Goal: Task Accomplishment & Management: Manage account settings

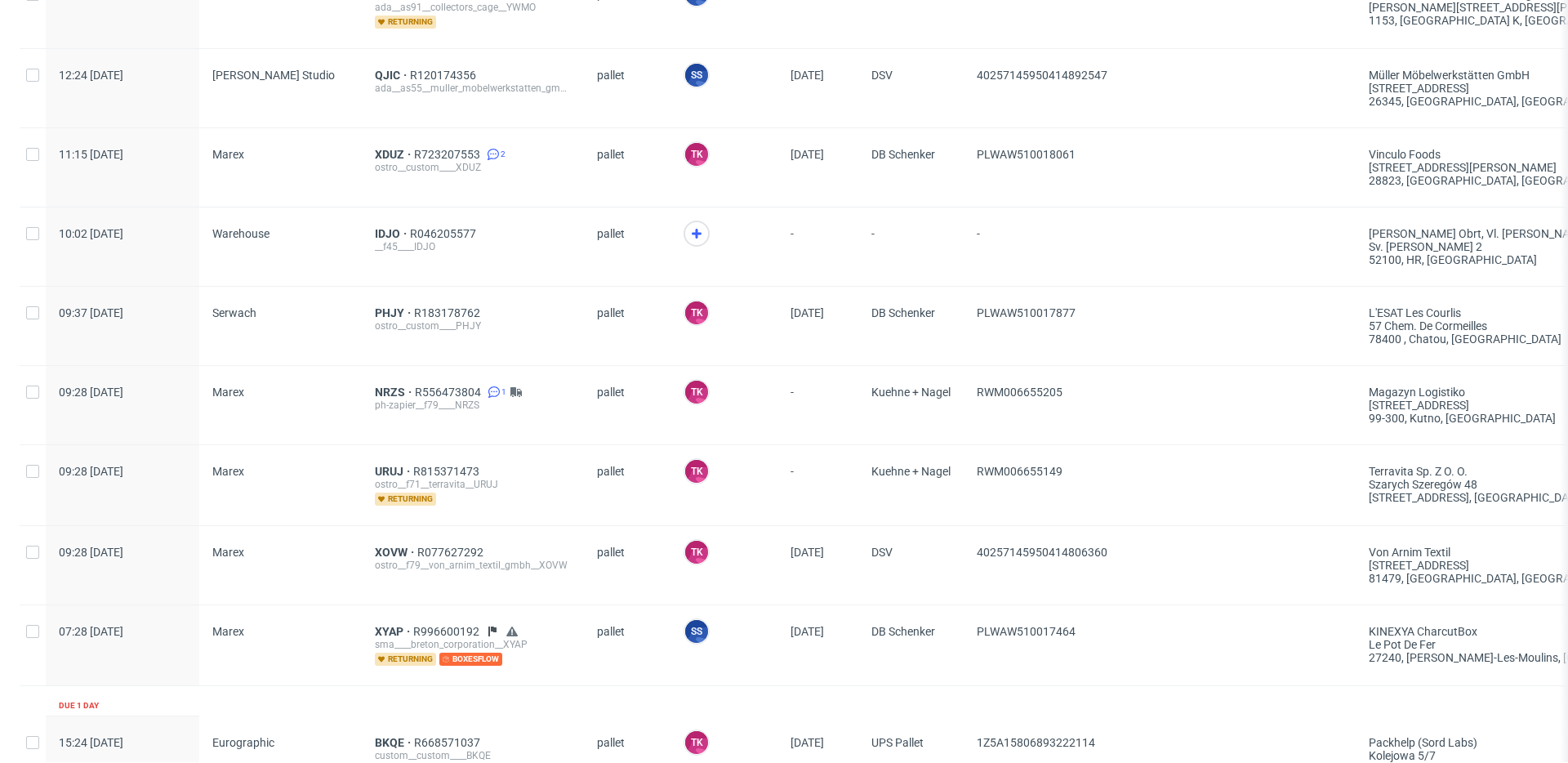
scroll to position [674, 0]
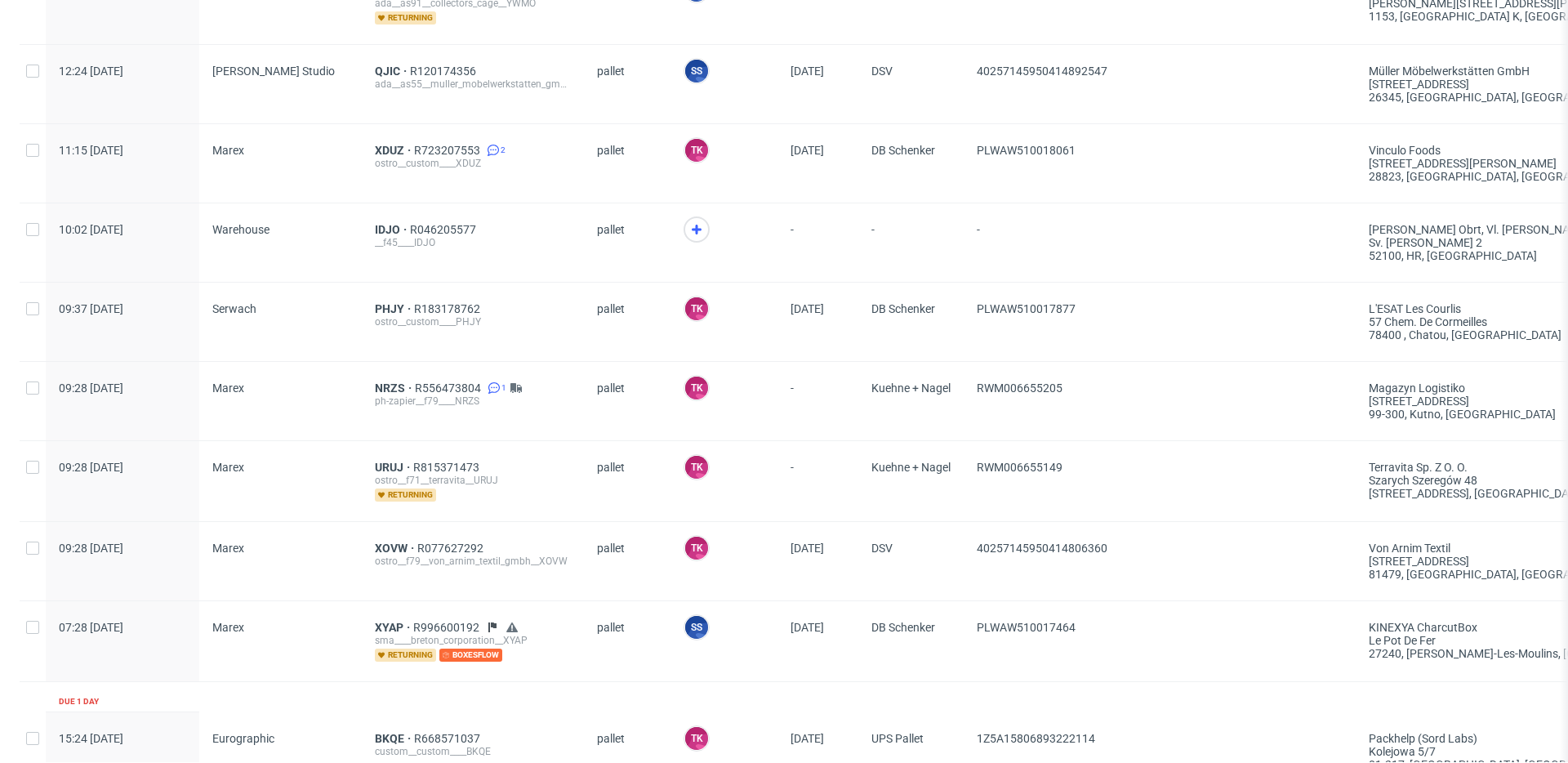
click at [960, 241] on div "-" at bounding box center [911, 243] width 105 height 78
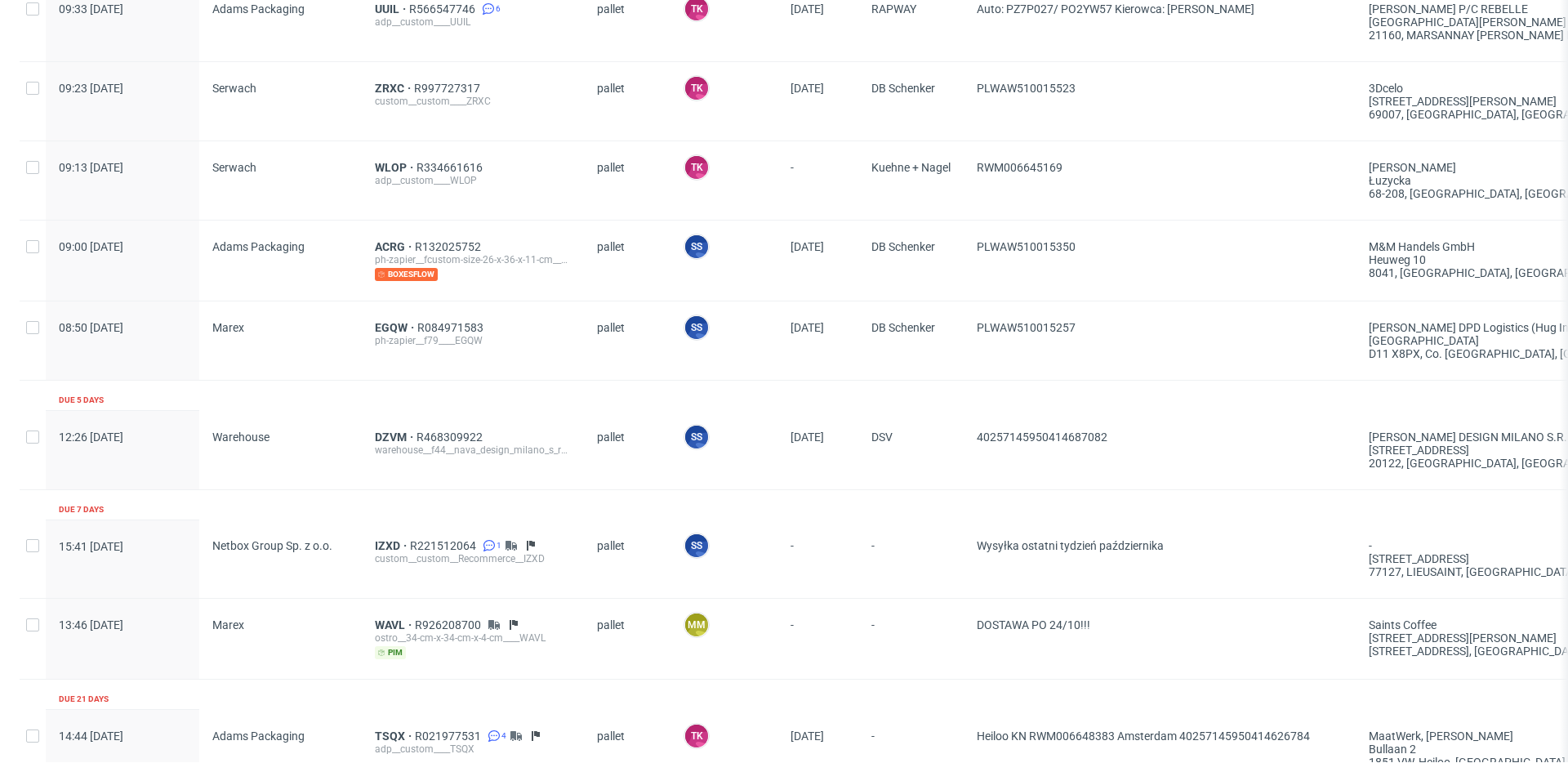
scroll to position [2717, 0]
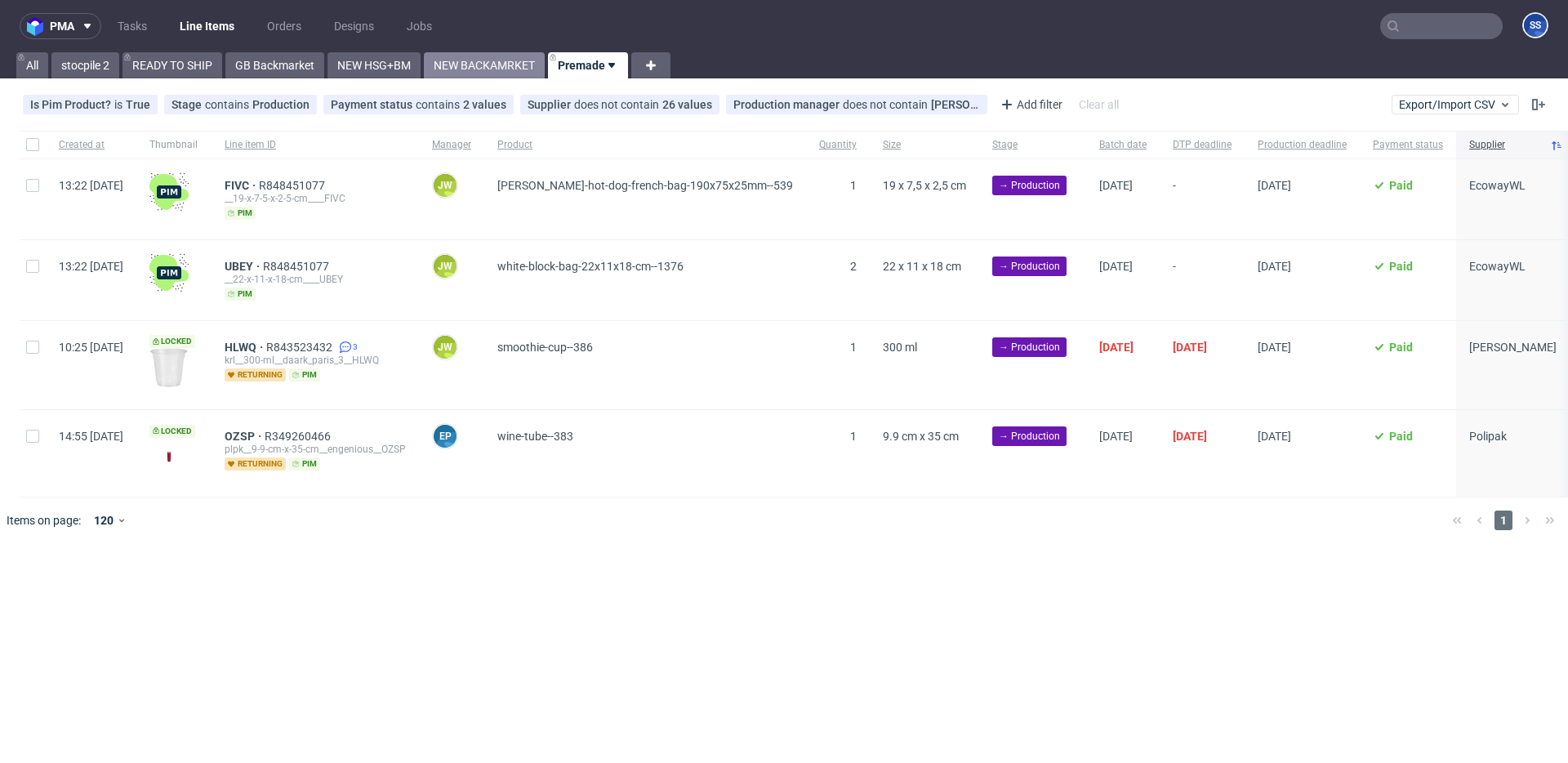
click at [505, 69] on link "NEW BACKAMRKET" at bounding box center [484, 65] width 121 height 26
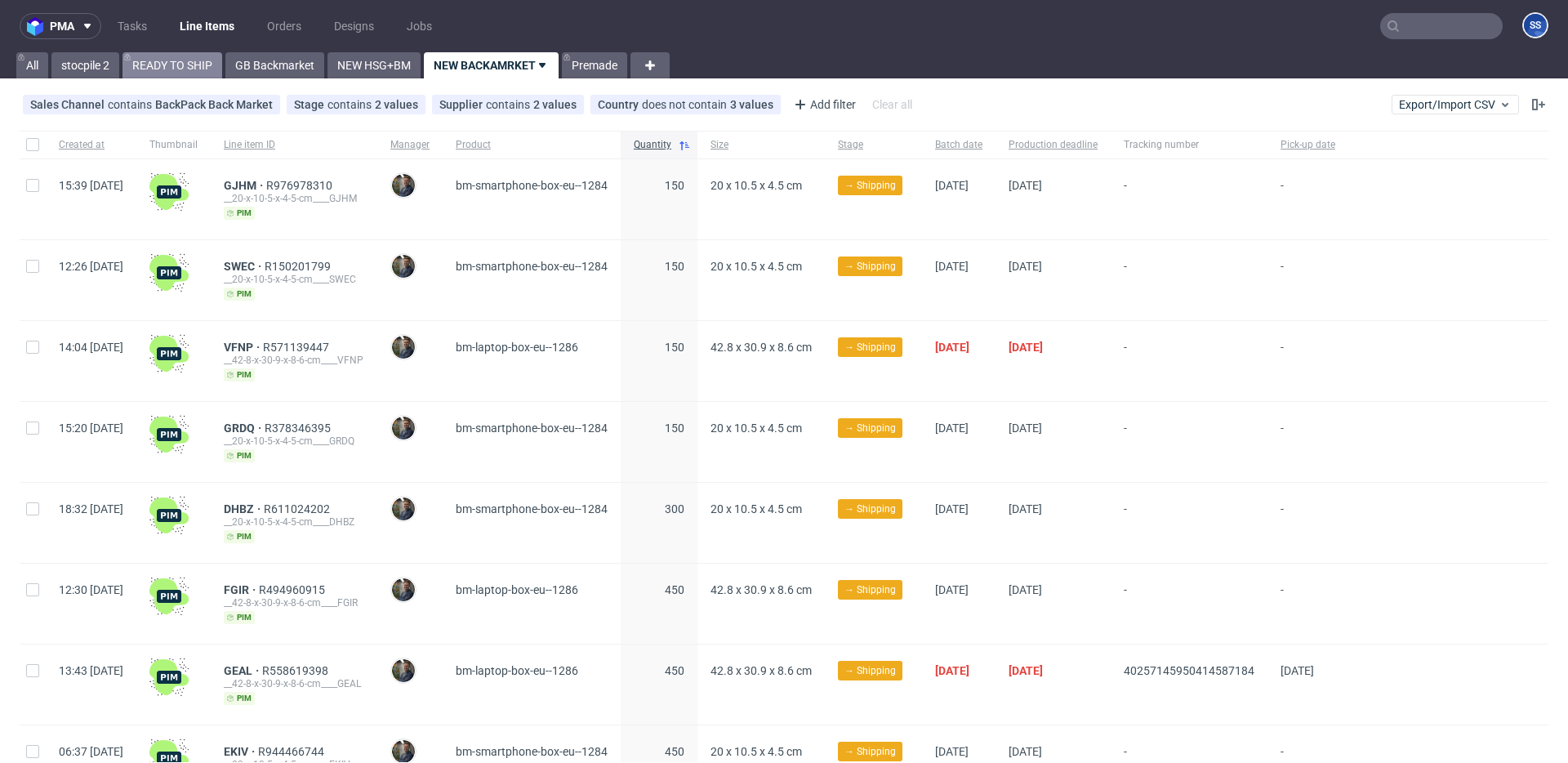
click at [176, 64] on link "READY TO SHIP" at bounding box center [173, 65] width 100 height 26
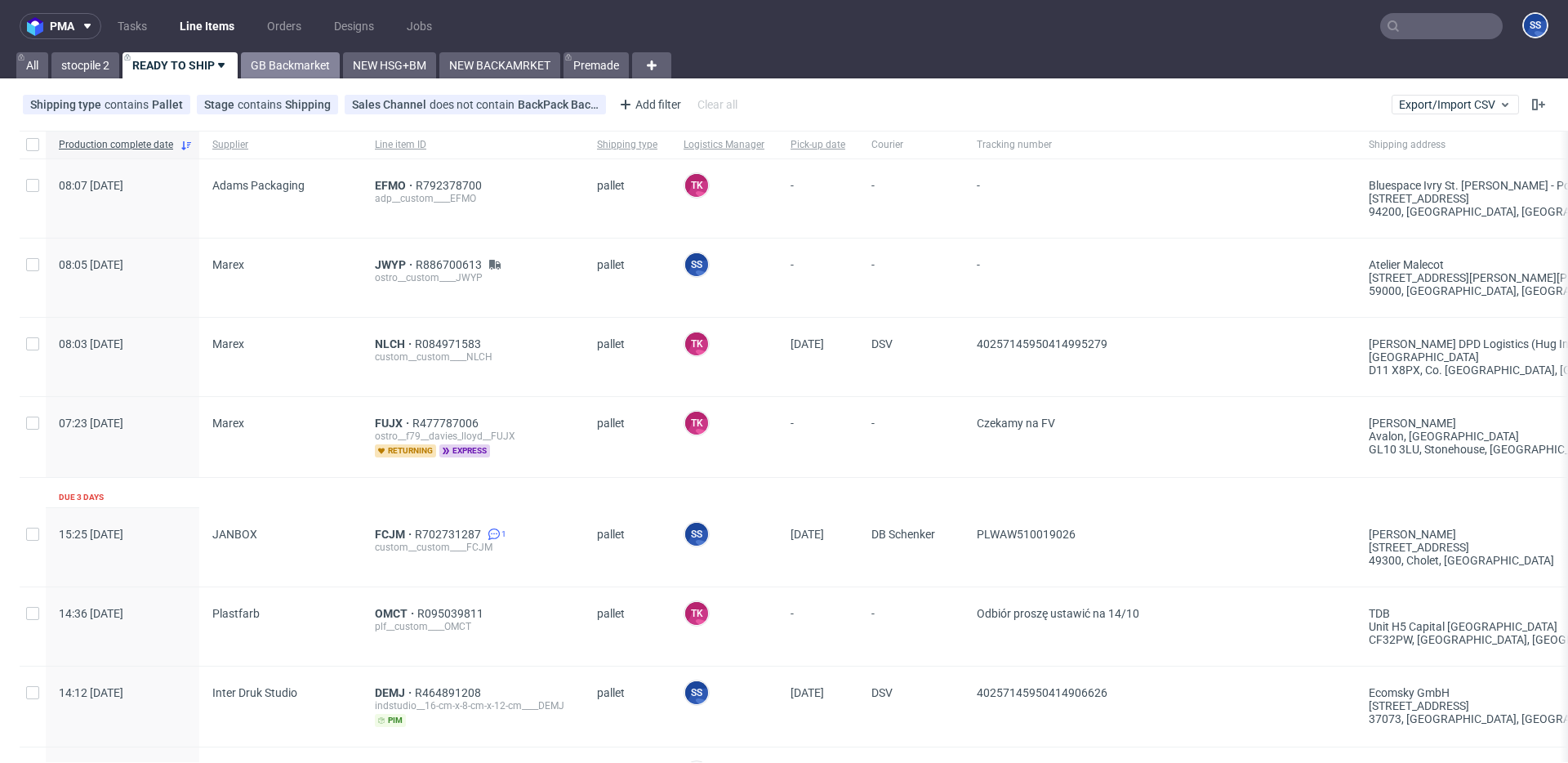
click at [295, 75] on link "GB Backmarket" at bounding box center [290, 65] width 99 height 26
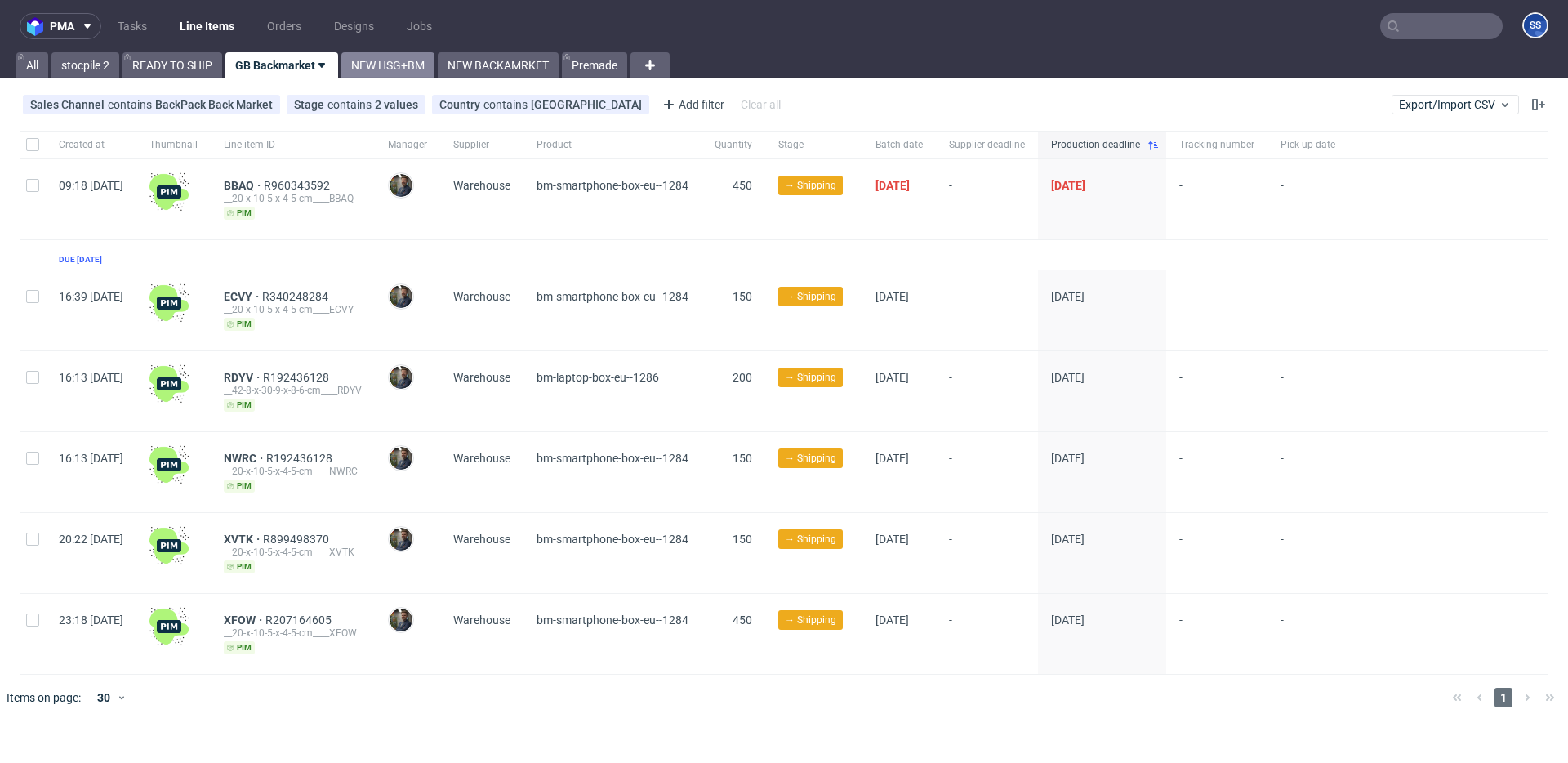
click at [415, 68] on link "NEW HSG+BM" at bounding box center [388, 65] width 93 height 26
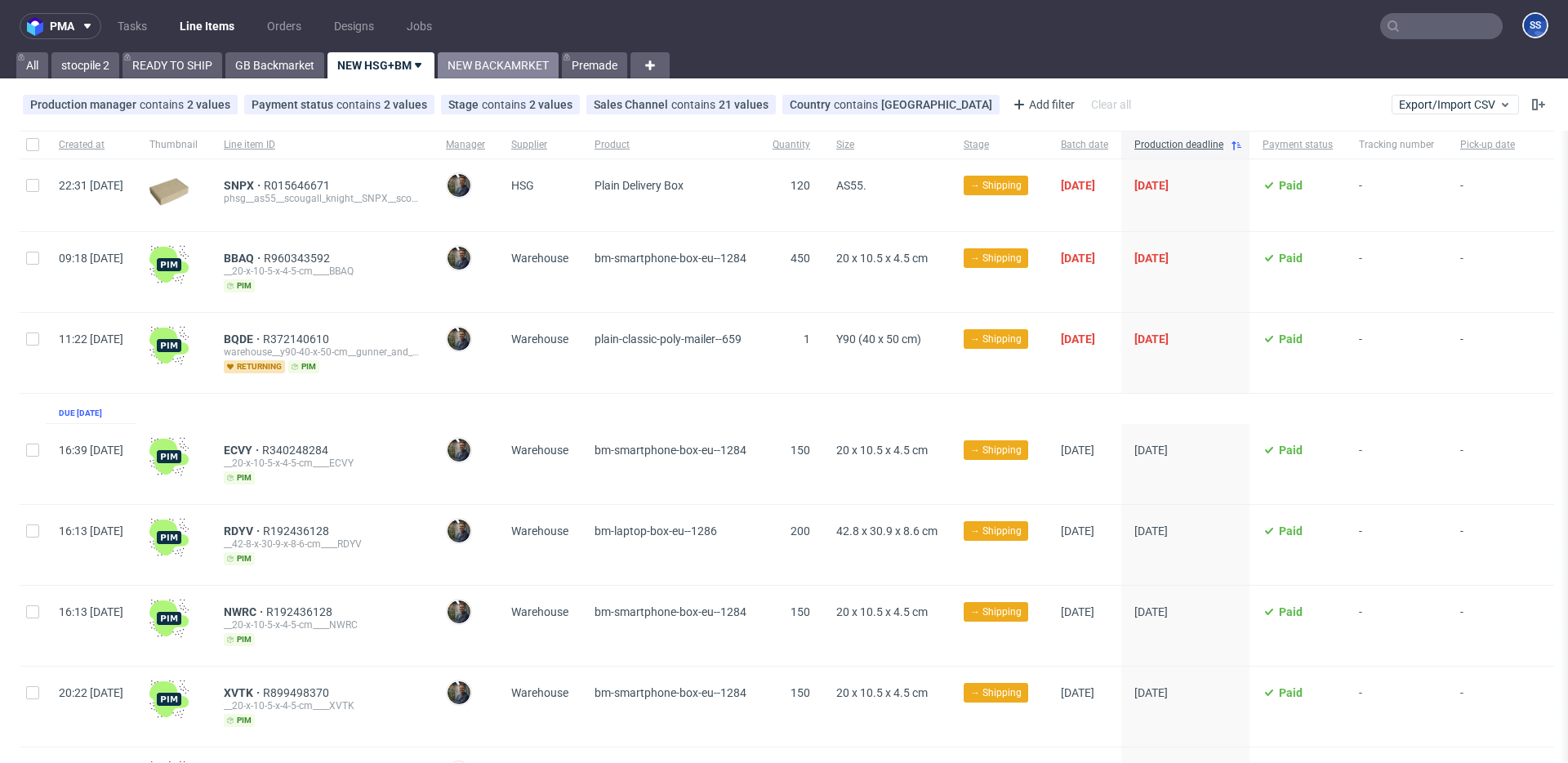
click at [523, 77] on link "NEW BACKAMRKET" at bounding box center [498, 65] width 121 height 26
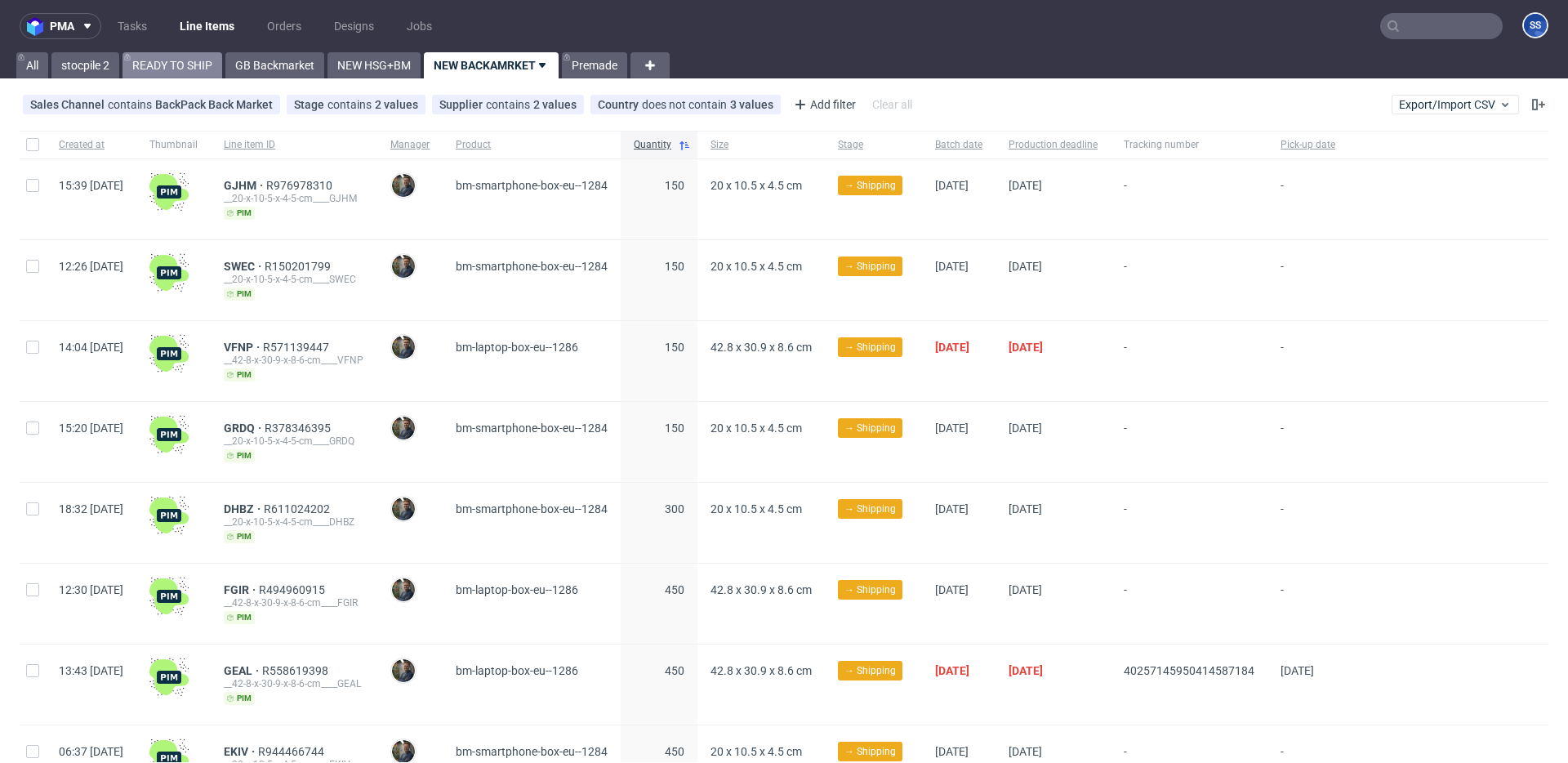
click at [149, 60] on link "READY TO SHIP" at bounding box center [173, 65] width 100 height 26
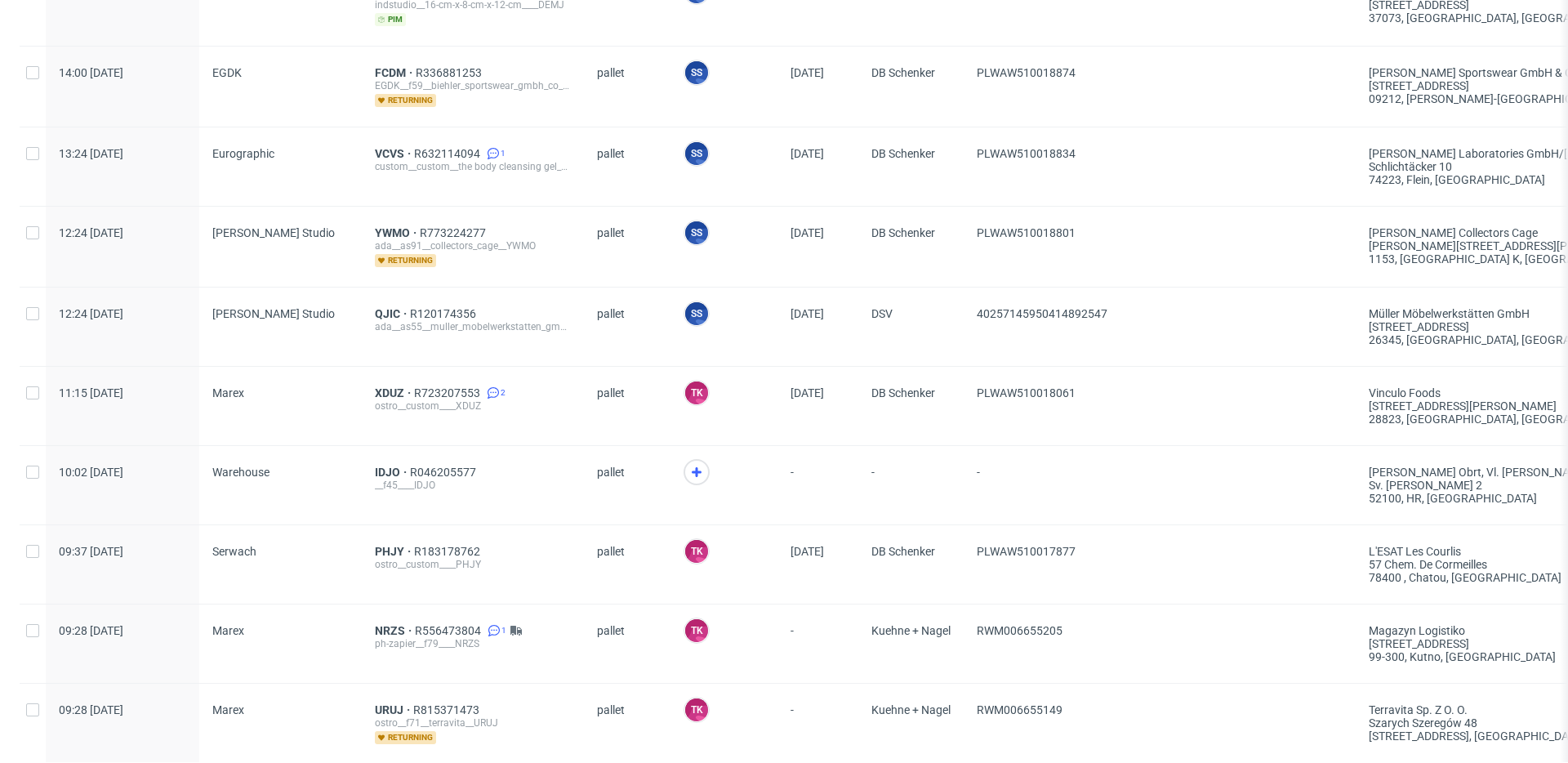
scroll to position [694, 0]
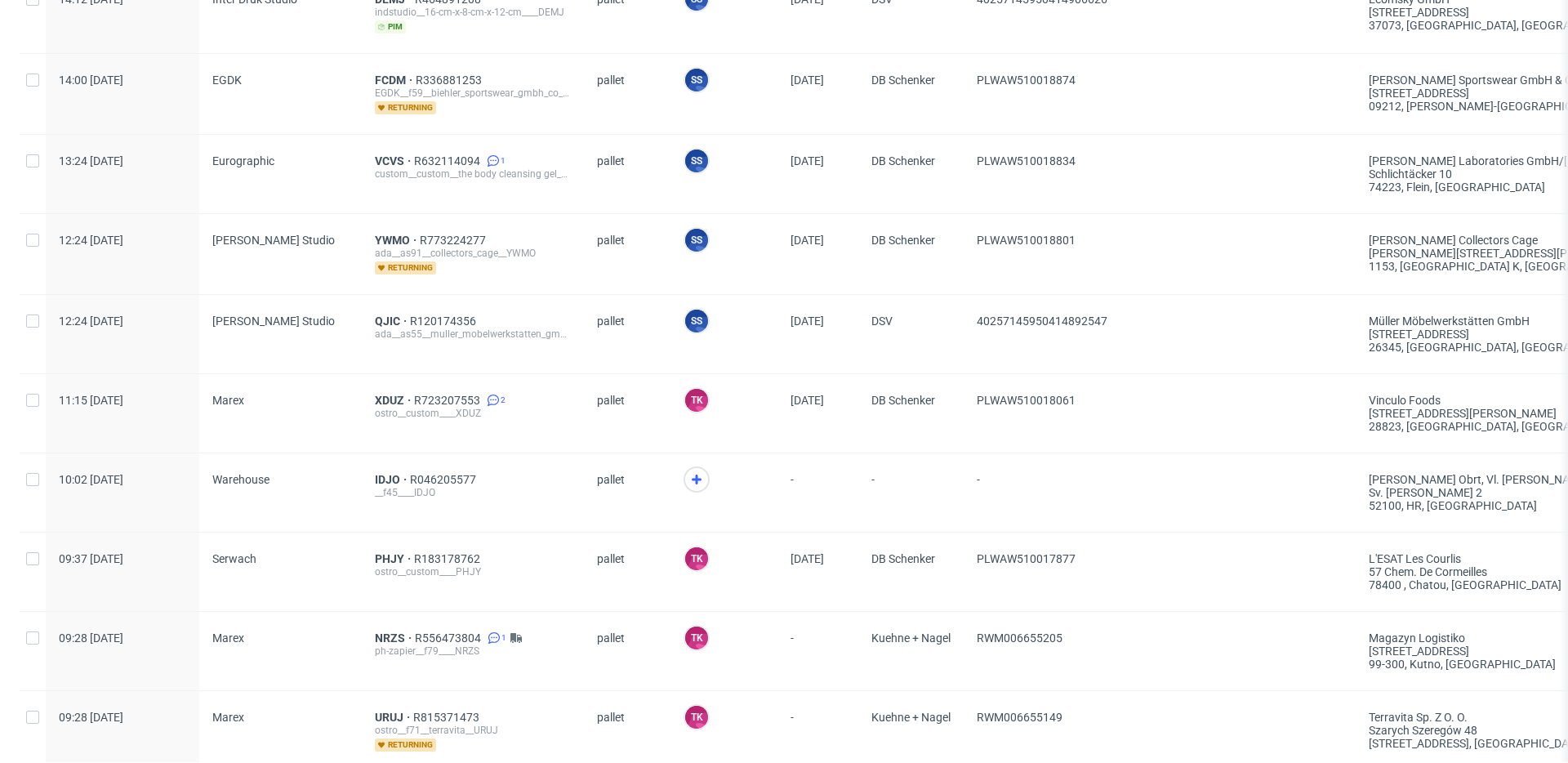
click at [1228, 90] on span "PLWAW510018874" at bounding box center [1160, 94] width 366 height 41
click at [389, 475] on span "IDJO" at bounding box center [392, 479] width 35 height 13
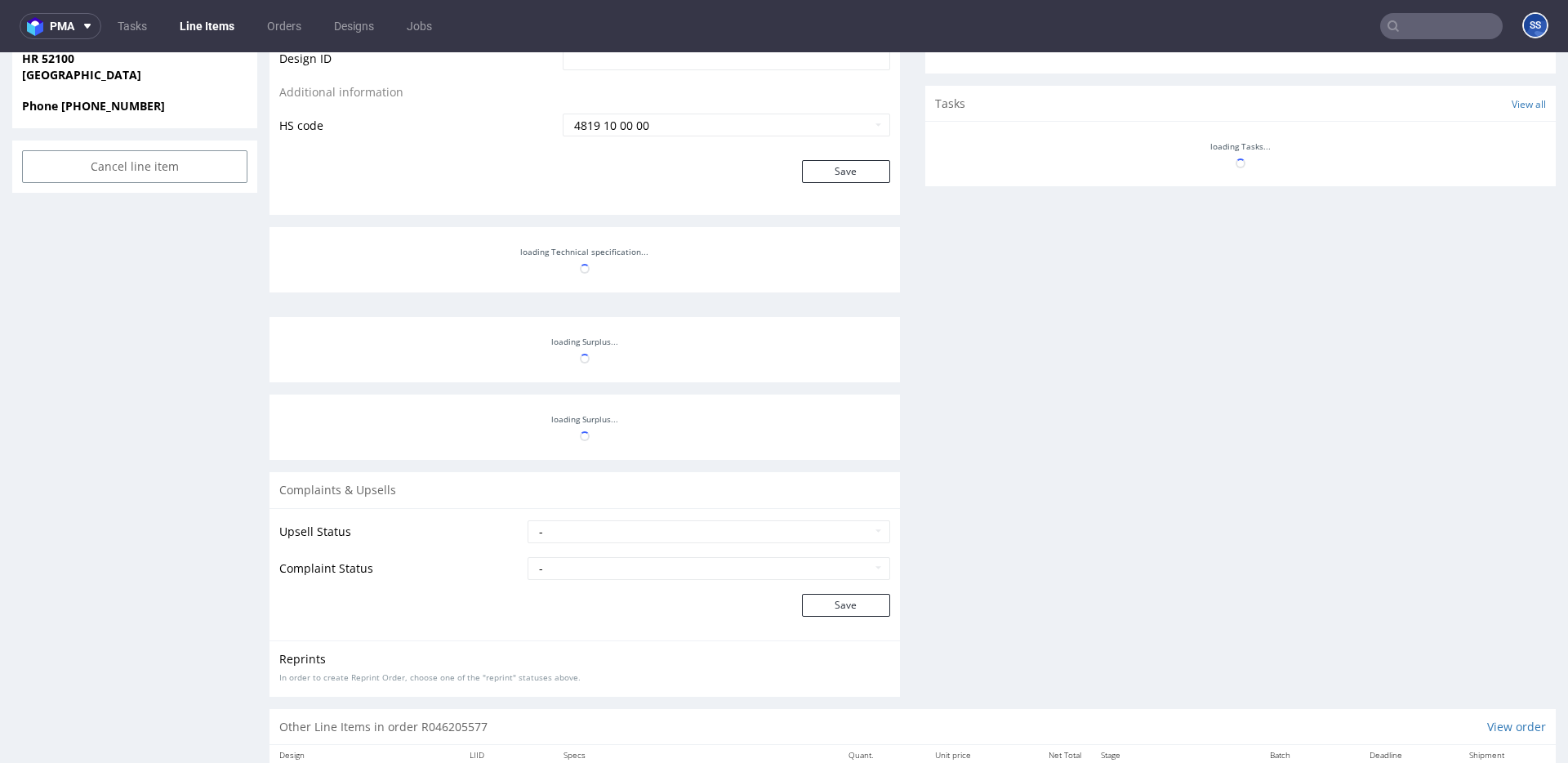
scroll to position [872, 0]
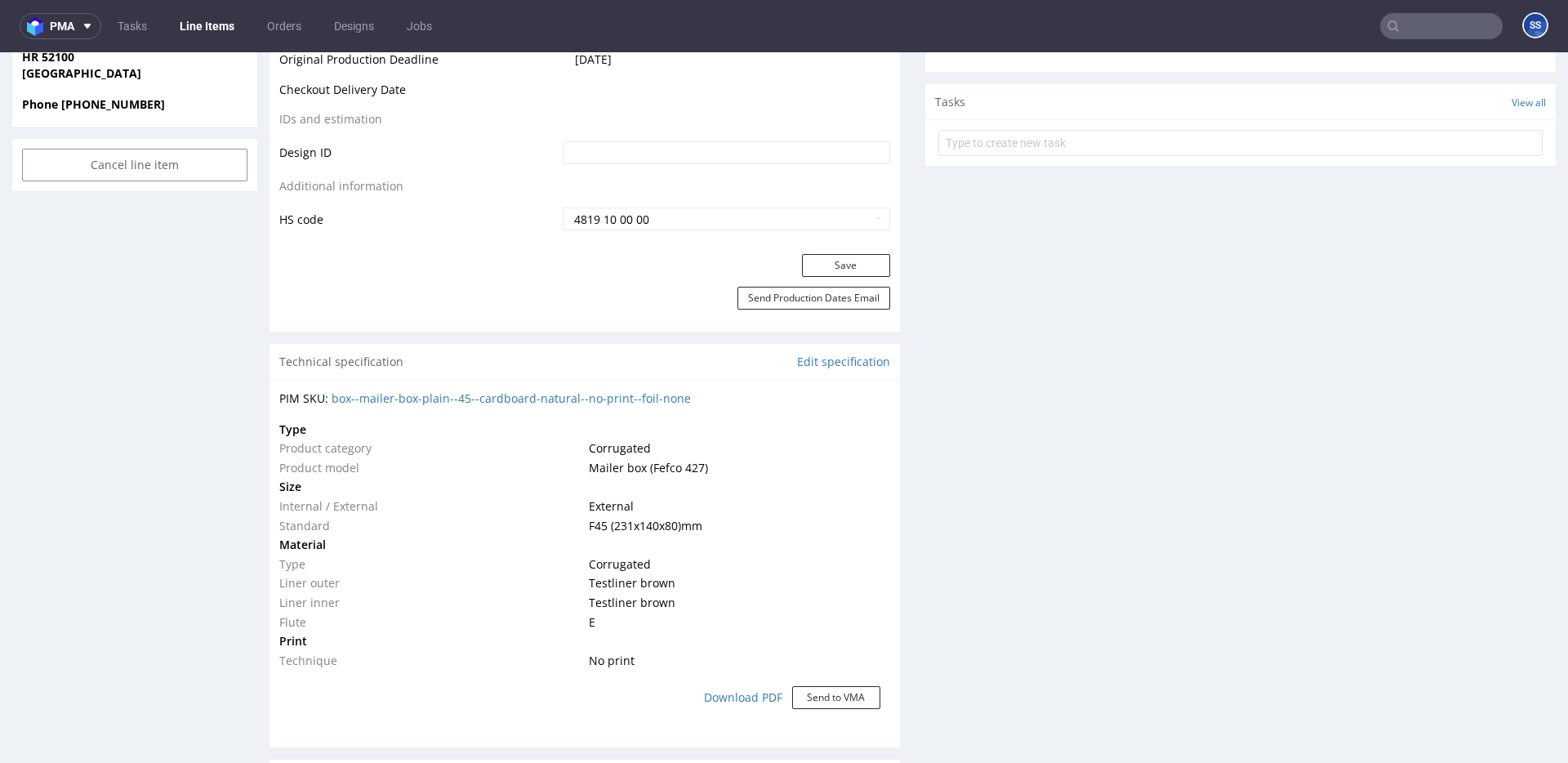
click at [214, 31] on link "Line Items" at bounding box center [207, 25] width 75 height 26
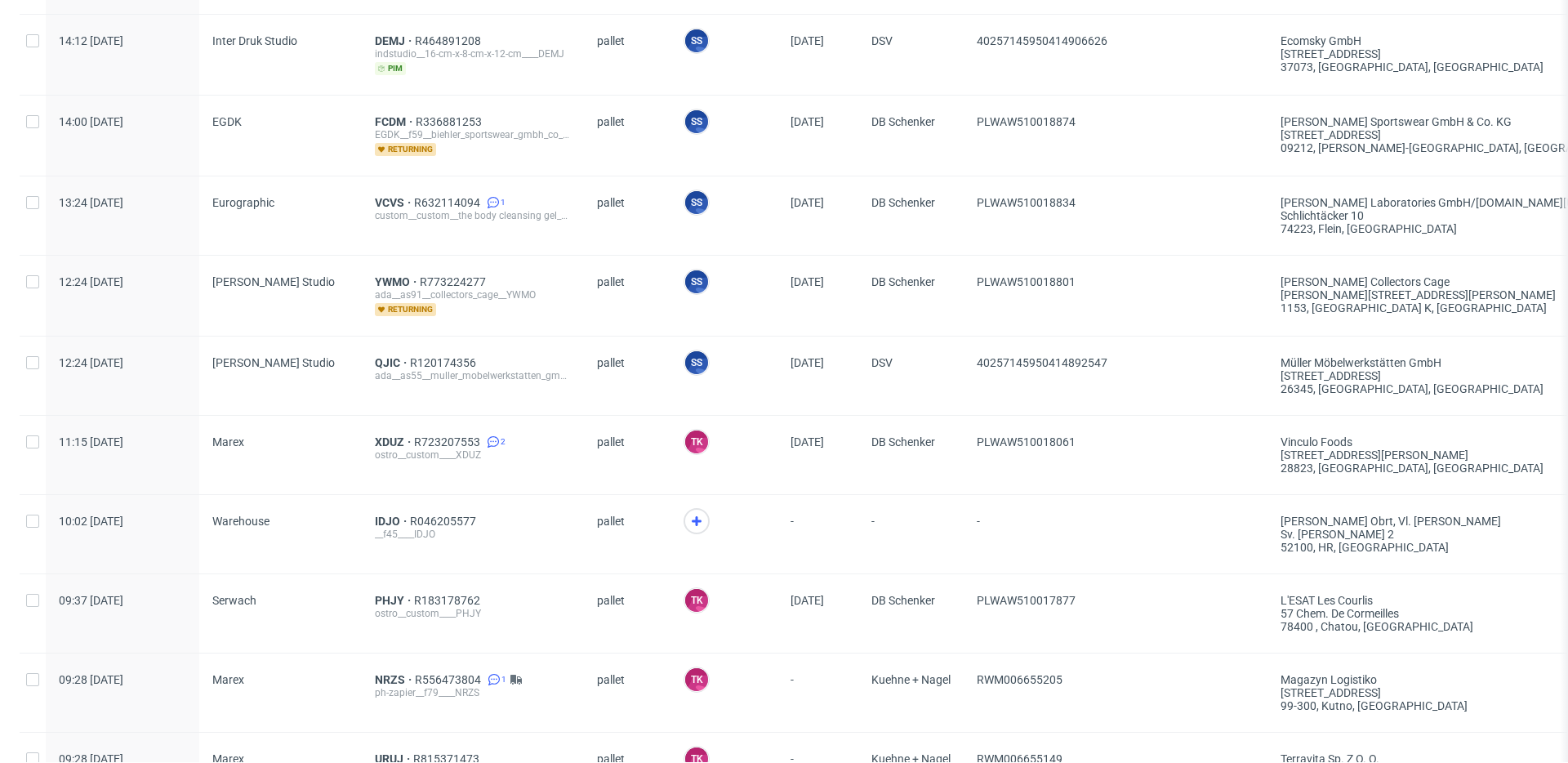
scroll to position [716, 0]
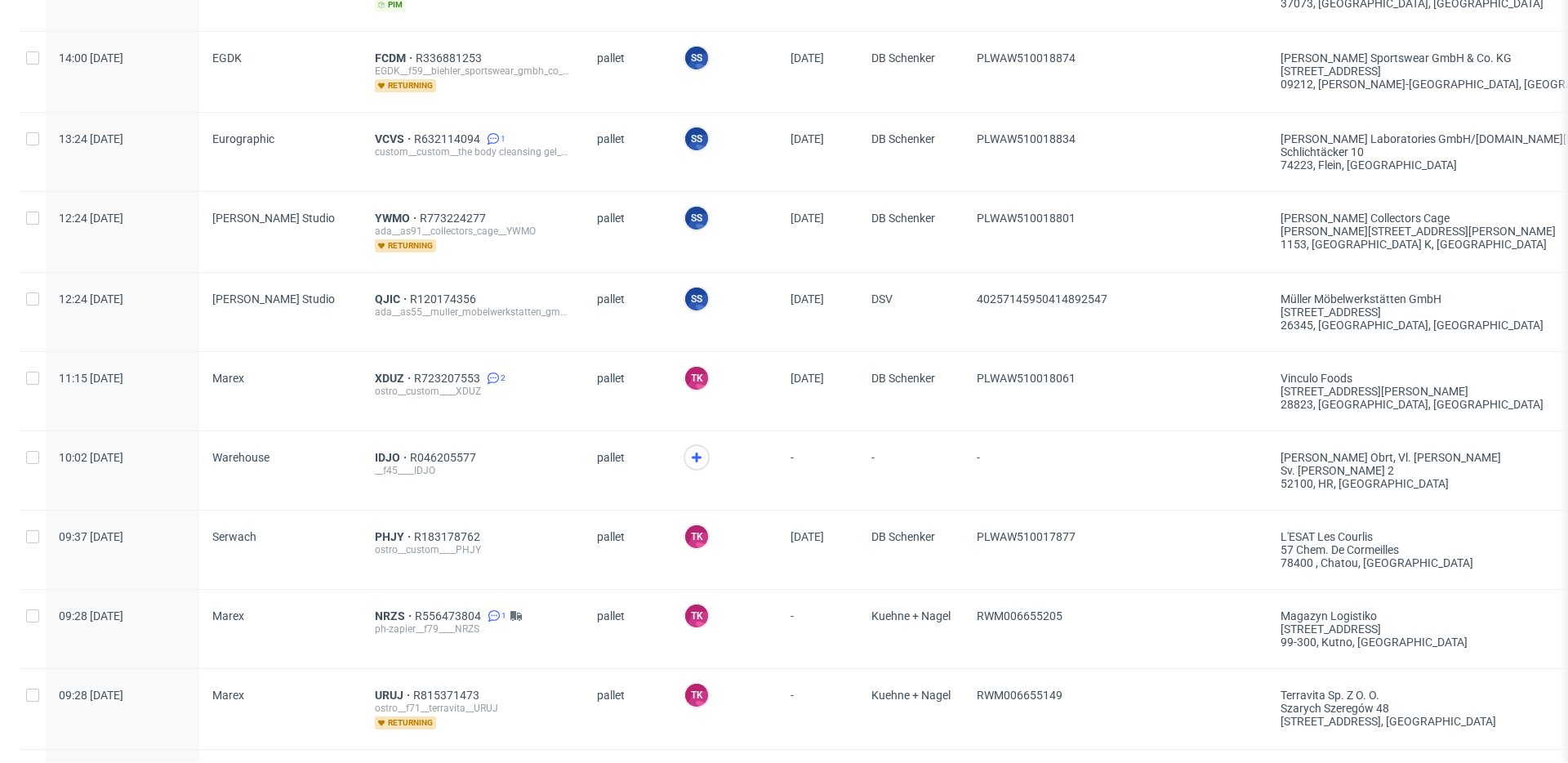
click at [924, 452] on span "-" at bounding box center [911, 470] width 79 height 39
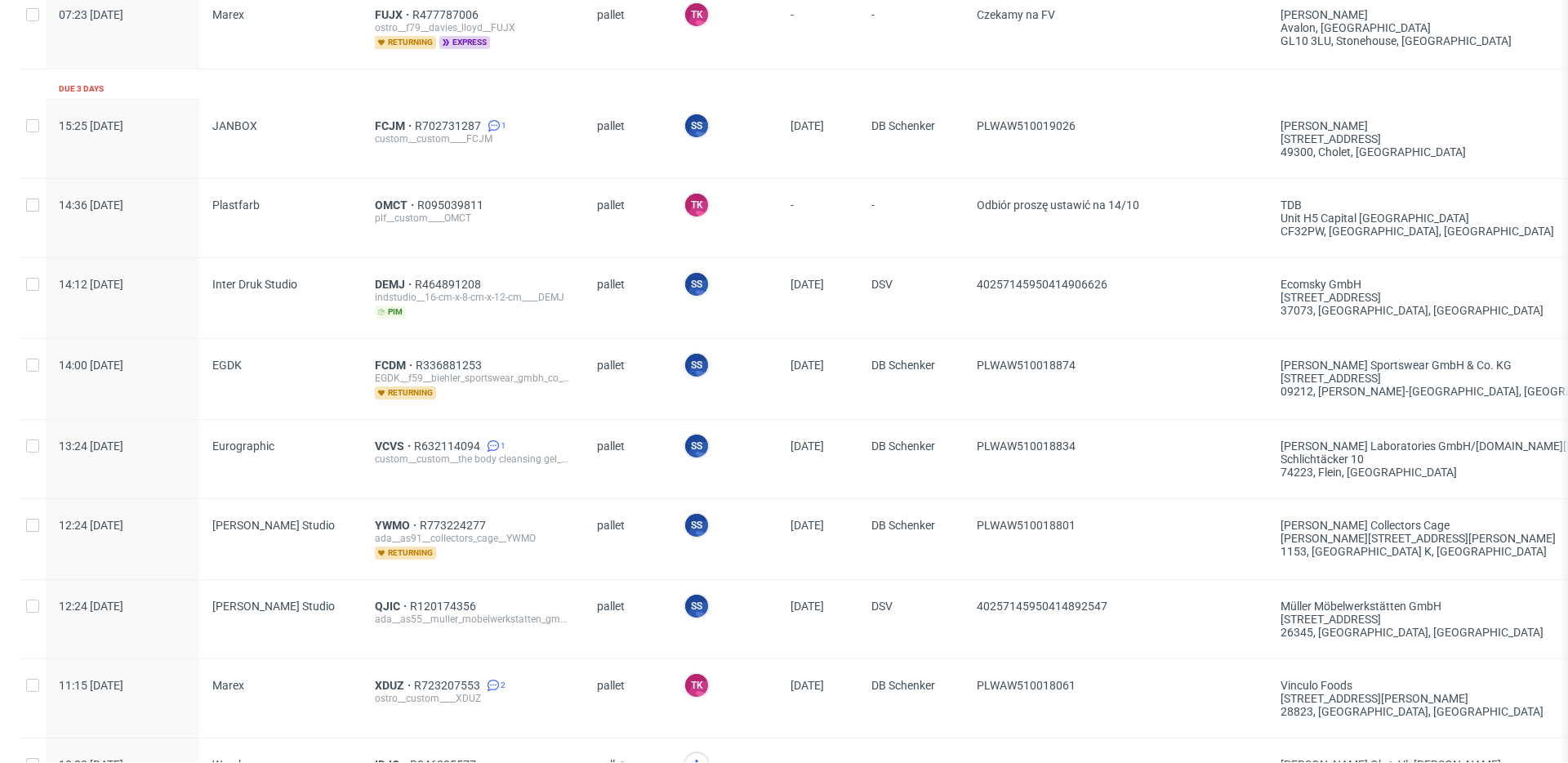
scroll to position [0, 0]
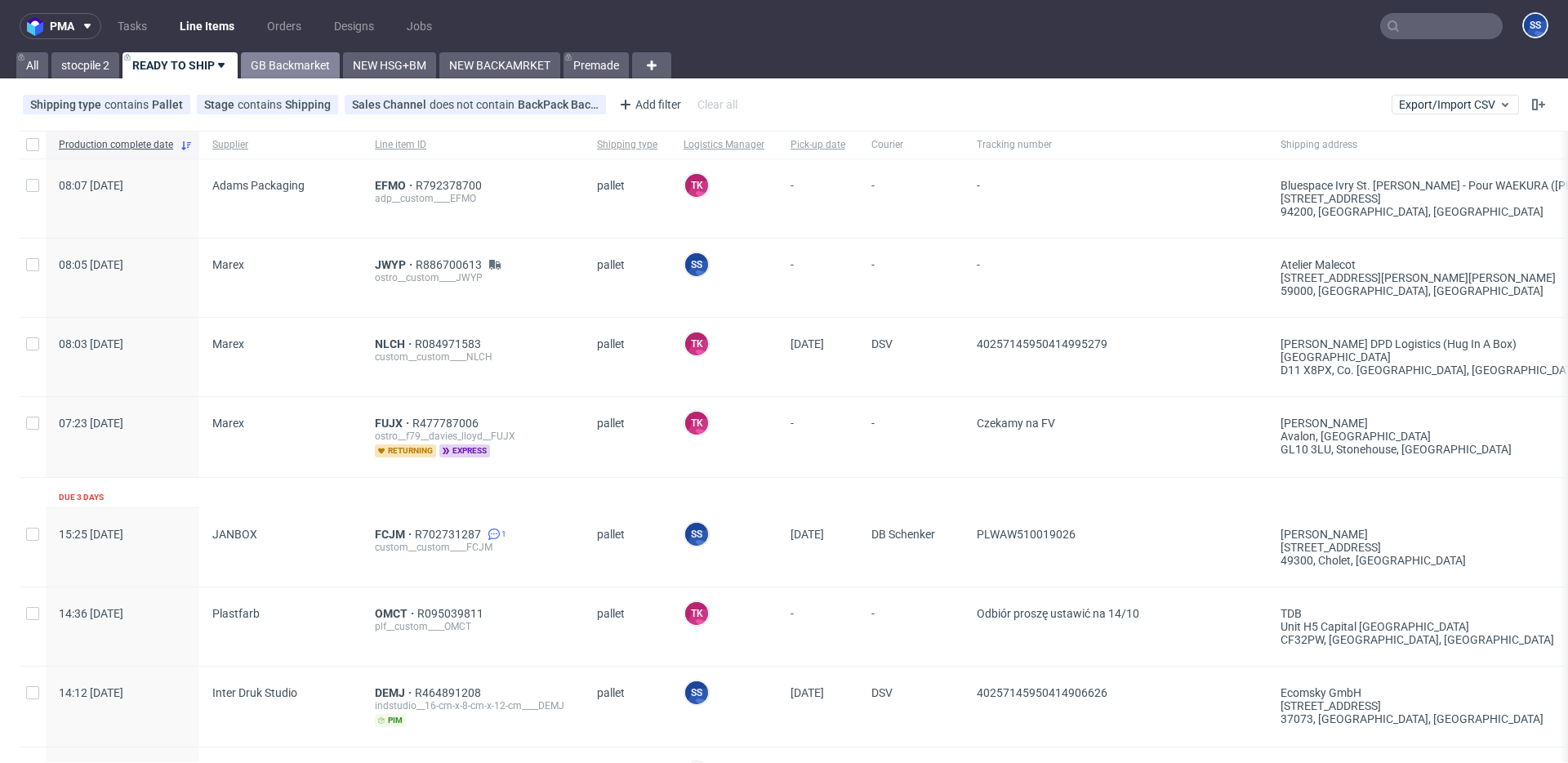
click at [324, 55] on link "GB Backmarket" at bounding box center [290, 65] width 99 height 26
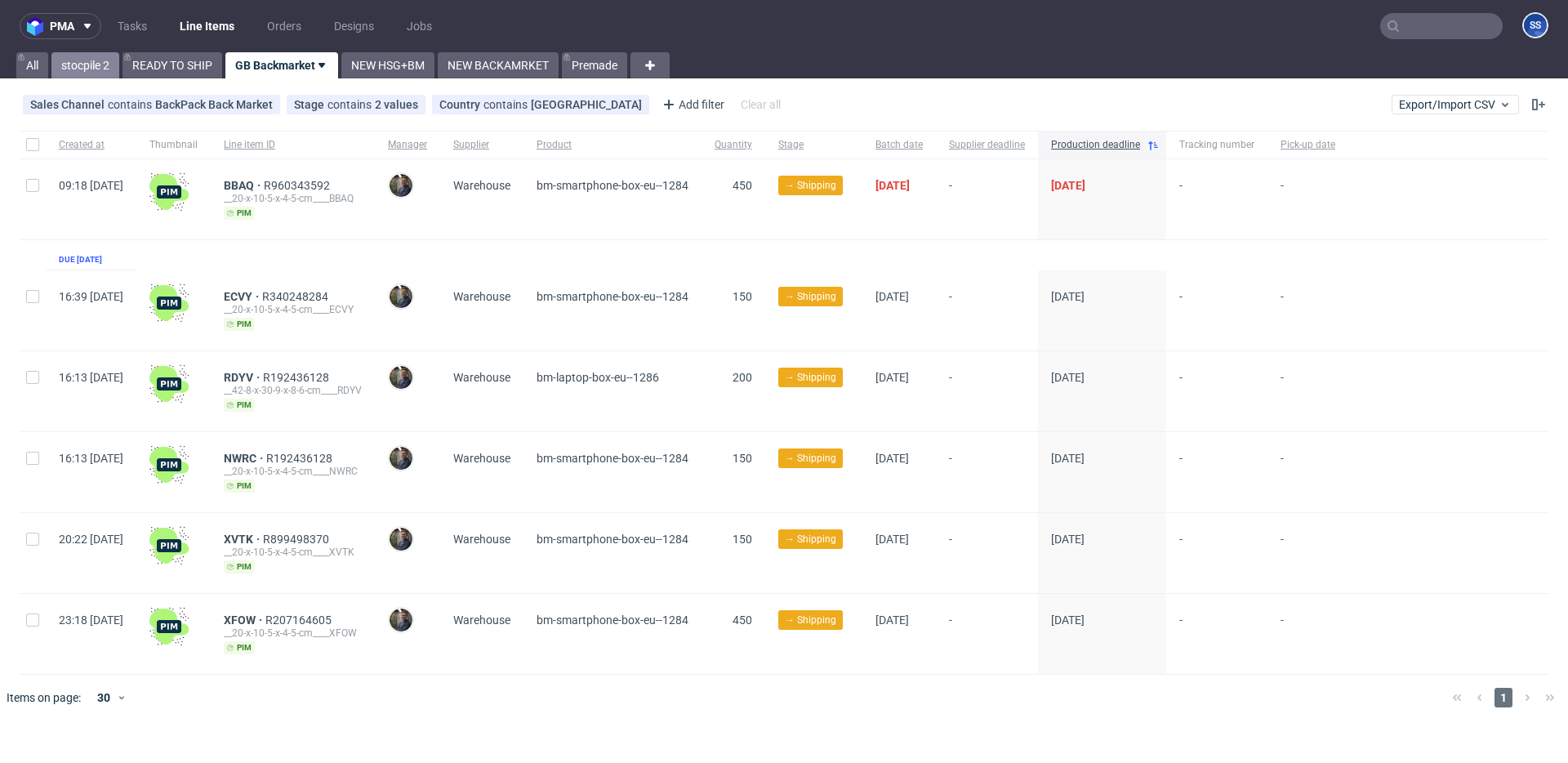
click at [80, 67] on link "stocpile 2" at bounding box center [85, 65] width 68 height 26
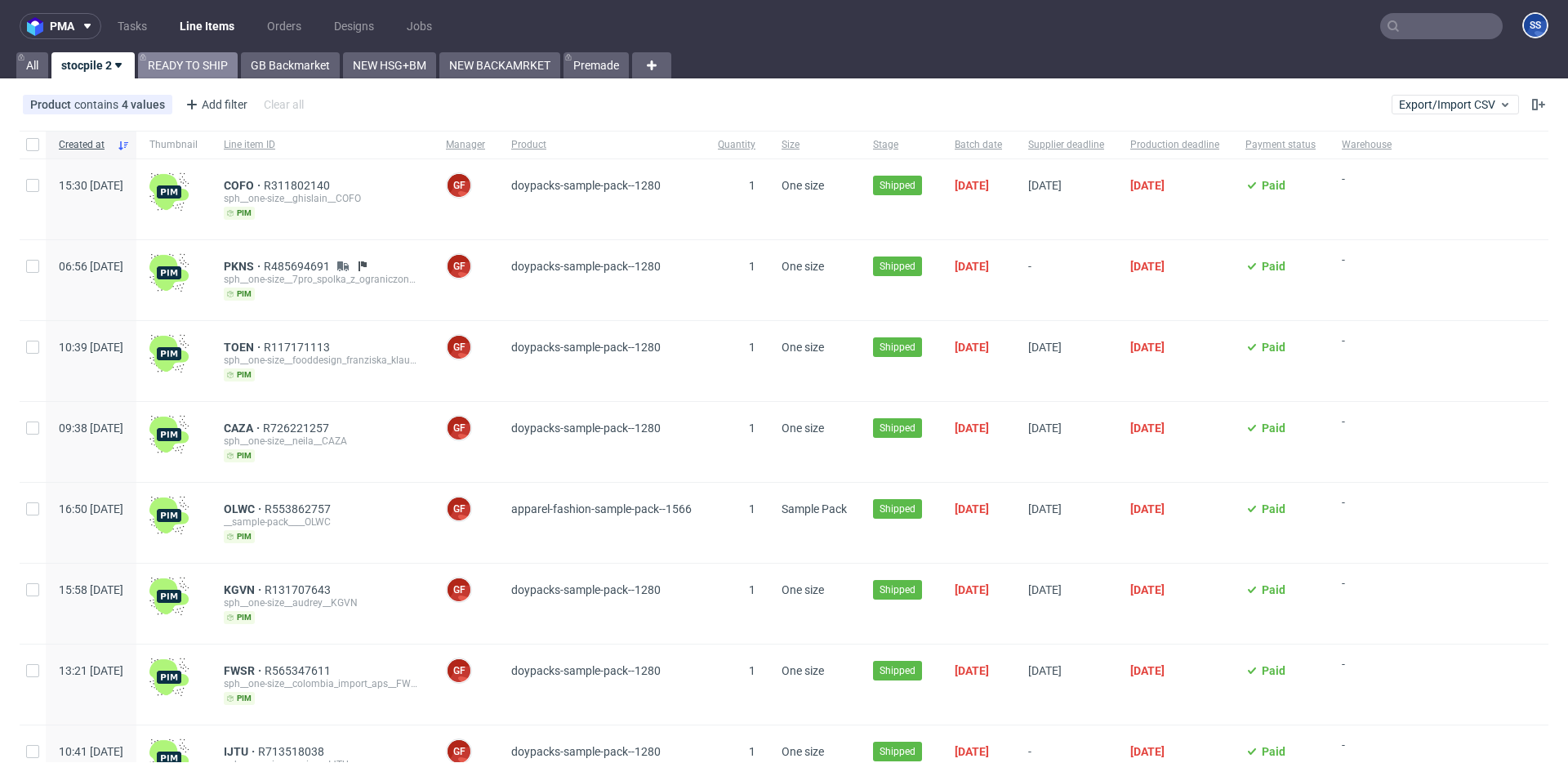
click at [225, 69] on link "READY TO SHIP" at bounding box center [188, 65] width 100 height 26
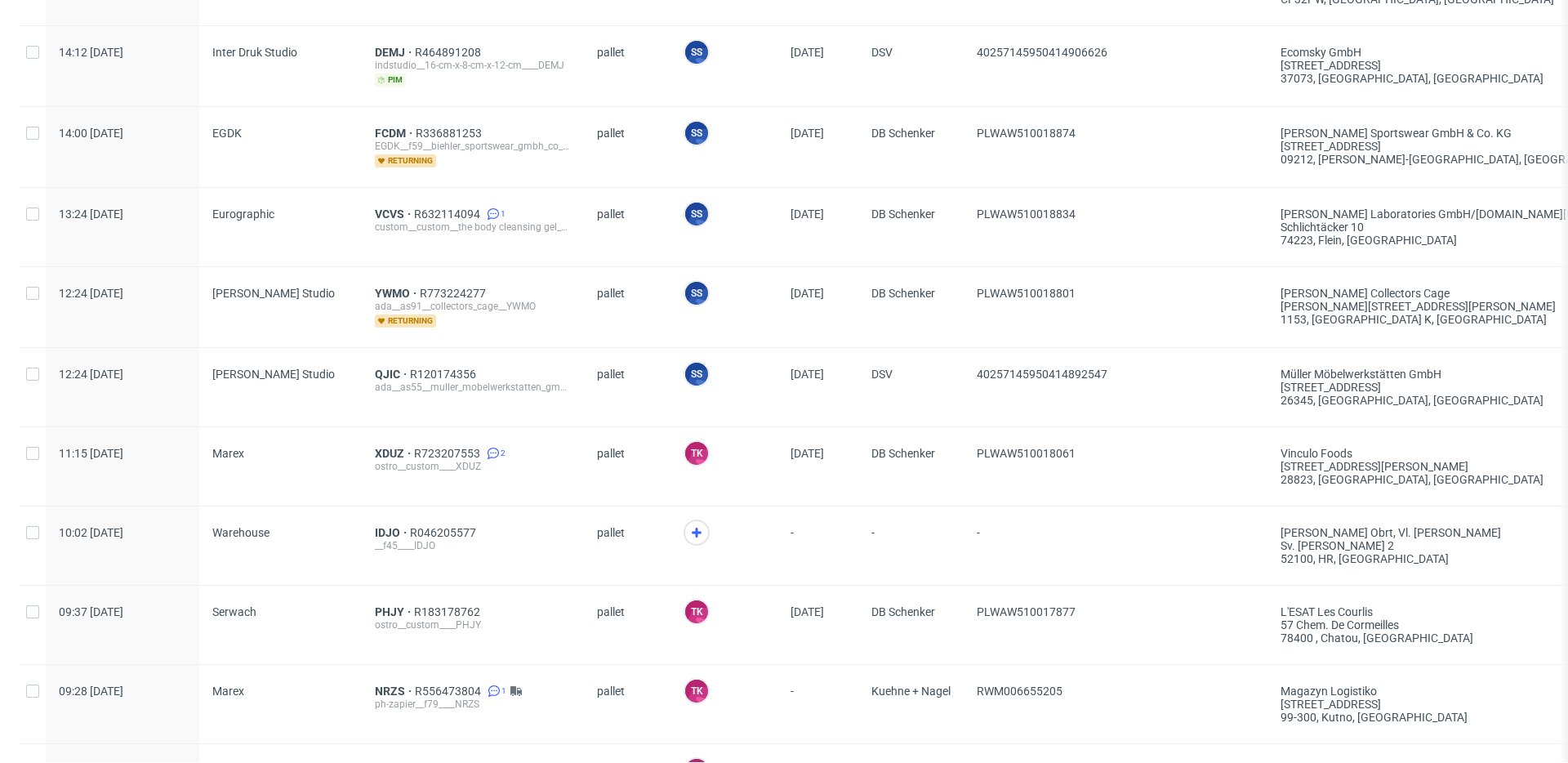
scroll to position [645, 0]
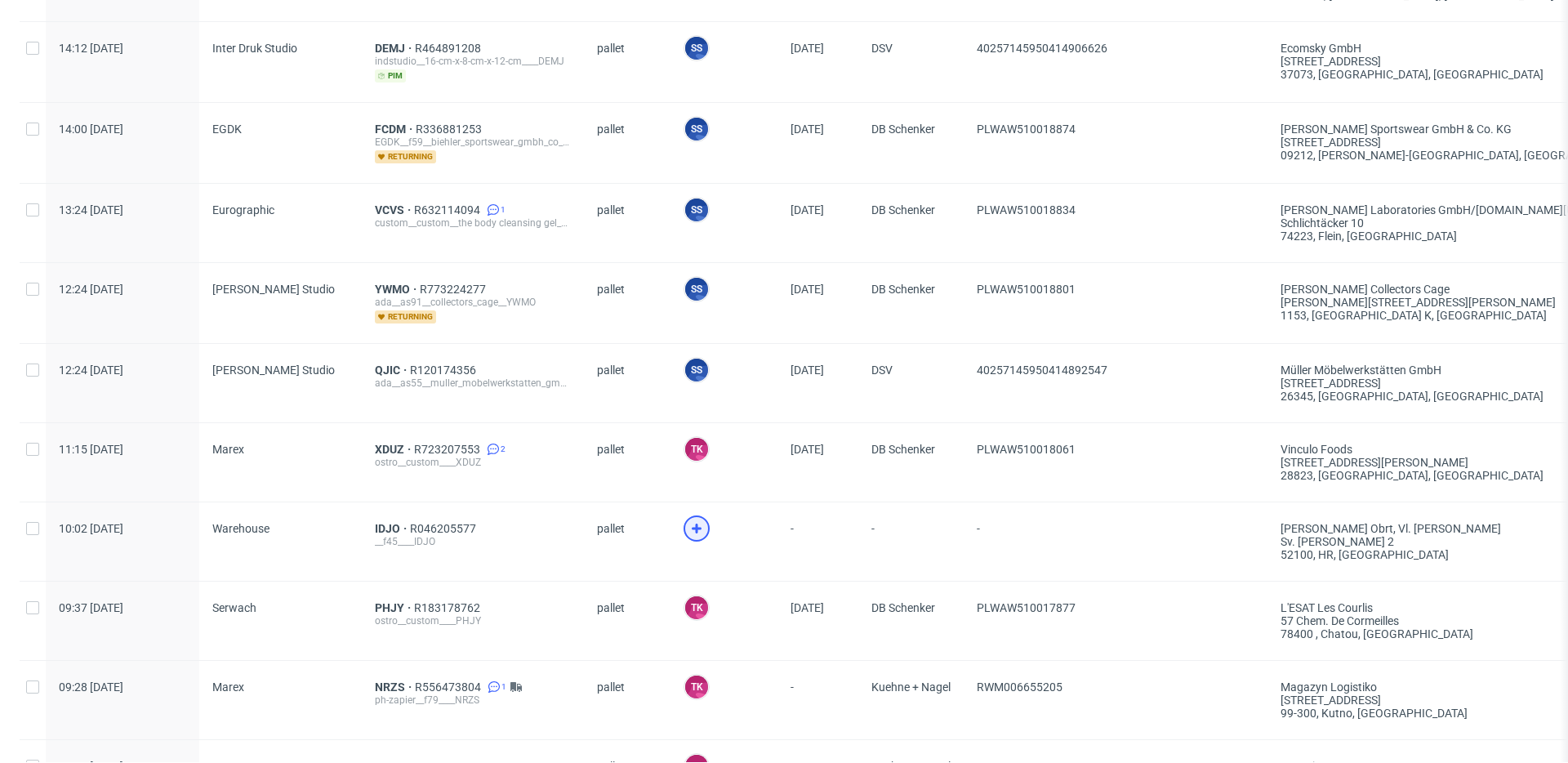
click at [690, 531] on icon at bounding box center [697, 529] width 20 height 20
click at [391, 527] on span "IDJO" at bounding box center [392, 528] width 35 height 13
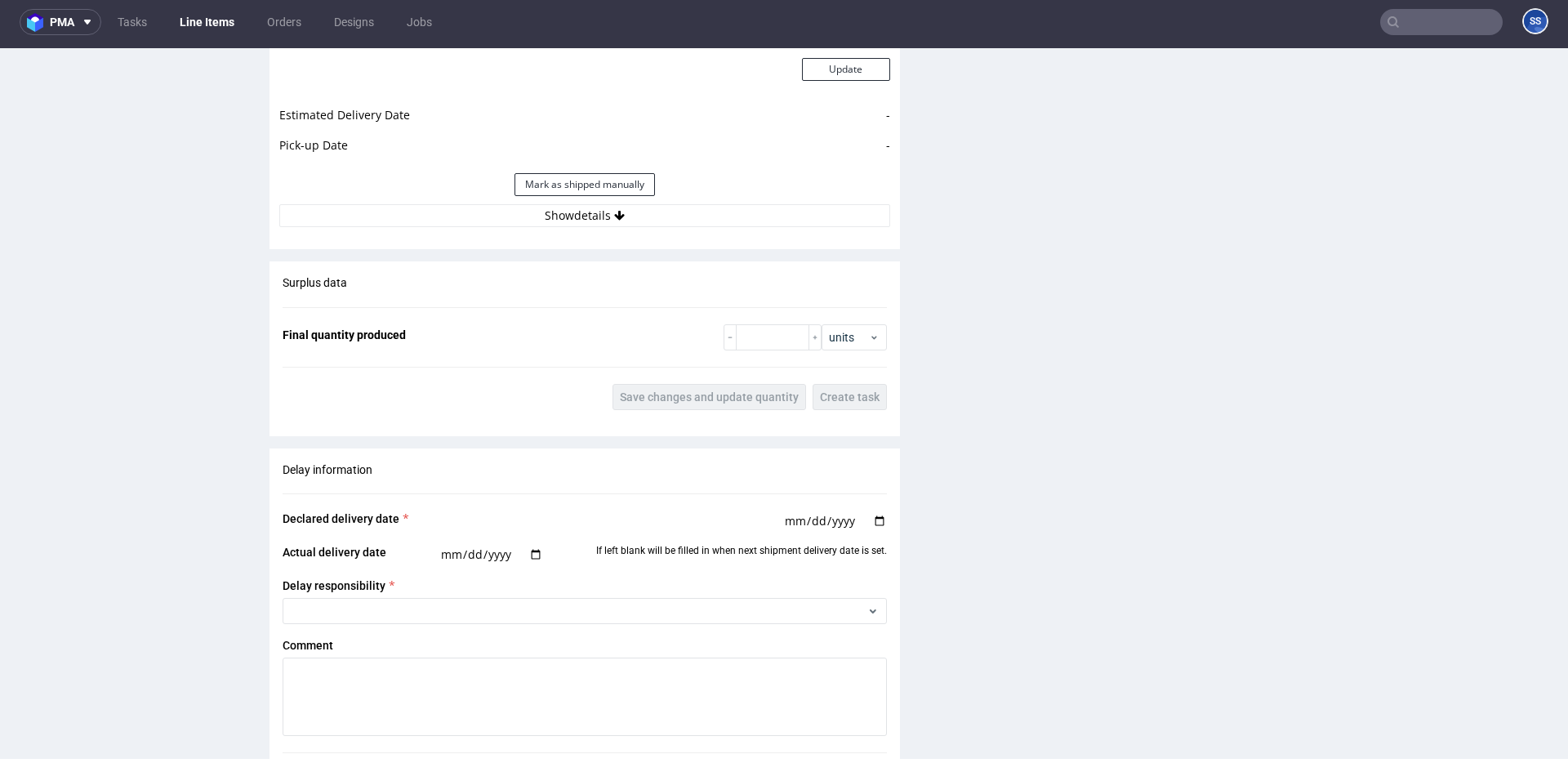
scroll to position [1814, 0]
click at [682, 227] on div "Estimated Shipment Quantity 1 package Estimated Shipment Cost 72.84 PLN Estimat…" at bounding box center [585, 47] width 631 height 382
click at [688, 223] on button "Show details" at bounding box center [584, 216] width 611 height 23
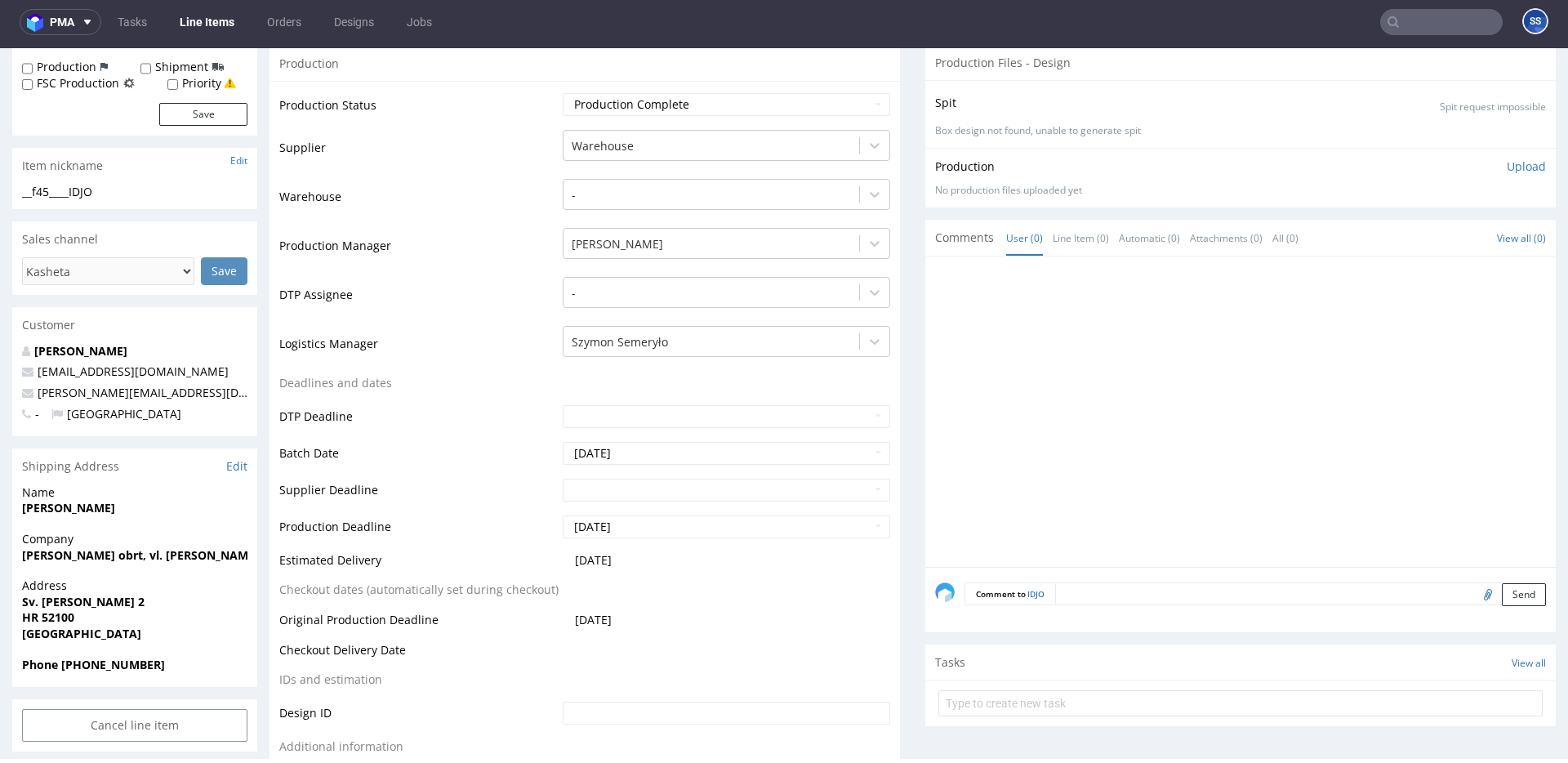
scroll to position [324, 0]
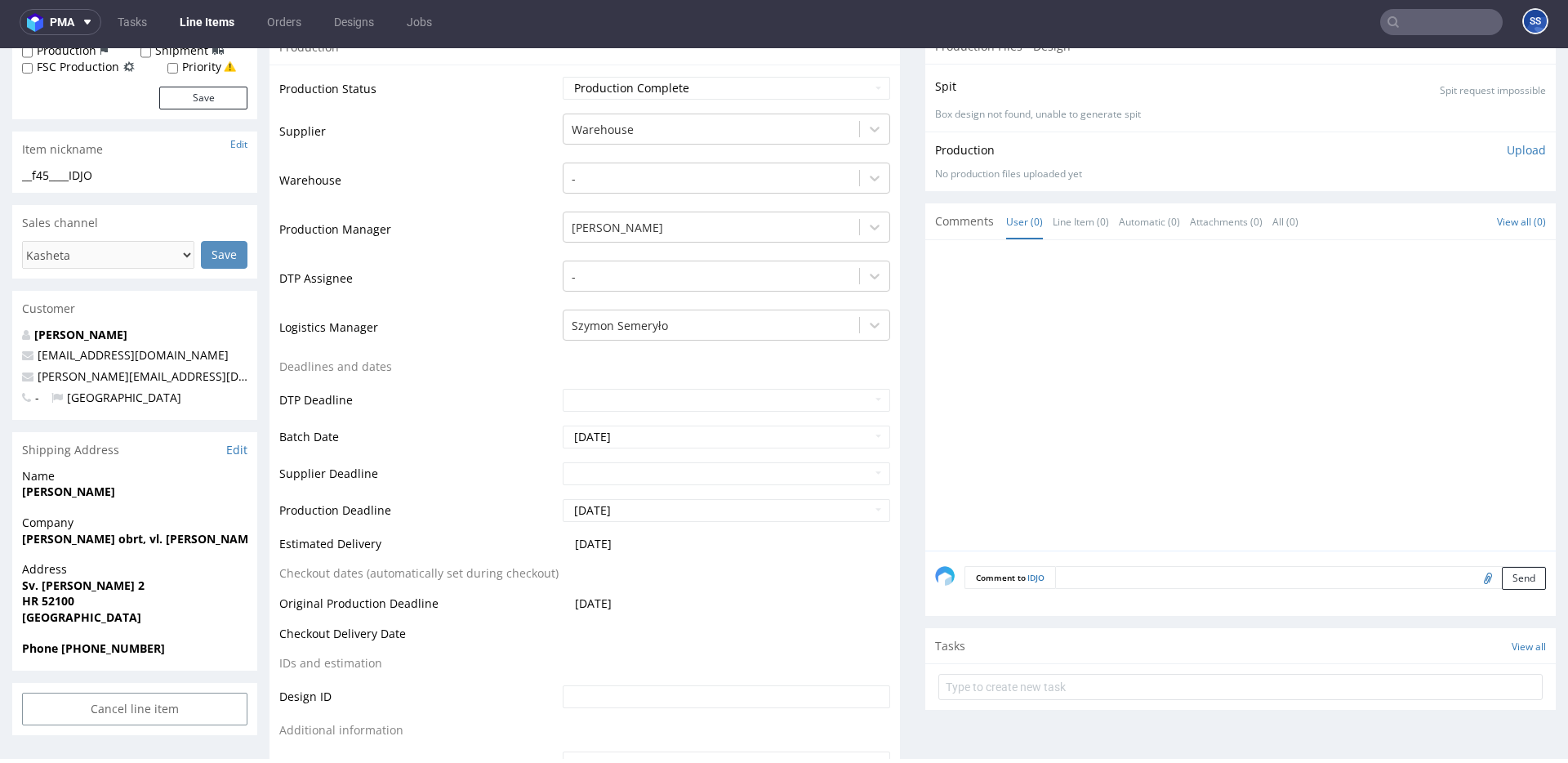
click at [33, 491] on strong "Kasheta Jelena Poldrugovac" at bounding box center [68, 491] width 93 height 15
copy strong "Kasheta"
drag, startPoint x: 195, startPoint y: 376, endPoint x: 31, endPoint y: 379, distance: 164.0
click at [31, 379] on p "kasheta.pack@gmail.com" at bounding box center [135, 376] width 225 height 16
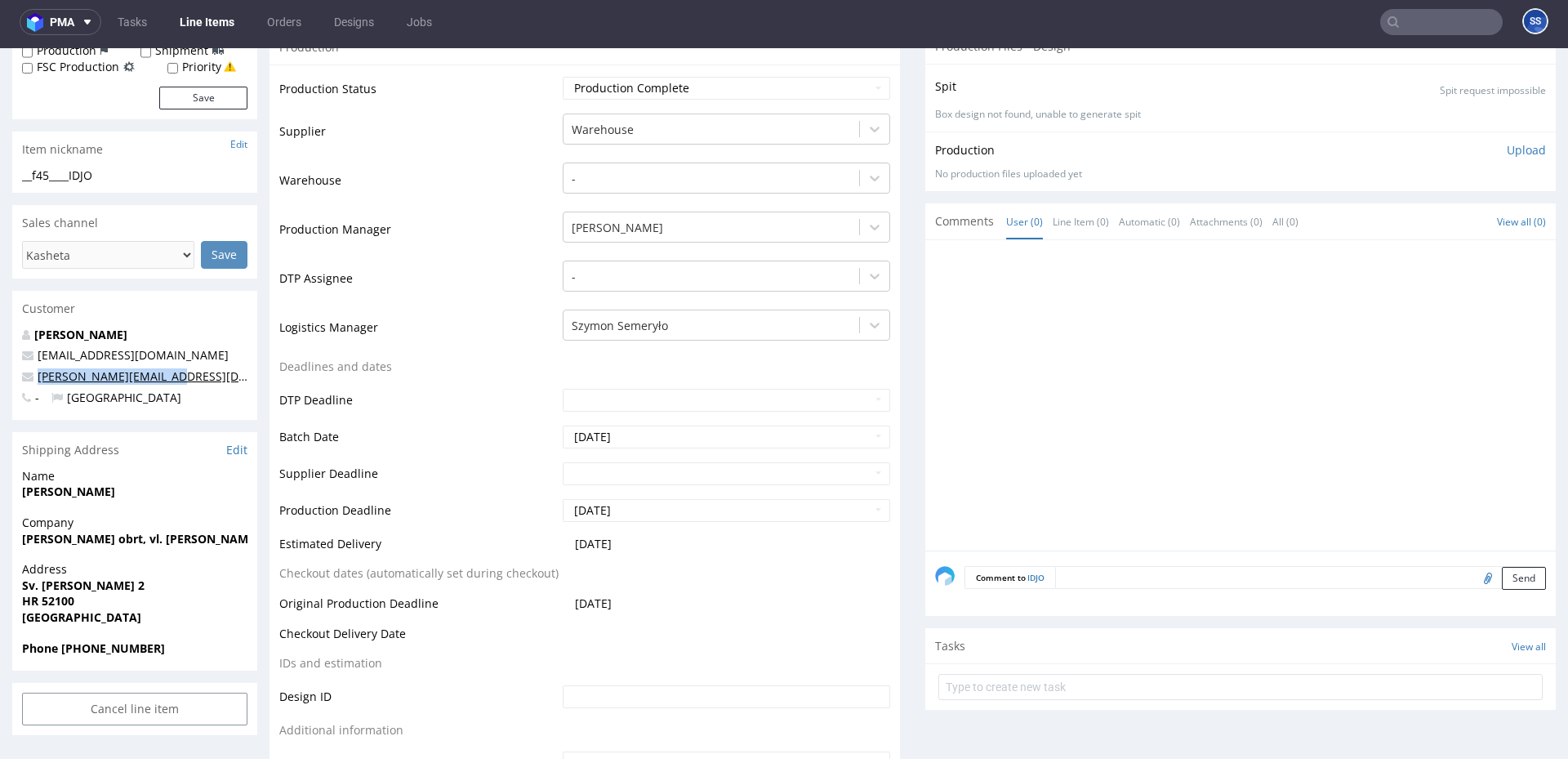
copy span "kasheta.pack@gmail.com"
click at [58, 499] on span "Kasheta Jelena Poldrugovac" at bounding box center [135, 492] width 225 height 16
click at [59, 498] on span "Kasheta Jelena Poldrugovac" at bounding box center [135, 492] width 225 height 16
click at [58, 497] on strong "[PERSON_NAME]" at bounding box center [68, 491] width 93 height 15
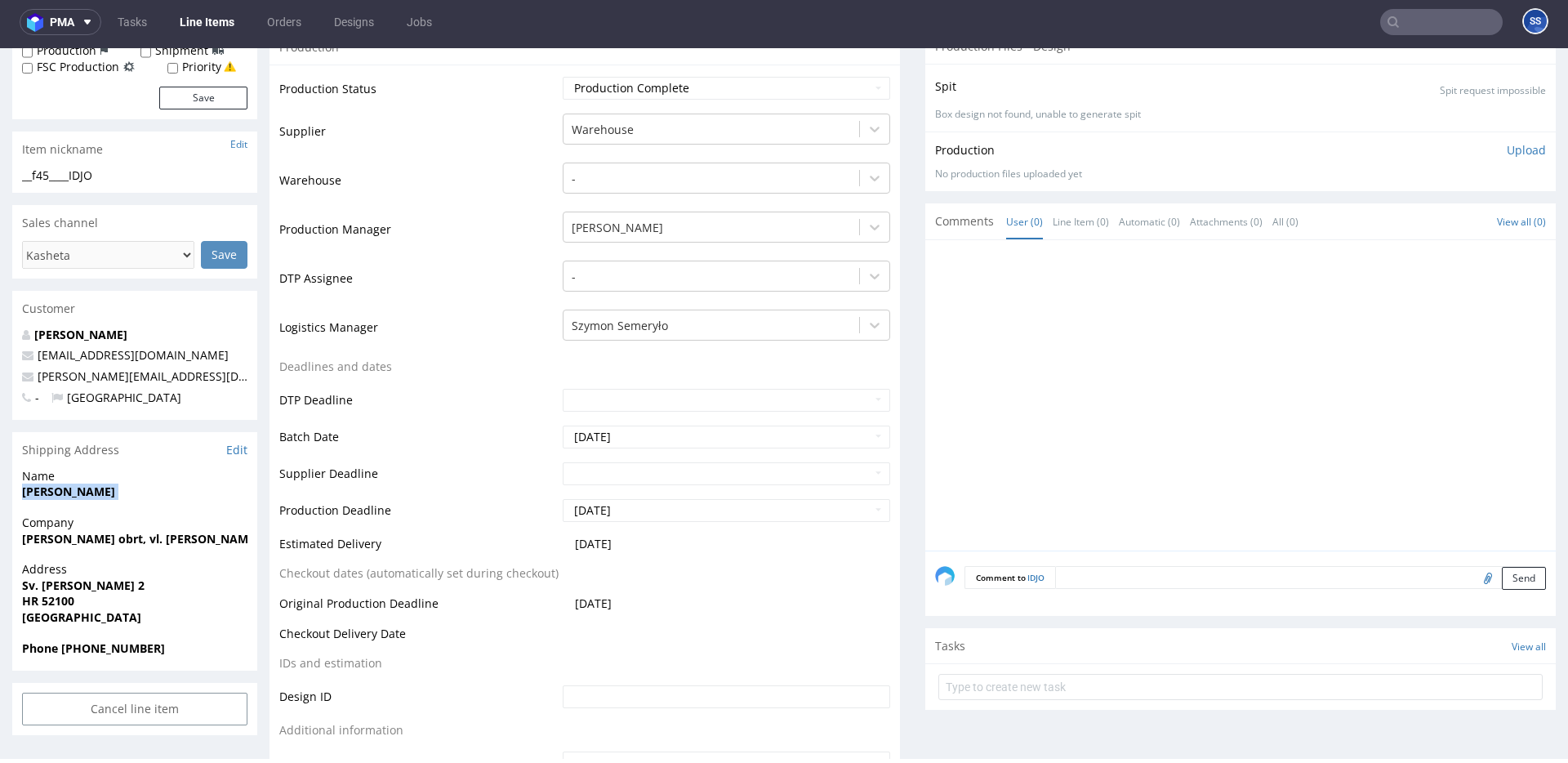
click at [58, 497] on strong "[PERSON_NAME]" at bounding box center [68, 491] width 93 height 15
drag, startPoint x: 19, startPoint y: 540, endPoint x: 162, endPoint y: 518, distance: 144.7
click at [94, 539] on div "Company Kasheta obrt, vl. Jelena Poldrugovac" at bounding box center [135, 537] width 245 height 46
copy strong "Kasheta obrt"
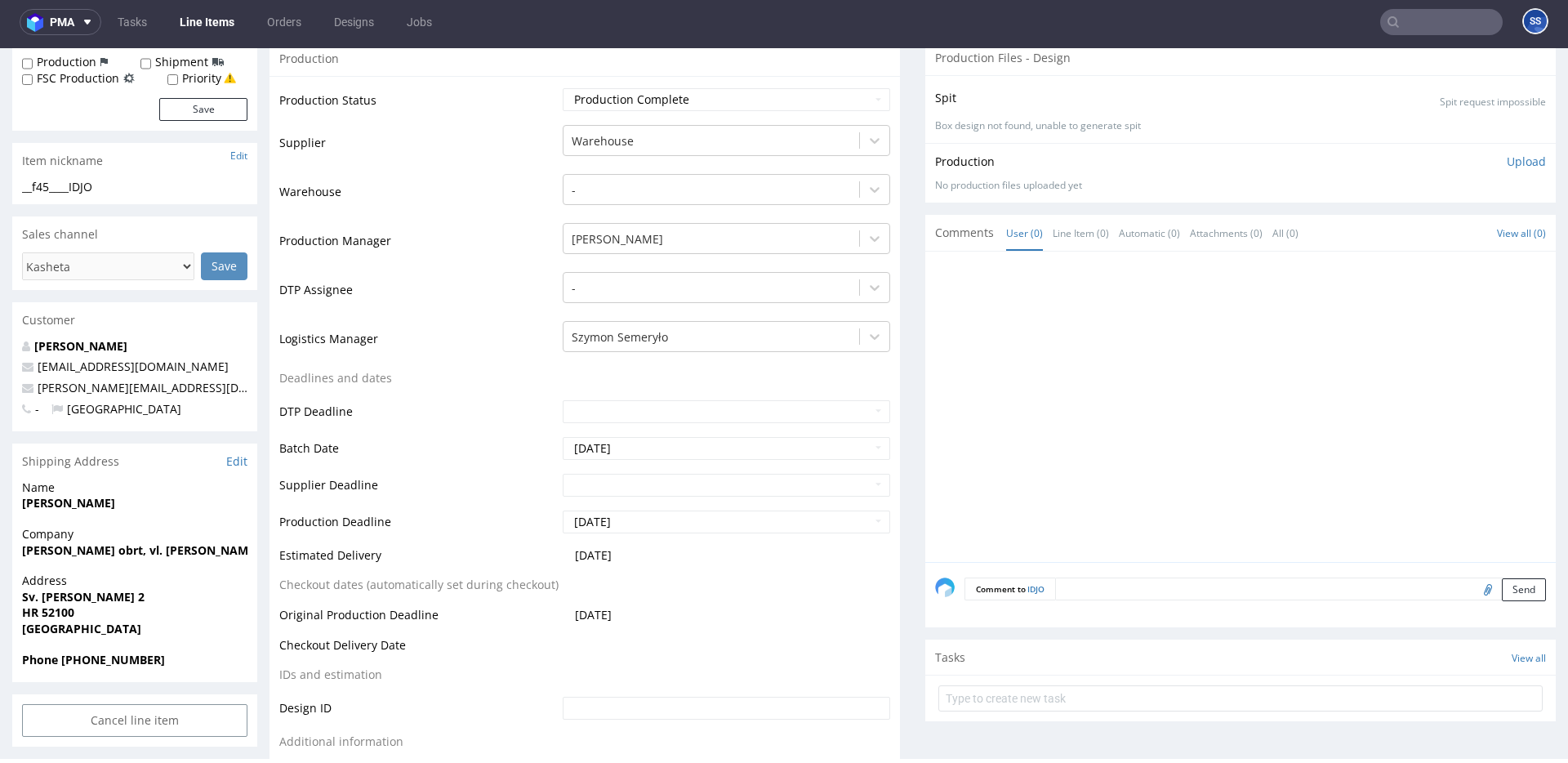
click at [70, 598] on strong "Sv. [PERSON_NAME] 2" at bounding box center [83, 597] width 123 height 15
click at [70, 598] on strong "Sv. Teodora 2" at bounding box center [83, 597] width 123 height 15
copy strong "Sv. Teodora 2"
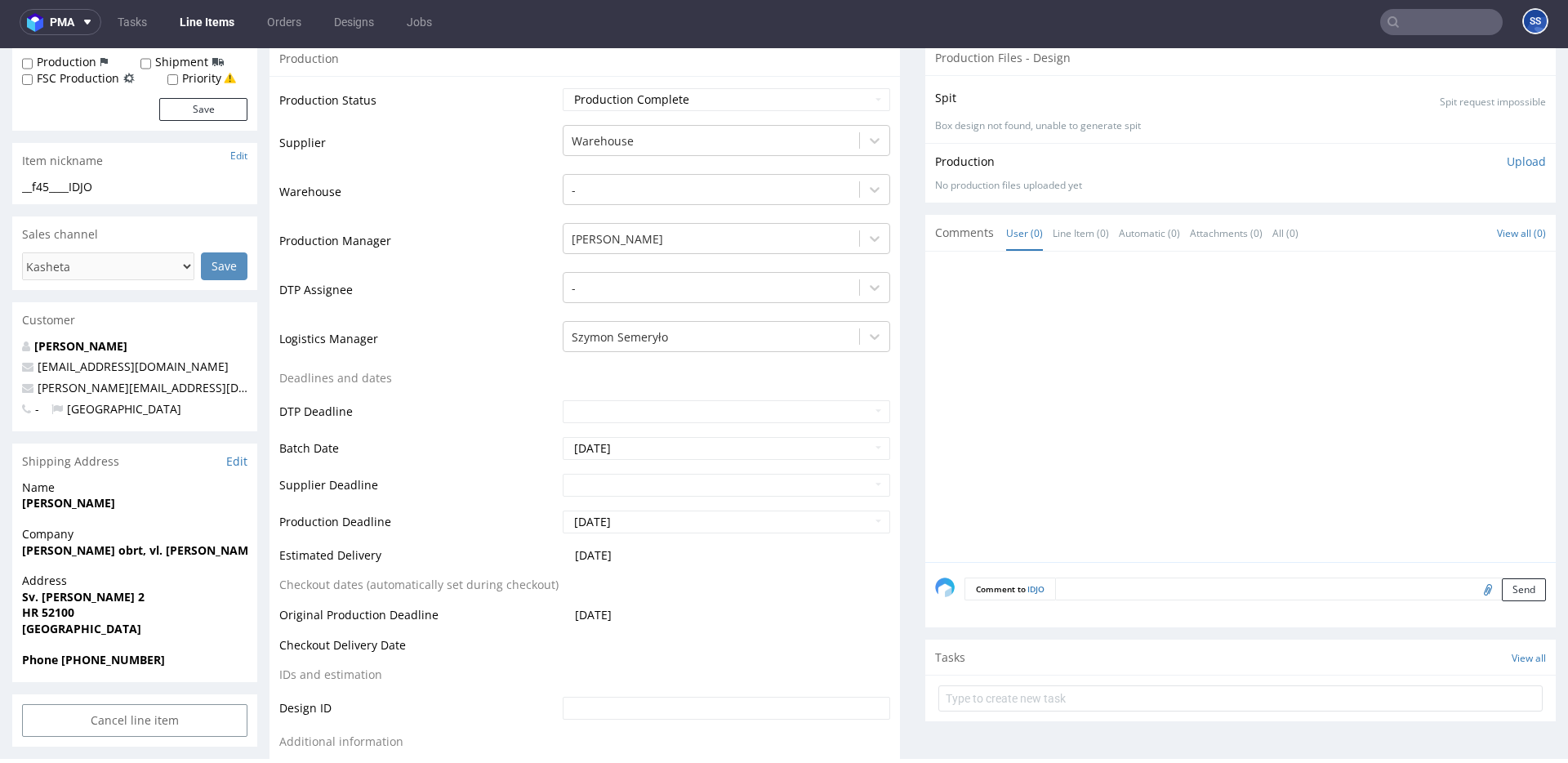
click at [53, 614] on strong "HR 52100" at bounding box center [48, 612] width 53 height 15
copy strong "52100"
drag, startPoint x: 81, startPoint y: 610, endPoint x: 25, endPoint y: 610, distance: 56.0
click at [25, 610] on span "HR 52100" at bounding box center [135, 613] width 225 height 16
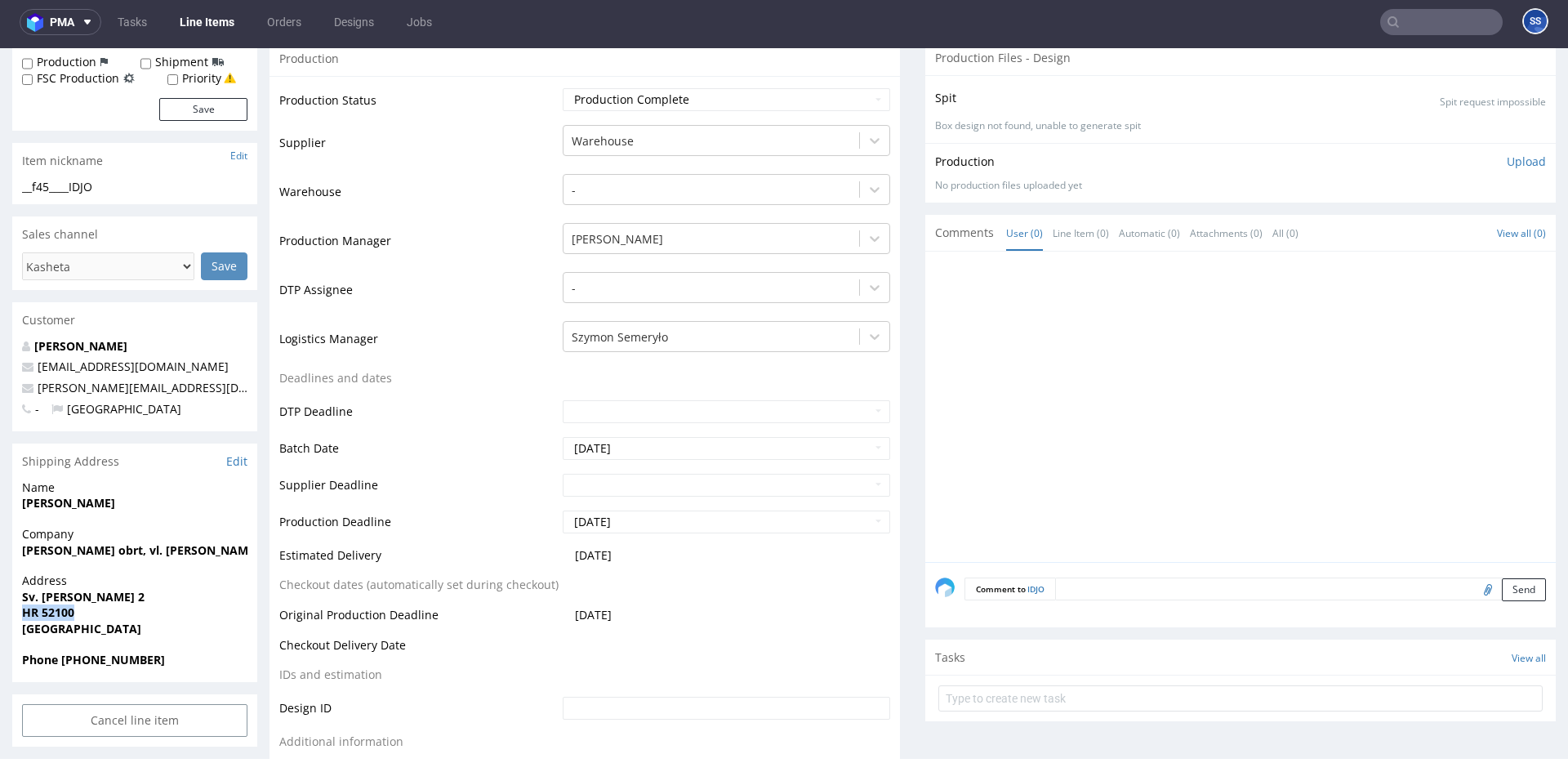
copy strong "HR 52100"
click at [34, 554] on strong "[PERSON_NAME] obrt, vl. [PERSON_NAME]" at bounding box center [140, 550] width 237 height 15
copy strong "Kasheta"
drag, startPoint x: 190, startPoint y: 390, endPoint x: 28, endPoint y: 392, distance: 162.0
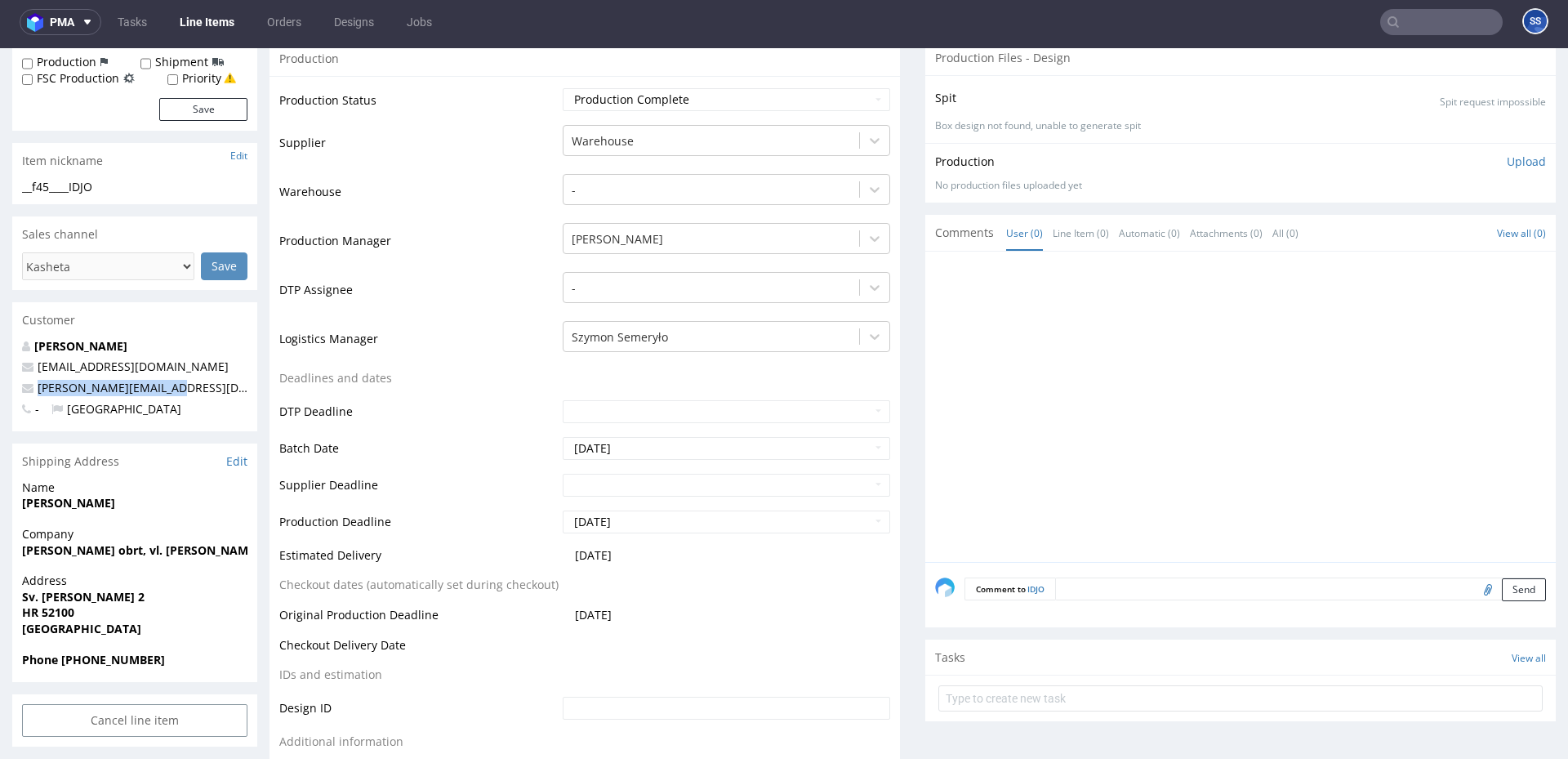
click at [28, 392] on p "[PERSON_NAME][EMAIL_ADDRESS][DOMAIN_NAME]" at bounding box center [135, 388] width 225 height 16
copy span "[PERSON_NAME][EMAIL_ADDRESS][DOMAIN_NAME]"
click at [116, 649] on div "Address Sv. Teodora 2 HR 52100 Croatia" at bounding box center [135, 612] width 245 height 78
click at [114, 653] on strong "Phone +385992529488" at bounding box center [93, 659] width 143 height 15
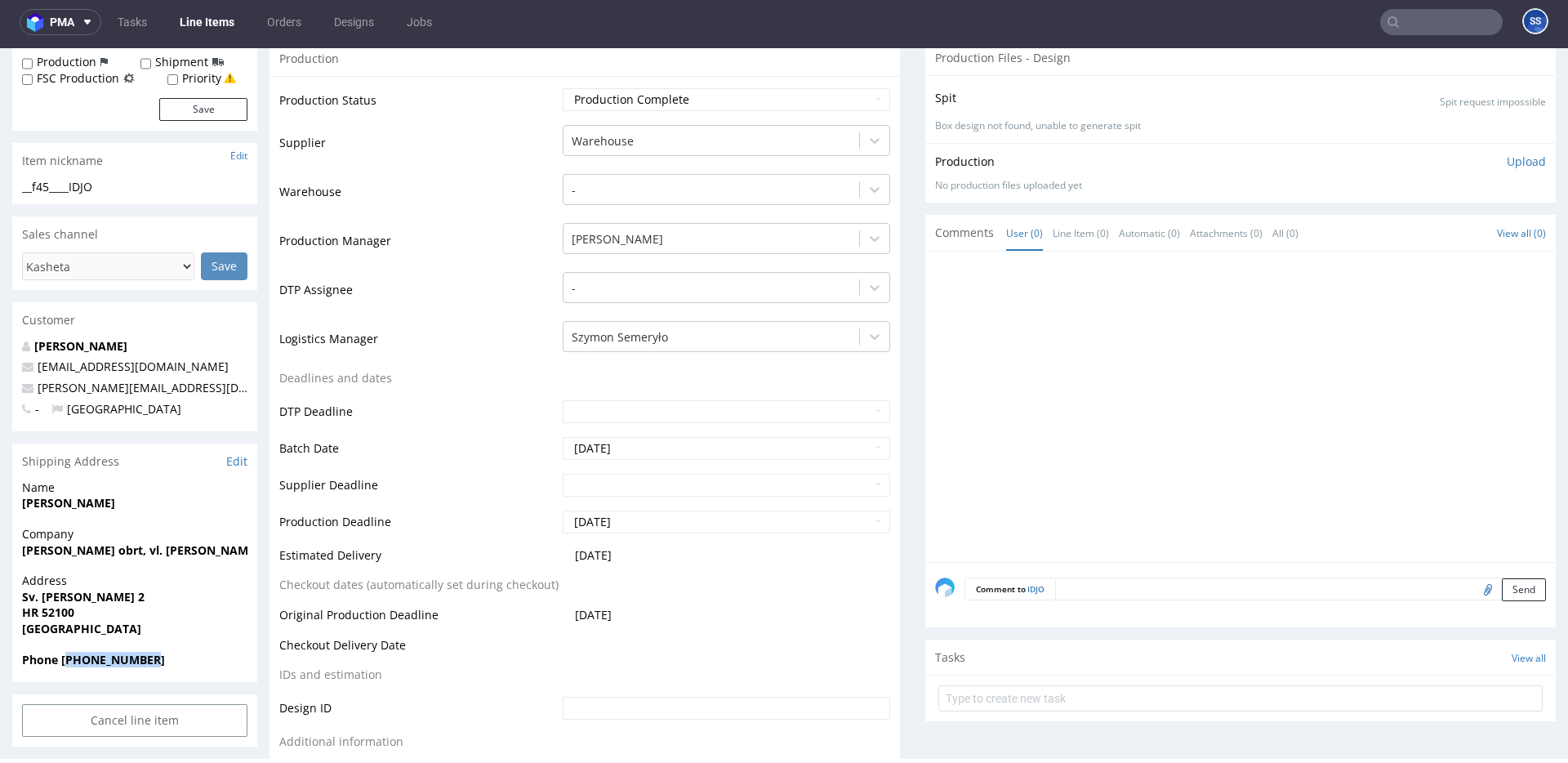
copy strong "385992529488"
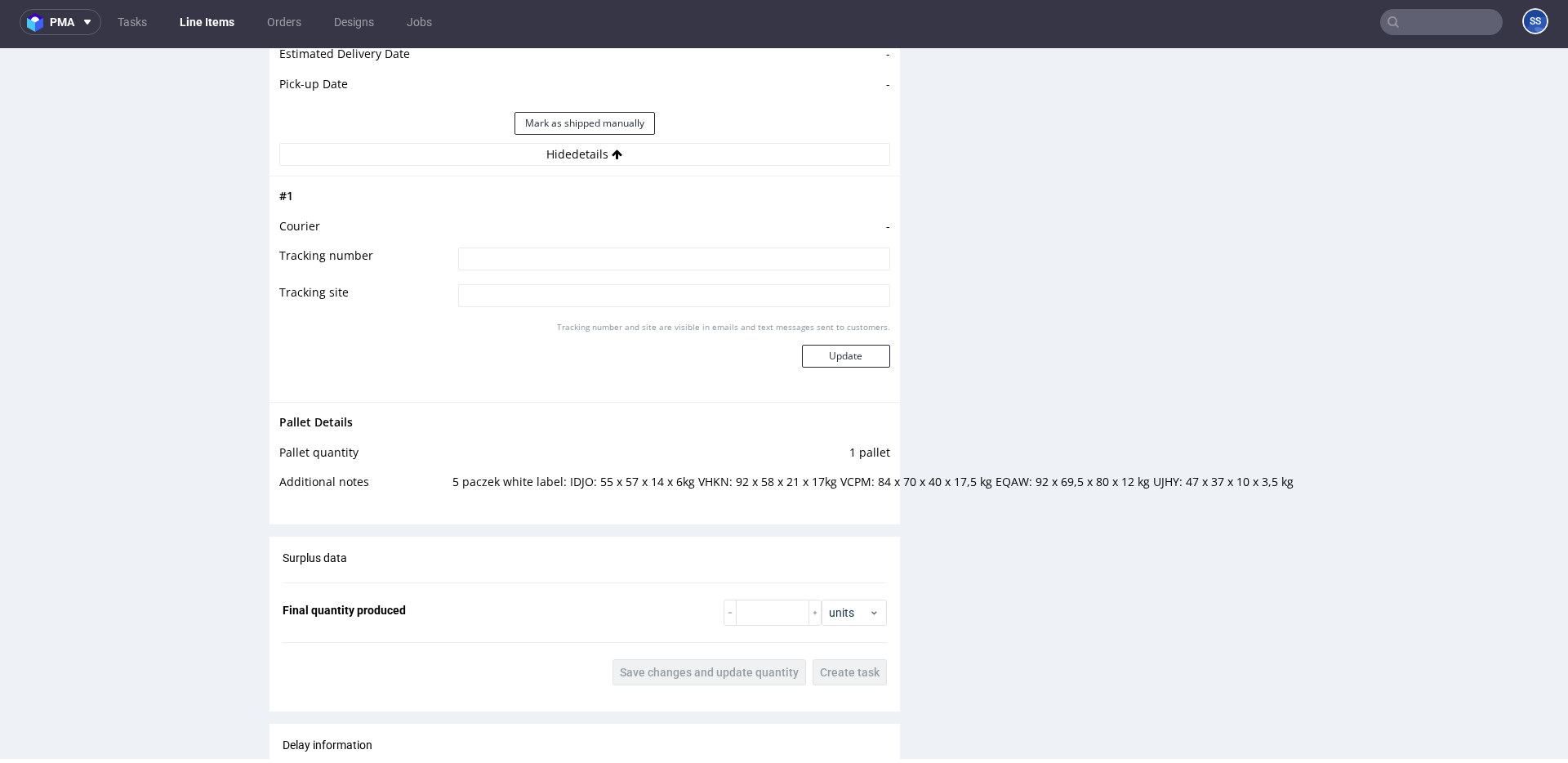
scroll to position [1878, 0]
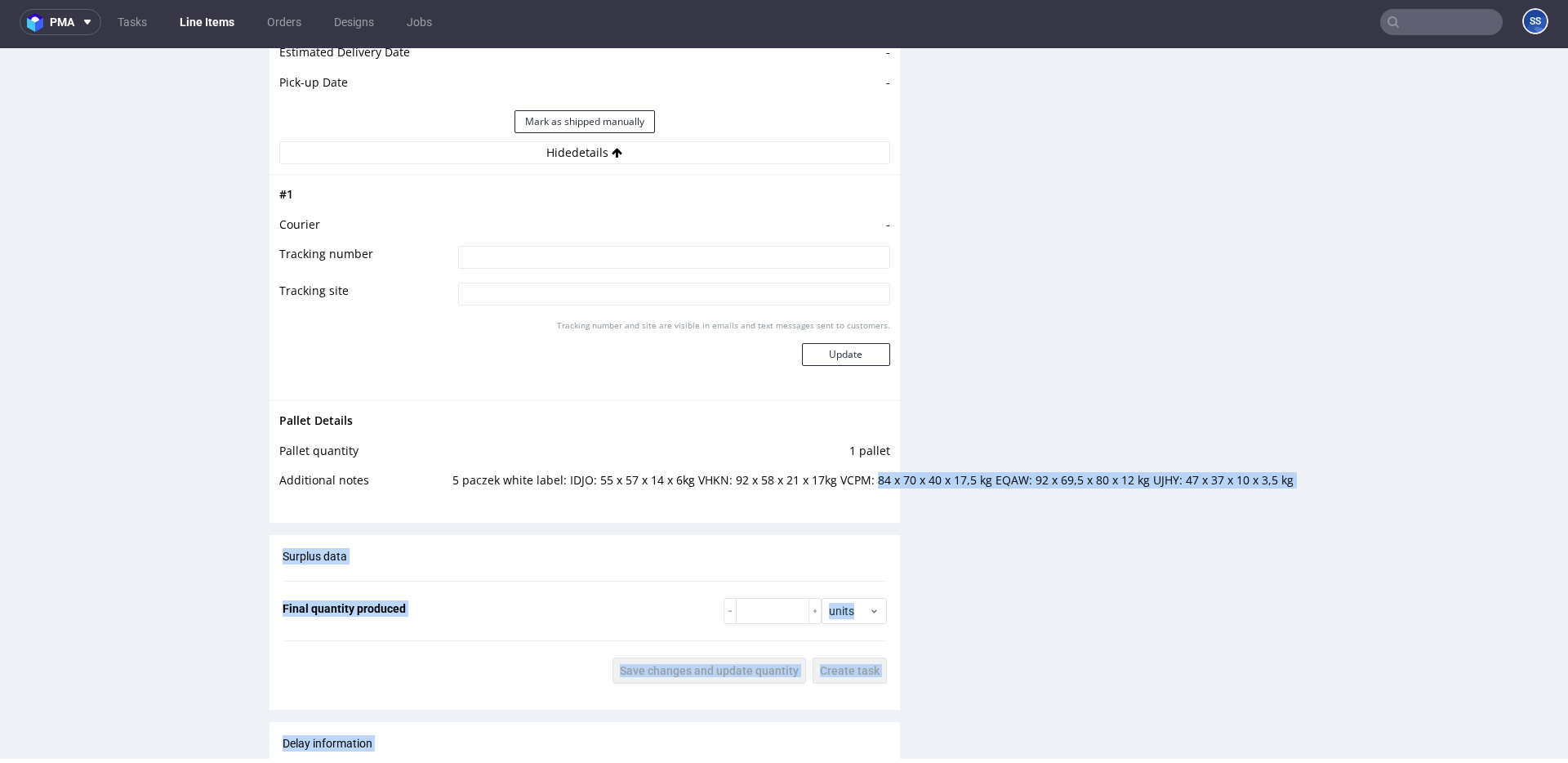
drag, startPoint x: 870, startPoint y: 487, endPoint x: 934, endPoint y: 483, distance: 64.1
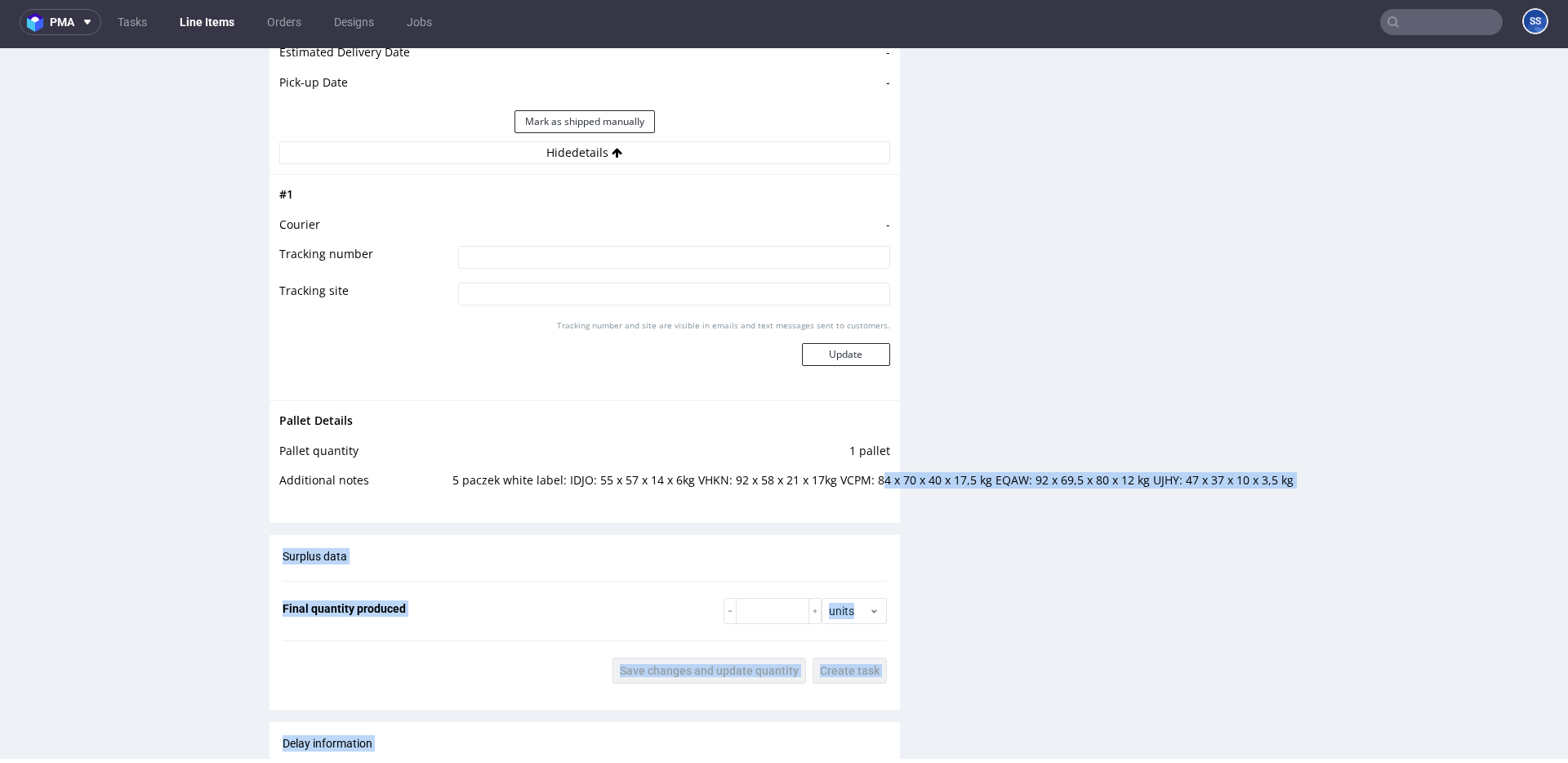
drag, startPoint x: 935, startPoint y: 481, endPoint x: 878, endPoint y: 481, distance: 57.0
click at [876, 481] on td "5 paczek white label: IDJO: 55 x 57 x 14 x 6kg VHKN: 92 x 58 x 21 x 17kg VCPM: …" at bounding box center [669, 486] width 442 height 30
drag, startPoint x: 873, startPoint y: 482, endPoint x: 952, endPoint y: 485, distance: 79.1
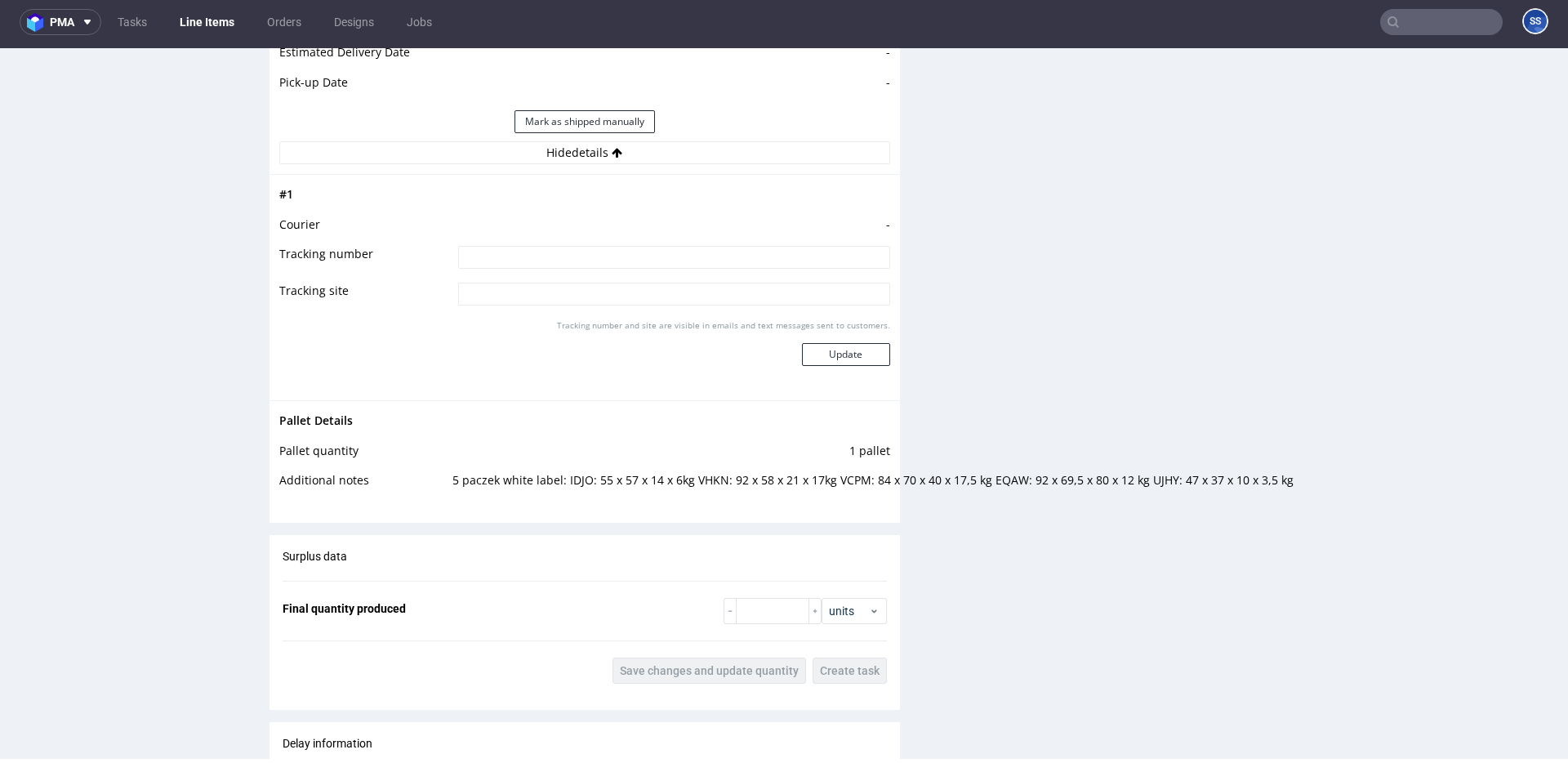
drag, startPoint x: 1029, startPoint y: 479, endPoint x: 1114, endPoint y: 480, distance: 85.0
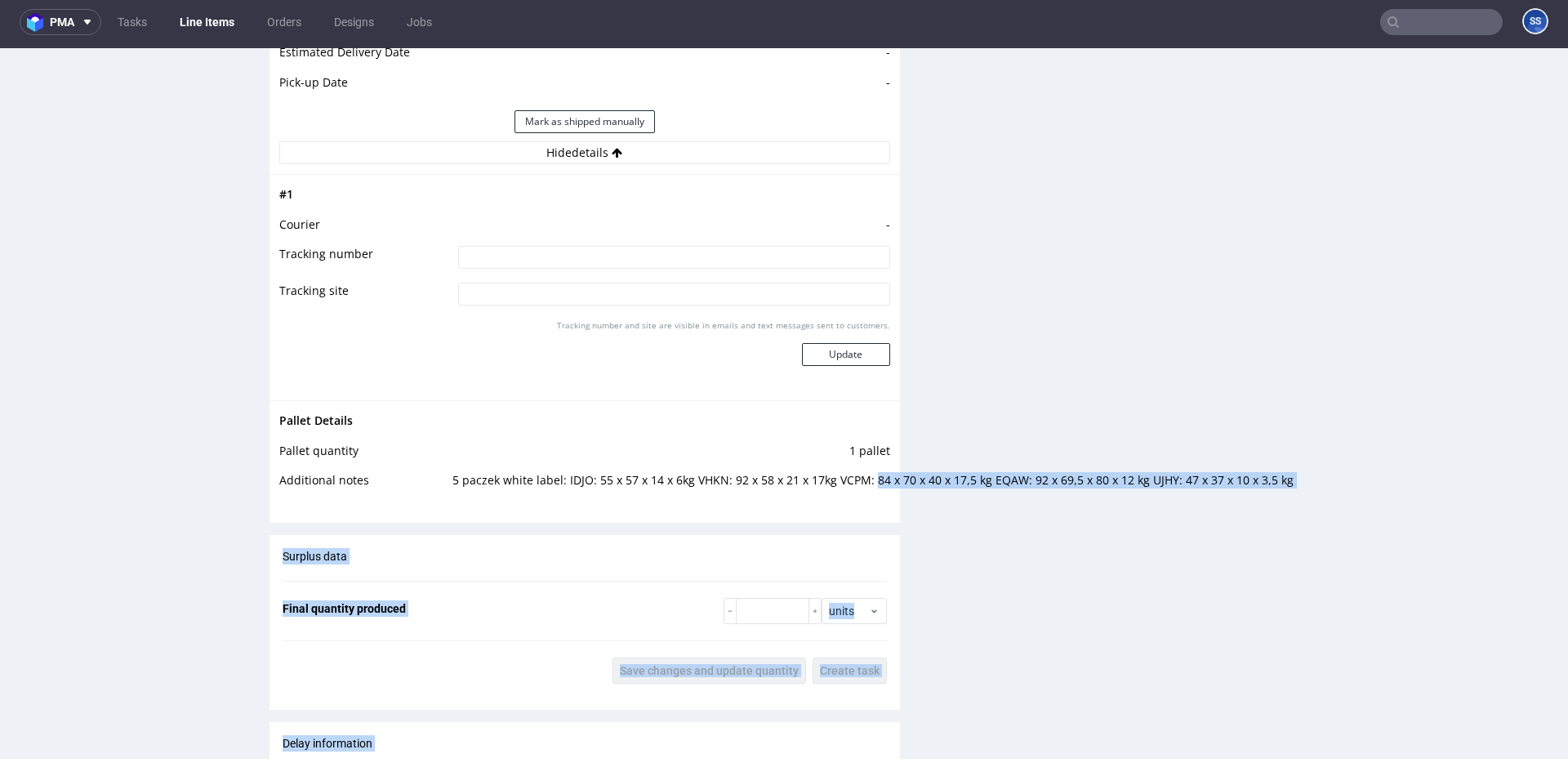
drag, startPoint x: 872, startPoint y: 479, endPoint x: 1075, endPoint y: 481, distance: 203.0
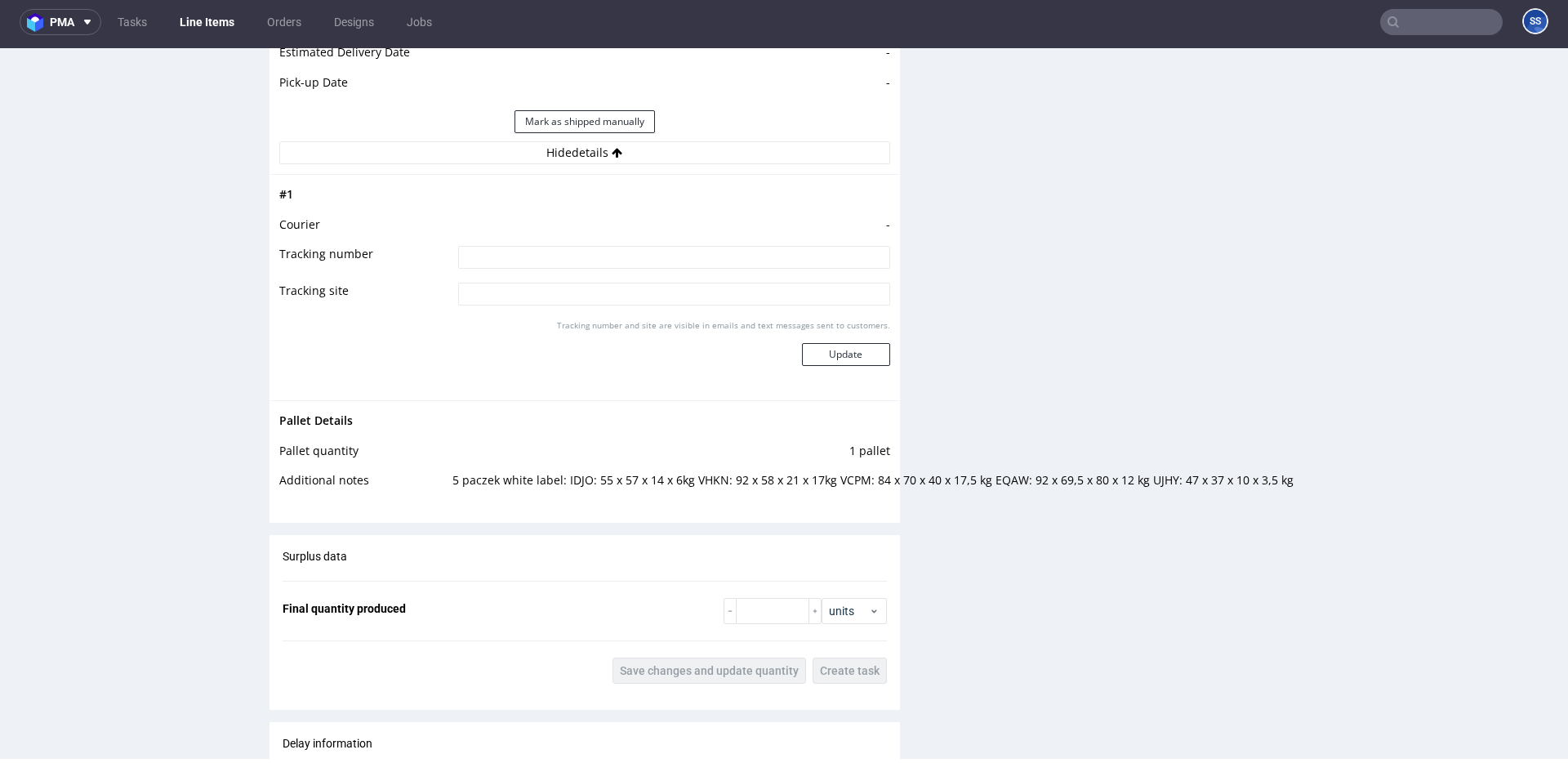
drag, startPoint x: 1079, startPoint y: 481, endPoint x: 1089, endPoint y: 481, distance: 10.0
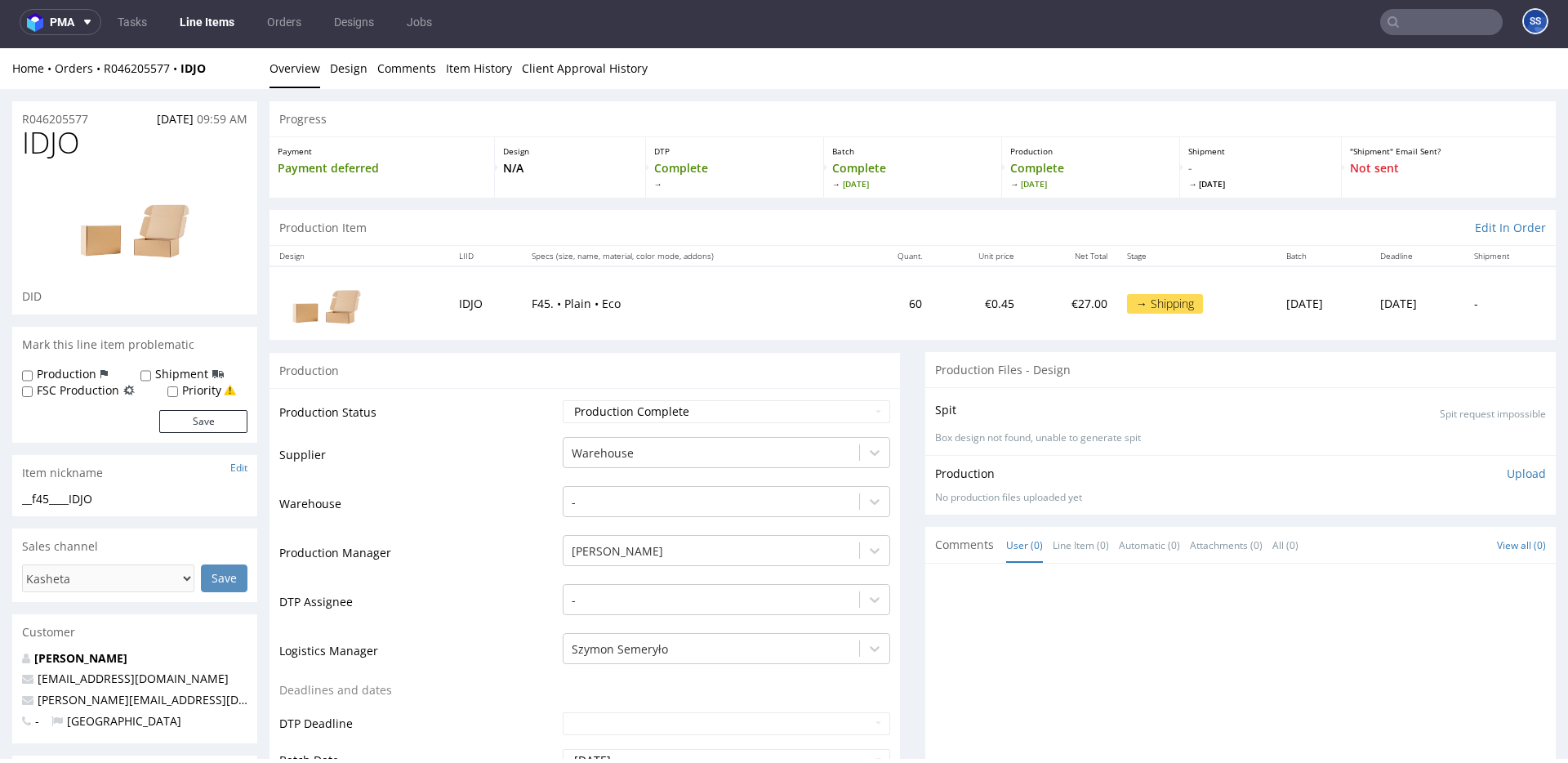
scroll to position [0, 0]
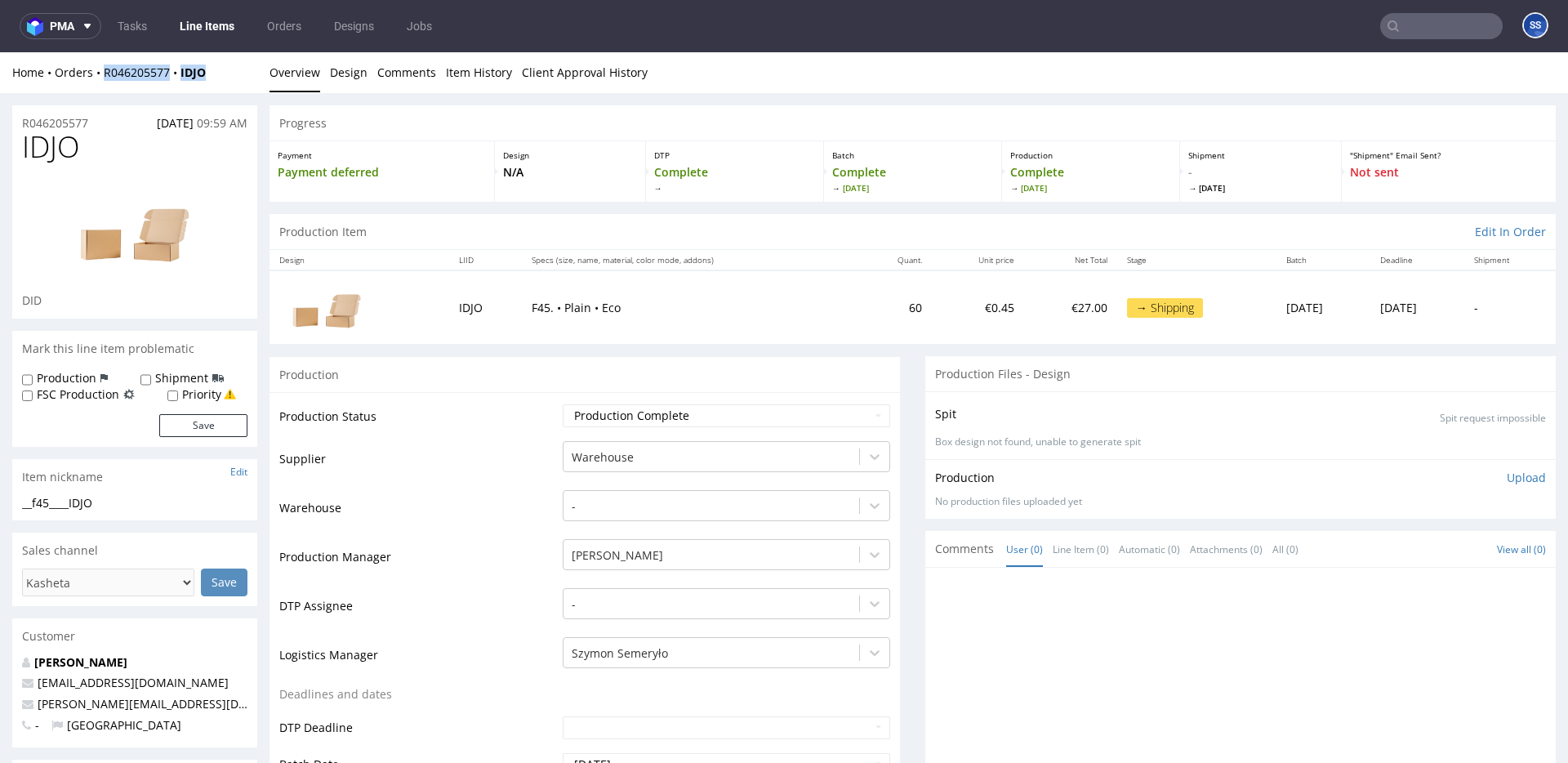
drag, startPoint x: 200, startPoint y: 80, endPoint x: 105, endPoint y: 79, distance: 95.0
click at [105, 79] on div "Home Orders R046205577 IDJO" at bounding box center [135, 73] width 245 height 16
copy div "R046205577 IDJO"
click at [215, 22] on link "Line Items" at bounding box center [207, 25] width 75 height 26
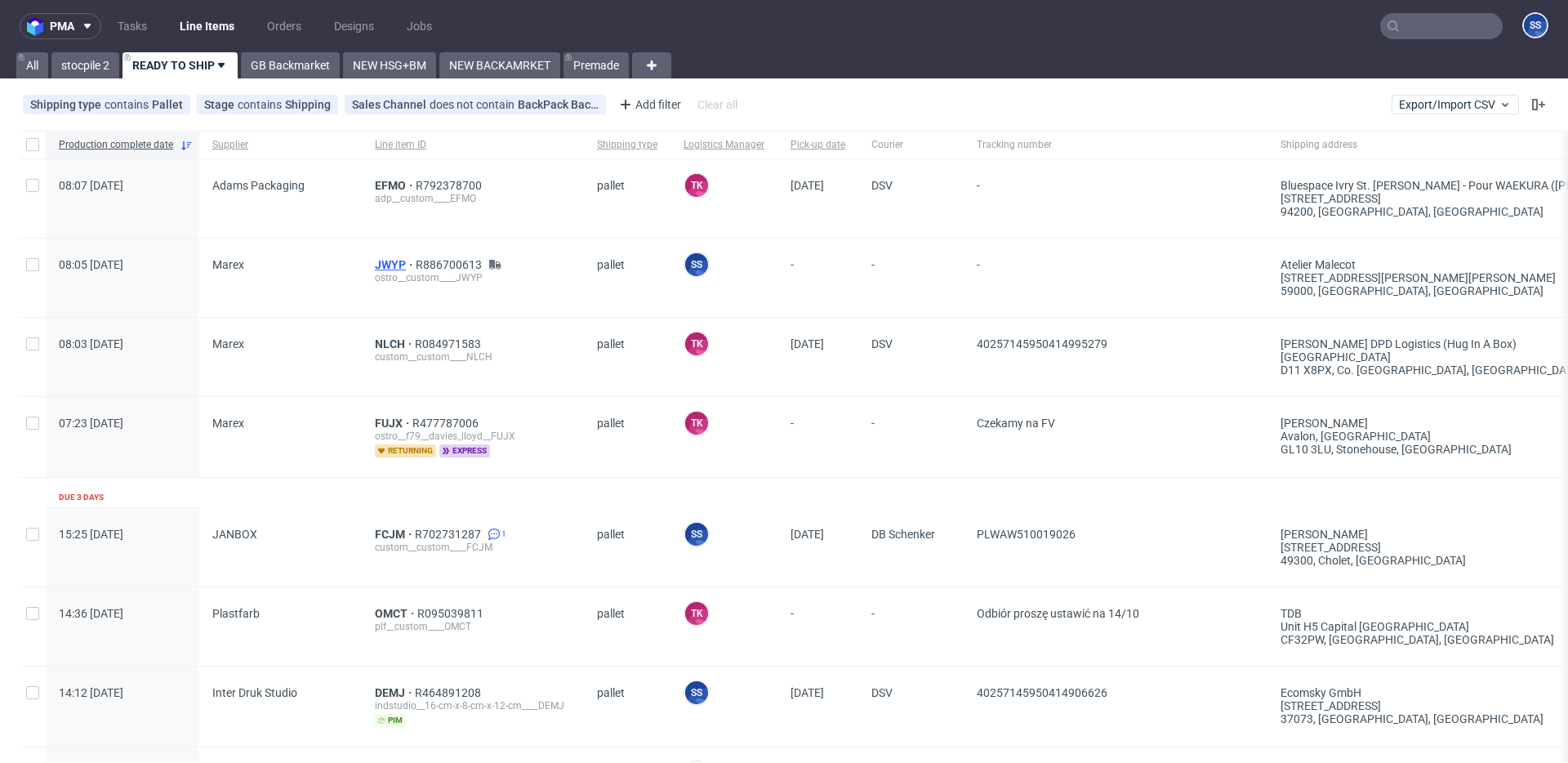
click at [385, 263] on span "JWYP" at bounding box center [394, 265] width 41 height 13
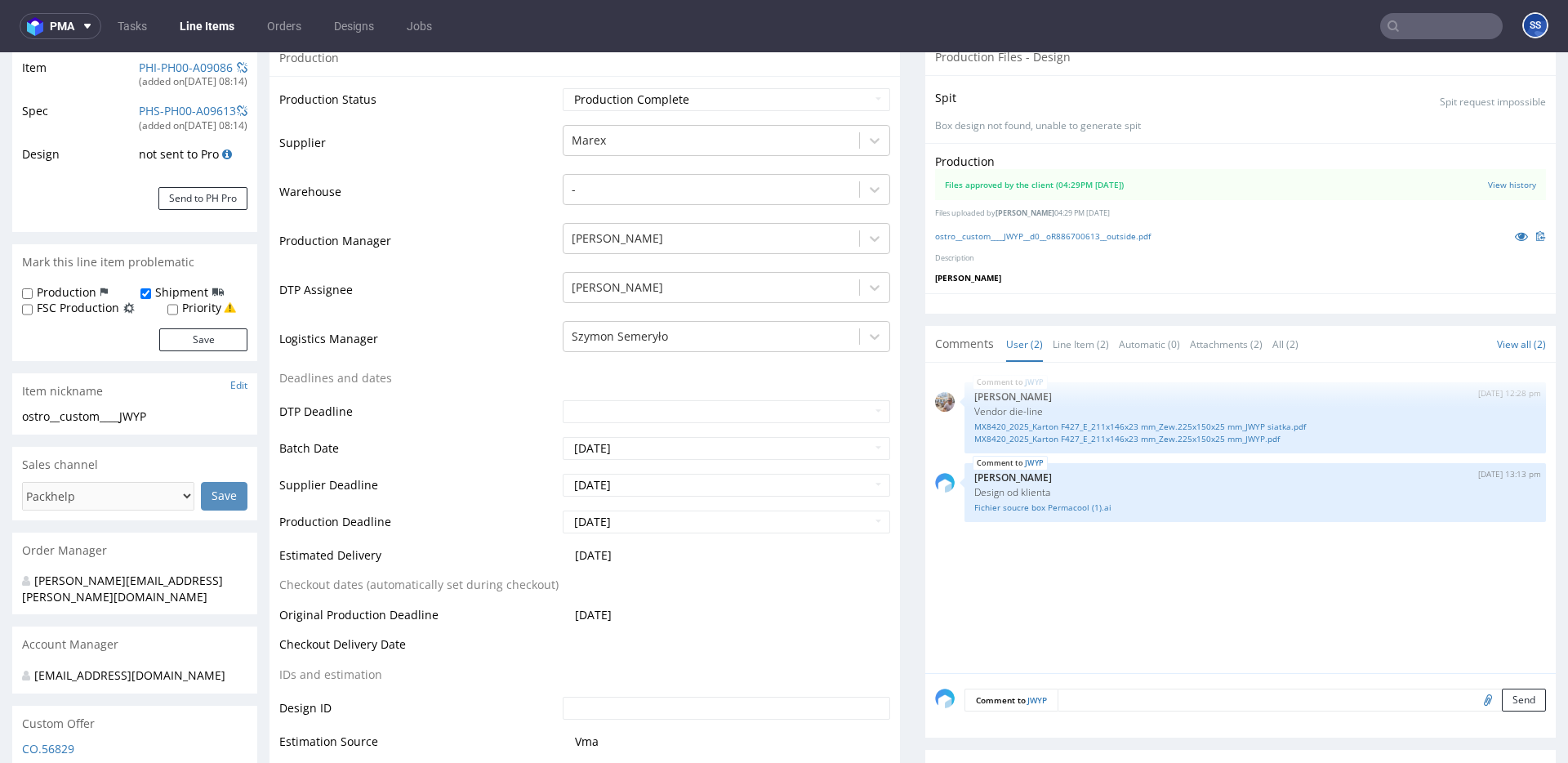
scroll to position [239, 0]
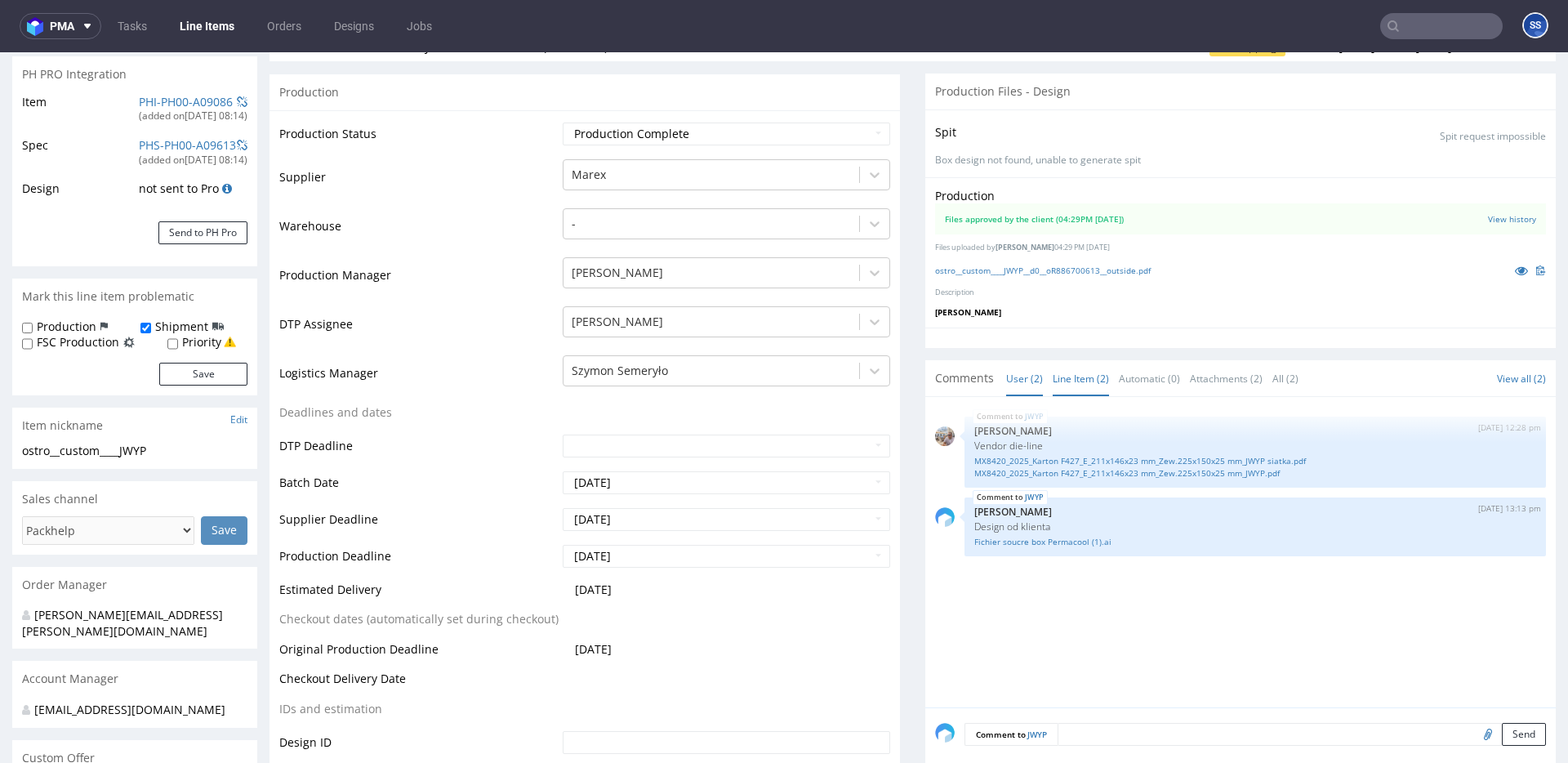
click at [1076, 374] on link "Line Item (2)" at bounding box center [1081, 378] width 56 height 35
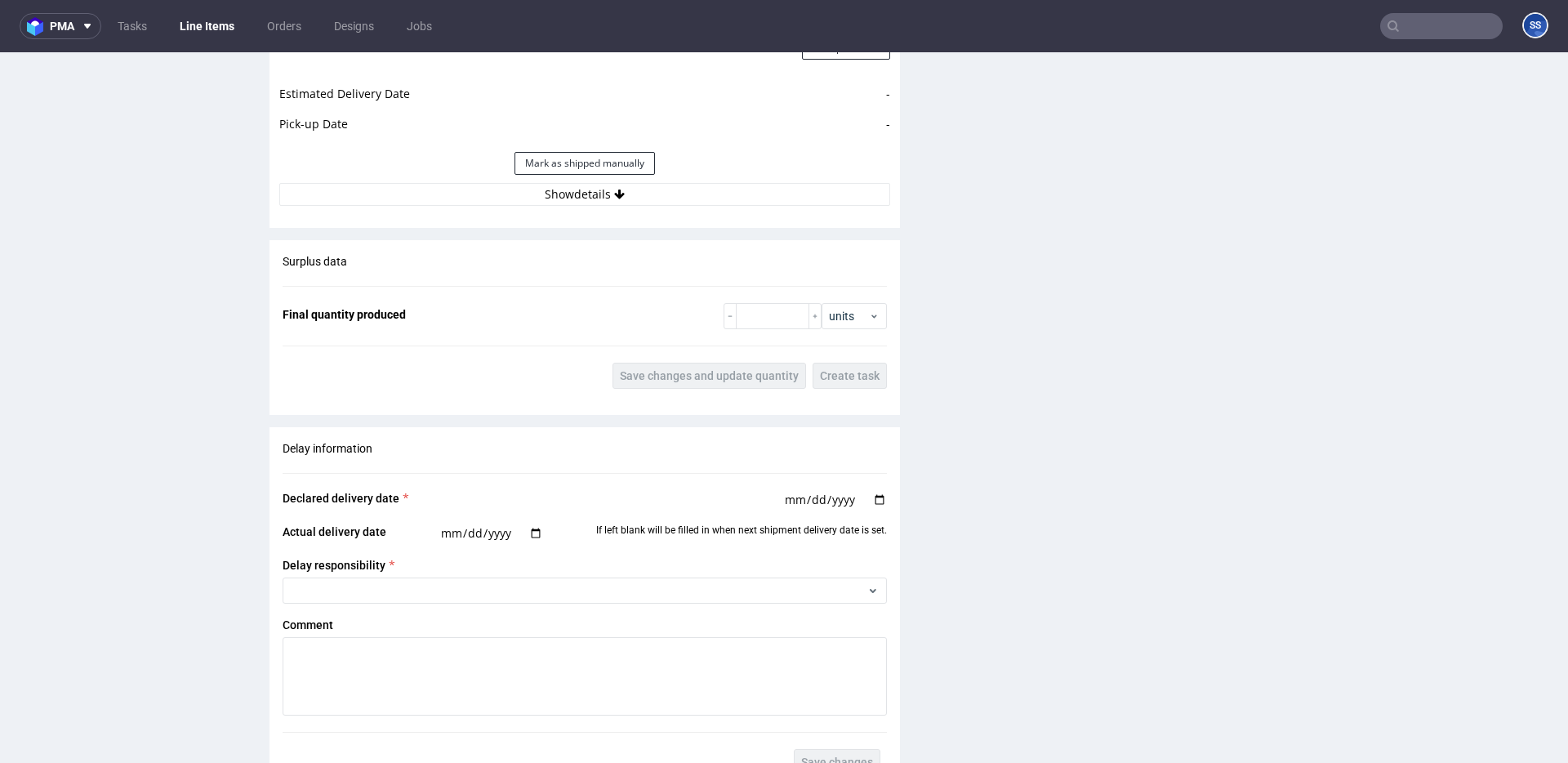
scroll to position [2444, 0]
click at [639, 200] on button "Show details" at bounding box center [584, 192] width 611 height 23
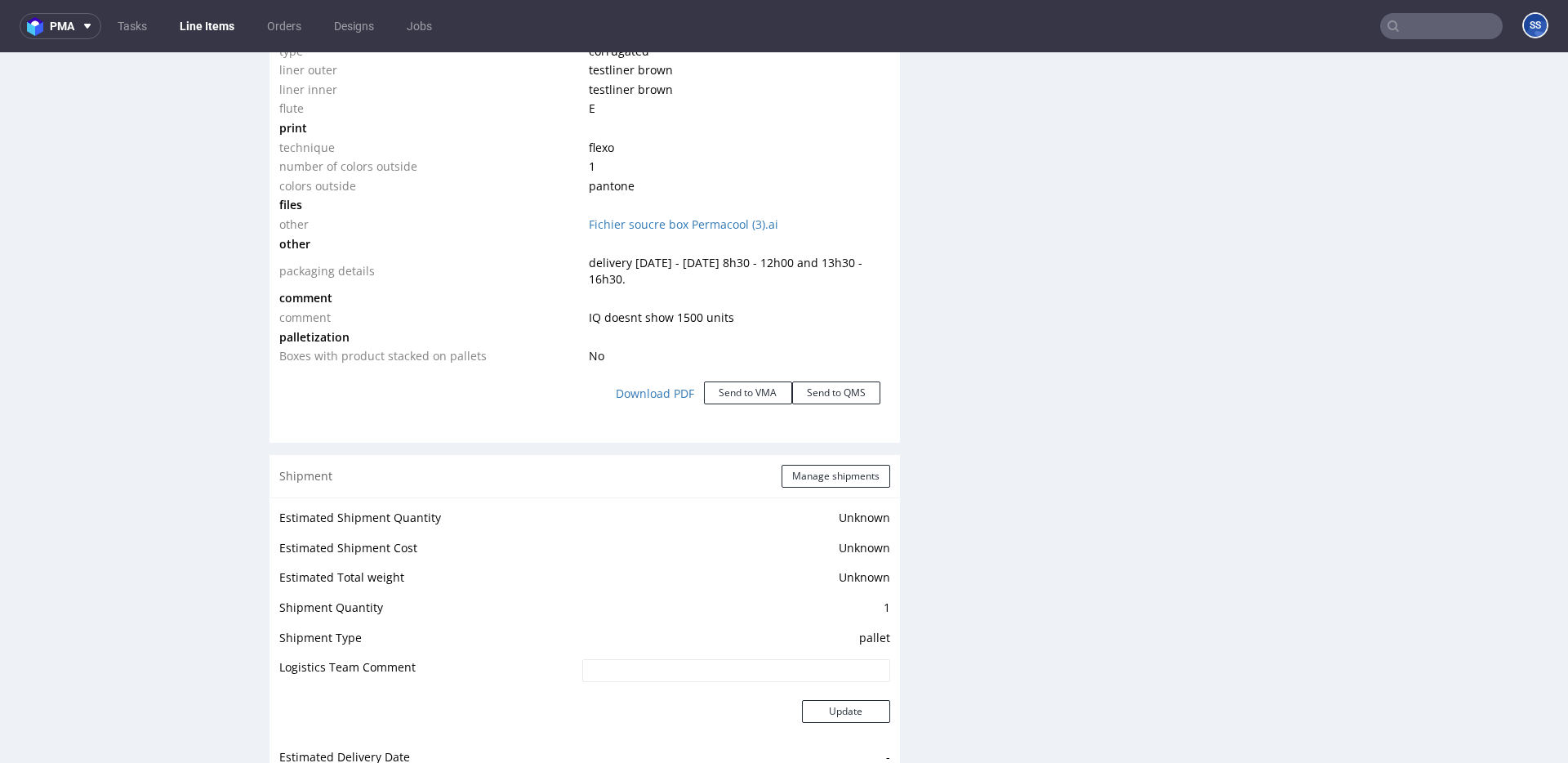
scroll to position [1789, 0]
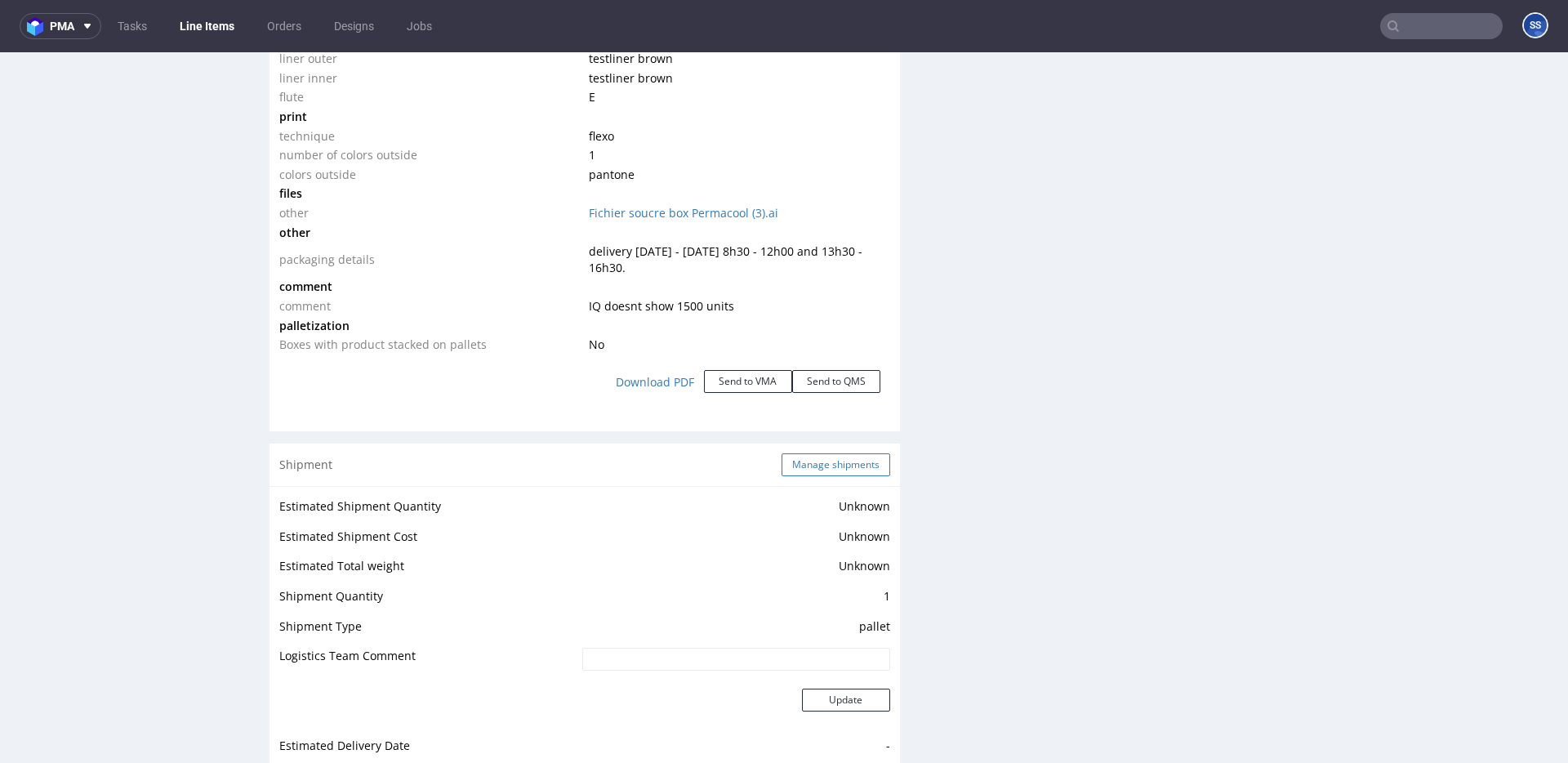
click at [819, 456] on button "Manage shipments" at bounding box center [836, 465] width 109 height 23
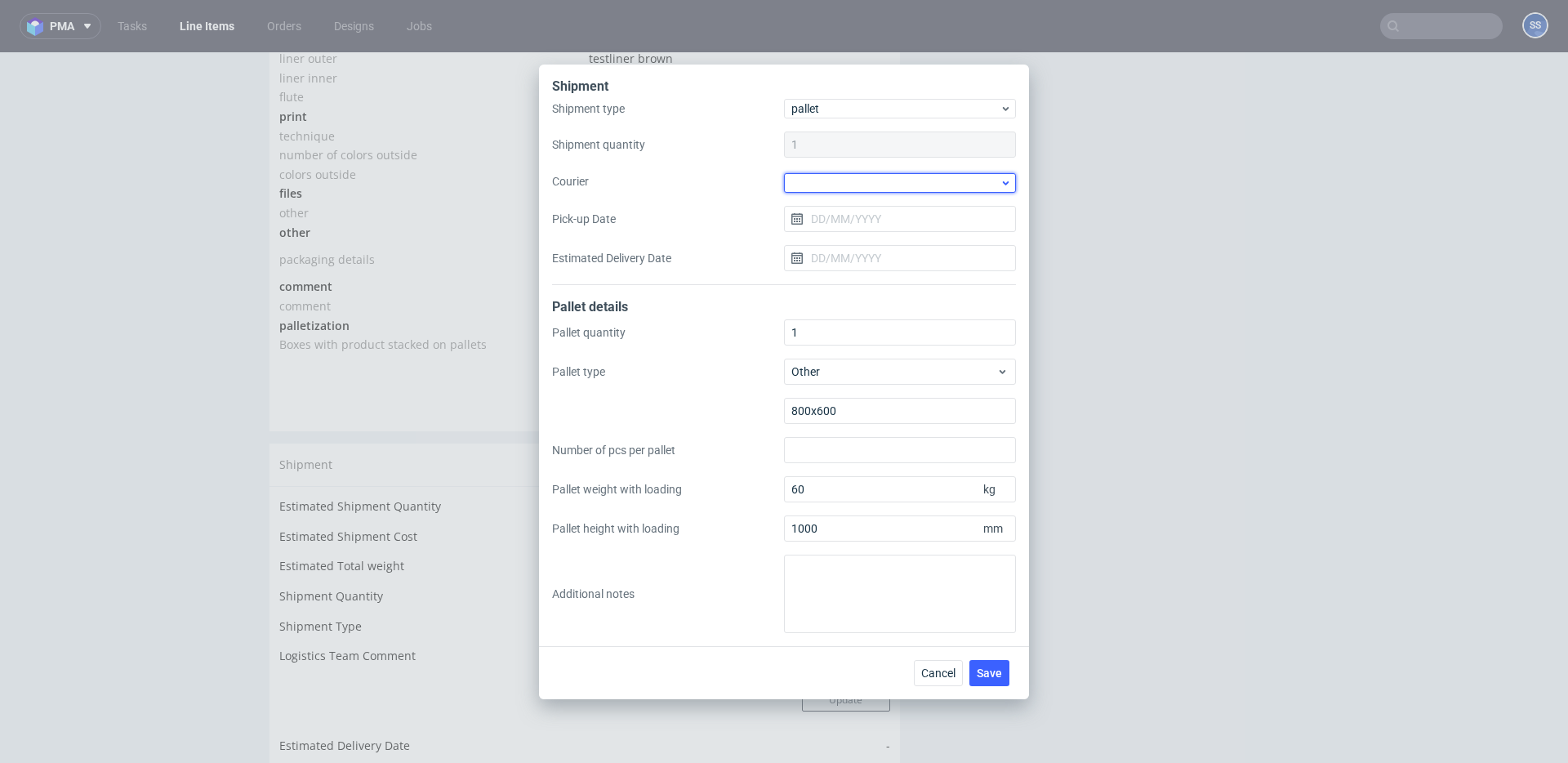
click at [818, 175] on div at bounding box center [900, 183] width 232 height 20
click at [847, 272] on div "DB Schenker" at bounding box center [900, 276] width 219 height 29
click at [844, 220] on input "Pick-up Date" at bounding box center [900, 217] width 232 height 26
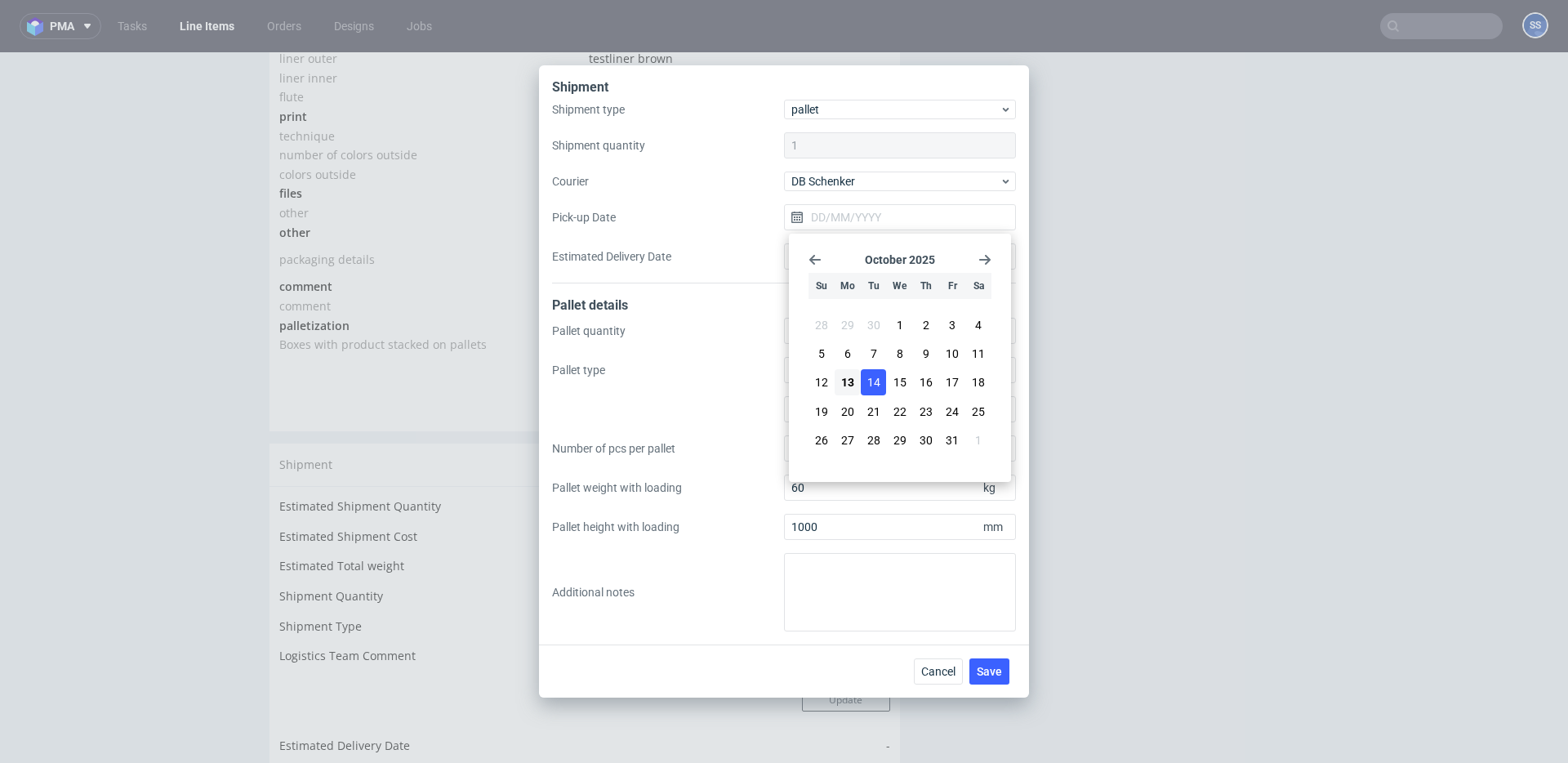
click at [871, 380] on span "14" at bounding box center [874, 383] width 13 height 16
type input "14/10/2025"
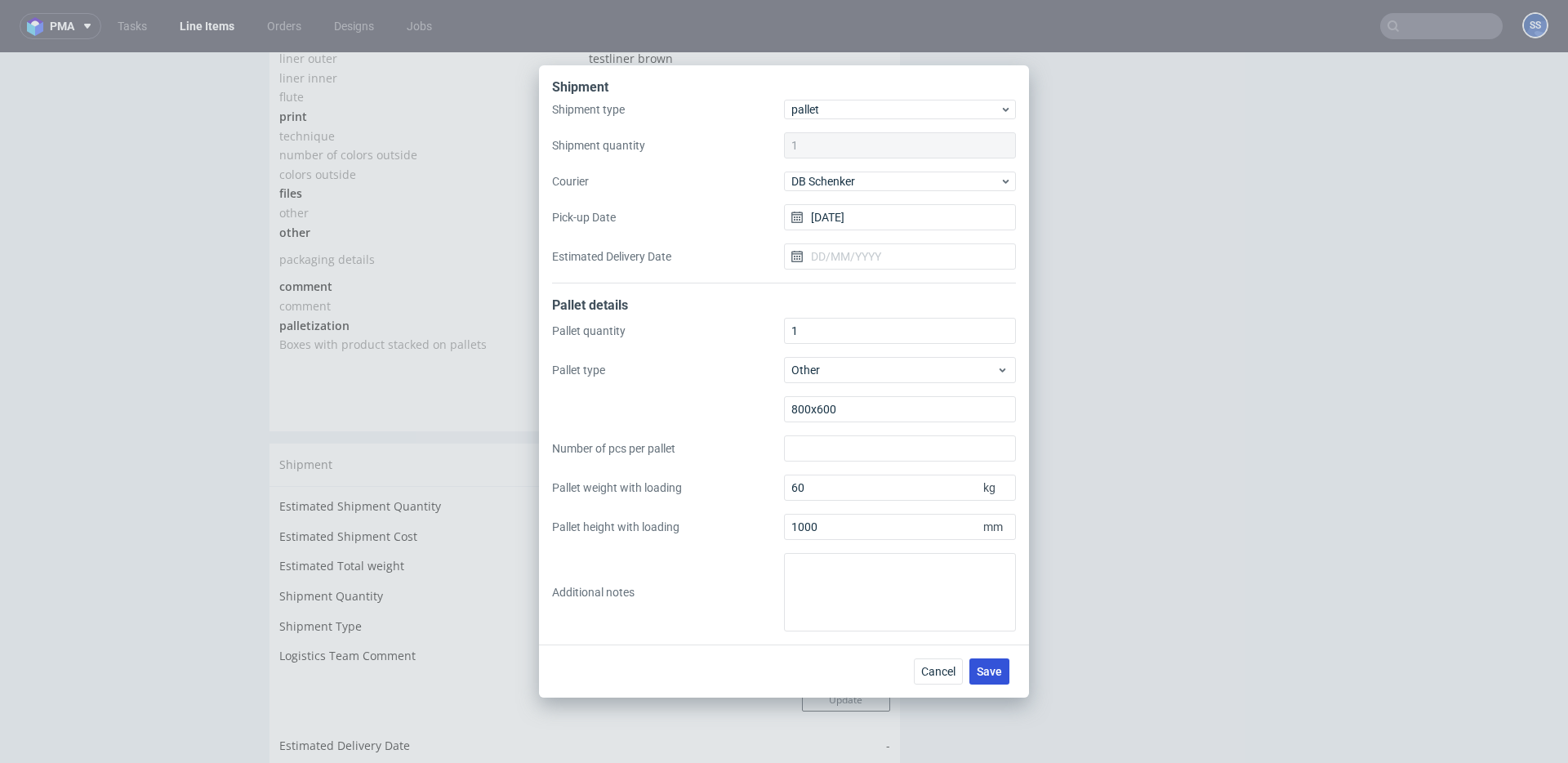
click at [982, 681] on button "Save" at bounding box center [990, 671] width 40 height 26
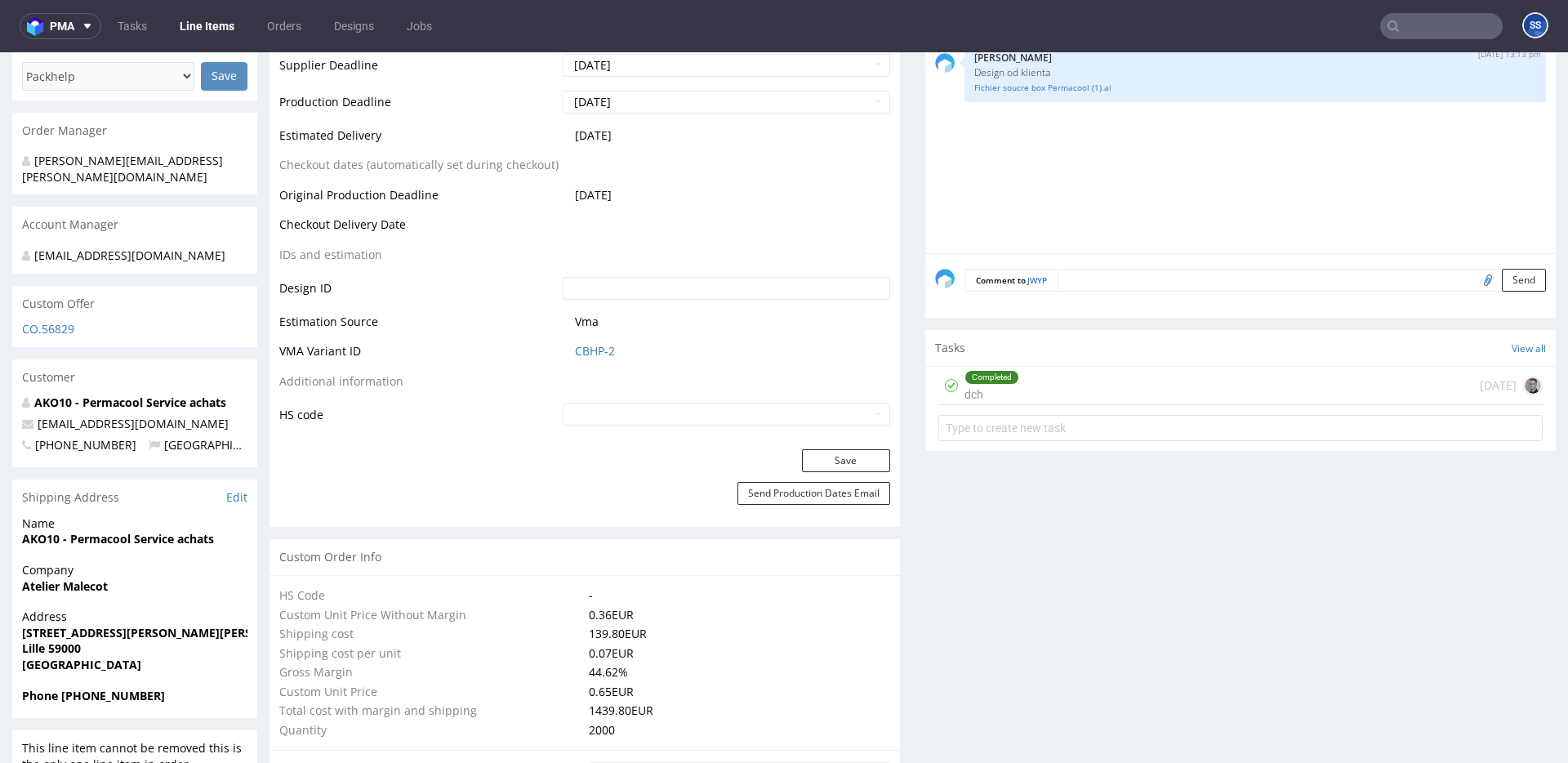
scroll to position [697, 0]
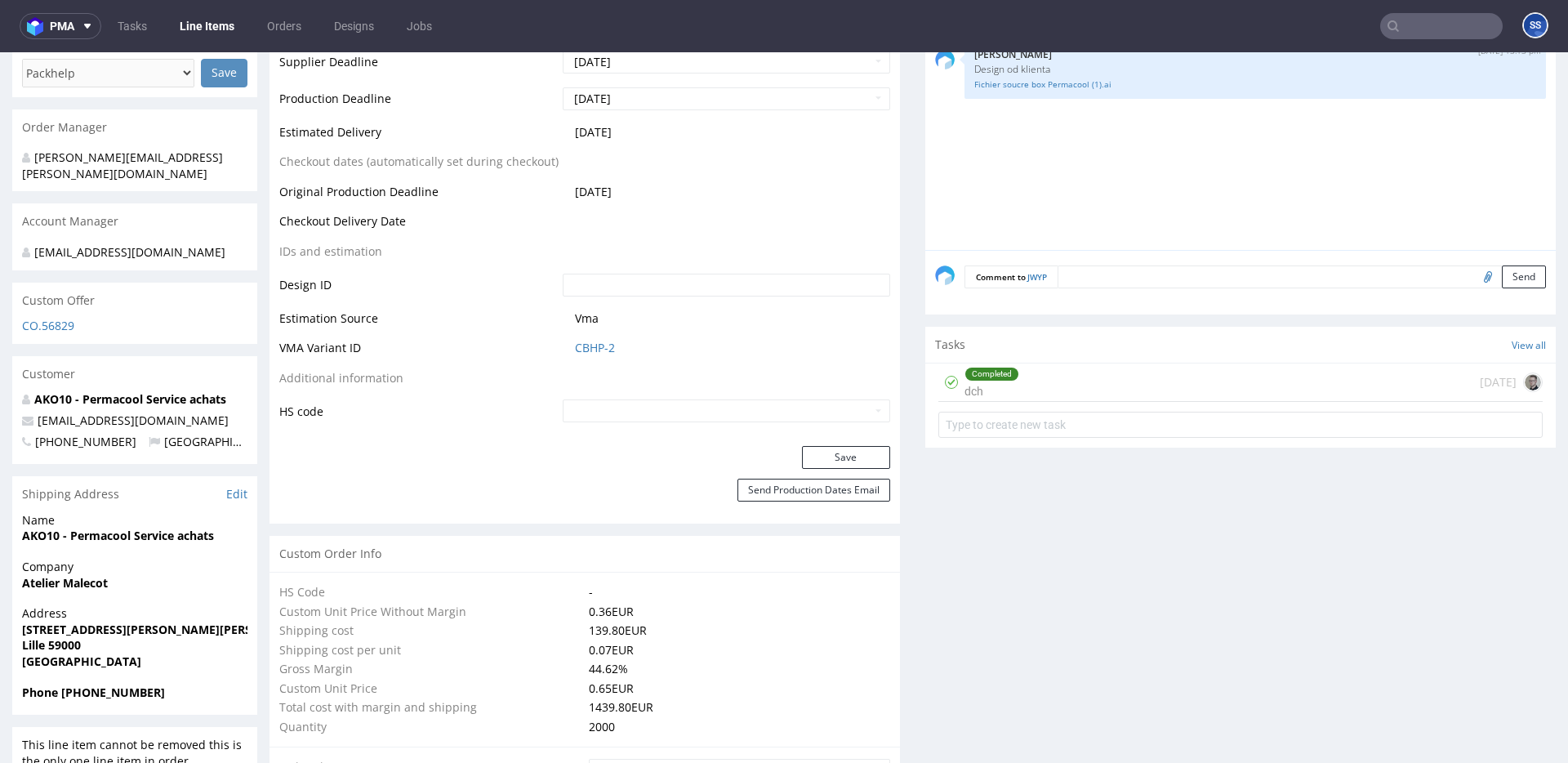
click at [85, 576] on strong "Atelier Malecot" at bounding box center [65, 583] width 85 height 15
copy strong "Atelier Malecot"
click at [100, 527] on strong "AKO10 - Permacool Service achats" at bounding box center [117, 535] width 192 height 15
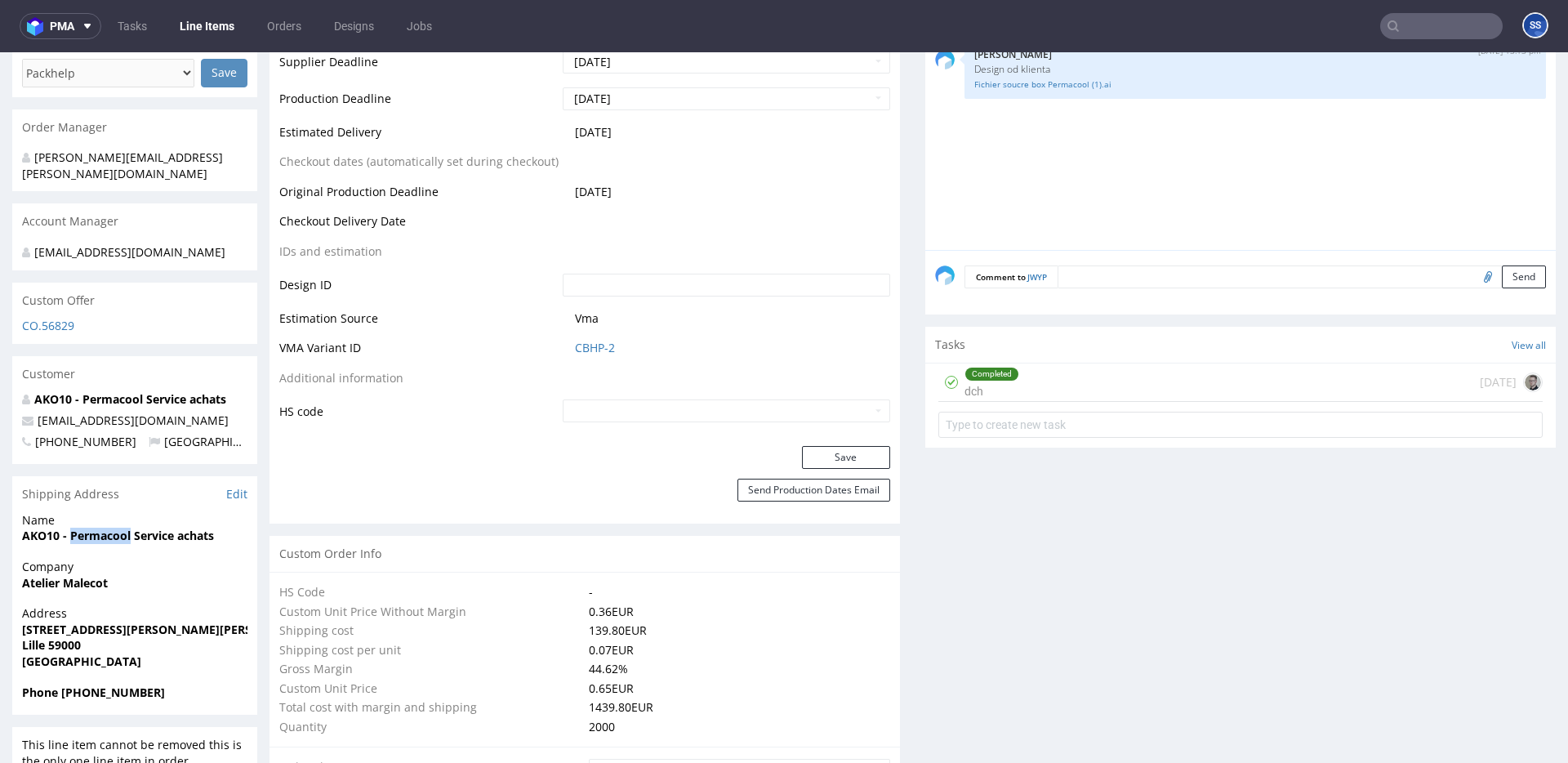
click at [100, 527] on strong "AKO10 - Permacool Service achats" at bounding box center [117, 535] width 192 height 15
copy strong "AKO10 - Permacool Service achats"
click at [66, 638] on strong "Lille 59000" at bounding box center [51, 645] width 59 height 15
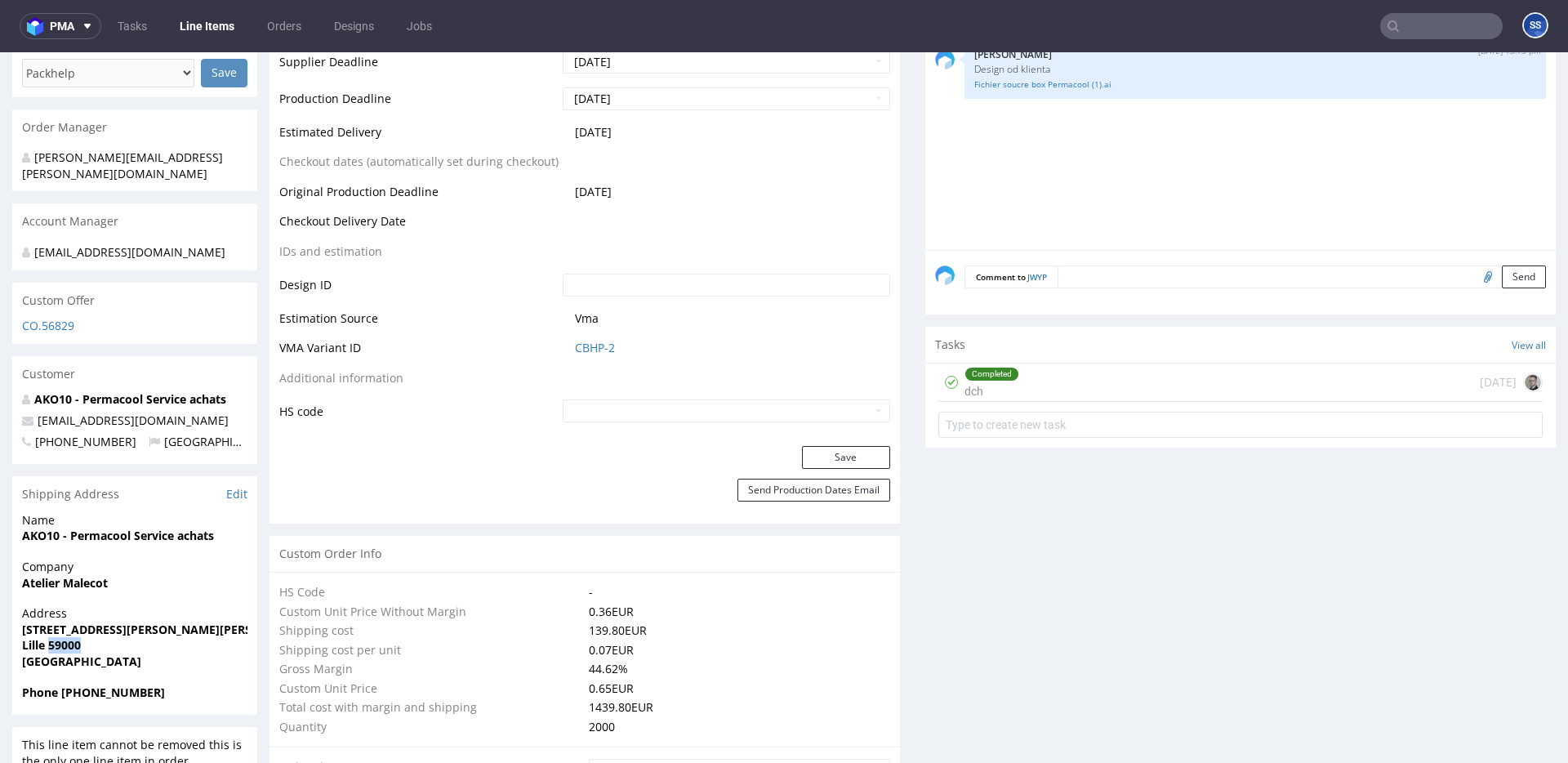
copy strong "59000"
click at [90, 622] on strong "[STREET_ADDRESS][PERSON_NAME][PERSON_NAME]" at bounding box center [167, 629] width 291 height 15
copy strong "[STREET_ADDRESS][PERSON_NAME][PERSON_NAME]"
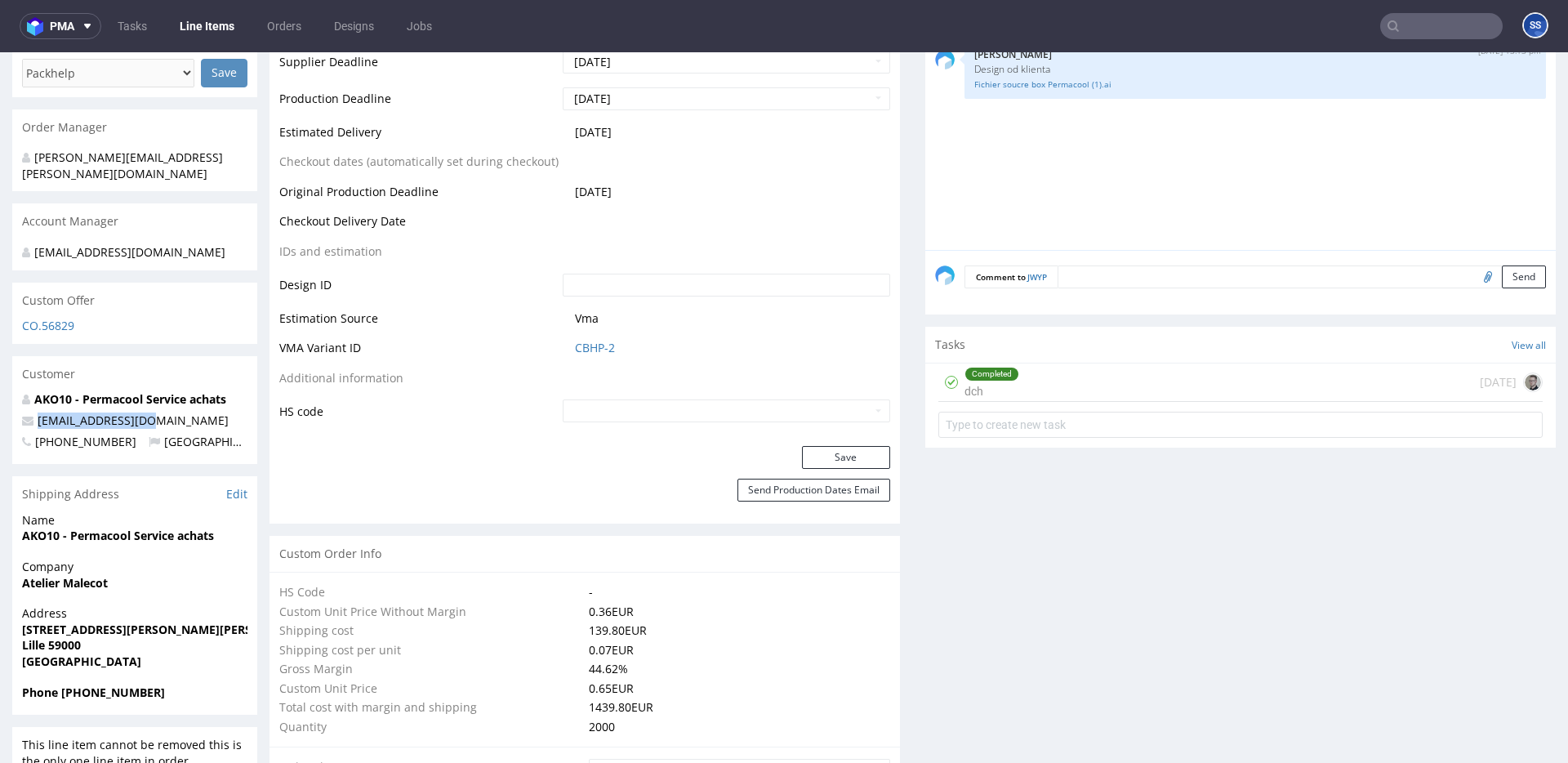
drag, startPoint x: 165, startPoint y: 397, endPoint x: 301, endPoint y: 240, distance: 207.7
click at [169, 406] on div "AKO10 - Permacool Service achats achat@permacool.fr +330784944742 France" at bounding box center [135, 427] width 245 height 73
copy span "[EMAIL_ADDRESS][DOMAIN_NAME]"
click at [108, 685] on strong "Phone +330784944742" at bounding box center [93, 692] width 143 height 15
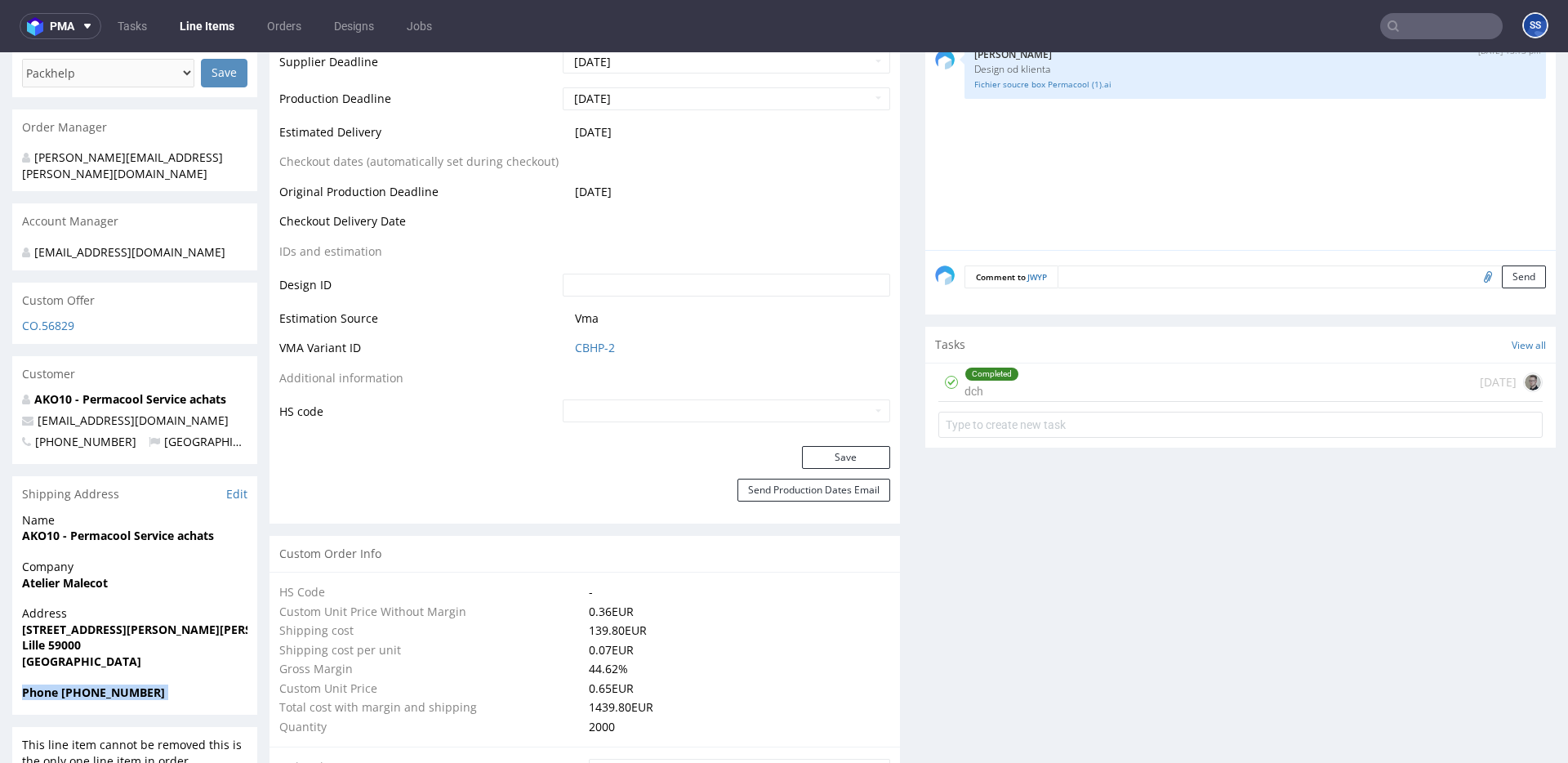
click at [108, 685] on strong "Phone +330784944742" at bounding box center [93, 692] width 143 height 15
click at [133, 685] on strong "Phone +330784944742" at bounding box center [93, 692] width 143 height 15
click at [116, 685] on strong "Phone +330784944742" at bounding box center [93, 692] width 143 height 15
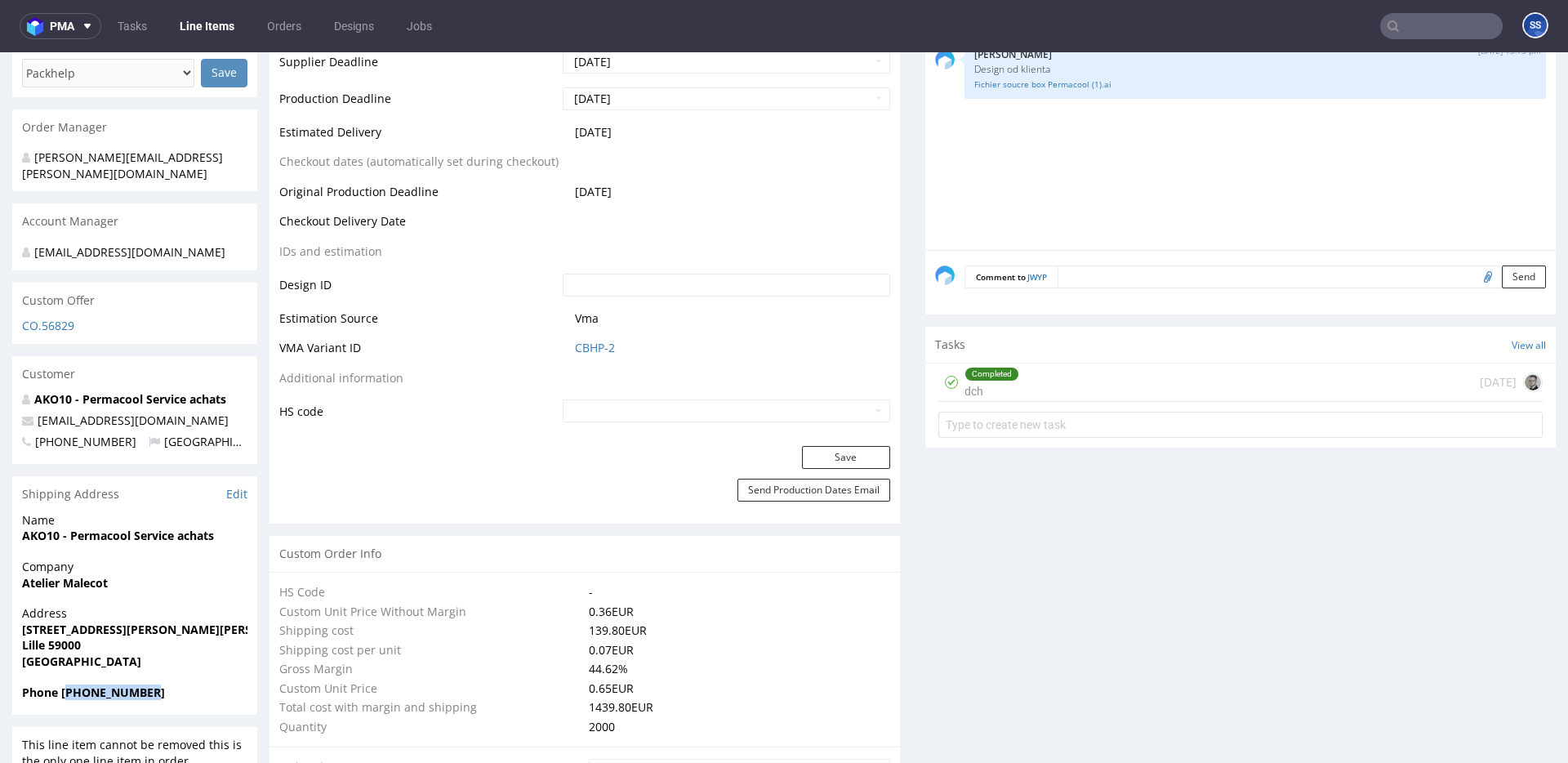
copy strong "330784944742"
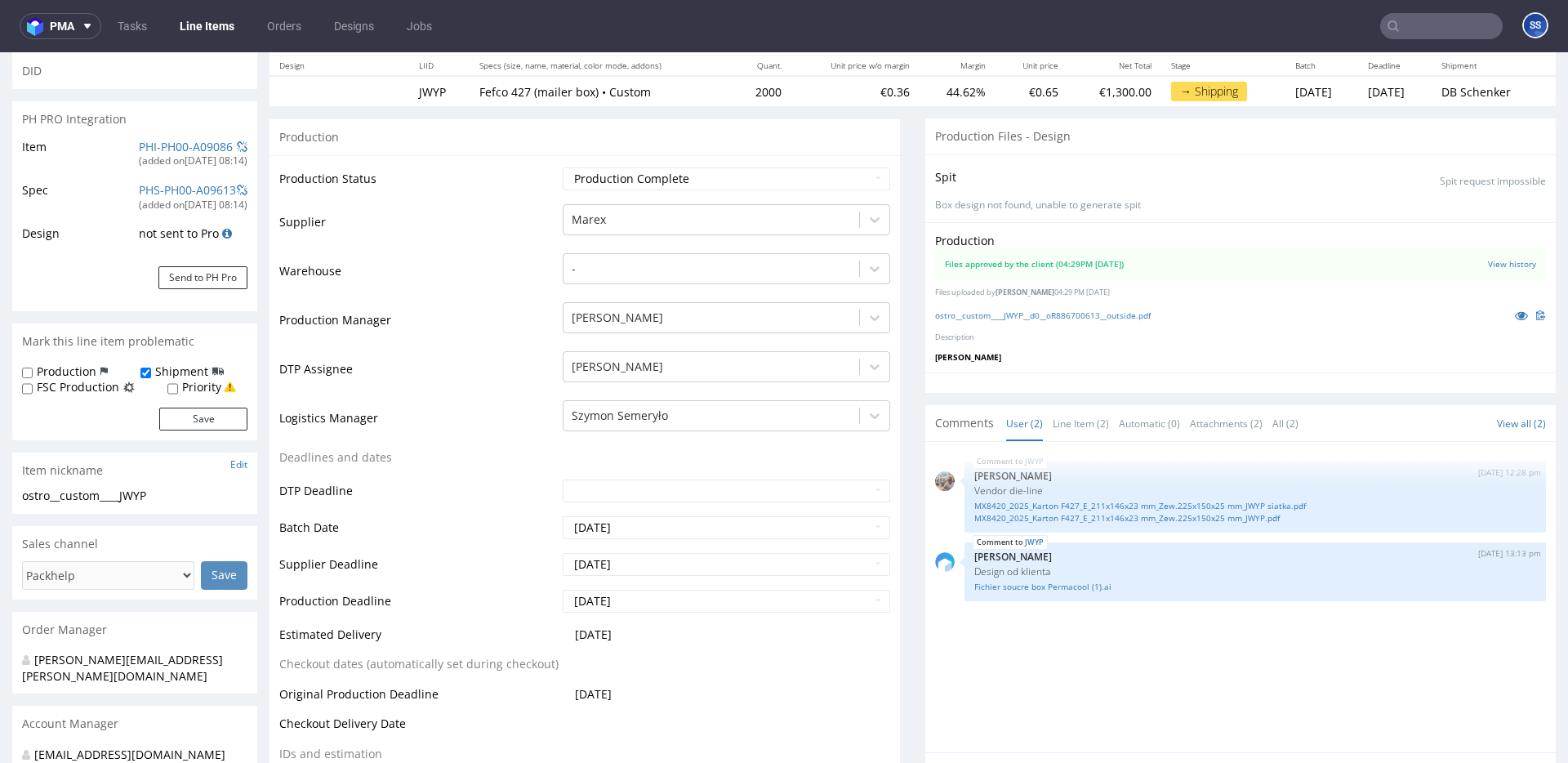
scroll to position [0, 0]
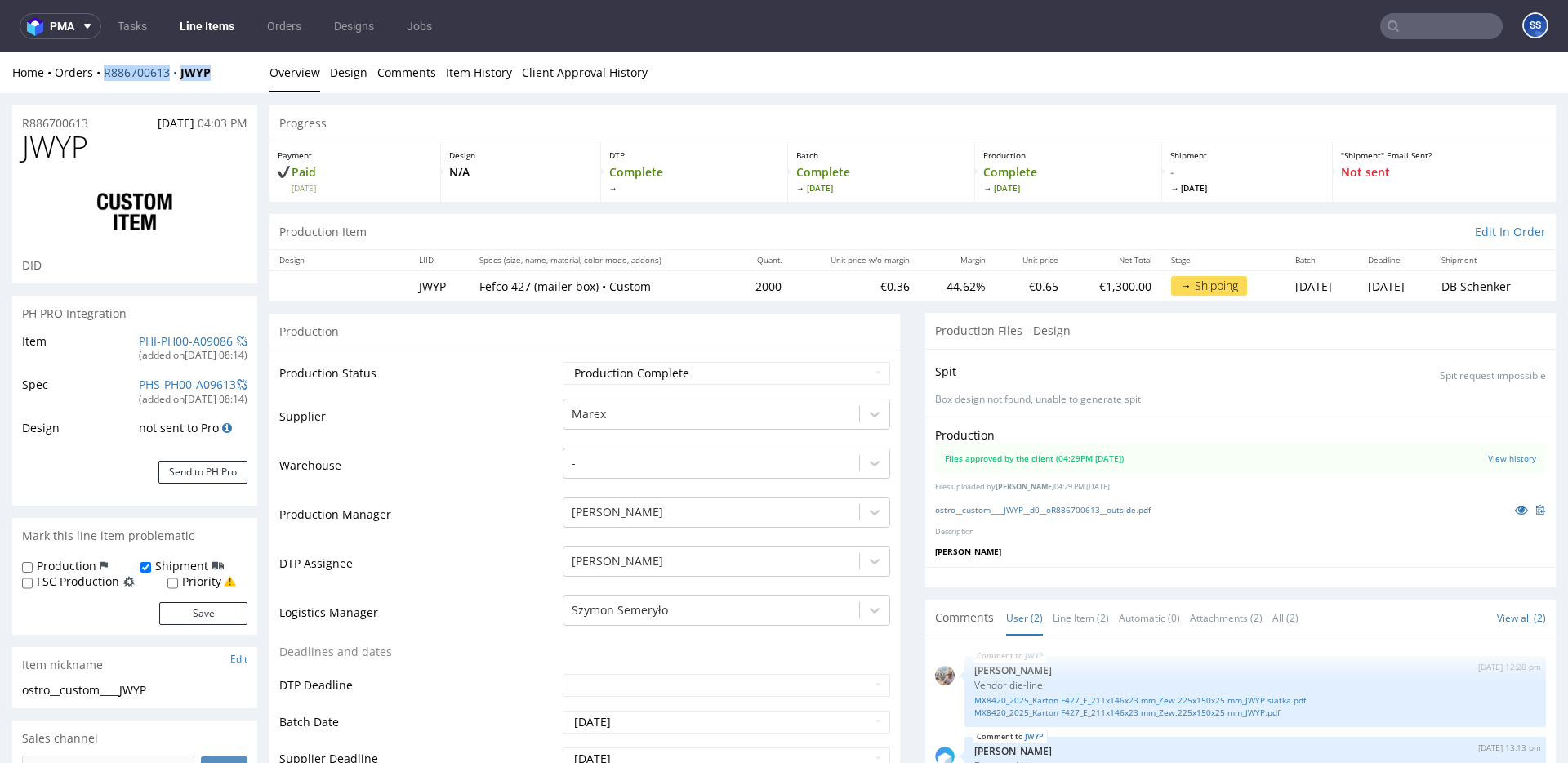
drag, startPoint x: 235, startPoint y: 72, endPoint x: 105, endPoint y: 76, distance: 130.1
click at [105, 76] on div "Home Orders R886700613 JWYP" at bounding box center [135, 73] width 245 height 16
copy div "R886700613 JWYP"
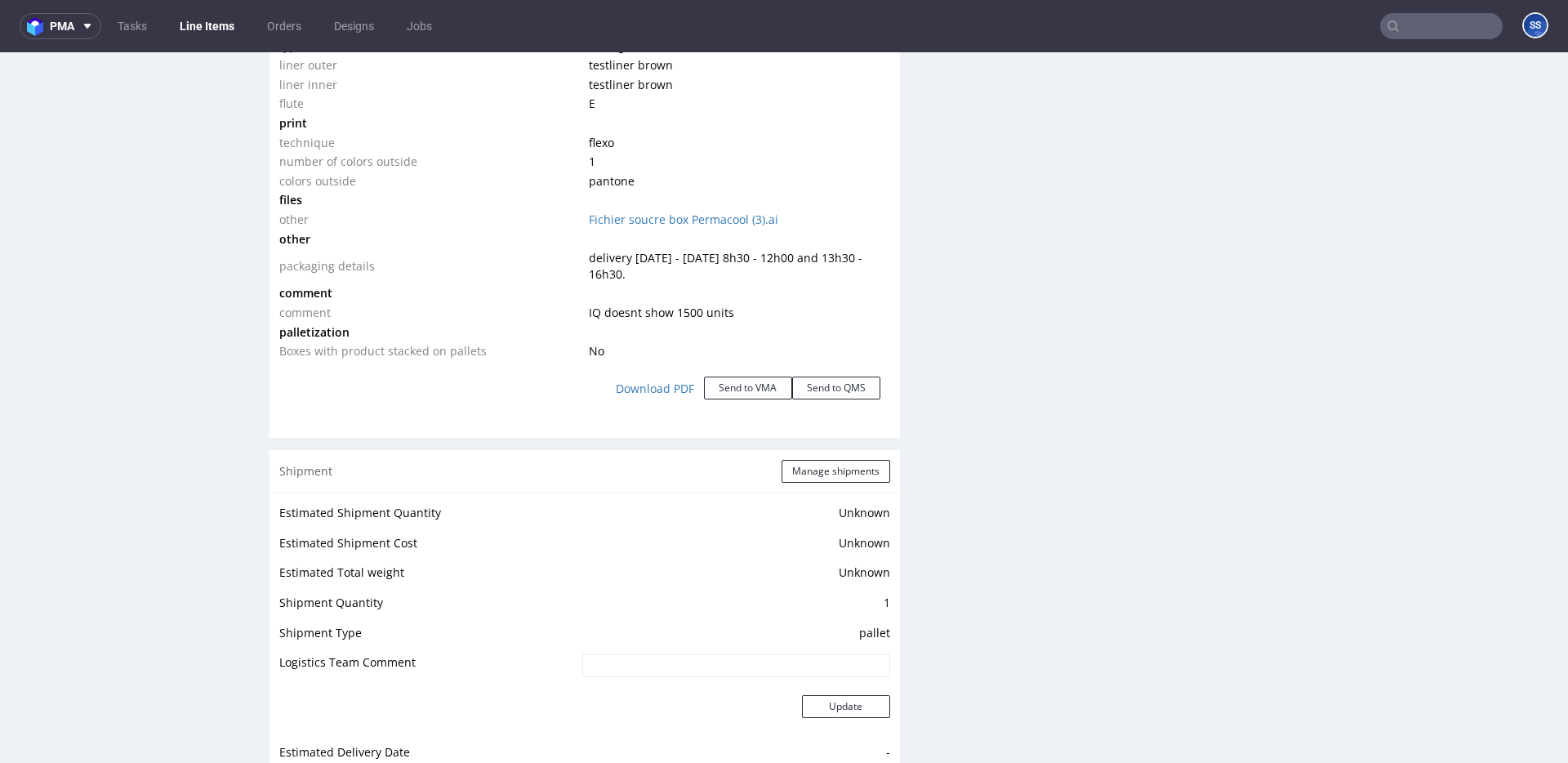
scroll to position [1783, 0]
drag, startPoint x: 625, startPoint y: 274, endPoint x: 574, endPoint y: 255, distance: 54.4
click at [574, 255] on tr "packaging details delivery monday - friday 8h30 - 12h00 and 13h30 - 16h30." at bounding box center [584, 265] width 611 height 35
copy tr "packaging details delivery monday - friday 8h30 - 12h00 and 13h30 - 16h30."
drag, startPoint x: 604, startPoint y: 265, endPoint x: 625, endPoint y: 266, distance: 21.0
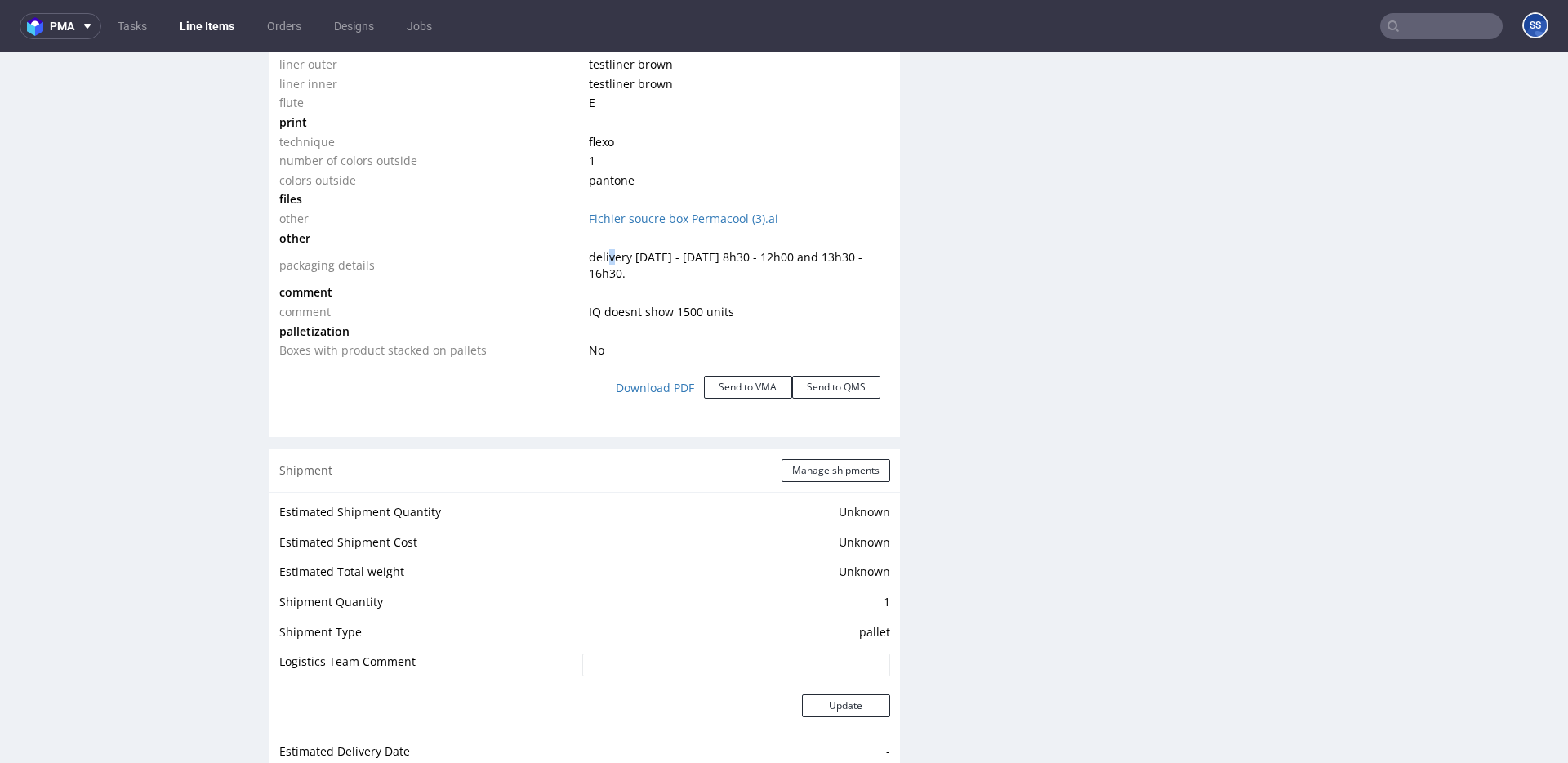
click at [613, 265] on td "delivery monday - friday 8h30 - 12h00 and 13h30 - 16h30." at bounding box center [737, 265] width 305 height 35
drag, startPoint x: 623, startPoint y: 275, endPoint x: 594, endPoint y: 256, distance: 34.7
click at [585, 256] on td "delivery monday - friday 8h30 - 12h00 and 13h30 - 16h30." at bounding box center [737, 265] width 305 height 35
copy span "delivery monday - friday 8h30 - 12h00 and 13h30 - 16h30."
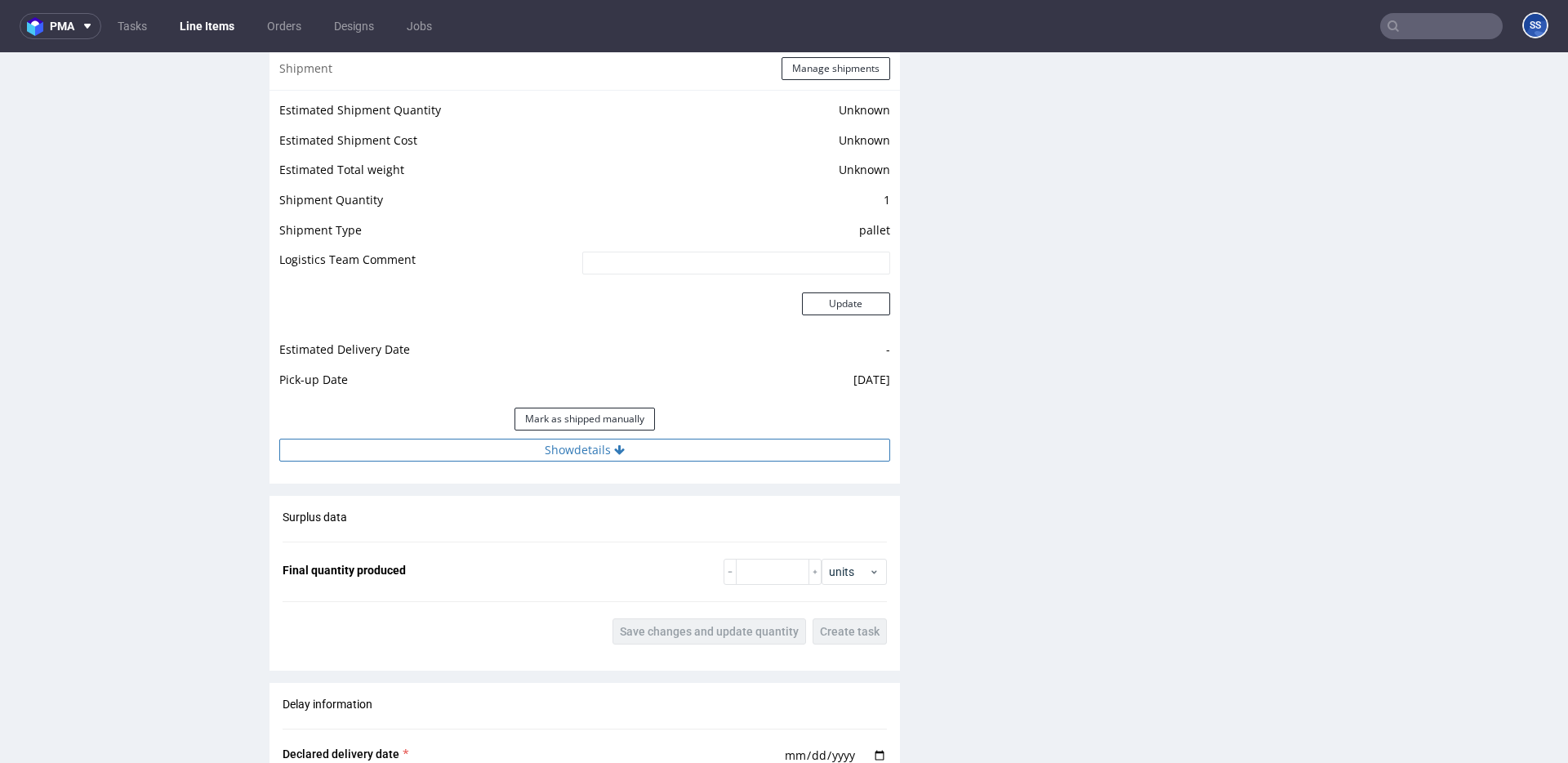
scroll to position [2188, 0]
click at [589, 447] on button "Show details" at bounding box center [584, 447] width 611 height 23
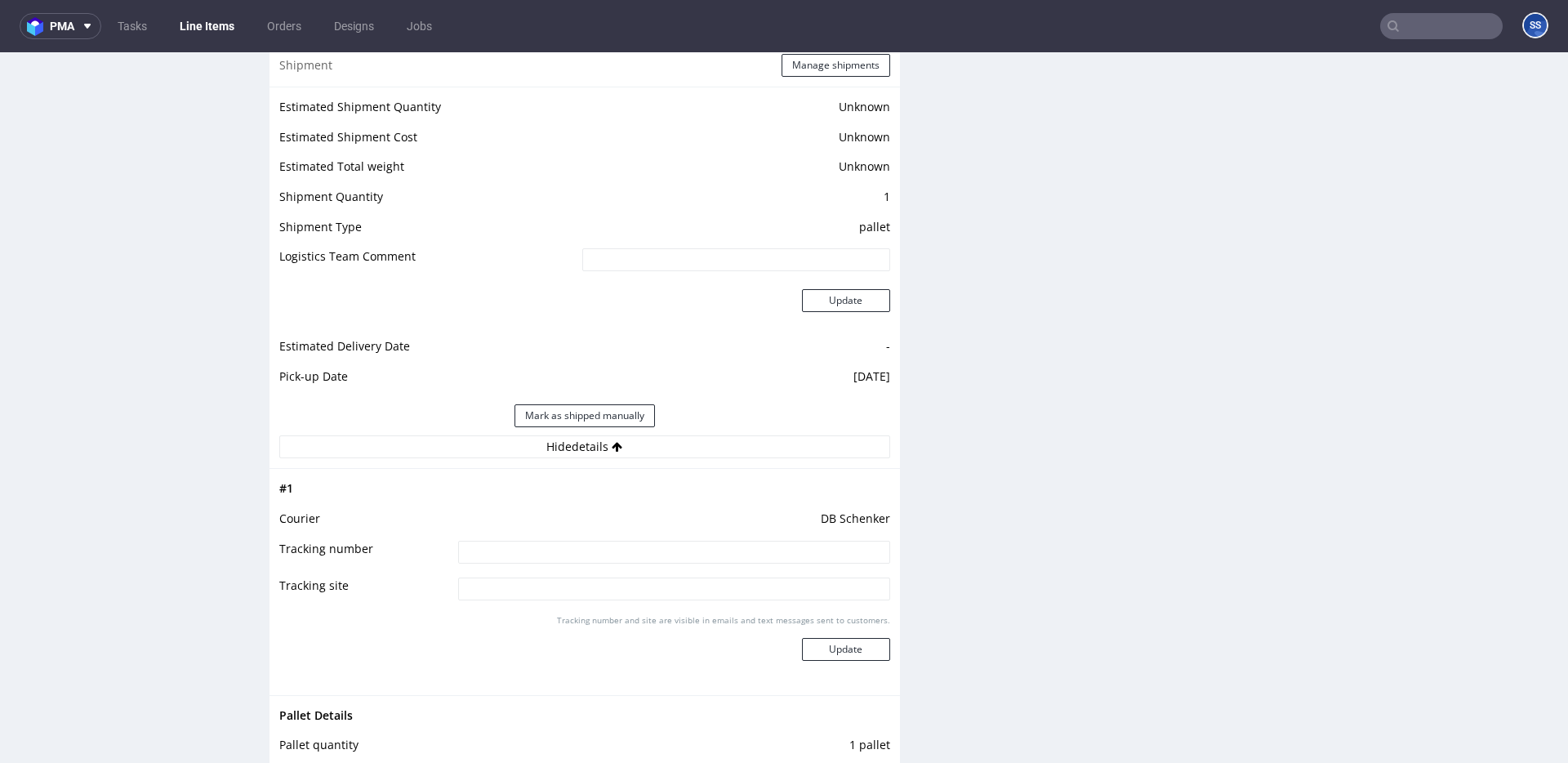
click at [624, 552] on input at bounding box center [674, 552] width 432 height 23
paste input "PLWAW510019751"
type input "PLWAW510019751"
click at [829, 640] on button "Update" at bounding box center [845, 649] width 88 height 23
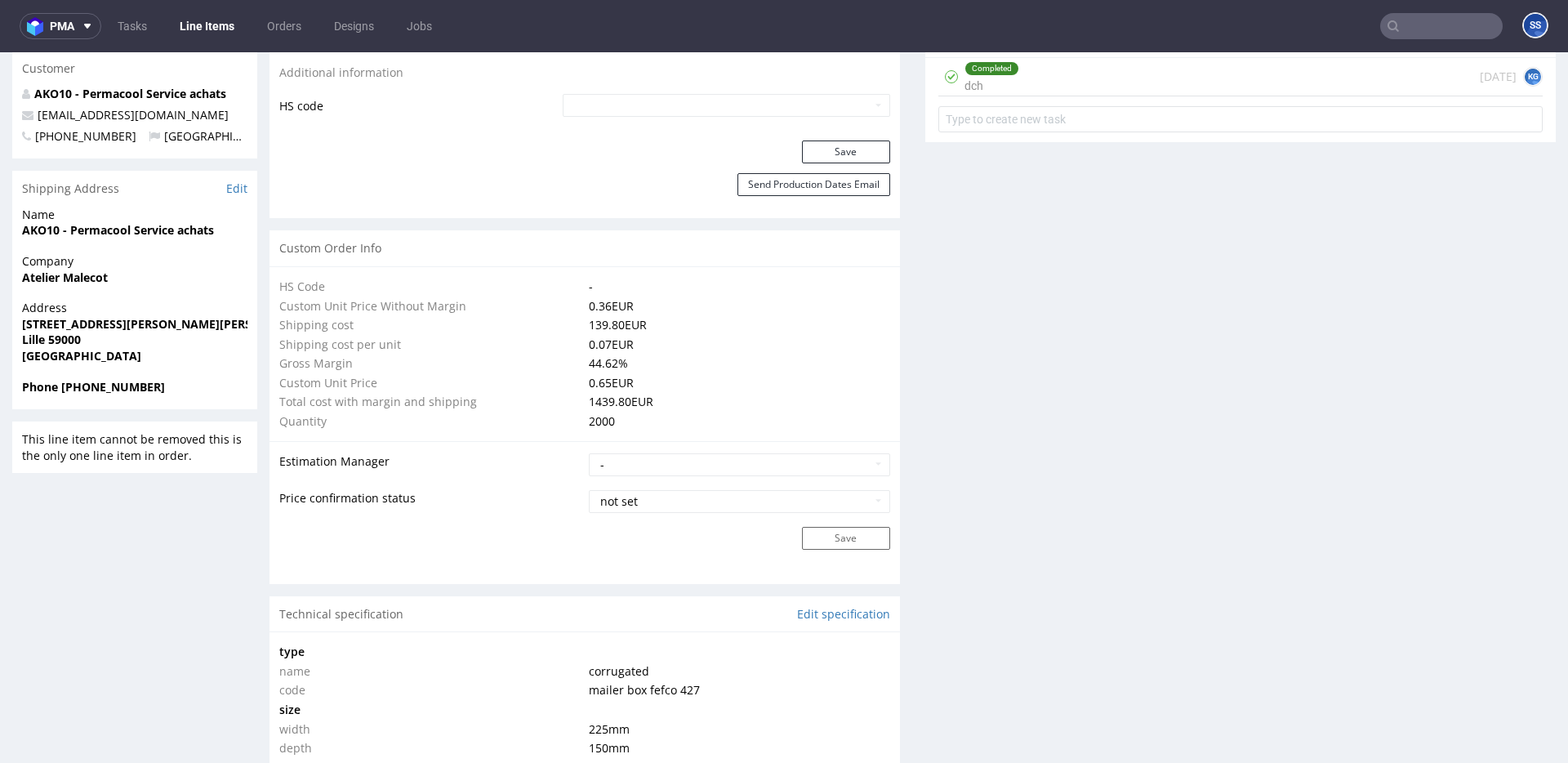
scroll to position [0, 0]
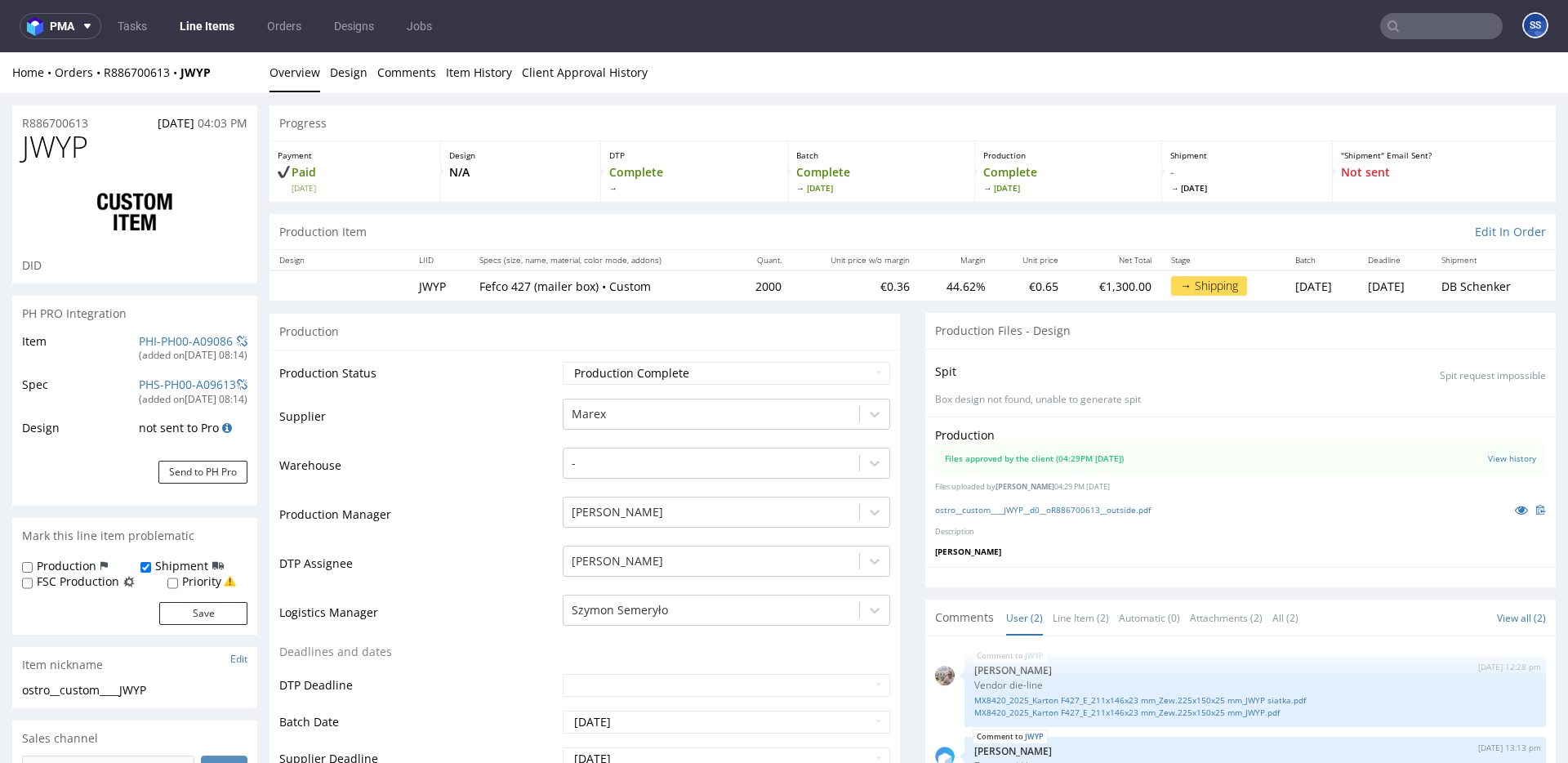
click at [229, 32] on link "Line Items" at bounding box center [207, 25] width 75 height 26
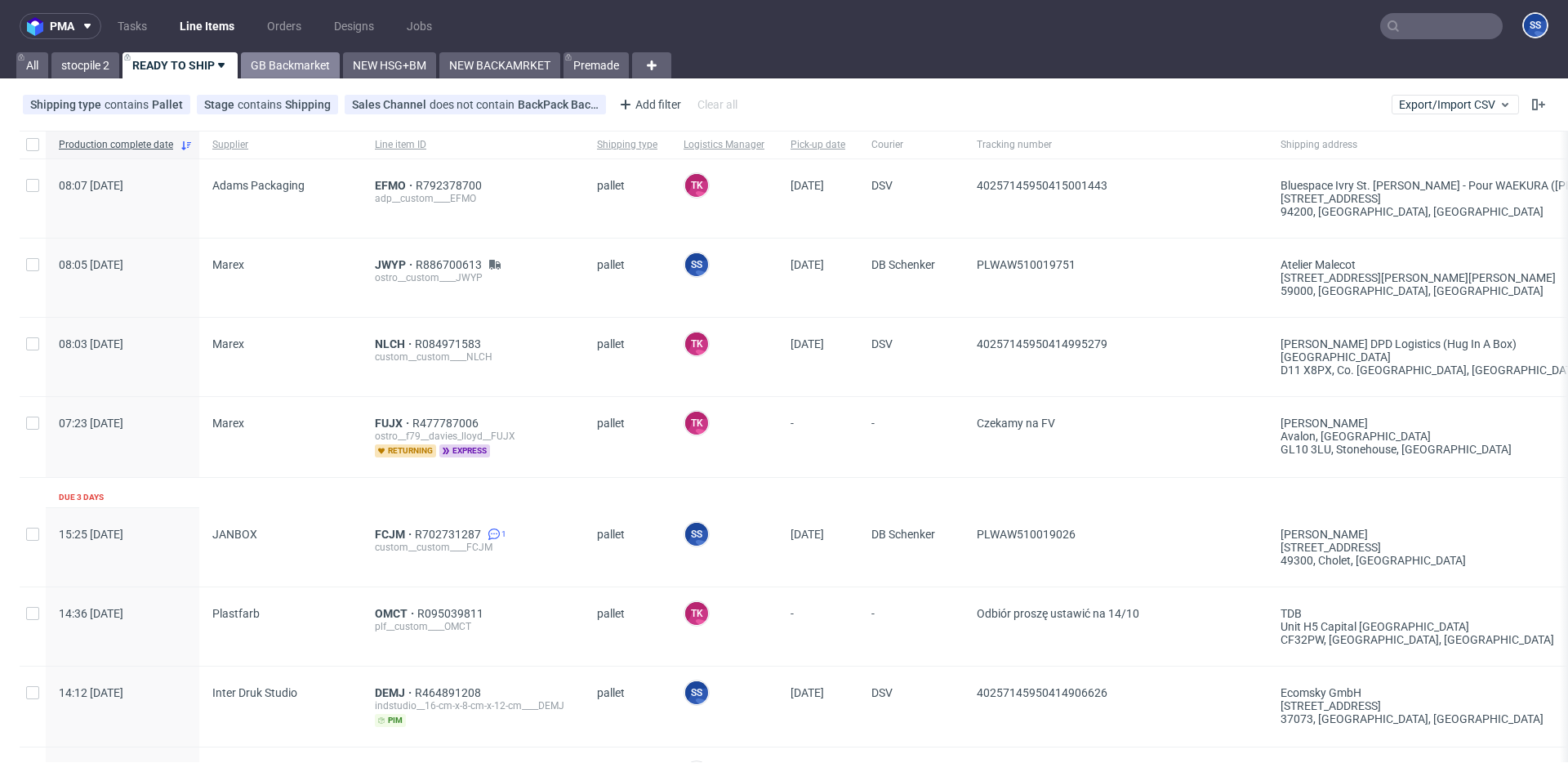
click at [310, 68] on link "GB Backmarket" at bounding box center [290, 65] width 99 height 26
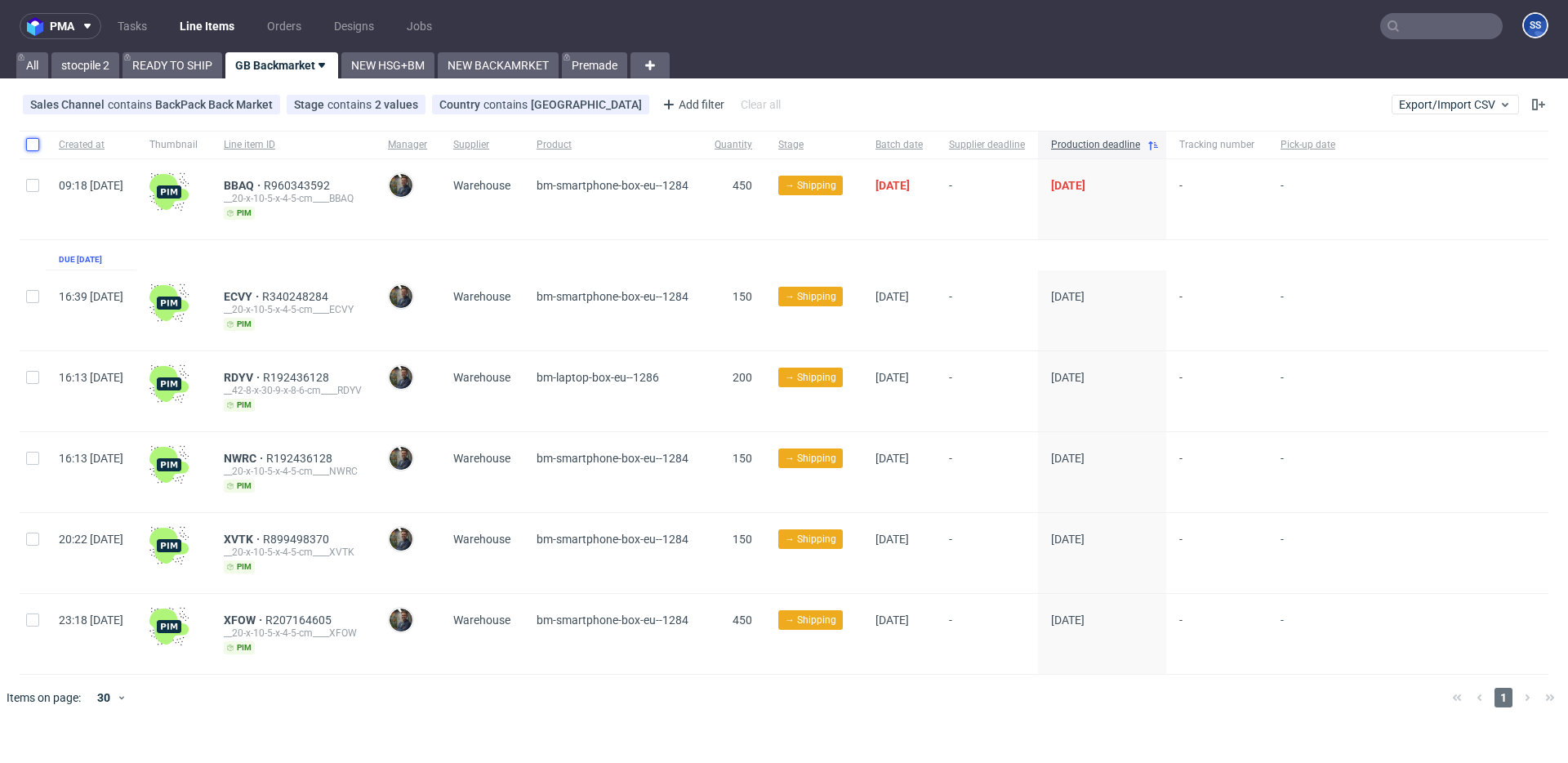
click at [35, 141] on input "checkbox" at bounding box center [33, 145] width 13 height 13
checkbox input "true"
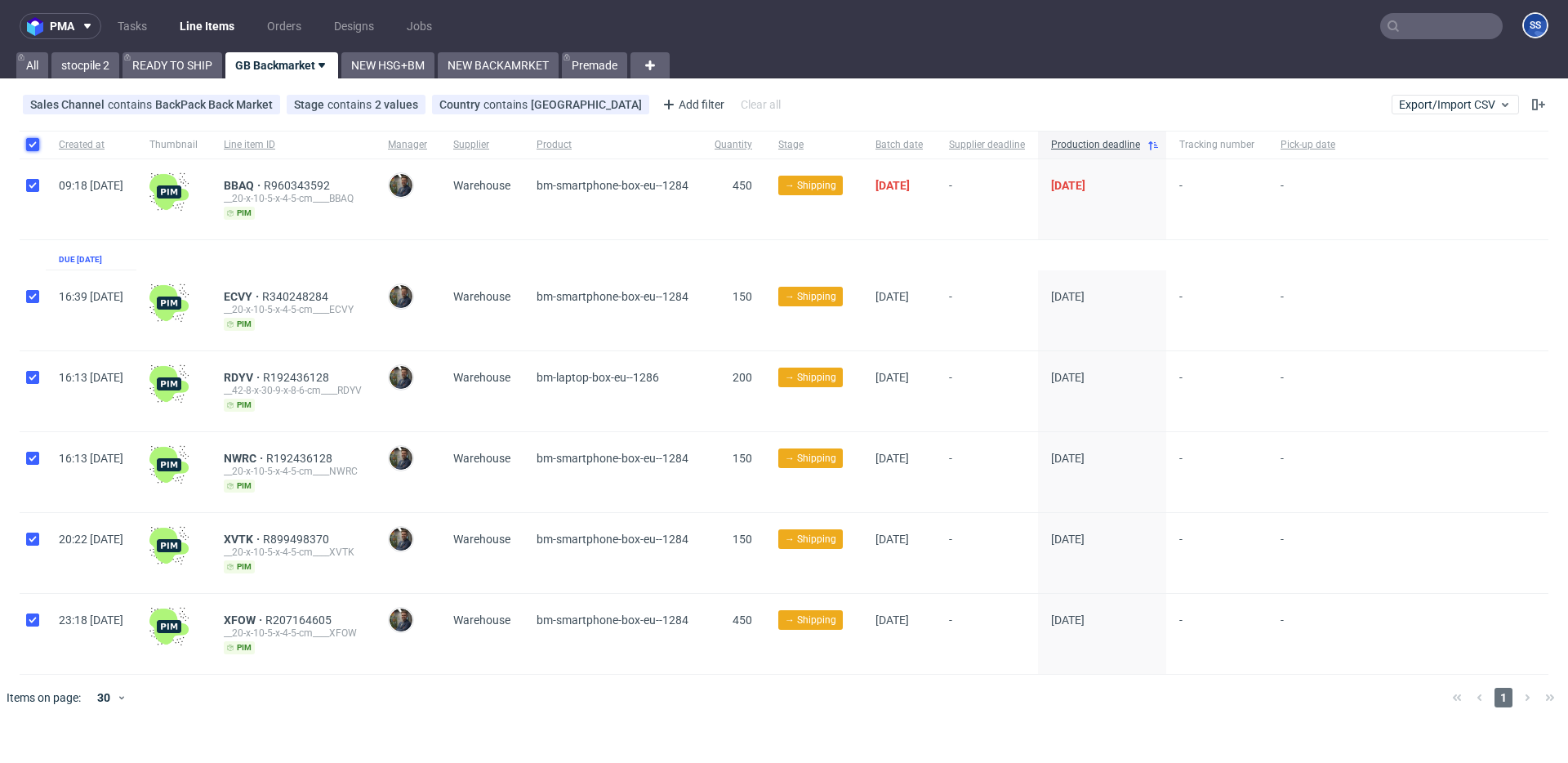
checkbox input "true"
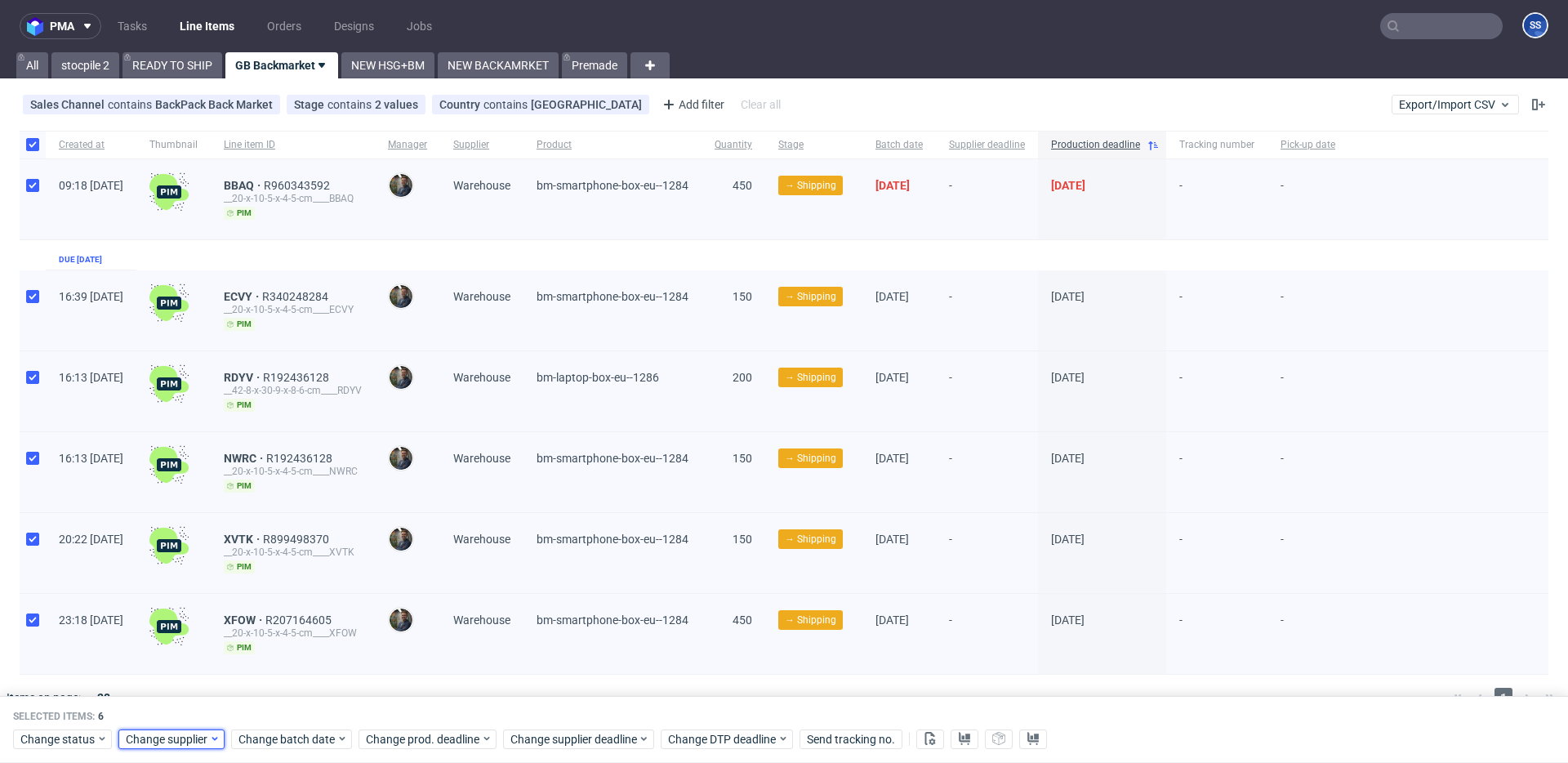
click at [167, 734] on span "Change supplier" at bounding box center [167, 739] width 84 height 16
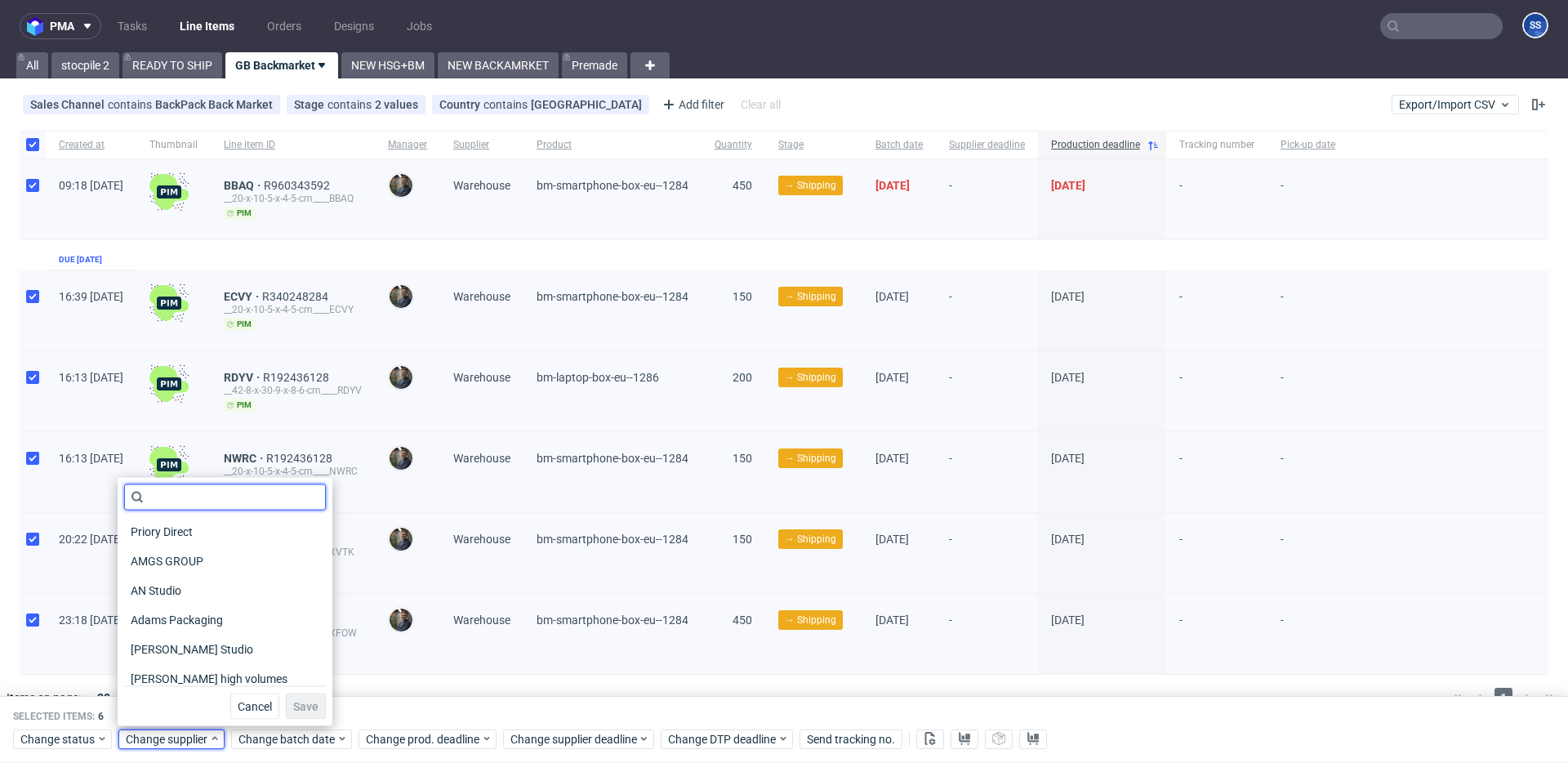
click at [175, 497] on input "text" at bounding box center [225, 497] width 202 height 26
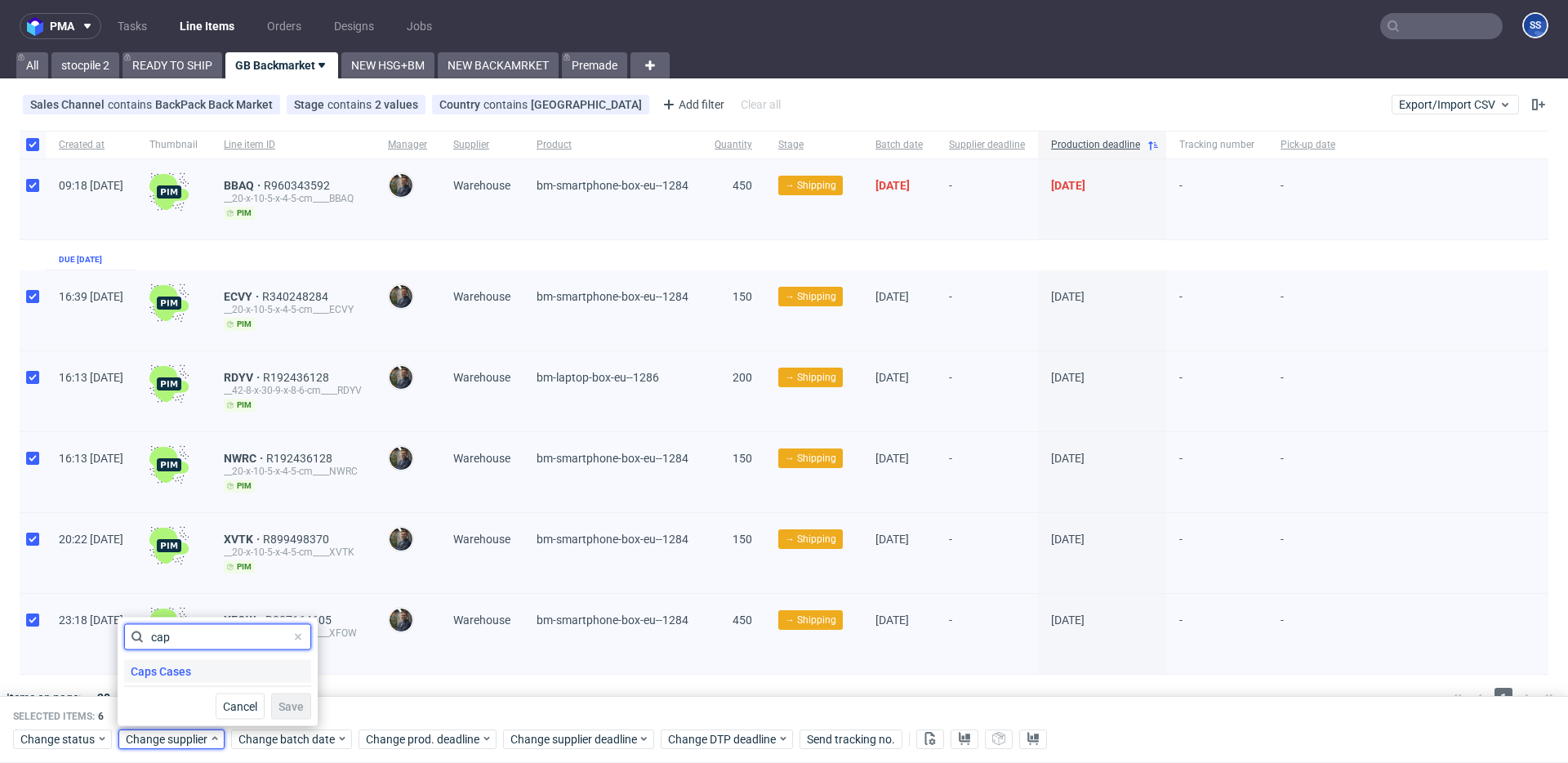
type input "cap"
click at [172, 679] on span "Caps Cases" at bounding box center [161, 671] width 74 height 23
click at [225, 678] on div "Caps Cases" at bounding box center [218, 671] width 187 height 23
click at [286, 710] on span "Save" at bounding box center [291, 707] width 25 height 12
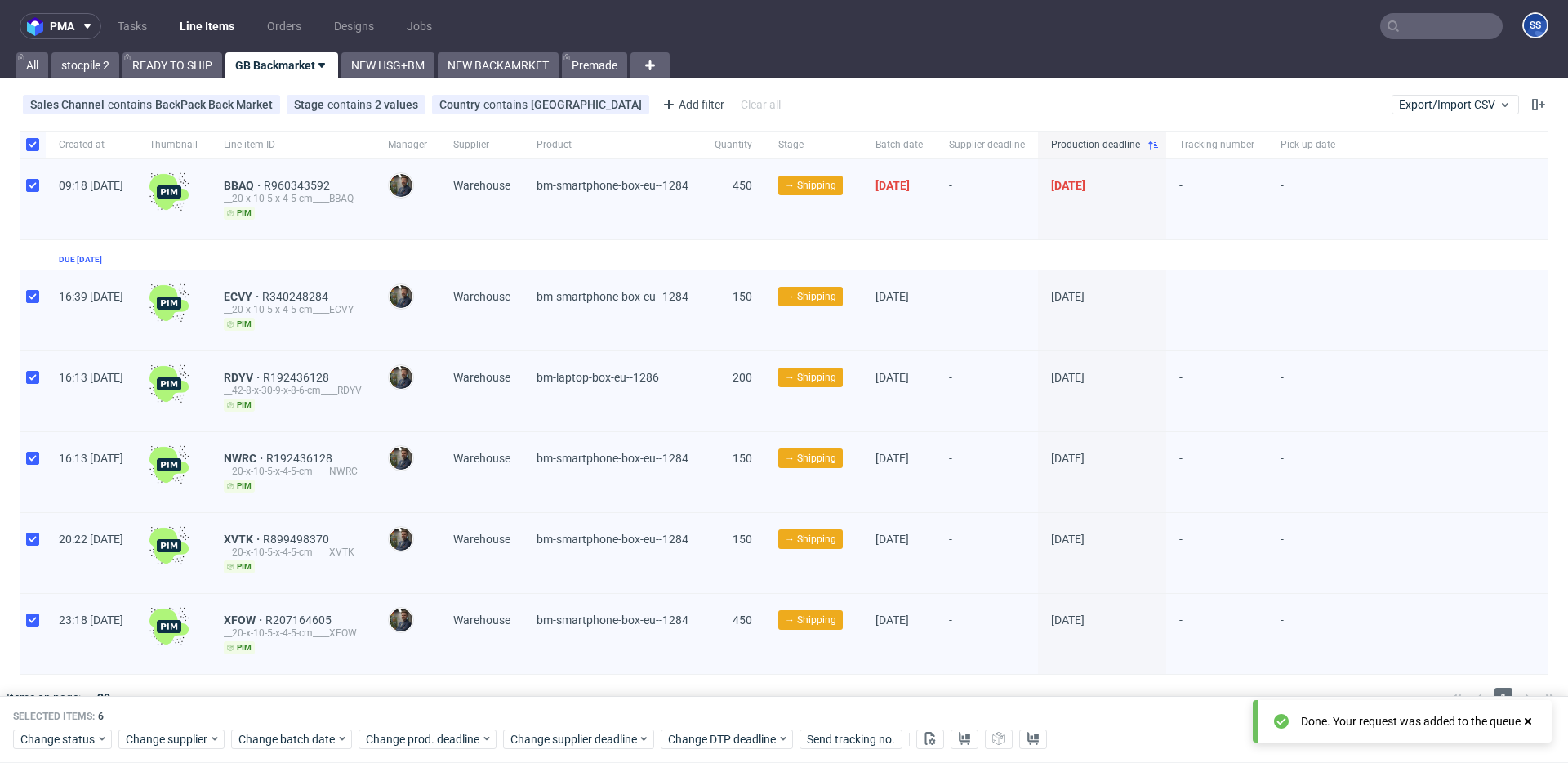
scroll to position [28, 0]
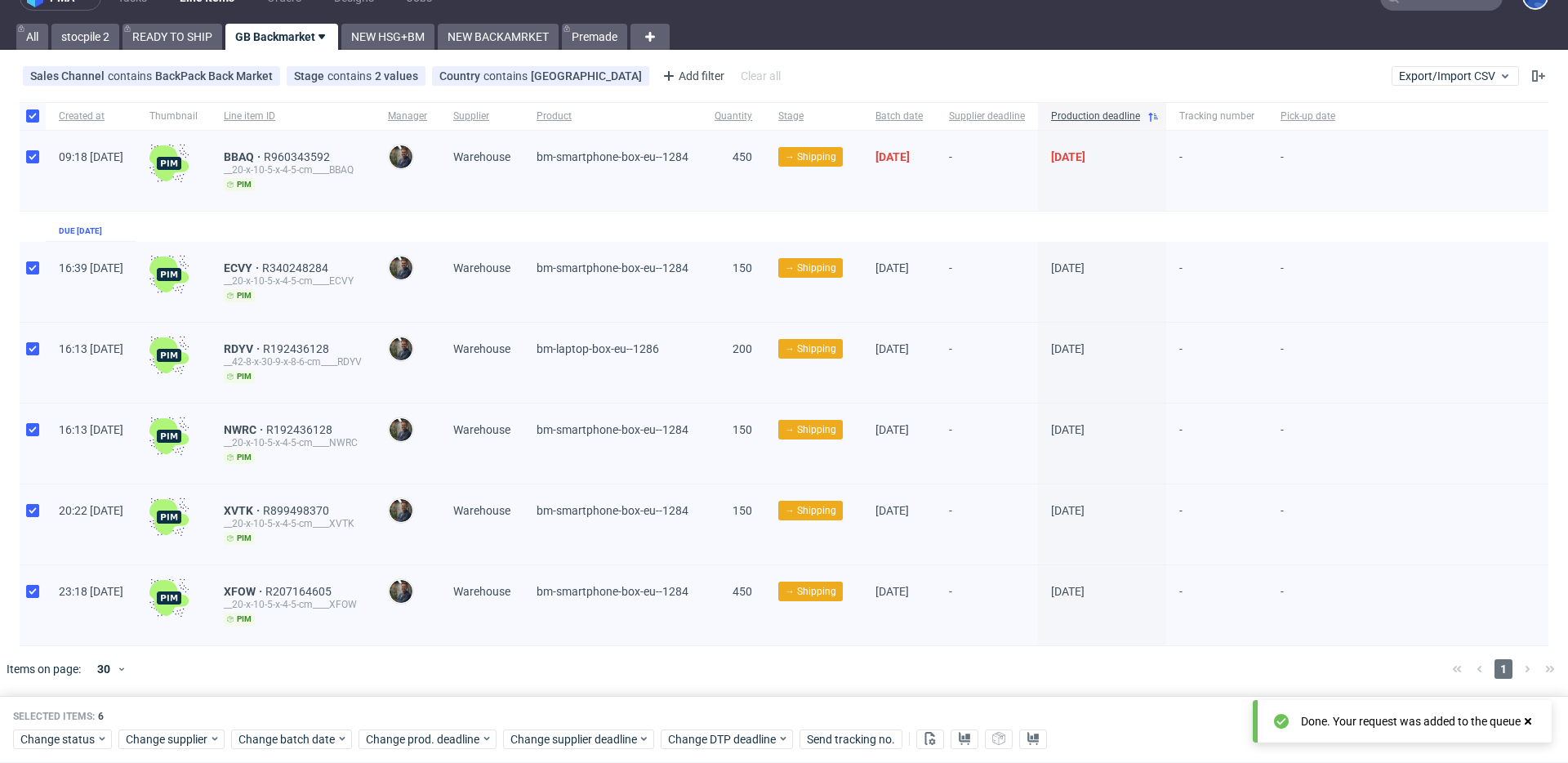
click at [437, 675] on div at bounding box center [807, 669] width 1263 height 45
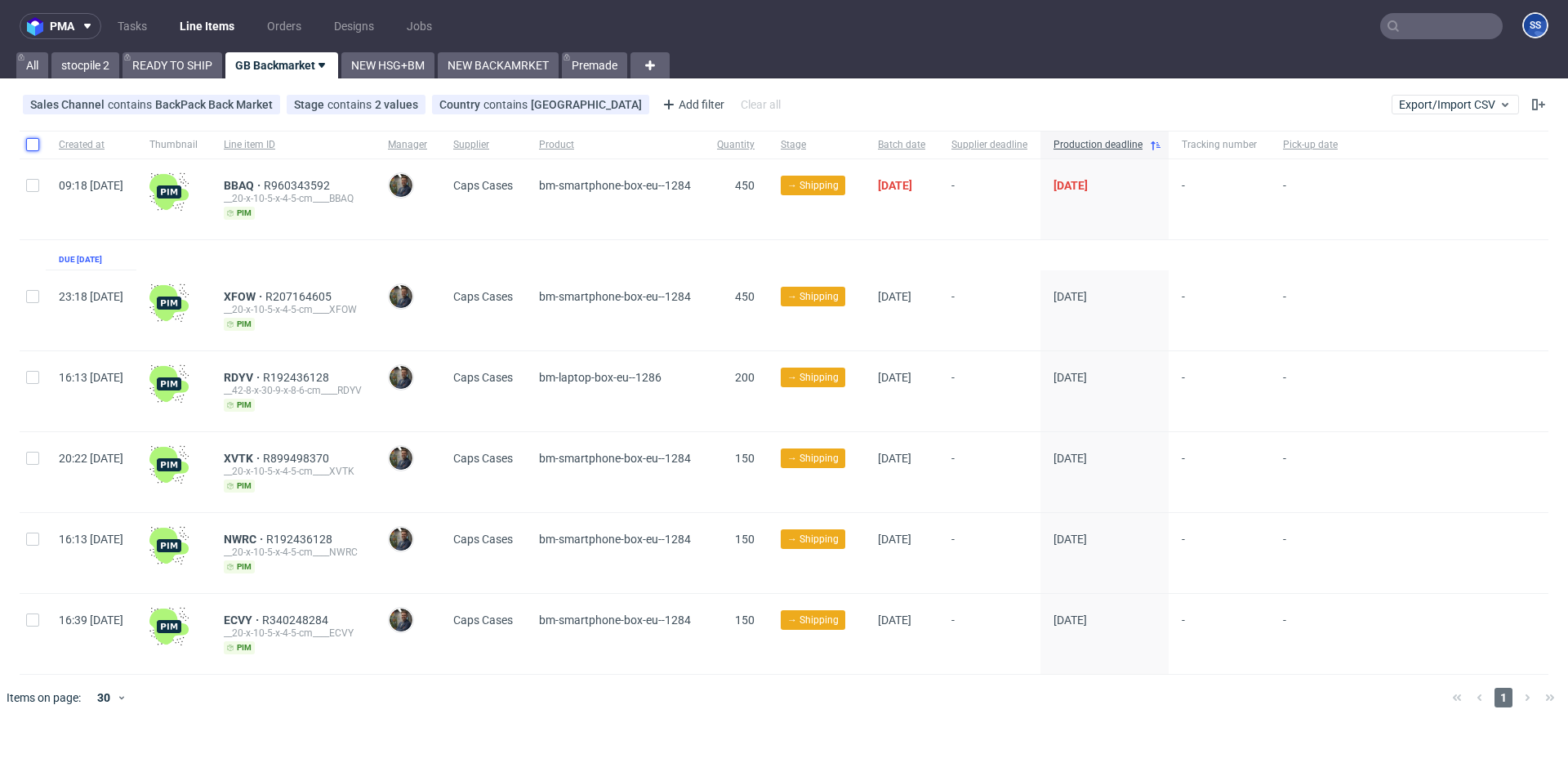
click at [32, 143] on input "checkbox" at bounding box center [33, 145] width 13 height 13
checkbox input "true"
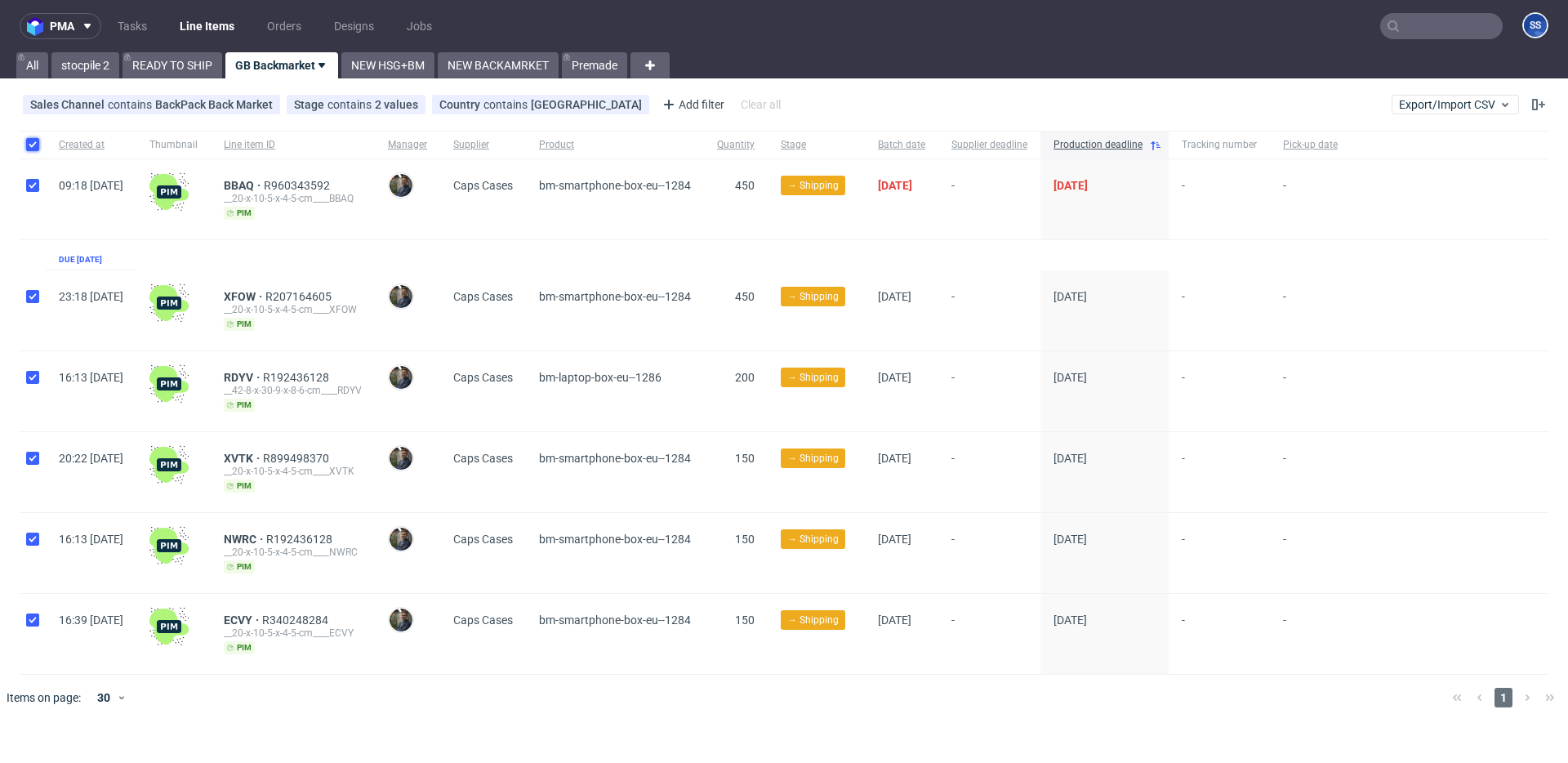
checkbox input "true"
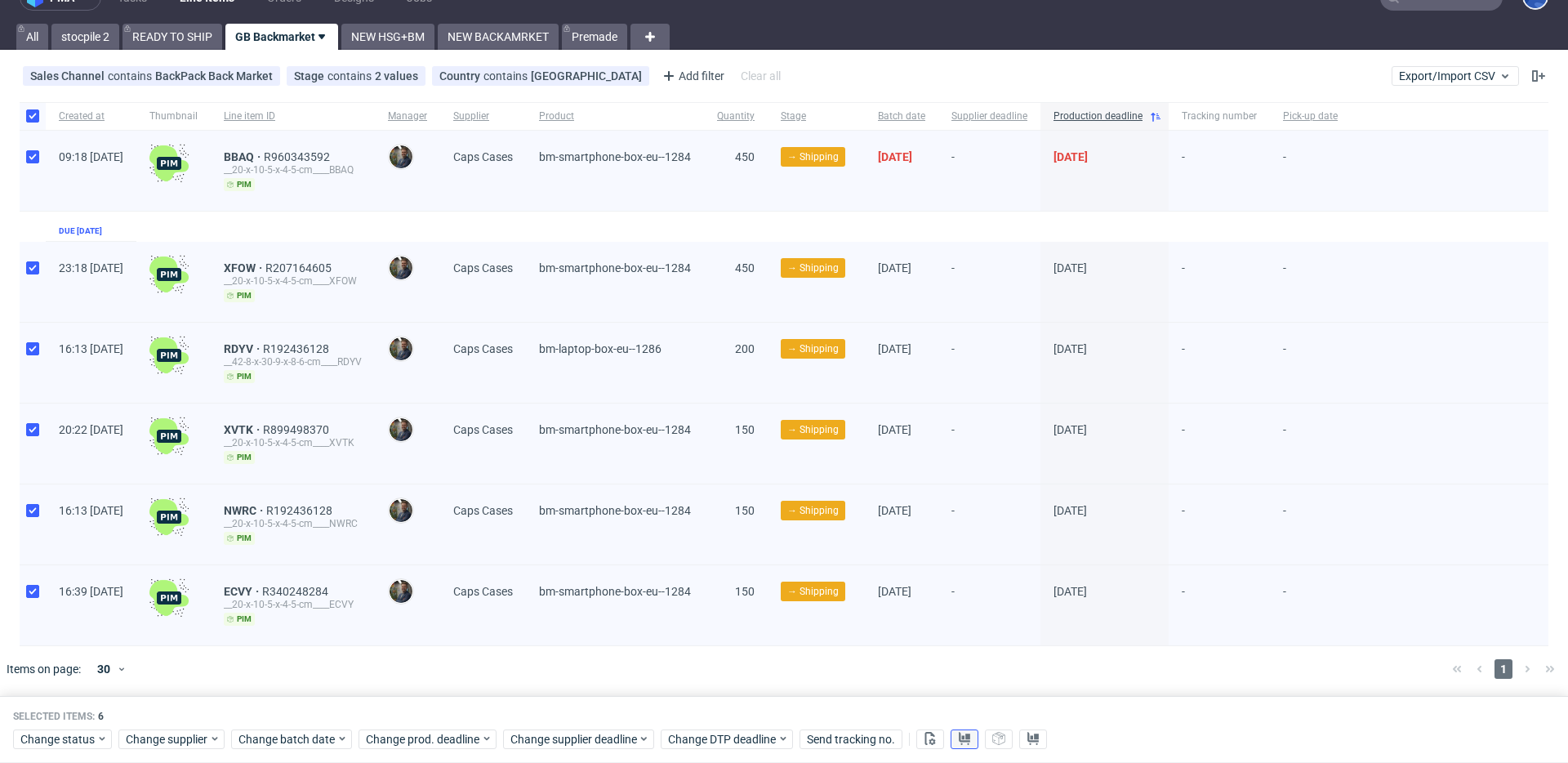
click at [969, 729] on button at bounding box center [964, 739] width 28 height 20
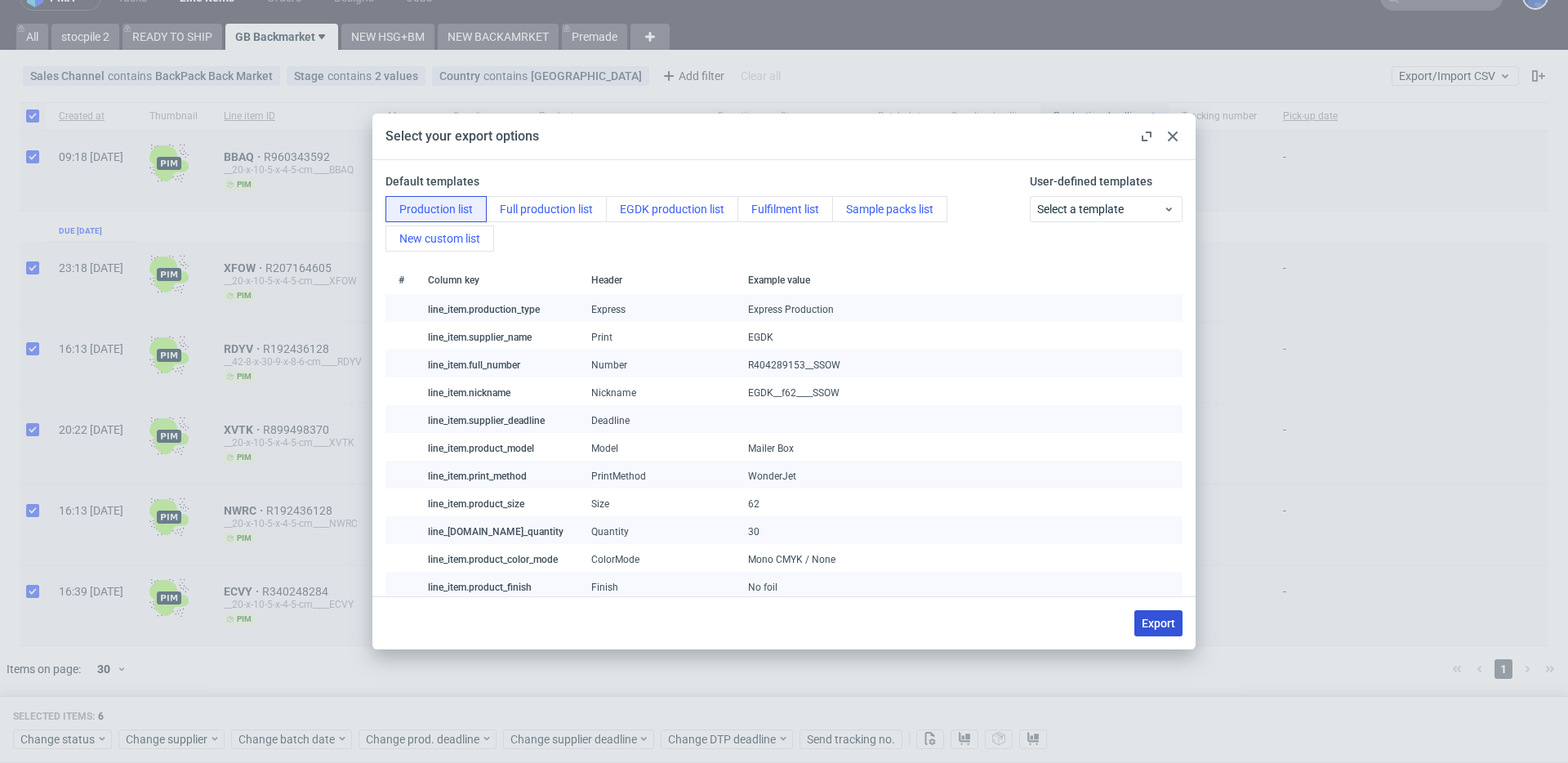
click at [1177, 619] on button "Export" at bounding box center [1158, 623] width 48 height 26
checkbox input "false"
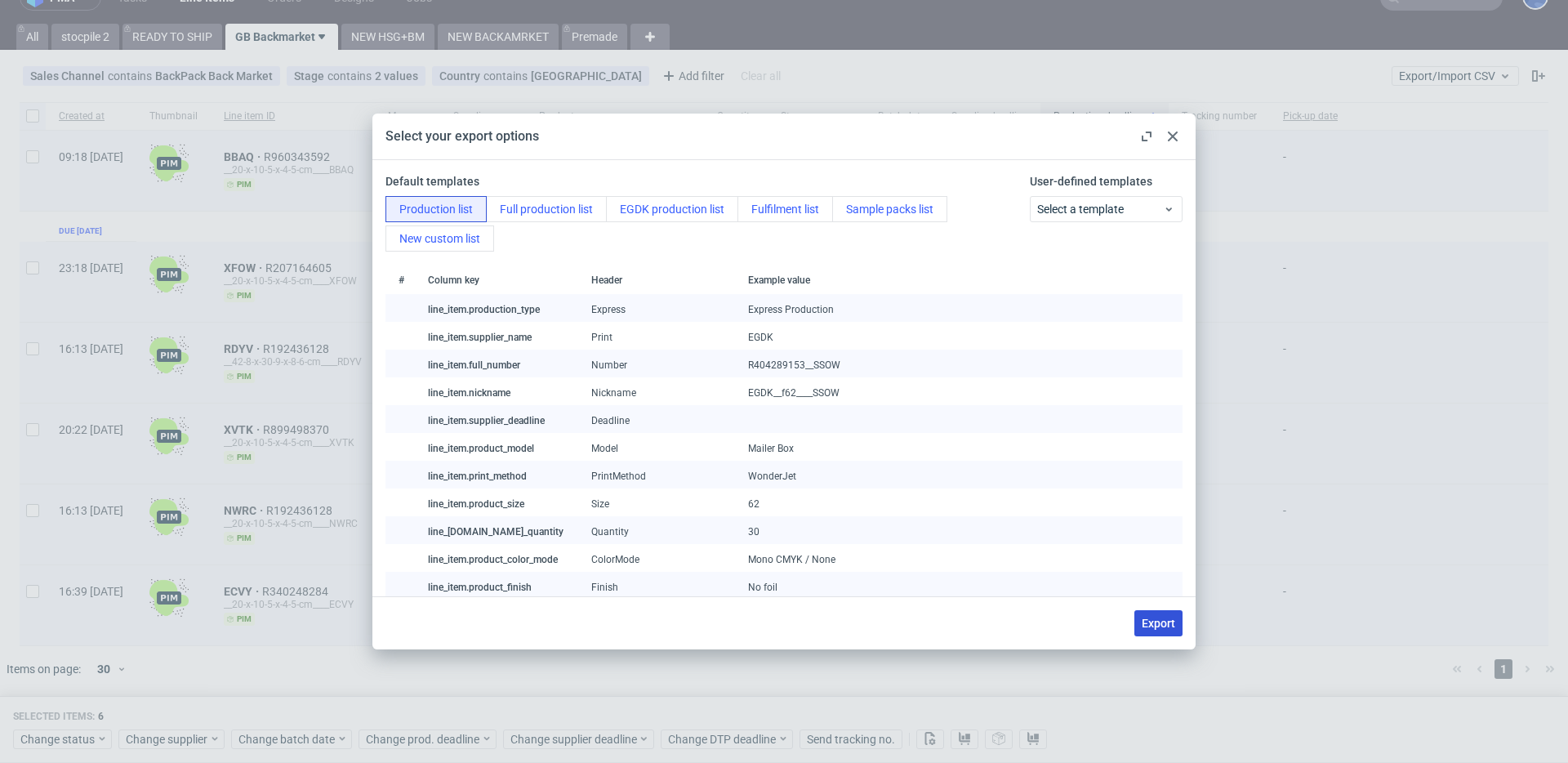
checkbox input "false"
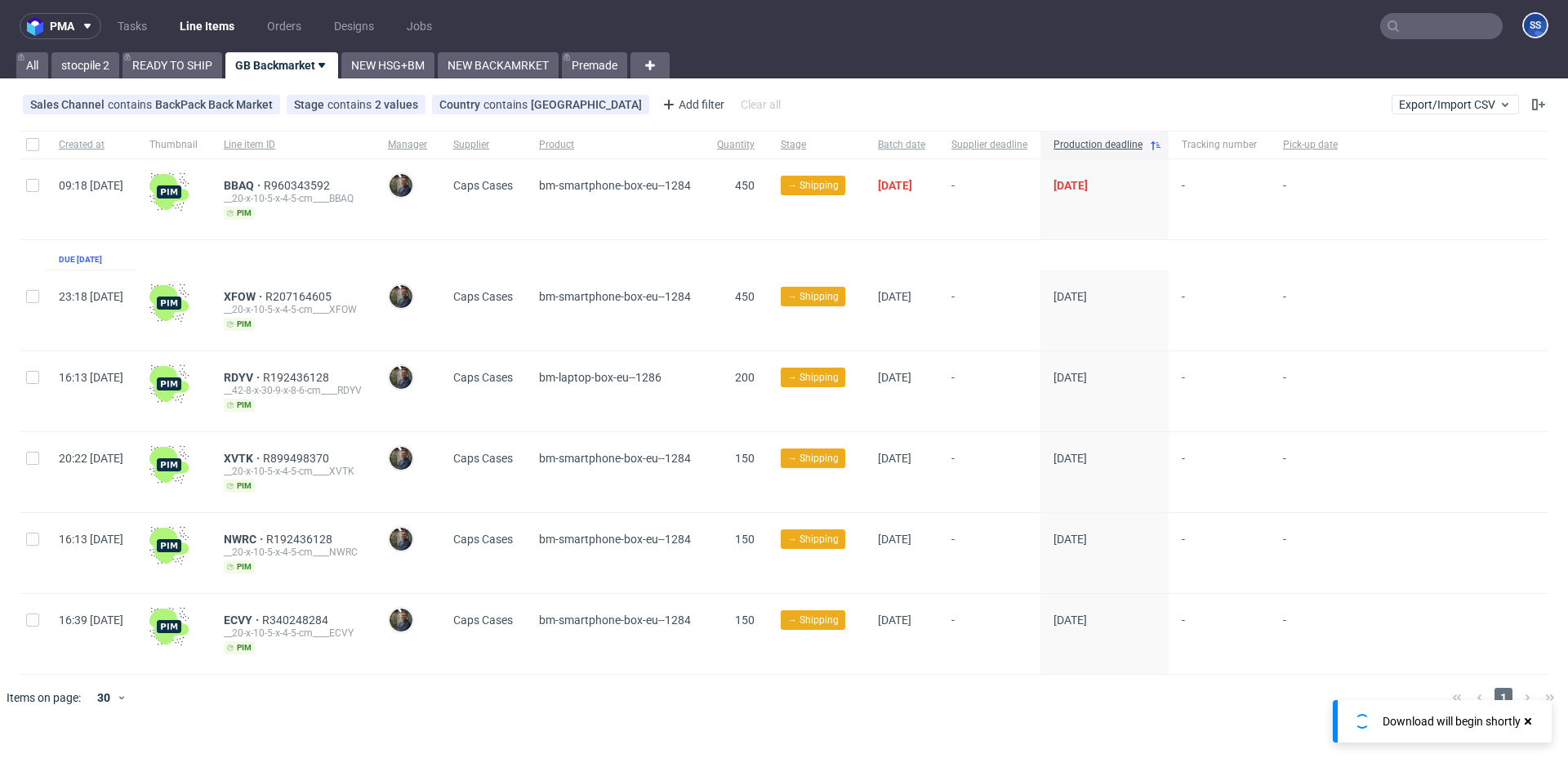
scroll to position [0, 0]
click at [183, 72] on link "READY TO SHIP" at bounding box center [173, 65] width 100 height 26
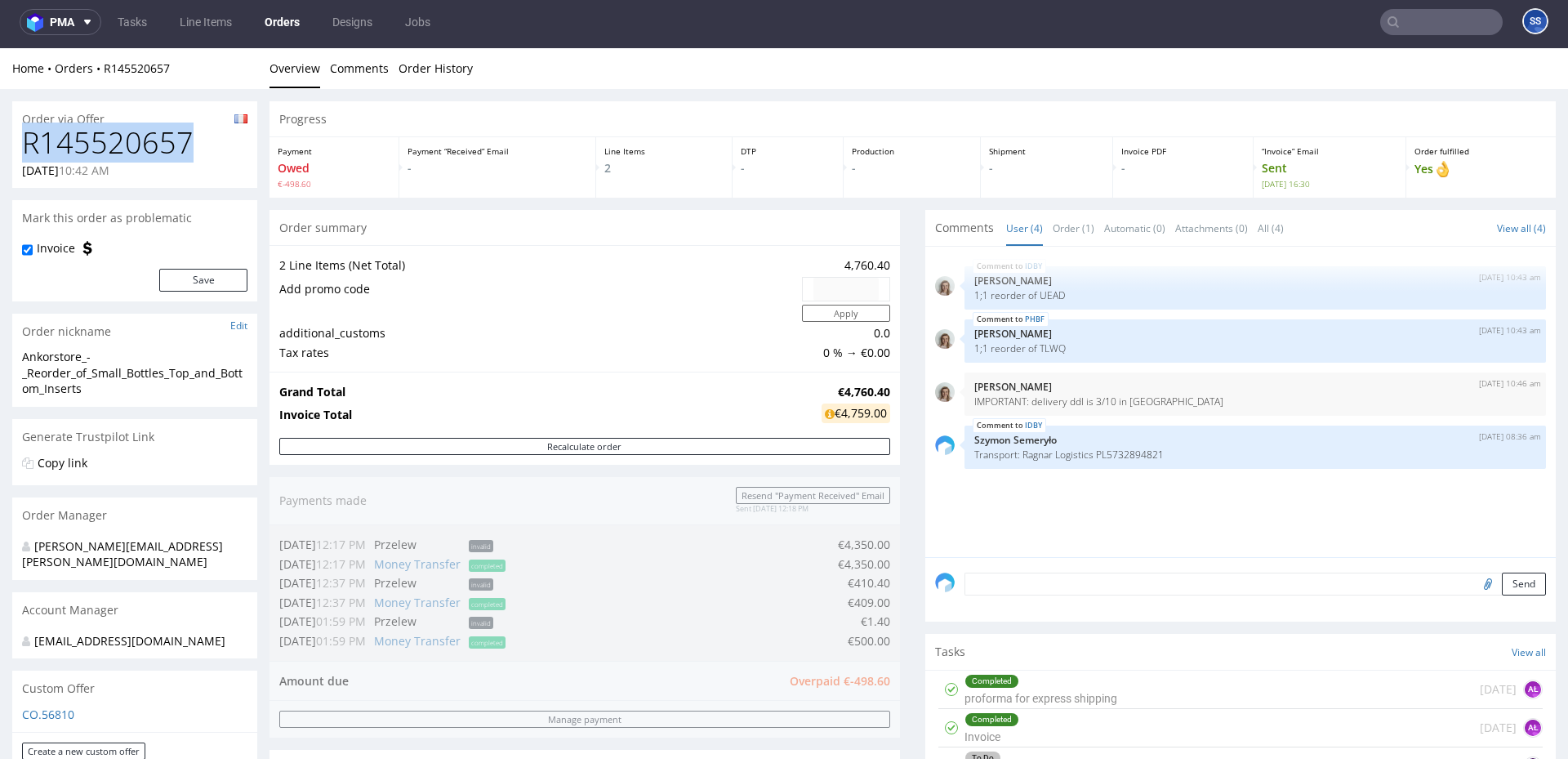
drag, startPoint x: 194, startPoint y: 141, endPoint x: 28, endPoint y: 186, distance: 172.0
click at [23, 140] on h1 "R145520657" at bounding box center [135, 143] width 225 height 33
copy h1 "R145520657"
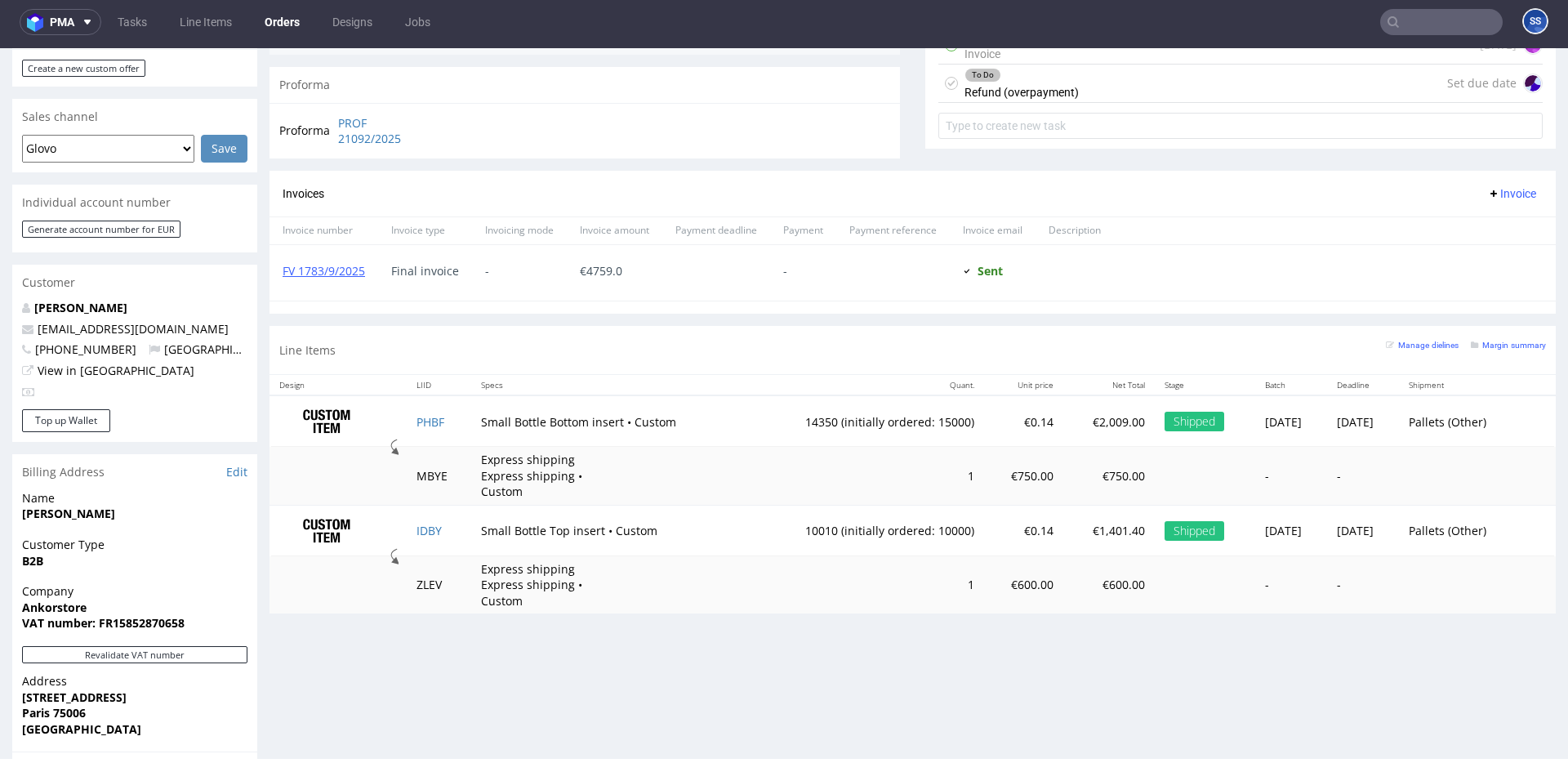
scroll to position [696, 0]
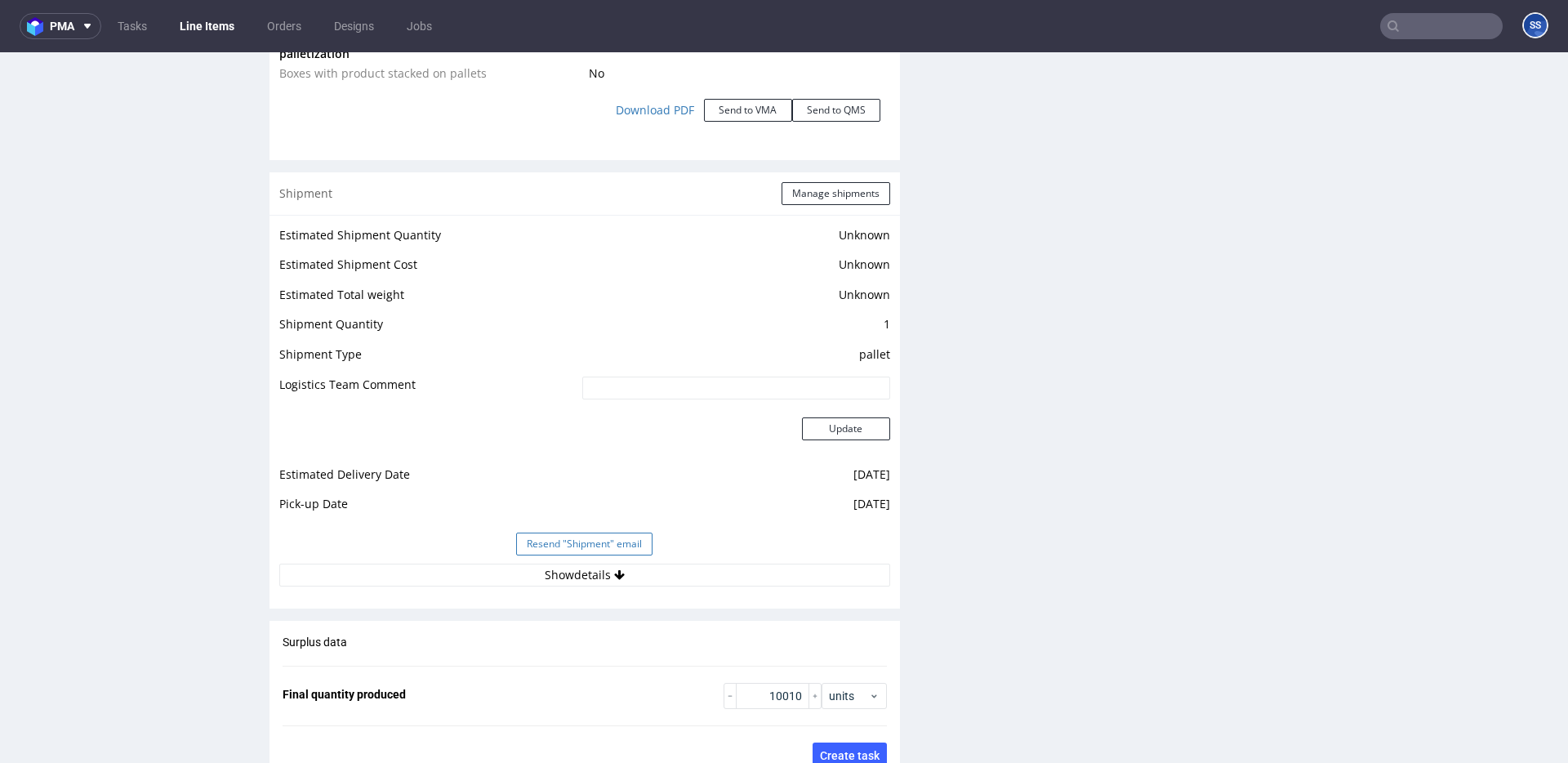
scroll to position [2048, 0]
click at [576, 567] on button "Show details" at bounding box center [584, 571] width 611 height 23
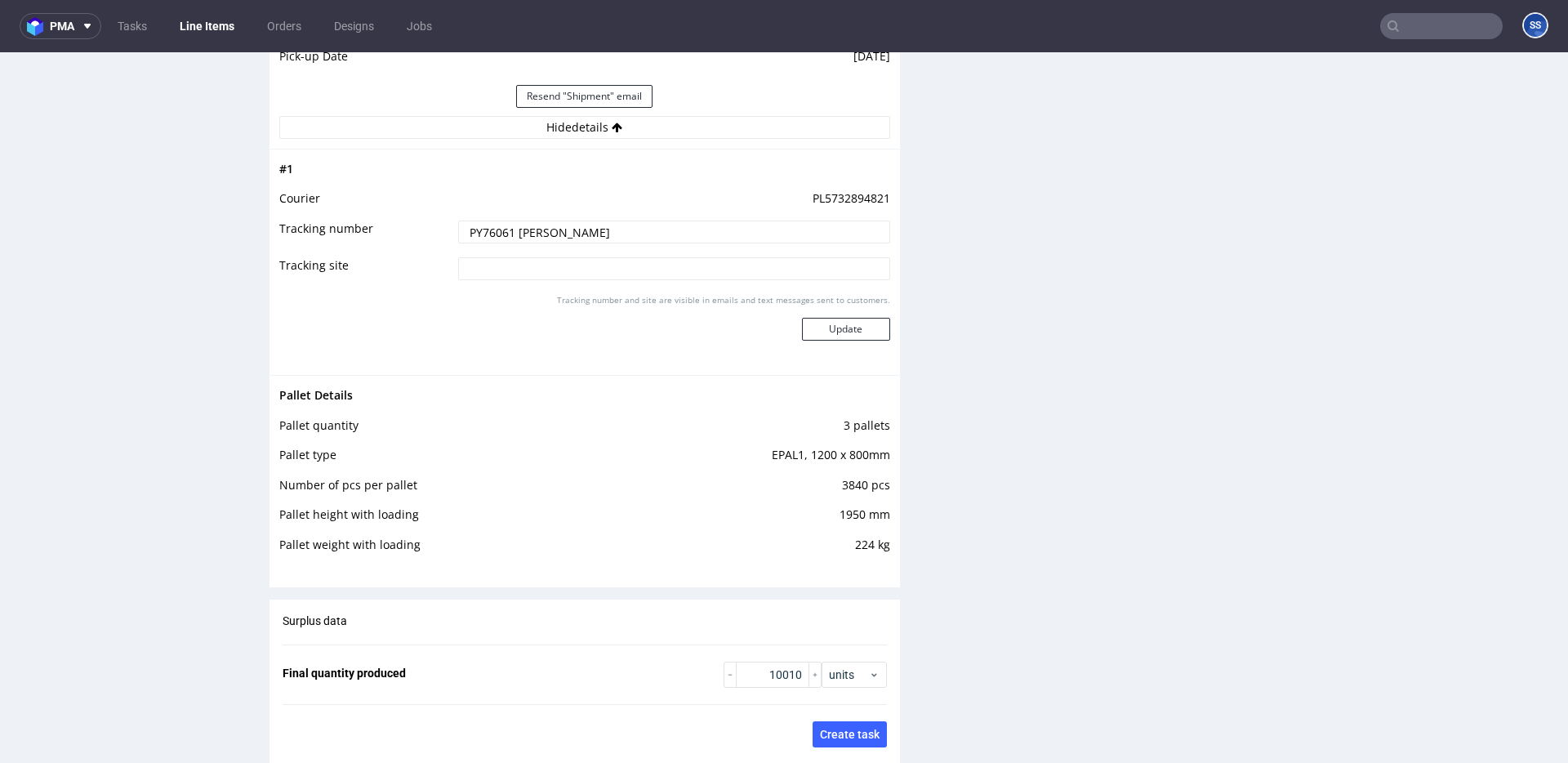
scroll to position [2499, 0]
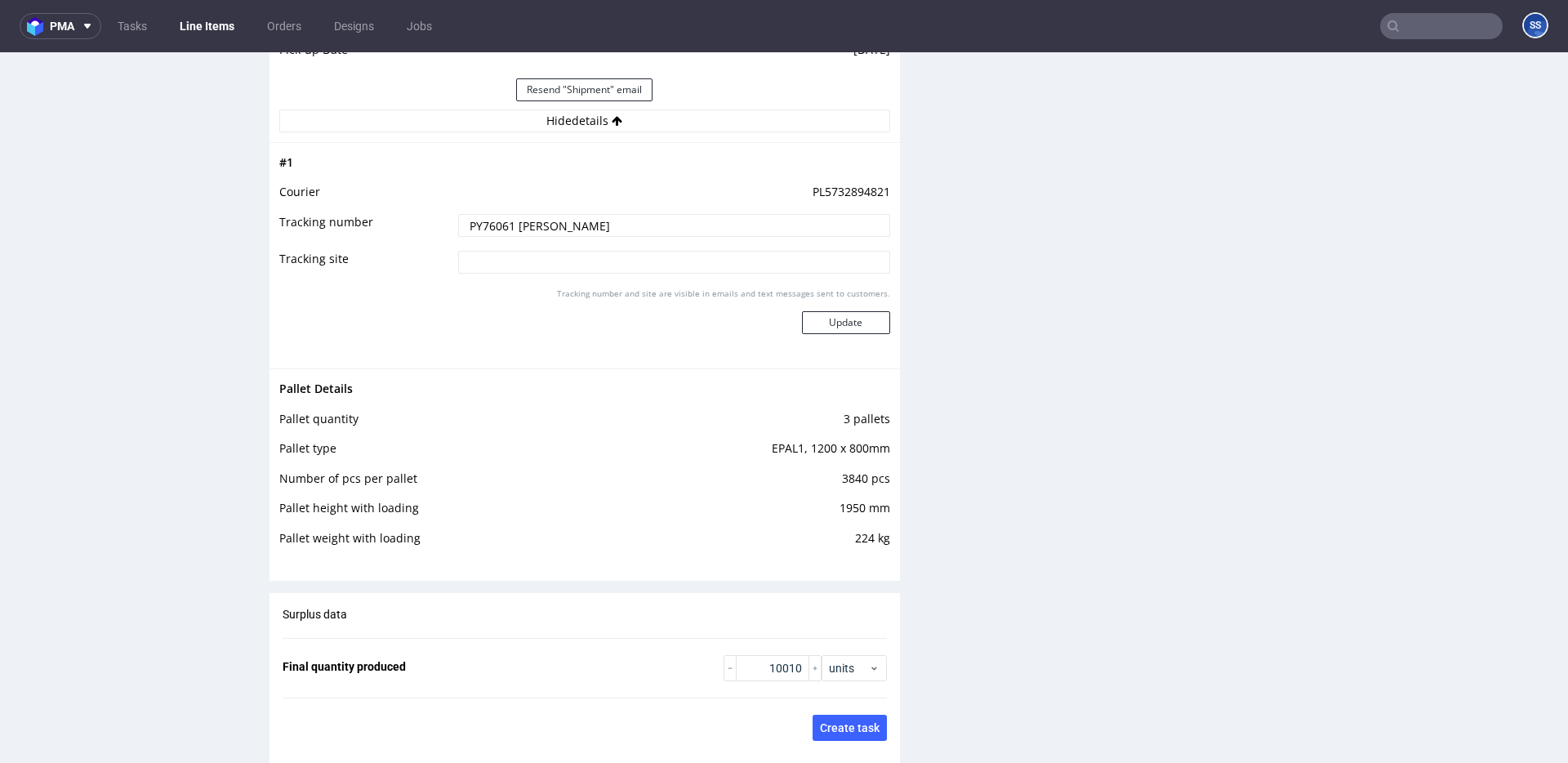
click at [205, 28] on link "Line Items" at bounding box center [207, 25] width 75 height 26
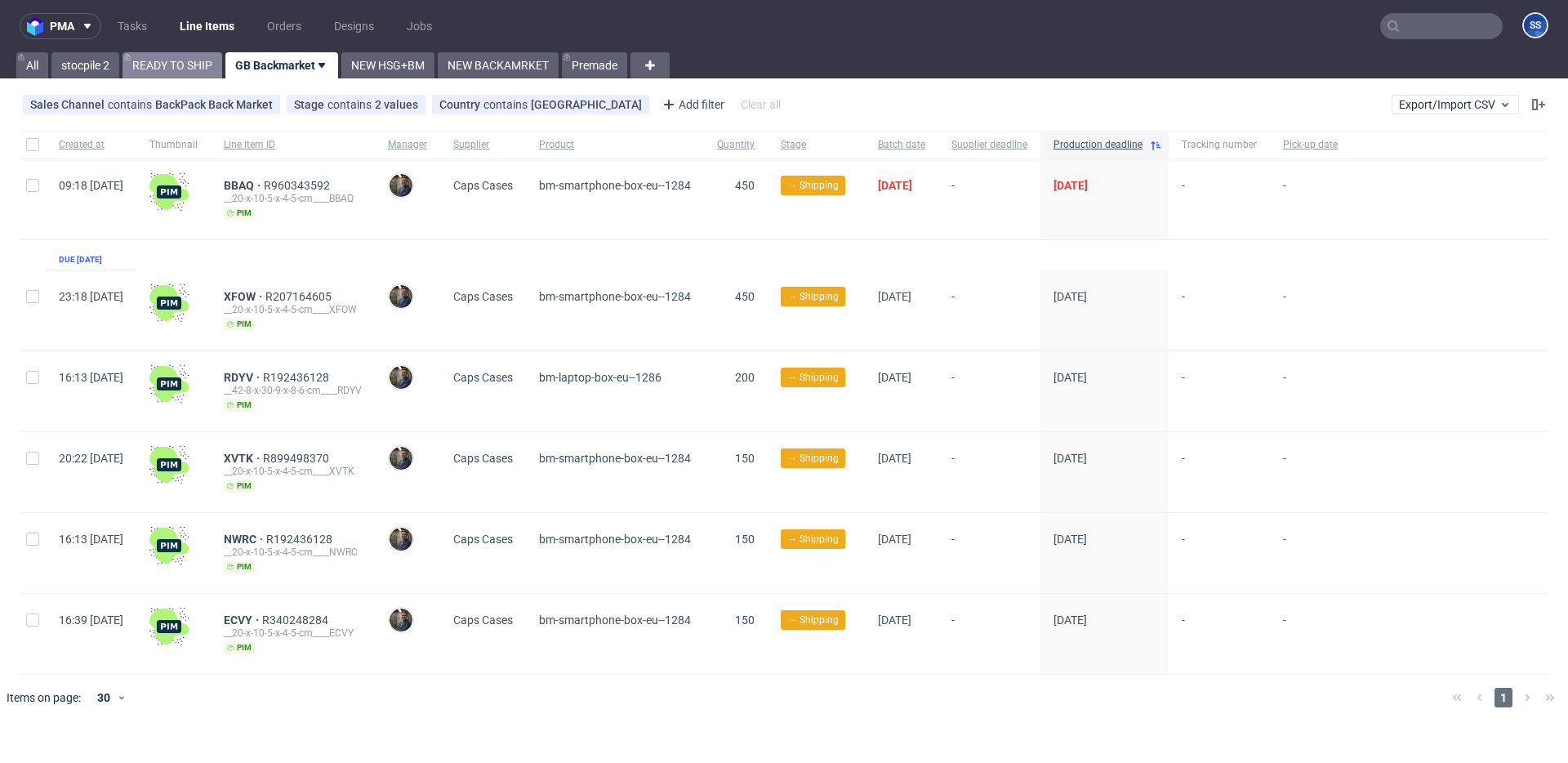
click at [187, 75] on link "READY TO SHIP" at bounding box center [173, 65] width 100 height 26
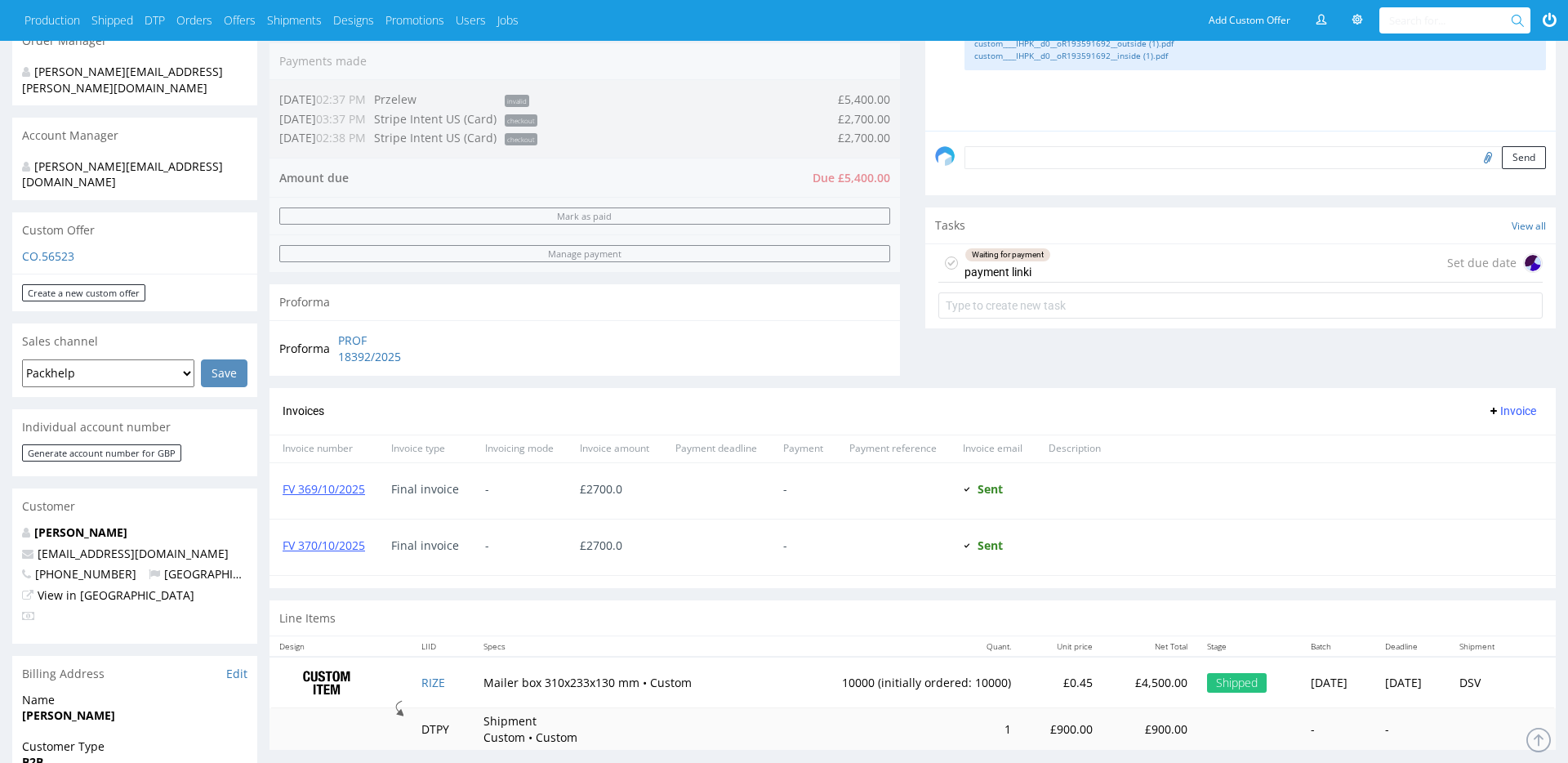
scroll to position [427, 0]
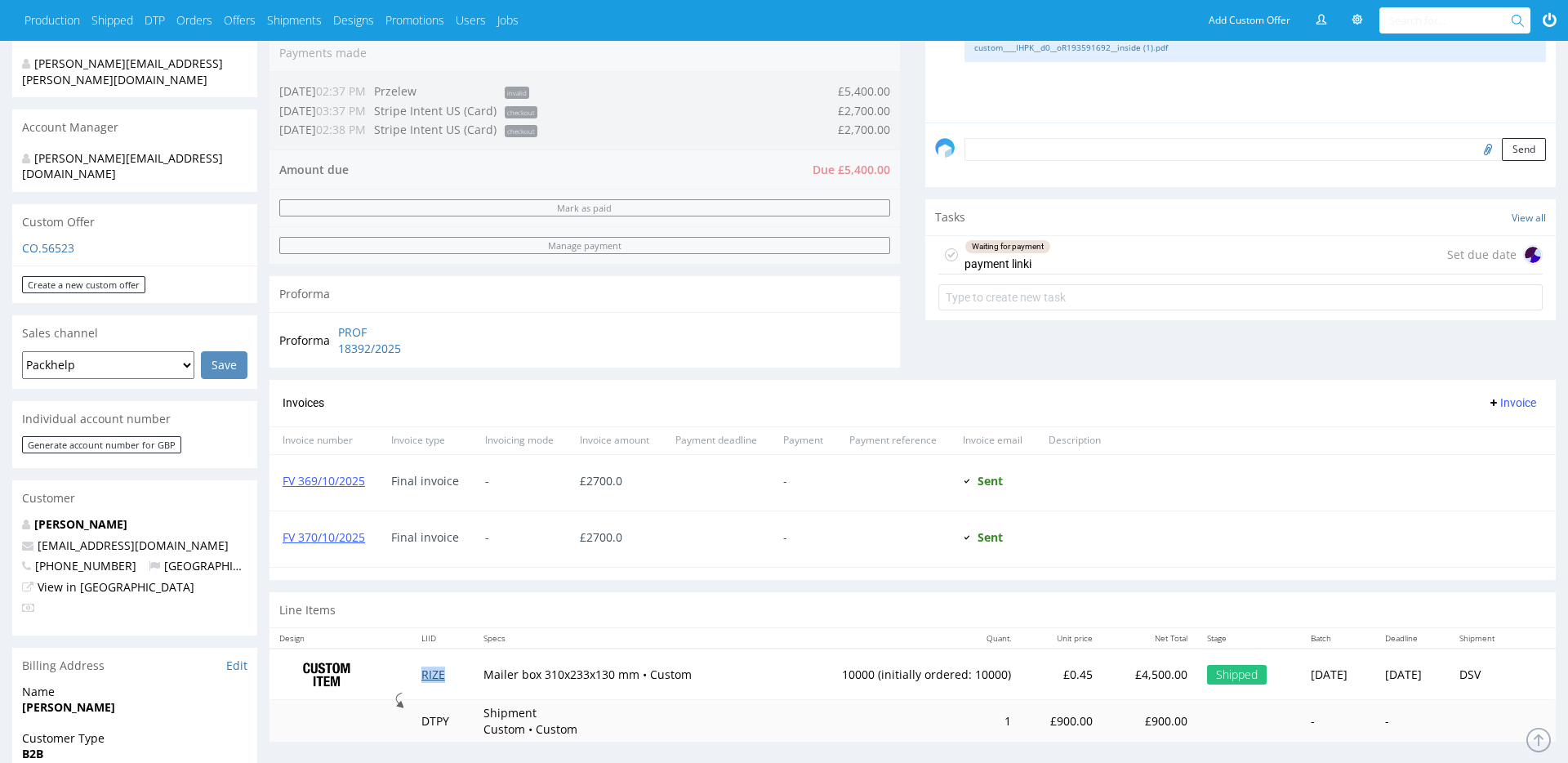
click at [435, 679] on link "RIZE" at bounding box center [434, 674] width 24 height 15
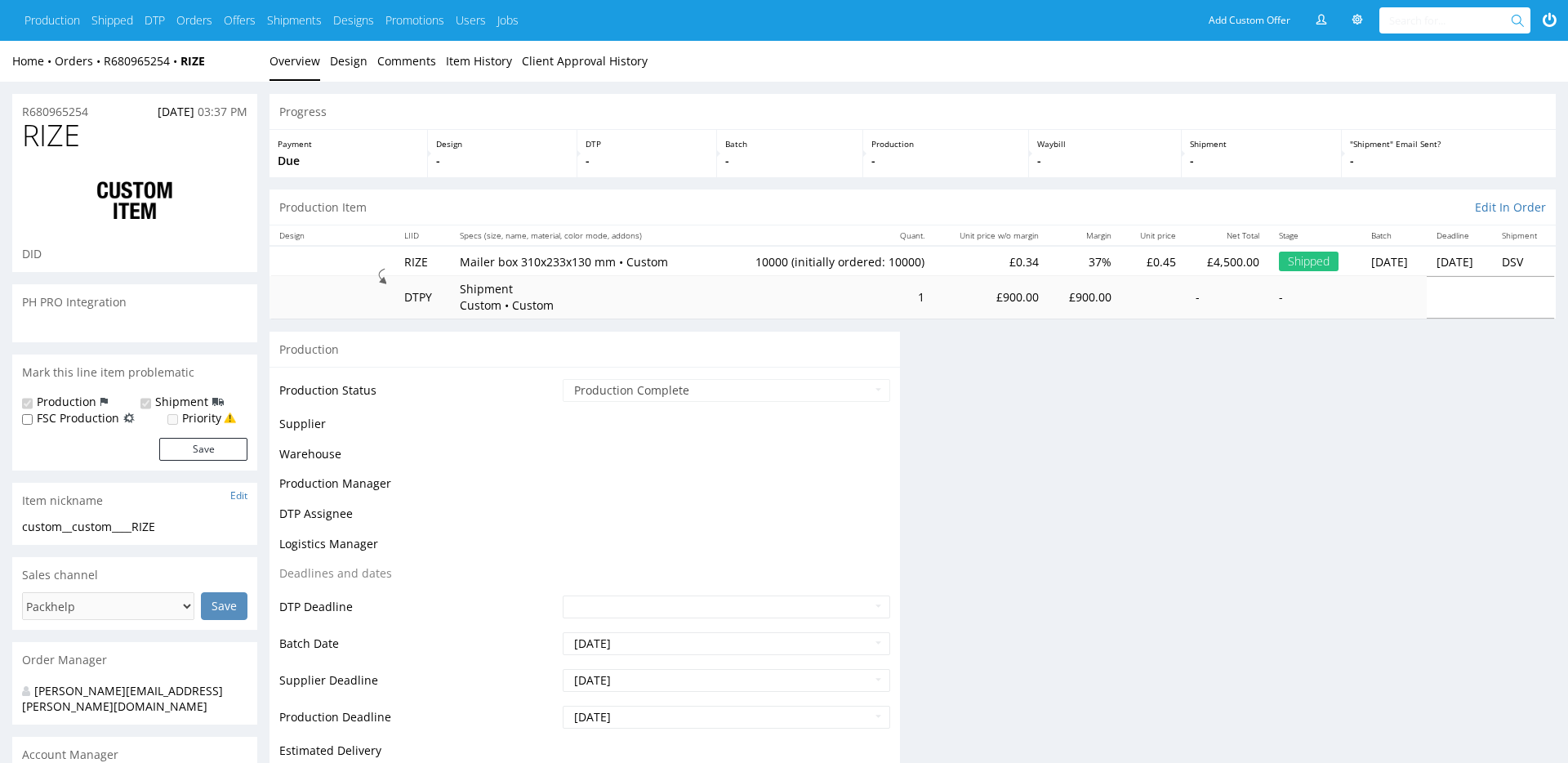
click at [431, 675] on td "Supplier Deadline" at bounding box center [418, 686] width 279 height 36
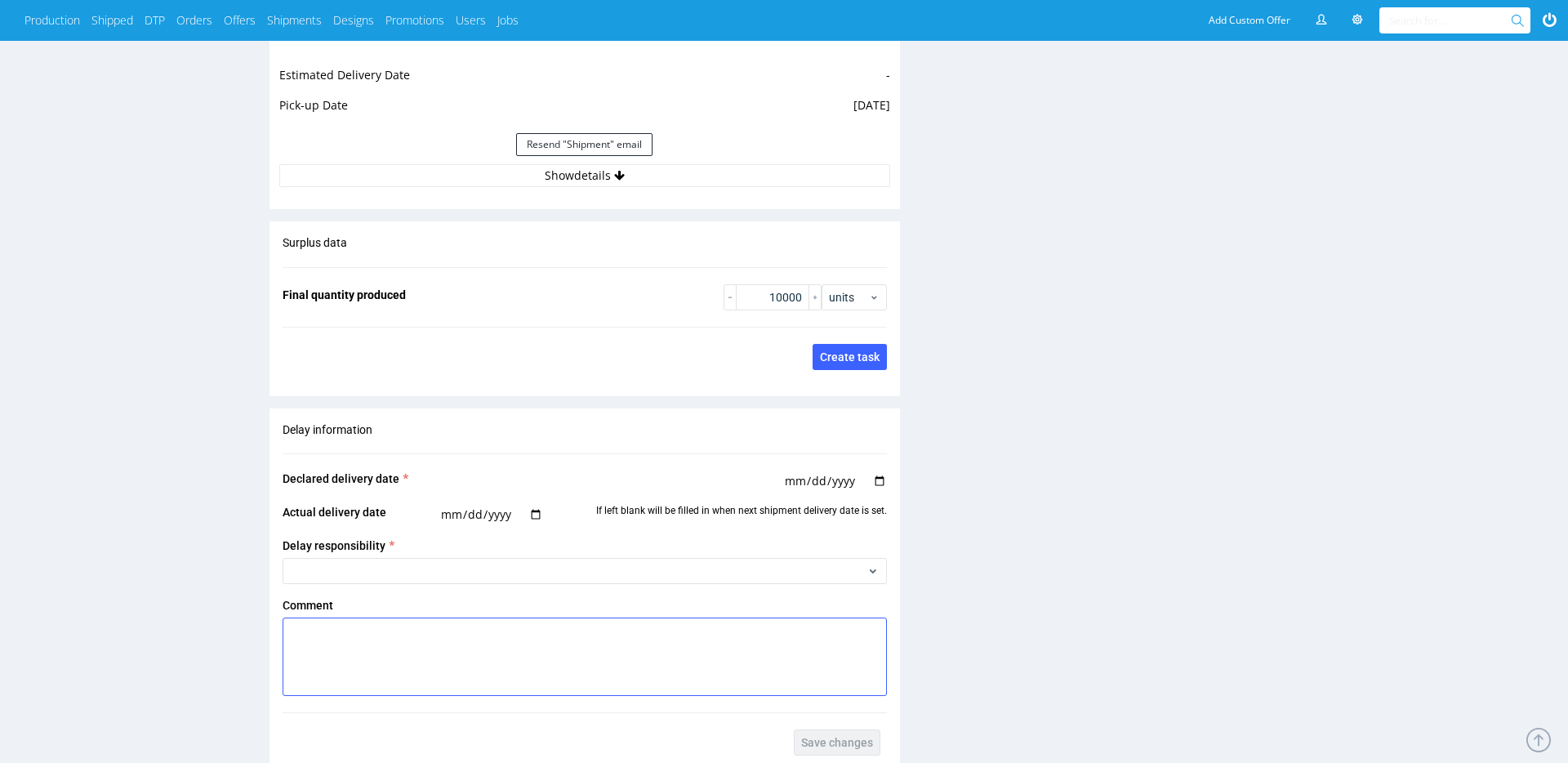
scroll to position [1565, 0]
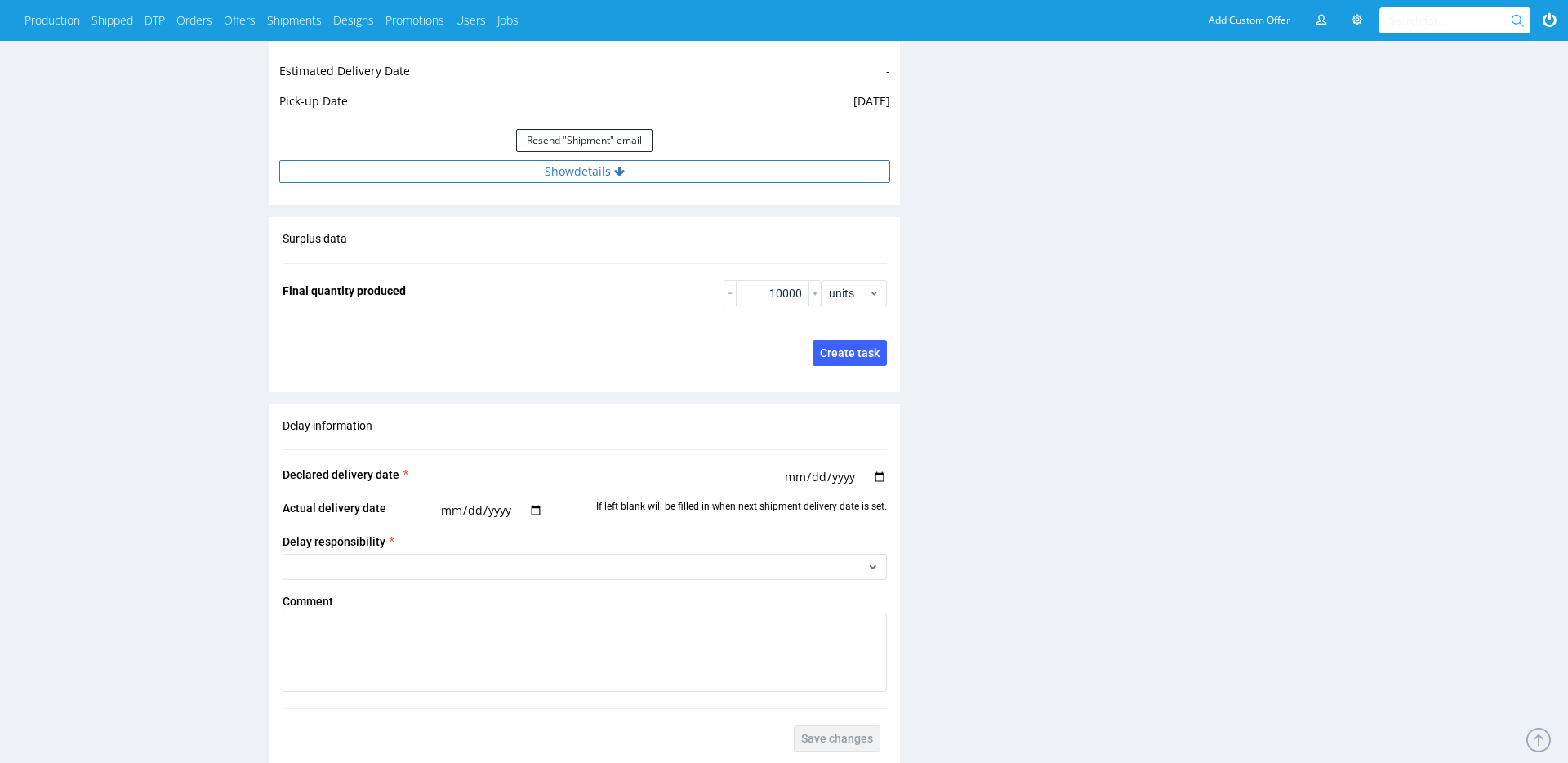
click at [624, 167] on icon at bounding box center [620, 171] width 11 height 12
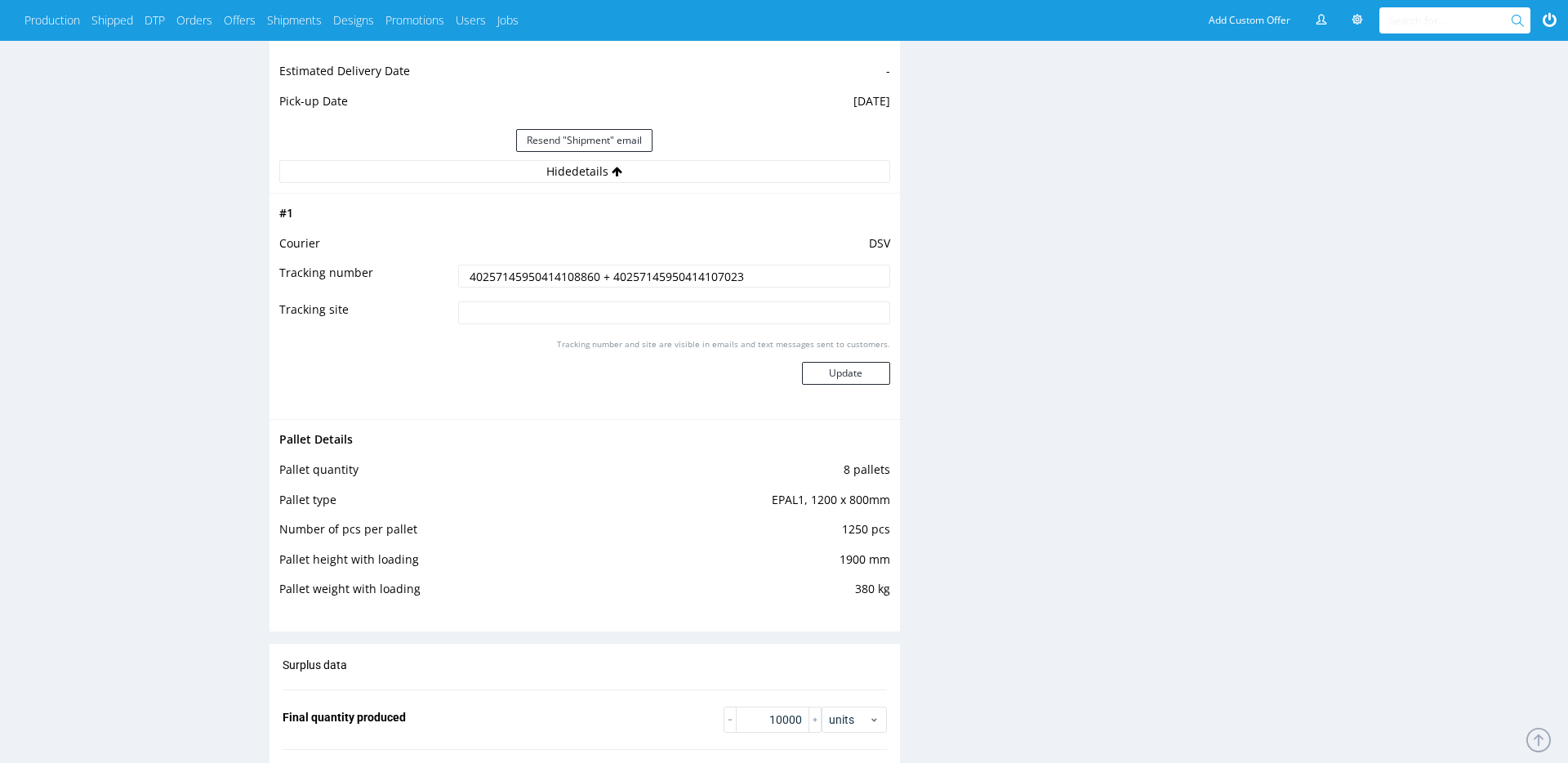
click at [545, 280] on input "40257145950414108860 + 40257145950414107023" at bounding box center [674, 276] width 432 height 23
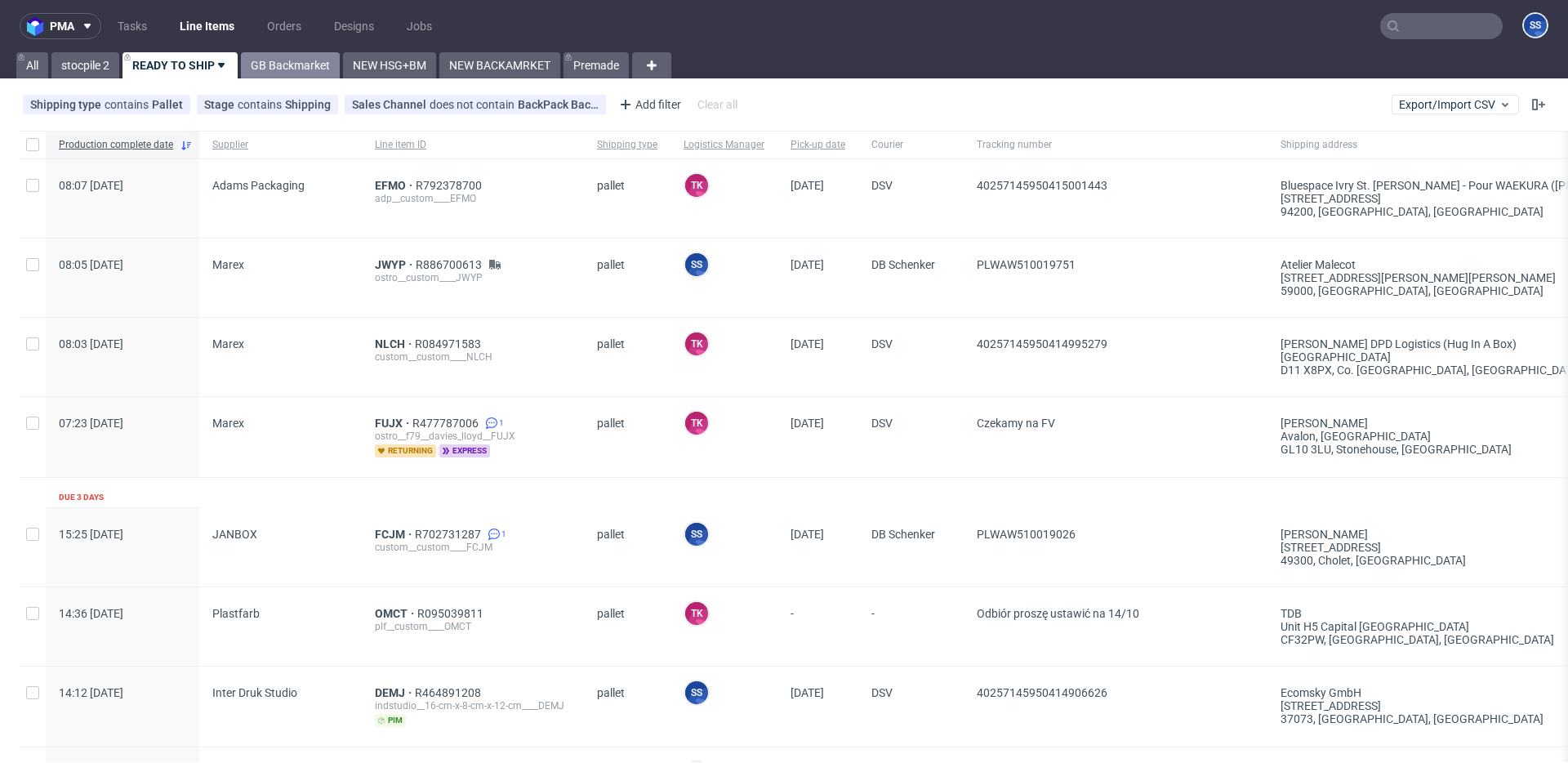
click at [314, 68] on link "GB Backmarket" at bounding box center [290, 65] width 99 height 26
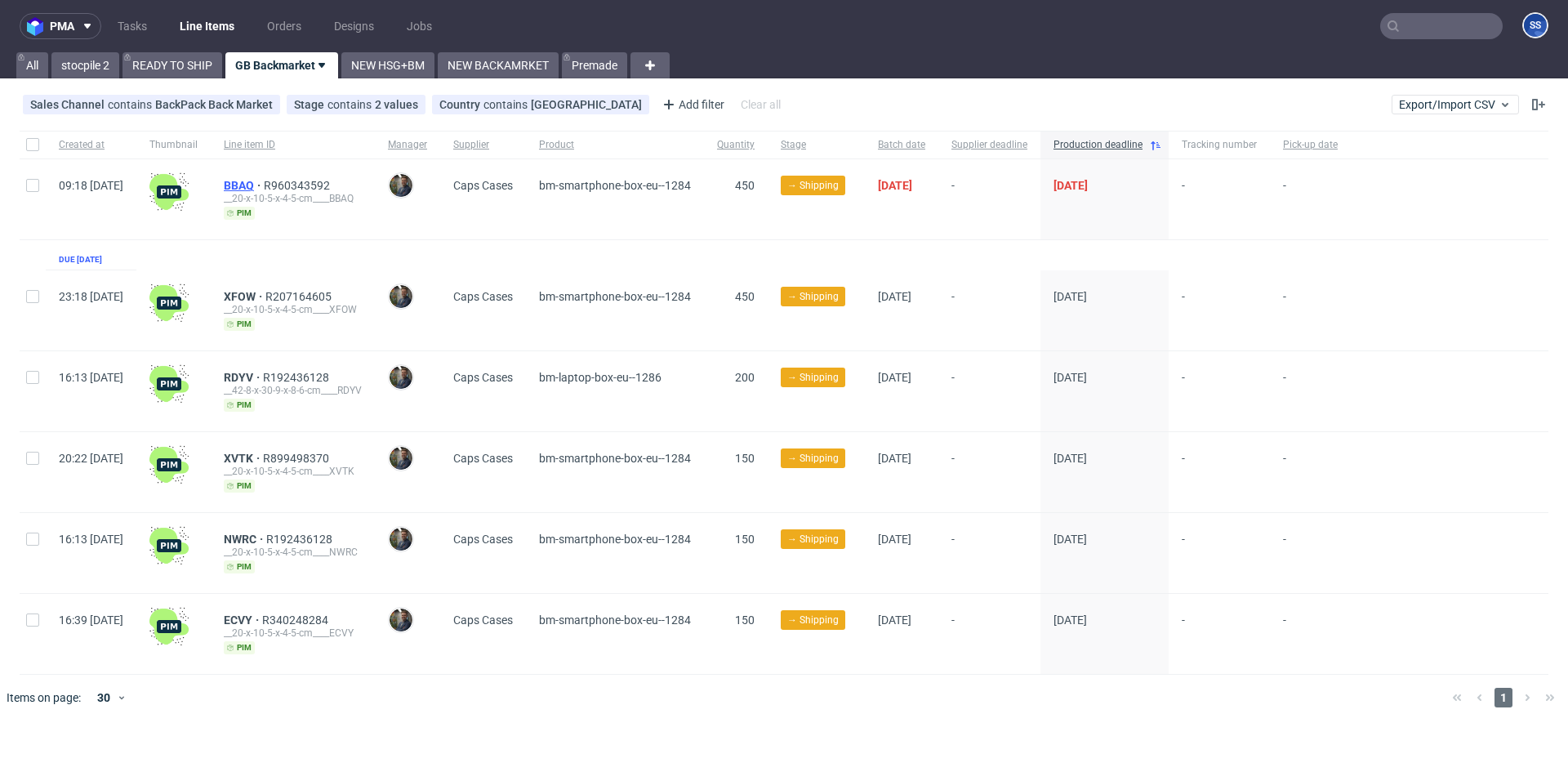
click at [264, 185] on span "BBAQ" at bounding box center [244, 186] width 40 height 13
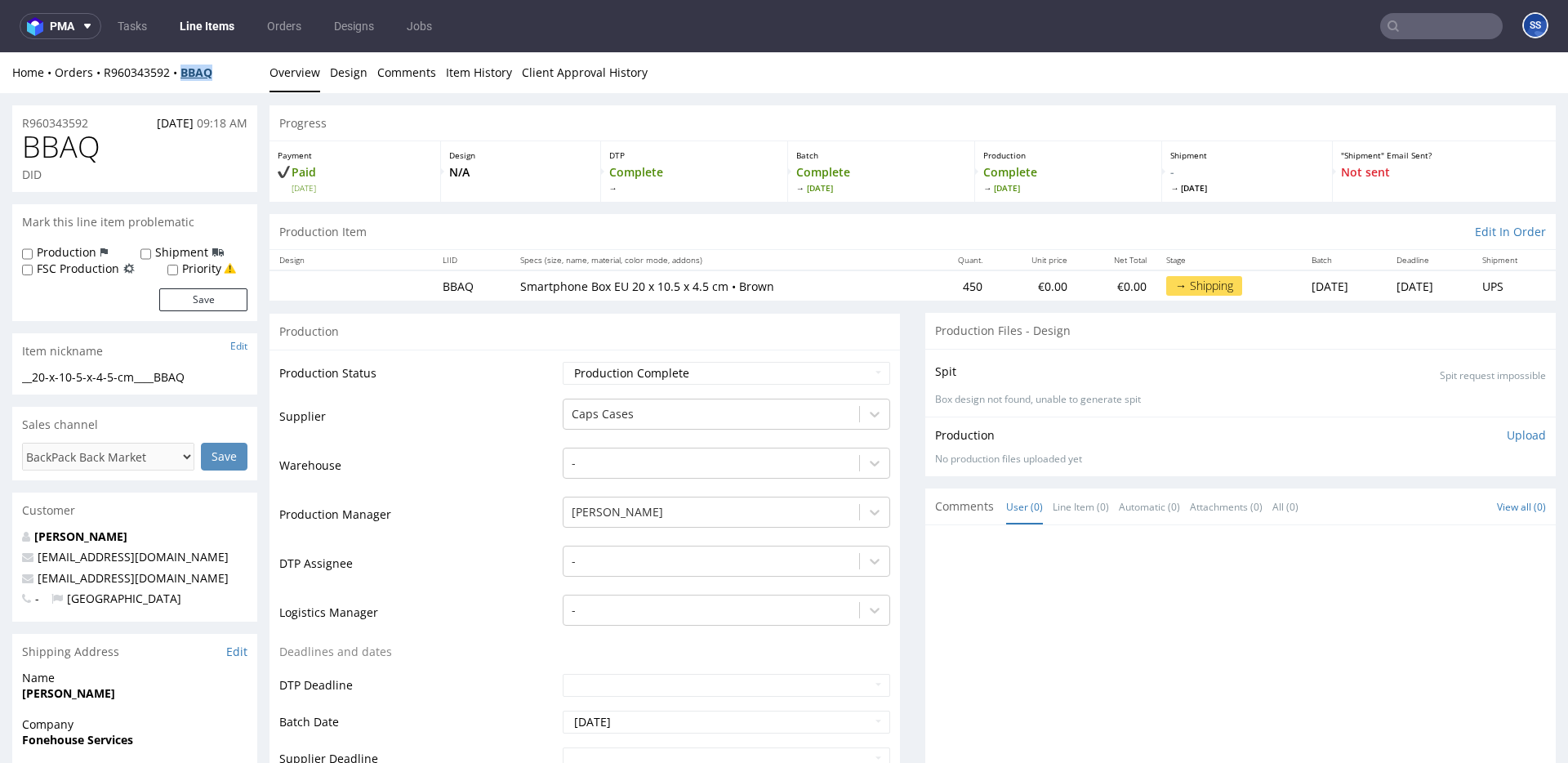
drag, startPoint x: 204, startPoint y: 73, endPoint x: 185, endPoint y: 74, distance: 19.0
click at [185, 74] on div "Home Orders R960343592 BBAQ" at bounding box center [135, 73] width 245 height 16
copy strong "BBAQ"
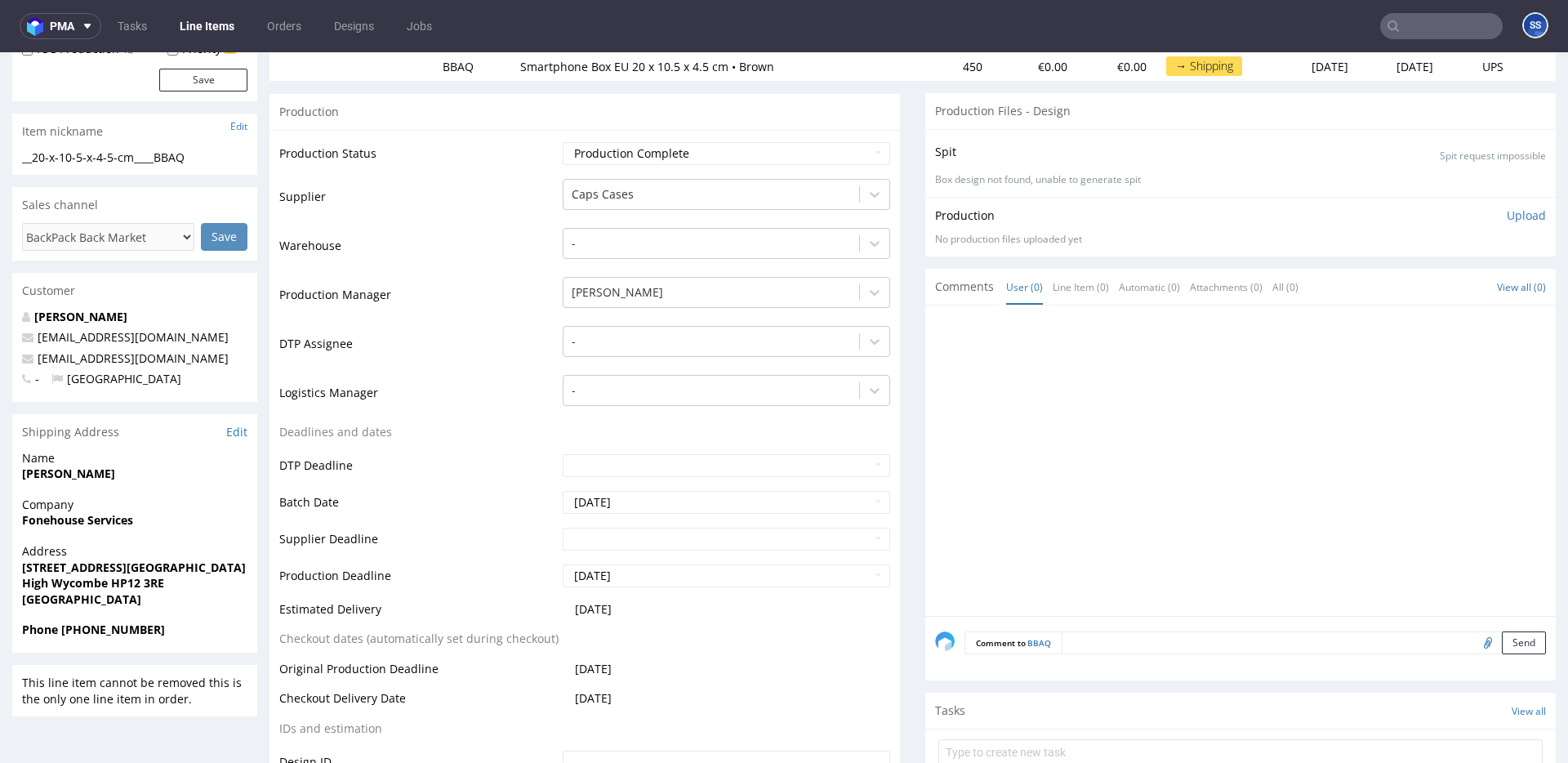
scroll to position [222, 0]
drag, startPoint x: 111, startPoint y: 583, endPoint x: 183, endPoint y: 584, distance: 72.0
click at [182, 584] on span "High Wycombe HP12 3RE" at bounding box center [135, 581] width 225 height 16
copy strong "HP12 3RE"
click at [43, 524] on strong "Fonehouse Services" at bounding box center [77, 517] width 111 height 15
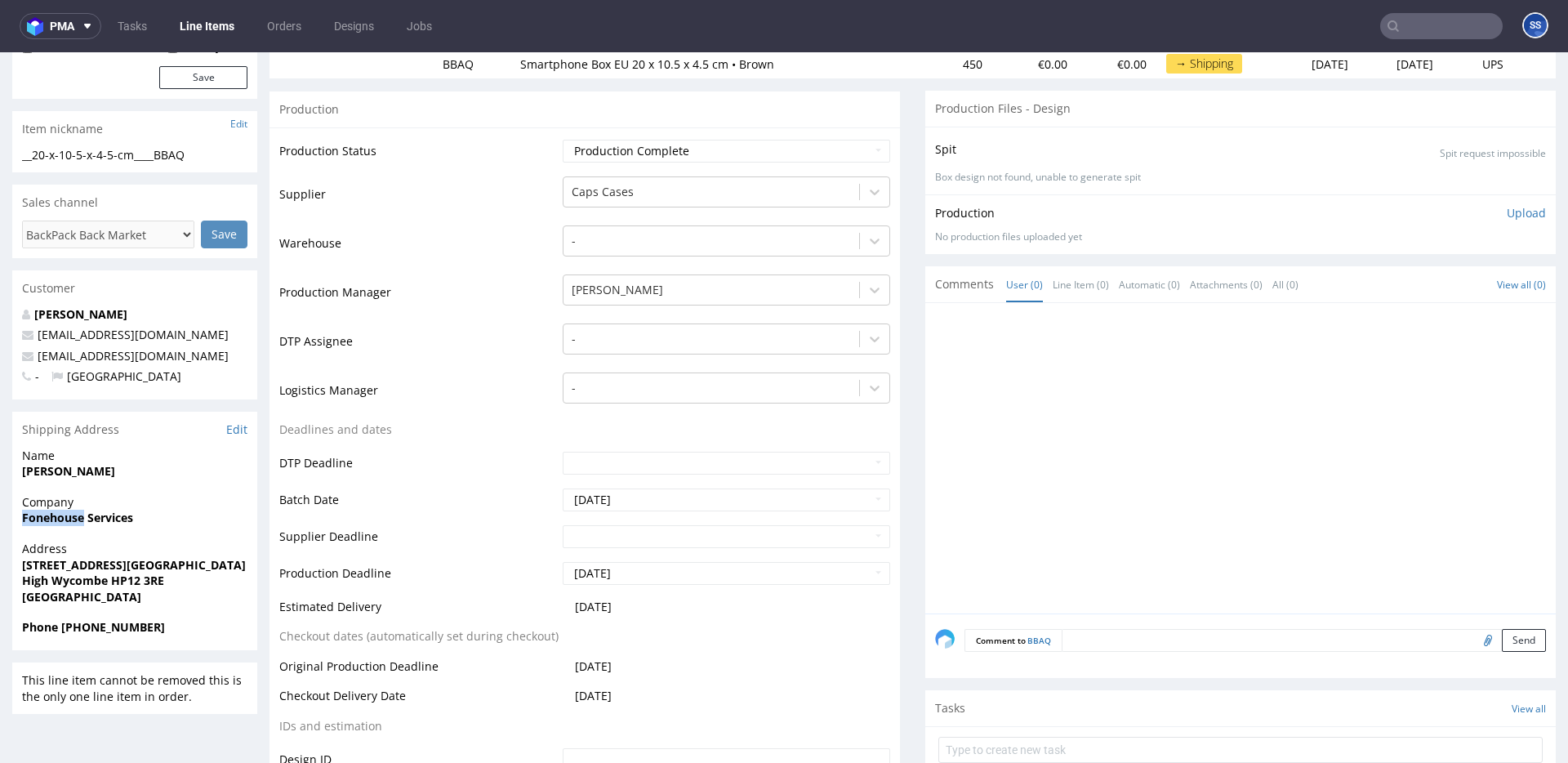
click at [43, 524] on strong "Fonehouse Services" at bounding box center [77, 517] width 111 height 15
copy strong "Fonehouse Services"
click at [100, 559] on strong "3-4 Twyford Place, Lincolns Inn Office Village, Lincoln Road" at bounding box center [134, 565] width 224 height 15
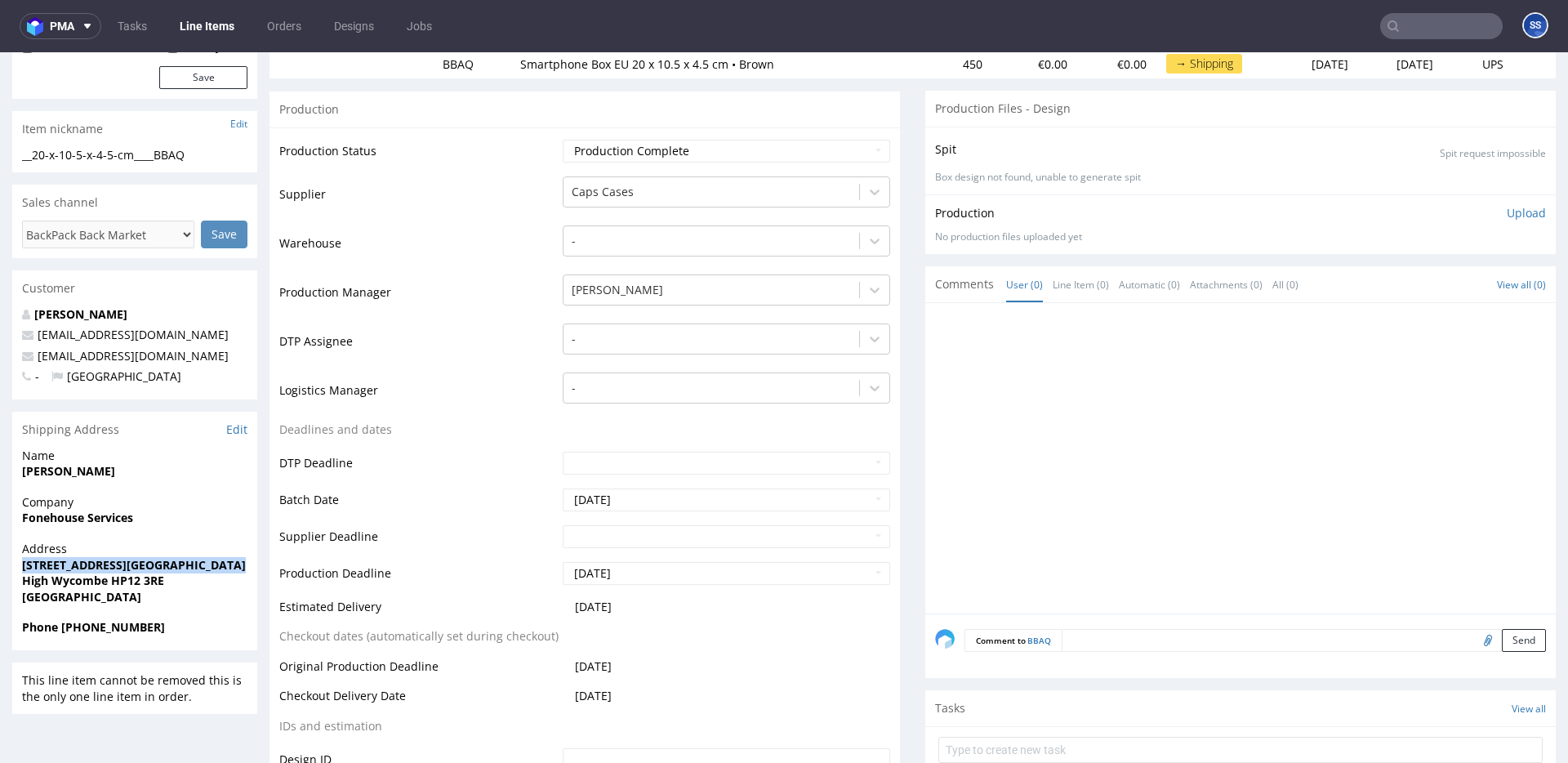
click at [100, 559] on strong "3-4 Twyford Place, Lincolns Inn Office Village, Lincoln Road" at bounding box center [134, 565] width 224 height 15
copy strong "3-4 Twyford Place, Lincolns Inn Office Village, Lincoln Road"
drag, startPoint x: 19, startPoint y: 578, endPoint x: 89, endPoint y: 580, distance: 70.0
click at [85, 581] on div "Address 3-4 Twyford Place, Lincolns Inn Office Village, Lincoln Road High Wycom…" at bounding box center [135, 580] width 245 height 78
click at [105, 582] on strong "High Wycombe HP12 3RE" at bounding box center [93, 580] width 142 height 15
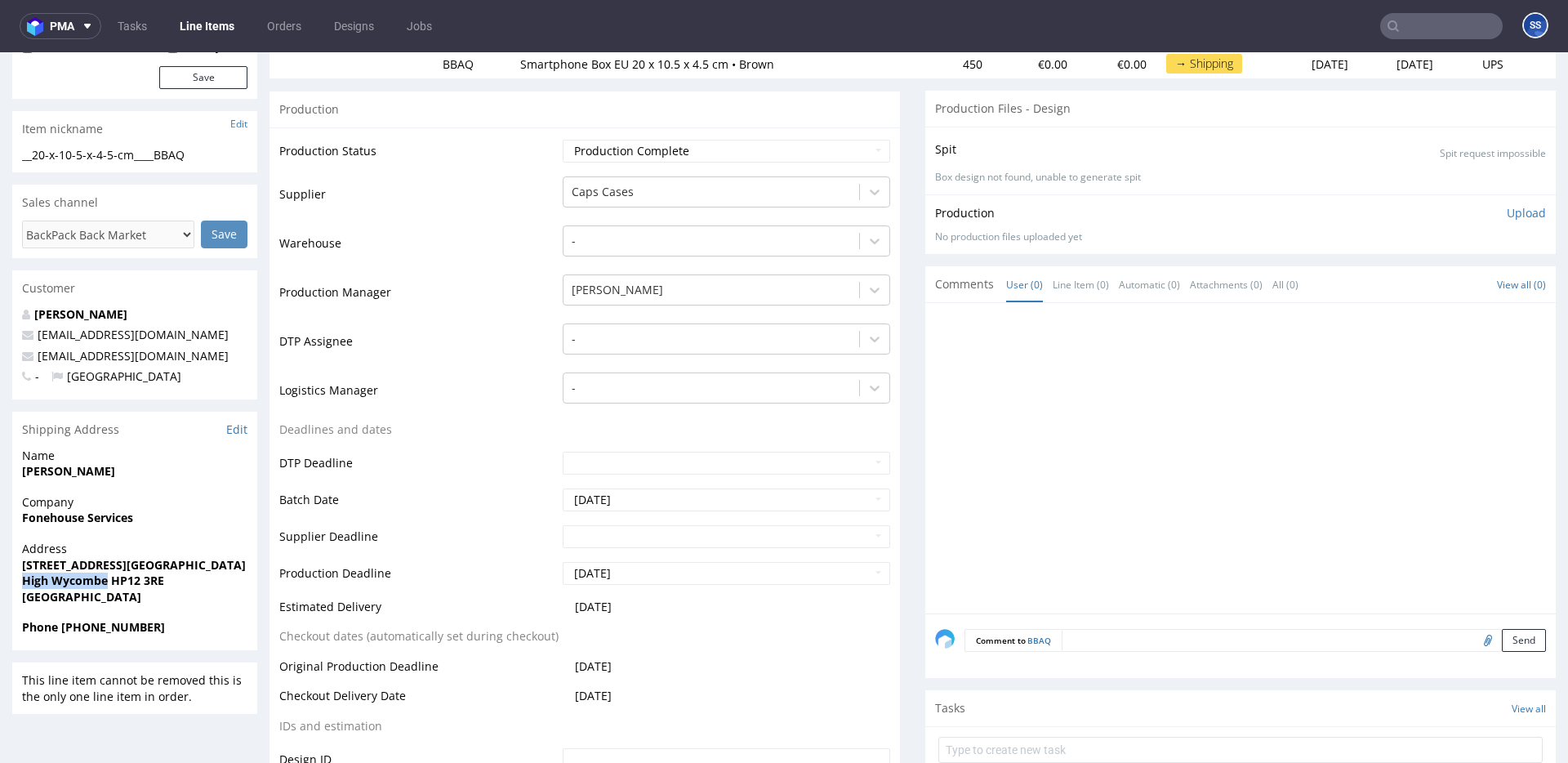
drag, startPoint x: 105, startPoint y: 581, endPoint x: 277, endPoint y: 283, distance: 344.1
click at [15, 577] on div "Address 3-4 Twyford Place, Lincolns Inn Office Village, Lincoln Road High Wycom…" at bounding box center [135, 580] width 245 height 78
copy strong "High Wycombe"
click at [45, 470] on strong "Phillip Doyle" at bounding box center [68, 470] width 93 height 15
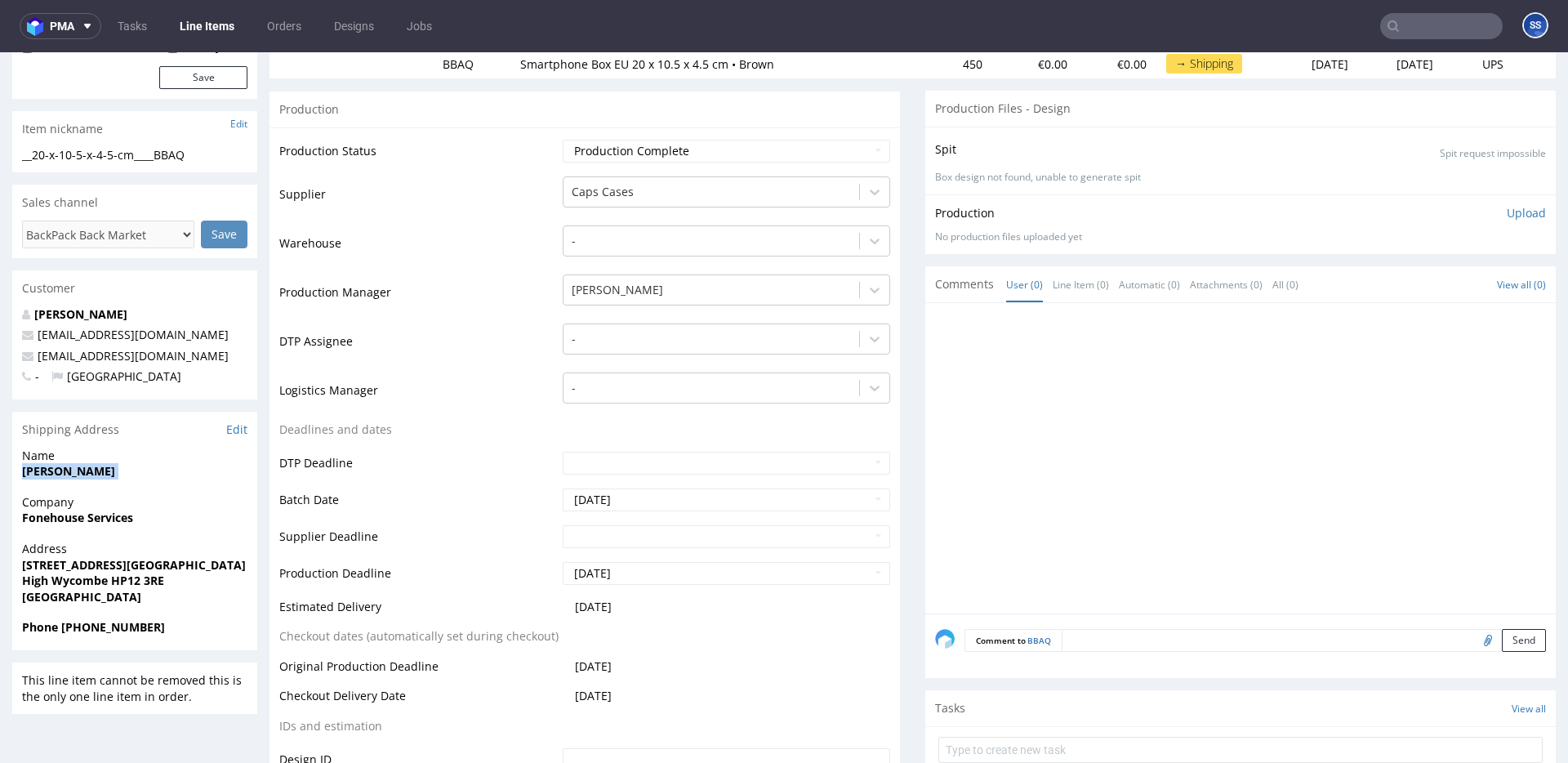
click at [45, 470] on strong "Phillip Doyle" at bounding box center [68, 470] width 93 height 15
copy strong "Phillip Doyle"
drag, startPoint x: 101, startPoint y: 632, endPoint x: 82, endPoint y: 629, distance: 19.2
click at [101, 631] on strong "Phone +44 07895 614062" at bounding box center [93, 627] width 143 height 15
drag, startPoint x: 62, startPoint y: 629, endPoint x: 215, endPoint y: 634, distance: 153.1
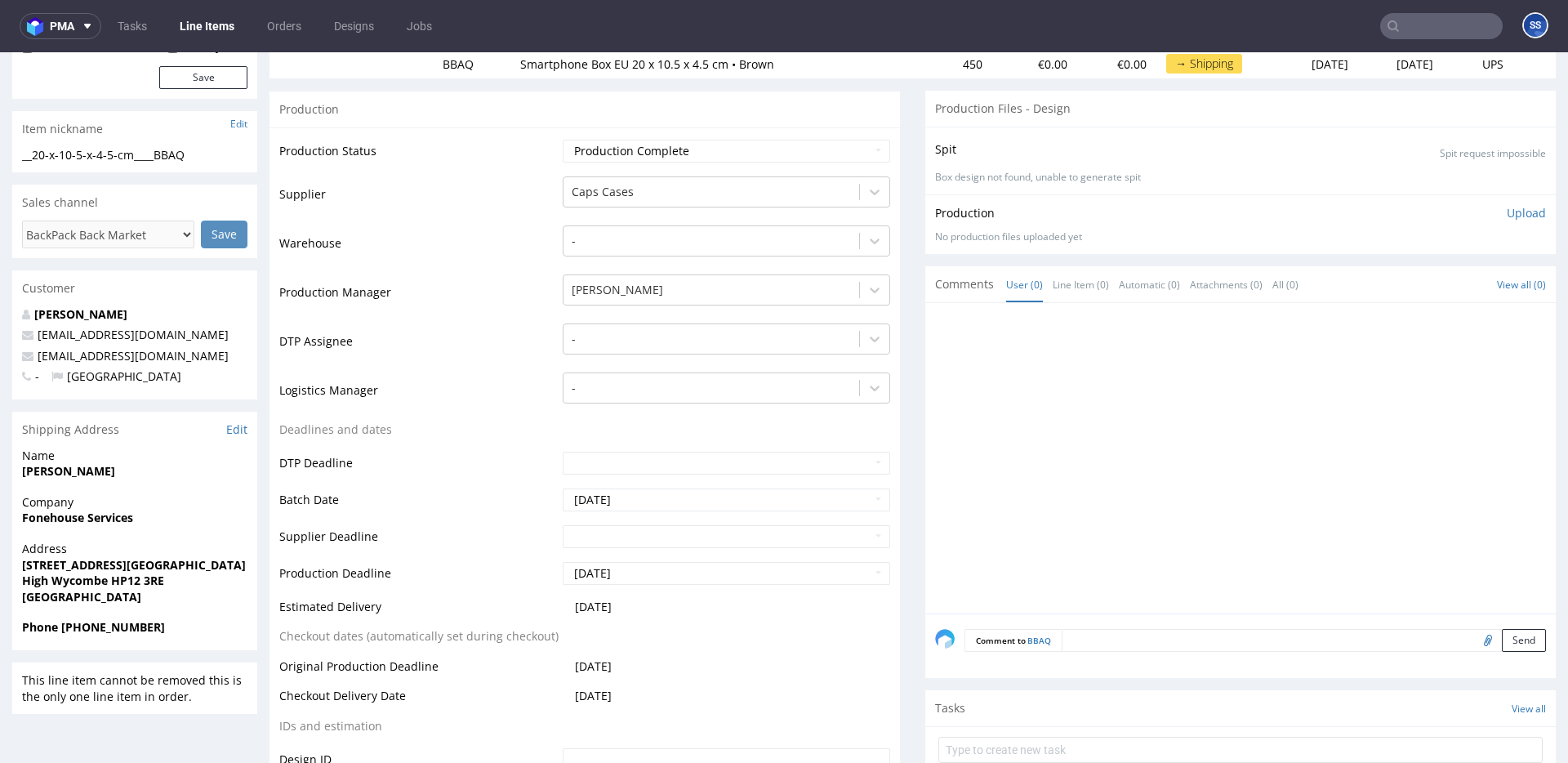
click at [214, 634] on span "Phone +44 07895 614062" at bounding box center [135, 627] width 225 height 16
copy strong "+44 07895 614062"
drag, startPoint x: 229, startPoint y: 348, endPoint x: 30, endPoint y: 358, distance: 199.3
click at [30, 357] on p "sales@fonehouseservices.co.uk" at bounding box center [135, 356] width 225 height 16
copy span "sales@fonehouseservices.co.uk"
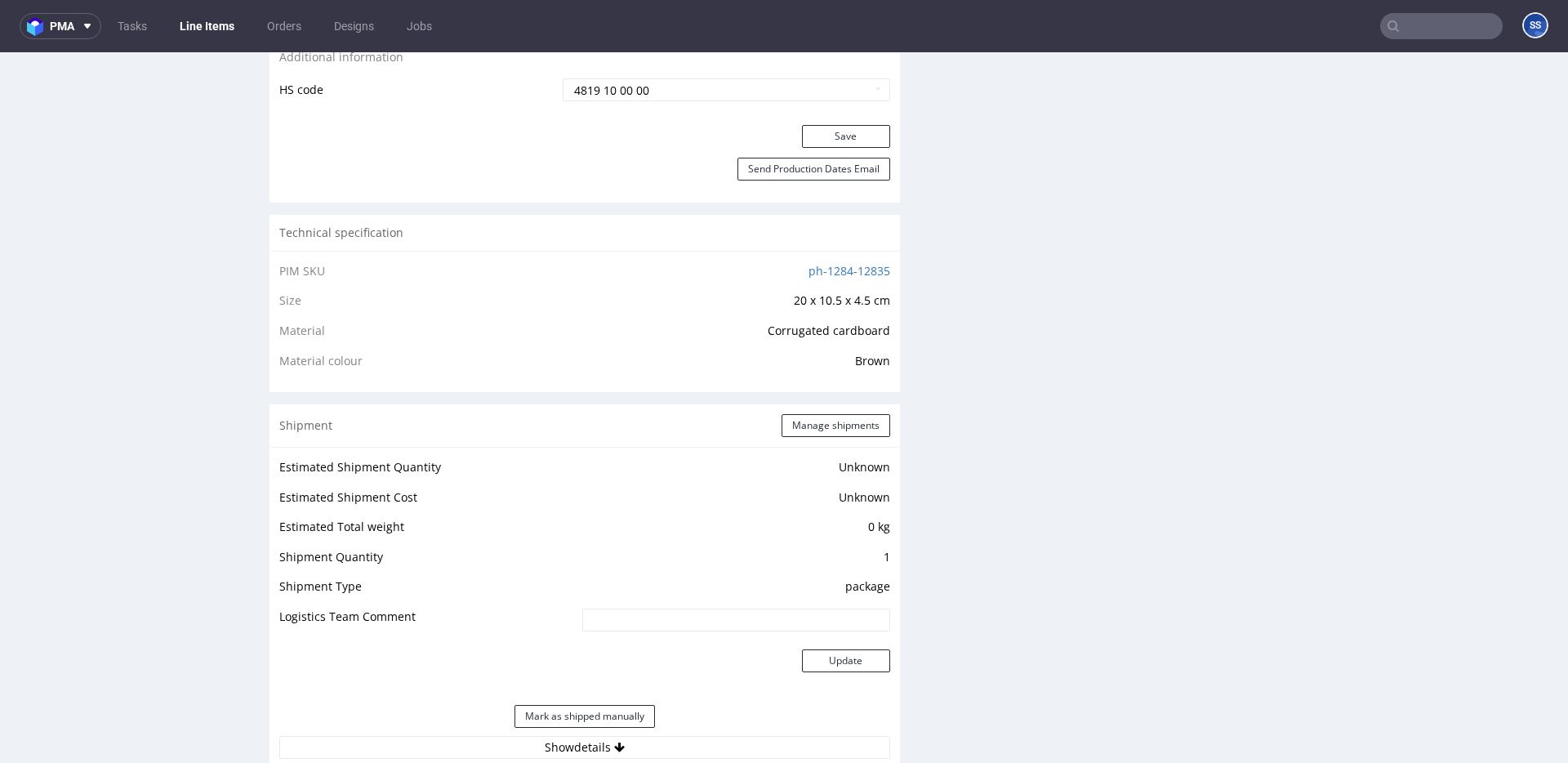
scroll to position [949, 0]
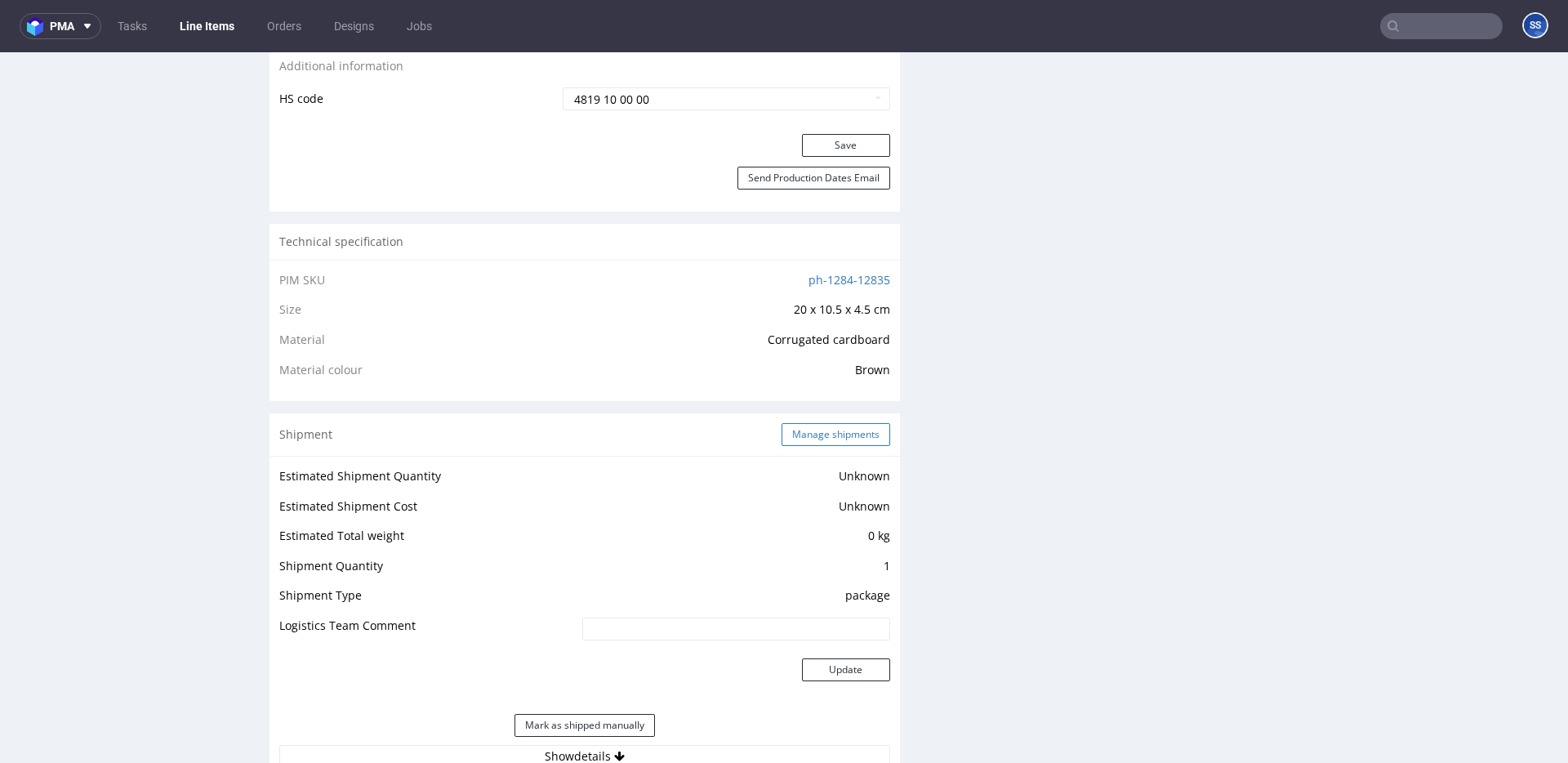
click at [818, 429] on button "Manage shipments" at bounding box center [836, 434] width 109 height 23
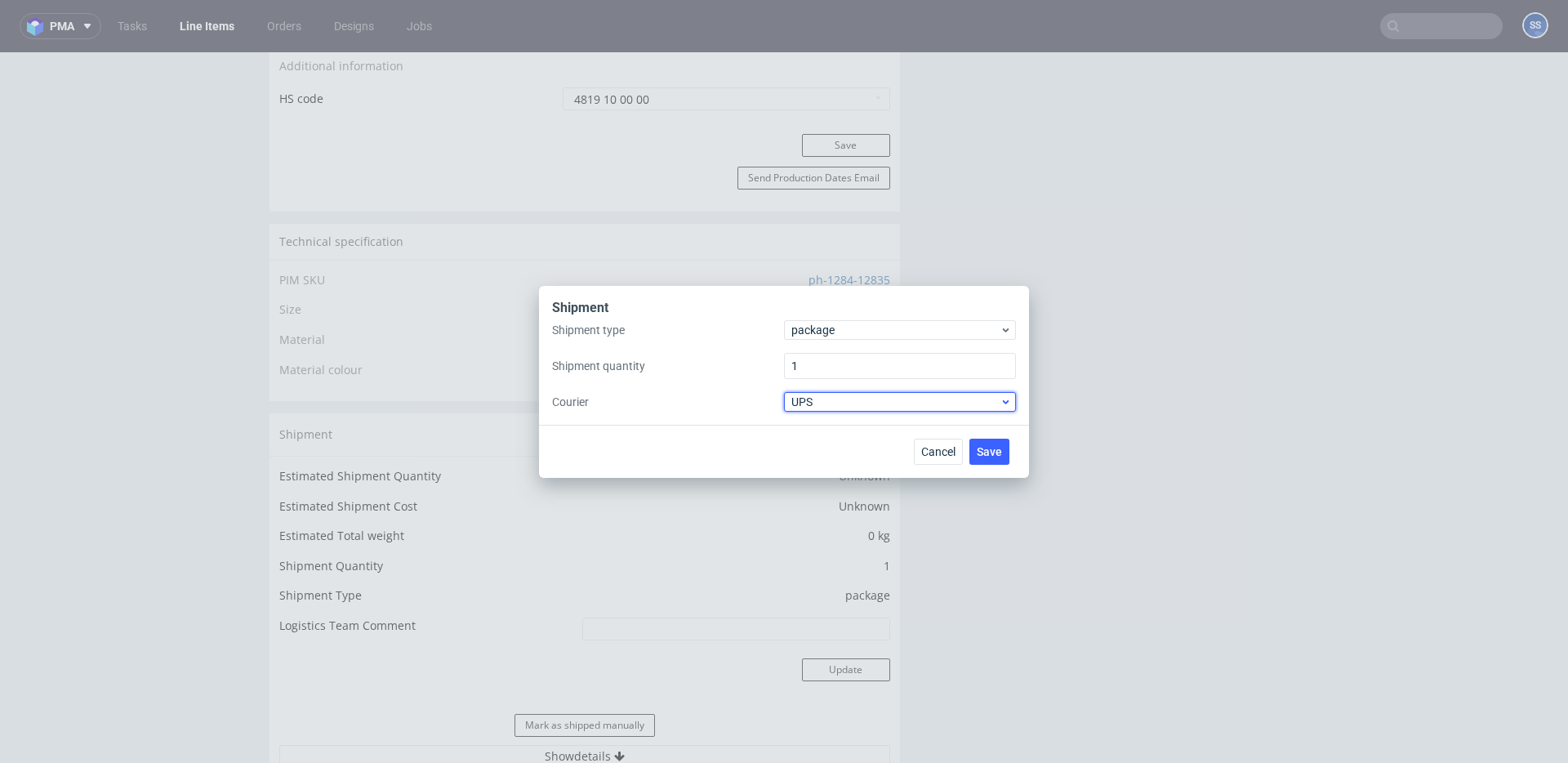
click at [836, 407] on span "UPS" at bounding box center [895, 402] width 208 height 16
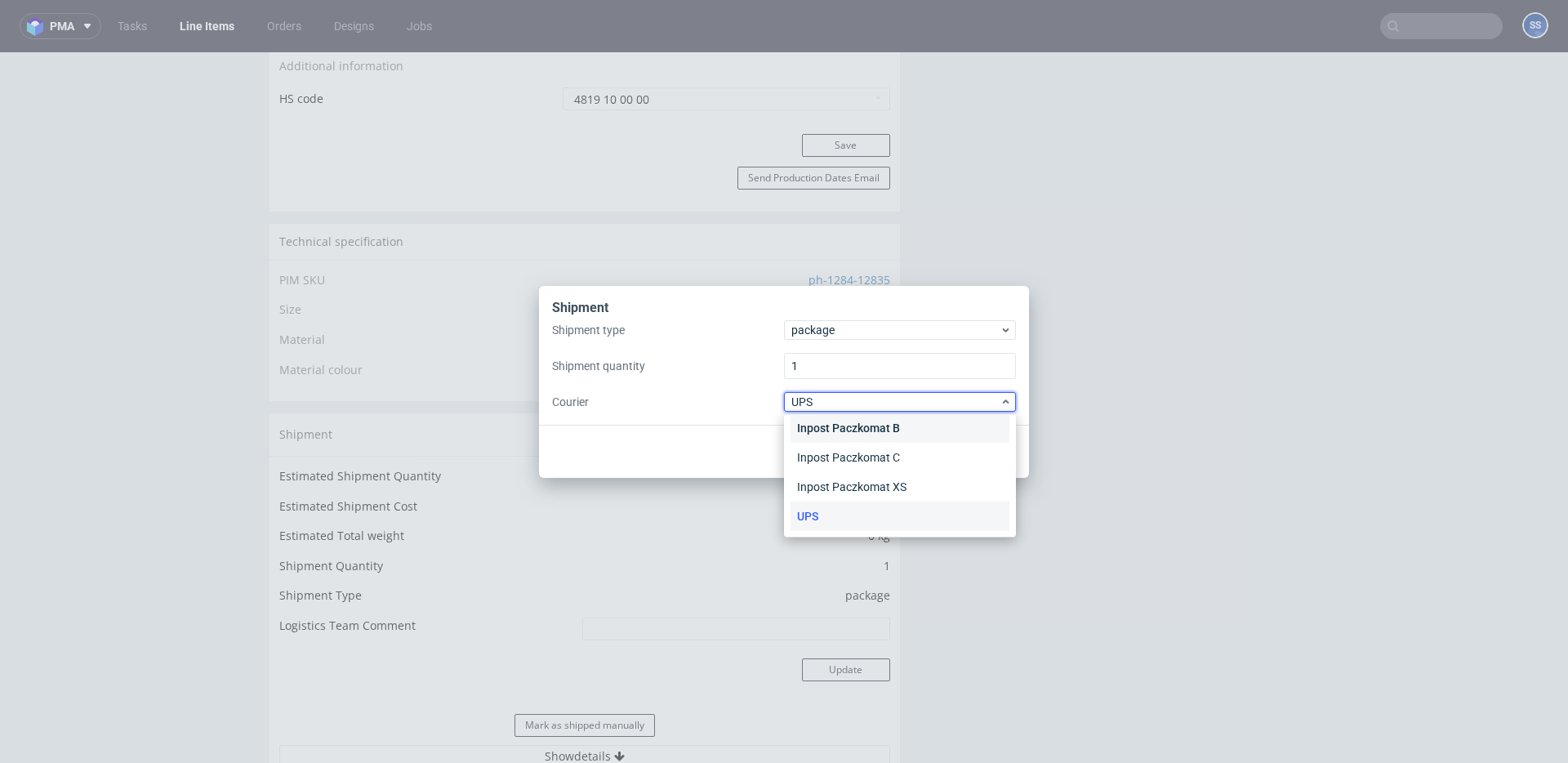
scroll to position [0, 0]
click at [843, 434] on div "APC Overnight" at bounding box center [900, 437] width 219 height 29
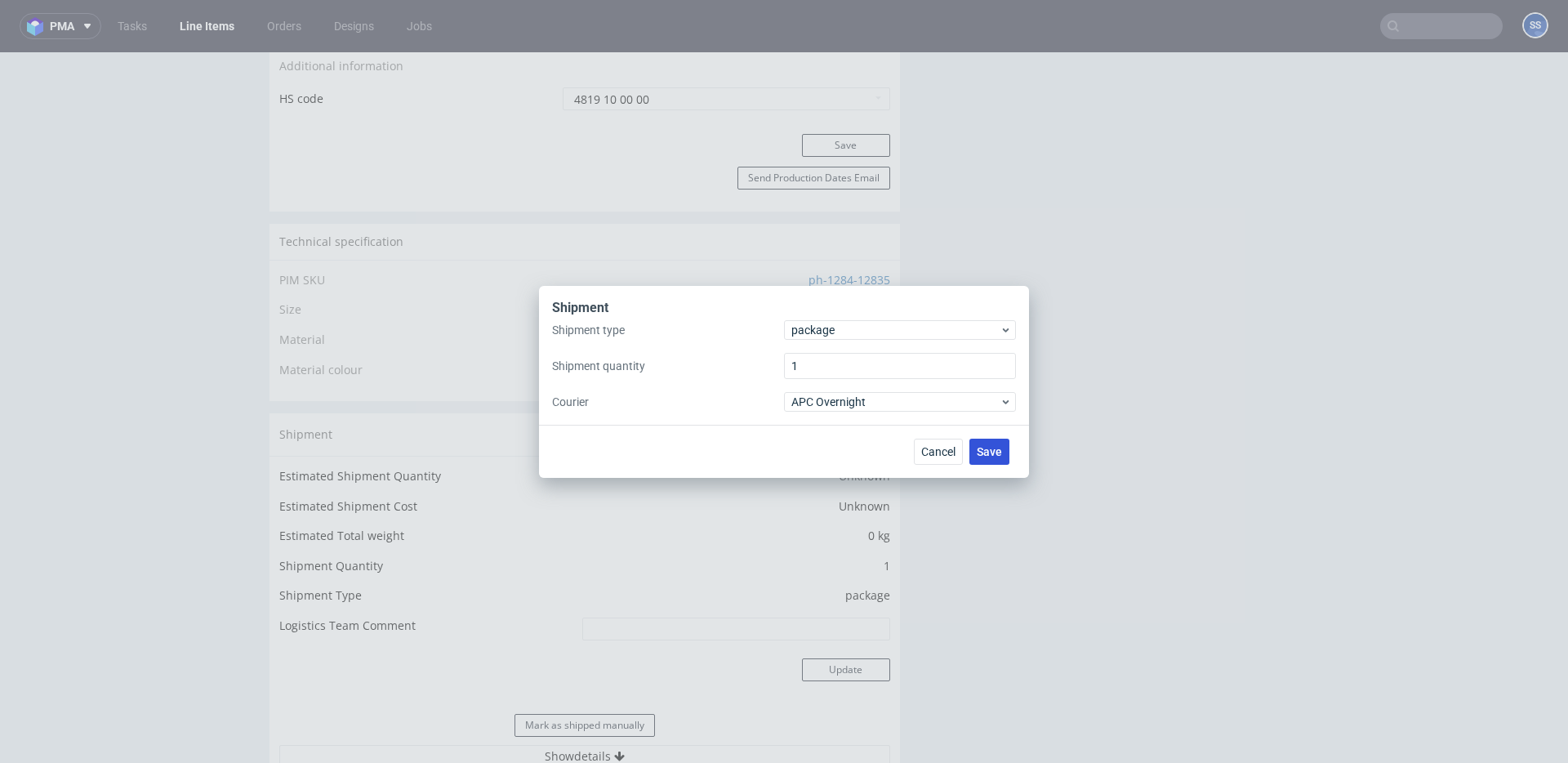
click at [998, 453] on span "Save" at bounding box center [990, 452] width 25 height 12
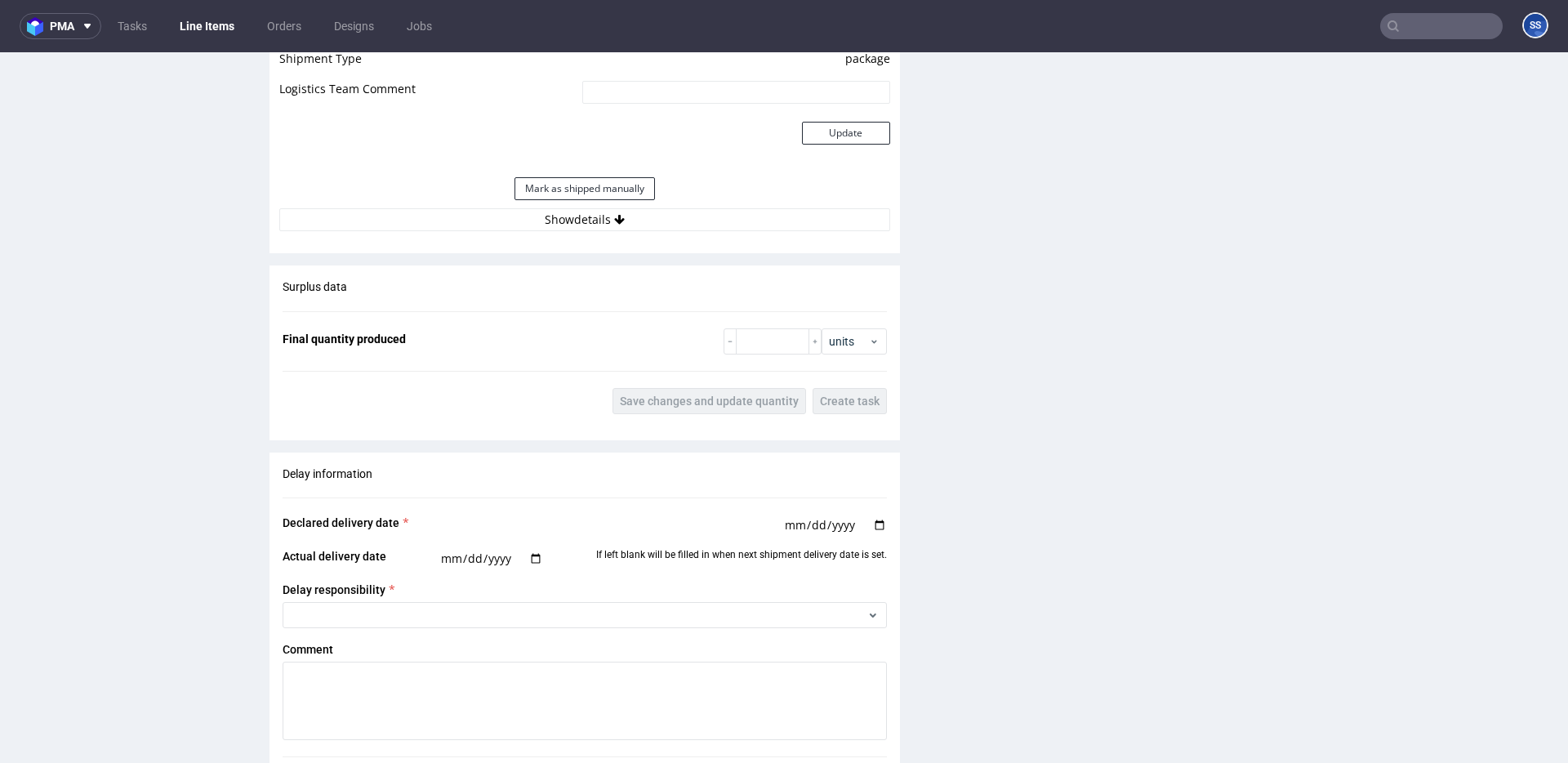
scroll to position [1483, 0]
click at [581, 229] on button "Show details" at bounding box center [584, 223] width 611 height 23
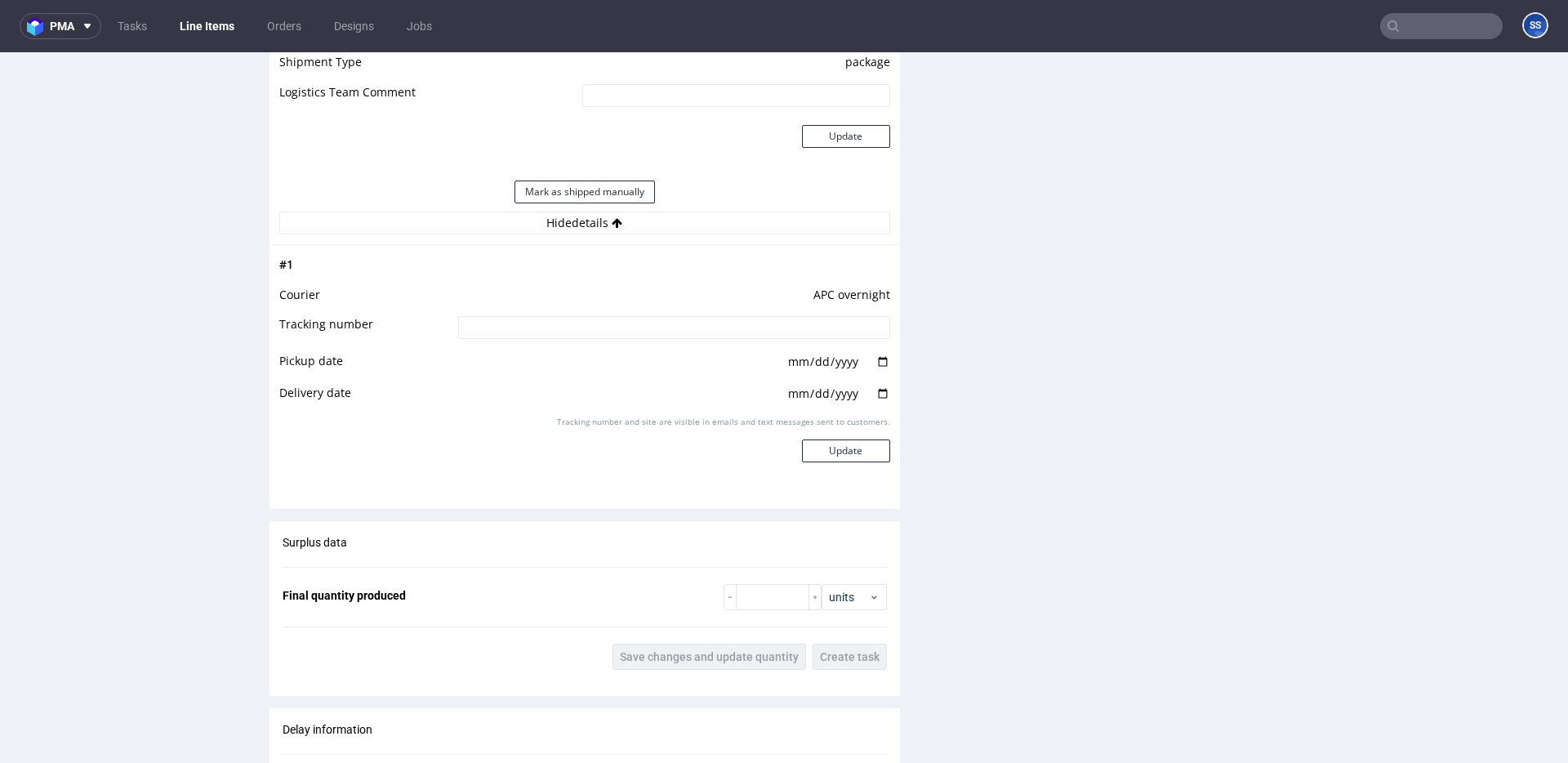
click at [627, 322] on input at bounding box center [674, 327] width 432 height 23
paste input "2025101302920420000059"
type input "2025101302920420000059"
click at [857, 447] on button "Update" at bounding box center [845, 450] width 88 height 23
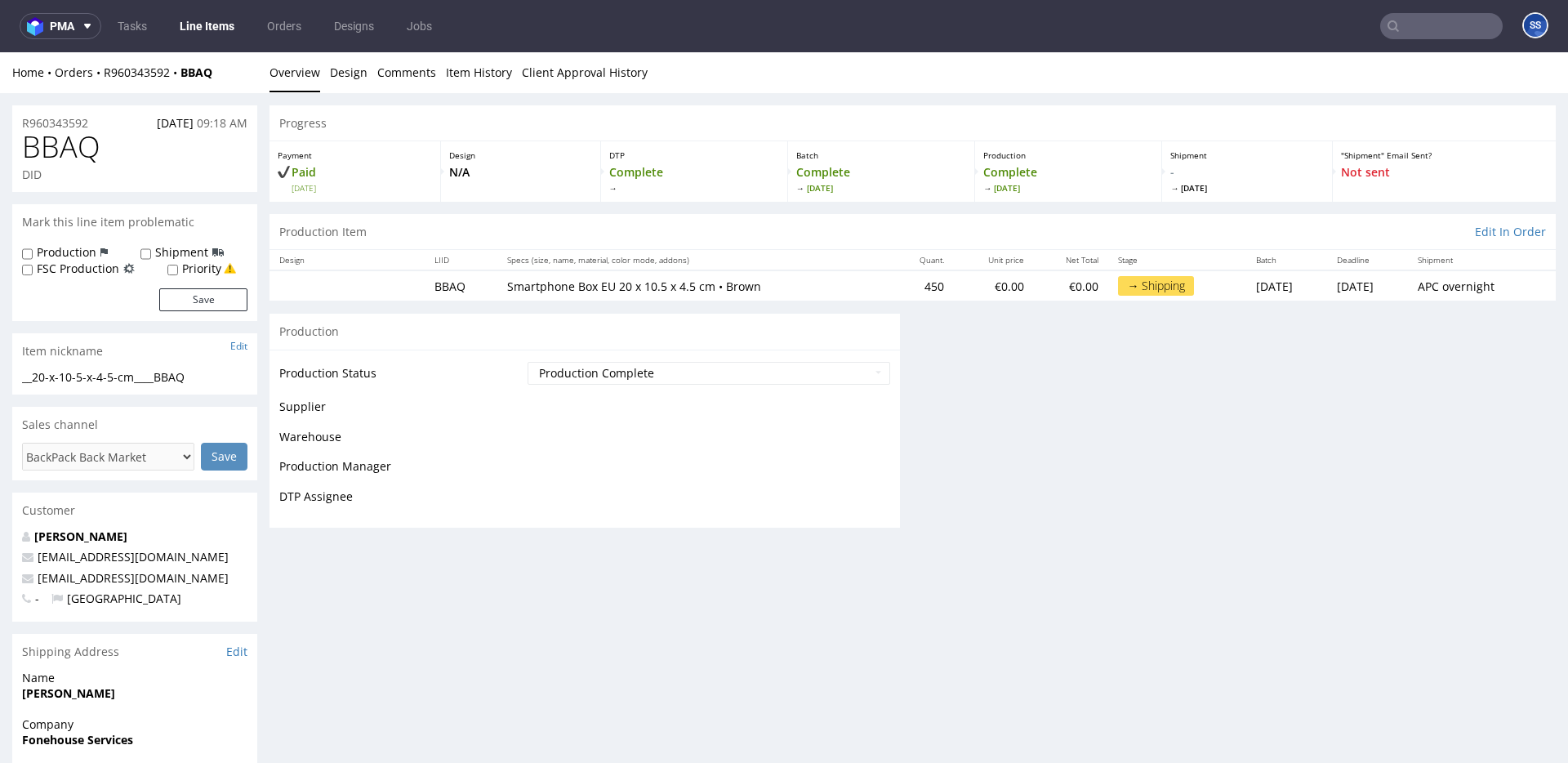
scroll to position [1040, 0]
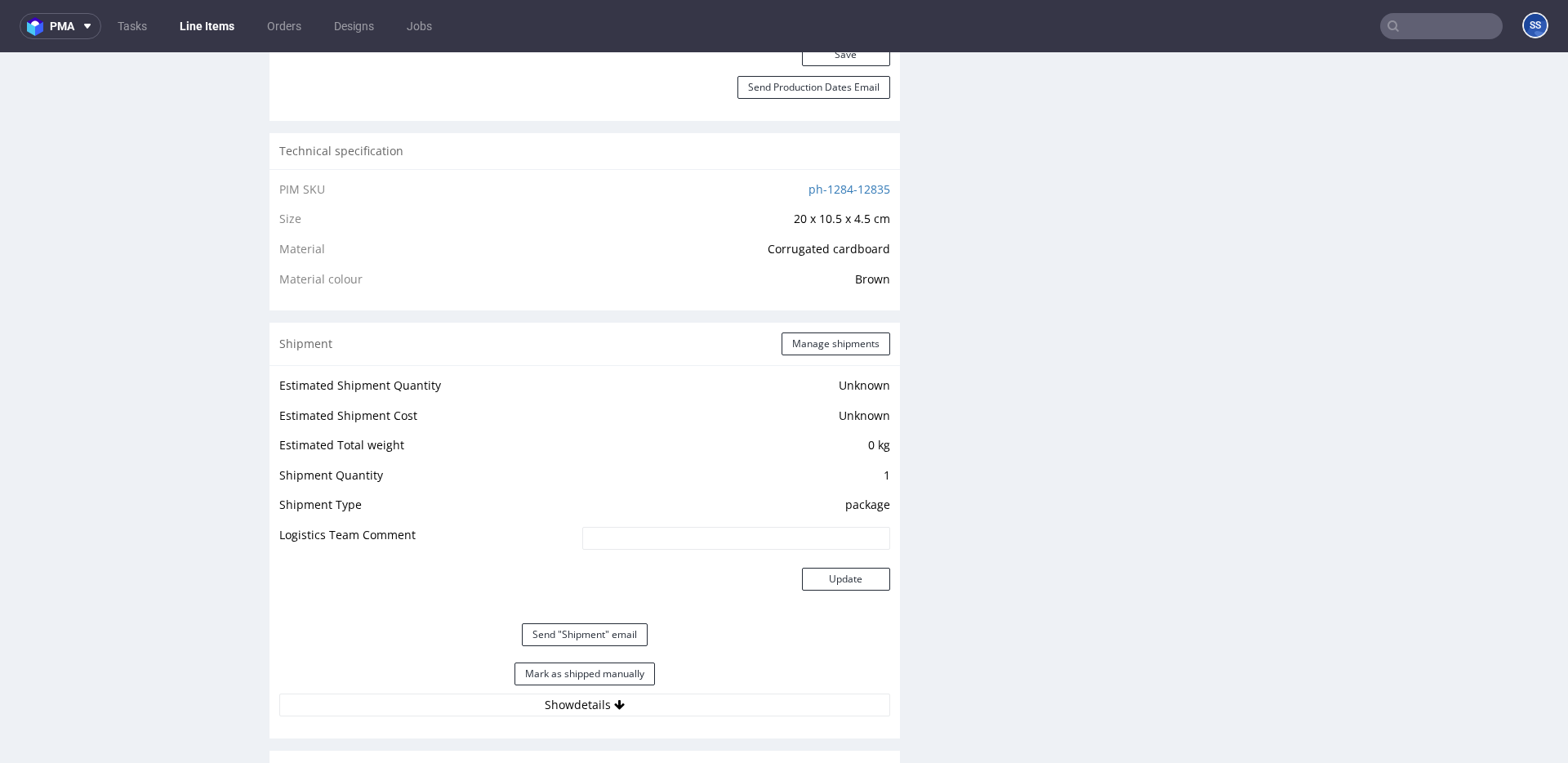
click at [206, 25] on link "Line Items" at bounding box center [207, 25] width 75 height 26
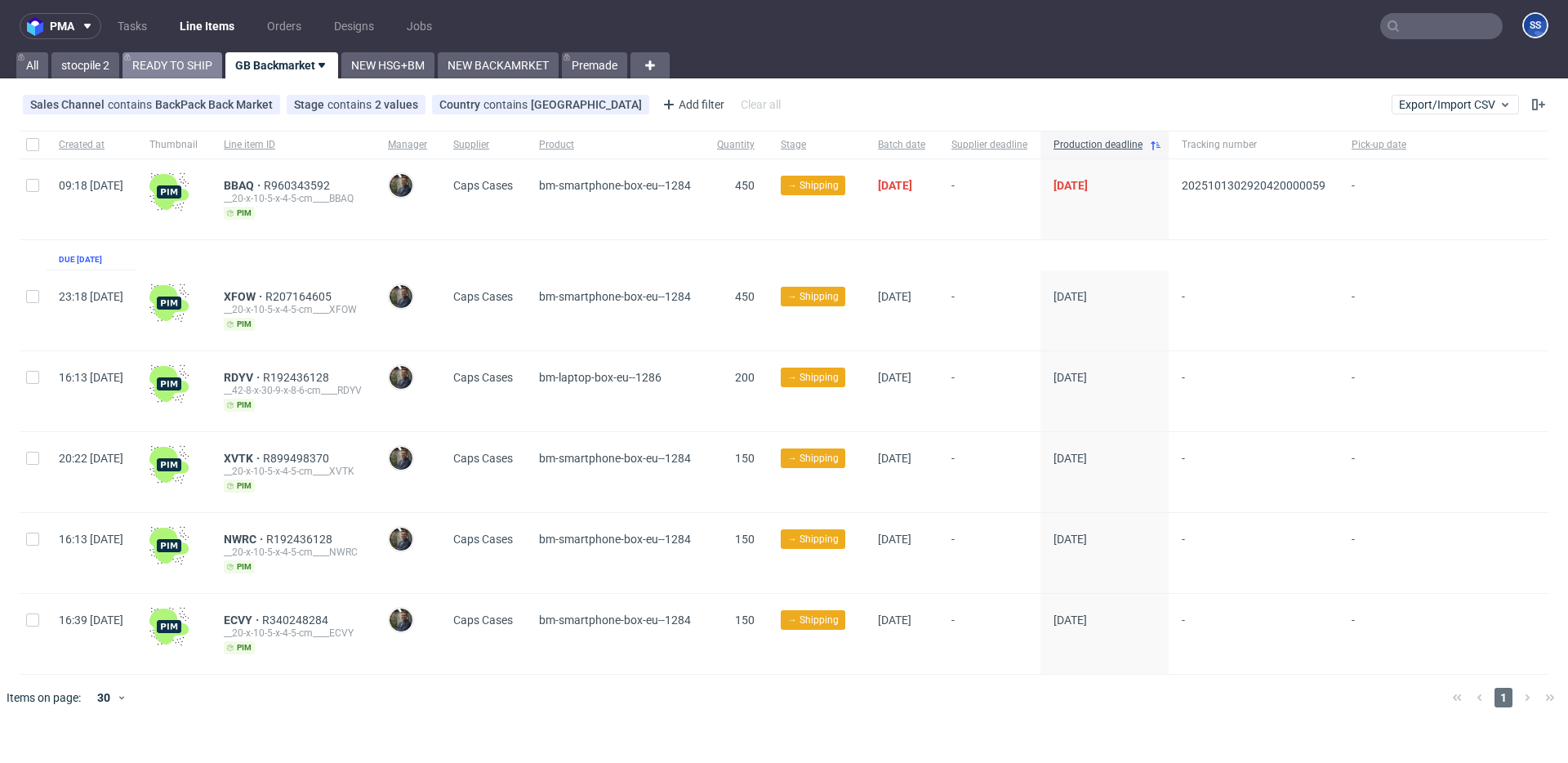
drag, startPoint x: 180, startPoint y: 75, endPoint x: 192, endPoint y: 76, distance: 12.0
click at [181, 75] on link "READY TO SHIP" at bounding box center [173, 65] width 100 height 26
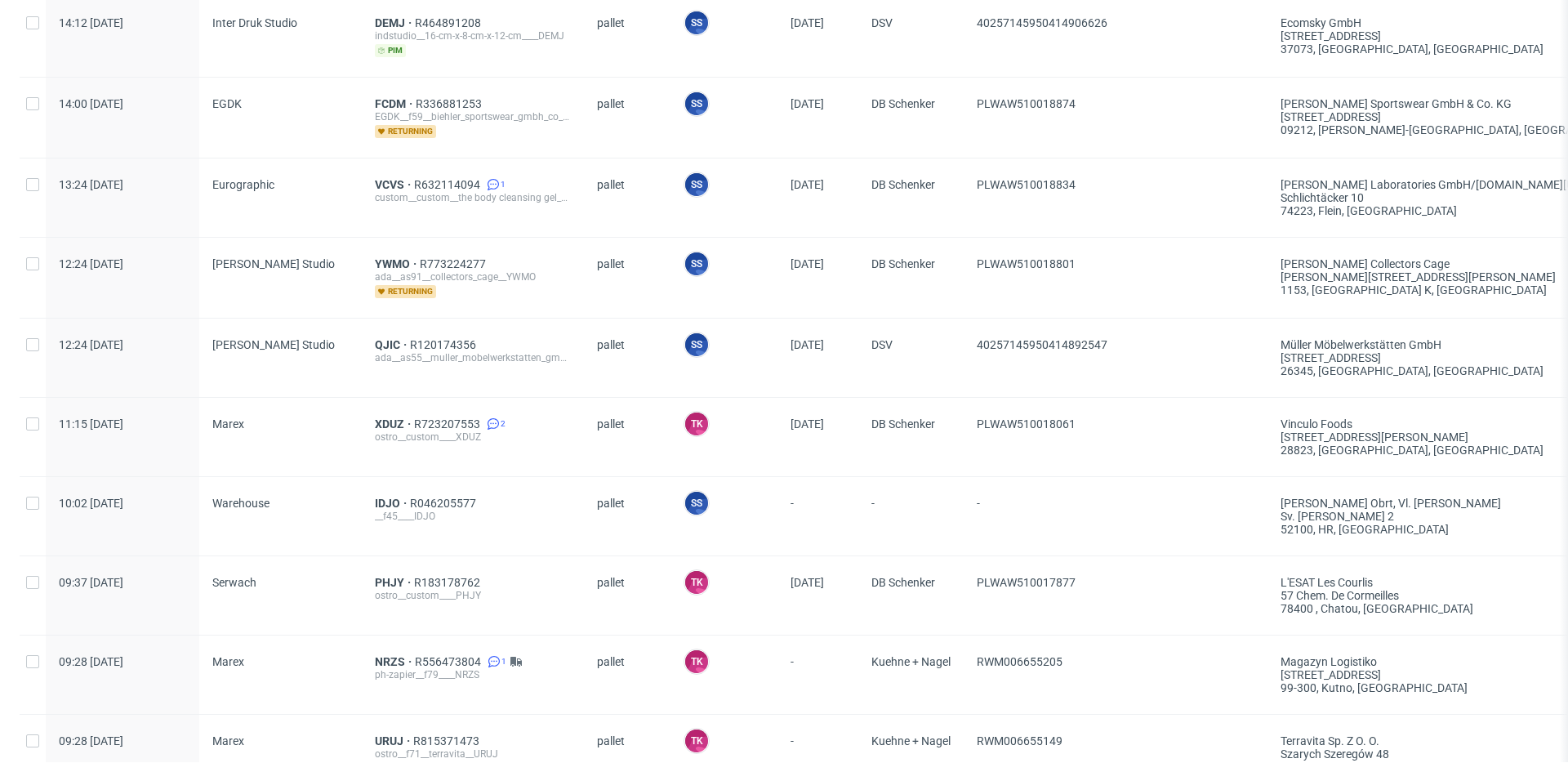
scroll to position [685, 0]
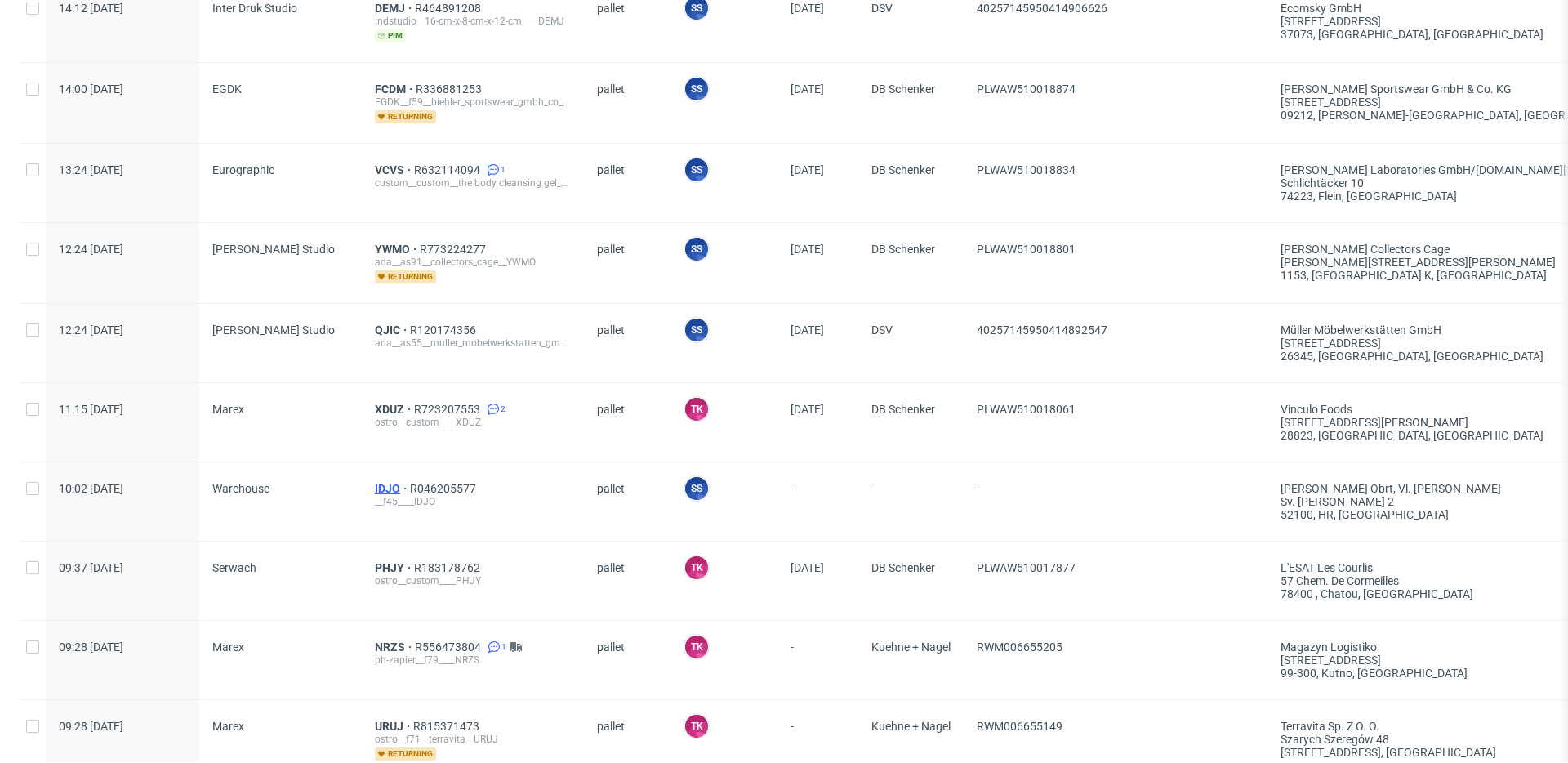
click at [375, 487] on span "IDJO" at bounding box center [392, 488] width 35 height 13
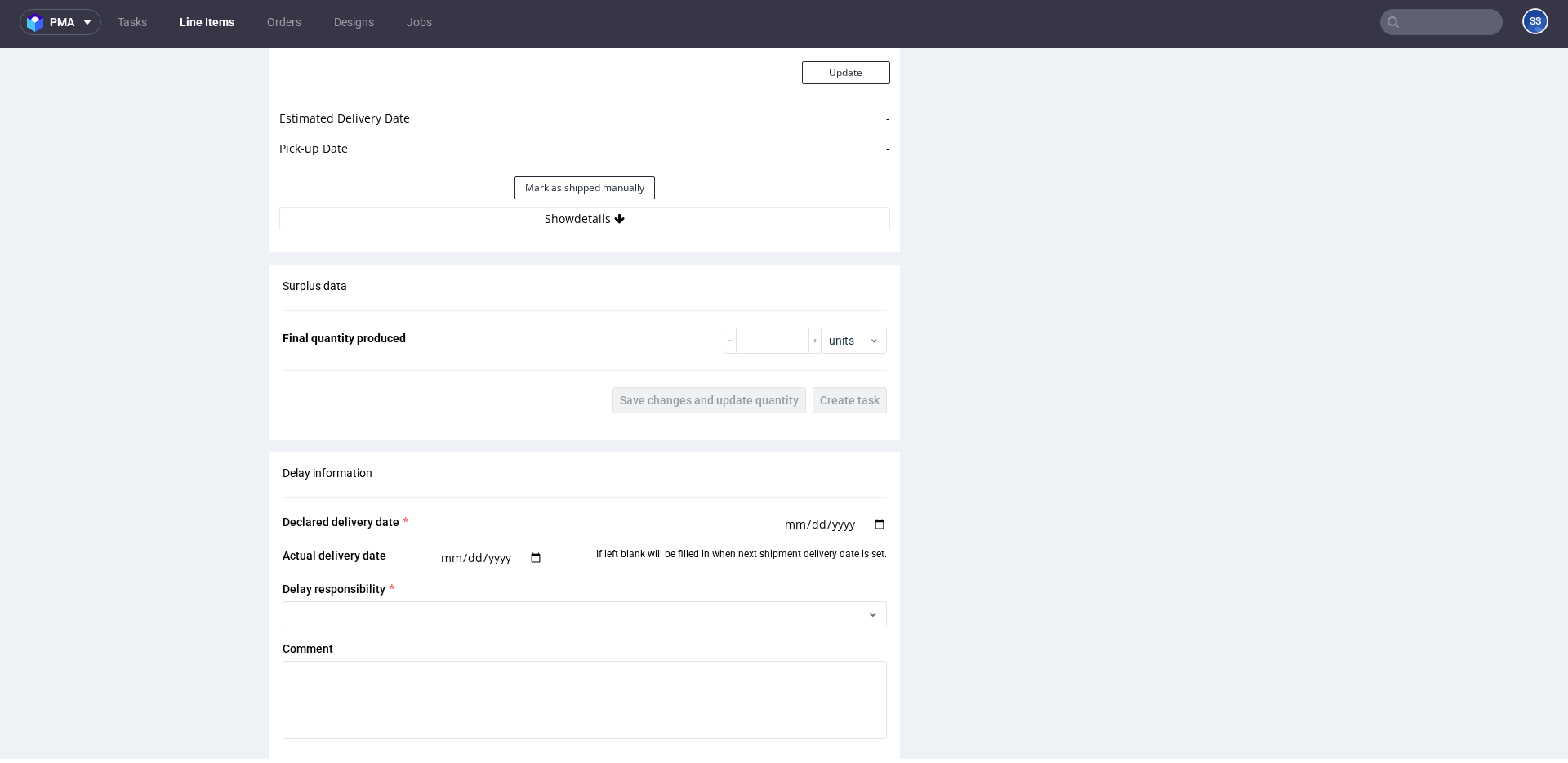
scroll to position [1810, 0]
drag, startPoint x: 591, startPoint y: 218, endPoint x: 594, endPoint y: 233, distance: 15.3
click at [591, 218] on button "Show details" at bounding box center [584, 220] width 611 height 23
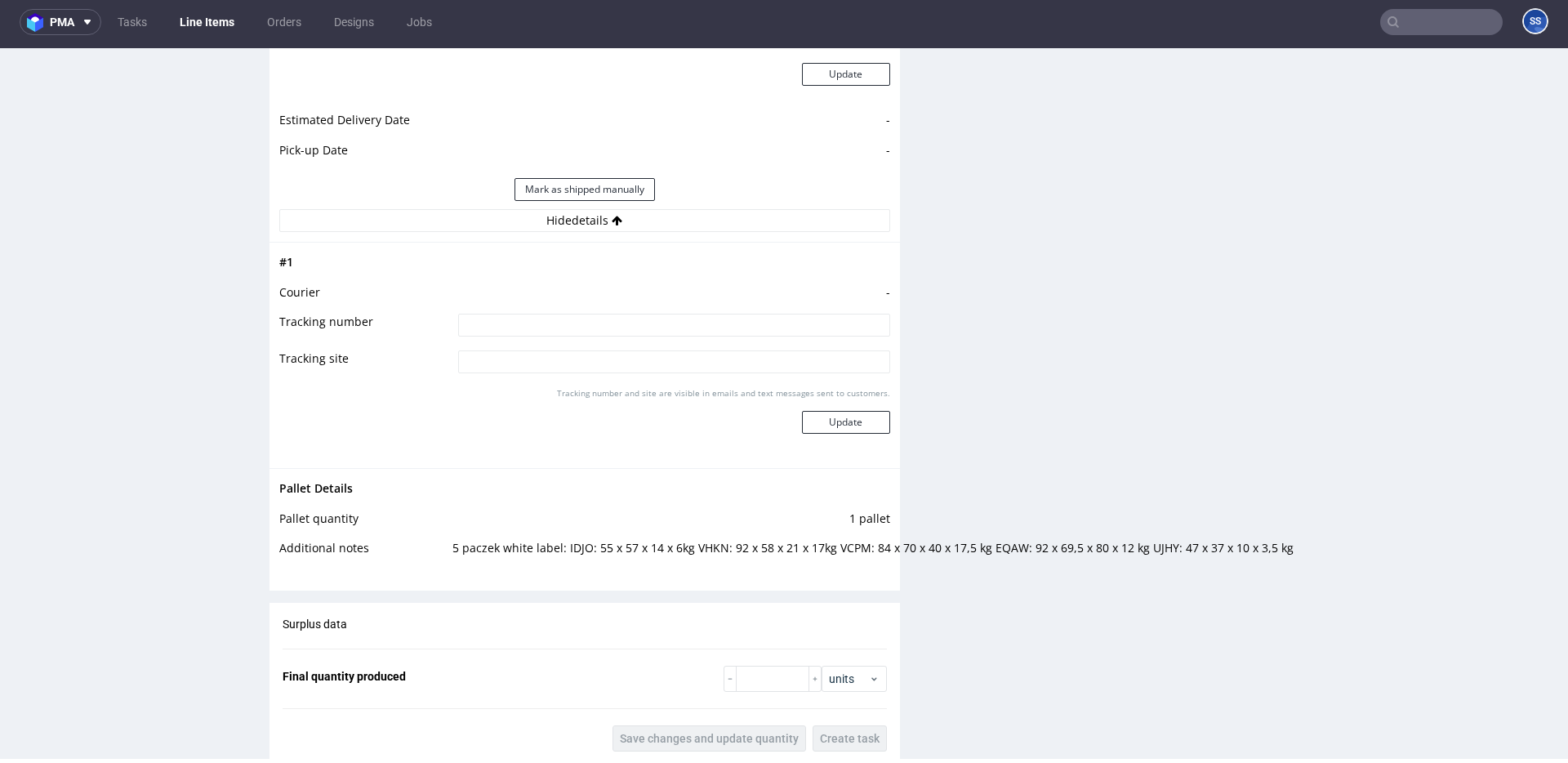
click at [611, 325] on input at bounding box center [674, 325] width 432 height 23
type input "czekamy na paletyzacje"
click at [842, 425] on button "Update" at bounding box center [845, 422] width 88 height 23
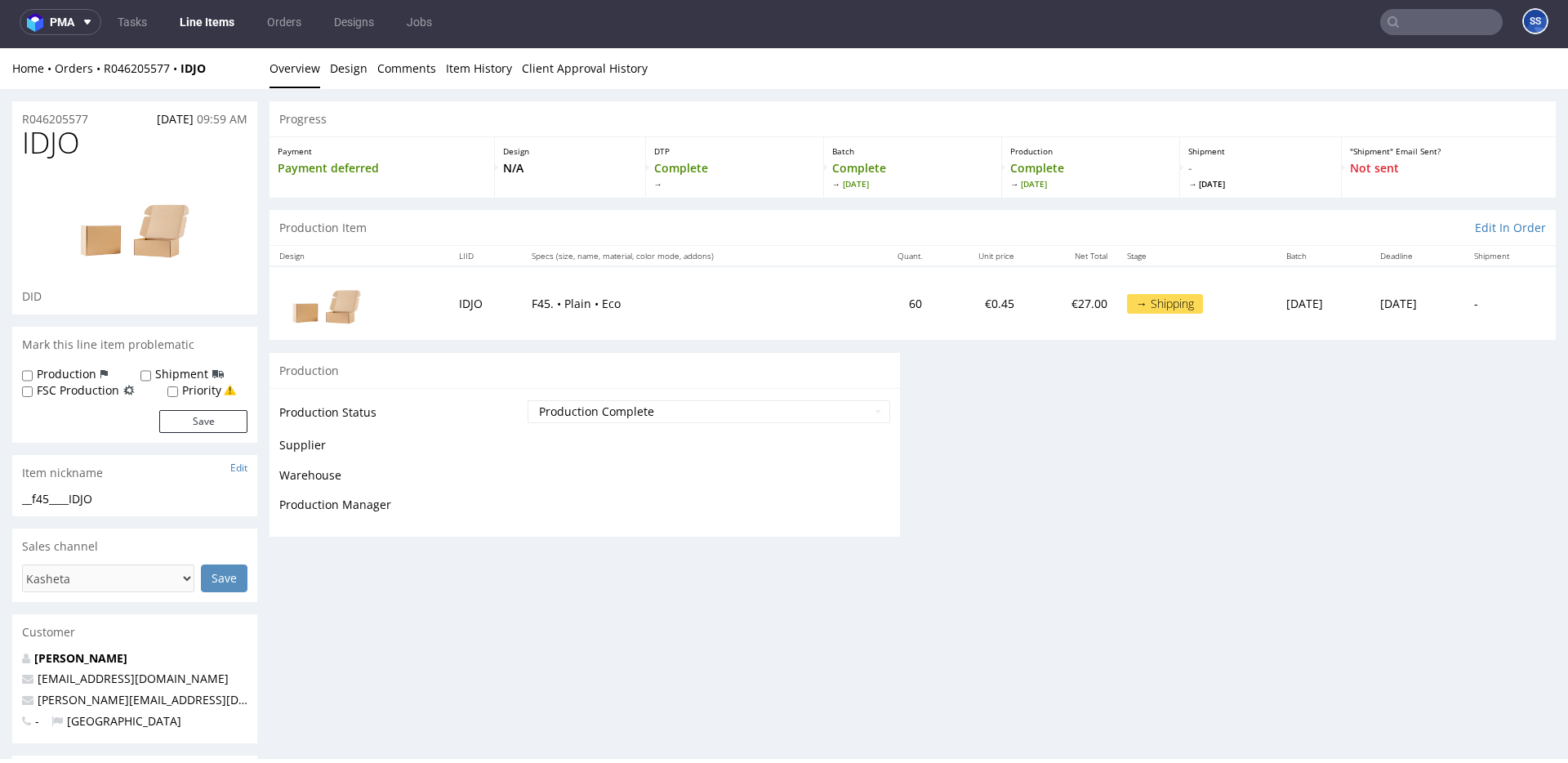
scroll to position [0, 0]
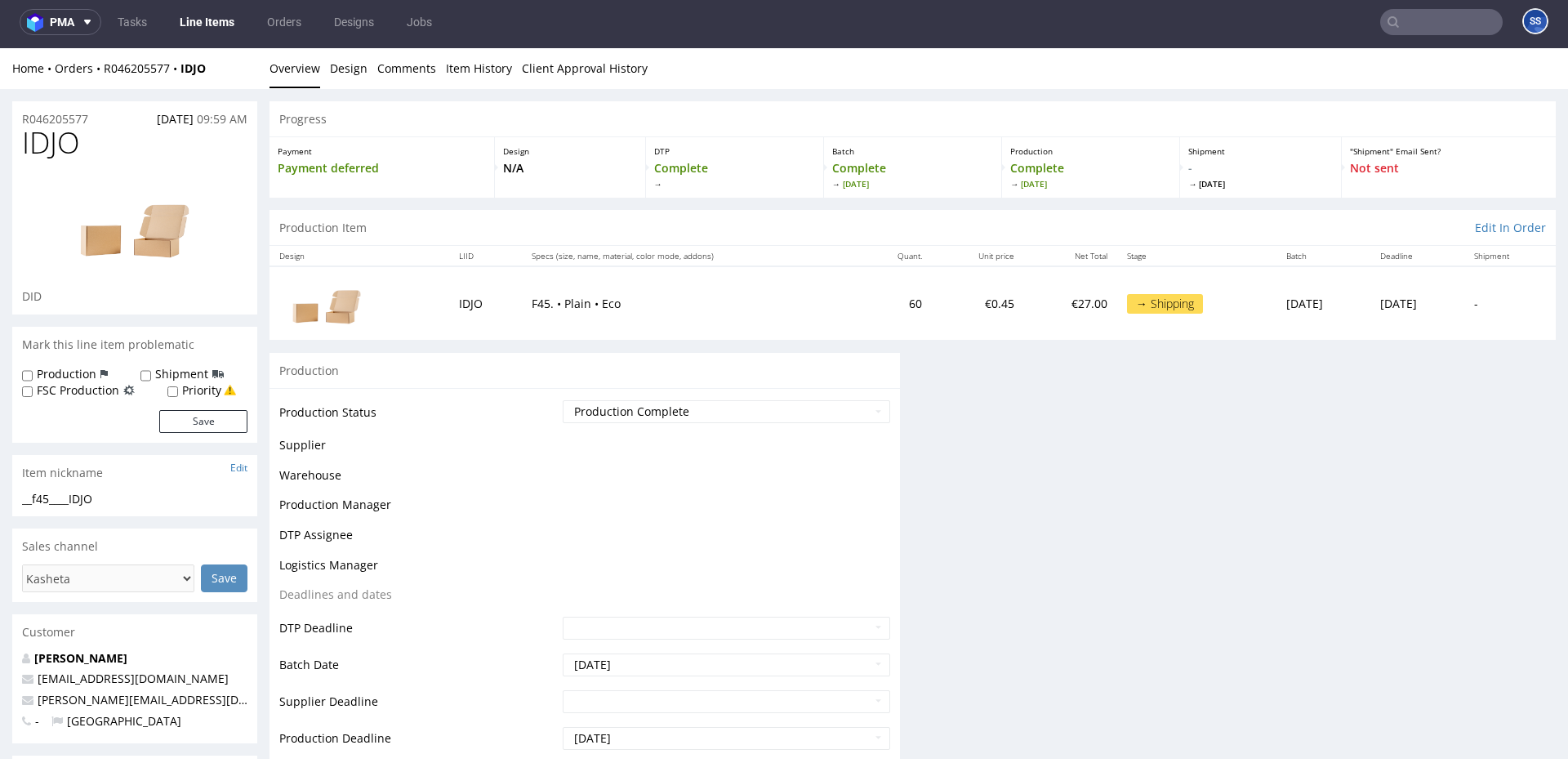
click at [210, 21] on link "Line Items" at bounding box center [207, 22] width 75 height 26
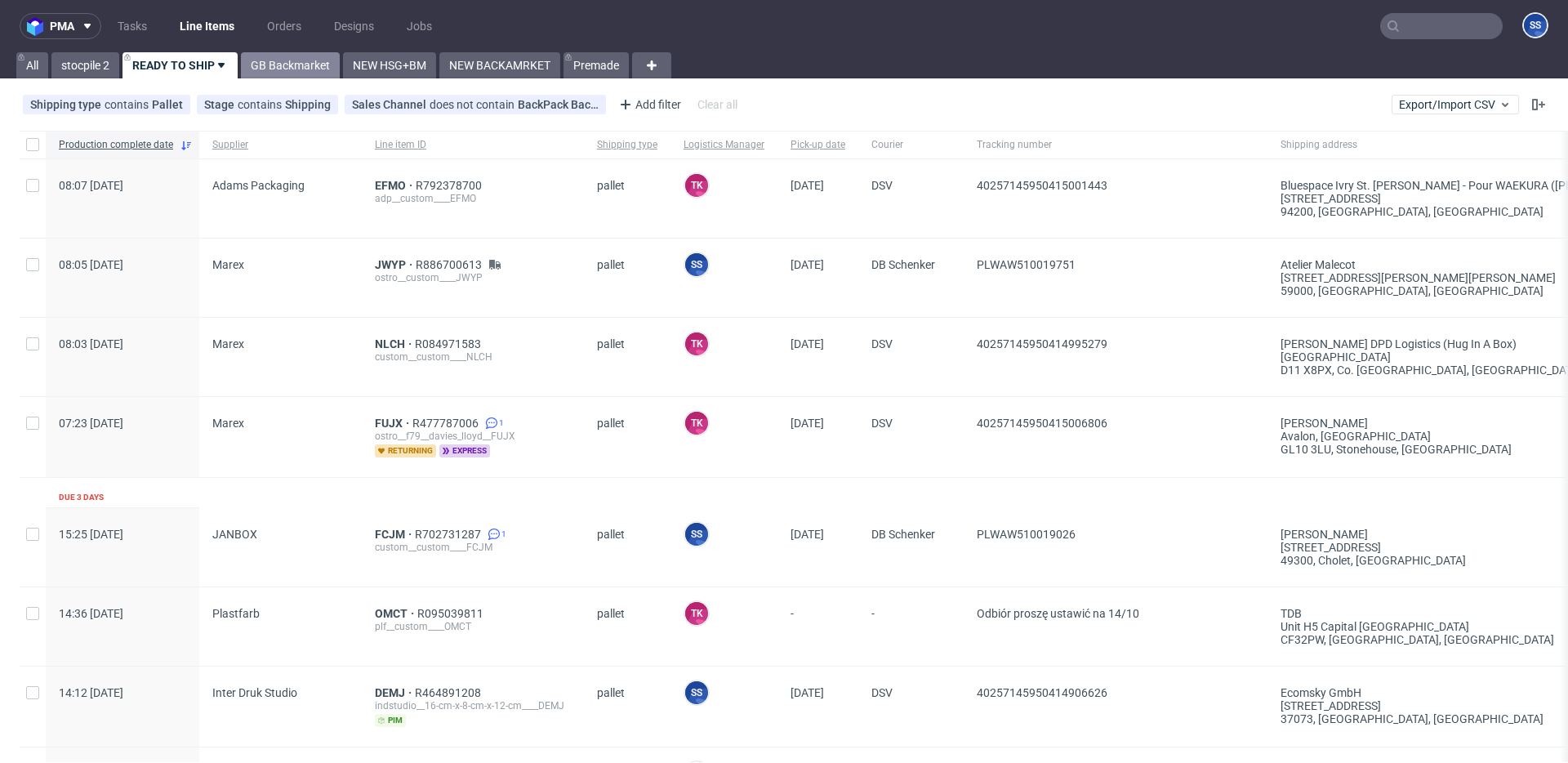
click at [314, 58] on link "GB Backmarket" at bounding box center [290, 65] width 99 height 26
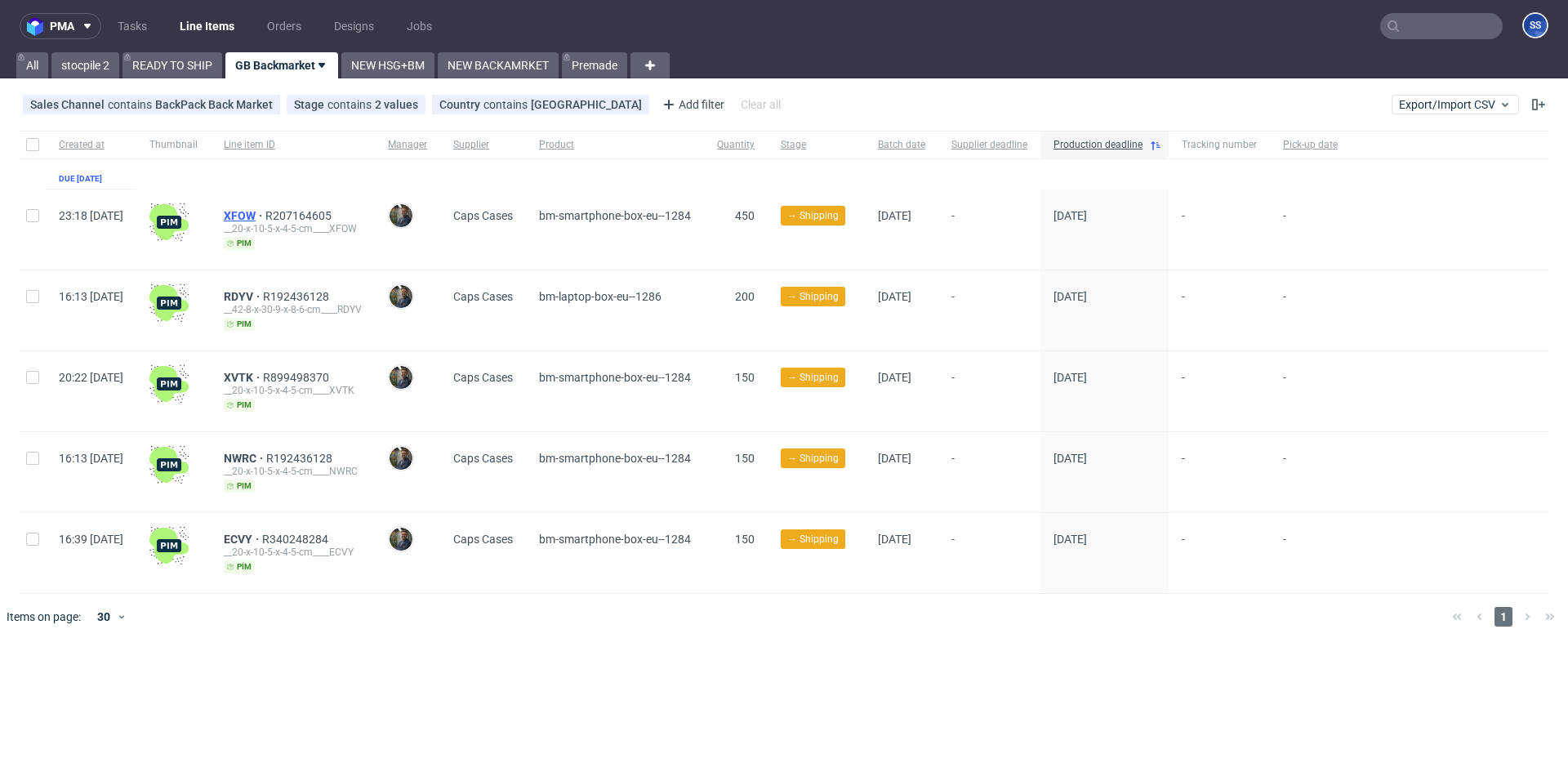
click at [265, 215] on span "XFOW" at bounding box center [245, 216] width 42 height 13
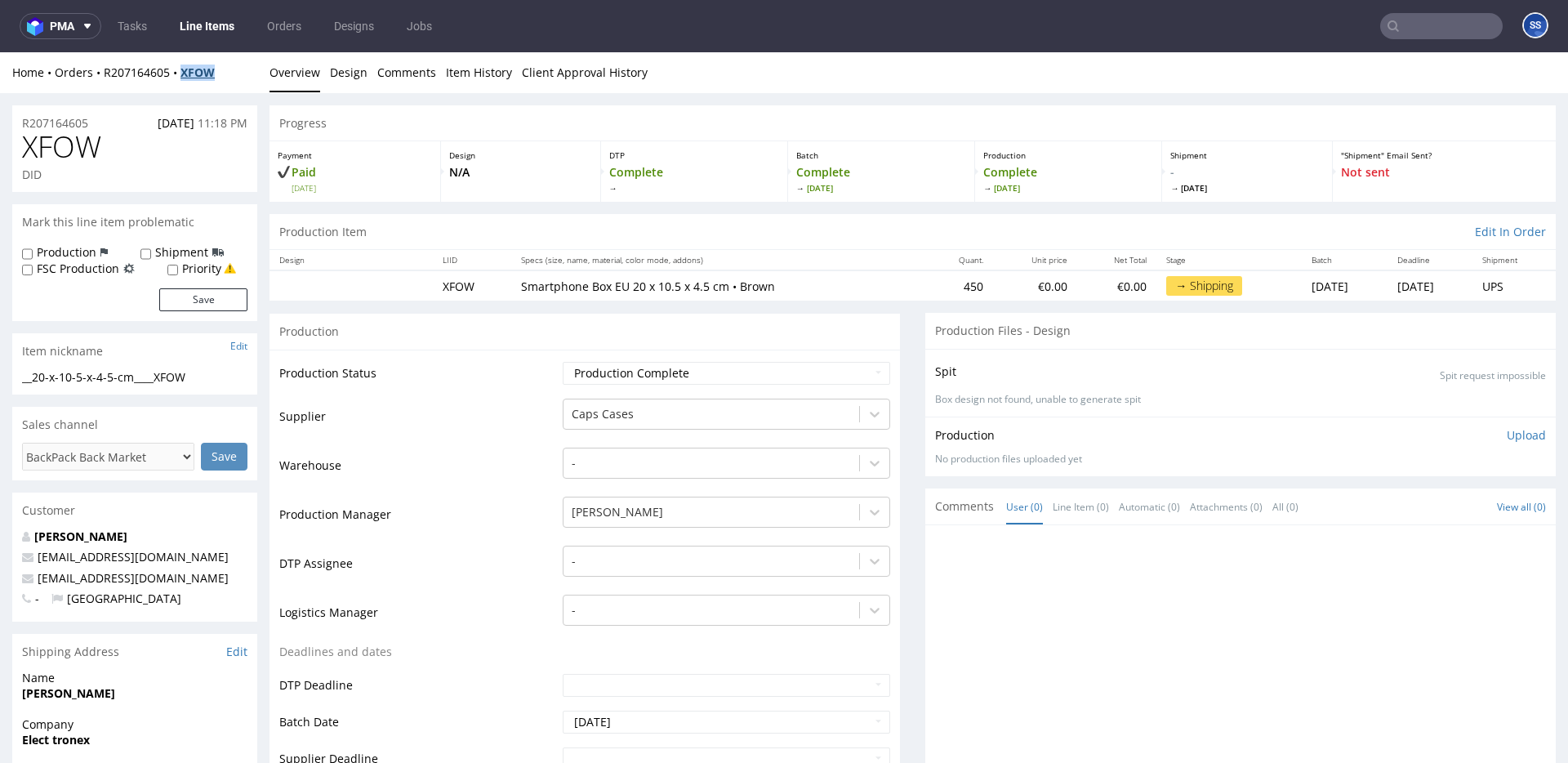
drag, startPoint x: 214, startPoint y: 75, endPoint x: 191, endPoint y: 69, distance: 23.8
click at [184, 75] on div "Home Orders R207164605 XFOW" at bounding box center [135, 73] width 245 height 16
copy strong "XFOW"
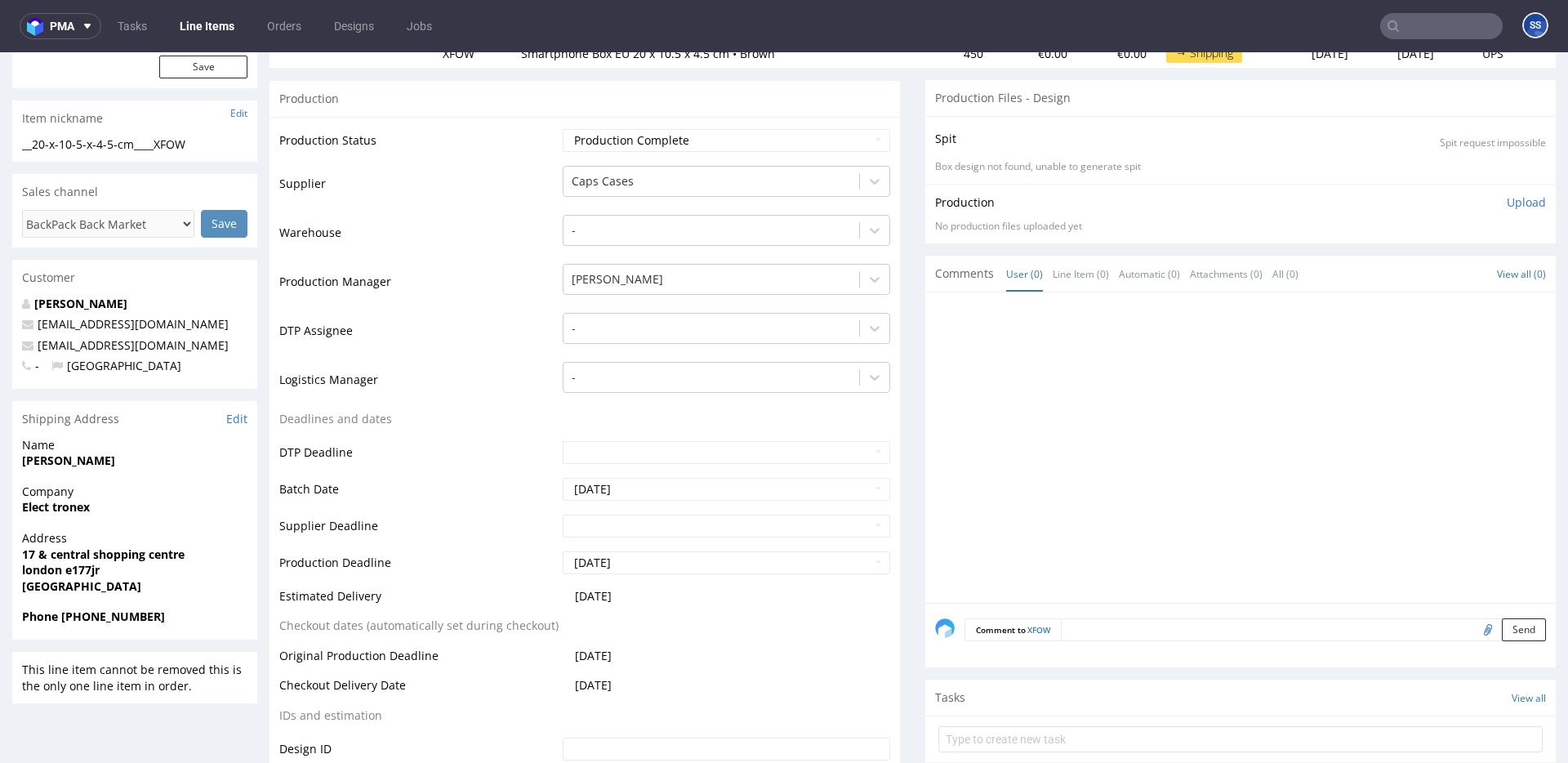
scroll to position [236, 0]
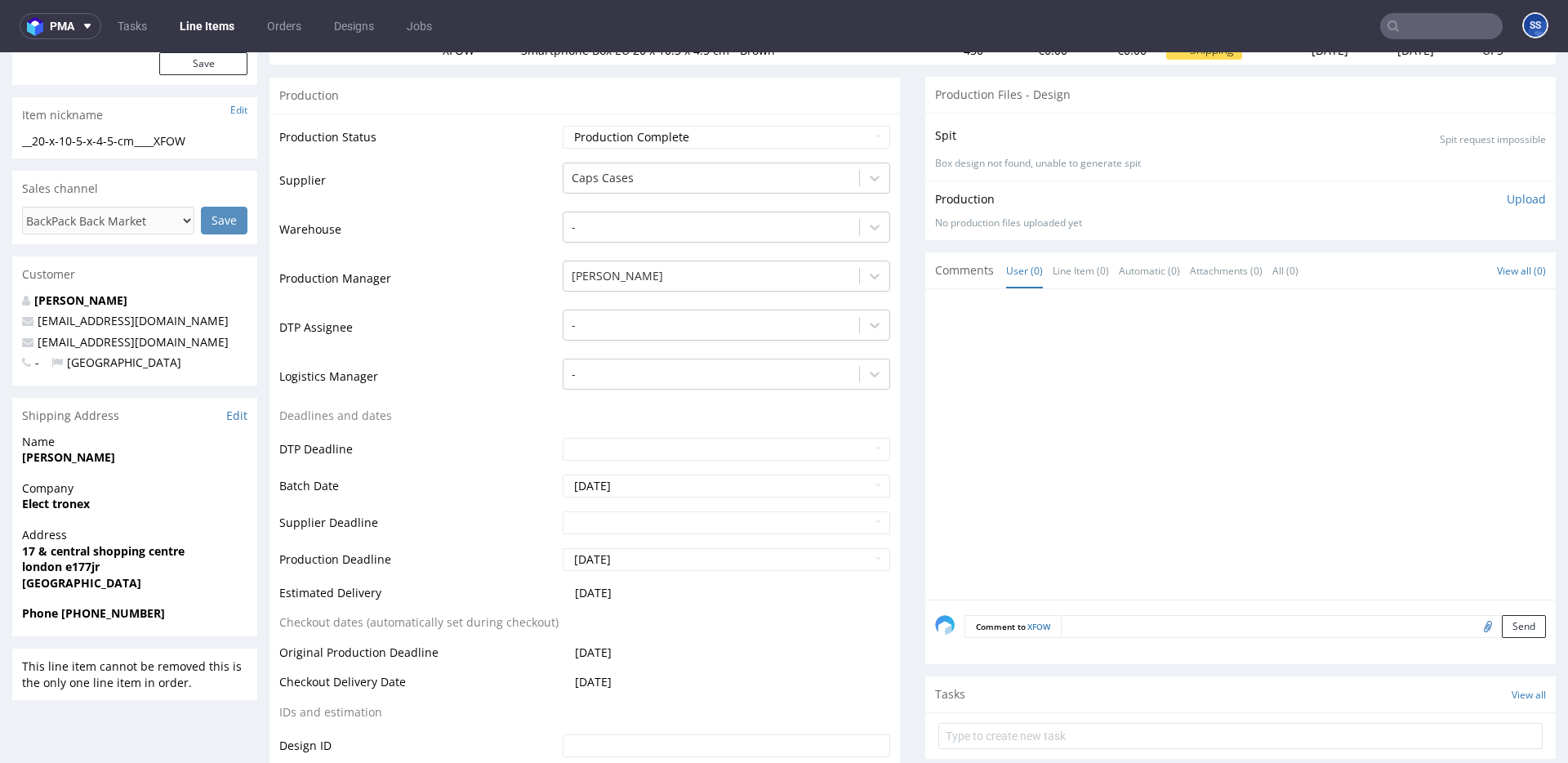
click at [74, 568] on strong "london e177jr" at bounding box center [60, 567] width 77 height 15
copy strong "e177jr"
click at [48, 507] on strong "Elect tronex" at bounding box center [55, 503] width 68 height 15
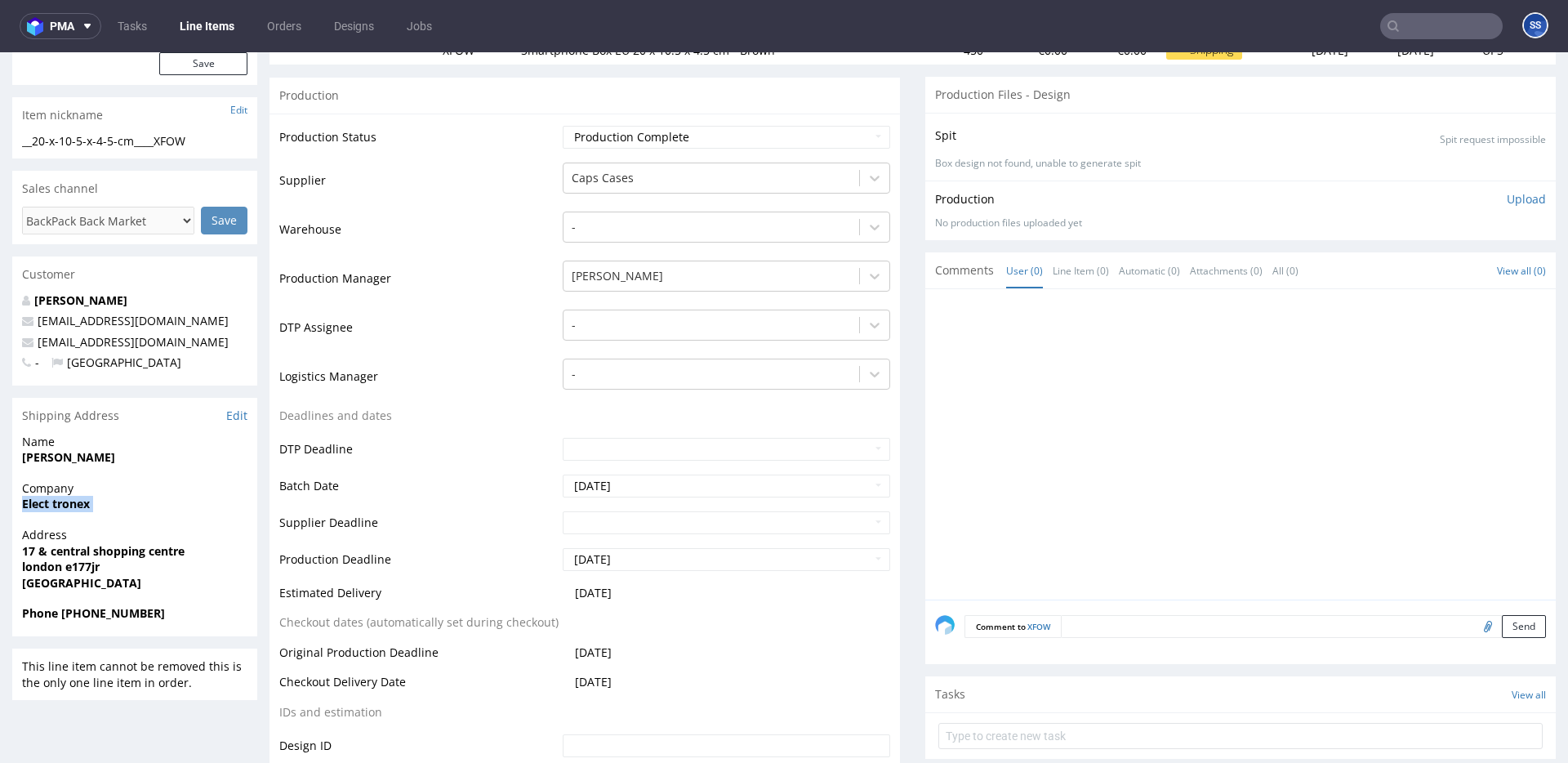
click at [48, 507] on strong "Elect tronex" at bounding box center [55, 503] width 68 height 15
copy strong "Elect tronex"
click at [107, 551] on strong "17 & central shopping centre" at bounding box center [103, 551] width 163 height 15
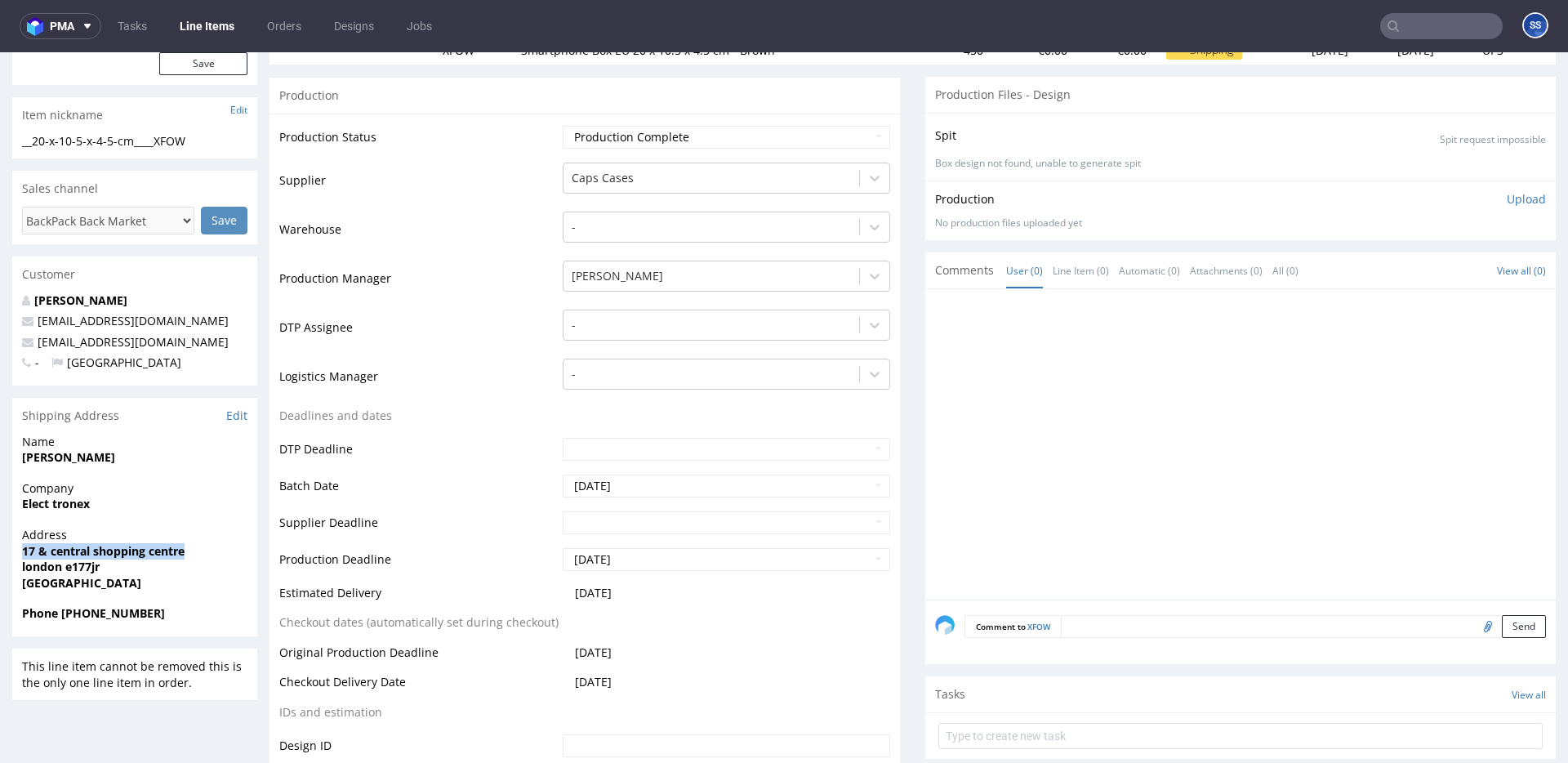
copy strong "17 & central shopping centre"
click at [45, 567] on strong "london e177jr" at bounding box center [60, 567] width 77 height 15
copy strong "london"
click at [68, 461] on strong "Erol Mustafa" at bounding box center [68, 457] width 93 height 15
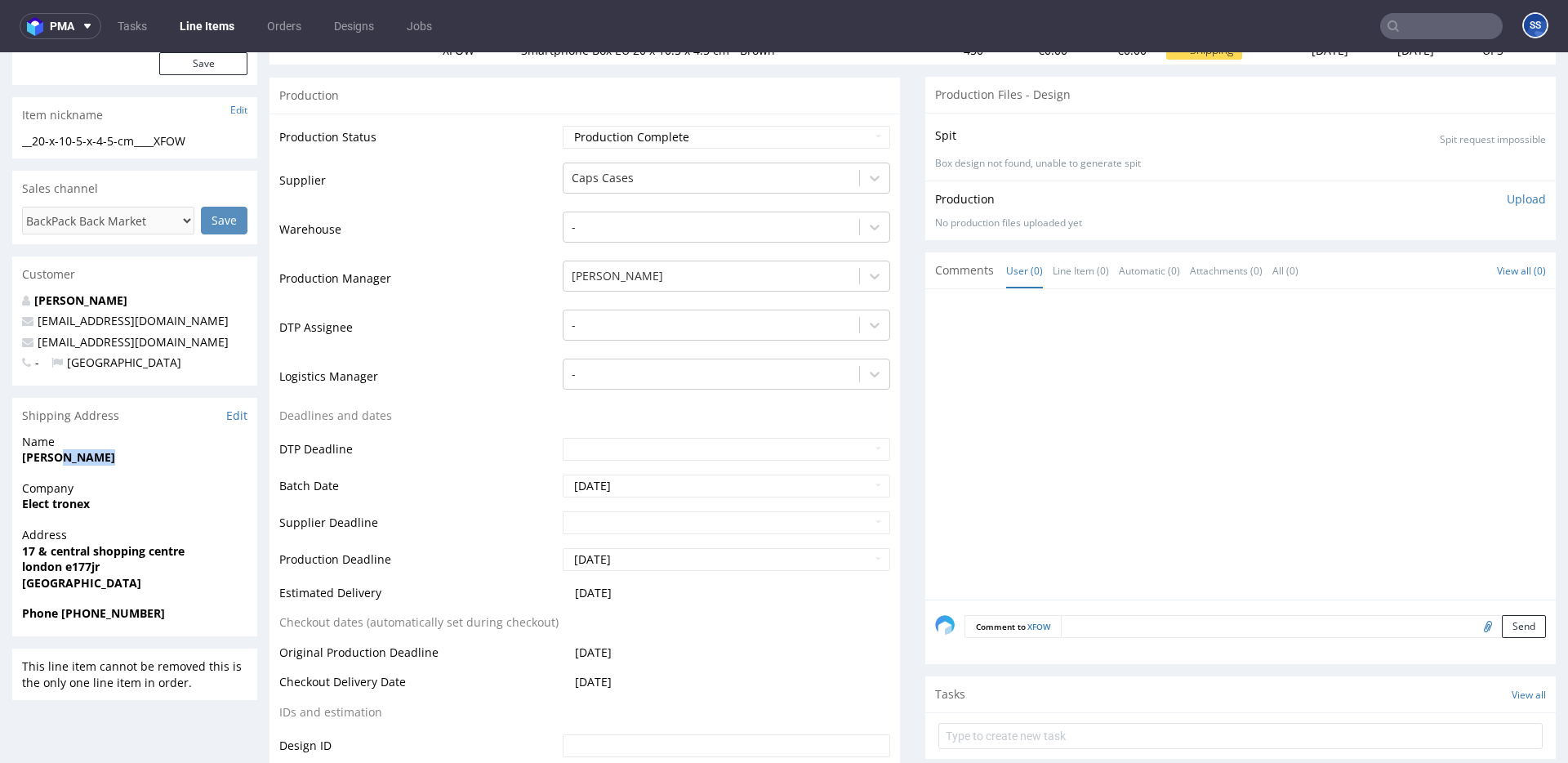
click at [68, 461] on strong "Erol Mustafa" at bounding box center [68, 457] width 93 height 15
click at [57, 457] on strong "Erol Mustafa" at bounding box center [68, 457] width 93 height 15
drag, startPoint x: 61, startPoint y: 615, endPoint x: 302, endPoint y: 268, distance: 422.5
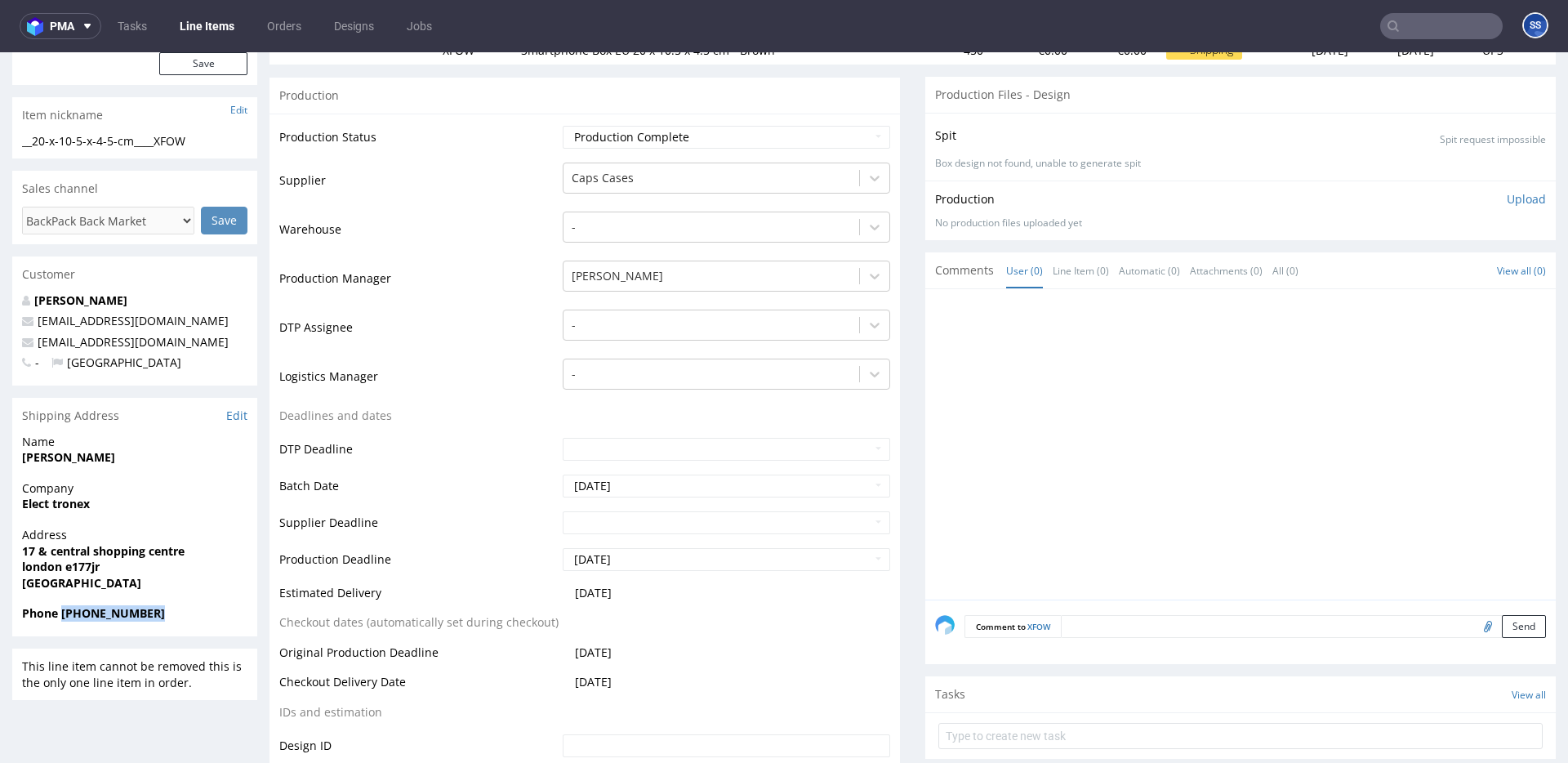
click at [195, 610] on span "Phone +44 7514797080" at bounding box center [135, 614] width 225 height 16
copy strong "+44 7514797080"
drag, startPoint x: 197, startPoint y: 343, endPoint x: 35, endPoint y: 340, distance: 162.0
click at [35, 340] on p "techtitanshub24@gmail.com" at bounding box center [135, 343] width 225 height 16
copy link "techtitanshub24@gmail.com"
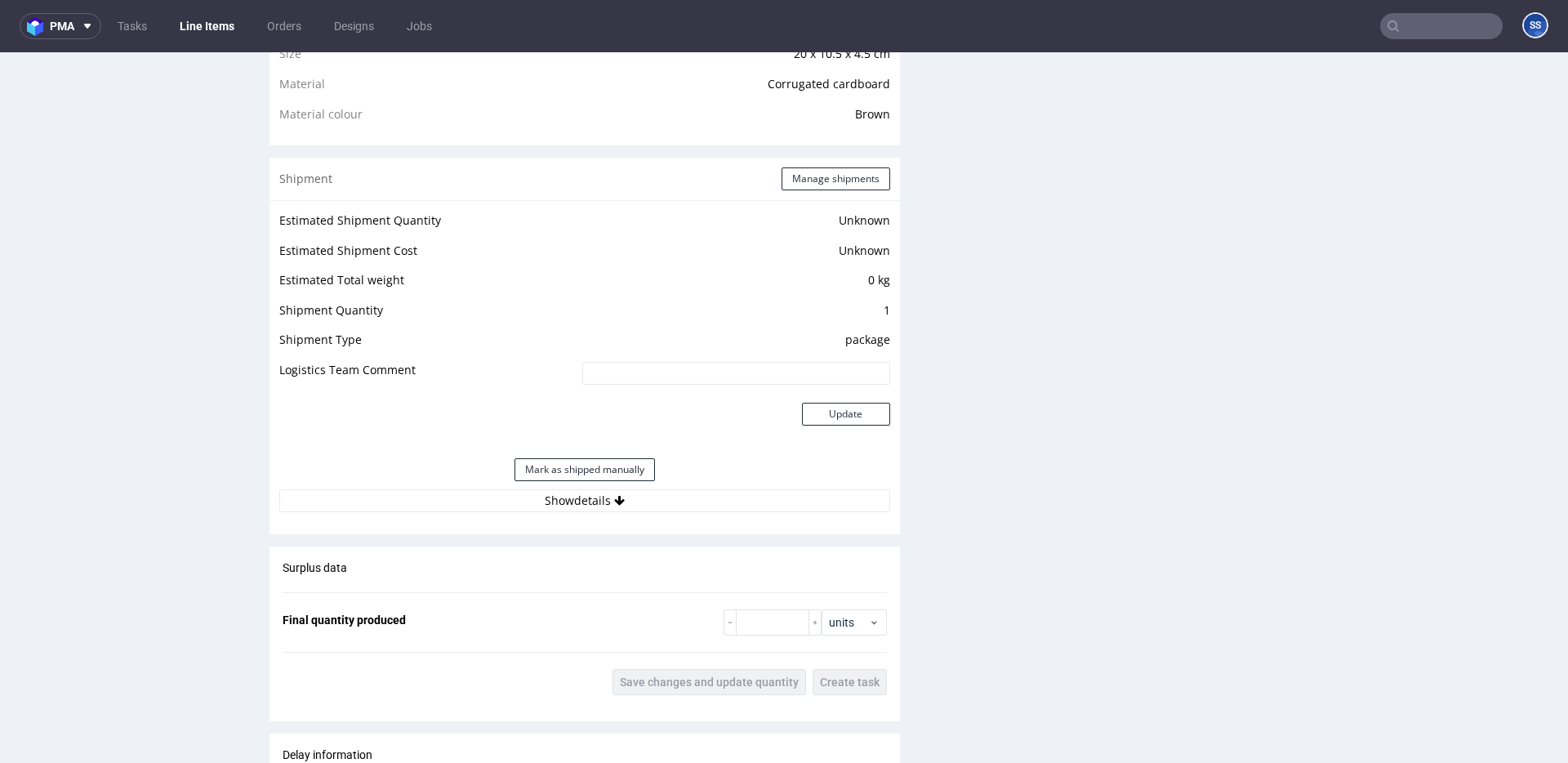
scroll to position [1210, 0]
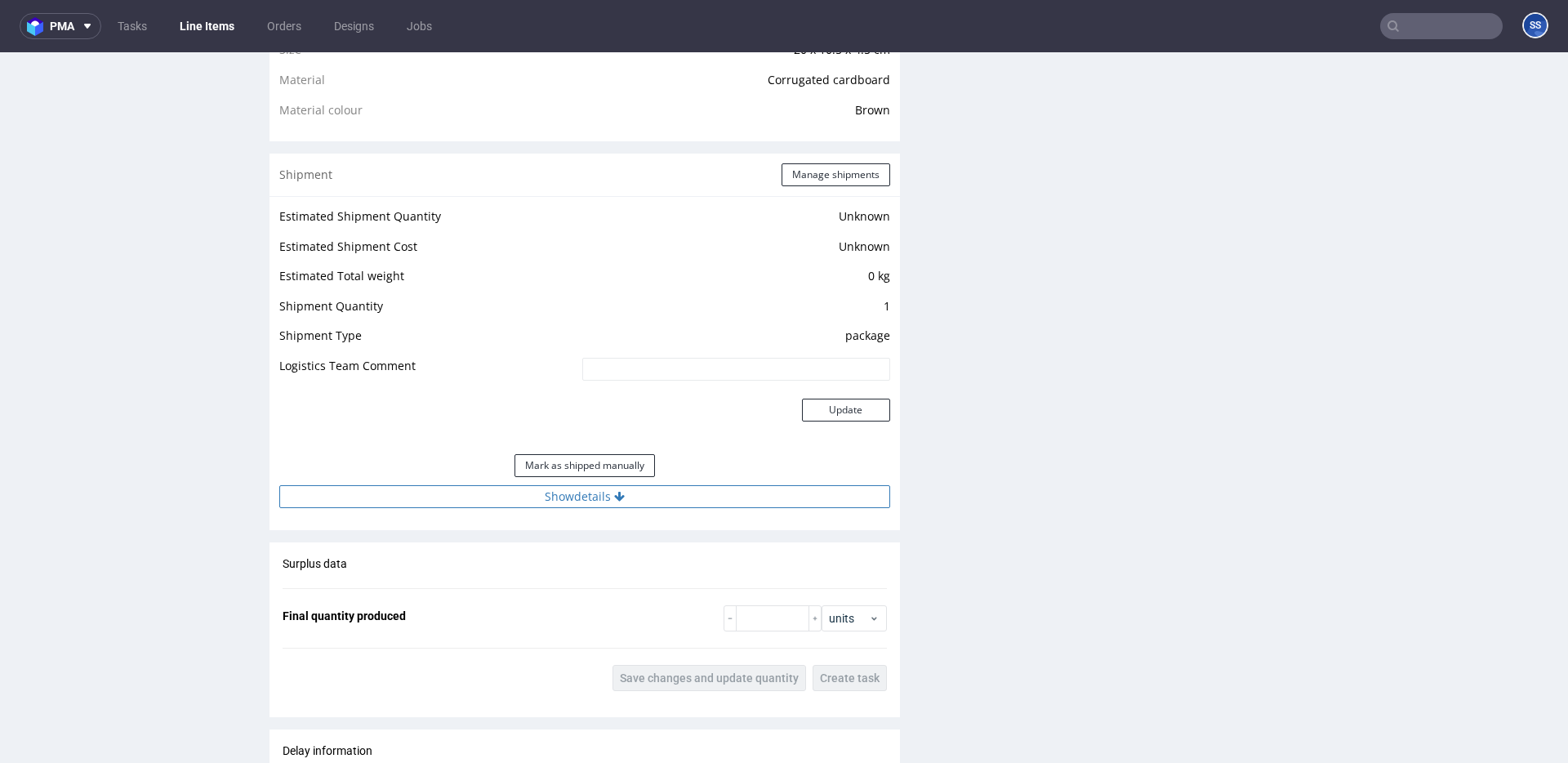
click at [668, 487] on button "Show details" at bounding box center [584, 497] width 611 height 23
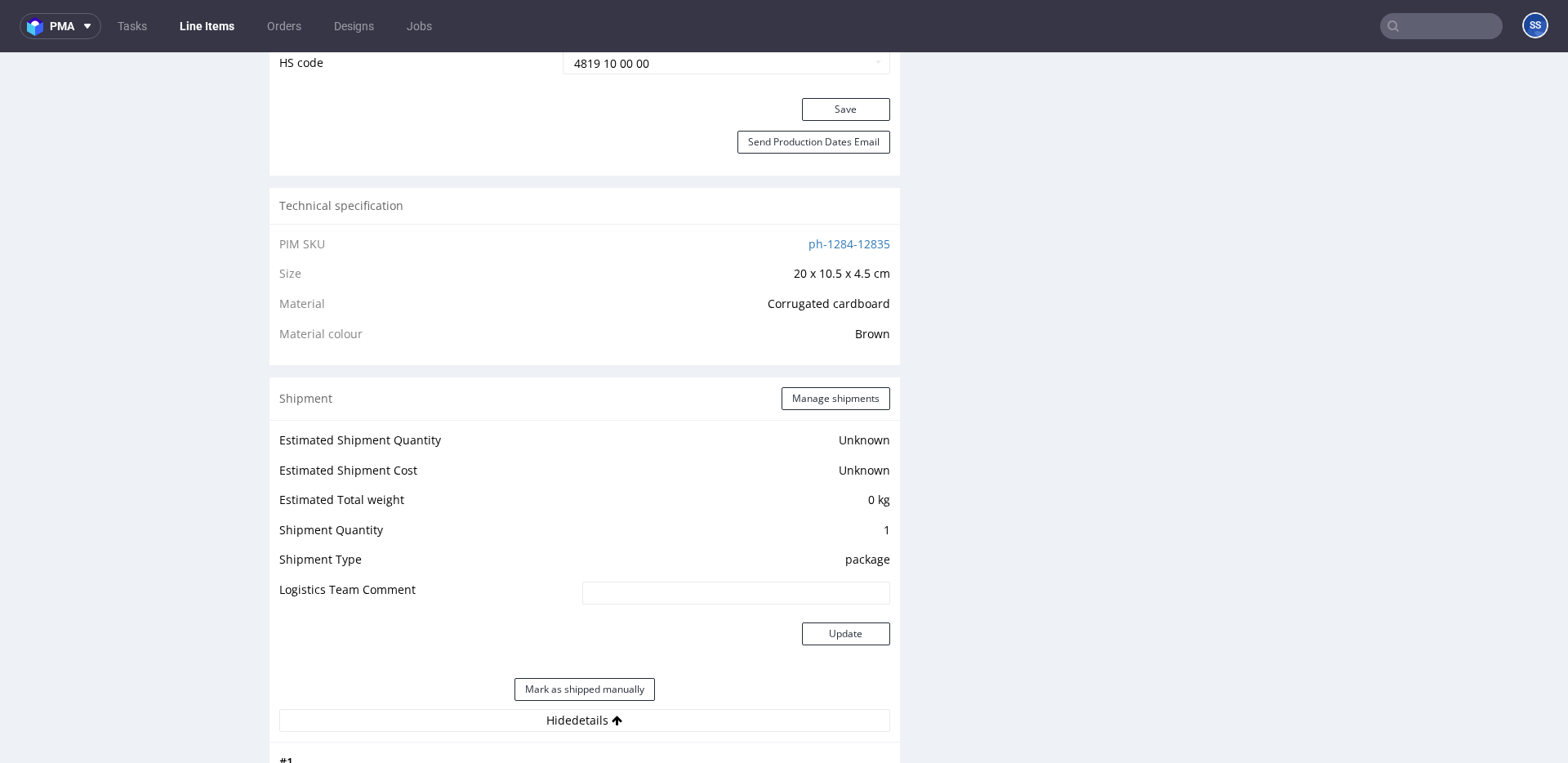
scroll to position [969, 0]
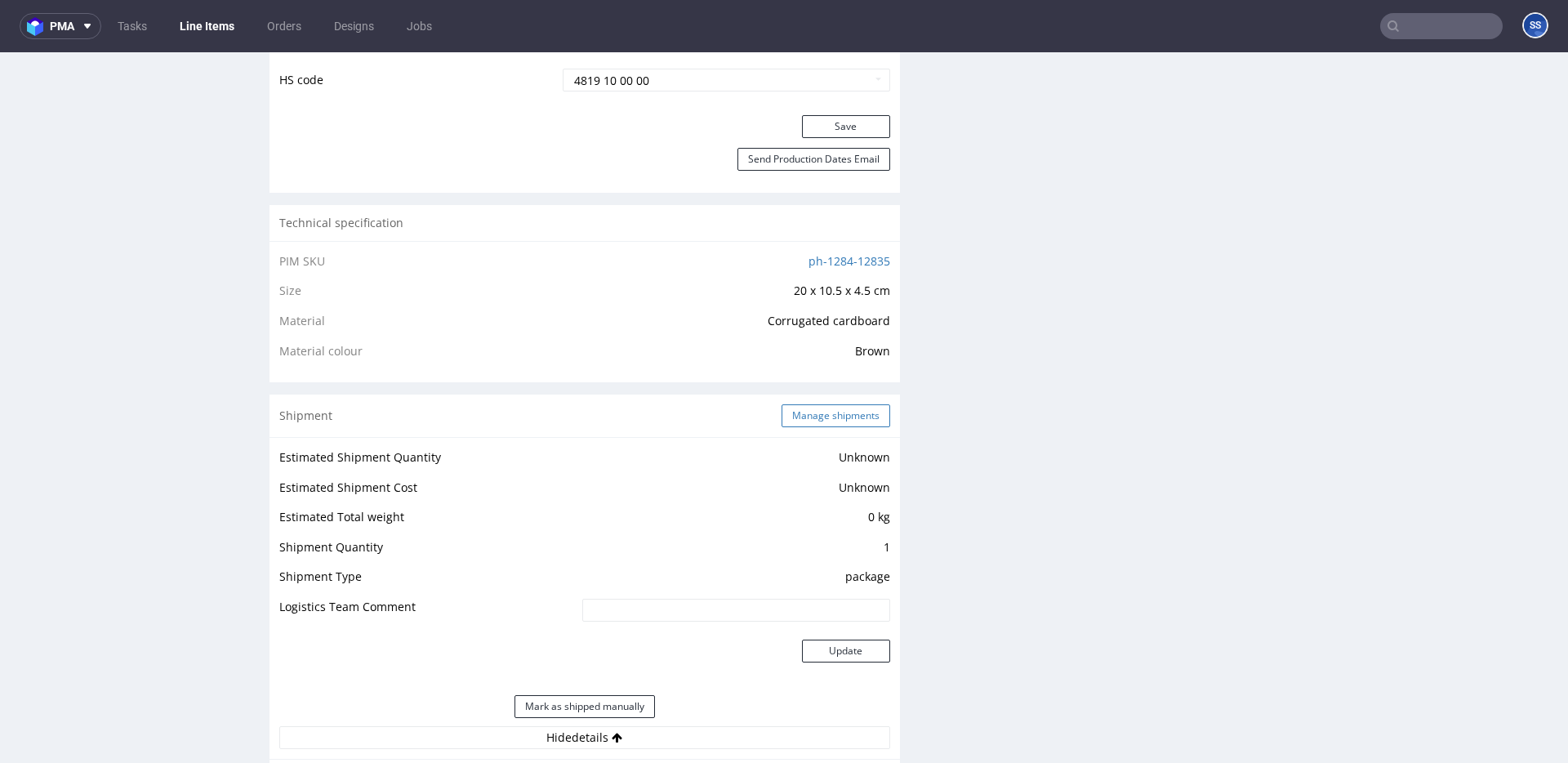
click at [814, 425] on button "Manage shipments" at bounding box center [836, 416] width 109 height 23
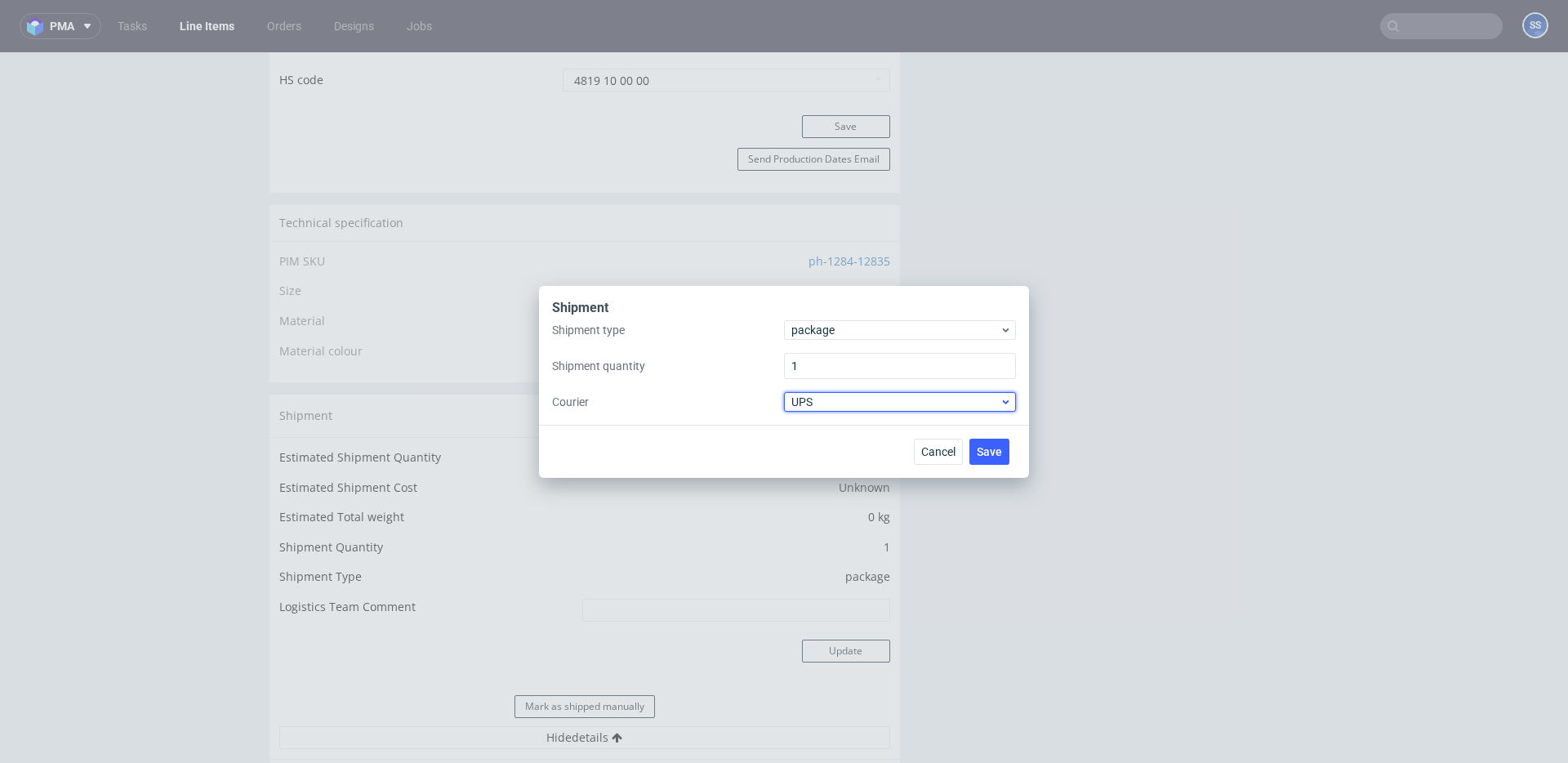
click at [820, 399] on span "UPS" at bounding box center [895, 402] width 208 height 16
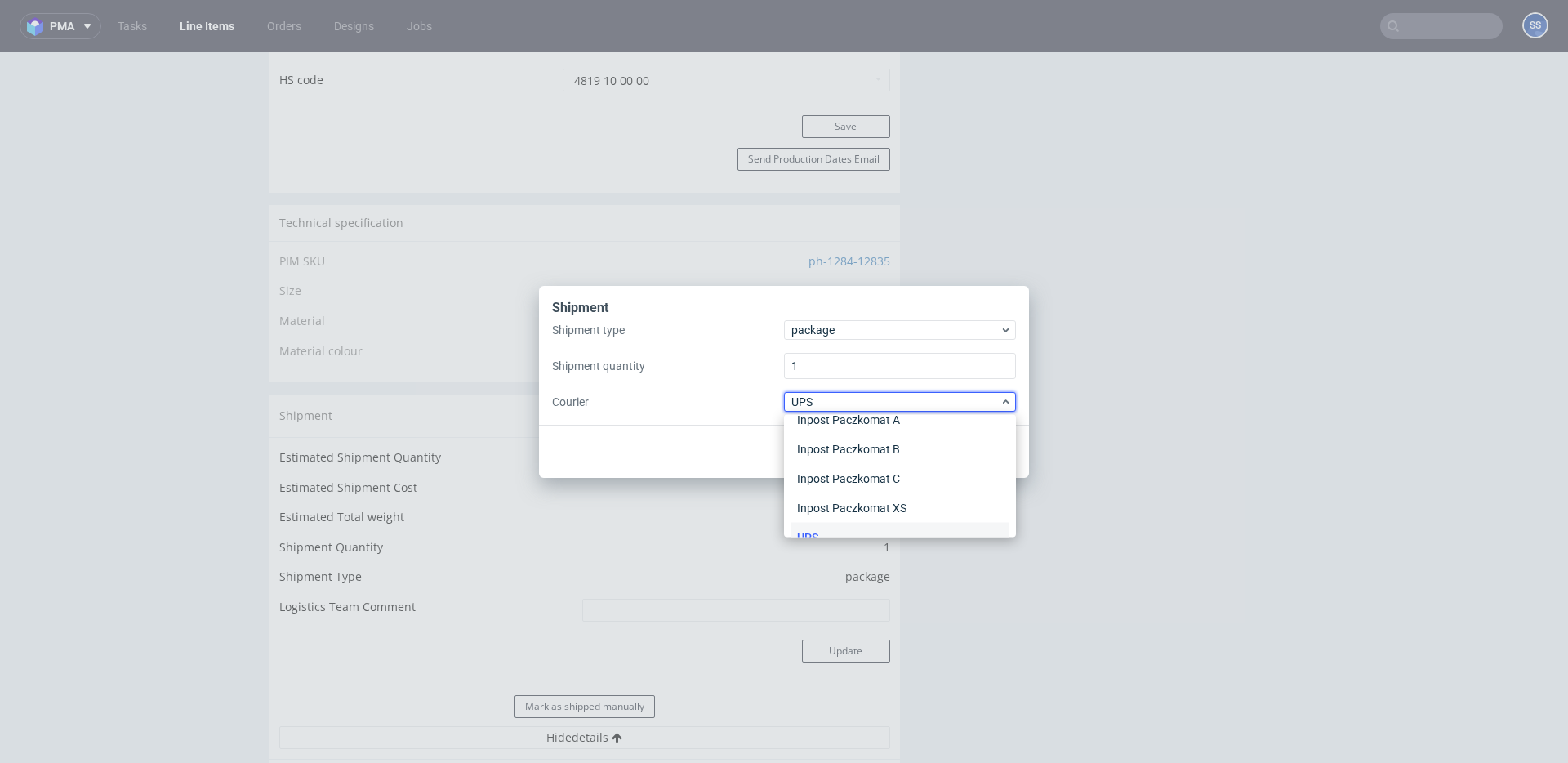
scroll to position [0, 0]
click at [854, 428] on div "APC Overnight" at bounding box center [900, 437] width 219 height 29
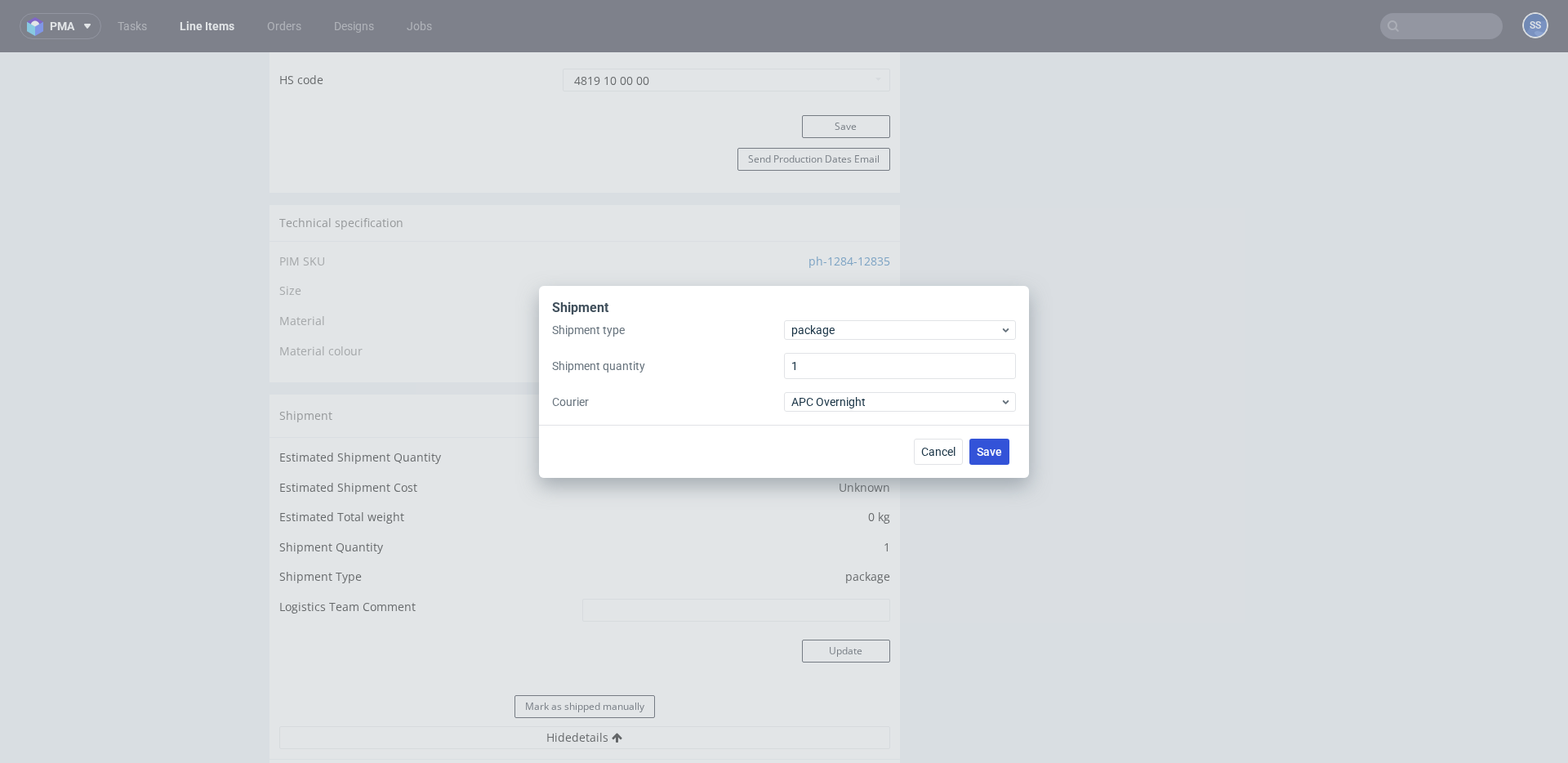
click at [1005, 447] on button "Save" at bounding box center [990, 452] width 40 height 26
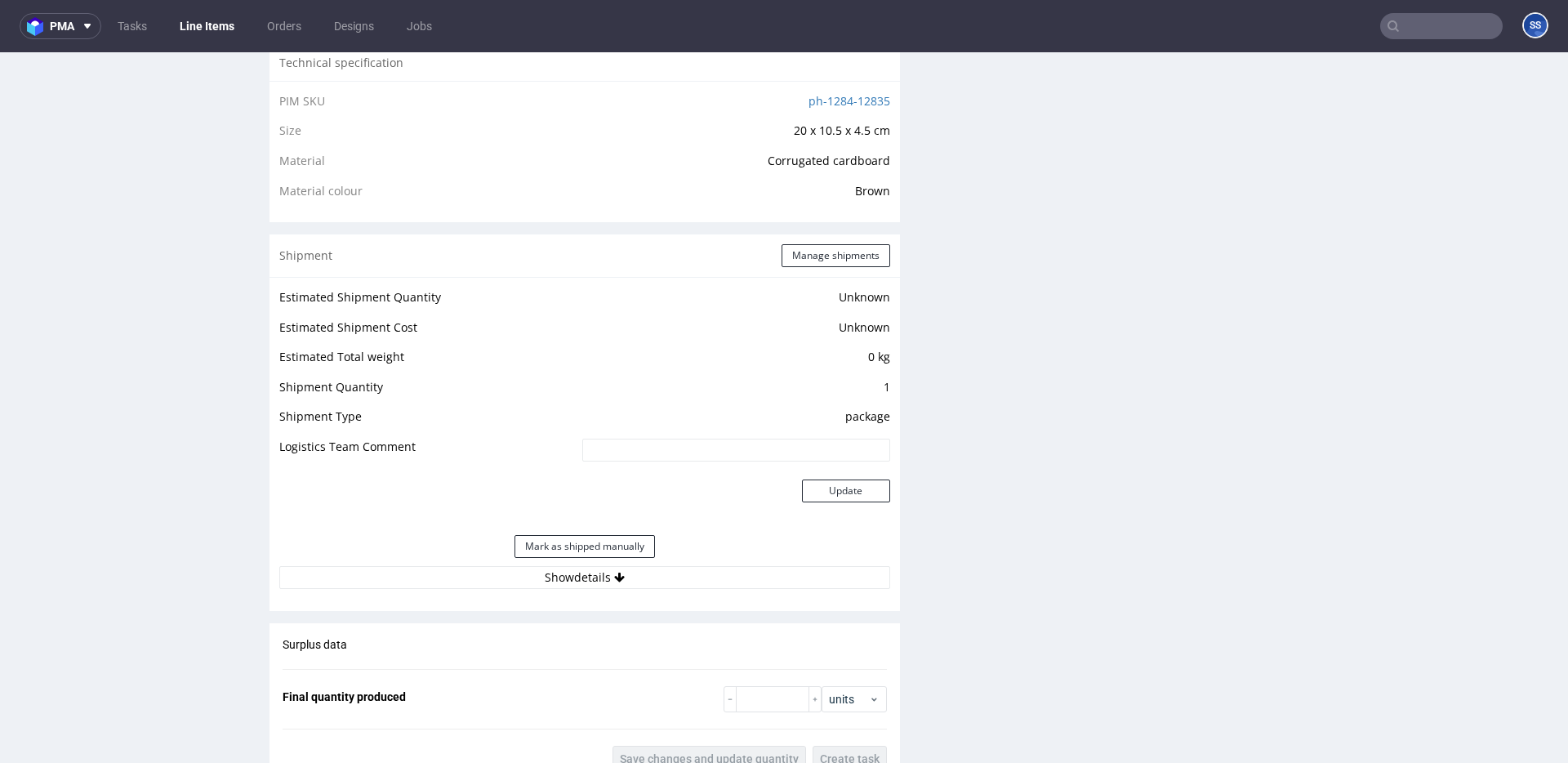
scroll to position [1141, 0]
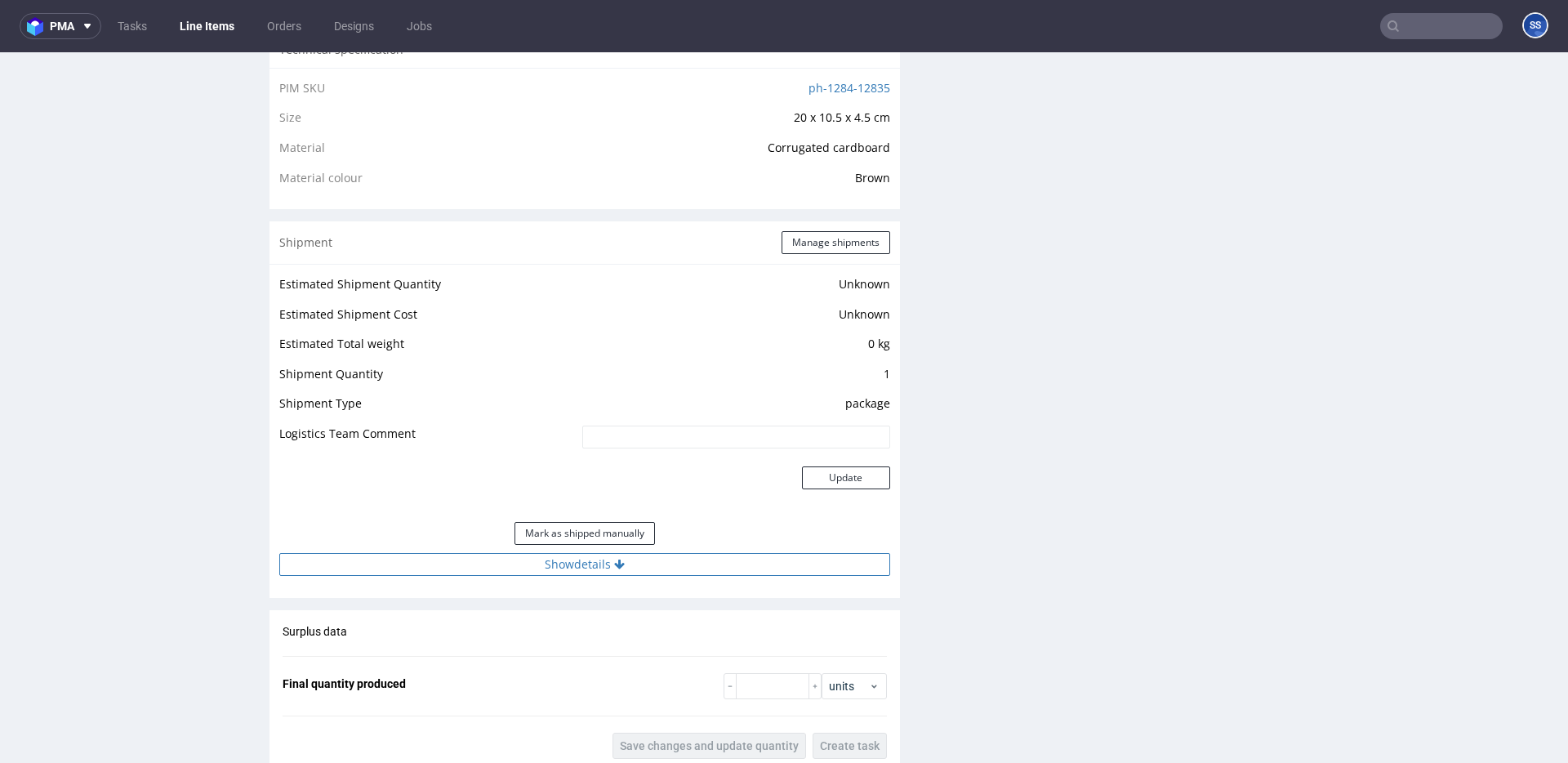
click at [594, 572] on button "Show details" at bounding box center [584, 564] width 611 height 23
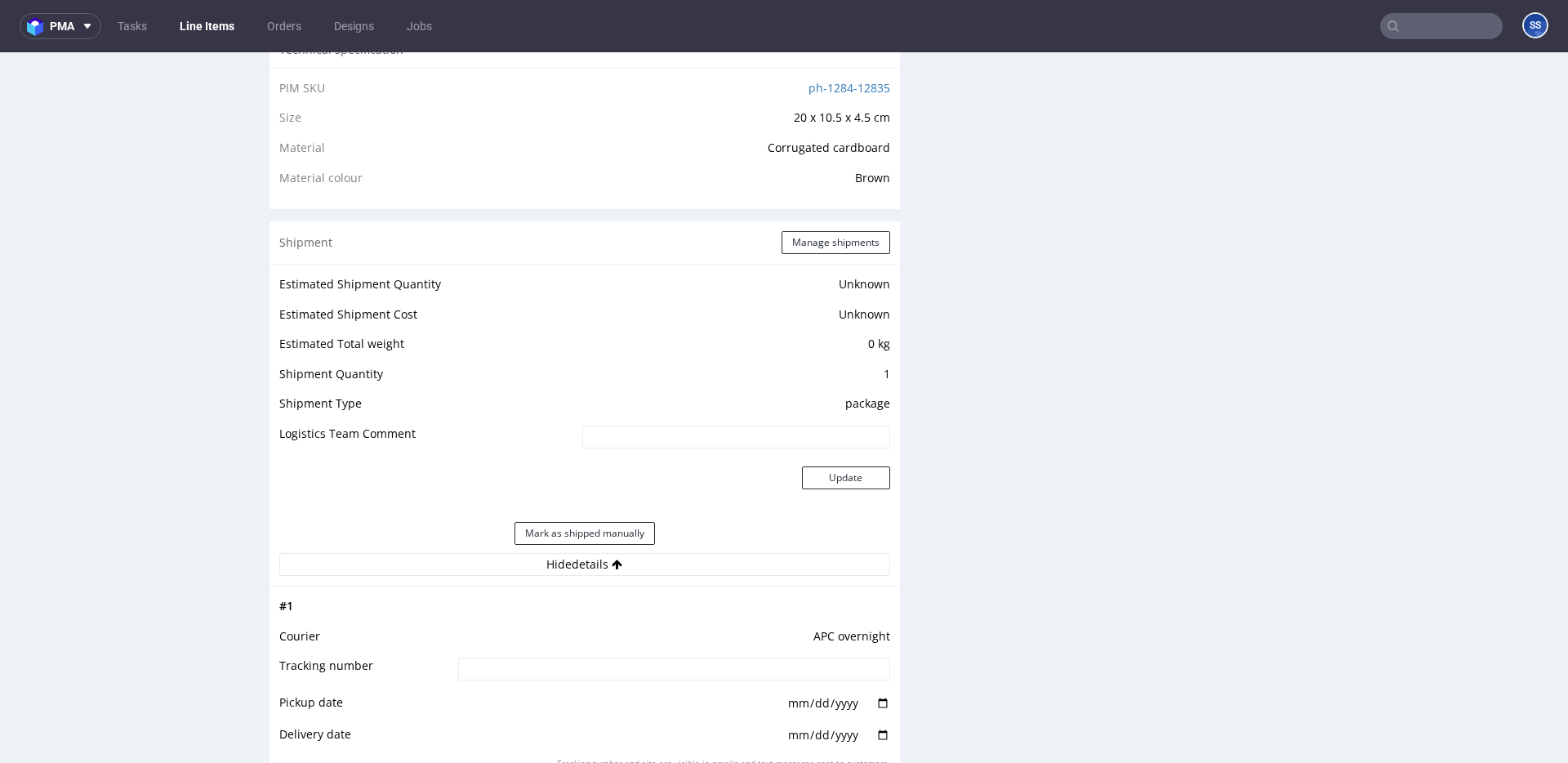
click at [599, 672] on input at bounding box center [674, 668] width 432 height 23
paste input "2025101302920420000060"
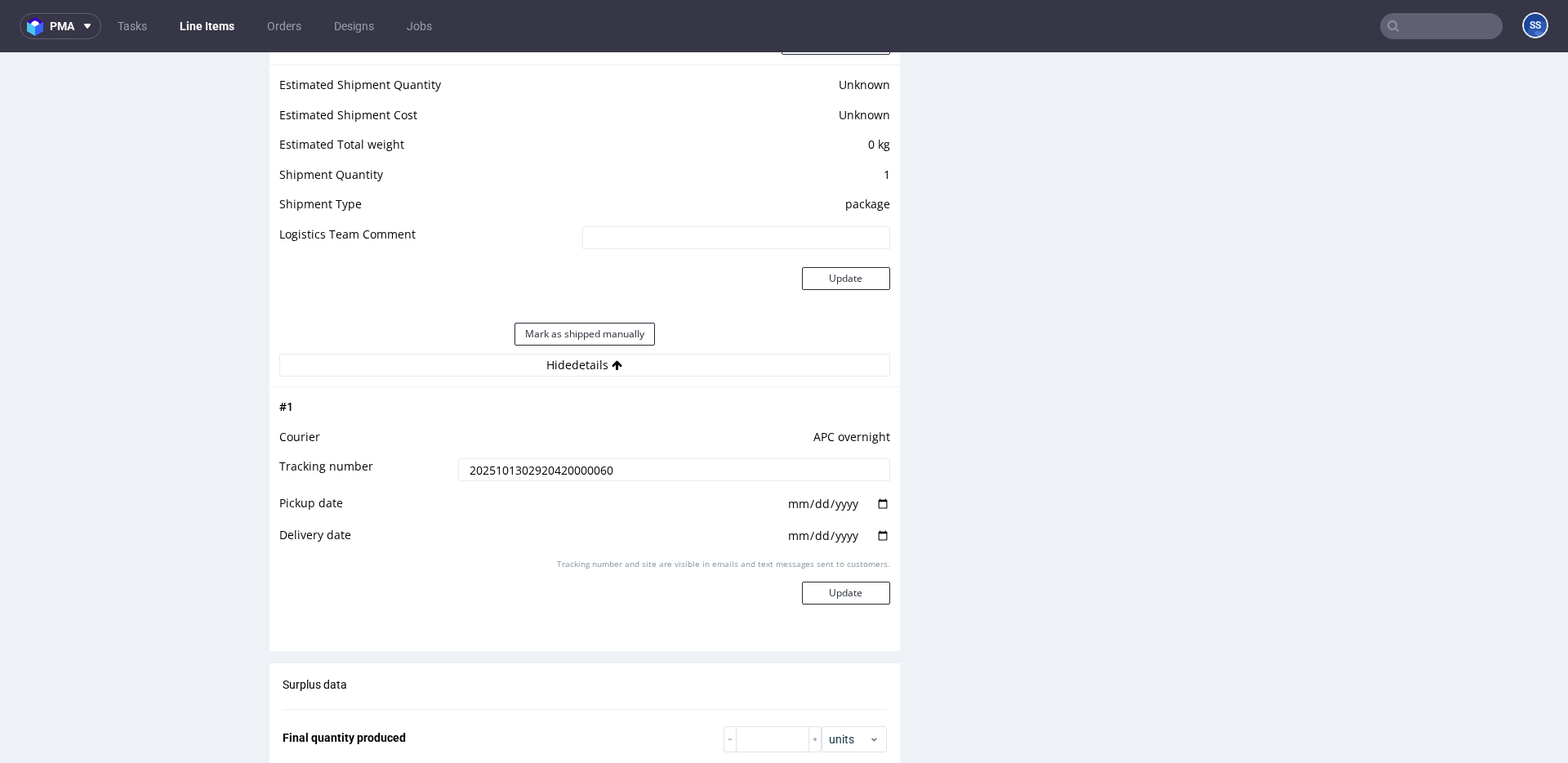
scroll to position [1352, 0]
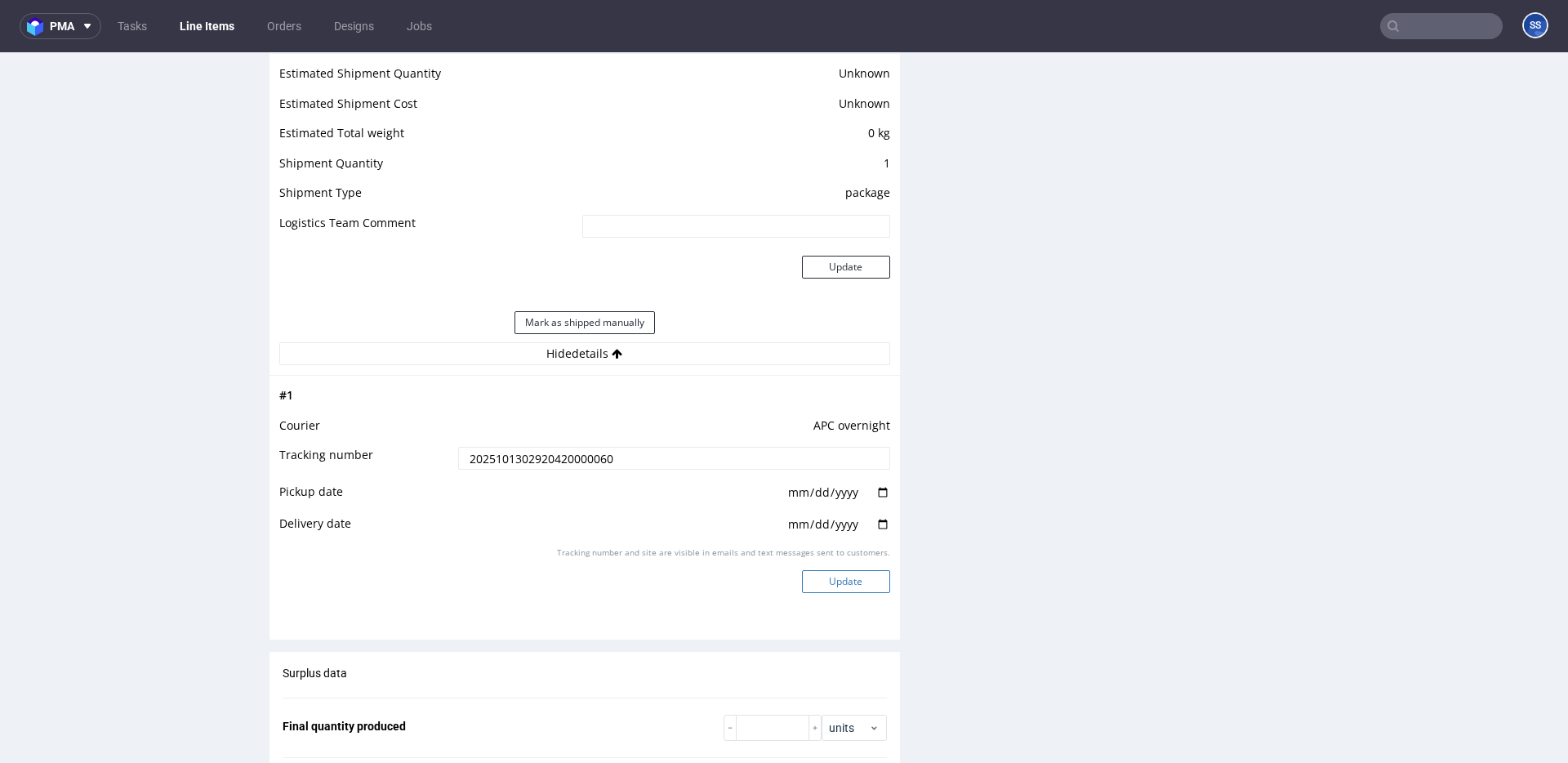
type input "2025101302920420000060"
click at [828, 576] on button "Update" at bounding box center [845, 581] width 88 height 23
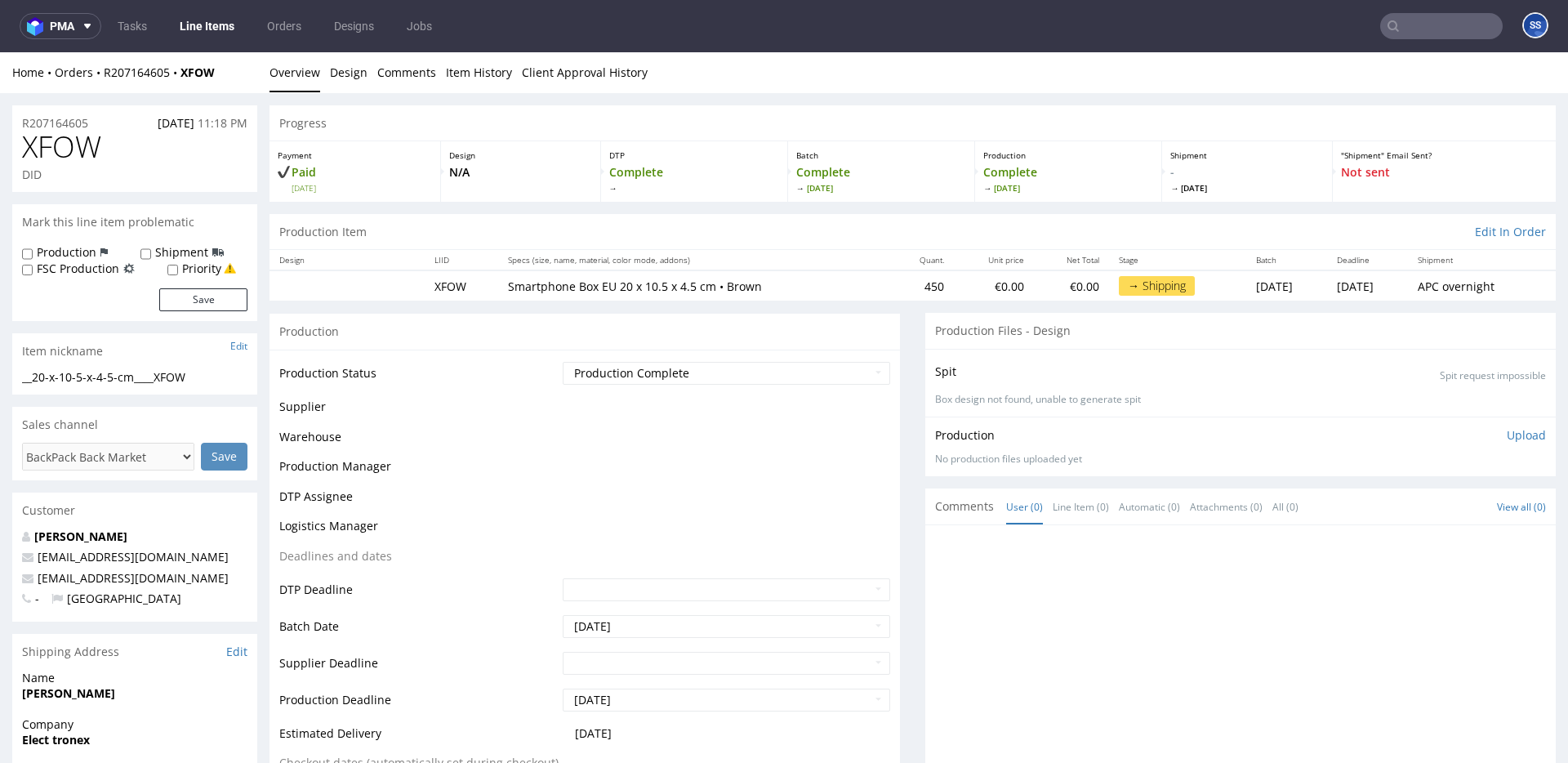
scroll to position [1040, 0]
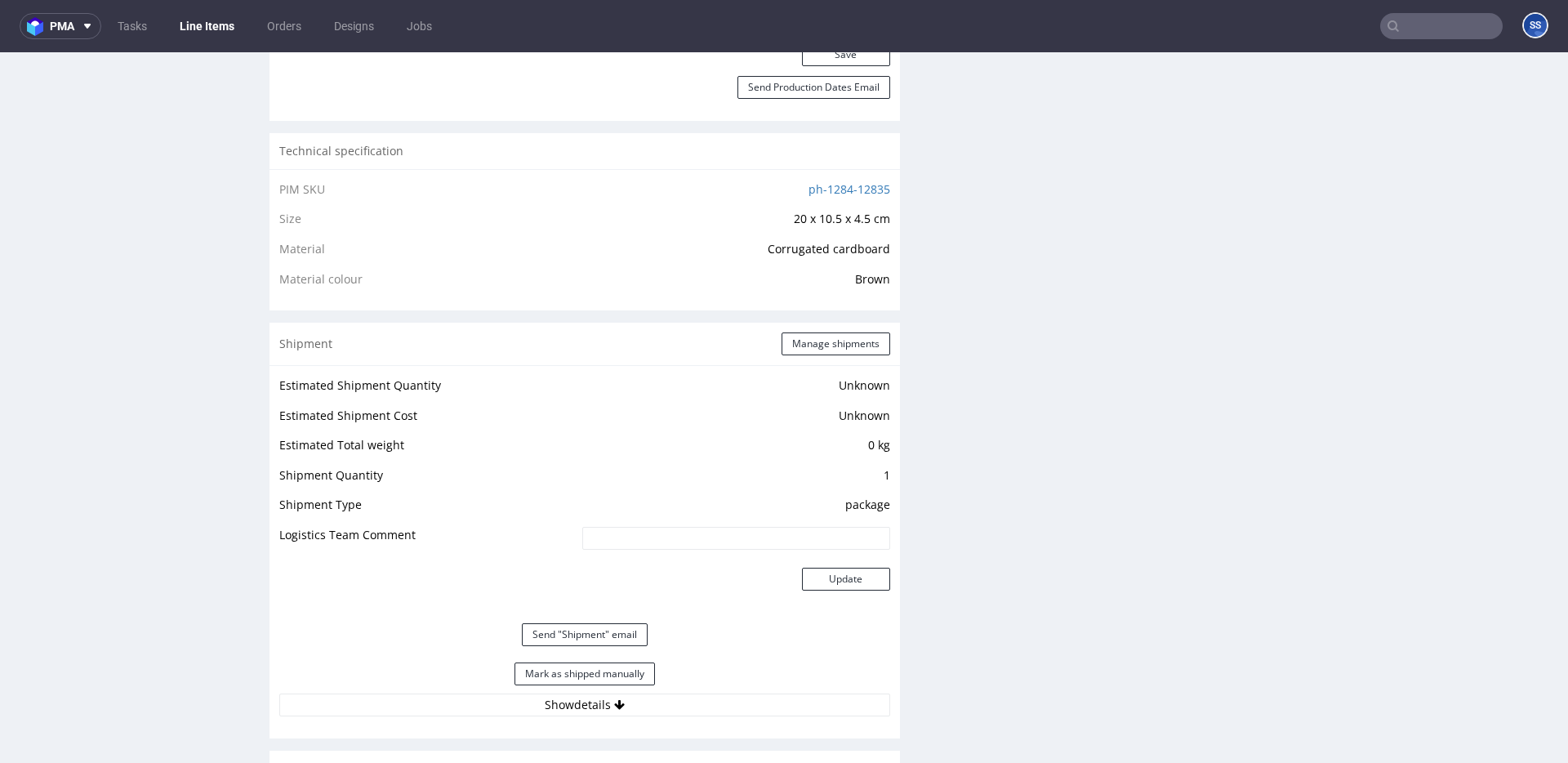
click at [214, 37] on link "Line Items" at bounding box center [207, 25] width 75 height 26
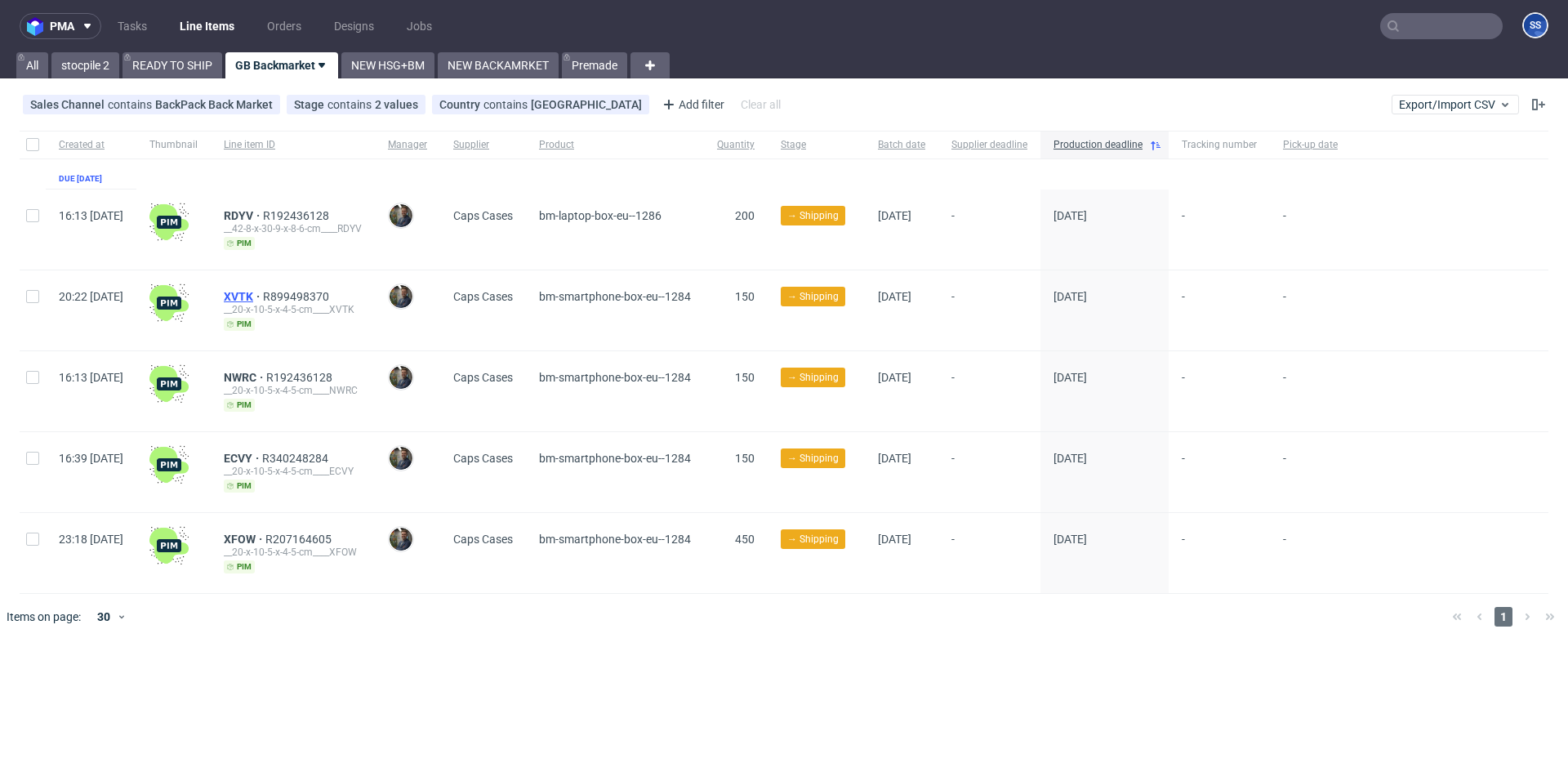
click at [263, 291] on span "XVTK" at bounding box center [243, 296] width 39 height 13
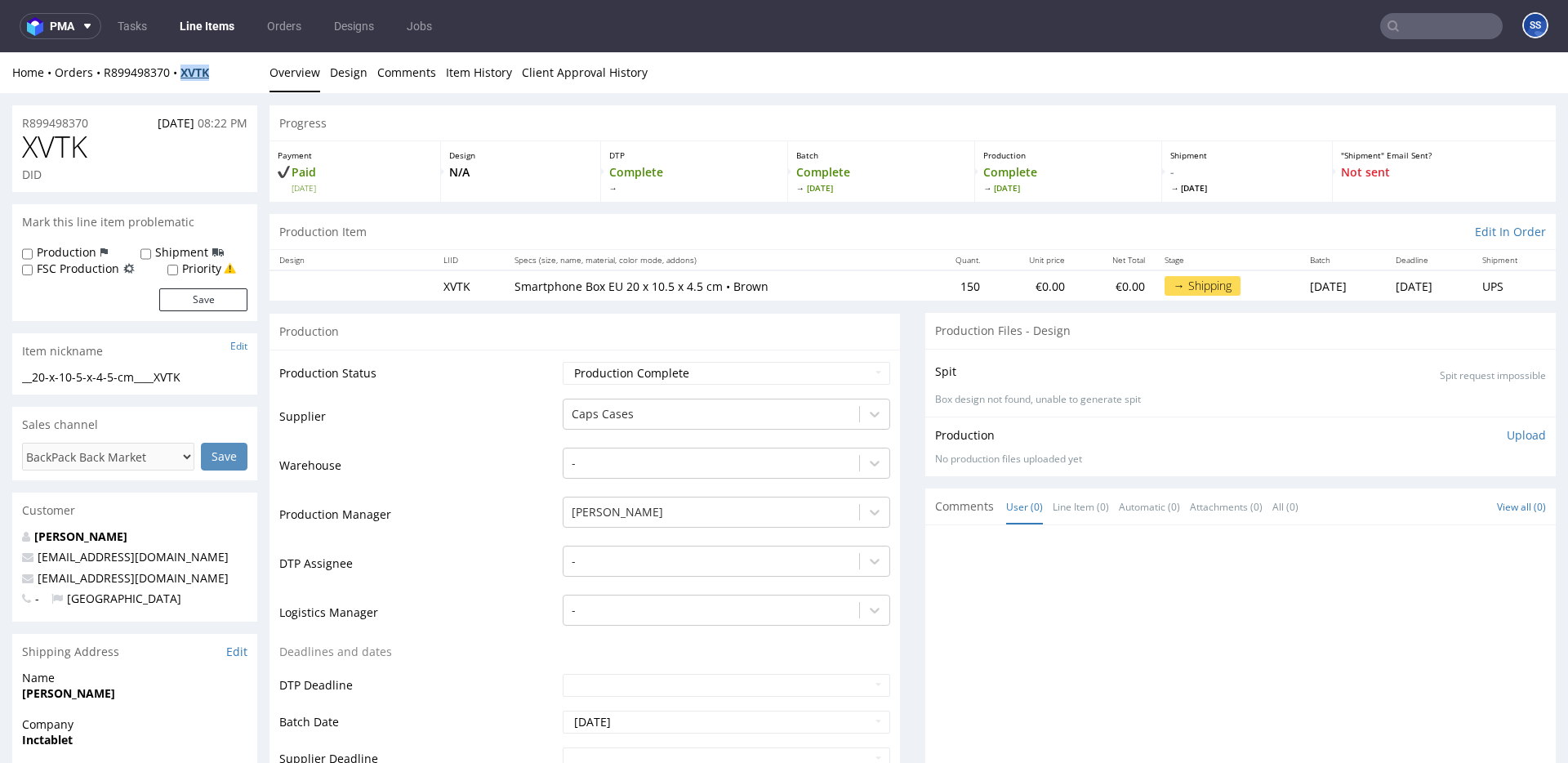
drag, startPoint x: 231, startPoint y: 68, endPoint x: 208, endPoint y: 68, distance: 23.0
click at [189, 79] on div "Home Orders R899498370 XVTK" at bounding box center [135, 73] width 245 height 16
copy strong "XVTK"
click at [229, 71] on div "Home Orders R899498370 XVTK" at bounding box center [135, 73] width 245 height 16
drag, startPoint x: 203, startPoint y: 75, endPoint x: 193, endPoint y: 75, distance: 10.0
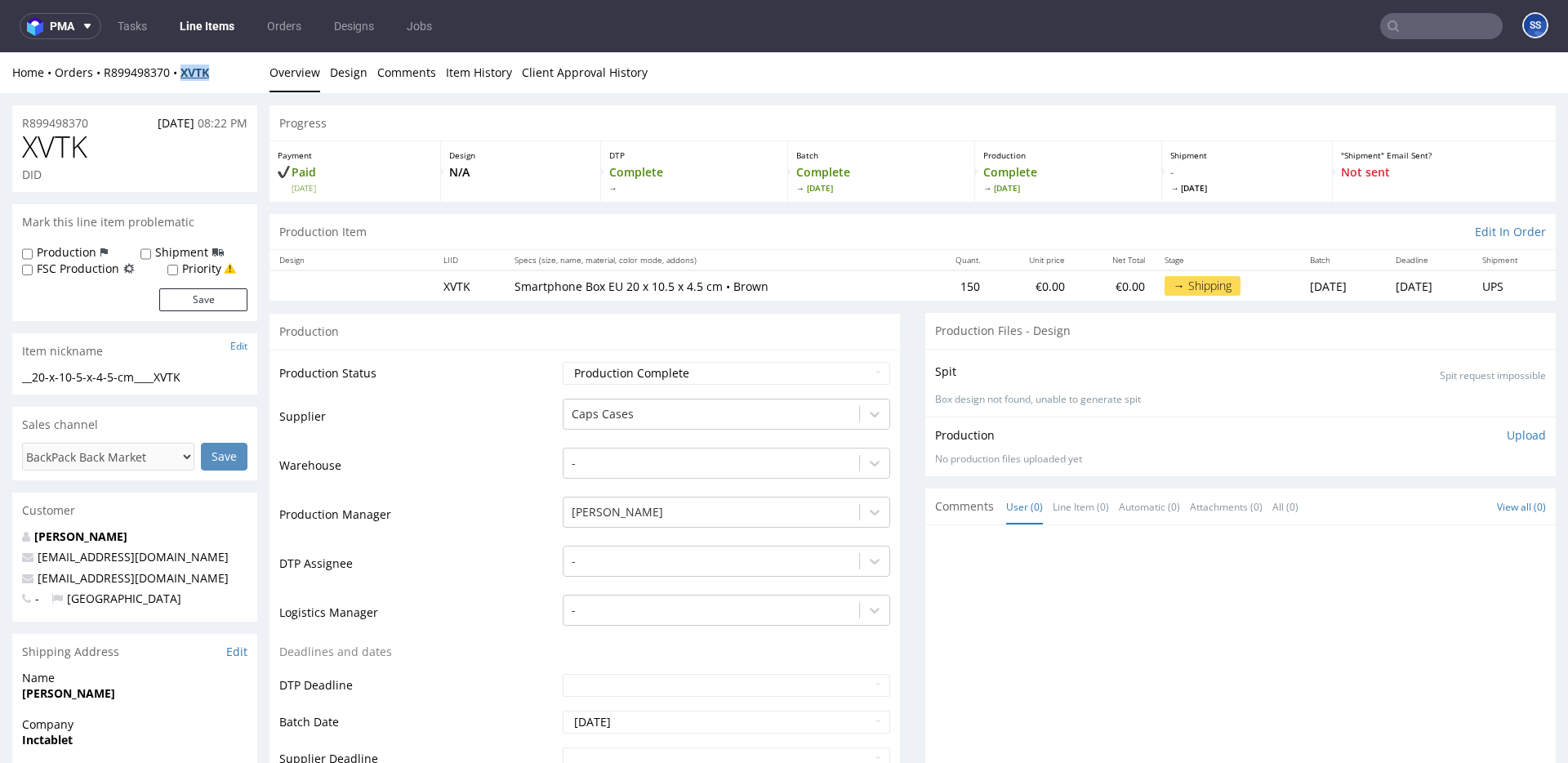
click at [189, 76] on div "Home Orders R899498370 XVTK" at bounding box center [135, 73] width 245 height 16
copy strong "XVTK"
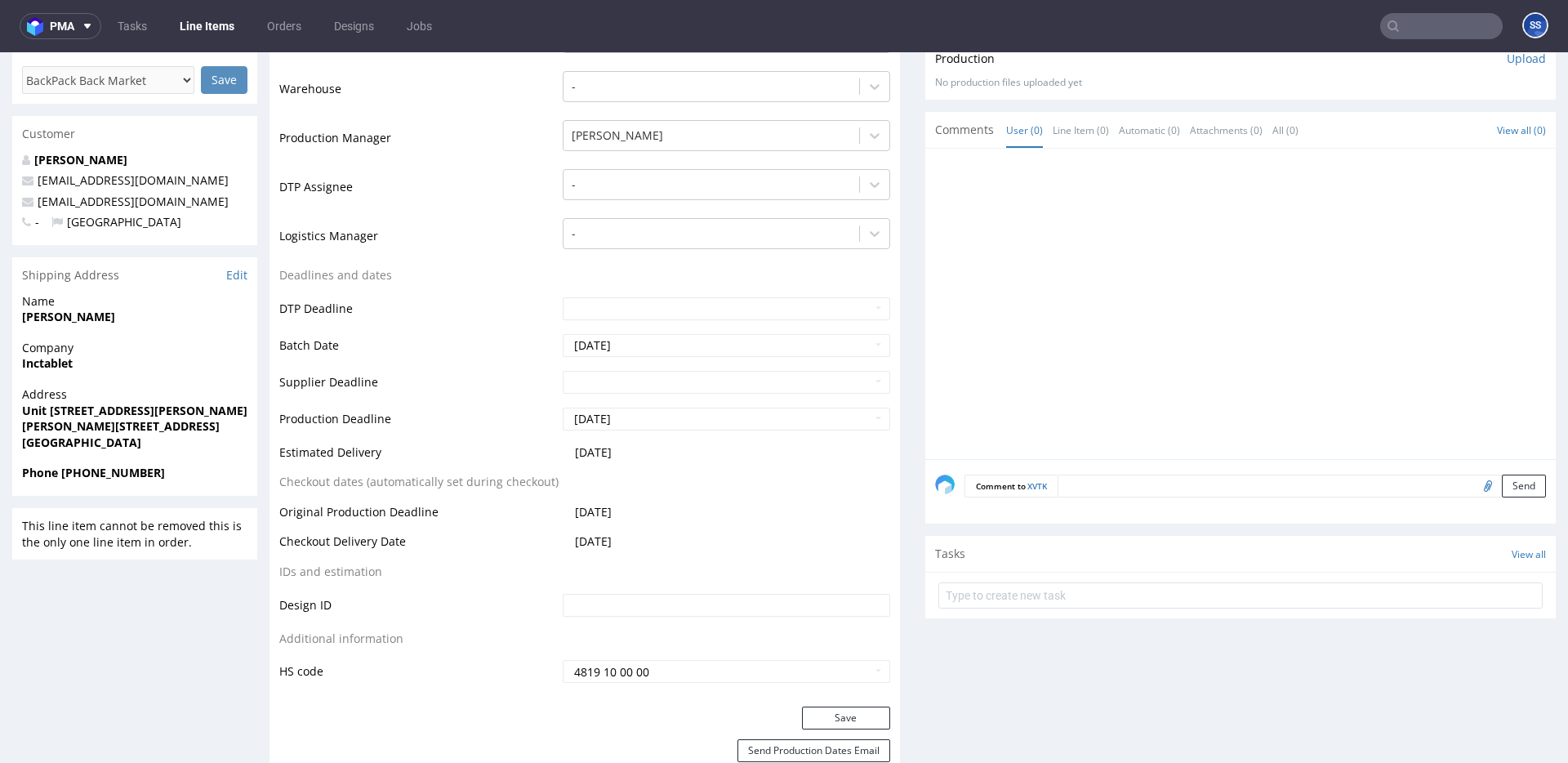
scroll to position [374, 0]
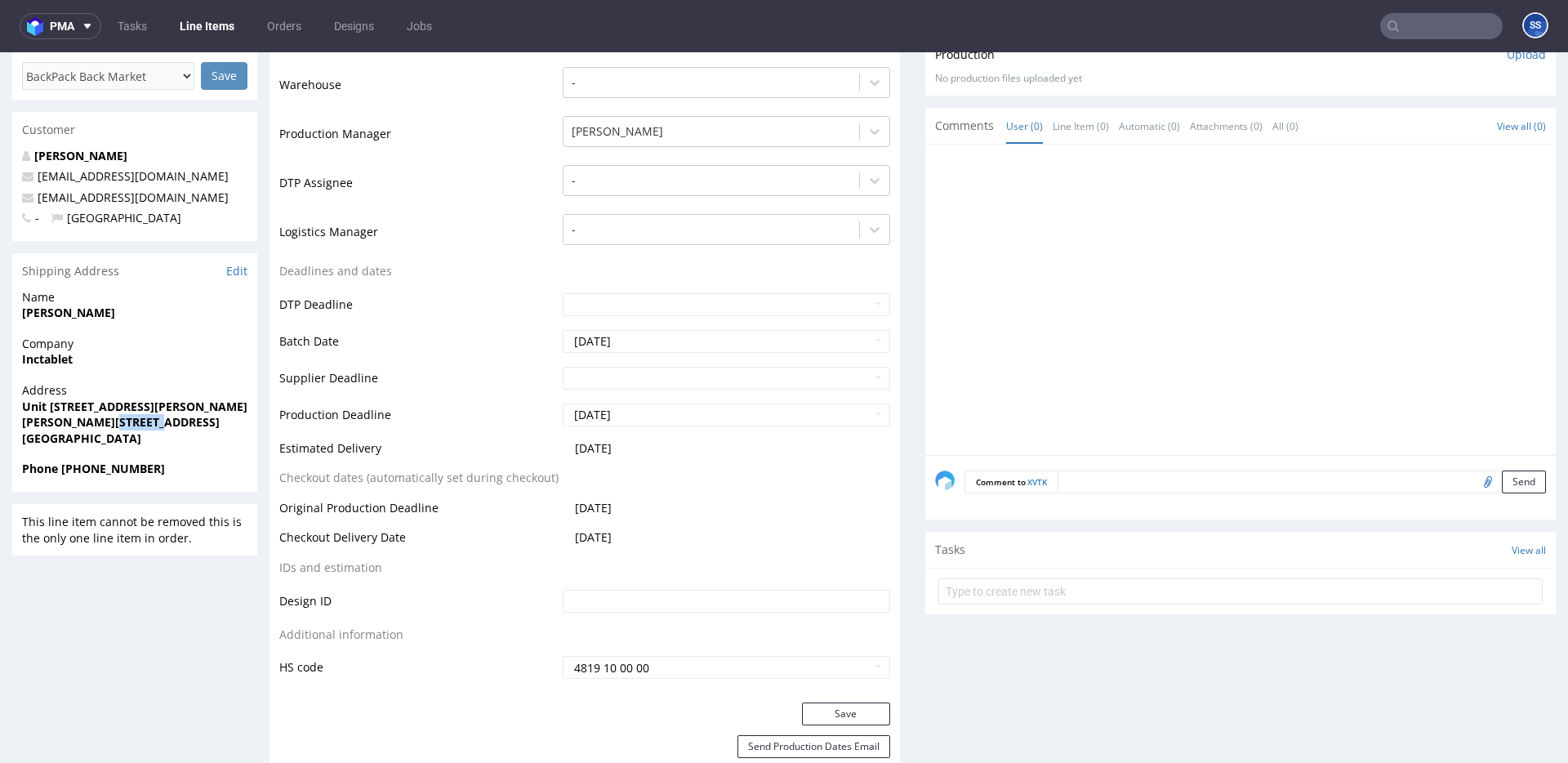
drag, startPoint x: 105, startPoint y: 431, endPoint x: 180, endPoint y: 426, distance: 75.2
click at [180, 426] on span "Milton Keynes MK5 8NH" at bounding box center [135, 423] width 225 height 16
copy strong "MK5 8NH"
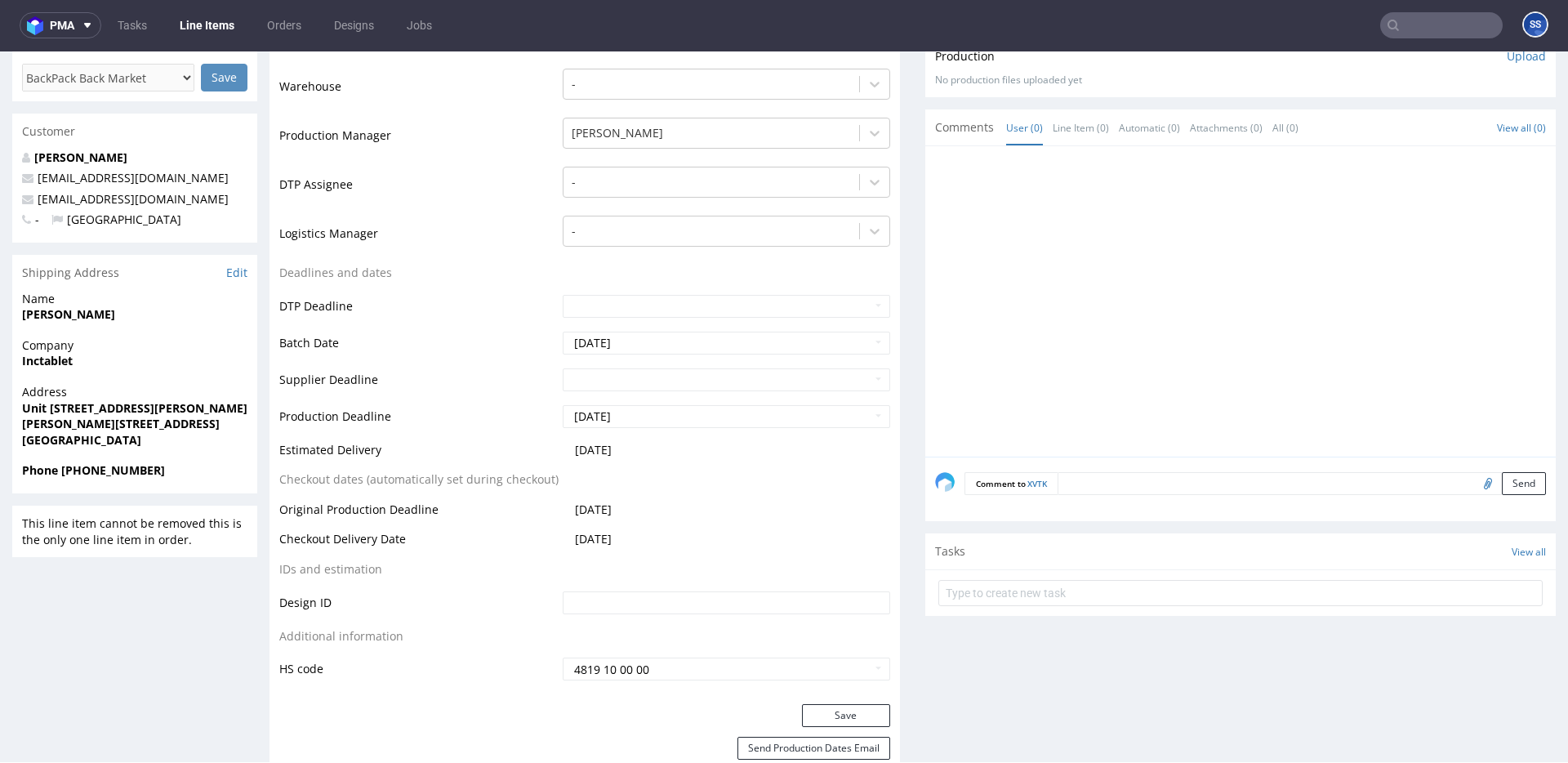
click at [55, 362] on strong "Inctablet" at bounding box center [47, 360] width 51 height 15
click at [54, 363] on strong "Inctablet" at bounding box center [47, 360] width 51 height 15
copy strong "Inctablet"
click at [98, 407] on strong "Unit 3 Newton Court Kelvin Drive Knowlhill" at bounding box center [181, 407] width 318 height 15
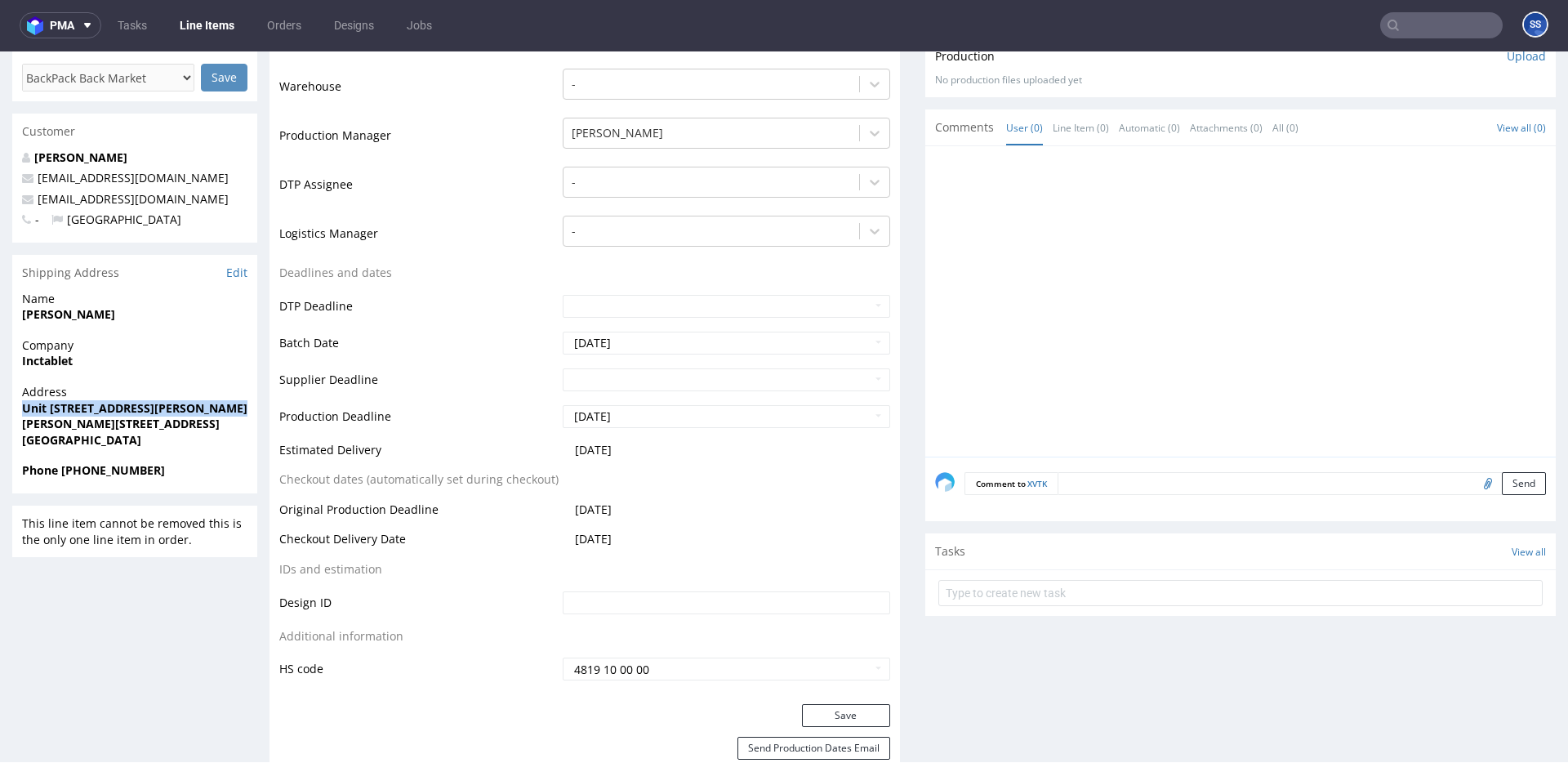
click at [98, 407] on strong "Unit 3 Newton Court Kelvin Drive Knowlhill" at bounding box center [181, 407] width 318 height 15
copy strong "Unit 3 Newton Court Kelvin Drive Knowlhill"
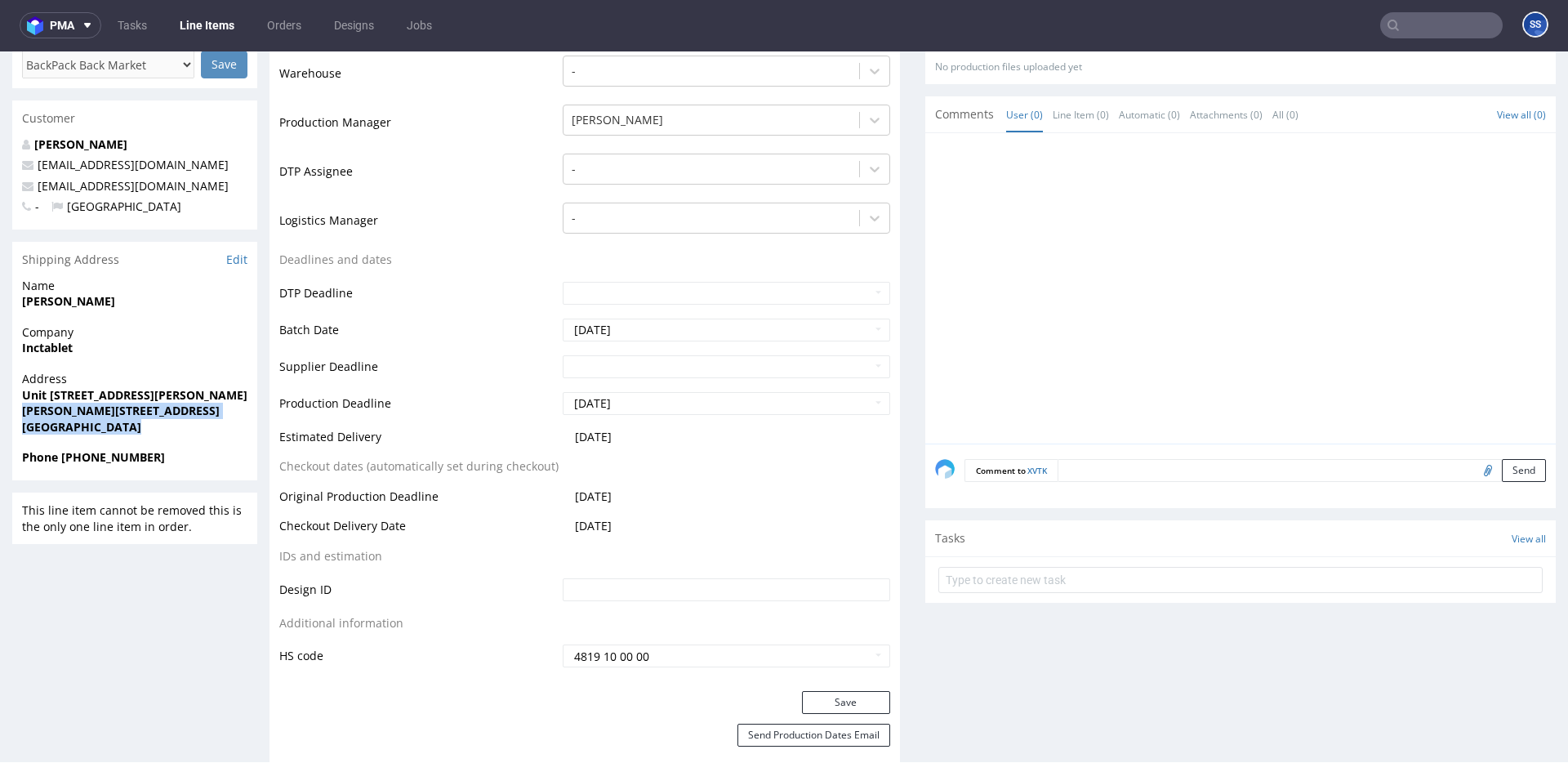
drag, startPoint x: 24, startPoint y: 422, endPoint x: 94, endPoint y: 412, distance: 70.7
click at [93, 413] on strong "Milton Keynes MK5 8NH" at bounding box center [120, 410] width 197 height 15
click at [94, 412] on strong "Milton Keynes MK5 8NH" at bounding box center [120, 408] width 197 height 15
click at [101, 407] on strong "Milton Keynes MK5 8NH" at bounding box center [120, 408] width 197 height 15
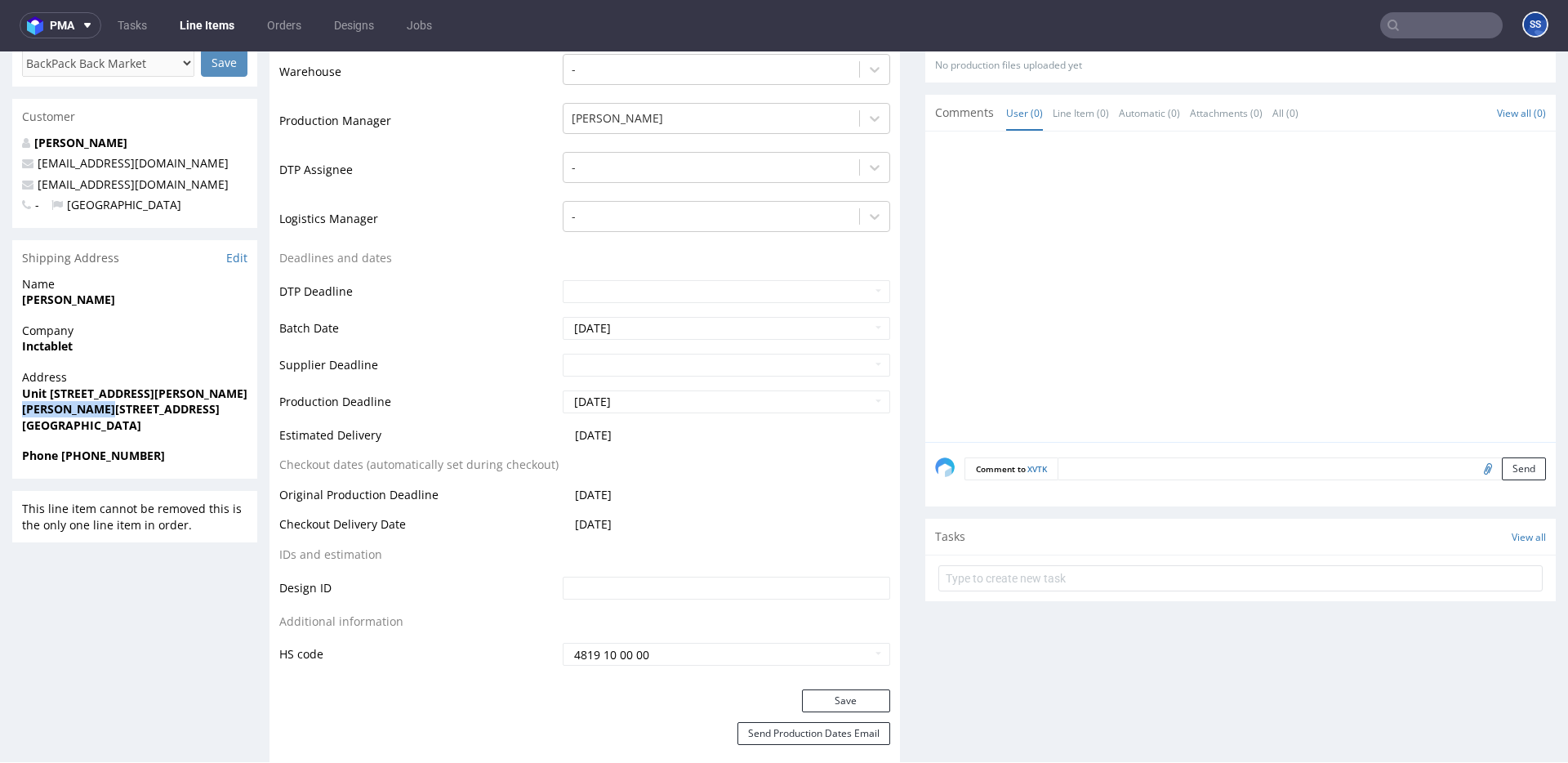
drag, startPoint x: 89, startPoint y: 411, endPoint x: 193, endPoint y: 246, distance: 195.0
click at [88, 301] on strong "Adam Hamdoud" at bounding box center [68, 299] width 93 height 15
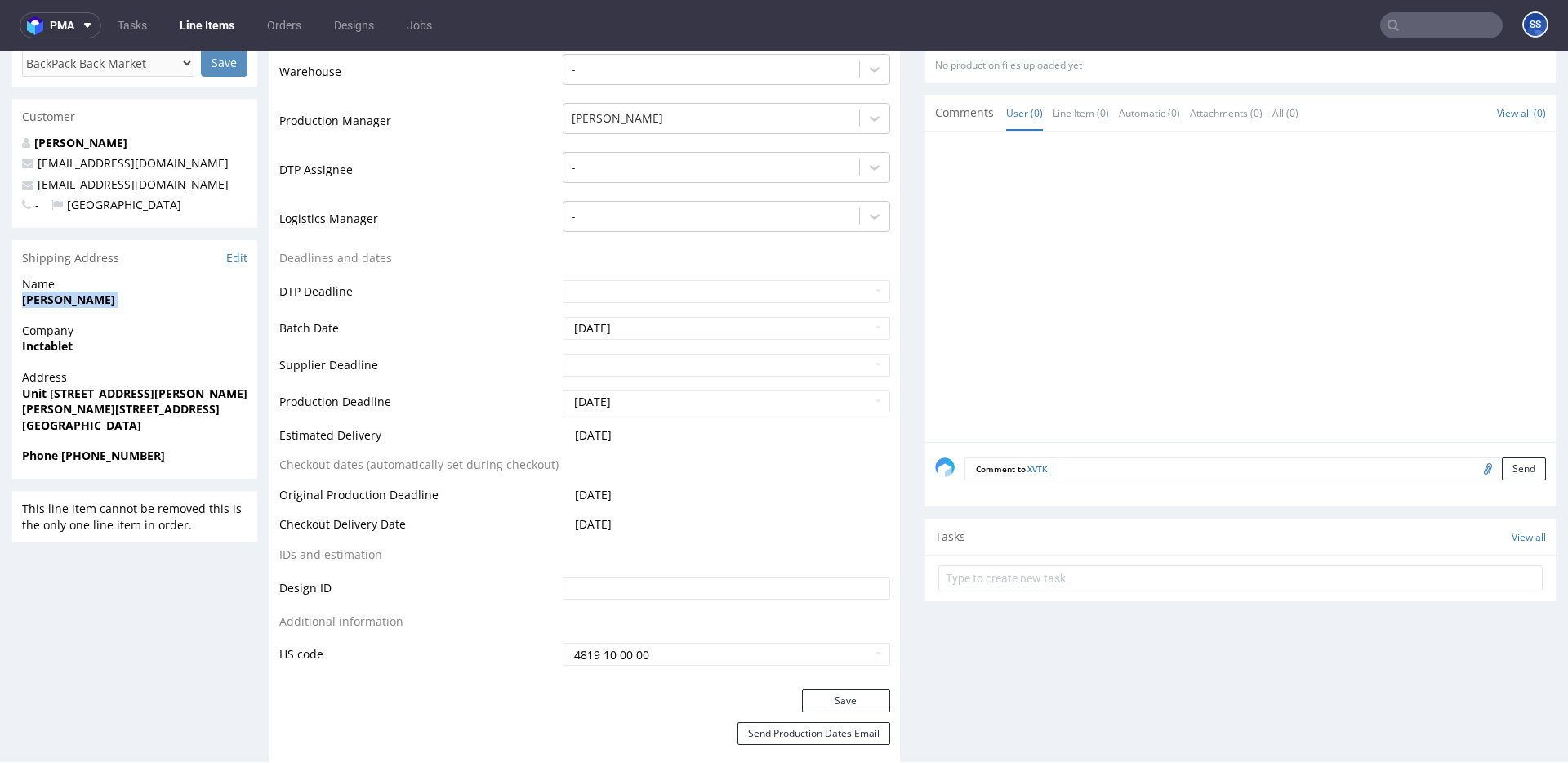
copy strong "Adam Hamdoud"
drag, startPoint x: 62, startPoint y: 457, endPoint x: 365, endPoint y: 68, distance: 493.1
click at [195, 453] on span "Phone +44 7715471638" at bounding box center [135, 456] width 225 height 16
copy strong "+44 7715471638"
drag, startPoint x: 116, startPoint y: 188, endPoint x: 56, endPoint y: 179, distance: 60.7
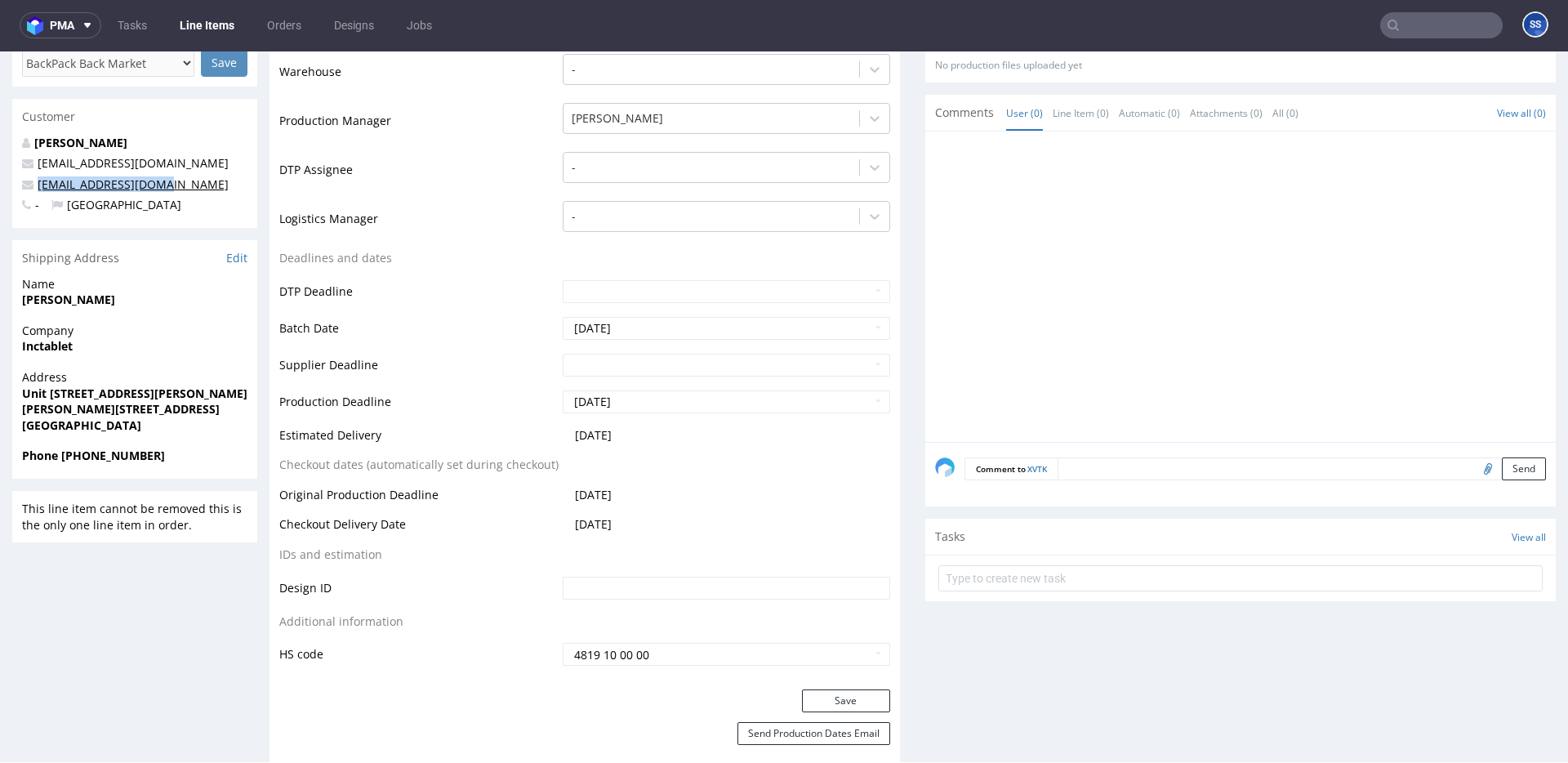
click at [25, 186] on p "info@inctablet.co.uk" at bounding box center [135, 185] width 225 height 16
copy span "info@inctablet.co.uk"
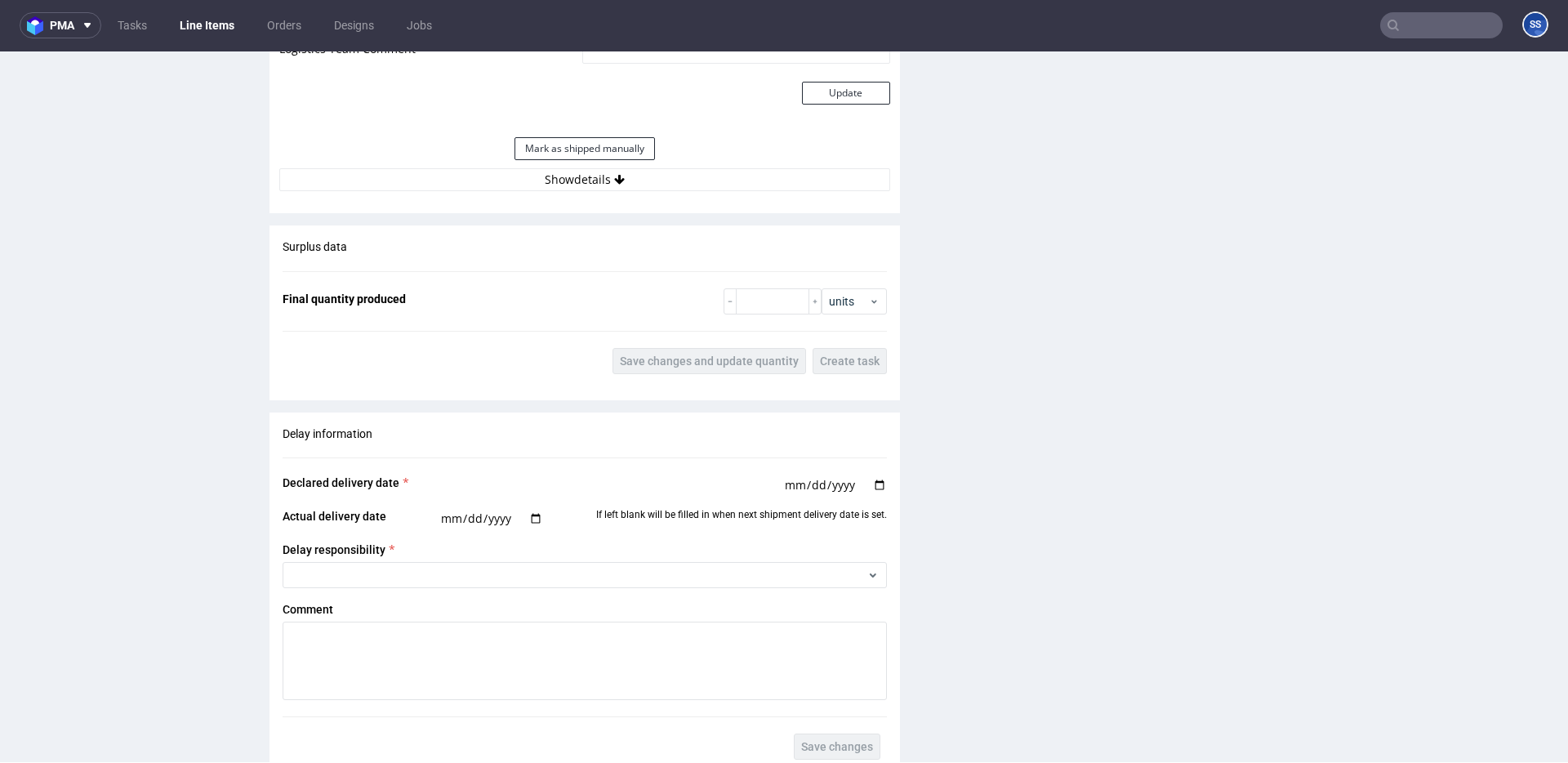
scroll to position [1541, 0]
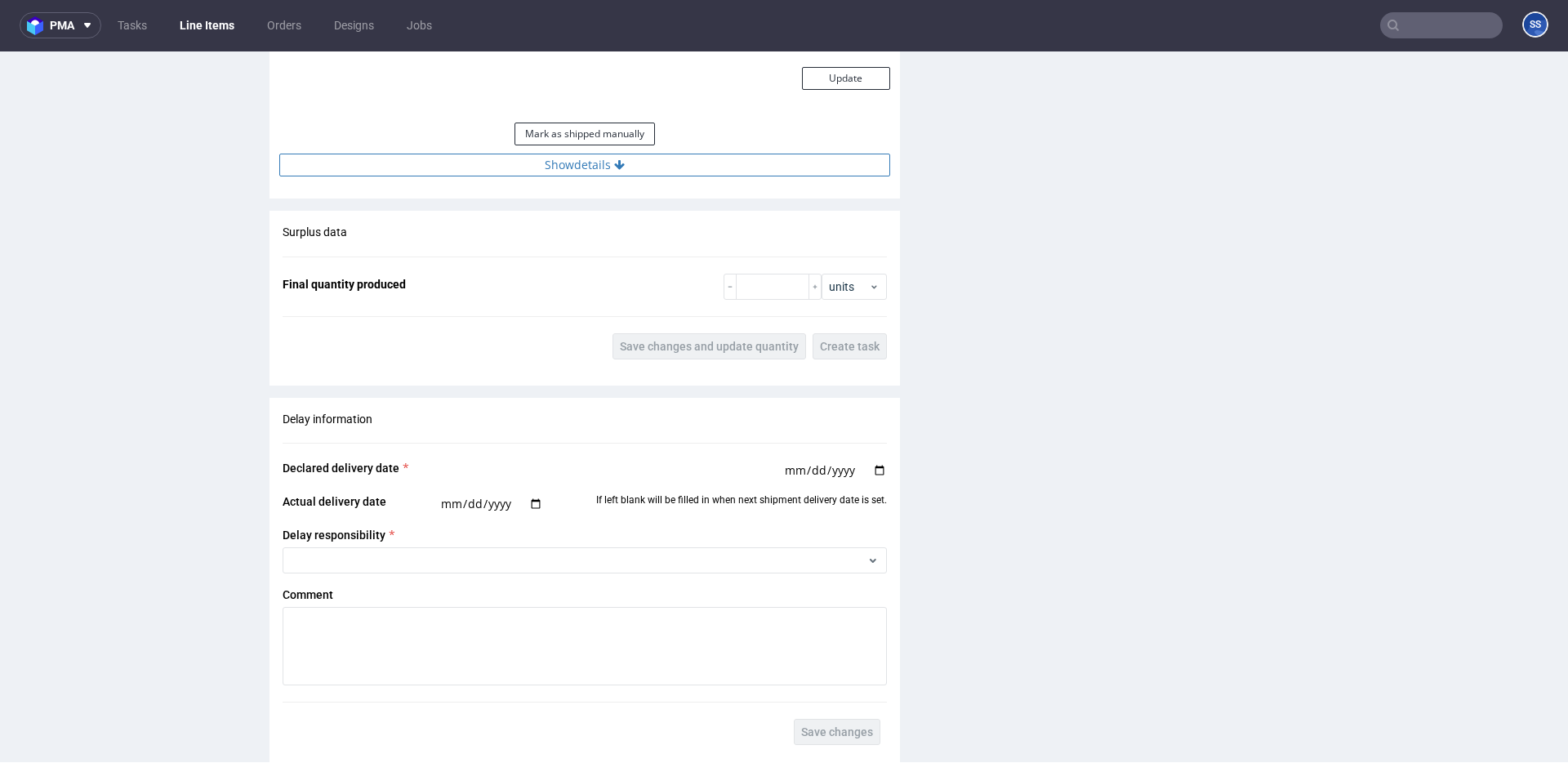
click at [608, 170] on button "Show details" at bounding box center [584, 165] width 611 height 23
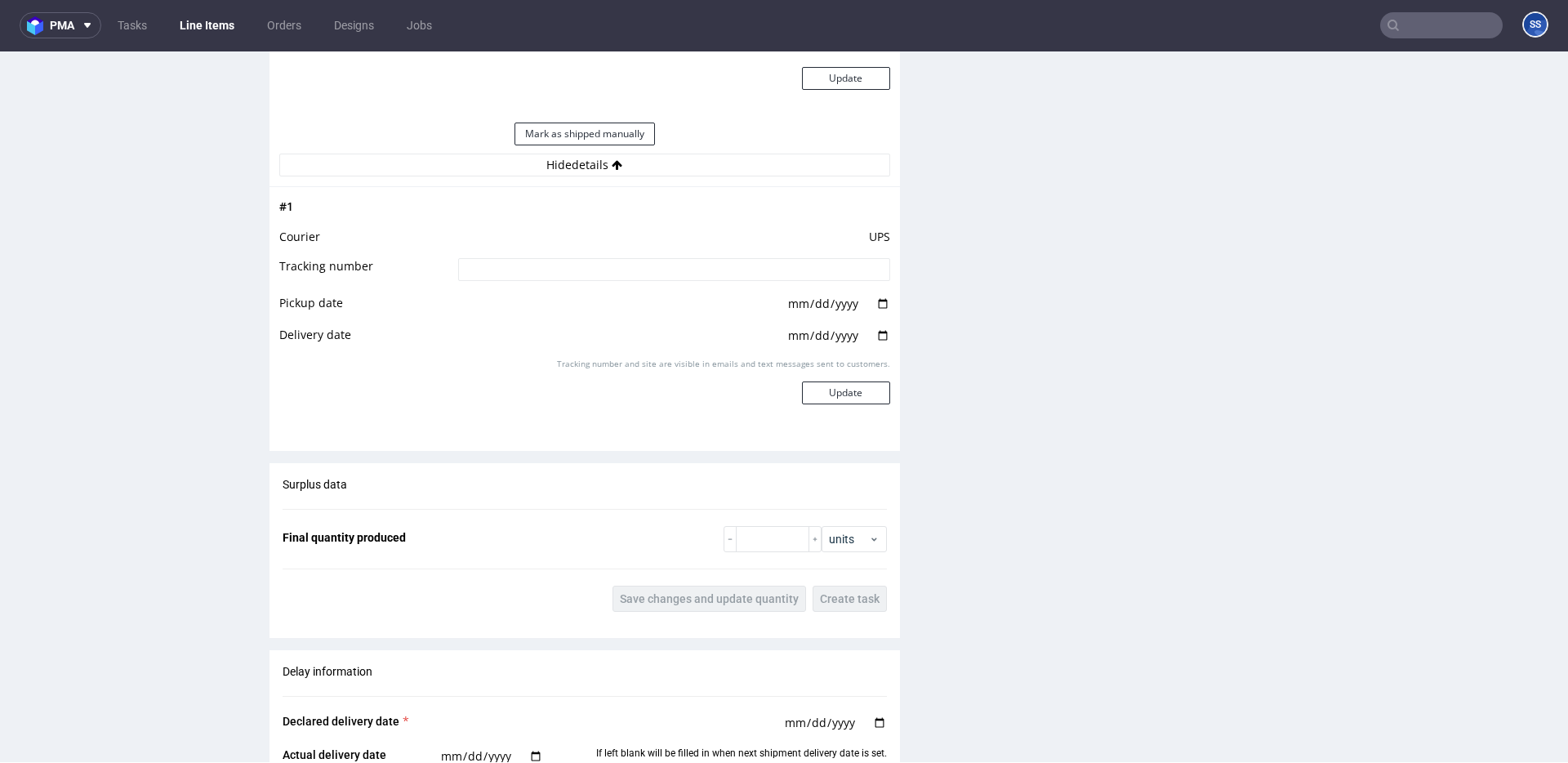
click at [616, 278] on input at bounding box center [674, 269] width 432 height 23
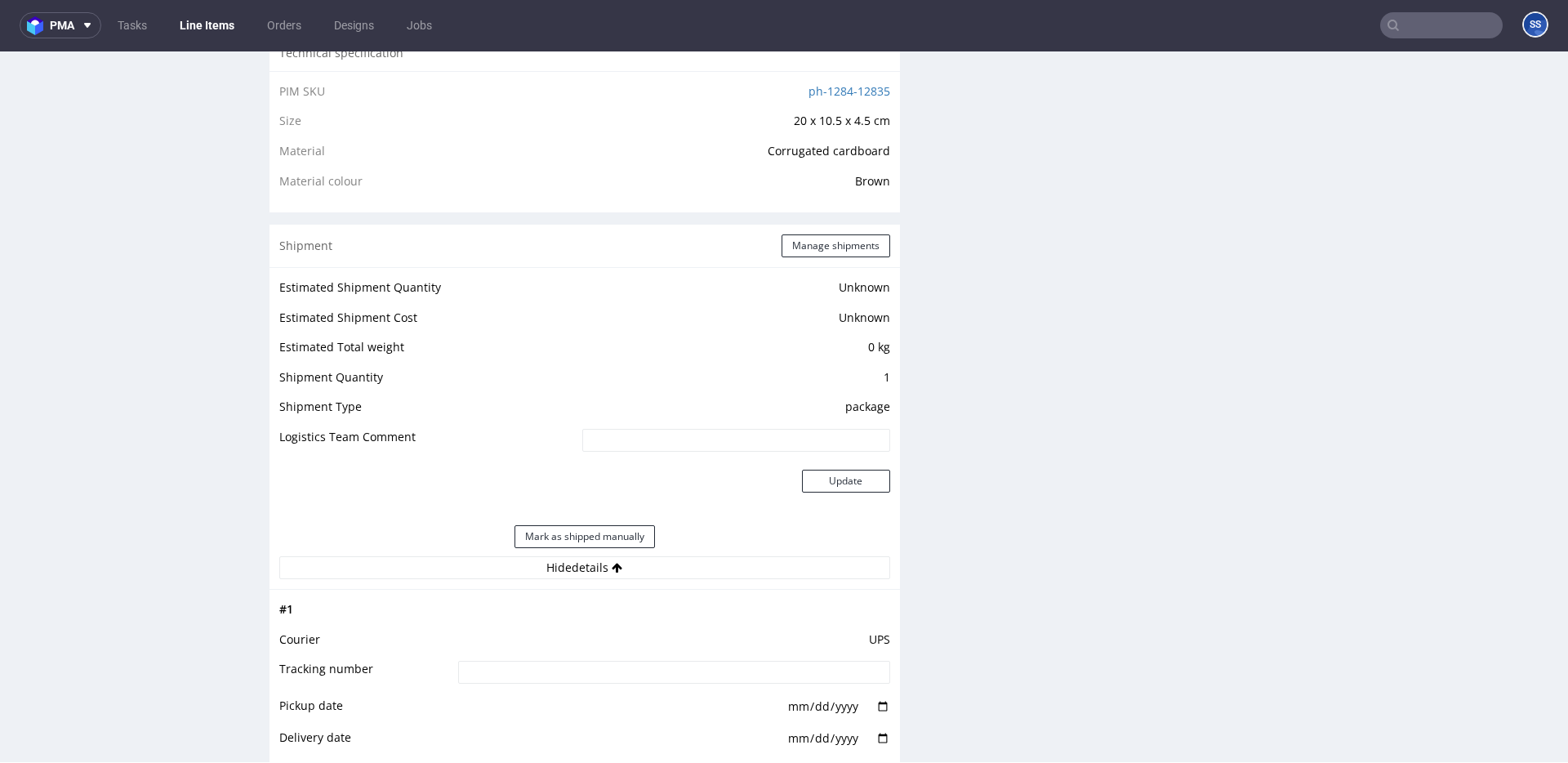
scroll to position [1130, 0]
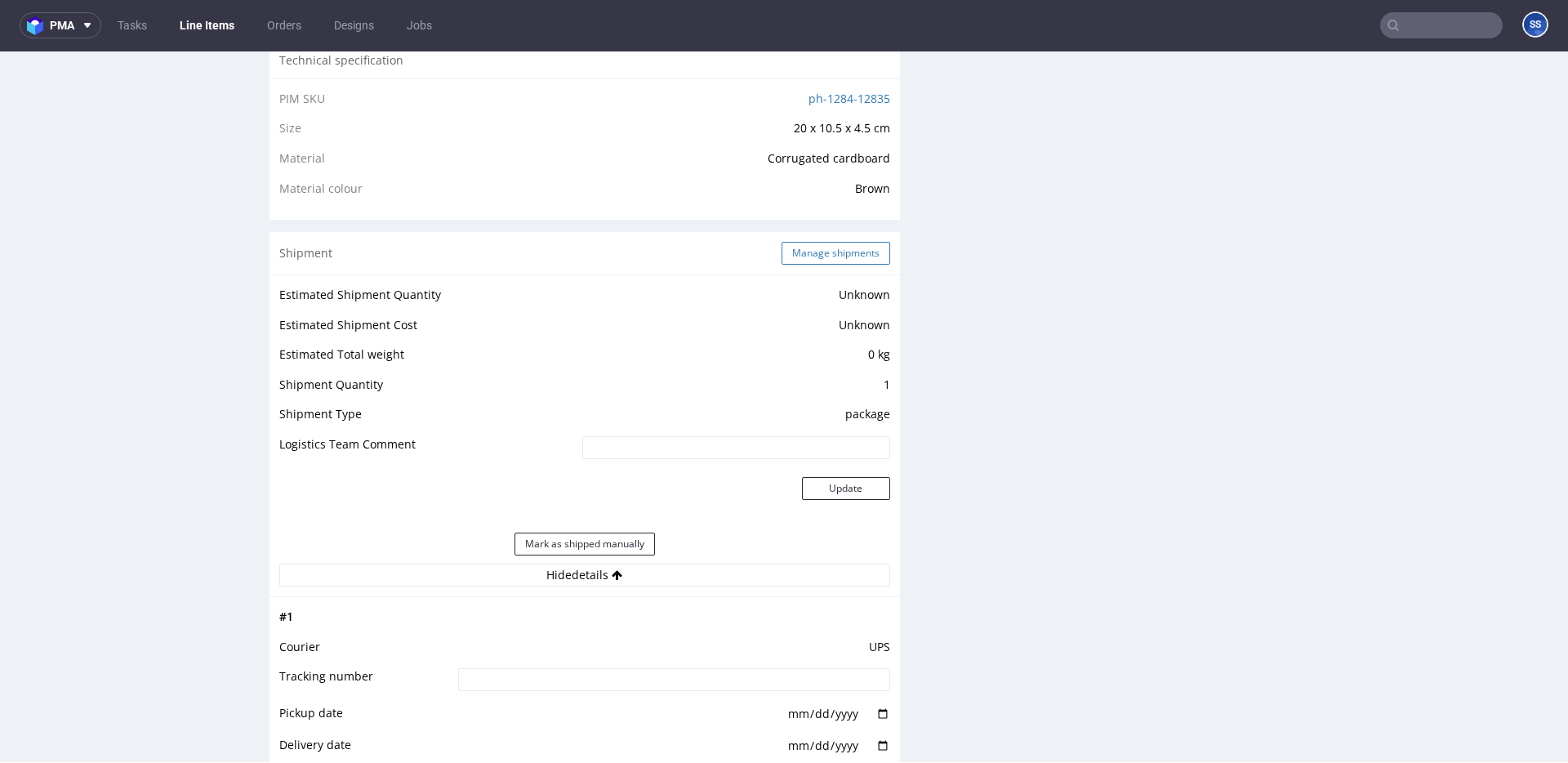
click at [809, 243] on button "Manage shipments" at bounding box center [836, 253] width 109 height 23
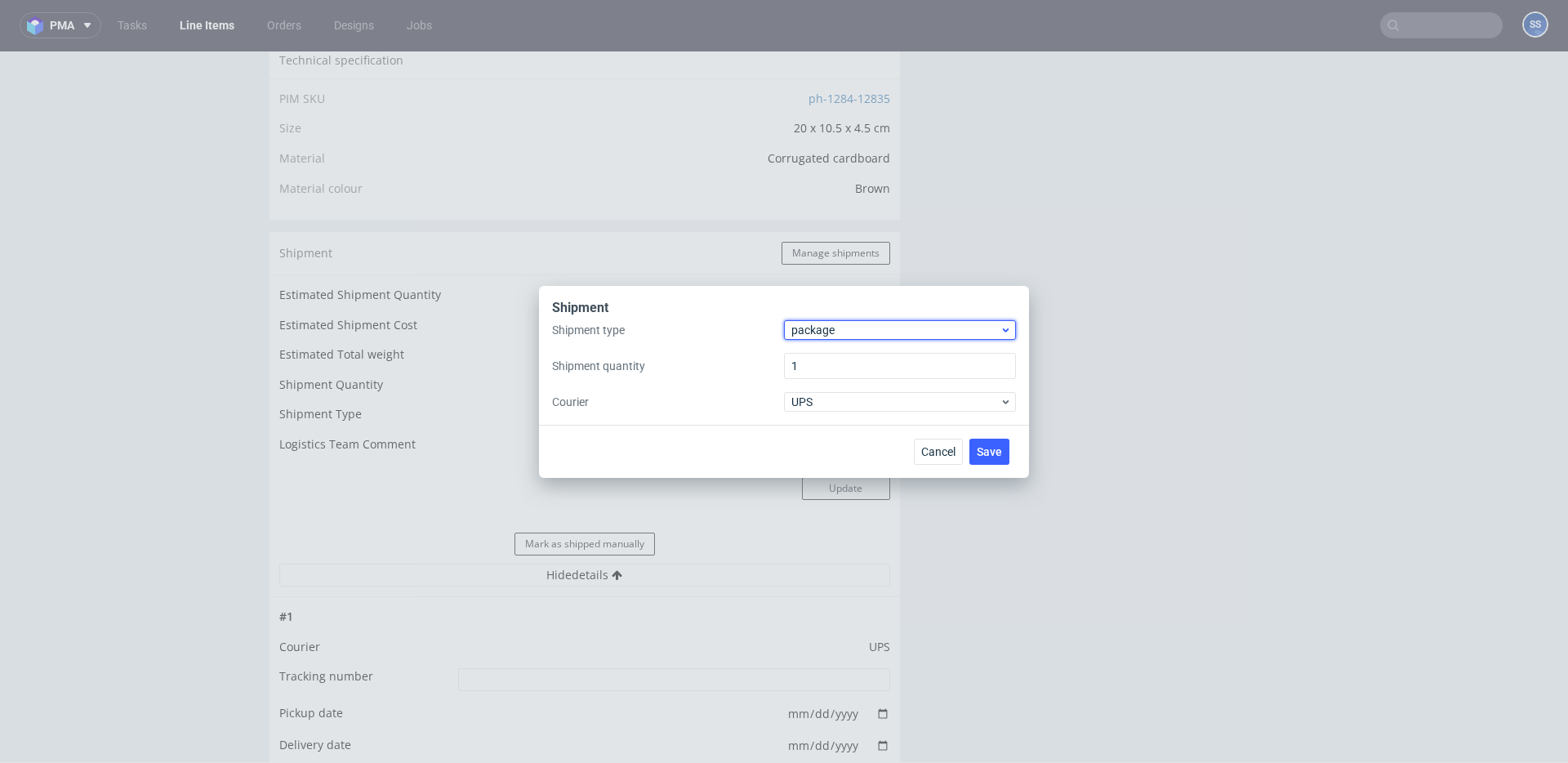
click at [865, 320] on div "package" at bounding box center [900, 330] width 232 height 20
click at [745, 310] on div "Shipment" at bounding box center [784, 309] width 464 height 21
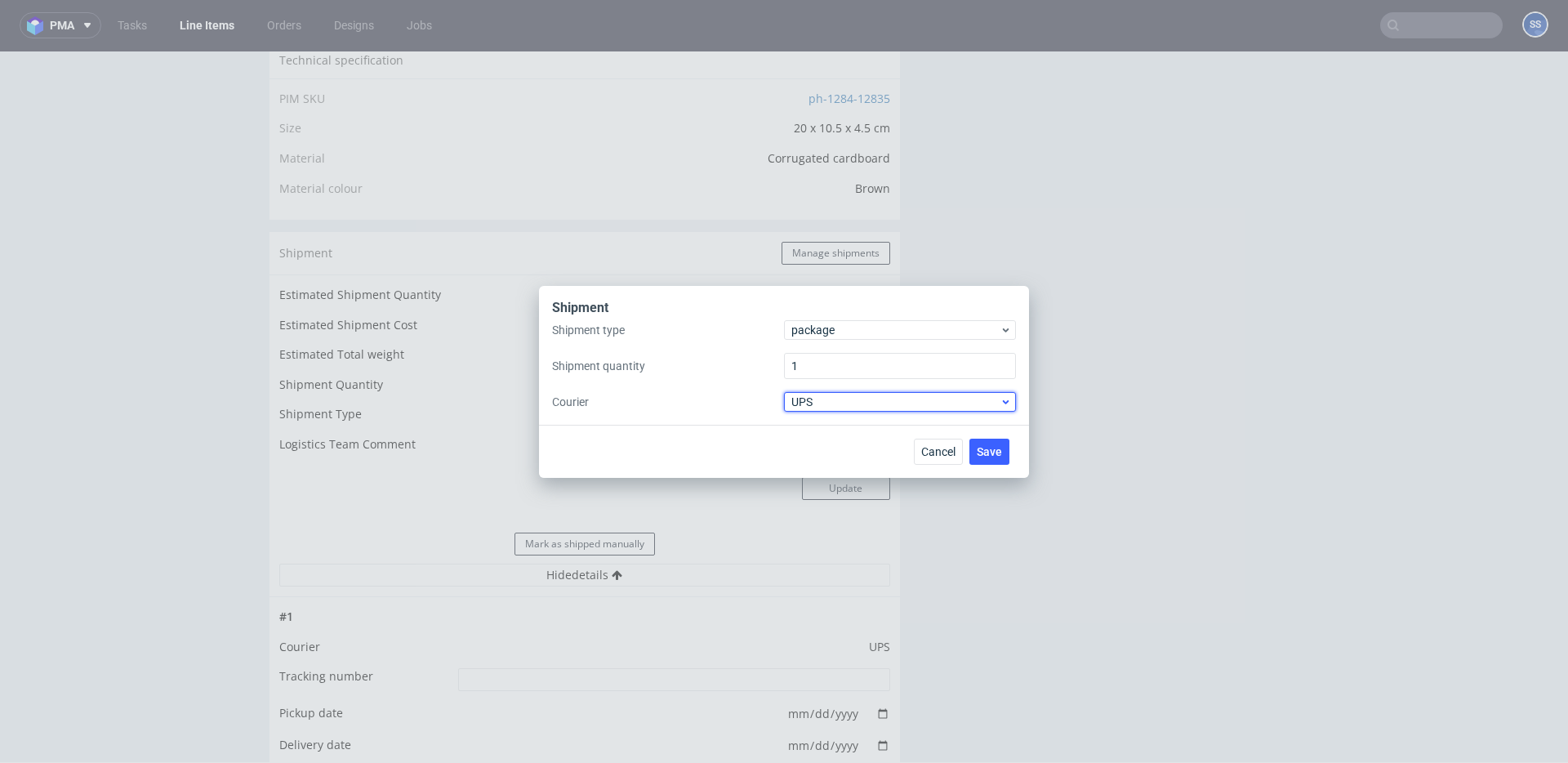
click at [834, 407] on span "UPS" at bounding box center [895, 402] width 208 height 16
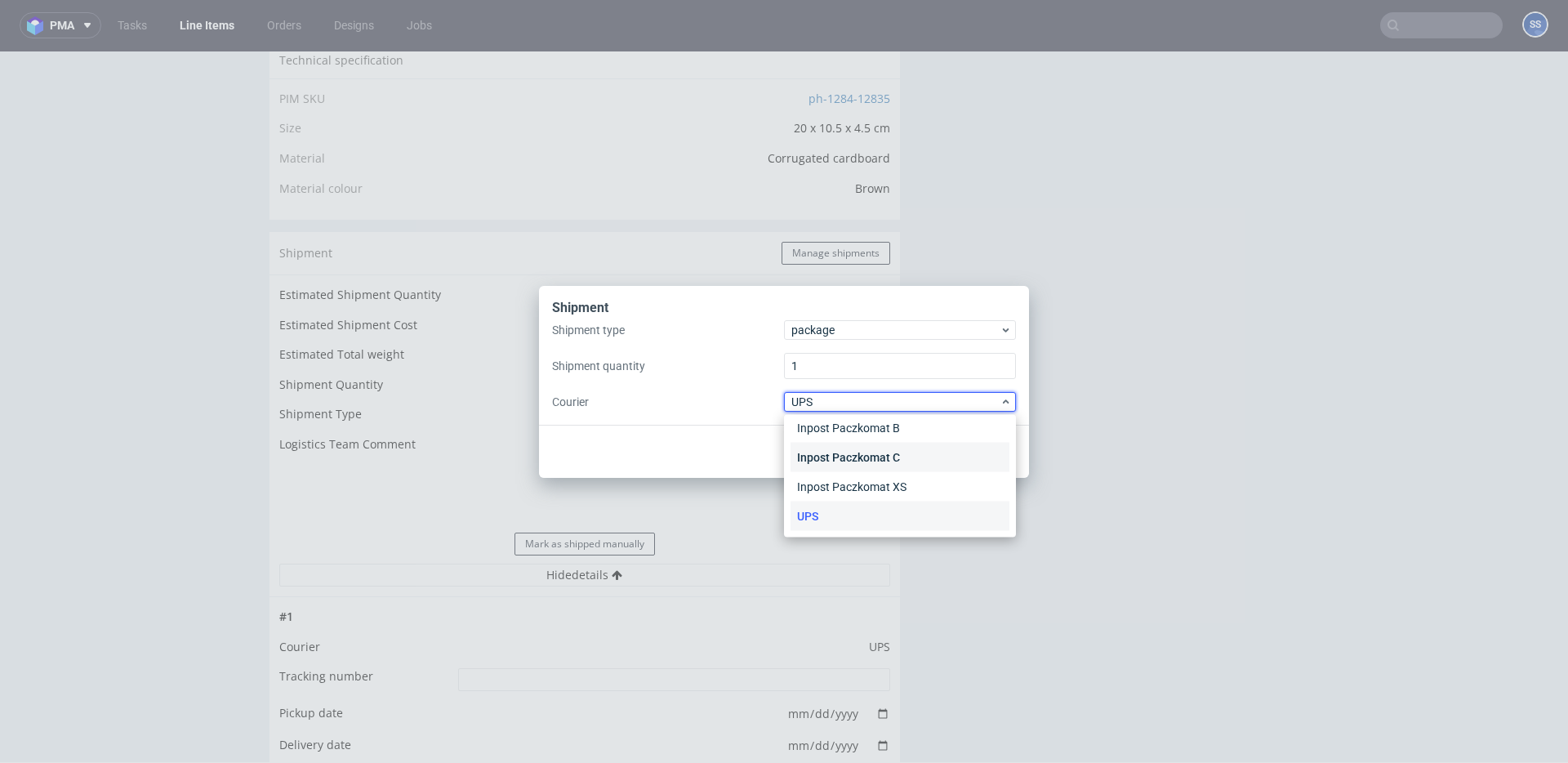
scroll to position [0, 0]
click at [843, 440] on div "APC Overnight" at bounding box center [900, 437] width 219 height 29
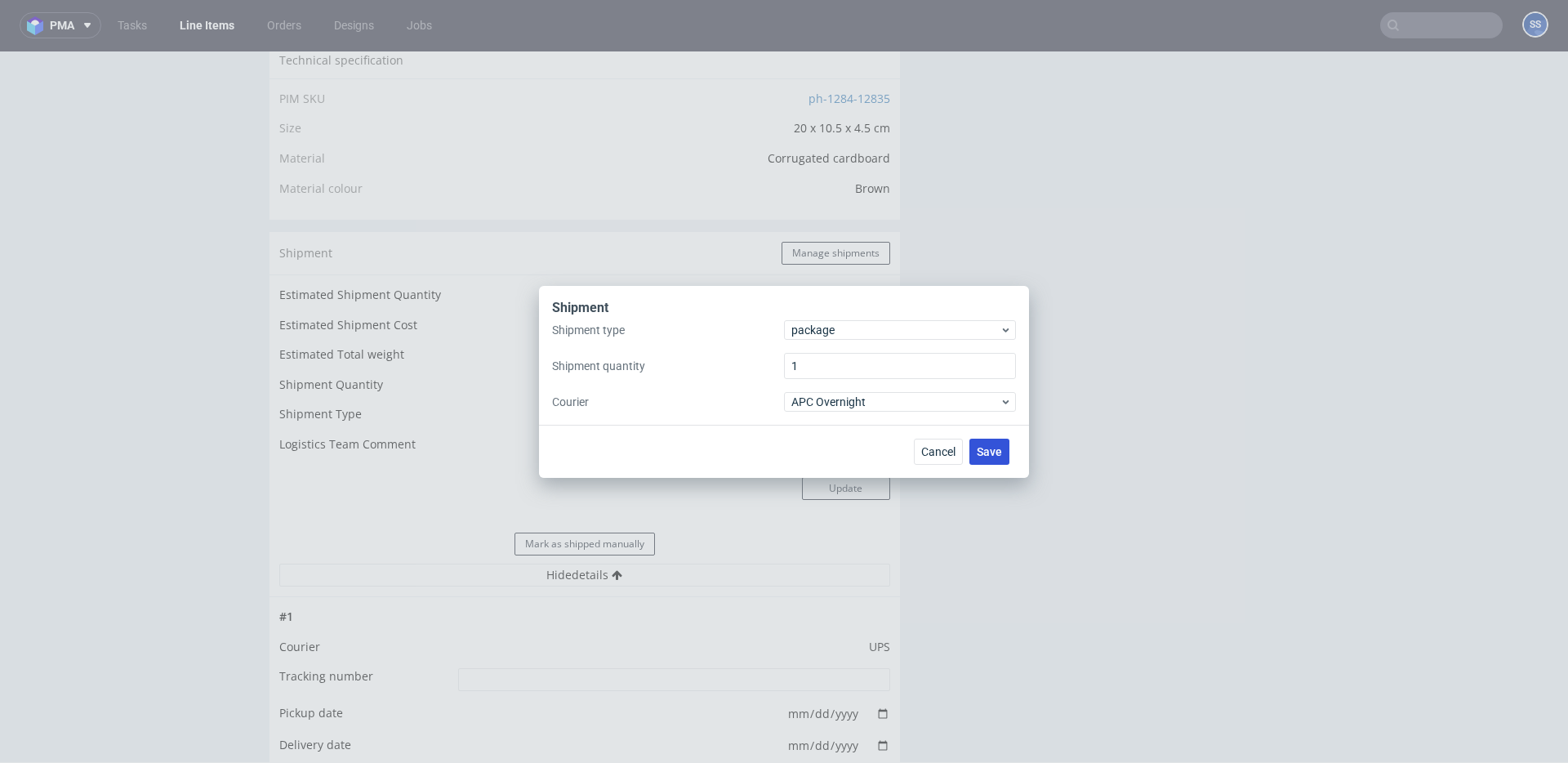
drag, startPoint x: 1024, startPoint y: 457, endPoint x: 1008, endPoint y: 455, distance: 16.1
click at [1022, 456] on div "Cancel Save" at bounding box center [784, 451] width 490 height 53
click at [1008, 455] on button "Save" at bounding box center [990, 452] width 40 height 26
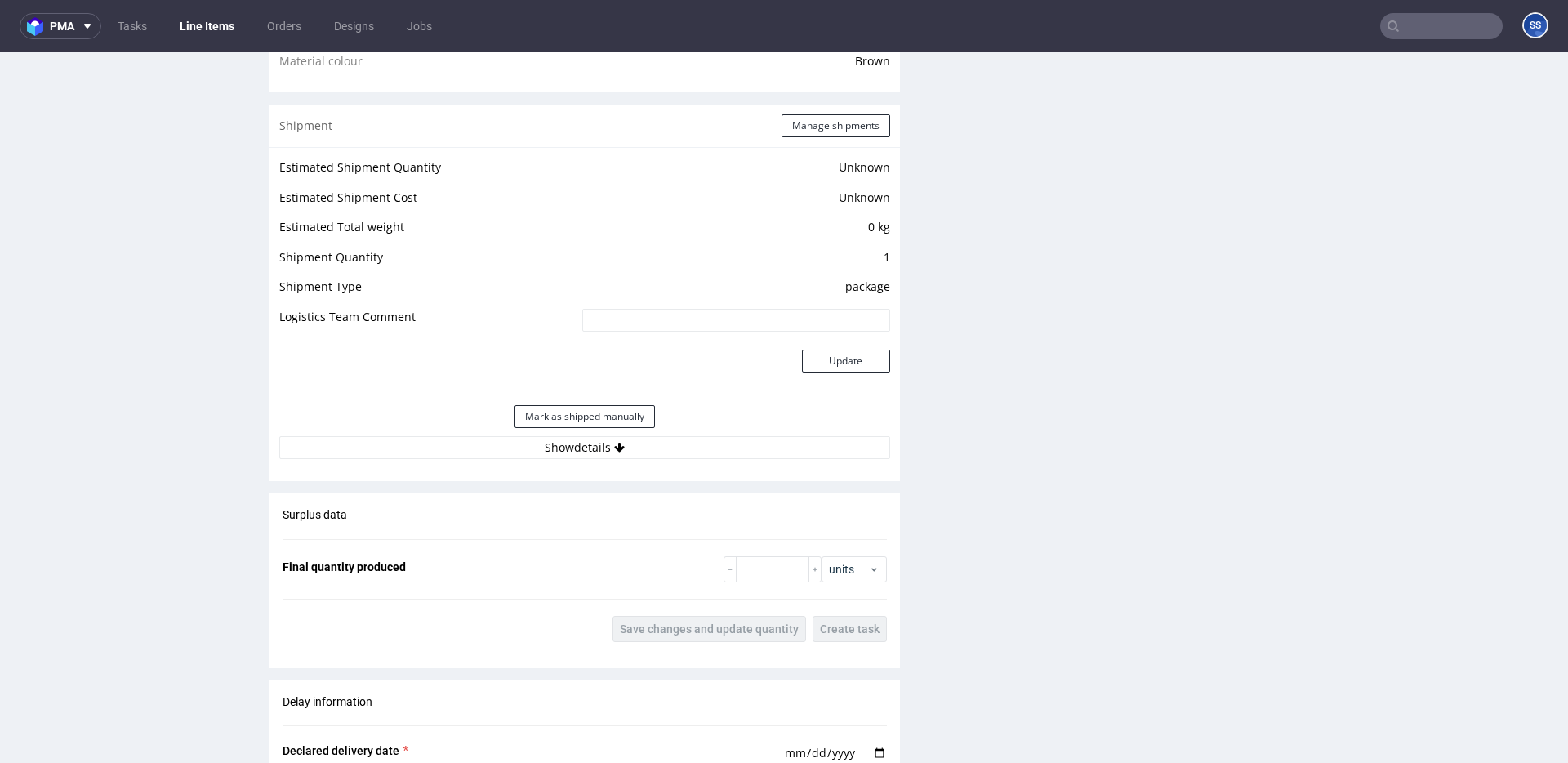
scroll to position [1268, 0]
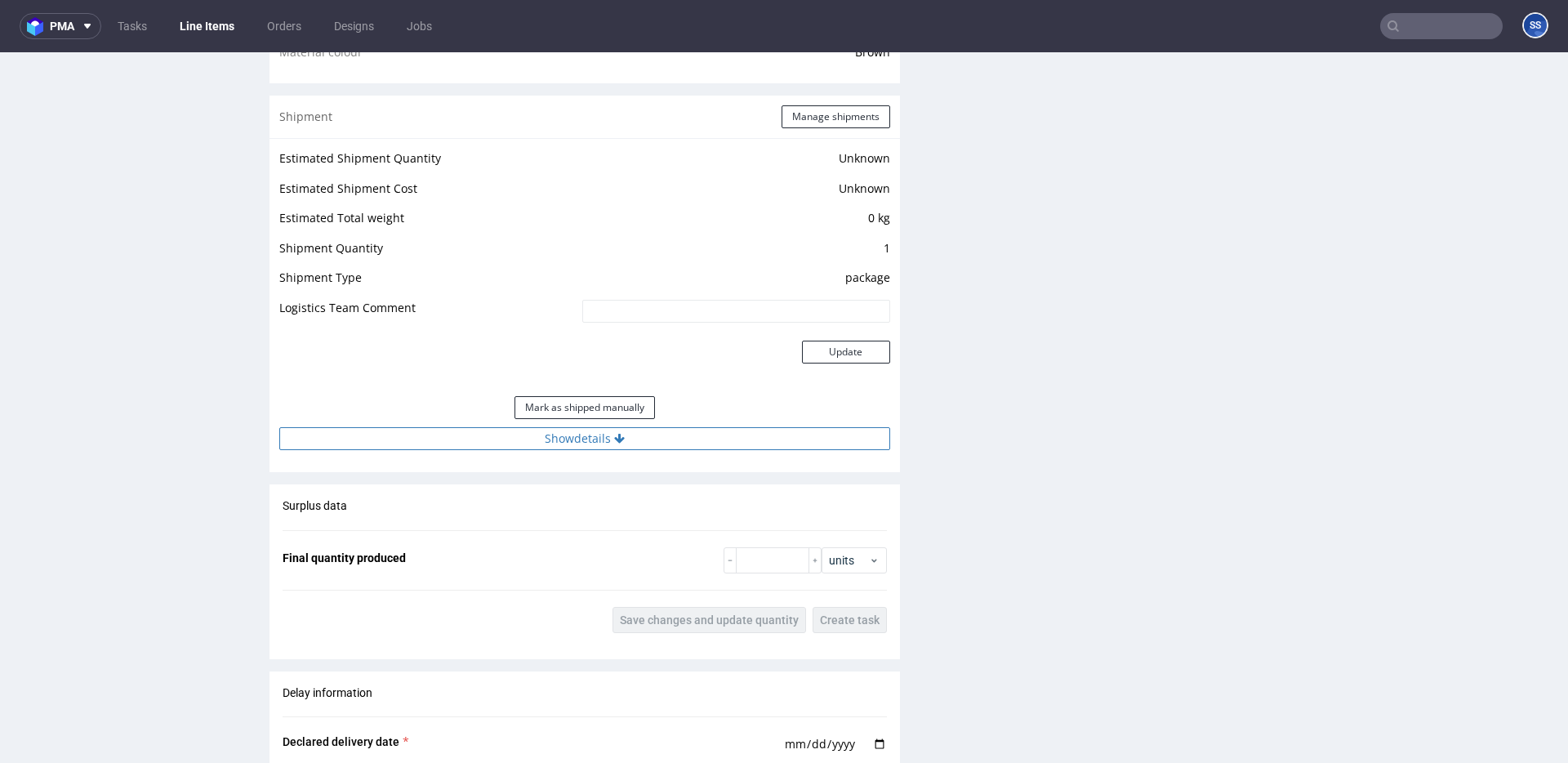
click at [718, 429] on button "Show details" at bounding box center [584, 438] width 611 height 23
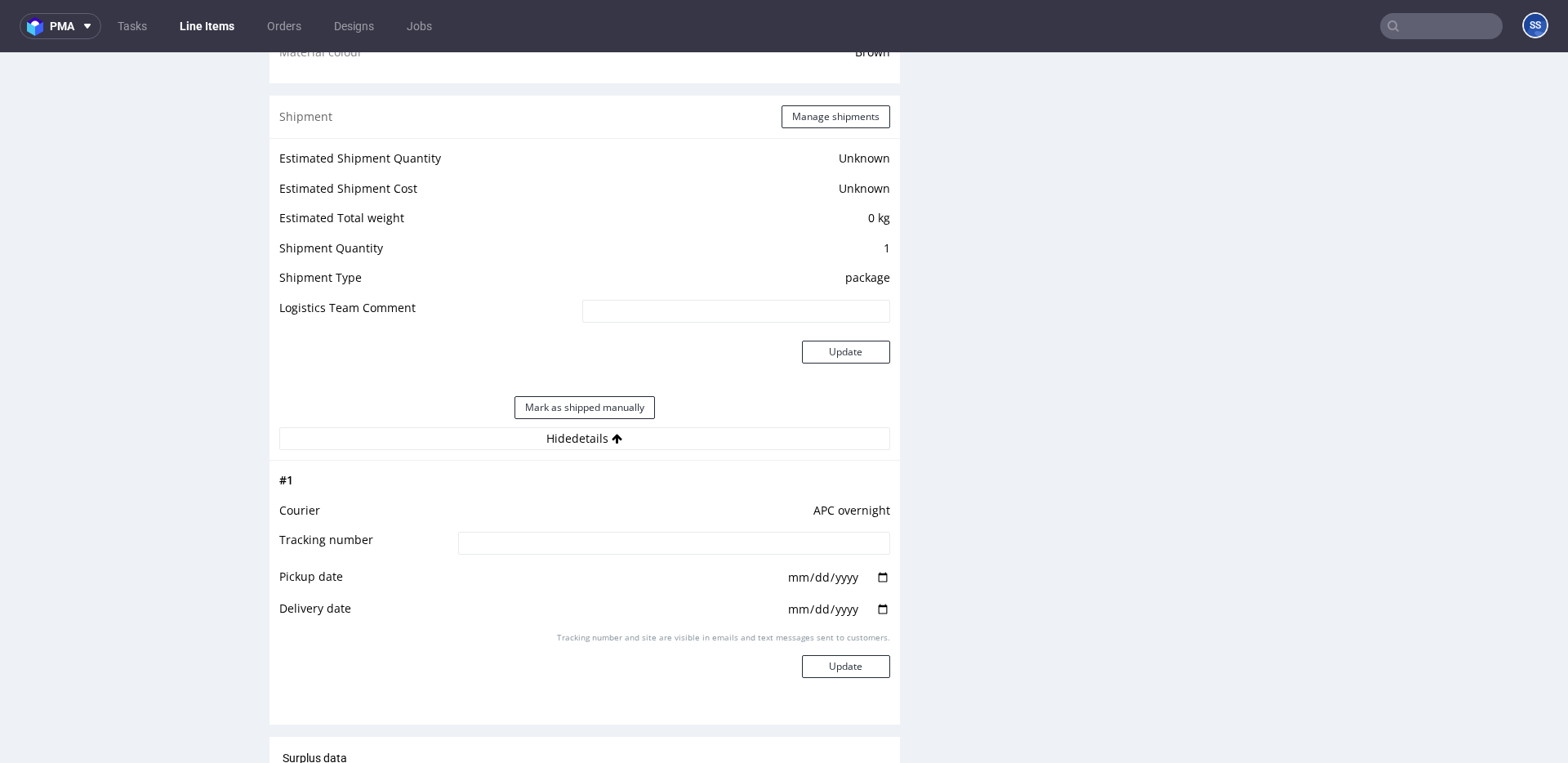
click at [678, 544] on input at bounding box center [674, 543] width 432 height 23
paste input "2025101302920420000061"
type input "2025101302920420000061"
click at [817, 657] on button "Update" at bounding box center [845, 667] width 88 height 23
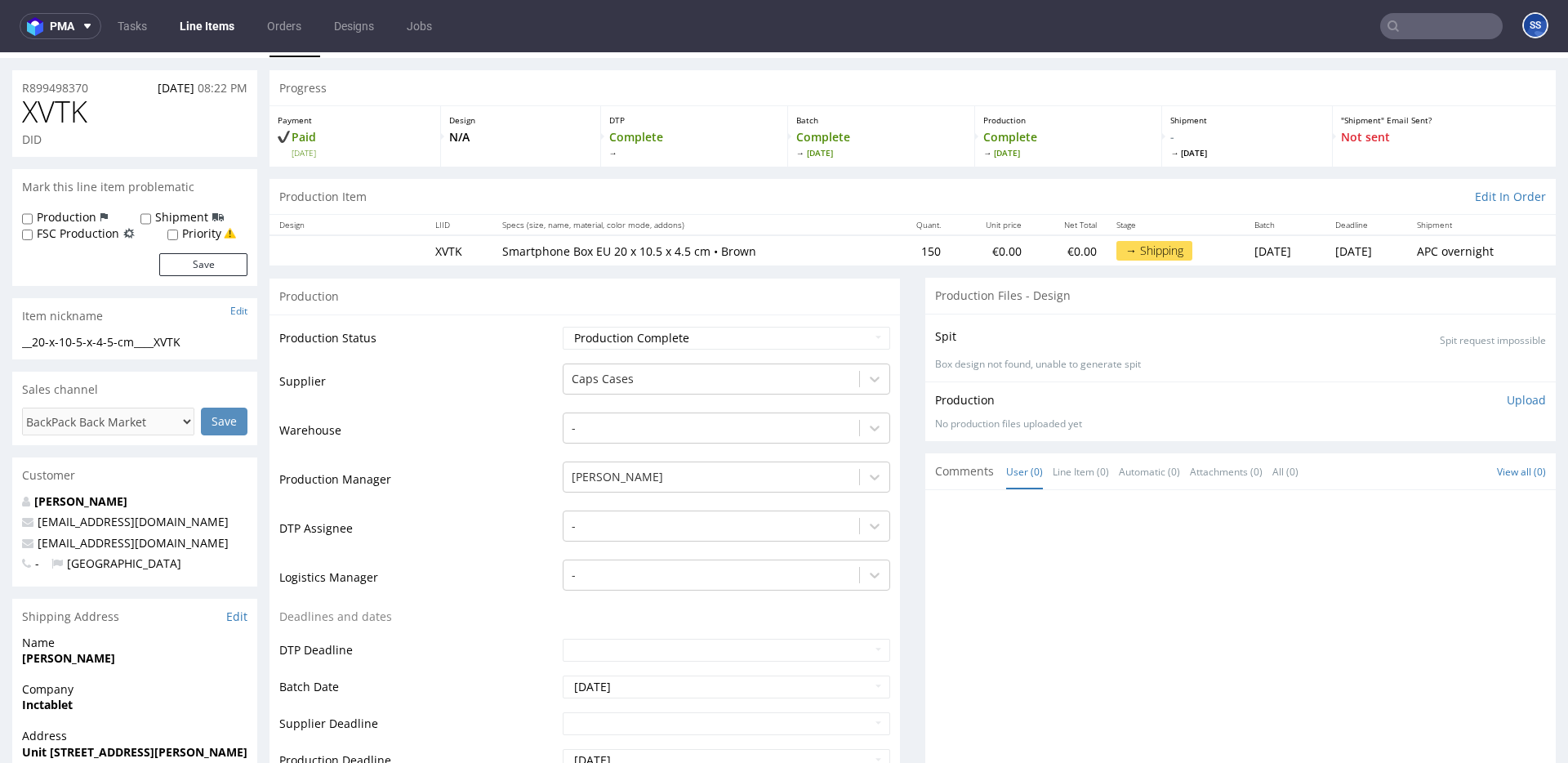
scroll to position [0, 0]
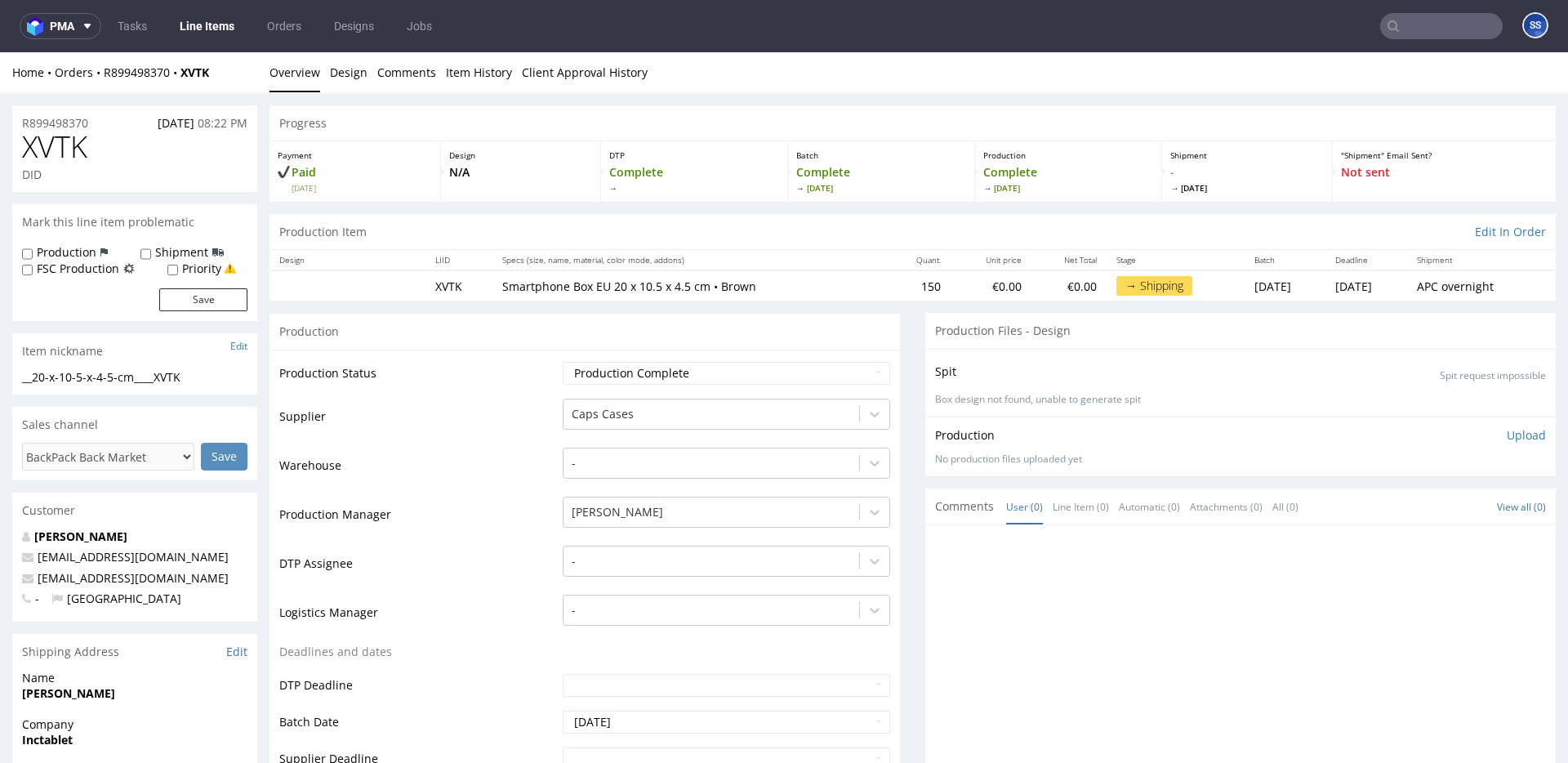
click at [191, 23] on link "Line Items" at bounding box center [207, 25] width 75 height 26
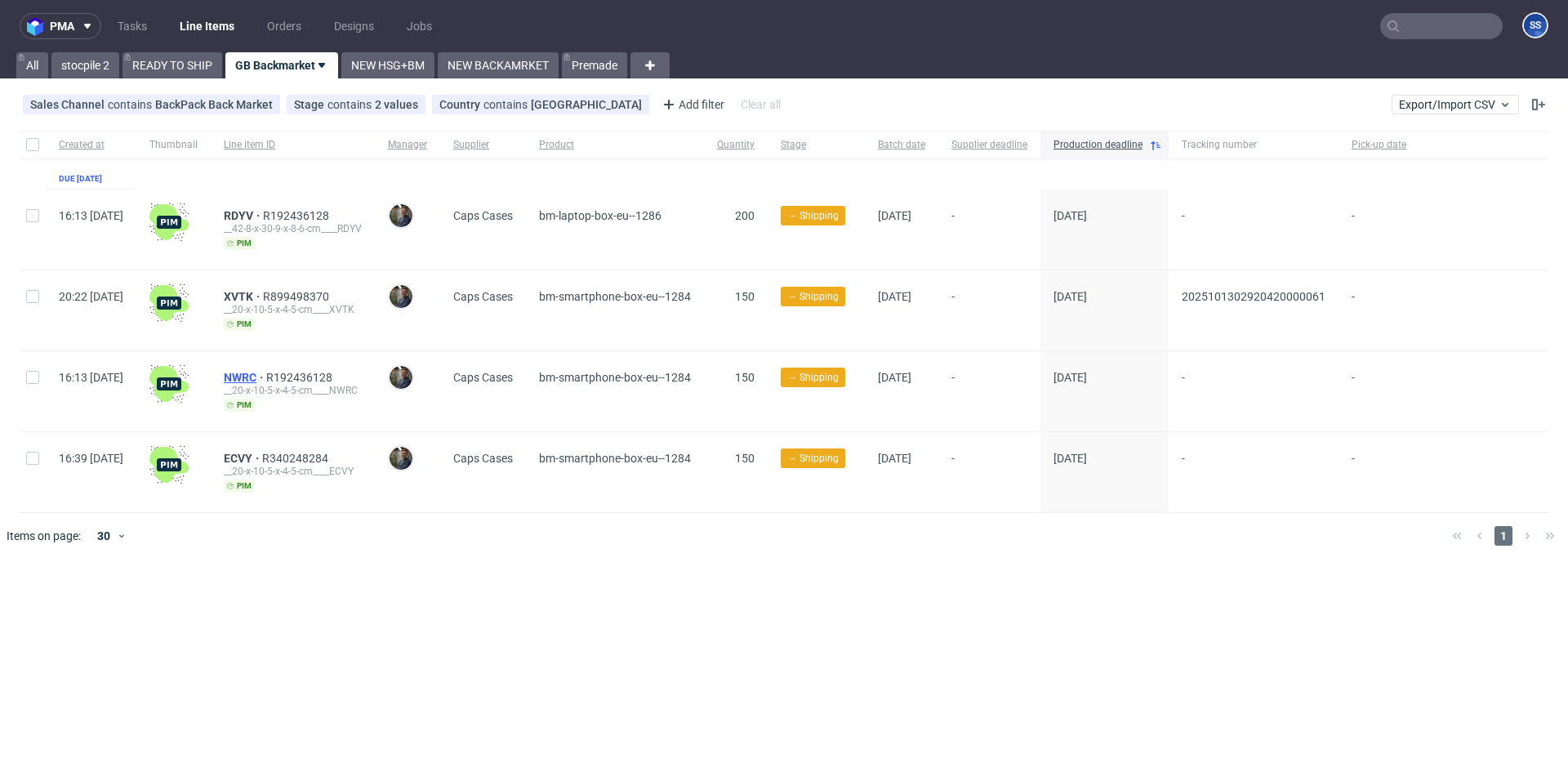
click at [266, 375] on span "NWRC" at bounding box center [245, 377] width 43 height 13
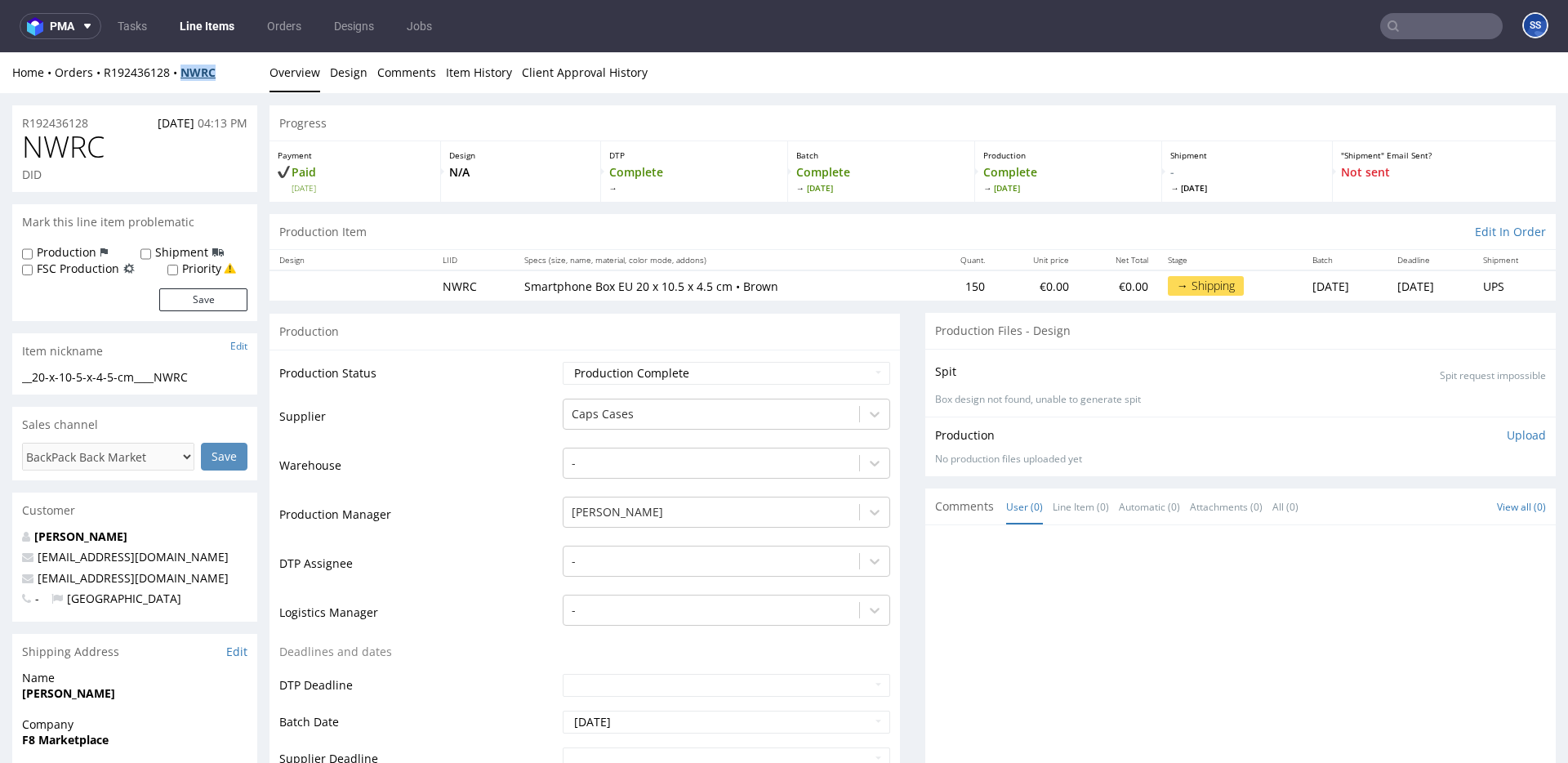
drag, startPoint x: 233, startPoint y: 75, endPoint x: 185, endPoint y: 76, distance: 48.0
click at [185, 76] on div "Home Orders R192436128 NWRC" at bounding box center [135, 73] width 245 height 16
copy strong "NWRC"
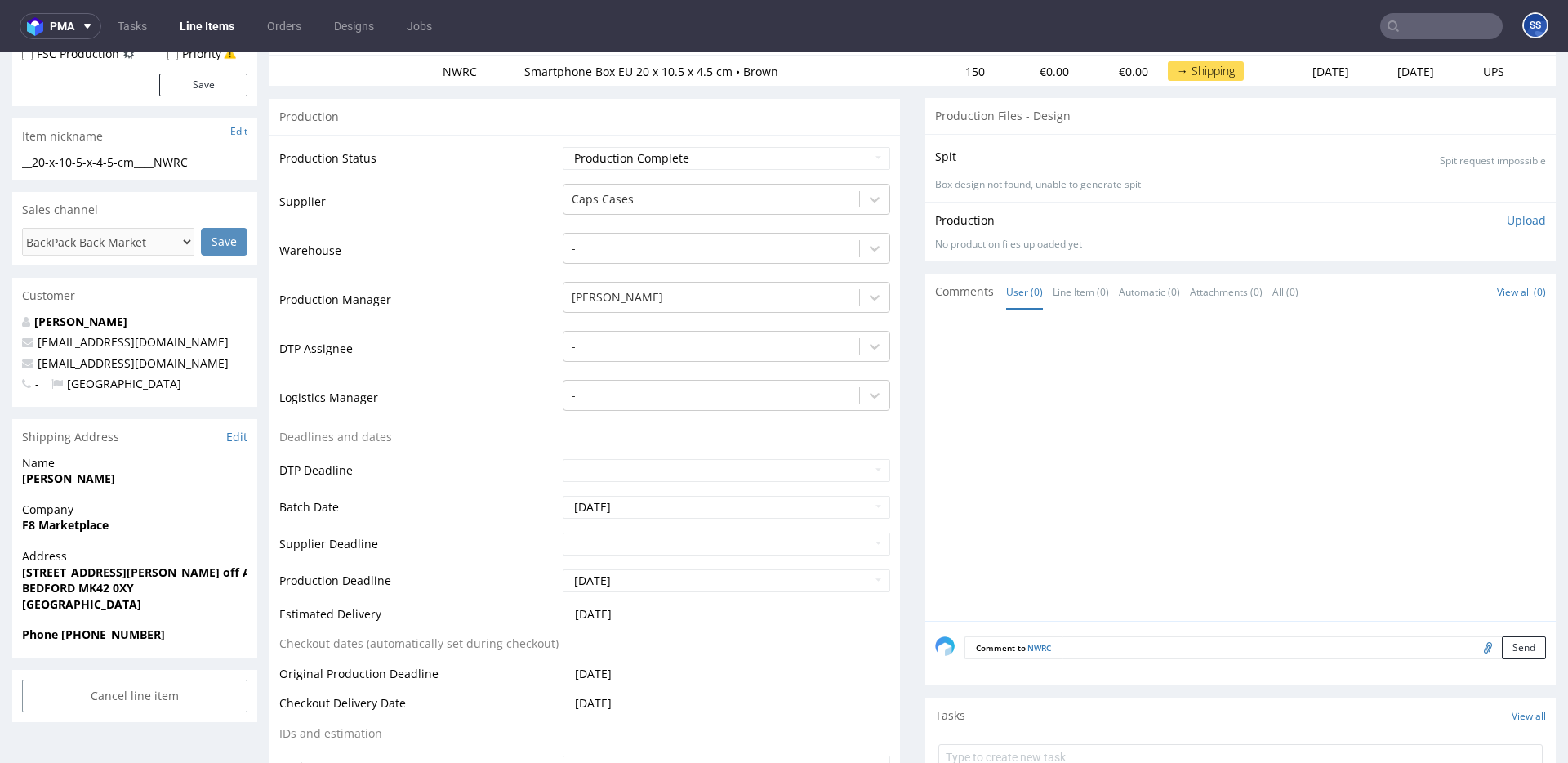
scroll to position [236, 0]
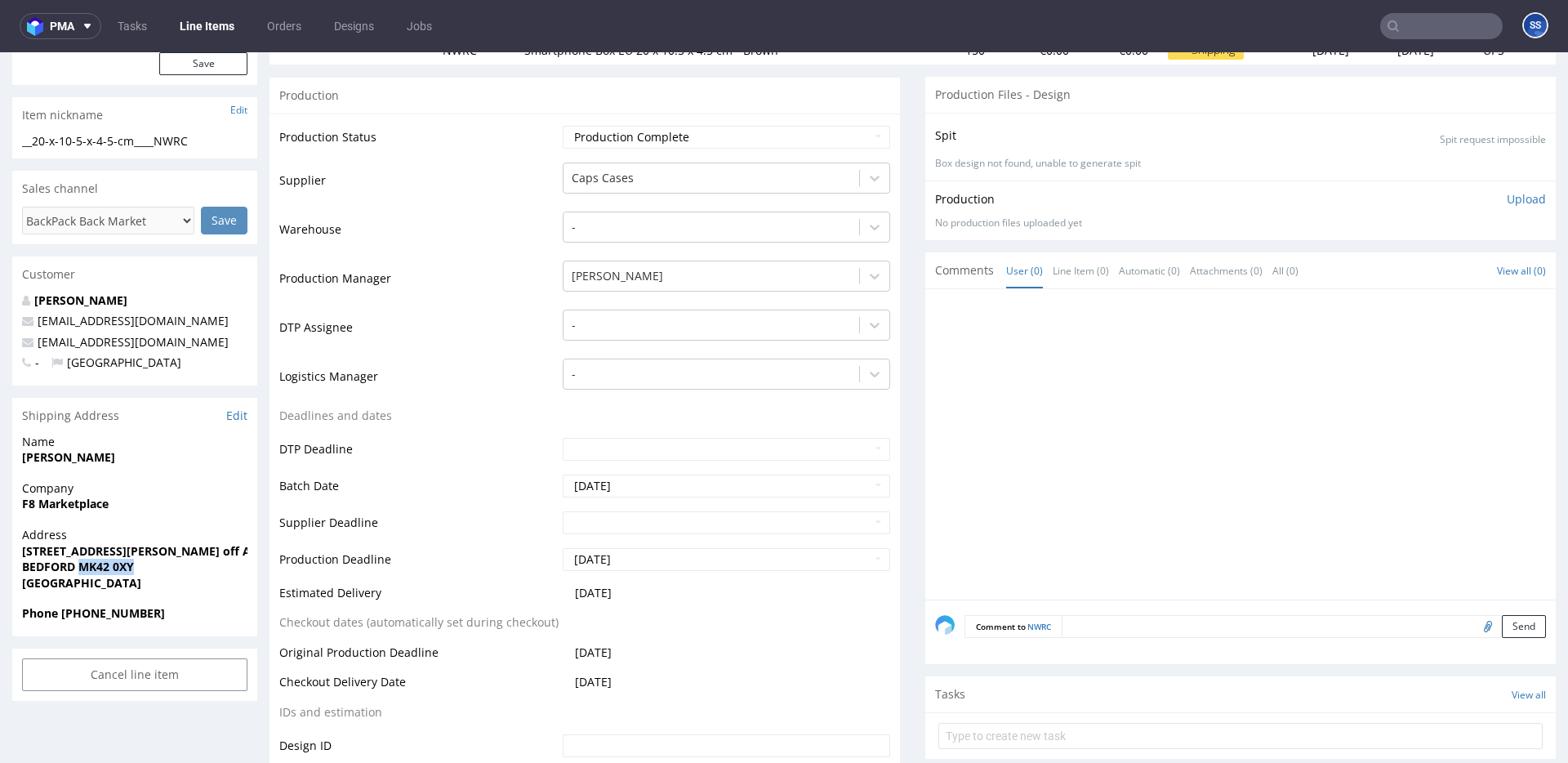
drag, startPoint x: 80, startPoint y: 567, endPoint x: 189, endPoint y: 564, distance: 109.0
click at [189, 564] on span "BEDFORD MK42 0XY" at bounding box center [135, 567] width 225 height 16
copy strong "MK42 0XY"
click at [47, 506] on strong "F8 Marketplace" at bounding box center [65, 503] width 86 height 15
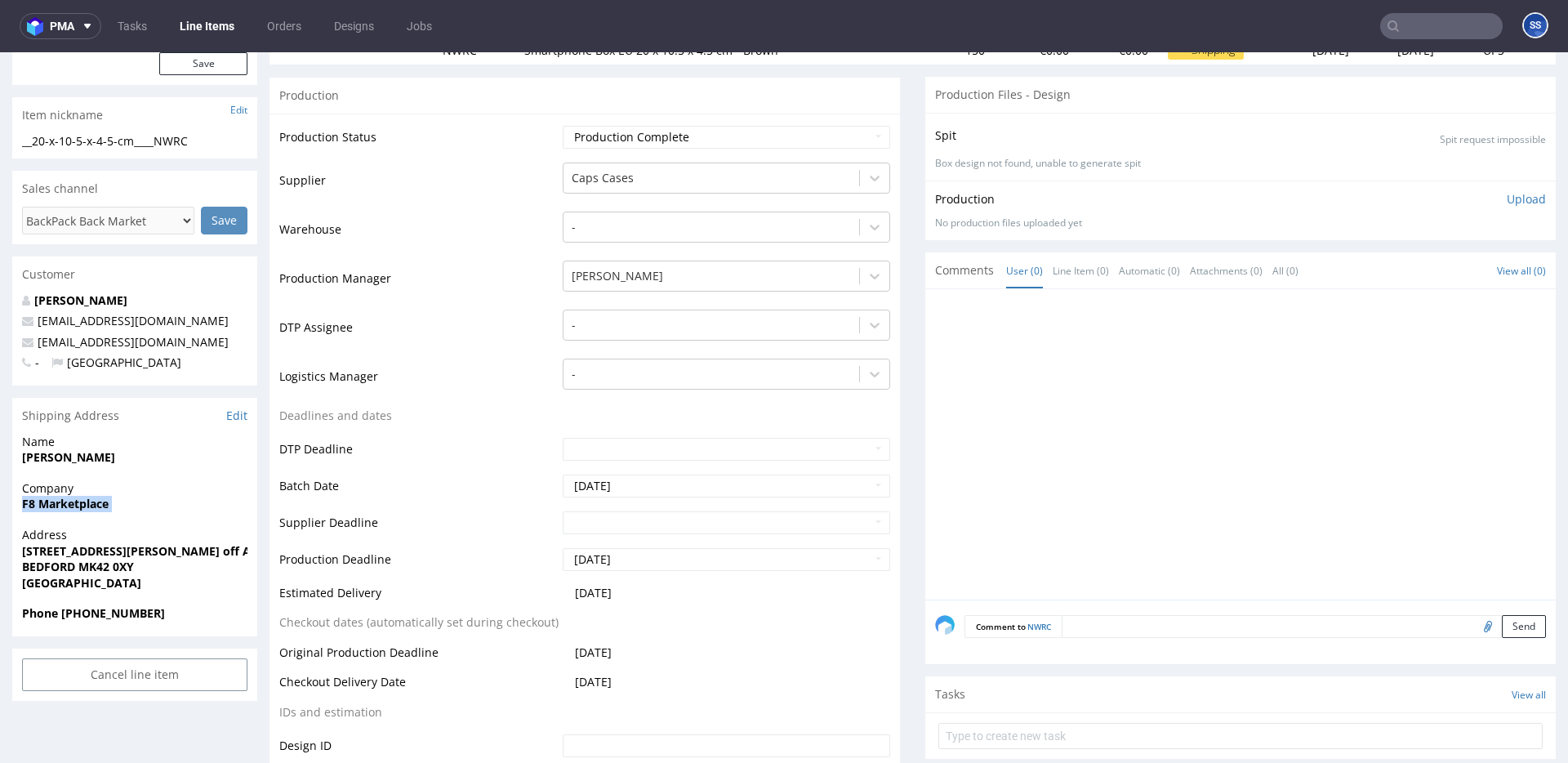
click at [47, 506] on strong "F8 Marketplace" at bounding box center [65, 503] width 86 height 15
copy strong "F8 Marketplace"
click at [140, 552] on strong "[STREET_ADDRESS][PERSON_NAME] off Awkright road" at bounding box center [173, 551] width 302 height 15
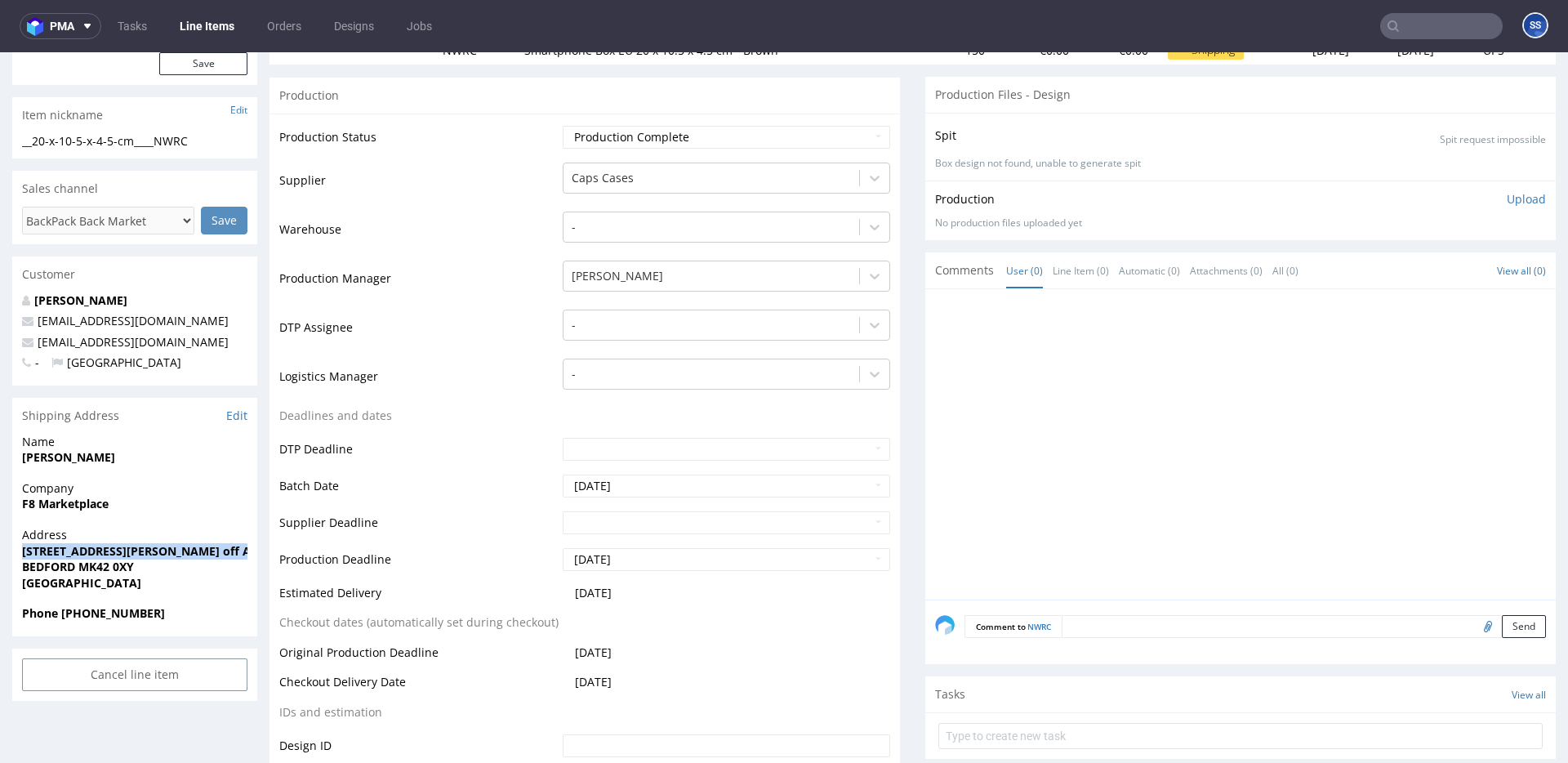
copy strong "[STREET_ADDRESS][PERSON_NAME] off Awkright road"
click at [43, 567] on strong "BEDFORD MK42 0XY" at bounding box center [77, 567] width 112 height 15
copy strong "BEDFORD"
click at [65, 457] on strong "Samuel Ogunnaike" at bounding box center [68, 457] width 93 height 15
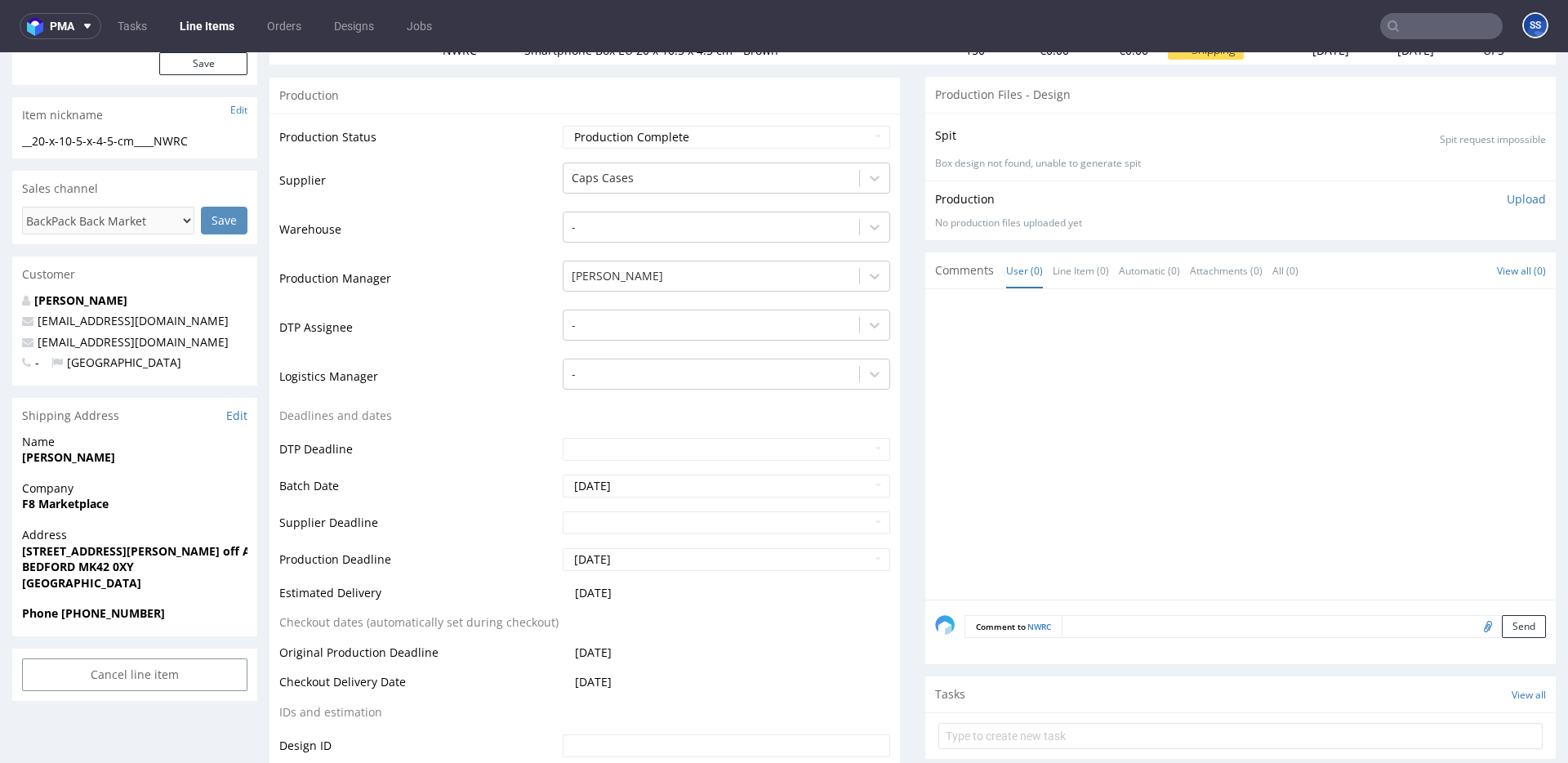
click at [65, 457] on strong "[PERSON_NAME]" at bounding box center [68, 457] width 93 height 15
copy strong "[PERSON_NAME]"
click at [85, 618] on div "Phone [PHONE_NUMBER]" at bounding box center [135, 621] width 245 height 31
click at [85, 618] on strong "Phone [PHONE_NUMBER]" at bounding box center [93, 613] width 143 height 15
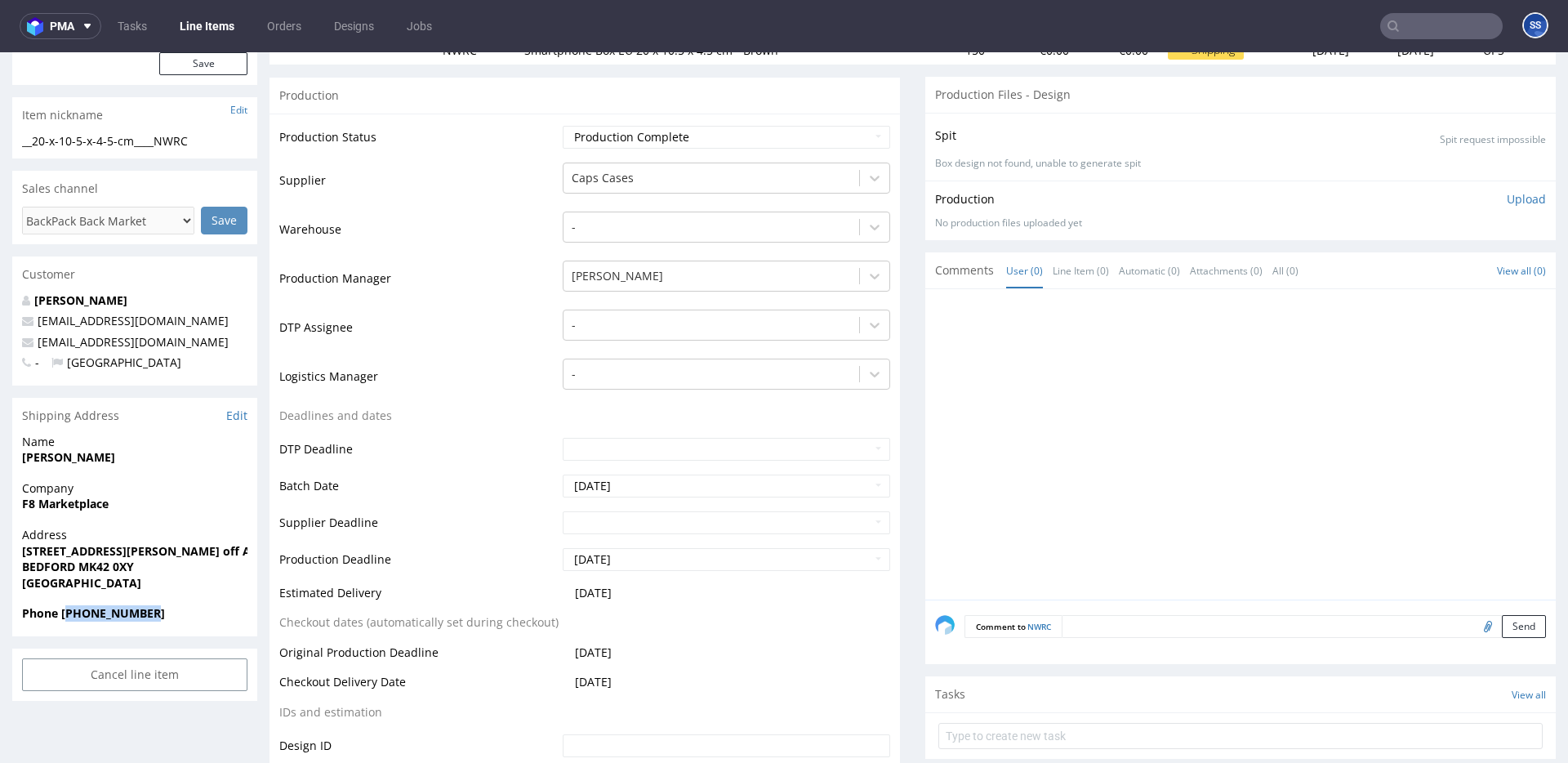
click at [85, 618] on strong "Phone [PHONE_NUMBER]" at bounding box center [93, 613] width 143 height 15
click at [85, 617] on strong "Phone [PHONE_NUMBER]" at bounding box center [93, 613] width 143 height 15
drag, startPoint x: 131, startPoint y: 344, endPoint x: 21, endPoint y: 343, distance: 110.0
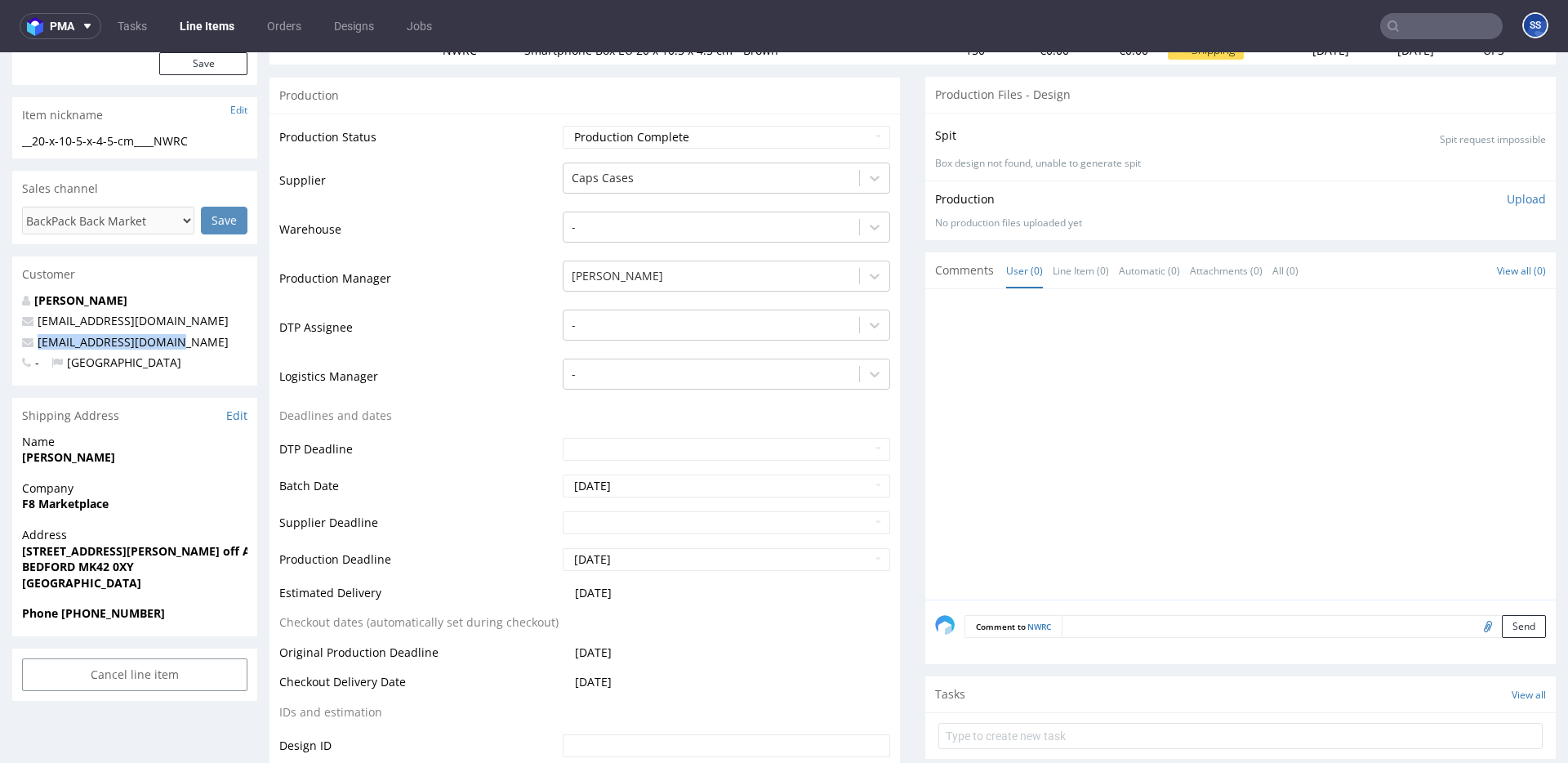
click at [21, 343] on div "Samuel Ogunnaike whitelabel@packhelp.com info@f8marketplace.com - United Kingdom" at bounding box center [135, 339] width 245 height 93
copy span "[EMAIL_ADDRESS][DOMAIN_NAME]"
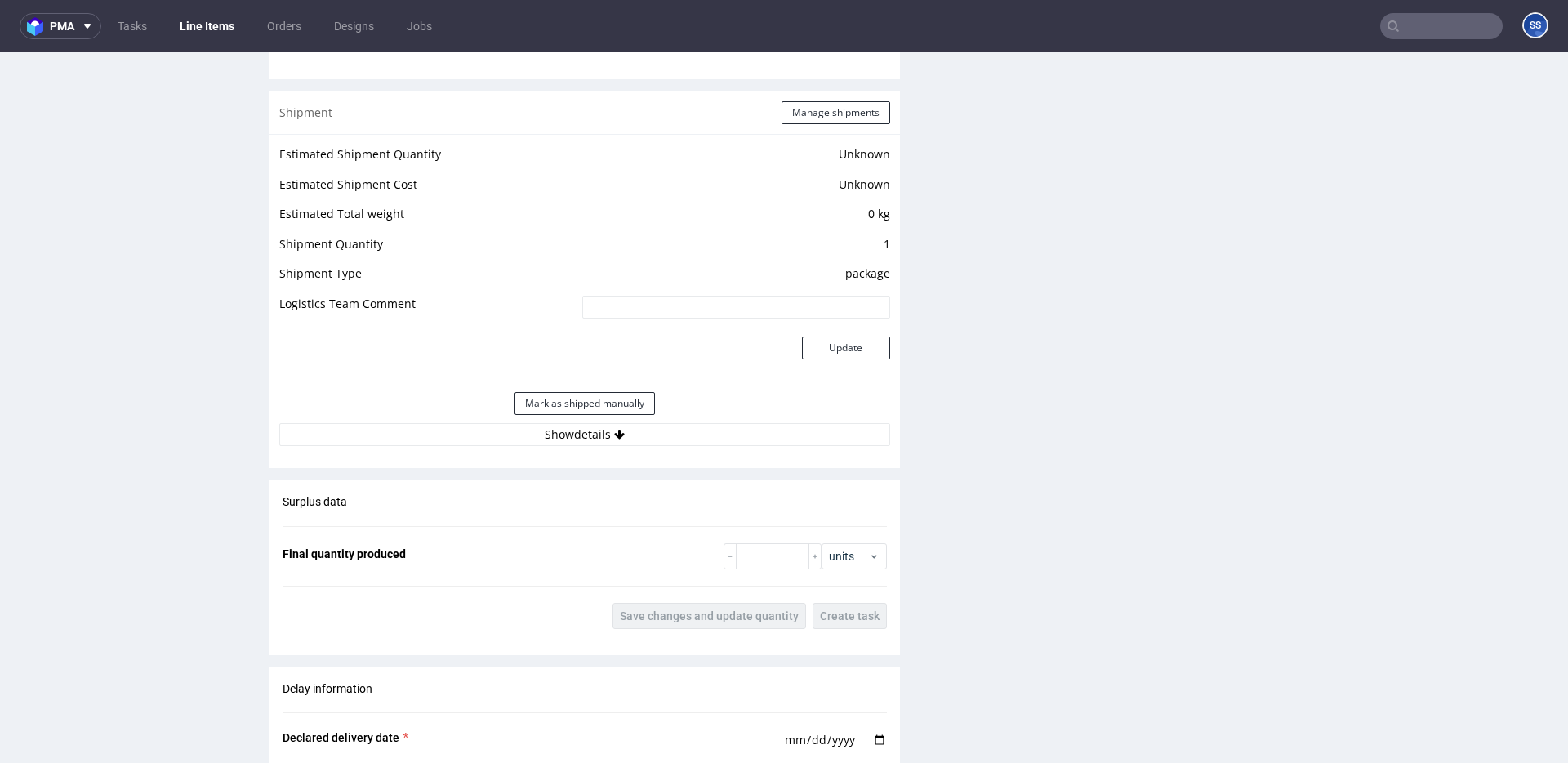
scroll to position [1274, 0]
click at [645, 423] on button "Show details" at bounding box center [584, 432] width 611 height 23
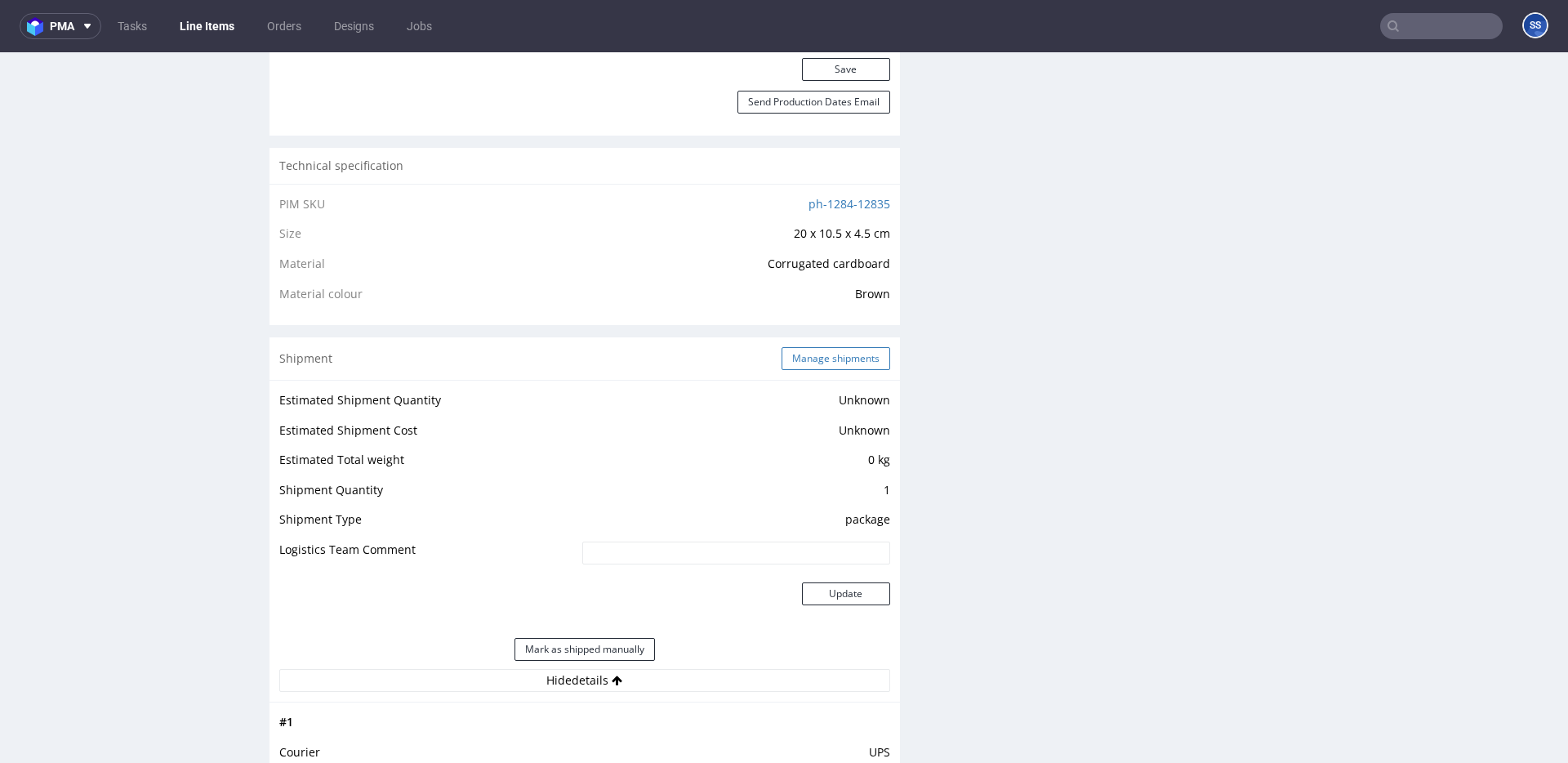
scroll to position [1007, 0]
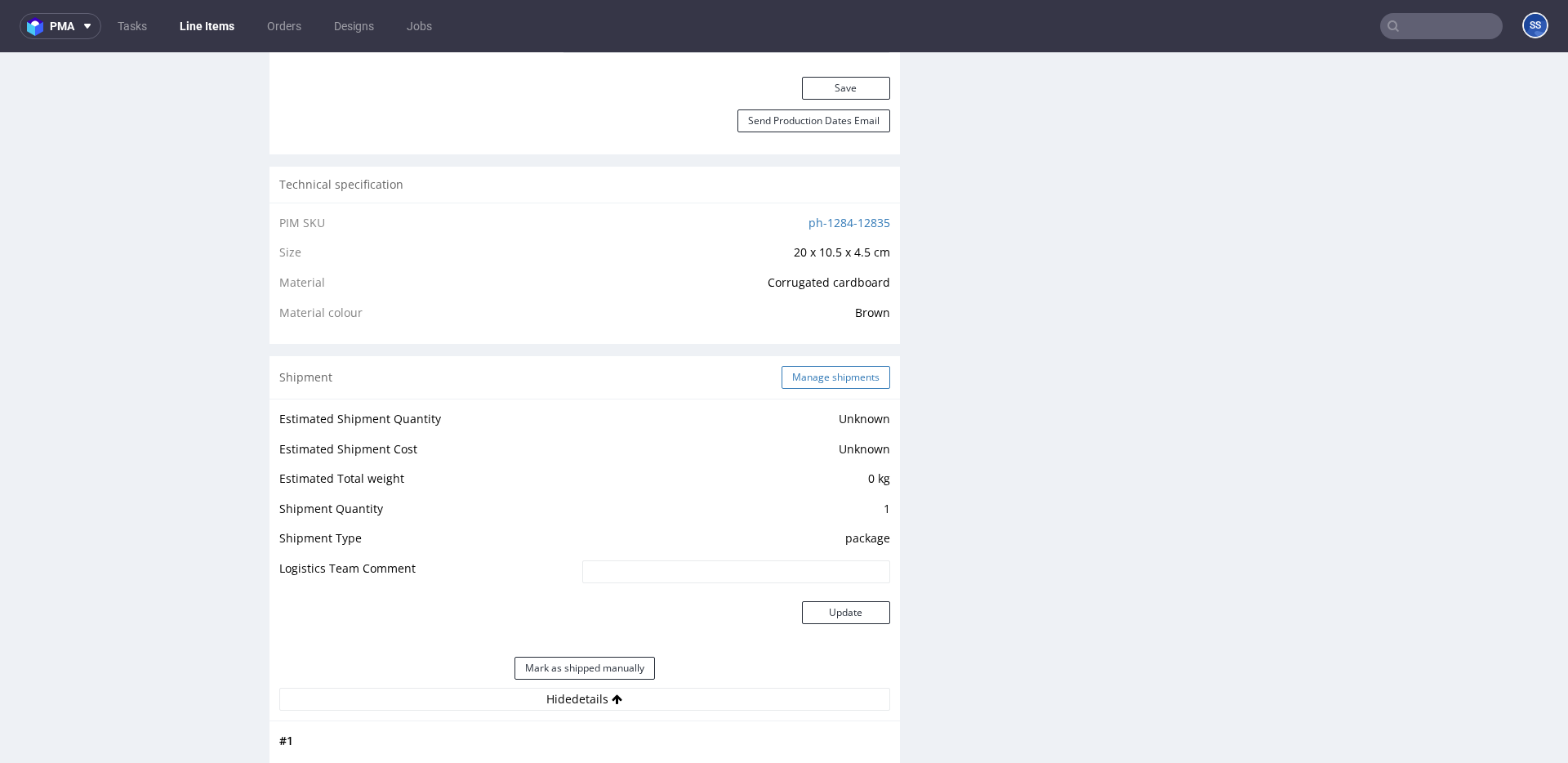
click at [825, 375] on button "Manage shipments" at bounding box center [836, 377] width 109 height 23
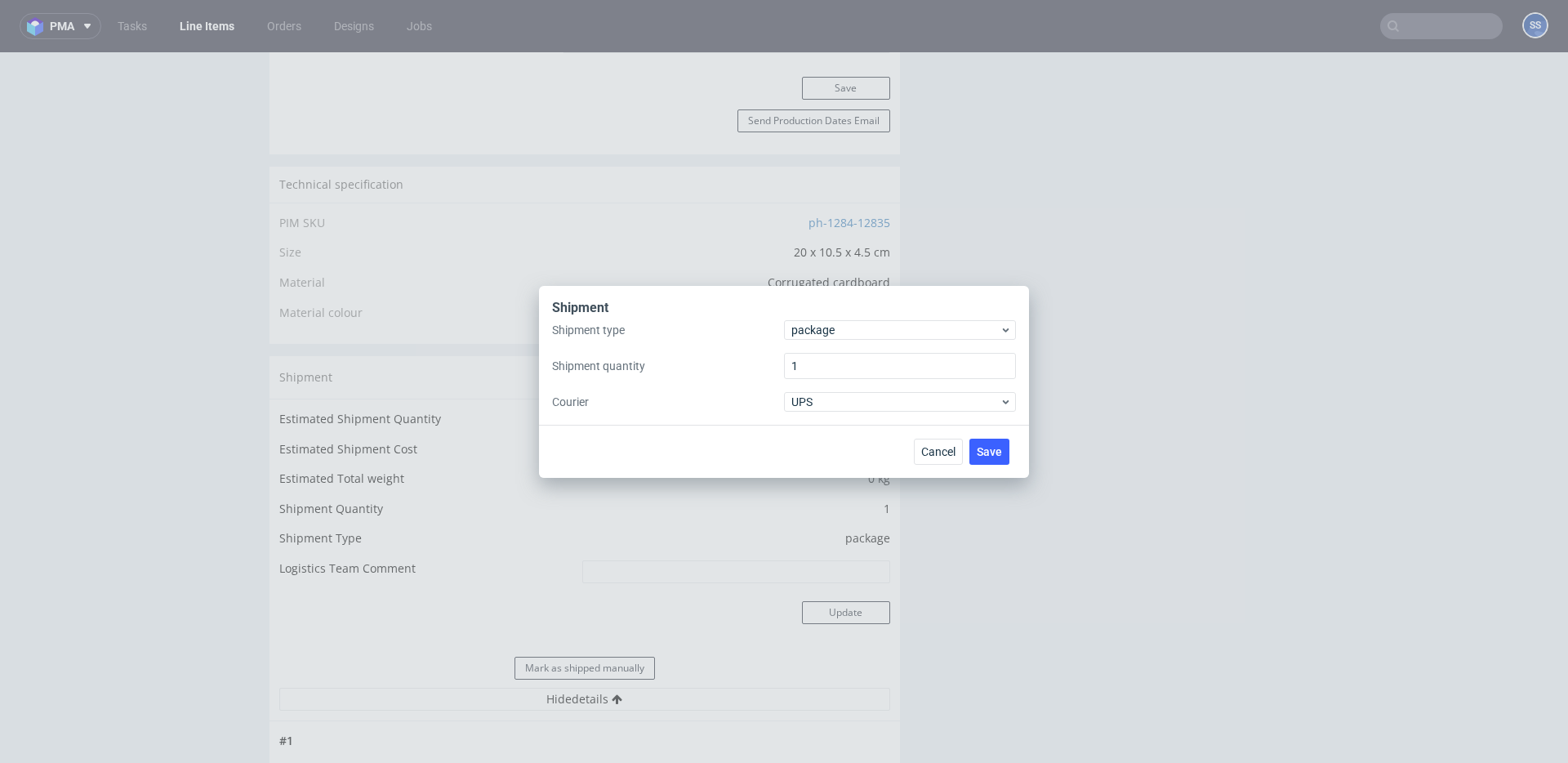
click at [899, 417] on div "Shipment Shipment type package Shipment quantity 1 Courier UPS" at bounding box center [784, 355] width 490 height 139
click at [893, 410] on div "UPS" at bounding box center [900, 402] width 232 height 20
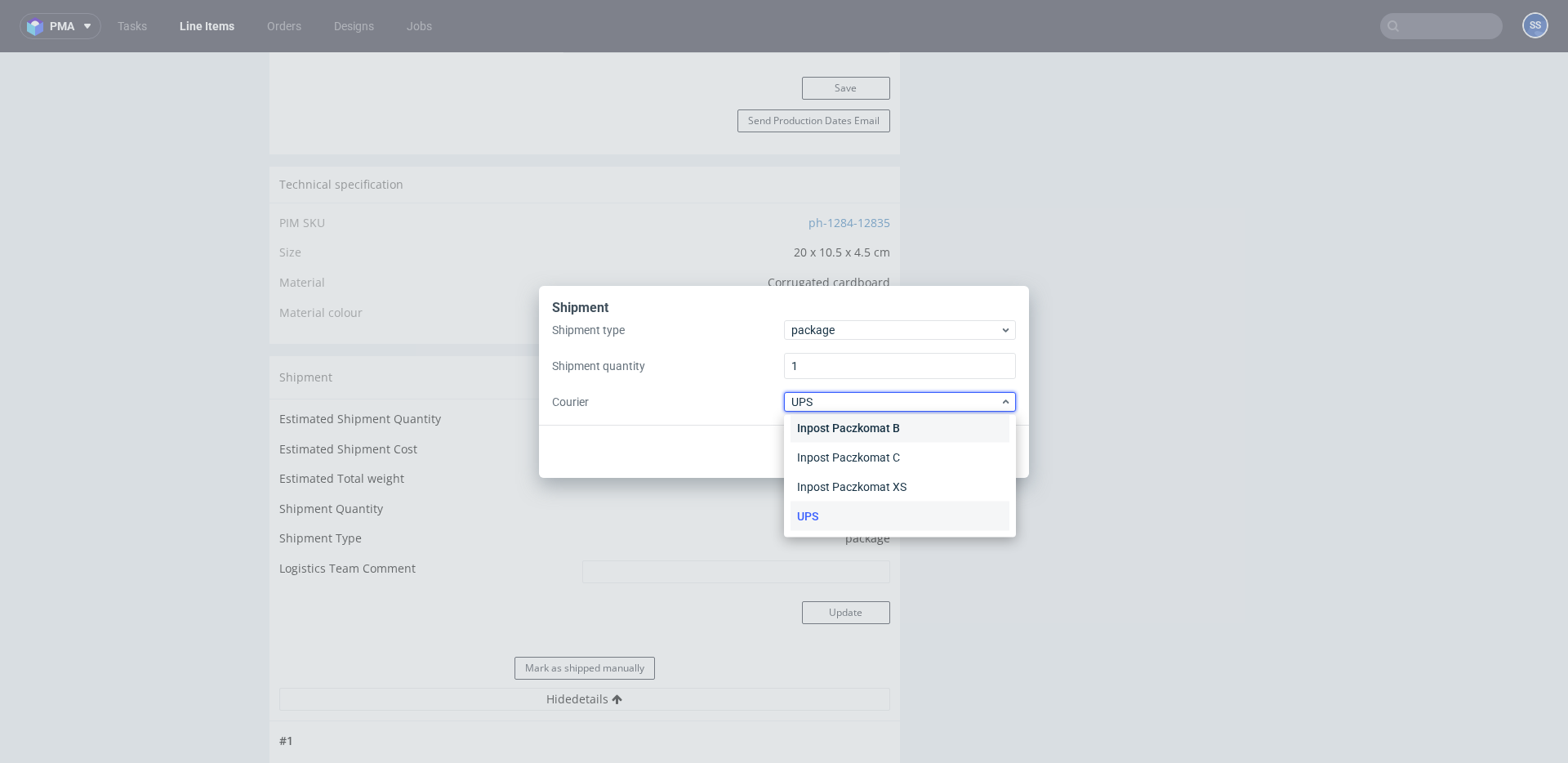
scroll to position [0, 0]
click at [863, 430] on div "APC Overnight" at bounding box center [900, 437] width 219 height 29
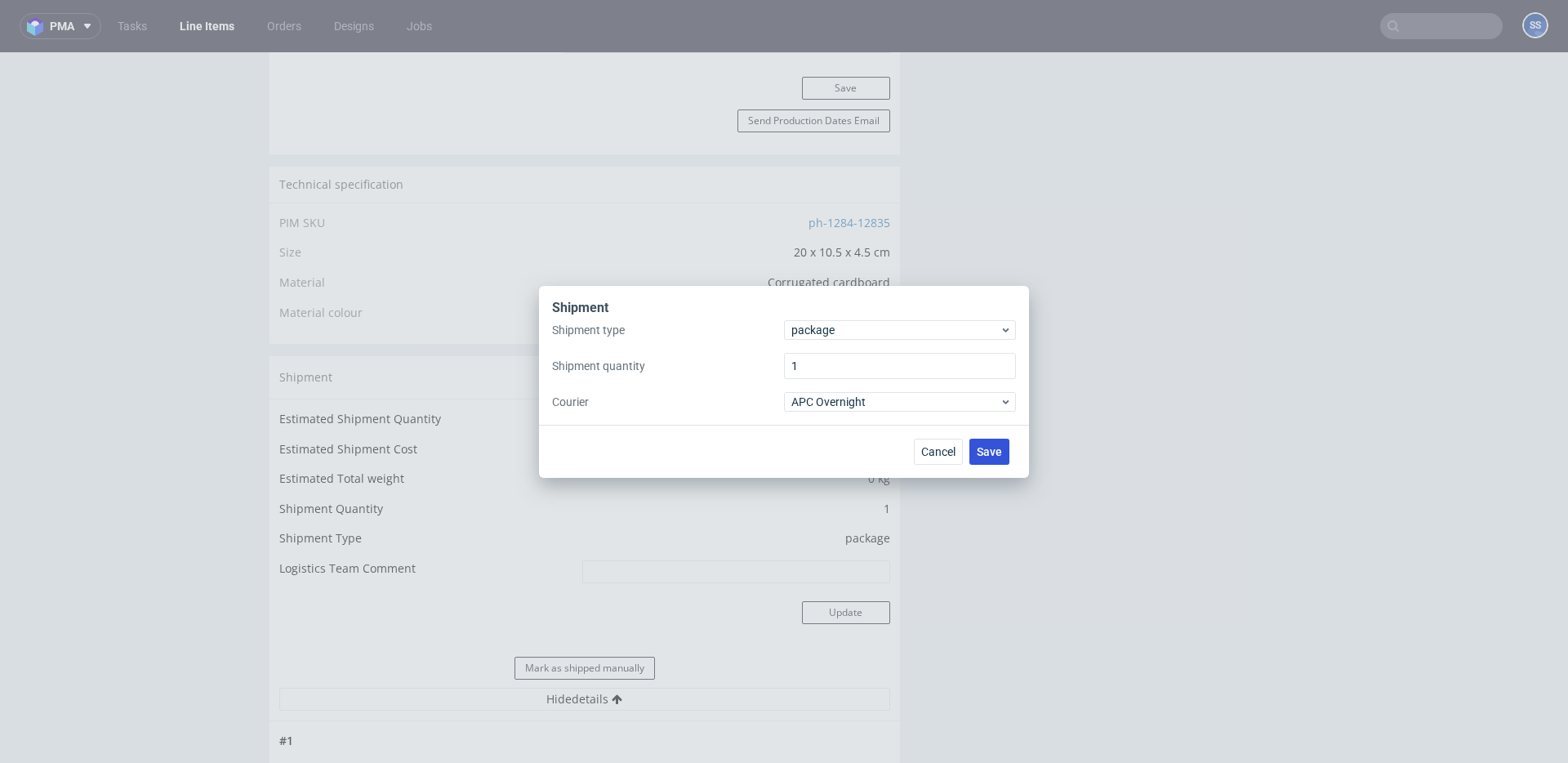
click at [977, 449] on span "Save" at bounding box center [990, 452] width 25 height 12
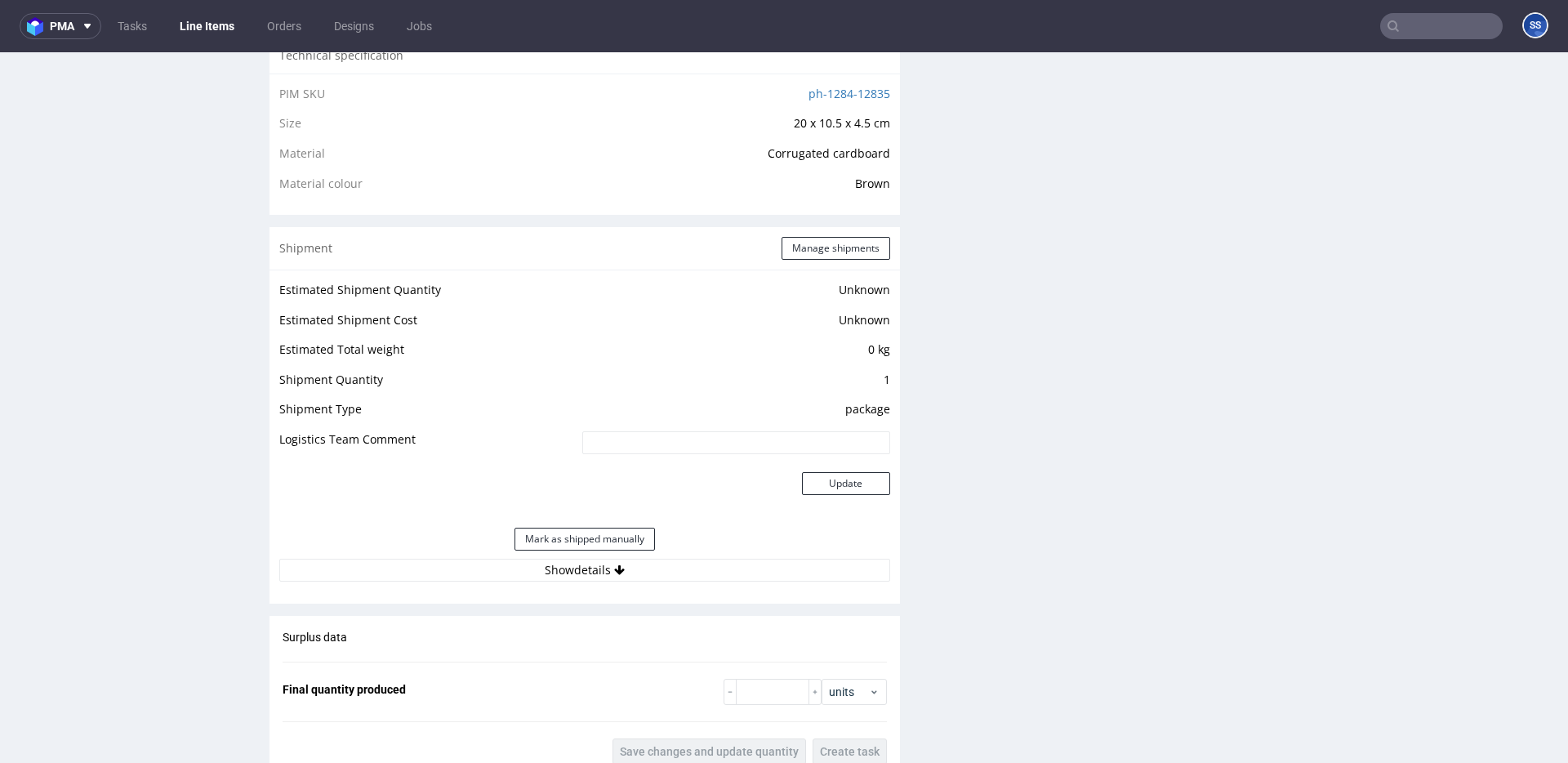
scroll to position [1153, 0]
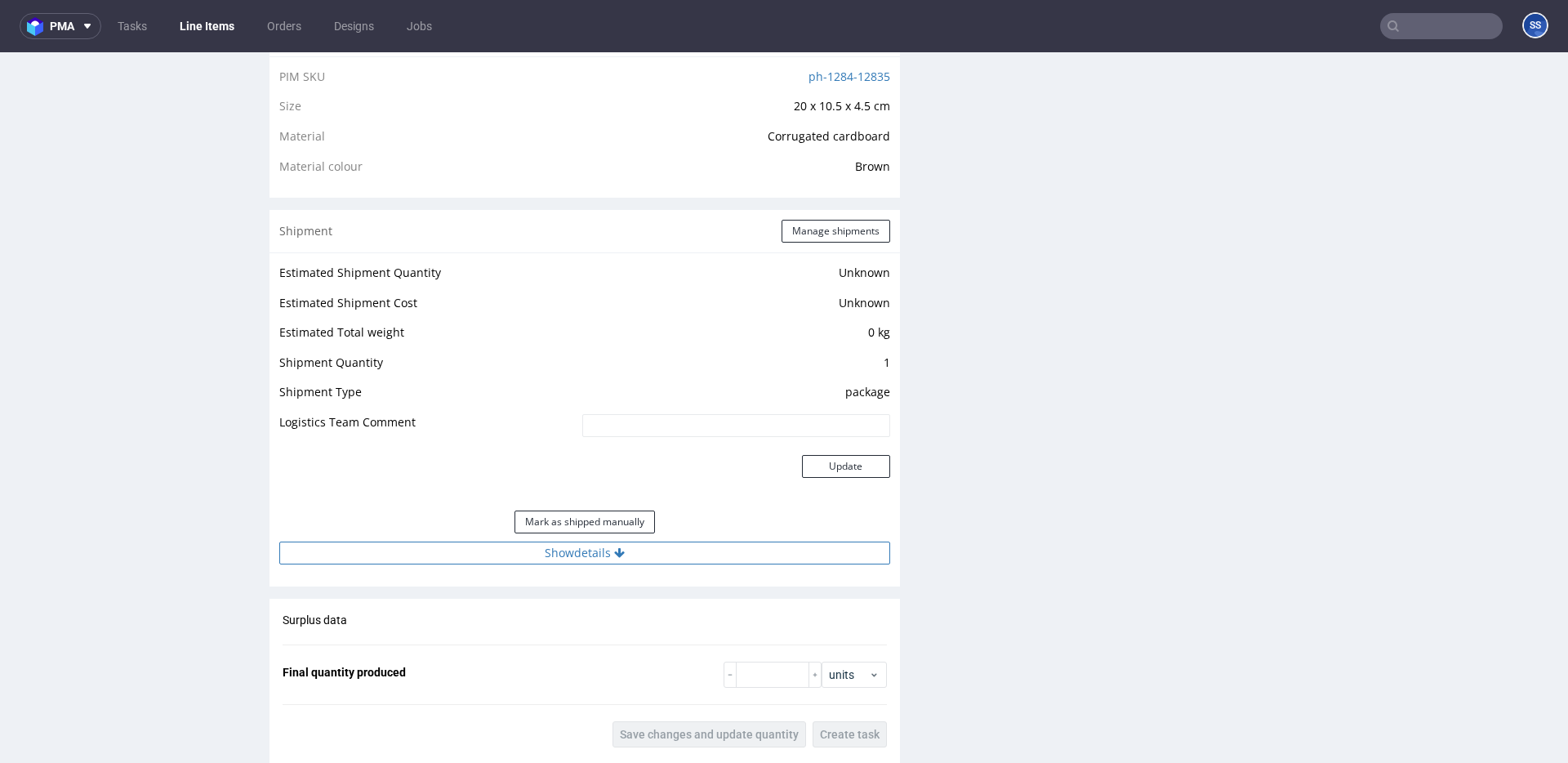
click at [678, 547] on button "Show details" at bounding box center [584, 553] width 611 height 23
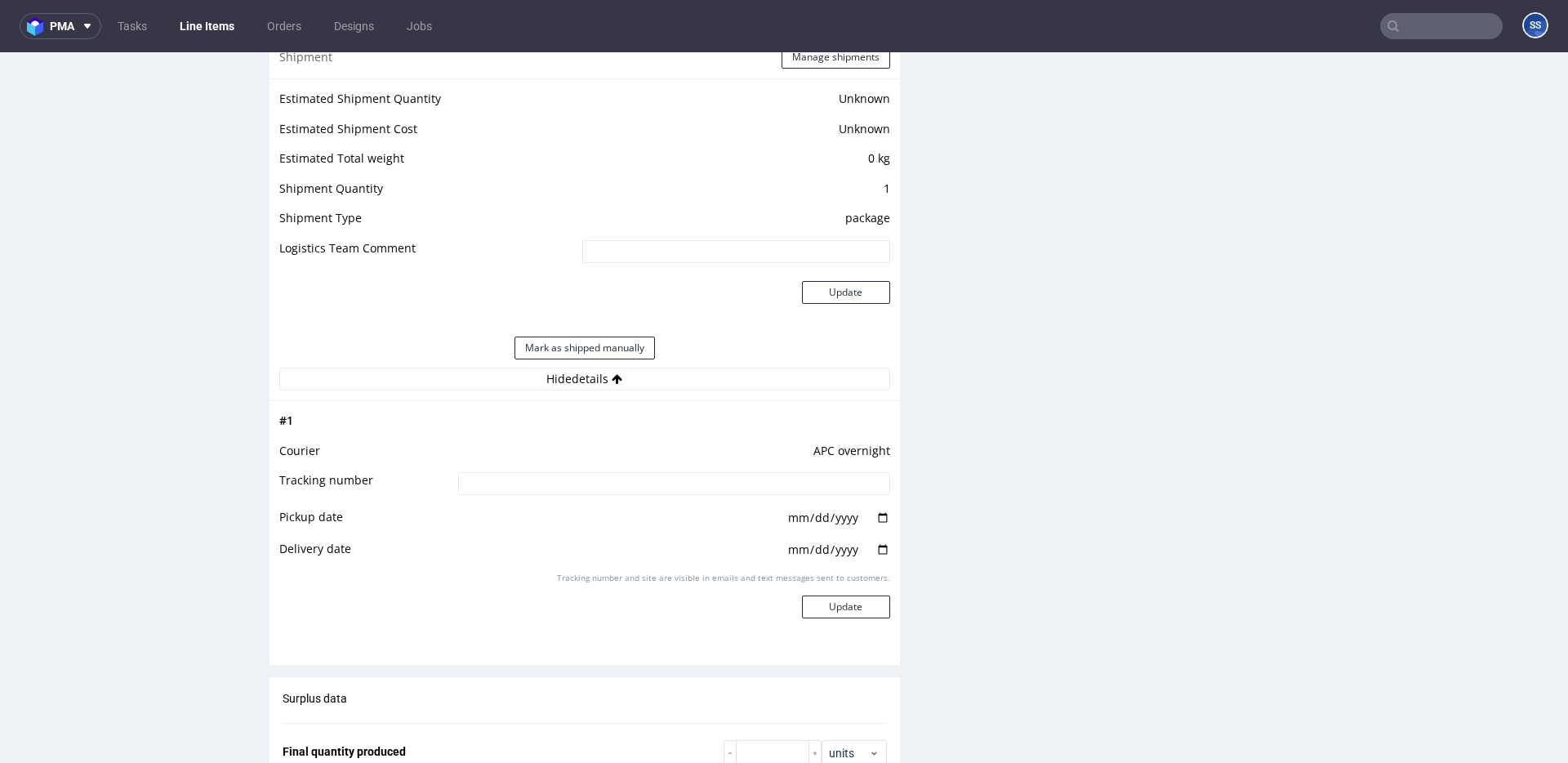
scroll to position [1336, 0]
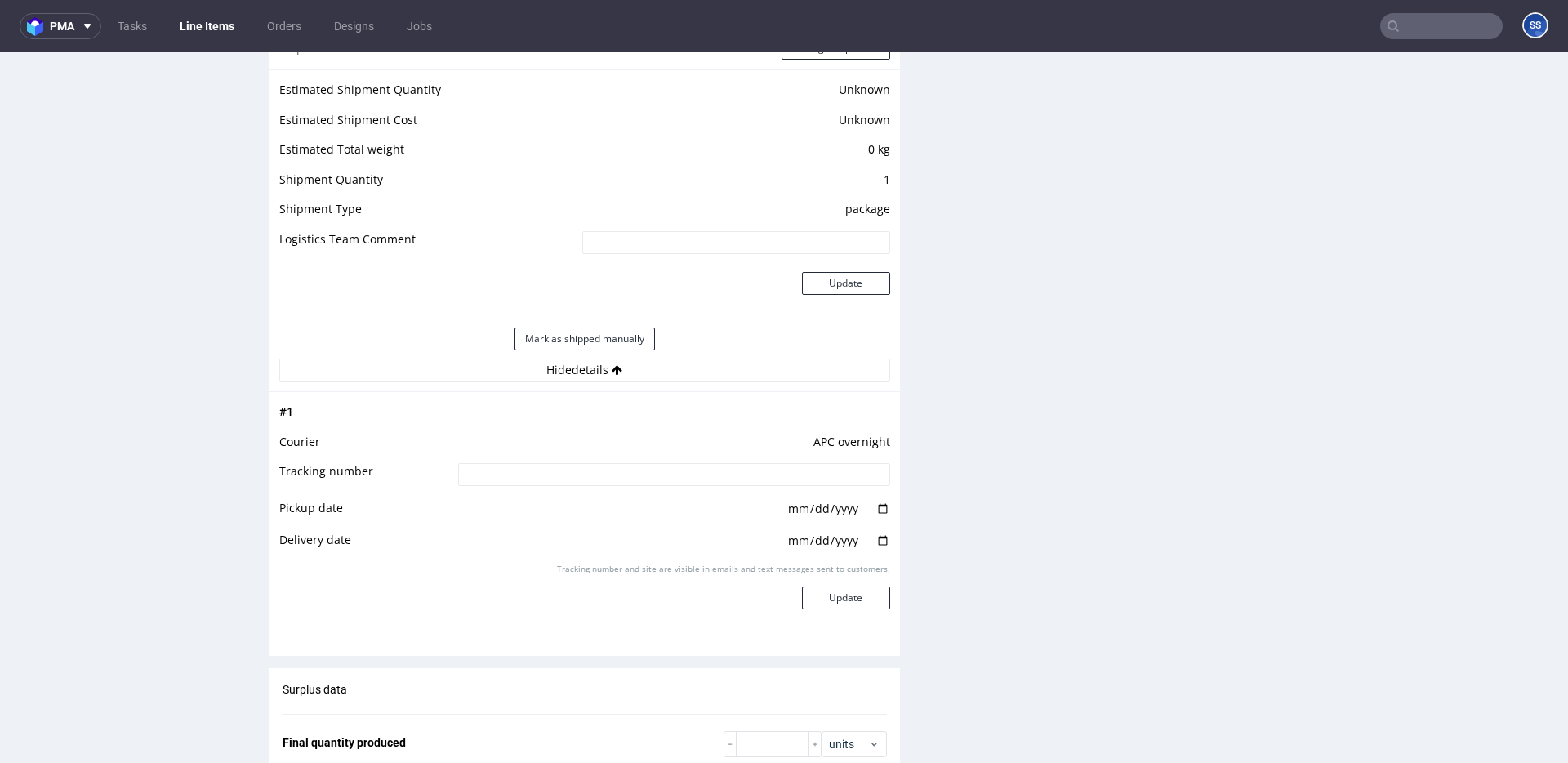
click at [641, 478] on input at bounding box center [674, 474] width 432 height 23
paste input "2025101302920420000062"
type input "2025101302920420000062"
click at [861, 600] on button "Update" at bounding box center [845, 597] width 88 height 23
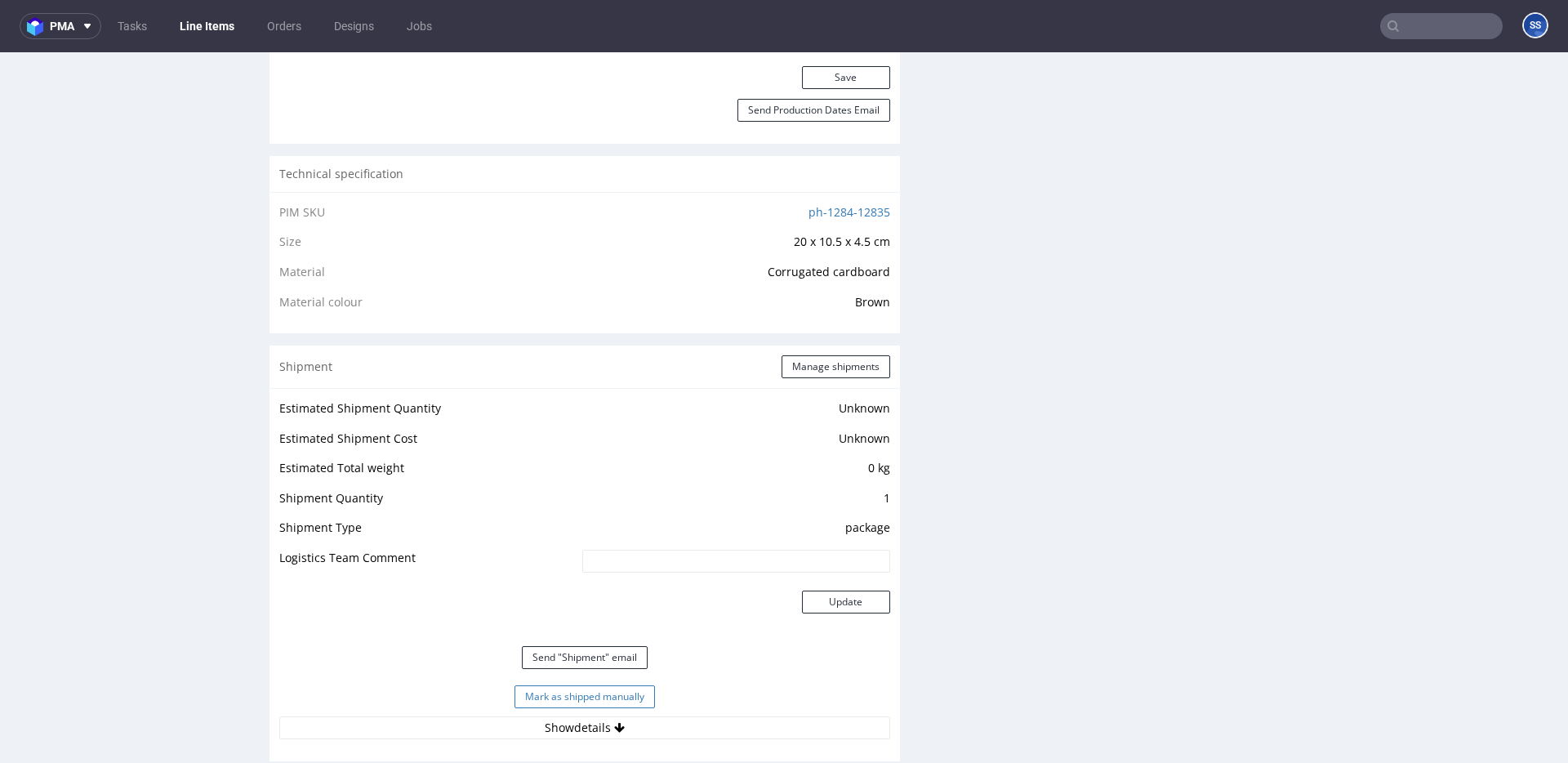
scroll to position [0, 0]
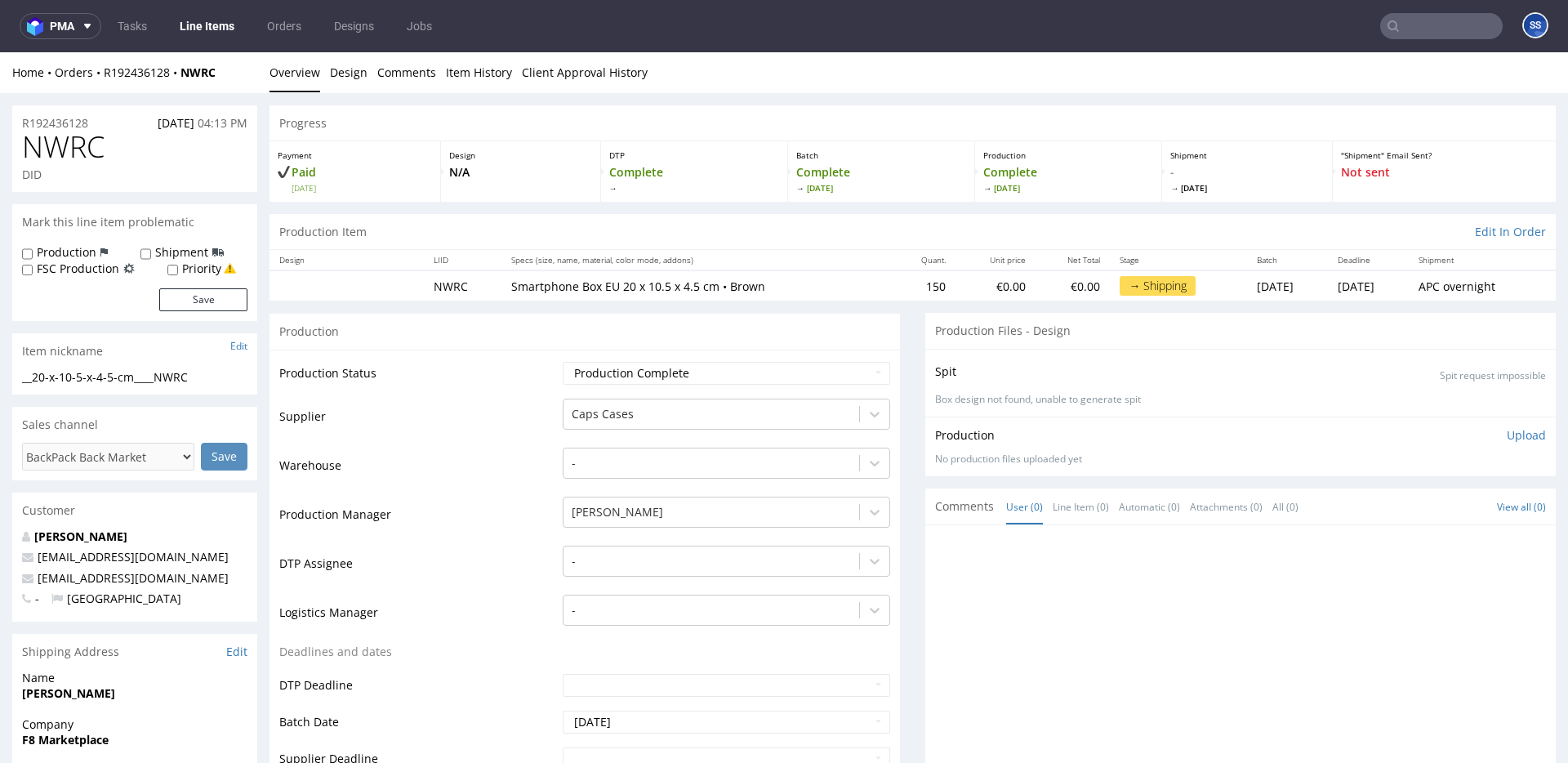
click at [209, 23] on link "Line Items" at bounding box center [207, 25] width 75 height 26
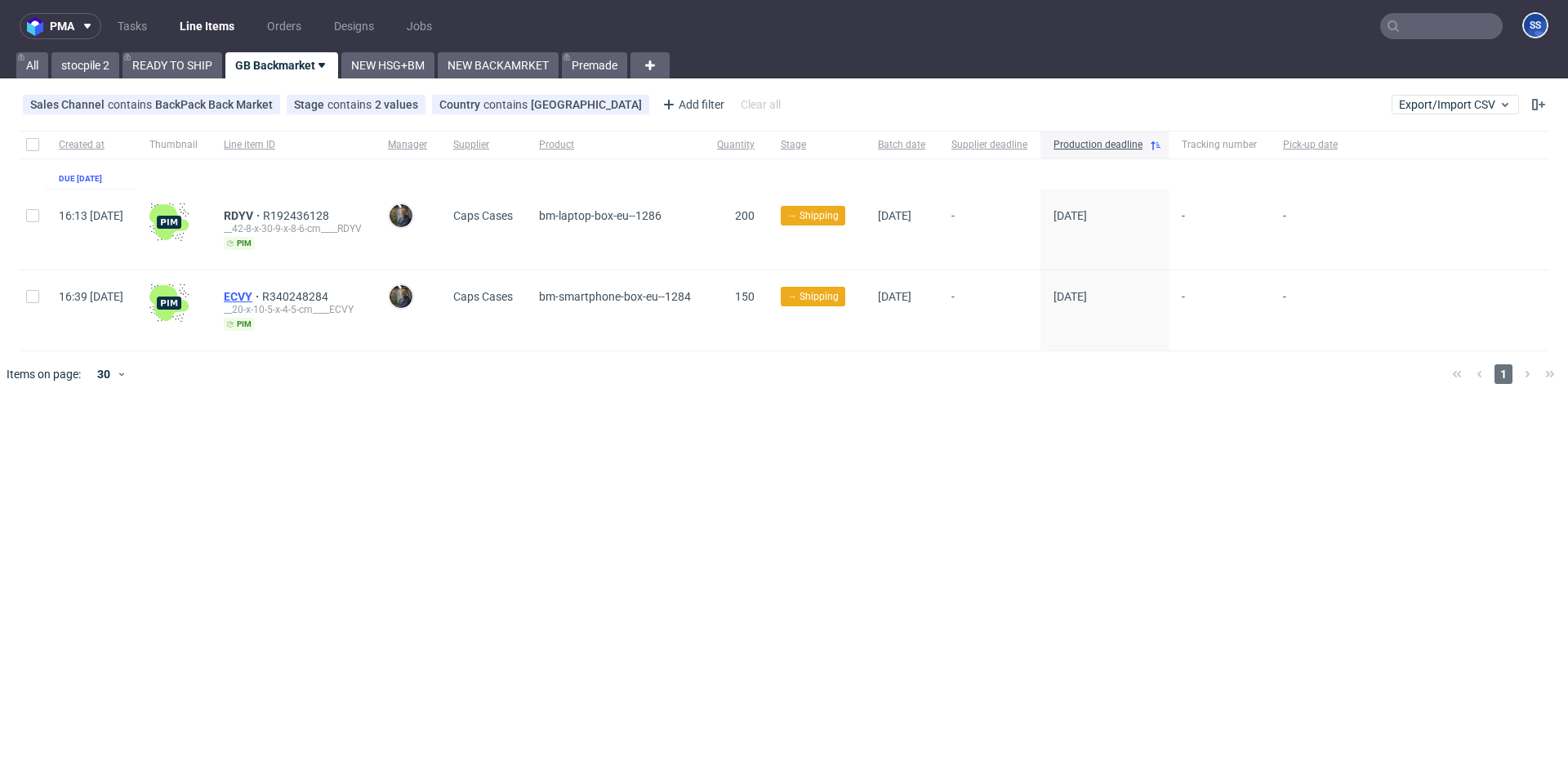
click at [262, 294] on span "ECVY" at bounding box center [243, 296] width 38 height 13
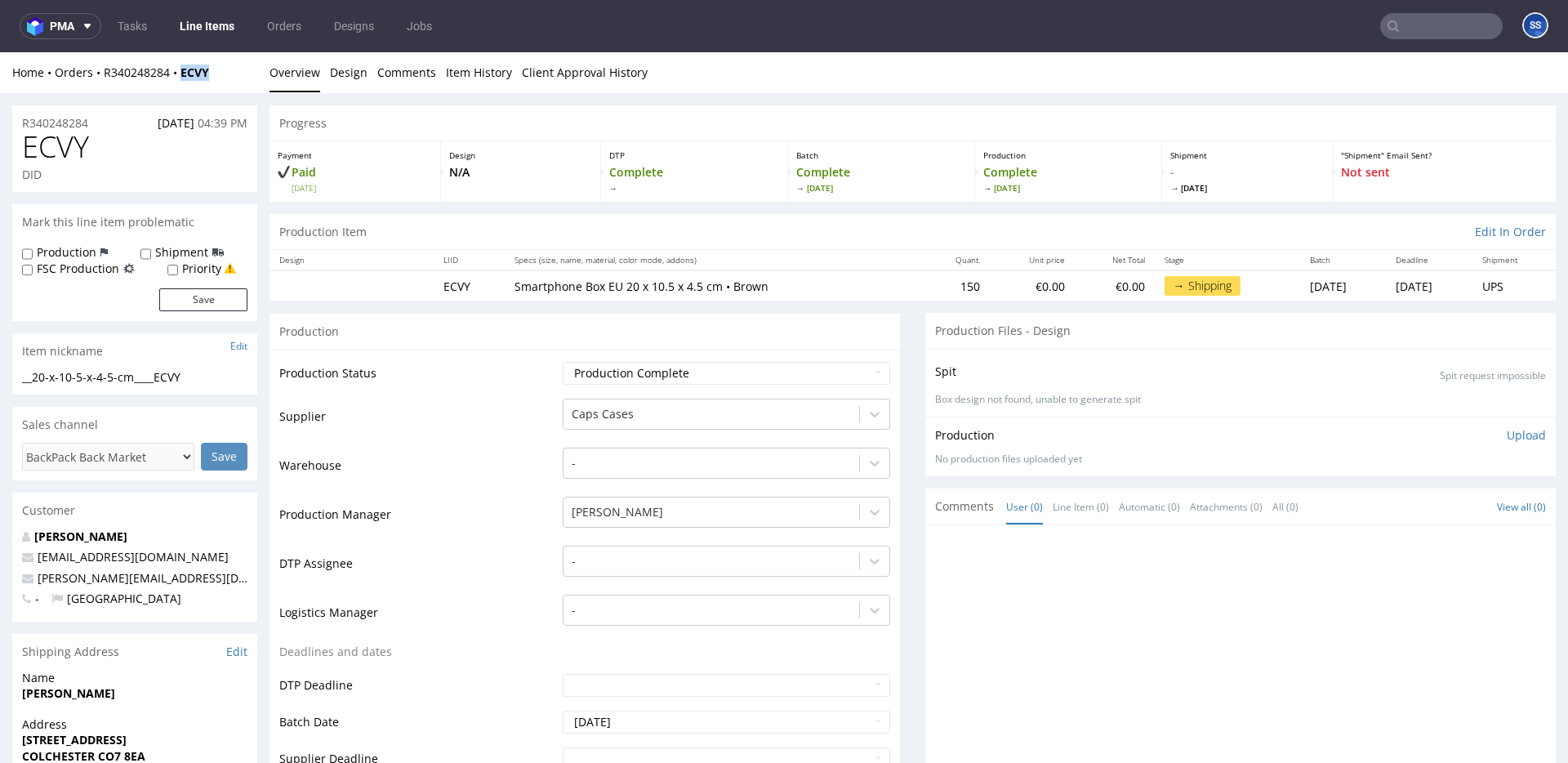
drag, startPoint x: 226, startPoint y: 79, endPoint x: 184, endPoint y: 83, distance: 42.2
click at [187, 79] on div "Home Orders R340248284 ECVY" at bounding box center [135, 73] width 245 height 16
copy strong "ECVY"
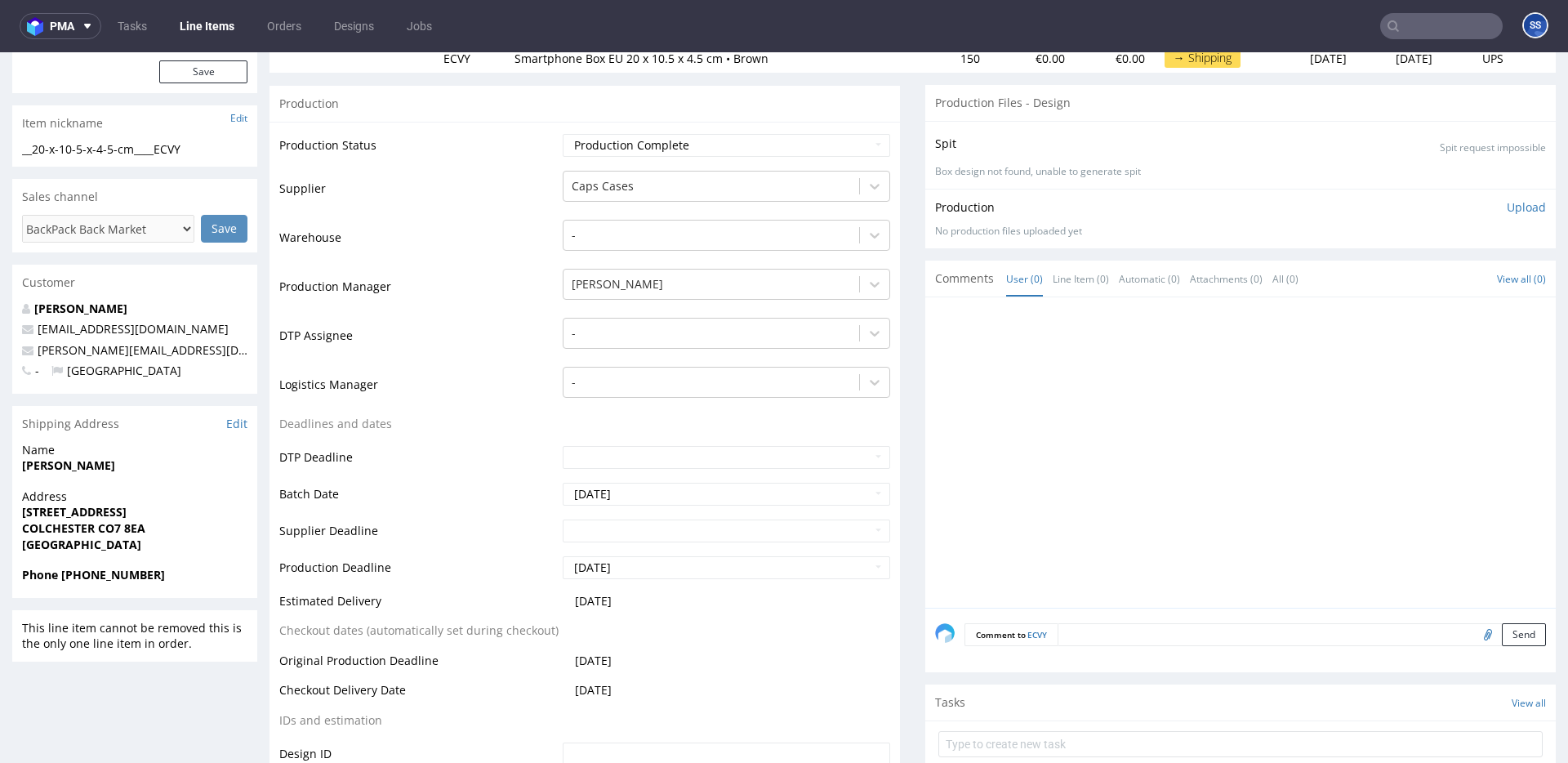
scroll to position [236, 0]
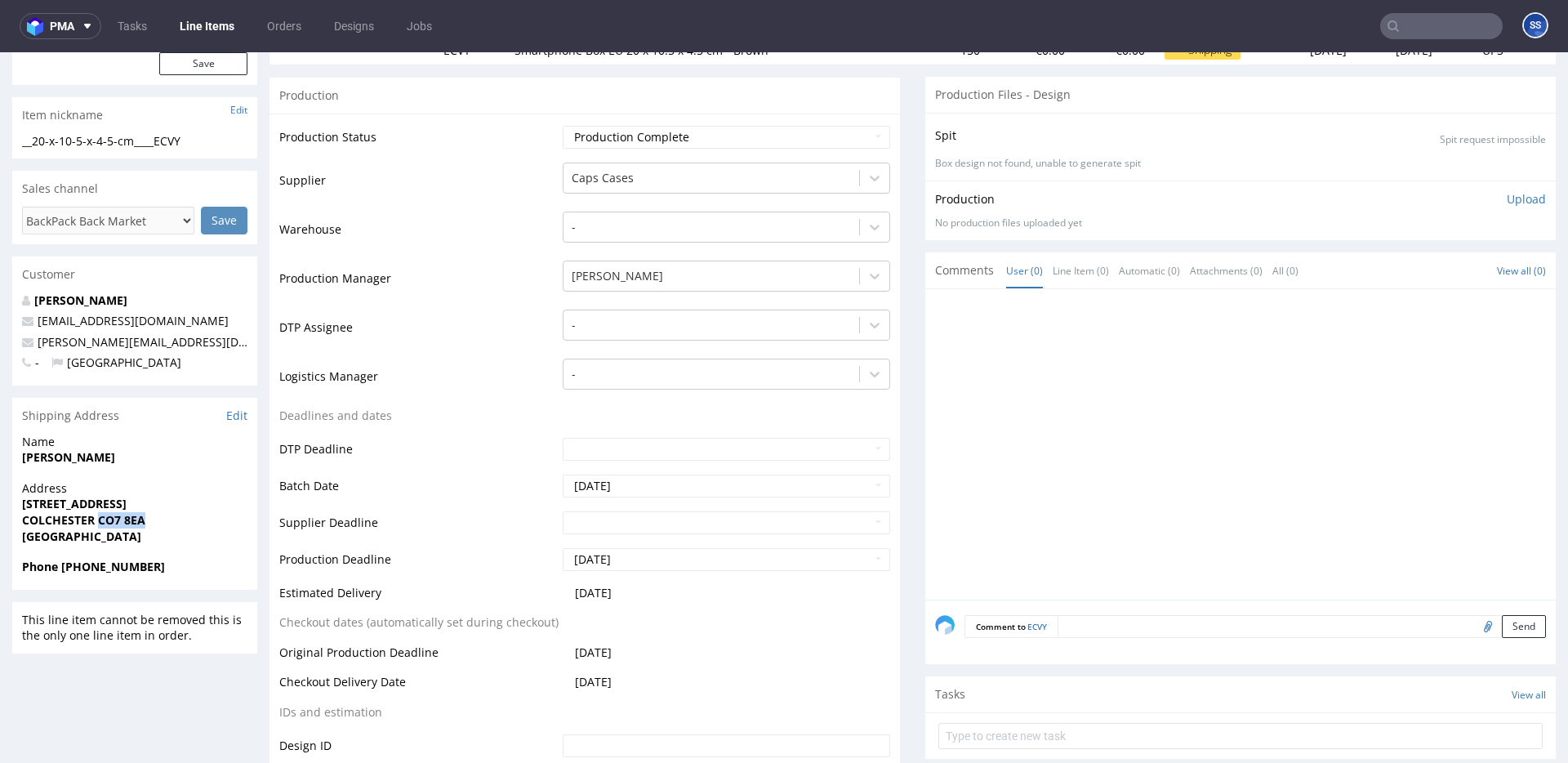
drag, startPoint x: 102, startPoint y: 520, endPoint x: 203, endPoint y: 519, distance: 101.0
click at [202, 519] on span "COLCHESTER CO7 8EA" at bounding box center [135, 520] width 225 height 16
copy strong "CO7 8EA"
click at [62, 460] on strong "[PERSON_NAME]" at bounding box center [68, 457] width 93 height 15
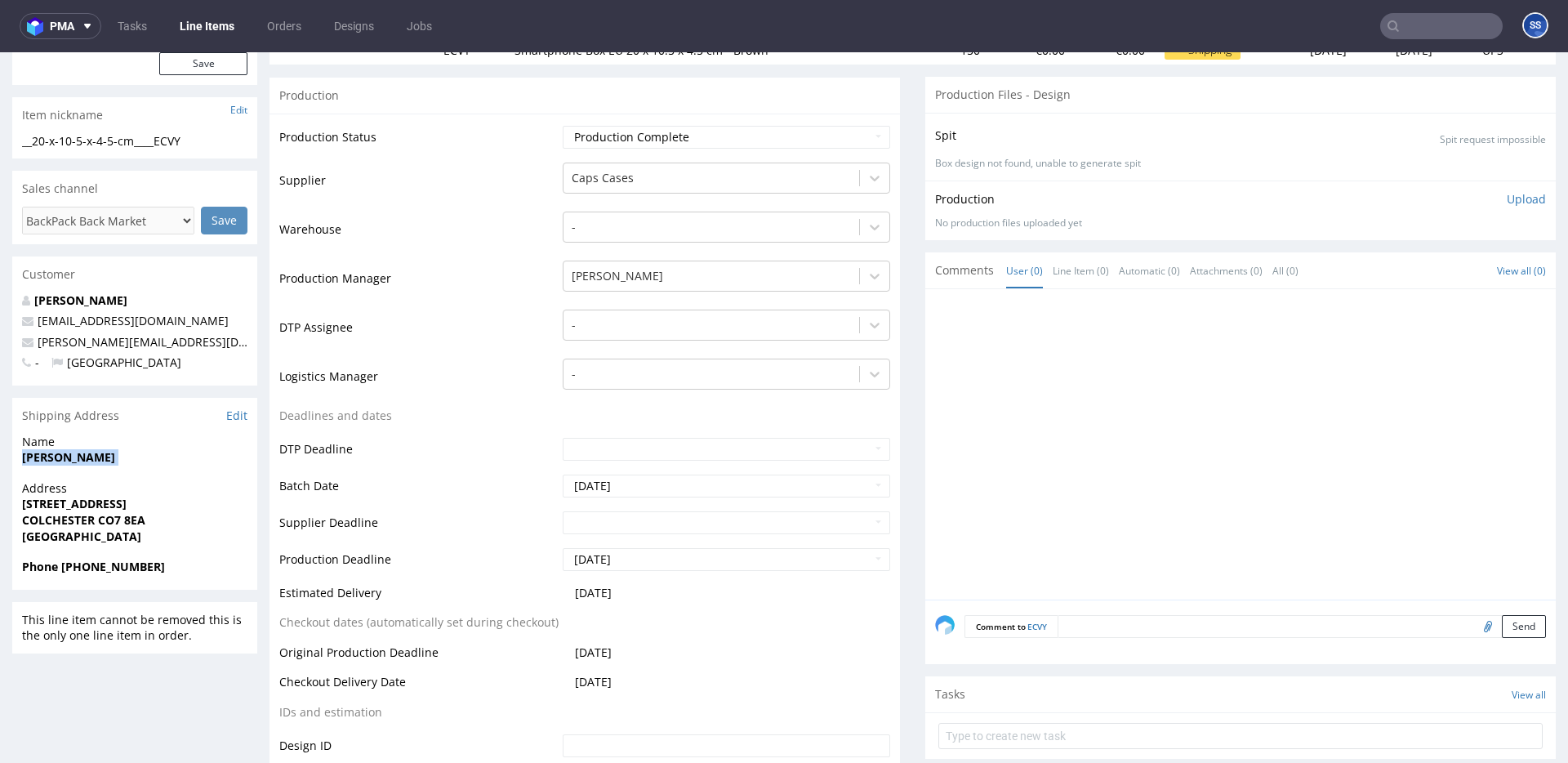
click at [62, 460] on strong "[PERSON_NAME]" at bounding box center [68, 457] width 93 height 15
copy strong "[PERSON_NAME]"
click at [54, 502] on strong "[STREET_ADDRESS]" at bounding box center [74, 503] width 105 height 15
drag, startPoint x: 53, startPoint y: 502, endPoint x: 93, endPoint y: 491, distance: 41.5
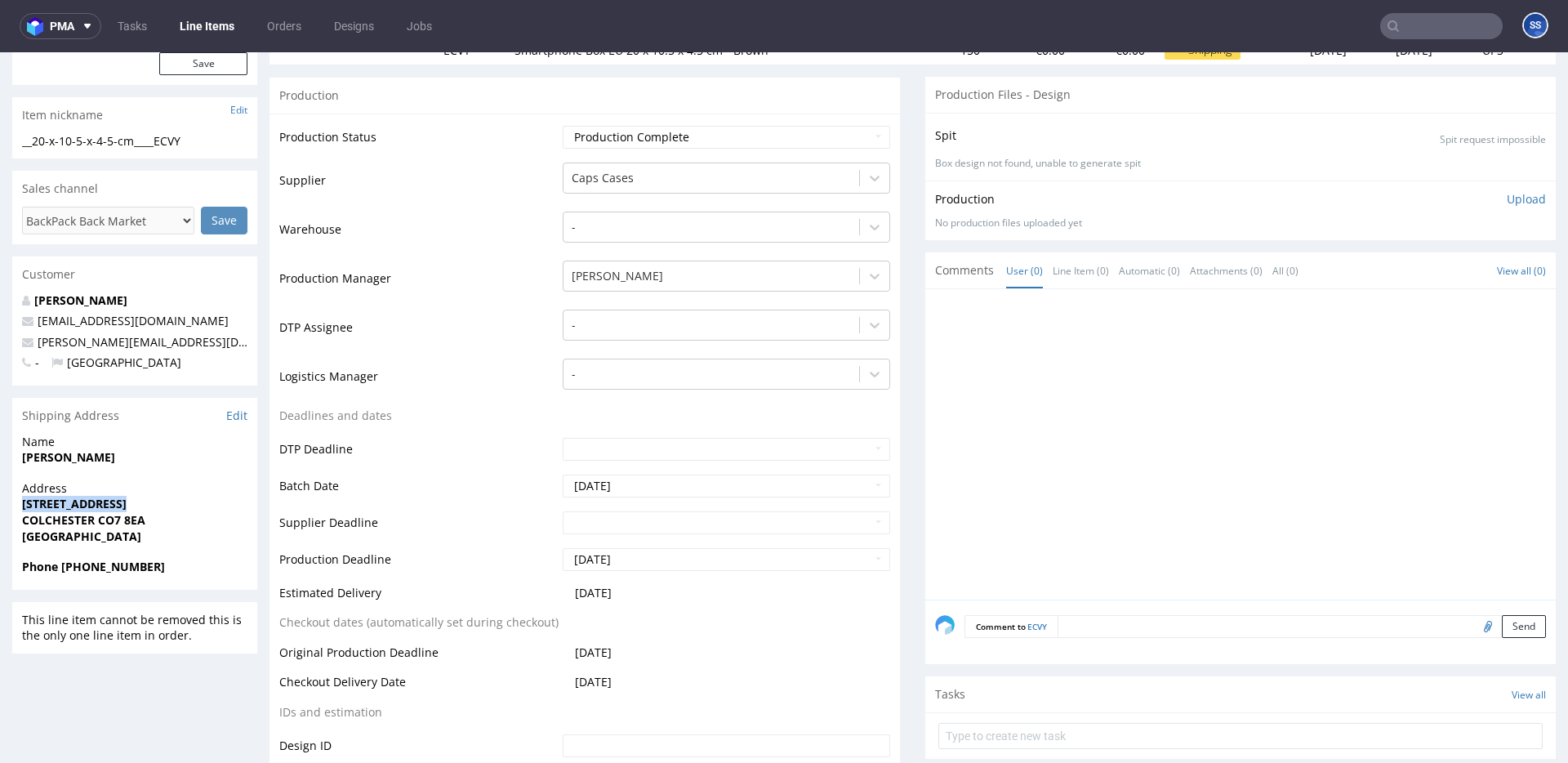
click at [53, 502] on strong "[STREET_ADDRESS]" at bounding box center [74, 503] width 105 height 15
click at [45, 504] on strong "[STREET_ADDRESS]" at bounding box center [74, 503] width 105 height 15
click at [91, 503] on strong "[STREET_ADDRESS]" at bounding box center [74, 503] width 105 height 15
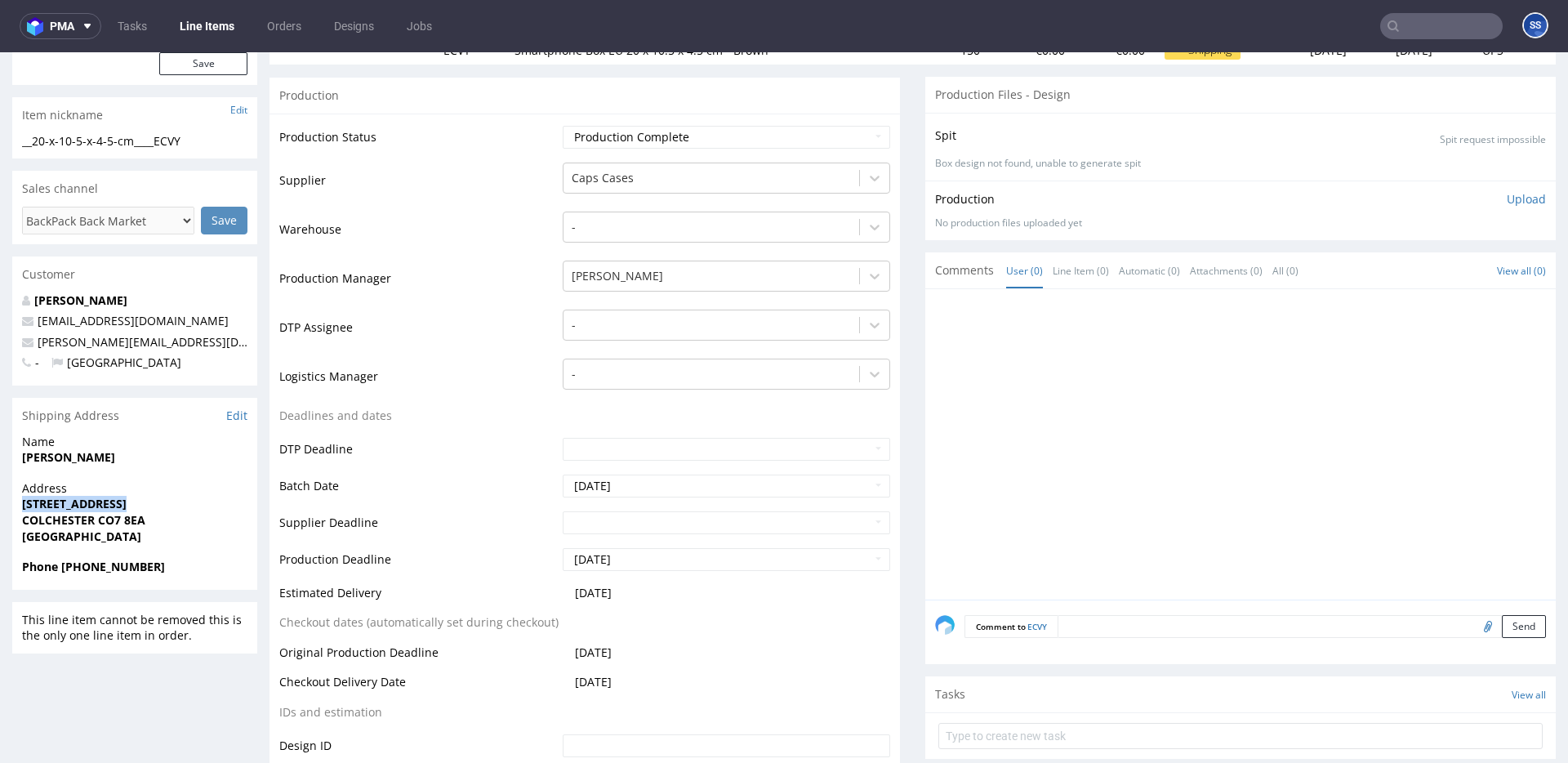
click at [91, 503] on strong "[STREET_ADDRESS]" at bounding box center [74, 503] width 105 height 15
copy strong "[STREET_ADDRESS]"
click at [44, 519] on strong "COLCHESTER CO7 8EA" at bounding box center [84, 519] width 124 height 15
copy strong "COLCHESTER"
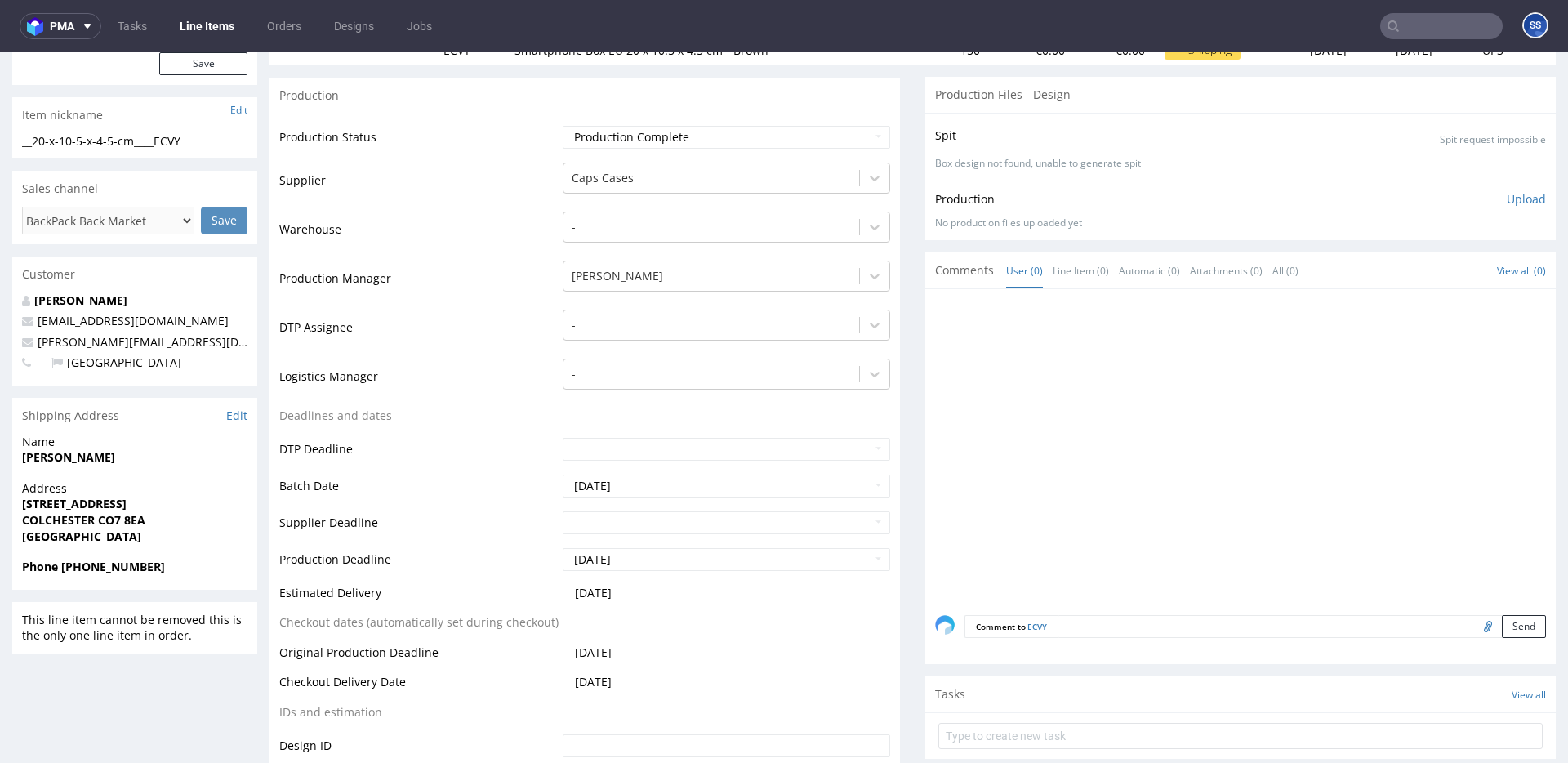
click at [115, 563] on strong "Phone [PHONE_NUMBER]" at bounding box center [93, 567] width 143 height 15
drag, startPoint x: 163, startPoint y: 568, endPoint x: 68, endPoint y: 568, distance: 95.0
click at [68, 568] on span "Phone [PHONE_NUMBER]" at bounding box center [135, 567] width 225 height 16
copy strong "44 7463668053"
drag, startPoint x: 154, startPoint y: 340, endPoint x: 145, endPoint y: 302, distance: 39.1
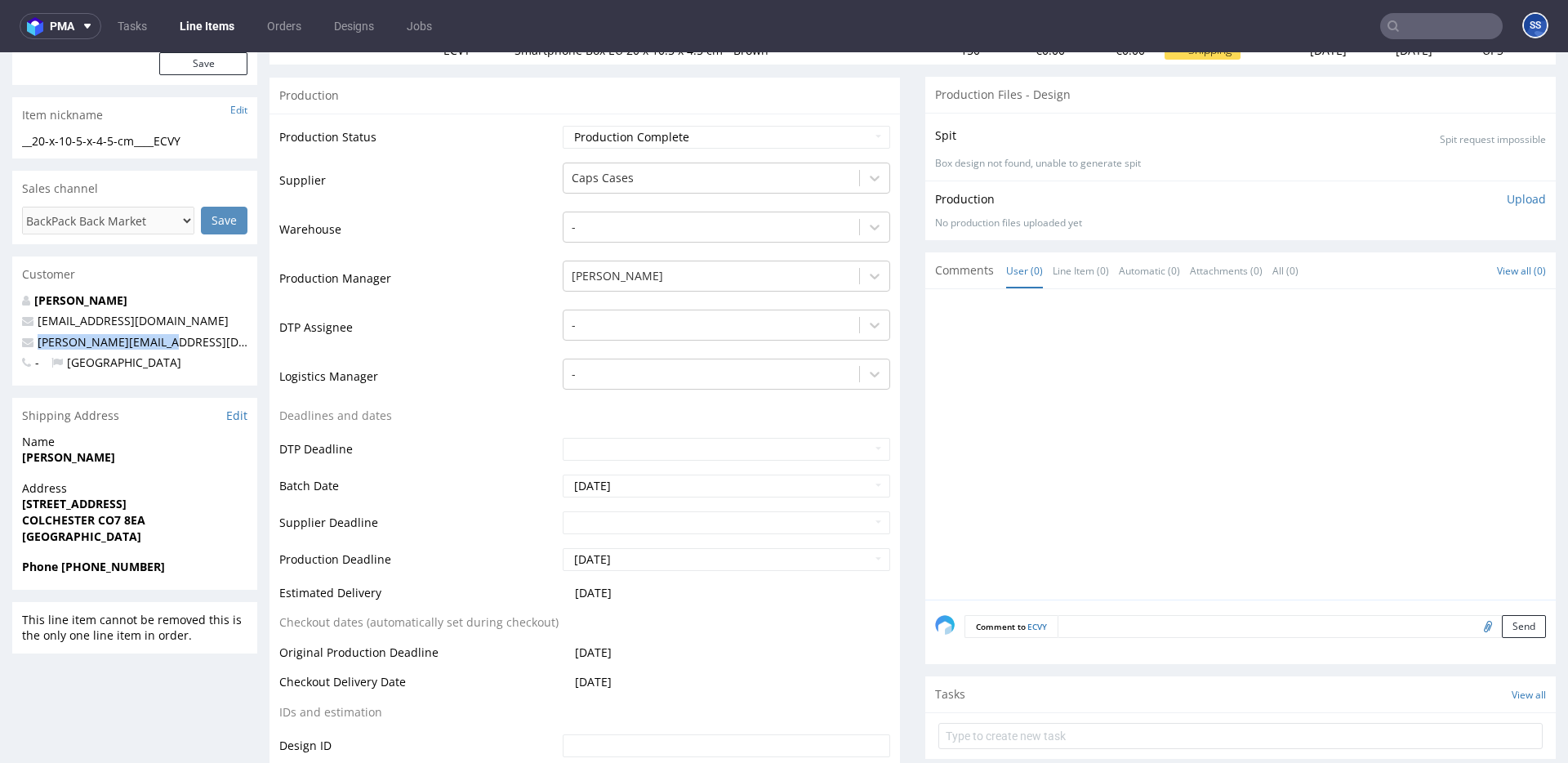
click at [36, 339] on p "[PERSON_NAME][EMAIL_ADDRESS][DOMAIN_NAME]" at bounding box center [135, 343] width 225 height 16
copy link "[PERSON_NAME][EMAIL_ADDRESS][DOMAIN_NAME]"
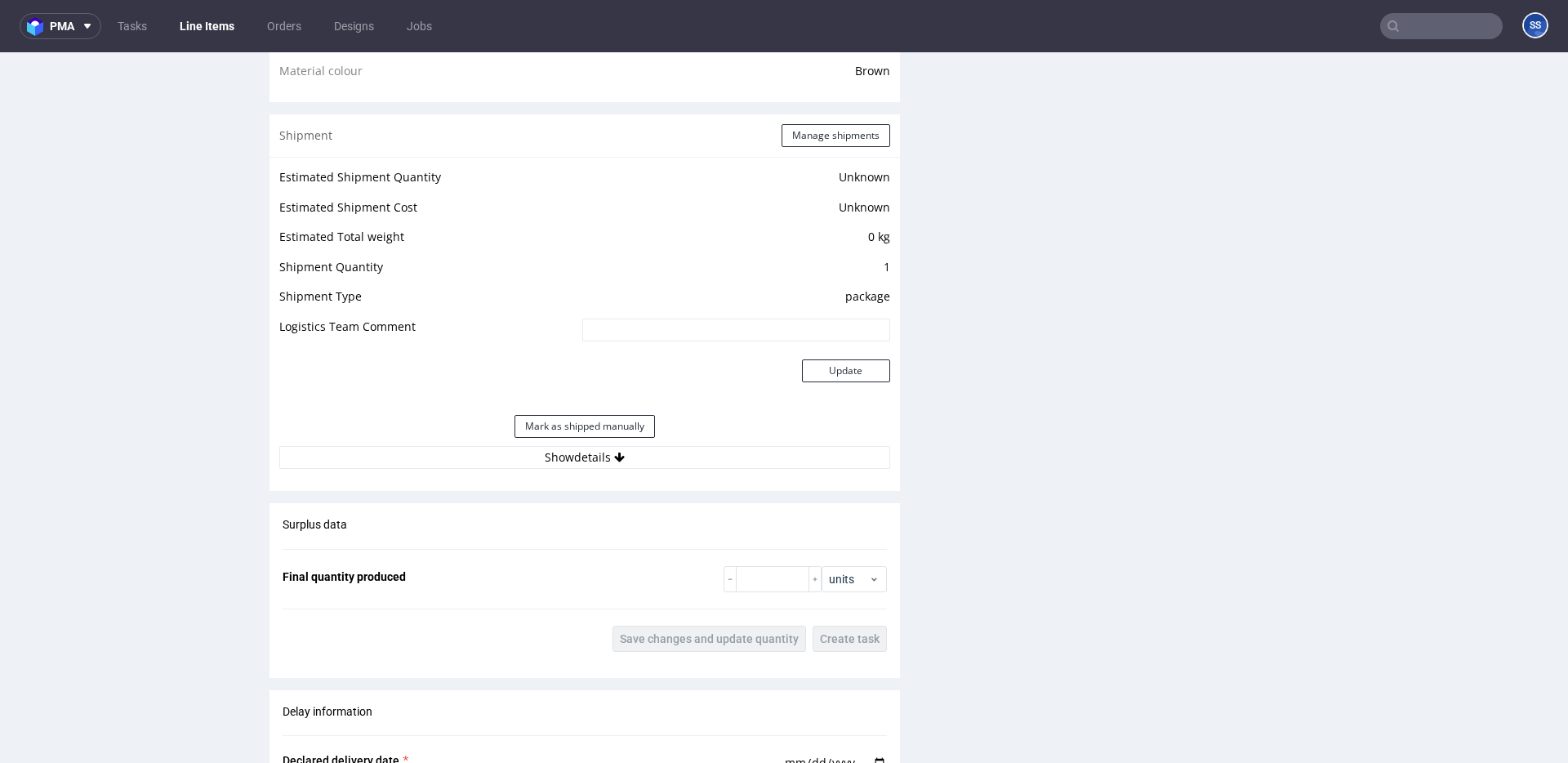
scroll to position [1167, 0]
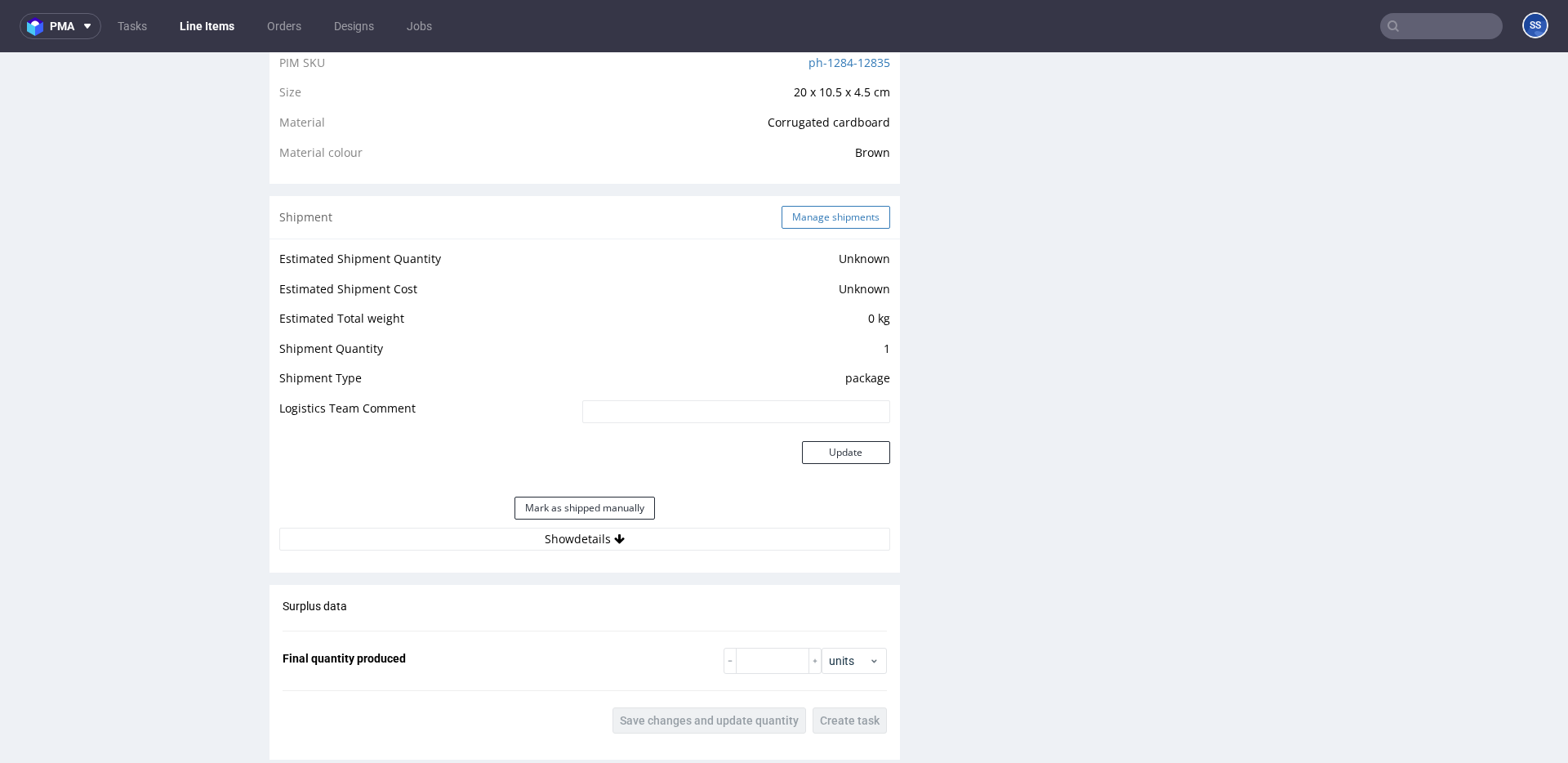
click at [790, 219] on button "Manage shipments" at bounding box center [836, 216] width 109 height 23
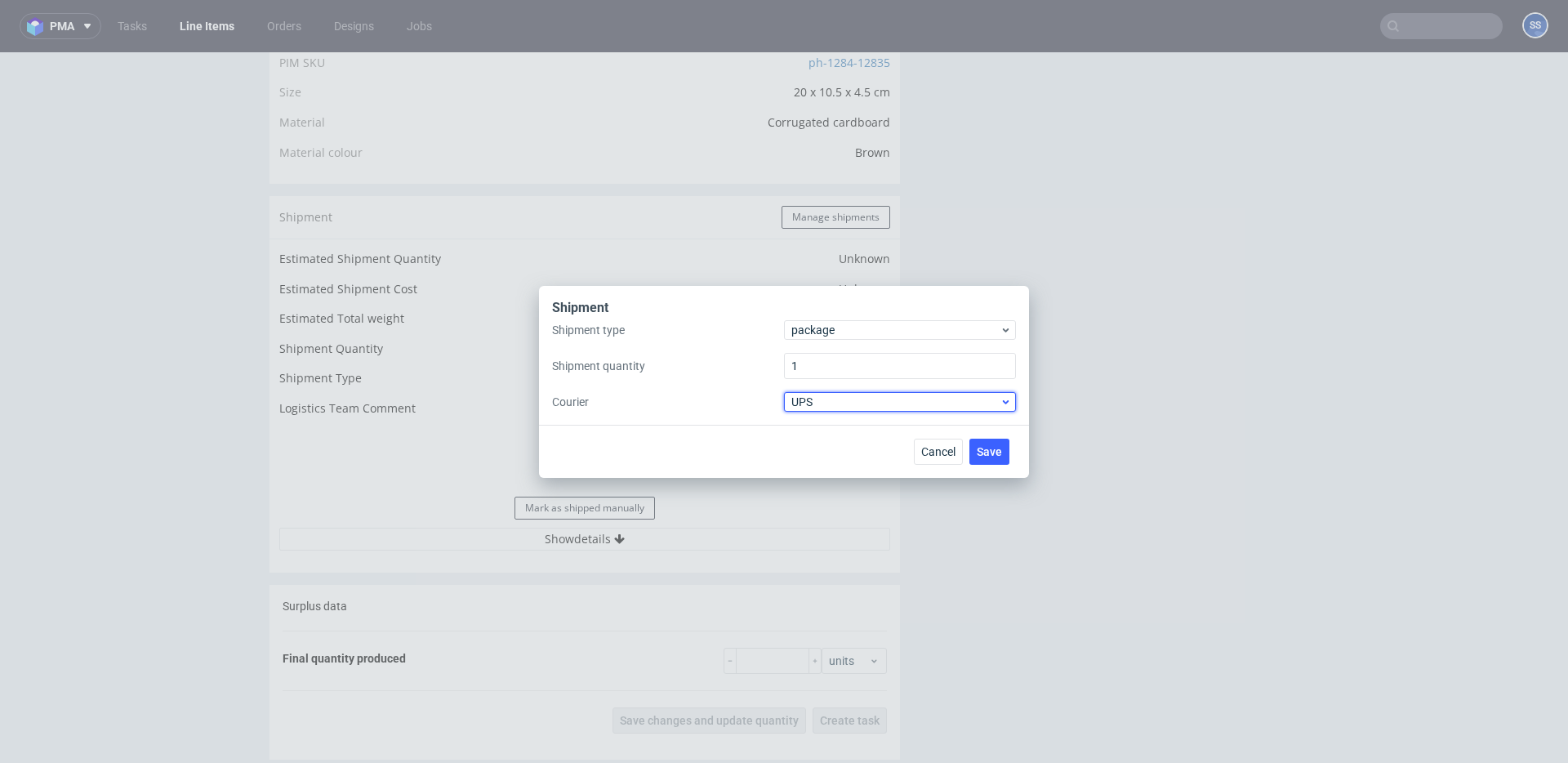
click at [834, 404] on span "UPS" at bounding box center [895, 402] width 208 height 16
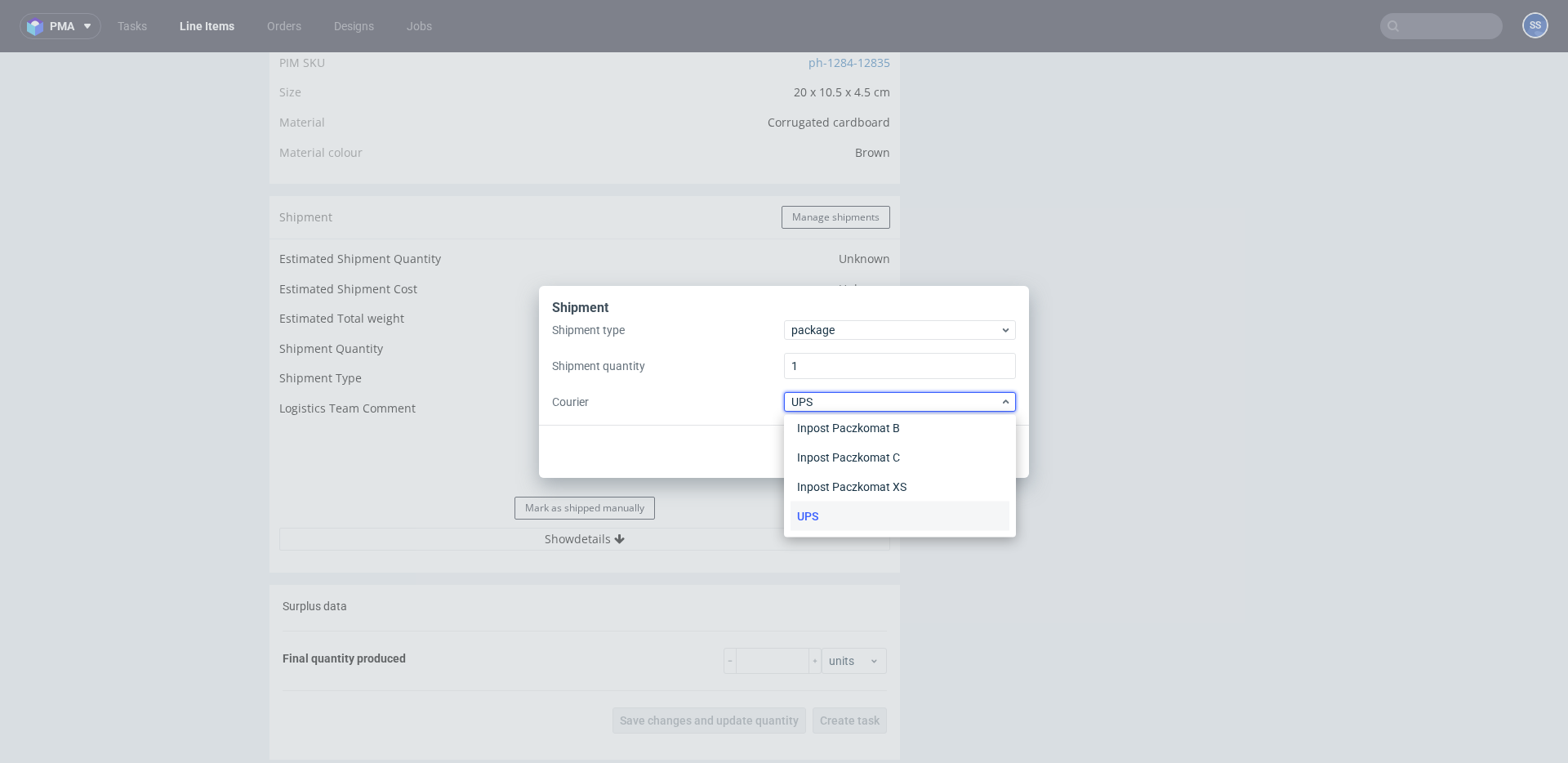
scroll to position [0, 0]
click at [854, 437] on div "APC Overnight" at bounding box center [900, 437] width 219 height 29
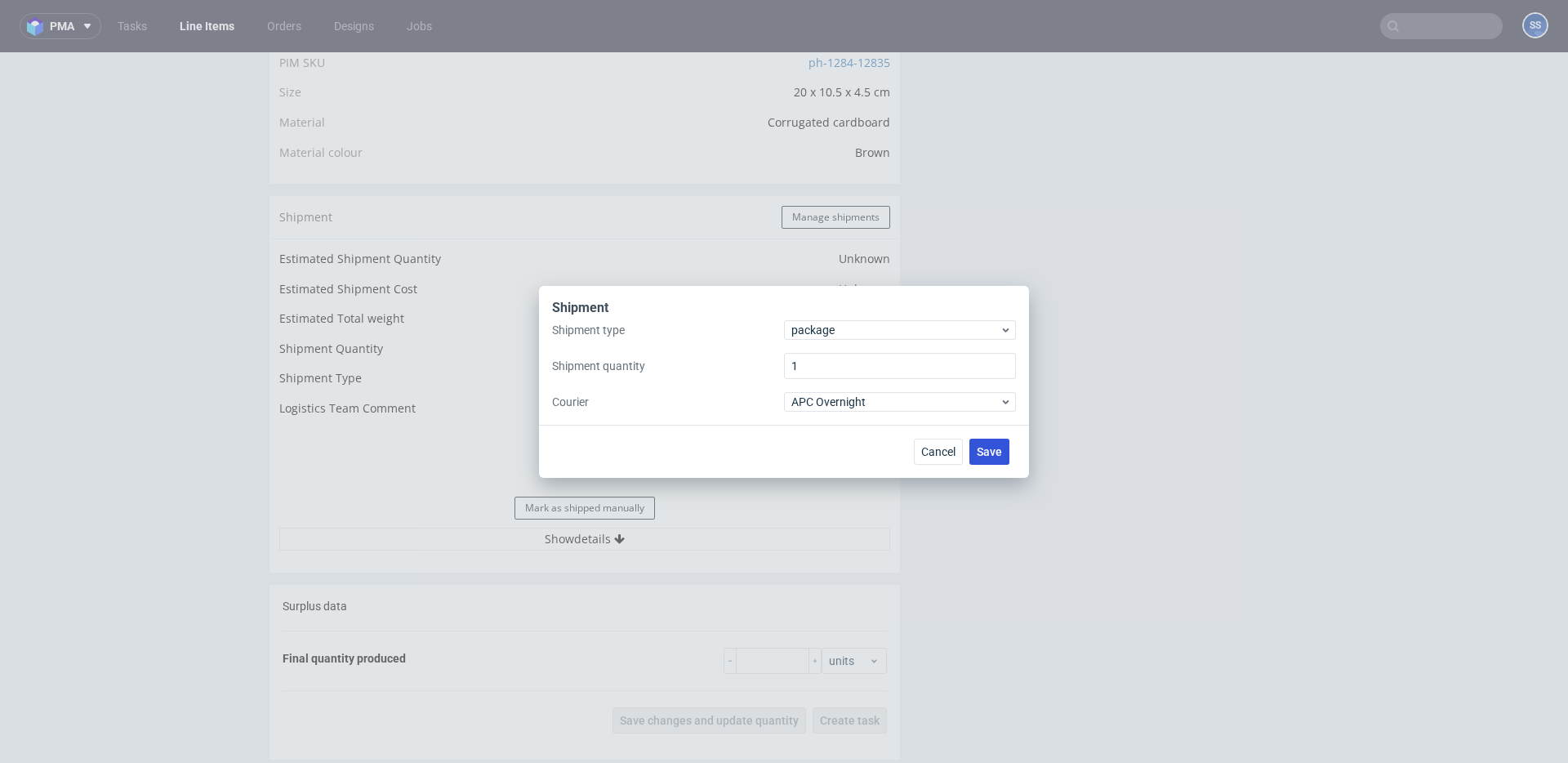
click at [978, 456] on span "Save" at bounding box center [990, 452] width 25 height 12
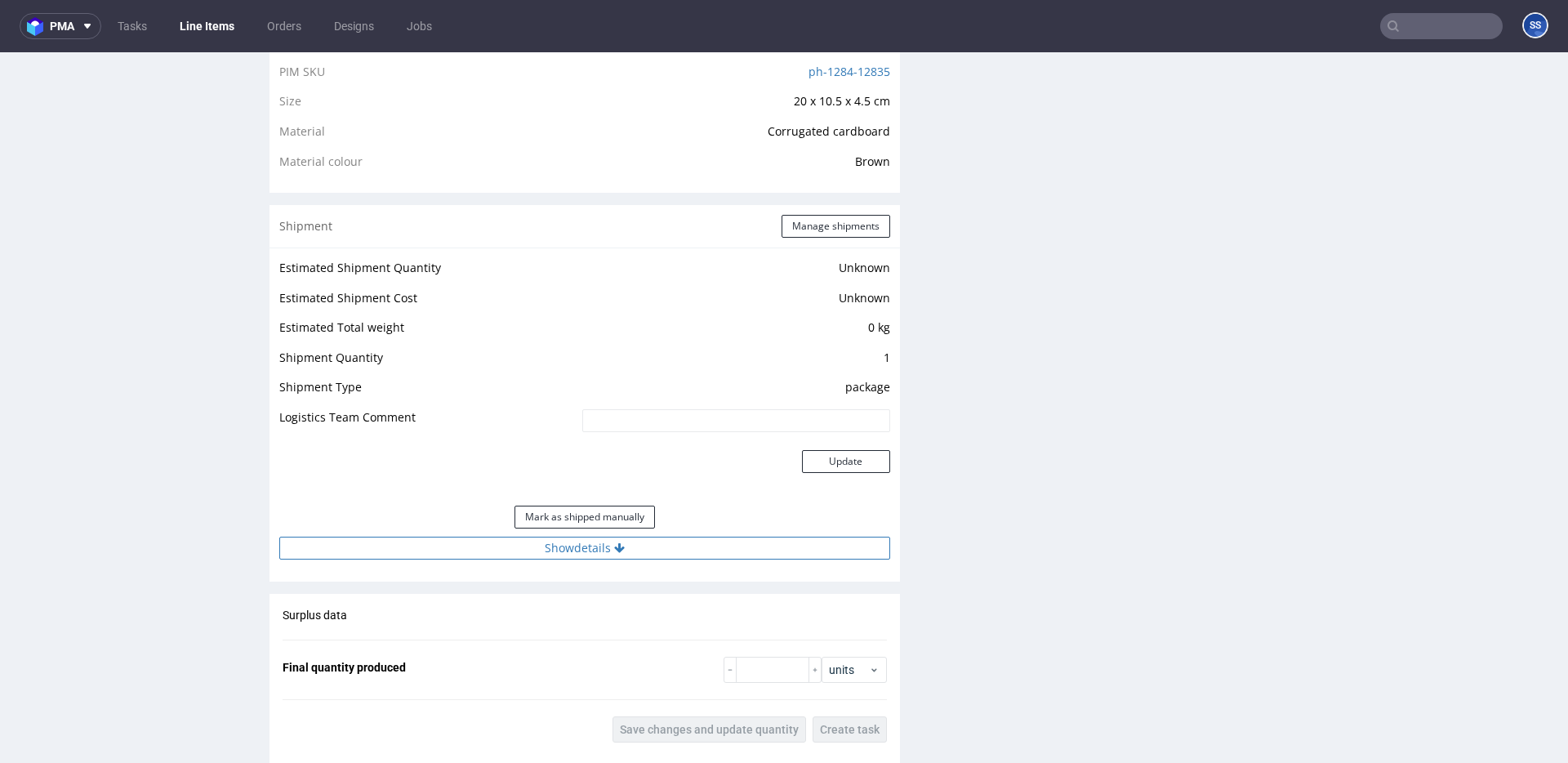
click at [684, 554] on button "Show details" at bounding box center [584, 547] width 611 height 23
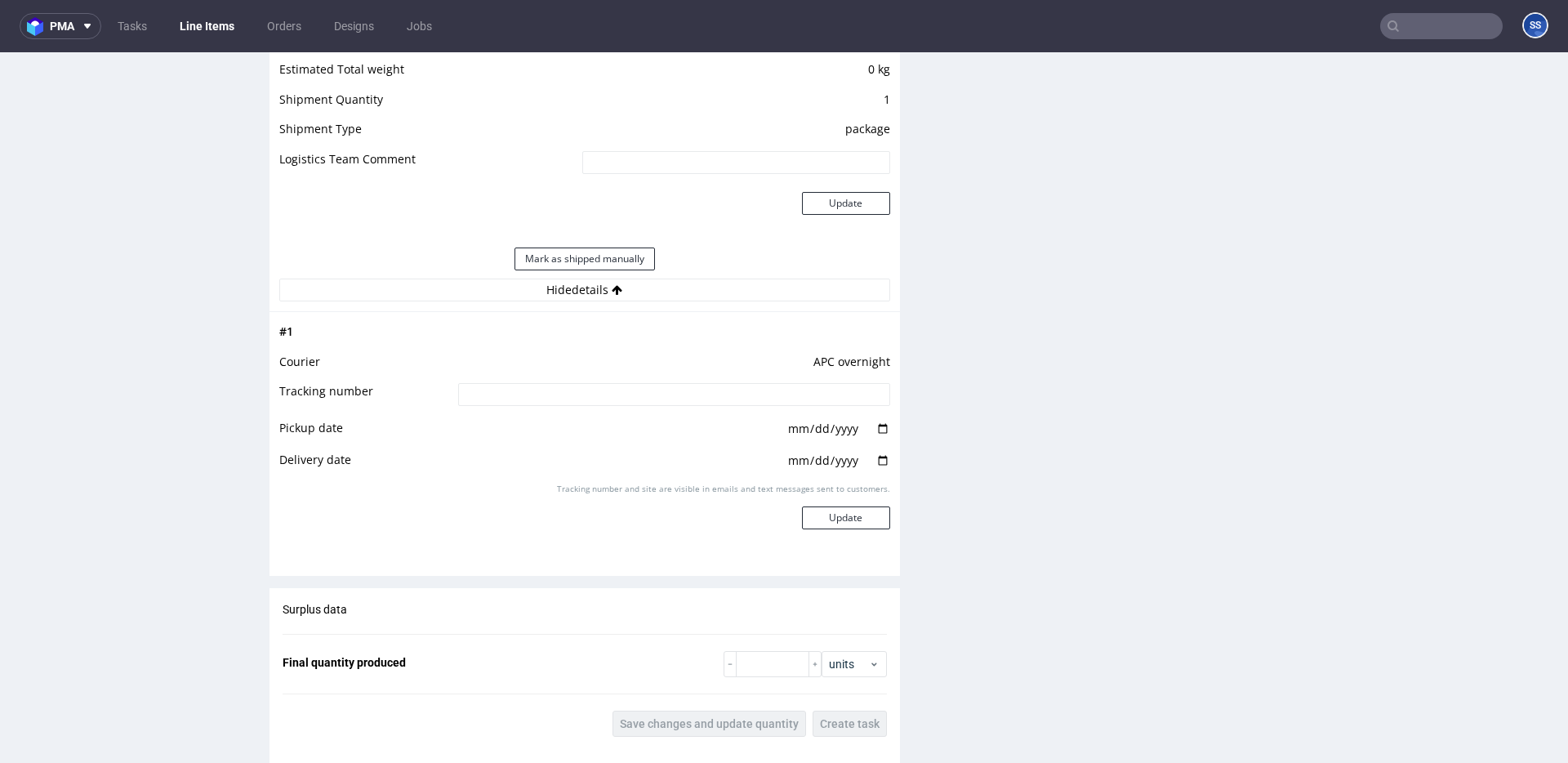
scroll to position [1430, 0]
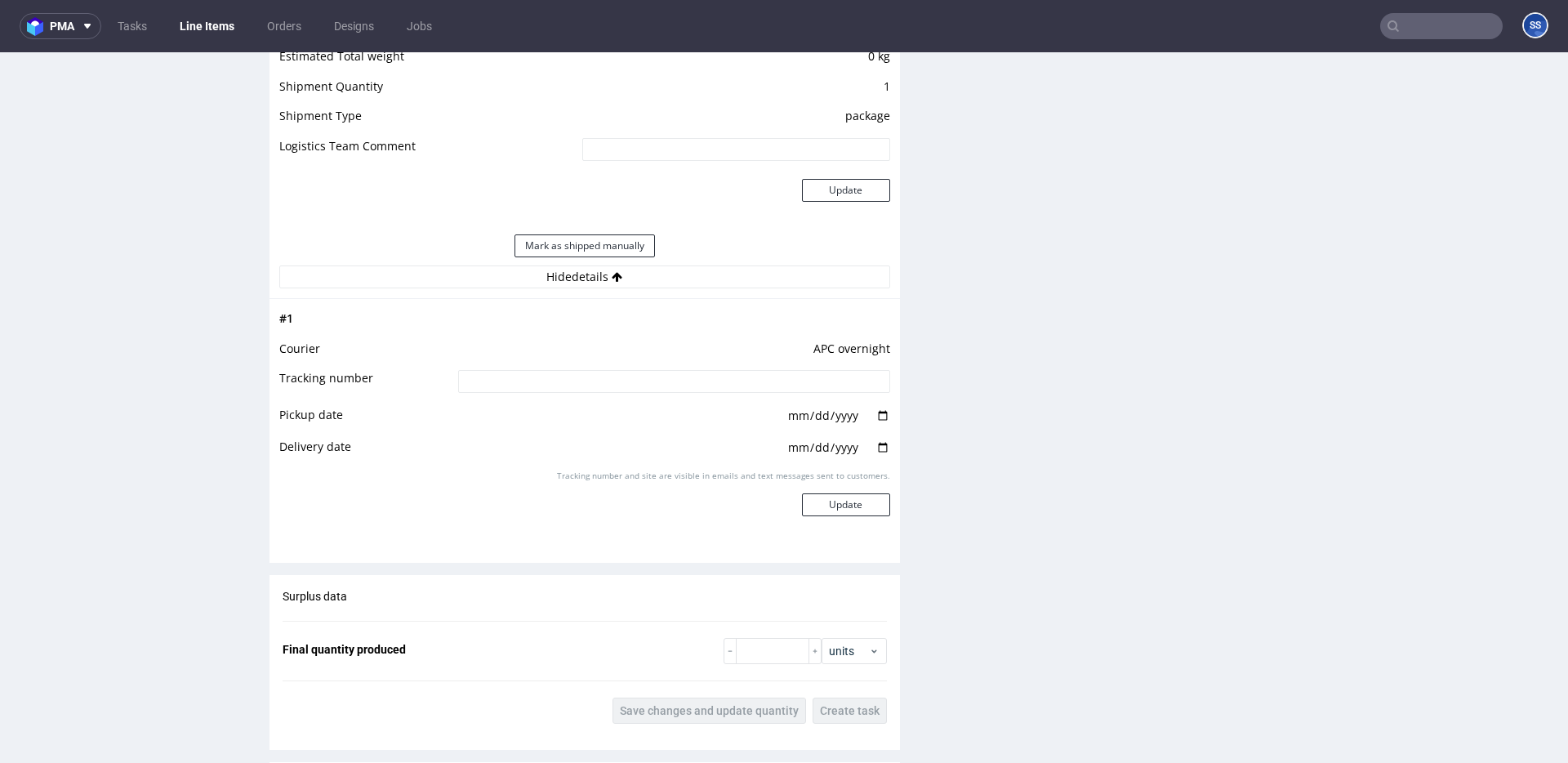
click at [553, 391] on input at bounding box center [674, 381] width 432 height 23
paste input "2025101302920420000063"
type input "2025101302920420000063"
click at [831, 505] on button "Update" at bounding box center [845, 505] width 88 height 23
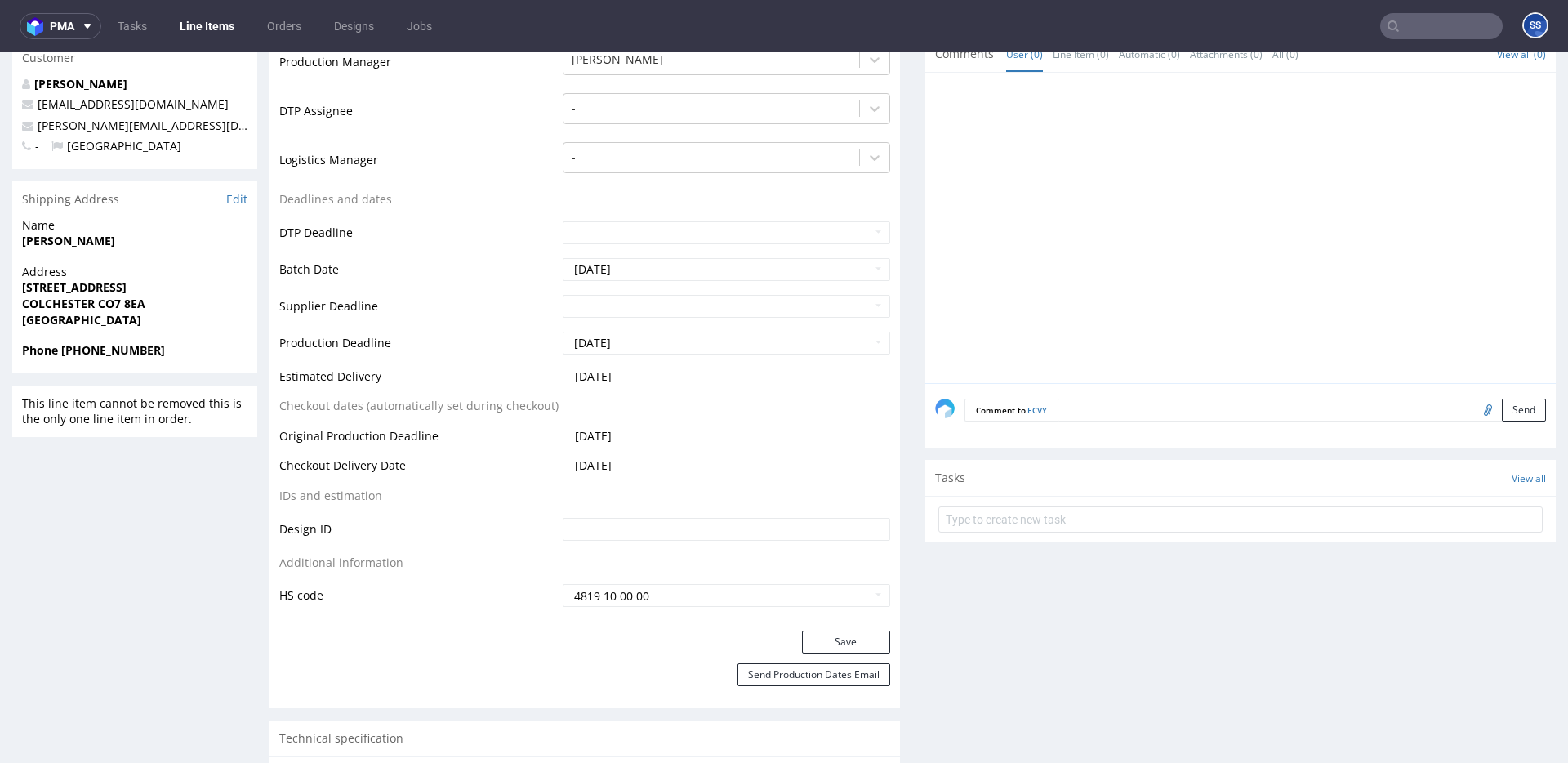
scroll to position [0, 0]
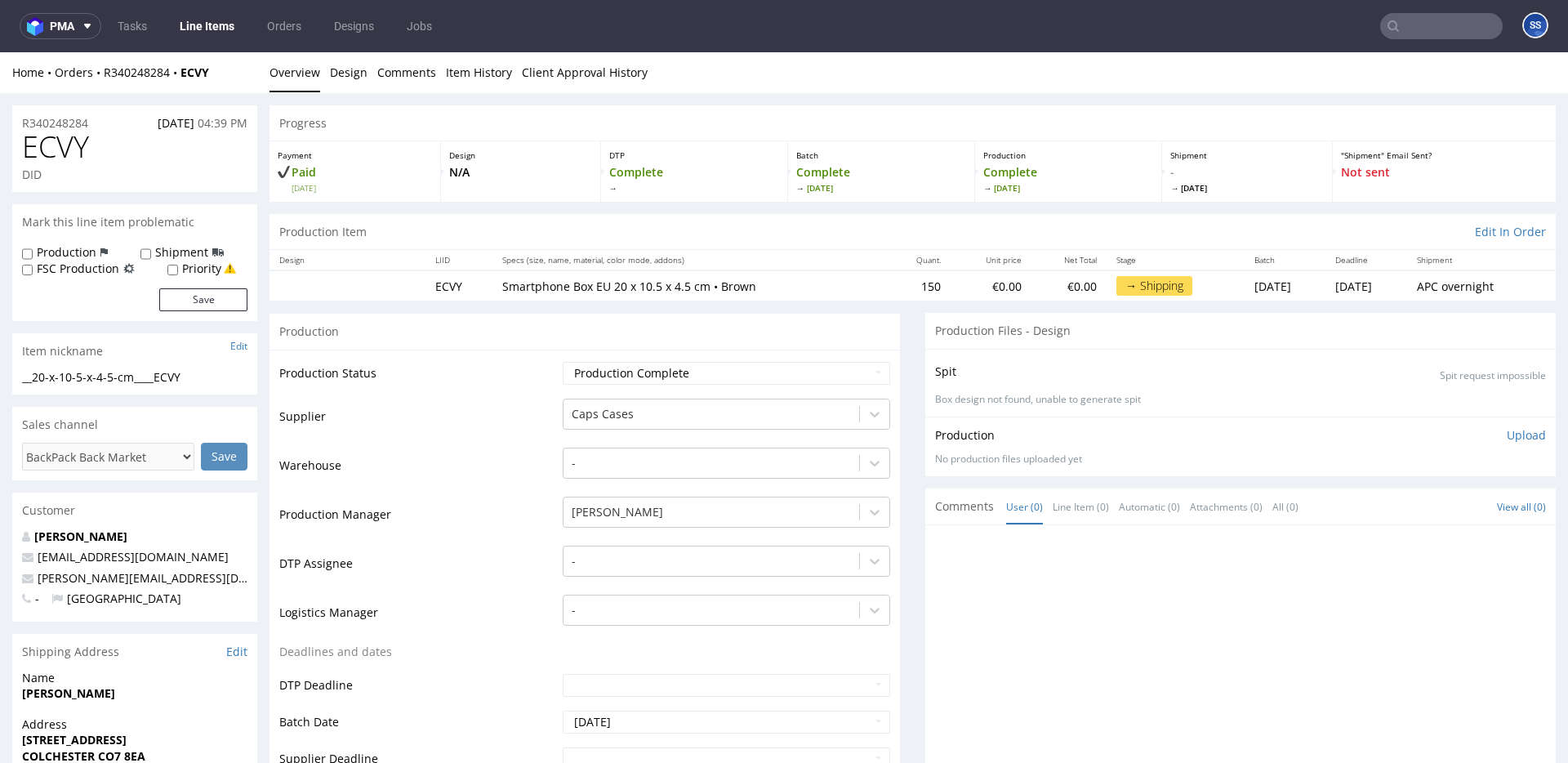
click at [178, 22] on link "Line Items" at bounding box center [207, 25] width 75 height 26
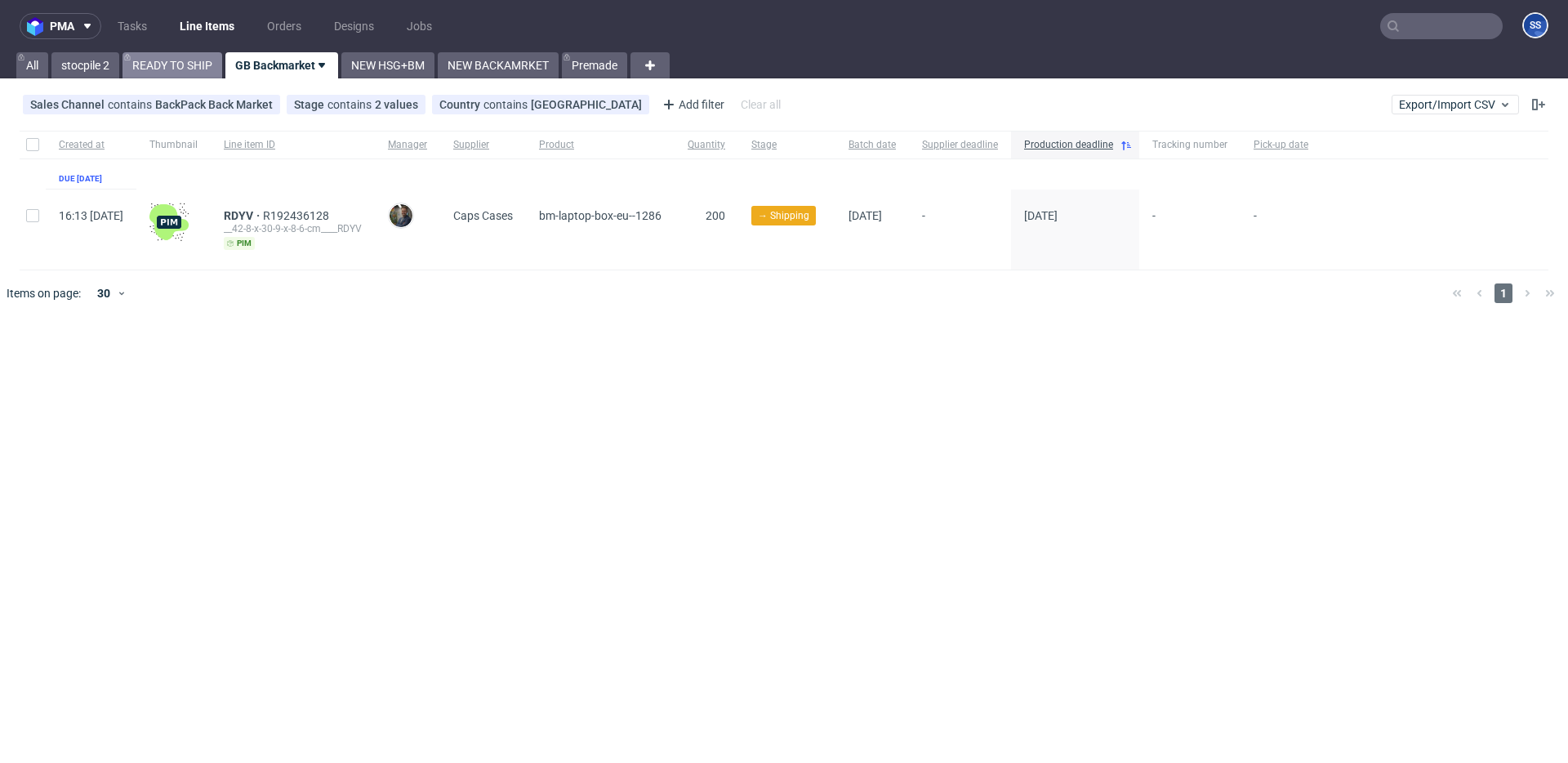
click at [192, 60] on link "READY TO SHIP" at bounding box center [173, 65] width 100 height 26
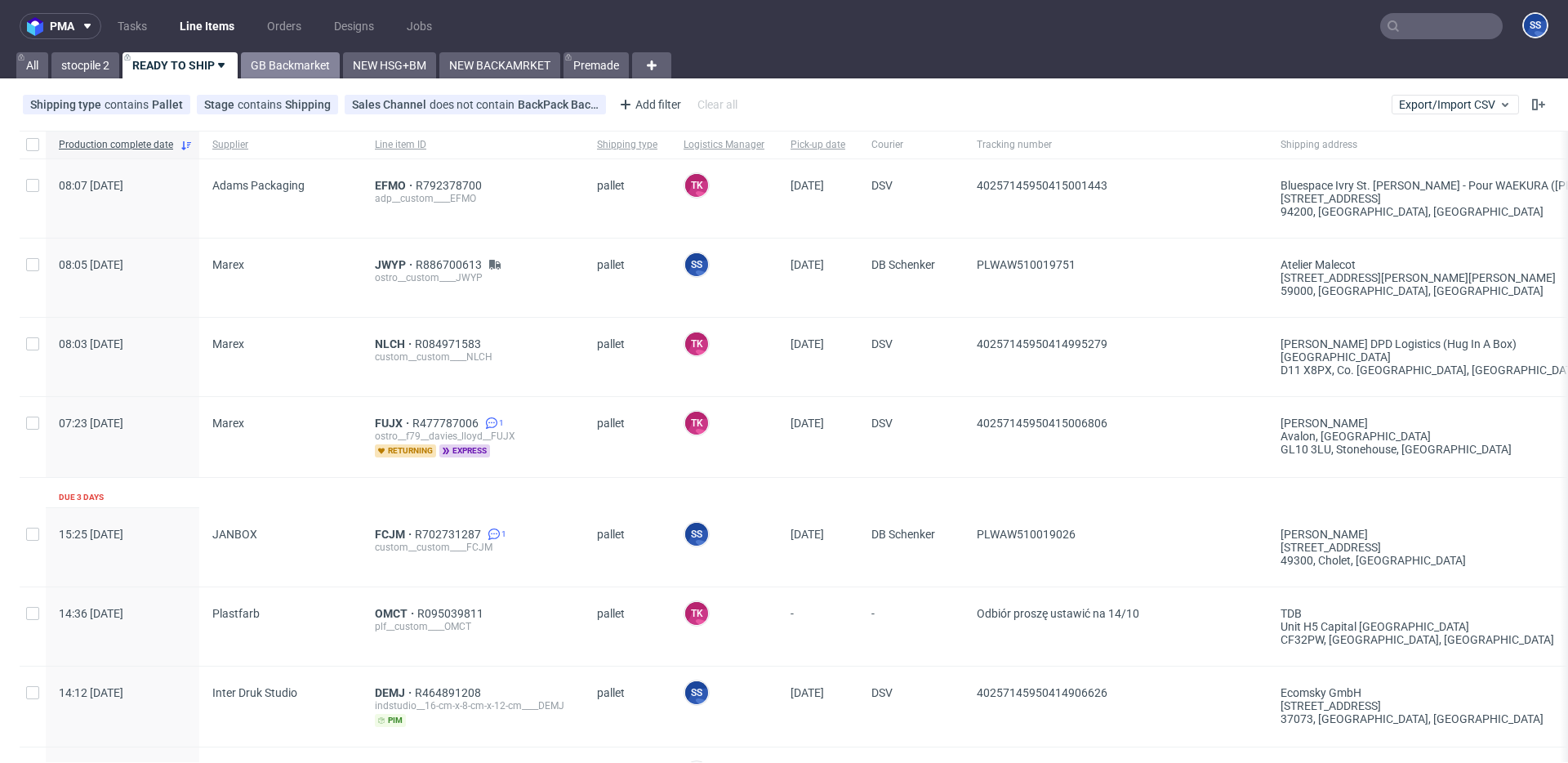
click at [259, 60] on link "GB Backmarket" at bounding box center [290, 65] width 99 height 26
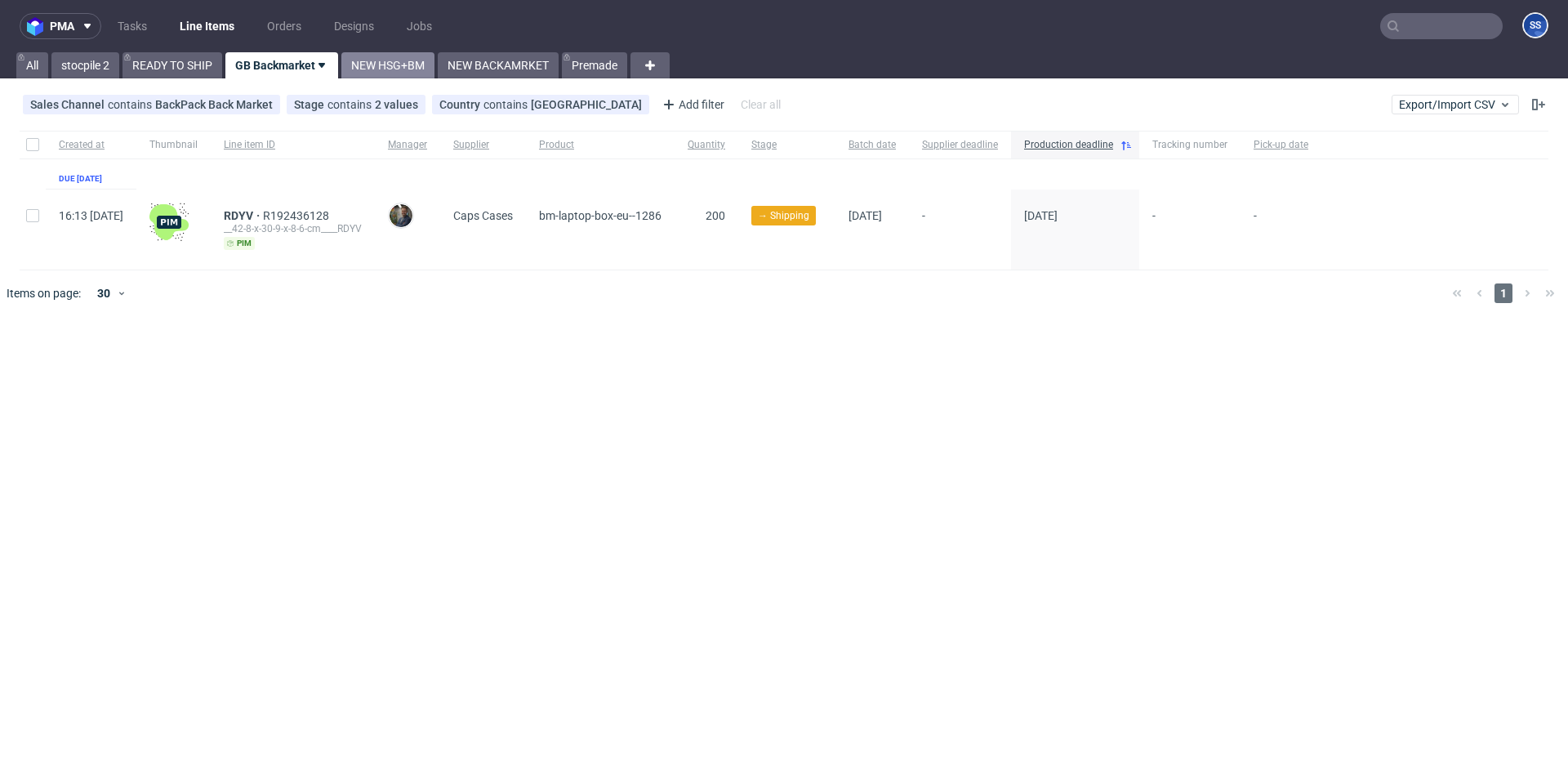
click at [383, 62] on link "NEW HSG+BM" at bounding box center [388, 65] width 93 height 26
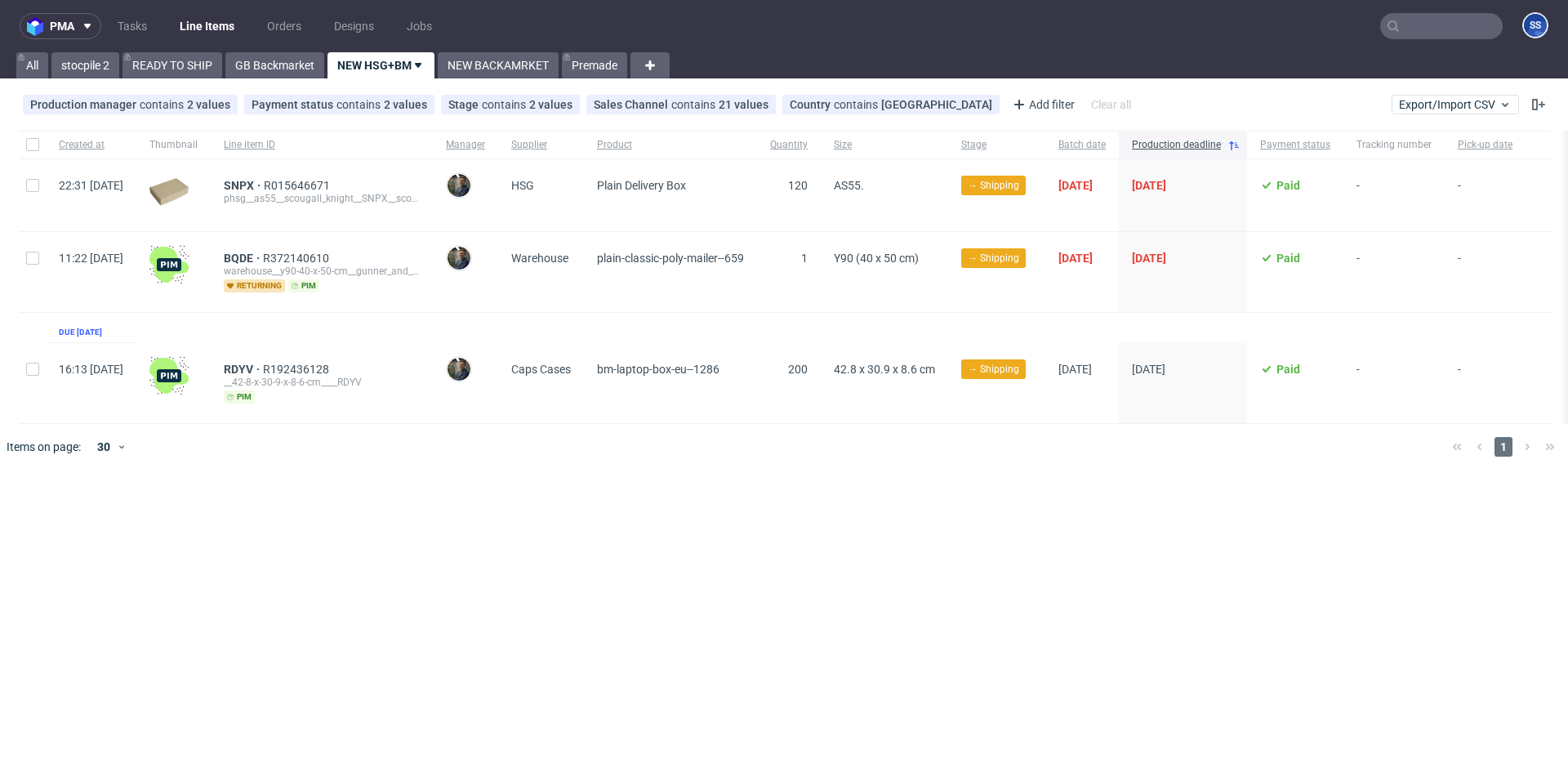
click at [25, 177] on div at bounding box center [33, 195] width 26 height 72
checkbox input "true"
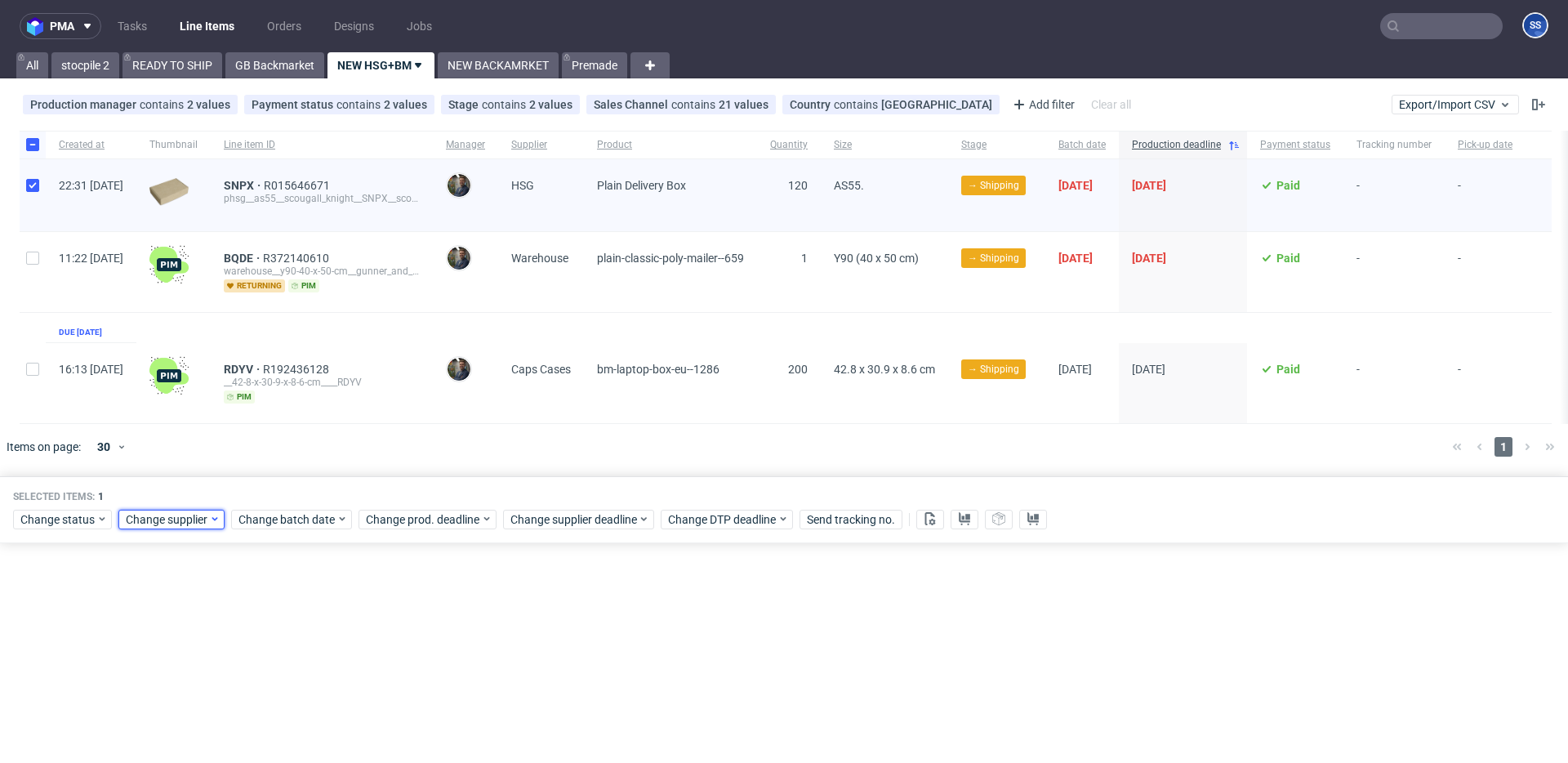
click at [146, 519] on span "Change supplier" at bounding box center [167, 520] width 84 height 16
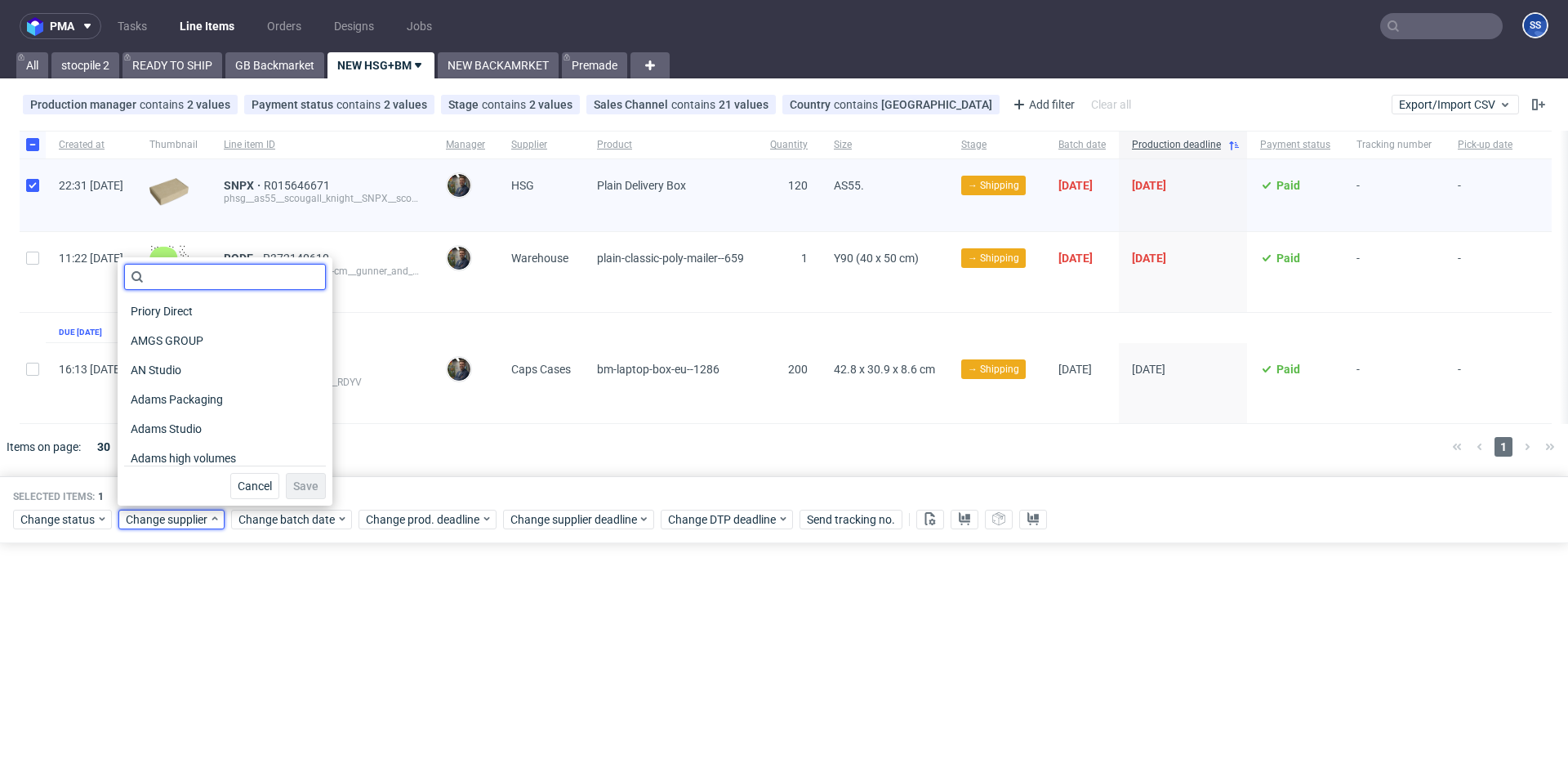
click at [196, 275] on input "text" at bounding box center [225, 276] width 202 height 26
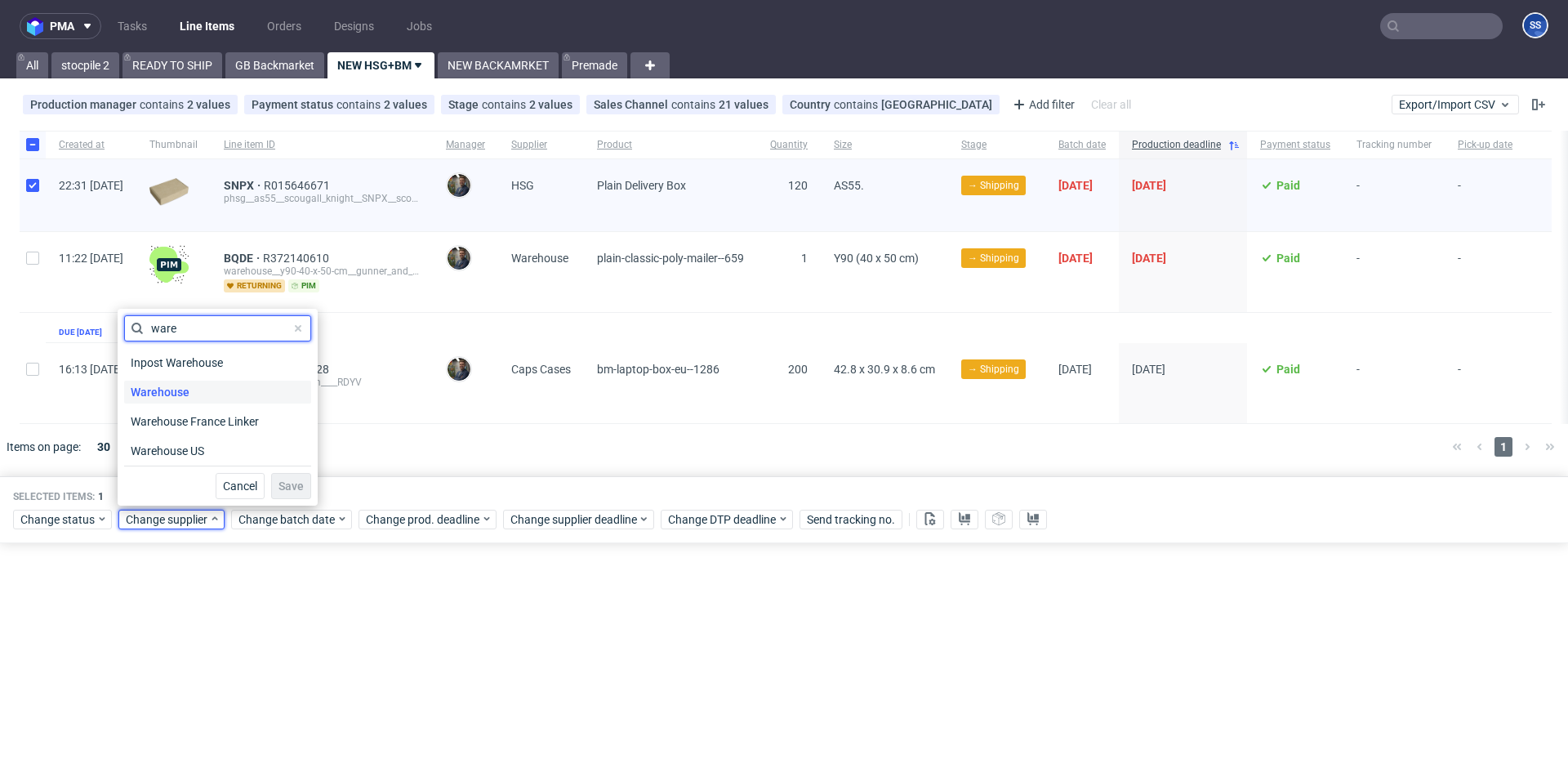
type input "ware"
click at [188, 388] on span "Warehouse" at bounding box center [160, 392] width 72 height 23
click at [286, 491] on span "Save" at bounding box center [291, 486] width 25 height 12
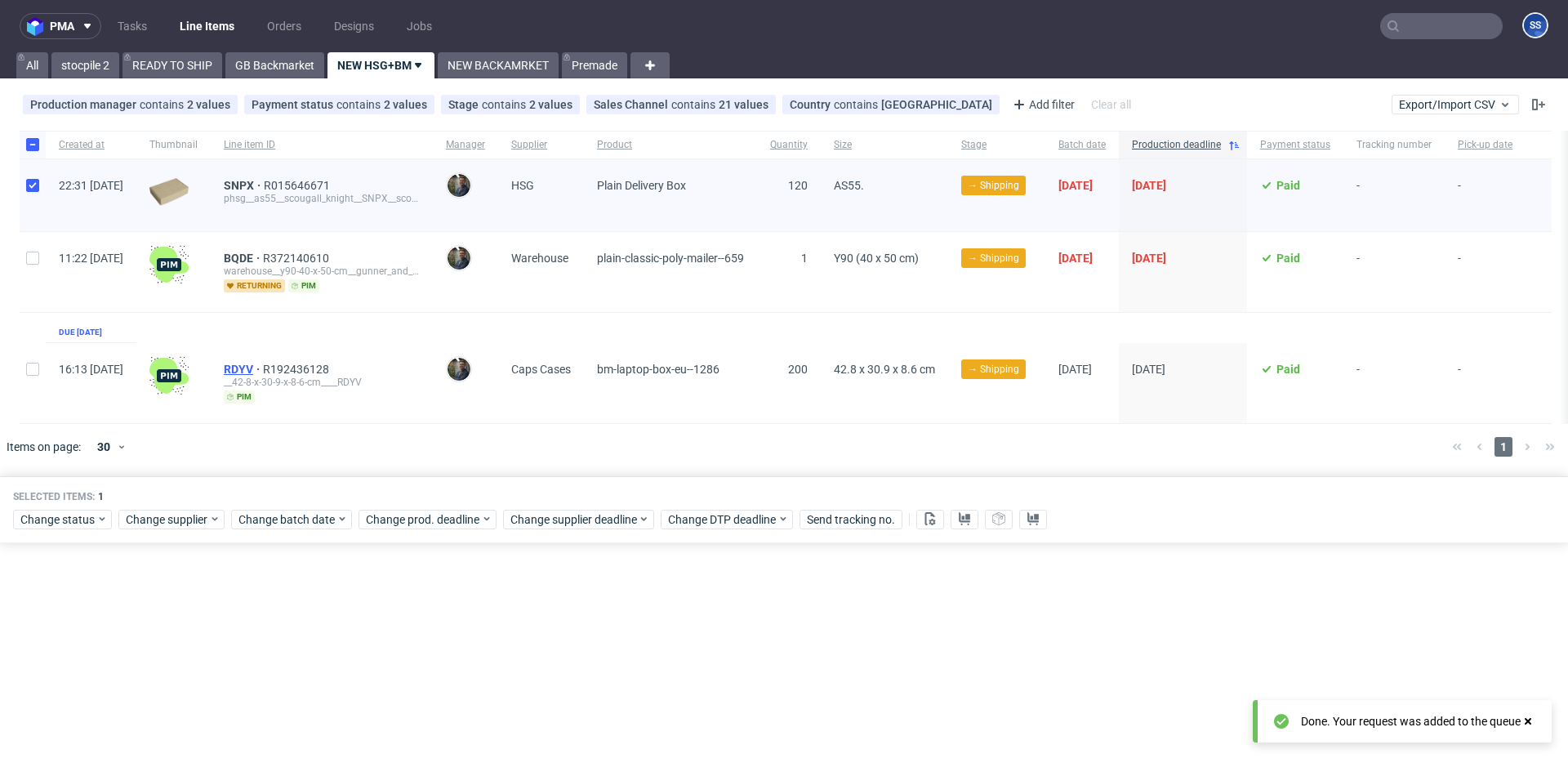
click at [263, 363] on span "RDYV" at bounding box center [243, 369] width 39 height 13
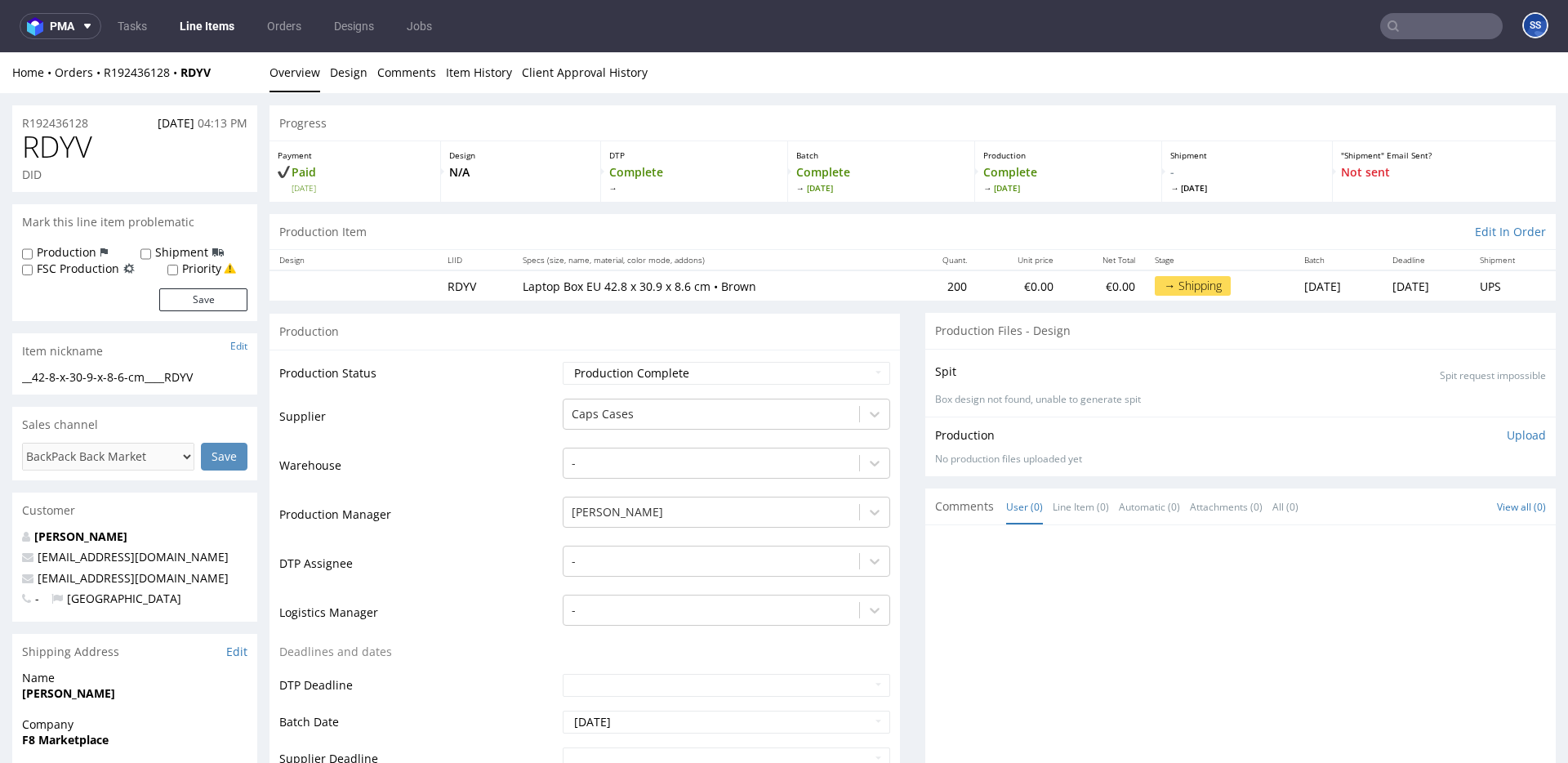
click at [210, 35] on link "Line Items" at bounding box center [207, 25] width 75 height 26
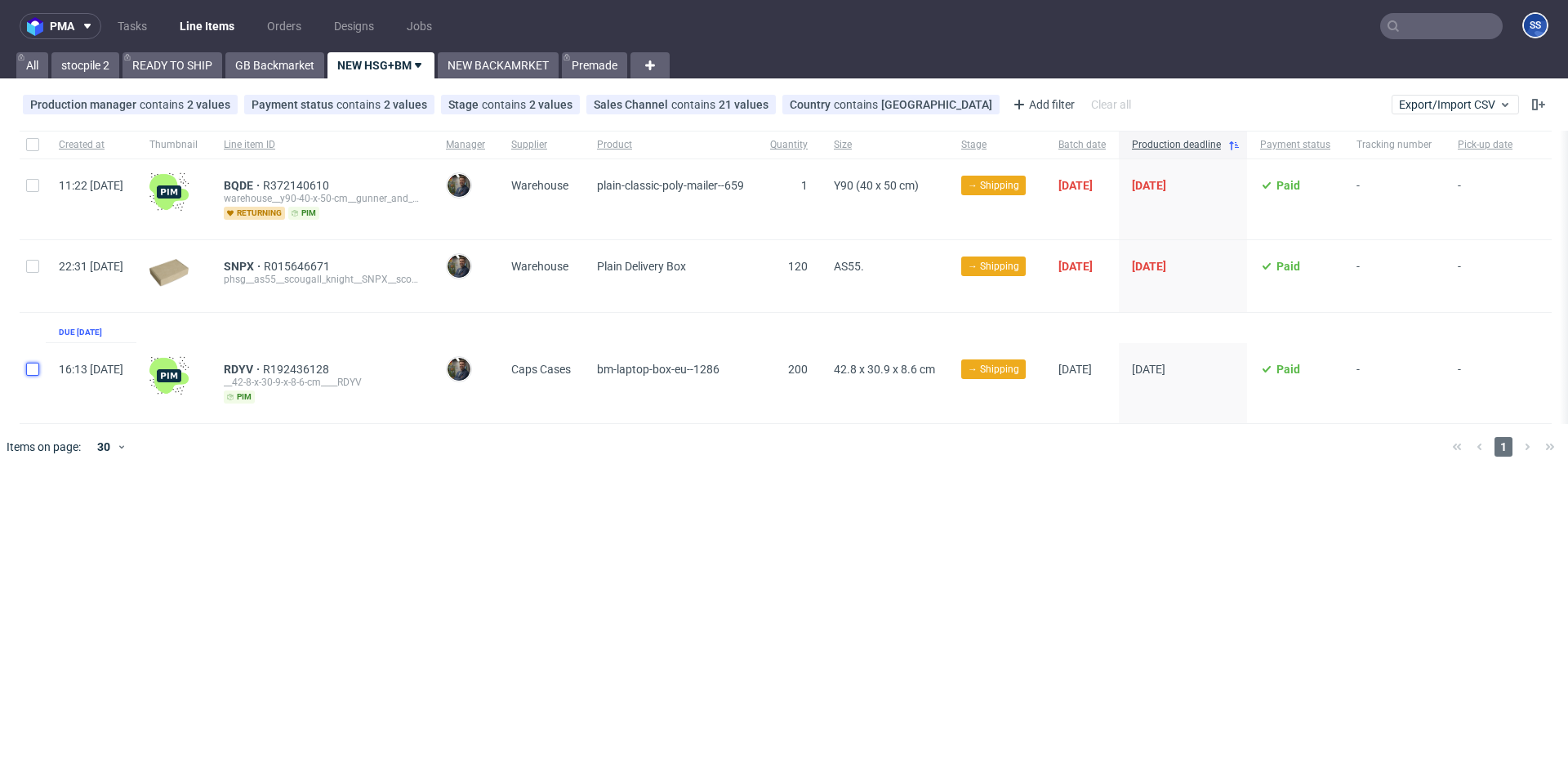
click at [34, 365] on input "checkbox" at bounding box center [33, 369] width 13 height 13
checkbox input "true"
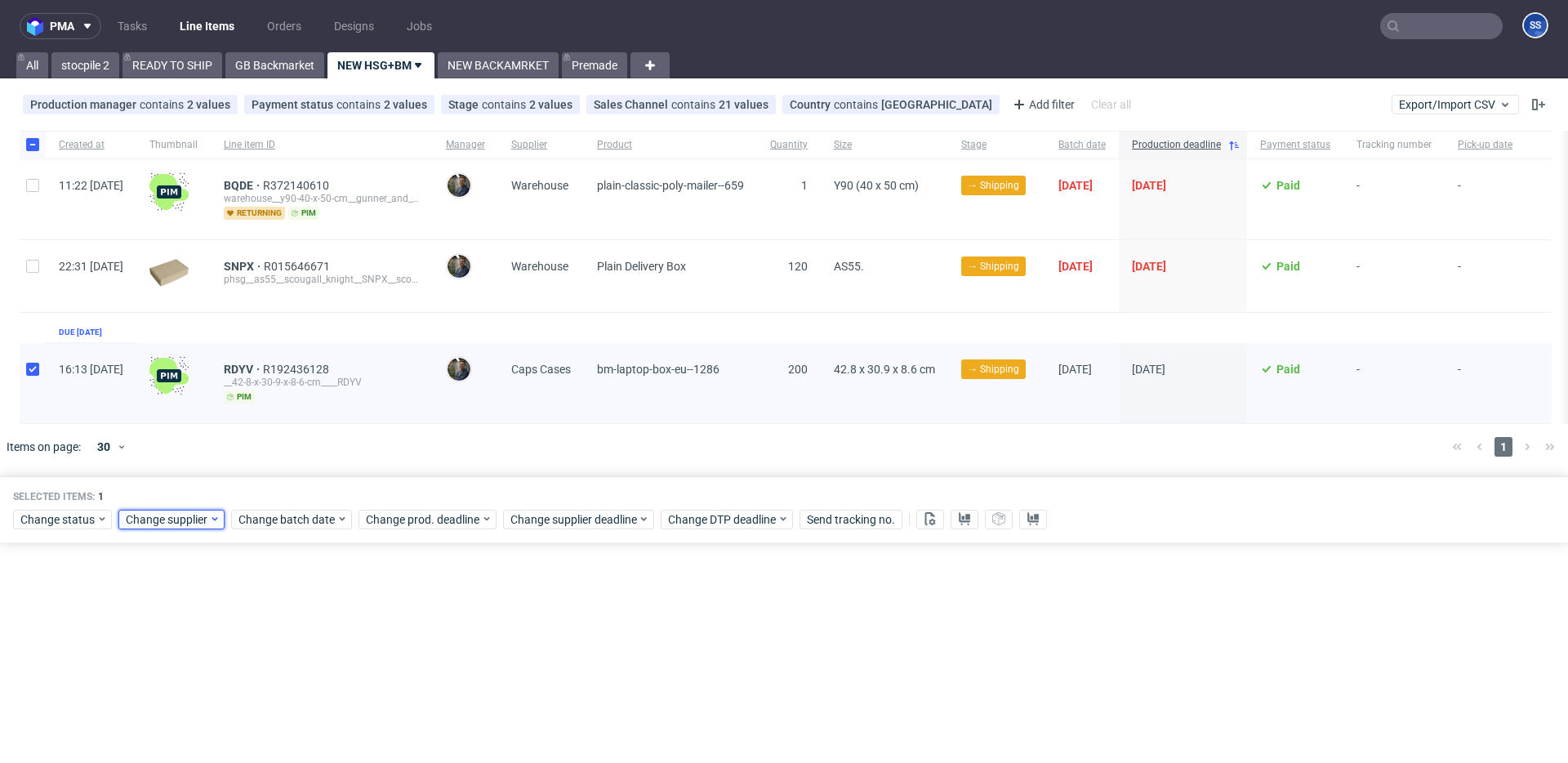
click at [197, 514] on span "Change supplier" at bounding box center [167, 520] width 84 height 16
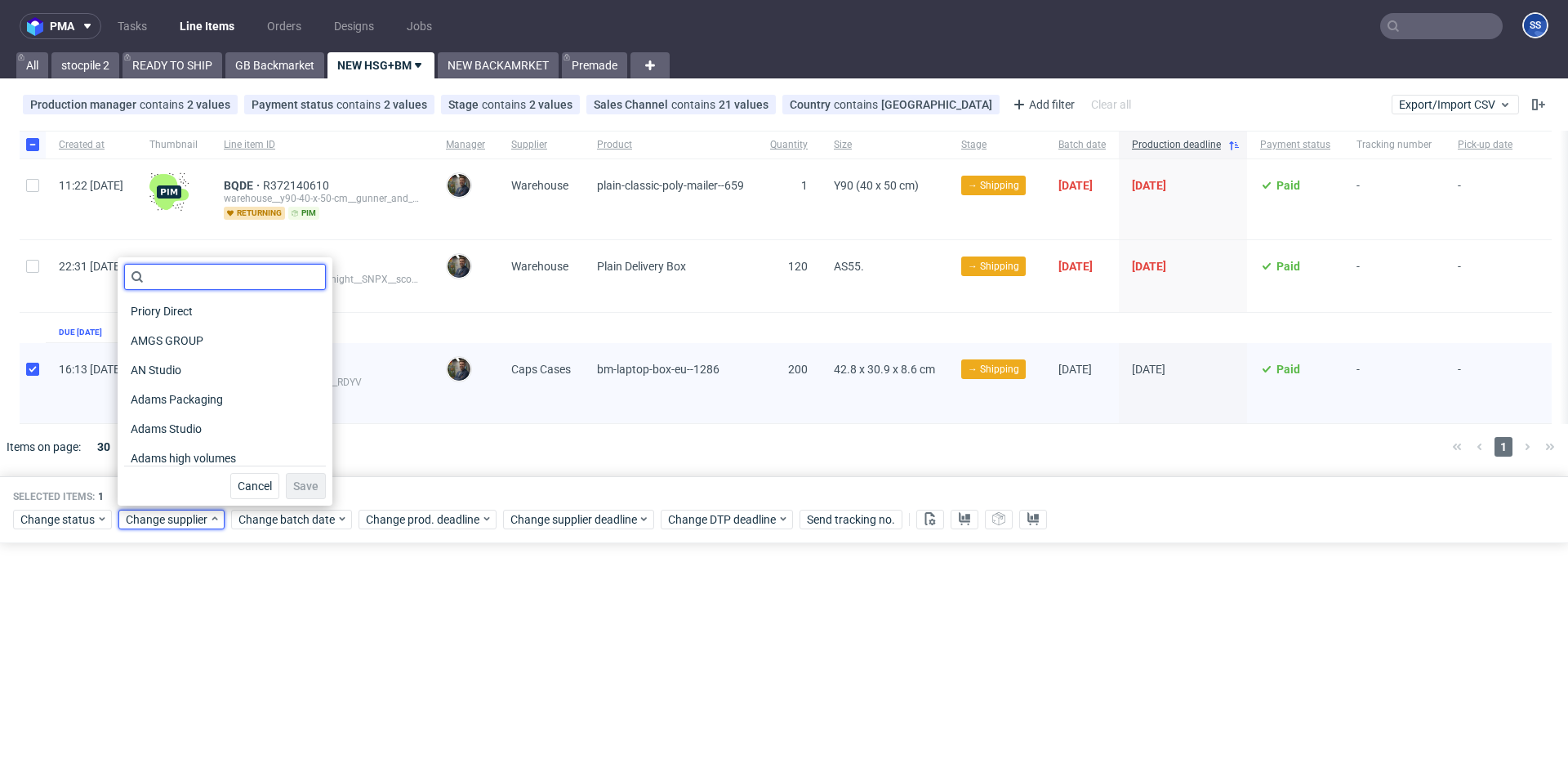
click at [170, 270] on input "text" at bounding box center [225, 276] width 202 height 26
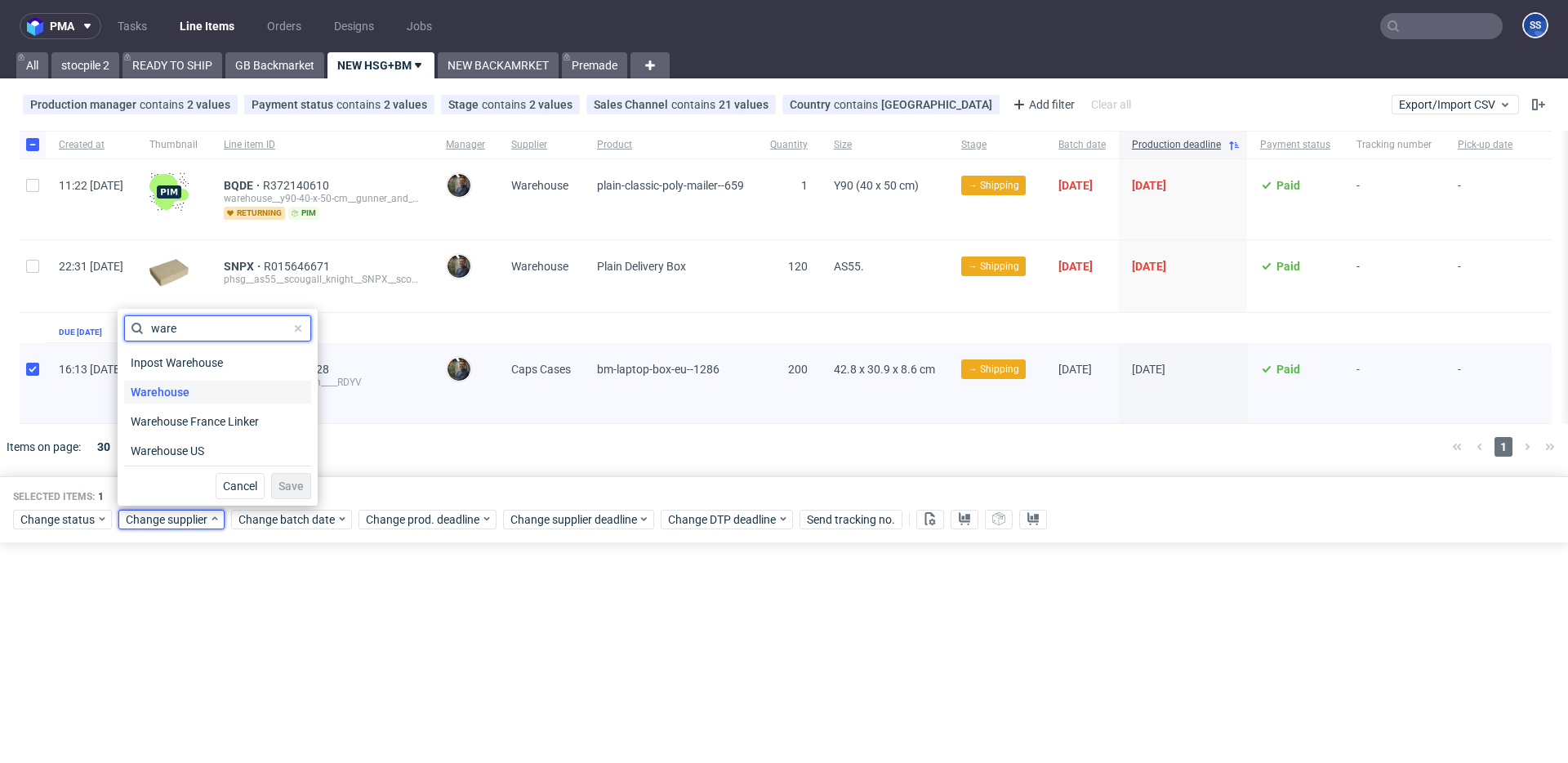
type input "ware"
drag, startPoint x: 213, startPoint y: 390, endPoint x: 229, endPoint y: 400, distance: 18.9
click at [214, 389] on div "Warehouse" at bounding box center [218, 392] width 187 height 23
click at [285, 494] on button "Save" at bounding box center [291, 486] width 40 height 26
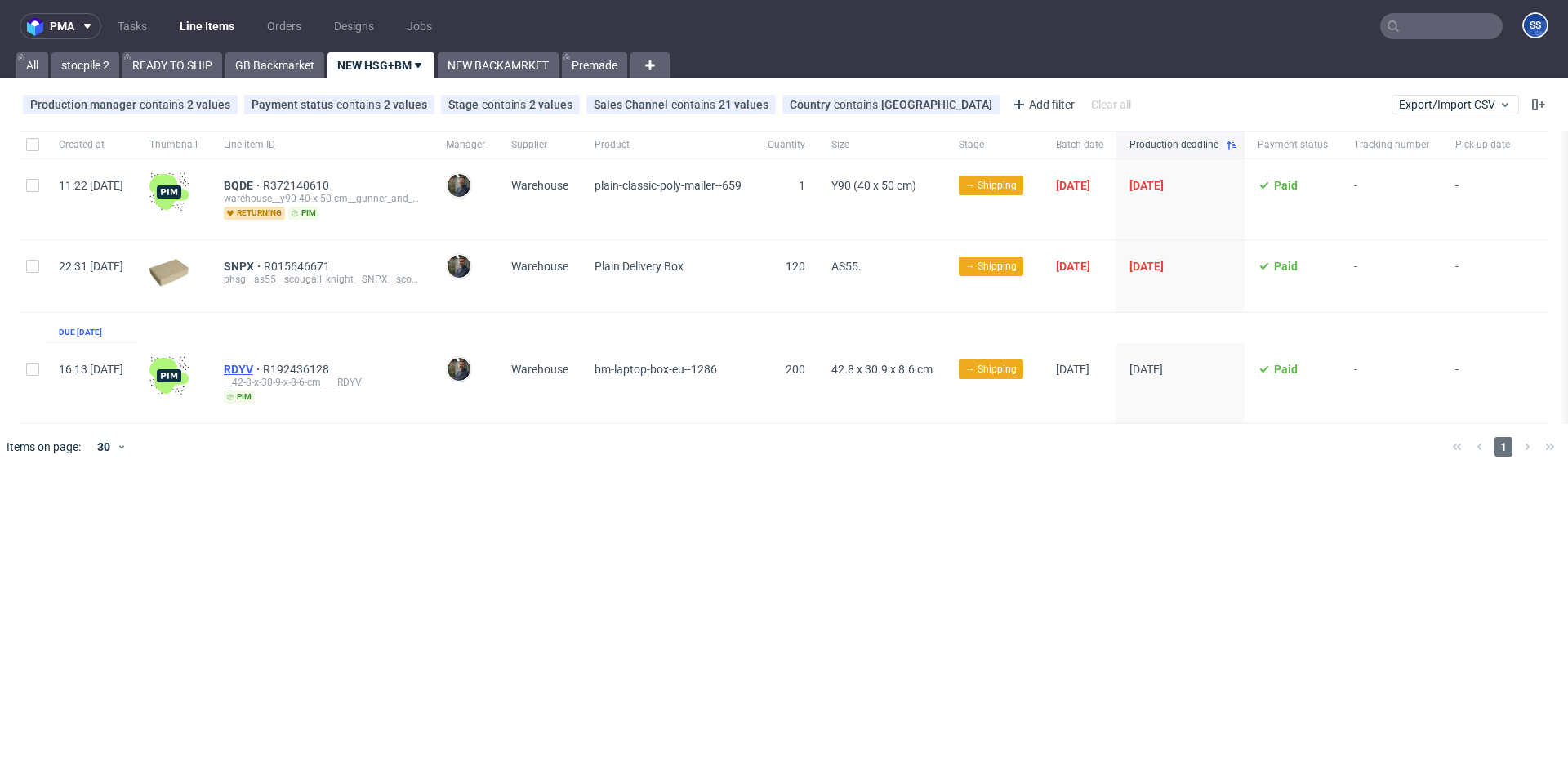
click at [263, 365] on span "RDYV" at bounding box center [243, 369] width 39 height 13
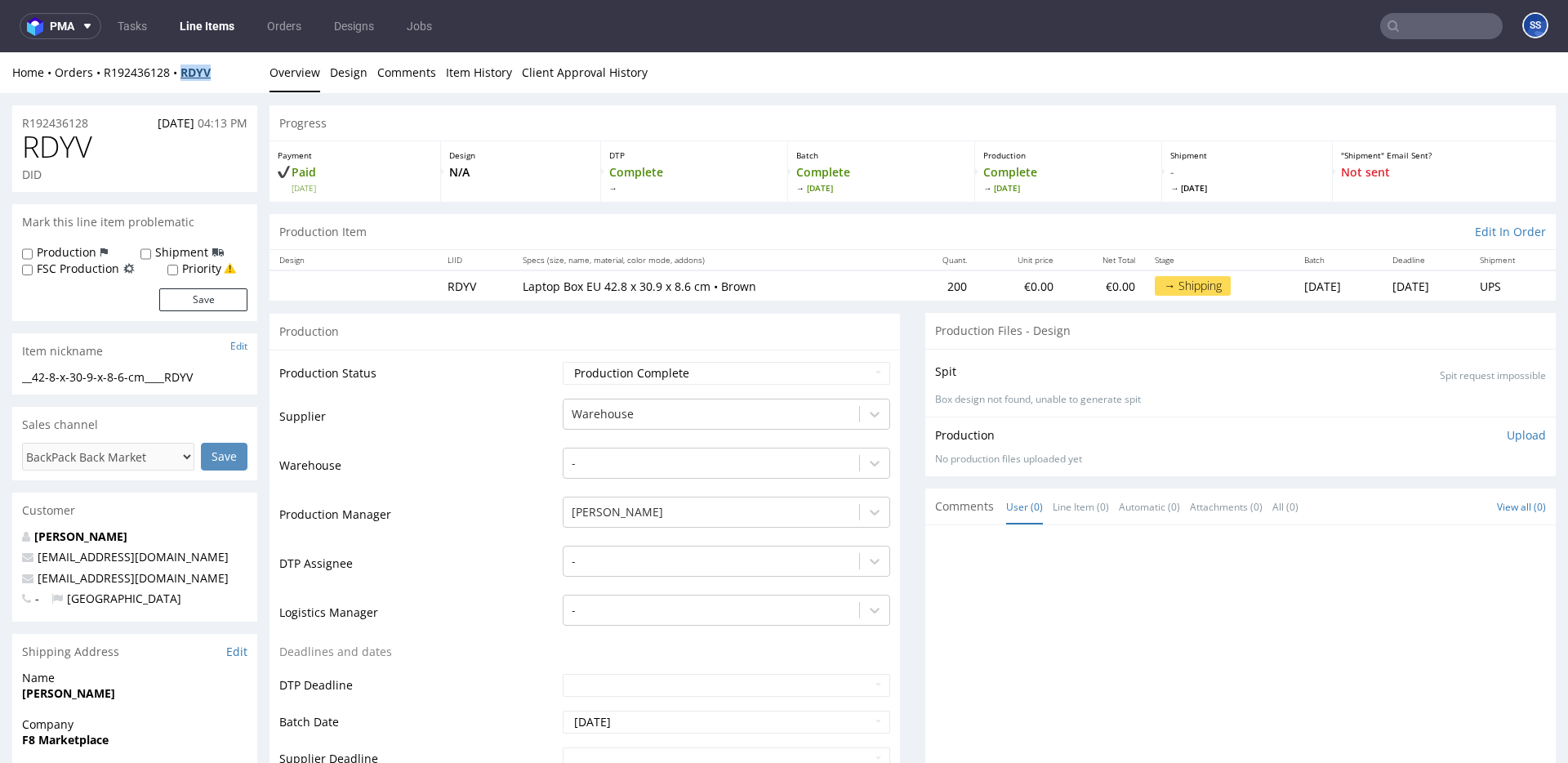
drag, startPoint x: 206, startPoint y: 76, endPoint x: 183, endPoint y: 75, distance: 23.0
click at [183, 75] on div "Home Orders R192436128 RDYV" at bounding box center [135, 73] width 245 height 16
copy strong "RDYV"
drag, startPoint x: 215, startPoint y: 85, endPoint x: 227, endPoint y: 68, distance: 20.8
click at [216, 85] on div "Home Orders R192436128 RDYV Overview Design Comments Item History Client Approv…" at bounding box center [784, 73] width 1568 height 41
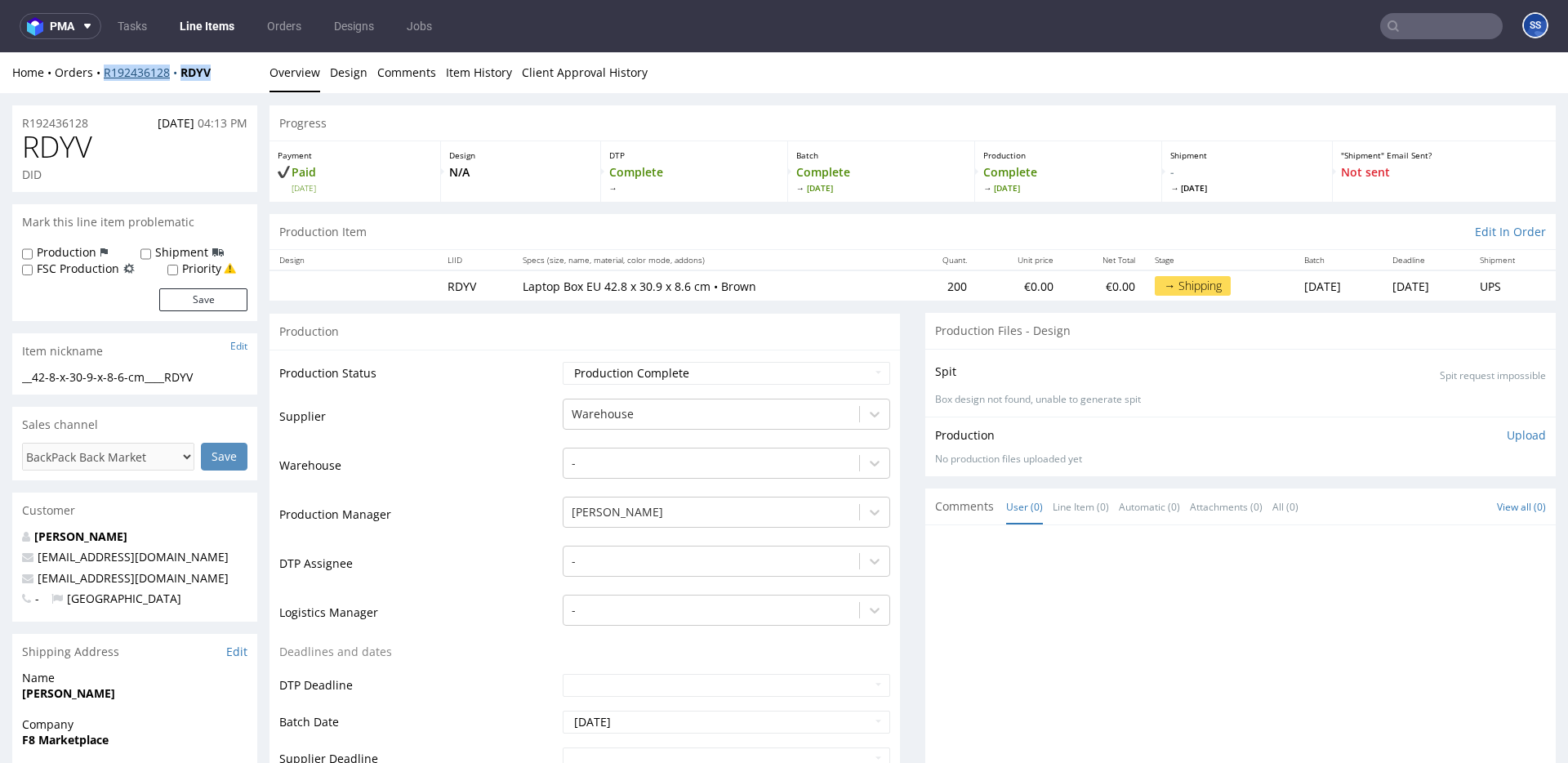
copy div "R192436128 RDYV"
drag, startPoint x: 222, startPoint y: 69, endPoint x: 105, endPoint y: 72, distance: 117.0
click at [105, 72] on div "Home Orders R192436128 RDYV" at bounding box center [135, 73] width 245 height 16
click at [229, 33] on link "Line Items" at bounding box center [207, 25] width 75 height 26
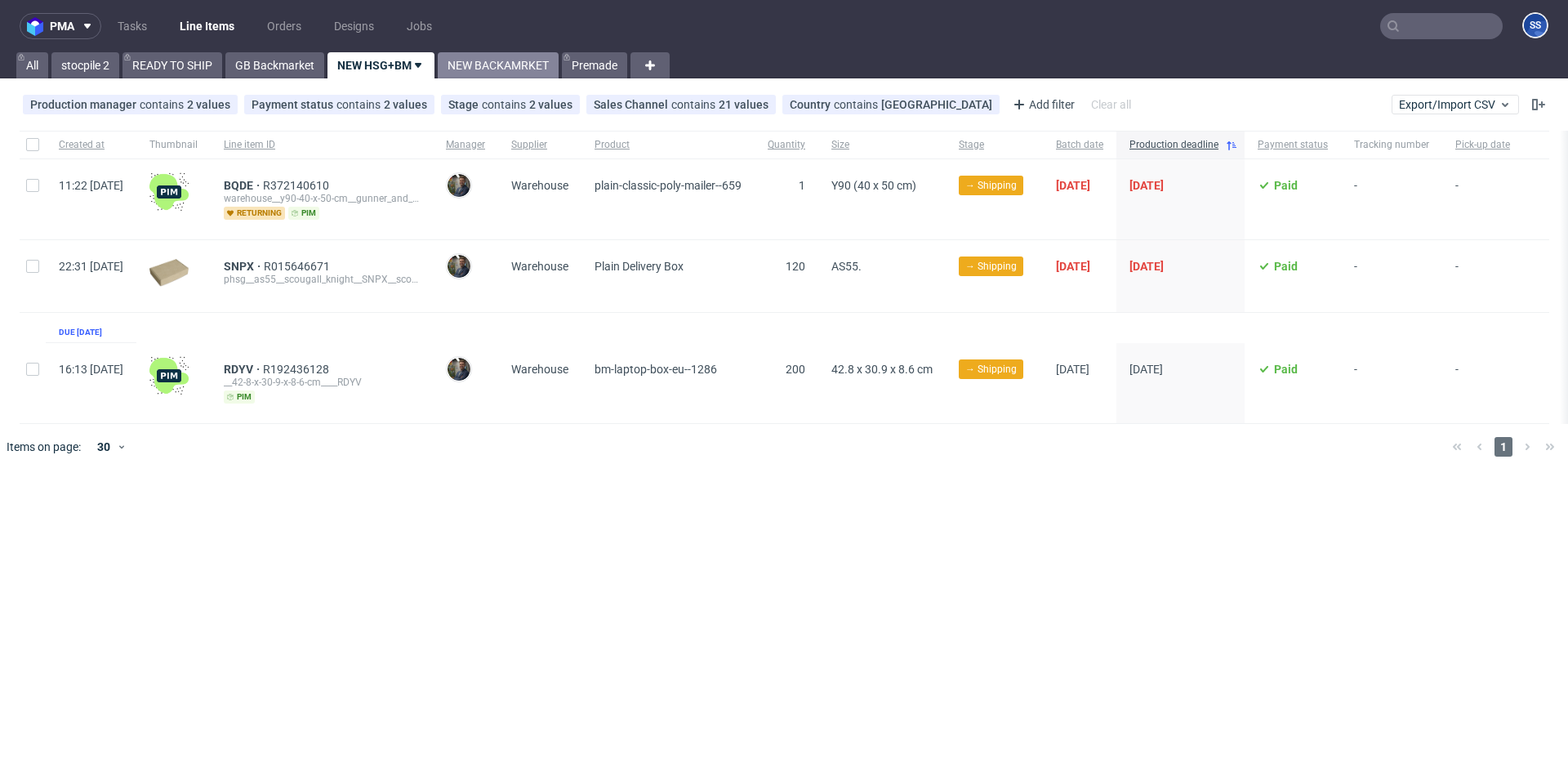
click at [478, 61] on link "NEW BACKAMRKET" at bounding box center [498, 65] width 121 height 26
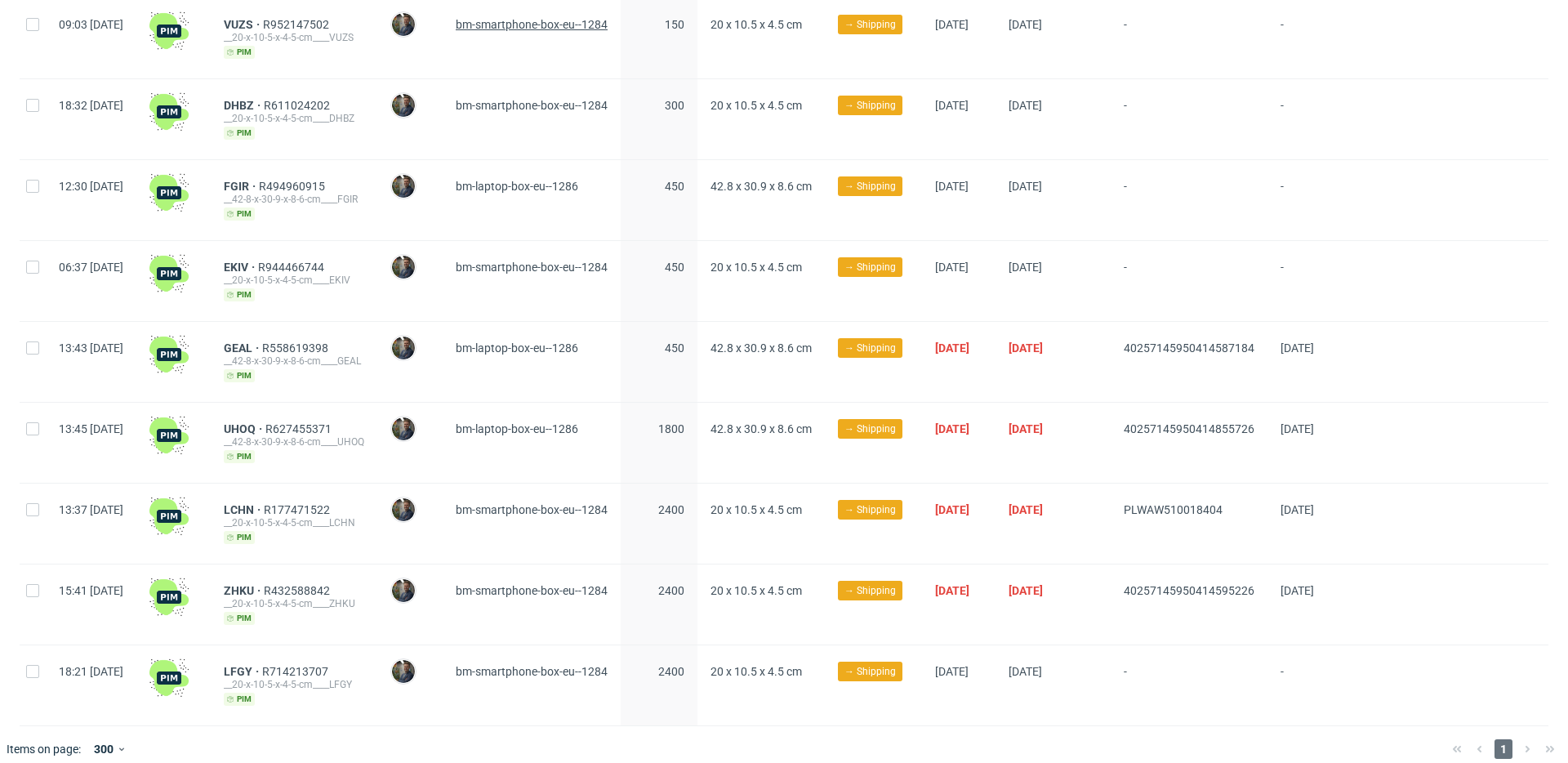
scroll to position [657, 0]
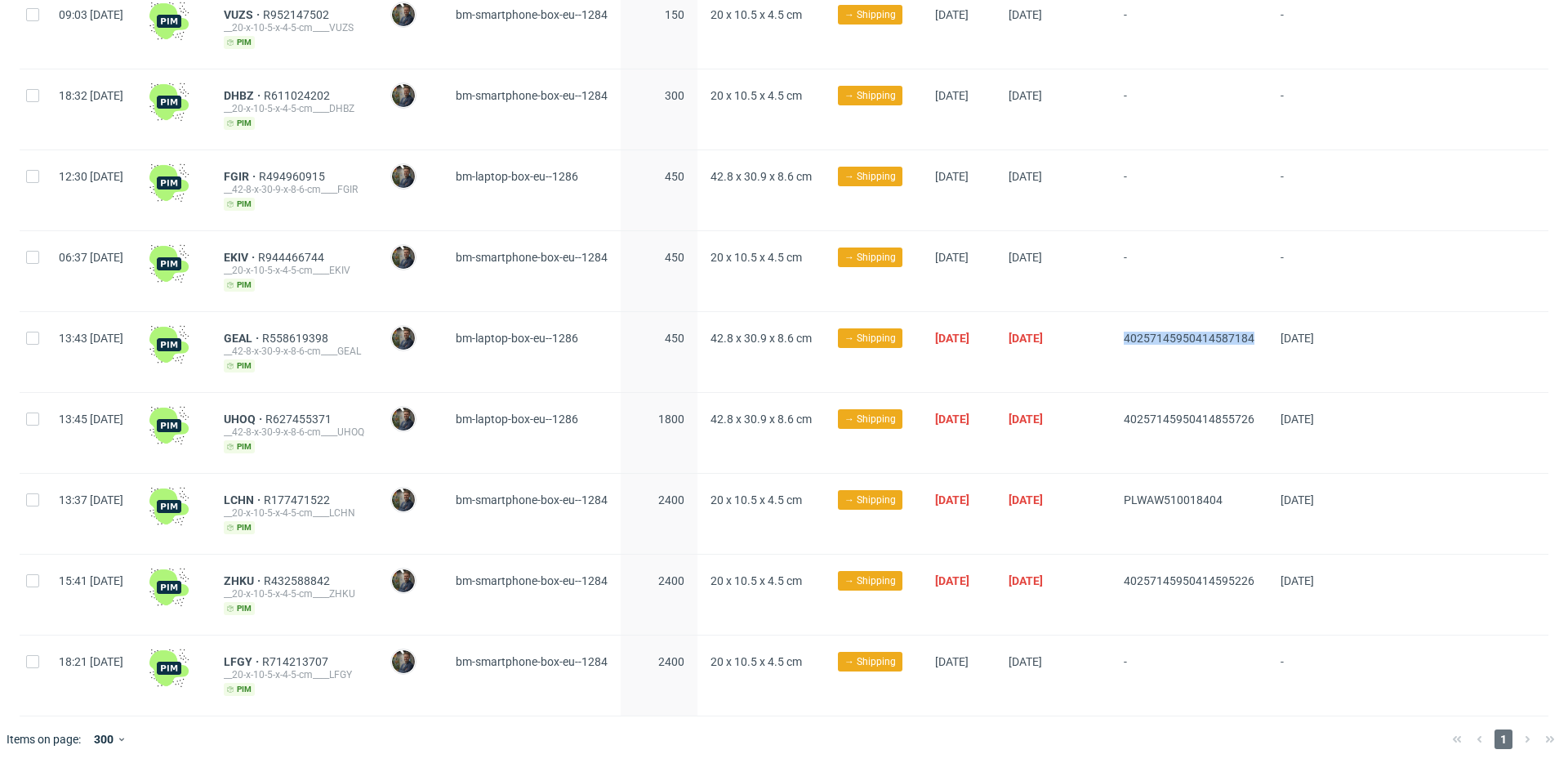
drag, startPoint x: 1168, startPoint y: 335, endPoint x: 1310, endPoint y: 338, distance: 142.0
click at [1268, 338] on div "40257145950414587184" at bounding box center [1189, 352] width 157 height 80
copy span "40257145950414587184"
click at [262, 332] on span "GEAL" at bounding box center [243, 338] width 38 height 13
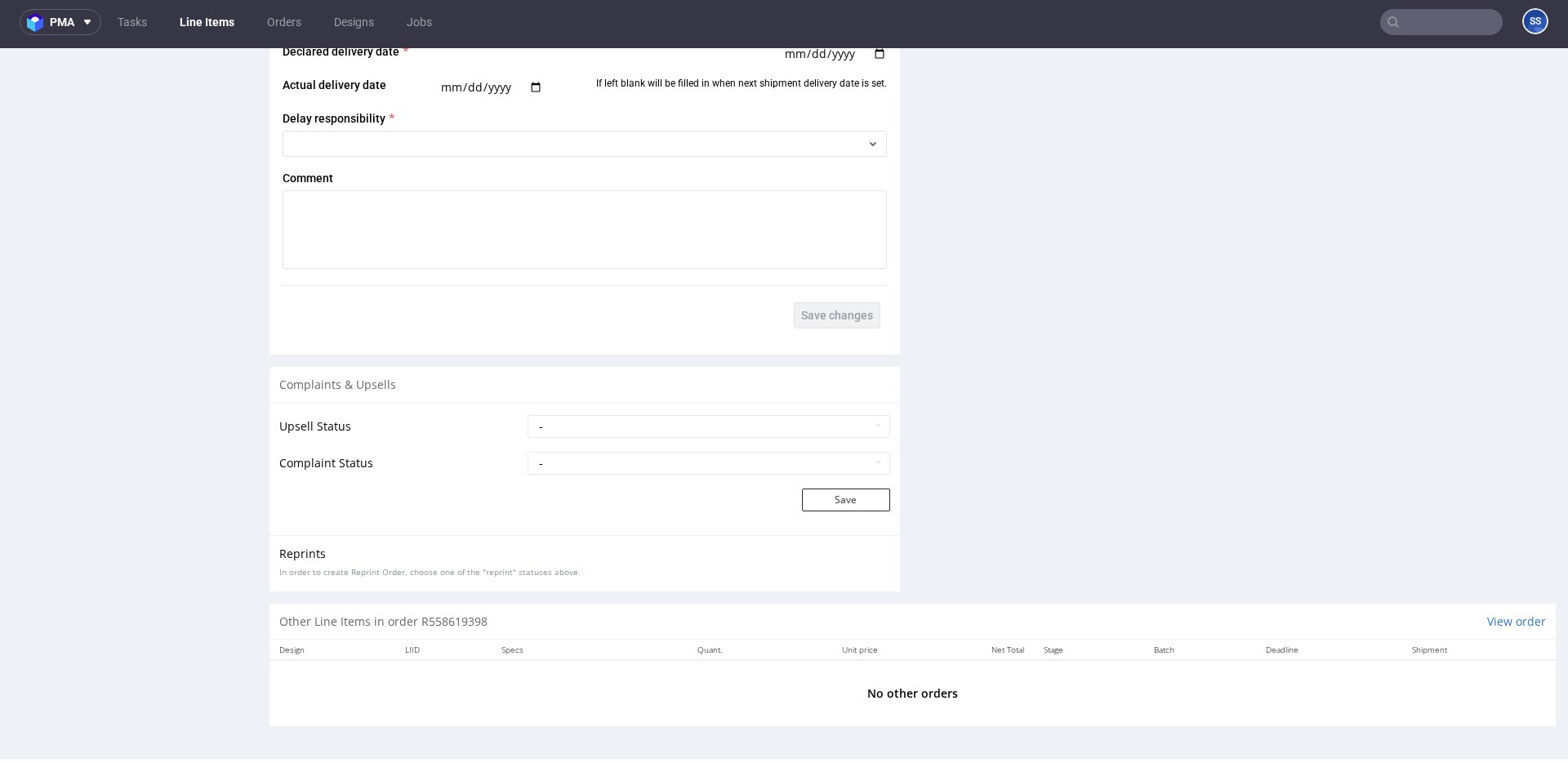
scroll to position [1547, 0]
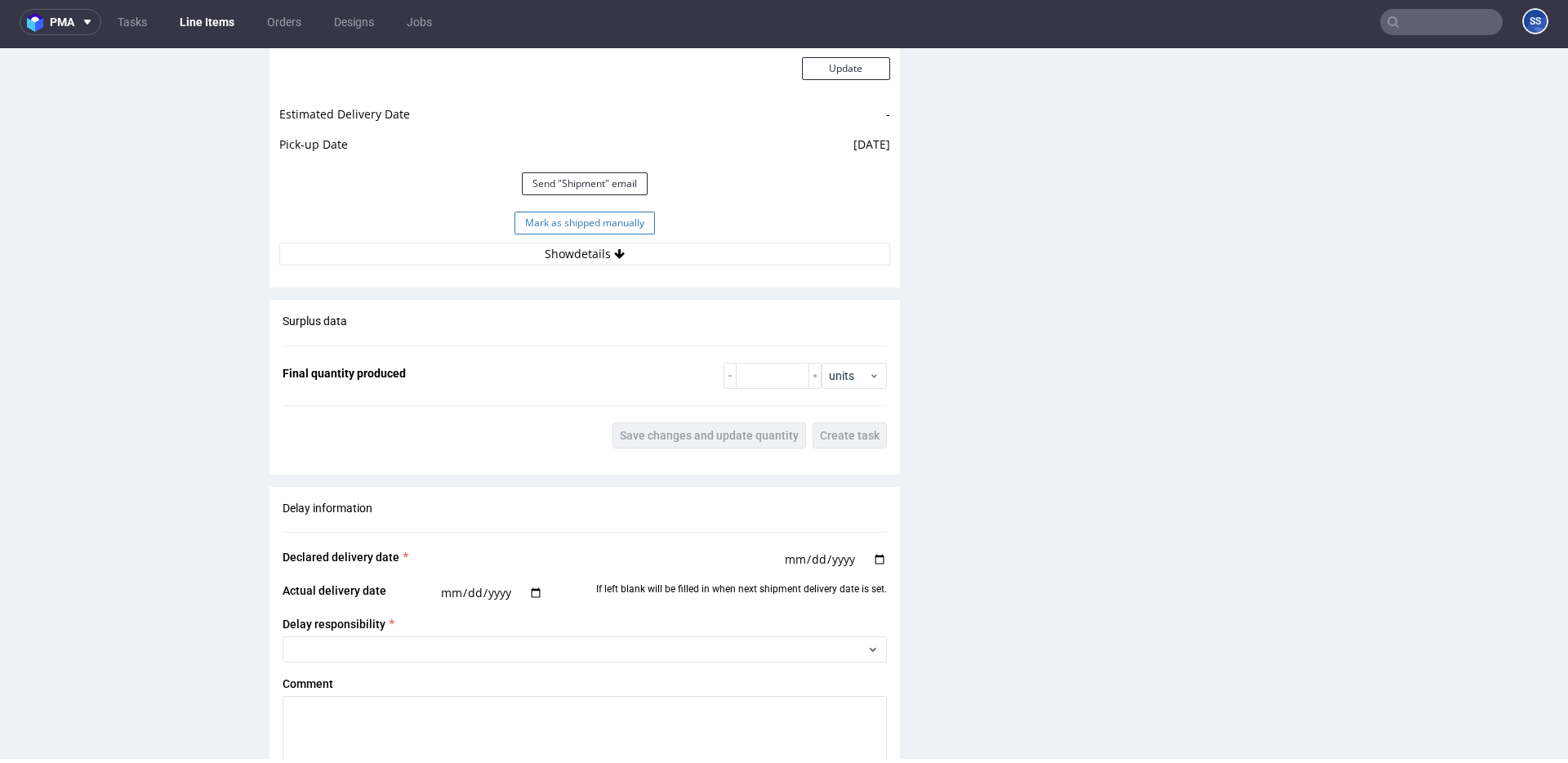
click at [583, 225] on button "Mark as shipped manually" at bounding box center [584, 223] width 141 height 23
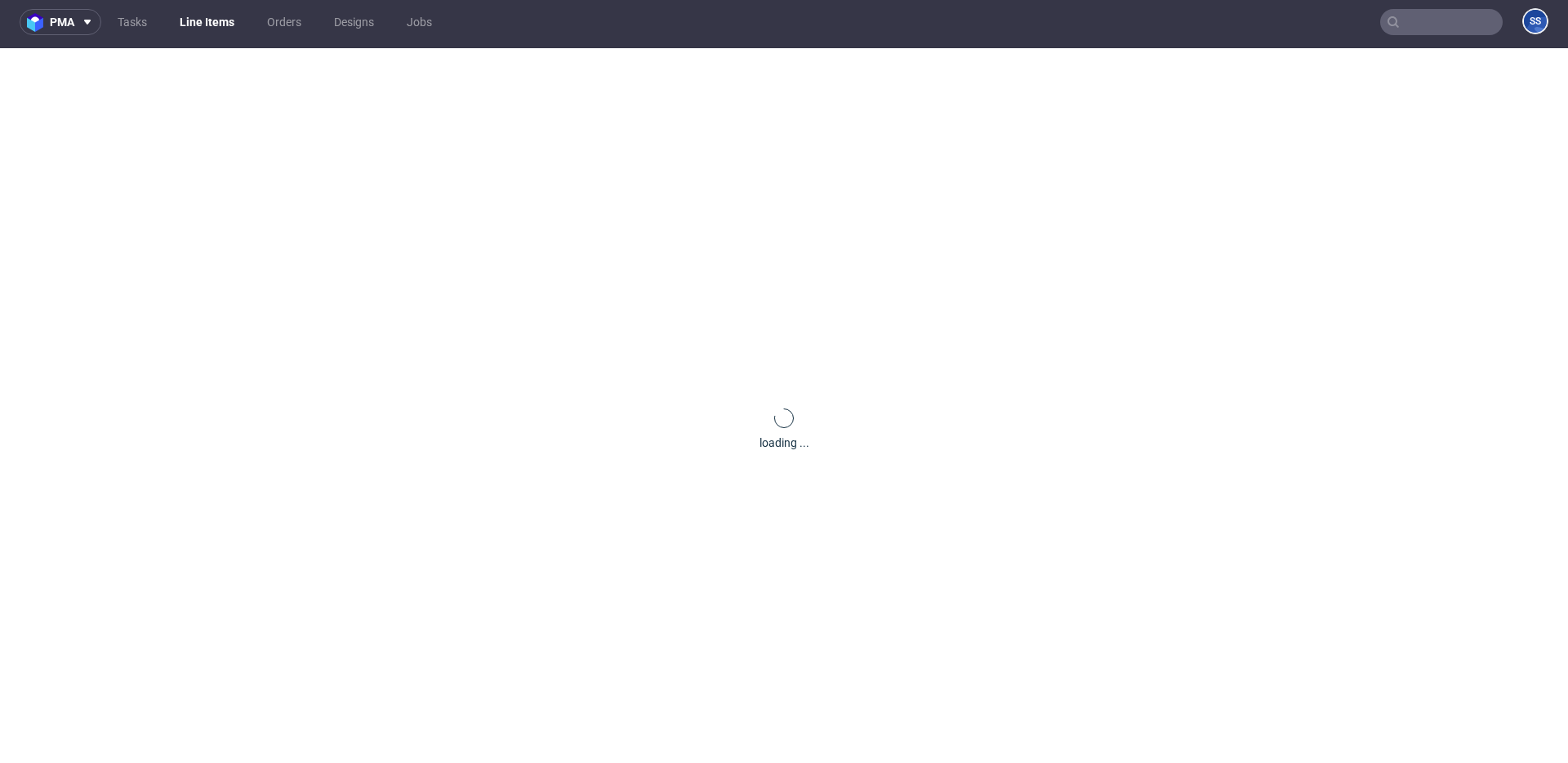
click at [205, 22] on link "Line Items" at bounding box center [207, 22] width 75 height 26
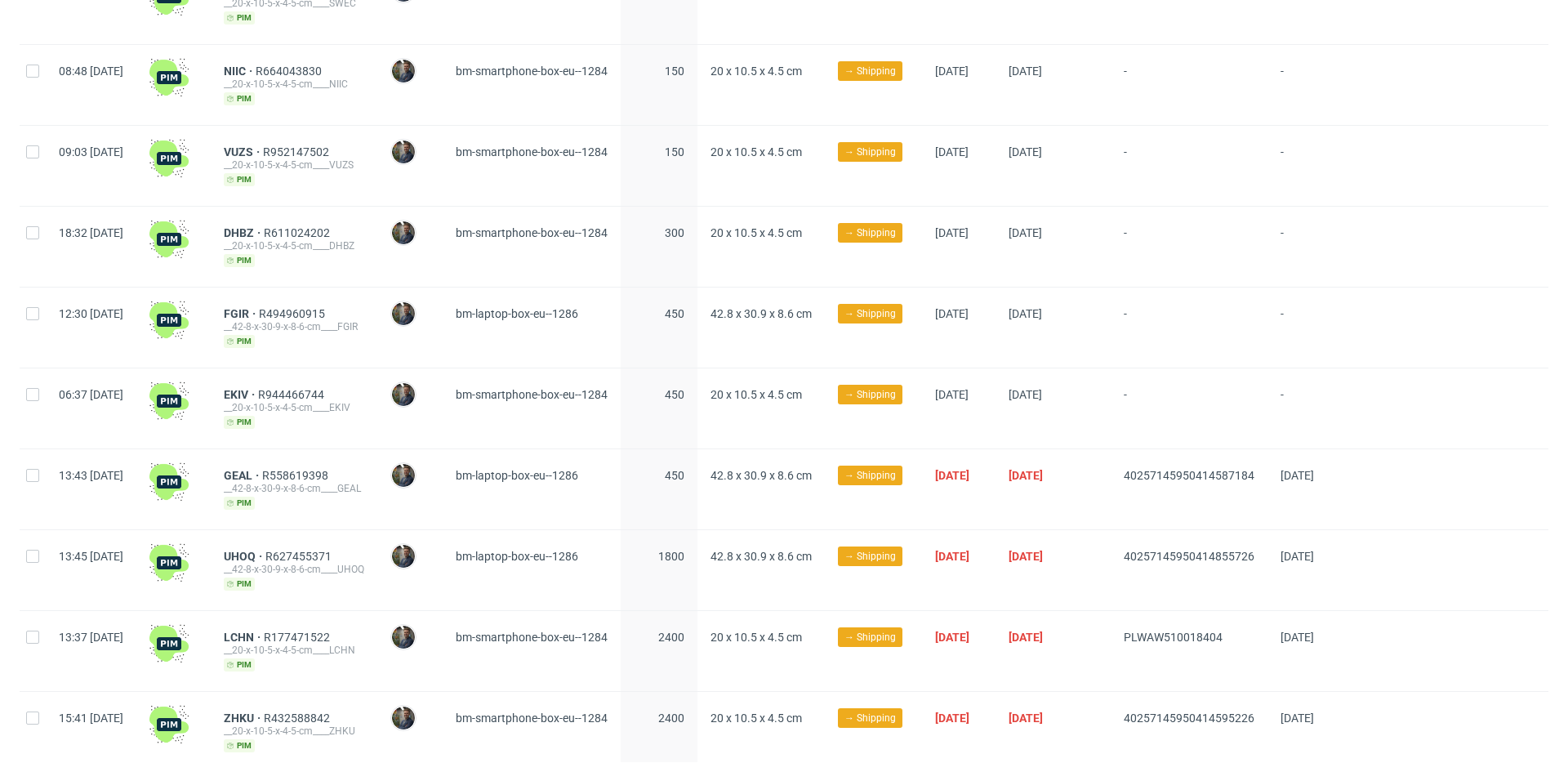
scroll to position [657, 0]
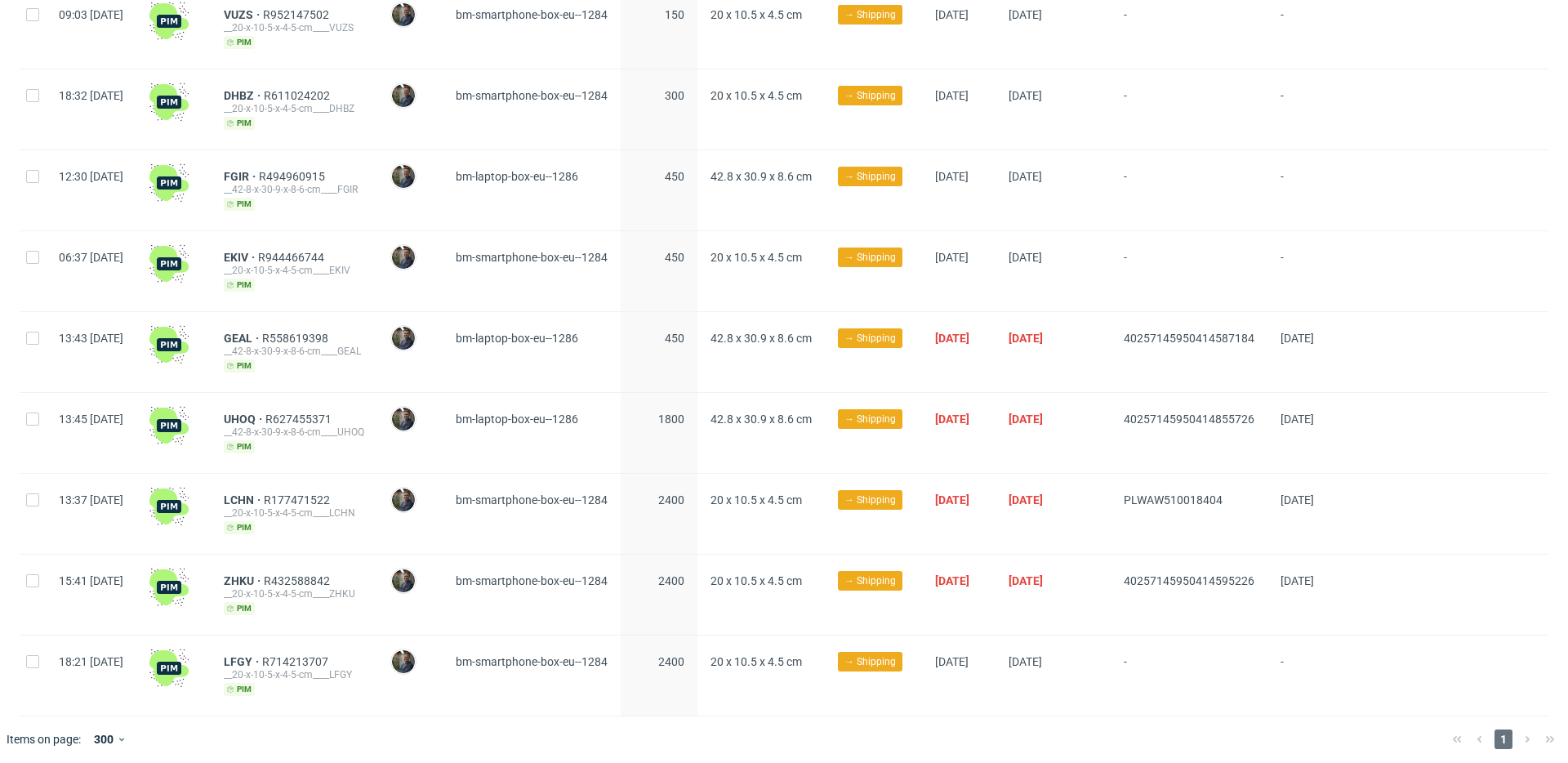
drag, startPoint x: 1209, startPoint y: 574, endPoint x: 1313, endPoint y: 575, distance: 104.0
click at [1313, 575] on div "15:41 Wed 08.10.2025 ZHKU R432588842 __20-x-10-5-x-4-5-cm____ZHKU pim Maciej So…" at bounding box center [784, 595] width 1529 height 81
copy div "40257145950414595226"
click at [264, 575] on span "ZHKU" at bounding box center [244, 581] width 40 height 13
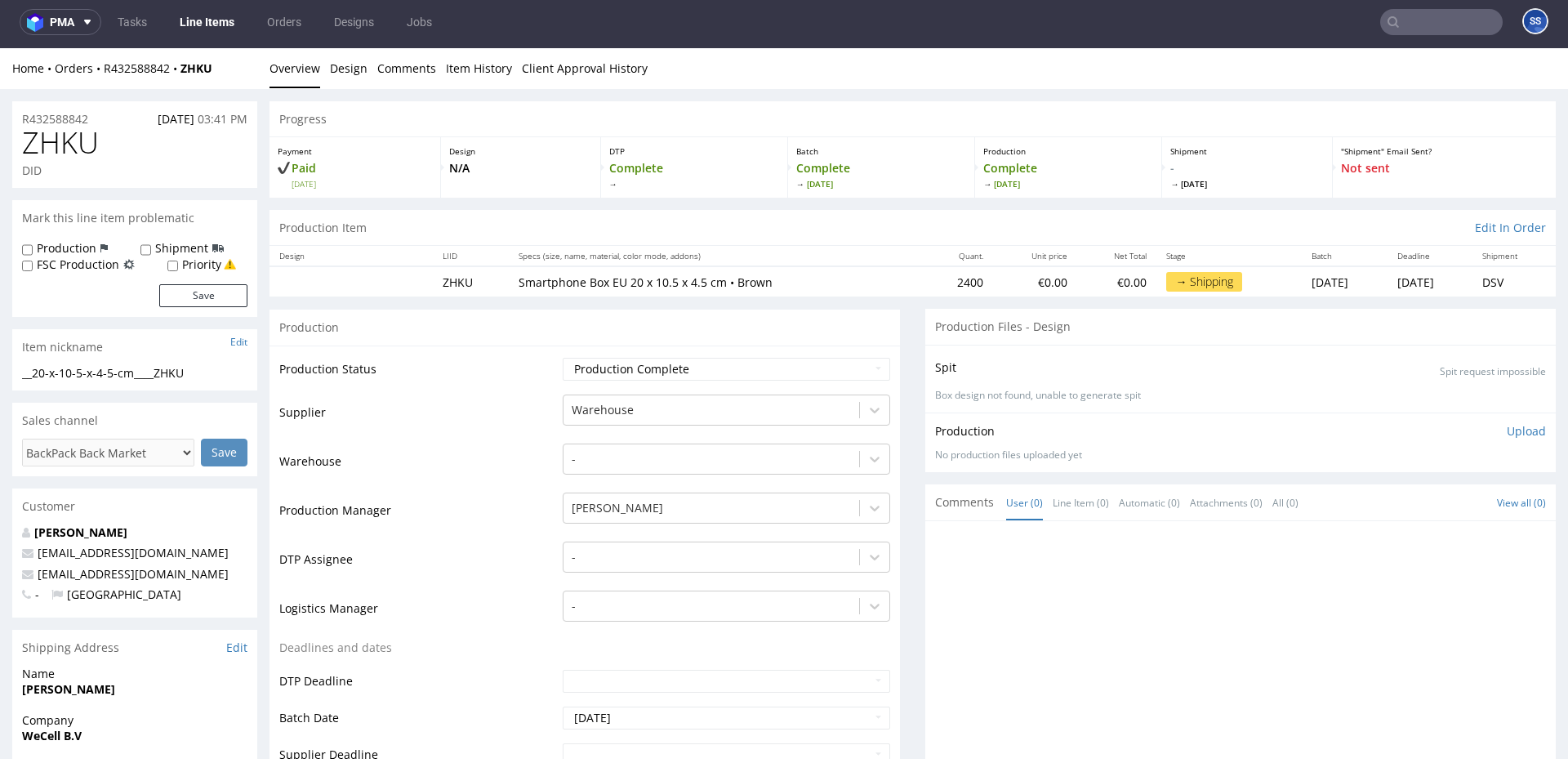
scroll to position [1119, 0]
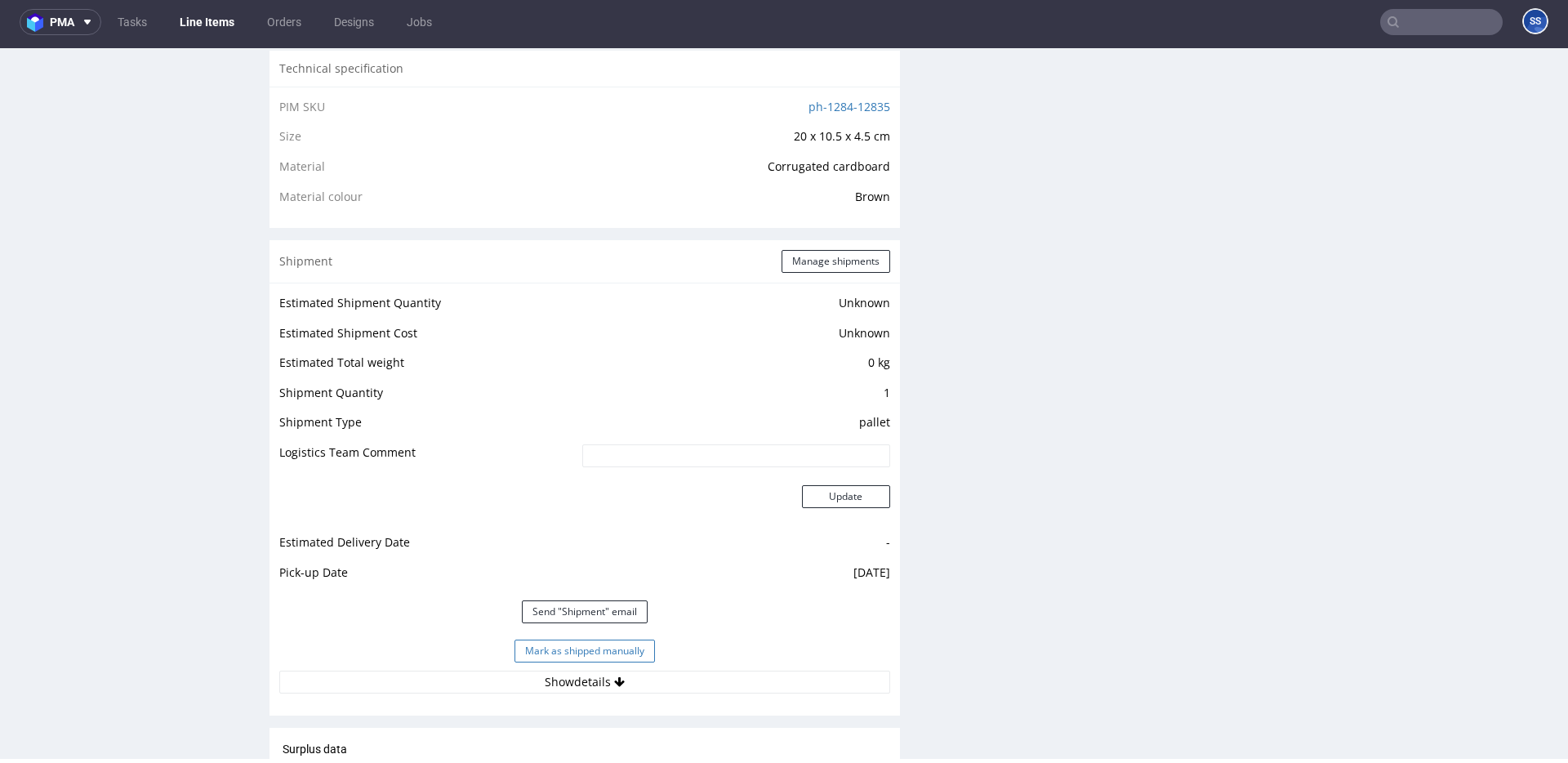
click at [575, 655] on button "Mark as shipped manually" at bounding box center [584, 651] width 141 height 23
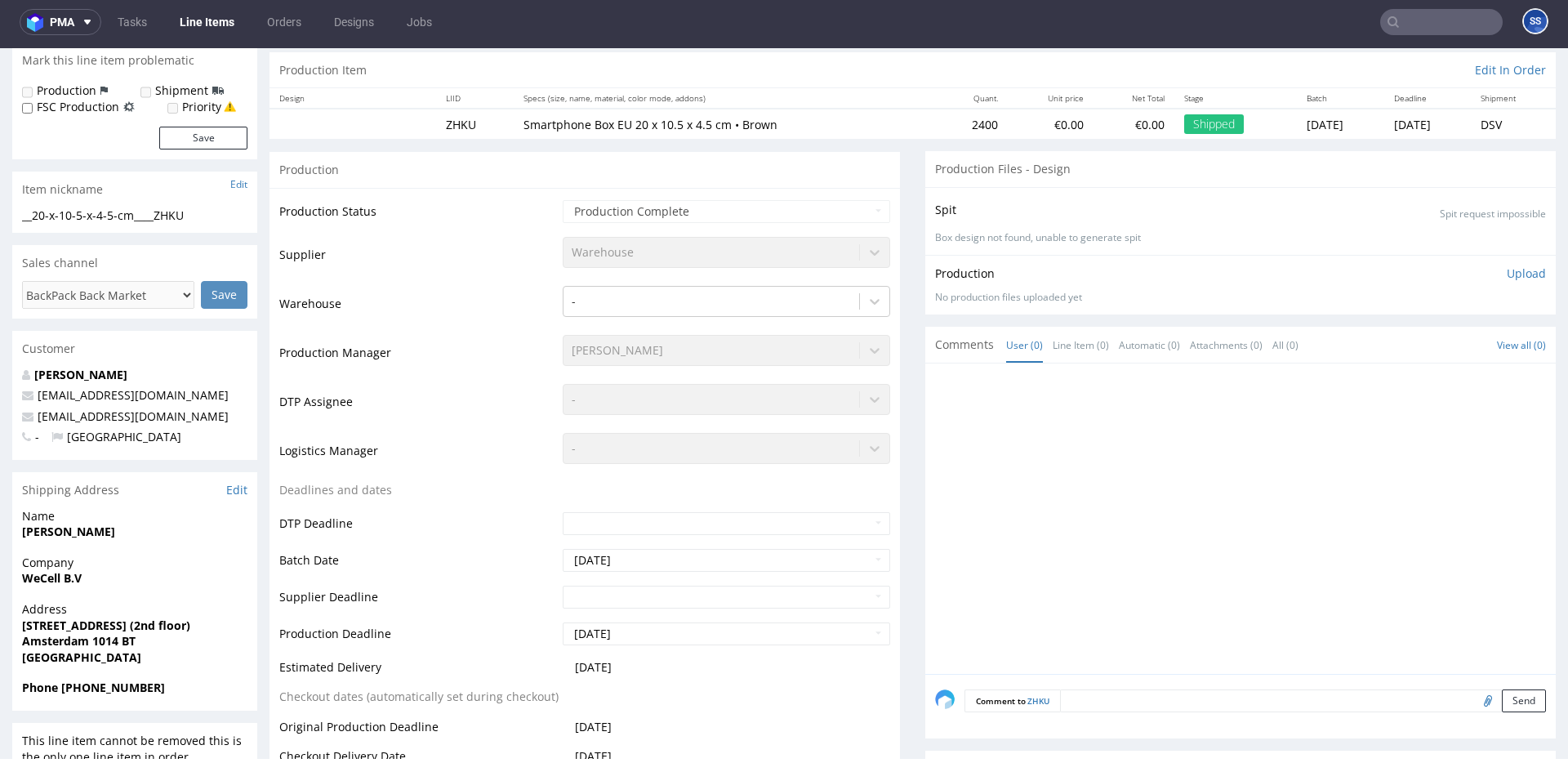
scroll to position [0, 0]
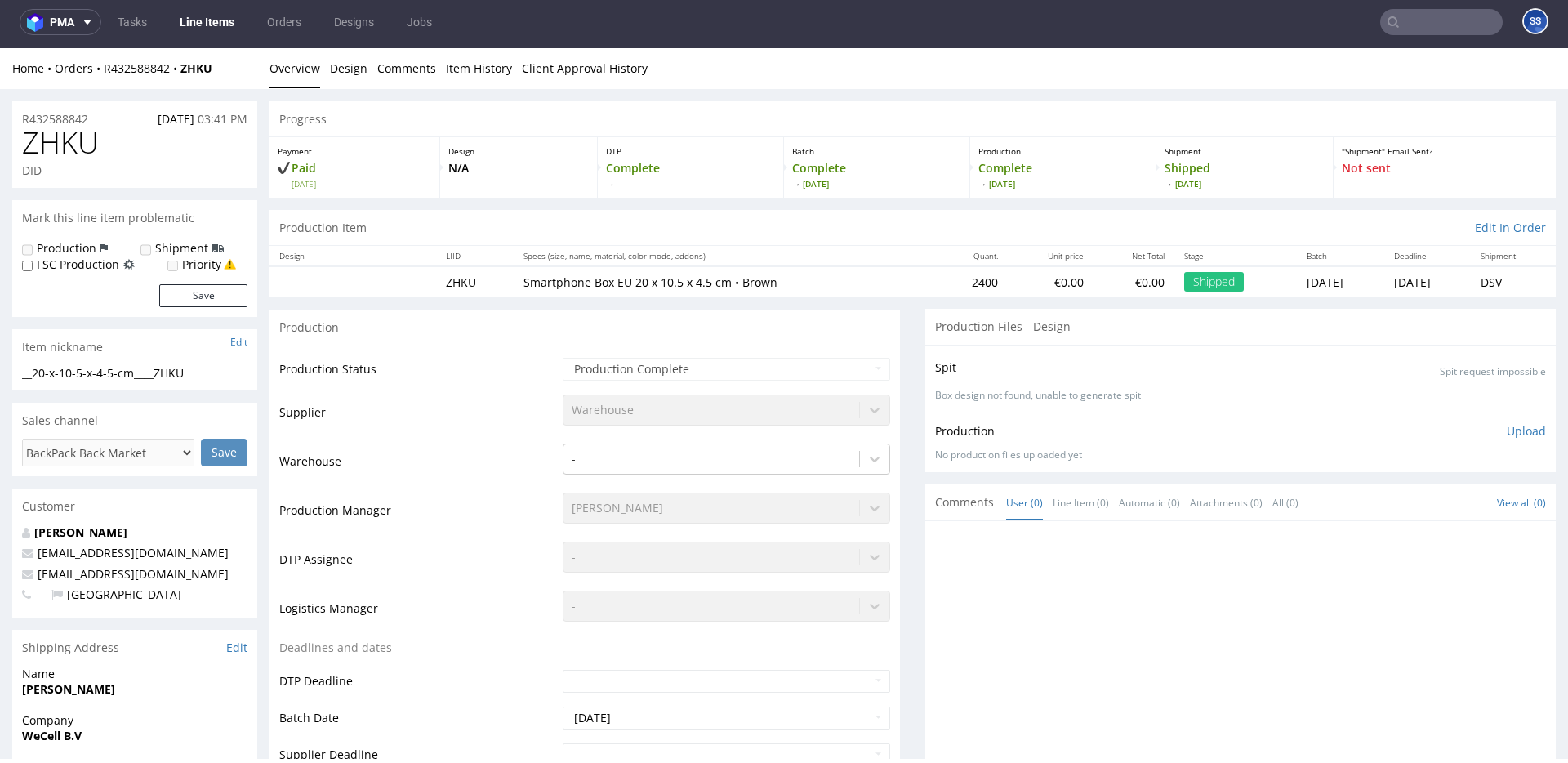
click at [199, 23] on link "Line Items" at bounding box center [207, 22] width 75 height 26
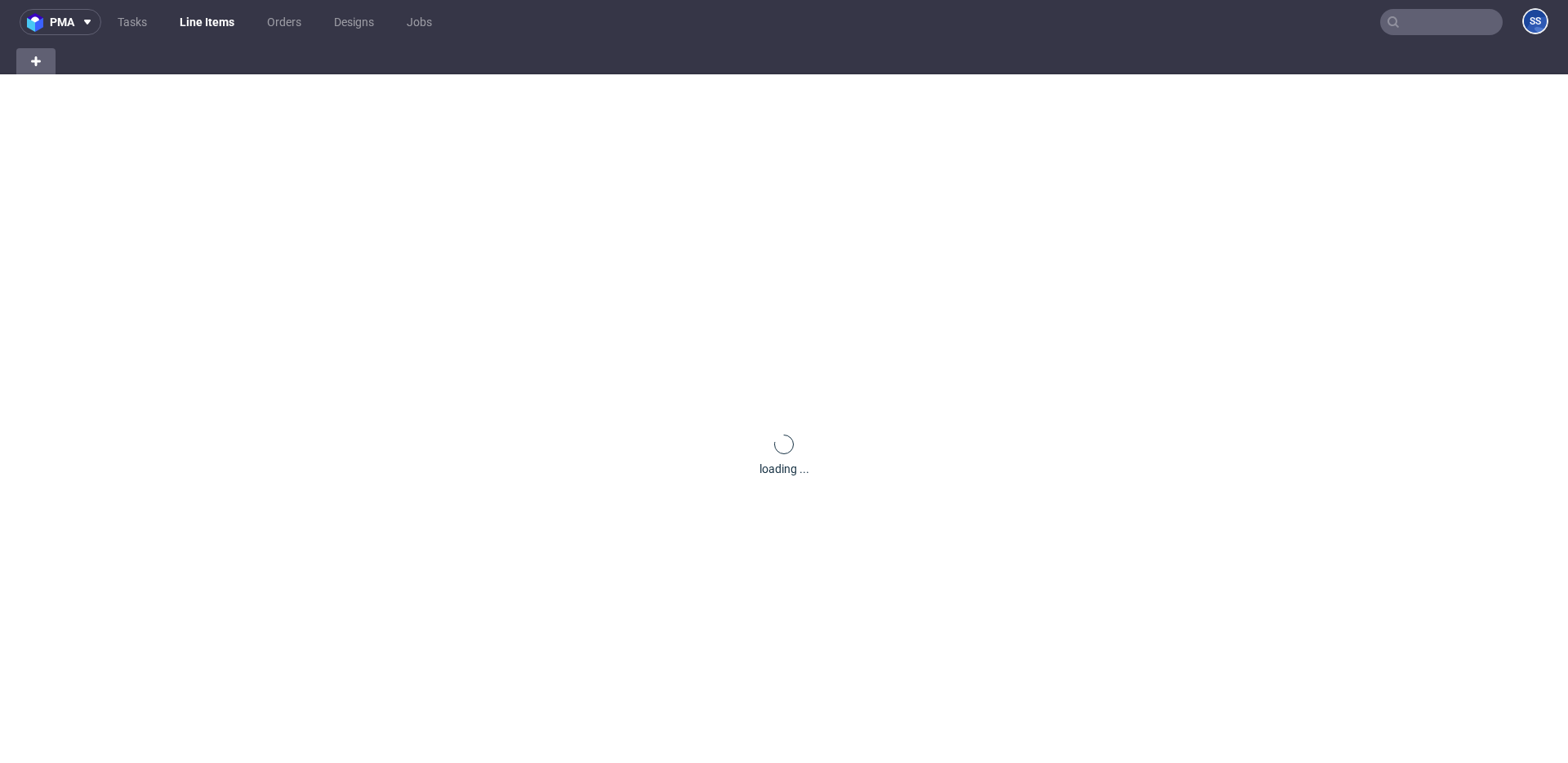
click at [199, 23] on link "Line Items" at bounding box center [207, 22] width 75 height 26
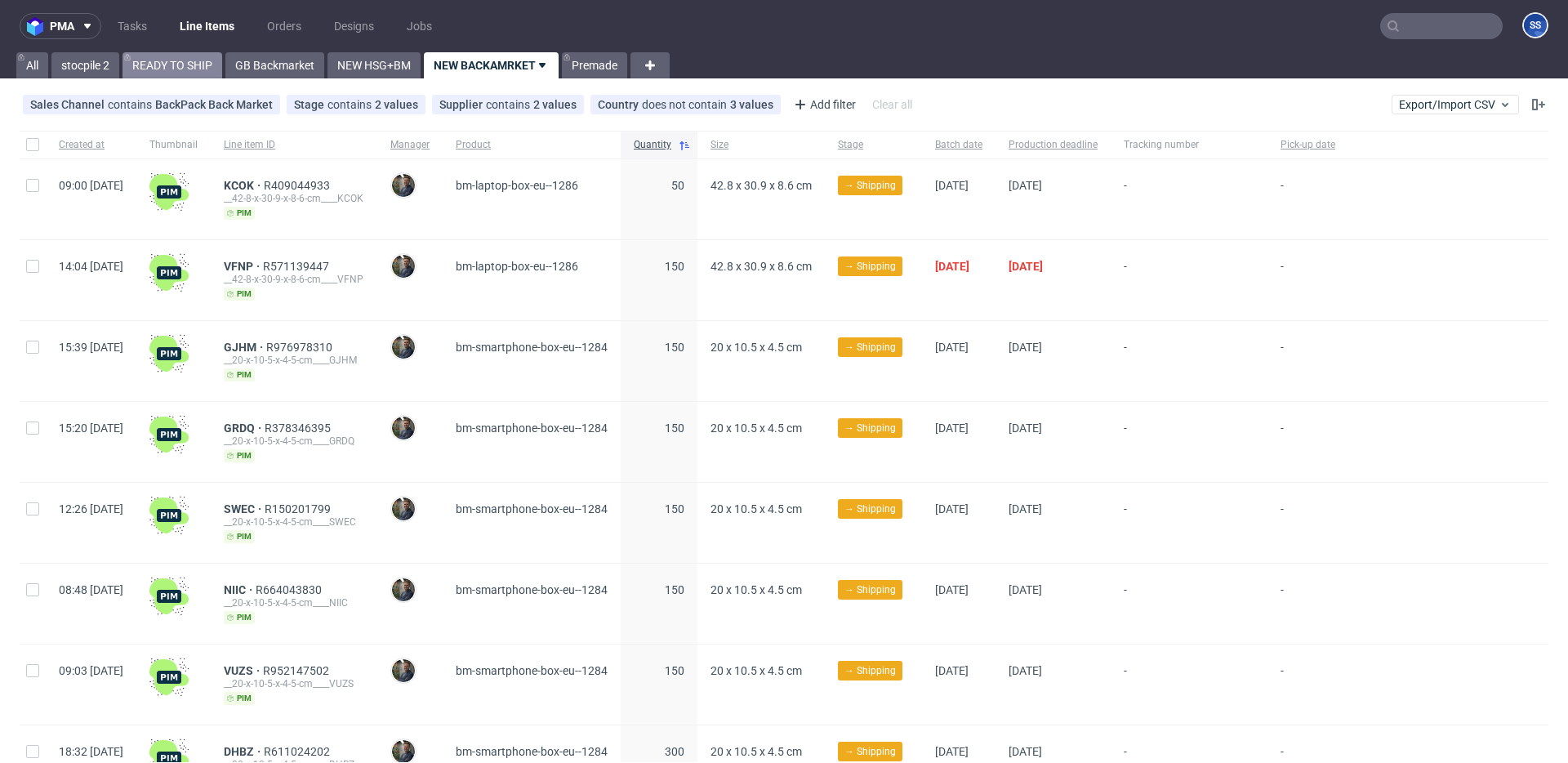
click at [153, 66] on link "READY TO SHIP" at bounding box center [173, 65] width 100 height 26
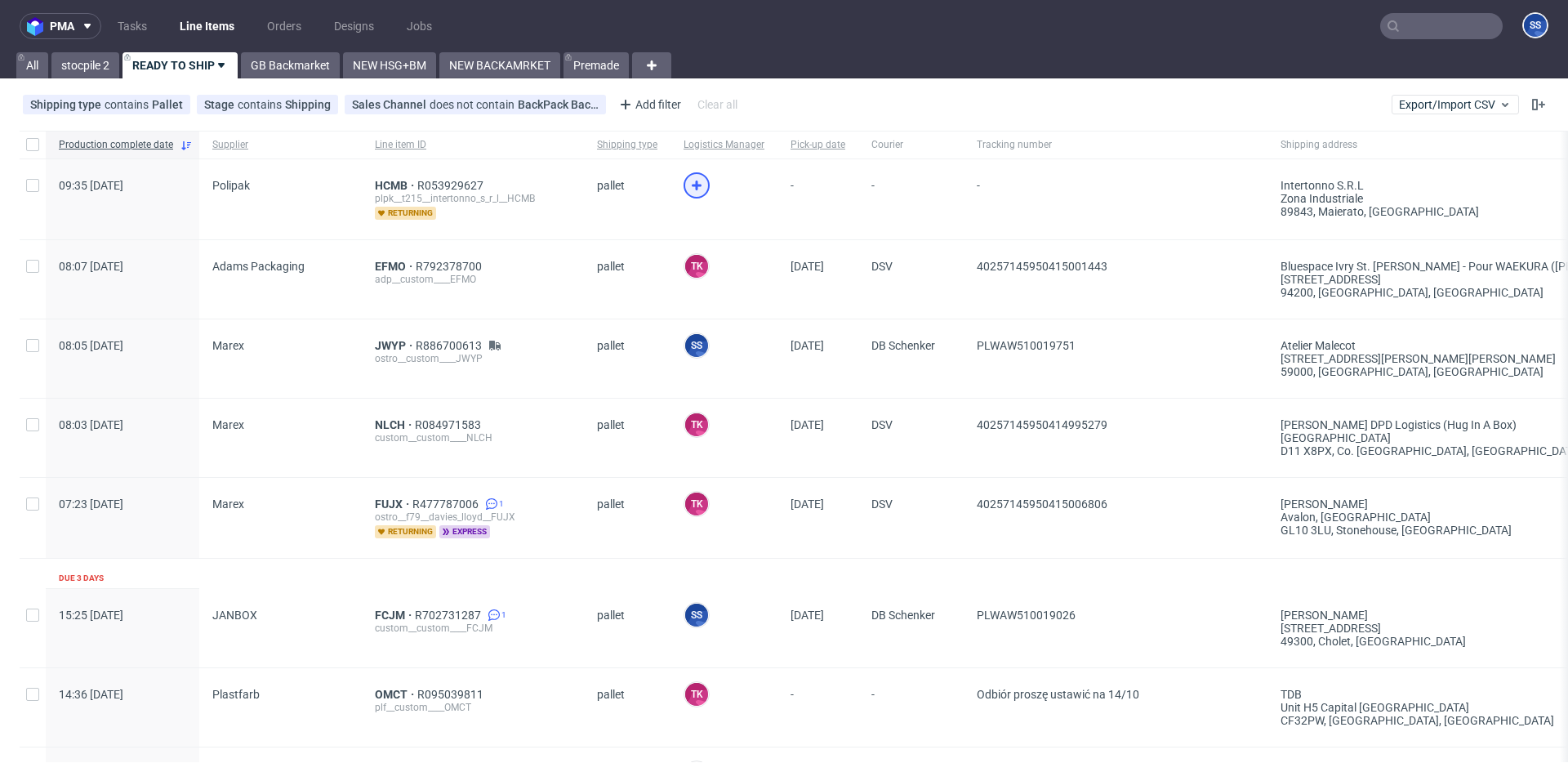
click at [687, 187] on icon at bounding box center [697, 186] width 20 height 20
click at [366, 182] on div "HCMB R053929627 plpk__t215__intertonno_s_r_l__HCMB returning" at bounding box center [473, 199] width 222 height 80
click at [375, 182] on span "HCMB" at bounding box center [395, 186] width 43 height 13
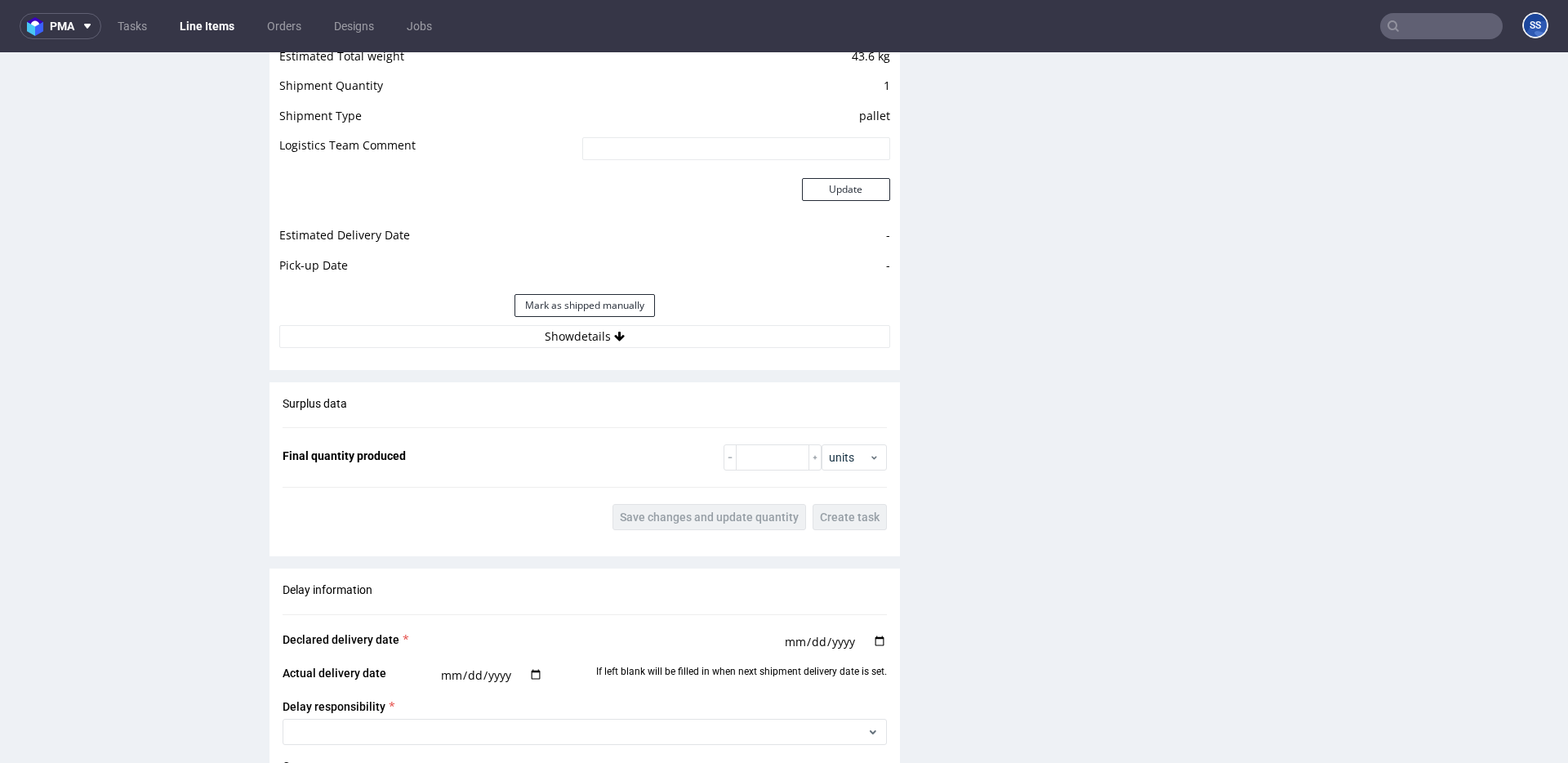
scroll to position [1737, 0]
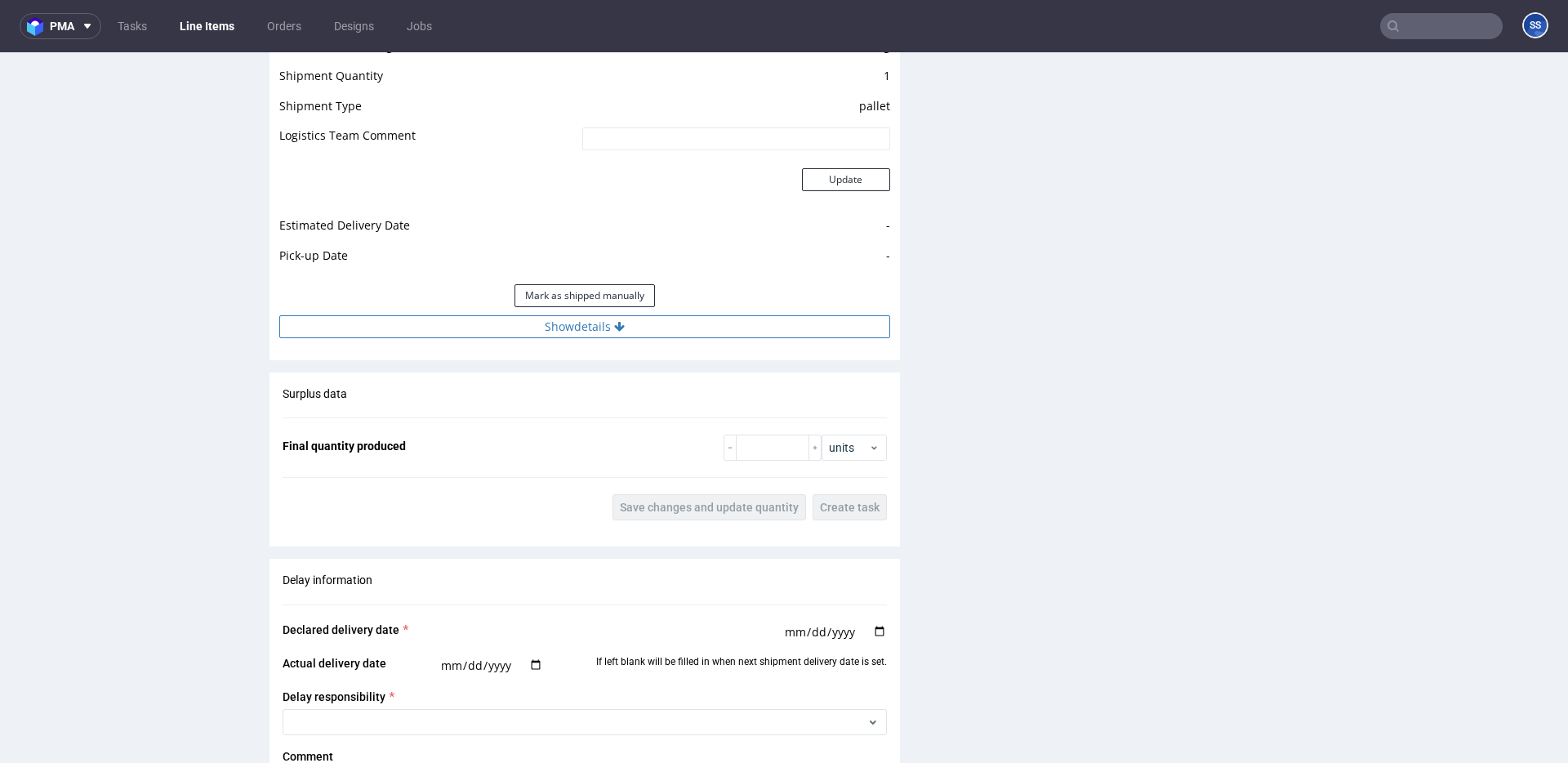
click at [666, 338] on div "Estimated Shipment Quantity 10 packages Estimated Shipment Cost 487.06 PLN Esti…" at bounding box center [585, 157] width 631 height 382
click at [668, 334] on button "Show details" at bounding box center [584, 326] width 611 height 23
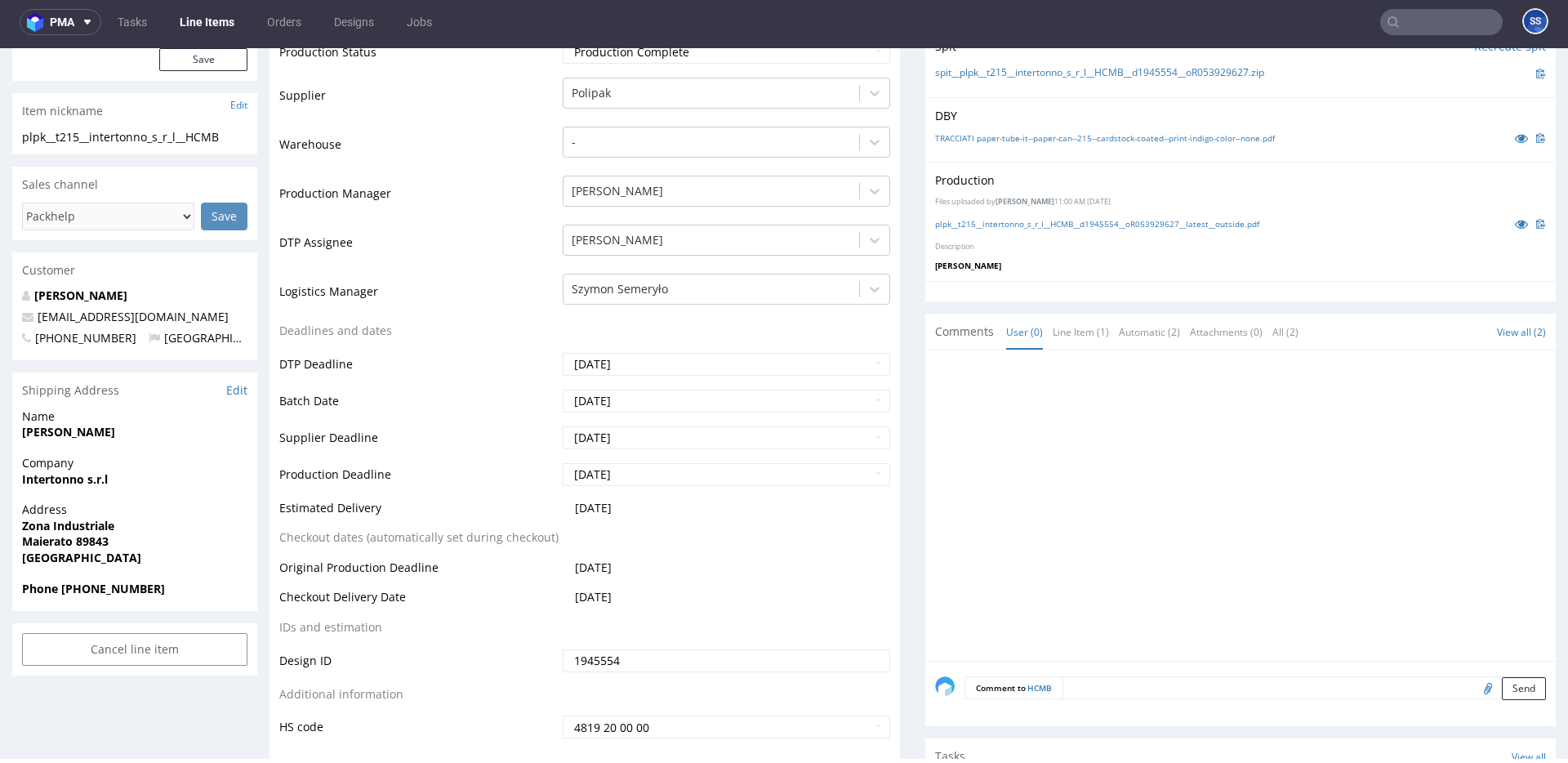
scroll to position [348, 0]
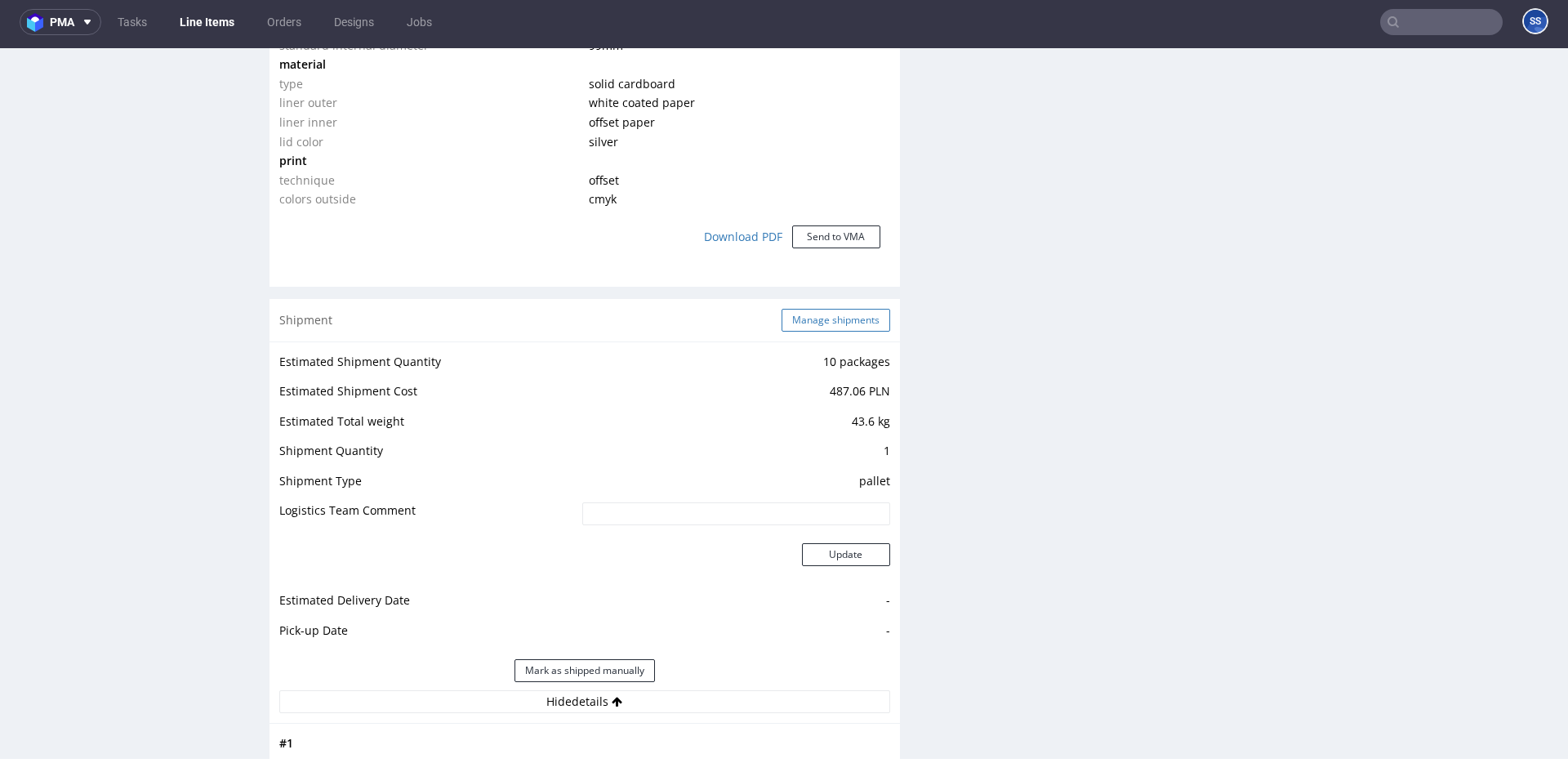
click at [817, 321] on button "Manage shipments" at bounding box center [836, 320] width 109 height 23
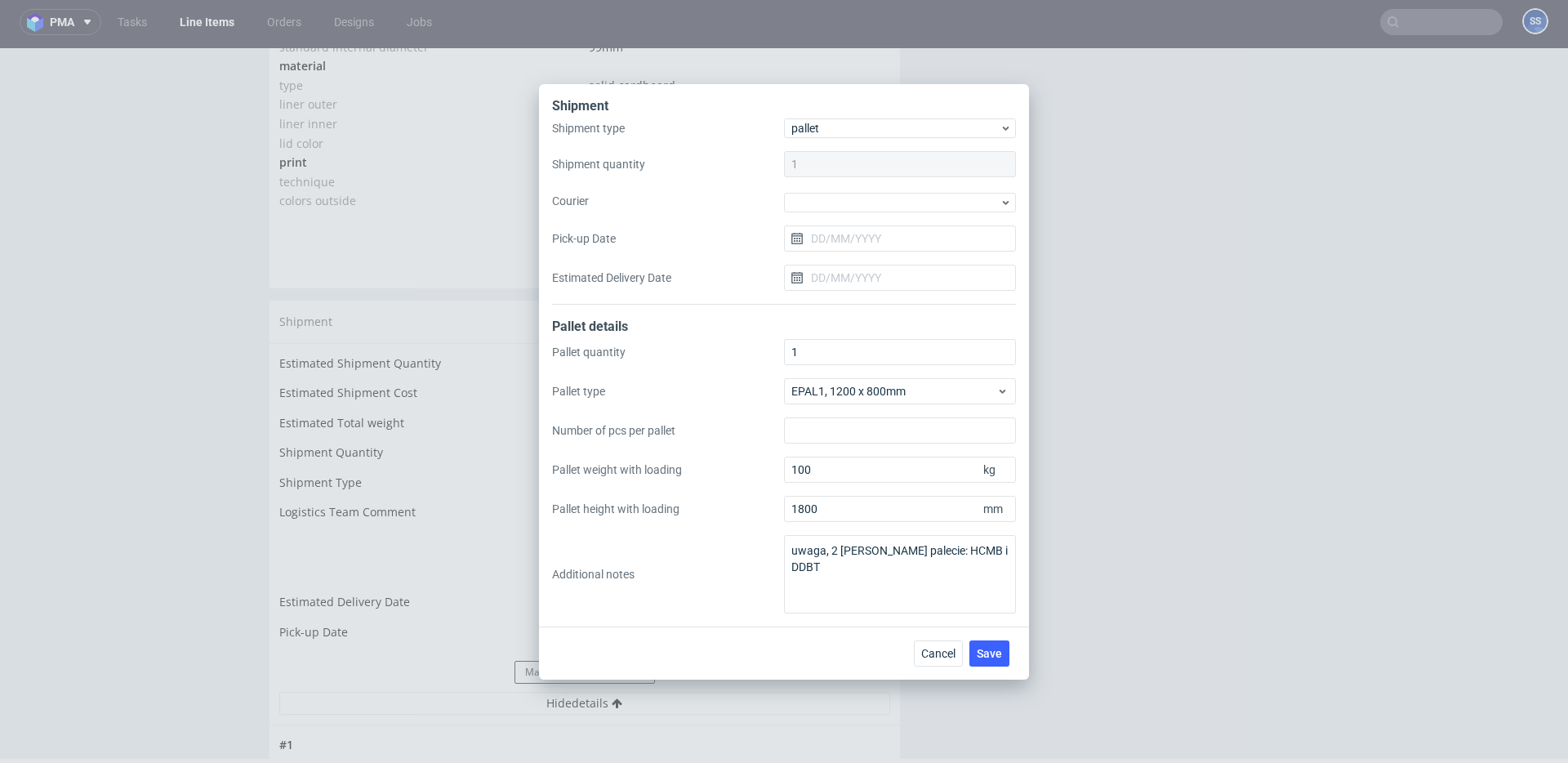
click at [850, 214] on div "Shipment type pallet Shipment quantity 1 Courier Pick-up Date Estimated Deliver…" at bounding box center [784, 211] width 464 height 186
click at [847, 206] on div at bounding box center [900, 203] width 232 height 20
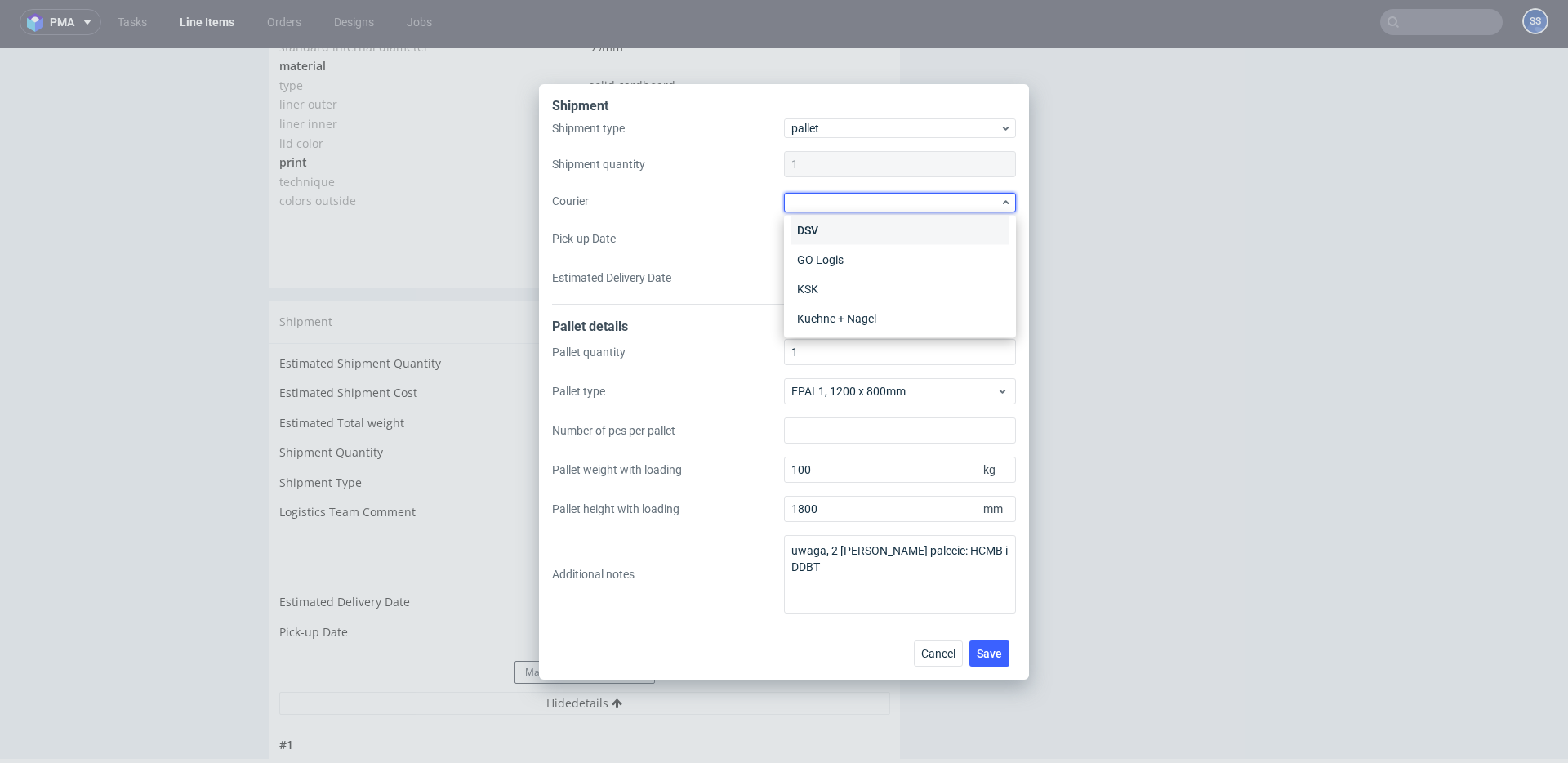
scroll to position [117, 0]
click at [841, 236] on div "DSV" at bounding box center [900, 236] width 219 height 29
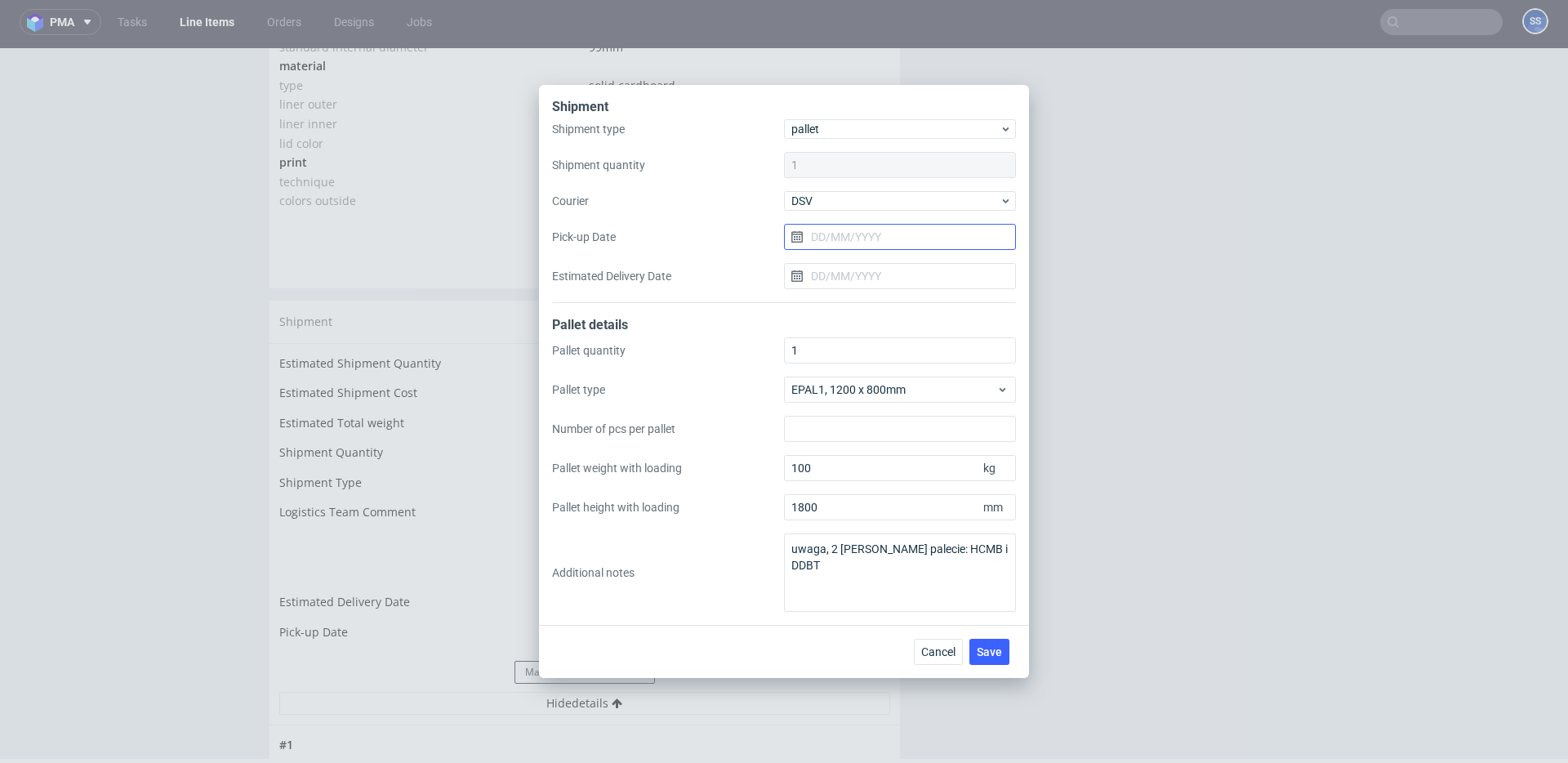
click at [844, 235] on input "Pick-up Date" at bounding box center [900, 236] width 232 height 26
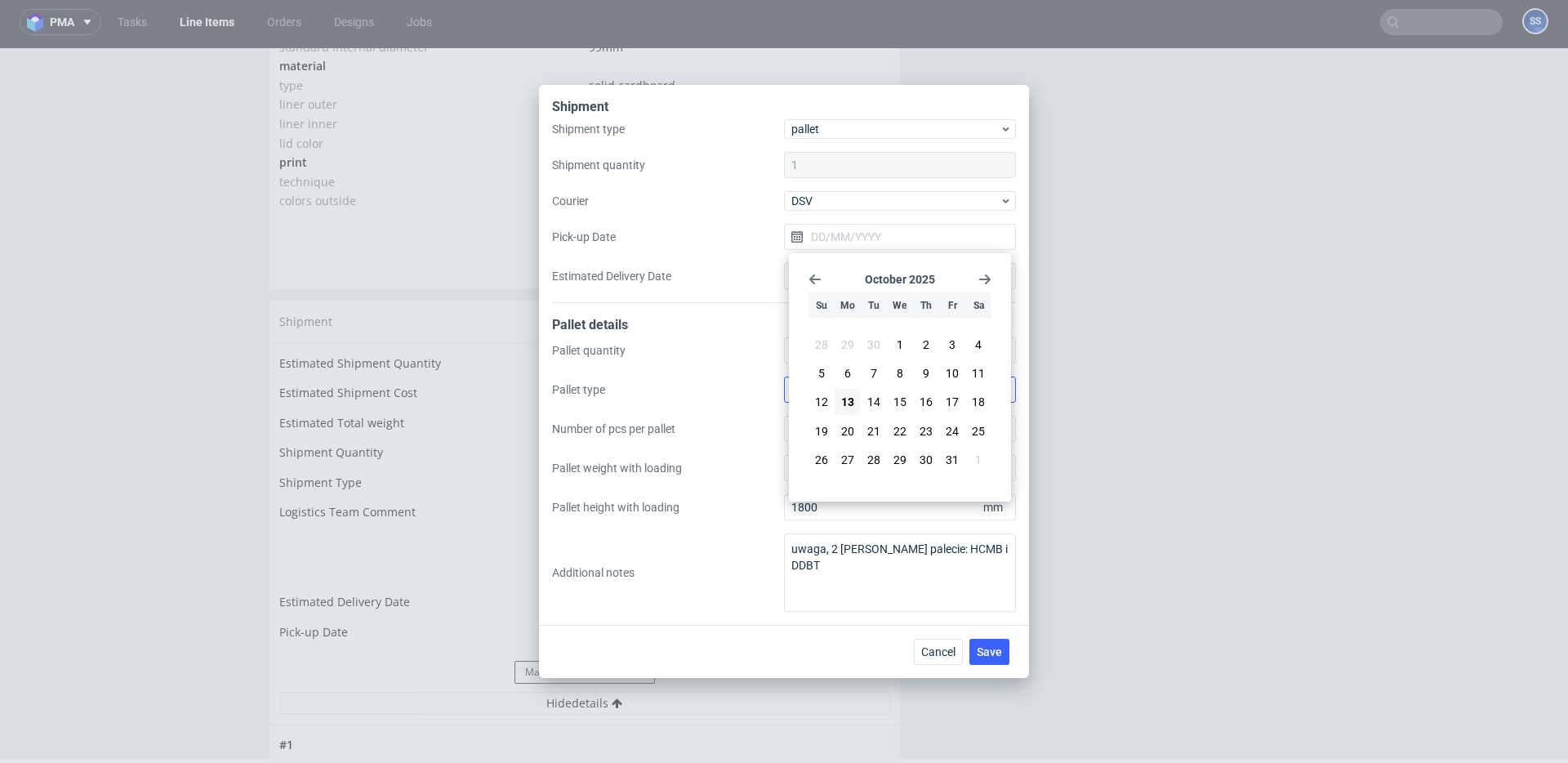
click at [881, 401] on button "14" at bounding box center [874, 402] width 25 height 26
type input "[DATE]"
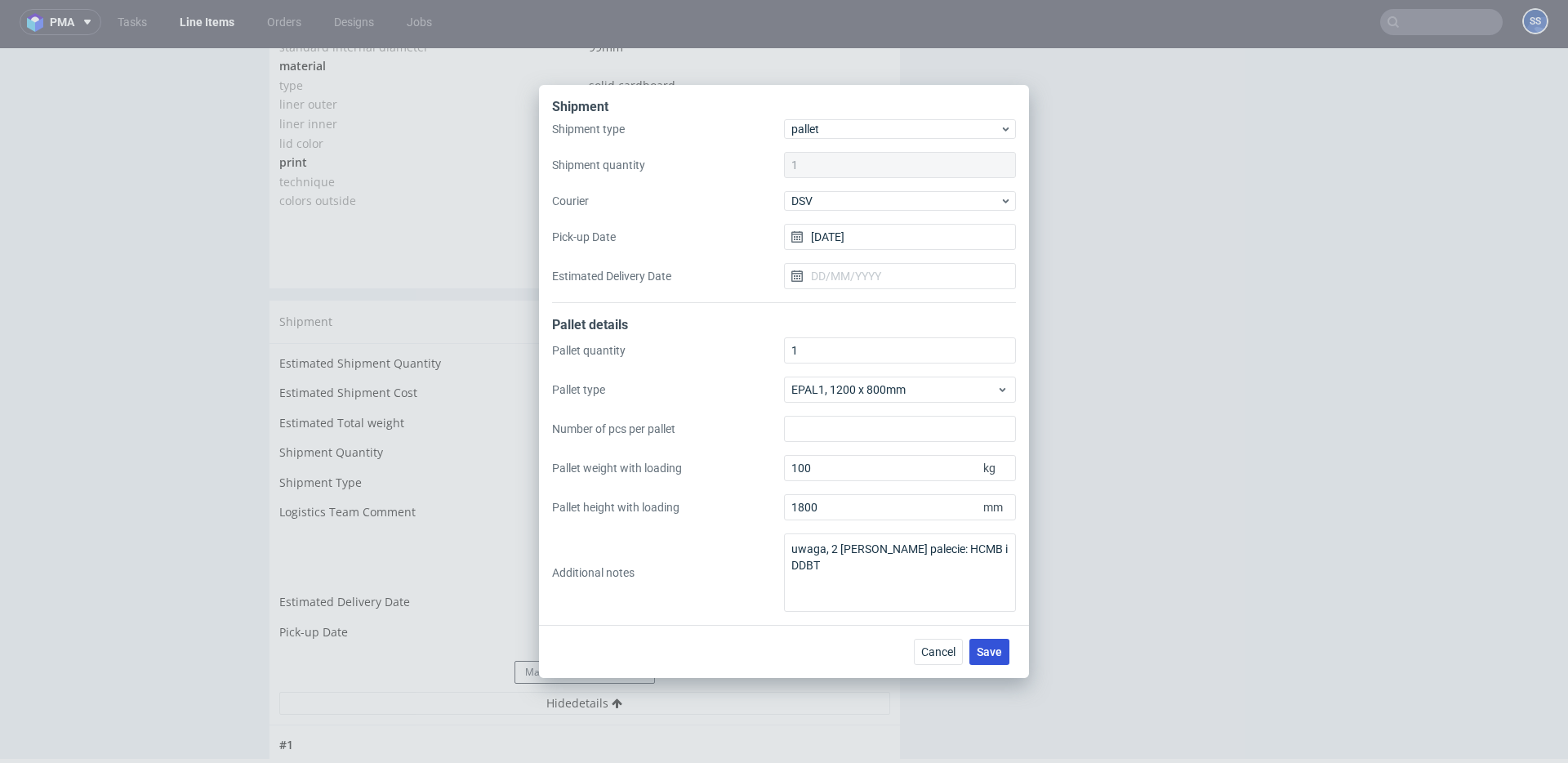
click at [998, 655] on span "Save" at bounding box center [990, 652] width 25 height 12
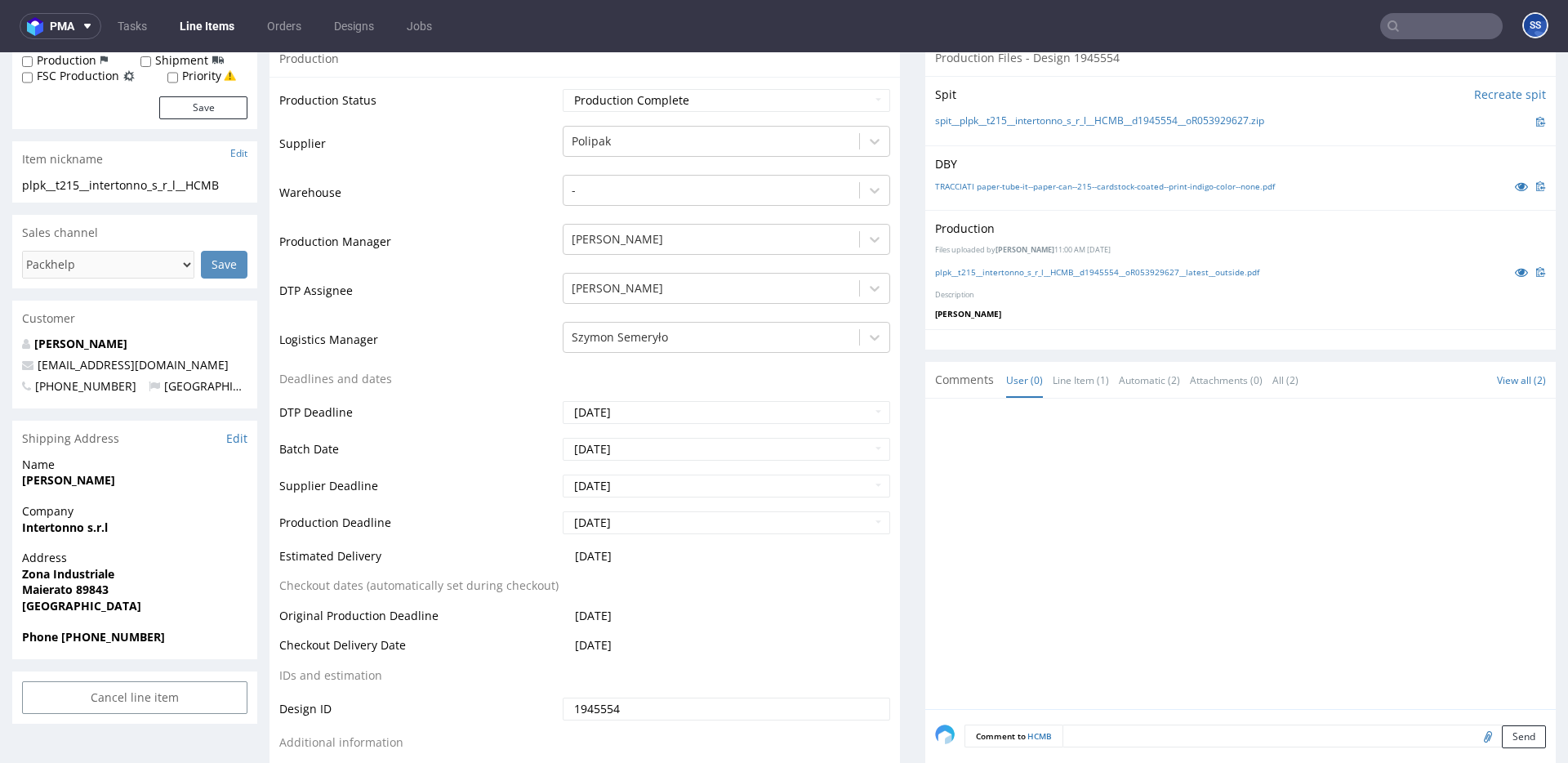
scroll to position [294, 0]
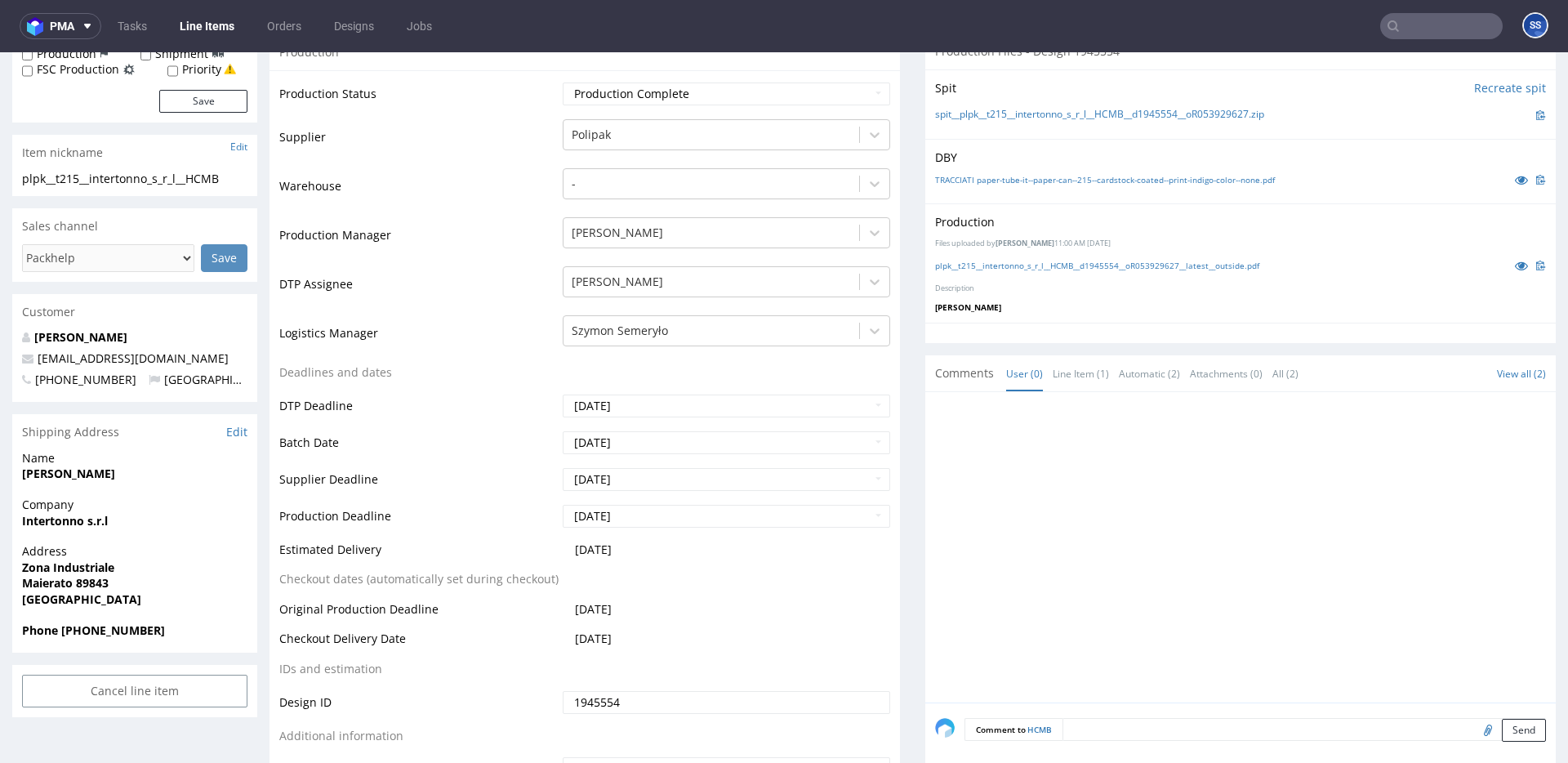
click at [63, 516] on strong "Intertonno s.r.l" at bounding box center [65, 520] width 85 height 15
copy strong "Intertonno s.r.l"
click at [84, 562] on strong "Zona Industriale" at bounding box center [68, 567] width 93 height 15
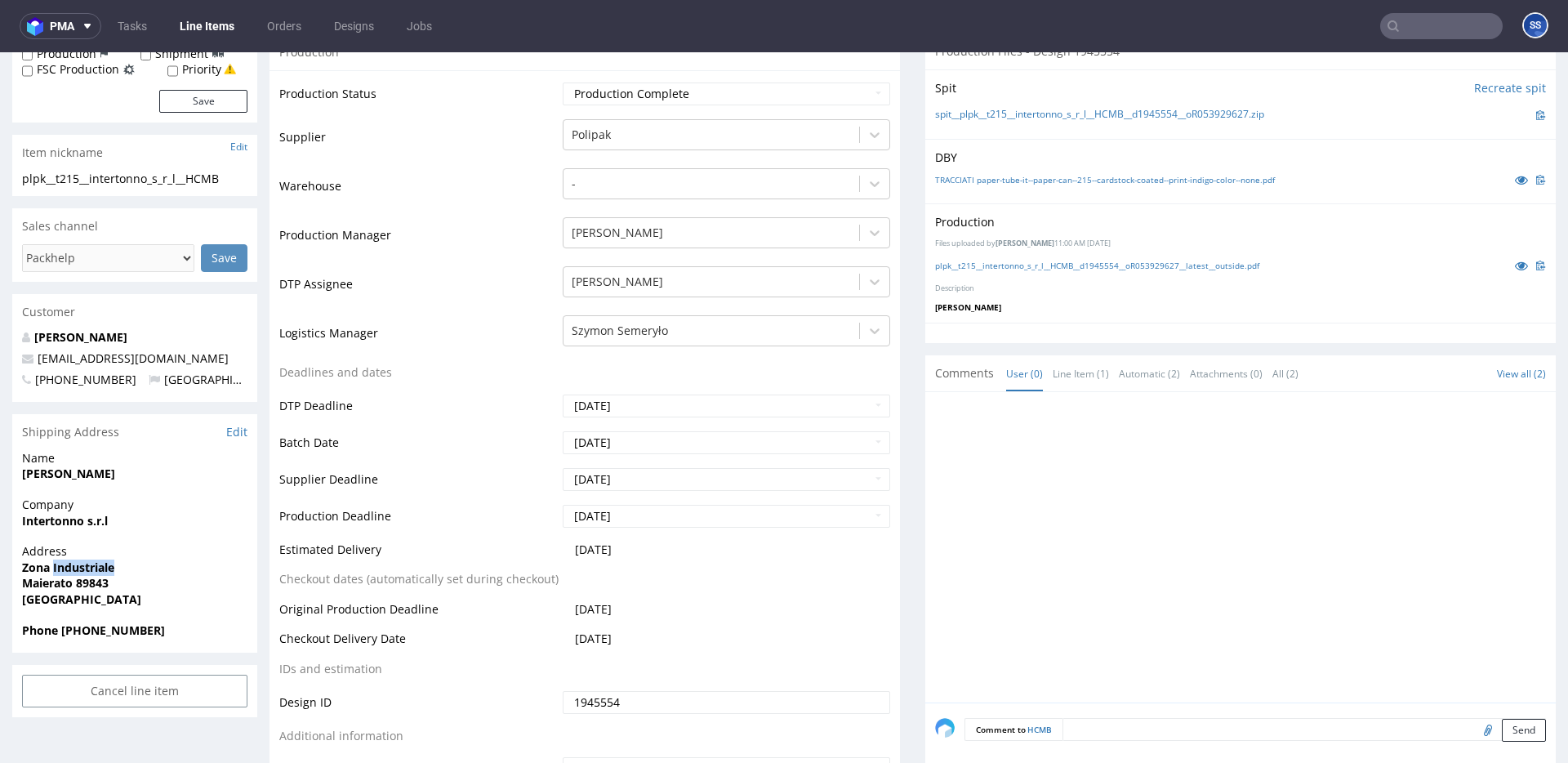
click at [84, 562] on strong "Zona Industriale" at bounding box center [68, 567] width 93 height 15
copy strong "Zona Industriale"
click at [85, 579] on strong "Maierato 89843" at bounding box center [65, 583] width 86 height 15
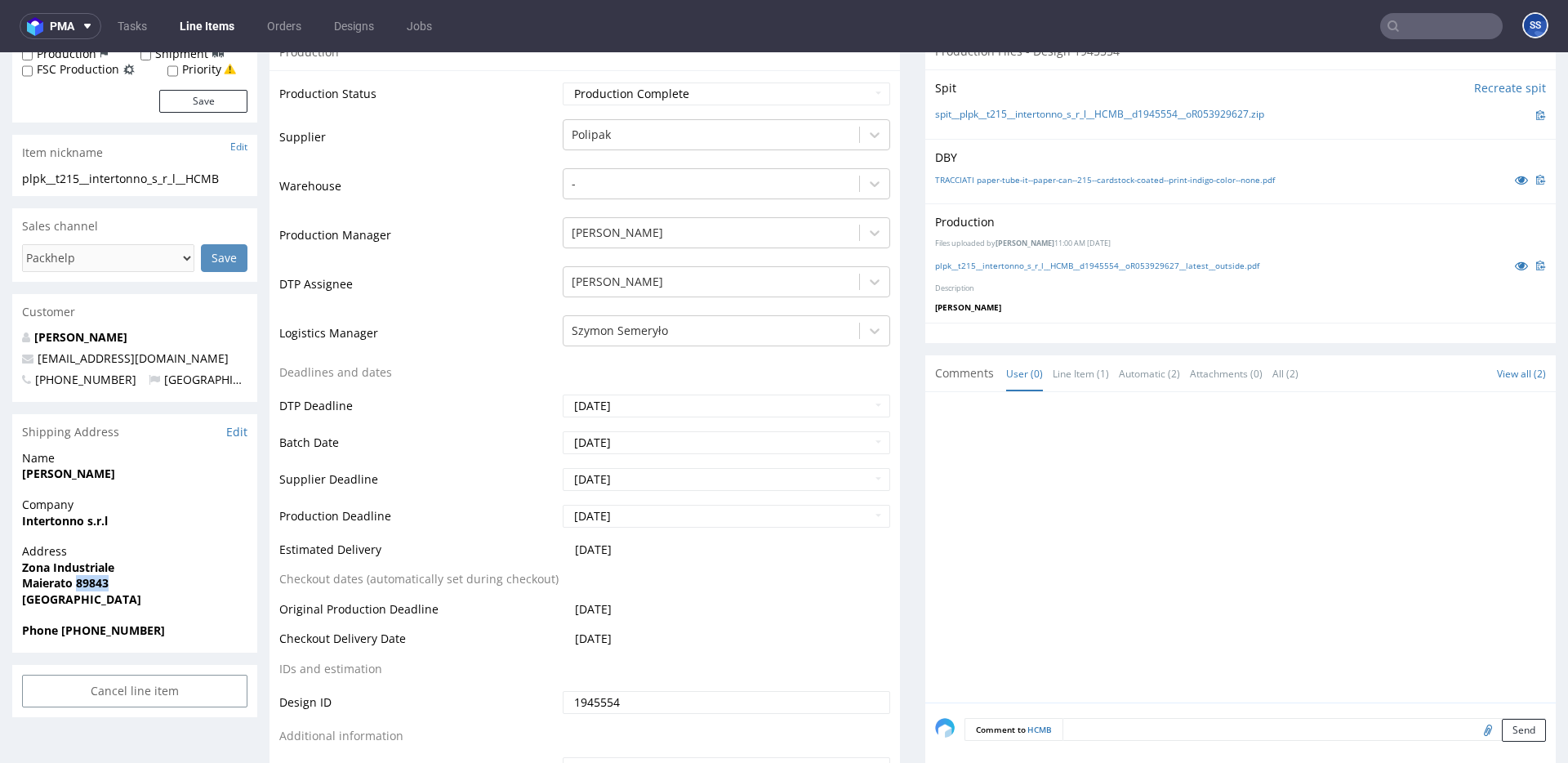
copy strong "89843"
click at [28, 577] on strong "Maierato 89843" at bounding box center [65, 583] width 86 height 15
copy strong "Maierato"
click at [103, 475] on strong "[PERSON_NAME]" at bounding box center [68, 473] width 93 height 15
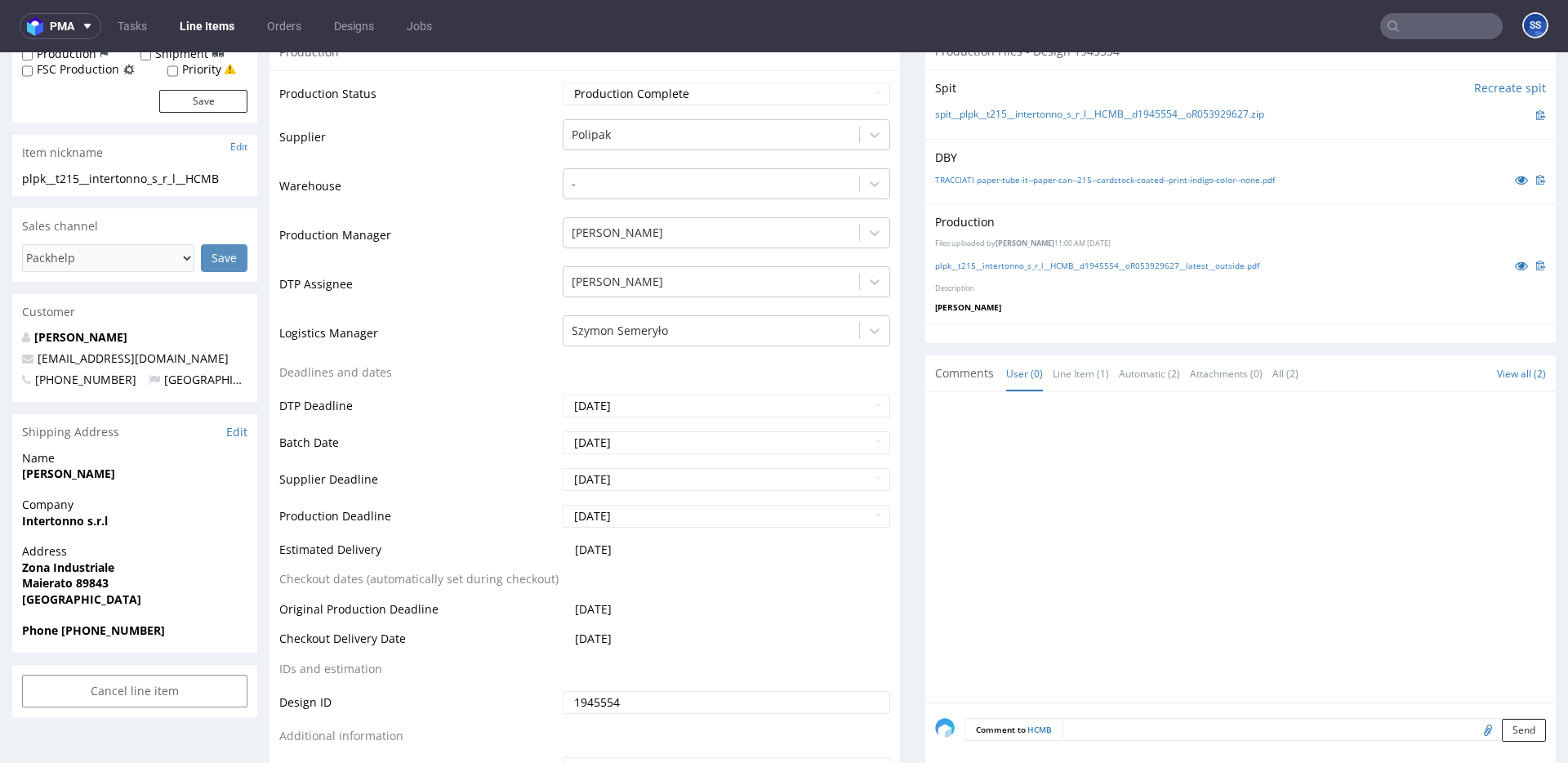
click at [102, 475] on strong "[PERSON_NAME]" at bounding box center [68, 473] width 93 height 15
copy strong "[PERSON_NAME]"
drag, startPoint x: 177, startPoint y: 356, endPoint x: 36, endPoint y: 362, distance: 141.1
click at [36, 362] on p "[EMAIL_ADDRESS][DOMAIN_NAME]" at bounding box center [135, 358] width 225 height 16
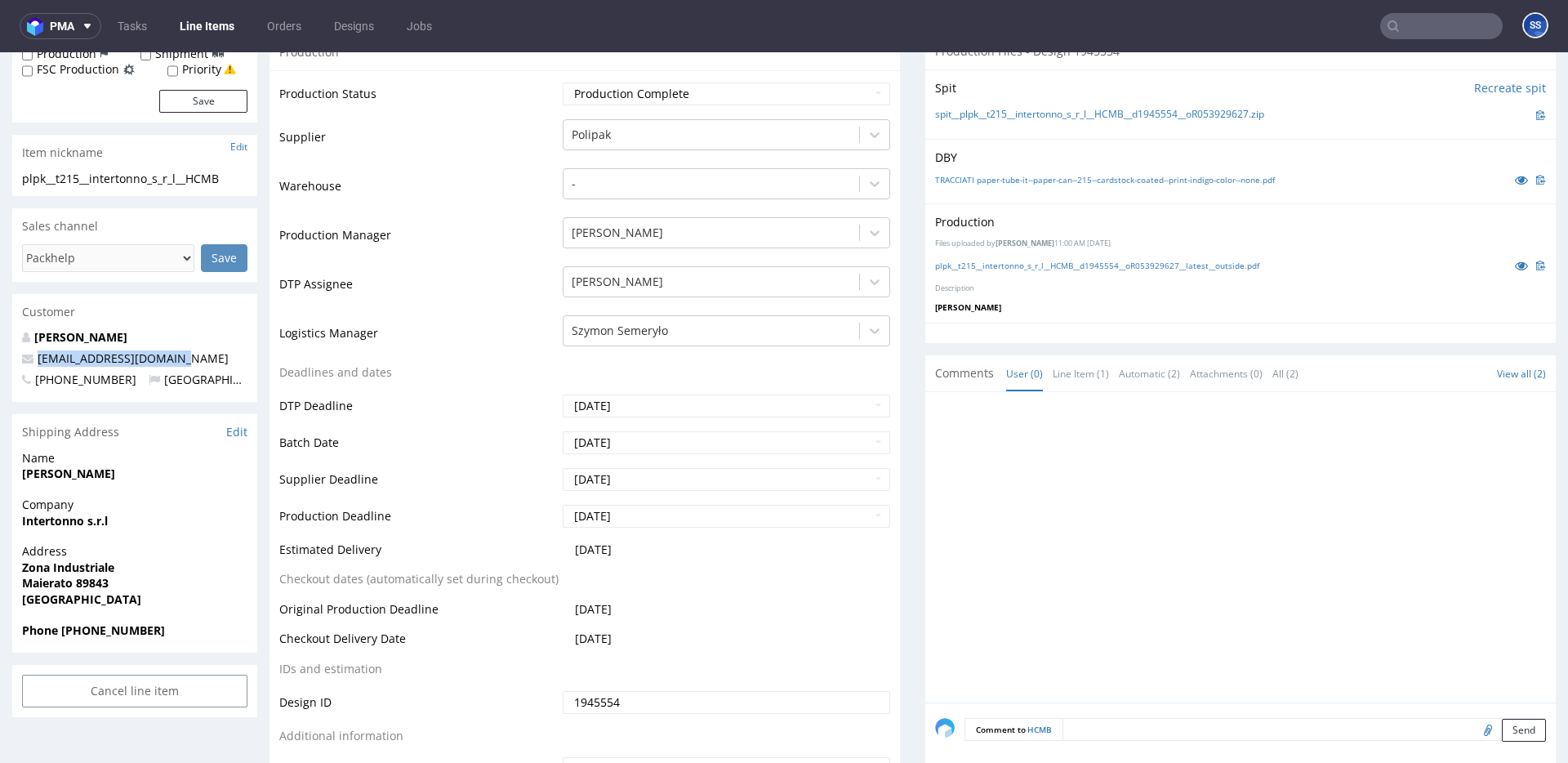
copy link "[EMAIL_ADDRESS][DOMAIN_NAME]"
drag, startPoint x: 85, startPoint y: 629, endPoint x: 220, endPoint y: 631, distance: 135.0
click at [220, 631] on span "Phone [PHONE_NUMBER]" at bounding box center [135, 631] width 225 height 16
copy strong "0963253796"
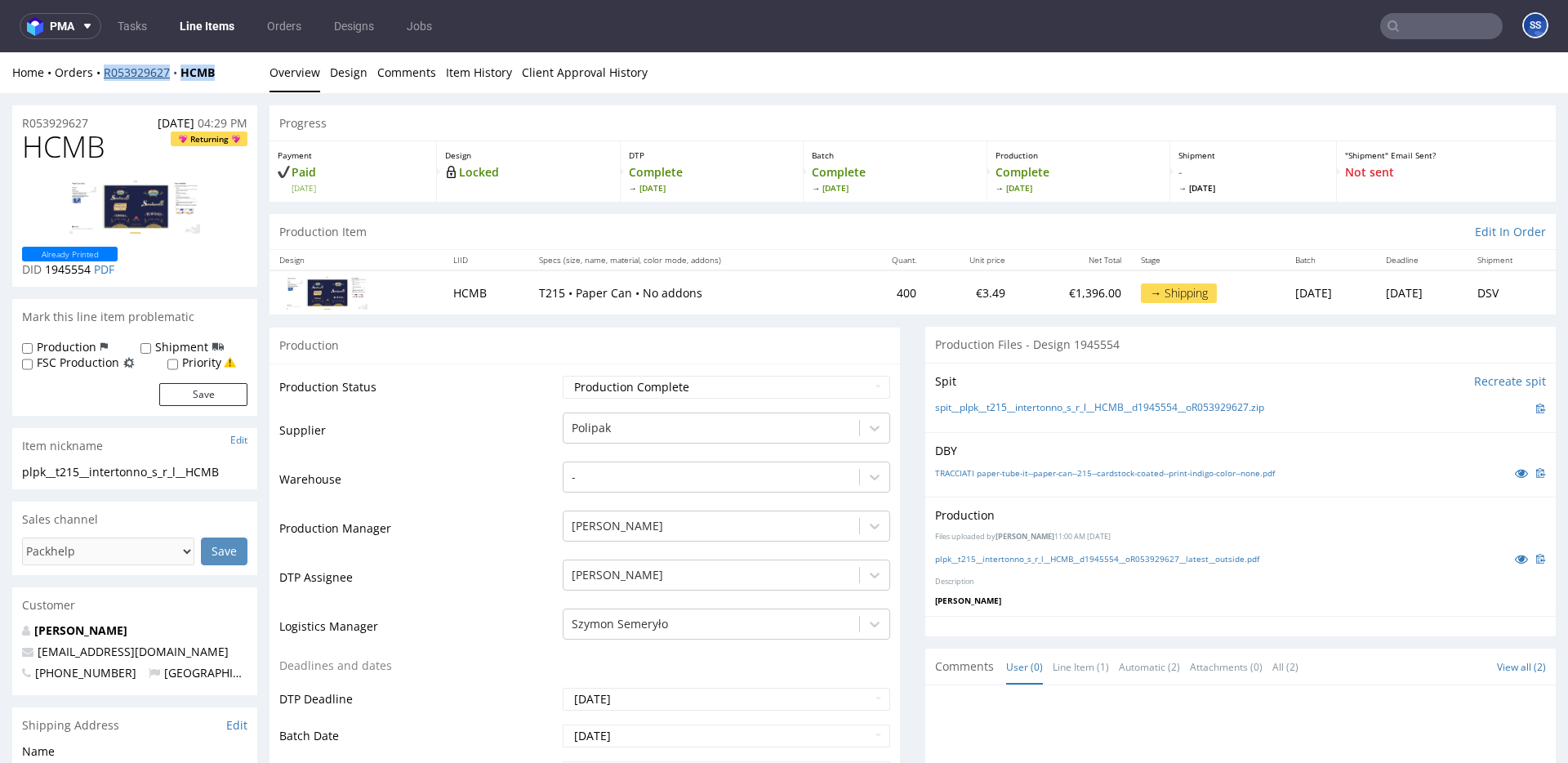
drag, startPoint x: 230, startPoint y: 69, endPoint x: 135, endPoint y: 66, distance: 95.0
click at [106, 75] on div "Home Orders R053929627 HCMB" at bounding box center [135, 73] width 245 height 16
copy div "053929627 HCMB"
click at [244, 85] on div "Home Orders R053929627 HCMB Overview Design Comments Item History Client Approv…" at bounding box center [784, 73] width 1568 height 41
drag, startPoint x: 235, startPoint y: 67, endPoint x: 108, endPoint y: 75, distance: 127.3
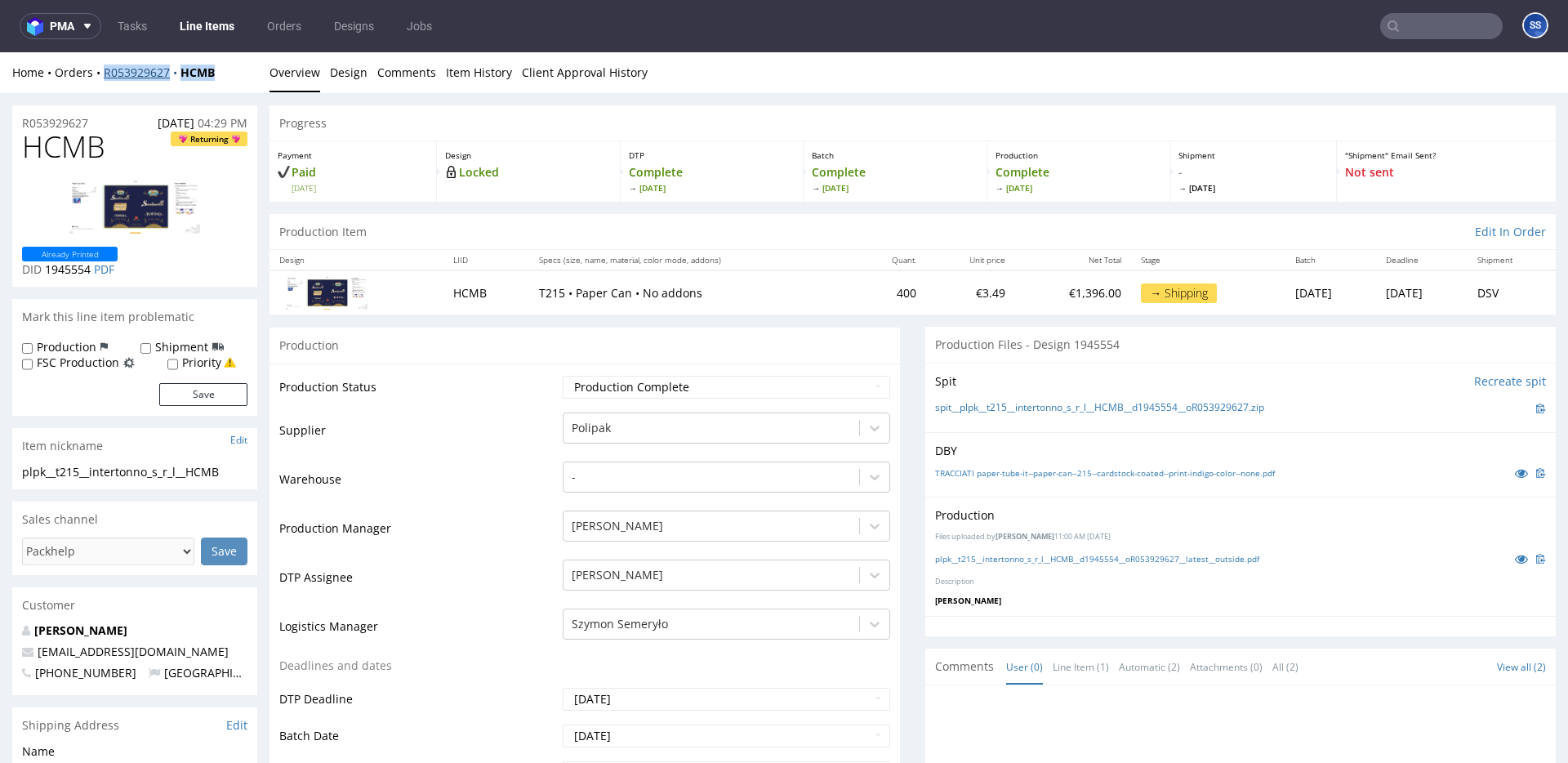
click at [105, 75] on div "Home Orders R053929627 HCMB" at bounding box center [135, 73] width 245 height 16
copy div "R053929627 HCMB"
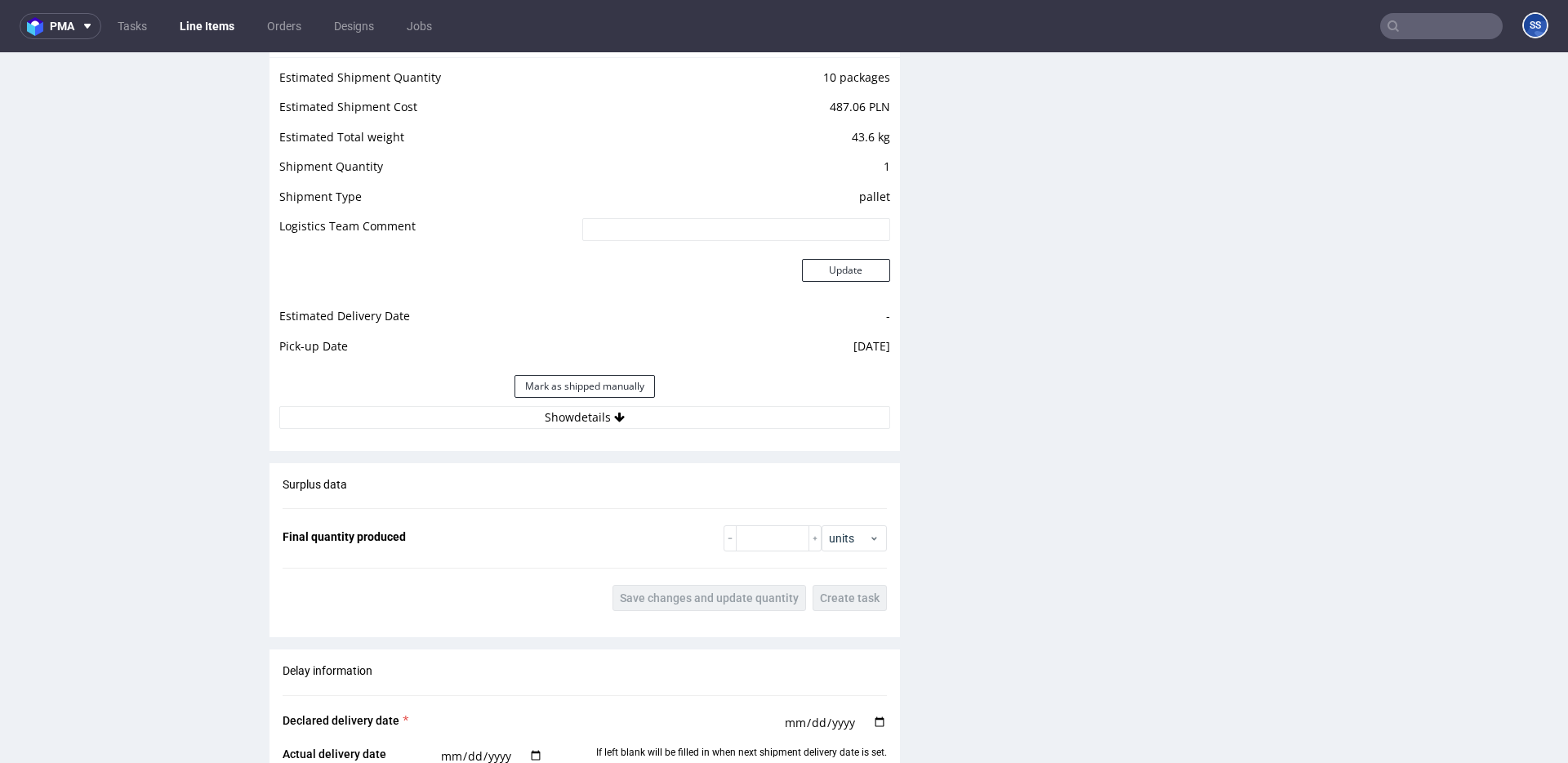
scroll to position [2291, 0]
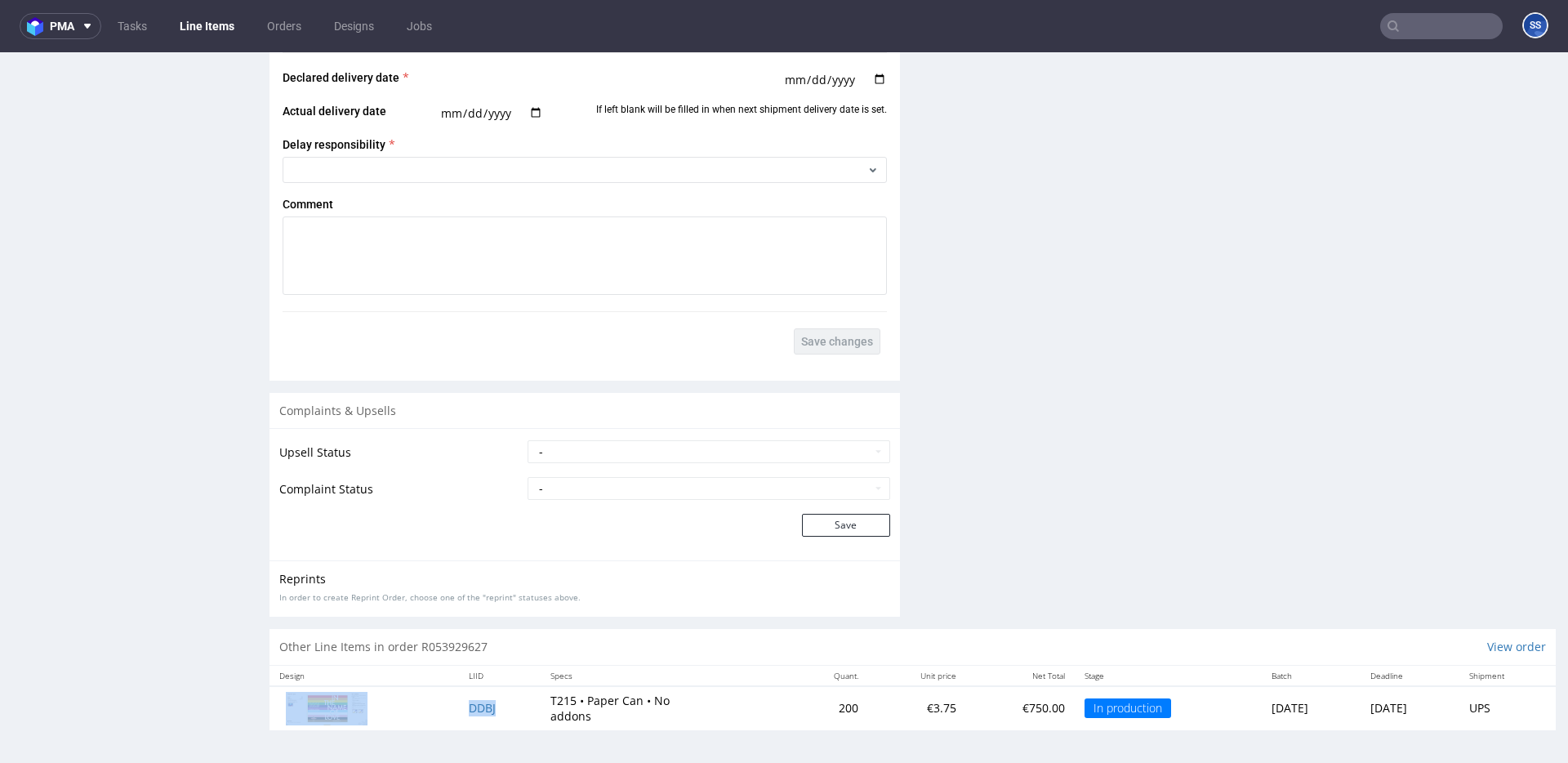
drag, startPoint x: 443, startPoint y: 708, endPoint x: 532, endPoint y: 527, distance: 201.7
click at [506, 710] on tr "DDBJ T215 • Paper Can • No addons 200 €3.75 €750.00 In production [DATE] [DATE]…" at bounding box center [913, 708] width 1286 height 45
copy tr "DDBJ"
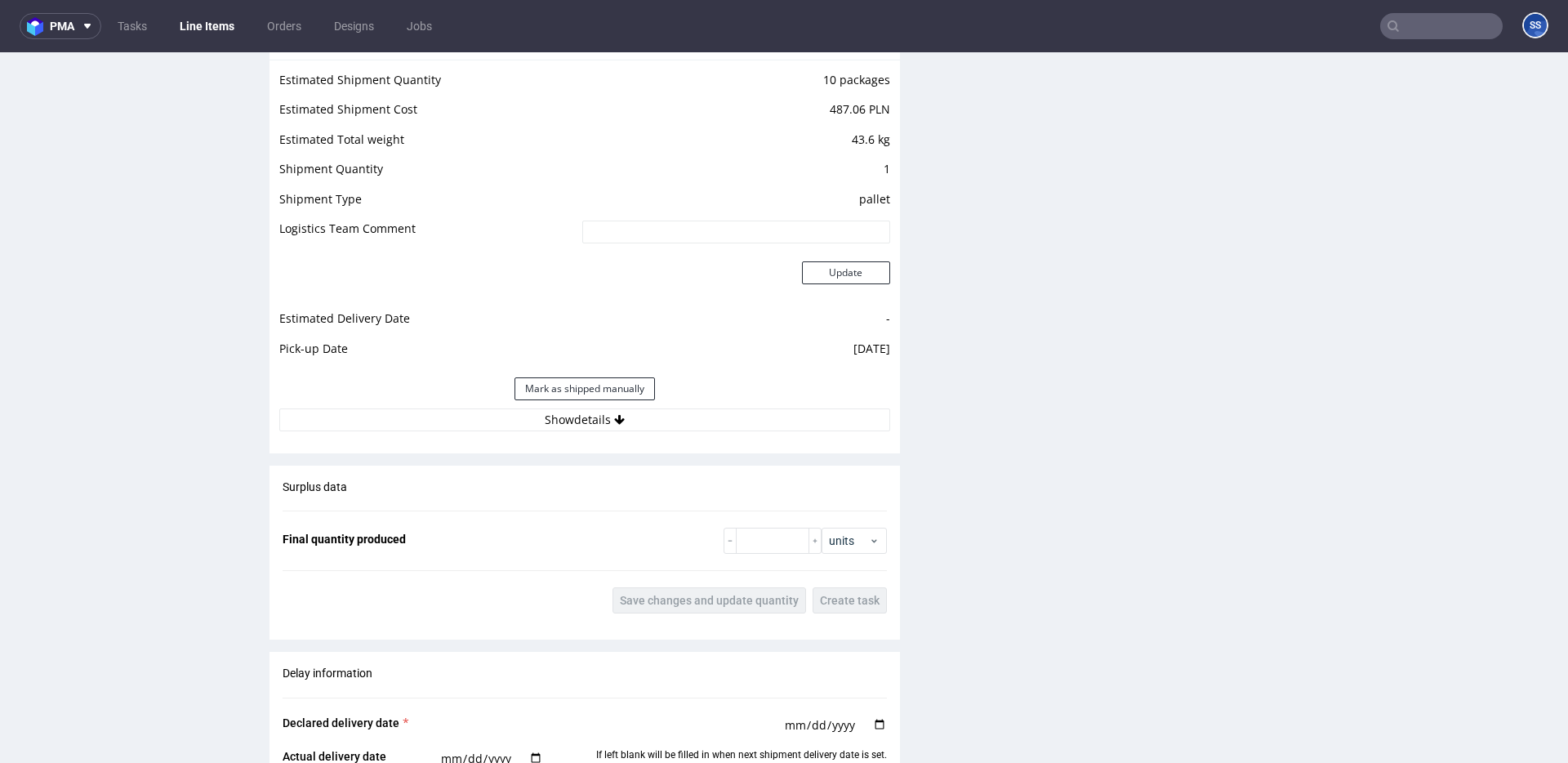
scroll to position [1652, 0]
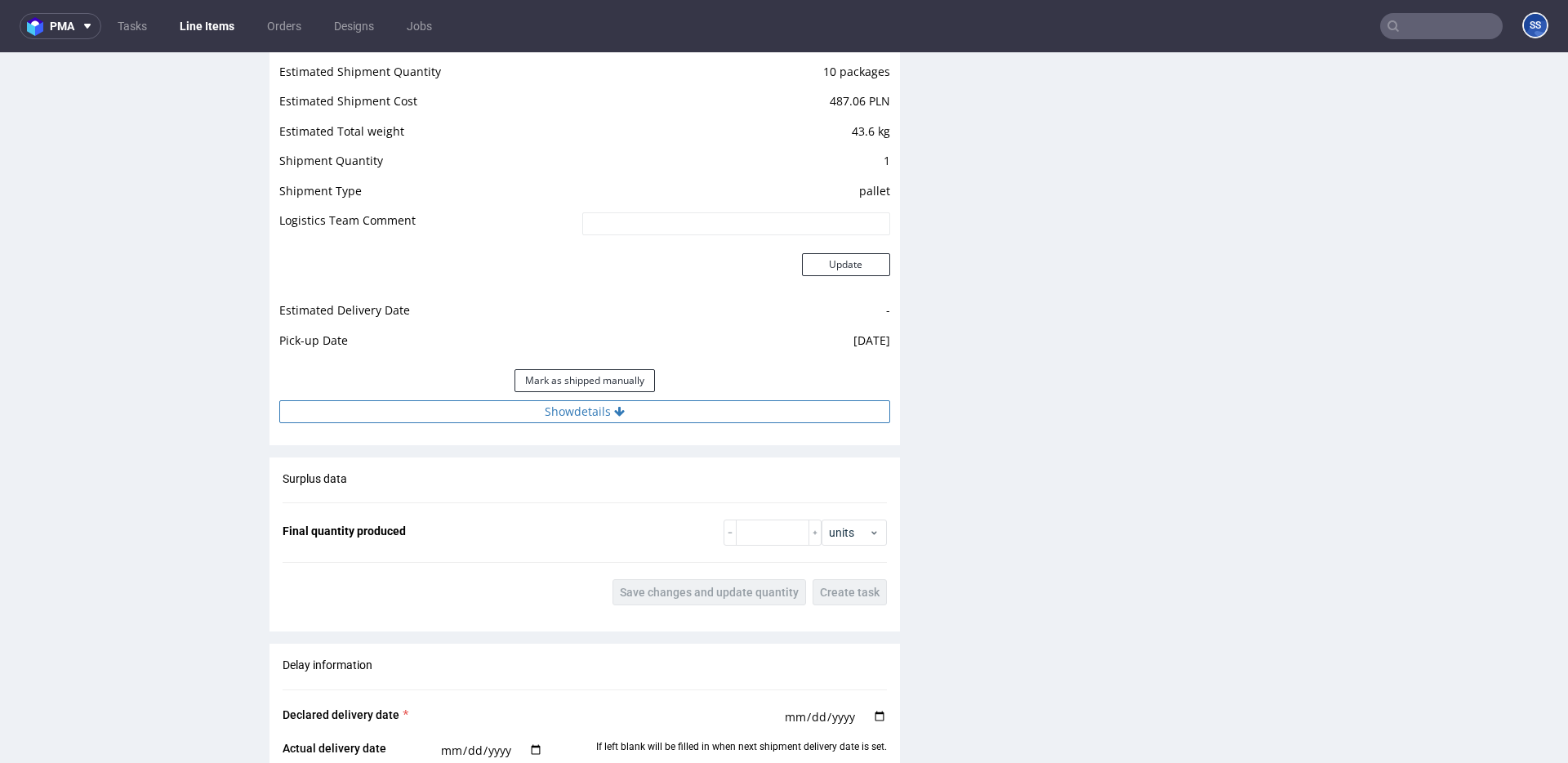
click at [644, 417] on button "Show details" at bounding box center [584, 411] width 611 height 23
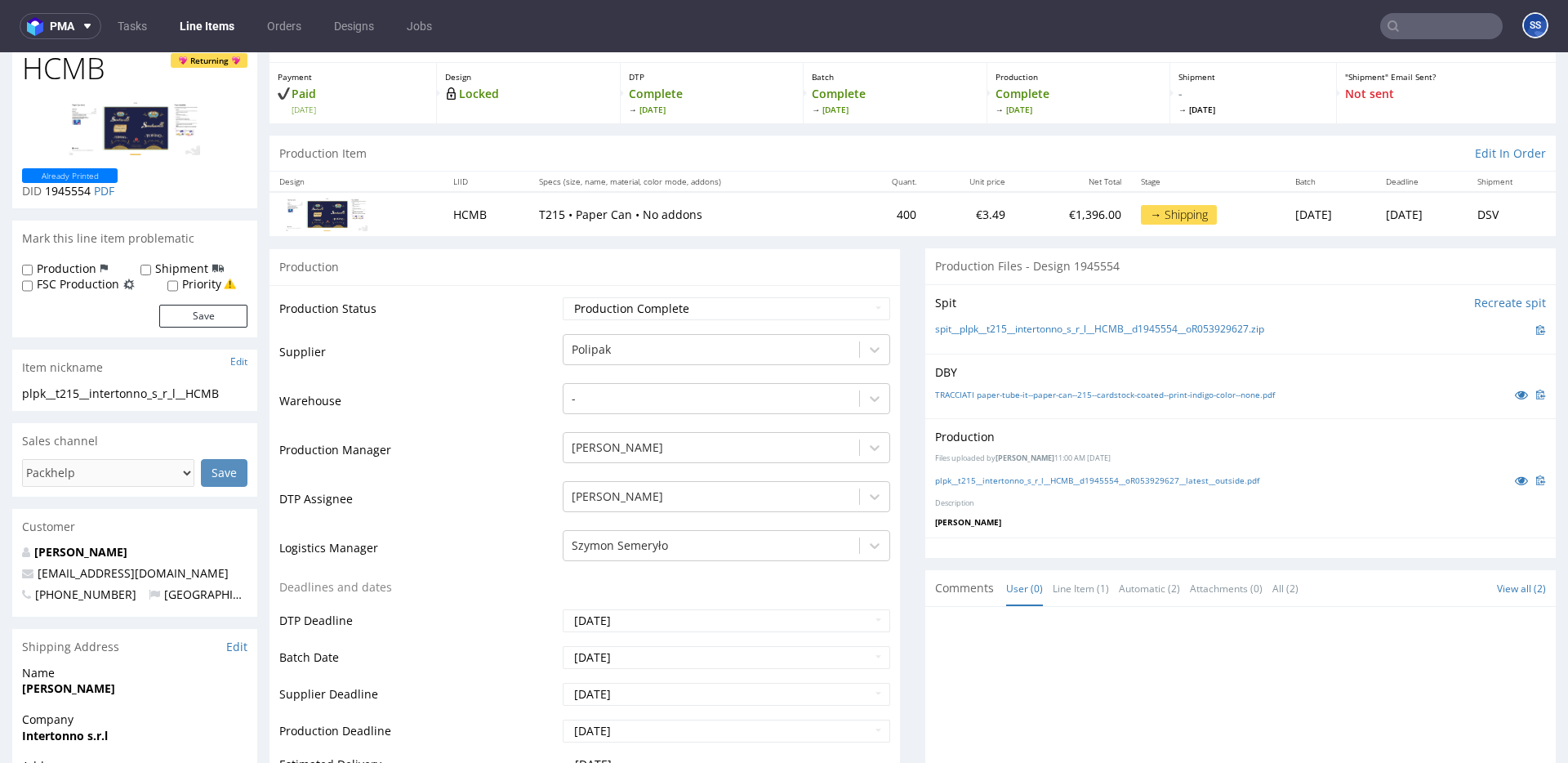
scroll to position [0, 0]
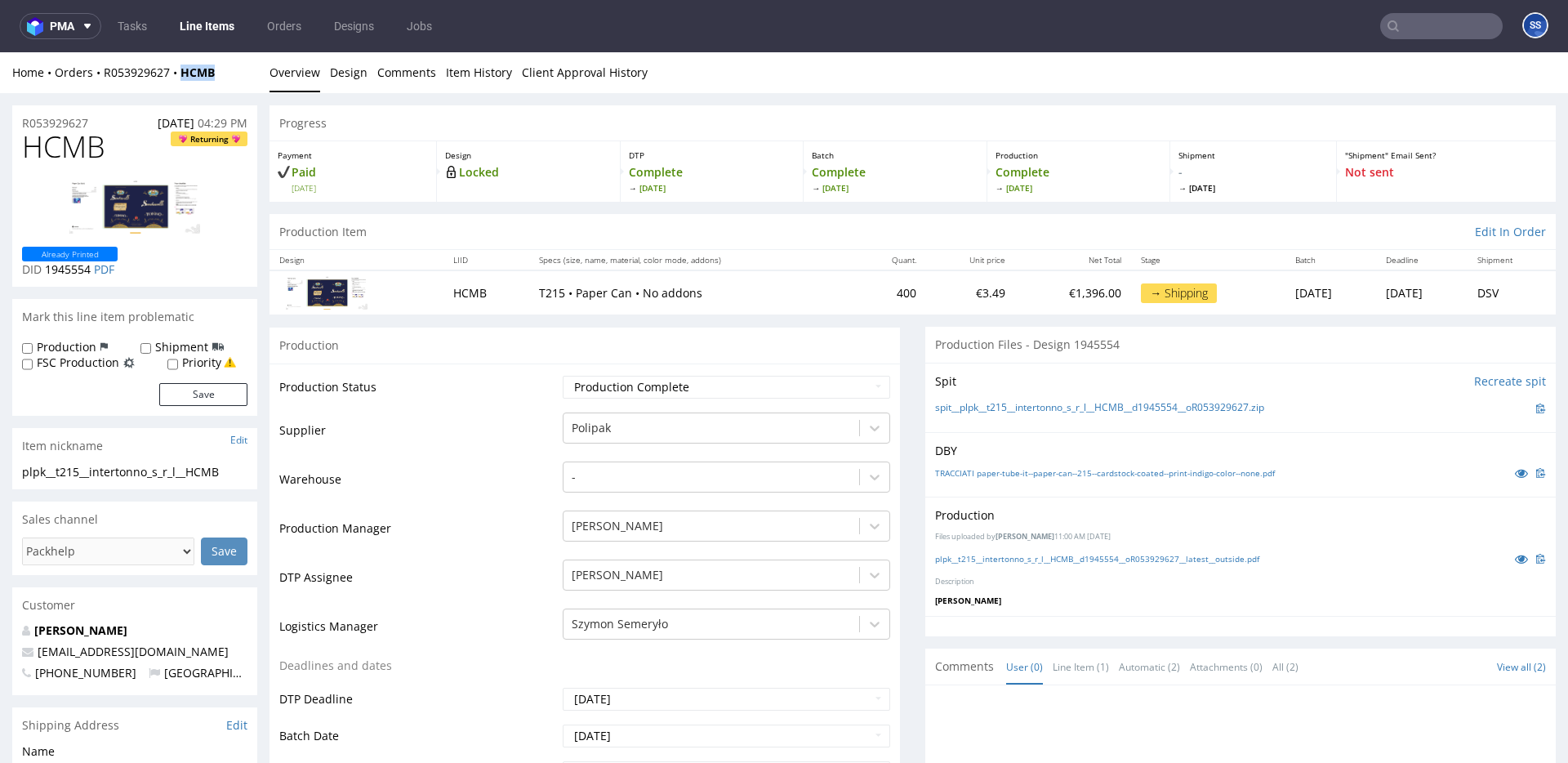
drag, startPoint x: 232, startPoint y: 76, endPoint x: 205, endPoint y: 83, distance: 27.9
click at [187, 76] on div "Home Orders R053929627 HCMB" at bounding box center [135, 73] width 245 height 16
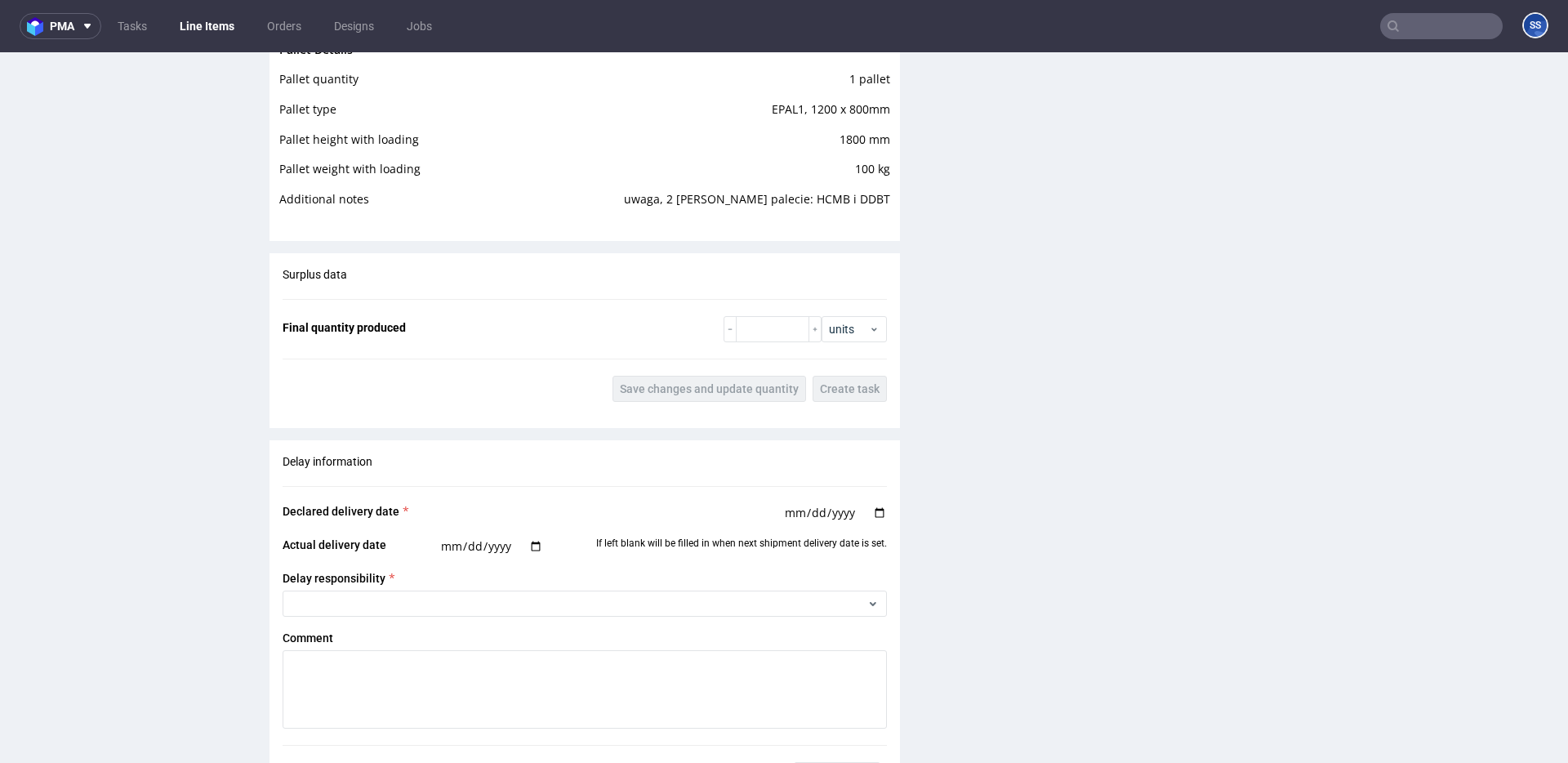
scroll to position [2717, 0]
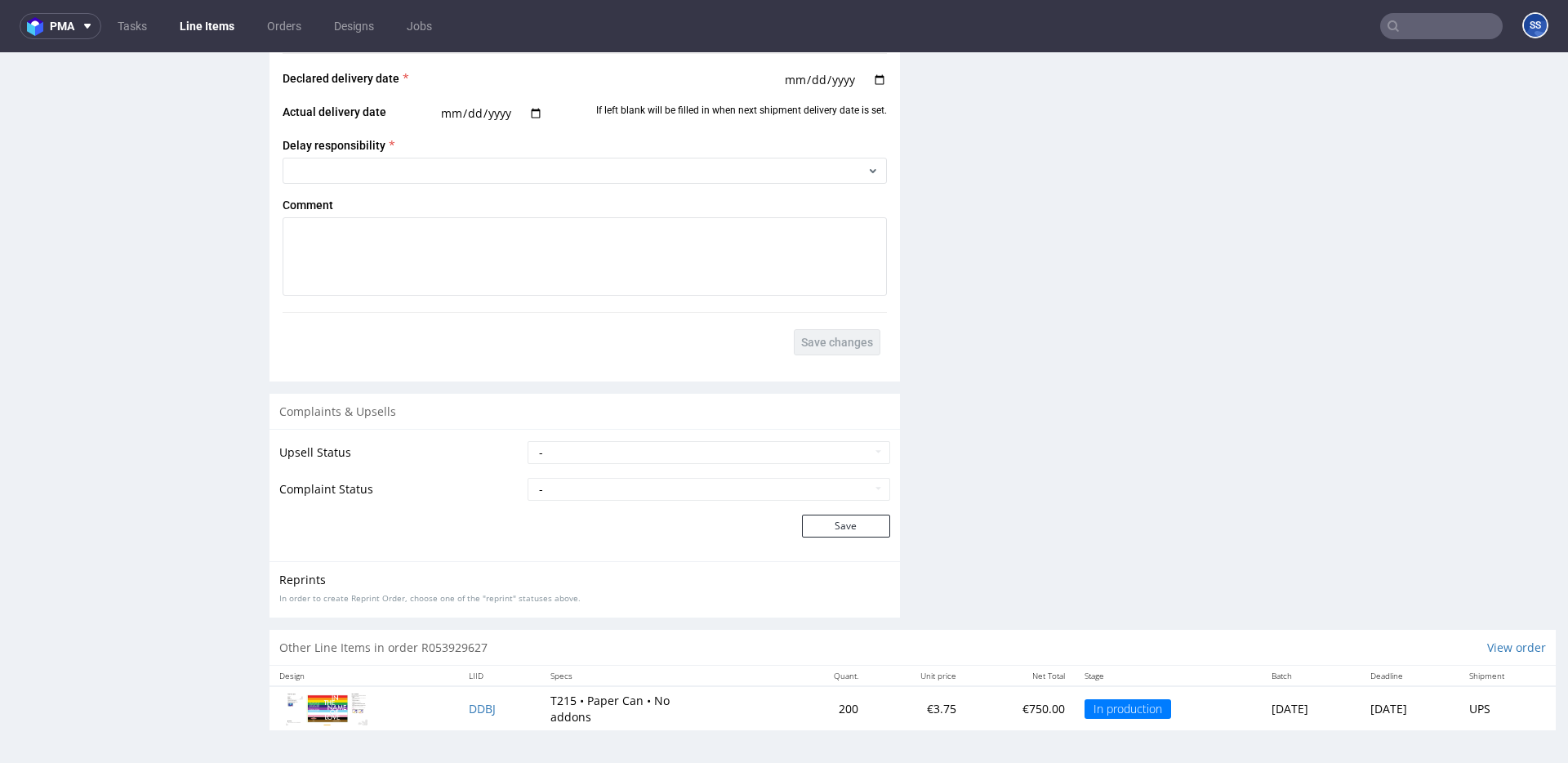
drag, startPoint x: 491, startPoint y: 718, endPoint x: 492, endPoint y: 709, distance: 9.1
click at [491, 717] on td "DDBJ" at bounding box center [500, 708] width 82 height 45
drag, startPoint x: 481, startPoint y: 709, endPoint x: 448, endPoint y: 709, distance: 33.0
click at [459, 709] on td "DDBJ" at bounding box center [500, 708] width 82 height 45
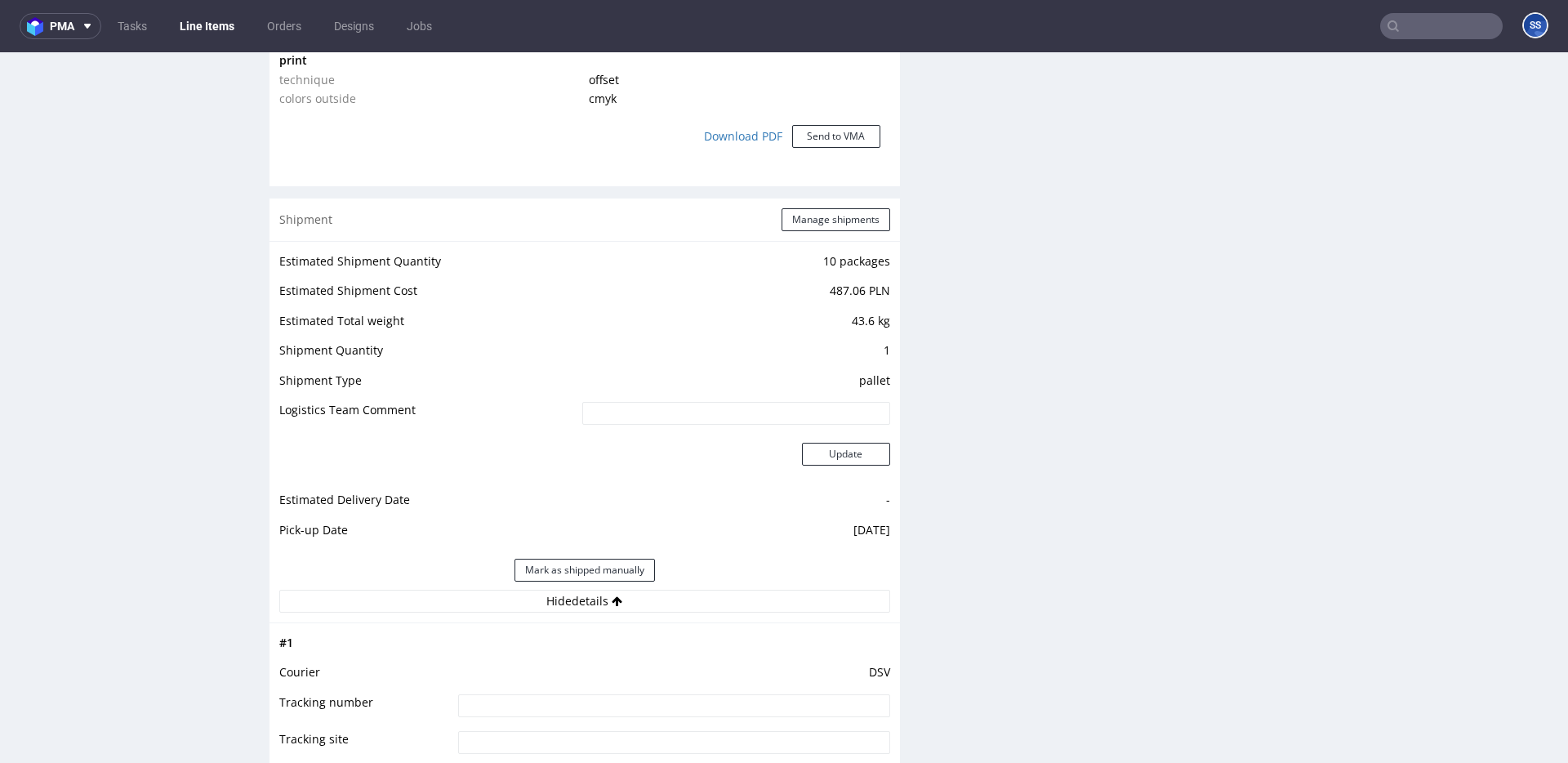
scroll to position [1463, 0]
click at [662, 607] on button "Hide details" at bounding box center [584, 600] width 611 height 23
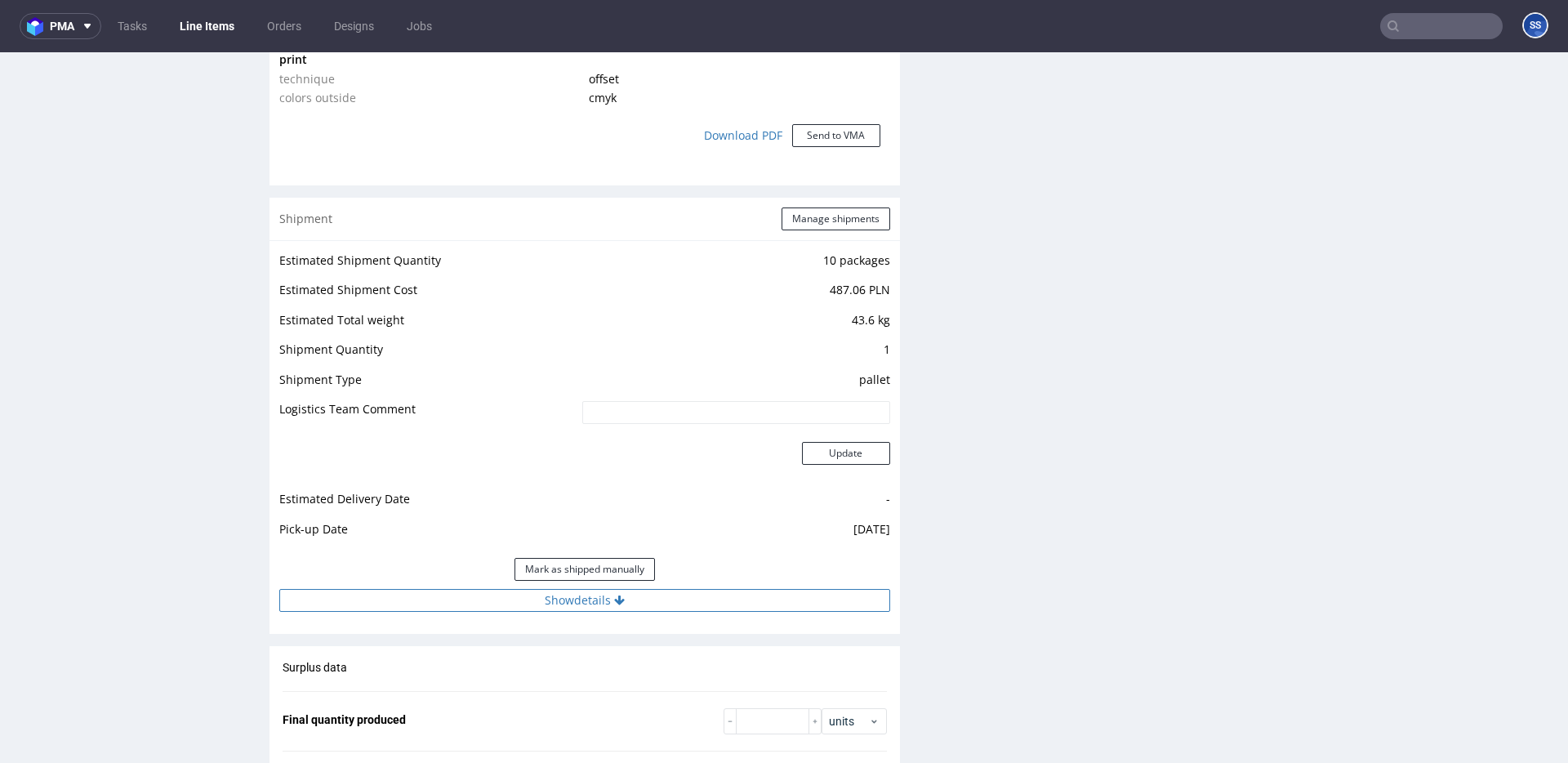
click at [664, 605] on button "Show details" at bounding box center [584, 600] width 611 height 23
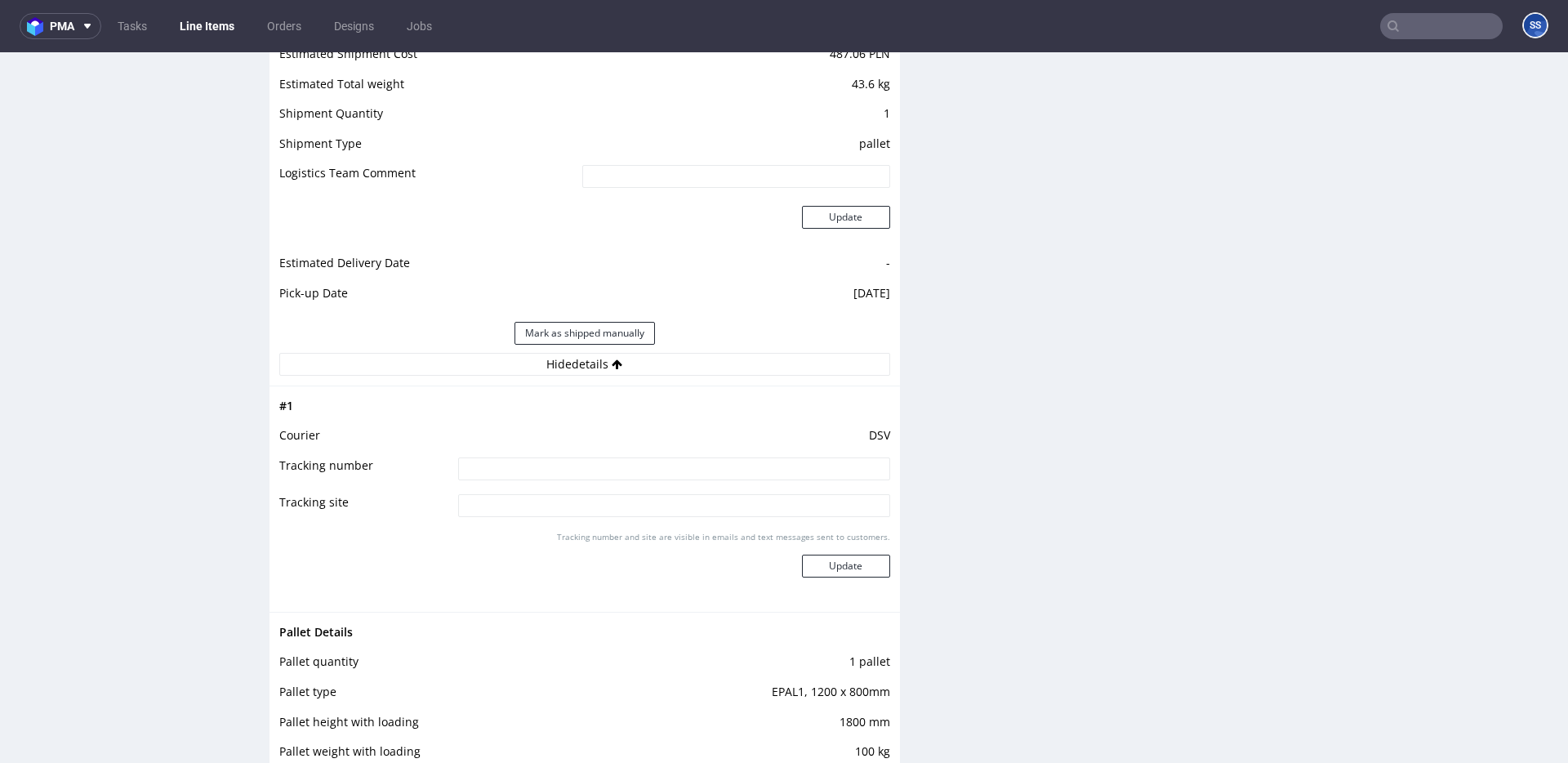
scroll to position [1702, 0]
click at [546, 455] on td at bounding box center [673, 473] width 436 height 36
click at [545, 463] on input at bounding box center [674, 467] width 432 height 23
paste input "40257145950415025241"
type input "40257145950415025241"
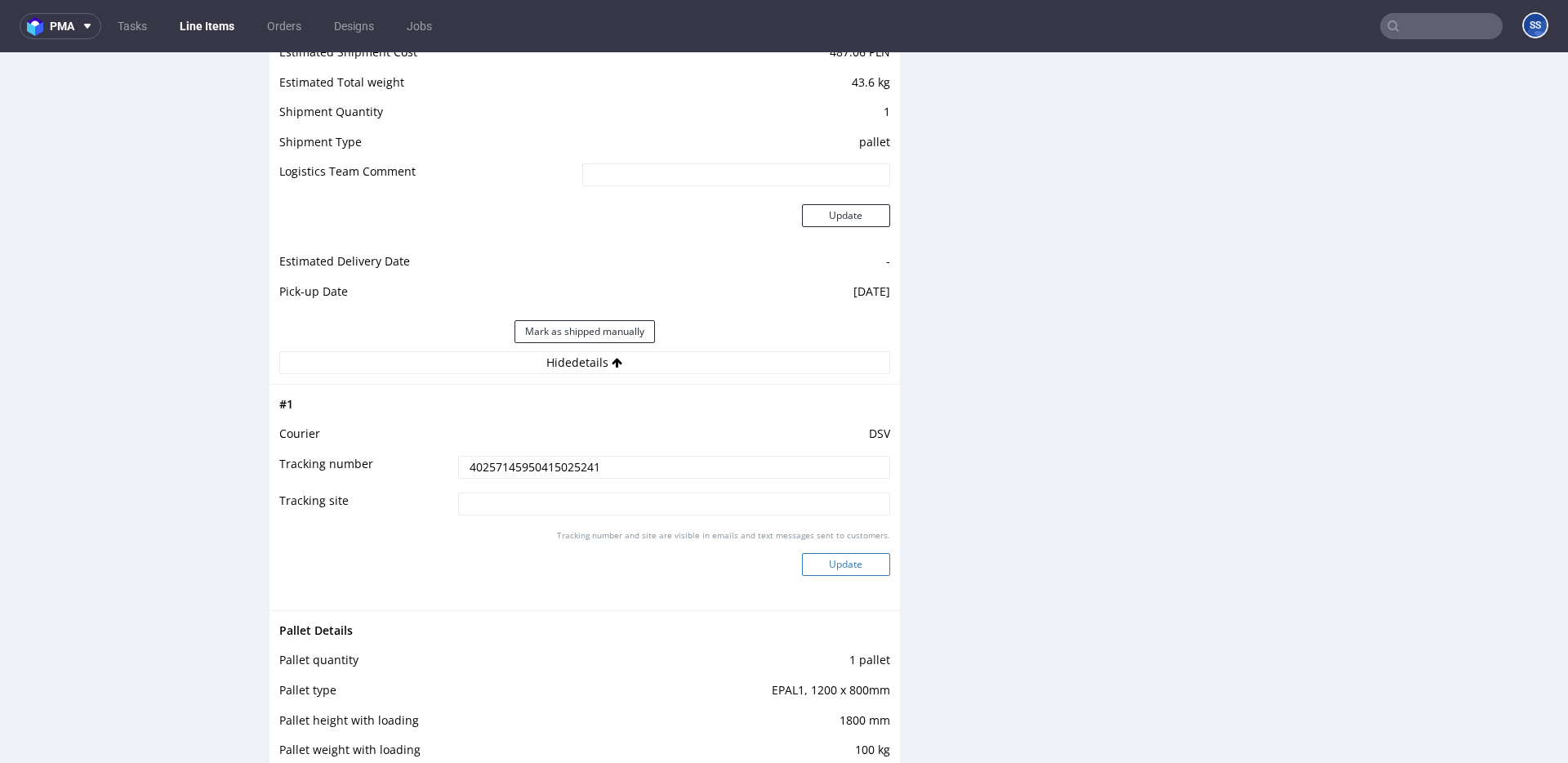
click at [846, 559] on button "Update" at bounding box center [845, 564] width 88 height 23
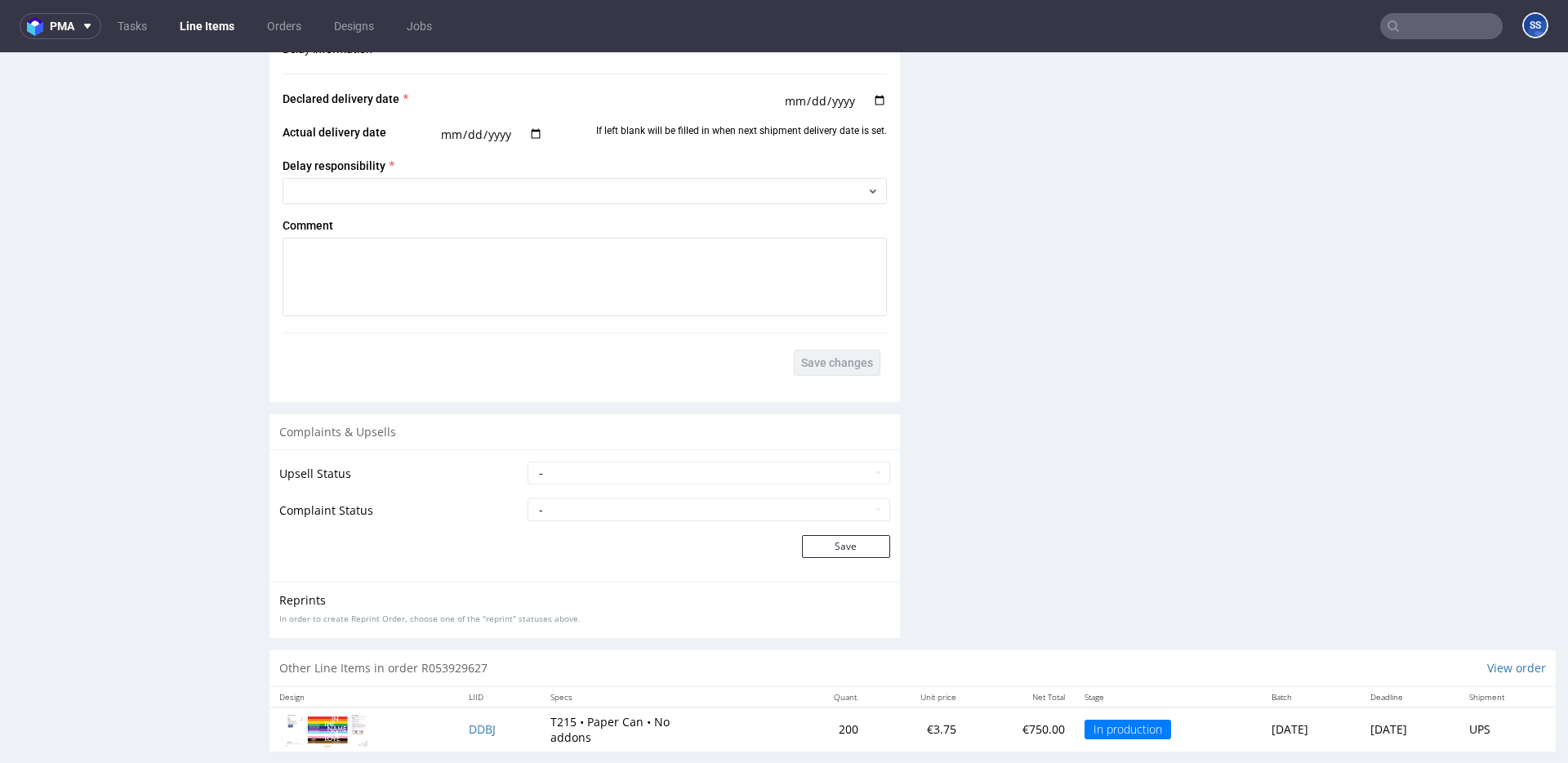
scroll to position [2330, 0]
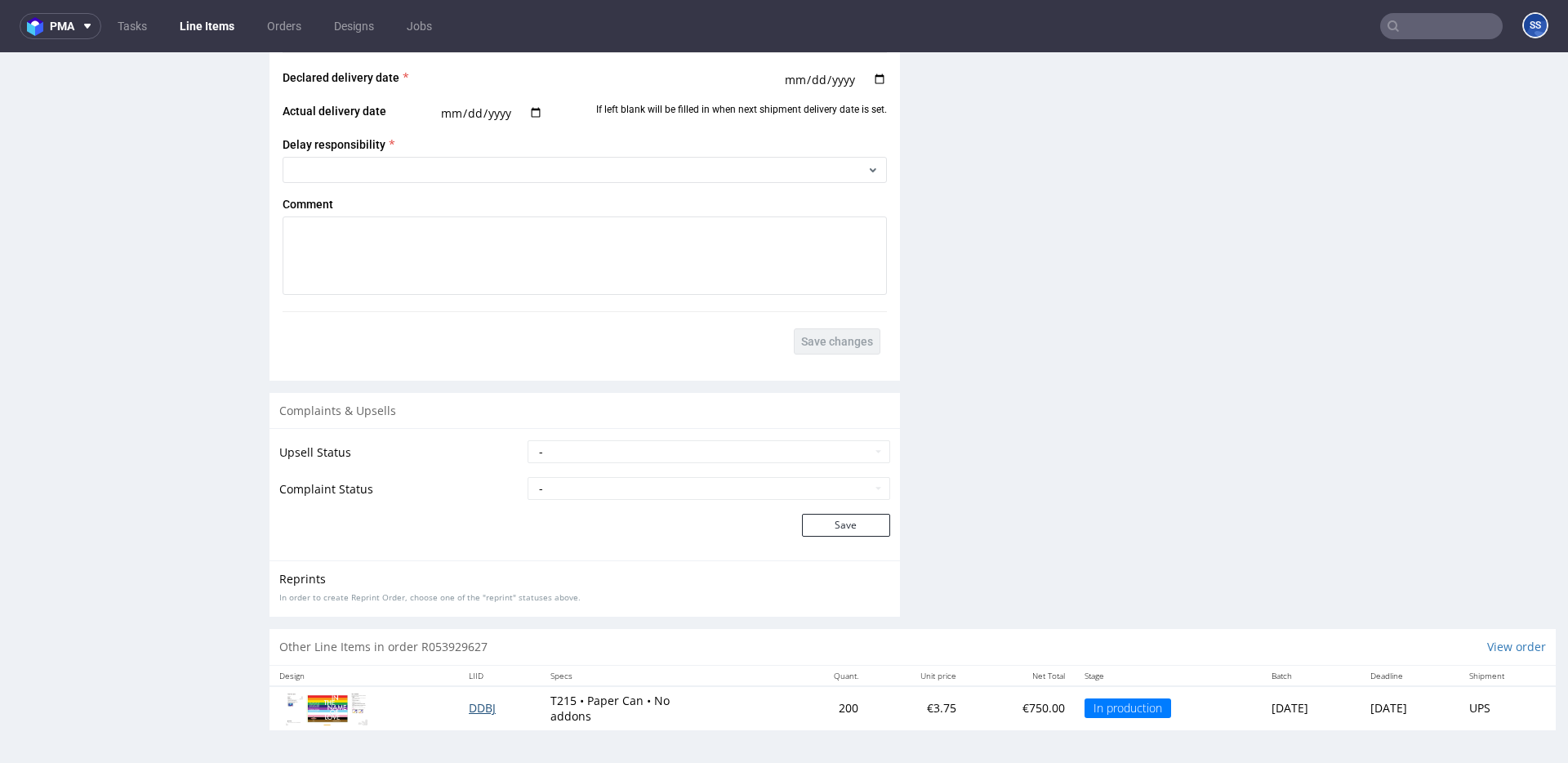
click at [484, 709] on td "DDBJ" at bounding box center [500, 708] width 82 height 45
click at [478, 708] on span "DDBJ" at bounding box center [483, 708] width 27 height 15
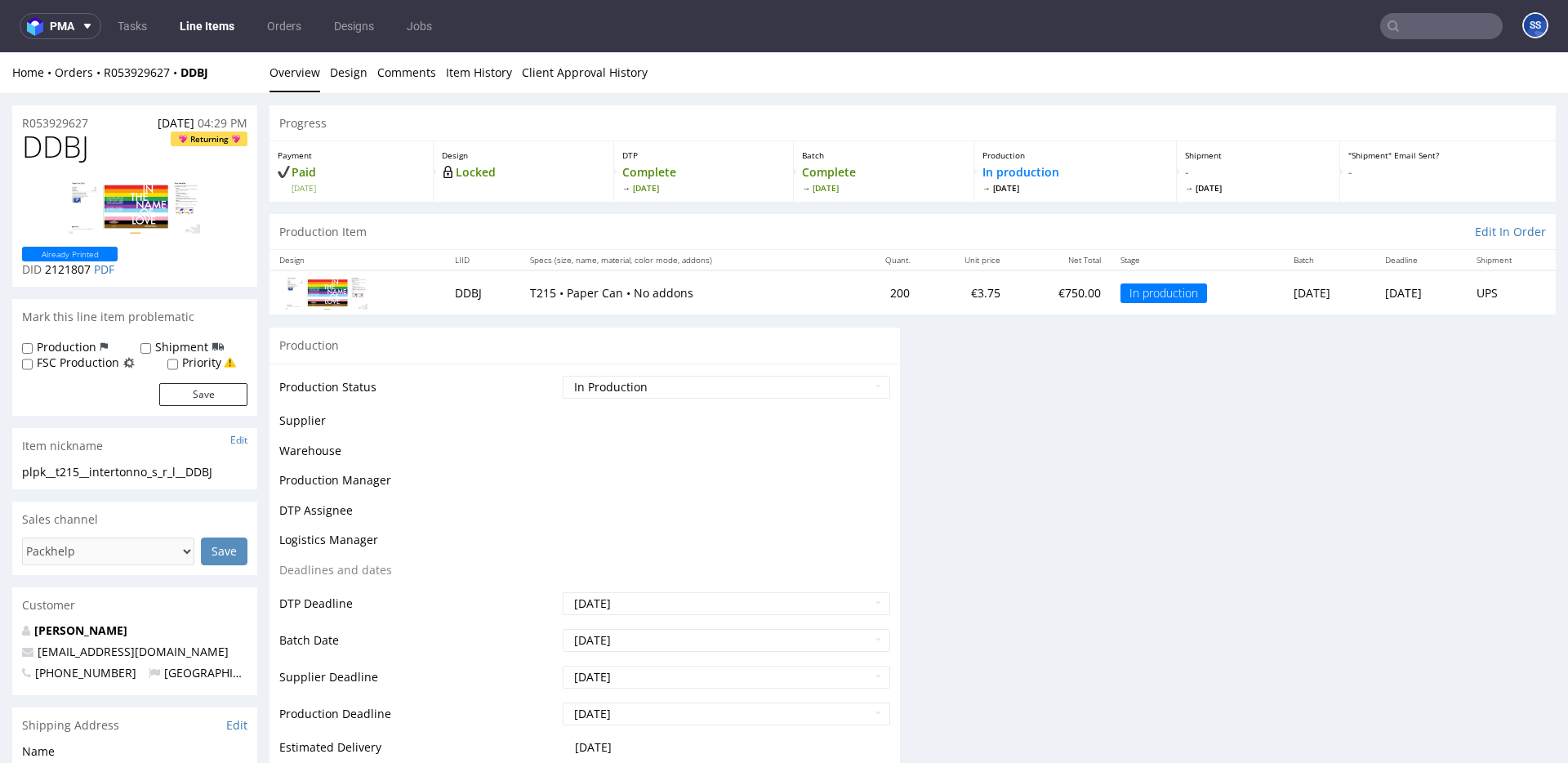
click at [740, 399] on td "Waiting for Artwork Waiting for Diecut Waiting for Mockup Waiting for DTP Waiti…" at bounding box center [724, 393] width 332 height 36
click at [742, 388] on select "Waiting for Artwork Waiting for Diecut Waiting for Mockup Waiting for DTP Waiti…" at bounding box center [726, 387] width 327 height 23
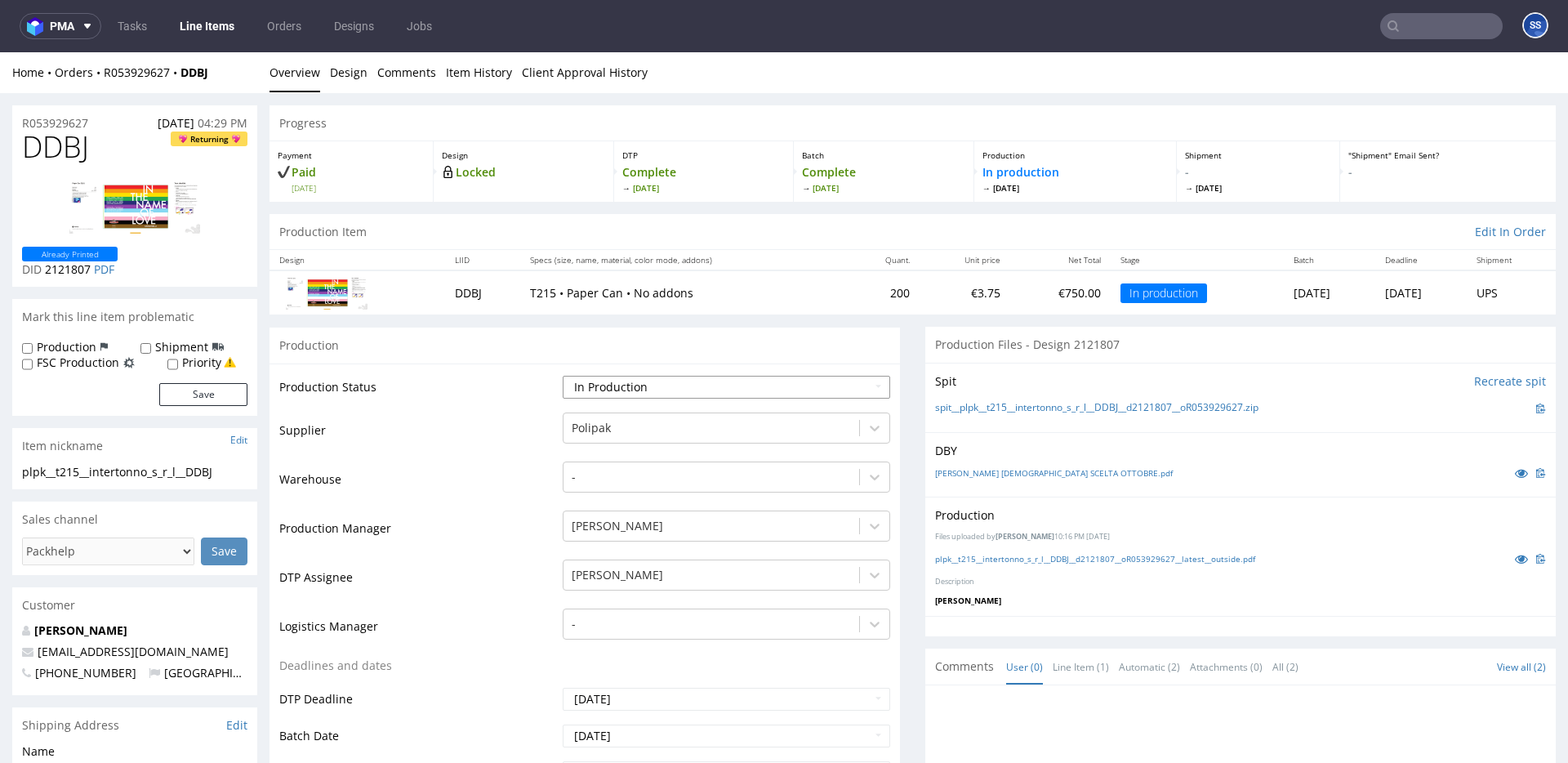
select select "production_complete"
click at [563, 376] on select "Waiting for Artwork Waiting for Diecut Waiting for Mockup Waiting for DTP Waiti…" at bounding box center [726, 387] width 327 height 23
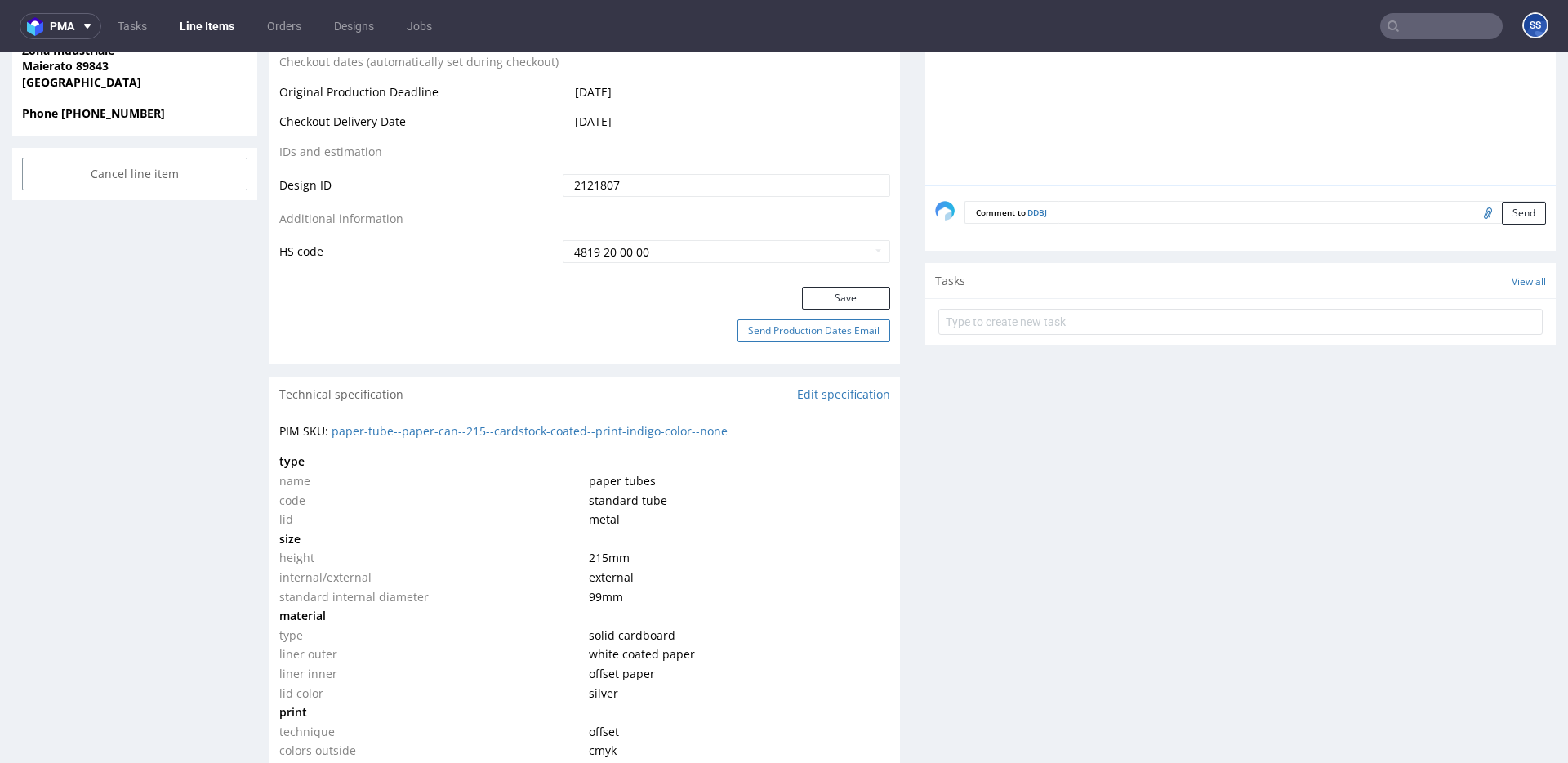
scroll to position [811, 0]
click at [839, 294] on button "Save" at bounding box center [845, 296] width 88 height 23
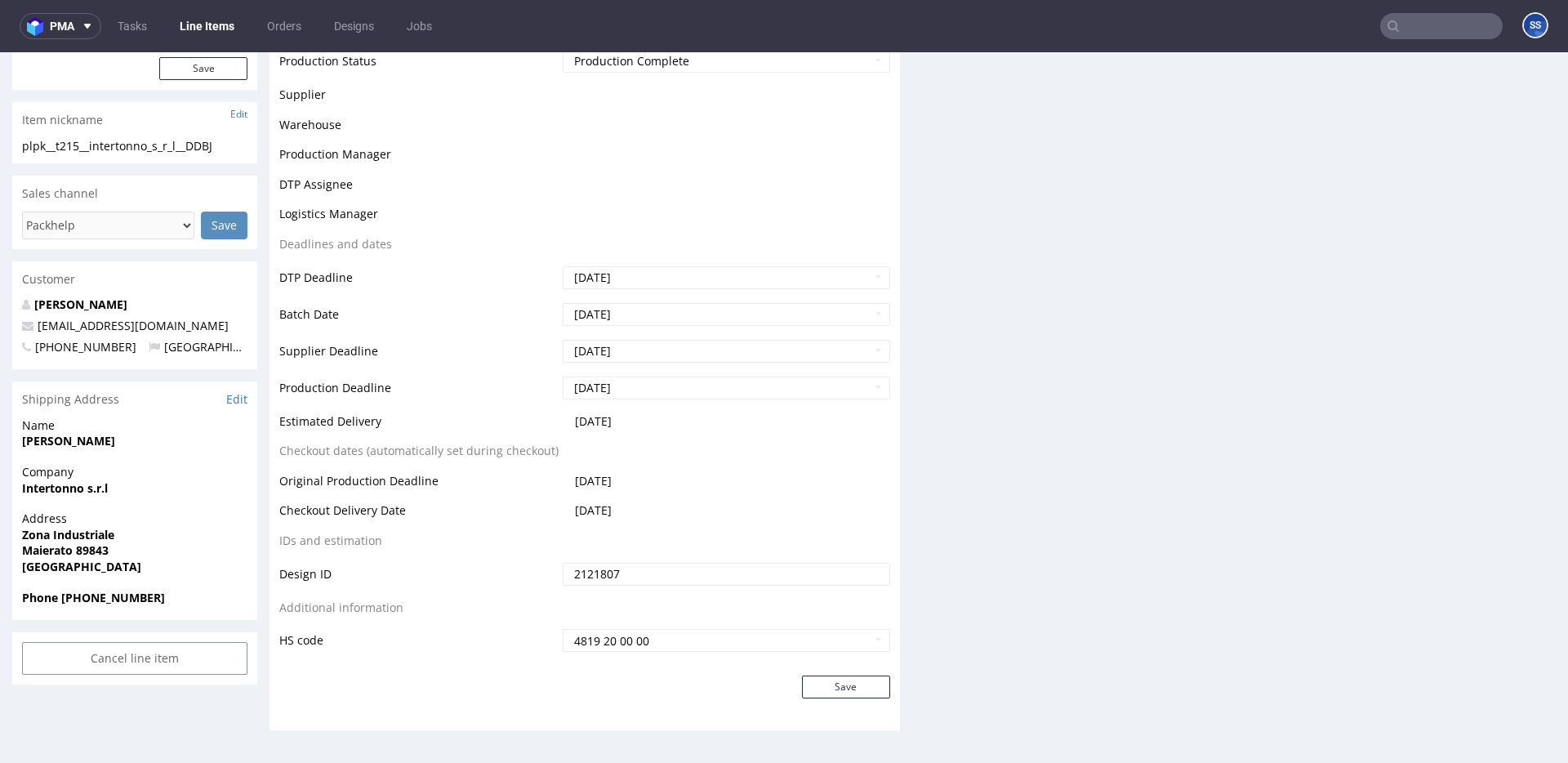
scroll to position [4, 0]
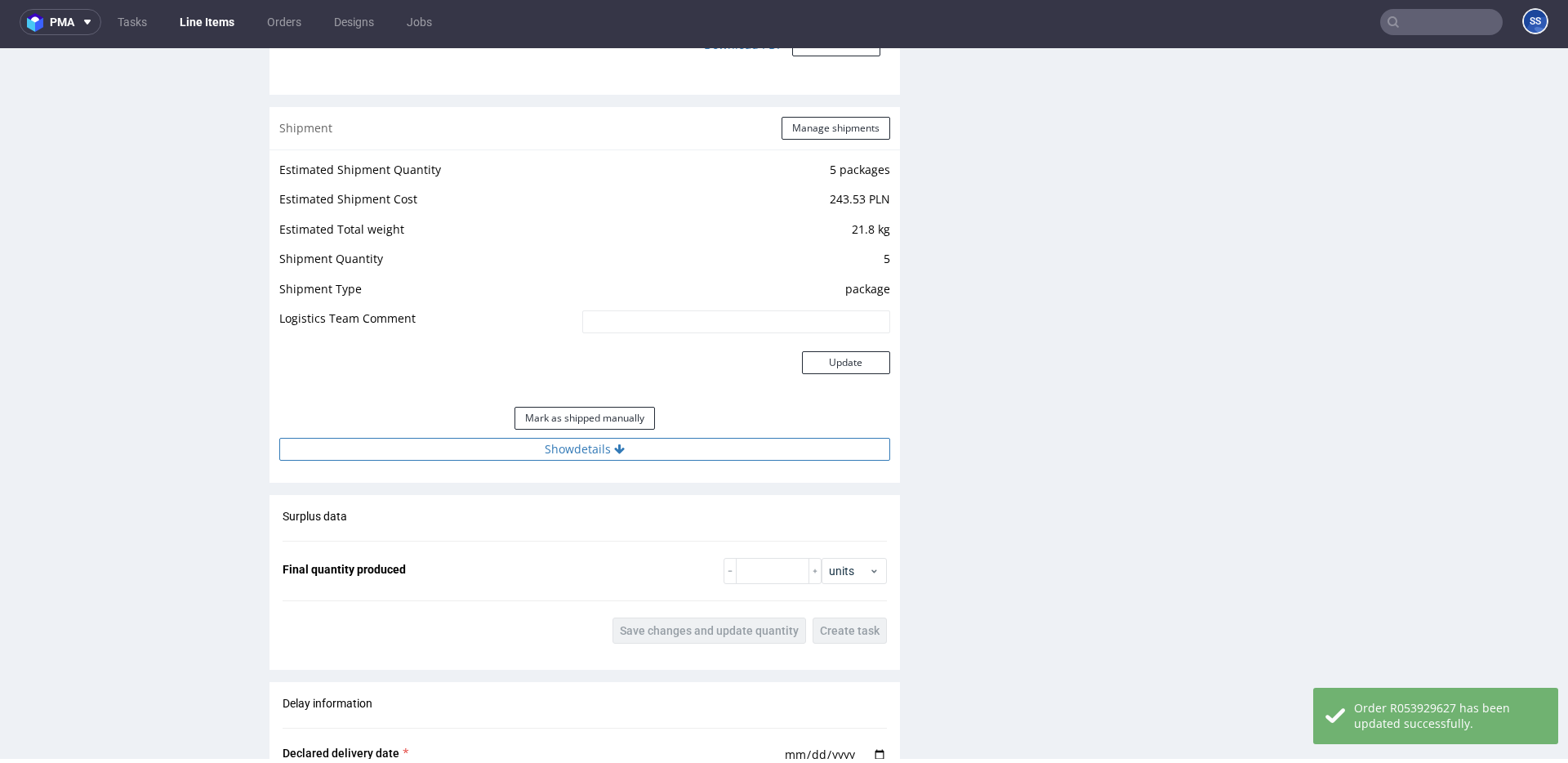
click at [672, 446] on button "Show details" at bounding box center [584, 449] width 611 height 23
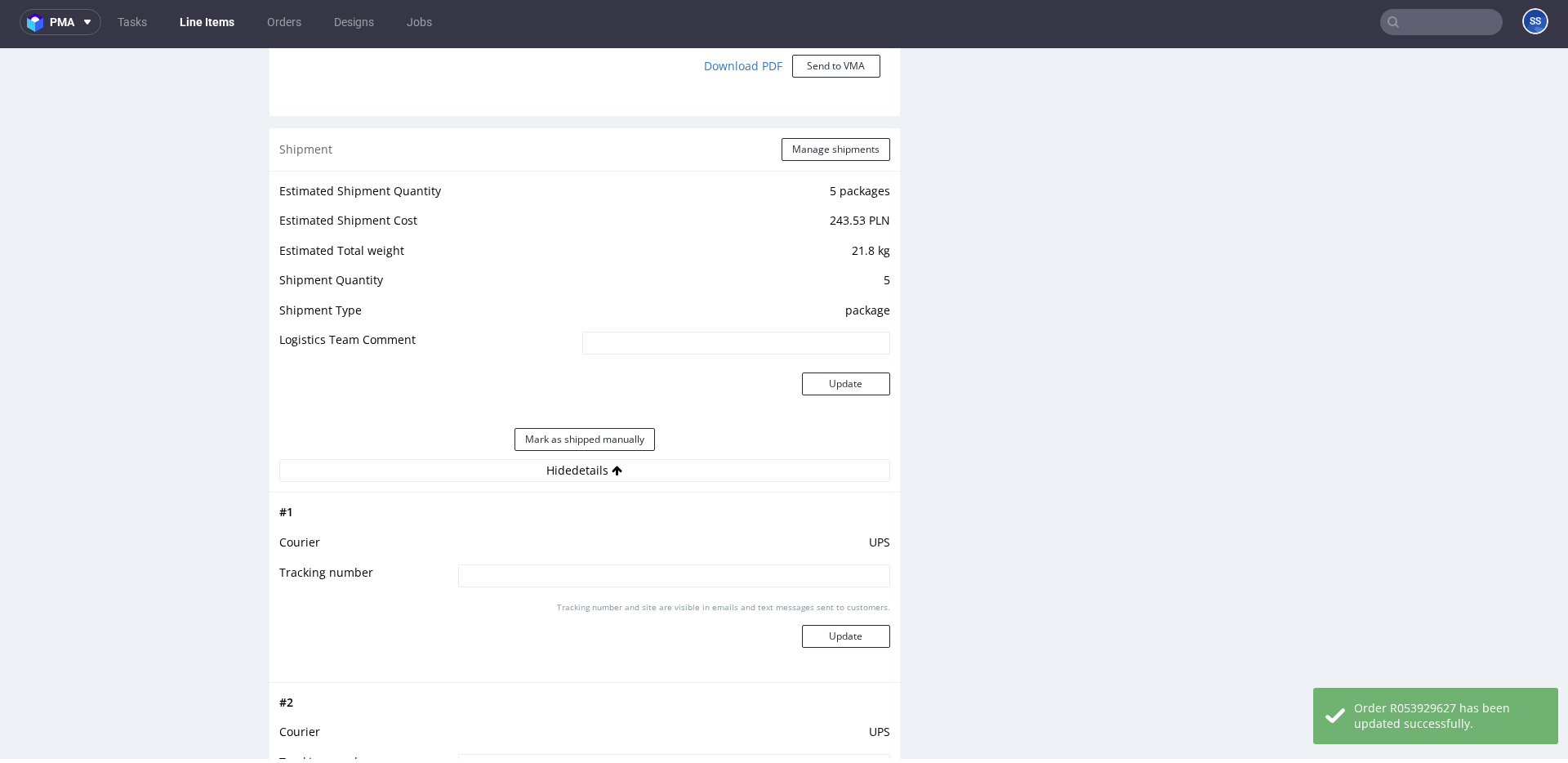
scroll to position [1517, 0]
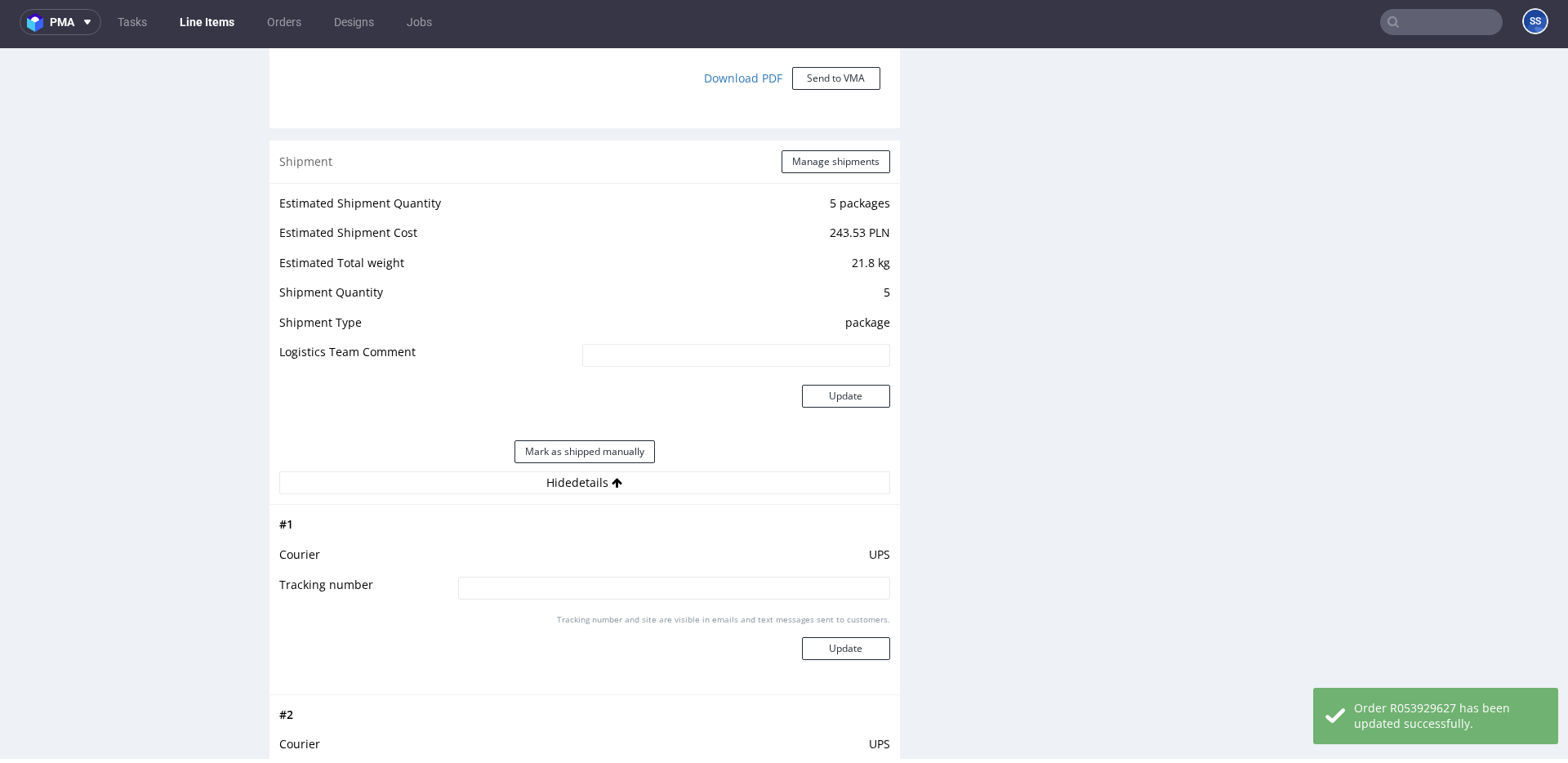
click at [804, 175] on div "Shipment Manage shipments" at bounding box center [585, 162] width 631 height 43
click at [807, 167] on button "Manage shipments" at bounding box center [836, 161] width 109 height 23
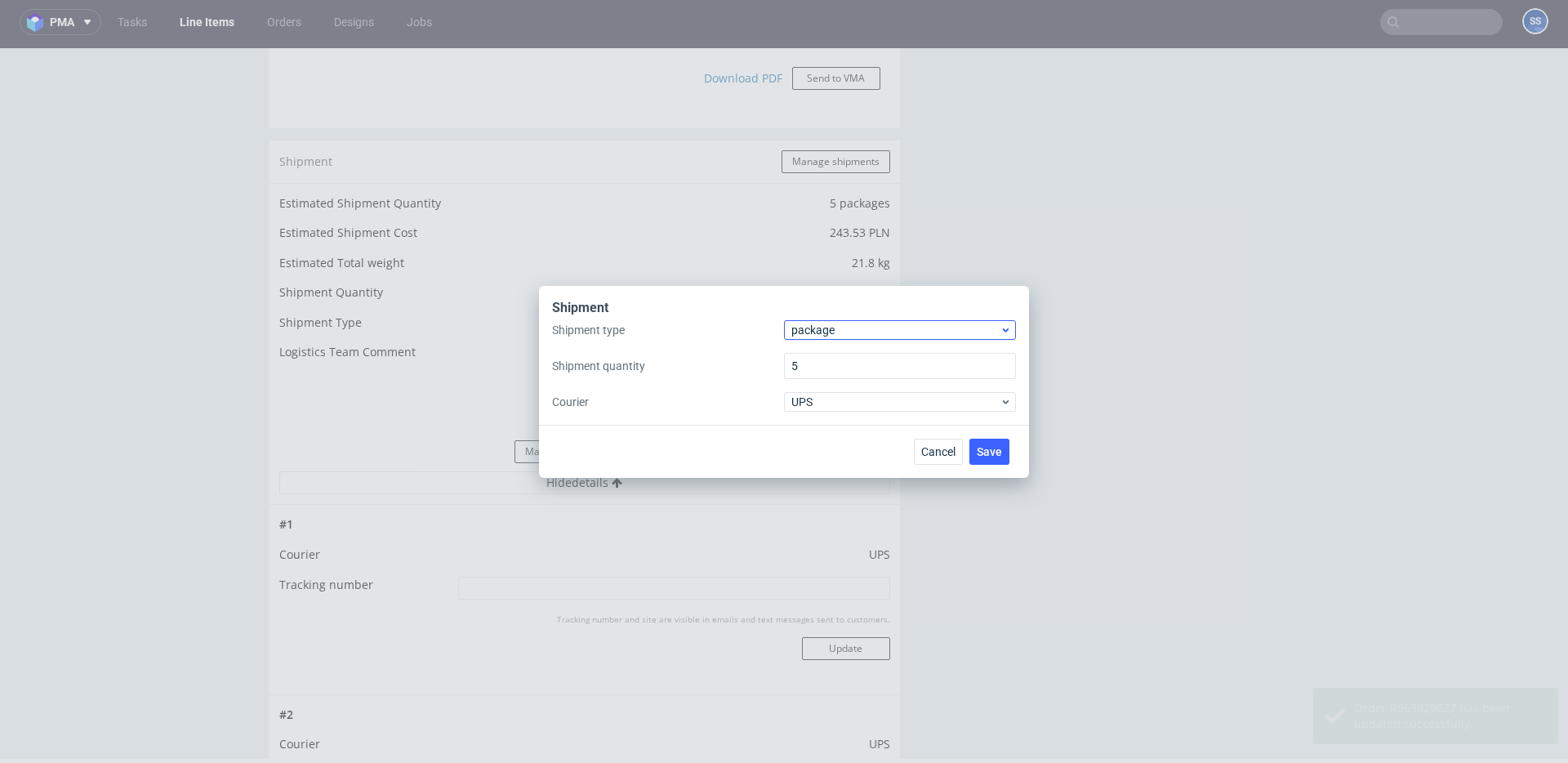
click at [810, 320] on div "package" at bounding box center [900, 330] width 232 height 20
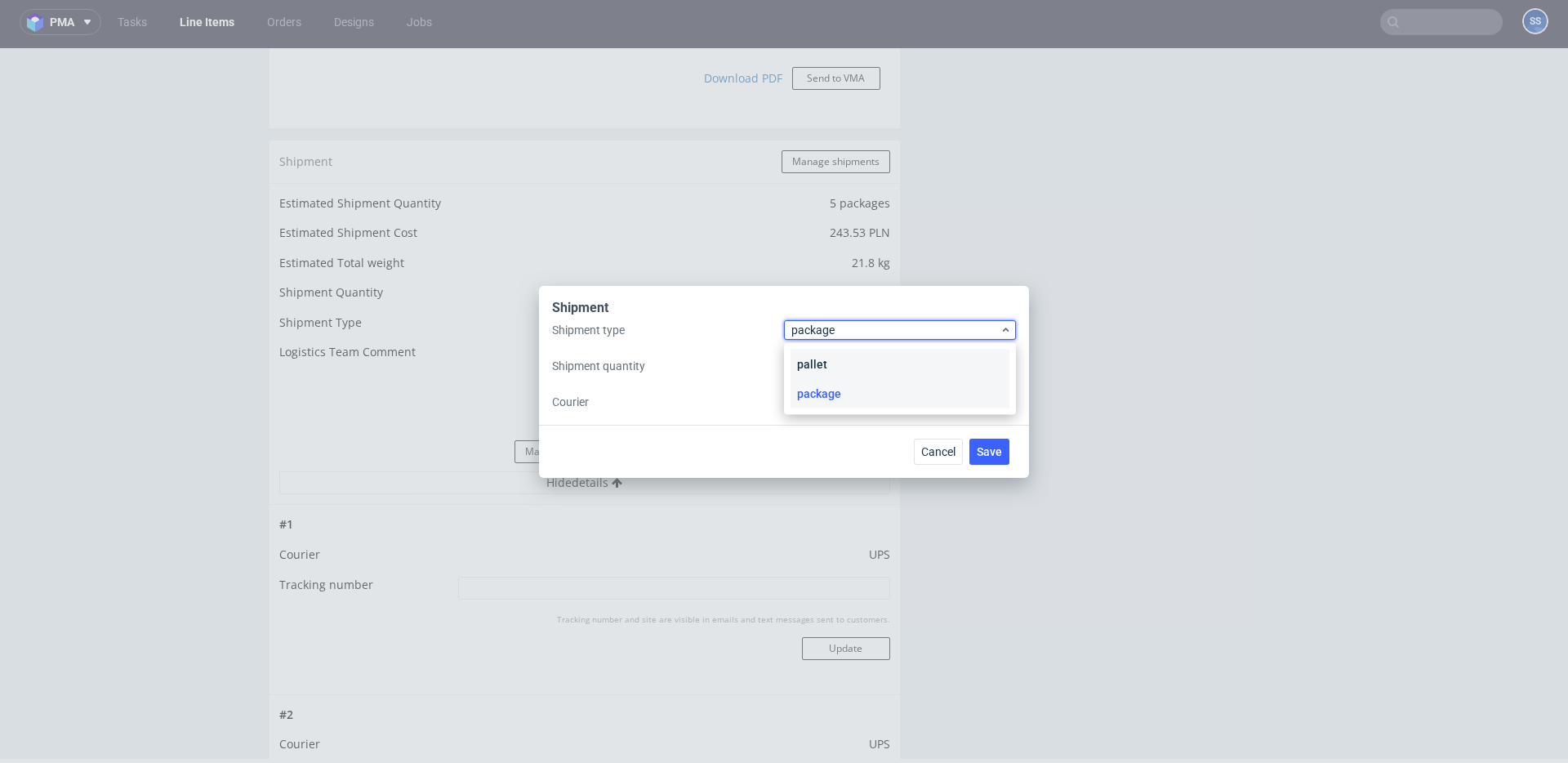
click at [850, 363] on div "pallet" at bounding box center [900, 365] width 219 height 29
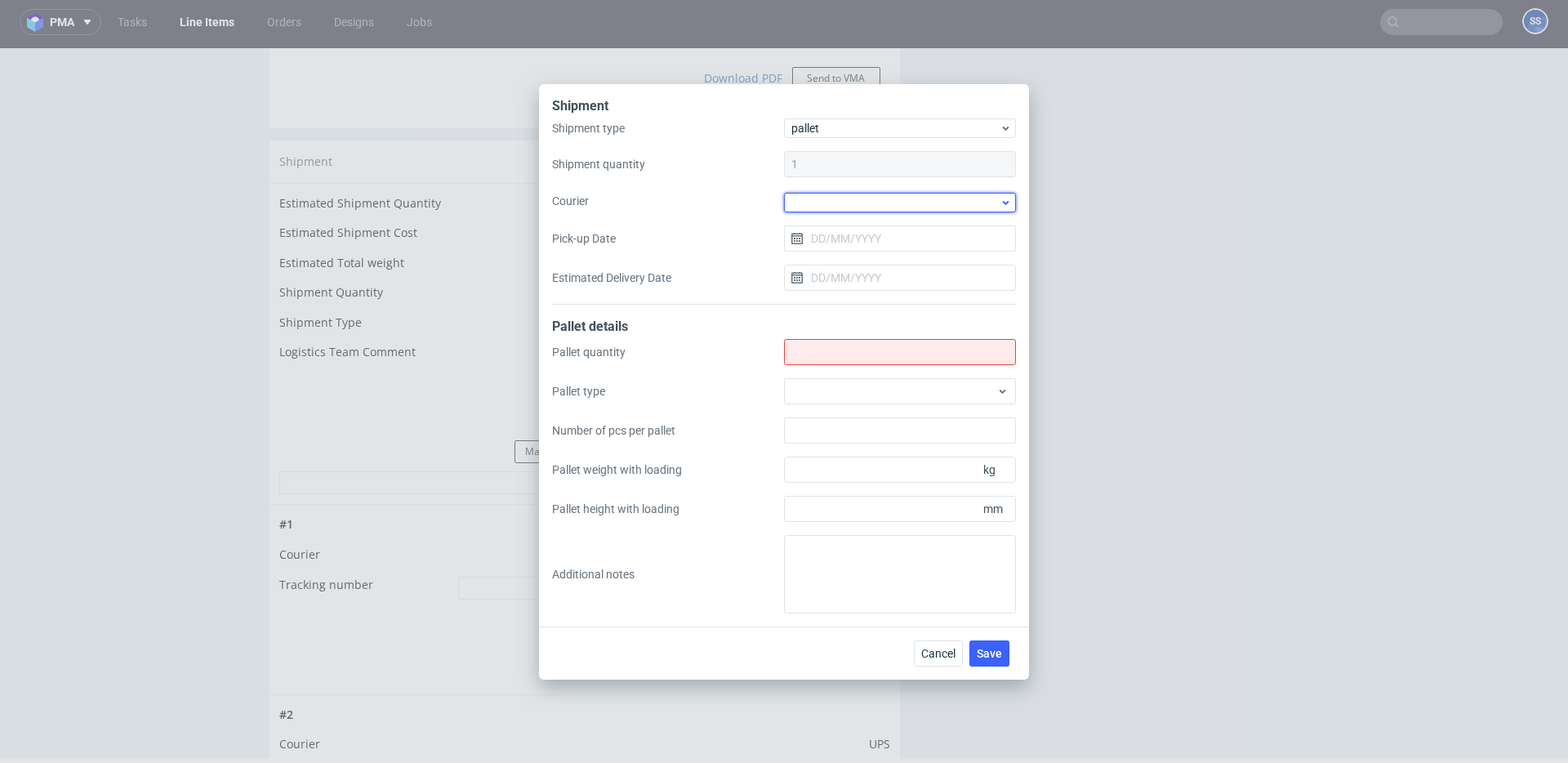
click at [822, 205] on div at bounding box center [900, 203] width 232 height 20
click at [843, 278] on div "DSV" at bounding box center [900, 286] width 219 height 29
click at [834, 356] on input "Shipment type" at bounding box center [900, 350] width 232 height 26
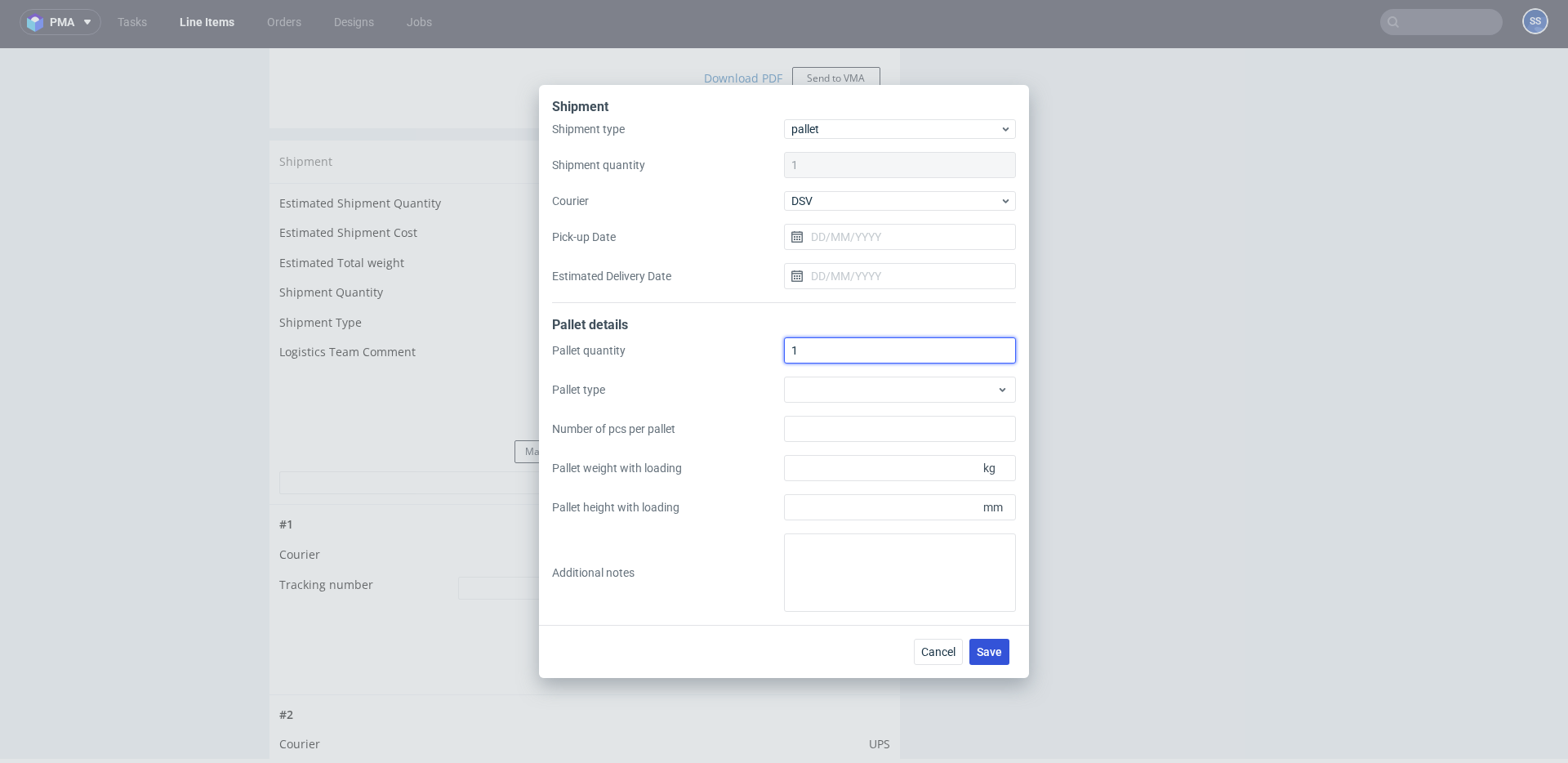
type input "1"
click at [995, 647] on span "Save" at bounding box center [990, 652] width 25 height 12
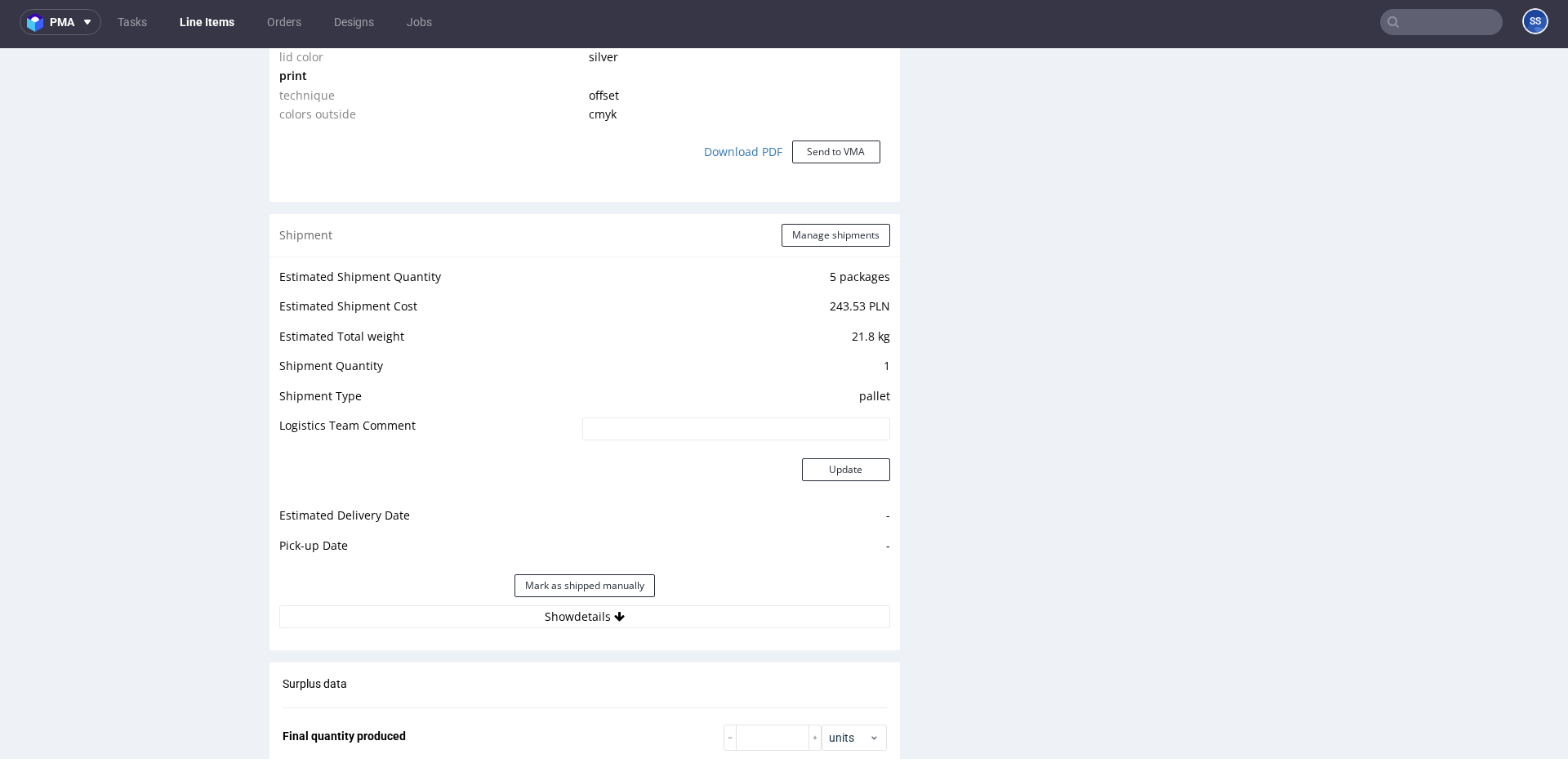
scroll to position [1444, 0]
click at [623, 616] on button "Show details" at bounding box center [584, 616] width 611 height 23
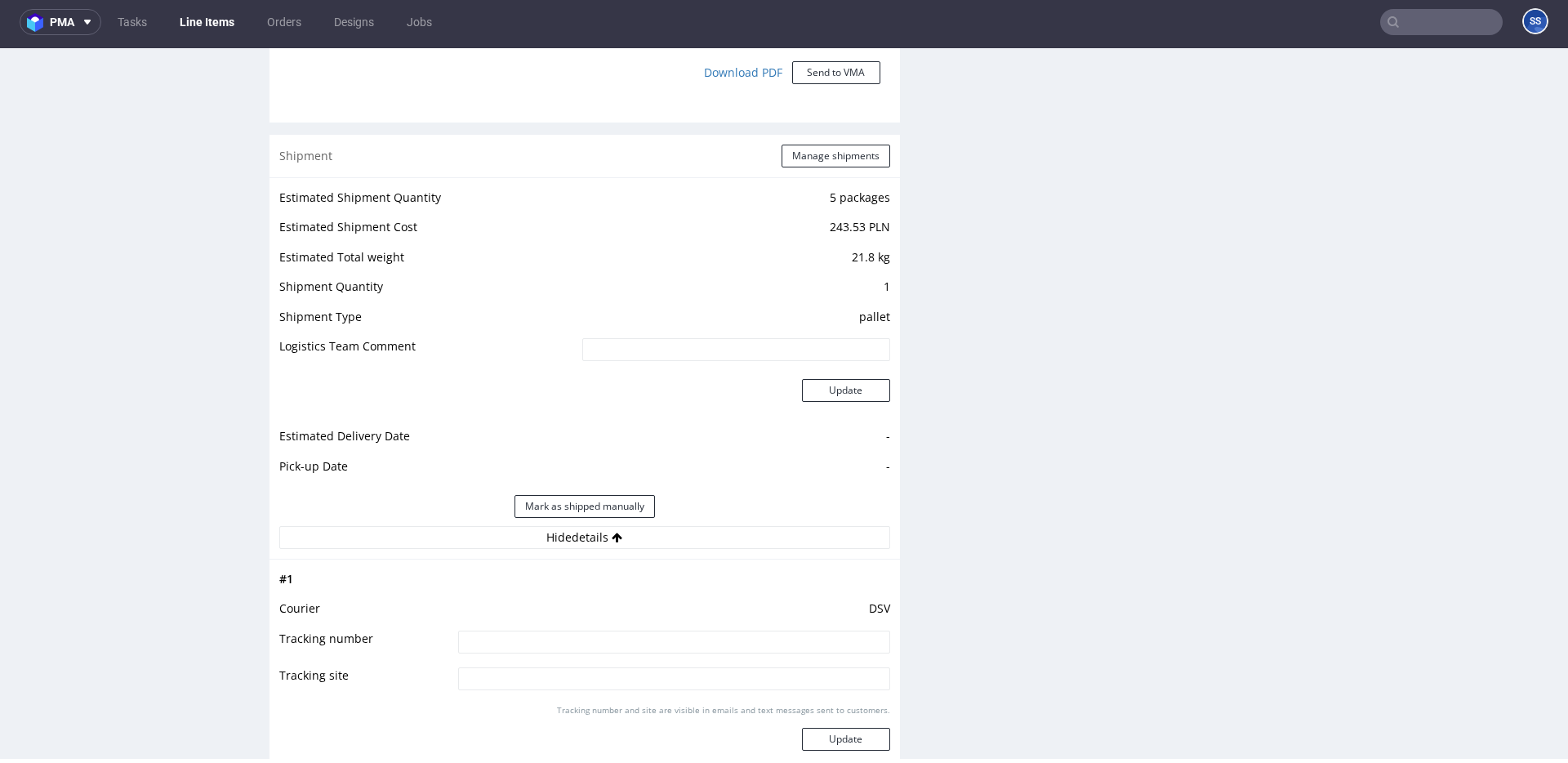
scroll to position [1546, 0]
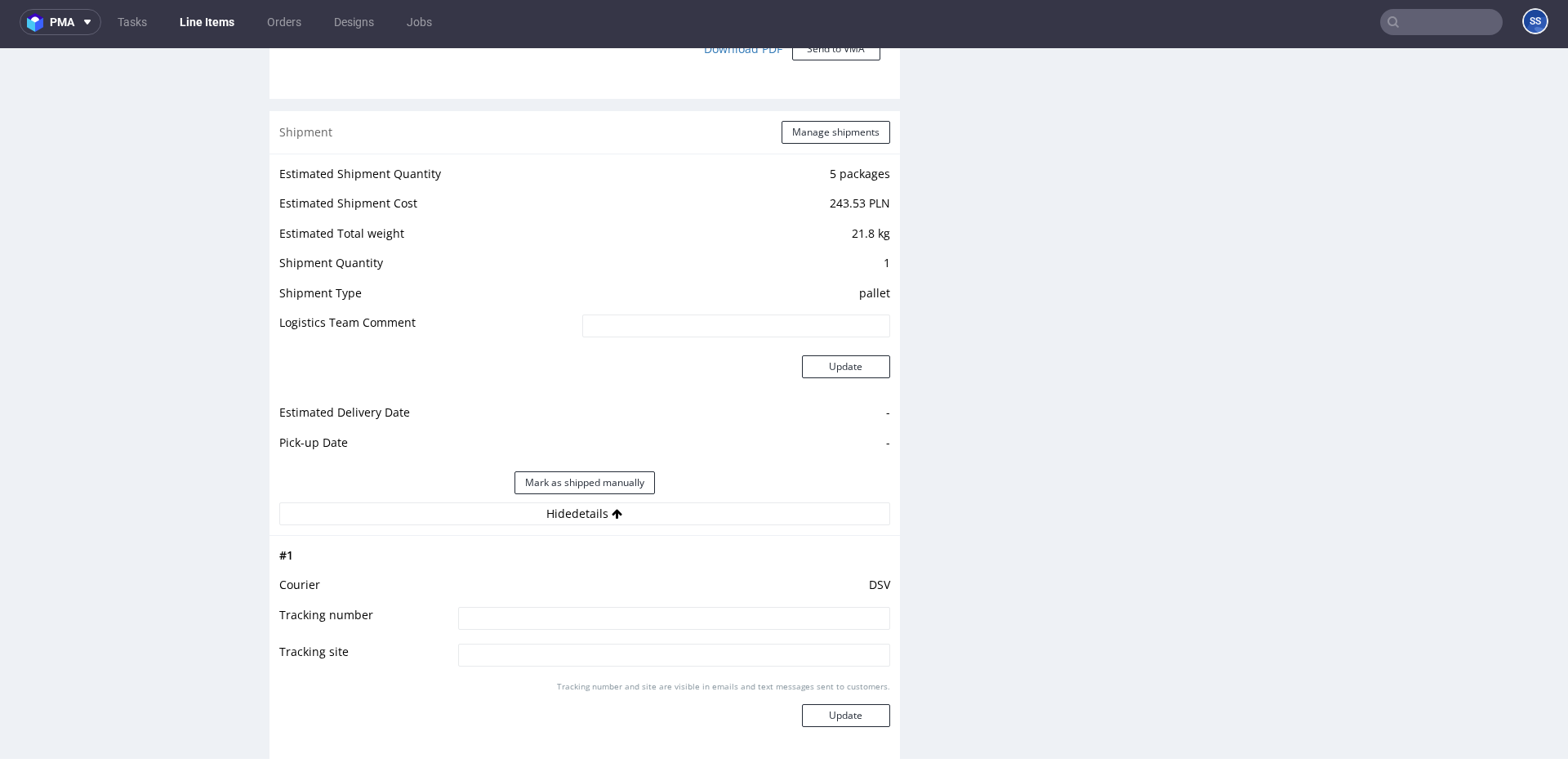
click at [608, 610] on input at bounding box center [674, 618] width 432 height 23
paste input "40257145950415025241"
type input "40257145950415025241"
click at [844, 719] on button "Update" at bounding box center [845, 716] width 88 height 23
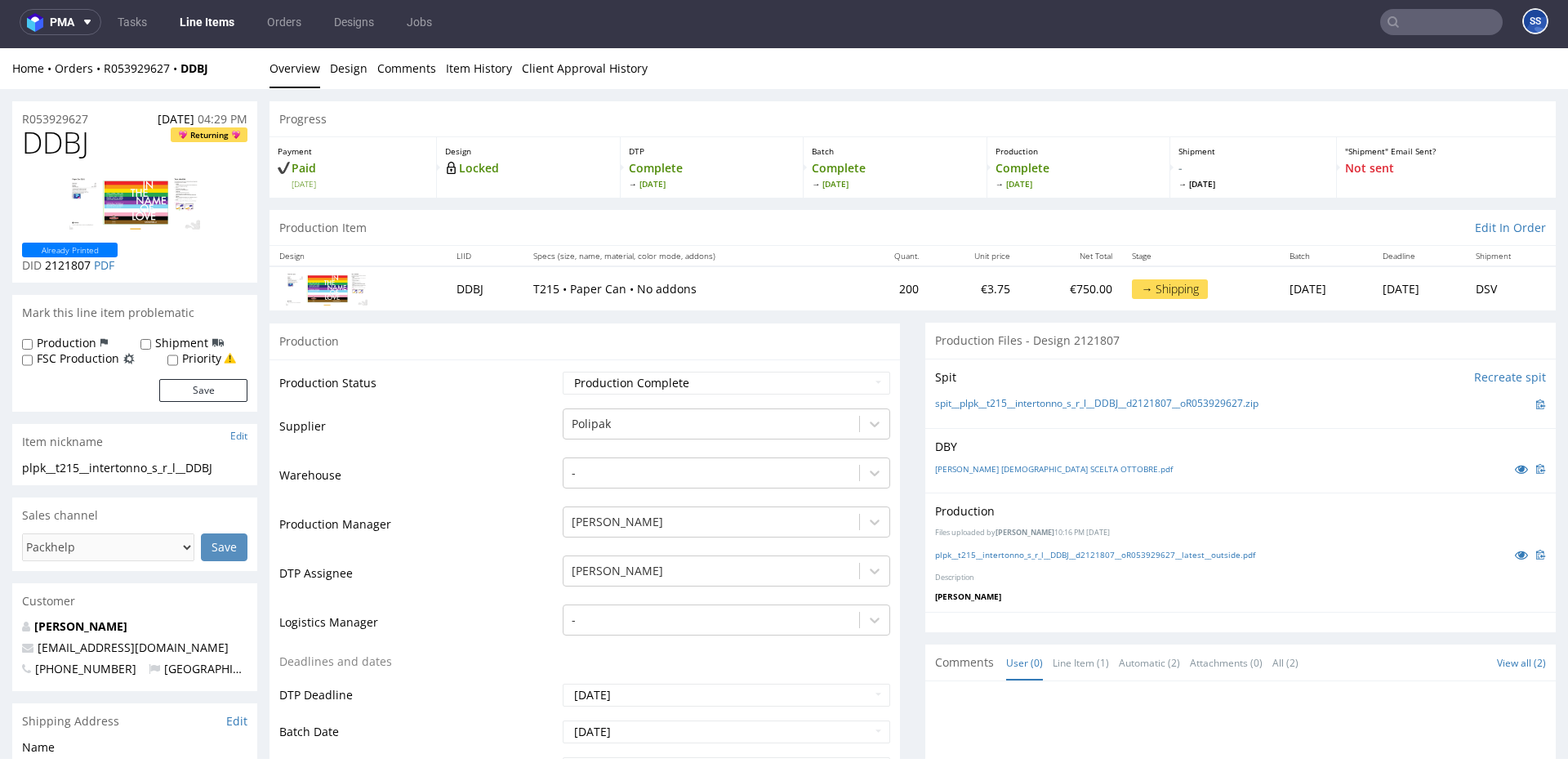
scroll to position [0, 0]
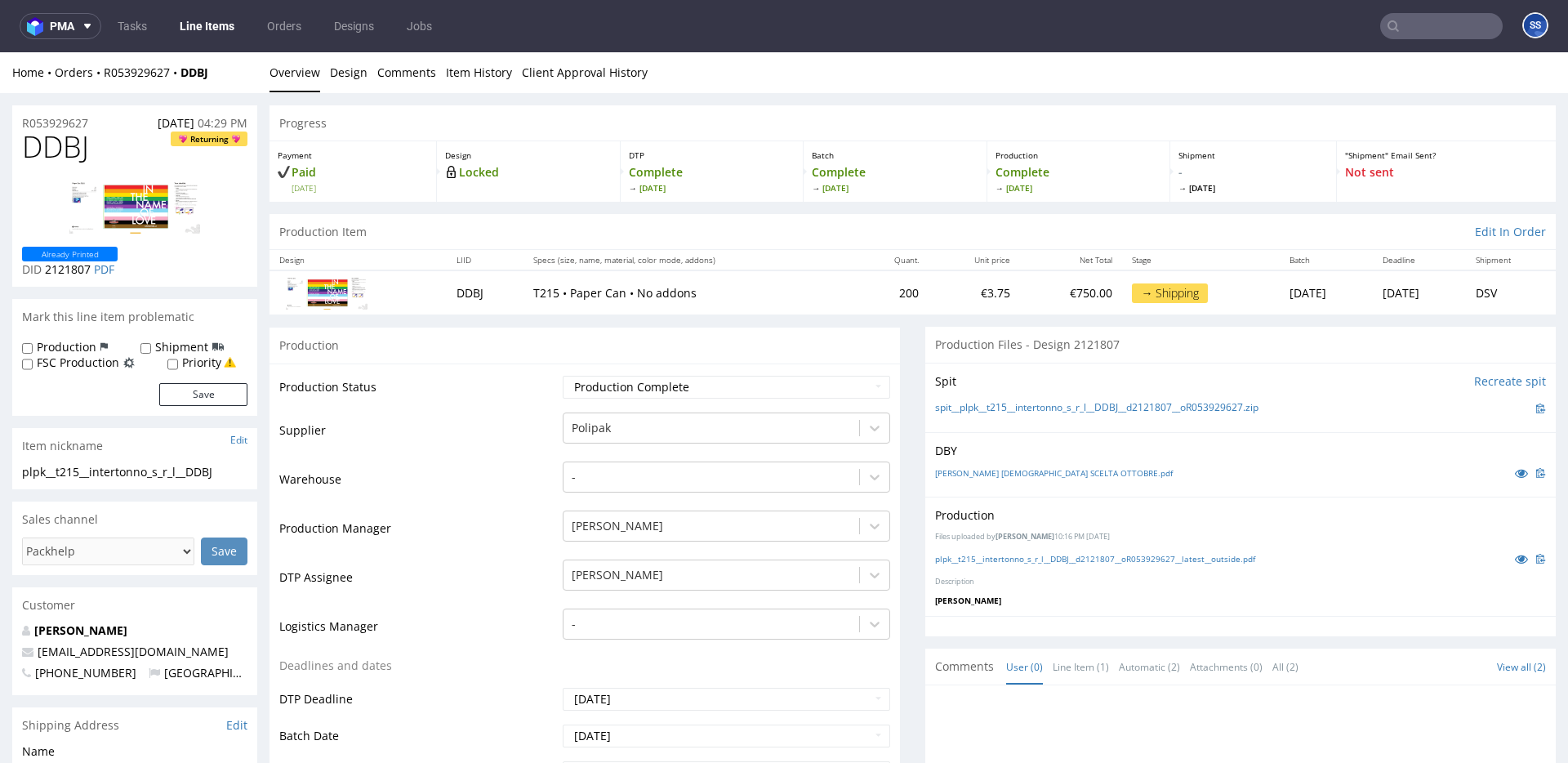
click at [216, 28] on link "Line Items" at bounding box center [207, 25] width 75 height 26
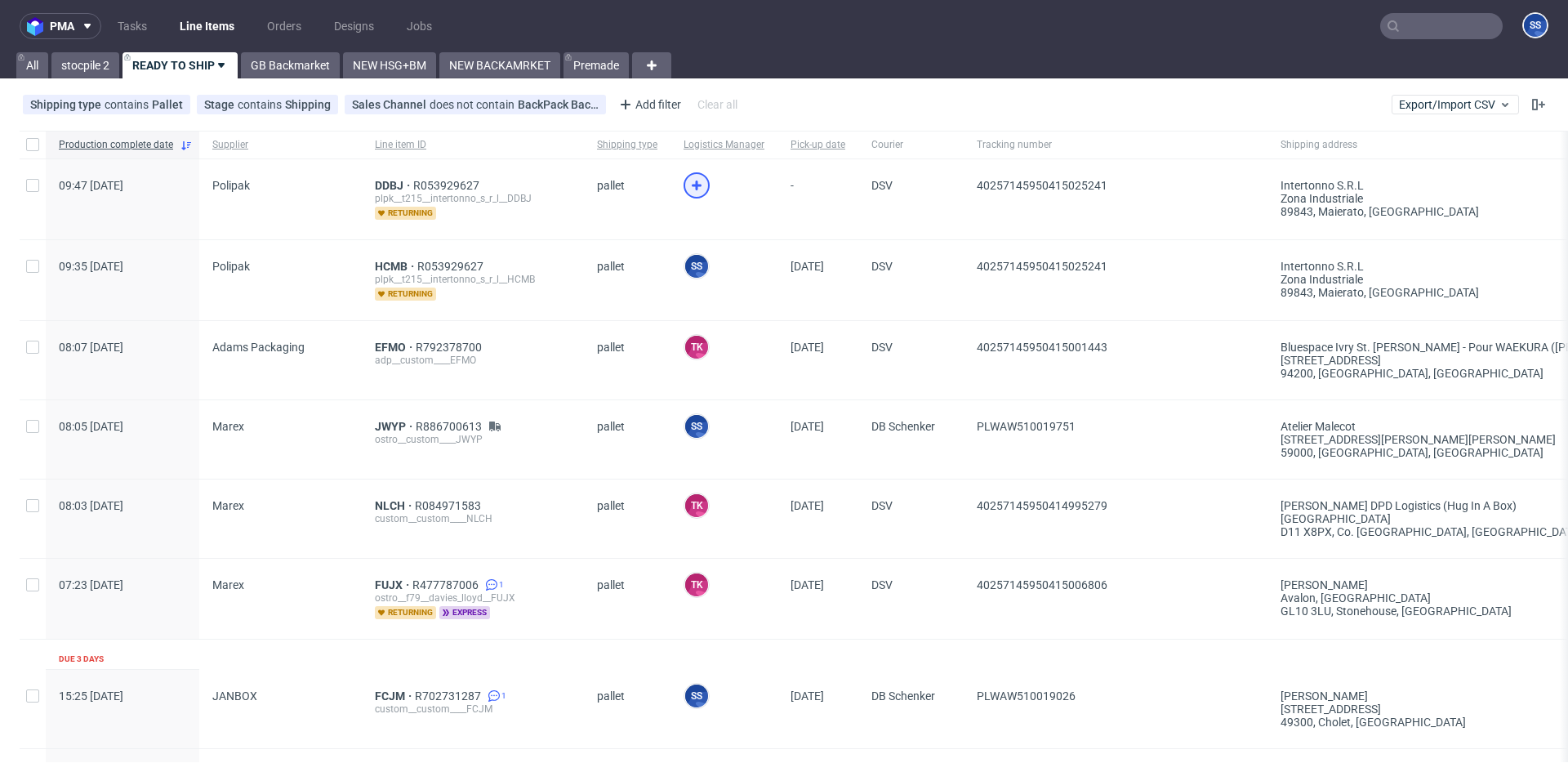
click at [687, 188] on icon at bounding box center [697, 186] width 20 height 20
click at [396, 178] on div "DDBJ R053929627 plpk__t215__intertonno_s_r_l__DDBJ returning" at bounding box center [473, 199] width 222 height 80
click at [394, 179] on span "DDBJ" at bounding box center [394, 186] width 38 height 13
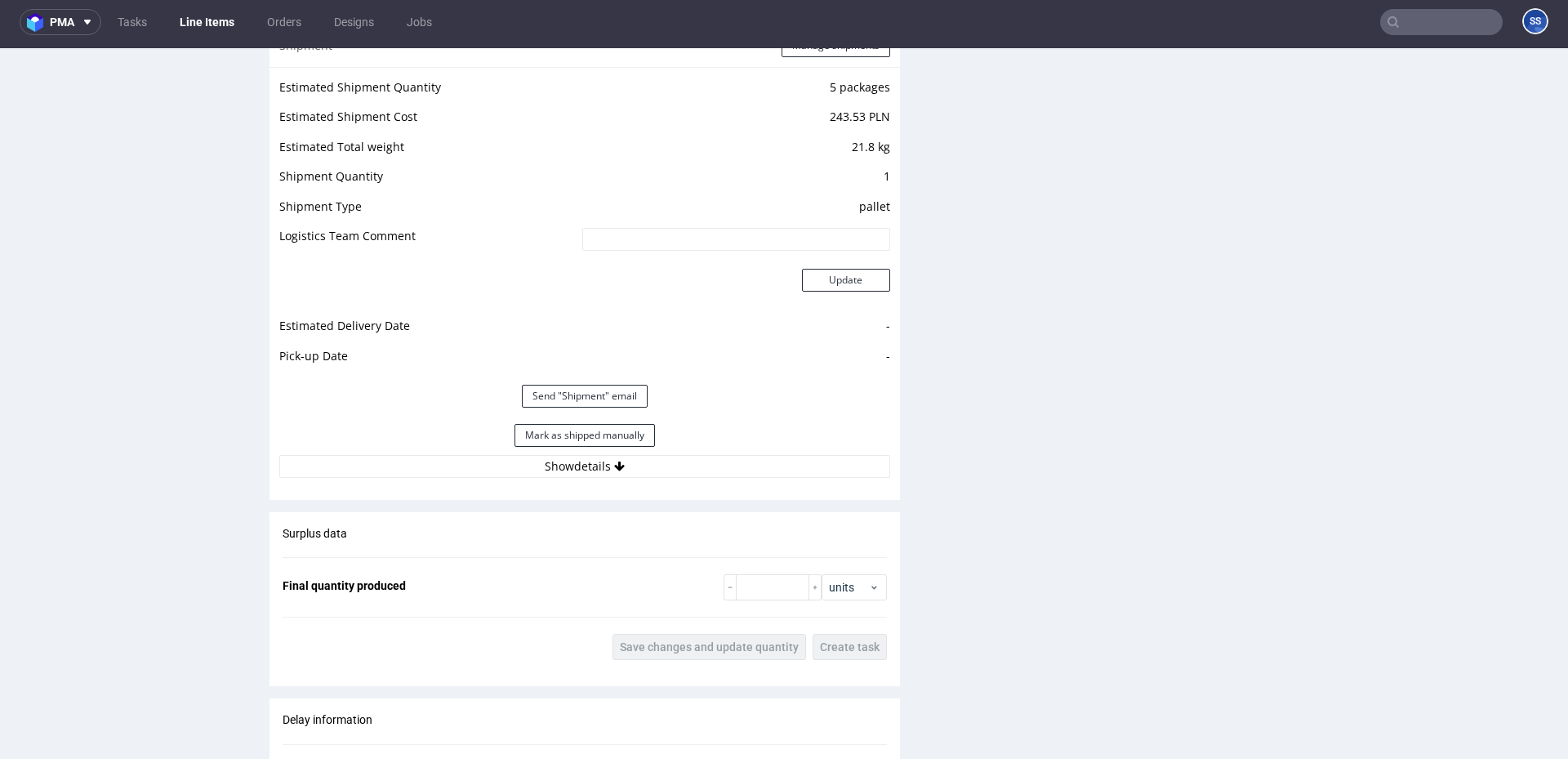
scroll to position [1745, 0]
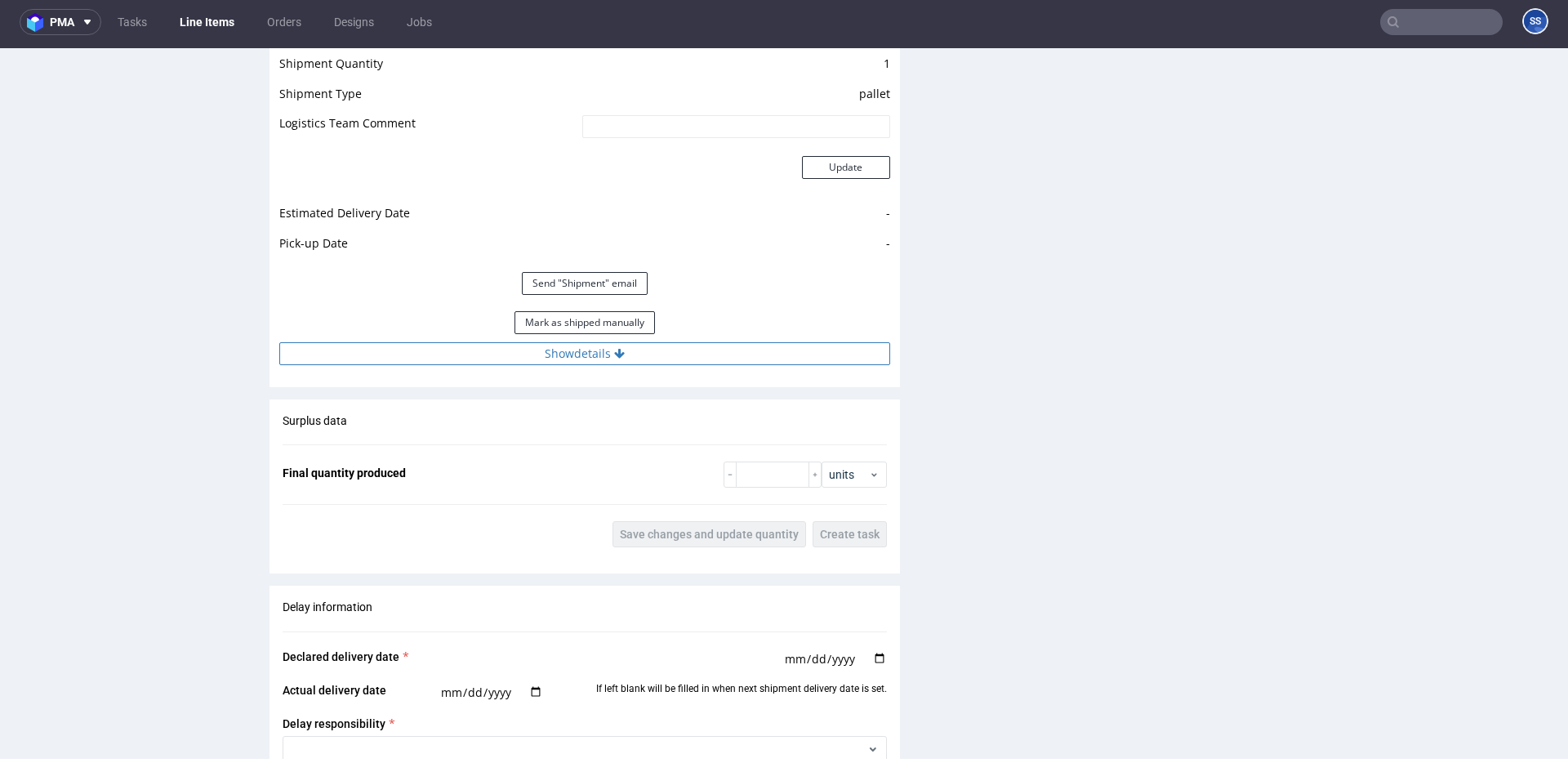
click at [579, 351] on button "Show details" at bounding box center [584, 354] width 611 height 23
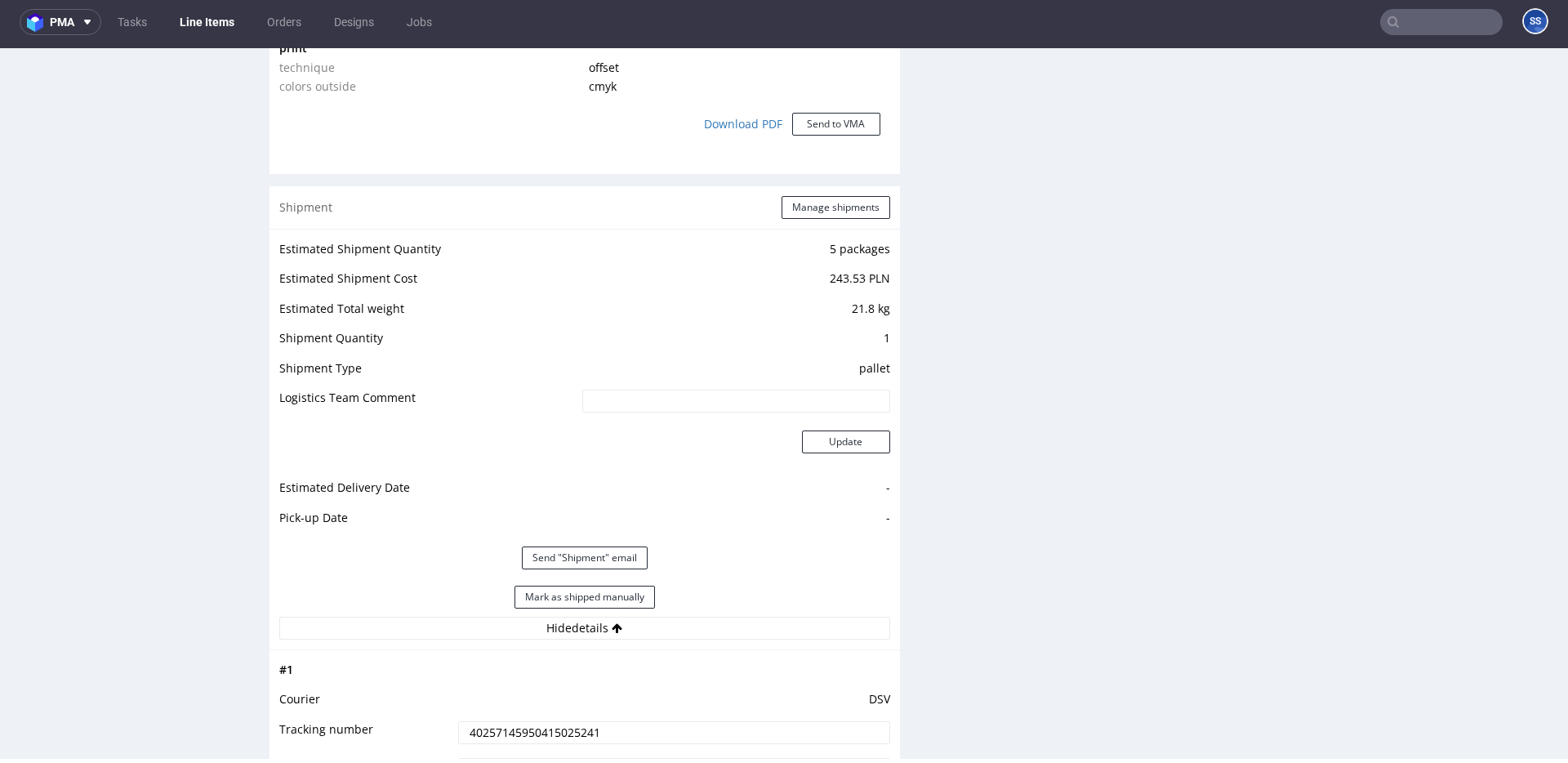
scroll to position [1457, 0]
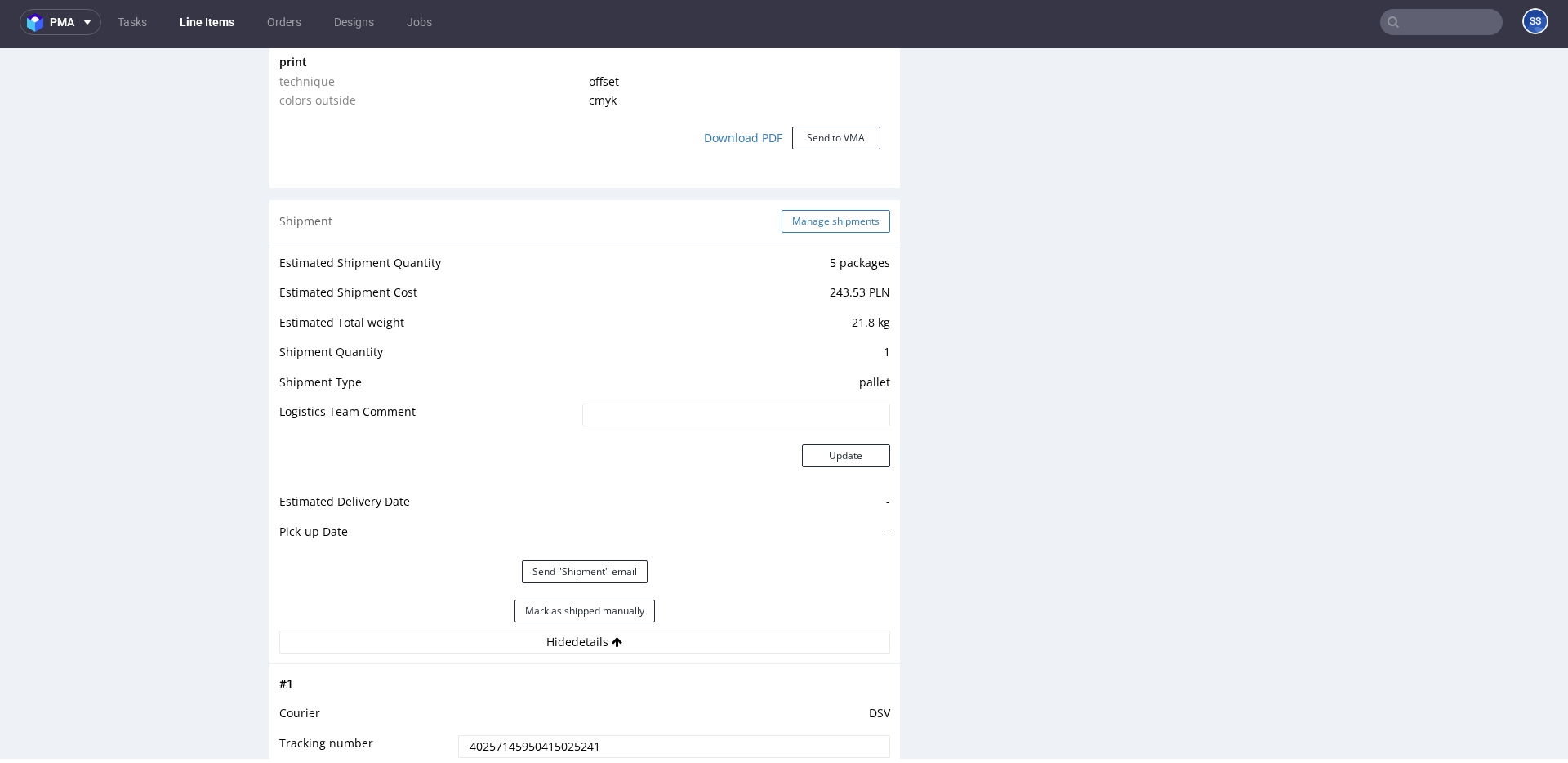
click at [832, 229] on button "Manage shipments" at bounding box center [836, 221] width 109 height 23
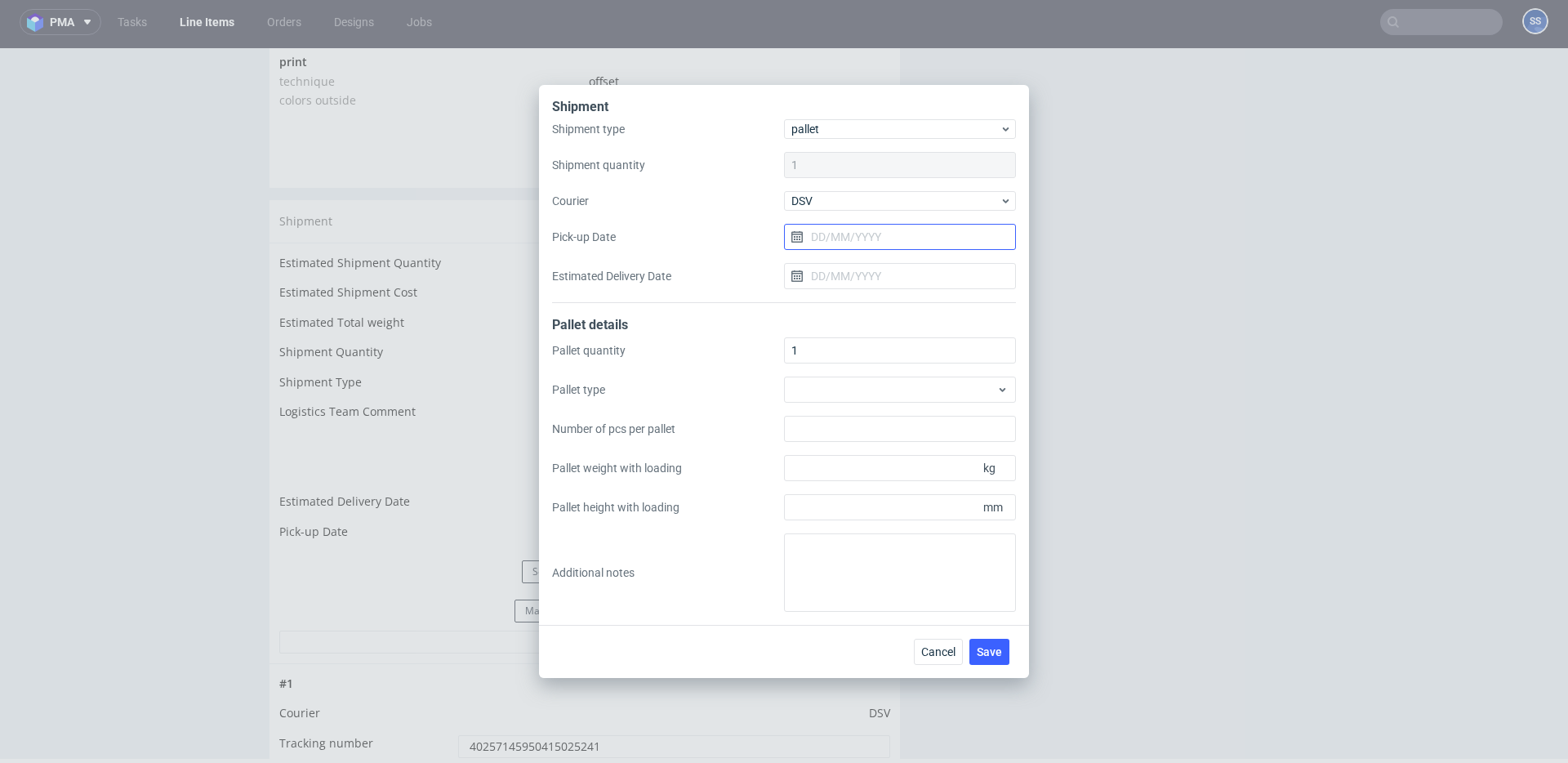
click at [831, 238] on input "Pick-up Date" at bounding box center [900, 236] width 232 height 26
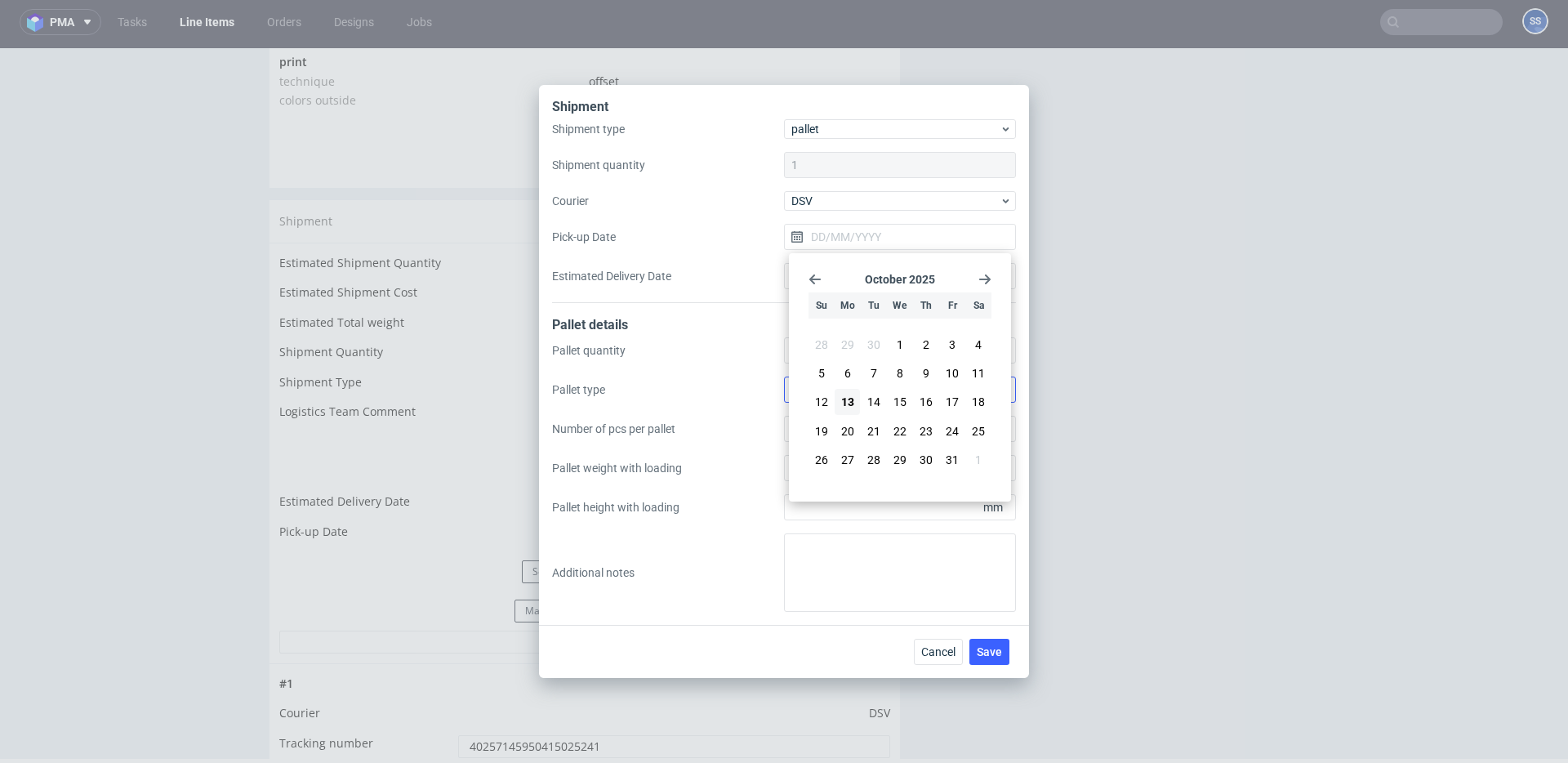
click at [885, 393] on button "14" at bounding box center [874, 402] width 25 height 26
type input "[DATE]"
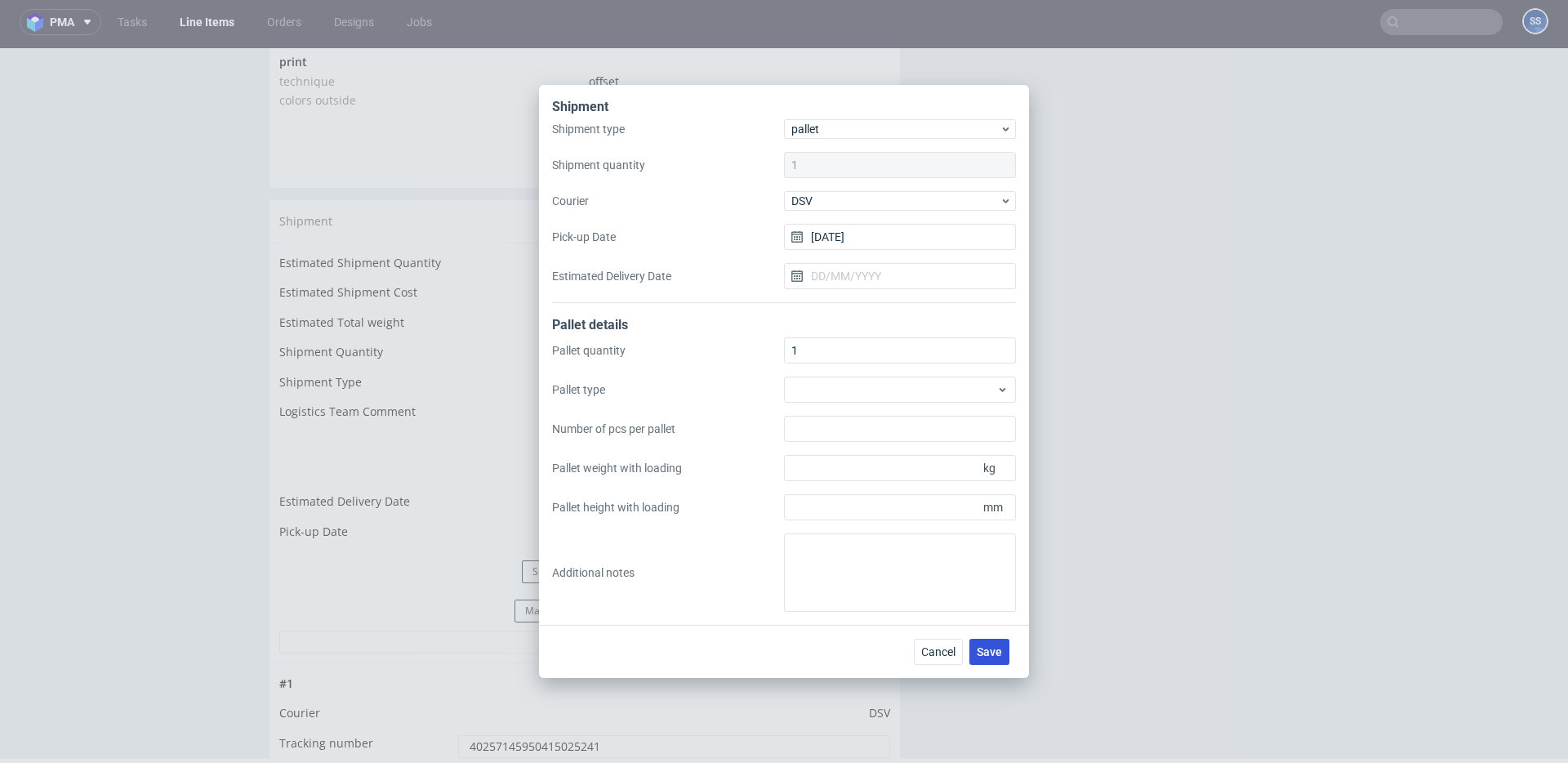
click at [992, 657] on span "Save" at bounding box center [990, 652] width 25 height 12
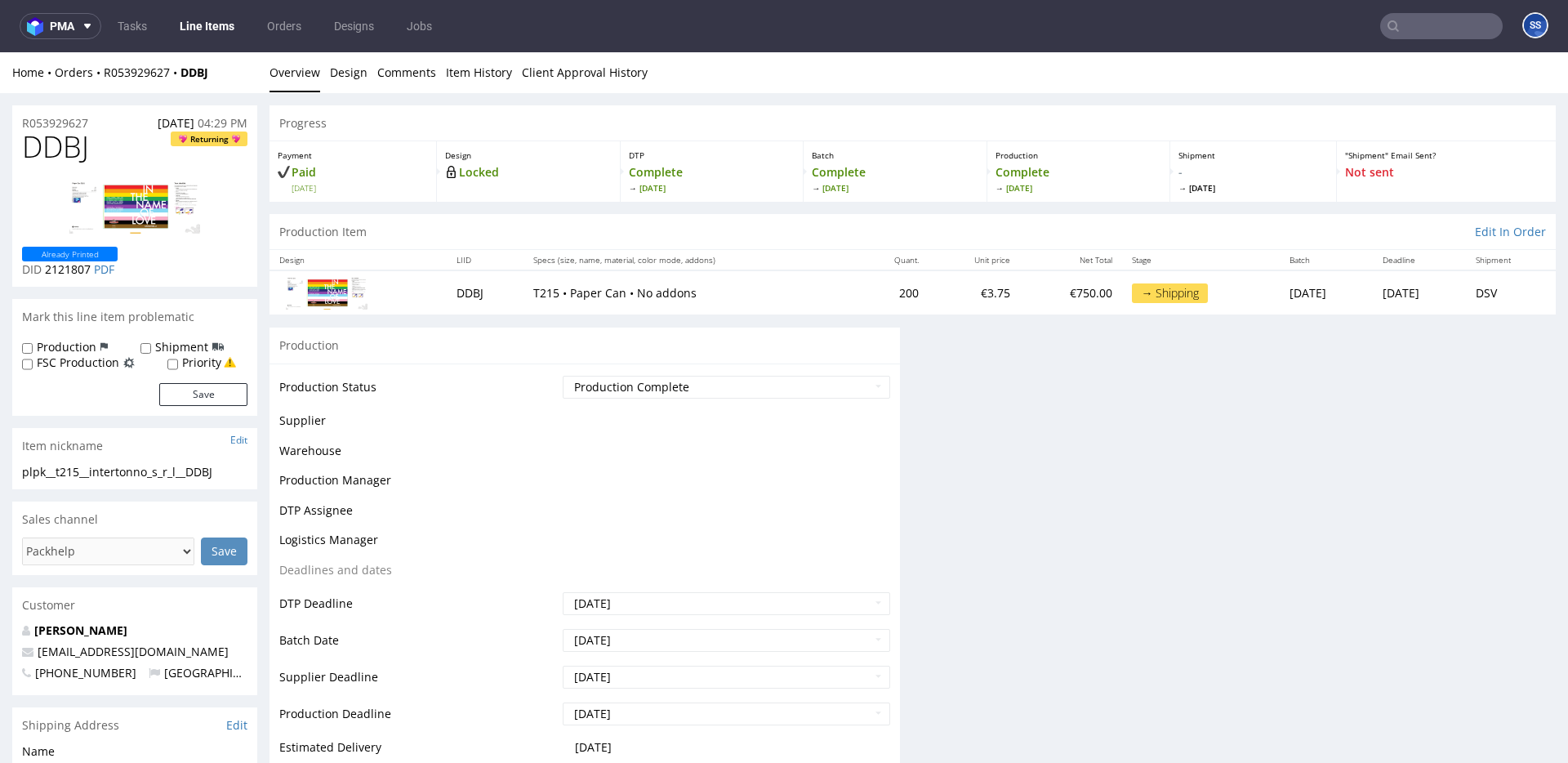
click at [222, 36] on link "Line Items" at bounding box center [207, 25] width 75 height 26
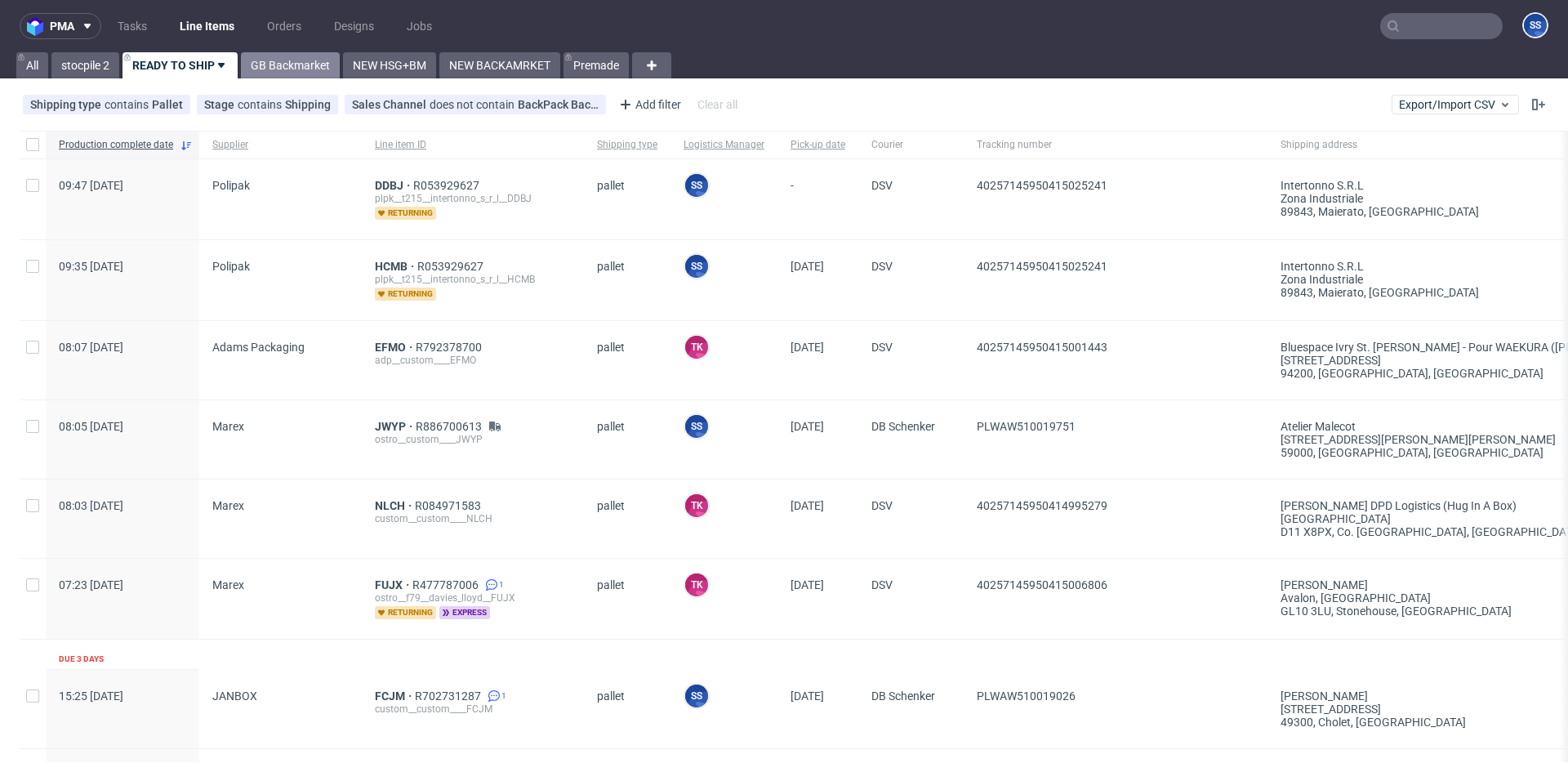
click at [305, 65] on link "GB Backmarket" at bounding box center [290, 65] width 99 height 26
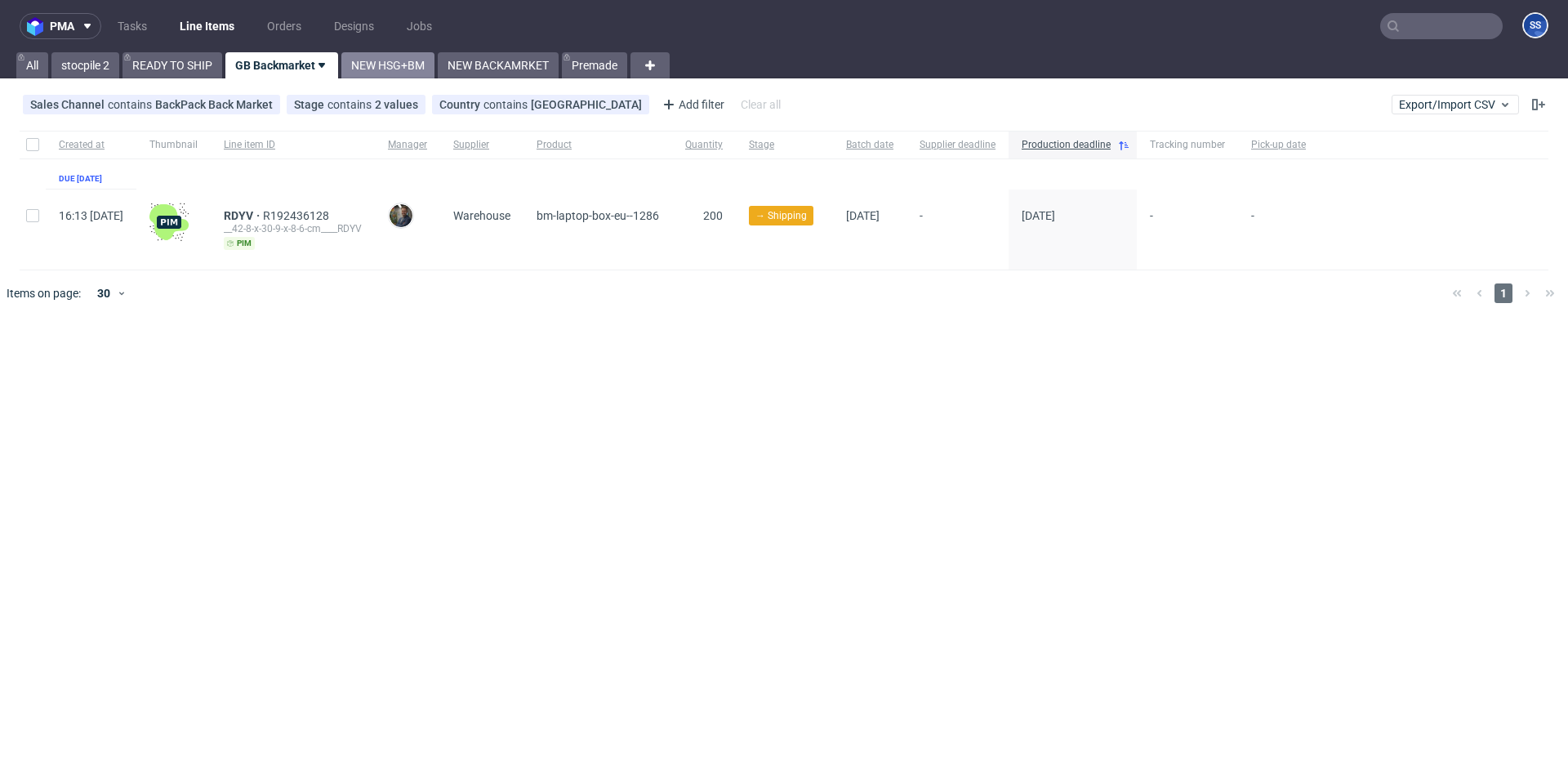
click at [396, 68] on link "NEW HSG+BM" at bounding box center [388, 65] width 93 height 26
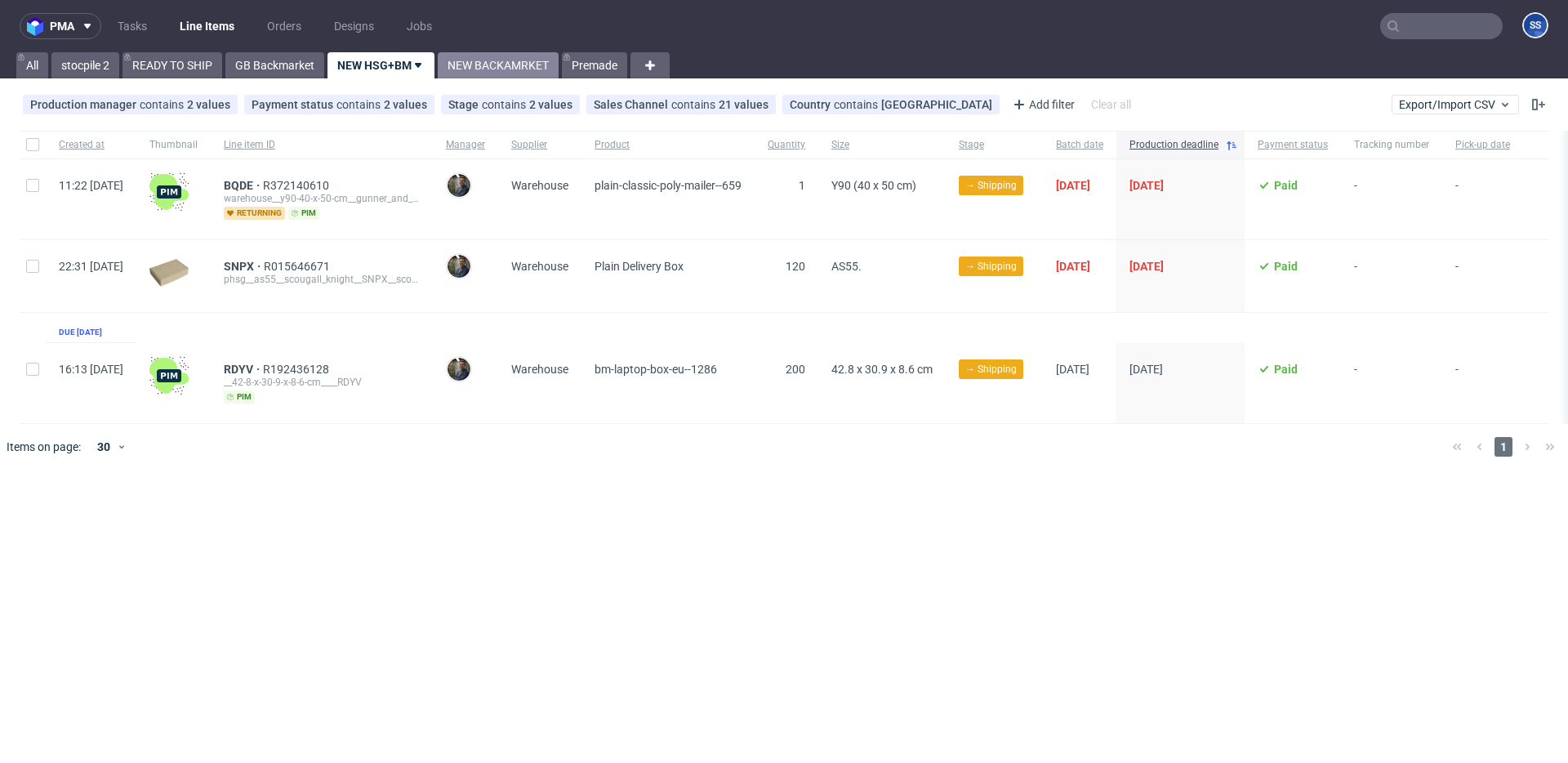
click at [460, 70] on link "NEW BACKAMRKET" at bounding box center [498, 65] width 121 height 26
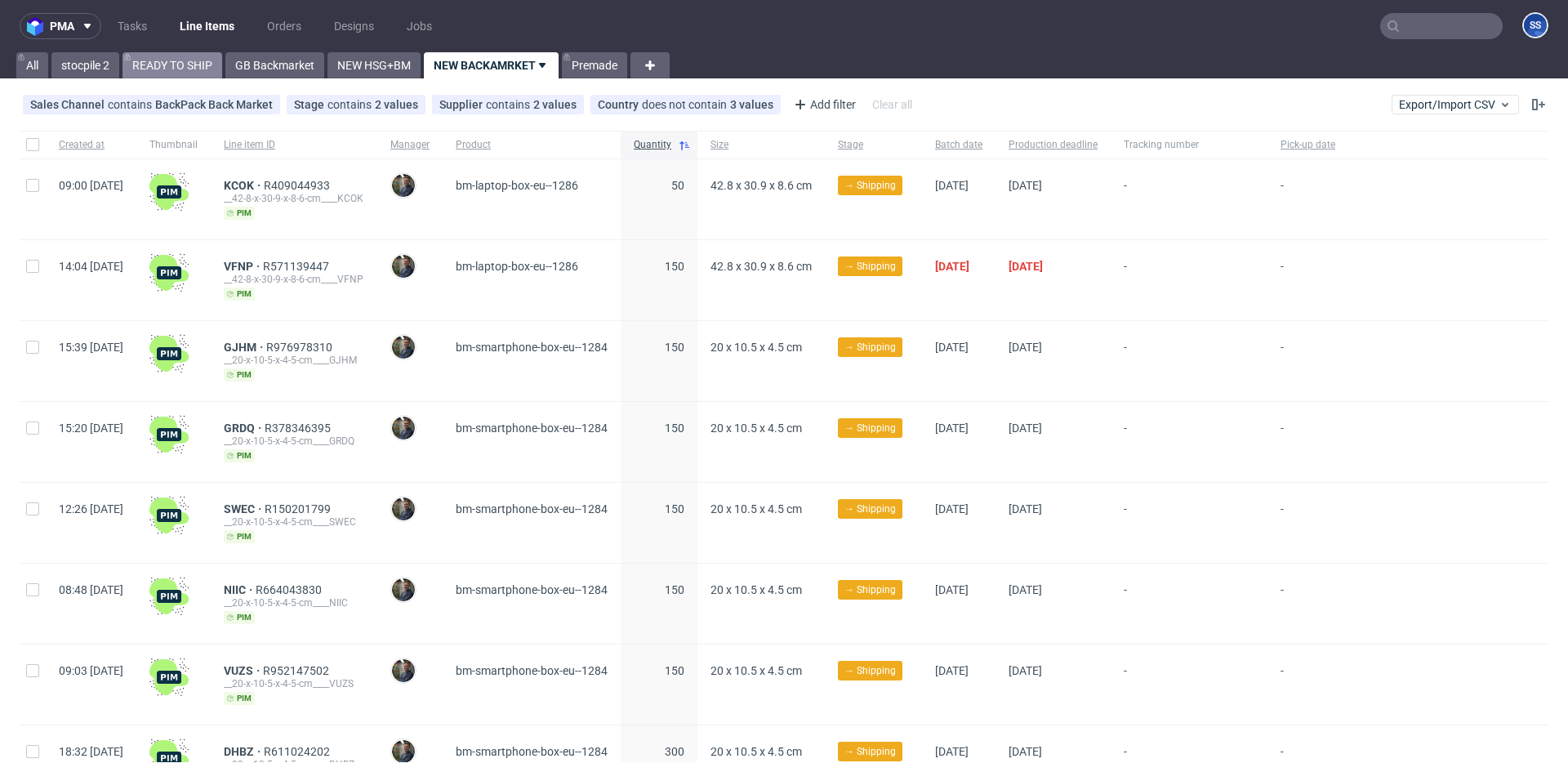
click at [143, 55] on link "READY TO SHIP" at bounding box center [173, 65] width 100 height 26
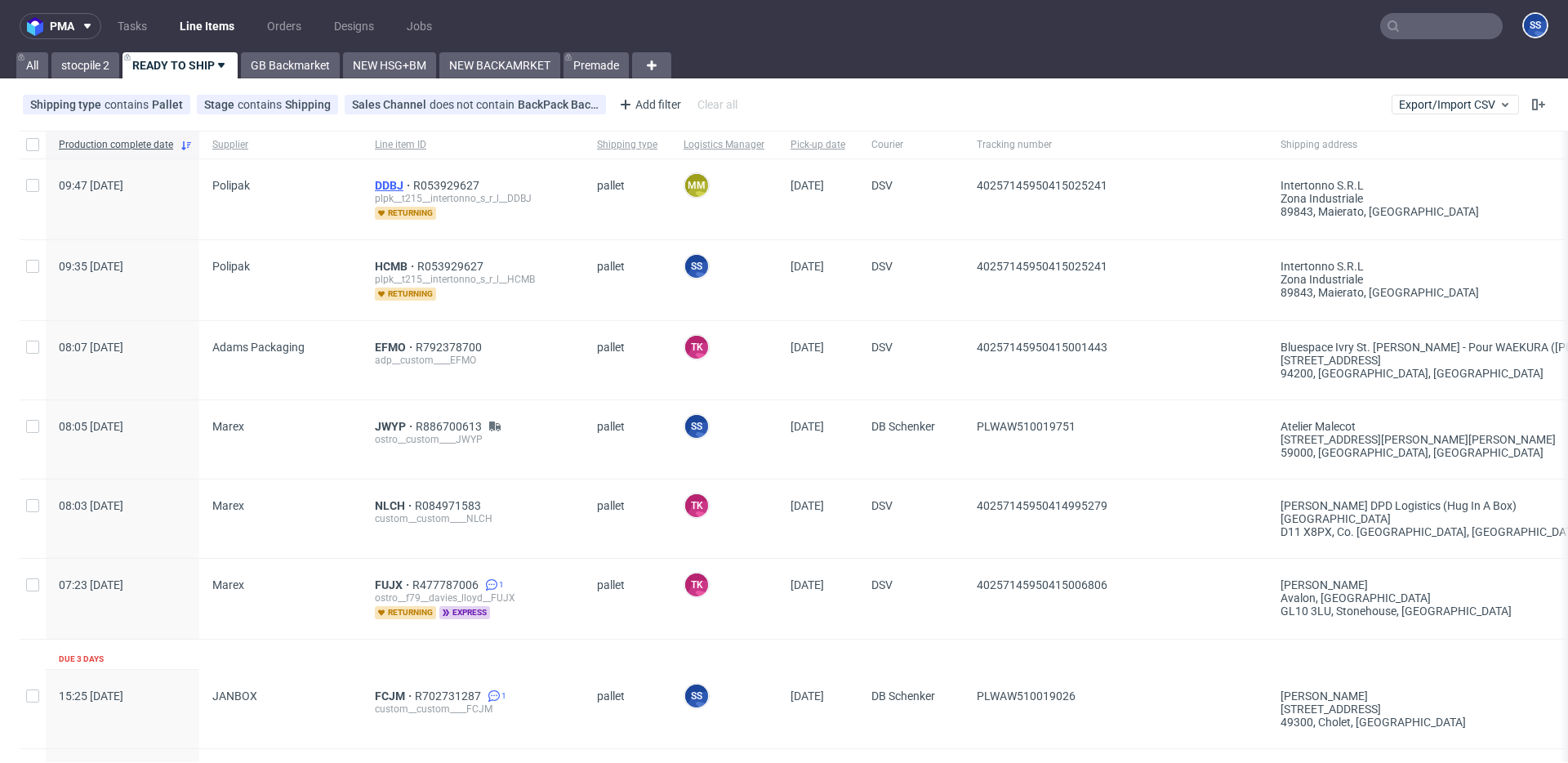
click at [381, 186] on span "DDBJ" at bounding box center [394, 186] width 38 height 13
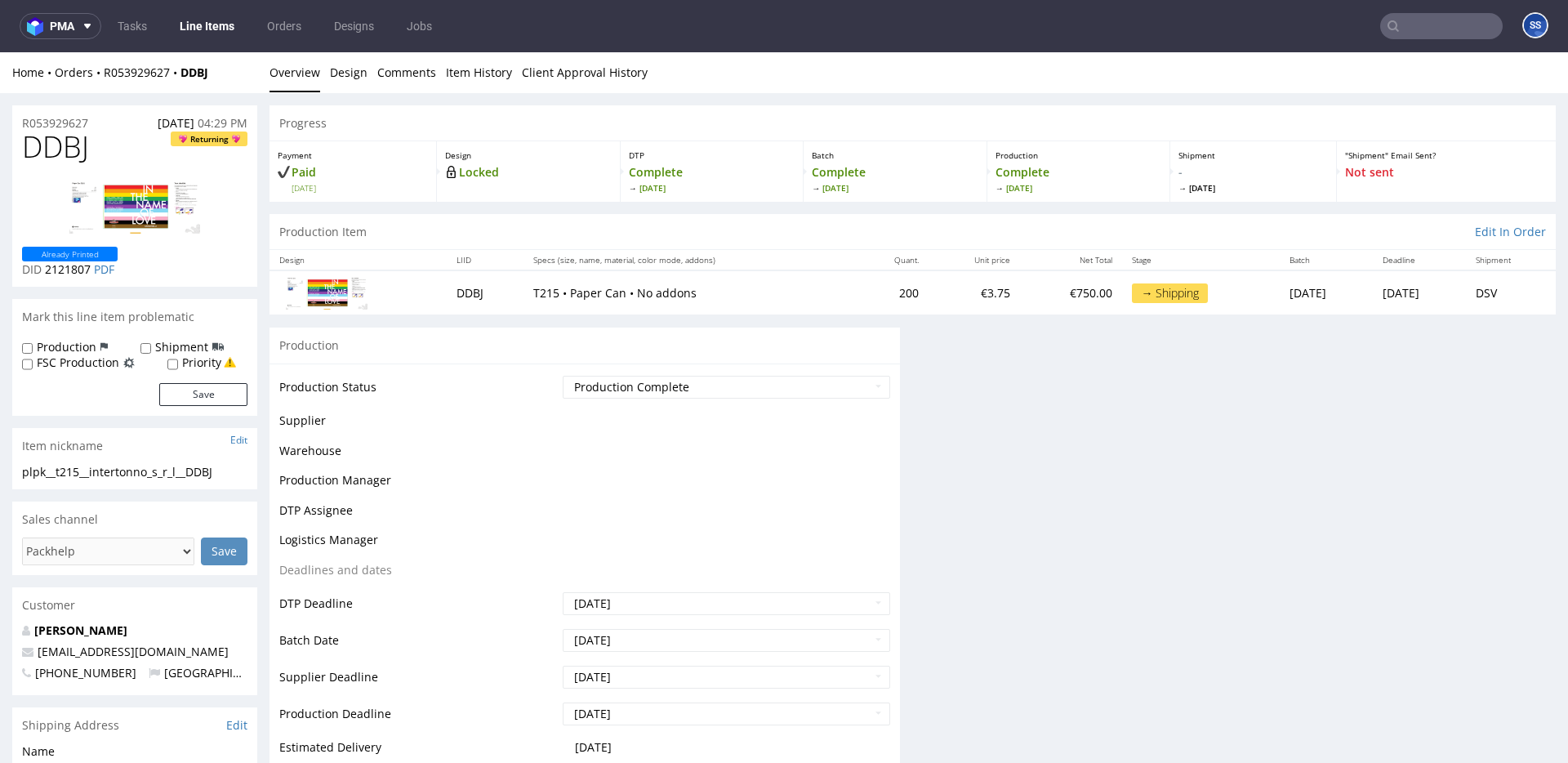
scroll to position [46, 0]
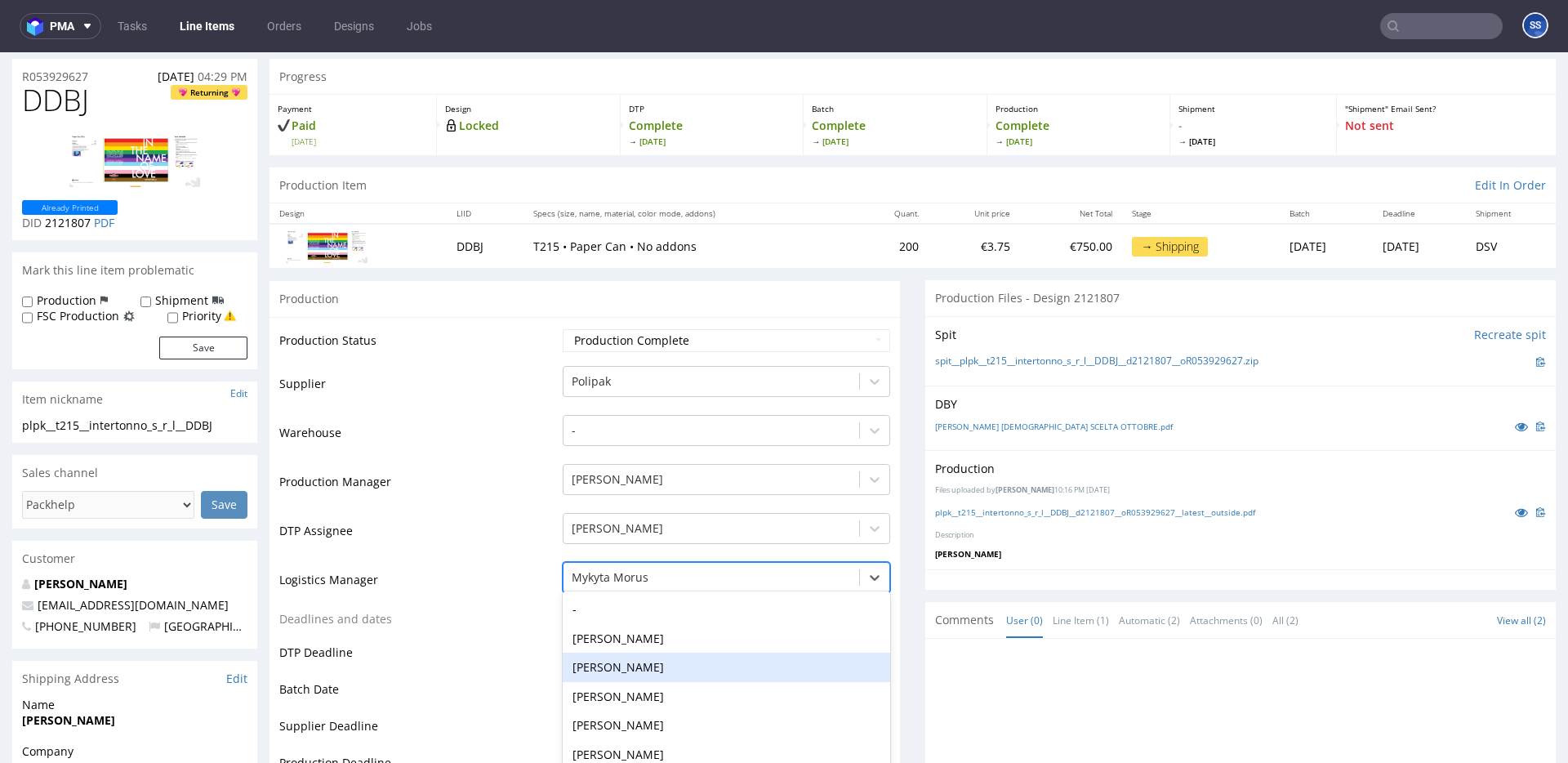
click at [654, 584] on div "Jessica Desforges, 3 of 21. 21 results available. Use Up and Down to choose opt…" at bounding box center [726, 573] width 327 height 23
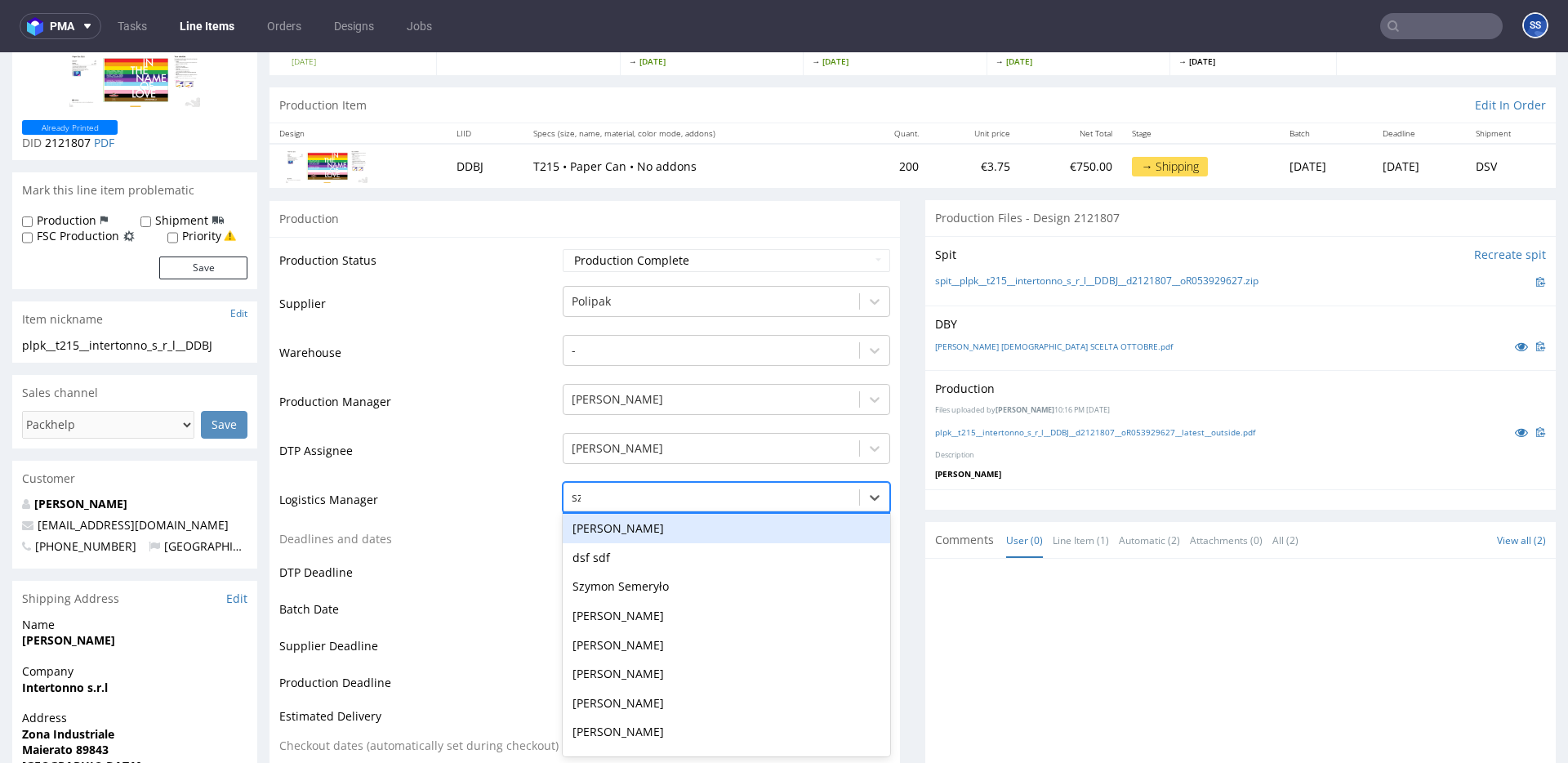
scroll to position [0, 0]
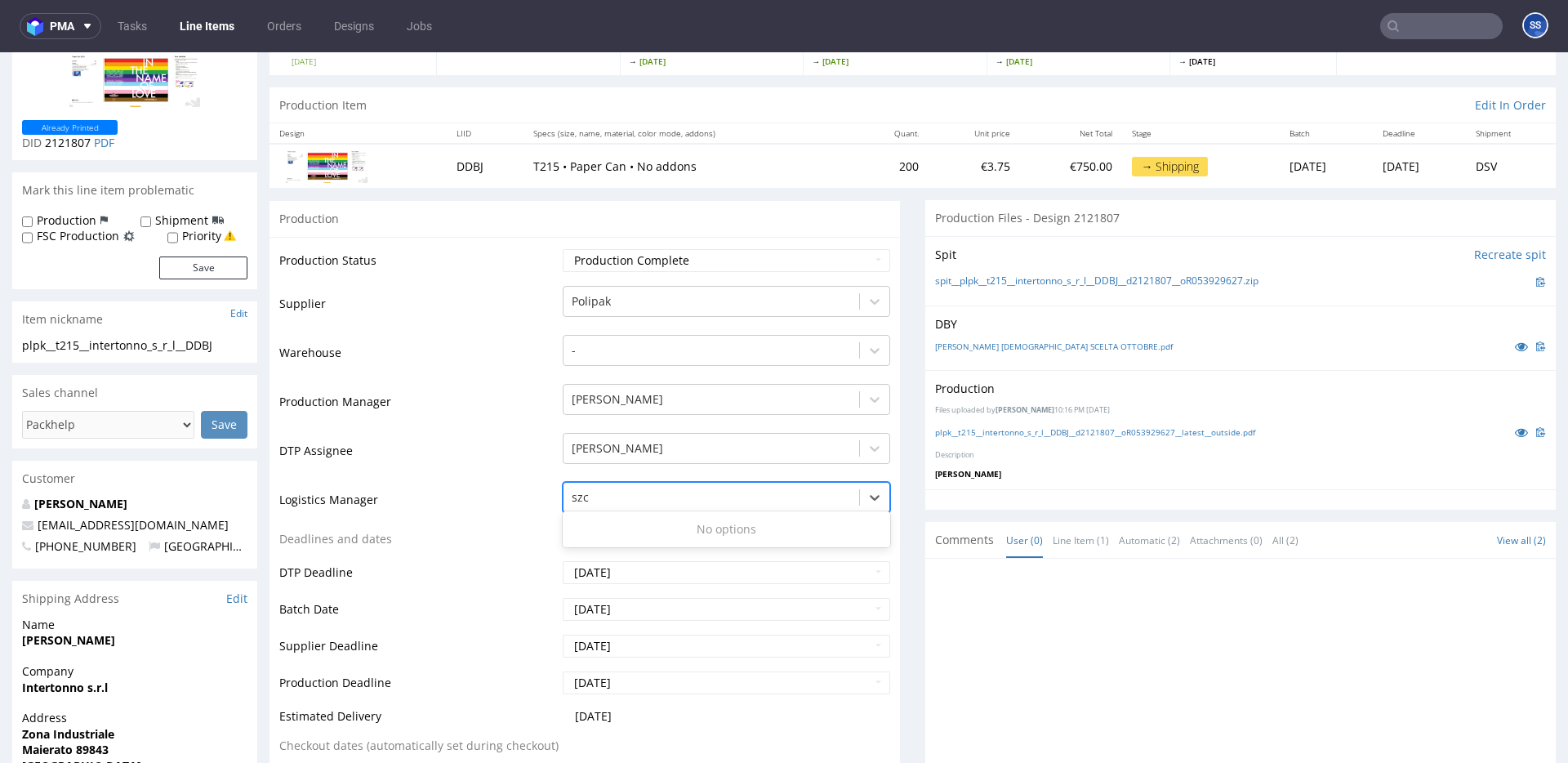
type input "sz"
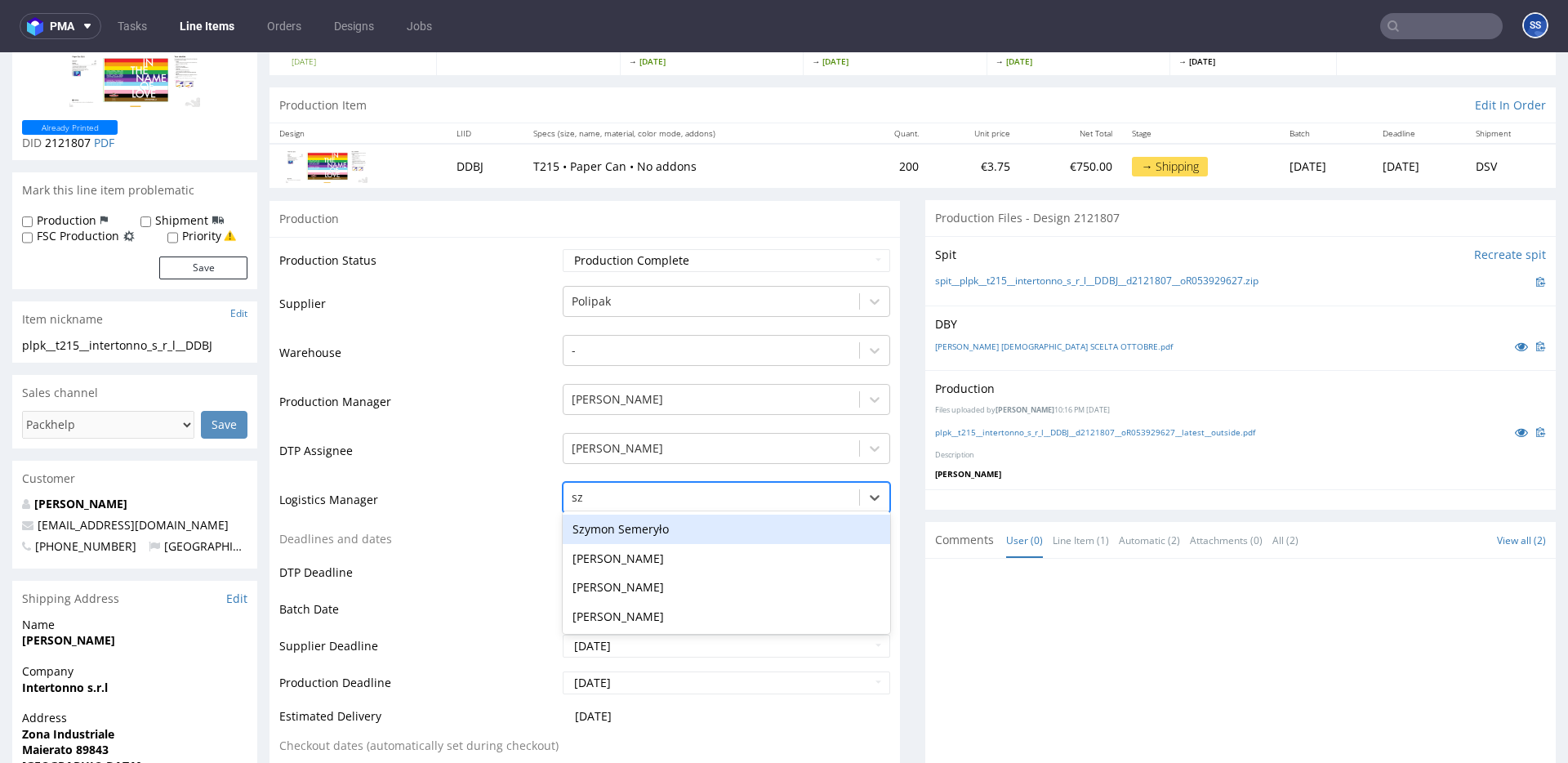
click at [645, 524] on div "Szymon Semeryło" at bounding box center [726, 529] width 327 height 29
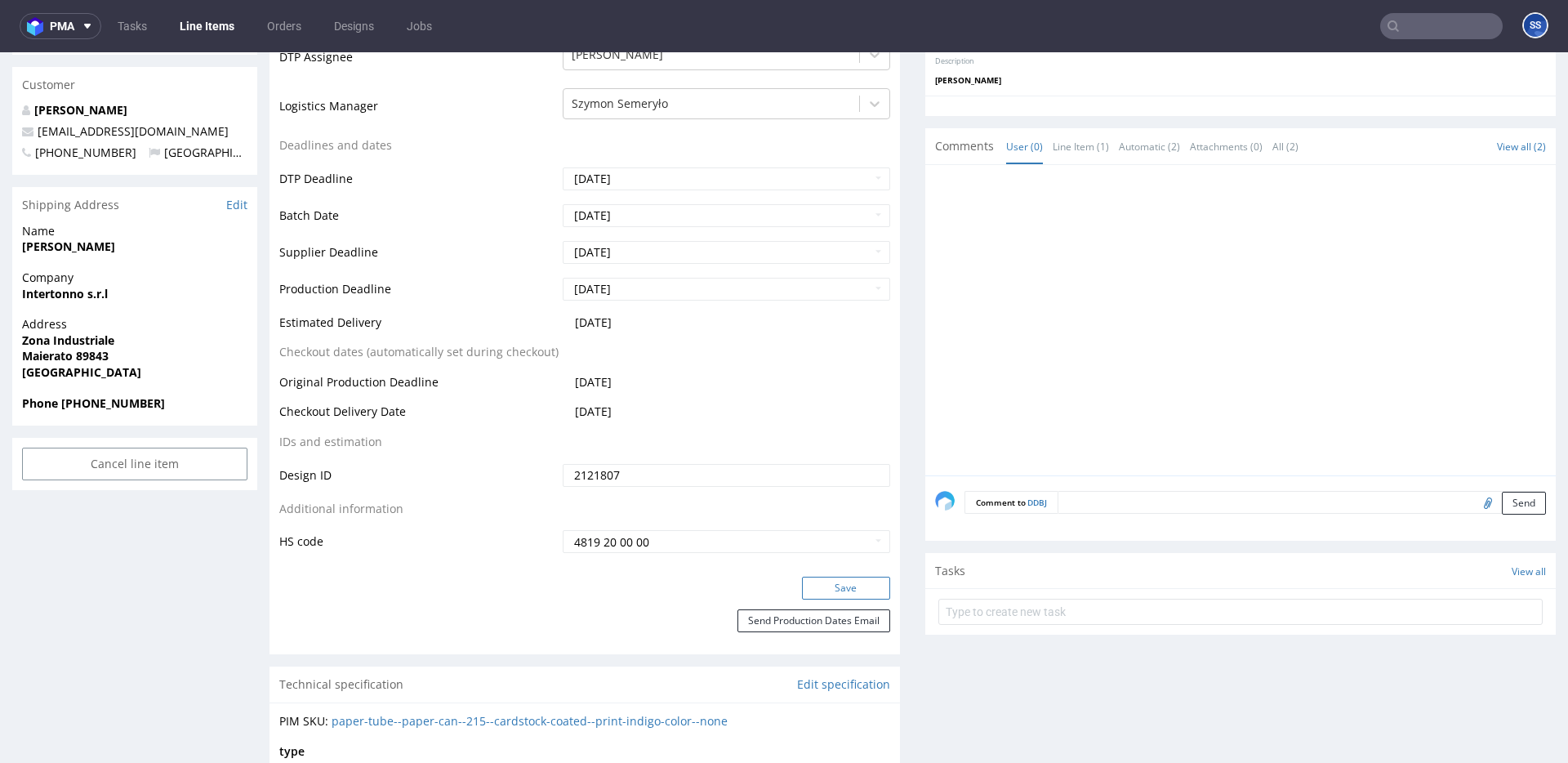
click at [837, 588] on button "Save" at bounding box center [845, 587] width 88 height 23
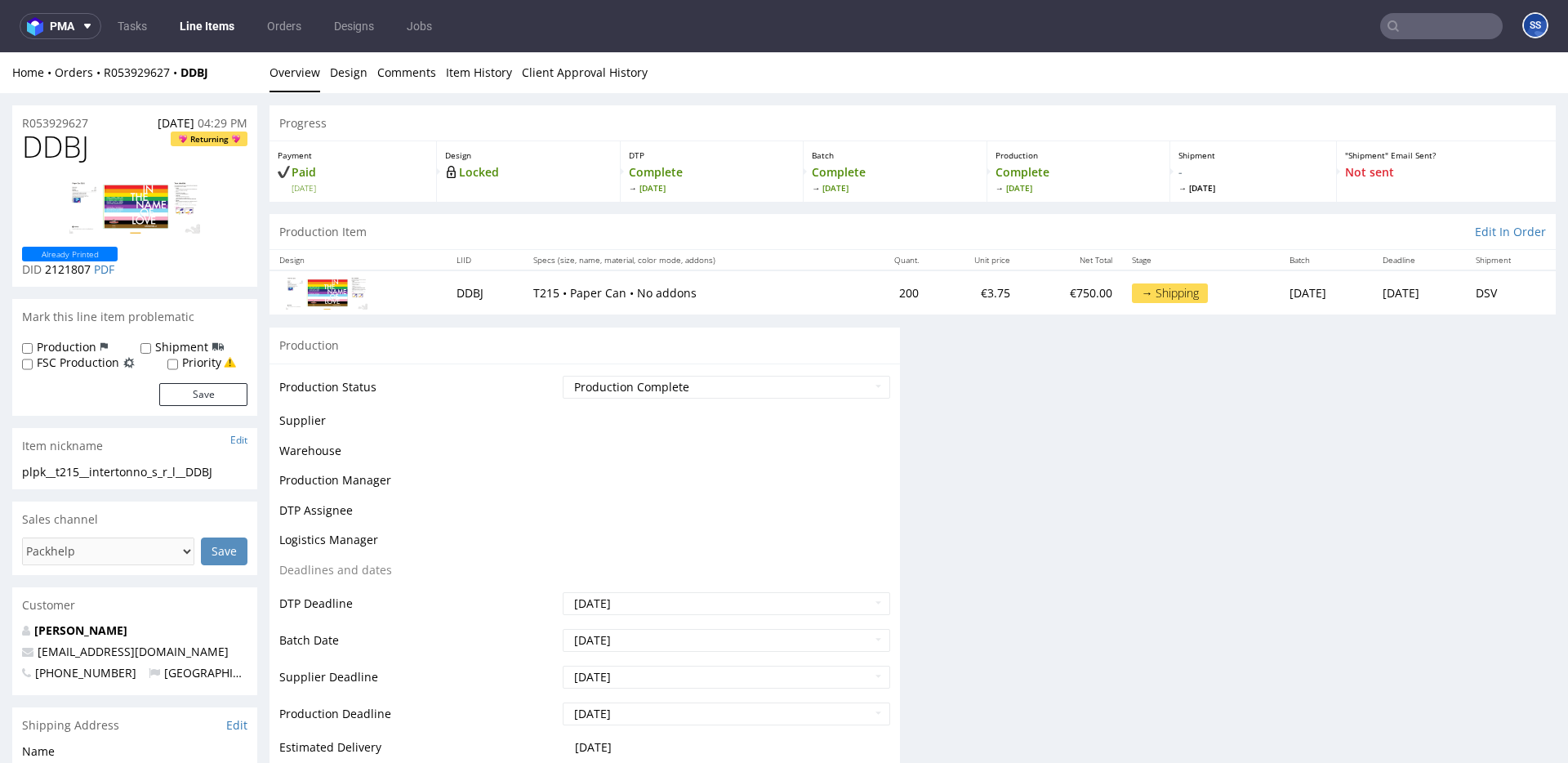
click at [214, 23] on link "Line Items" at bounding box center [207, 25] width 75 height 26
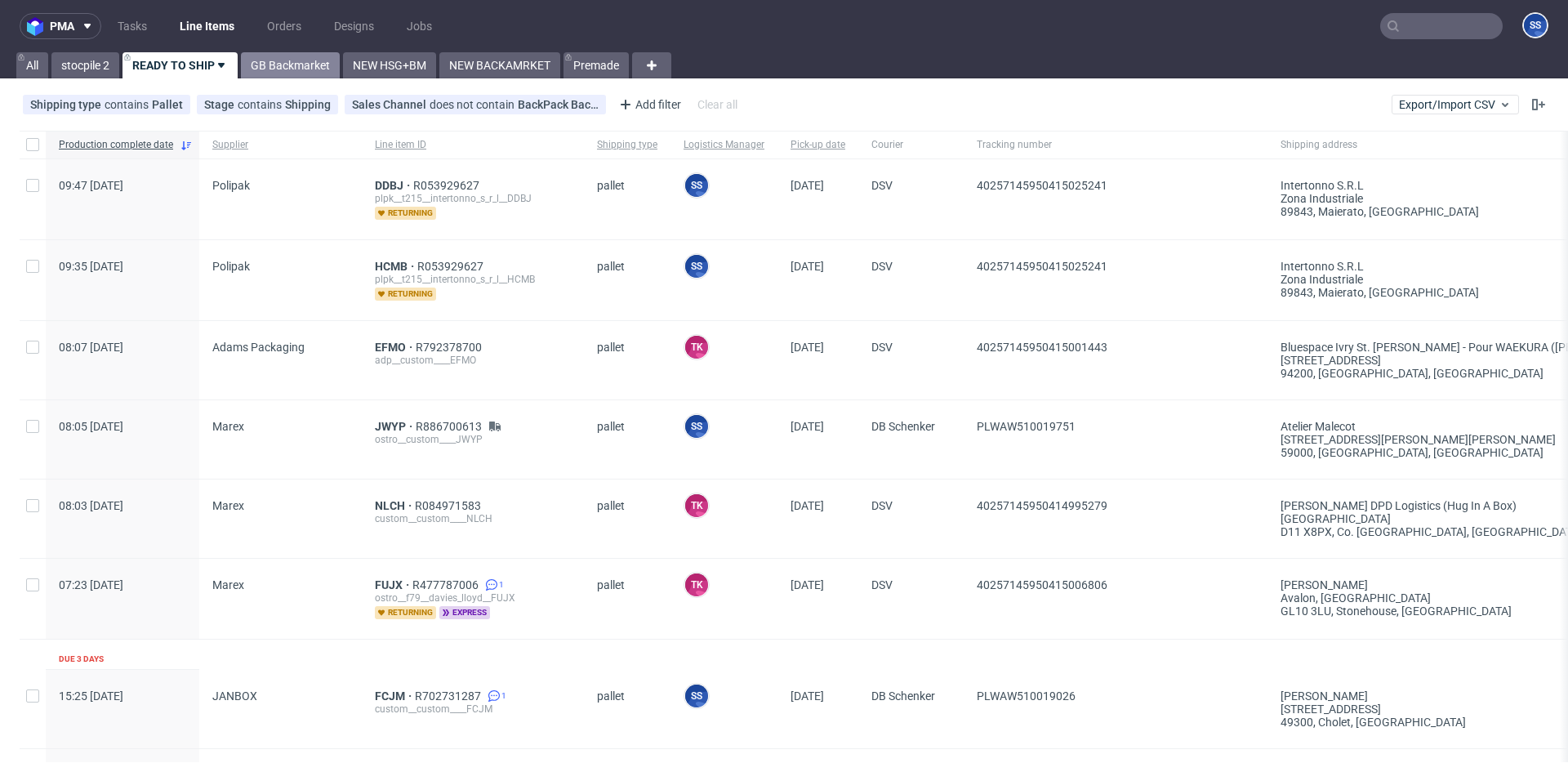
click at [275, 68] on link "GB Backmarket" at bounding box center [290, 65] width 99 height 26
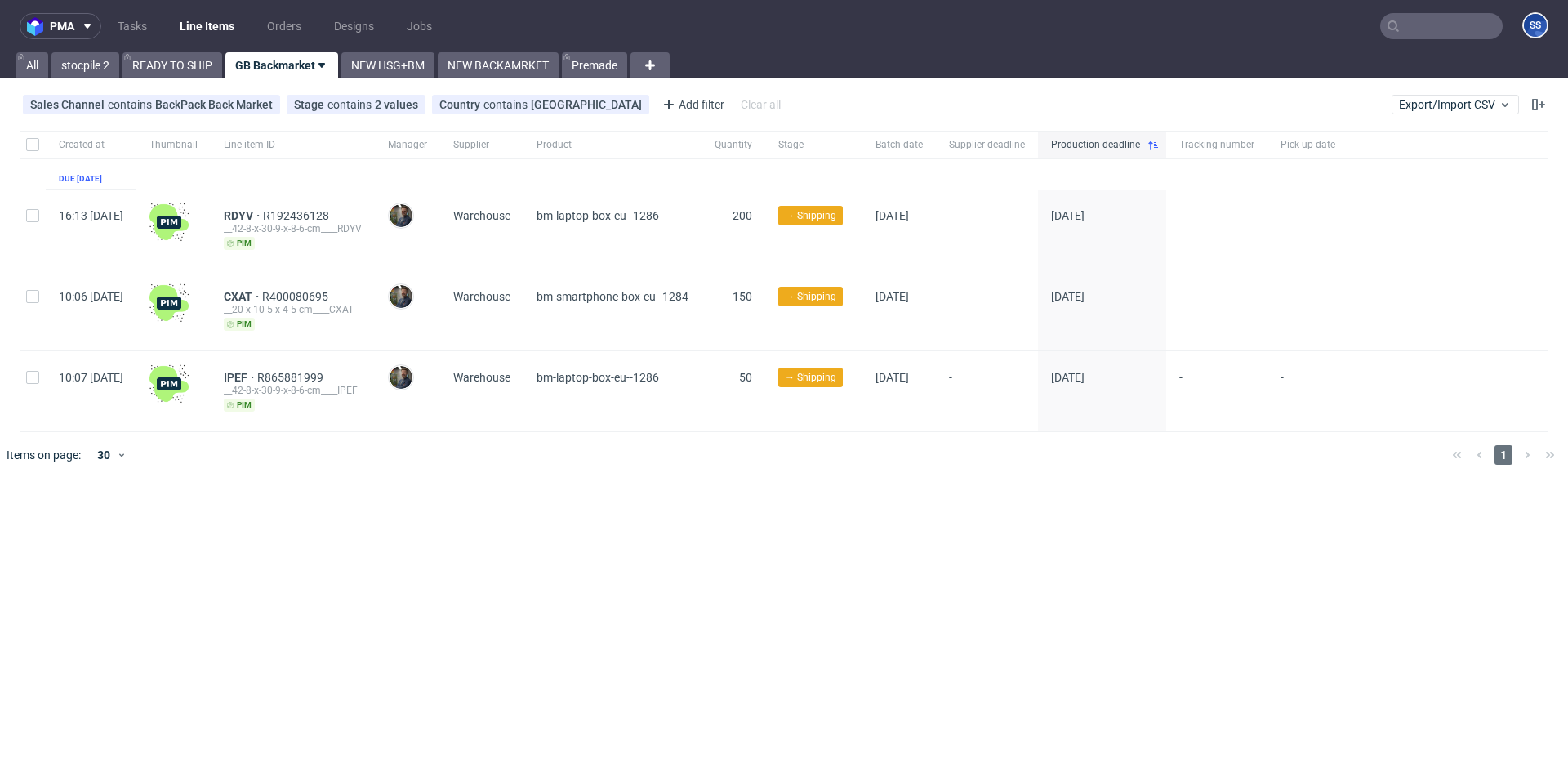
click at [296, 206] on div "RDYV R192436128 __42-8-x-30-9-x-8-6-cm____RDYV pim" at bounding box center [293, 229] width 165 height 80
click at [263, 210] on span "RDYV" at bounding box center [243, 216] width 39 height 13
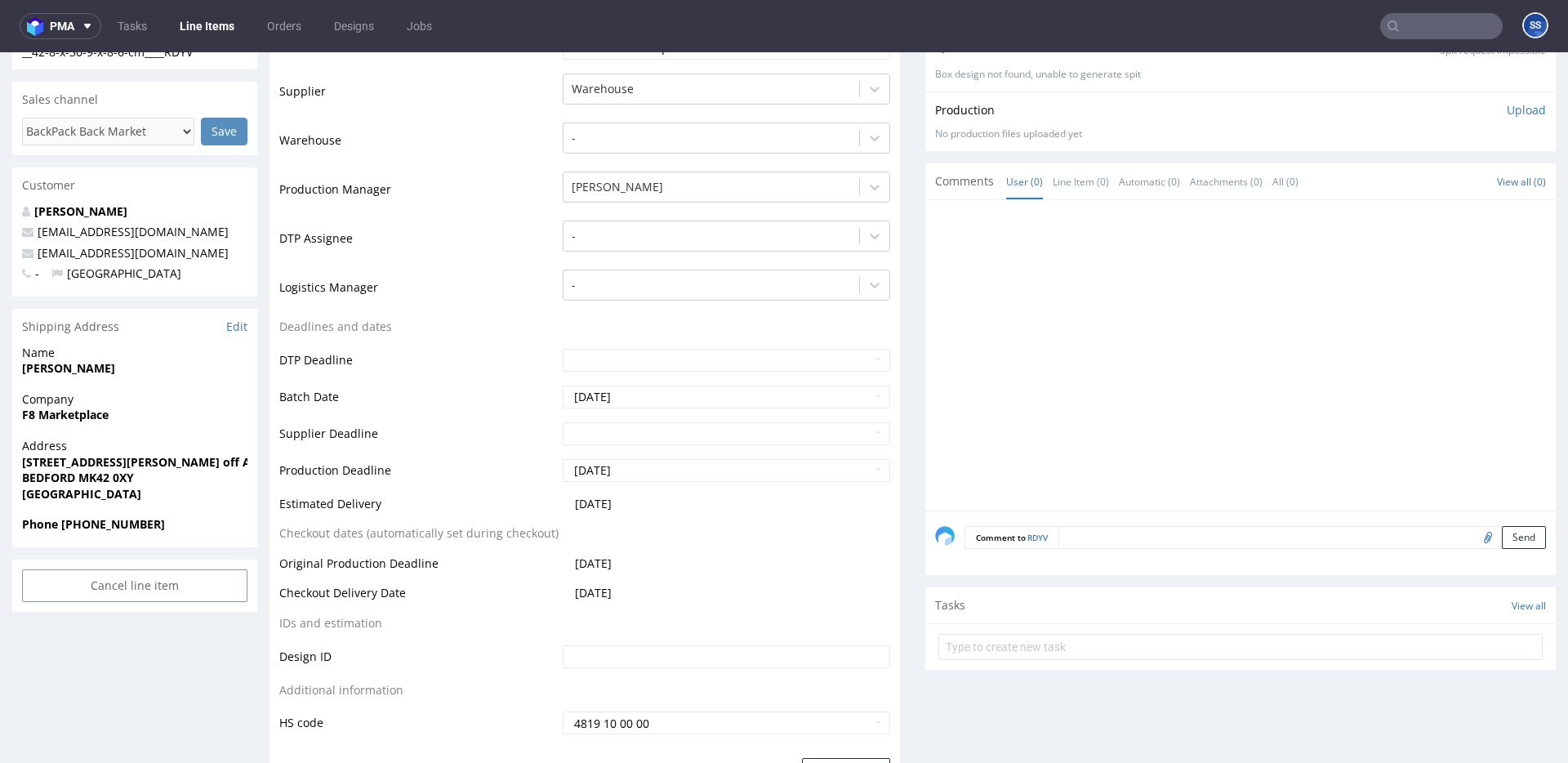
scroll to position [327, 0]
click at [85, 418] on div "Company F8 Marketplace" at bounding box center [135, 412] width 245 height 46
click at [85, 418] on strong "F8 Marketplace" at bounding box center [65, 412] width 86 height 15
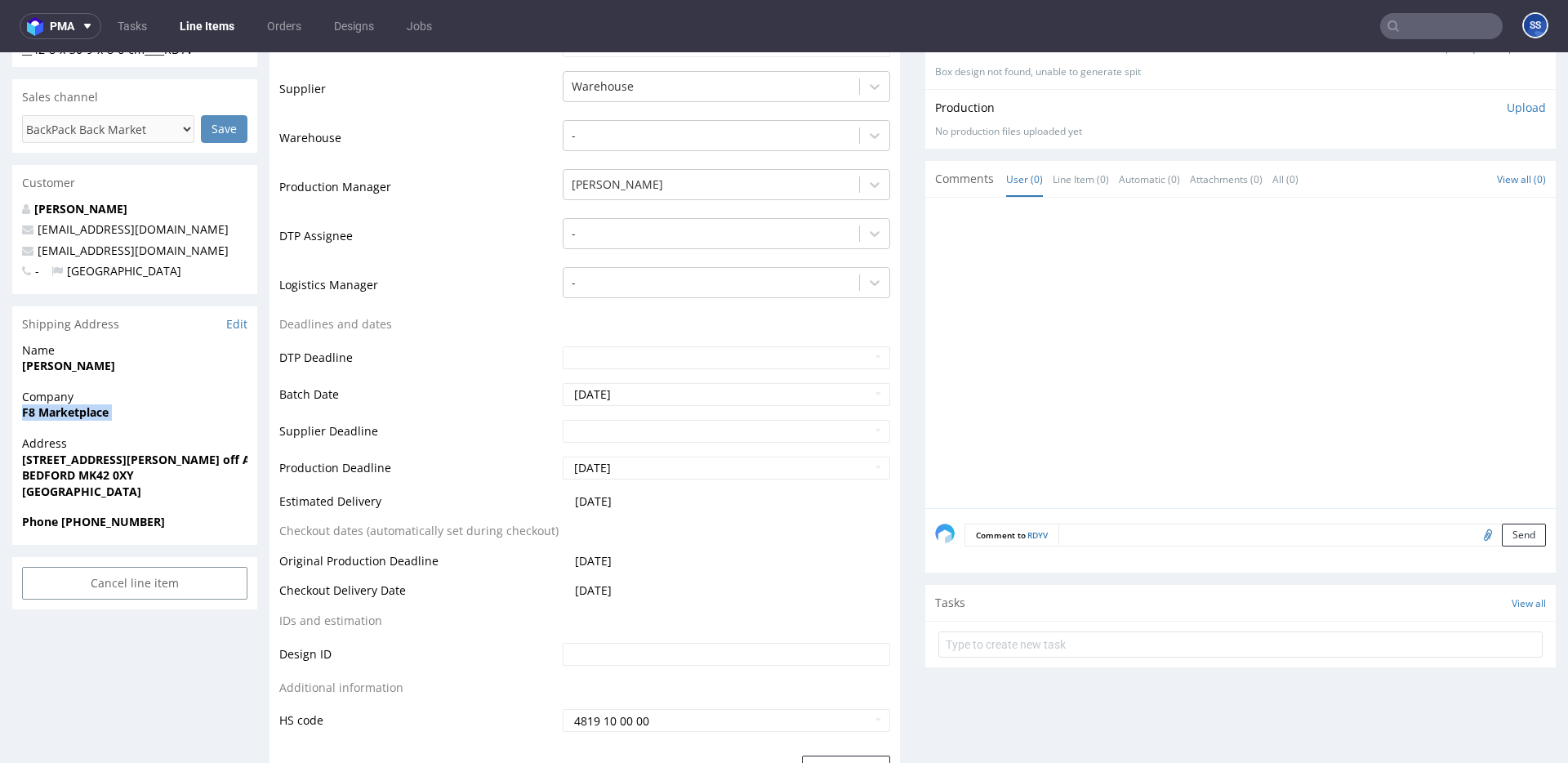
copy strong "F8 Marketplace"
click at [85, 366] on strong "Samuel Ogunnaike" at bounding box center [68, 366] width 93 height 15
copy strong "Samuel Ogunnaike"
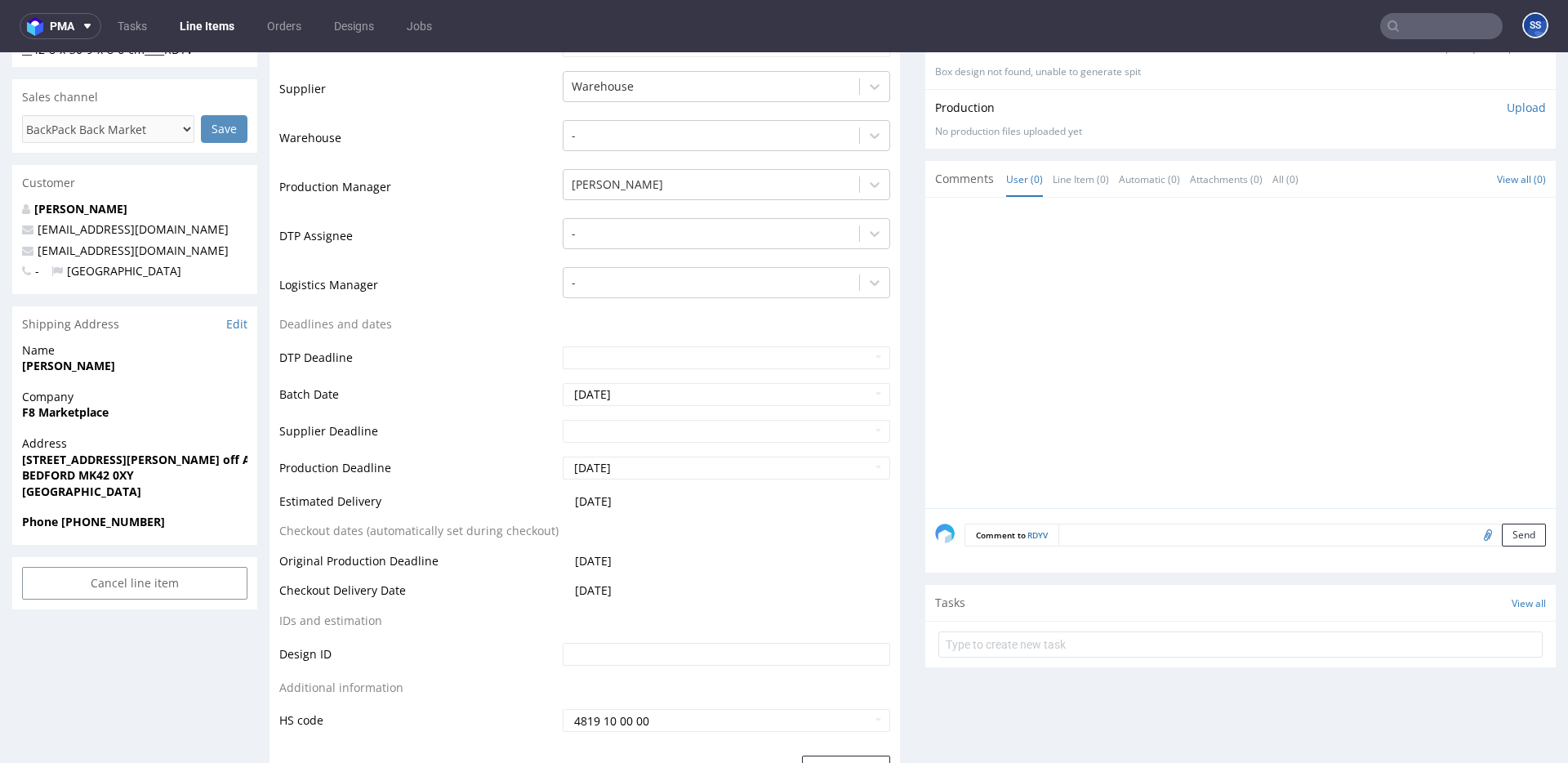
click at [112, 457] on strong "Unit 5, Glenmore Business Park, Stanley Road off Awkright road" at bounding box center [173, 459] width 302 height 15
copy strong "Unit 5, Glenmore Business Park, Stanley Road off Awkright road"
drag, startPoint x: 81, startPoint y: 475, endPoint x: 160, endPoint y: 472, distance: 79.1
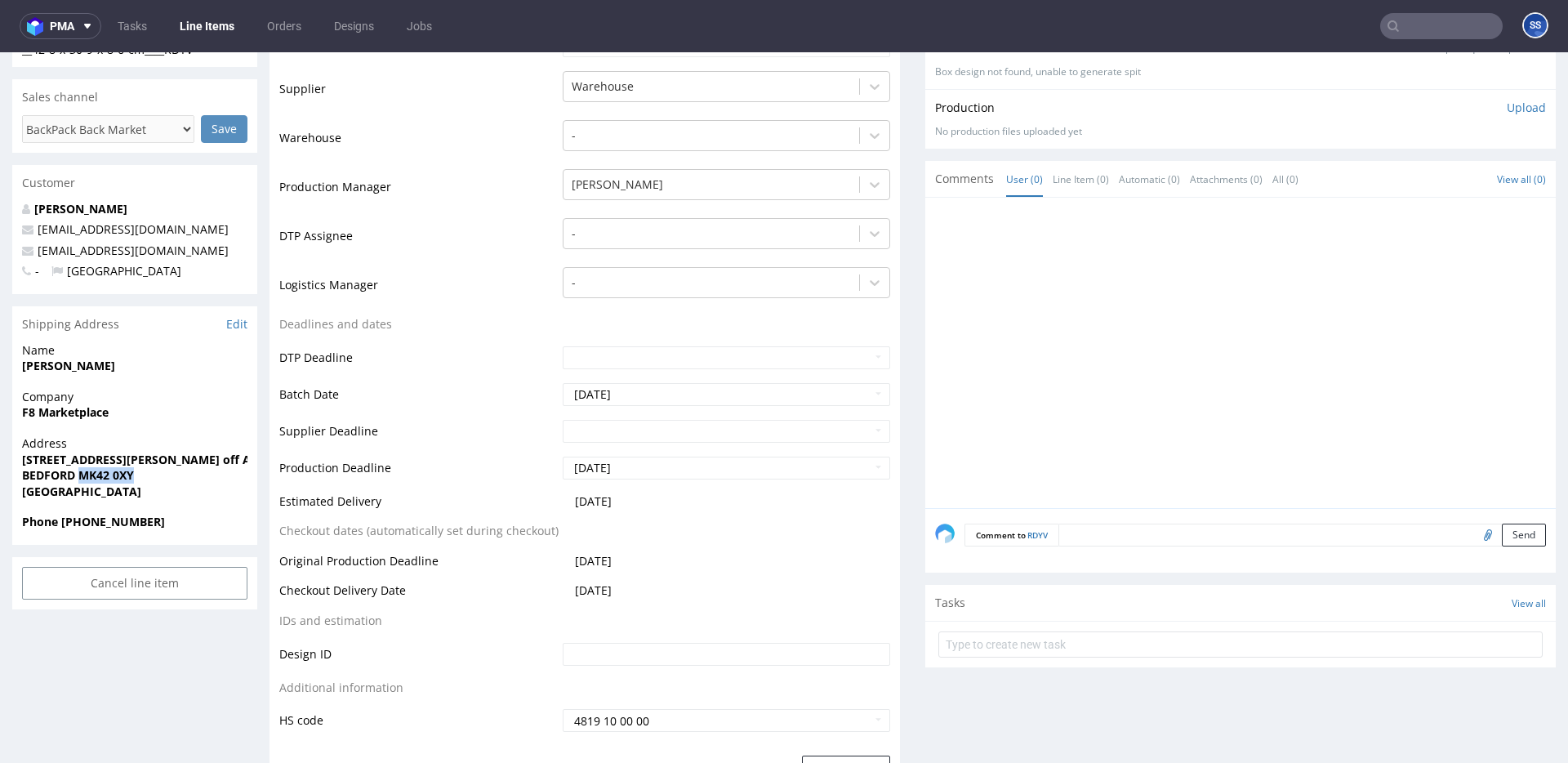
click at [160, 472] on span "BEDFORD MK42 0XY" at bounding box center [135, 476] width 225 height 16
copy strong "MK42 0XY"
click at [34, 473] on strong "BEDFORD MK42 0XY" at bounding box center [77, 475] width 112 height 15
drag, startPoint x: 33, startPoint y: 473, endPoint x: 204, endPoint y: 195, distance: 326.4
click at [34, 473] on strong "BEDFORD MK42 0XY" at bounding box center [77, 475] width 112 height 15
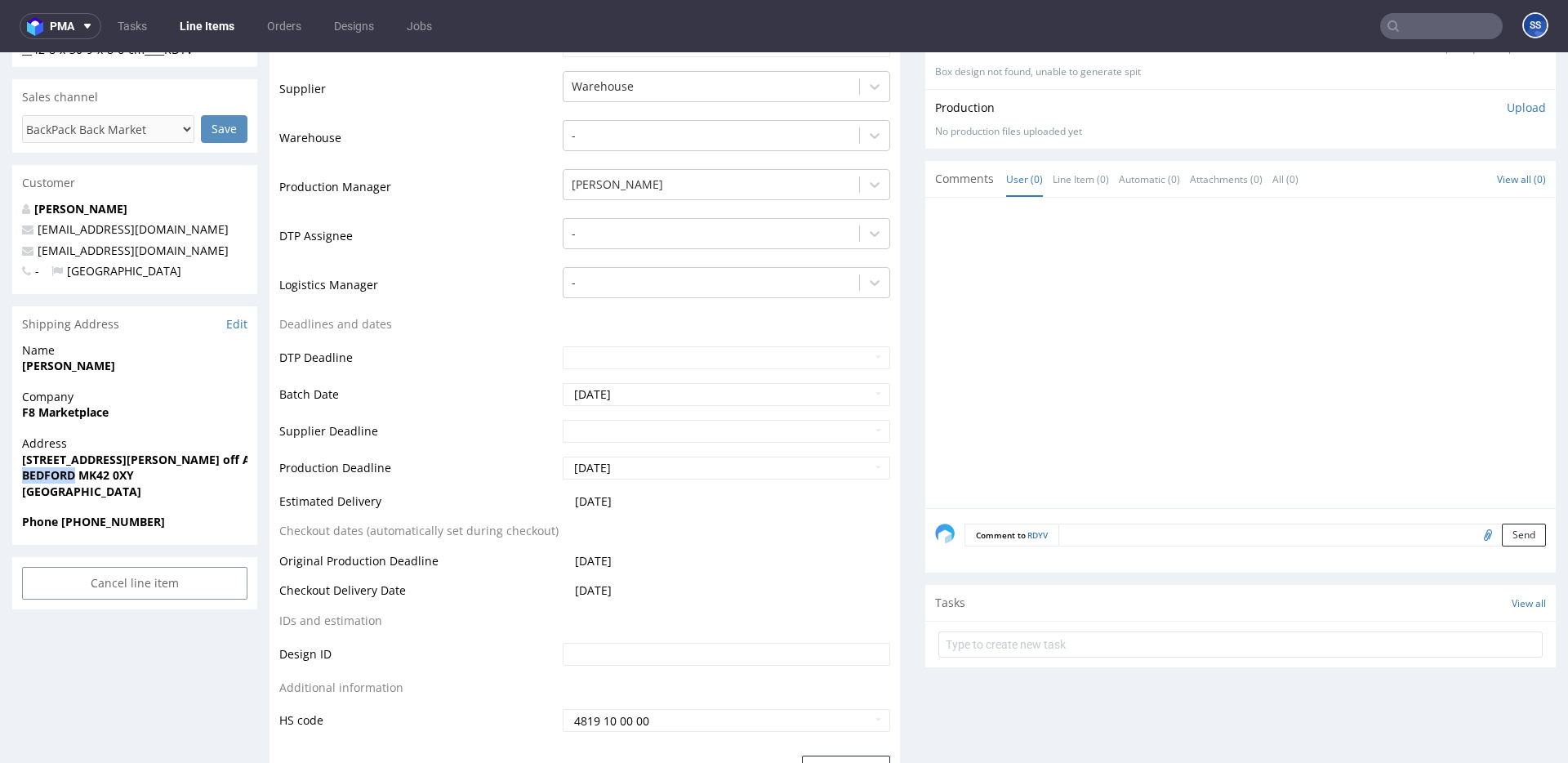
copy strong "BEDFORD"
drag, startPoint x: 181, startPoint y: 253, endPoint x: 55, endPoint y: 237, distance: 127.0
click at [35, 251] on p "info@f8marketplace.com" at bounding box center [135, 251] width 225 height 16
copy link "info@f8marketplace.com"
click at [111, 518] on strong "Phone +447469204359" at bounding box center [93, 521] width 143 height 15
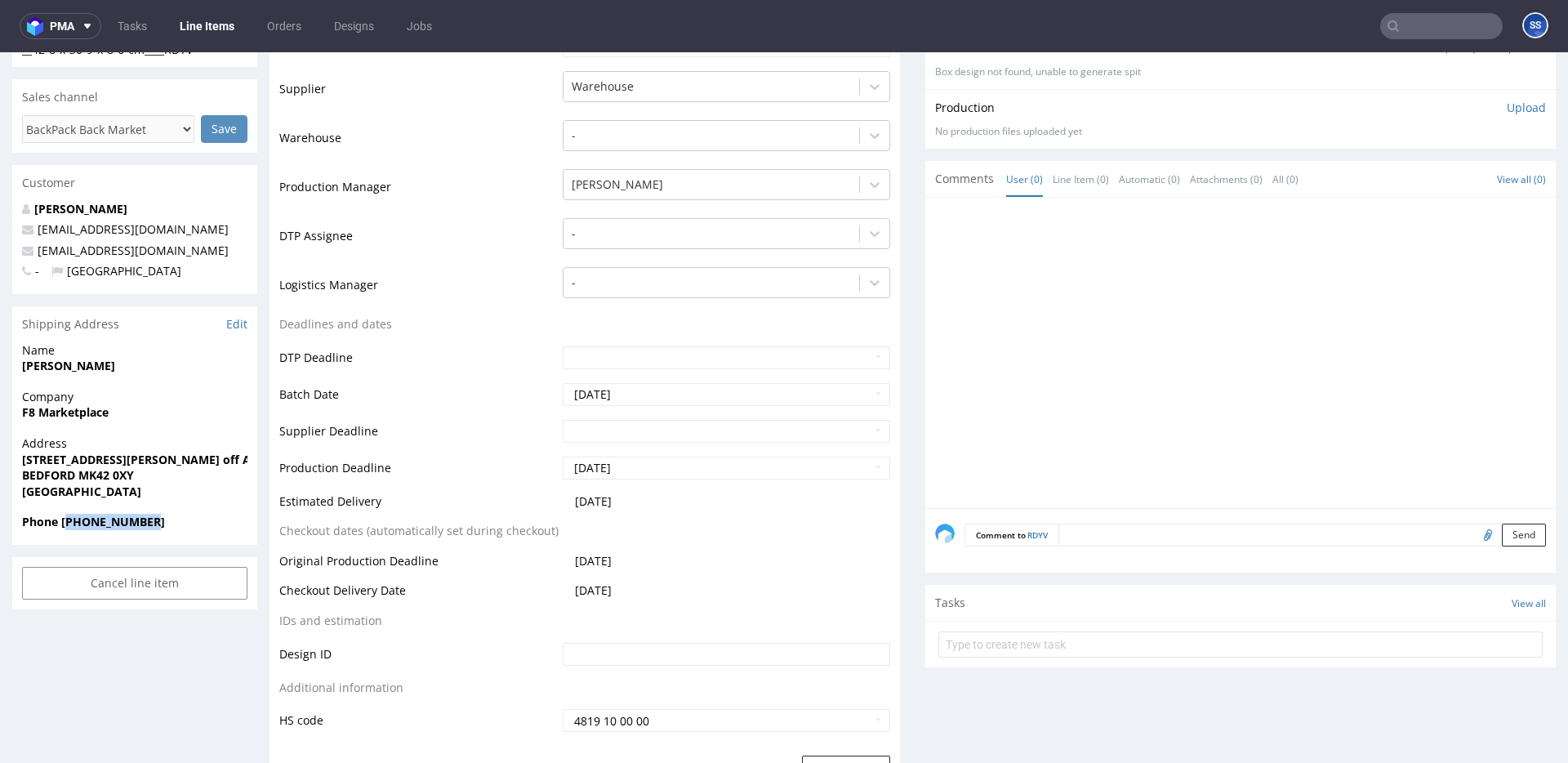
click at [111, 518] on strong "Phone +447469204359" at bounding box center [93, 521] width 143 height 15
copy strong "447469204359"
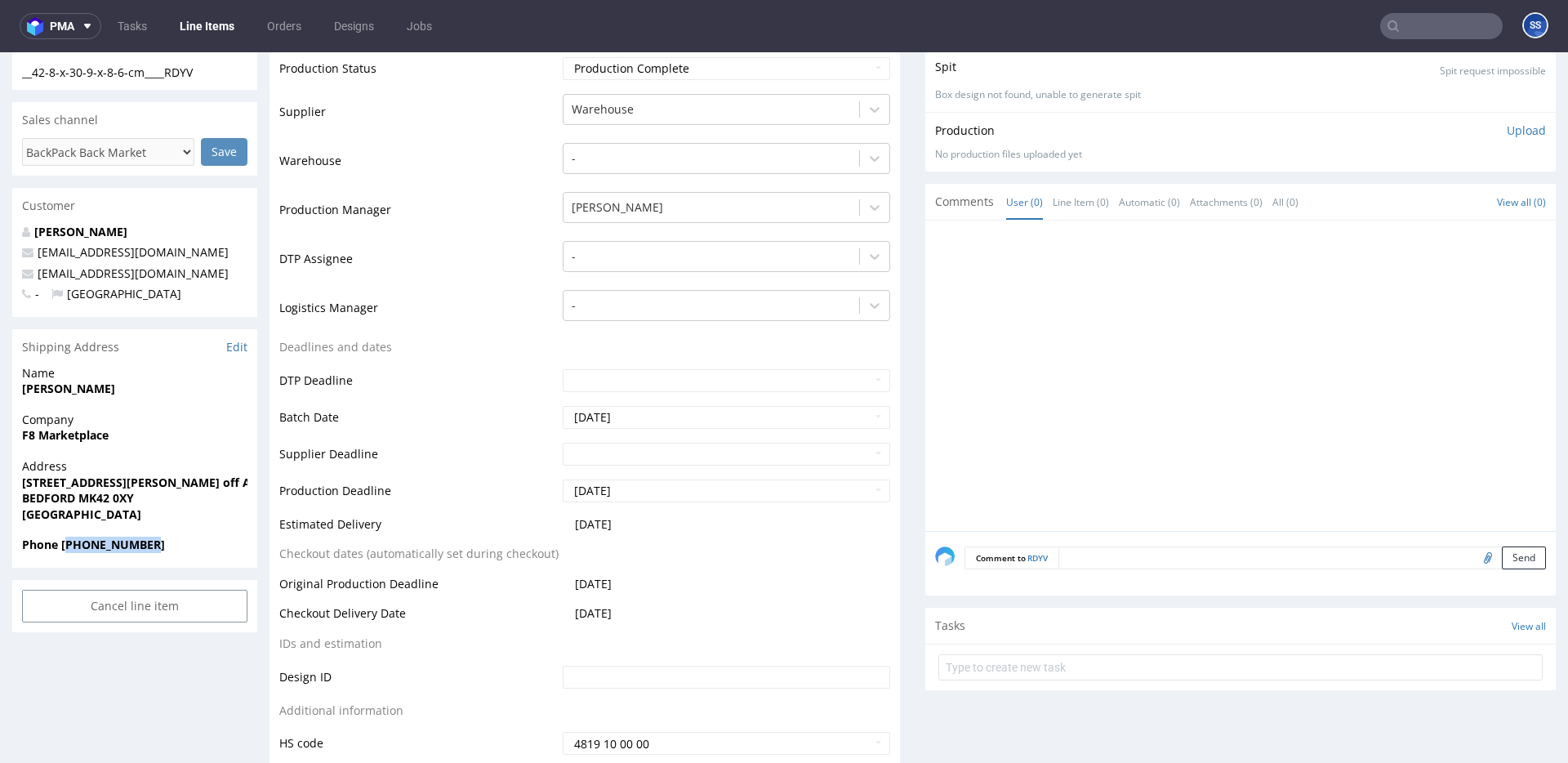
scroll to position [0, 0]
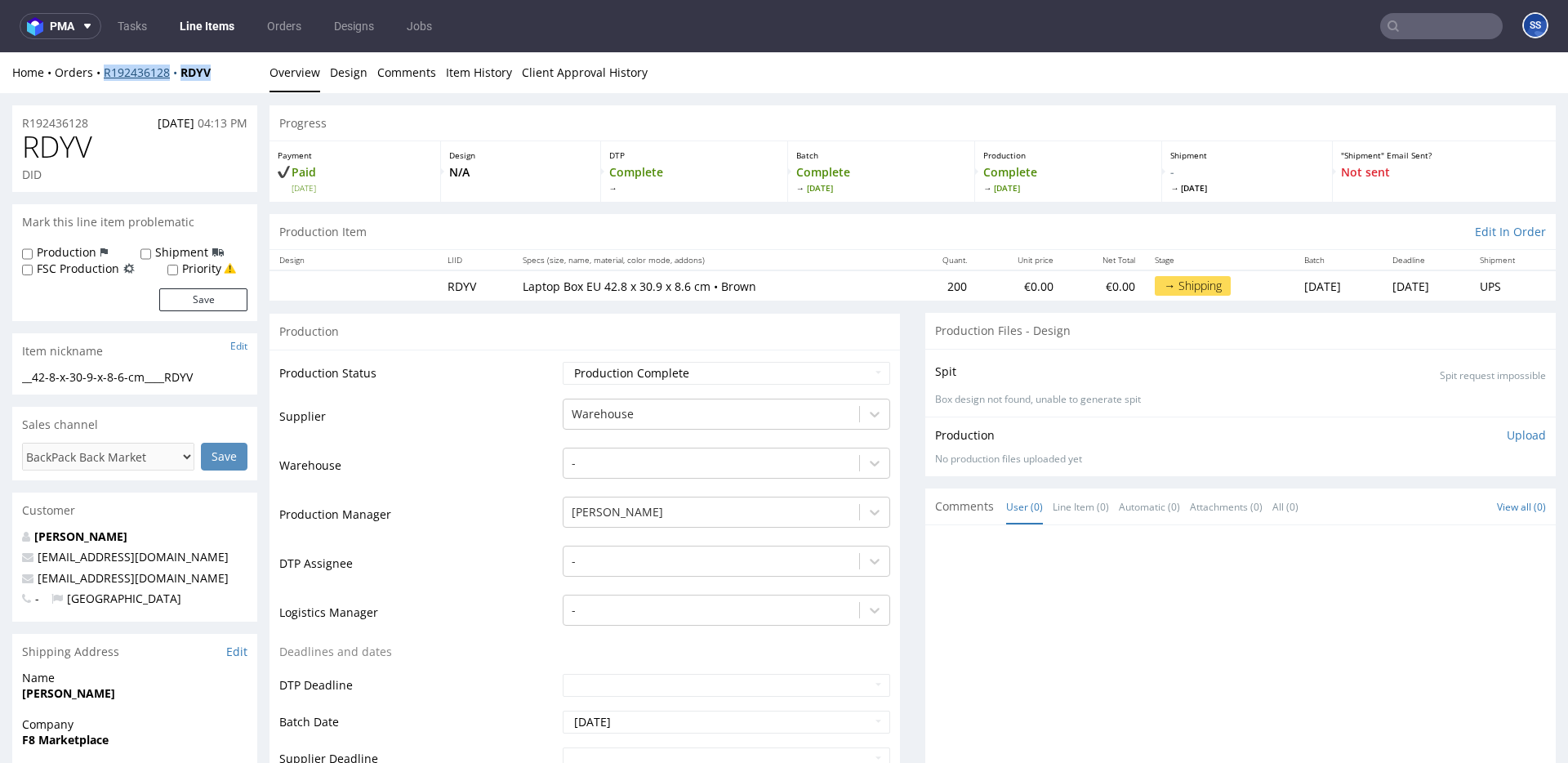
drag, startPoint x: 215, startPoint y: 74, endPoint x: 116, endPoint y: 66, distance: 99.3
click at [104, 71] on div "Home Orders R192436128 RDYV" at bounding box center [135, 73] width 245 height 16
copy div "R192436128 RDYV"
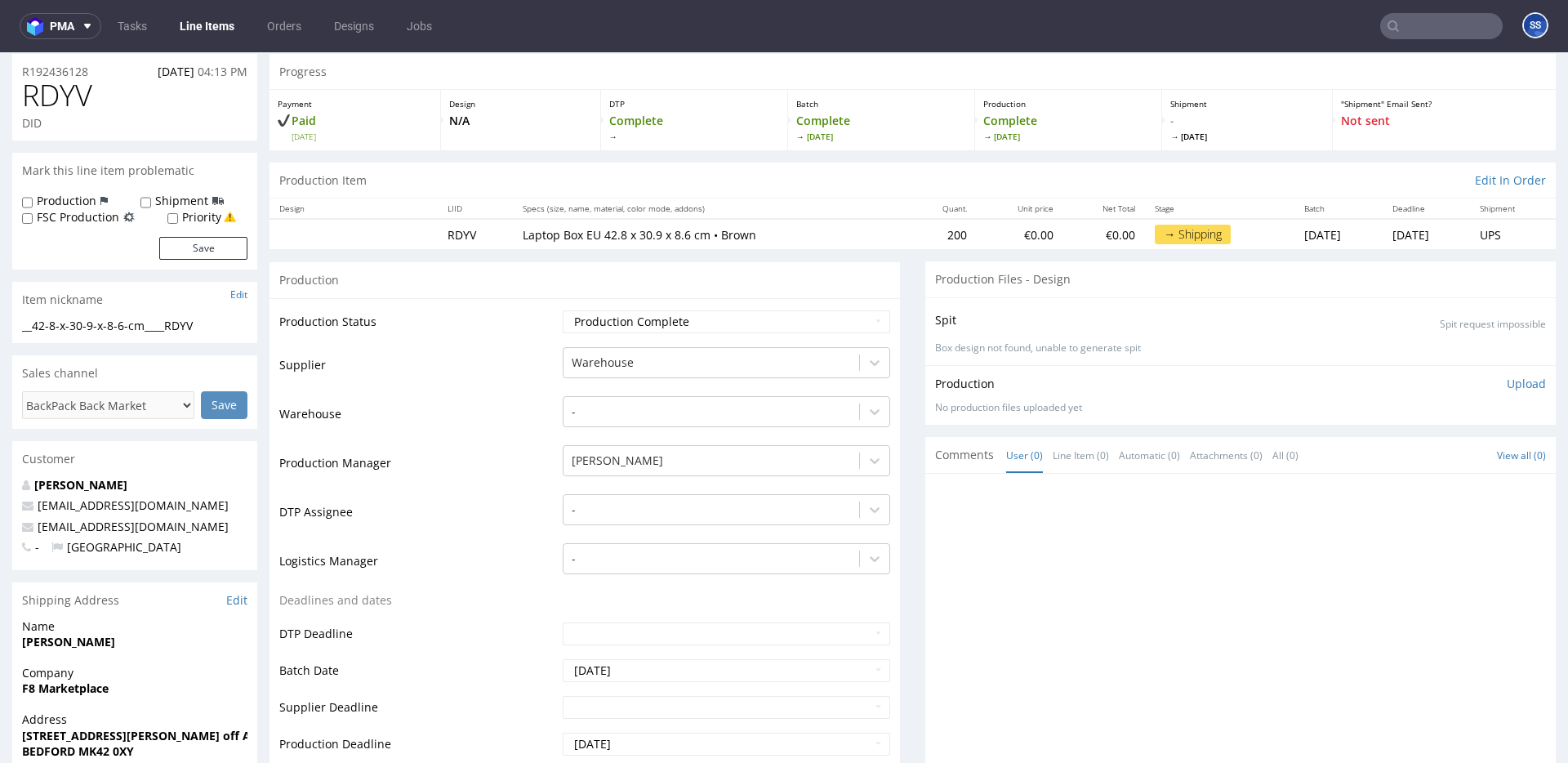
click at [66, 695] on span "F8 Marketplace" at bounding box center [135, 689] width 225 height 16
click at [66, 695] on span "F8 Marketplace" at bounding box center [135, 688] width 225 height 16
click at [66, 695] on strong "F8 Marketplace" at bounding box center [65, 688] width 86 height 15
copy strong "F8 Marketplace"
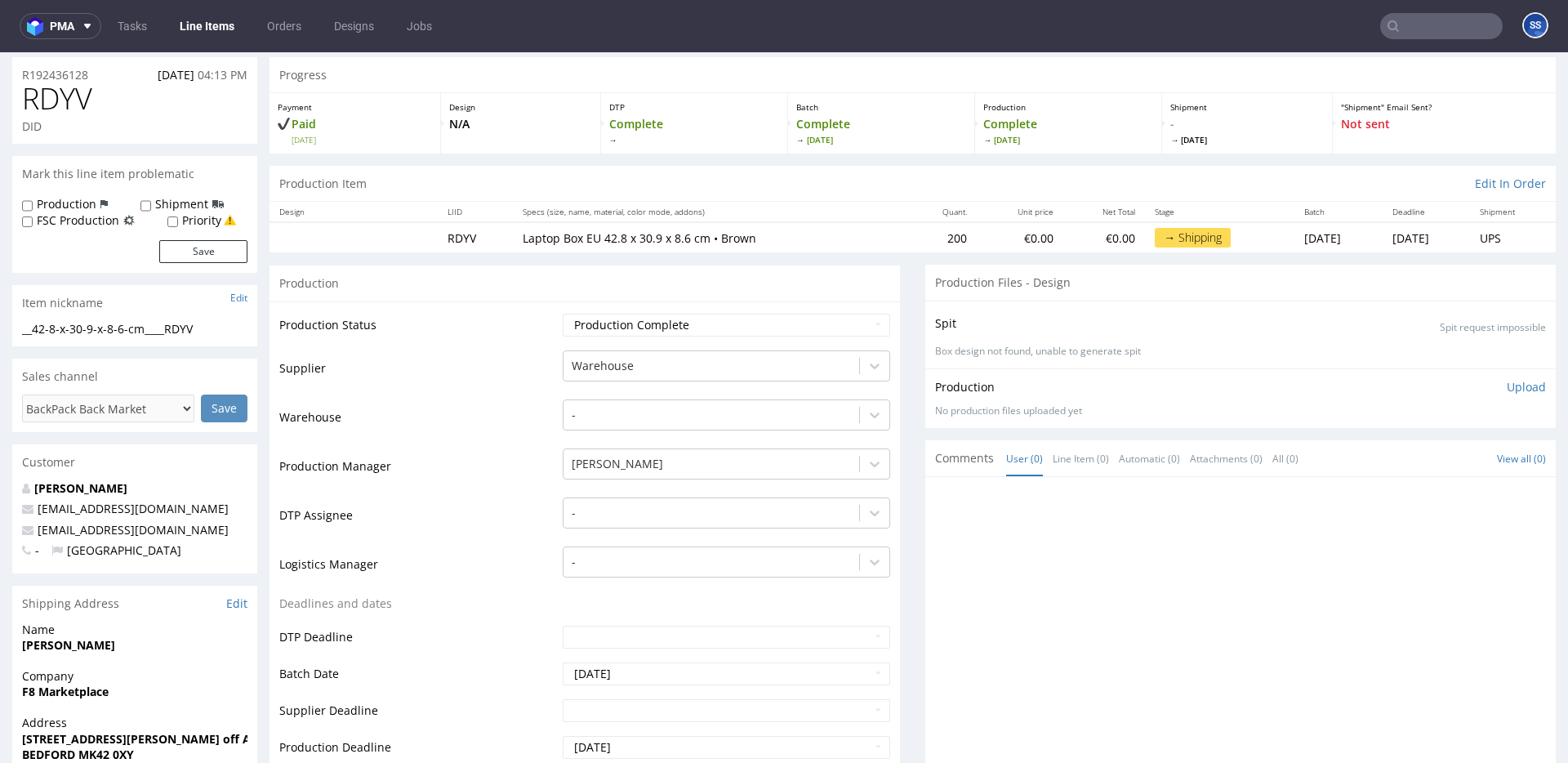
click at [77, 648] on strong "Samuel Ogunnaike" at bounding box center [68, 645] width 93 height 15
copy strong "Samuel Ogunnaike"
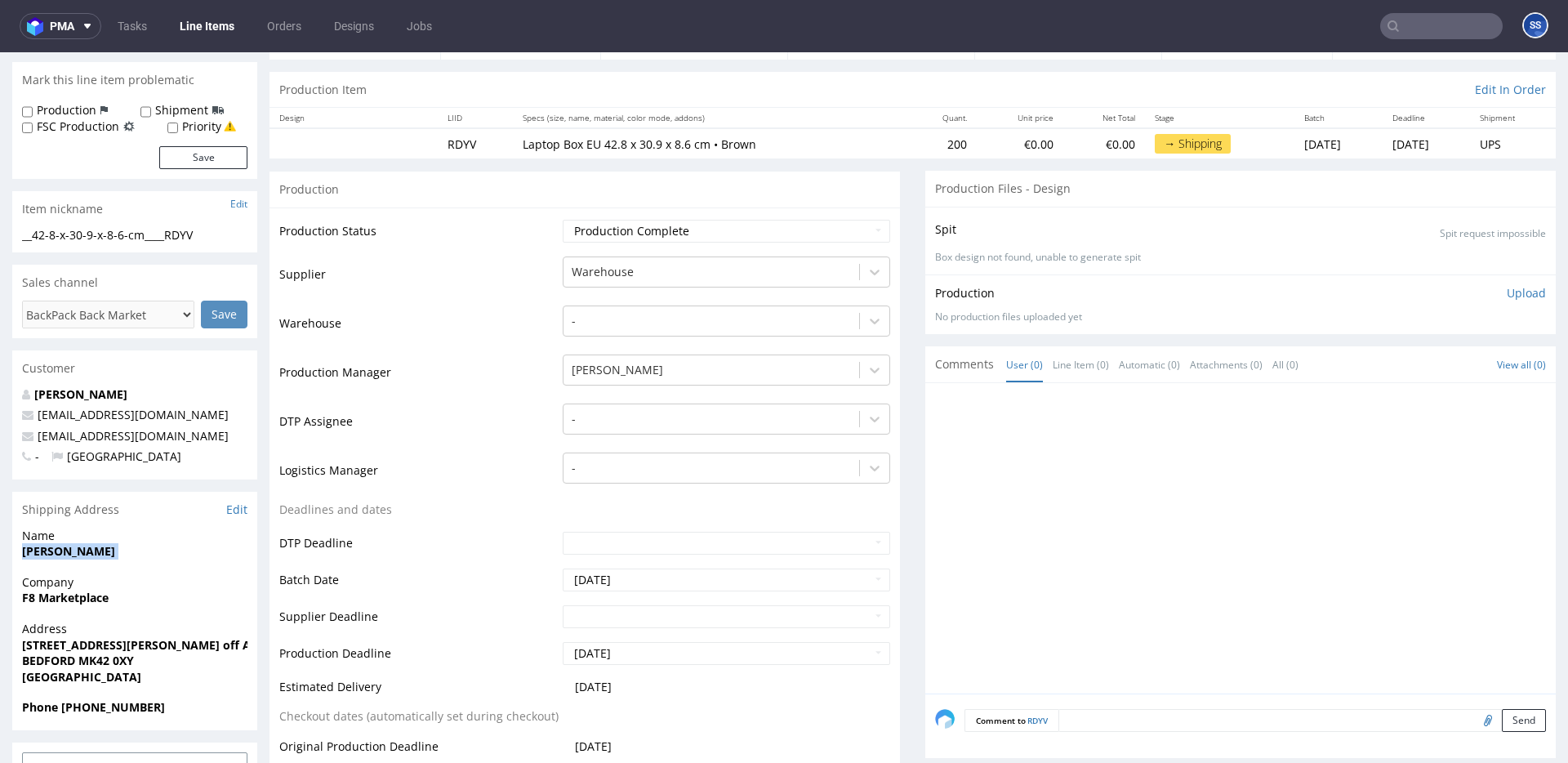
scroll to position [171, 0]
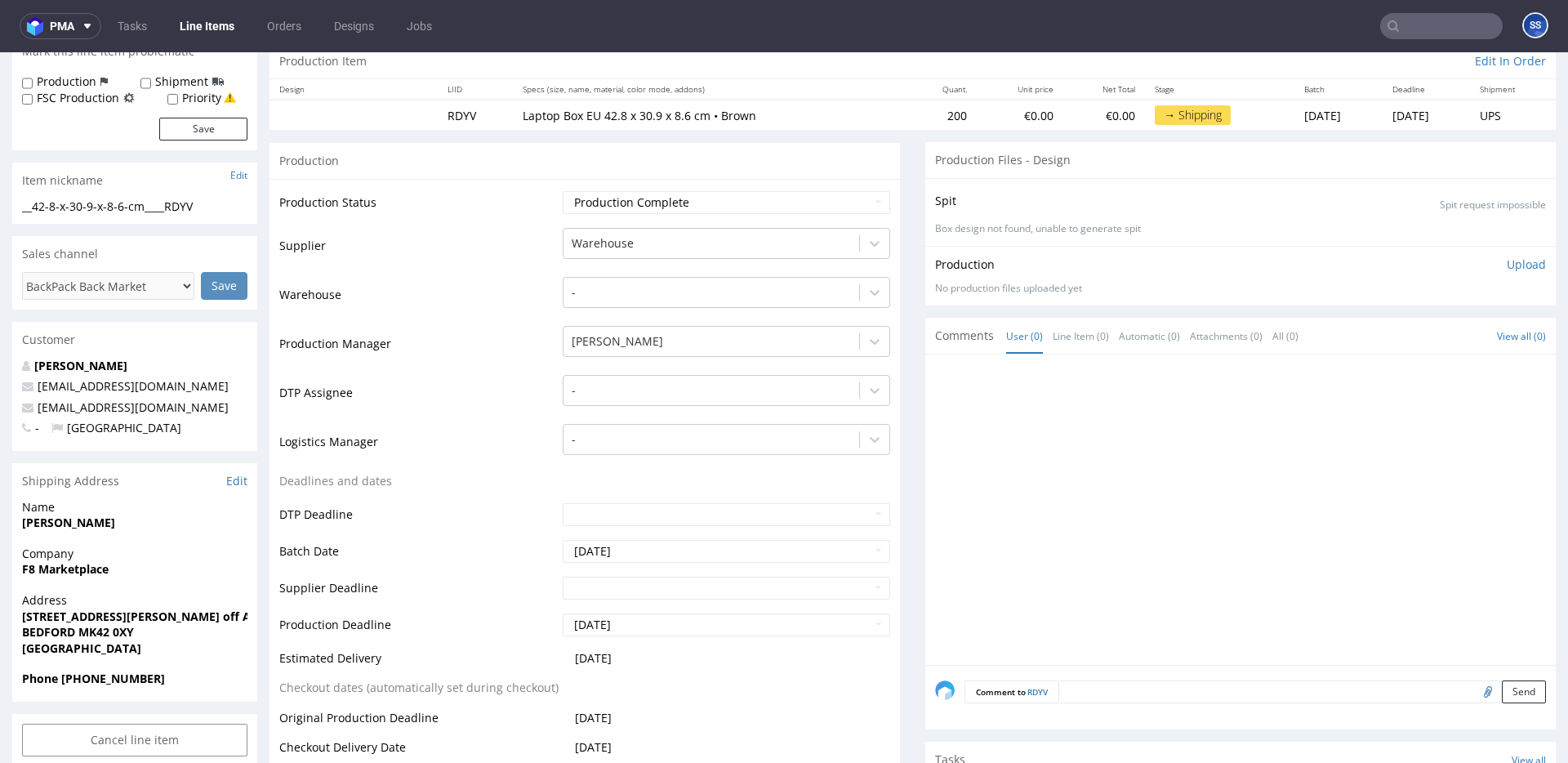
click at [111, 611] on strong "Unit 5, Glenmore Business Park, Stanley Road off Awkright road" at bounding box center [173, 616] width 302 height 15
click at [36, 636] on strong "BEDFORD MK42 0XY" at bounding box center [77, 632] width 112 height 15
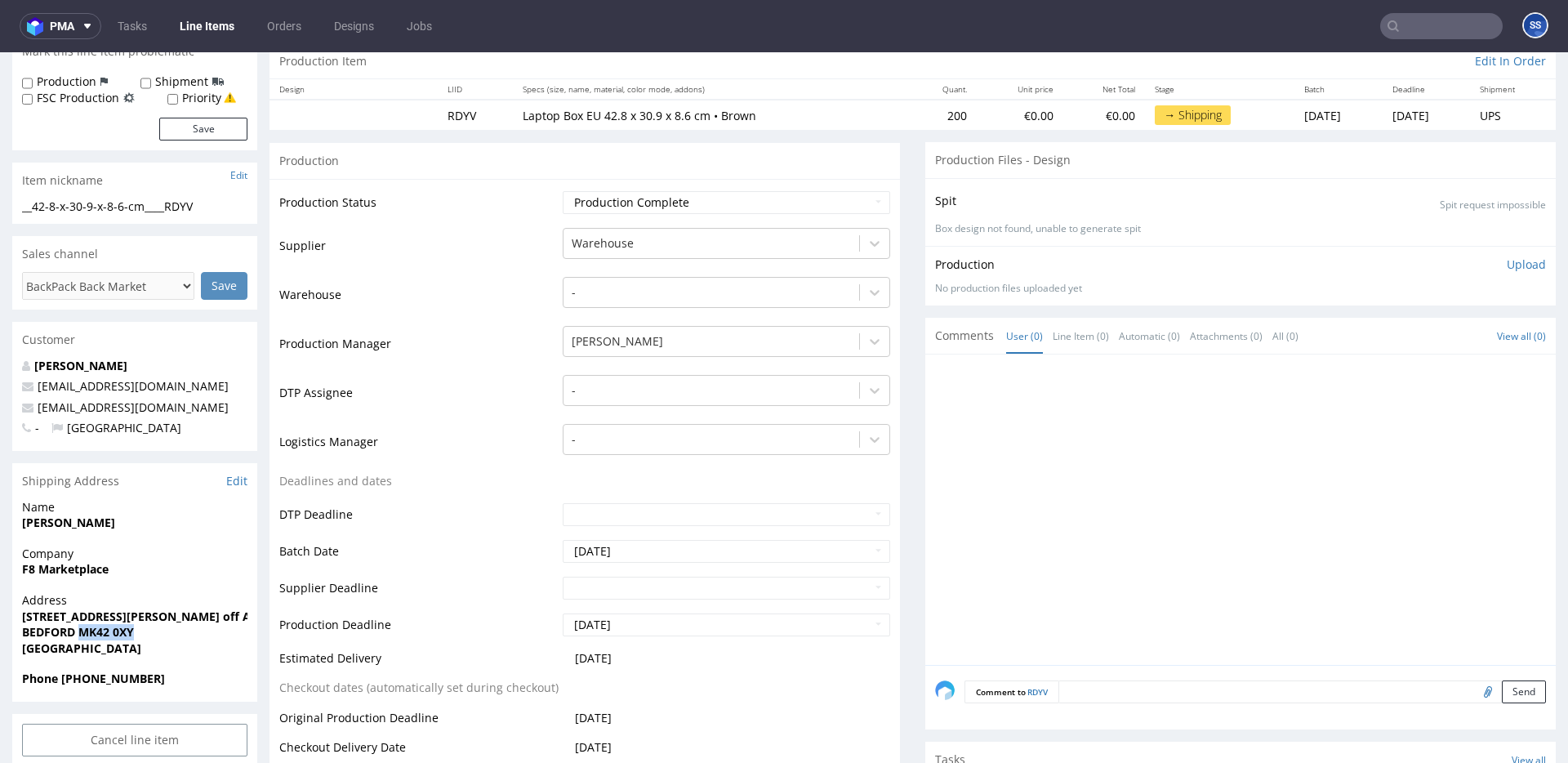
drag, startPoint x: 81, startPoint y: 636, endPoint x: 175, endPoint y: 629, distance: 94.3
click at [172, 636] on span "BEDFORD MK42 0XY" at bounding box center [135, 633] width 225 height 16
drag, startPoint x: 165, startPoint y: 406, endPoint x: 36, endPoint y: 412, distance: 129.1
click at [35, 413] on p "info@f8marketplace.com" at bounding box center [135, 407] width 225 height 16
click at [97, 677] on strong "Phone +447469204359" at bounding box center [93, 678] width 143 height 15
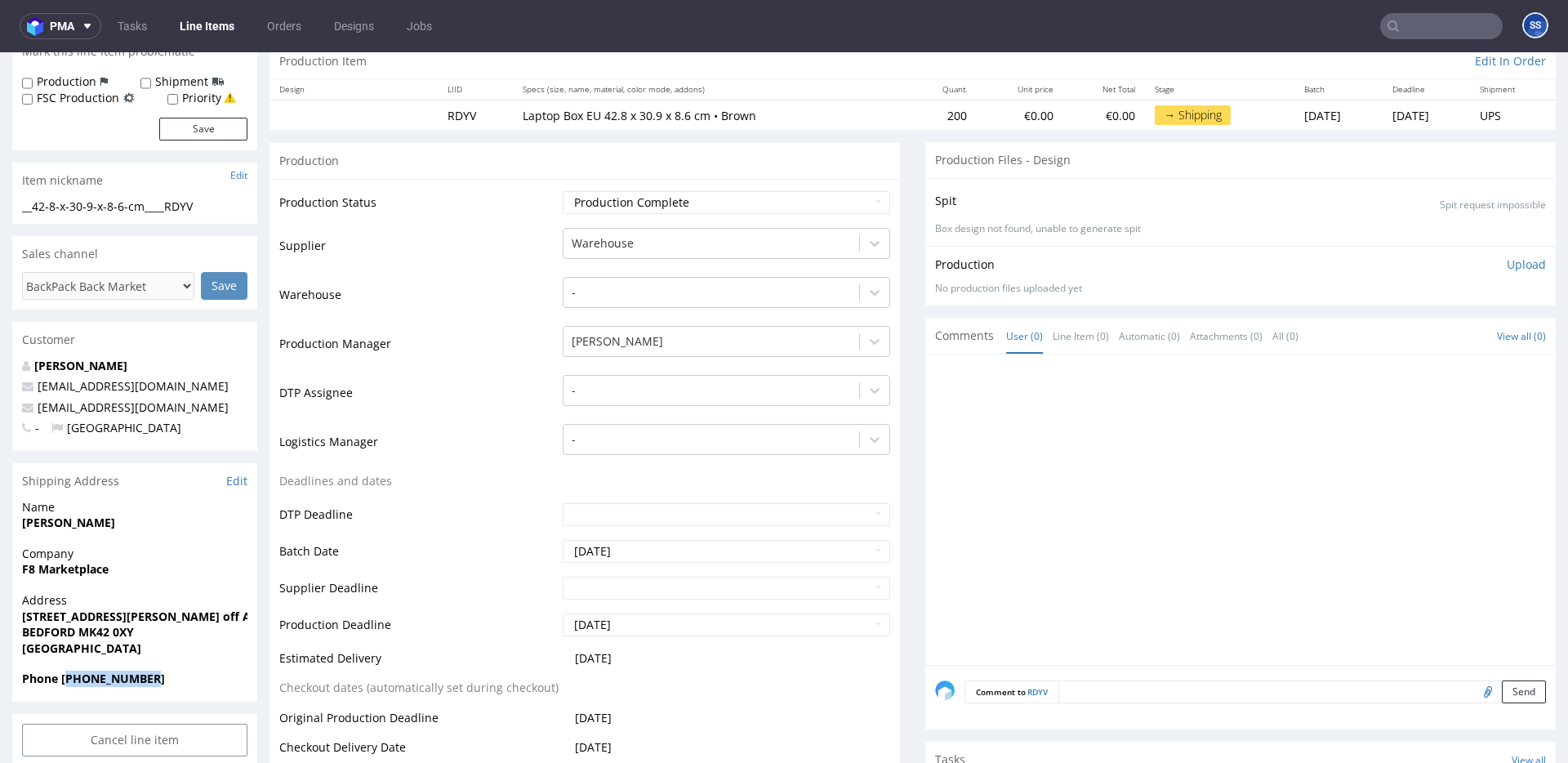
click at [97, 677] on strong "Phone +447469204359" at bounding box center [93, 678] width 143 height 15
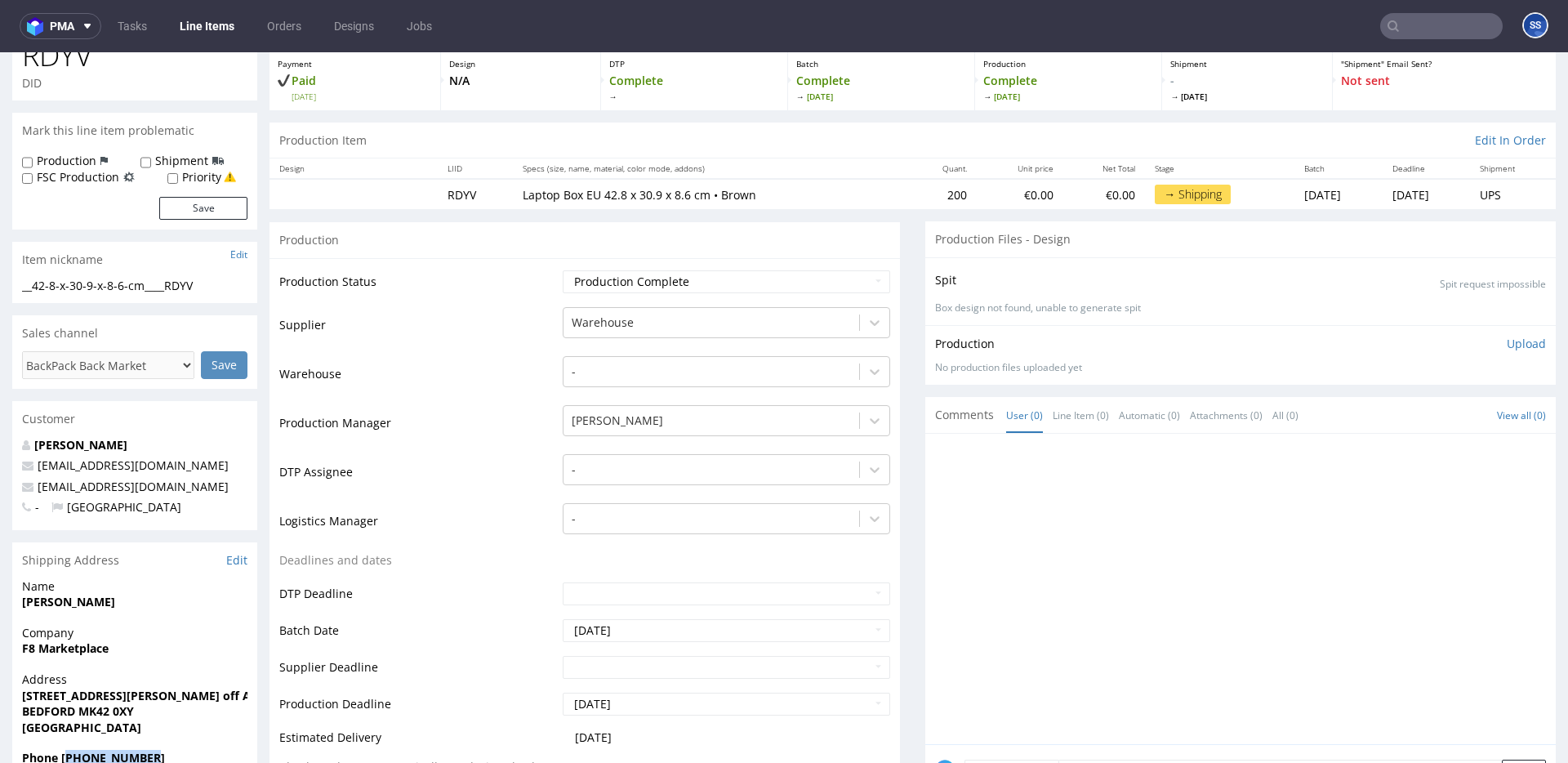
scroll to position [0, 0]
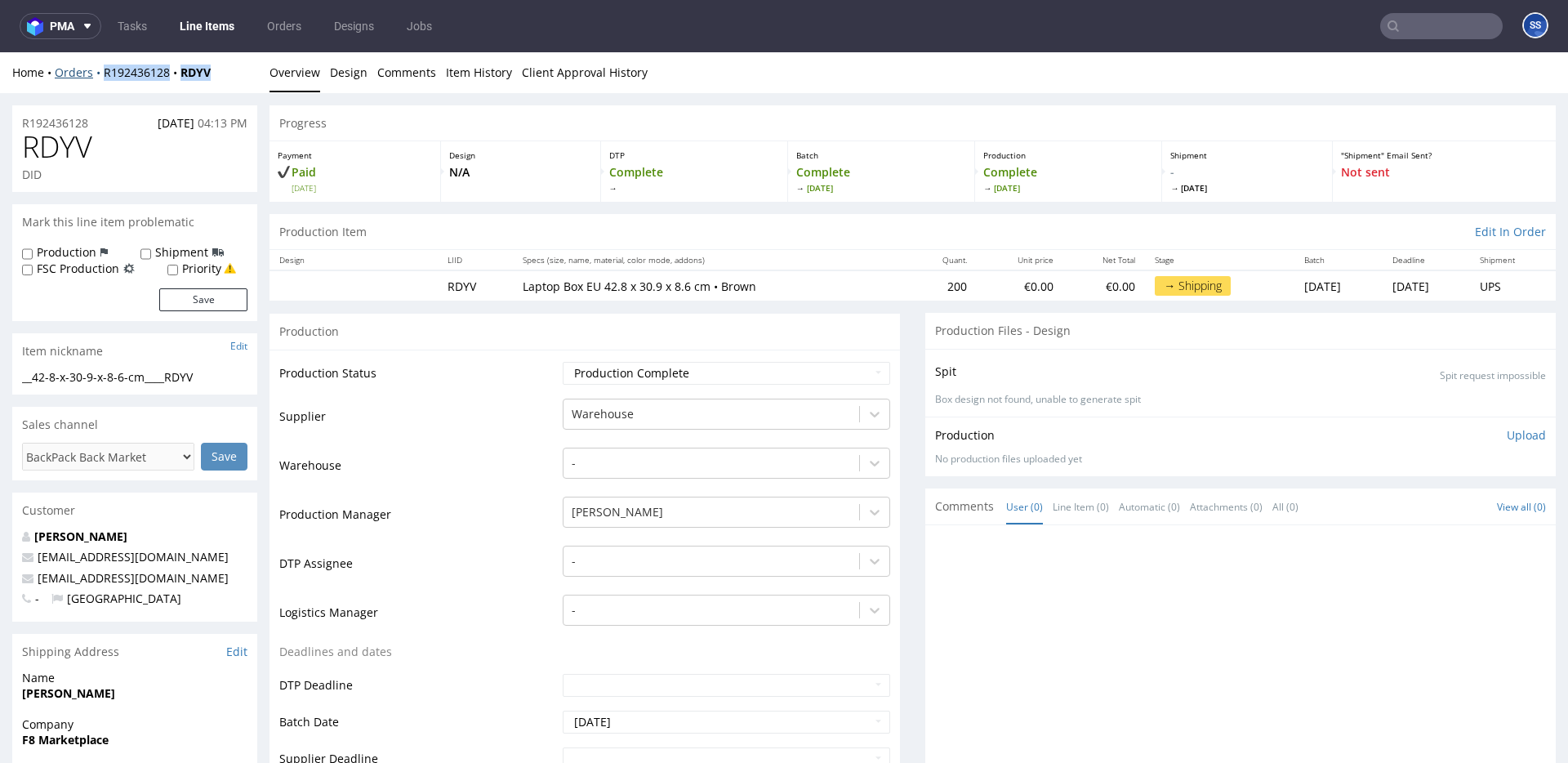
drag, startPoint x: 209, startPoint y: 79, endPoint x: 102, endPoint y: 71, distance: 107.3
click at [102, 71] on div "Home Orders R192436128 RDYV" at bounding box center [135, 73] width 245 height 16
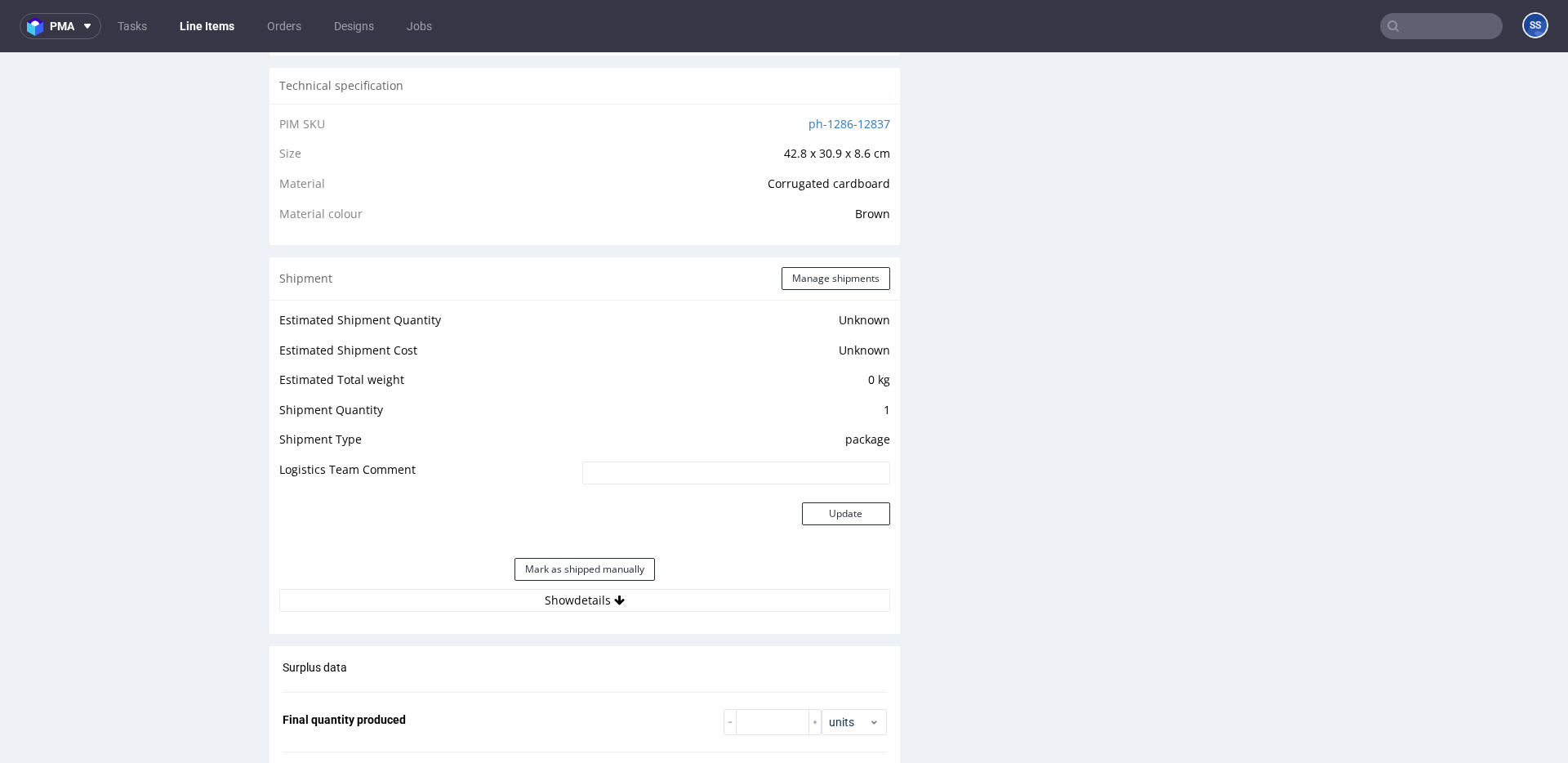
scroll to position [1121, 0]
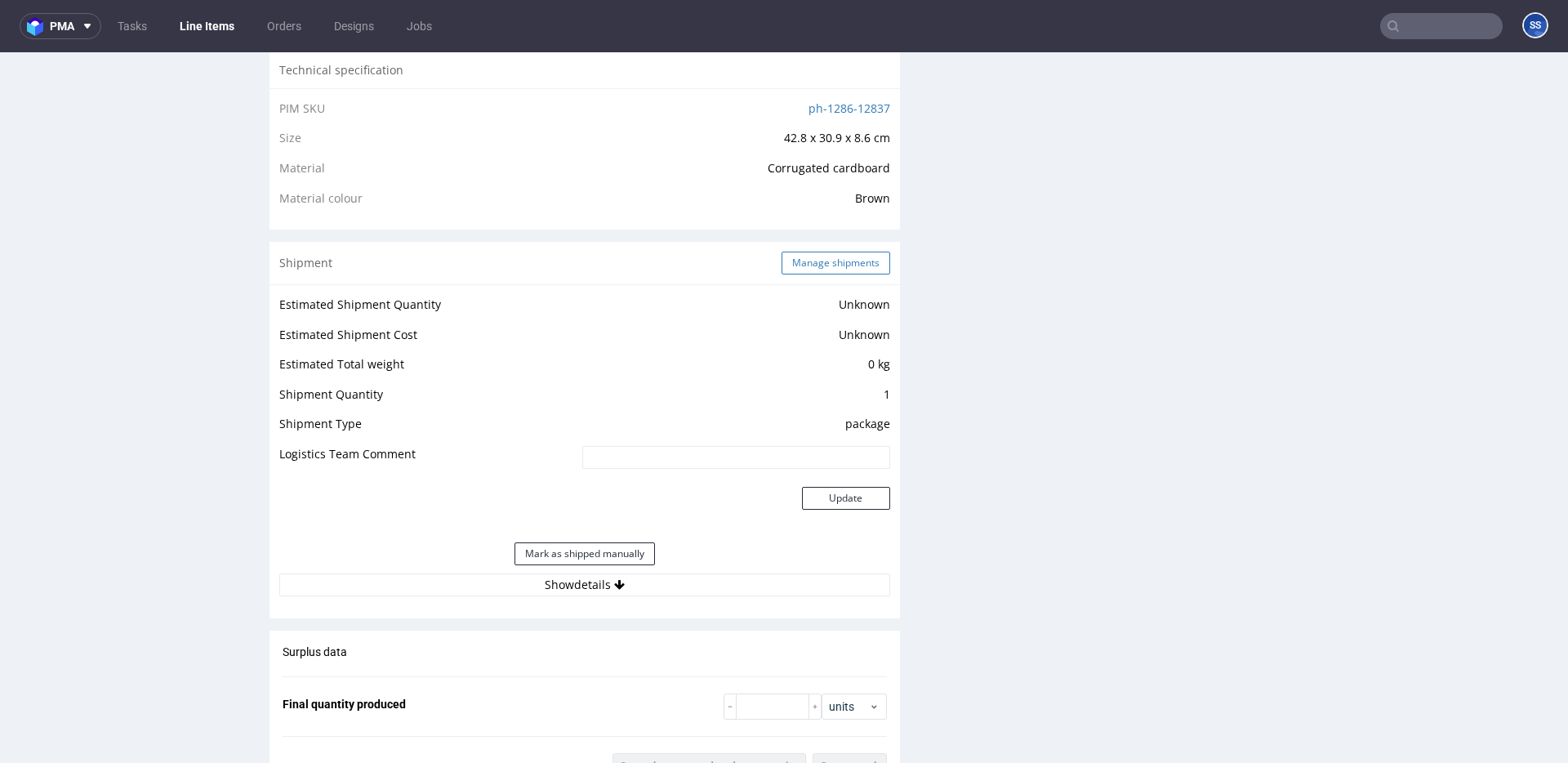
click at [852, 260] on button "Manage shipments" at bounding box center [836, 263] width 109 height 23
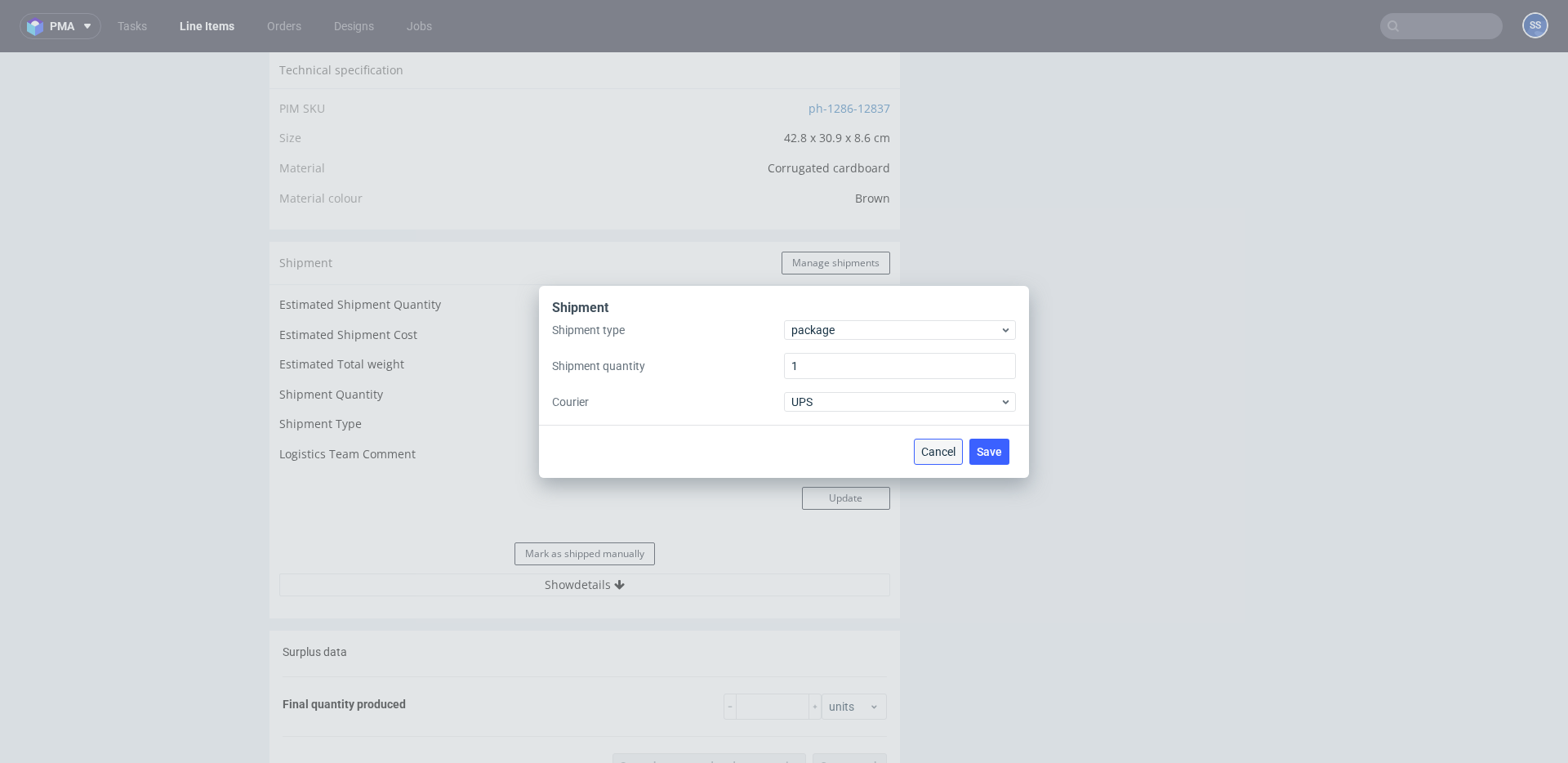
click at [939, 447] on span "Cancel" at bounding box center [939, 452] width 35 height 12
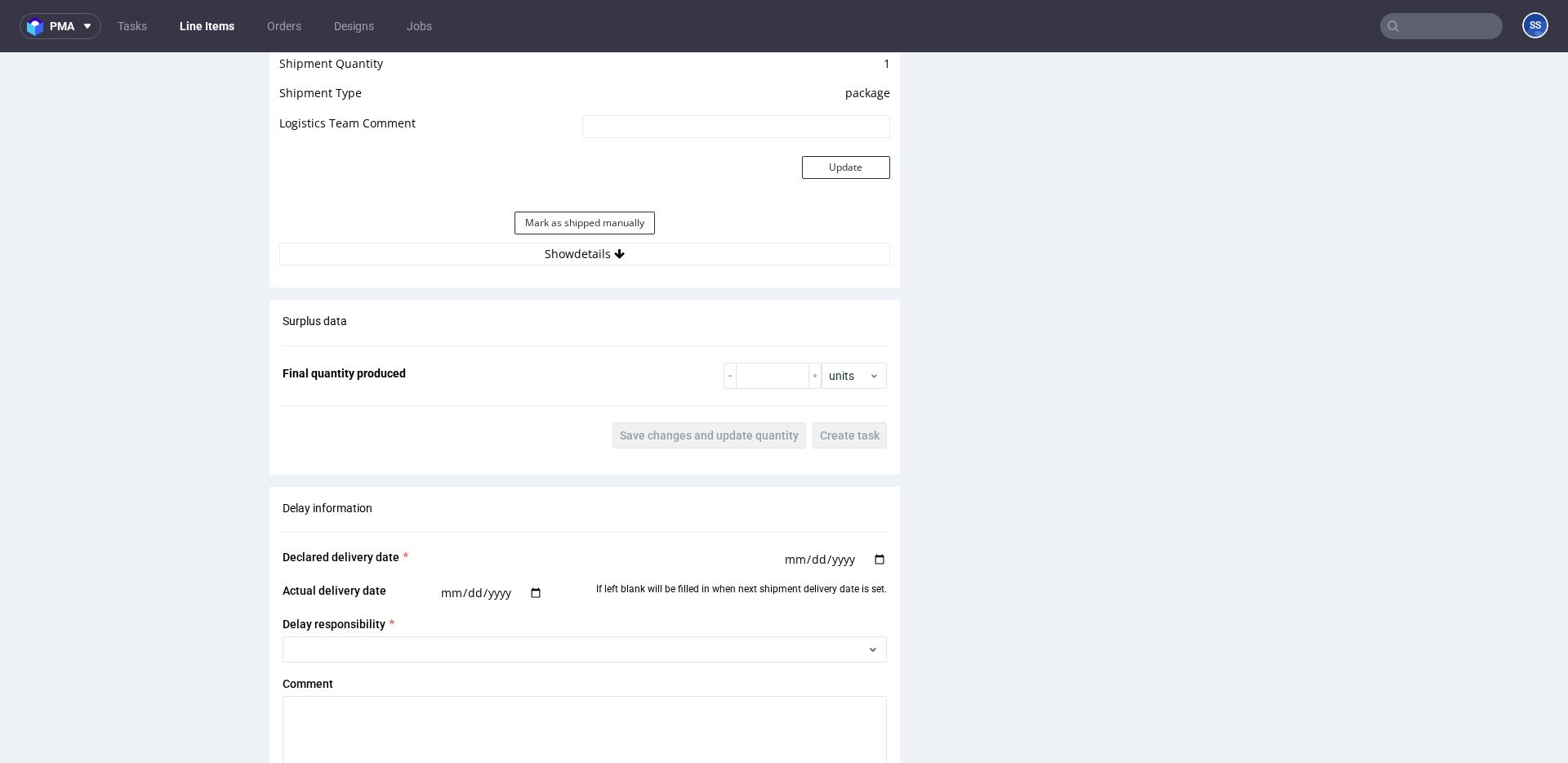
scroll to position [1470, 0]
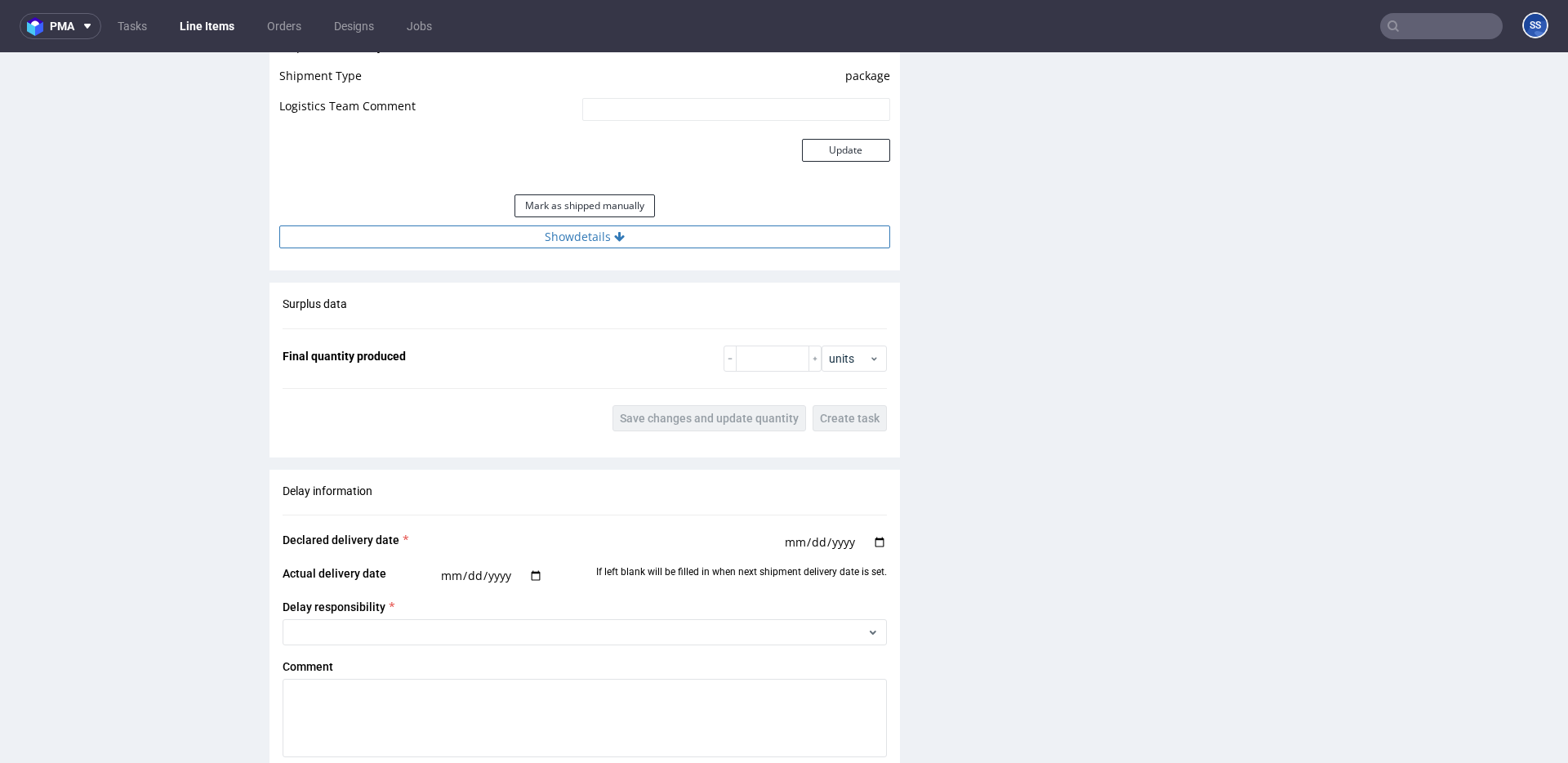
click at [671, 236] on button "Show details" at bounding box center [584, 236] width 611 height 23
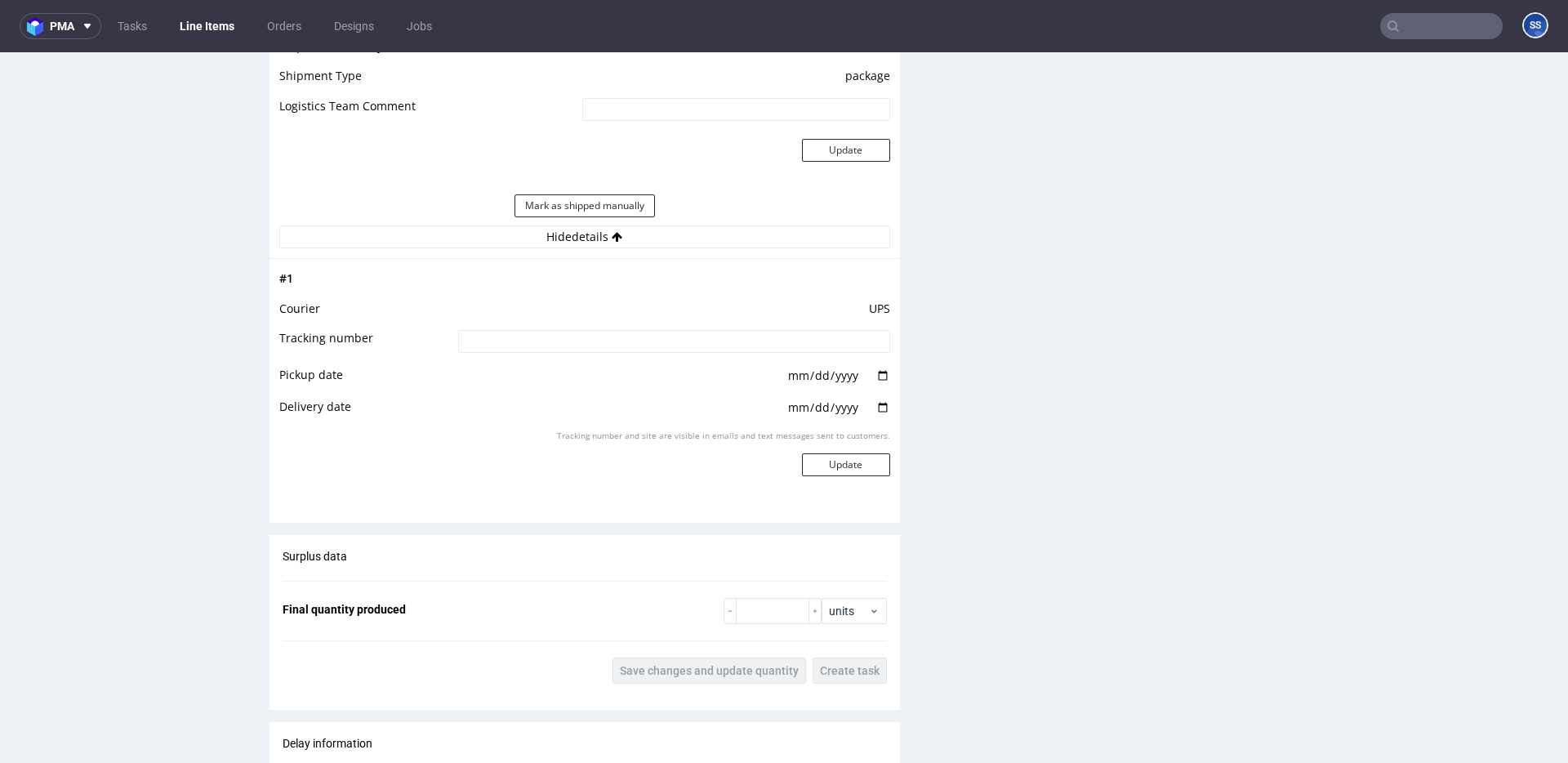
click at [629, 338] on input at bounding box center [674, 341] width 432 height 23
paste input "1Z5A15806892615273"
type input "1Z5A15806892615273"
click at [836, 464] on button "Update" at bounding box center [845, 465] width 88 height 23
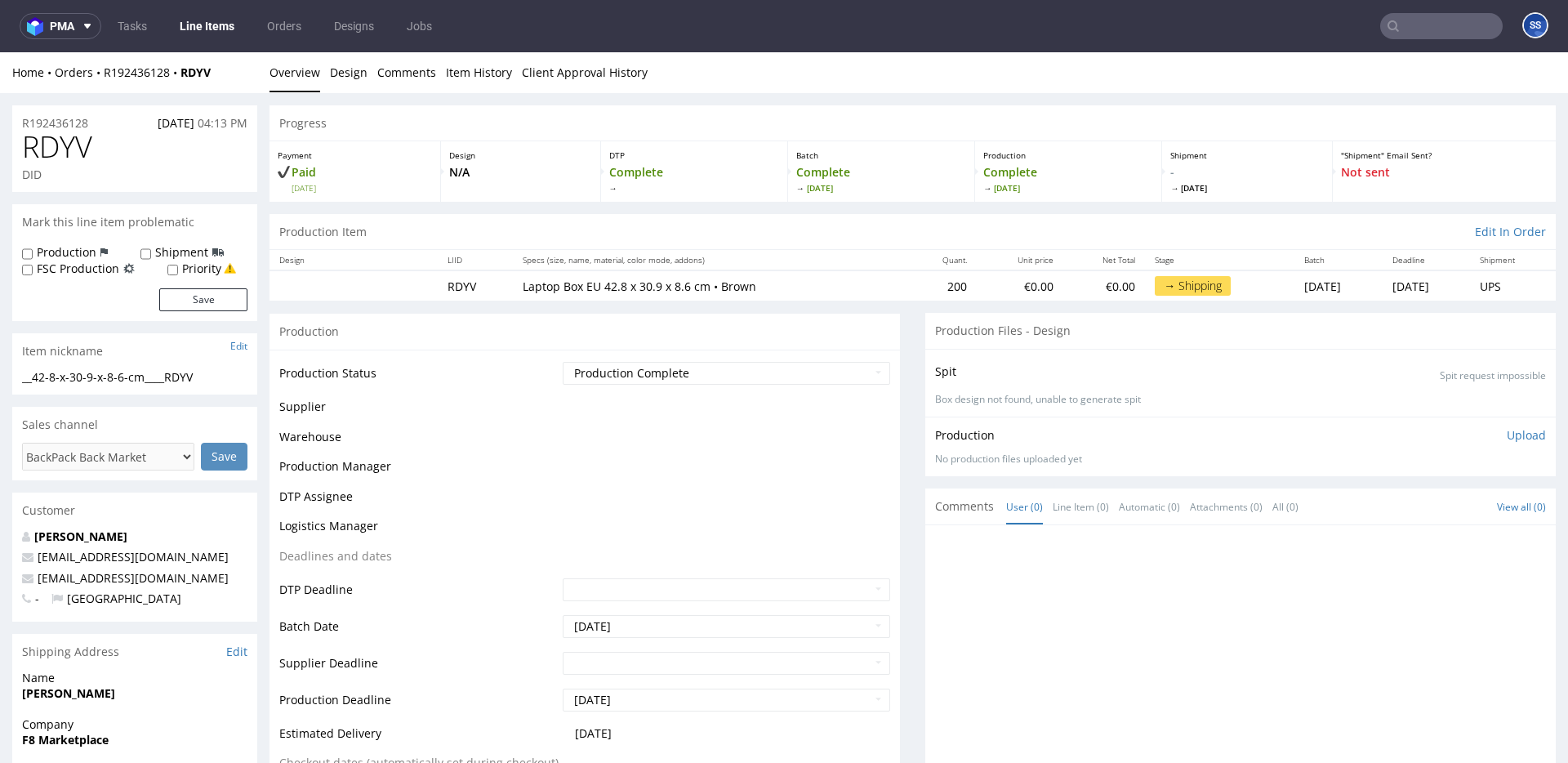
scroll to position [1033, 0]
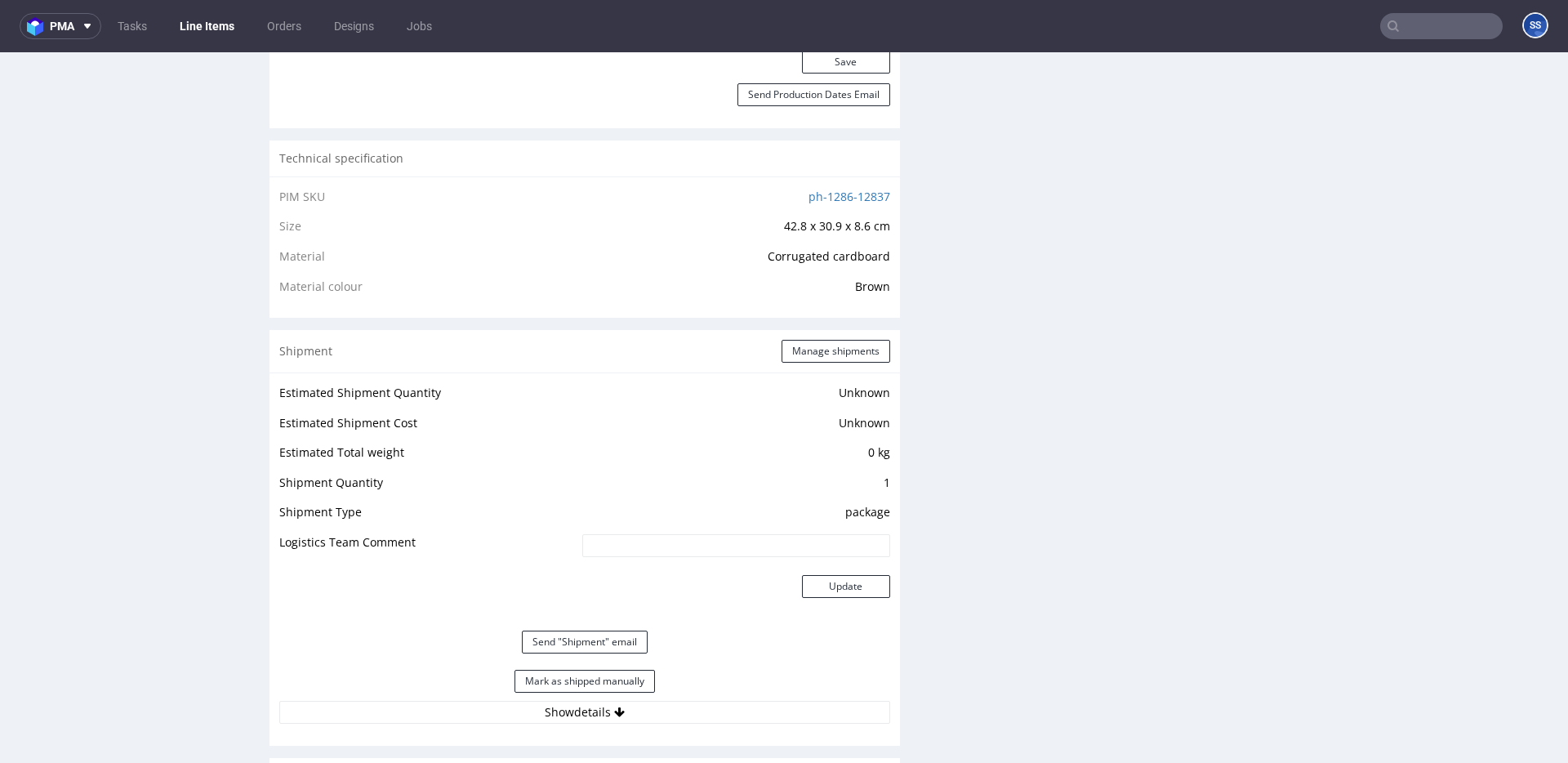
click at [198, 23] on link "Line Items" at bounding box center [207, 25] width 75 height 26
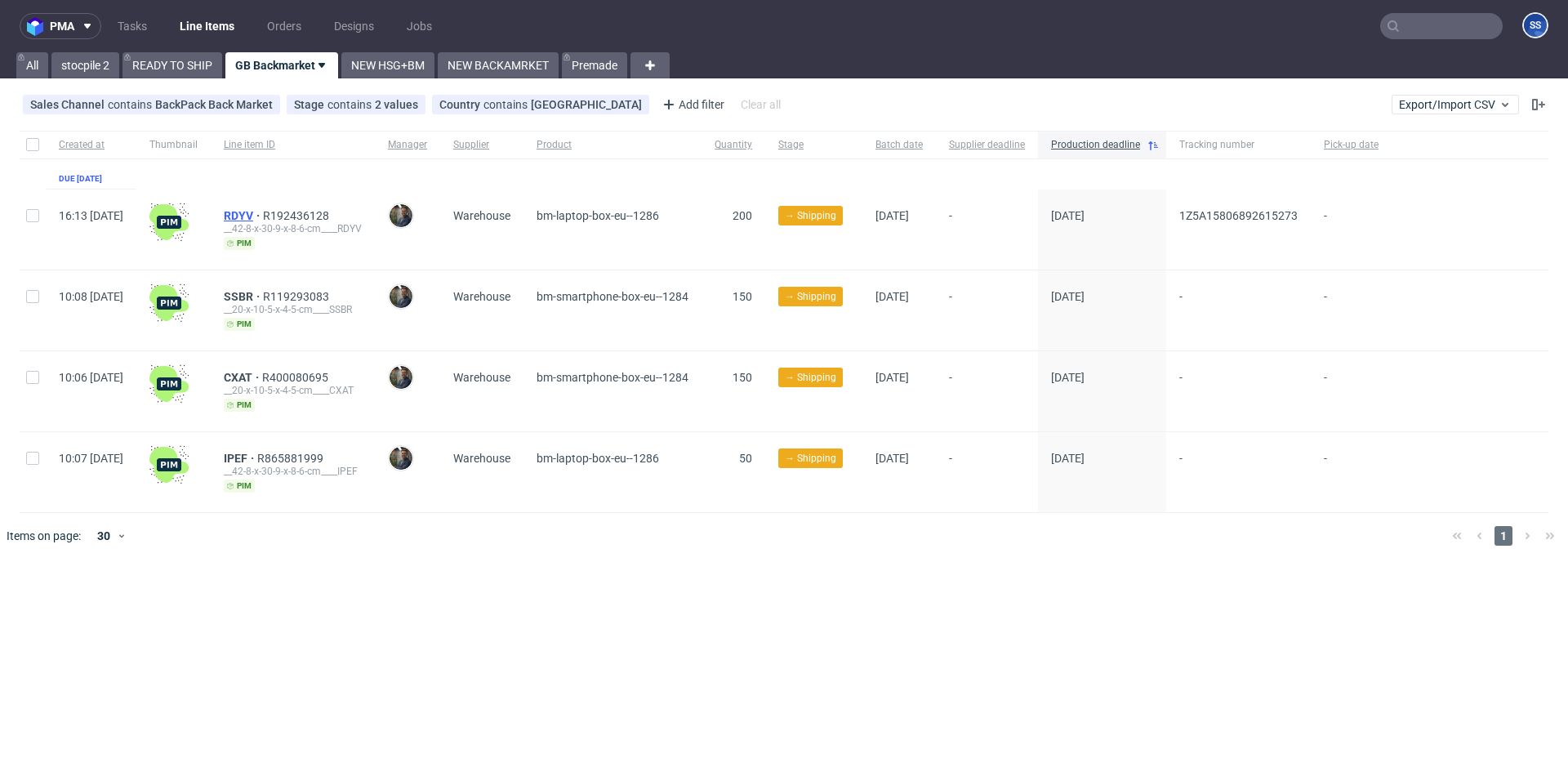
click at [263, 215] on span "RDYV" at bounding box center [243, 216] width 39 height 13
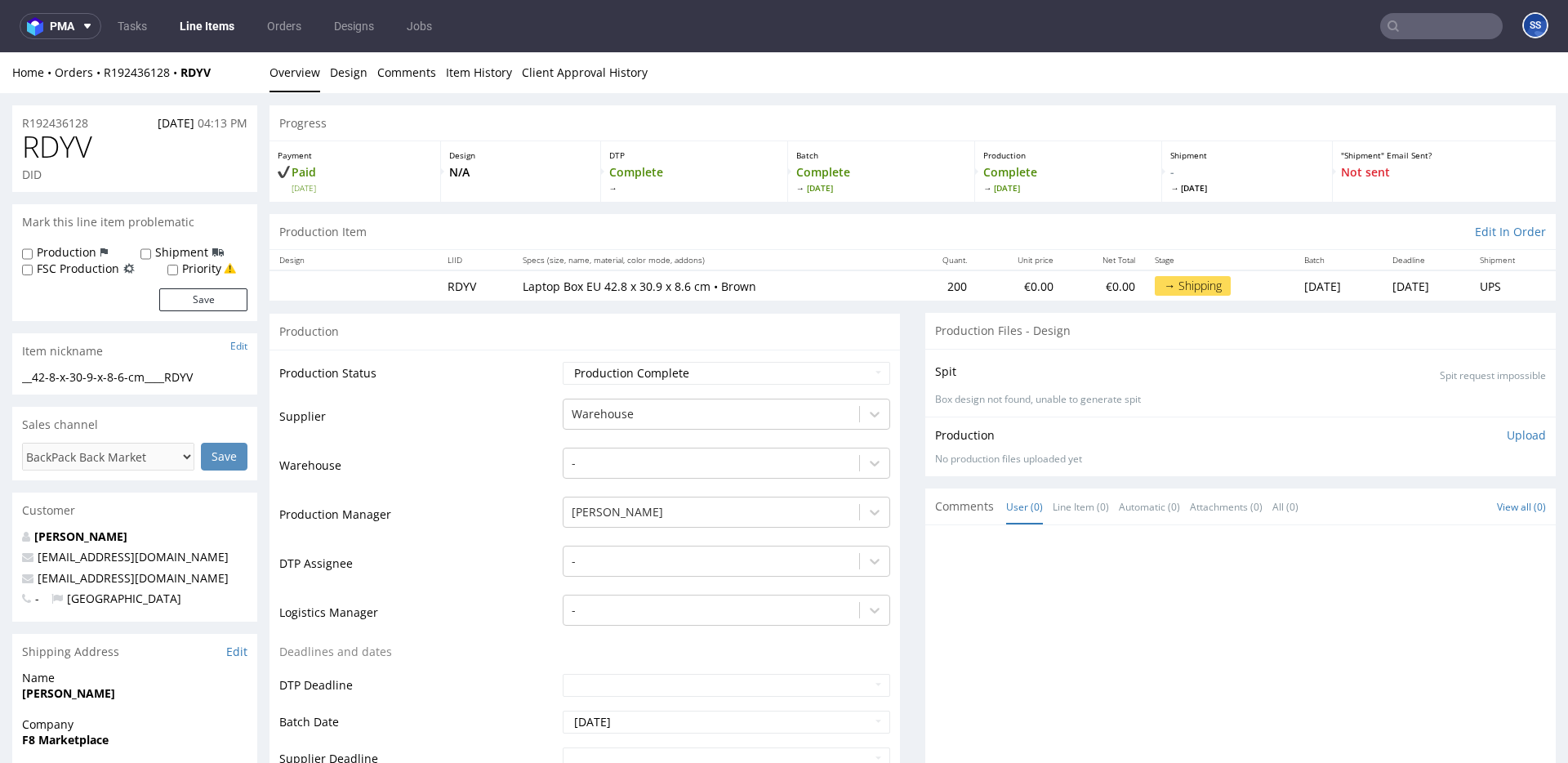
click at [218, 21] on link "Line Items" at bounding box center [207, 25] width 75 height 26
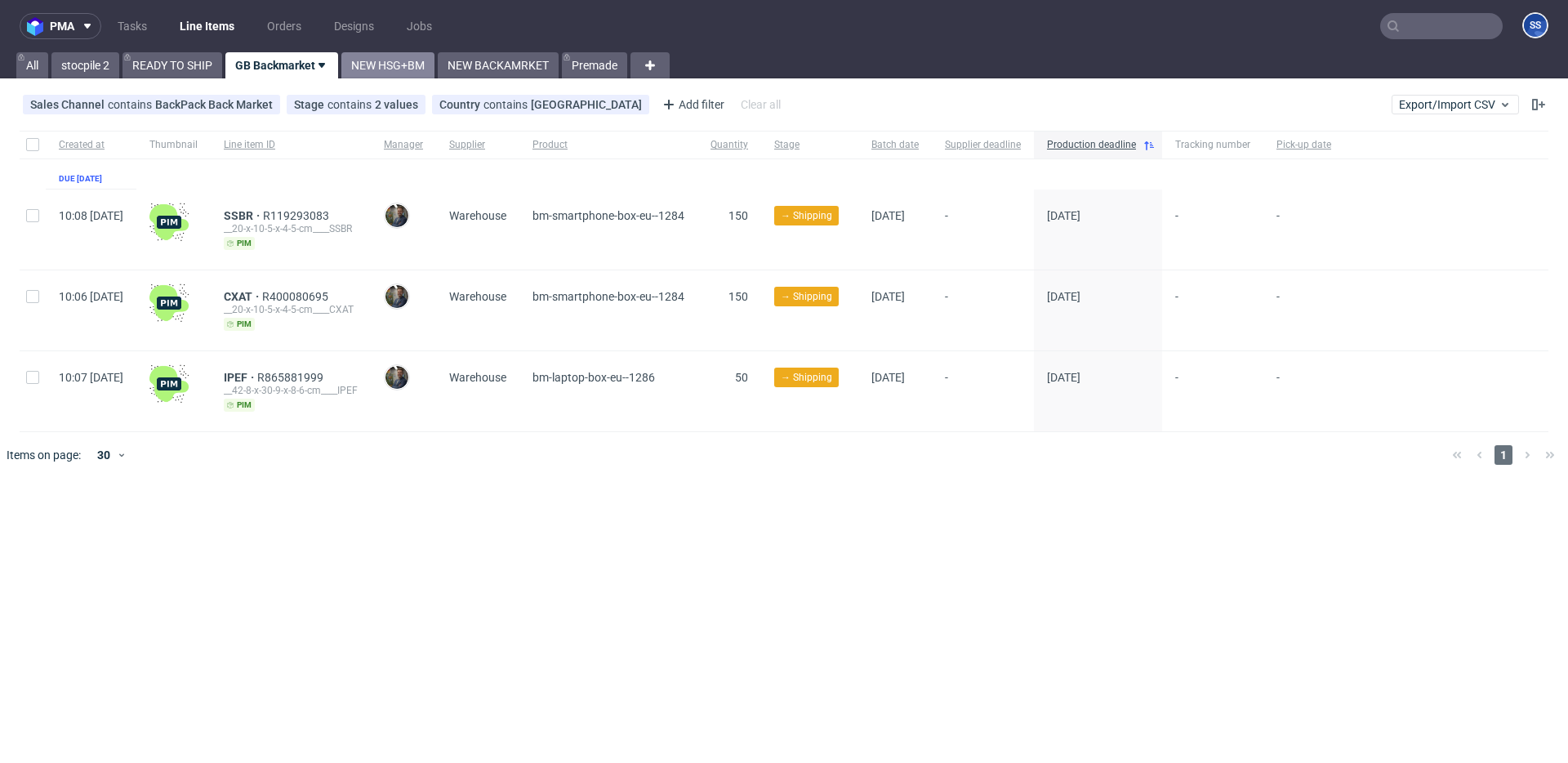
click at [388, 64] on link "NEW HSG+BM" at bounding box center [388, 65] width 93 height 26
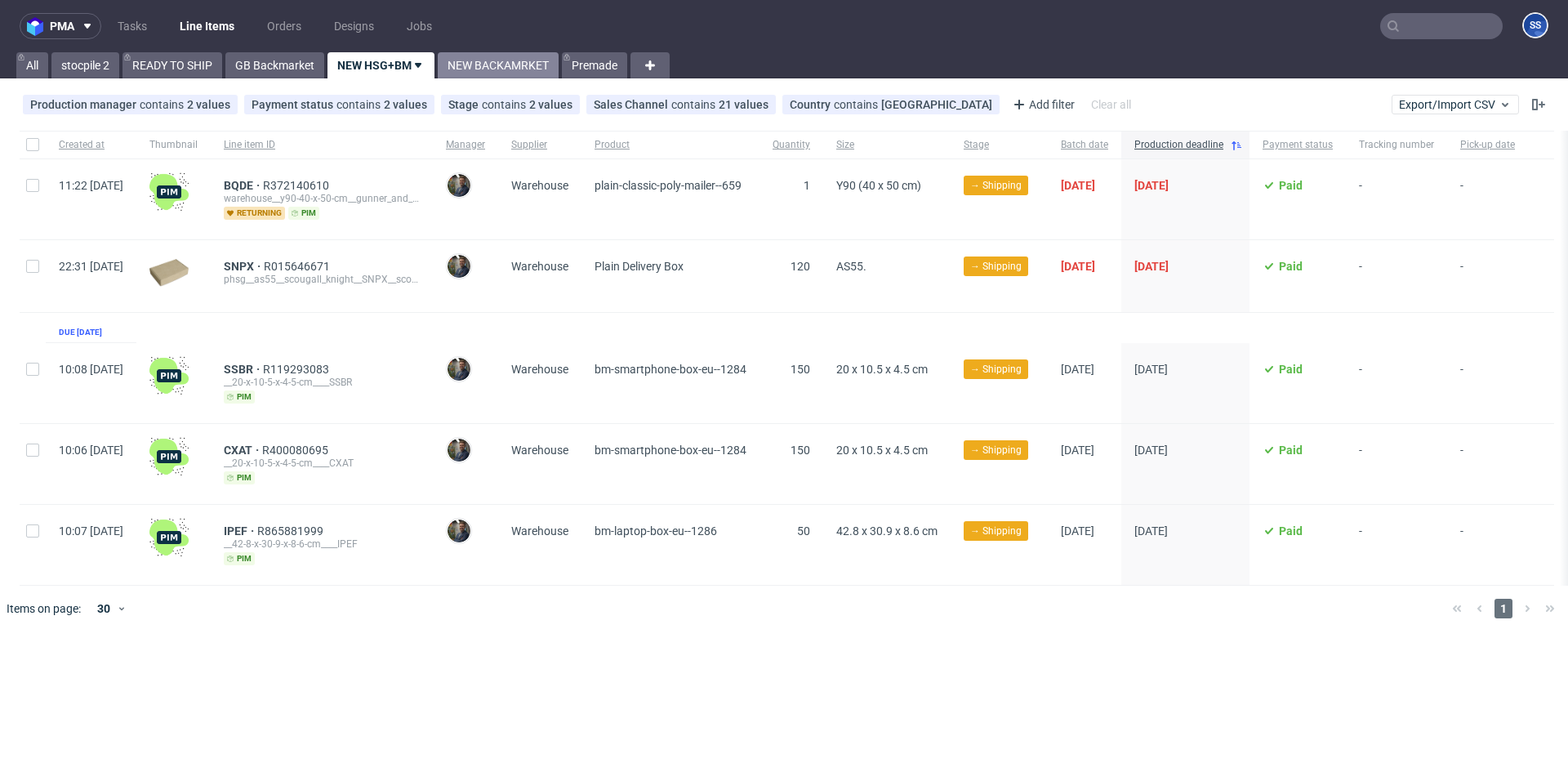
click at [471, 67] on link "NEW BACKAMRKET" at bounding box center [498, 65] width 121 height 26
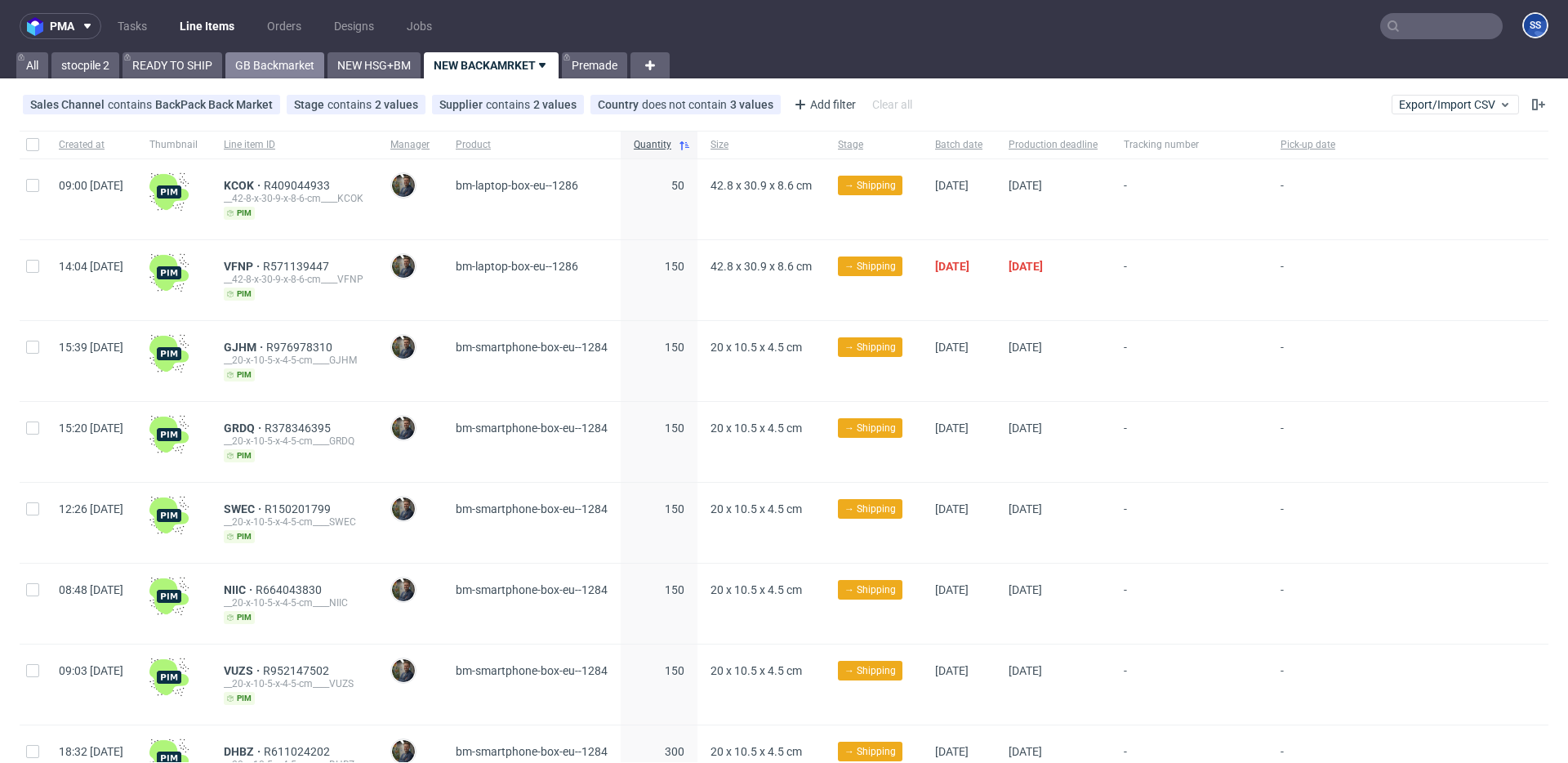
click at [260, 60] on link "GB Backmarket" at bounding box center [275, 65] width 99 height 26
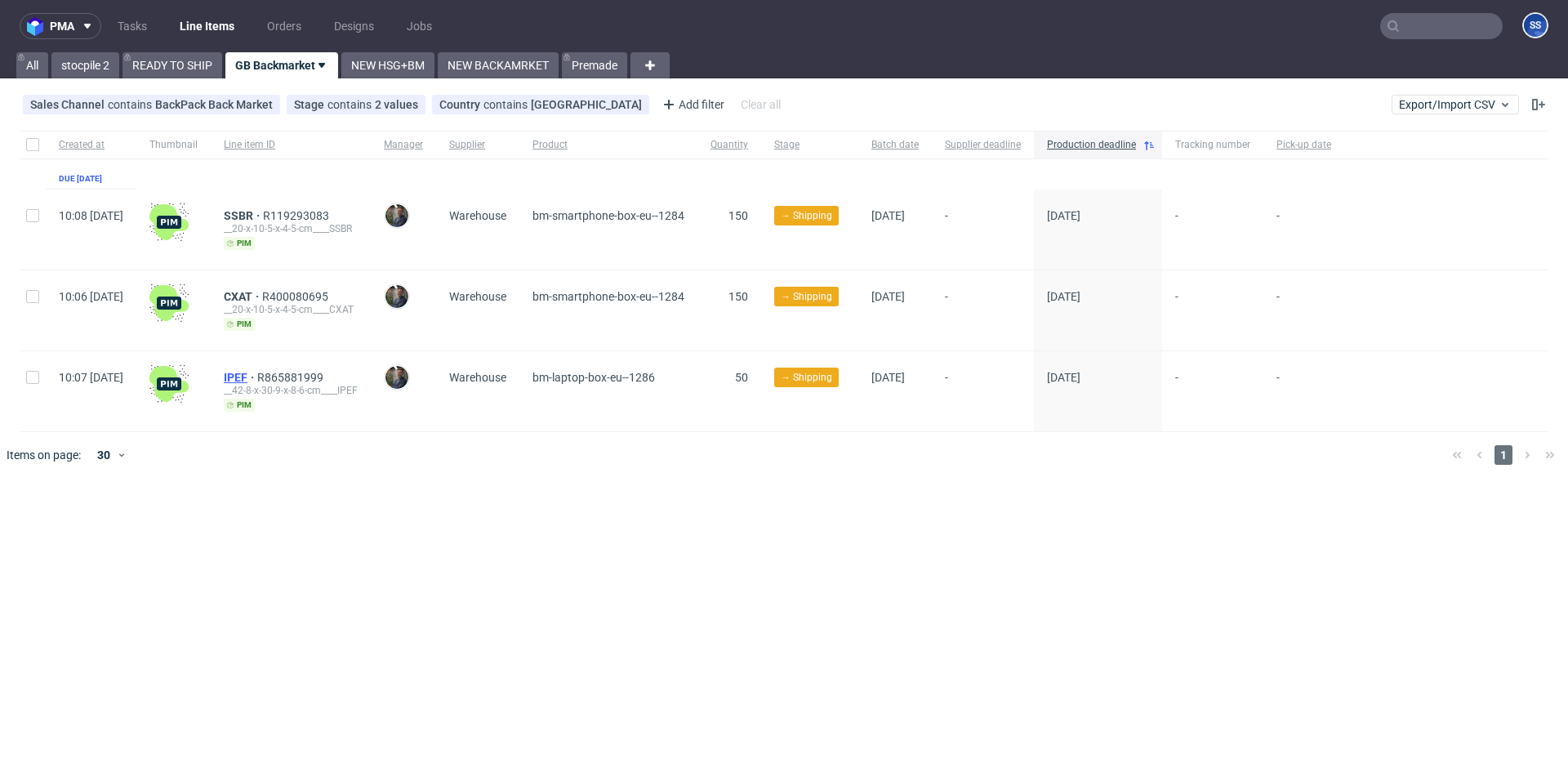
click at [257, 375] on span "IPEF" at bounding box center [240, 377] width 34 height 13
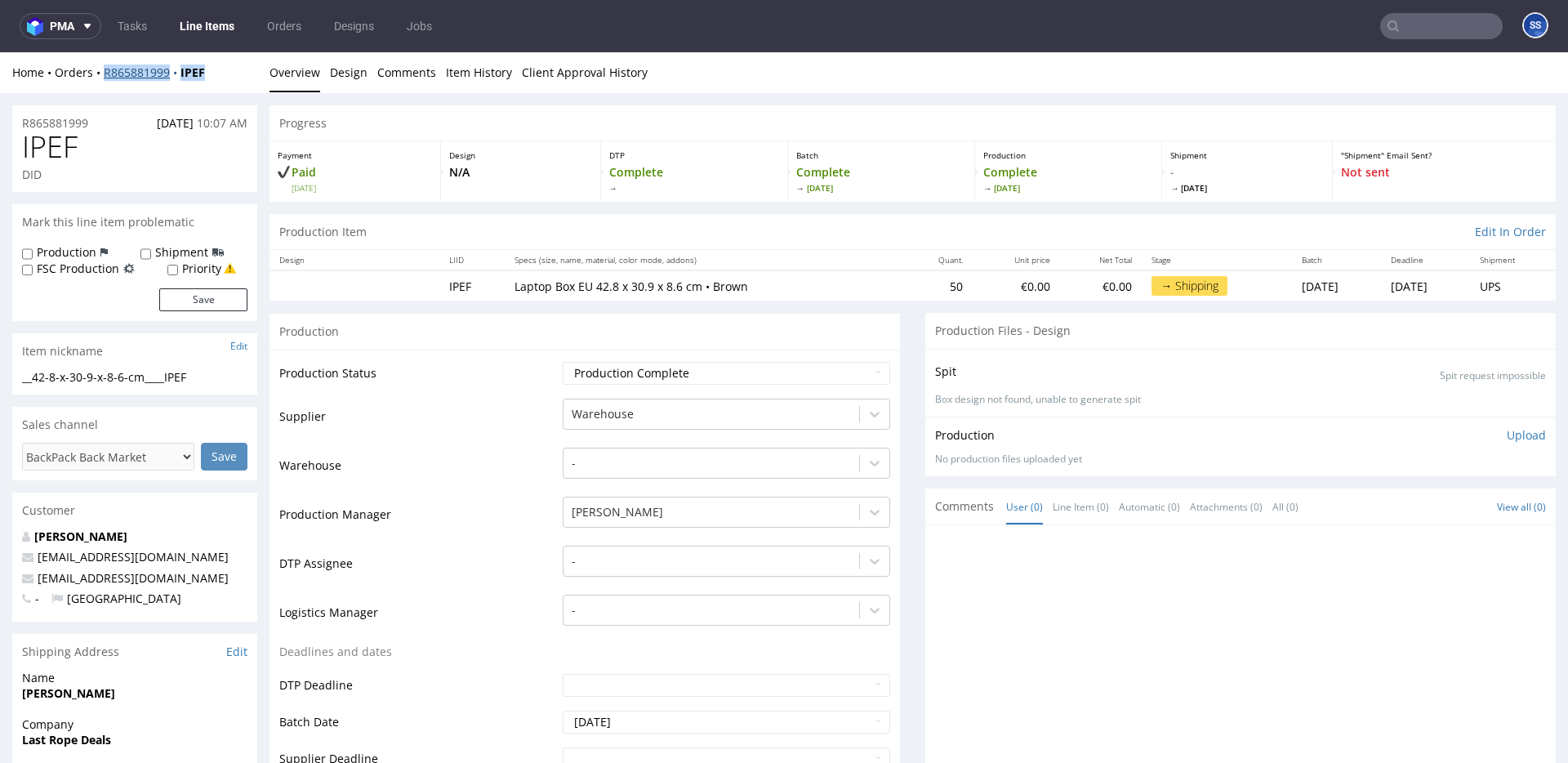
drag, startPoint x: 222, startPoint y: 72, endPoint x: 104, endPoint y: 70, distance: 118.0
click at [103, 70] on div "Home Orders R865881999 IPEF" at bounding box center [135, 73] width 245 height 16
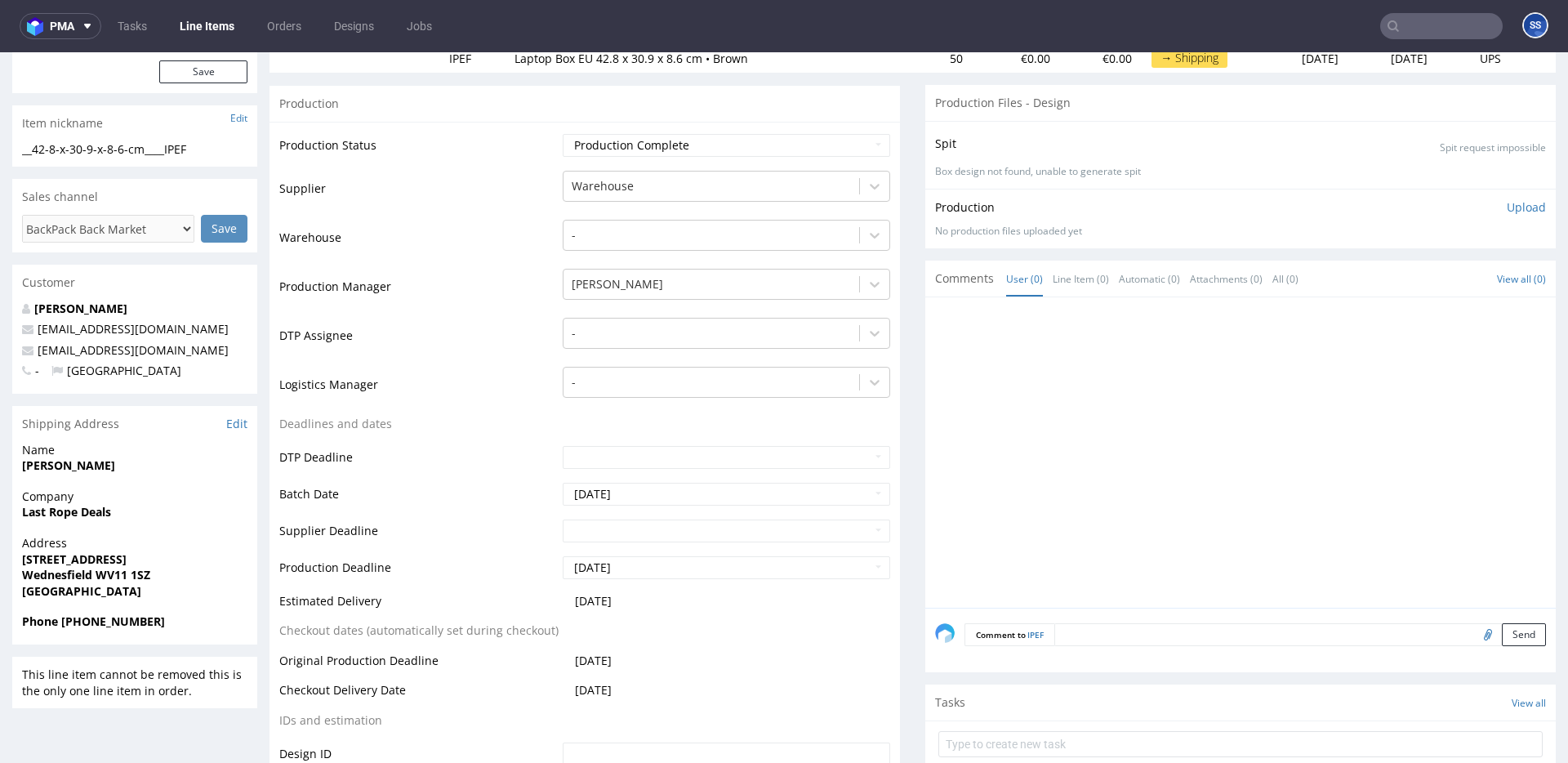
scroll to position [230, 0]
click at [188, 18] on link "Line Items" at bounding box center [207, 25] width 75 height 26
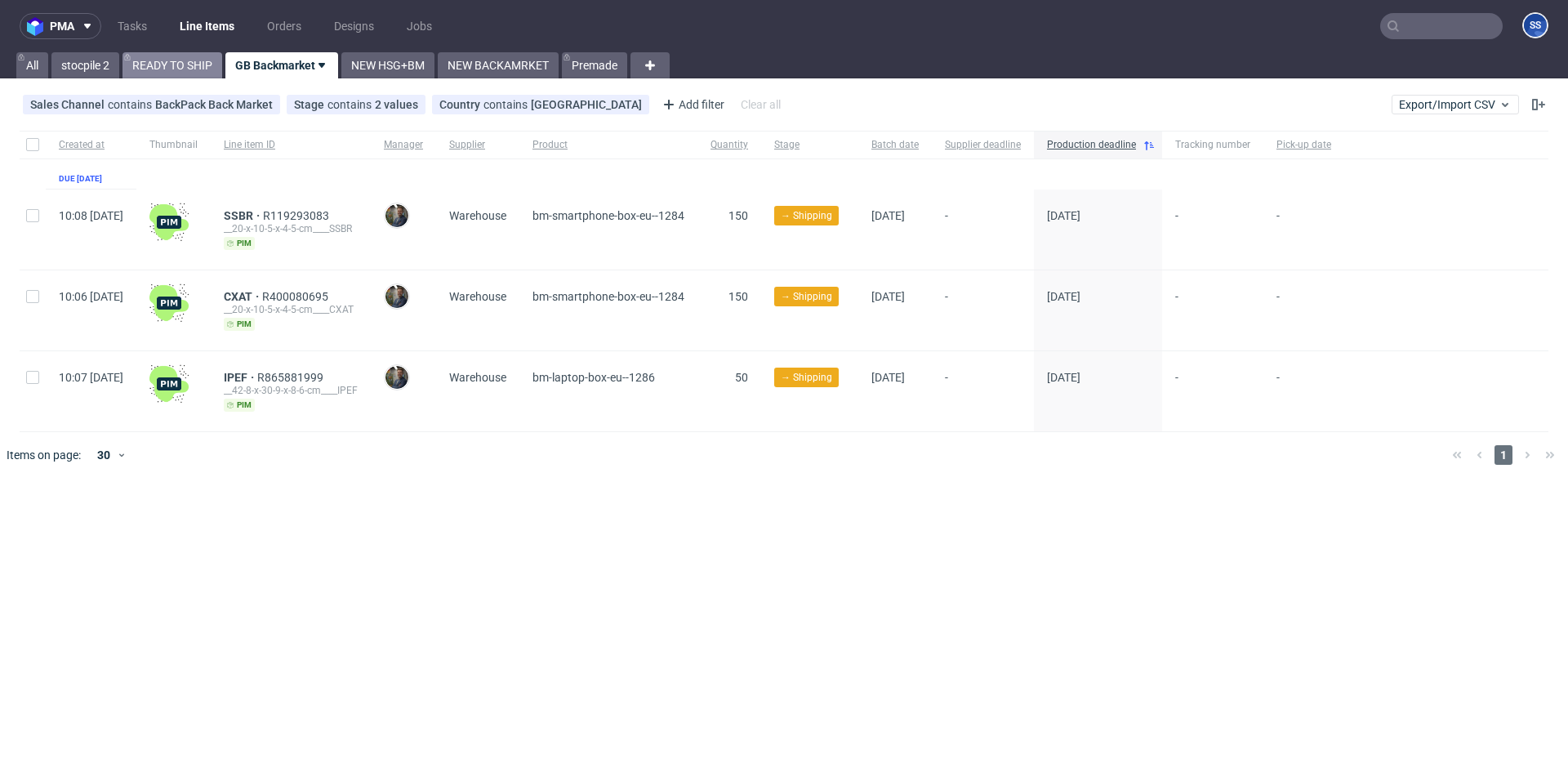
click at [173, 61] on link "READY TO SHIP" at bounding box center [173, 65] width 100 height 26
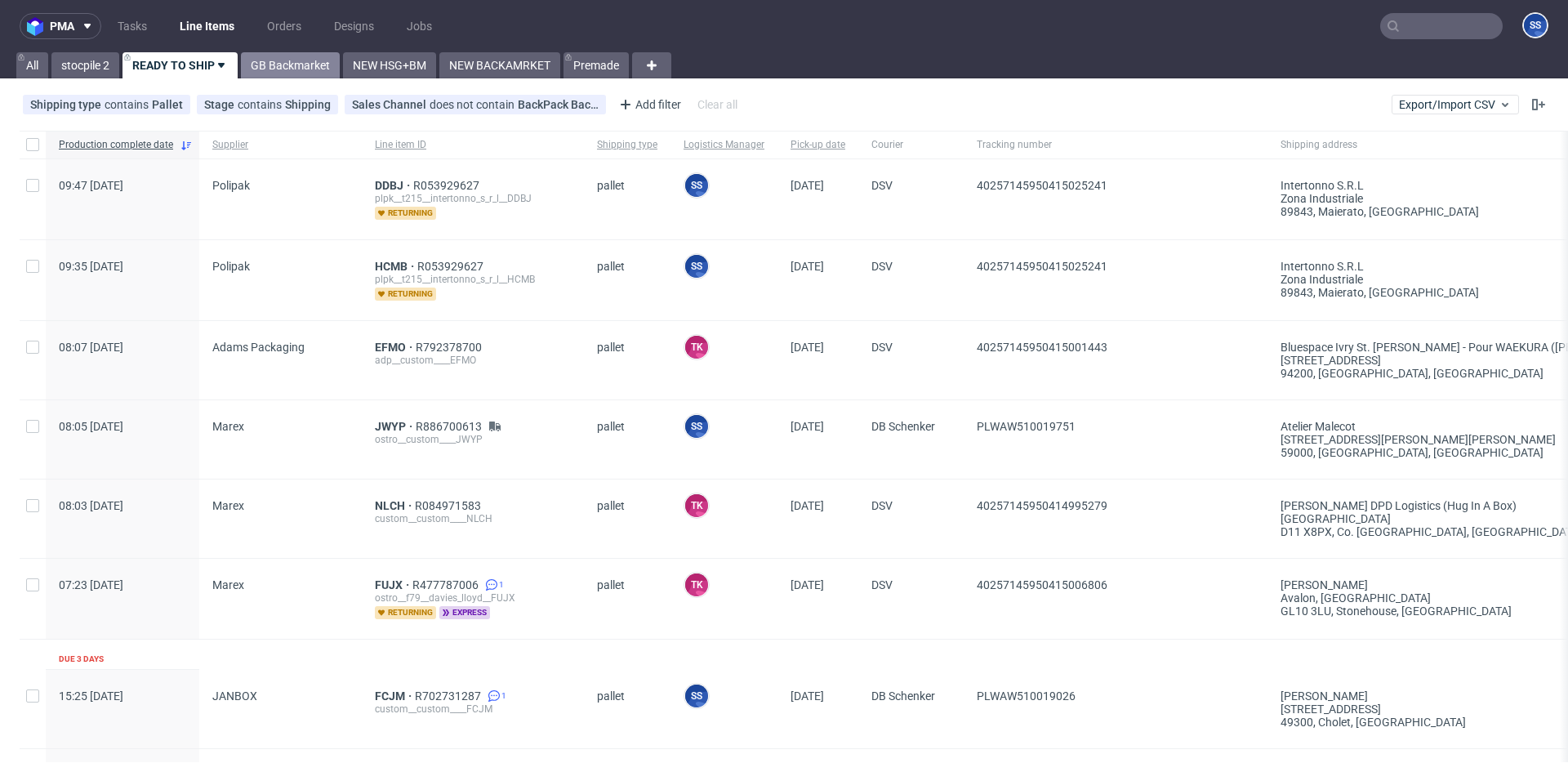
click at [285, 68] on link "GB Backmarket" at bounding box center [290, 65] width 99 height 26
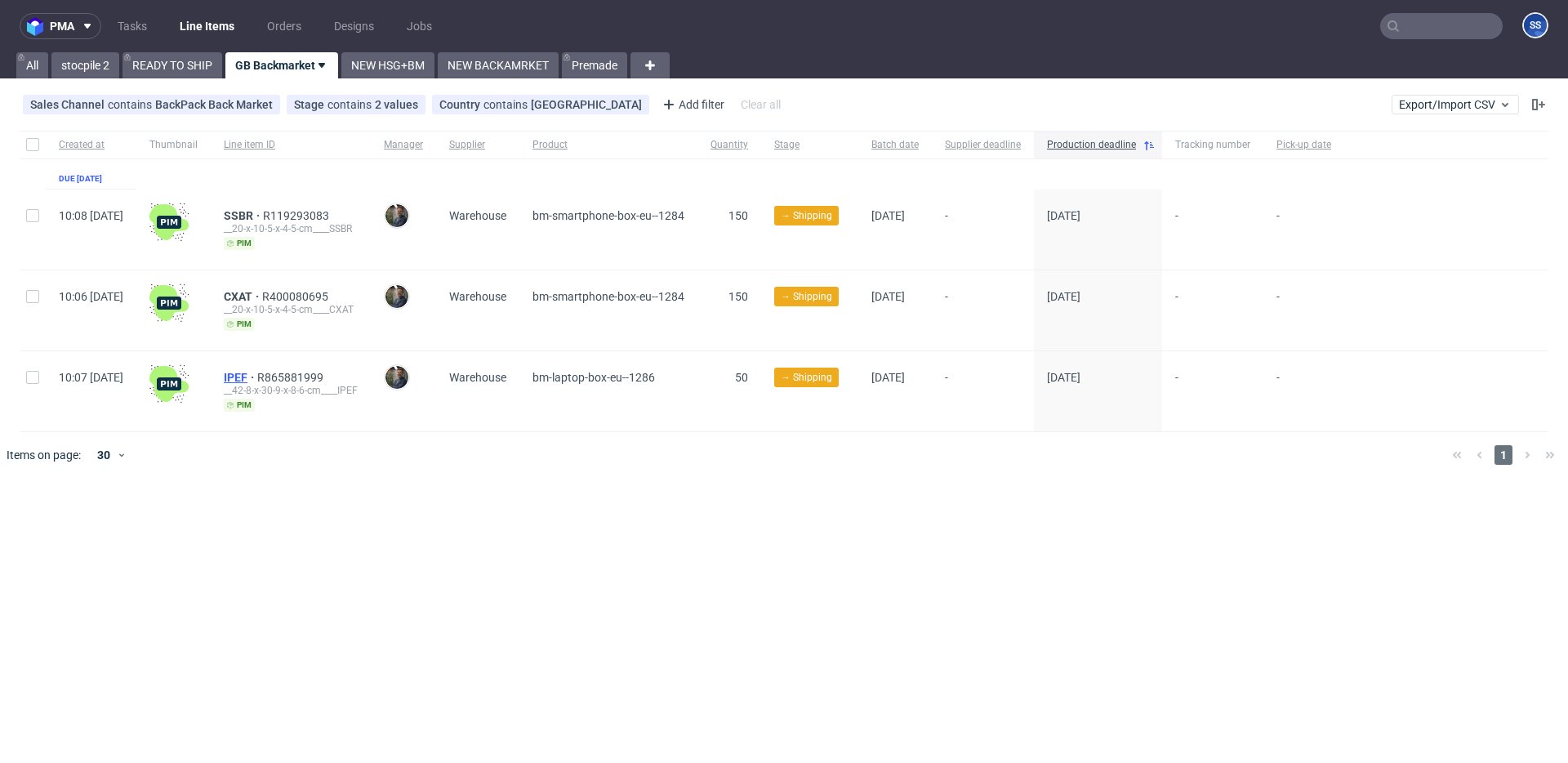
click at [257, 379] on span "IPEF" at bounding box center [240, 377] width 34 height 13
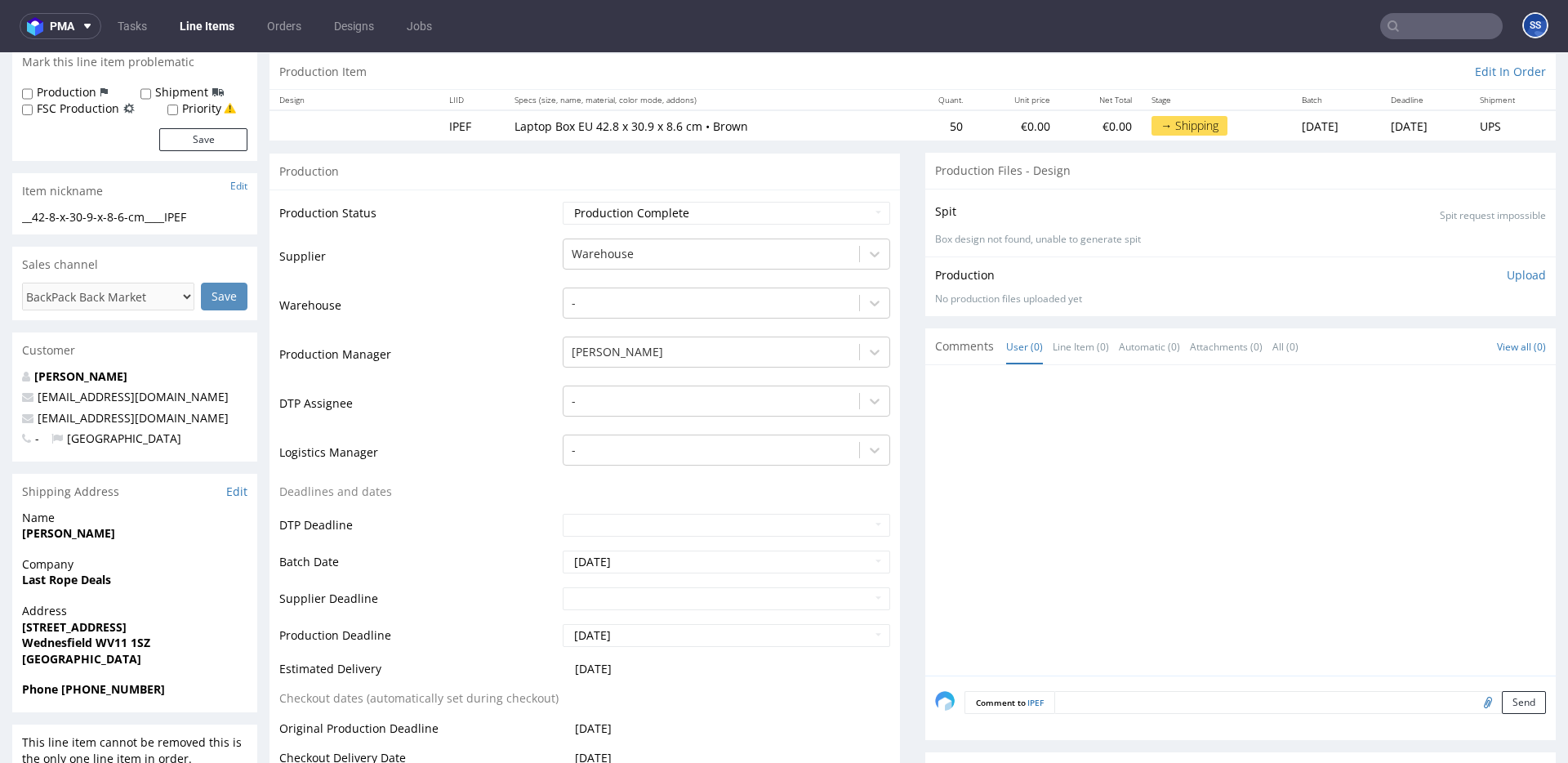
scroll to position [166, 0]
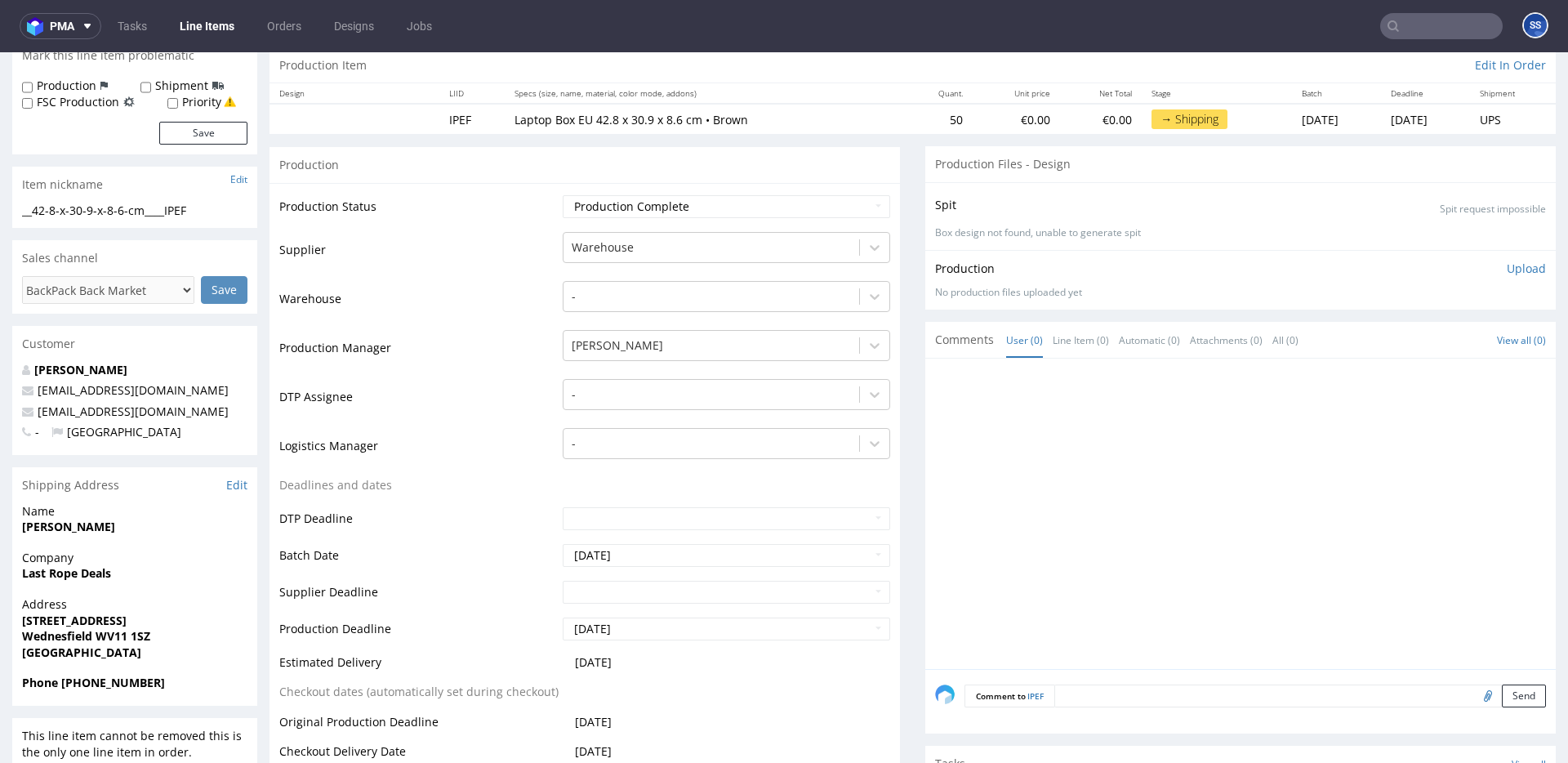
click at [82, 570] on strong "Last Rope Deals" at bounding box center [66, 573] width 89 height 15
click at [68, 517] on span "Name" at bounding box center [135, 512] width 225 height 16
click at [60, 522] on strong "Apeksha Patel" at bounding box center [68, 527] width 93 height 15
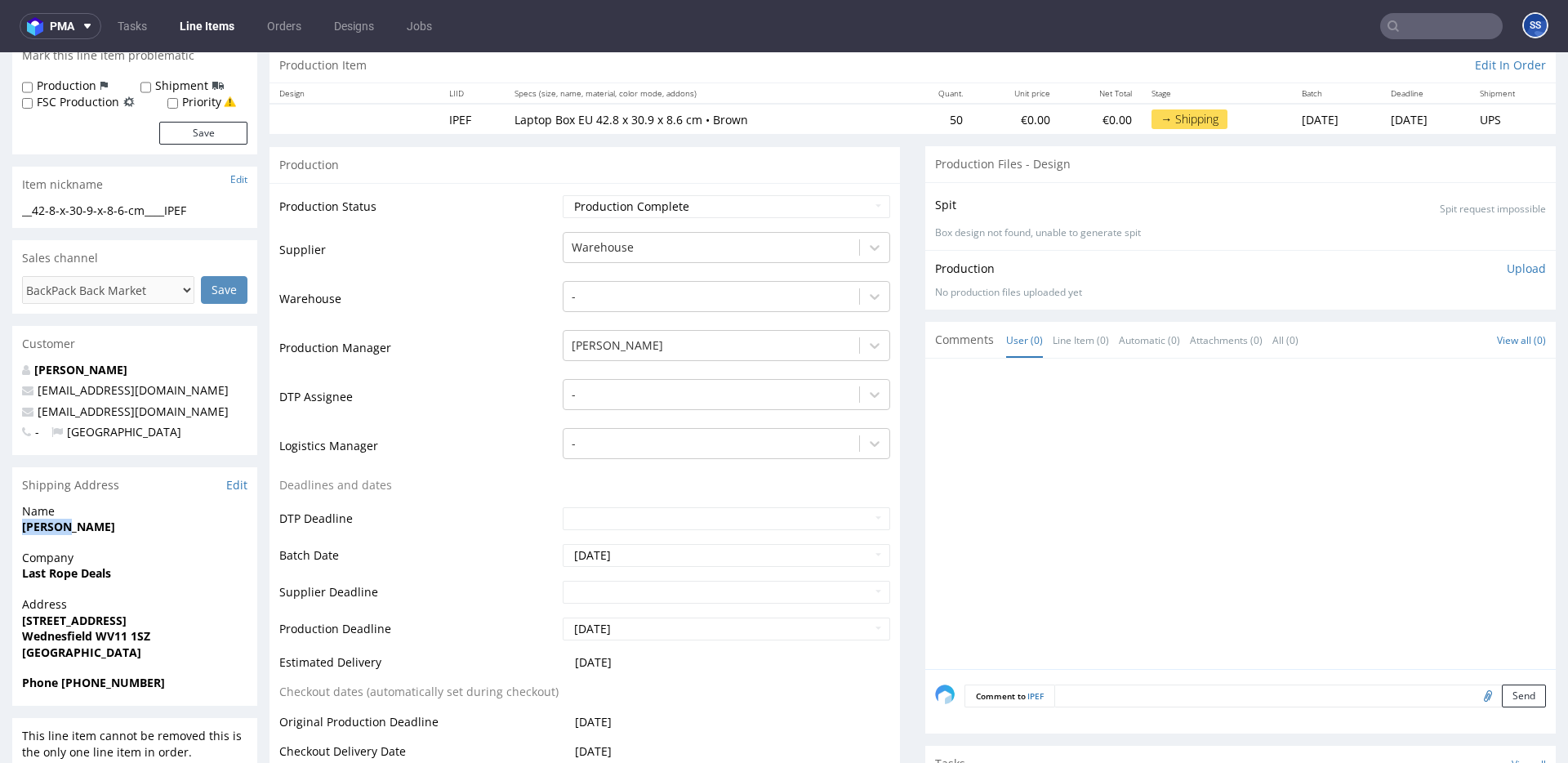
click at [60, 522] on strong "Apeksha Patel" at bounding box center [68, 527] width 93 height 15
click at [59, 526] on strong "Apeksha Patel" at bounding box center [68, 527] width 93 height 15
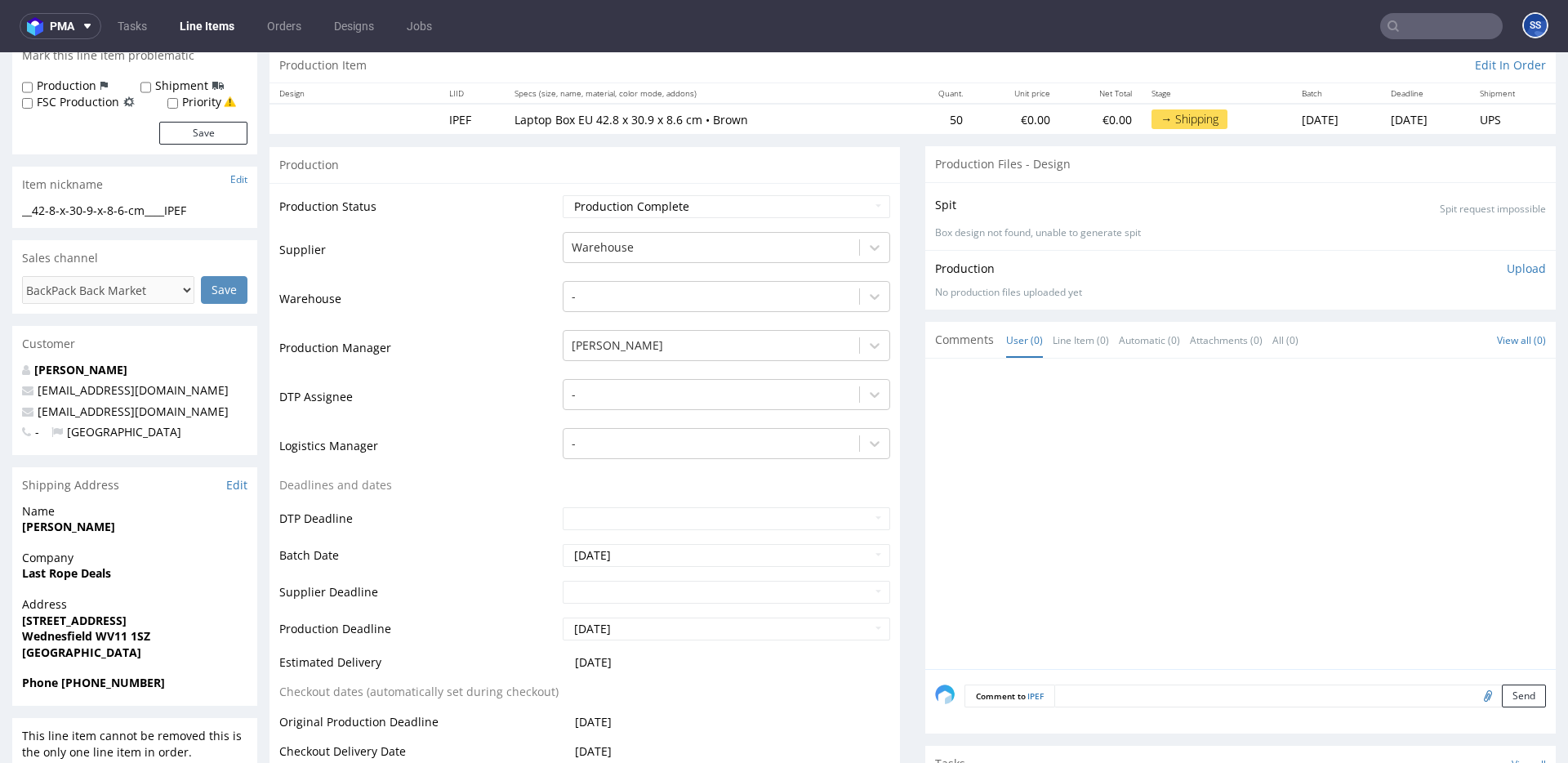
click at [59, 526] on strong "Apeksha Patel" at bounding box center [68, 527] width 93 height 15
click at [61, 621] on strong "98A High Street" at bounding box center [74, 620] width 105 height 15
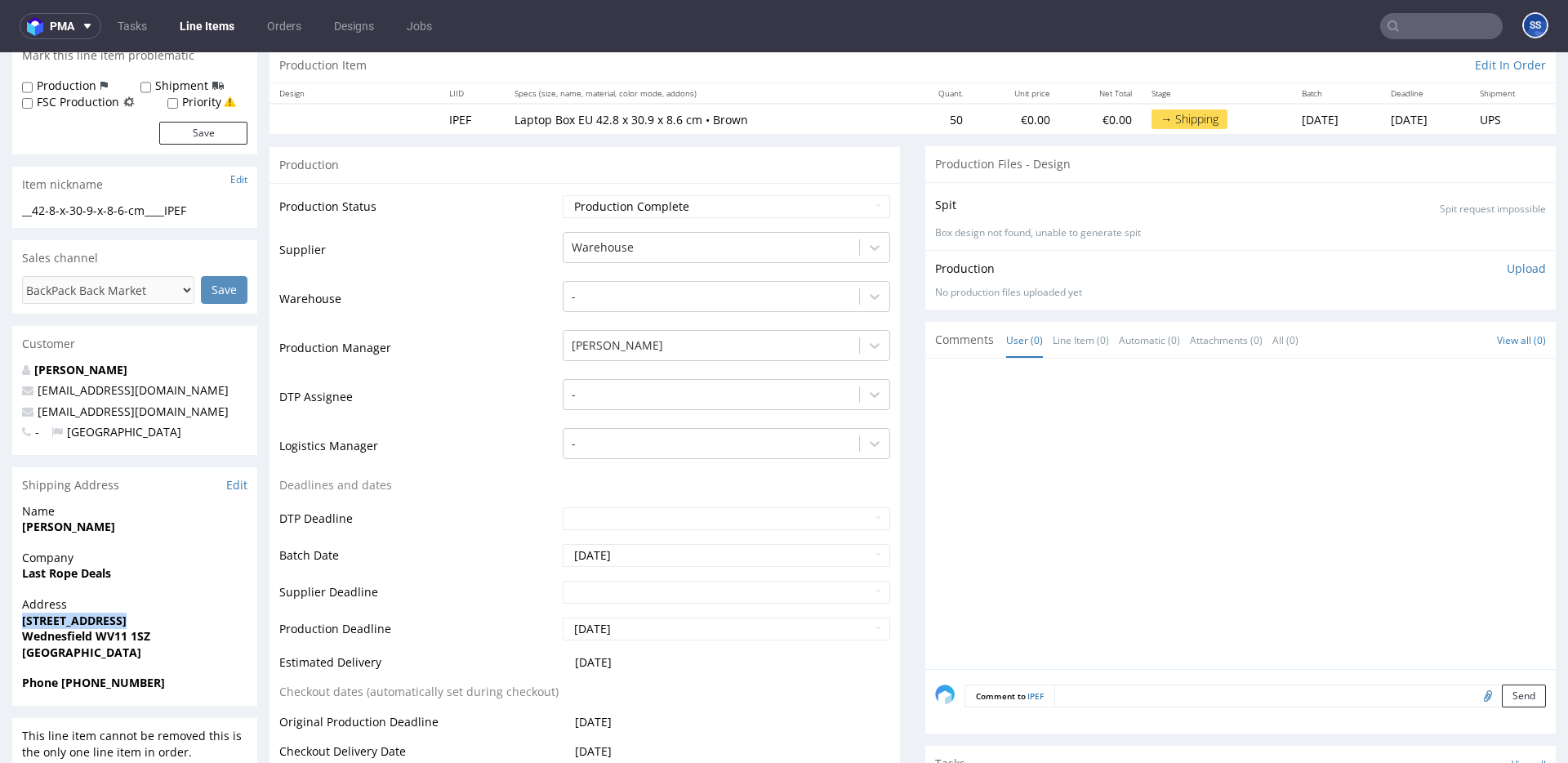
click at [61, 621] on strong "98A High Street" at bounding box center [74, 620] width 105 height 15
drag, startPoint x: 96, startPoint y: 637, endPoint x: 172, endPoint y: 638, distance: 76.0
click at [172, 638] on span "Wednesfield WV11 1SZ" at bounding box center [135, 637] width 225 height 16
click at [52, 634] on strong "Wednesfield WV11 1SZ" at bounding box center [85, 636] width 128 height 15
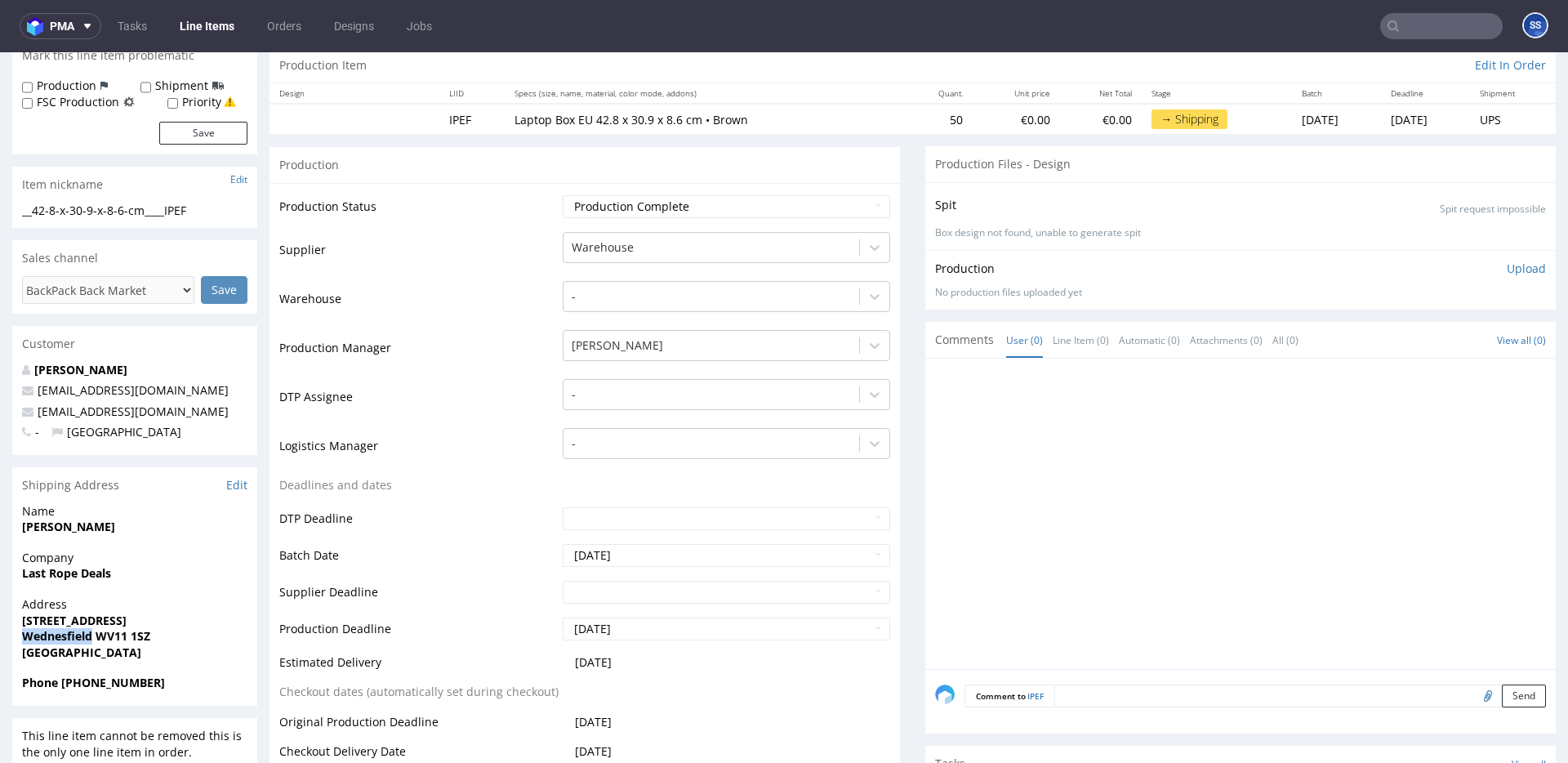
click at [52, 634] on strong "Wednesfield WV11 1SZ" at bounding box center [85, 636] width 128 height 15
drag, startPoint x: 193, startPoint y: 410, endPoint x: 33, endPoint y: 417, distance: 160.2
click at [33, 417] on p "lastropelimited@gmail.com" at bounding box center [135, 412] width 225 height 16
drag, startPoint x: 61, startPoint y: 684, endPoint x: 236, endPoint y: 682, distance: 175.0
click at [236, 682] on span "Phone +44 07378 319433" at bounding box center [135, 683] width 225 height 16
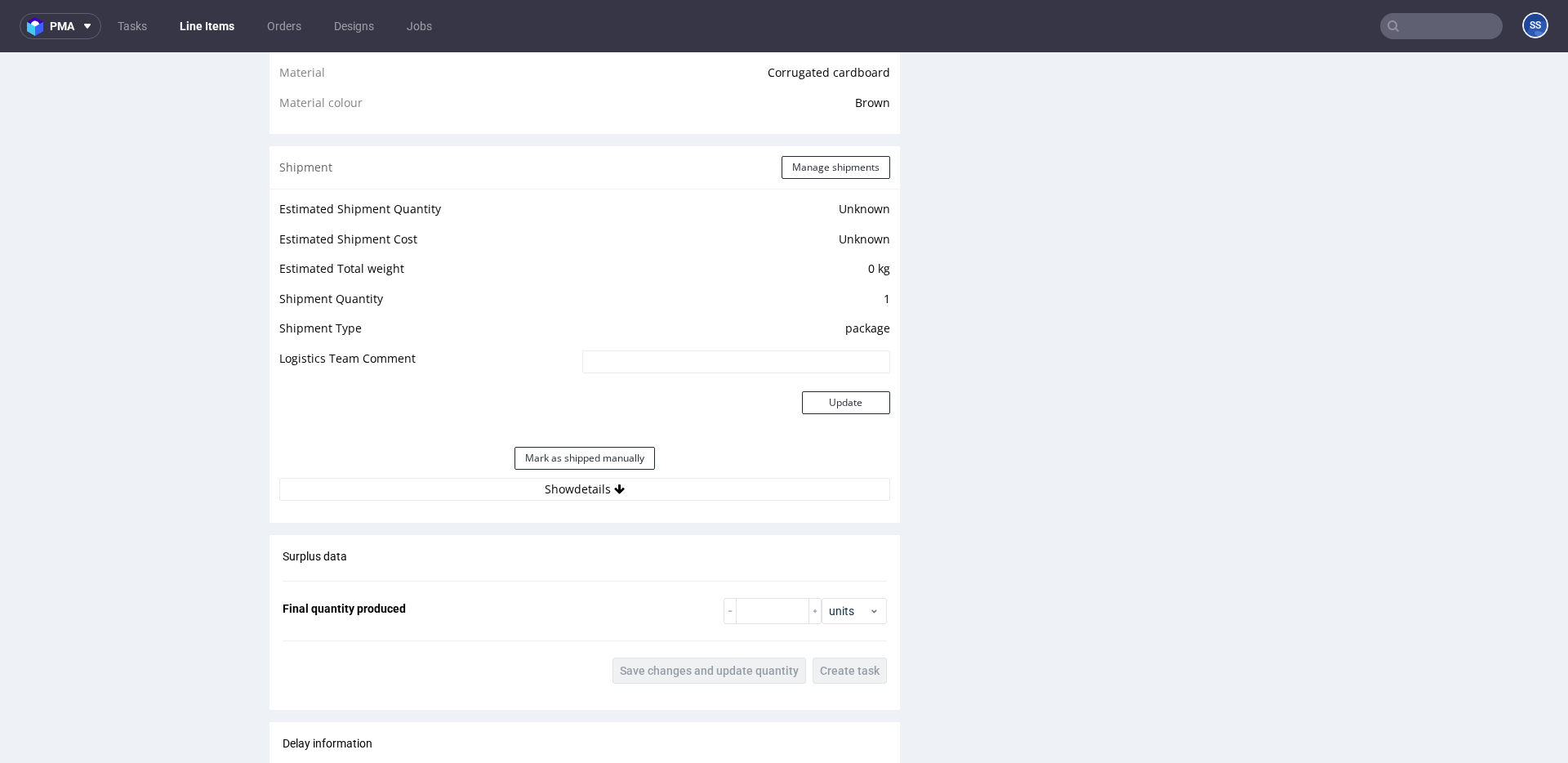
scroll to position [1255, 0]
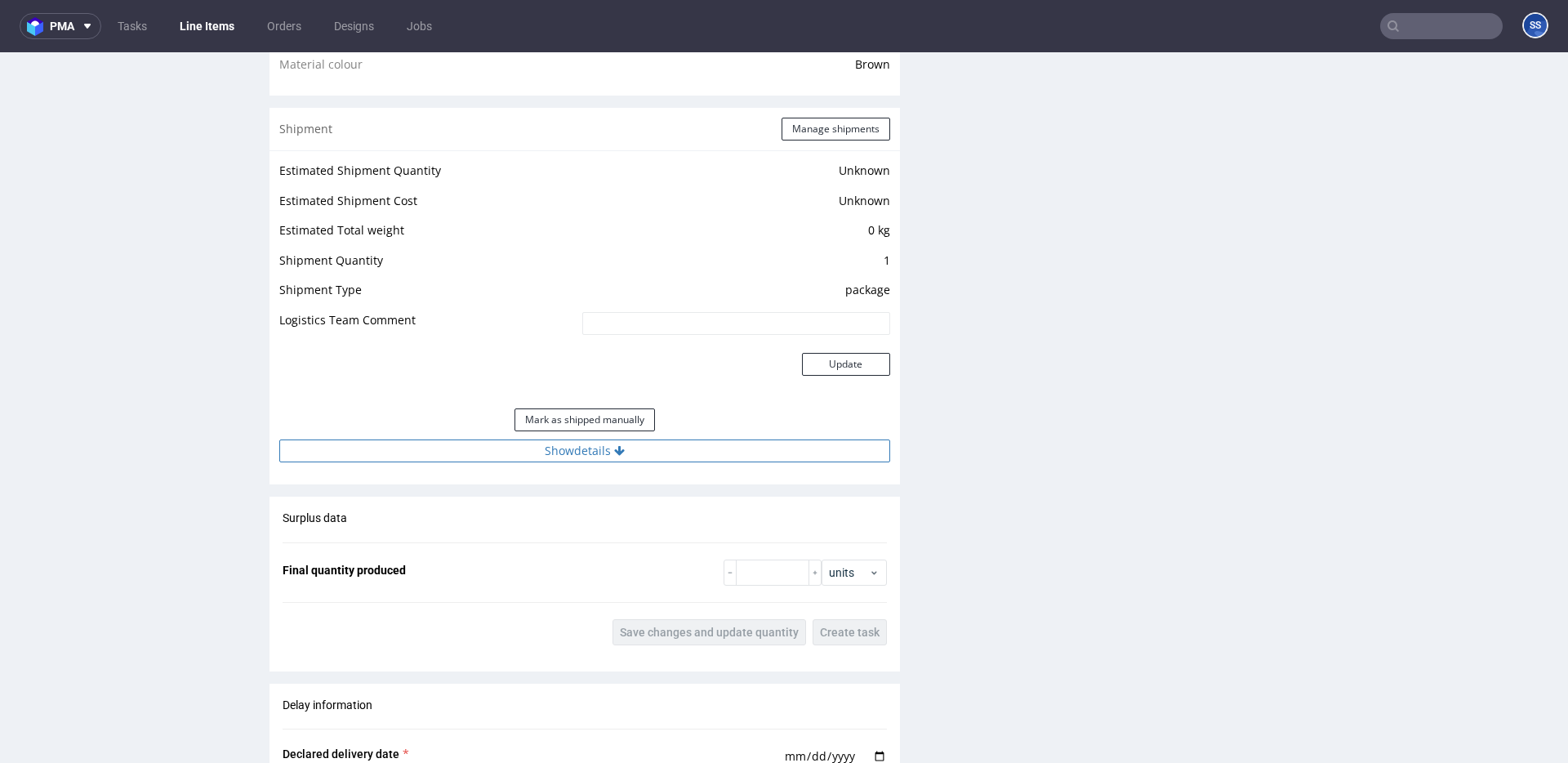
click at [622, 447] on button "Show details" at bounding box center [584, 450] width 611 height 23
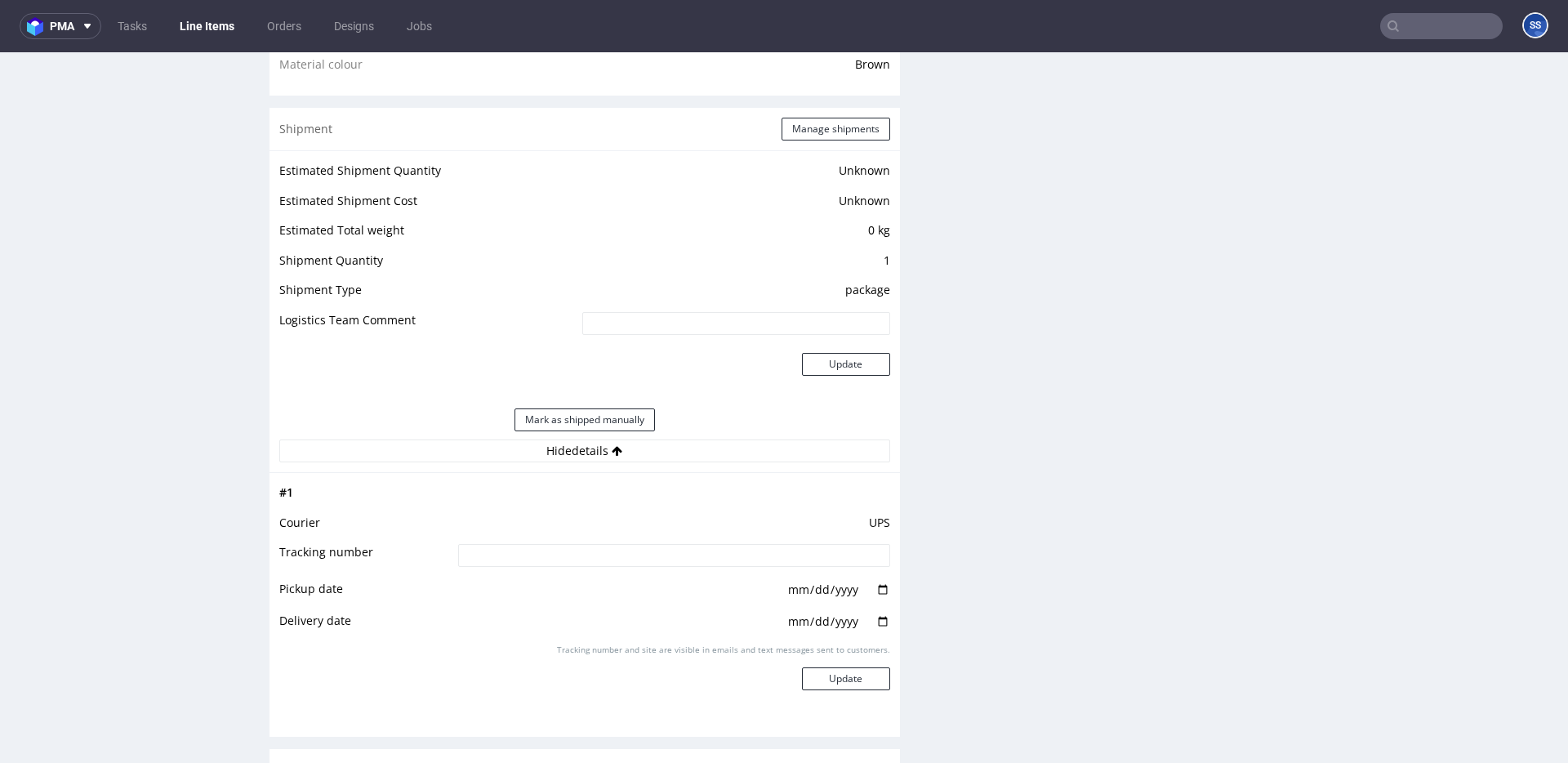
click at [695, 555] on input at bounding box center [674, 555] width 432 height 23
paste input "1Z5A15806897495840"
type input "1Z5A15806897495840"
click at [855, 669] on button "Update" at bounding box center [845, 678] width 88 height 23
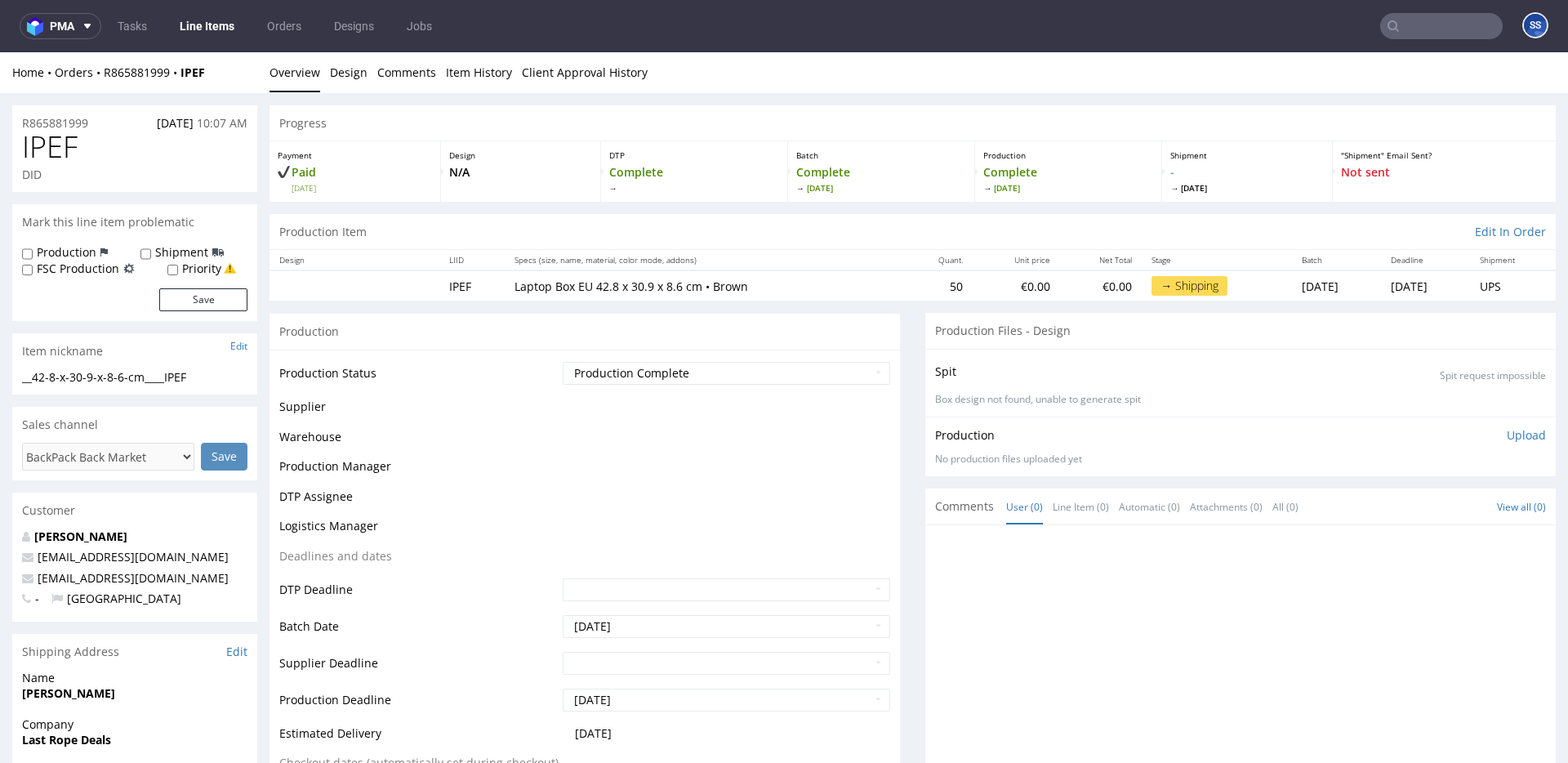
scroll to position [1040, 0]
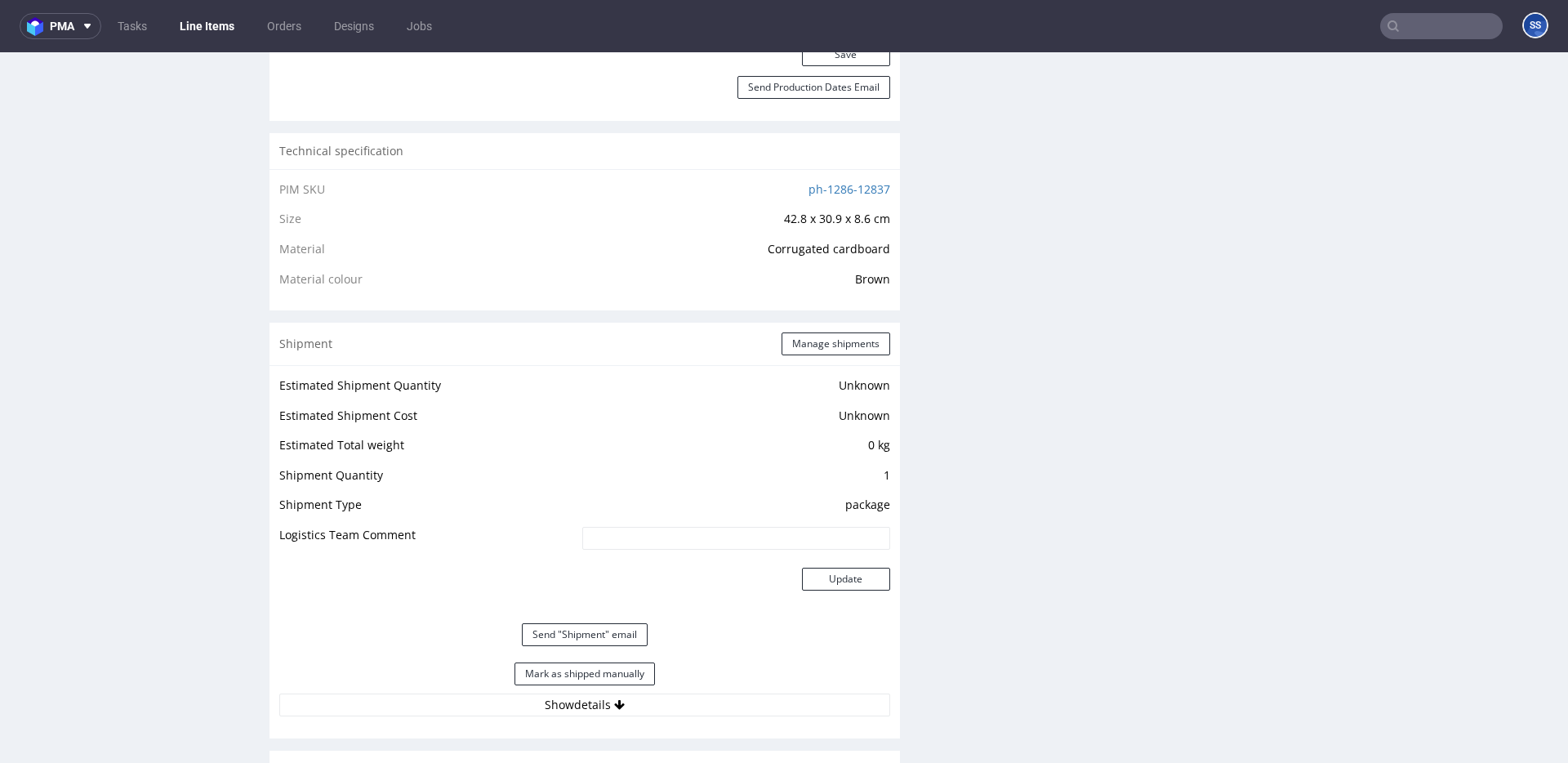
click at [199, 34] on link "Line Items" at bounding box center [207, 25] width 75 height 26
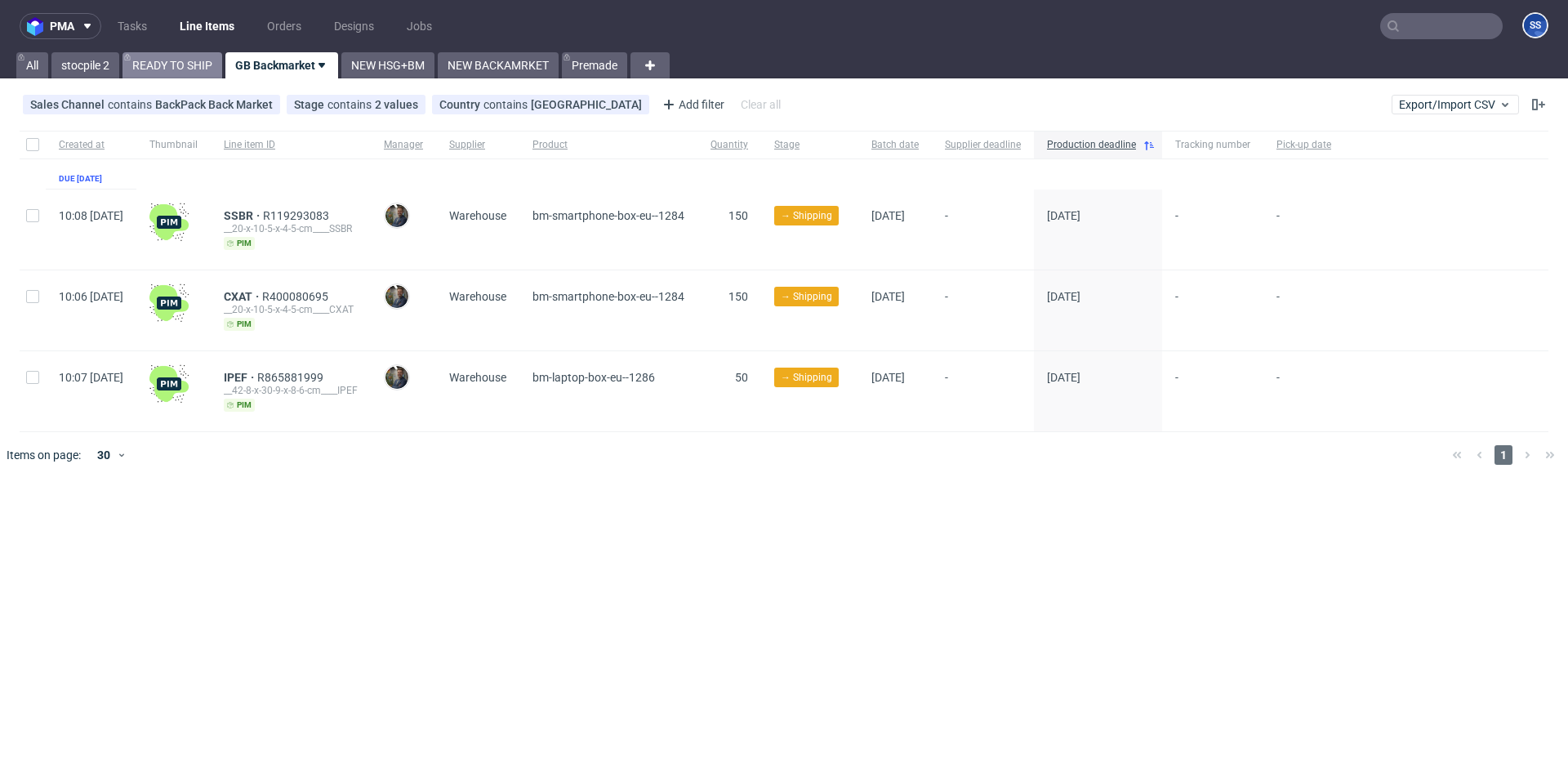
click at [175, 76] on link "READY TO SHIP" at bounding box center [173, 65] width 100 height 26
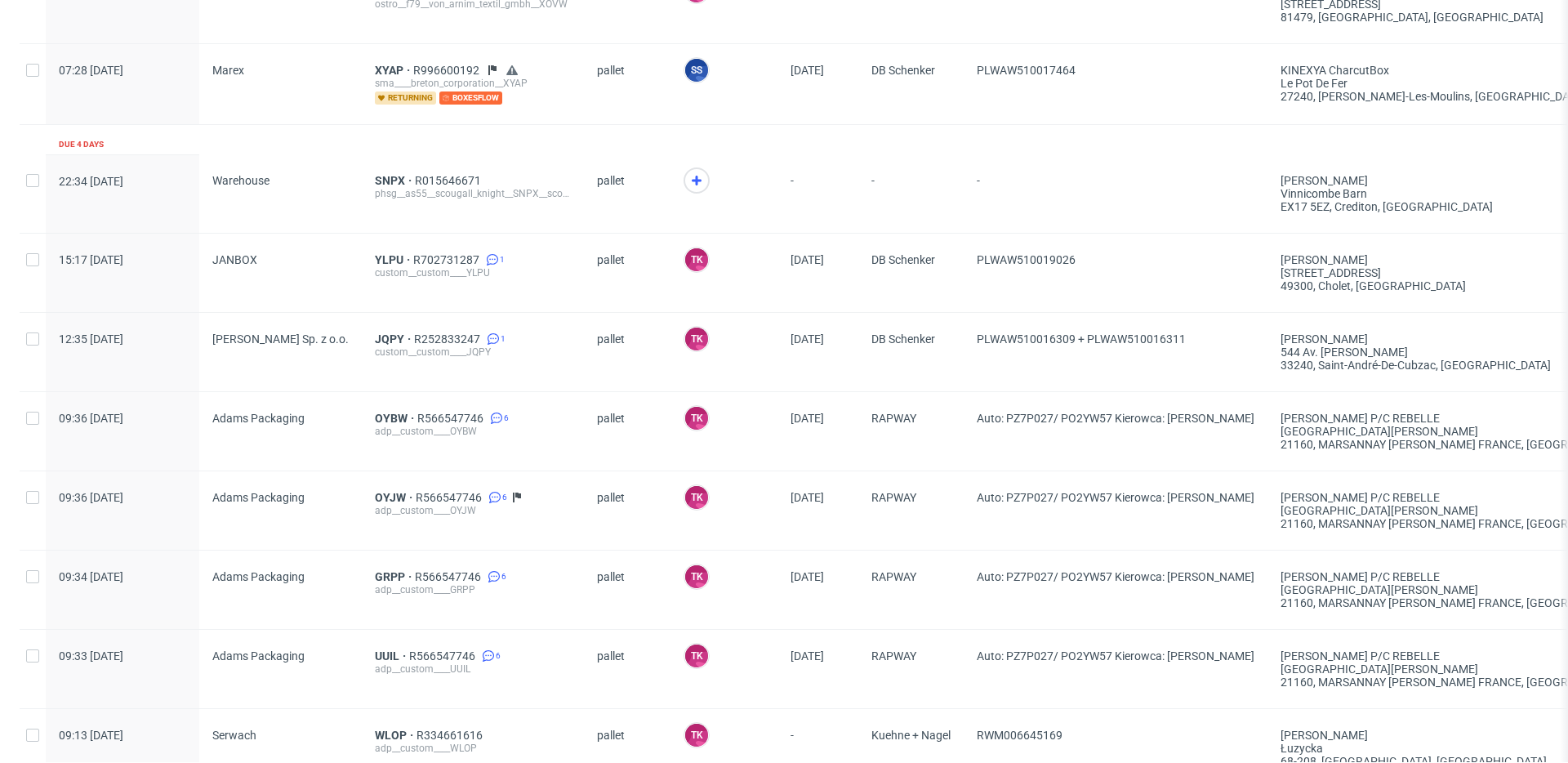
scroll to position [1600, 0]
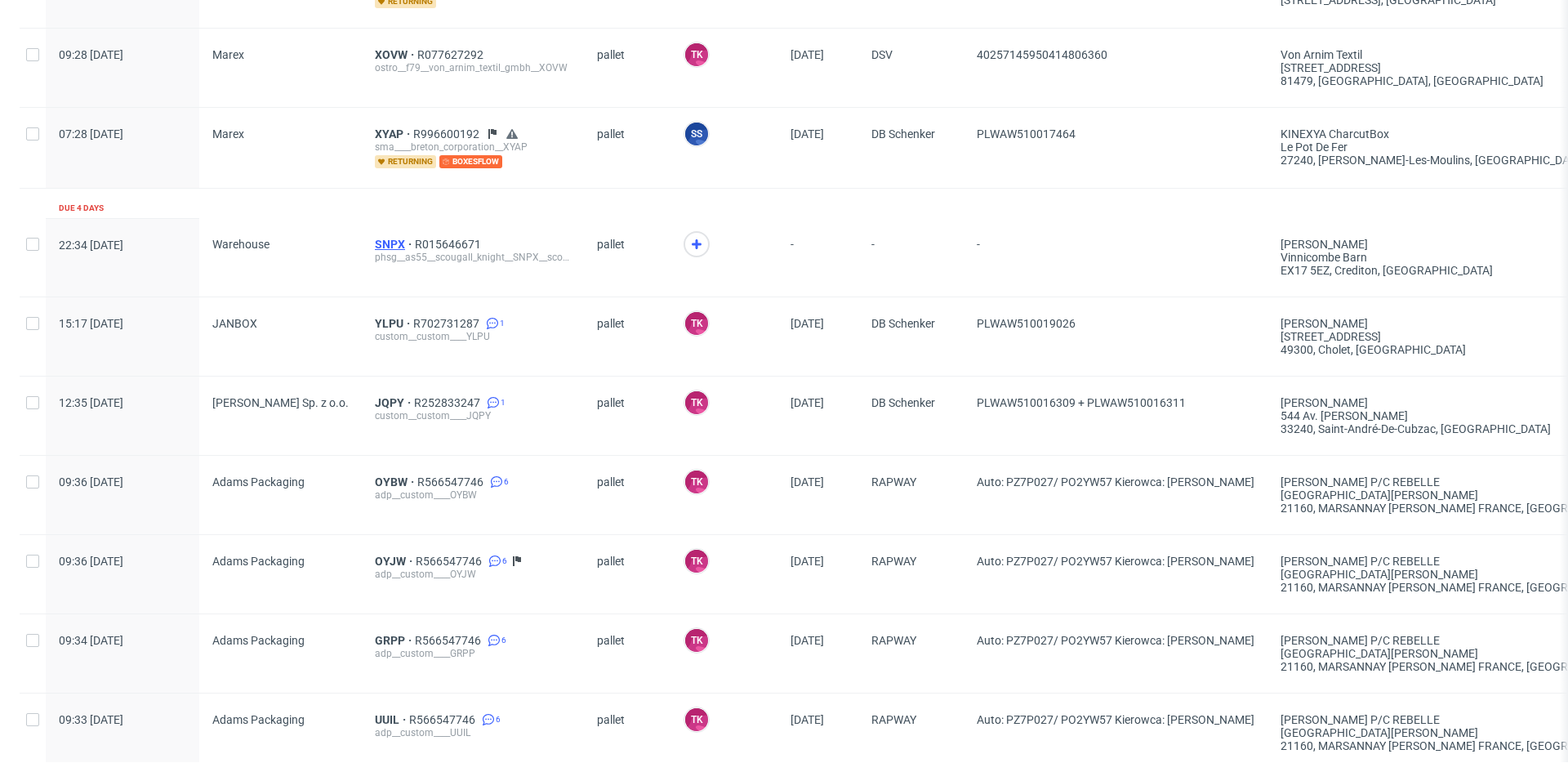
click at [382, 239] on span "SNPX" at bounding box center [394, 244] width 40 height 13
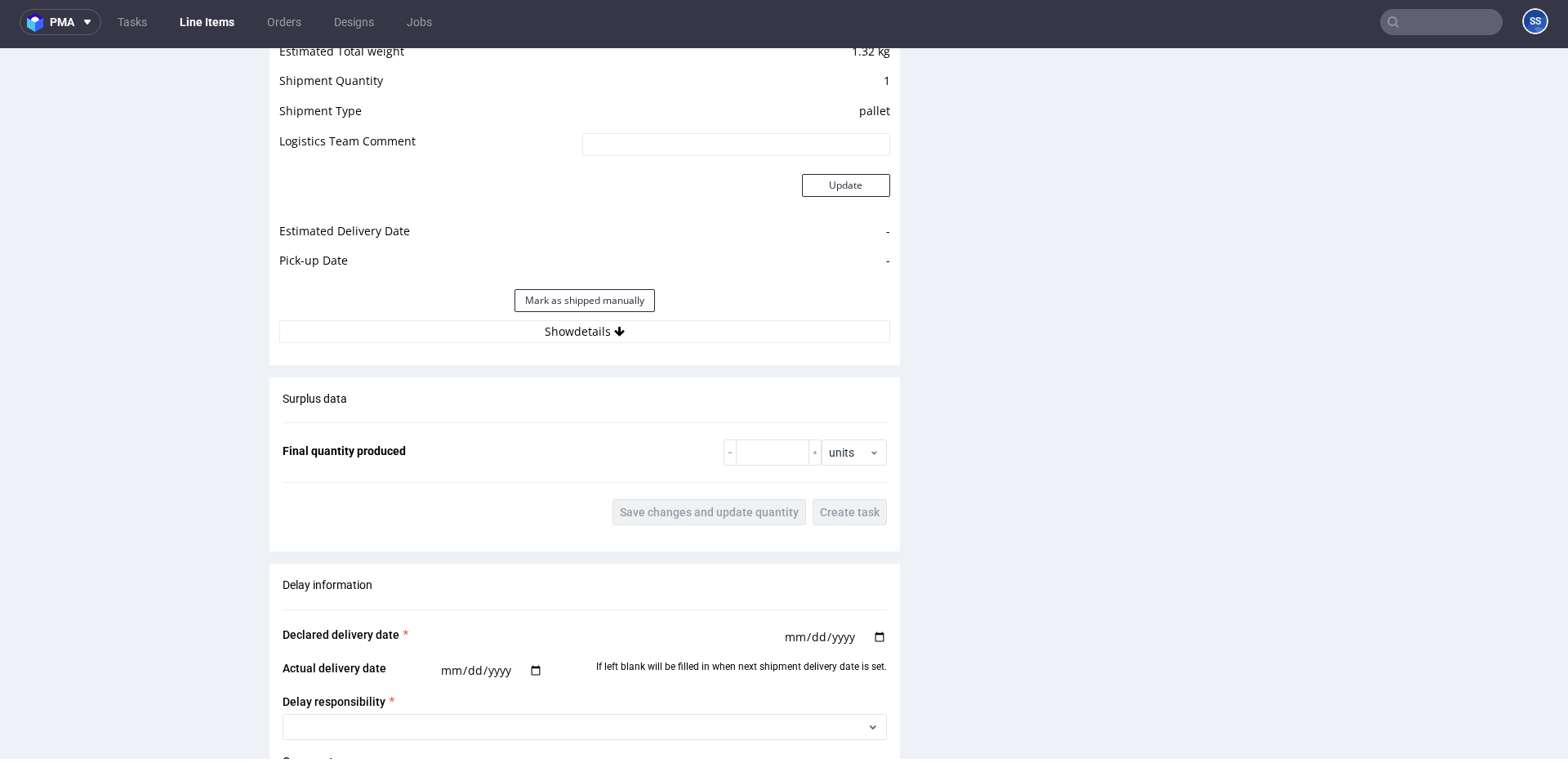
scroll to position [1846, 0]
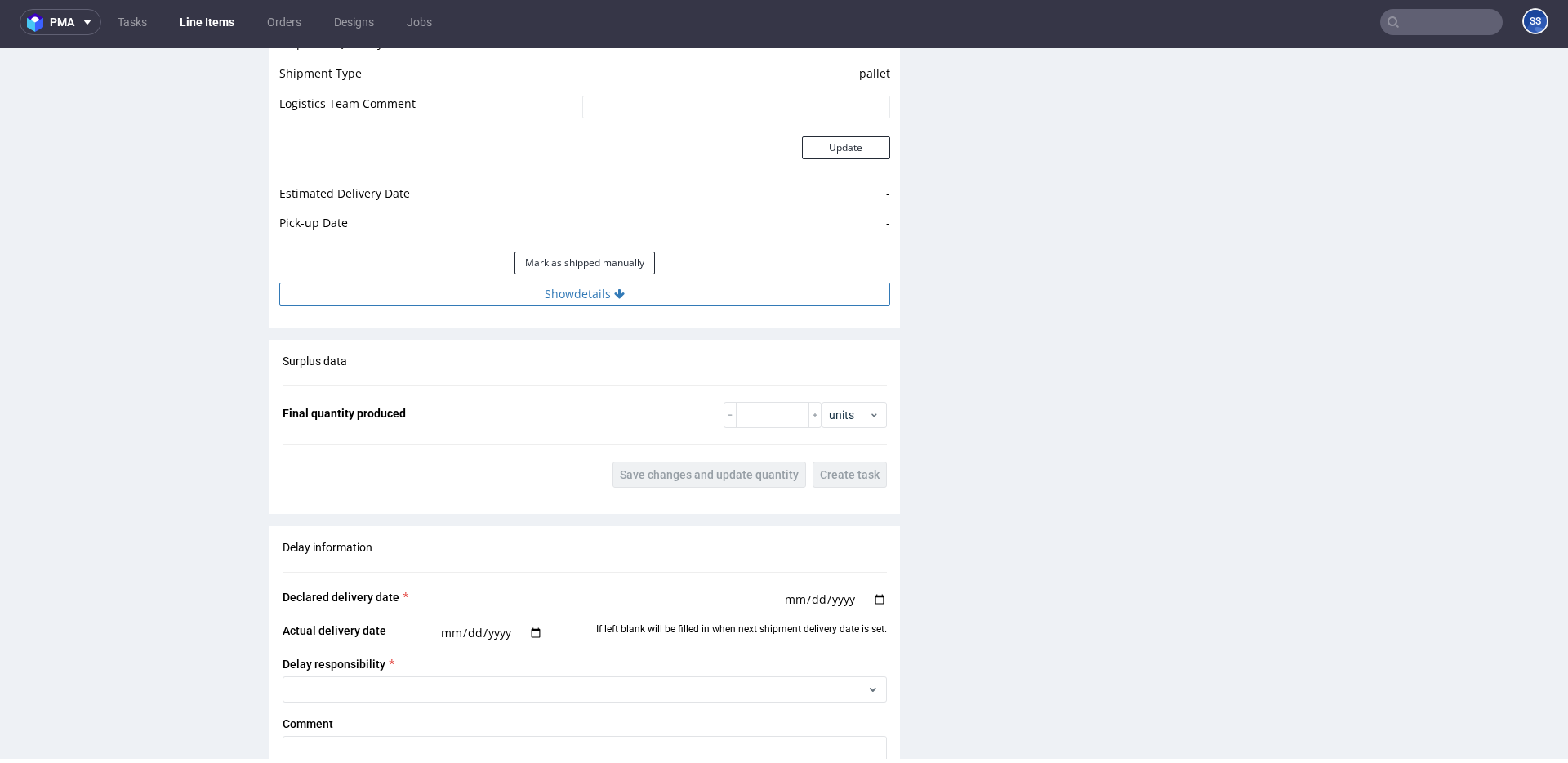
click at [581, 302] on button "Show details" at bounding box center [584, 294] width 611 height 23
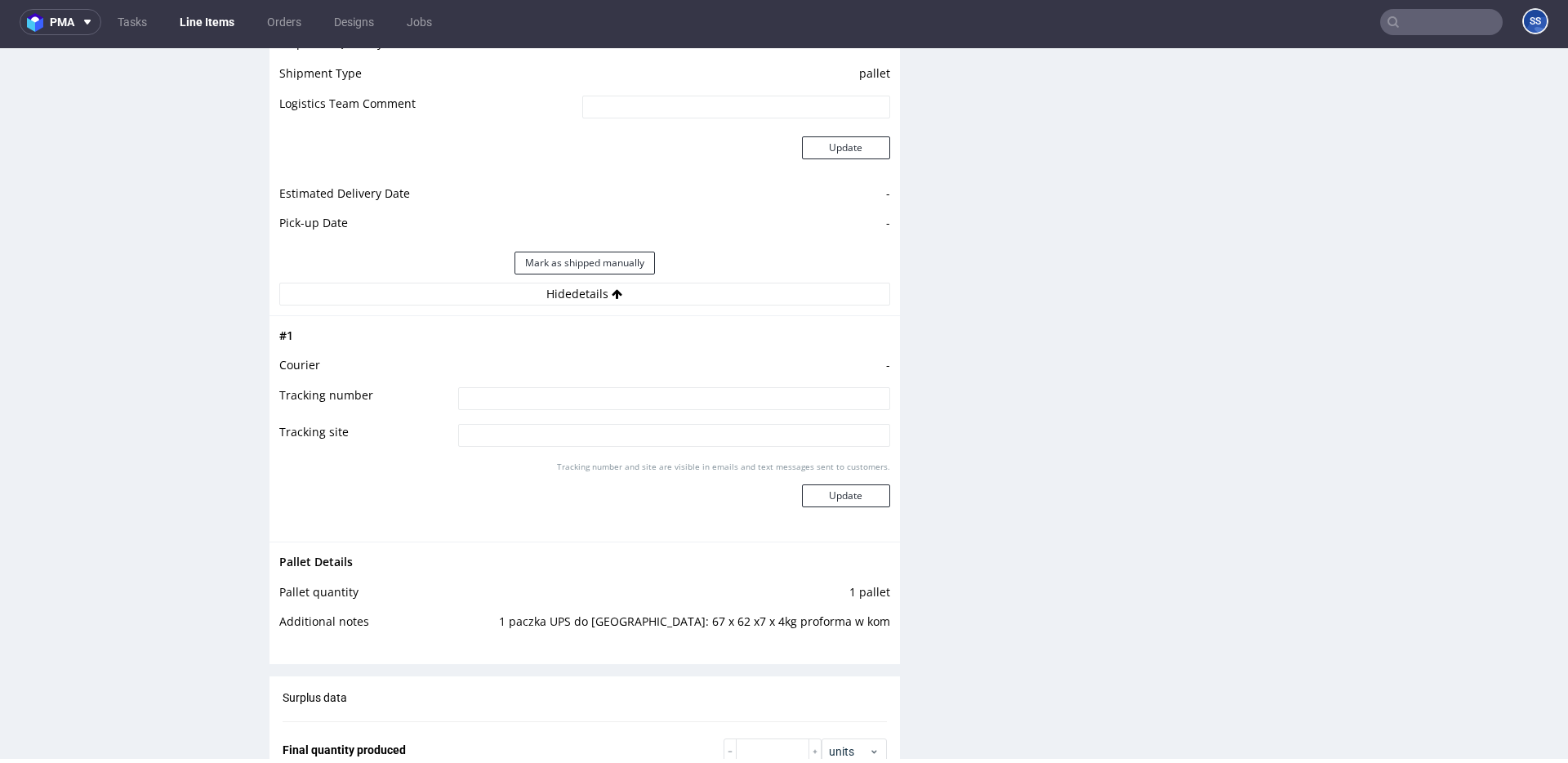
scroll to position [0, 0]
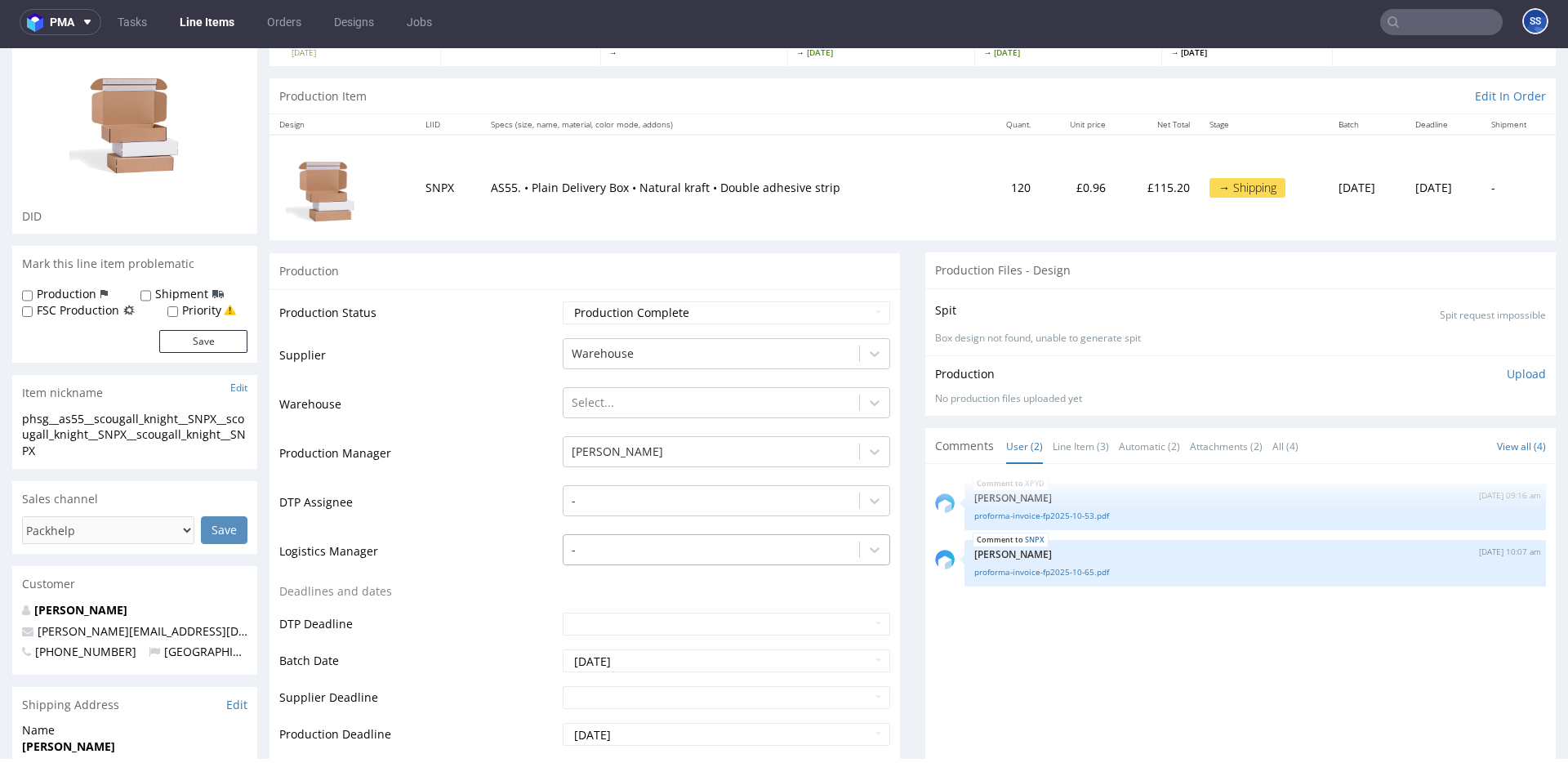
click at [693, 557] on div "-" at bounding box center [726, 546] width 327 height 23
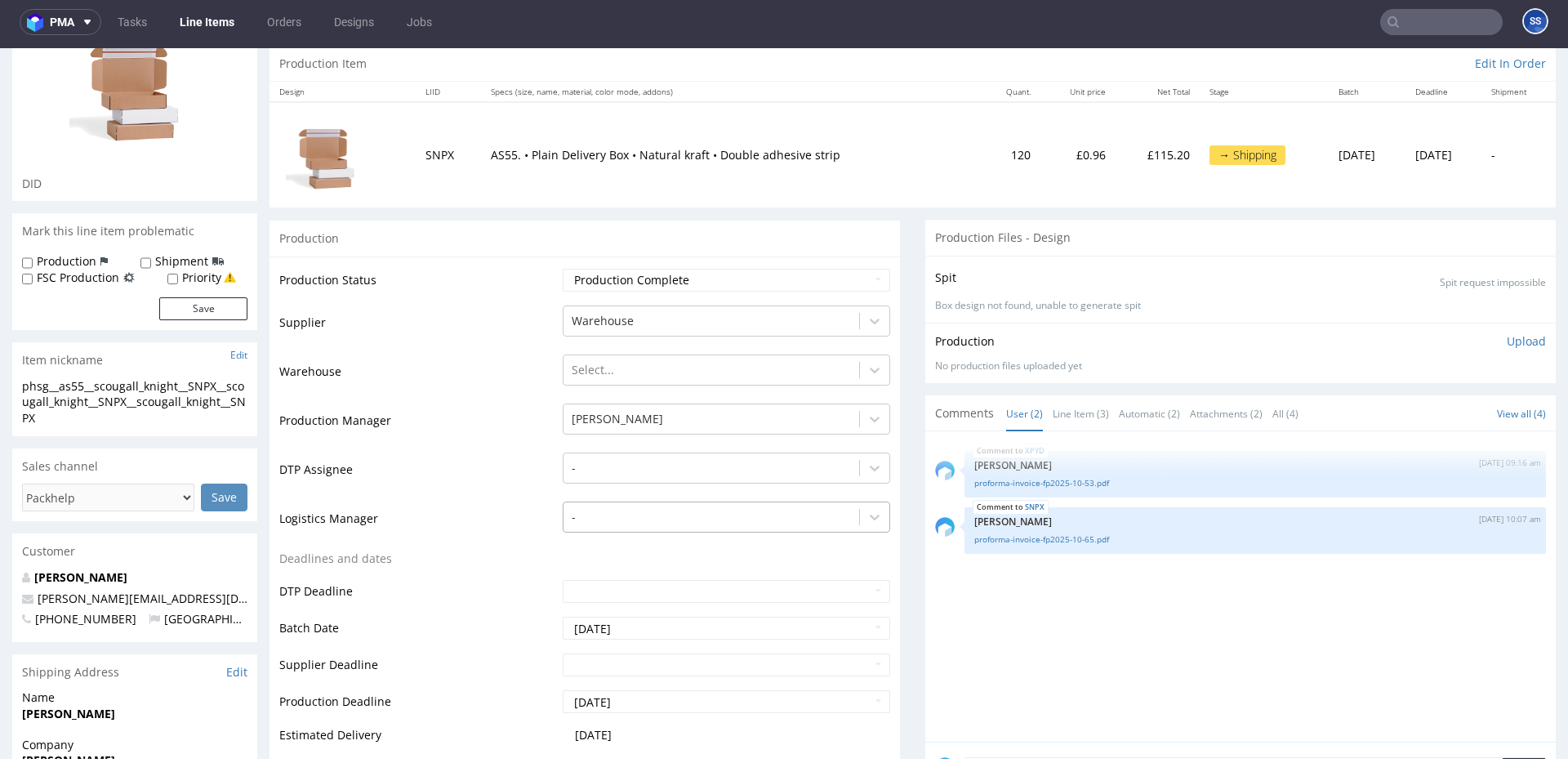
scroll to position [187, 0]
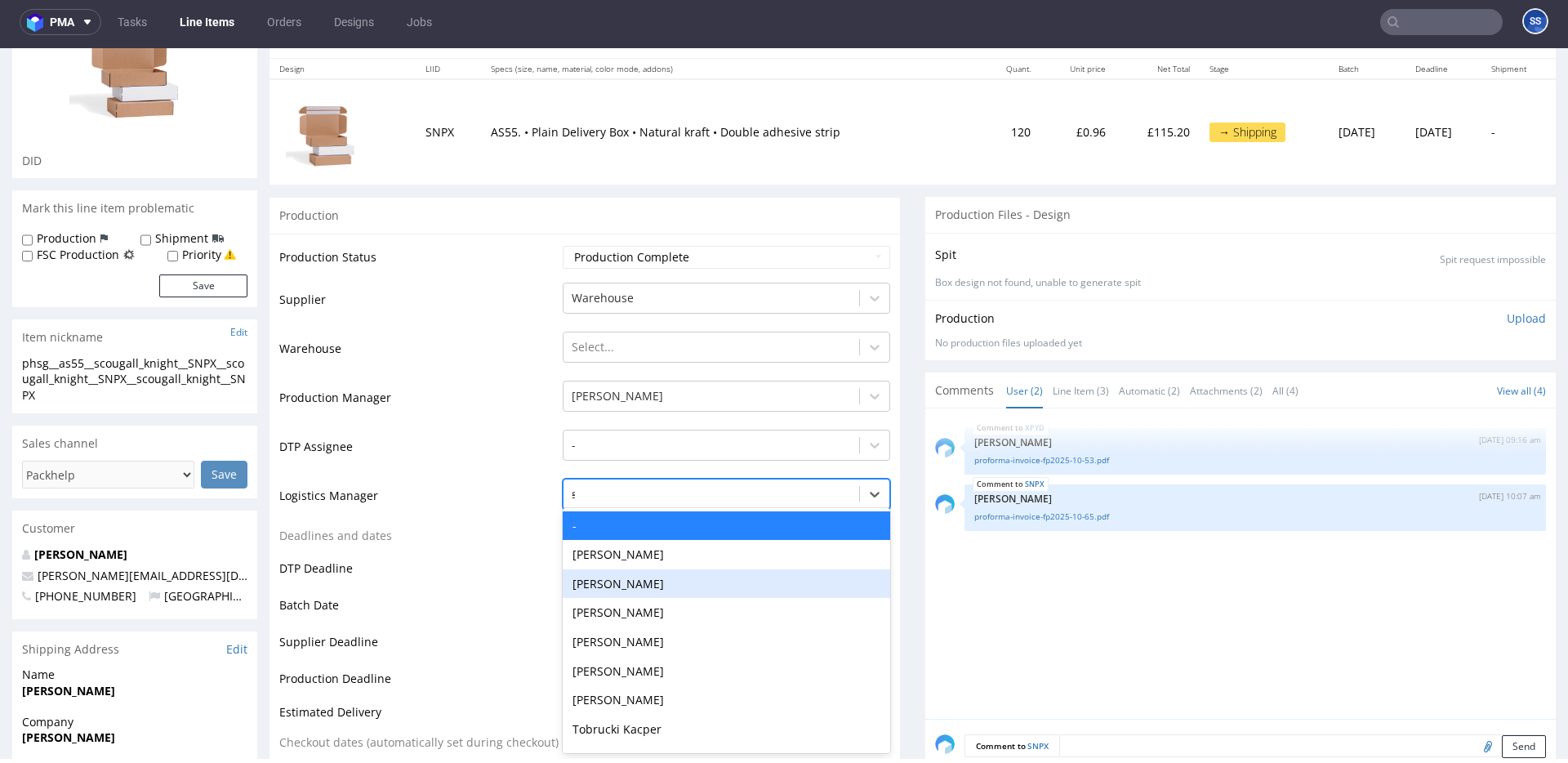
type input "sz"
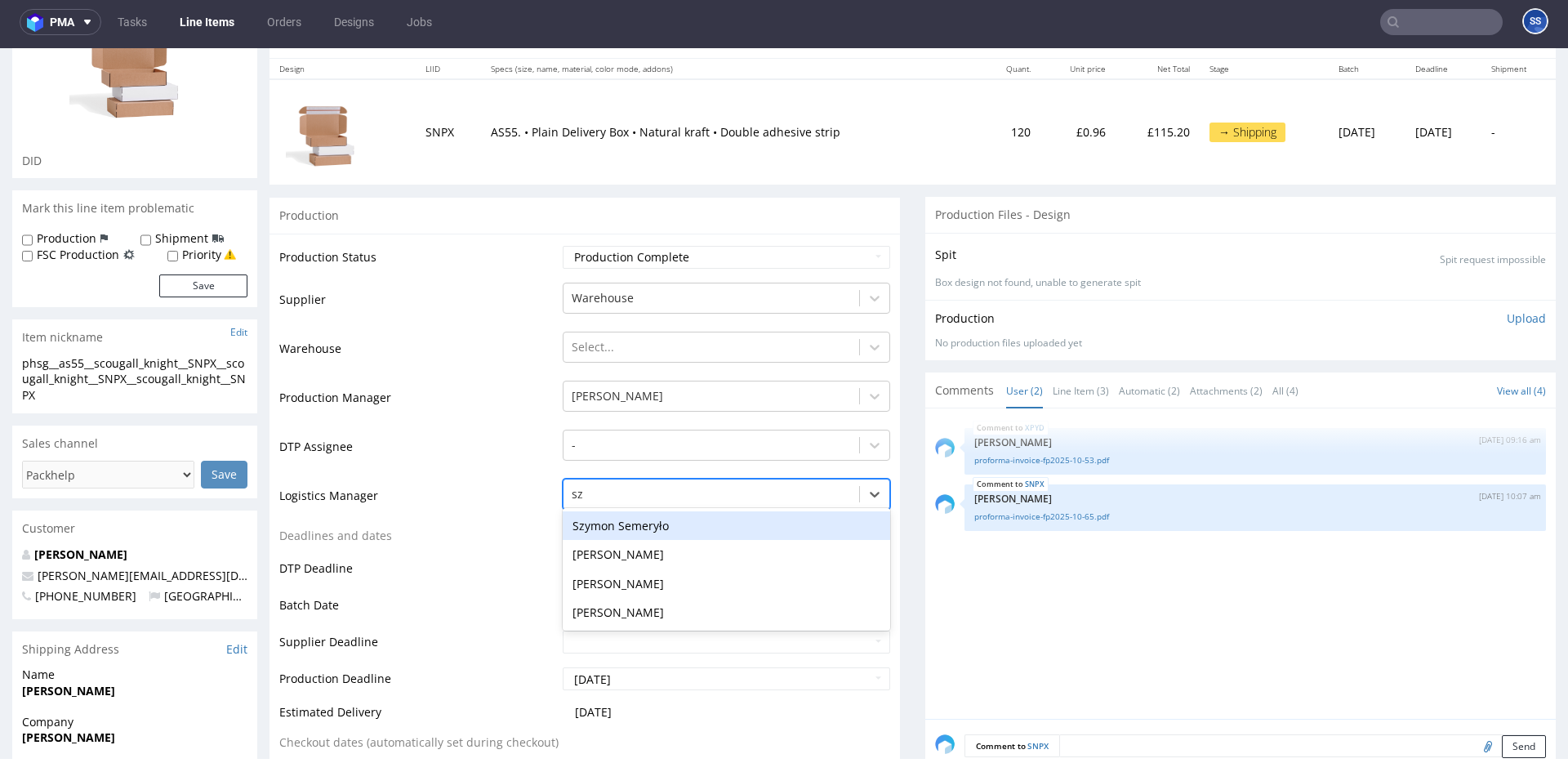
click at [649, 536] on div "Szymon Semeryło" at bounding box center [726, 527] width 327 height 29
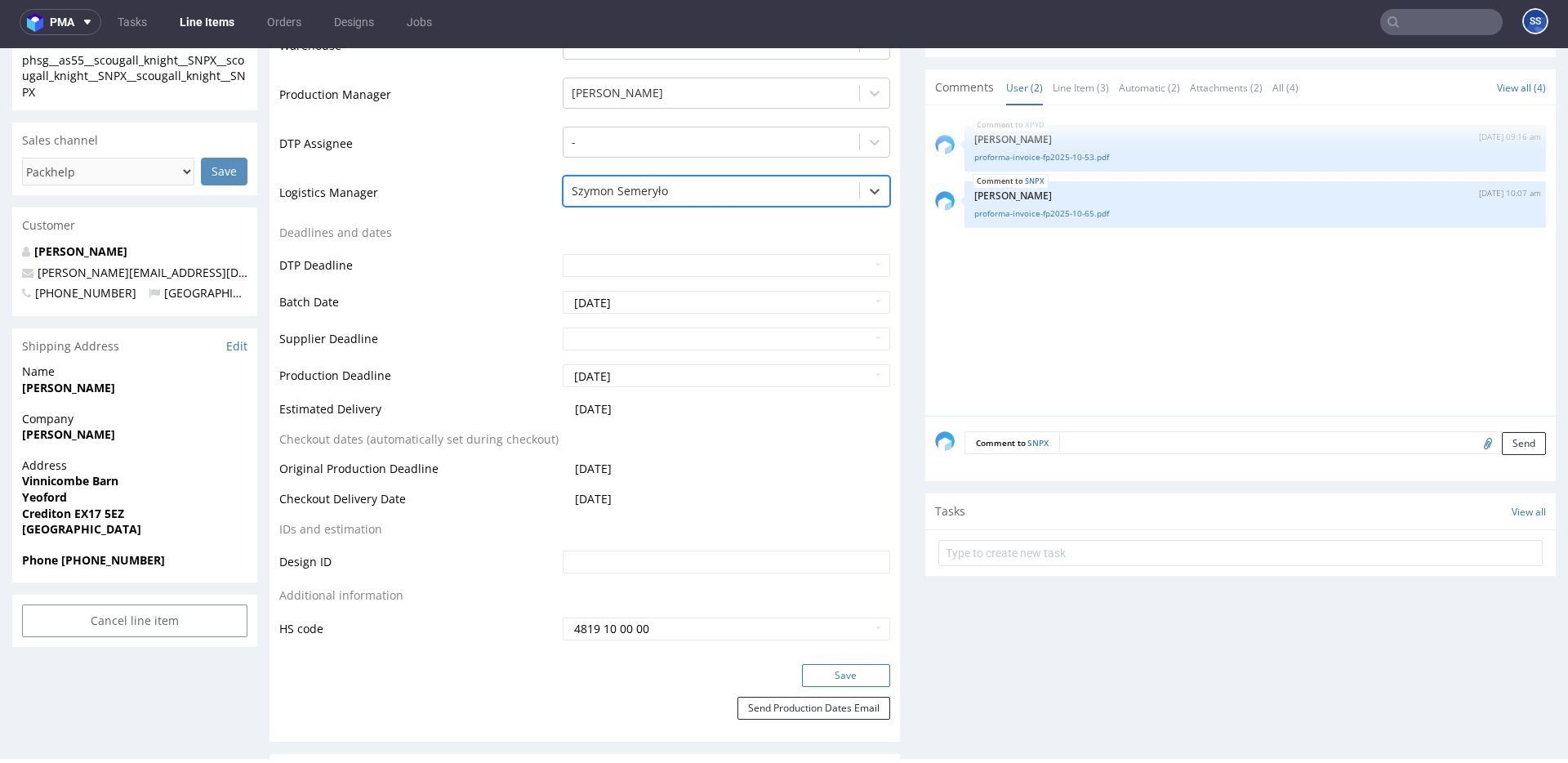
scroll to position [491, 0]
click at [838, 675] on button "Save" at bounding box center [845, 675] width 88 height 23
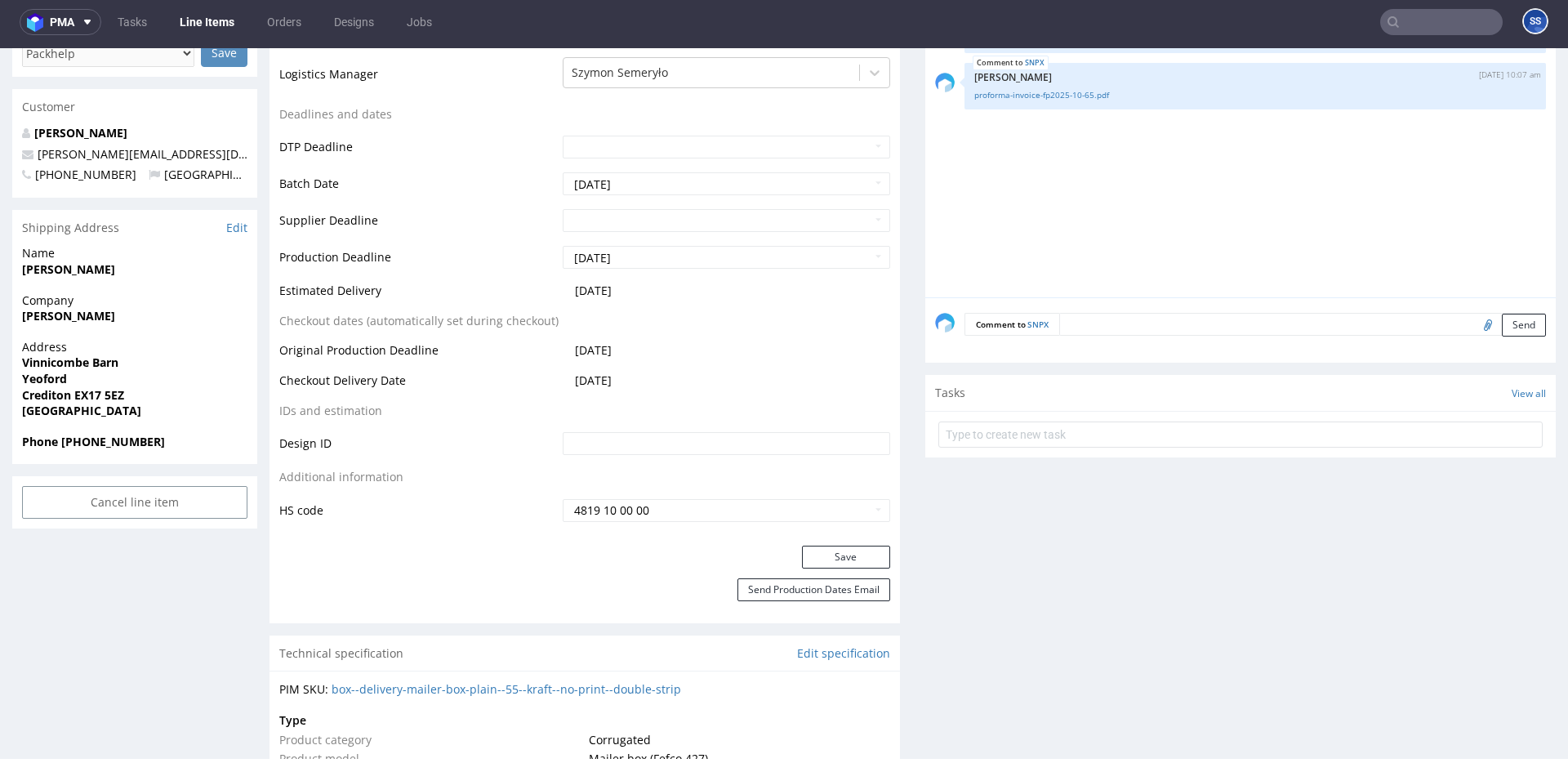
scroll to position [612, 0]
click at [77, 310] on strong "Sam Scougall-Knight" at bounding box center [68, 312] width 93 height 15
click at [78, 310] on strong "Sam Scougall-Knight" at bounding box center [68, 312] width 93 height 15
click at [56, 360] on strong "Vinnicombe Barn" at bounding box center [70, 358] width 96 height 15
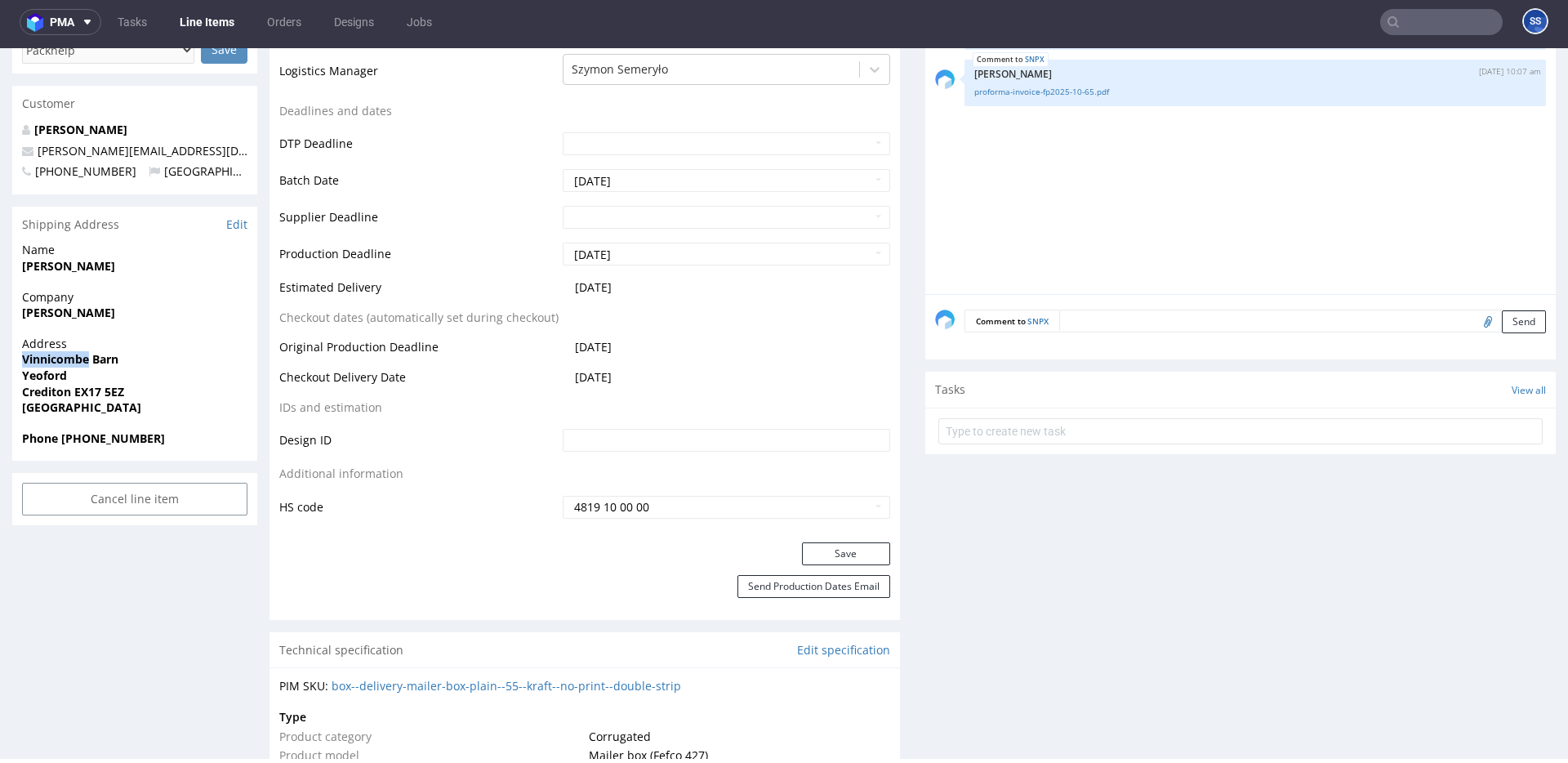
click at [56, 360] on strong "Vinnicombe Barn" at bounding box center [70, 358] width 96 height 15
click at [45, 379] on strong "Yeoford" at bounding box center [44, 375] width 45 height 15
click at [86, 392] on strong "Crediton EX17 5EZ" at bounding box center [73, 391] width 102 height 15
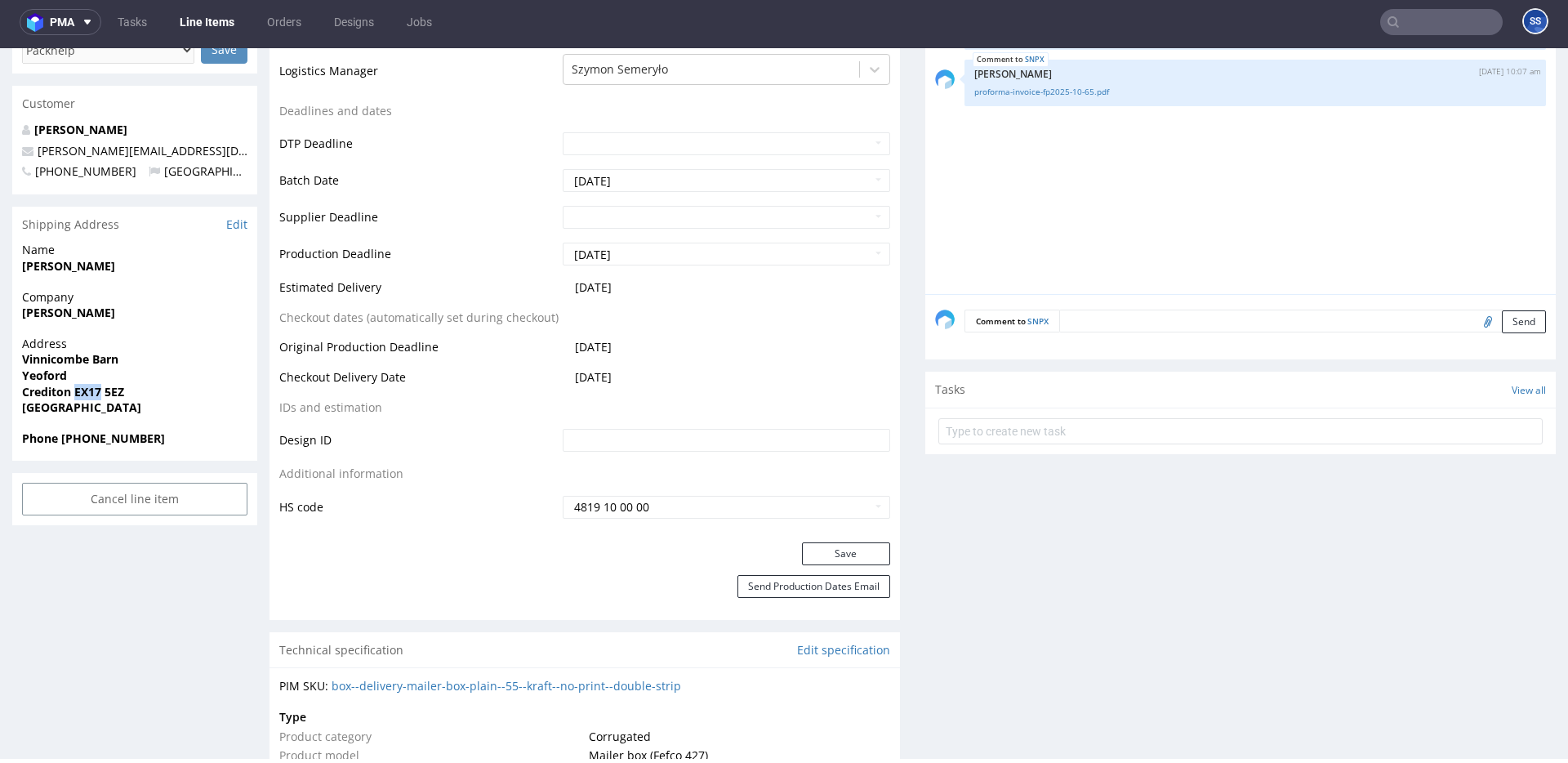
click at [86, 392] on strong "Crediton EX17 5EZ" at bounding box center [73, 391] width 102 height 15
click at [126, 391] on span "Crediton EX17 5EZ" at bounding box center [135, 392] width 225 height 16
drag, startPoint x: 133, startPoint y: 391, endPoint x: 77, endPoint y: 396, distance: 56.2
click at [77, 395] on span "Crediton EX17 5EZ" at bounding box center [135, 392] width 225 height 16
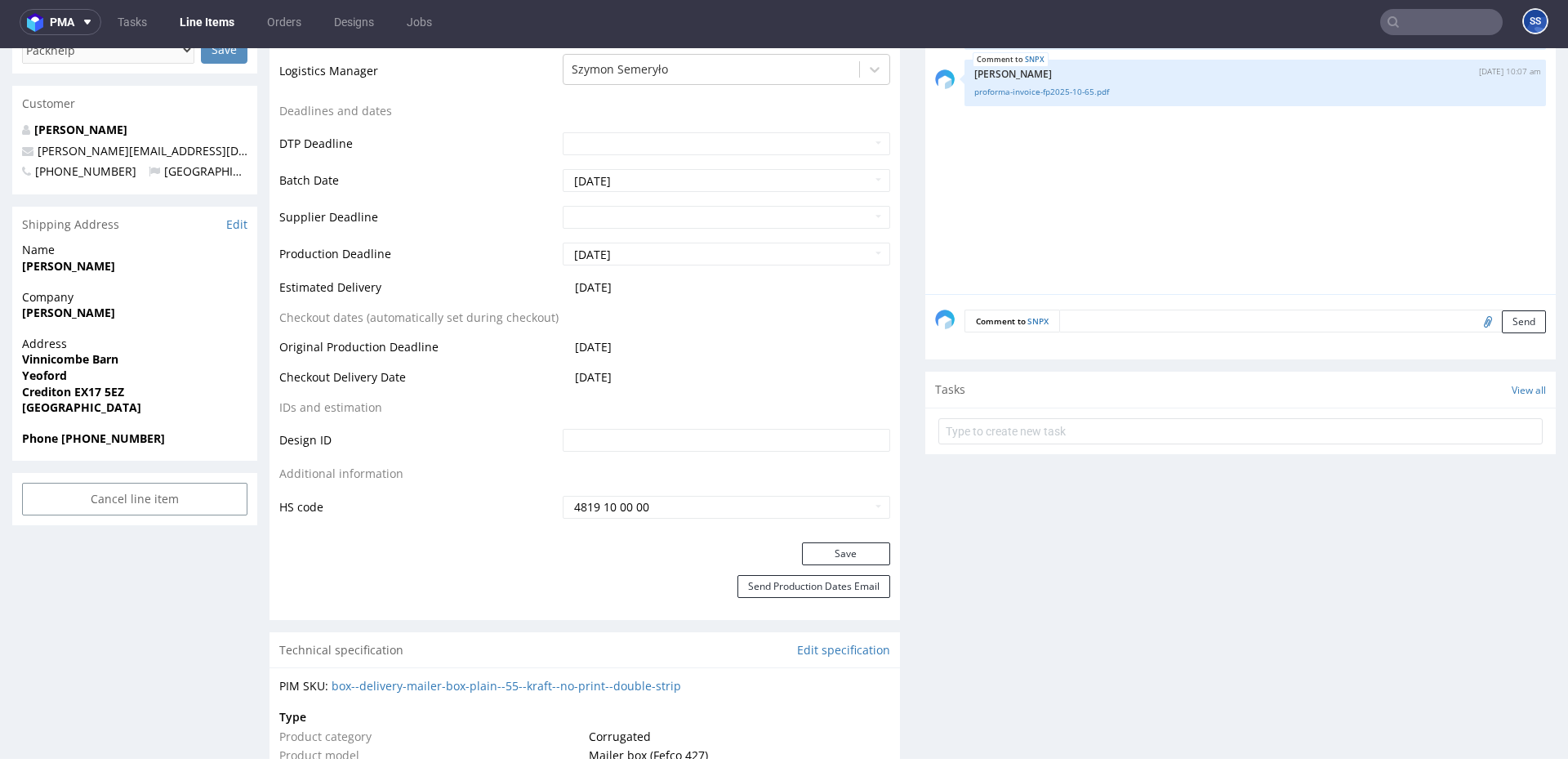
click at [45, 384] on span "Crediton EX17 5EZ" at bounding box center [135, 392] width 225 height 16
click at [44, 385] on strong "Crediton EX17 5EZ" at bounding box center [73, 391] width 102 height 15
drag, startPoint x: 181, startPoint y: 153, endPoint x: 163, endPoint y: 59, distance: 95.7
click at [29, 154] on p "sam@scobleandpark.com" at bounding box center [135, 151] width 225 height 16
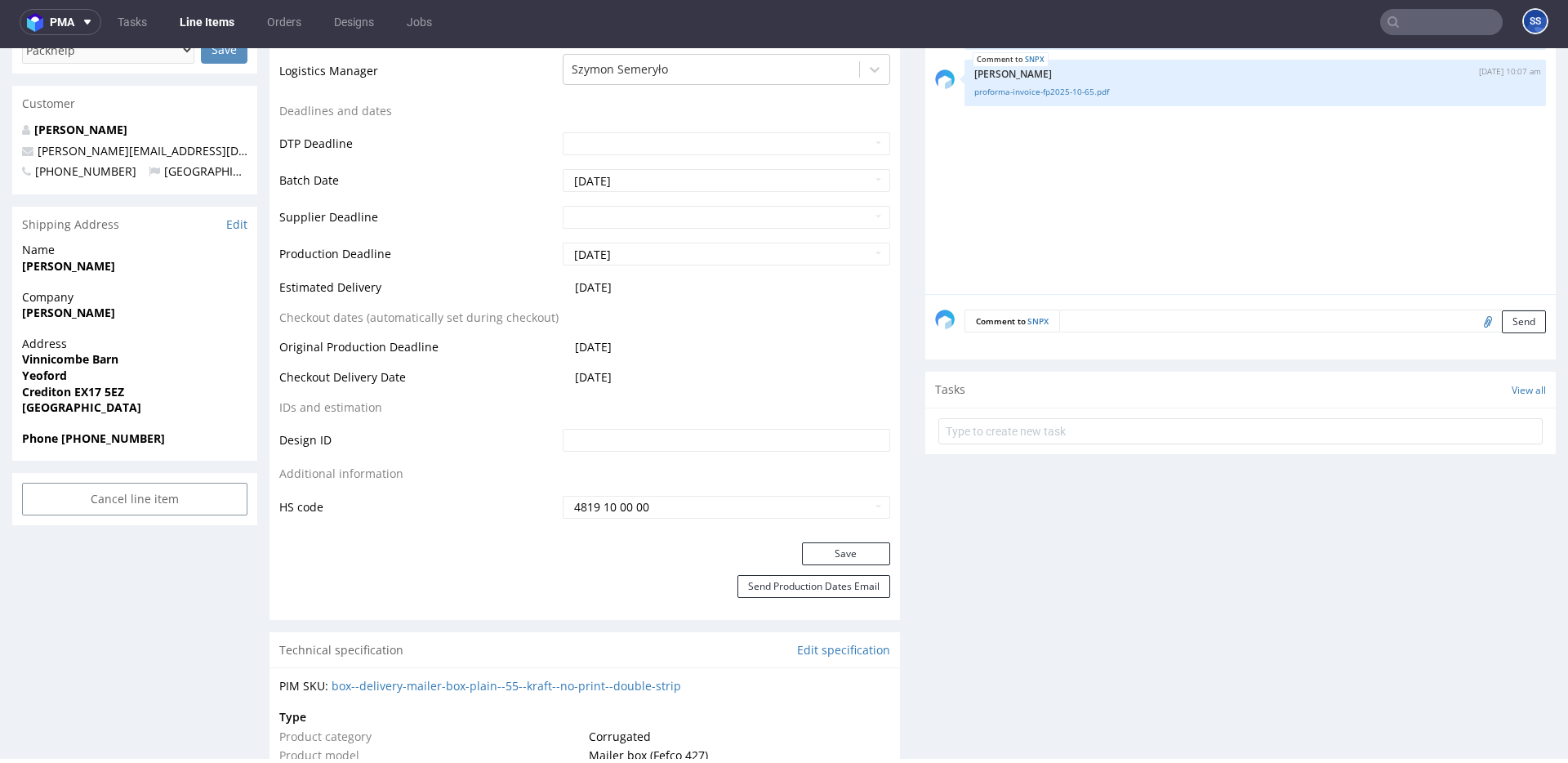
click at [101, 437] on strong "Phone +447487643432" at bounding box center [93, 438] width 143 height 15
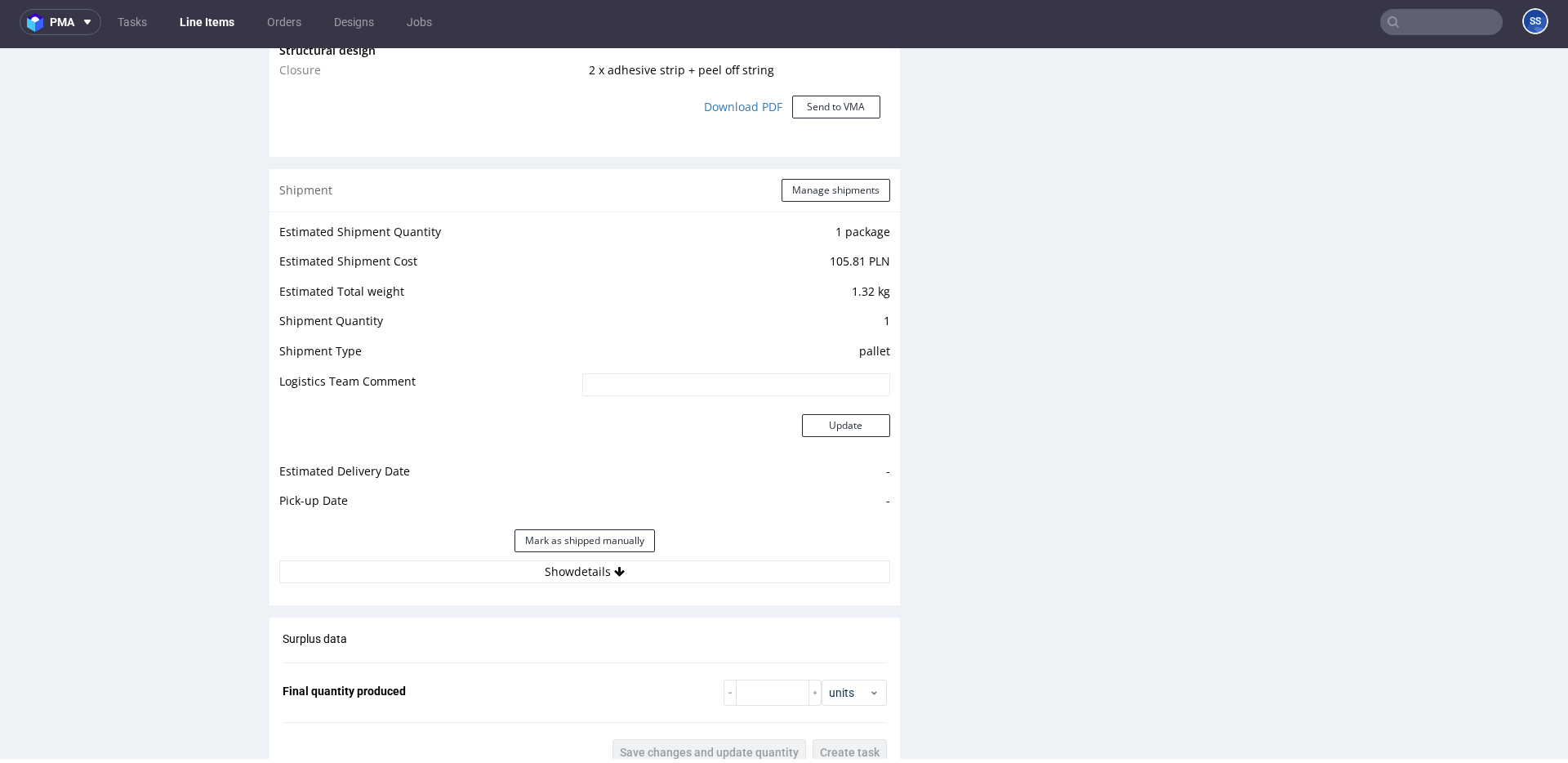
scroll to position [1571, 0]
click at [625, 562] on button "Show details" at bounding box center [584, 569] width 611 height 23
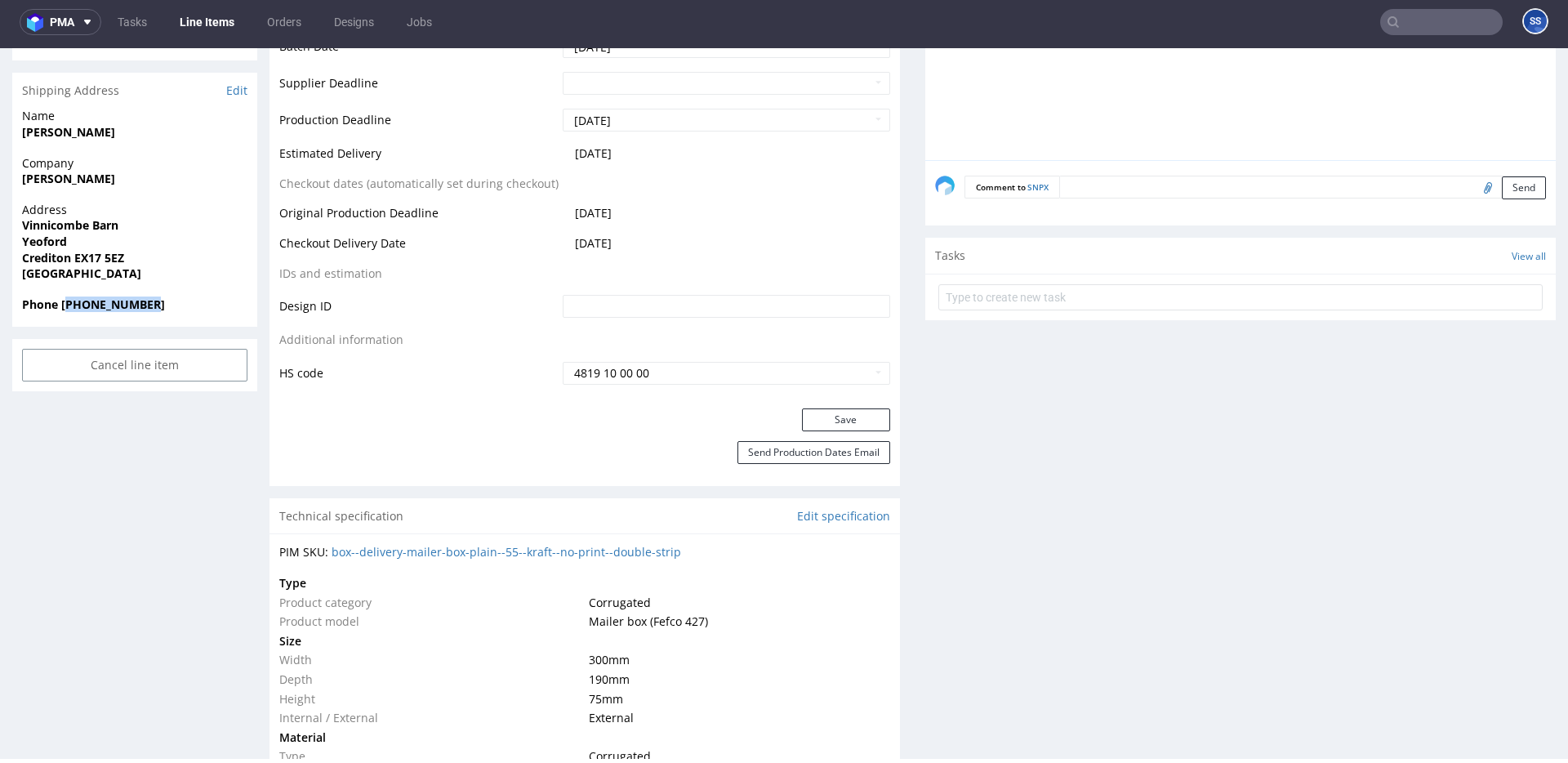
scroll to position [0, 0]
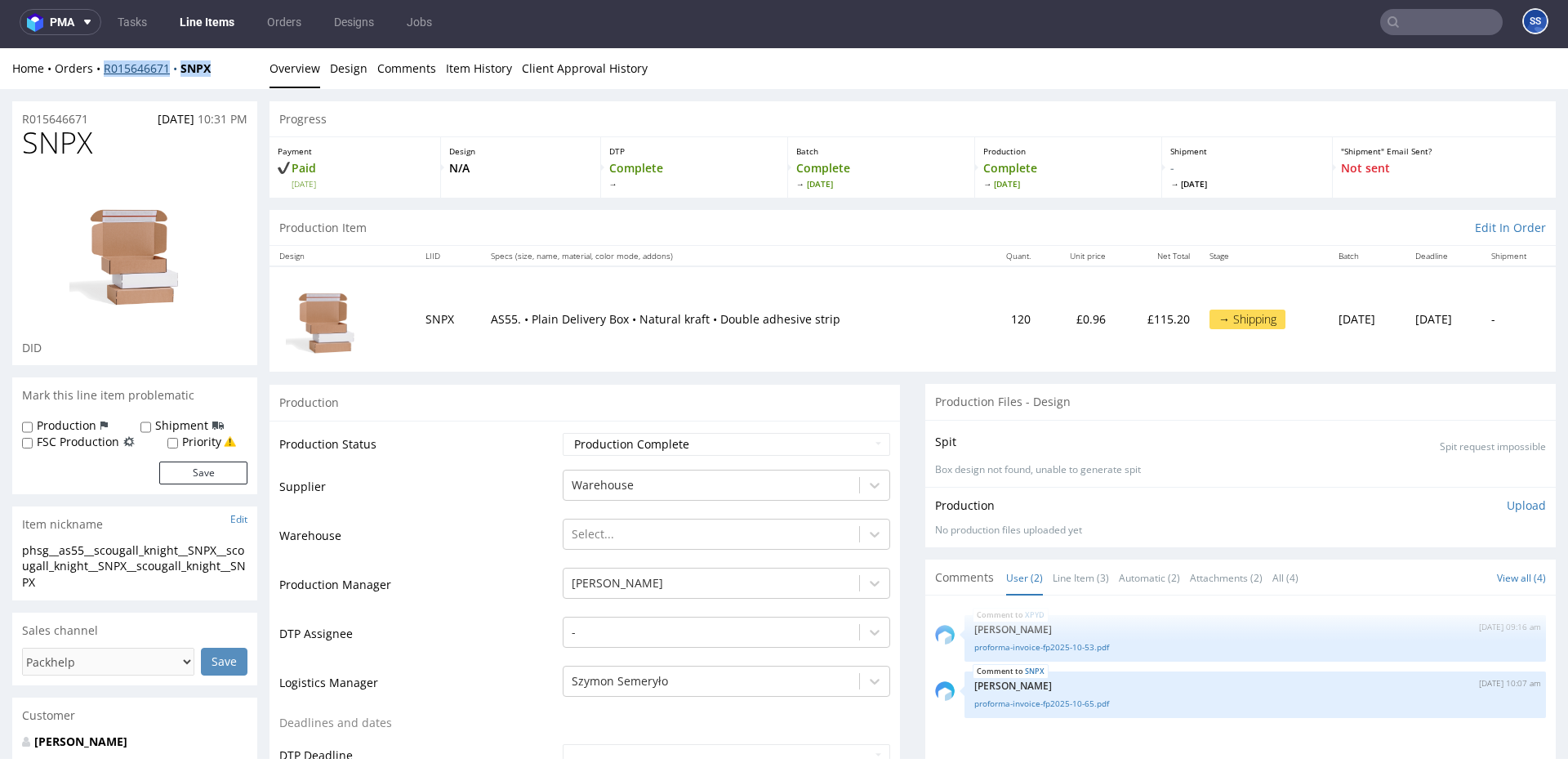
drag, startPoint x: 234, startPoint y: 66, endPoint x: 113, endPoint y: 67, distance: 121.0
click at [102, 70] on div "Home Orders R015646671 SNPX" at bounding box center [135, 68] width 245 height 16
click at [1096, 703] on link "proforma-invoice-fp2025-10-65.pdf" at bounding box center [1255, 703] width 562 height 12
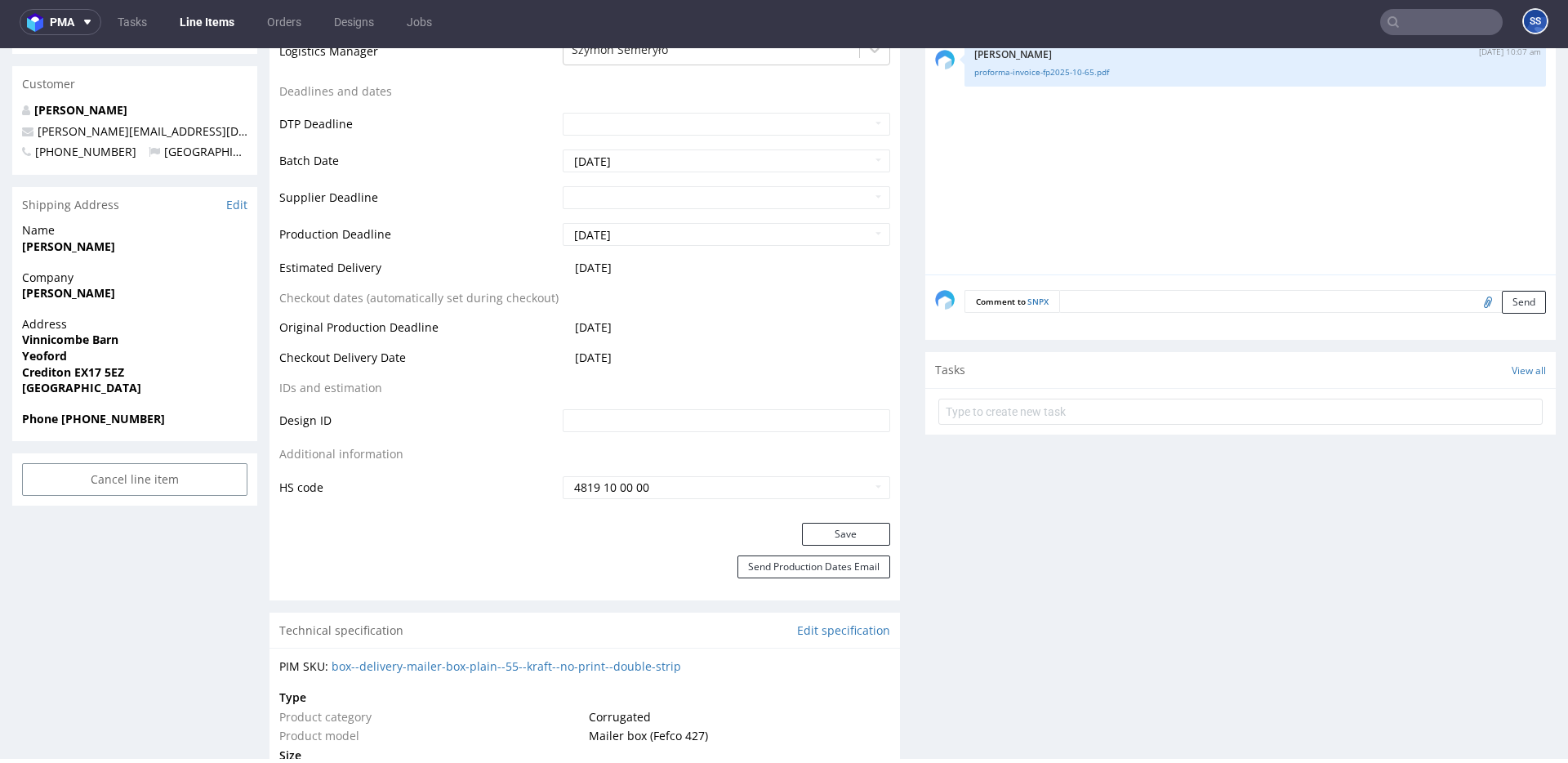
scroll to position [640, 0]
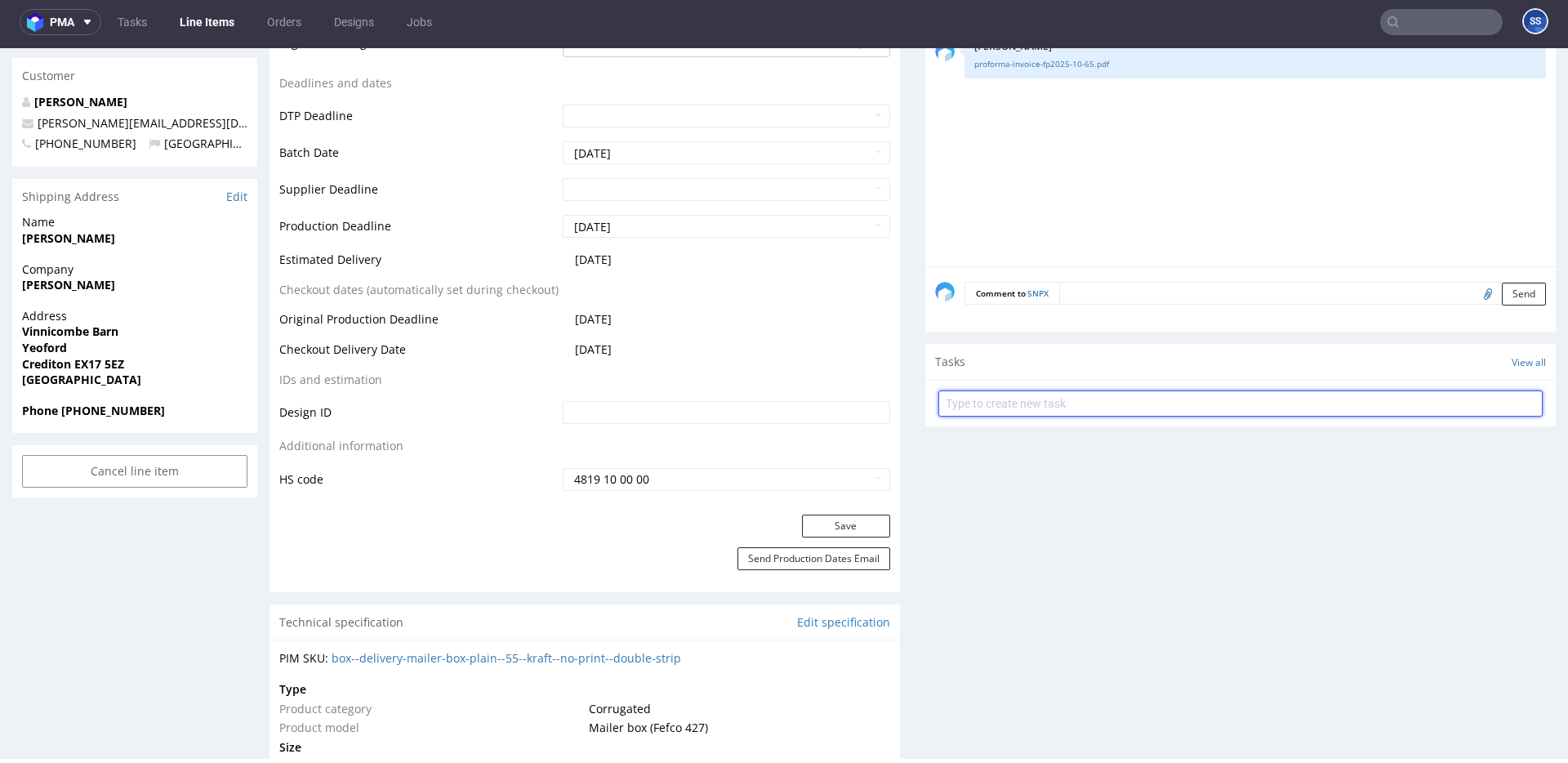
click at [1062, 402] on input "text" at bounding box center [1240, 404] width 604 height 26
type input "e"
type input "Etykiety"
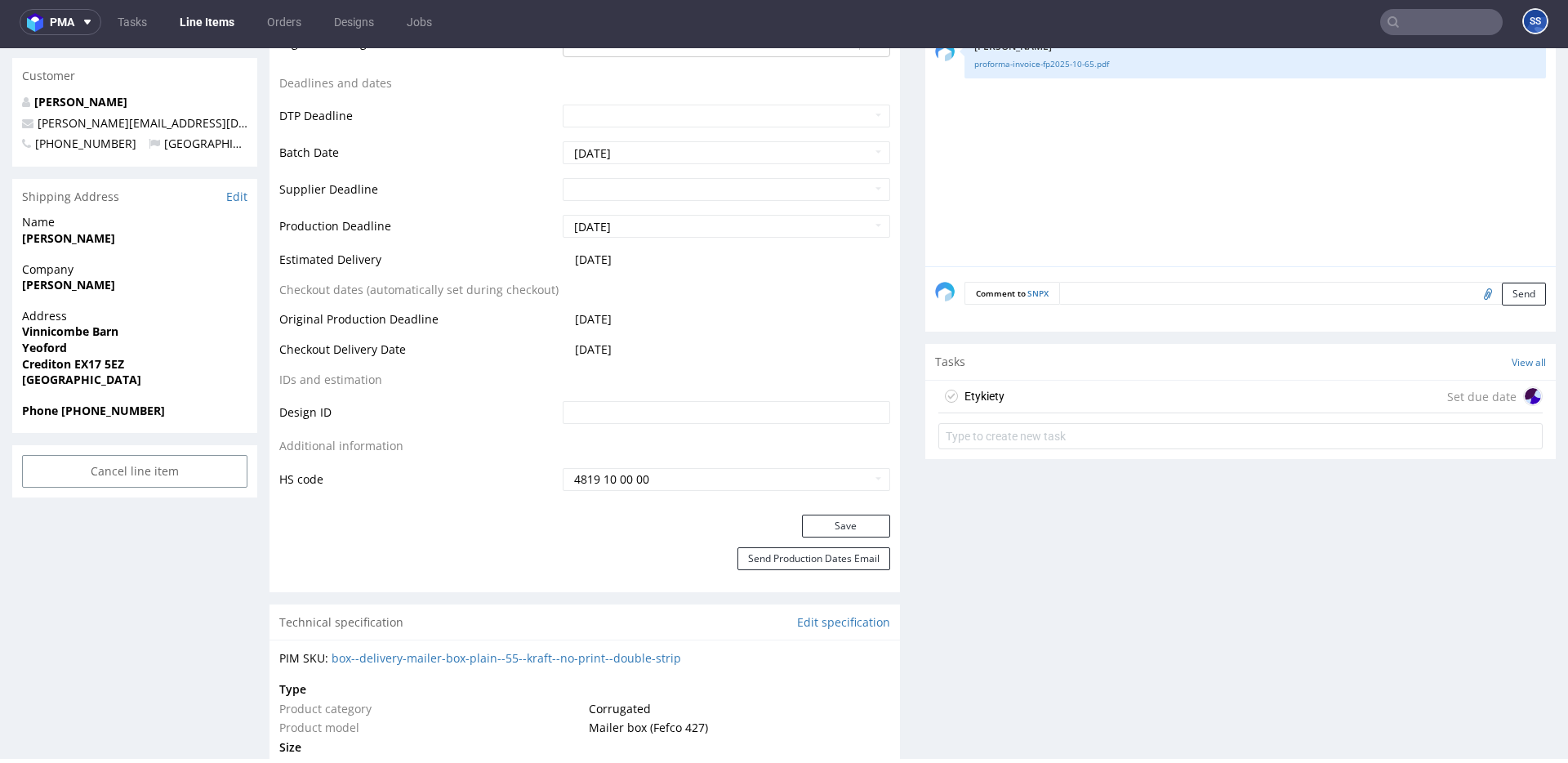
click at [1140, 402] on div "Etykiety Set due date" at bounding box center [1240, 397] width 604 height 33
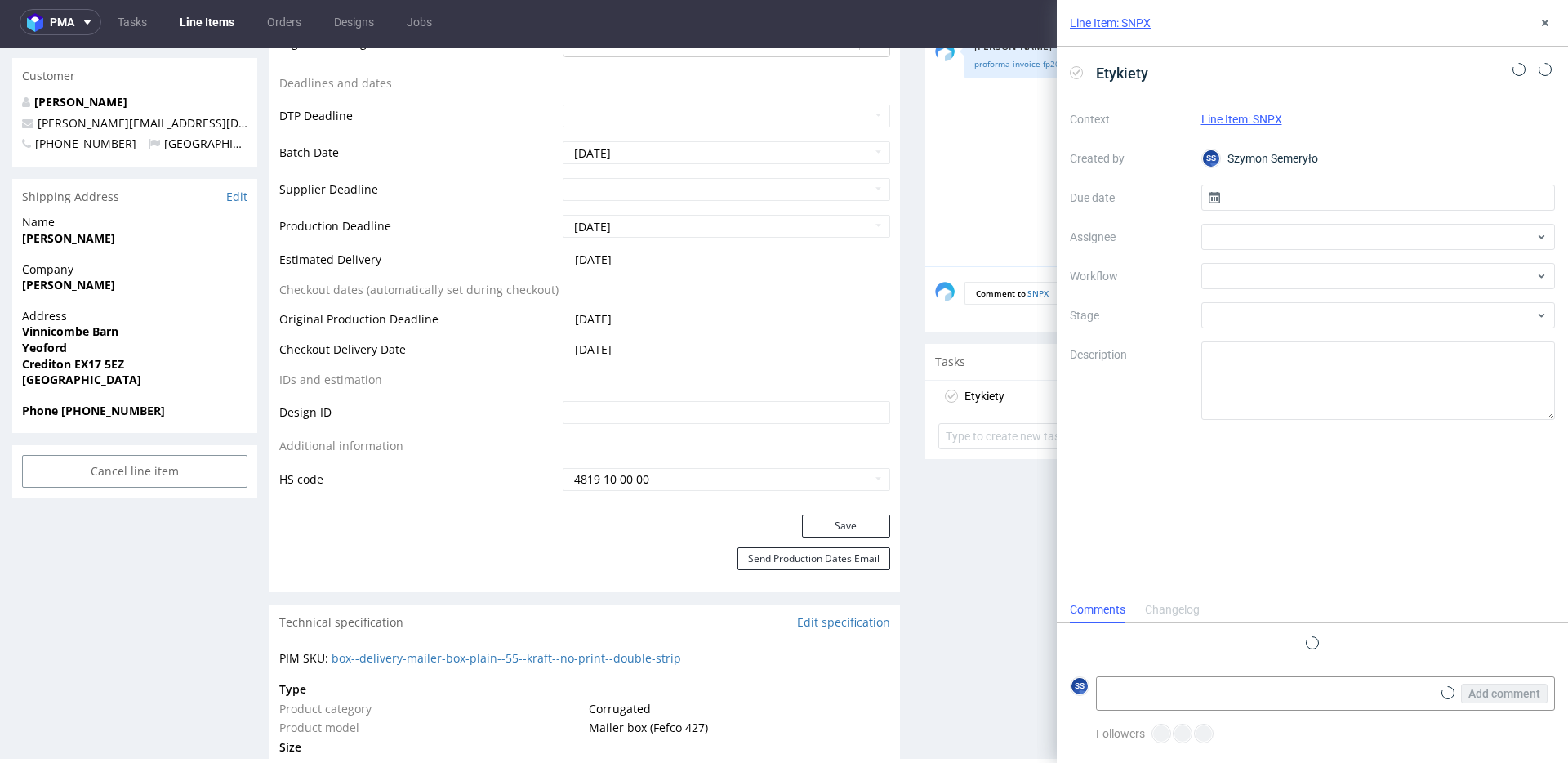
scroll to position [13, 0]
click at [1205, 682] on textarea at bounding box center [1264, 694] width 335 height 33
paste textarea "R015646671_SNPX"
paste textarea "1Z5A15806893235468"
type textarea "R015646671_SNPX -> 1Z5A15806893235468"
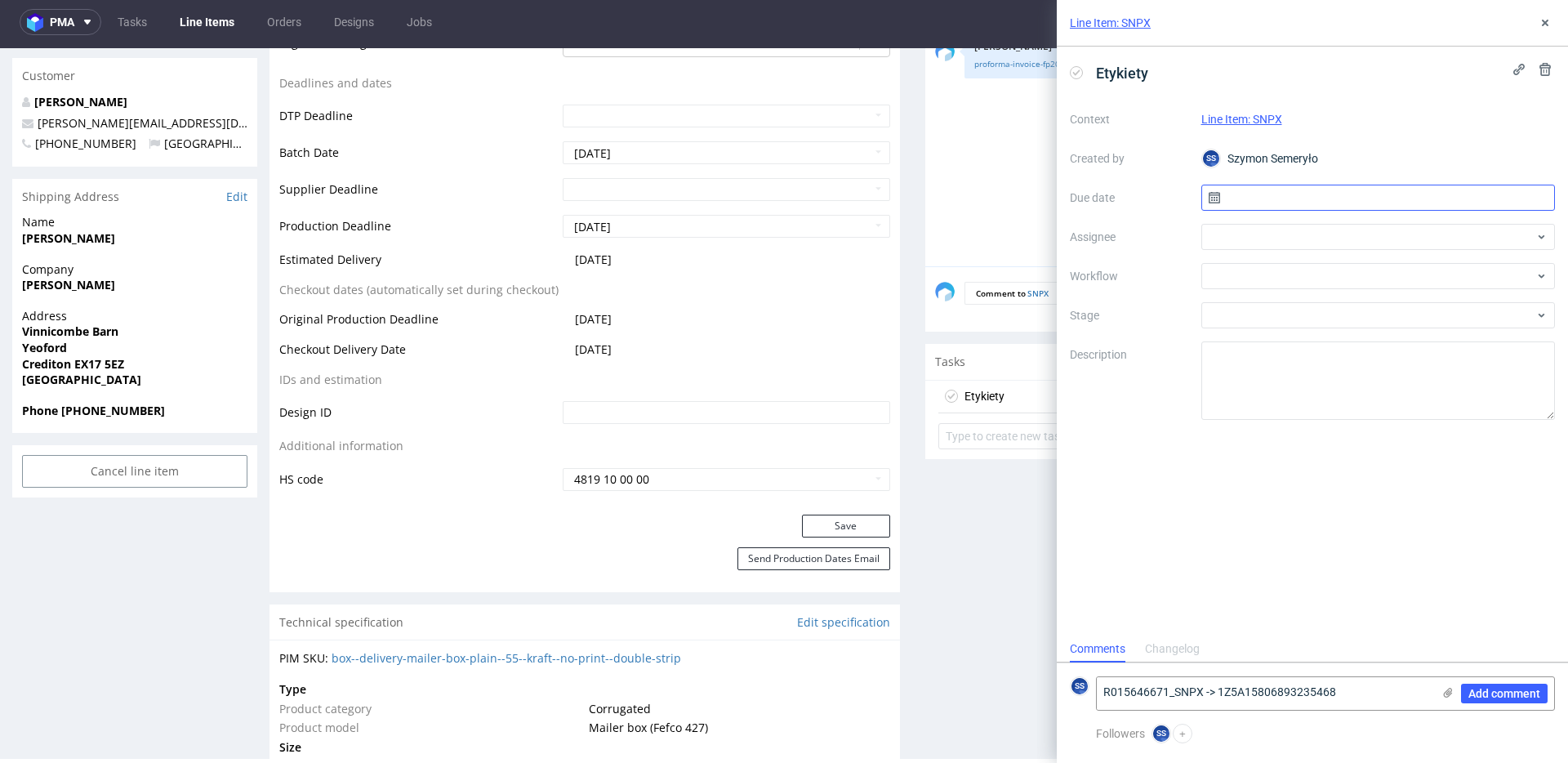
click at [1255, 192] on input "text" at bounding box center [1379, 197] width 355 height 26
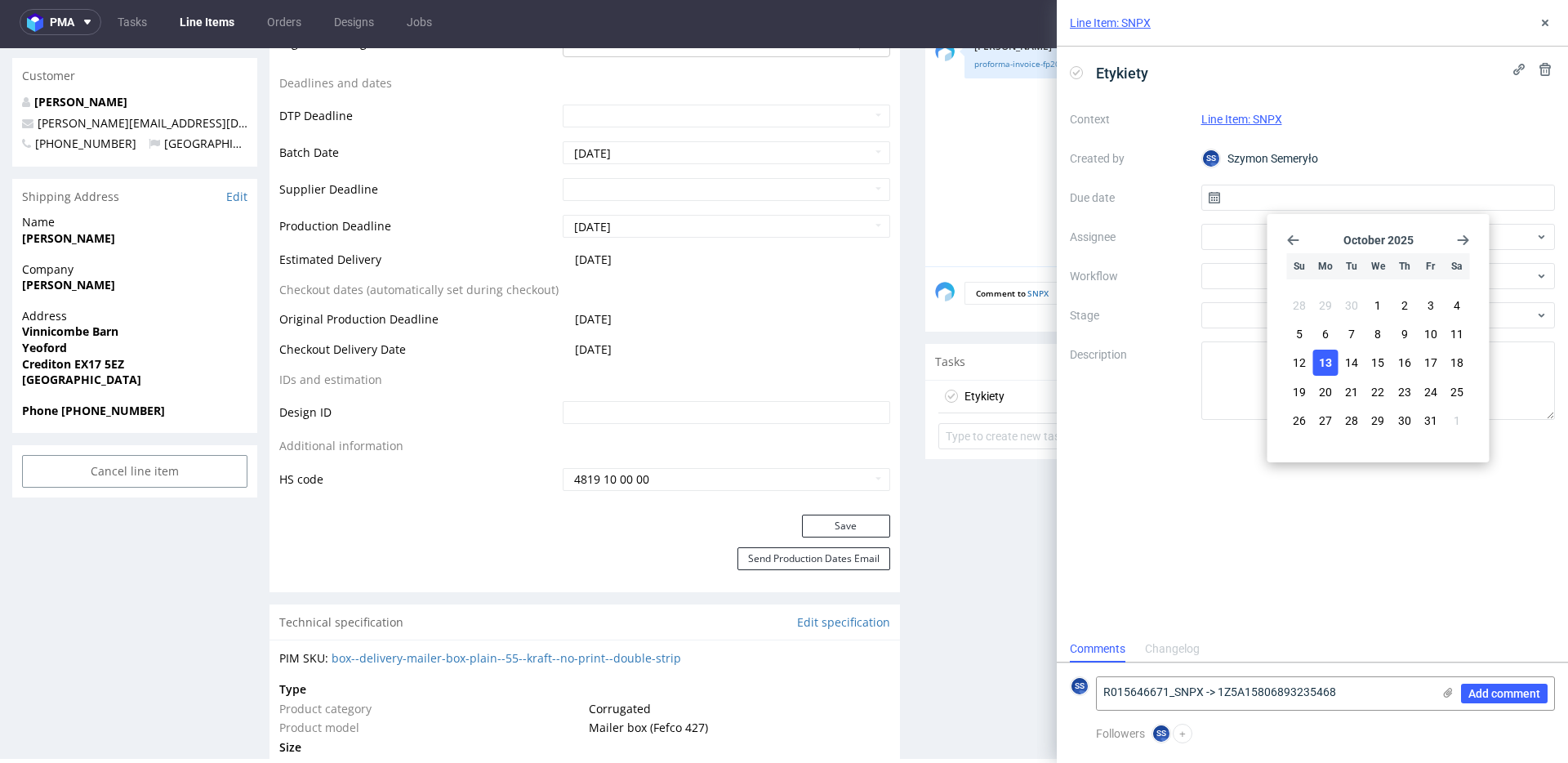
click at [1327, 371] on button "13" at bounding box center [1326, 363] width 25 height 26
type input "13/10/2025"
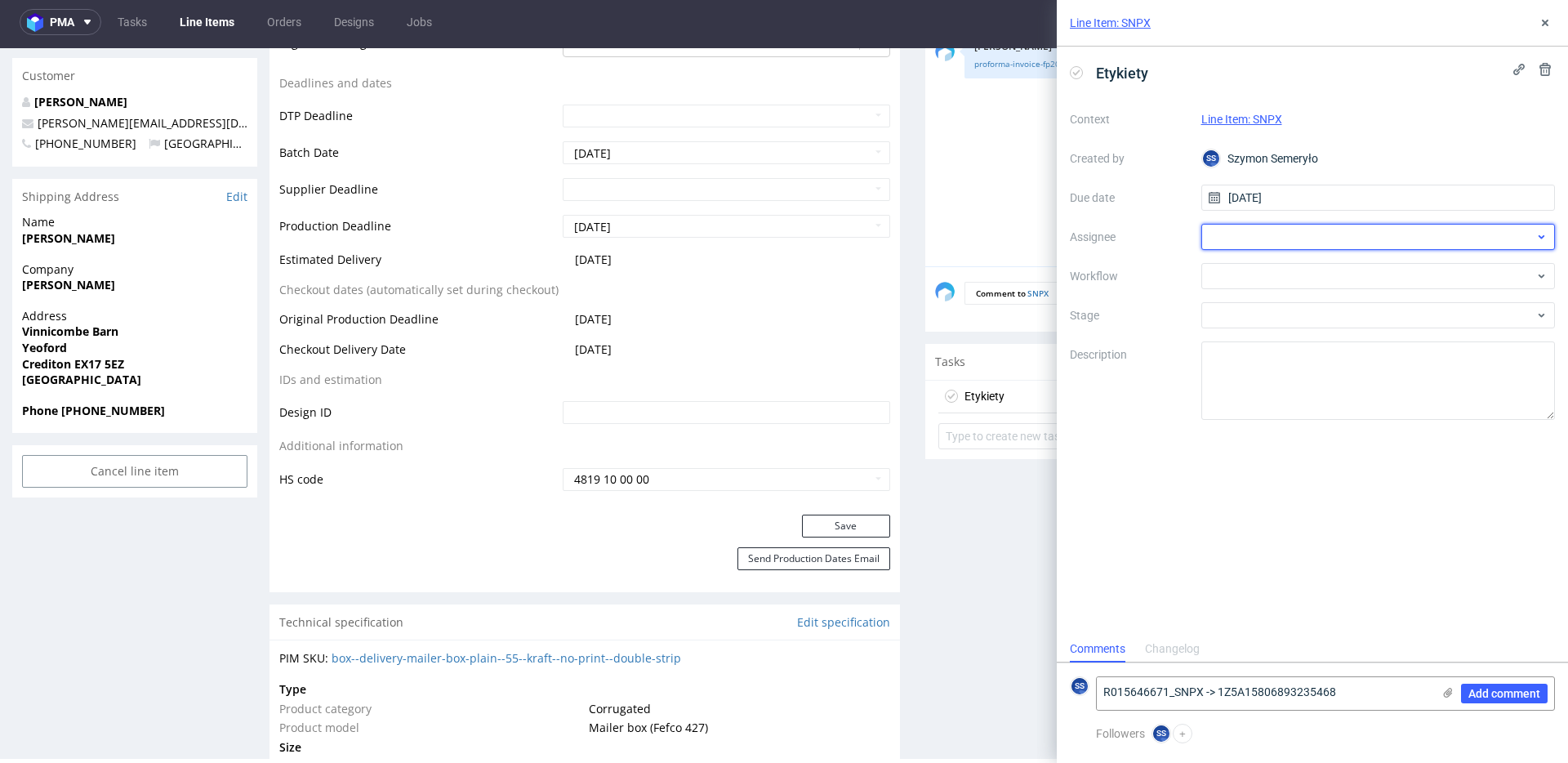
click at [1233, 241] on div at bounding box center [1379, 236] width 355 height 26
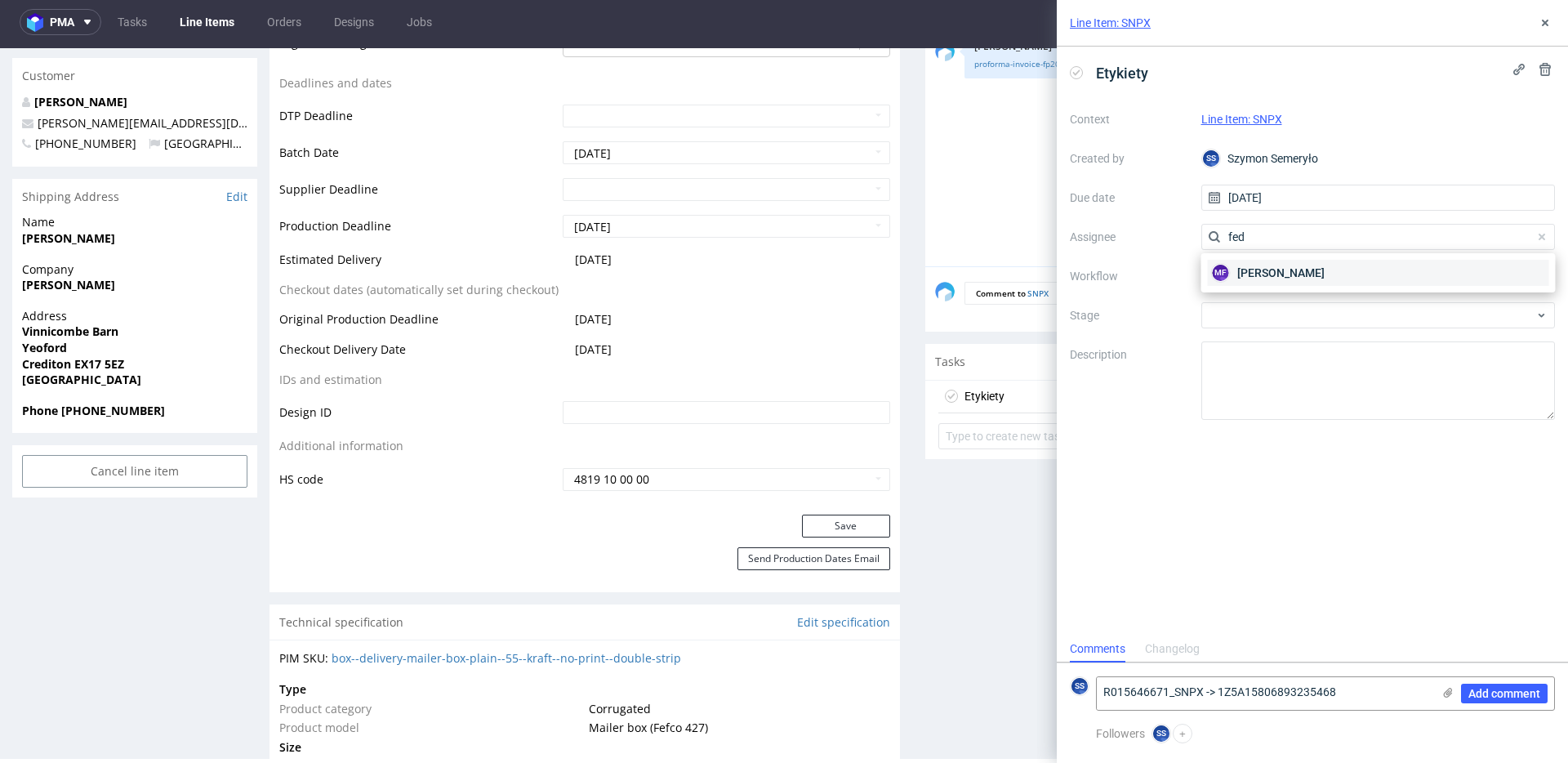
type input "fed"
click at [1290, 277] on span "Michał Fedorowicz" at bounding box center [1281, 273] width 87 height 16
click at [1443, 695] on div "Add comment" at bounding box center [1493, 694] width 123 height 33
click at [1444, 695] on use at bounding box center [1449, 693] width 9 height 10
click at [0, 0] on input "file" at bounding box center [0, 0] width 0 height 0
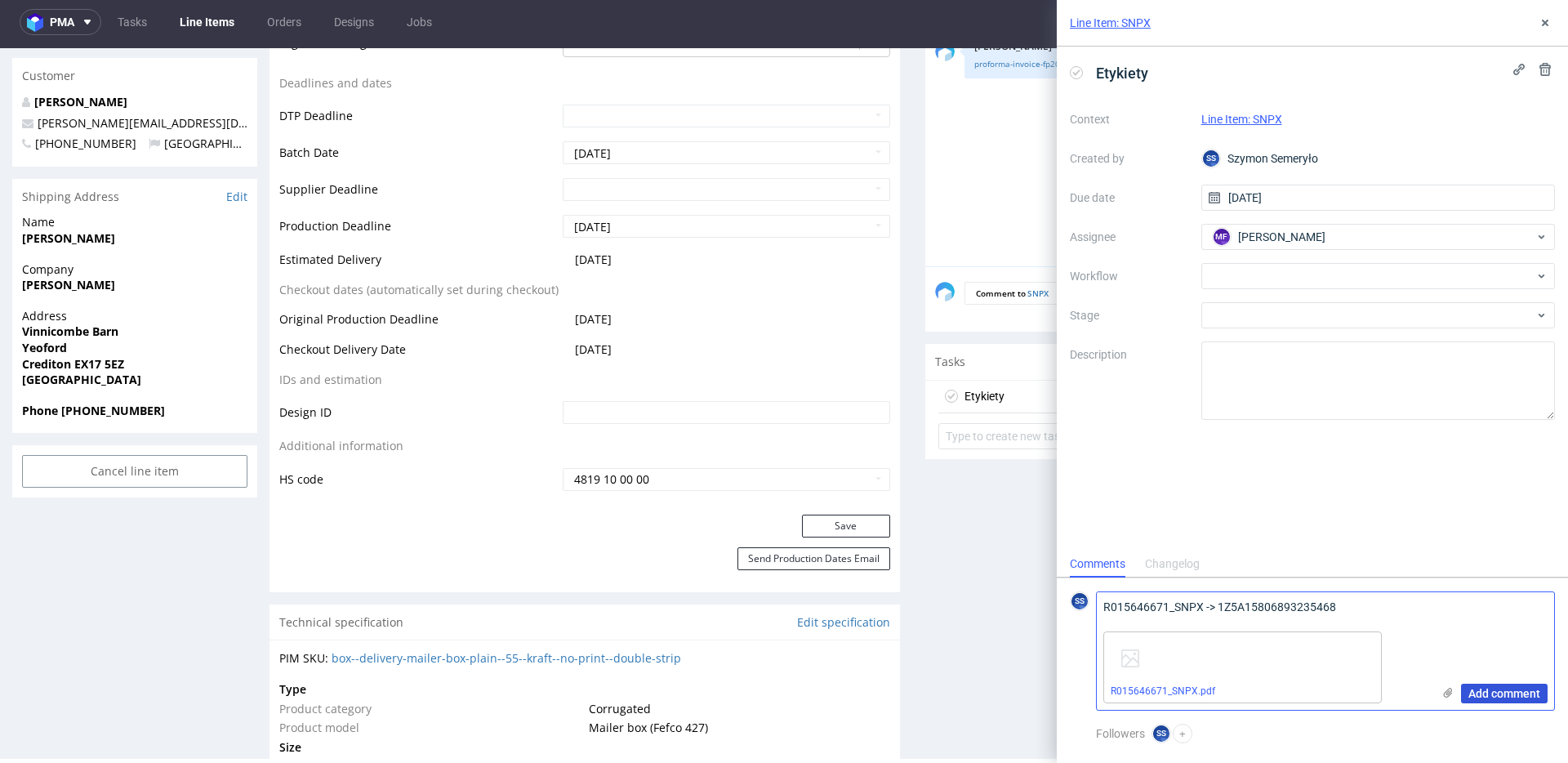
click at [1485, 690] on span "Add comment" at bounding box center [1504, 694] width 72 height 12
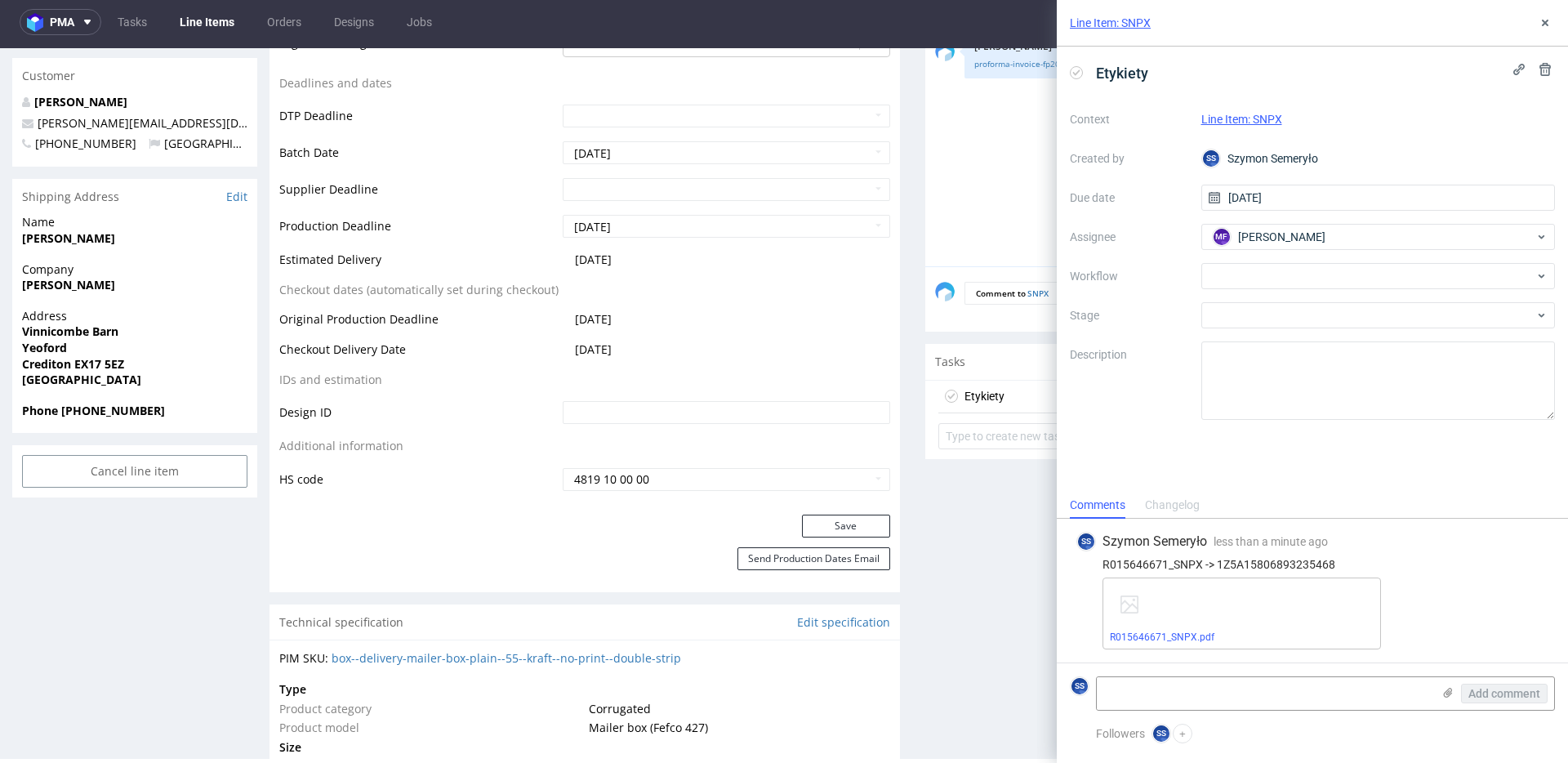
click at [1283, 559] on div "R015646671_SNPX -> 1Z5A15806893235468" at bounding box center [1312, 565] width 472 height 13
click at [1545, 15] on button at bounding box center [1545, 23] width 20 height 20
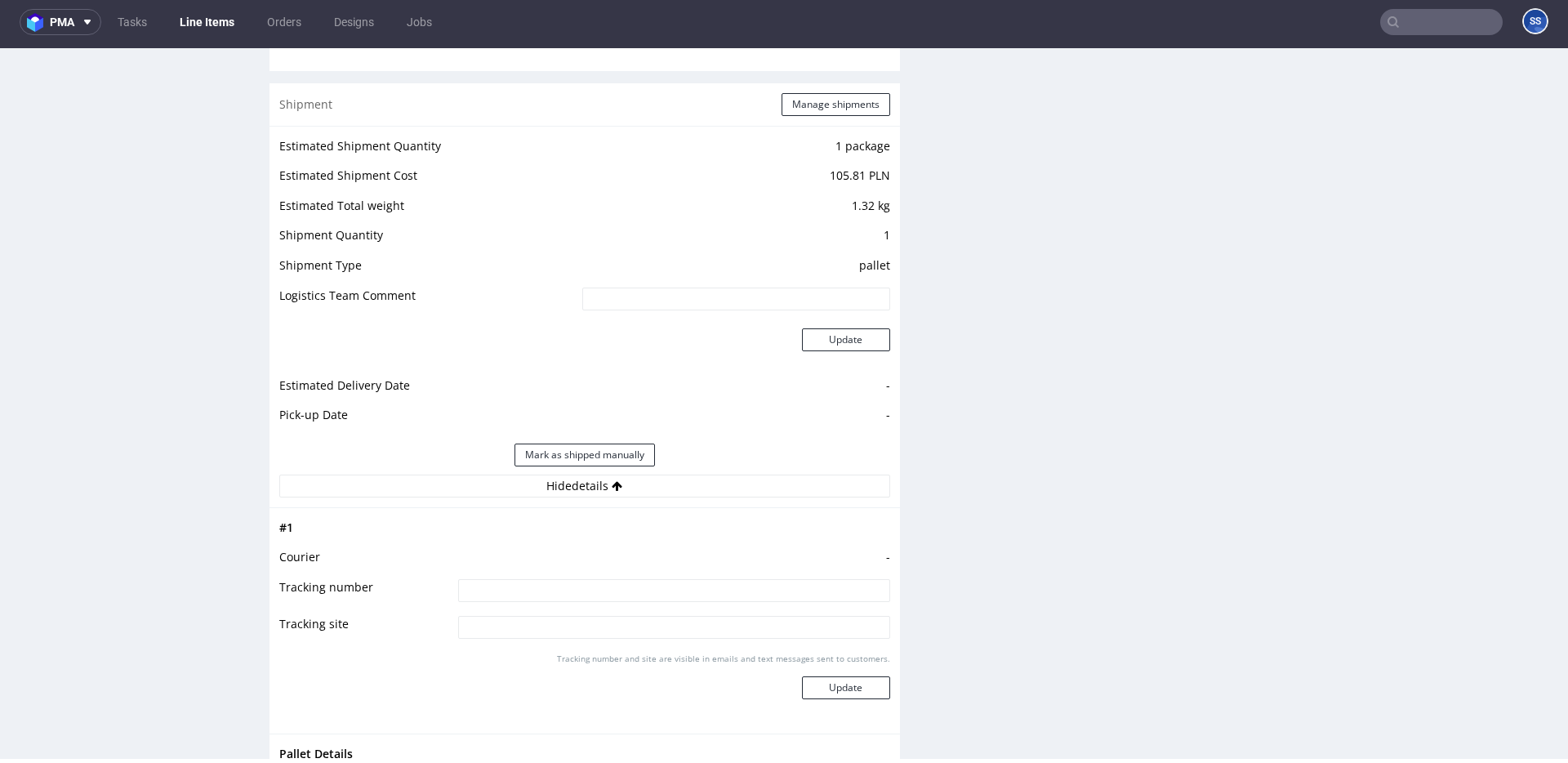
scroll to position [1656, 0]
click at [532, 584] on input at bounding box center [674, 588] width 432 height 23
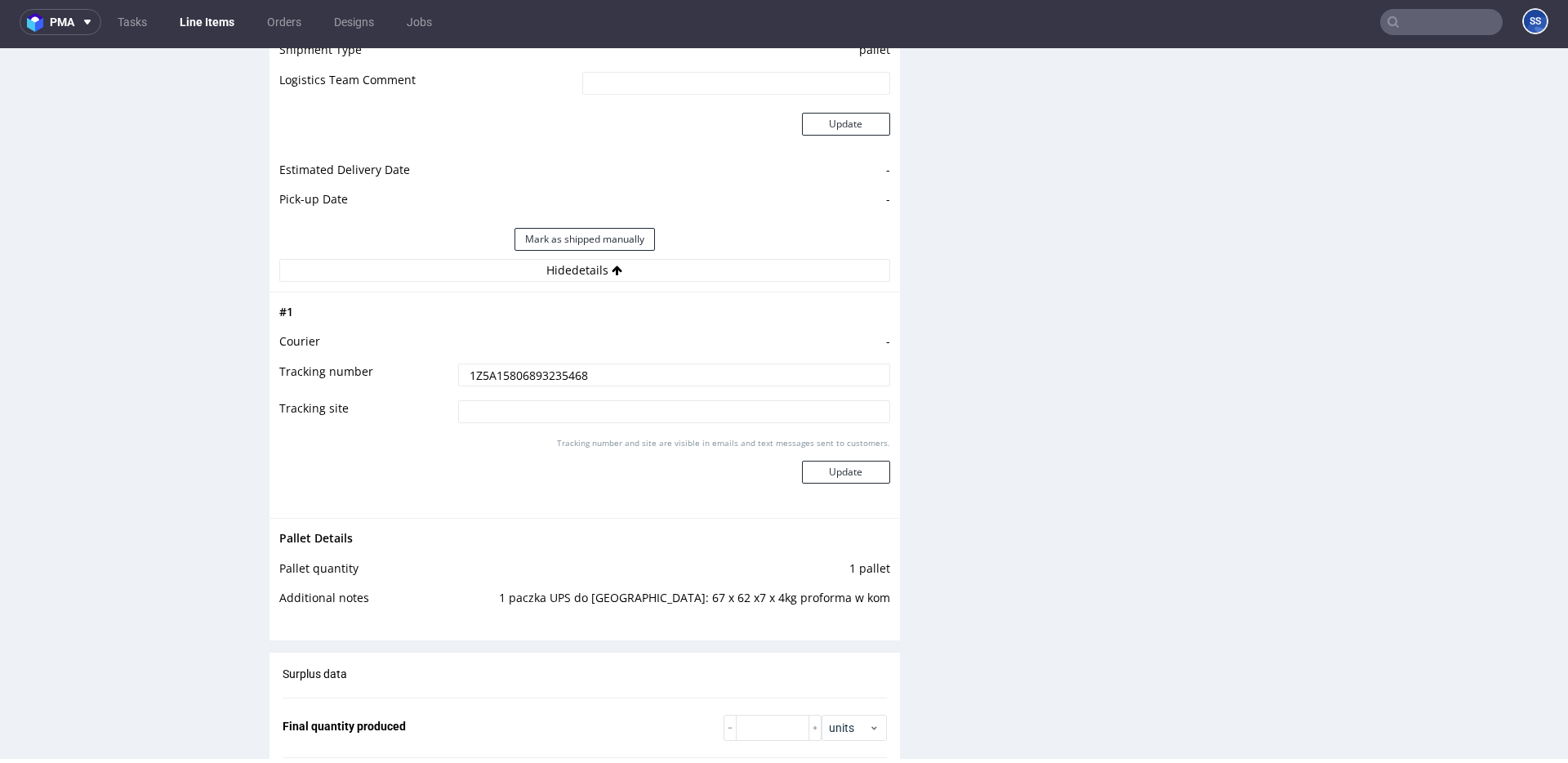
scroll to position [1874, 0]
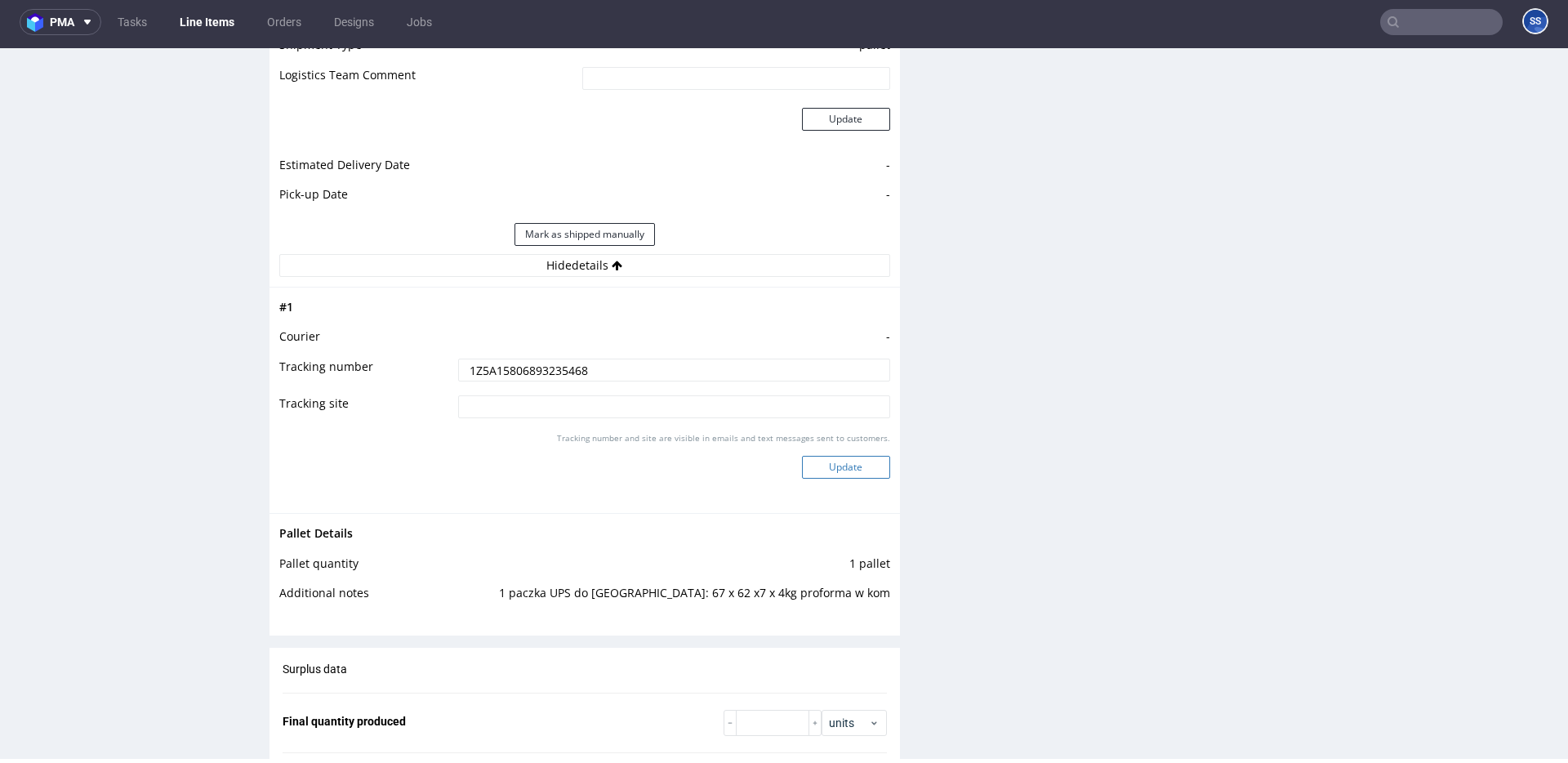
type input "1Z5A15806893235468"
click at [840, 468] on button "Update" at bounding box center [845, 467] width 88 height 23
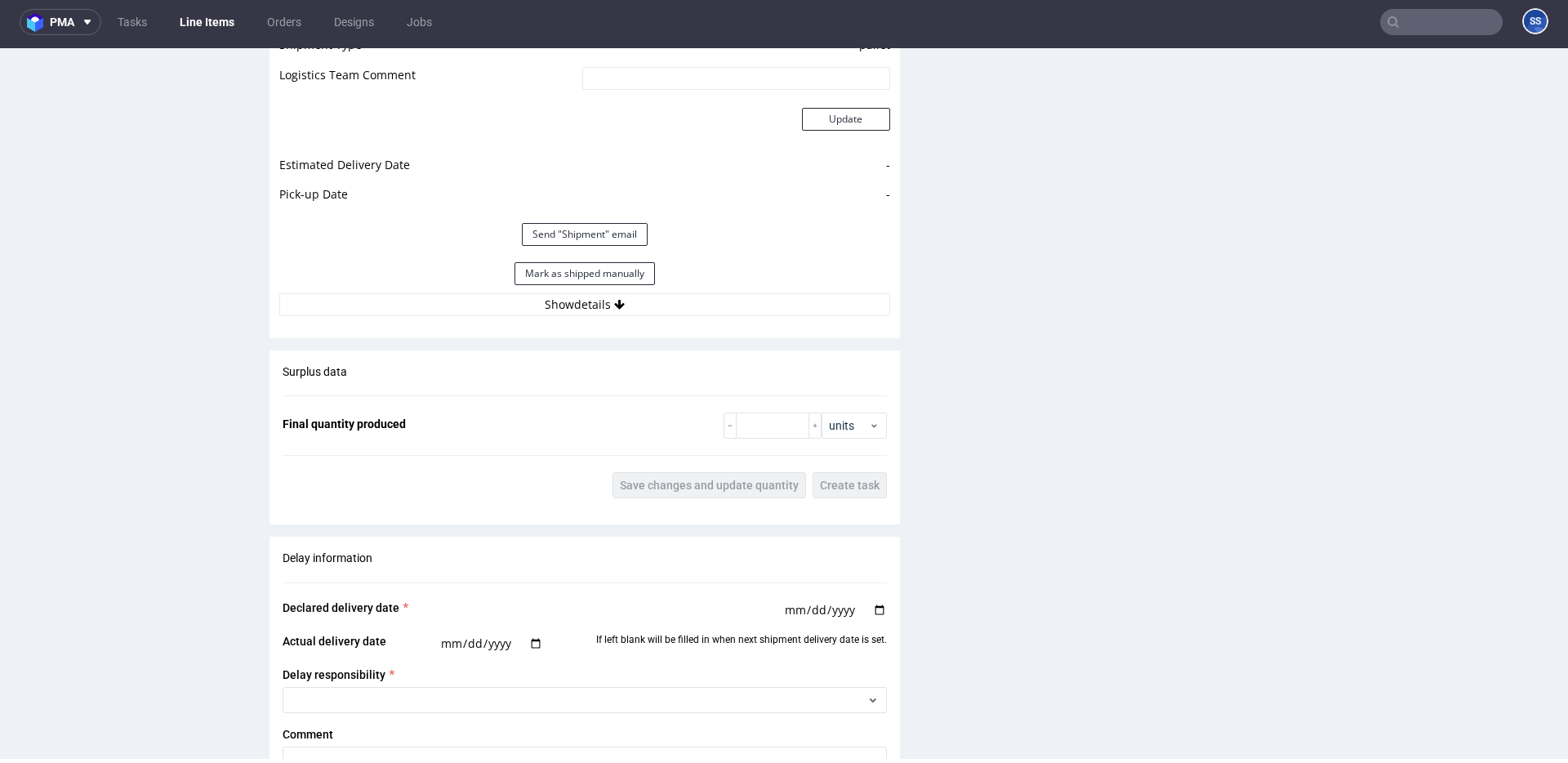
click at [198, 19] on link "Line Items" at bounding box center [207, 22] width 75 height 26
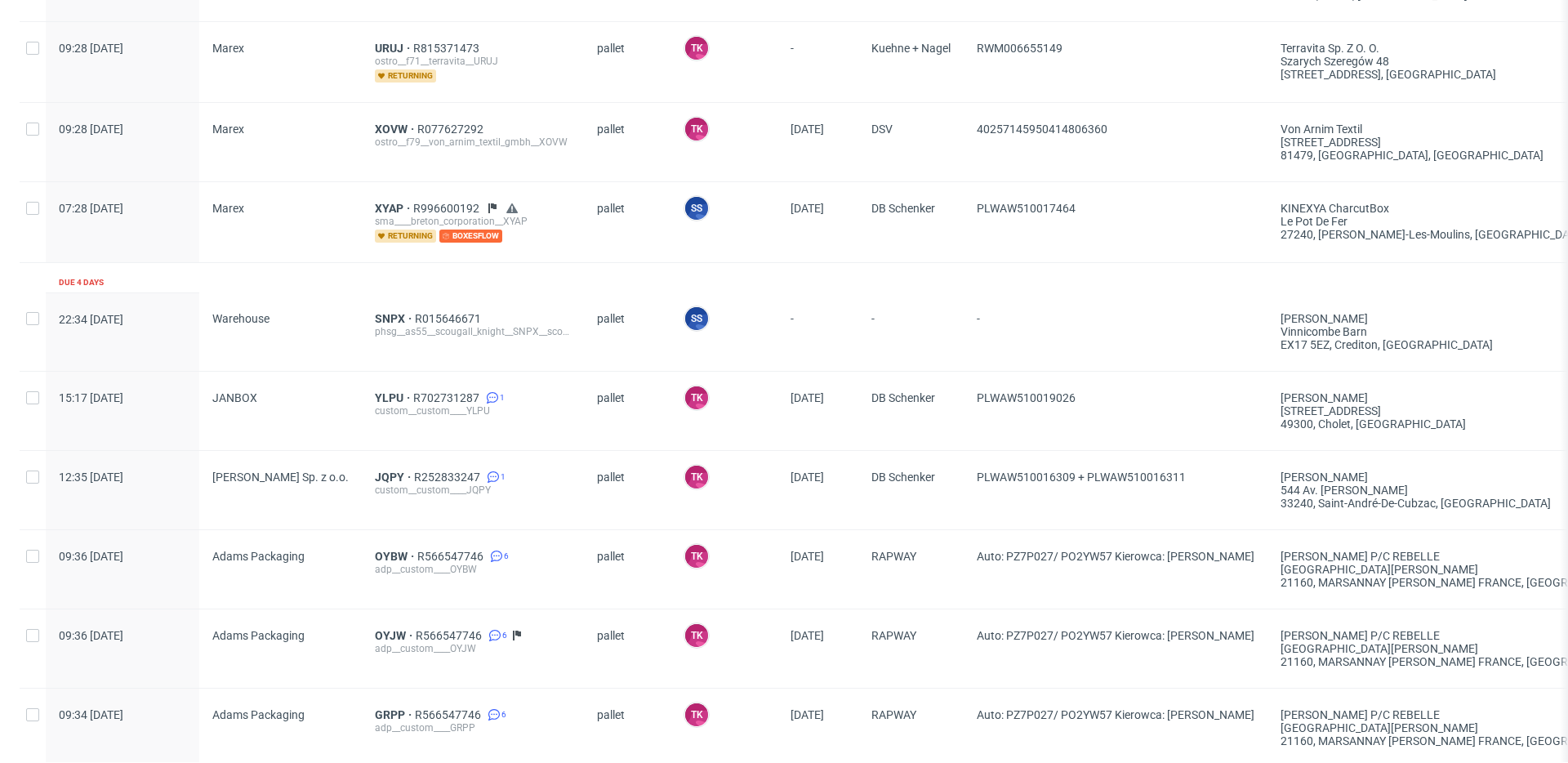
scroll to position [1524, 0]
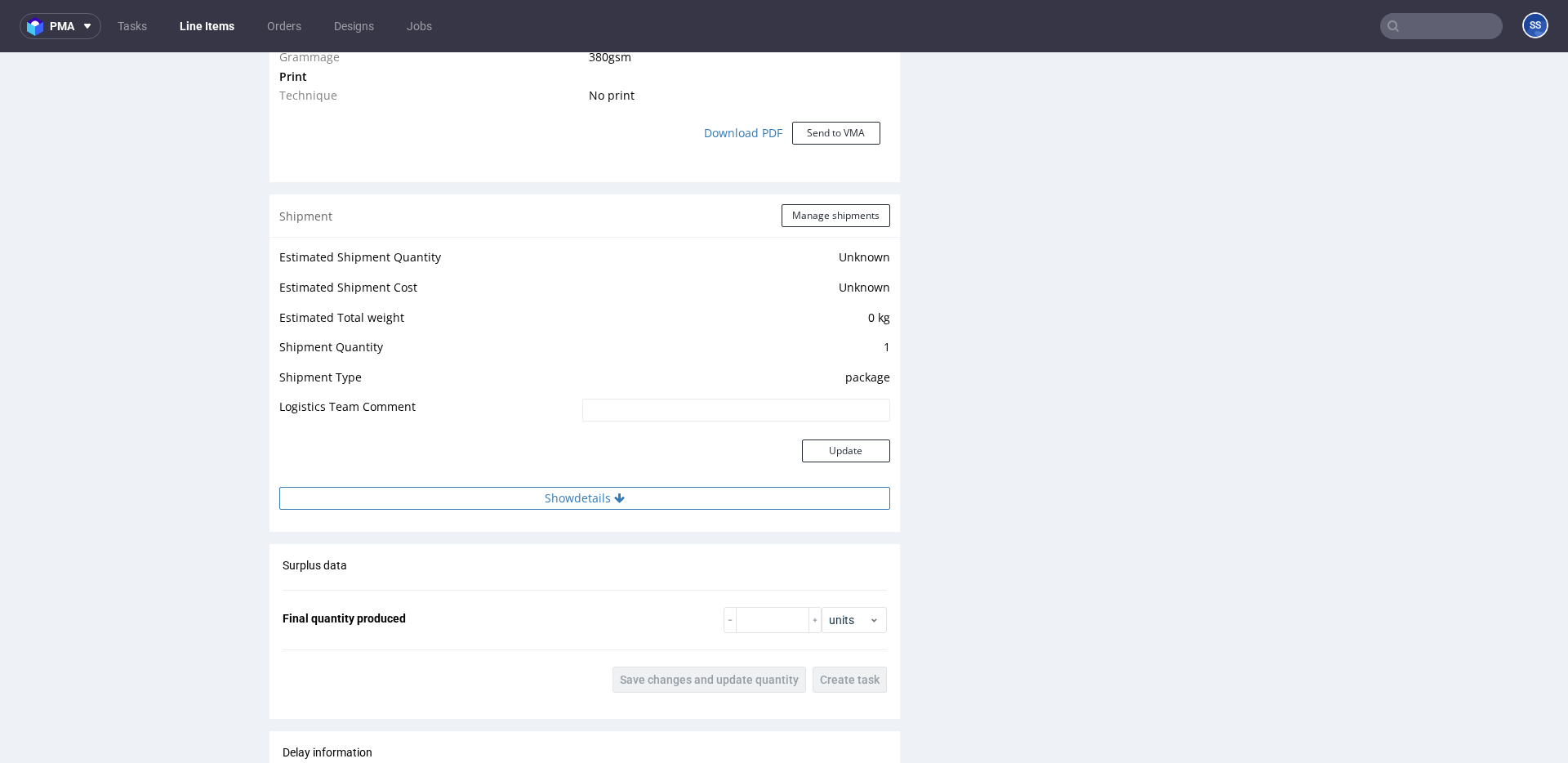
click at [634, 505] on button "Show details" at bounding box center [584, 498] width 611 height 23
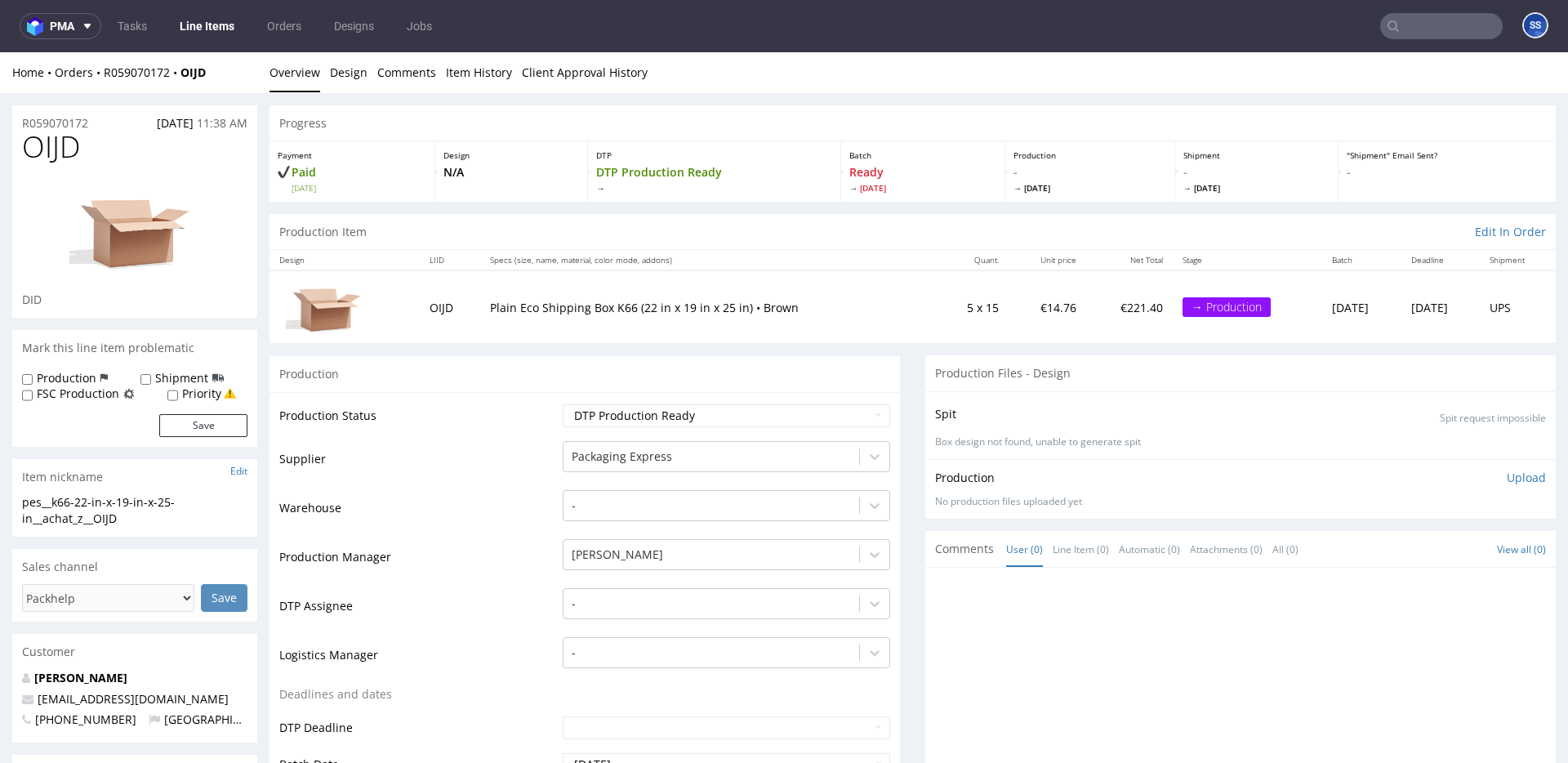
click at [215, 28] on link "Line Items" at bounding box center [207, 25] width 75 height 26
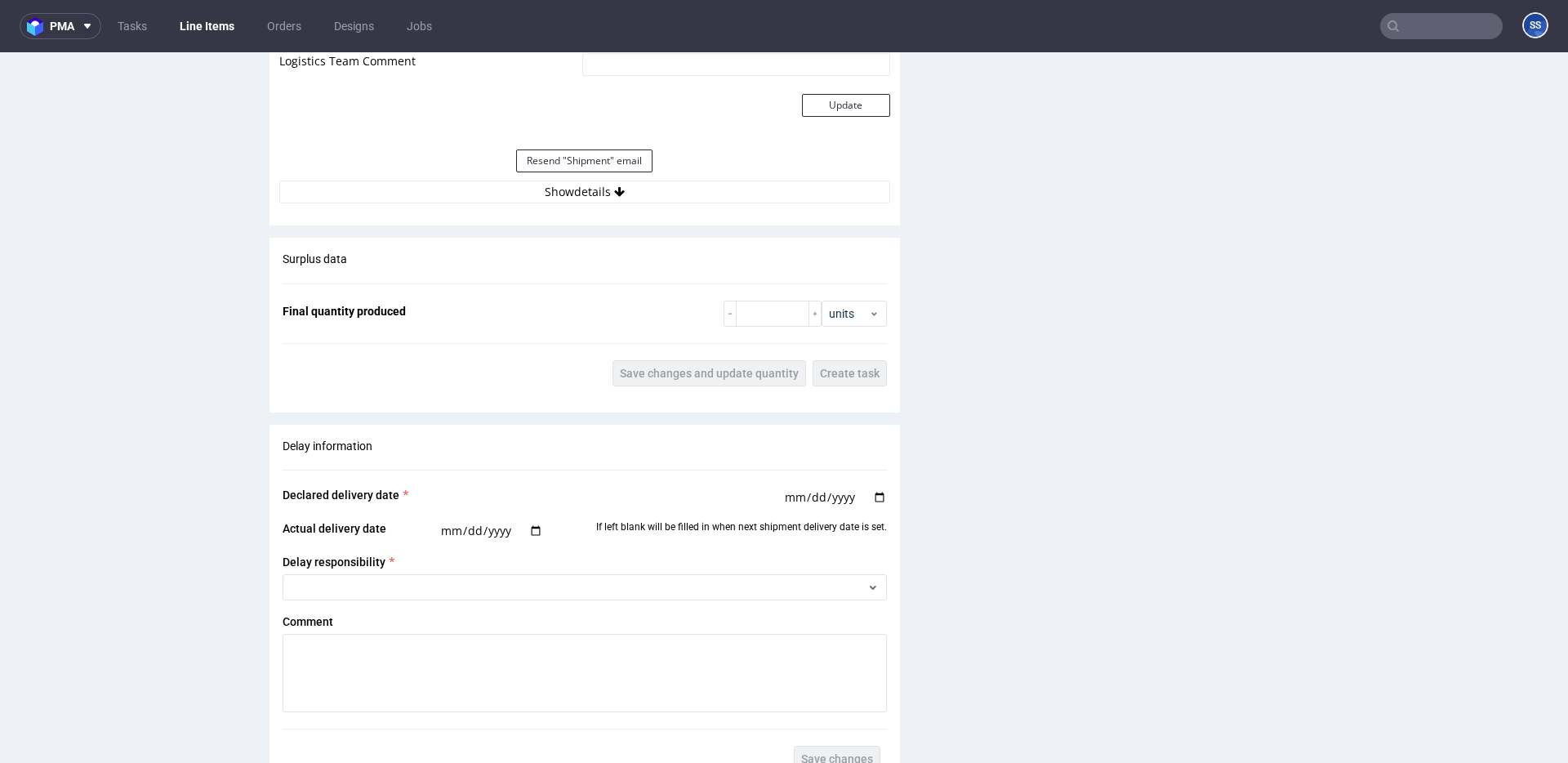
scroll to position [1738, 0]
click at [611, 197] on button "Show details" at bounding box center [584, 190] width 611 height 23
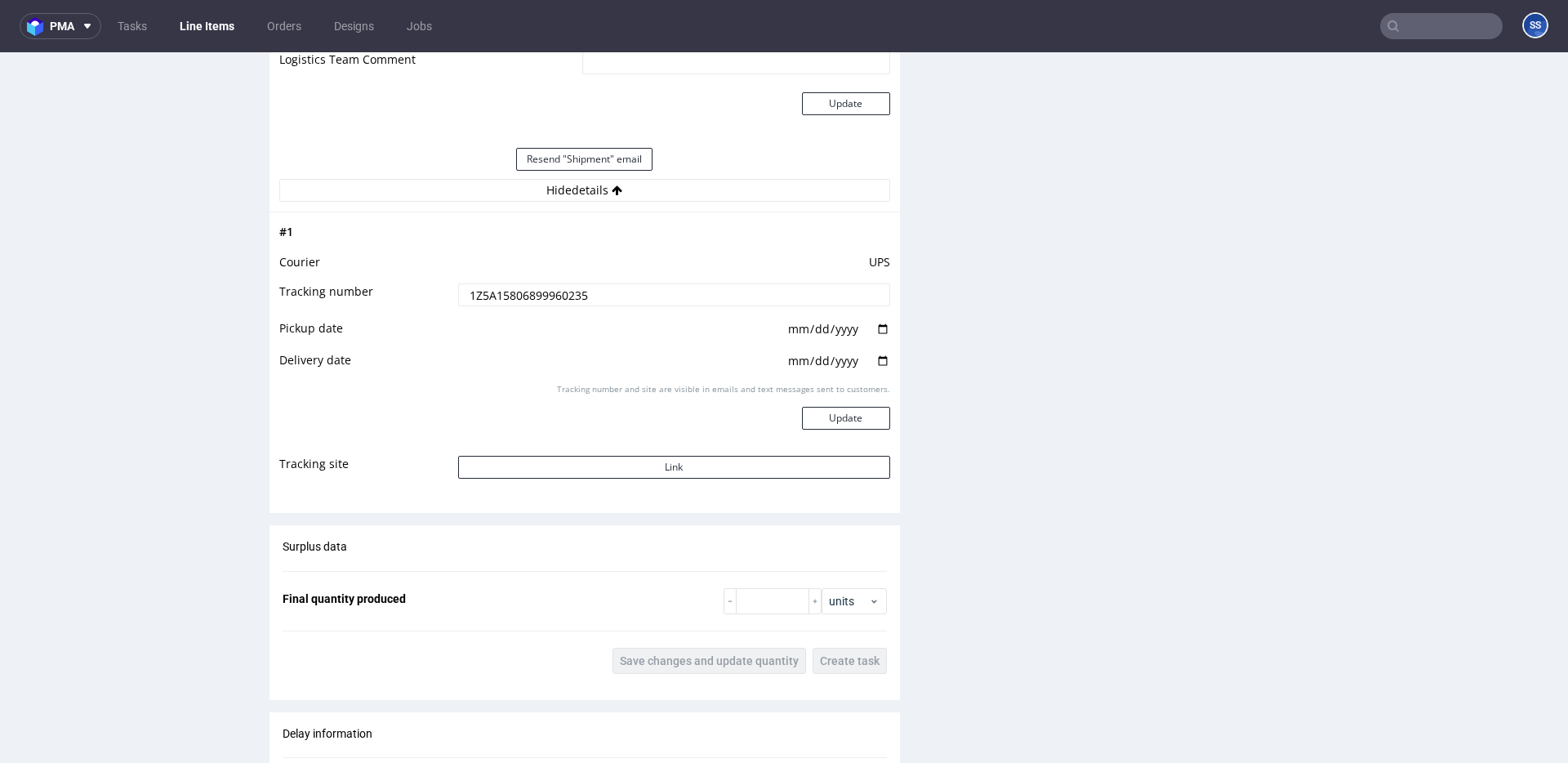
click at [542, 296] on input "1Z5A15806899960235" at bounding box center [674, 295] width 432 height 23
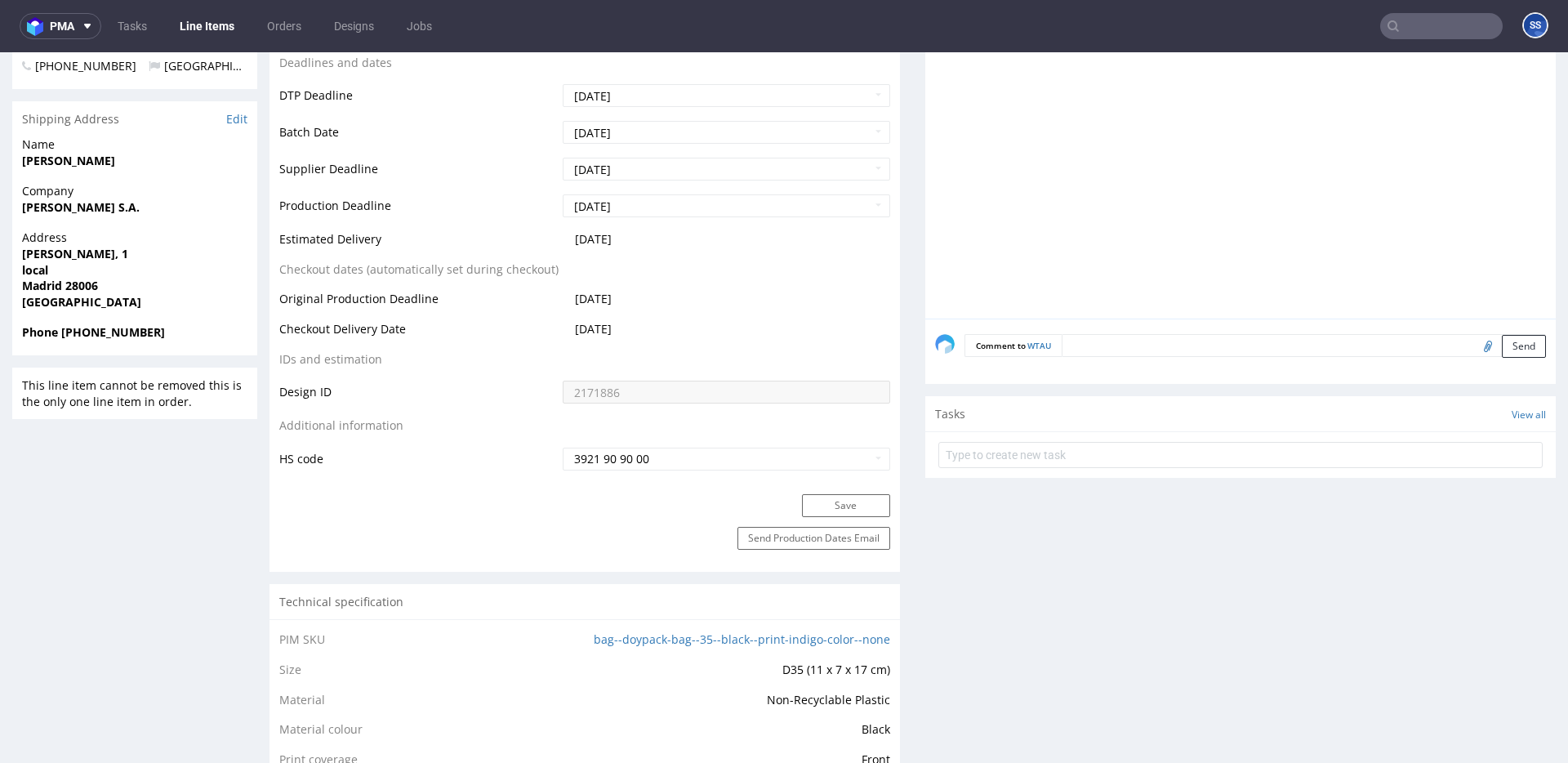
scroll to position [0, 0]
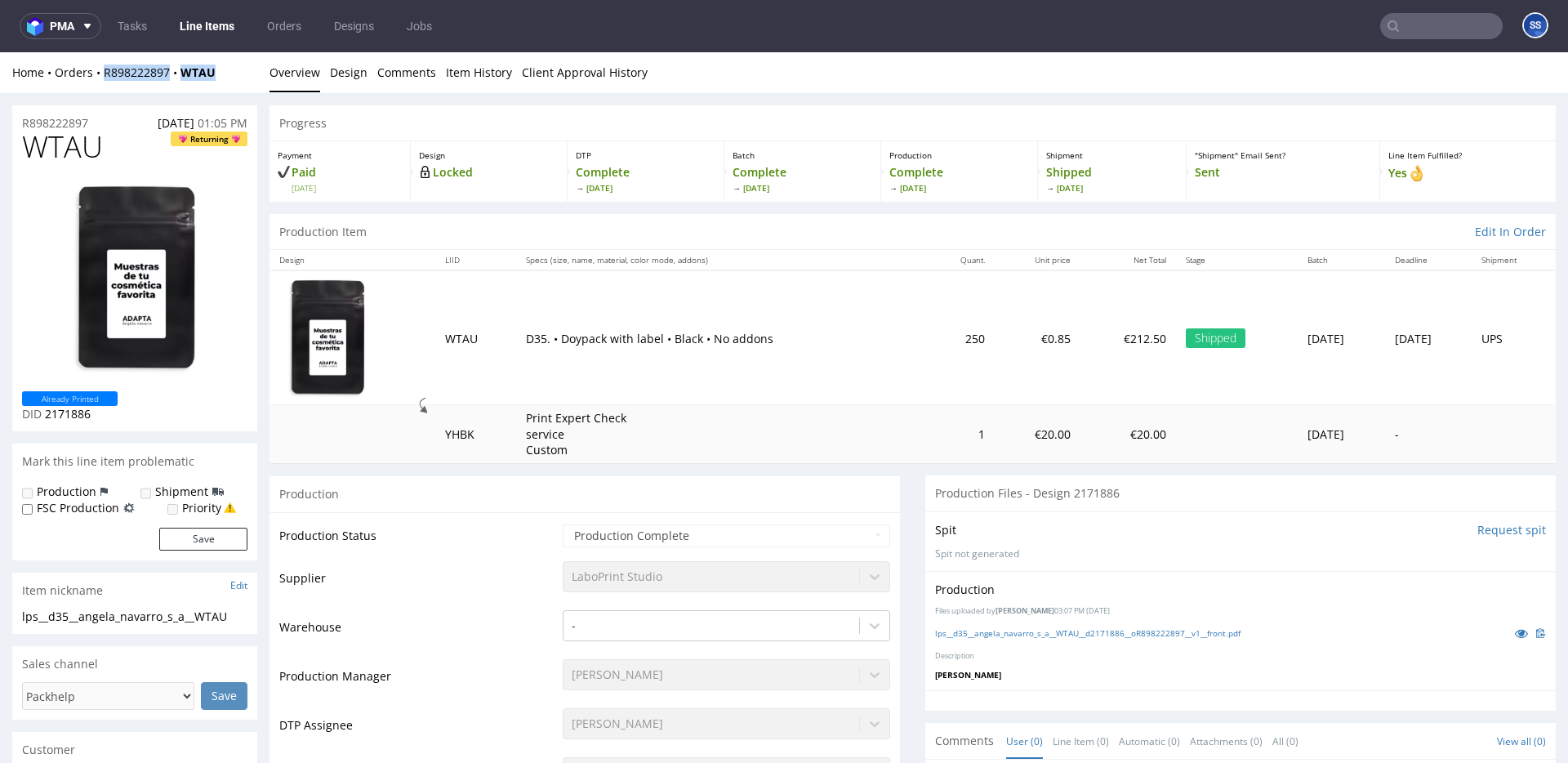
drag, startPoint x: 249, startPoint y: 75, endPoint x: 394, endPoint y: 407, distance: 362.3
click at [104, 75] on div "Home Orders R898222897 WTAU" at bounding box center [135, 73] width 245 height 16
copy div "R898222897 WTAU"
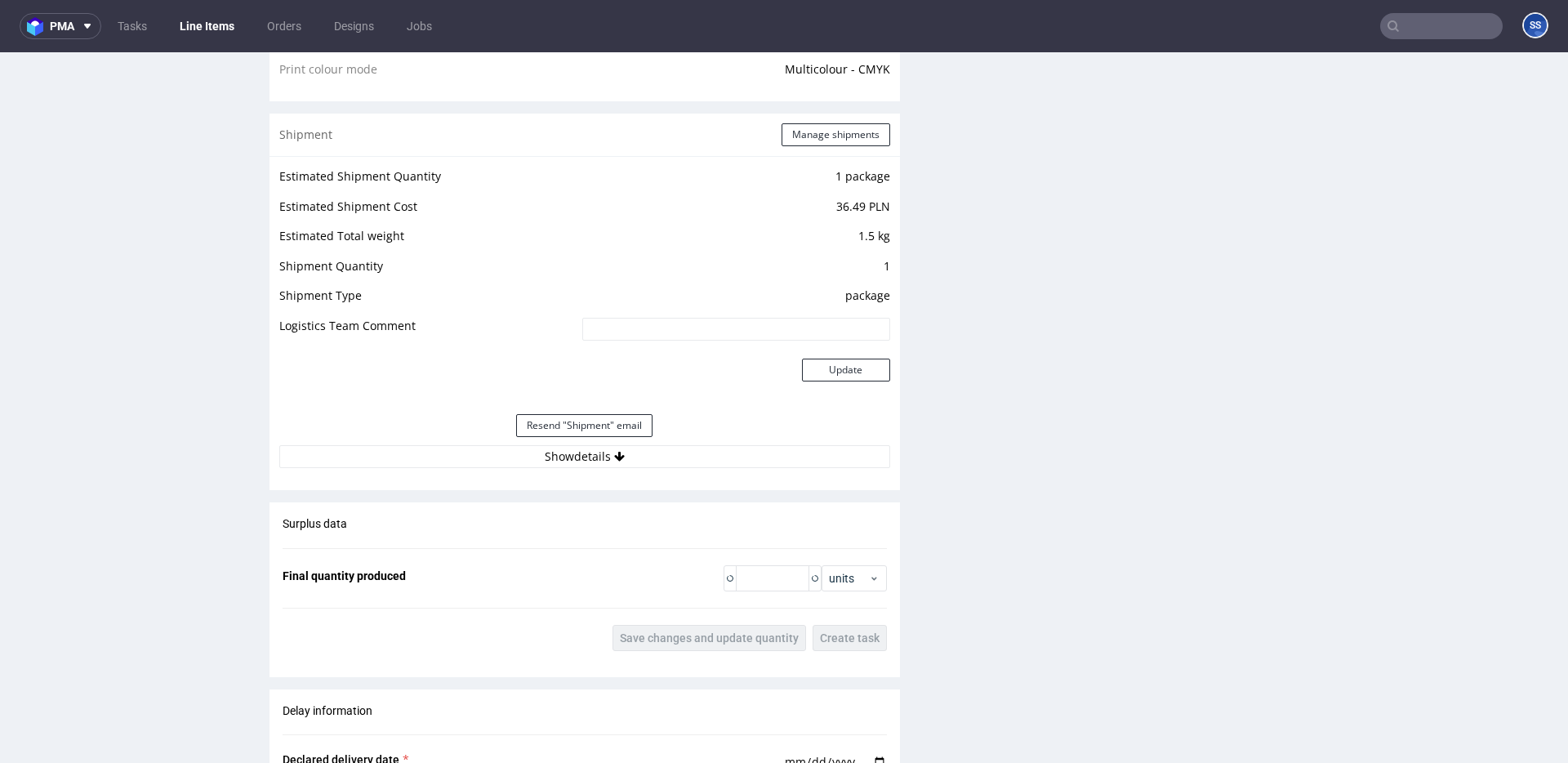
scroll to position [1506, 0]
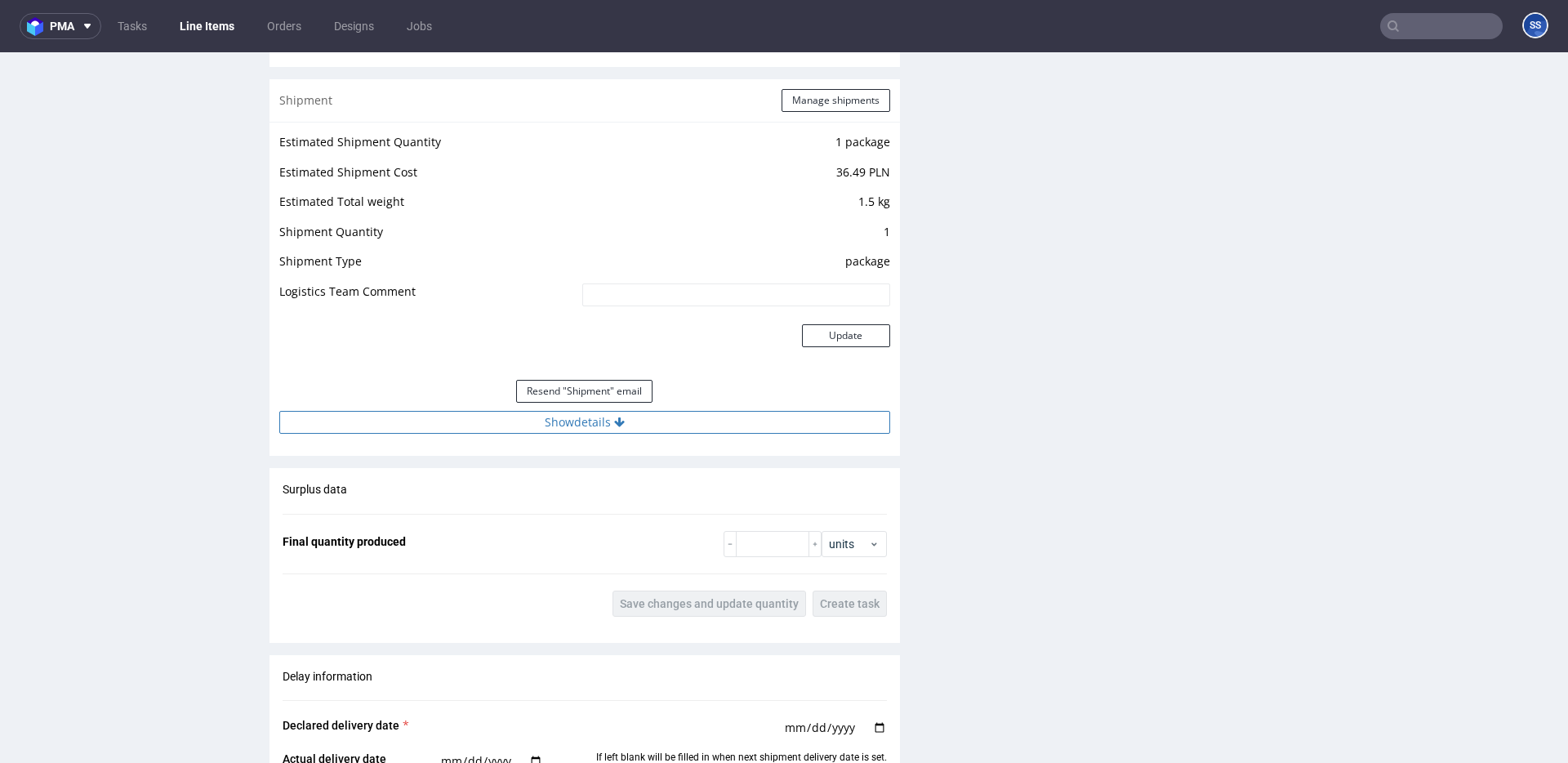
click at [596, 432] on button "Show details" at bounding box center [584, 422] width 611 height 23
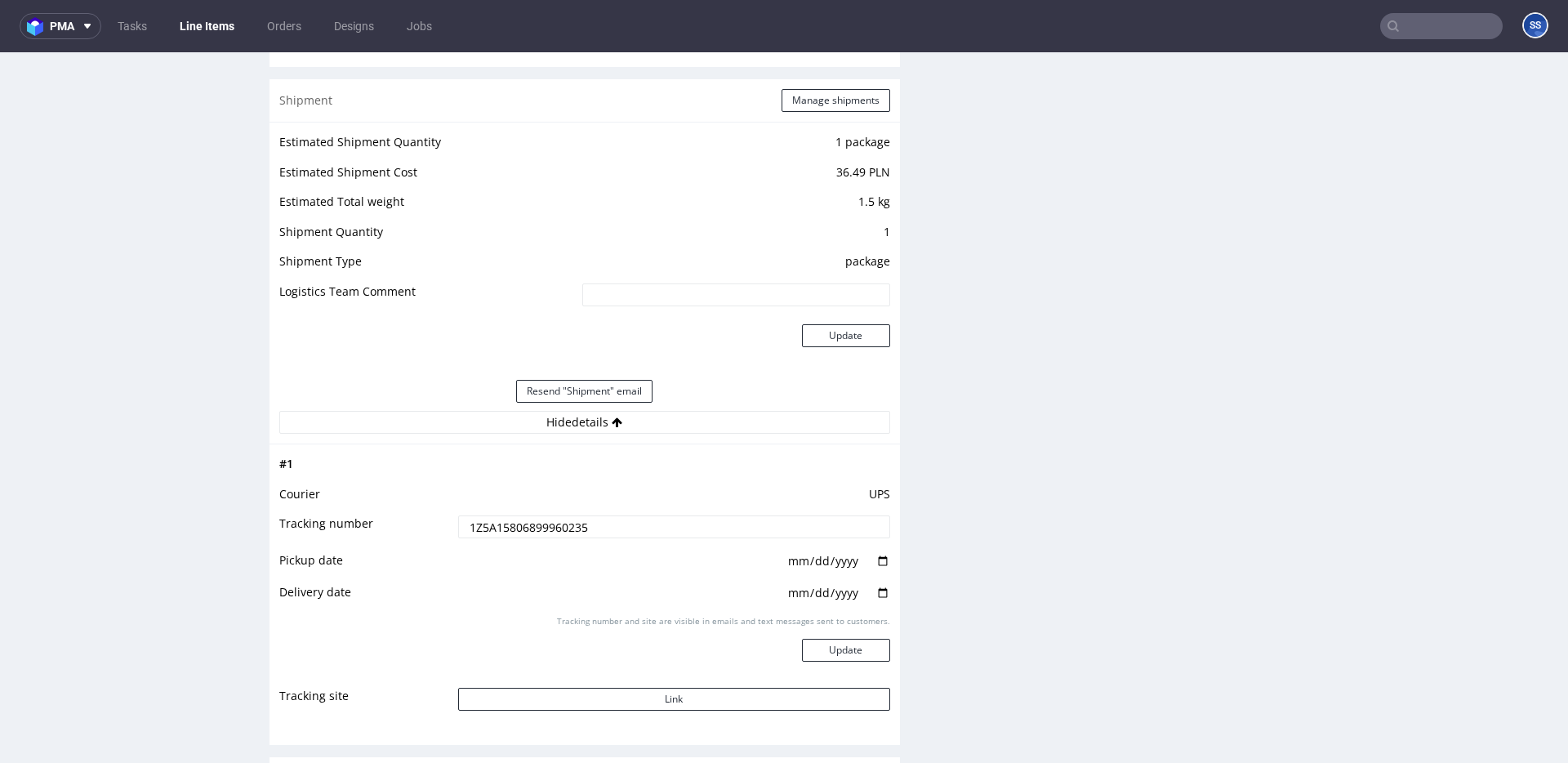
click at [560, 529] on input "1Z5A15806899960235" at bounding box center [674, 527] width 432 height 23
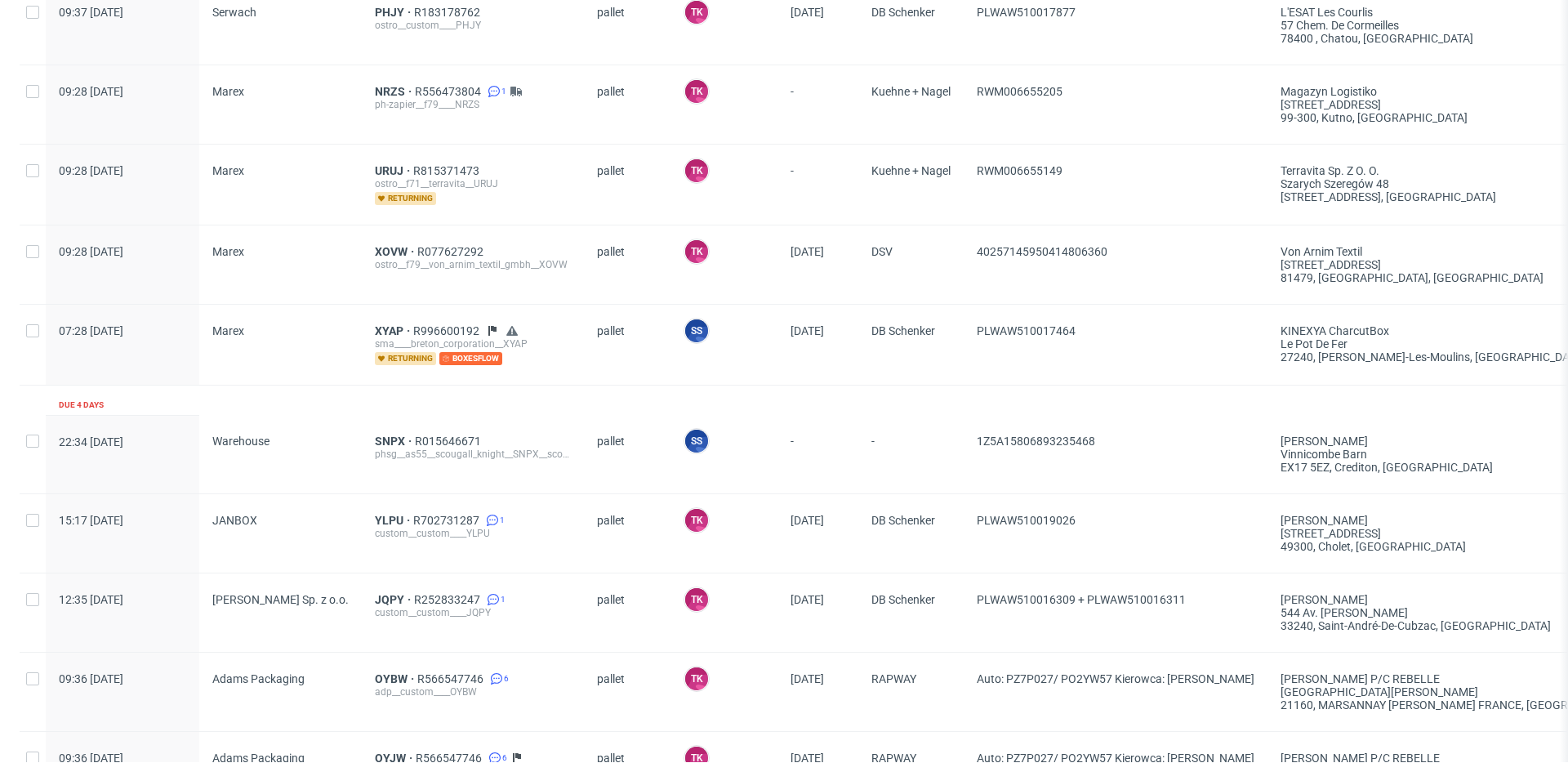
scroll to position [1407, 0]
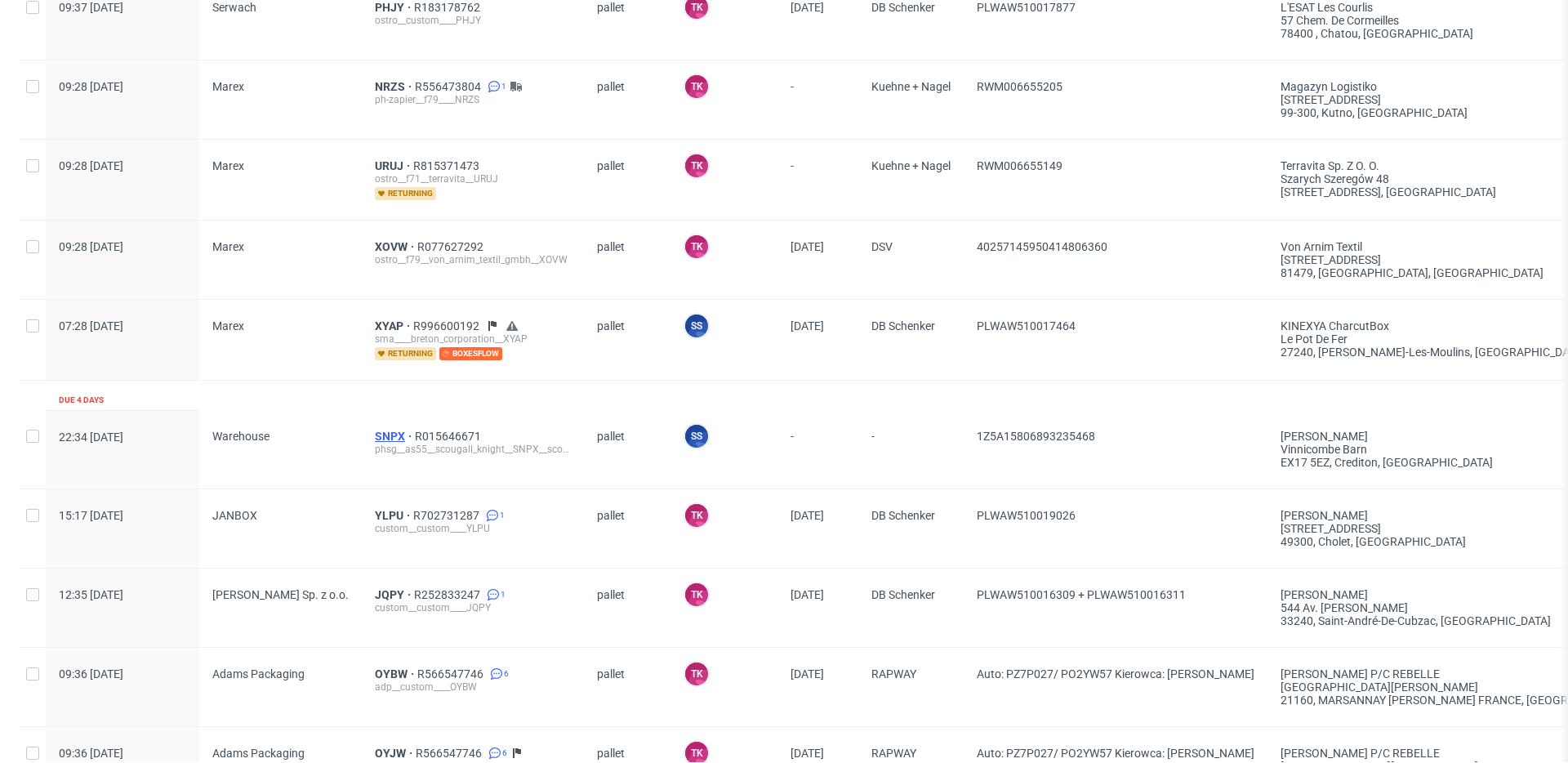
click at [384, 431] on span "SNPX" at bounding box center [394, 437] width 40 height 13
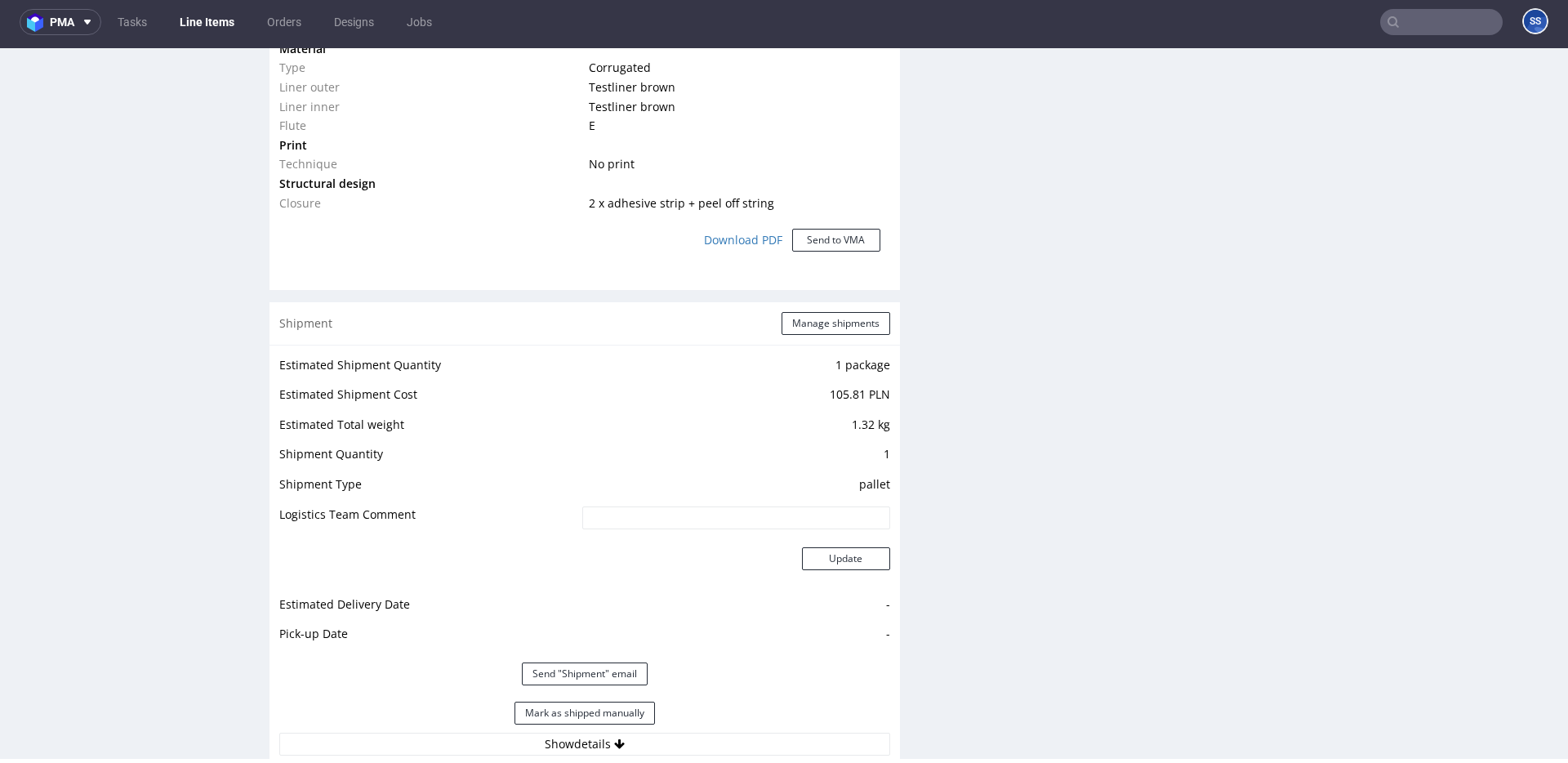
scroll to position [1425, 0]
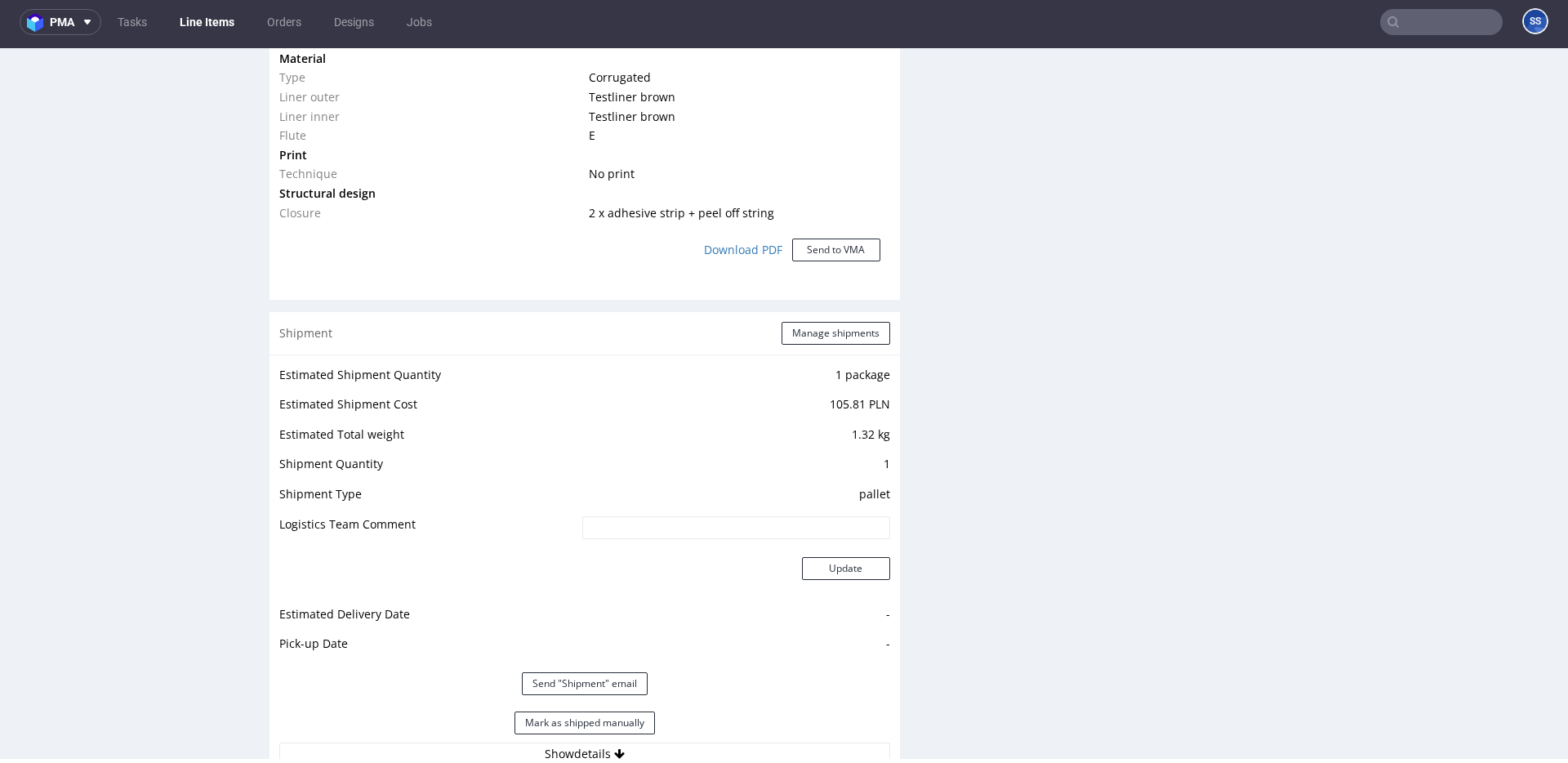
click at [806, 318] on div "Shipment Manage shipments" at bounding box center [585, 333] width 631 height 43
click at [801, 326] on button "Manage shipments" at bounding box center [836, 333] width 109 height 23
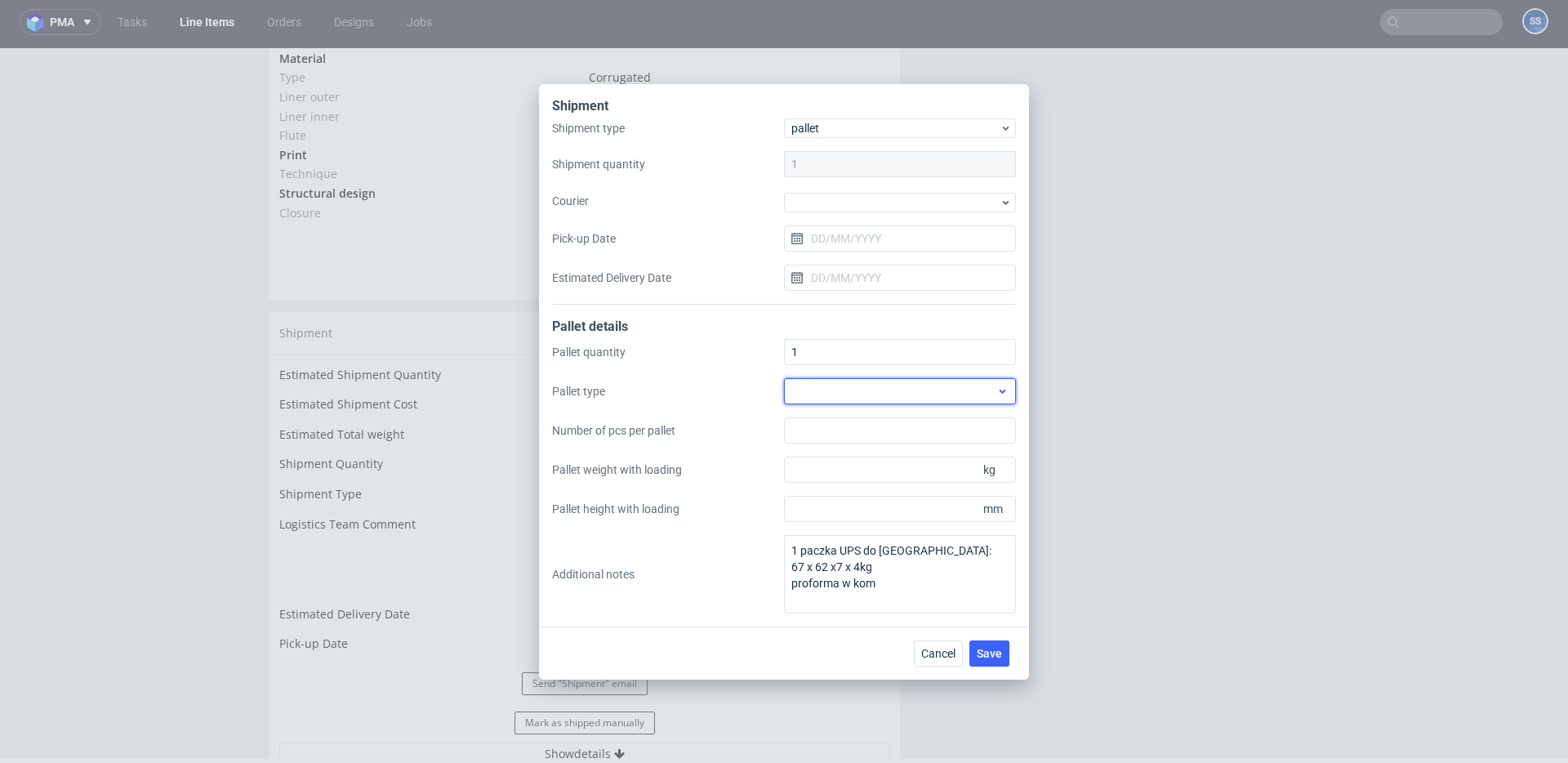
click at [826, 394] on div at bounding box center [900, 391] width 232 height 26
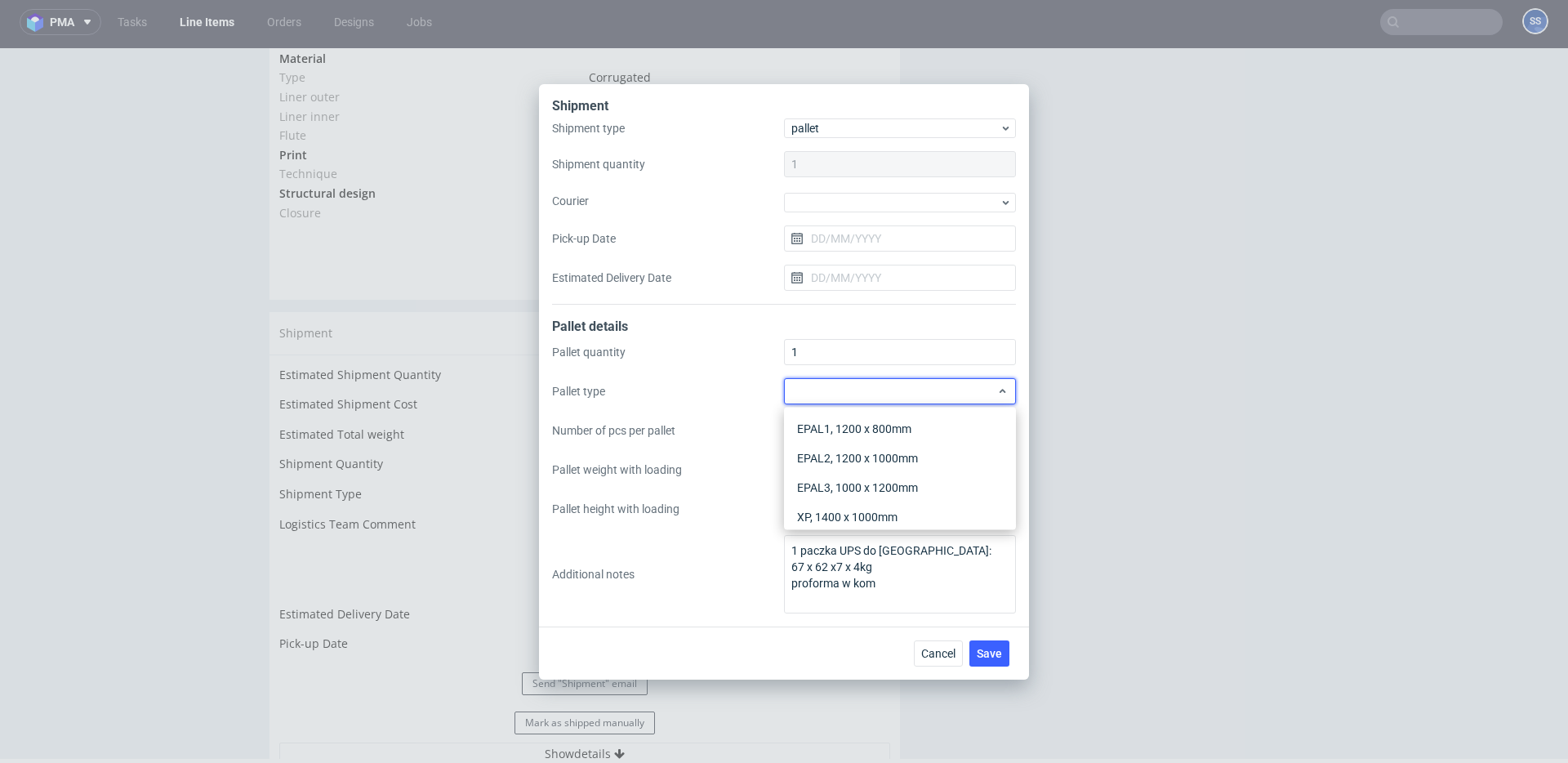
click at [709, 363] on div "Pallet quantity 1 Pallet type Number of pcs per pallet Pallet weight with loadi…" at bounding box center [784, 477] width 464 height 275
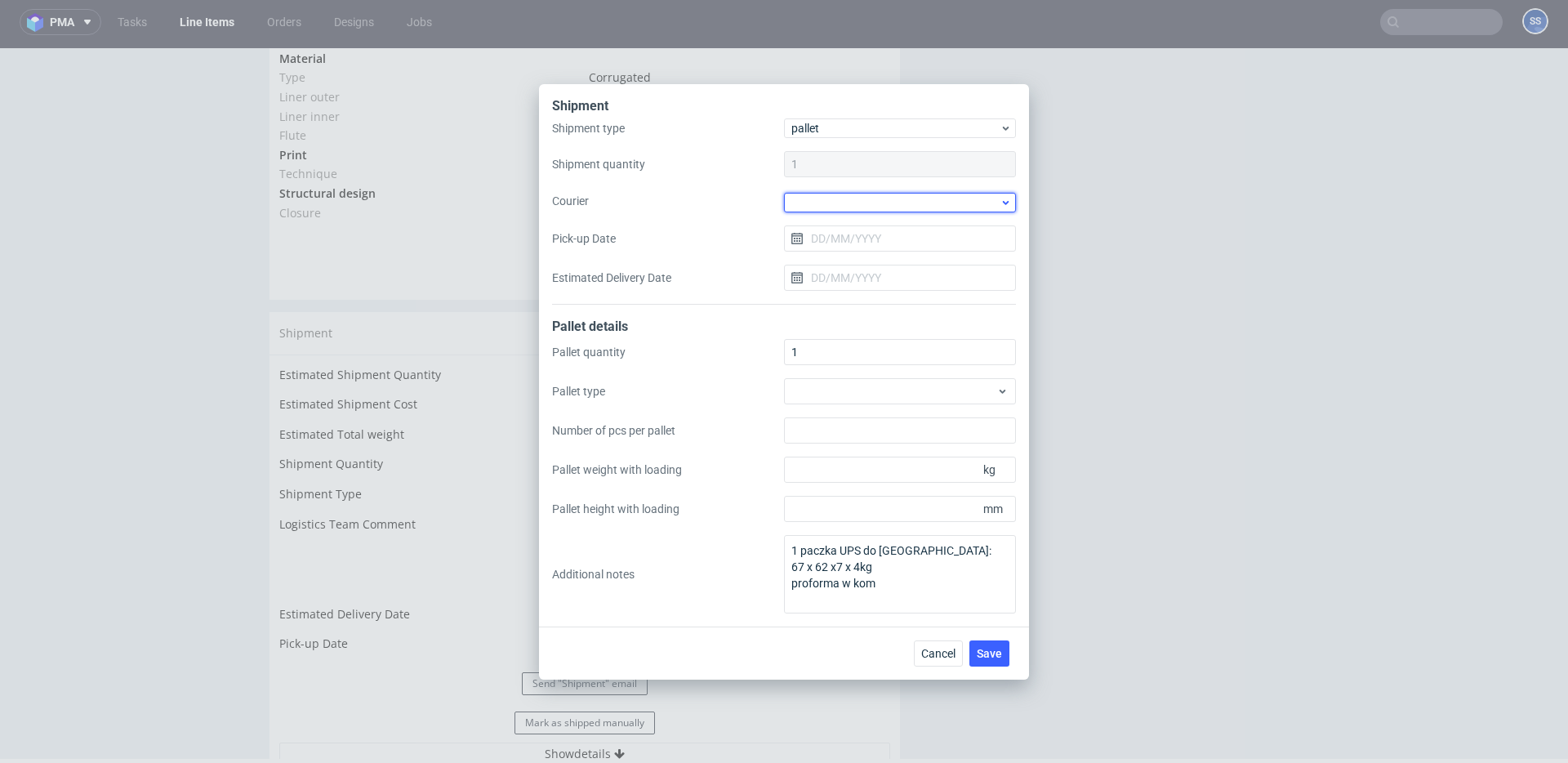
click at [866, 207] on div at bounding box center [900, 203] width 232 height 20
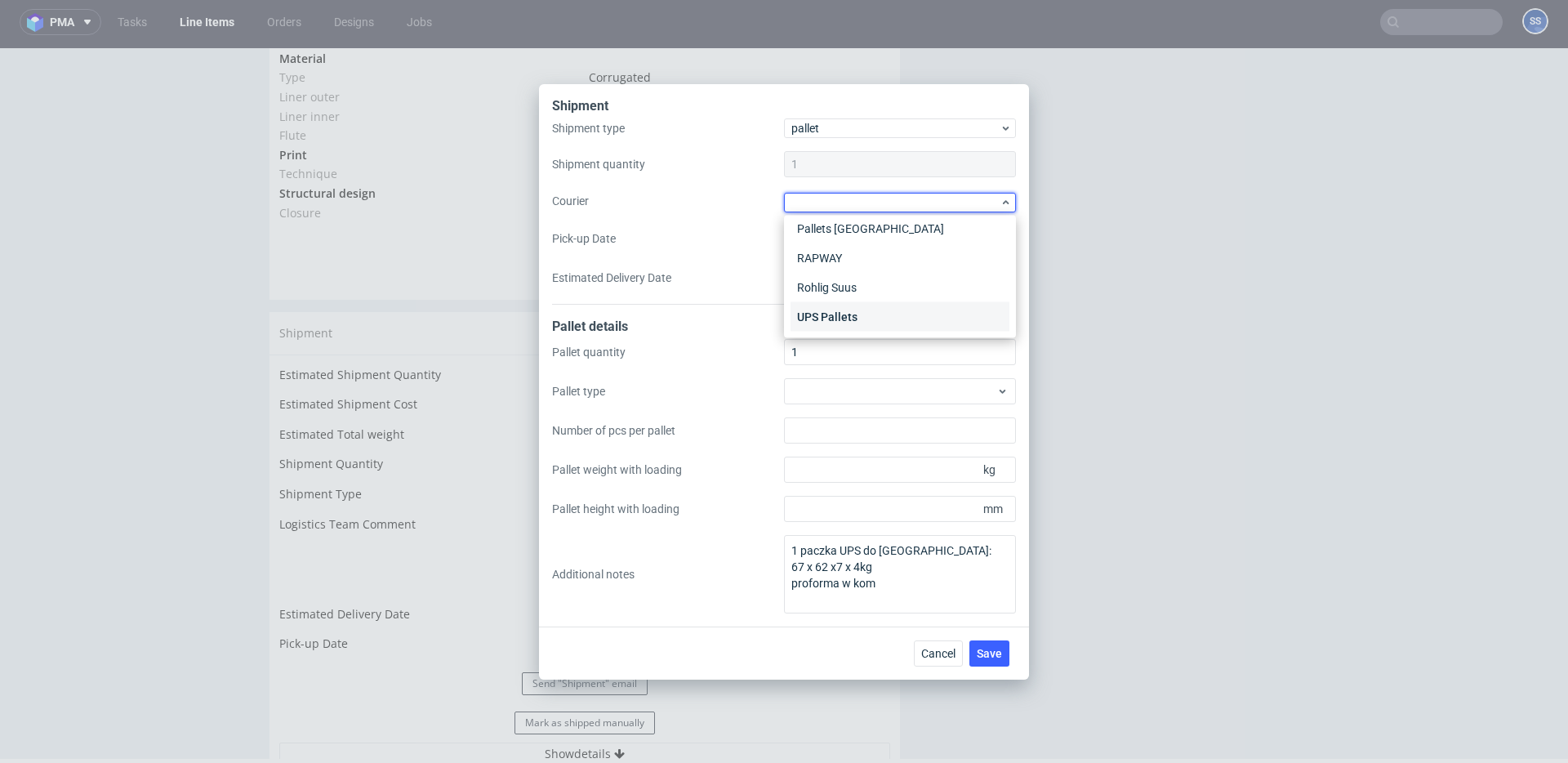
click at [848, 308] on div "UPS Pallets" at bounding box center [900, 316] width 219 height 29
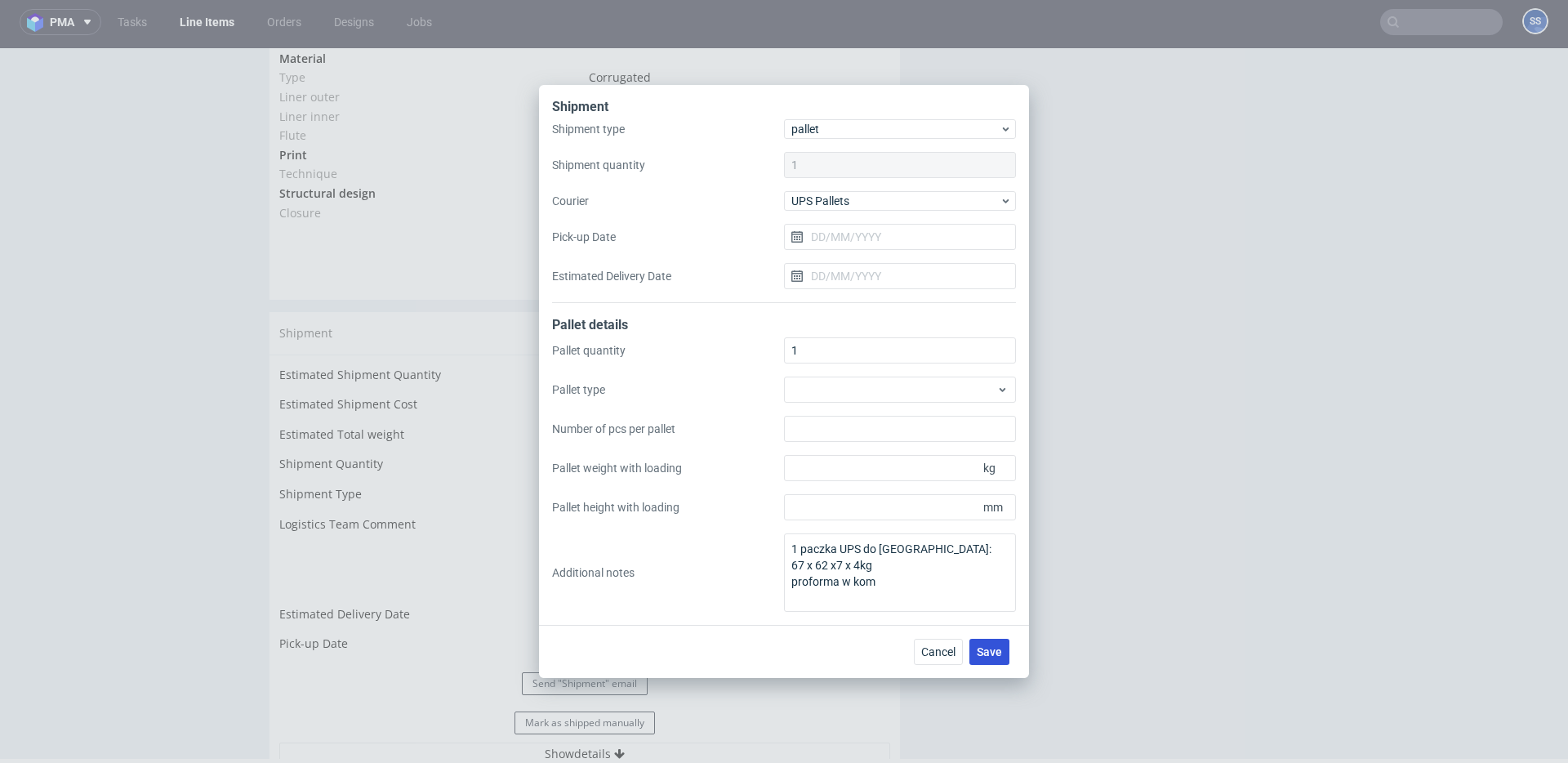
click at [992, 657] on span "Save" at bounding box center [990, 652] width 25 height 12
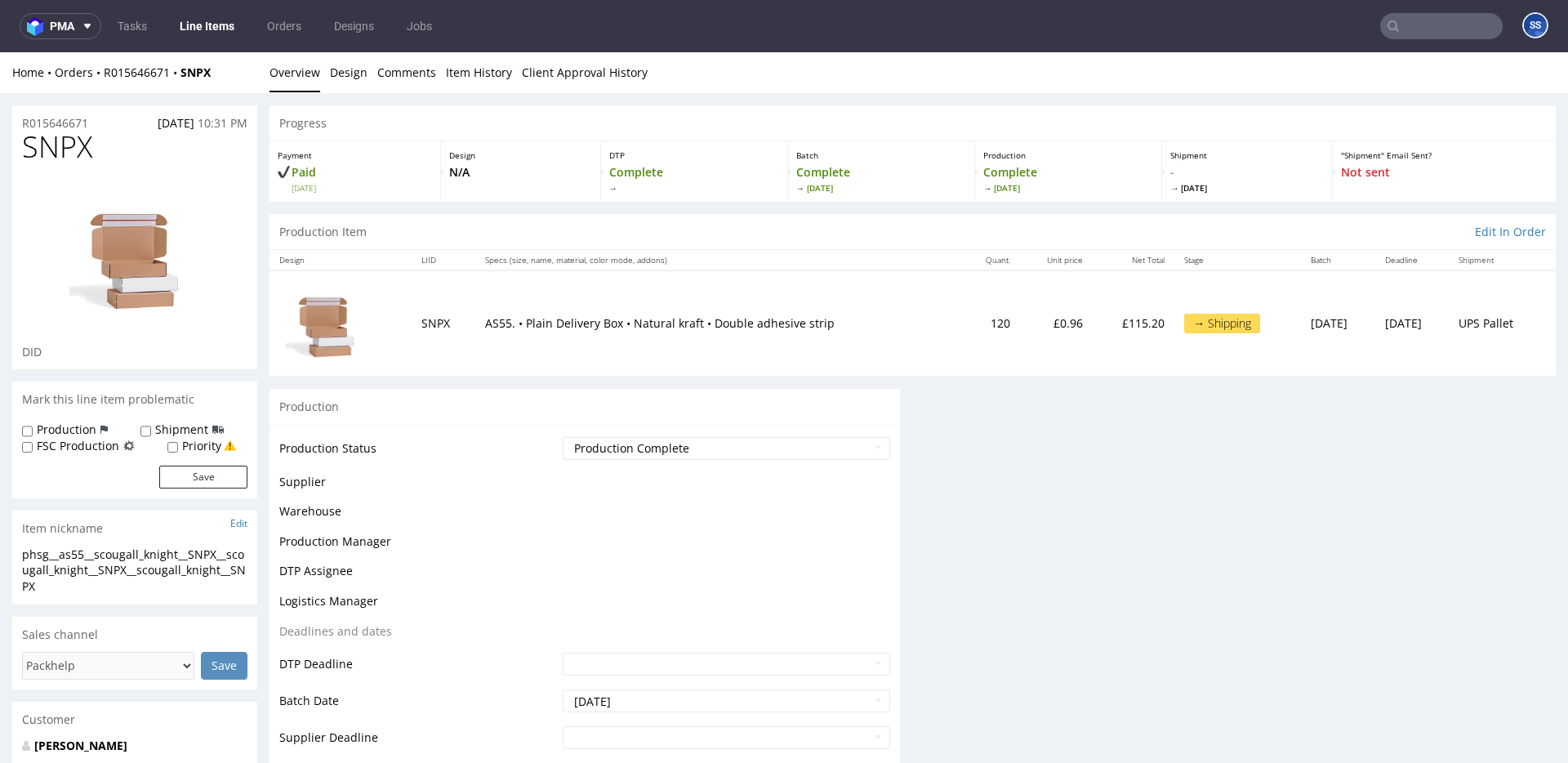
click at [221, 25] on link "Line Items" at bounding box center [207, 25] width 75 height 26
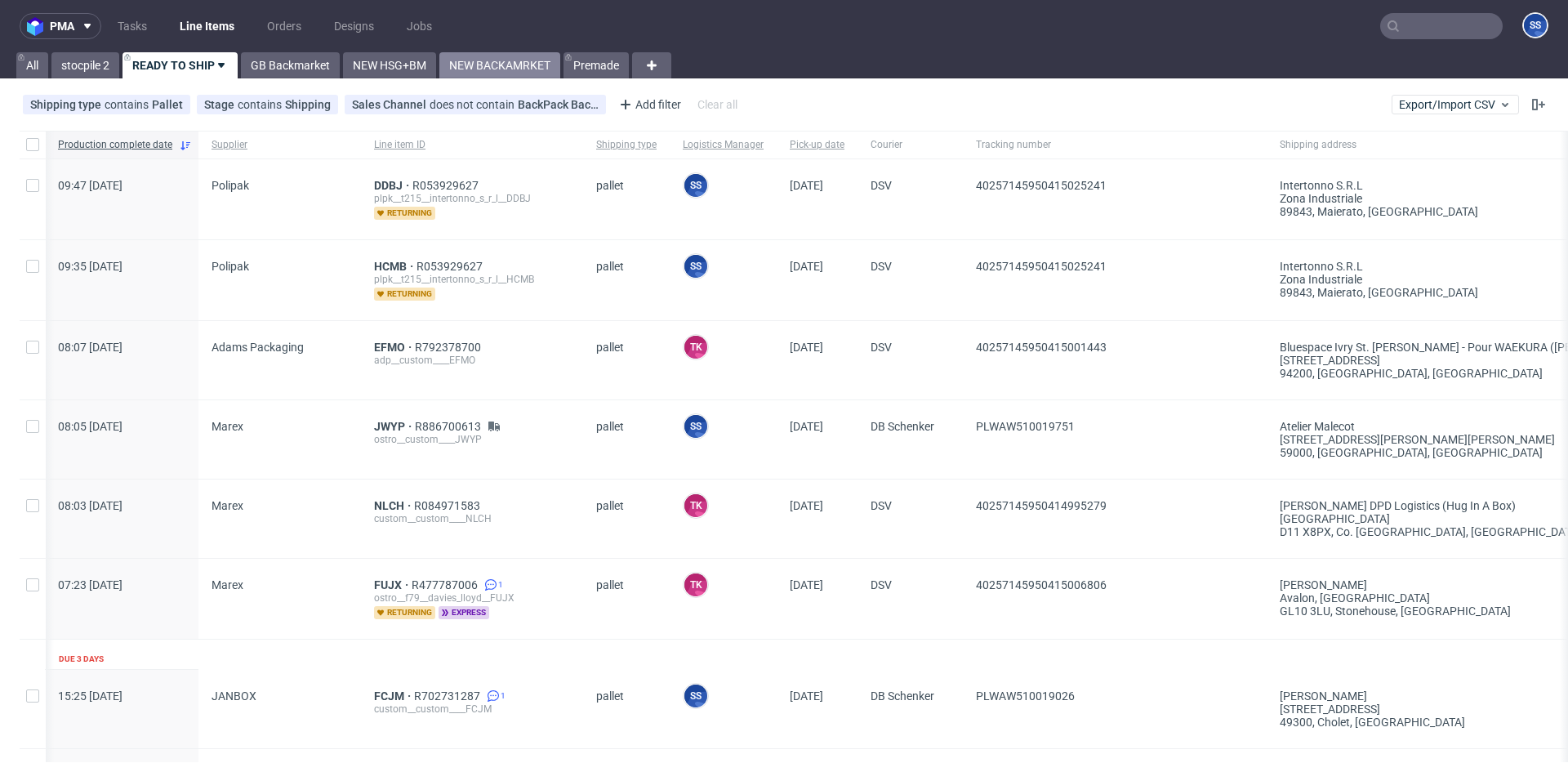
click at [503, 69] on link "NEW BACKAMRKET" at bounding box center [499, 65] width 121 height 26
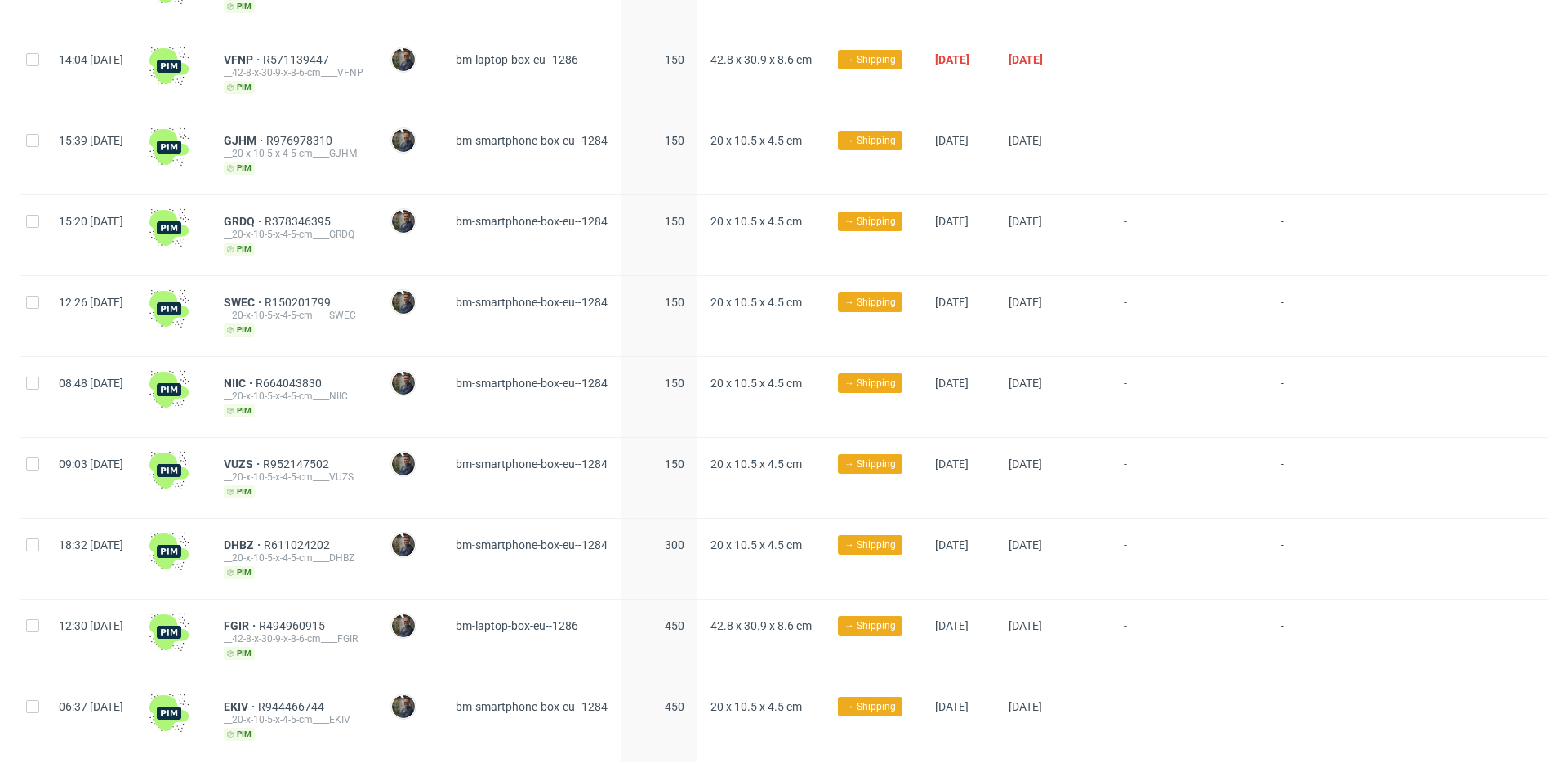
scroll to position [496, 0]
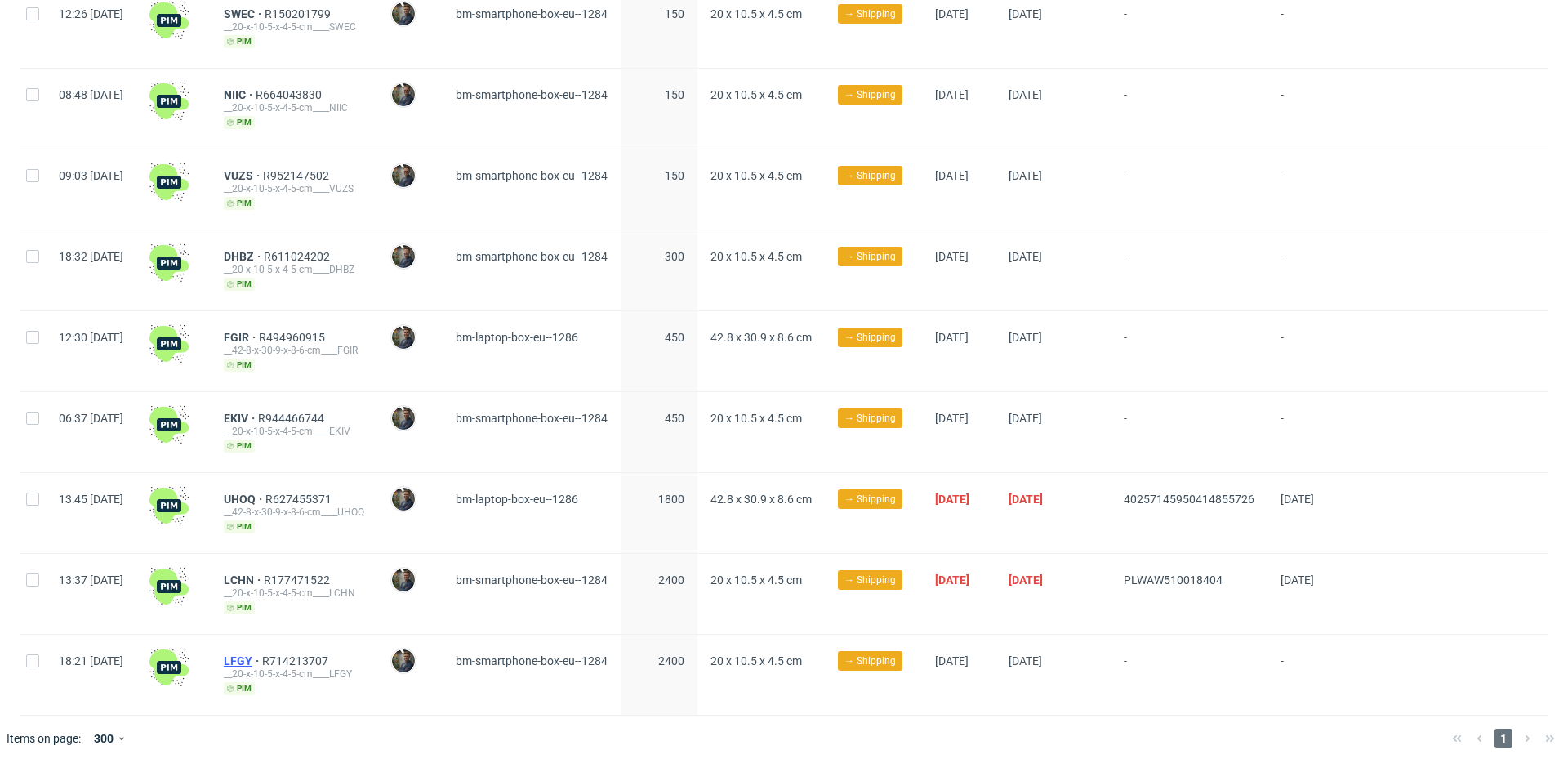
click at [262, 655] on span "LFGY" at bounding box center [243, 661] width 38 height 13
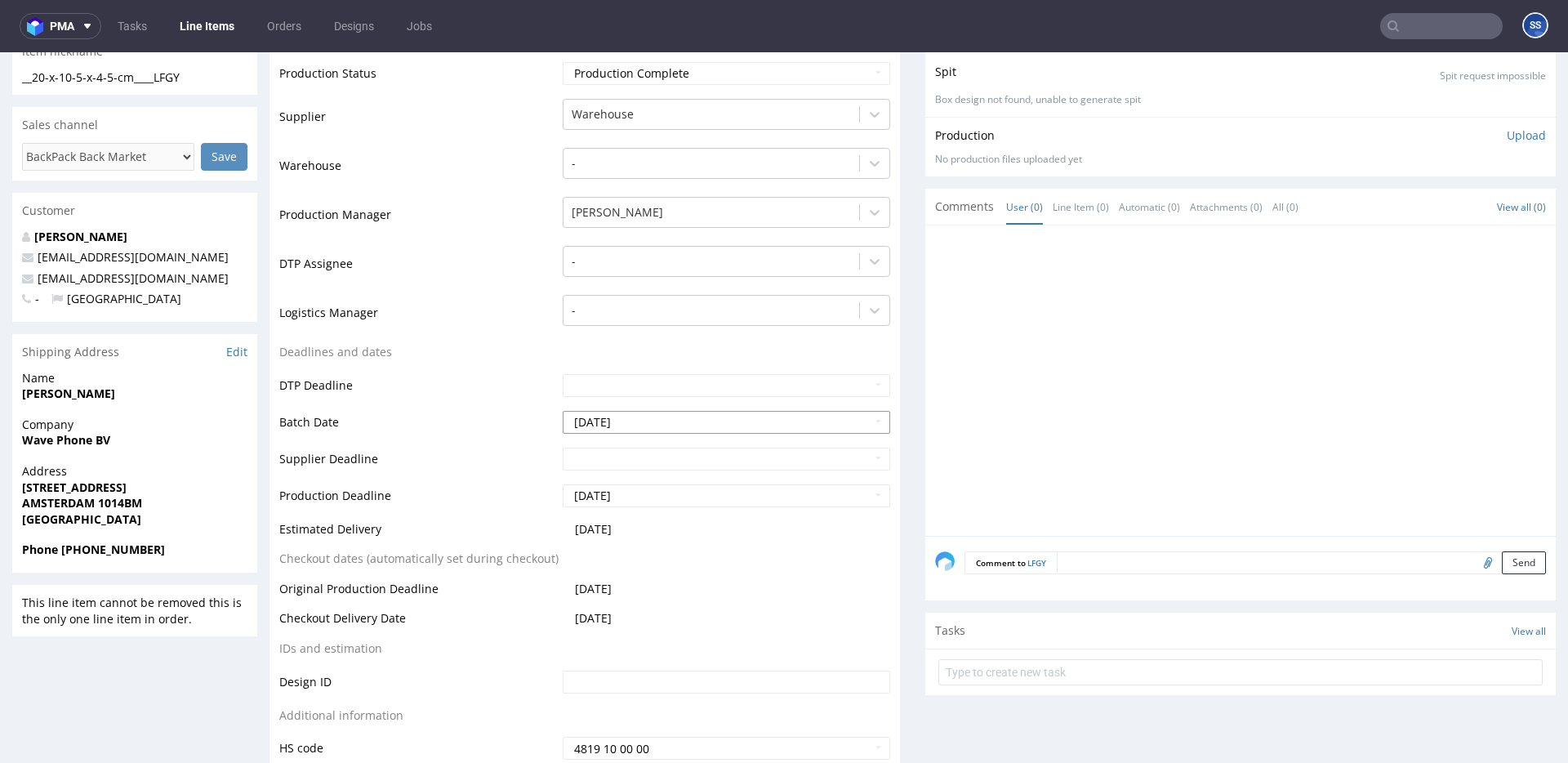
scroll to position [302, 0]
click at [70, 442] on strong "Wave Phone BV" at bounding box center [65, 438] width 88 height 15
copy strong "Wave Phone BV"
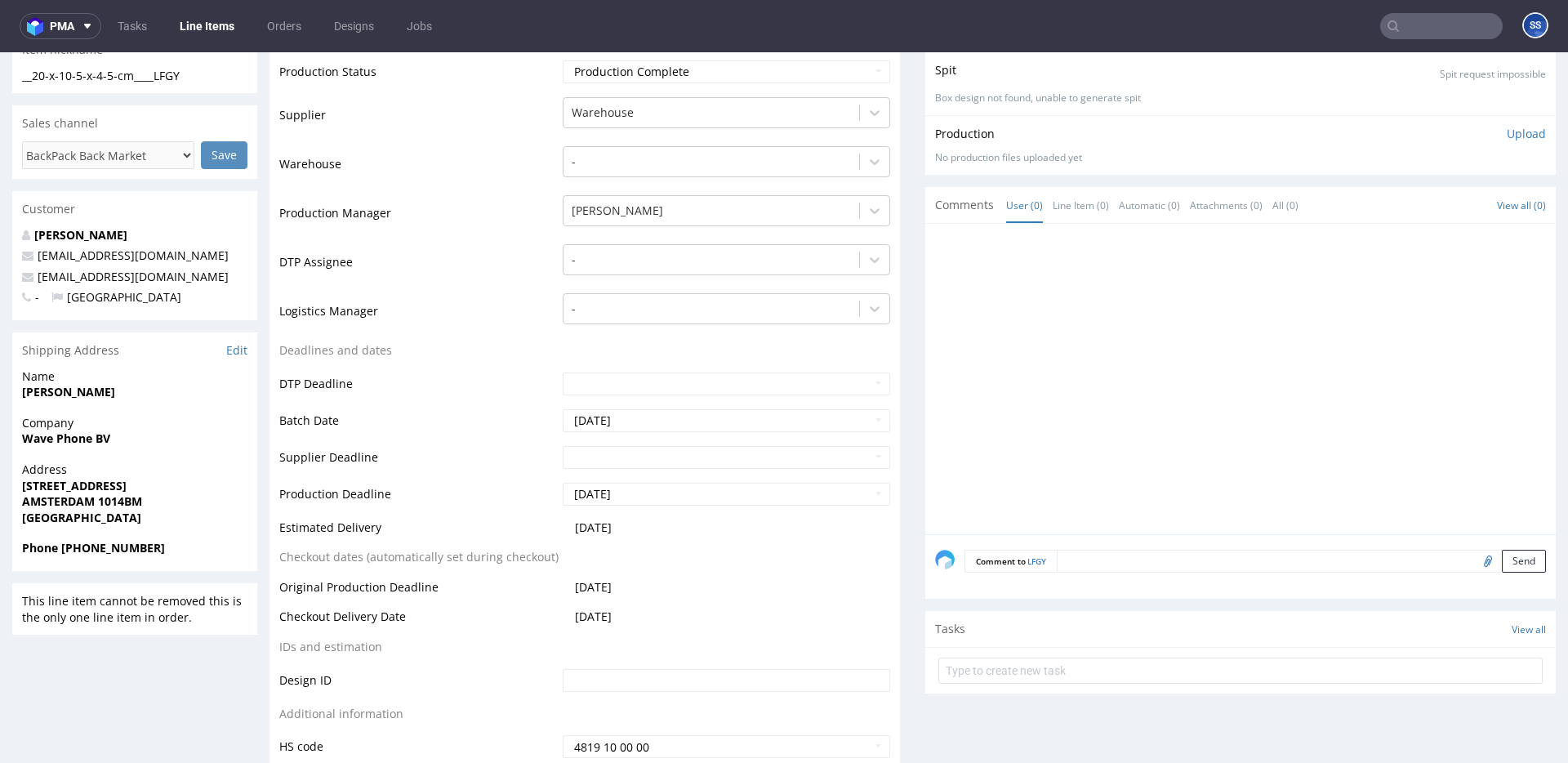
click at [45, 399] on span "[PERSON_NAME]" at bounding box center [135, 392] width 225 height 16
copy strong "[PERSON_NAME]"
click at [118, 500] on strong "AMSTERDAM 1014BM" at bounding box center [82, 501] width 120 height 15
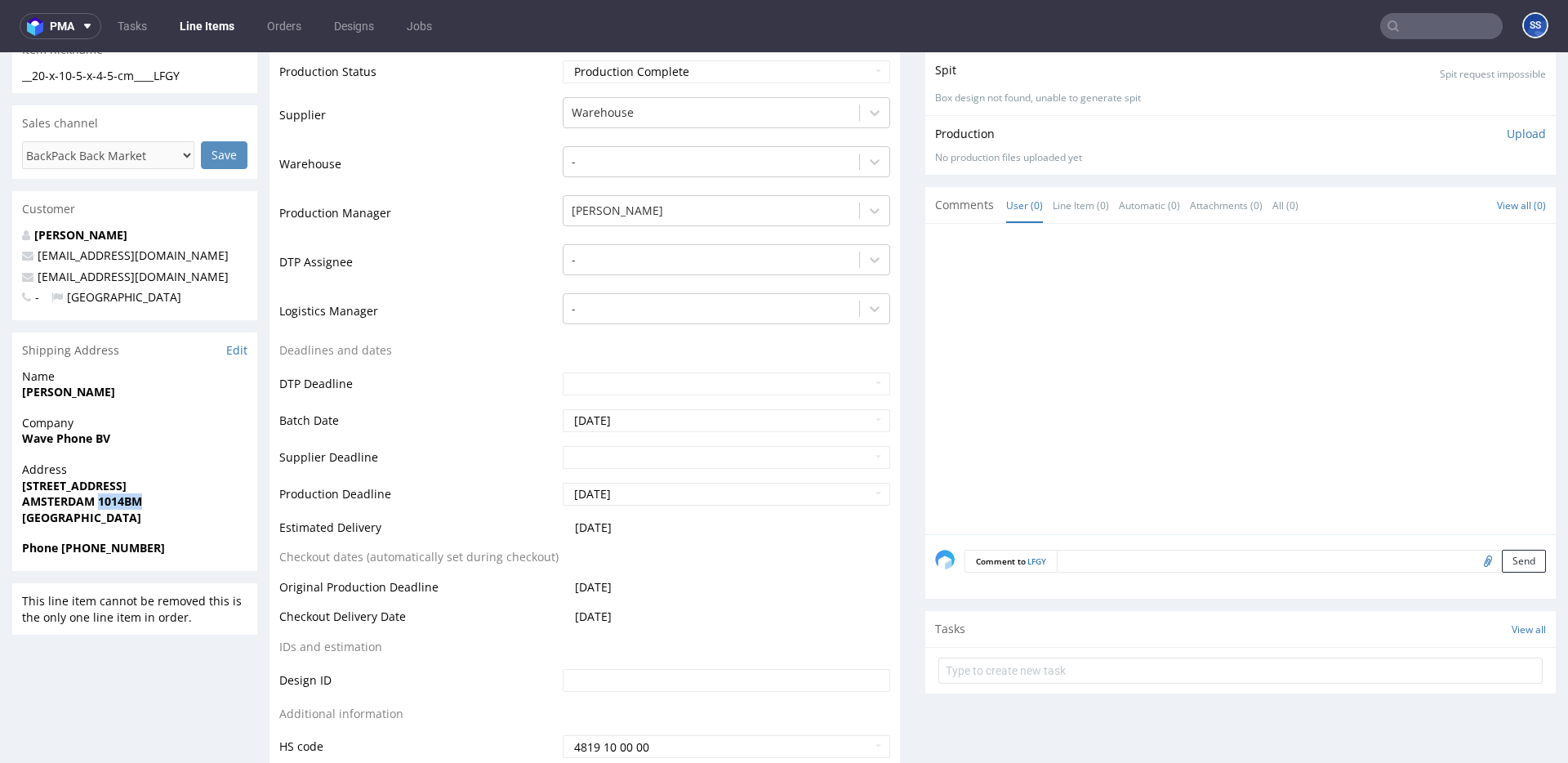
click at [118, 500] on strong "AMSTERDAM 1014BM" at bounding box center [82, 501] width 120 height 15
copy strong "1014BM"
drag, startPoint x: 155, startPoint y: 482, endPoint x: 254, endPoint y: 129, distance: 366.6
copy strong "[STREET_ADDRESS]"
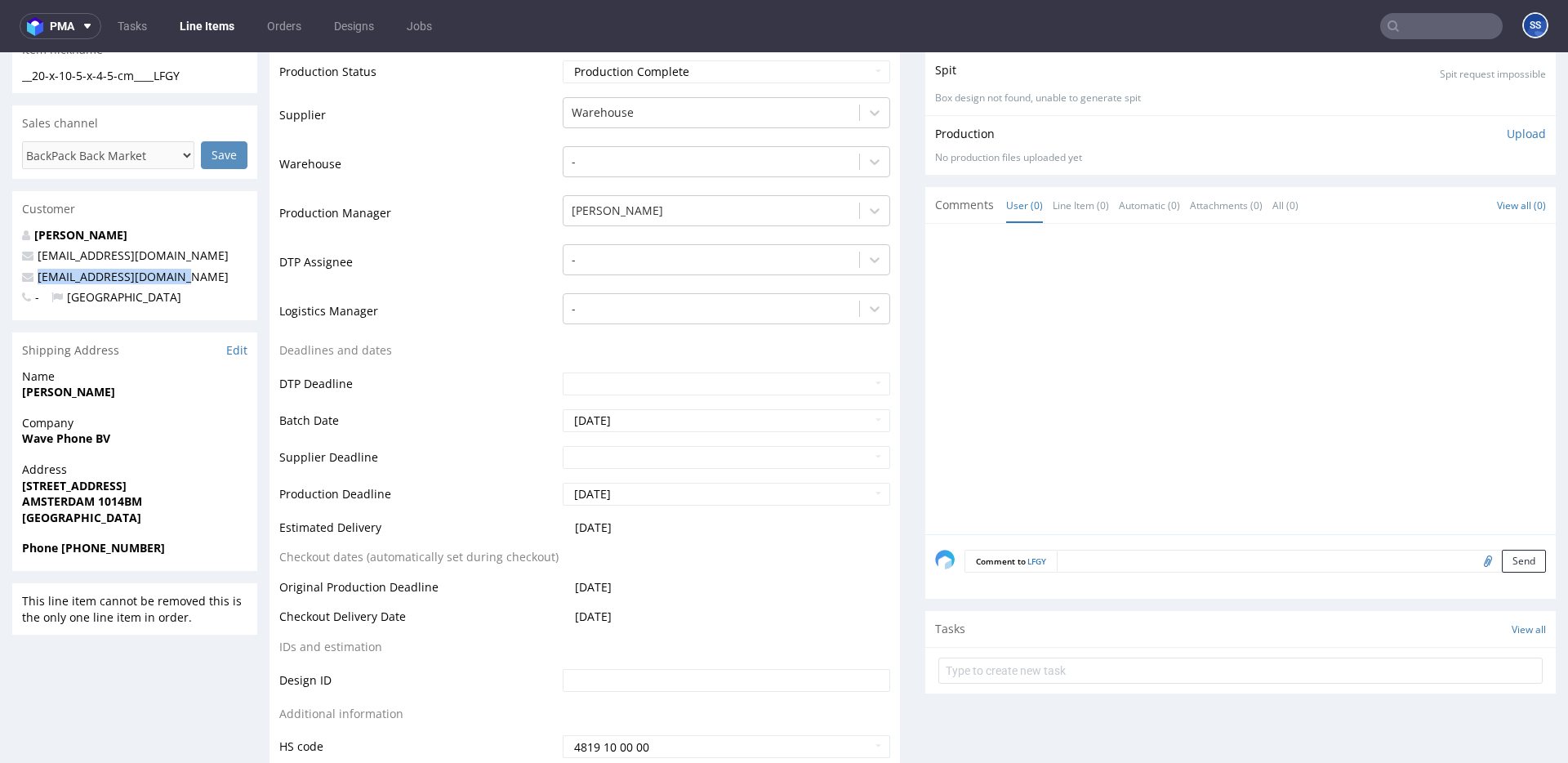
drag, startPoint x: 60, startPoint y: 279, endPoint x: 203, endPoint y: 116, distance: 216.8
click at [20, 279] on div "[PERSON_NAME] [EMAIL_ADDRESS][DOMAIN_NAME] [EMAIL_ADDRESS][DOMAIN_NAME] - [GEOG…" at bounding box center [135, 274] width 245 height 93
copy span "[EMAIL_ADDRESS][DOMAIN_NAME]"
drag, startPoint x: 64, startPoint y: 551, endPoint x: 196, endPoint y: 551, distance: 132.0
click at [196, 551] on span "Phone [PHONE_NUMBER]" at bounding box center [135, 548] width 225 height 16
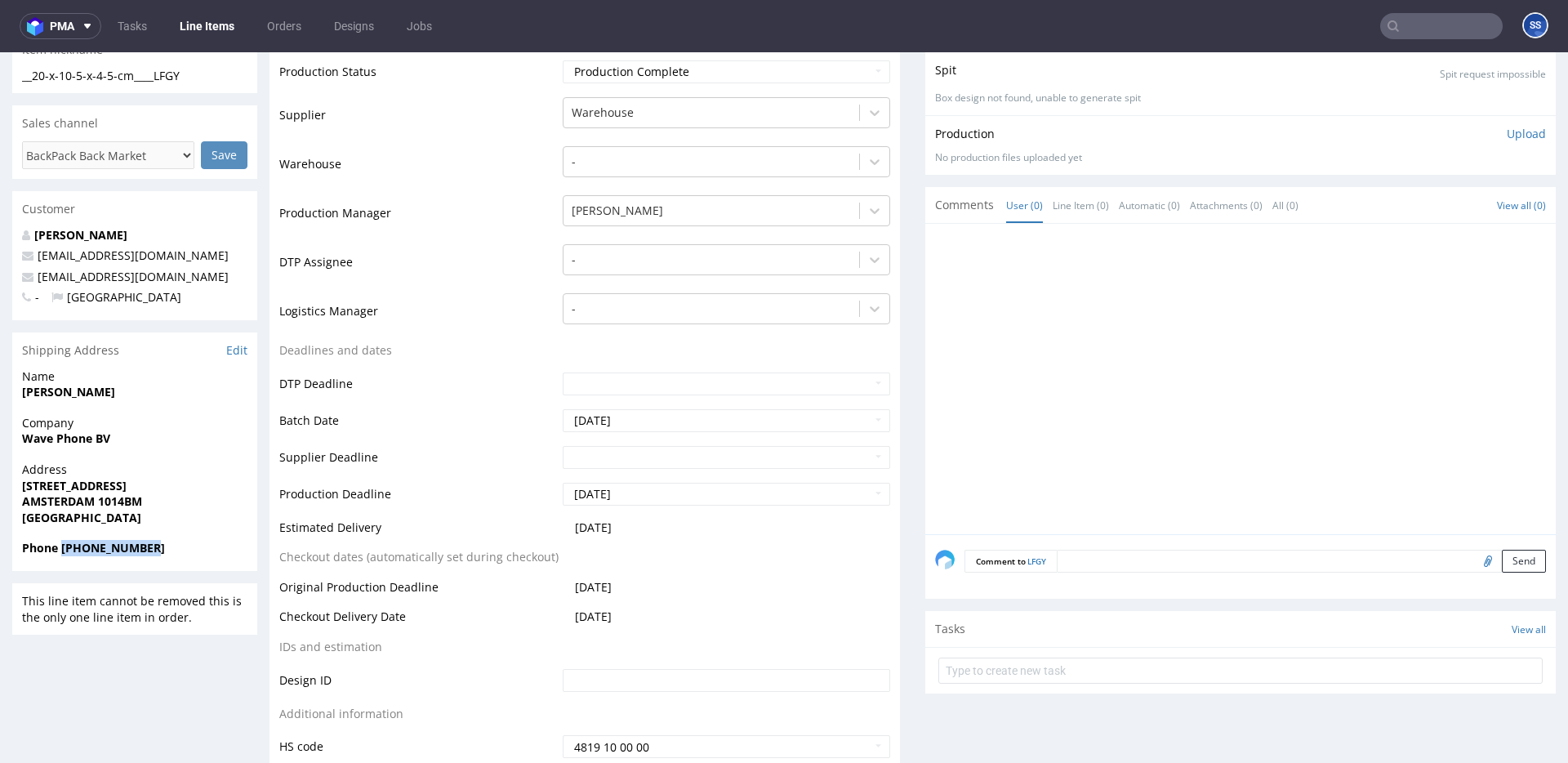
copy strong "[PHONE_NUMBER]"
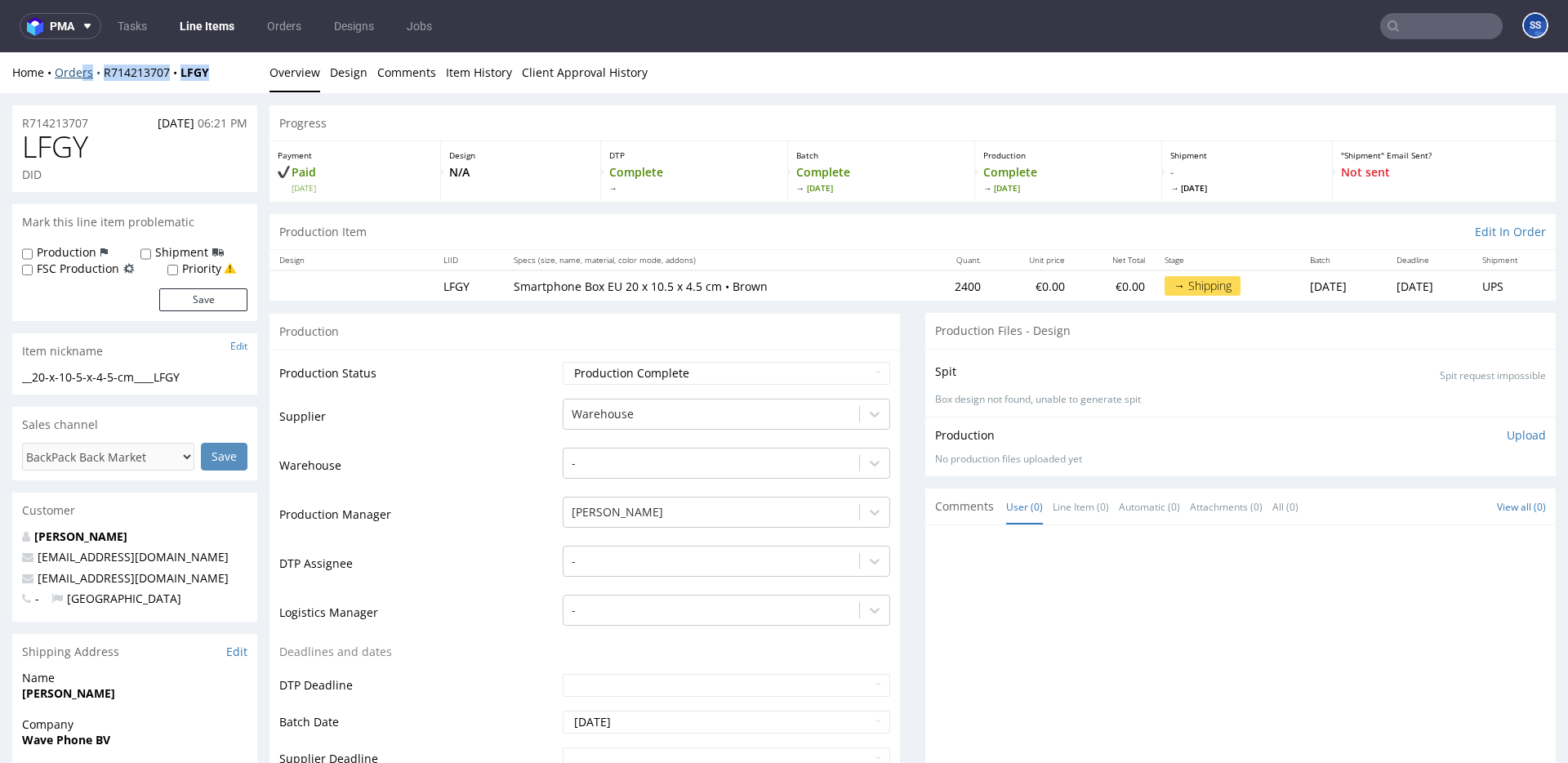
drag, startPoint x: 222, startPoint y: 72, endPoint x: 85, endPoint y: 71, distance: 137.0
click at [82, 71] on div "Home Orders R714213707 LFGY" at bounding box center [135, 73] width 245 height 16
click at [221, 73] on div "Home Orders R714213707 LFGY" at bounding box center [135, 73] width 245 height 16
drag, startPoint x: 199, startPoint y: 74, endPoint x: 105, endPoint y: 76, distance: 94.0
click at [106, 76] on div "Home Orders R714213707 LFGY" at bounding box center [135, 73] width 245 height 16
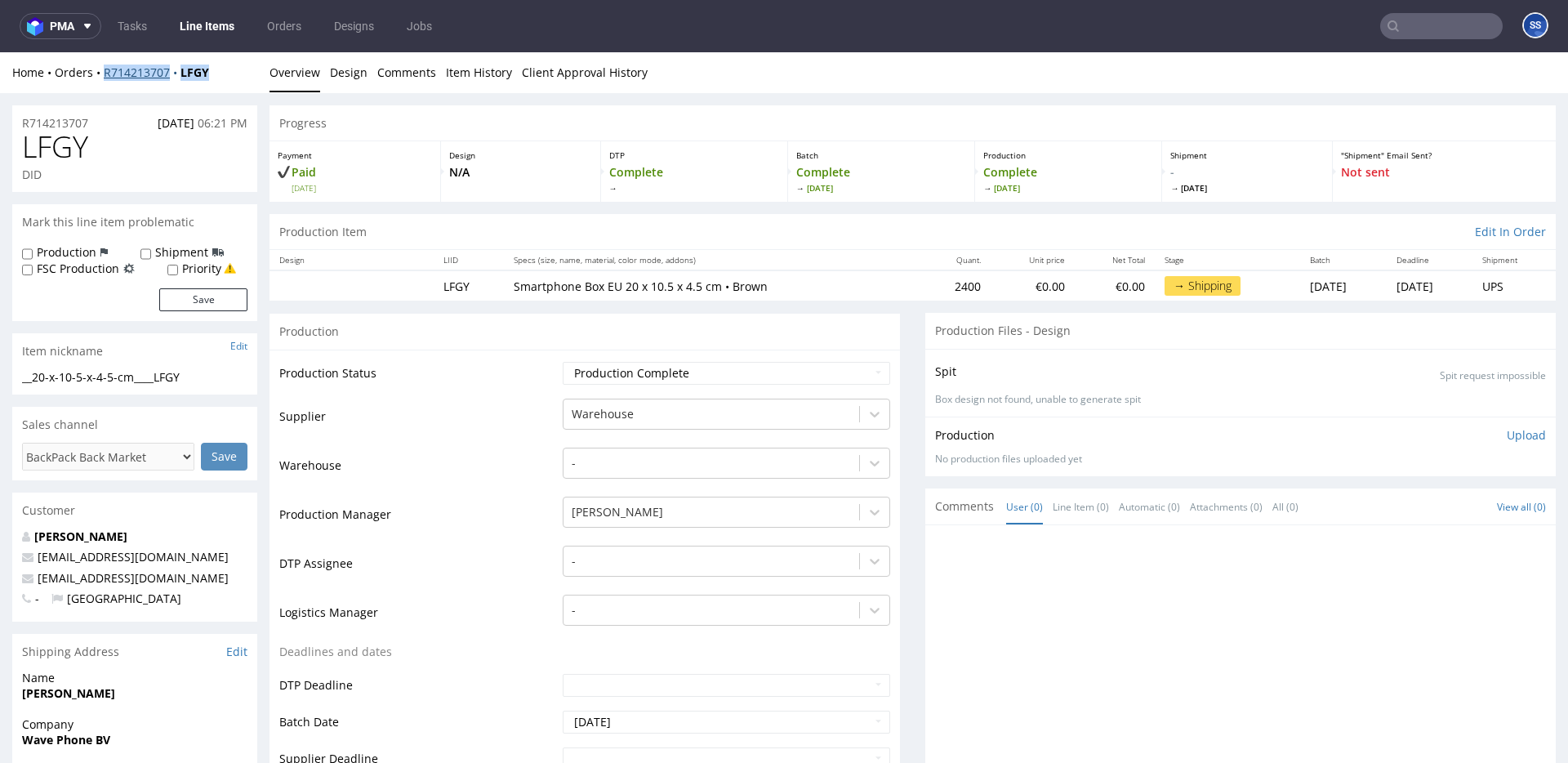
copy div "R714213707 LFGY"
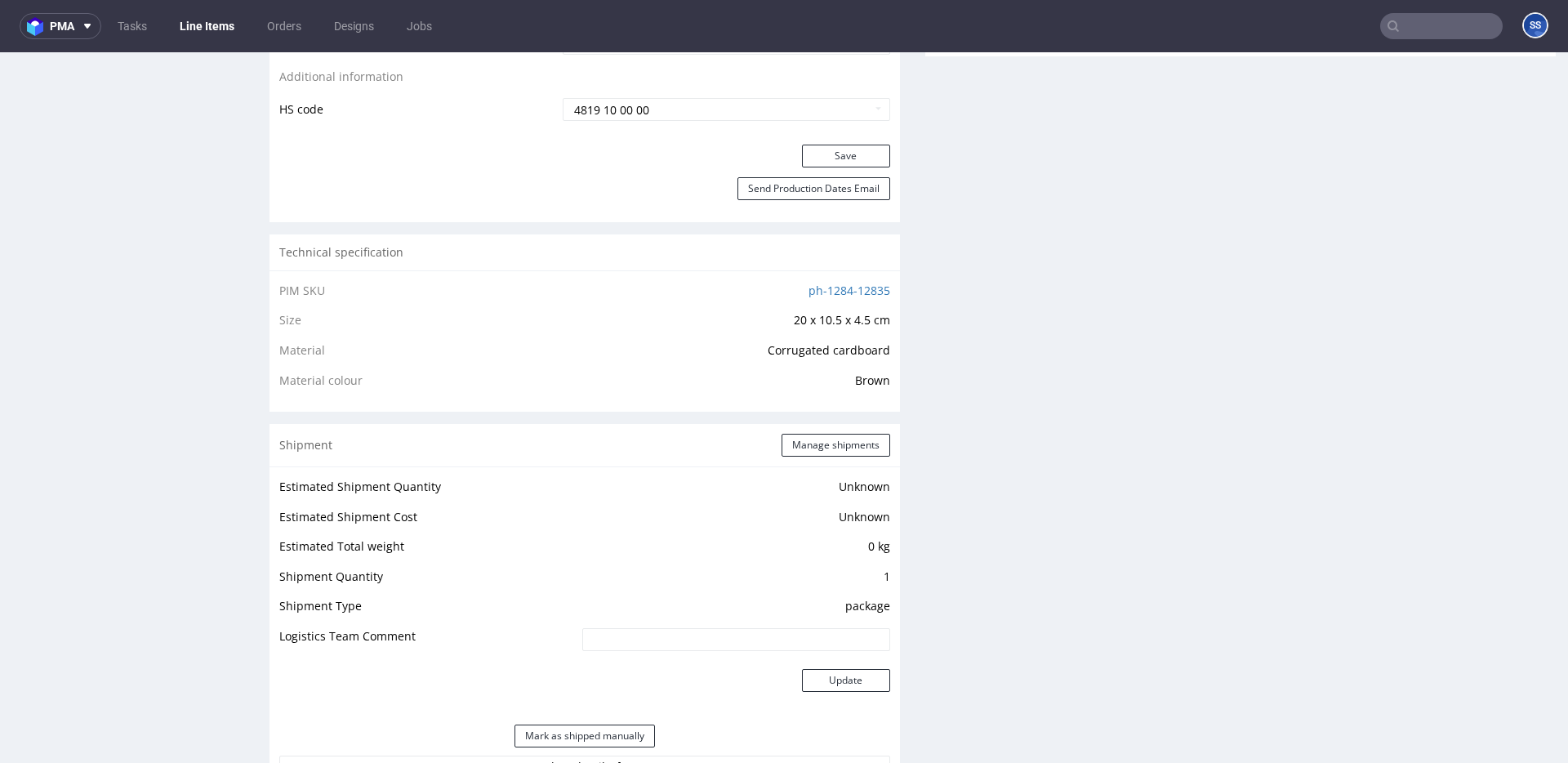
scroll to position [952, 0]
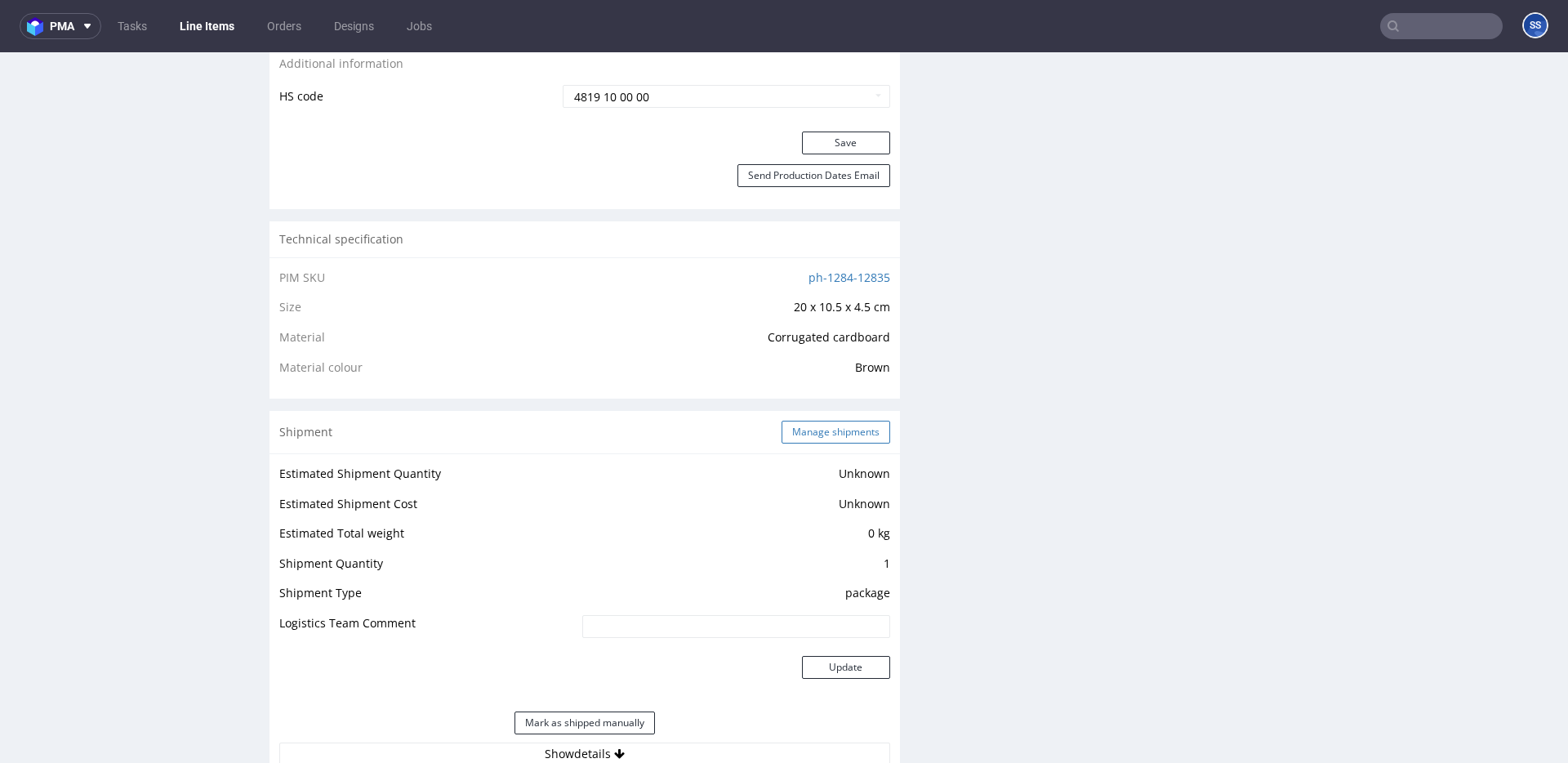
click at [801, 433] on button "Manage shipments" at bounding box center [836, 432] width 109 height 23
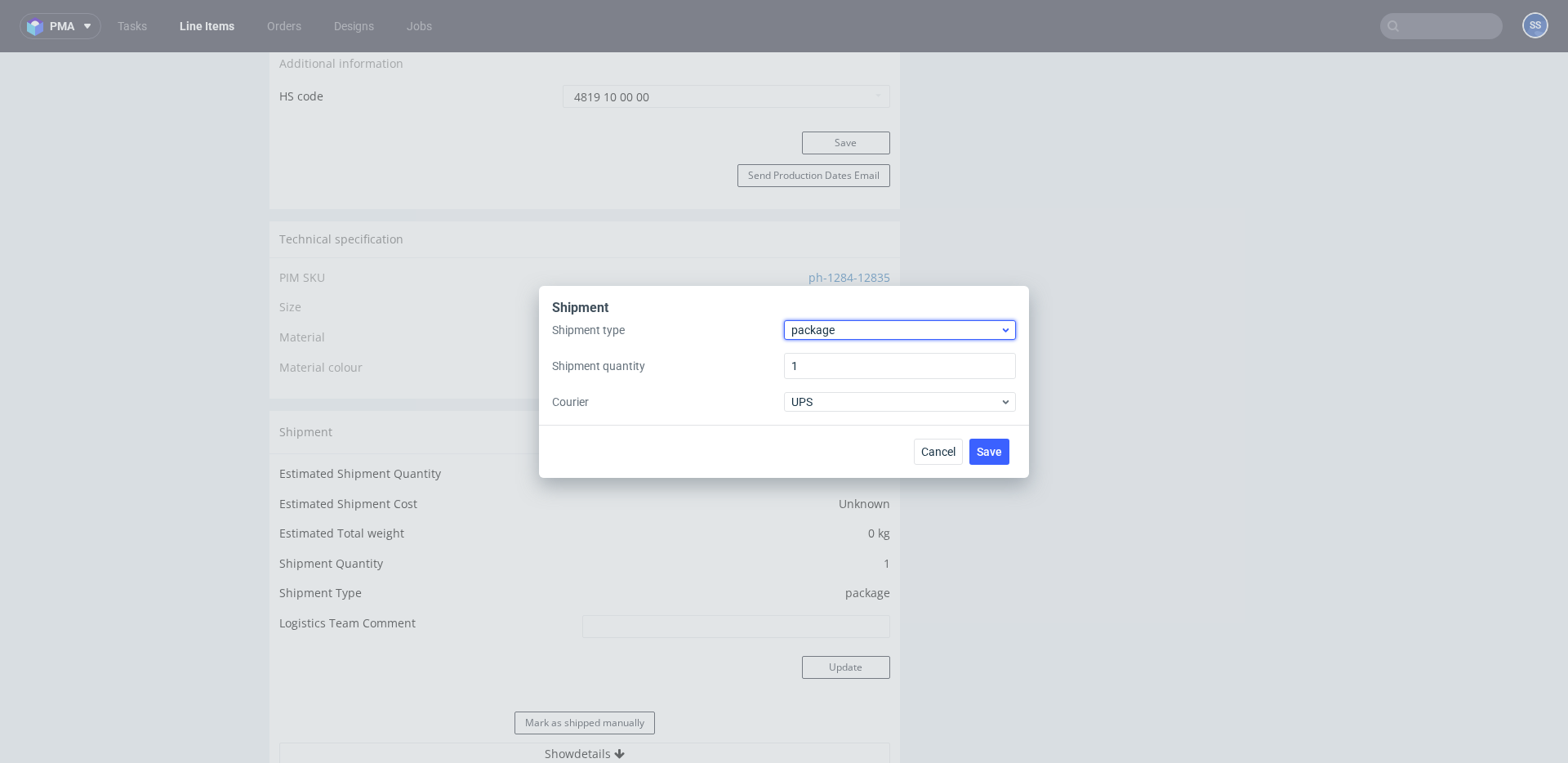
click at [836, 330] on span "package" at bounding box center [895, 330] width 208 height 16
click at [833, 358] on div "pallet" at bounding box center [900, 365] width 219 height 29
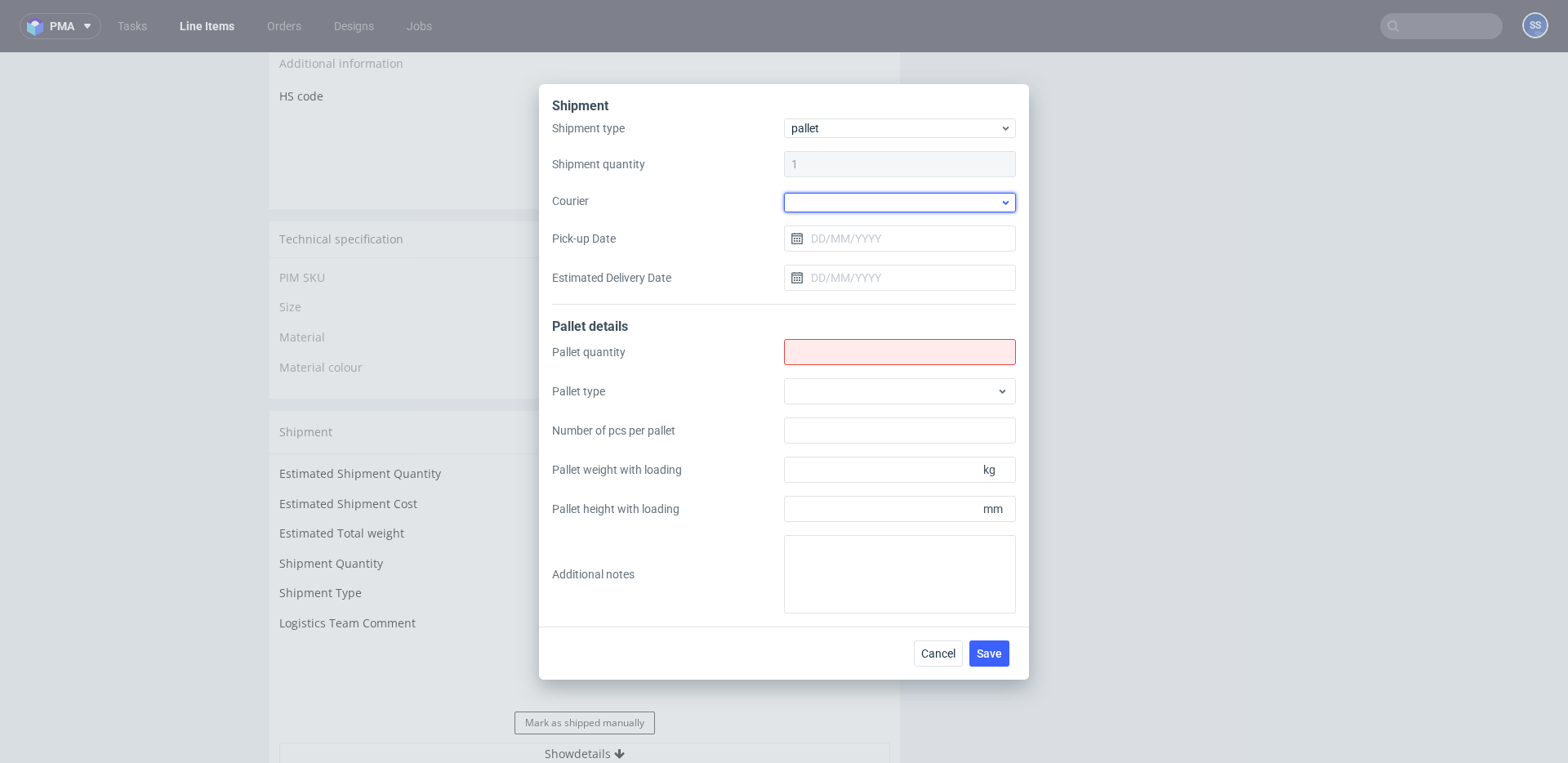
click at [820, 201] on div at bounding box center [900, 203] width 232 height 20
click at [863, 290] on div "DB Schenker" at bounding box center [900, 296] width 219 height 29
click at [837, 230] on input "Pick-up Date" at bounding box center [900, 236] width 232 height 26
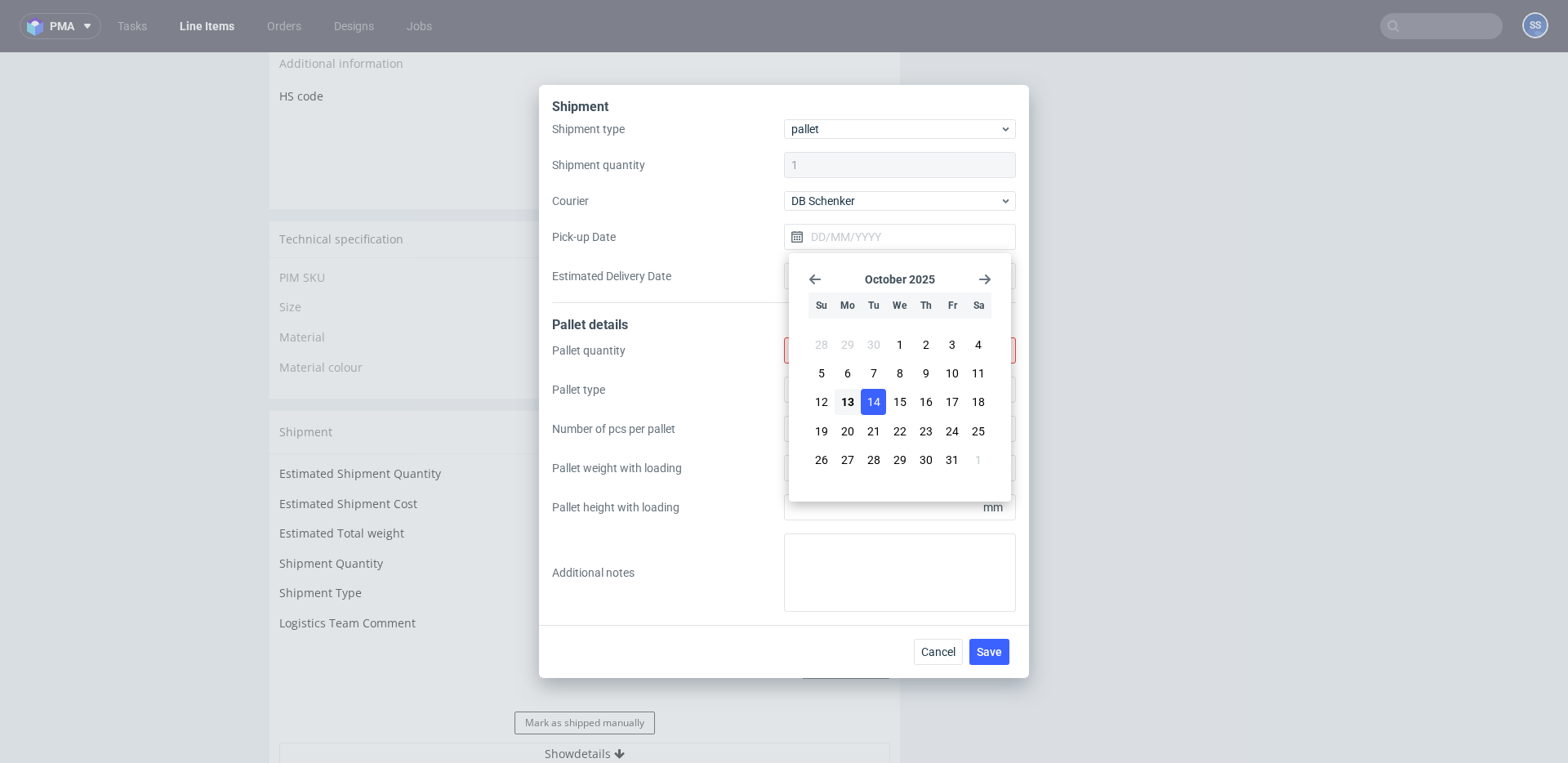
click at [865, 400] on button "14" at bounding box center [874, 402] width 25 height 26
type input "[DATE]"
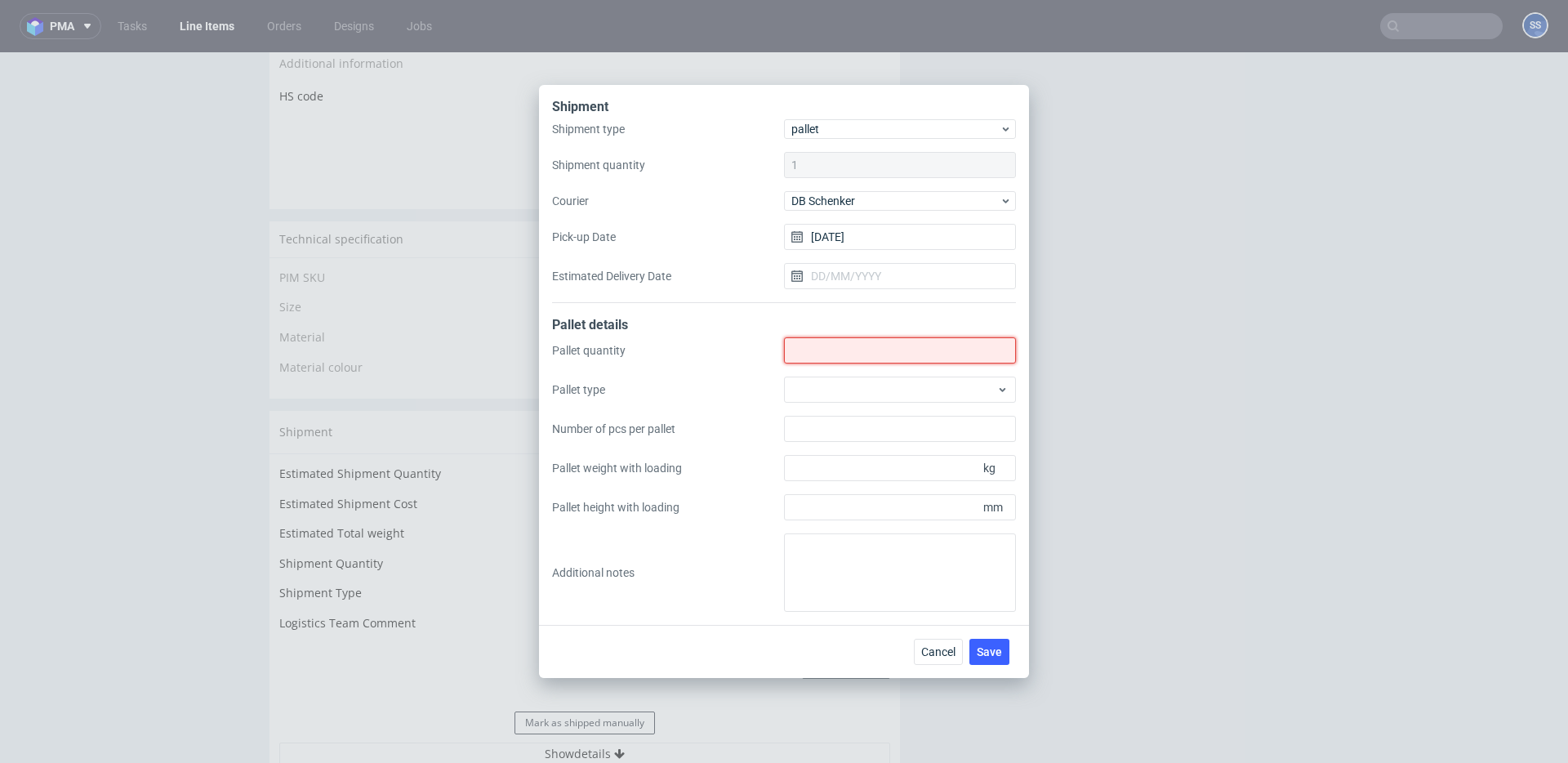
click at [838, 341] on input "Shipment type" at bounding box center [900, 350] width 232 height 26
type input "3"
type input "2"
click at [1014, 657] on div "Cancel Save" at bounding box center [964, 652] width 102 height 26
click at [997, 656] on span "Save" at bounding box center [990, 652] width 25 height 12
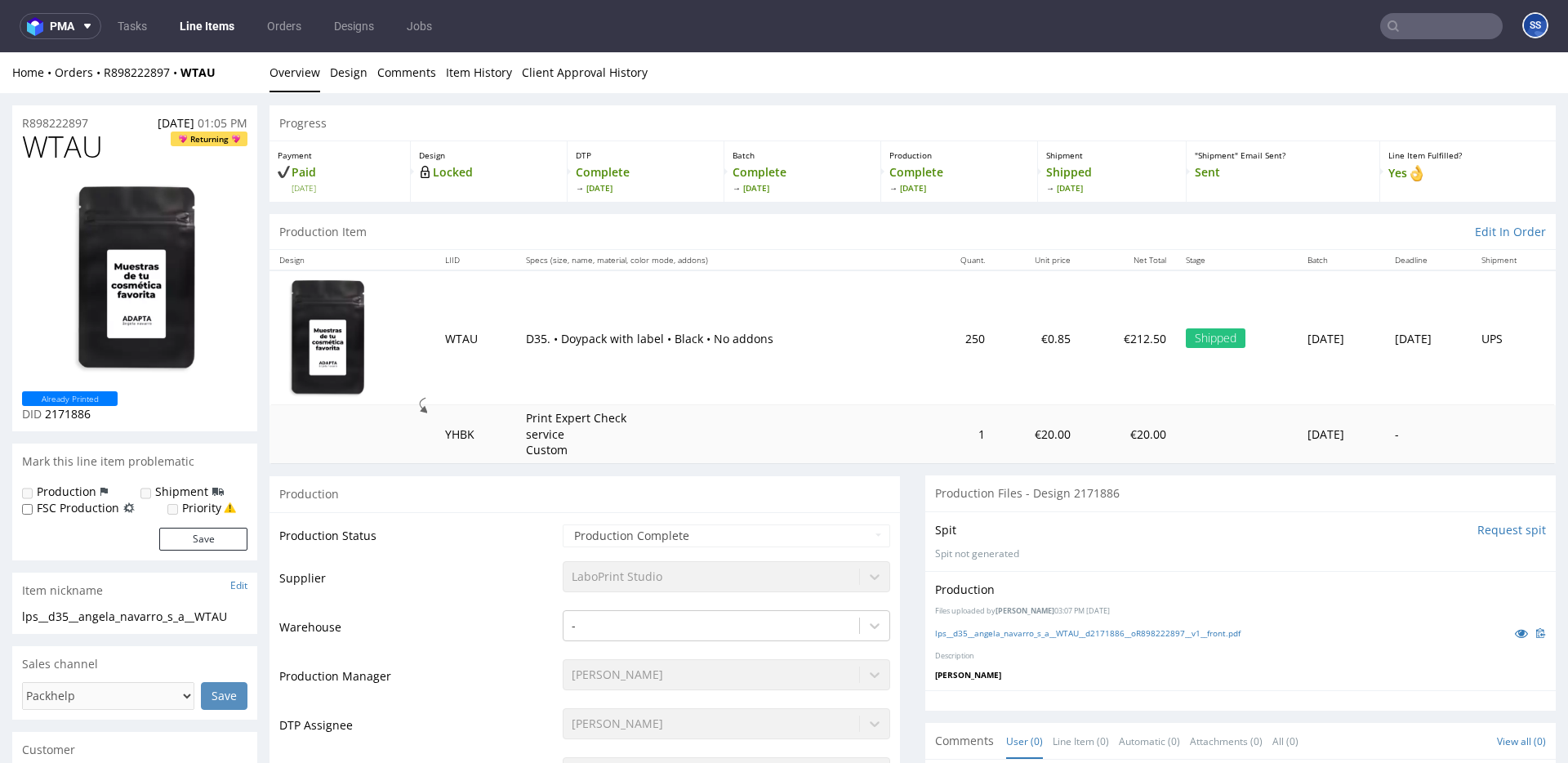
scroll to position [1506, 0]
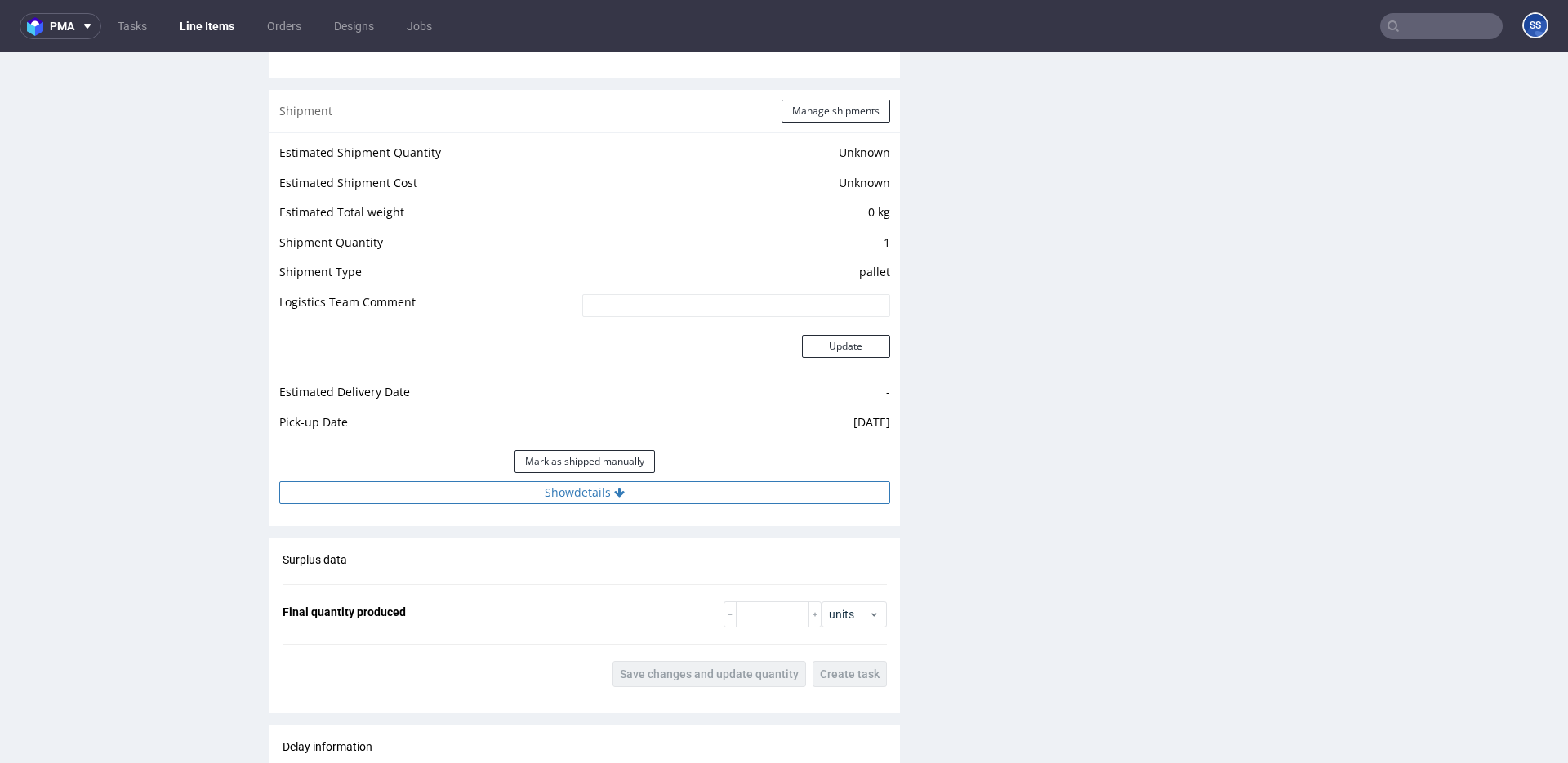
click at [696, 501] on button "Show details" at bounding box center [584, 492] width 611 height 23
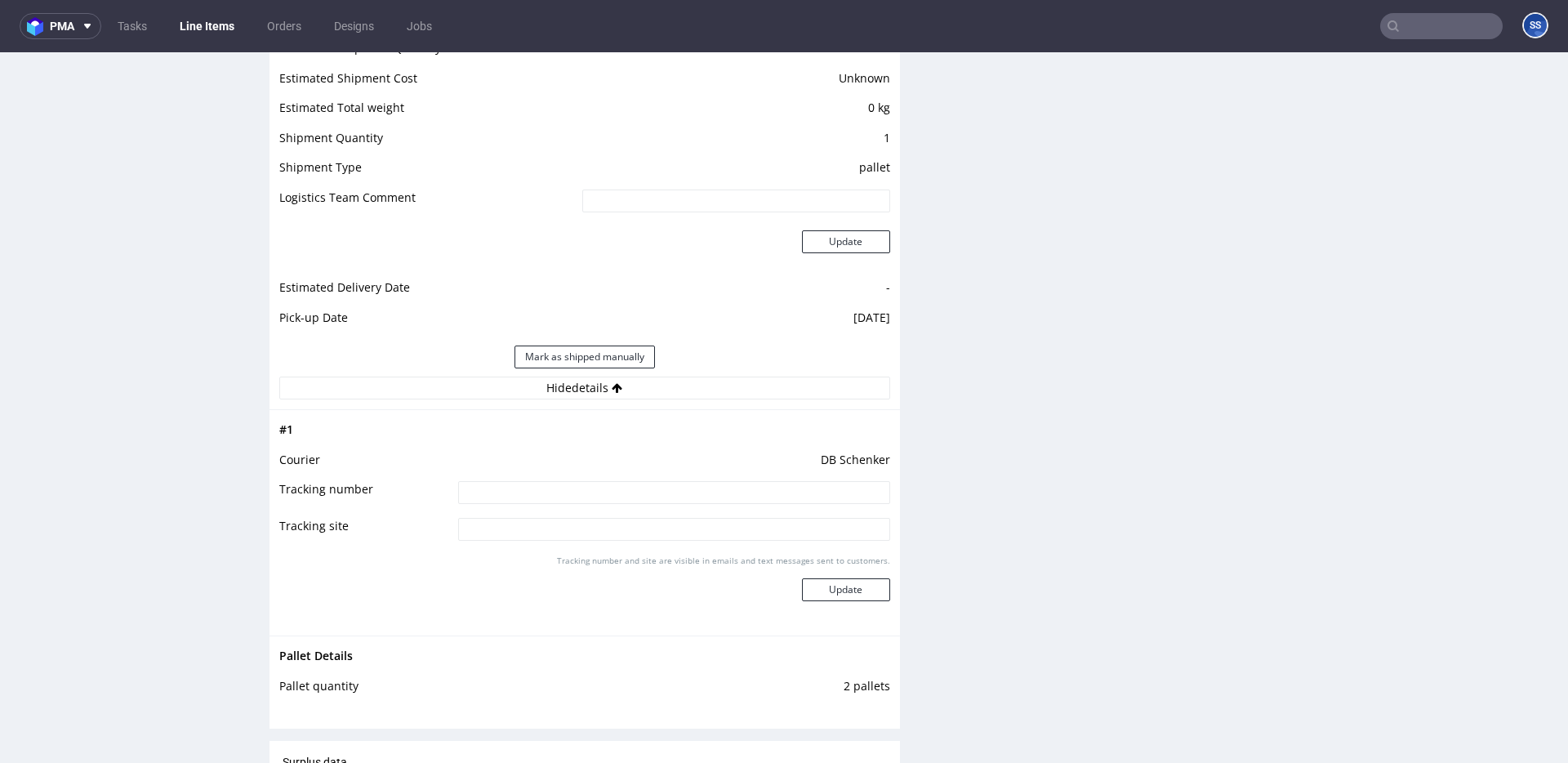
scroll to position [1390, 0]
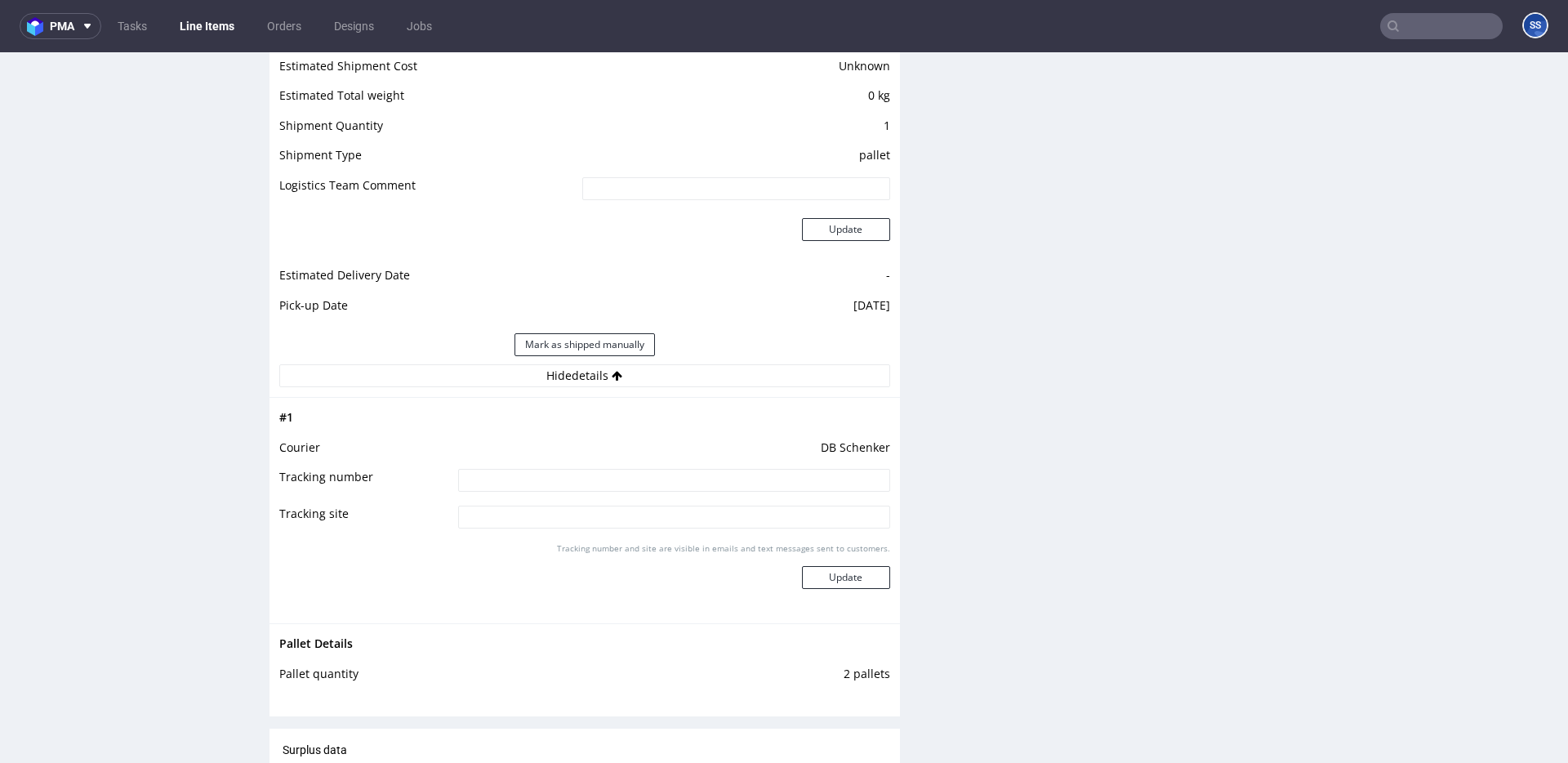
click at [686, 477] on input at bounding box center [674, 480] width 432 height 23
click at [684, 481] on input at bounding box center [674, 480] width 432 height 23
paste input "PLWAW510020374"
type input "PLWAW510020374"
click at [843, 583] on button "Update" at bounding box center [845, 577] width 88 height 23
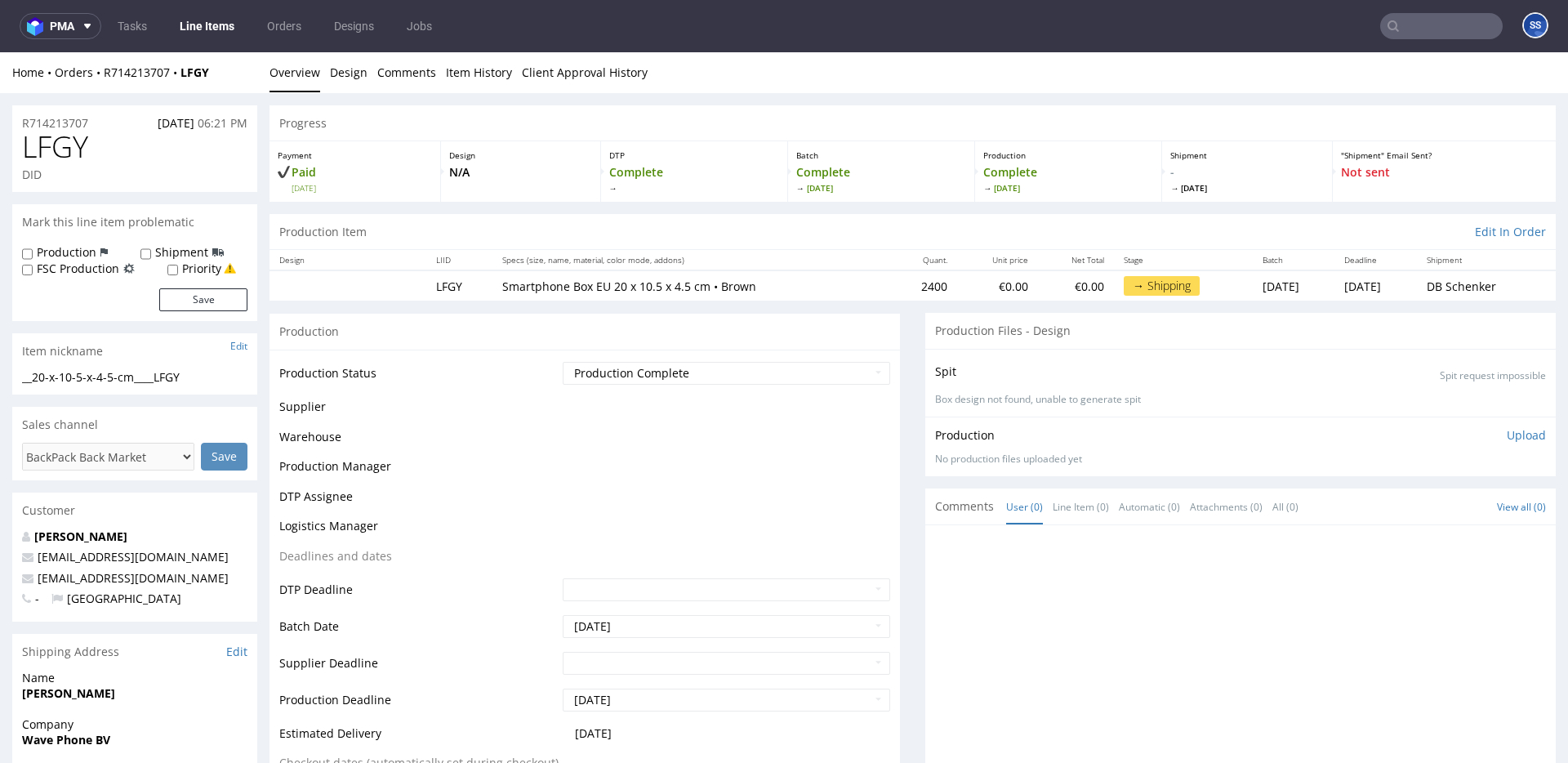
scroll to position [1040, 0]
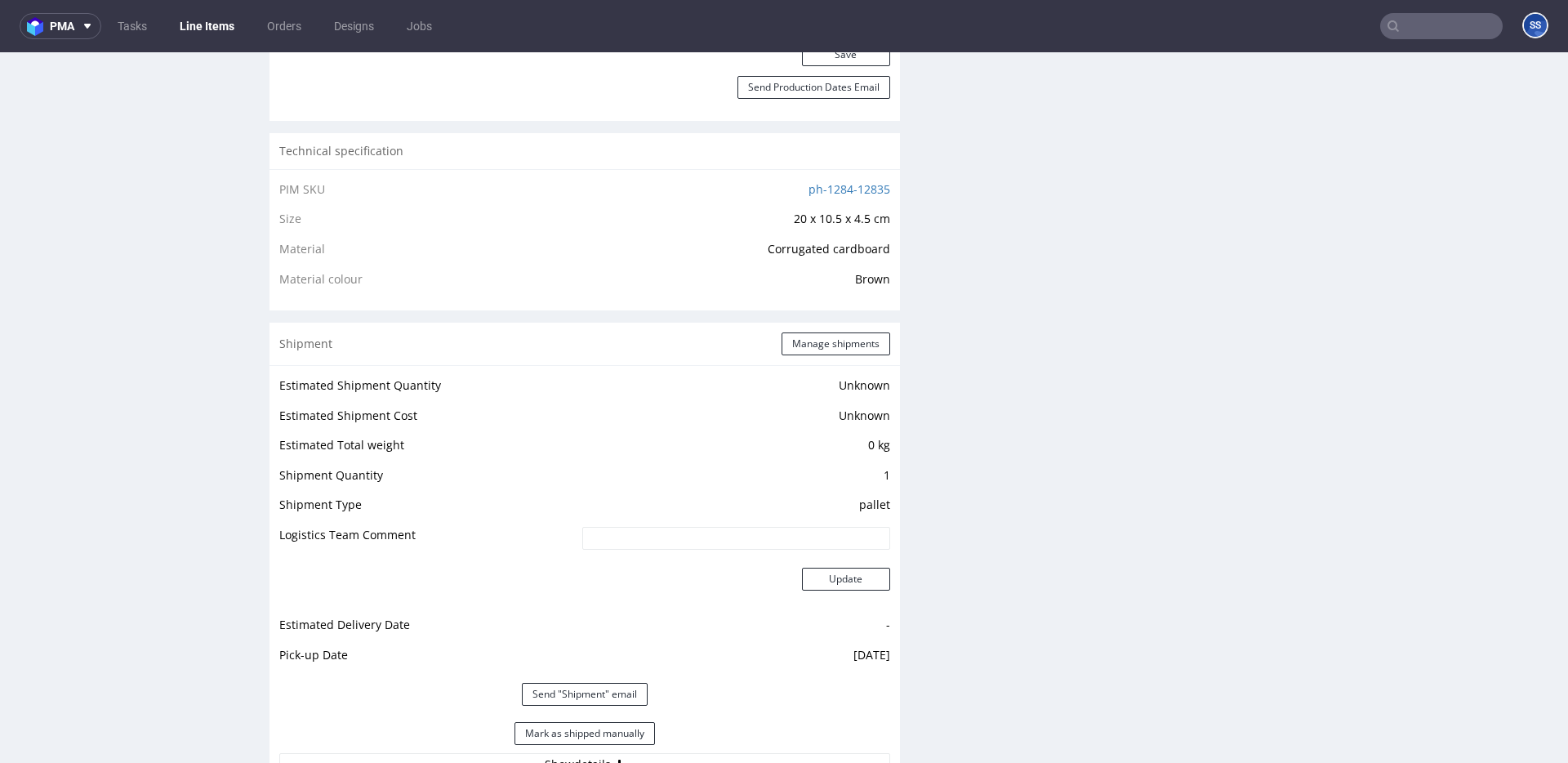
click at [218, 22] on link "Line Items" at bounding box center [207, 25] width 75 height 26
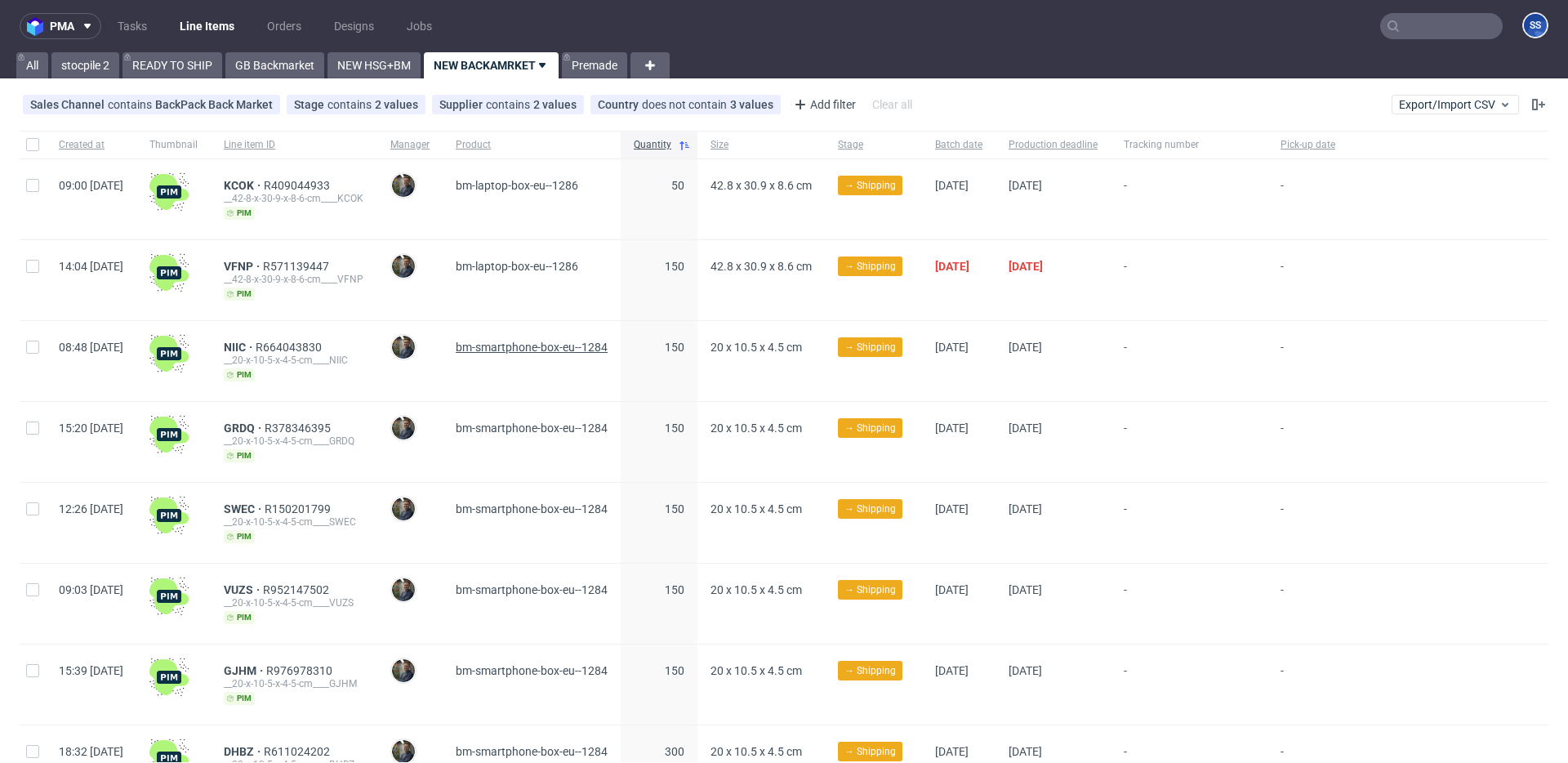
scroll to position [496, 0]
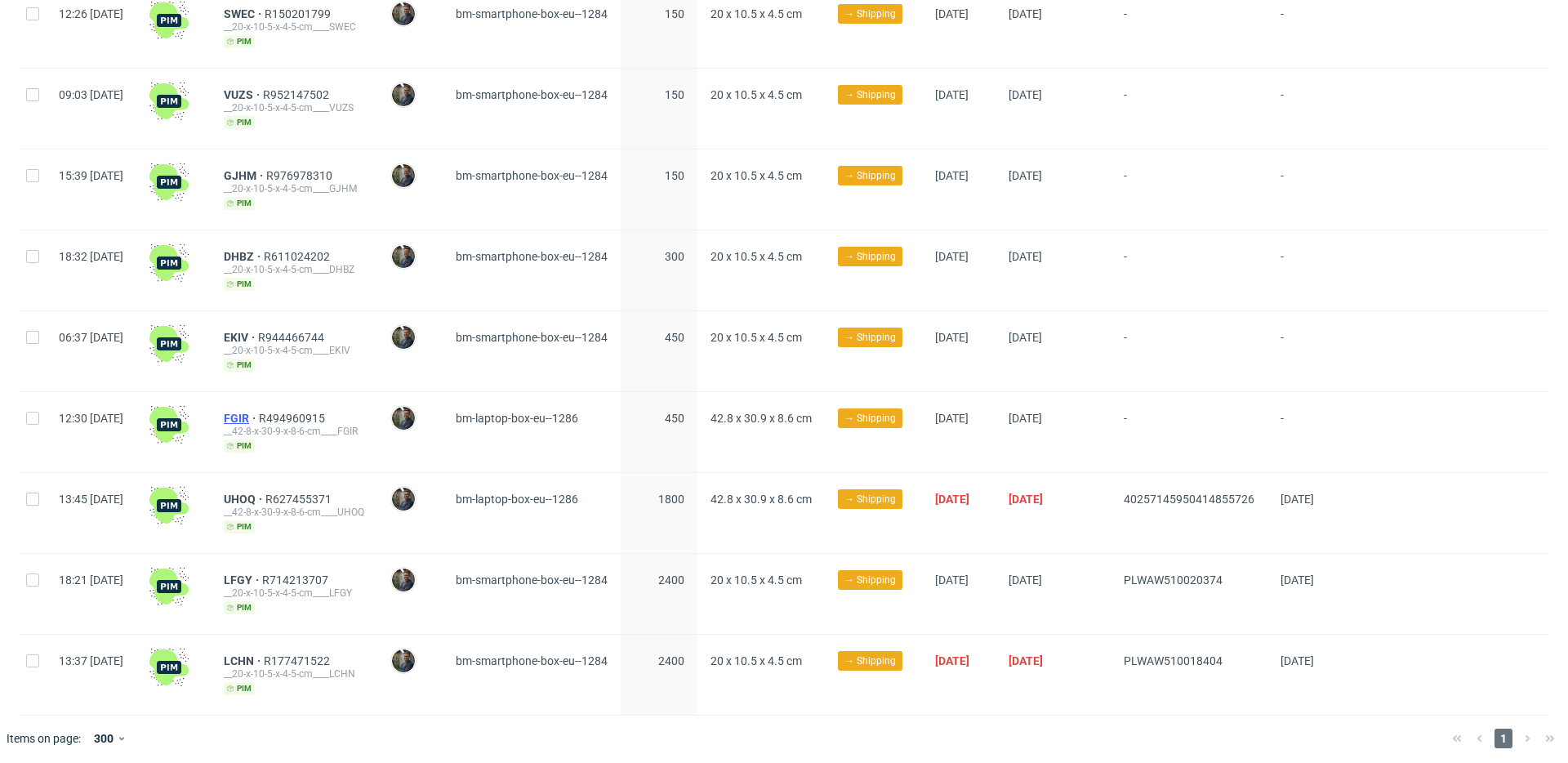
click at [259, 412] on span "FGIR" at bounding box center [241, 418] width 35 height 13
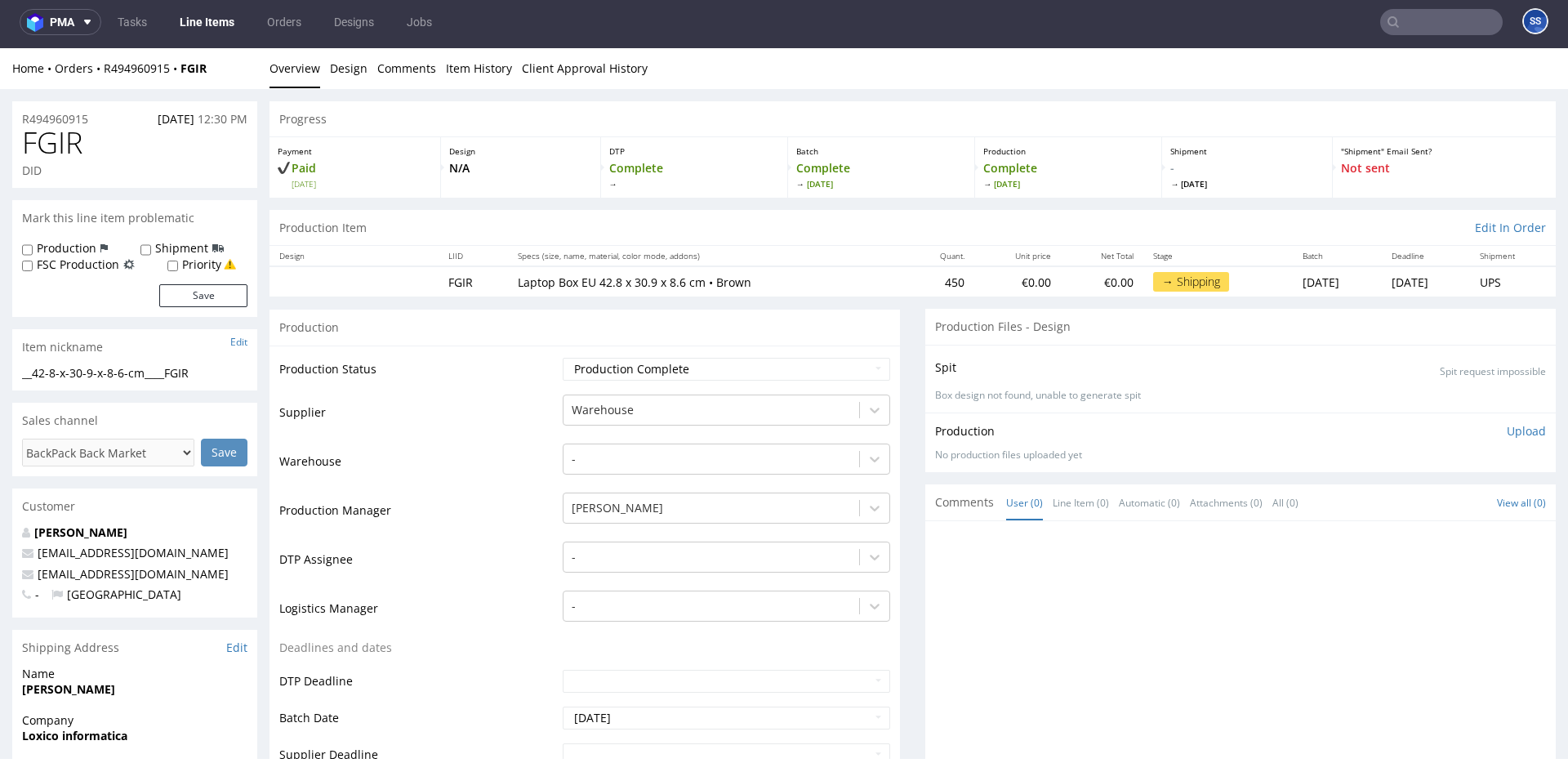
click at [207, 15] on link "Line Items" at bounding box center [207, 22] width 75 height 26
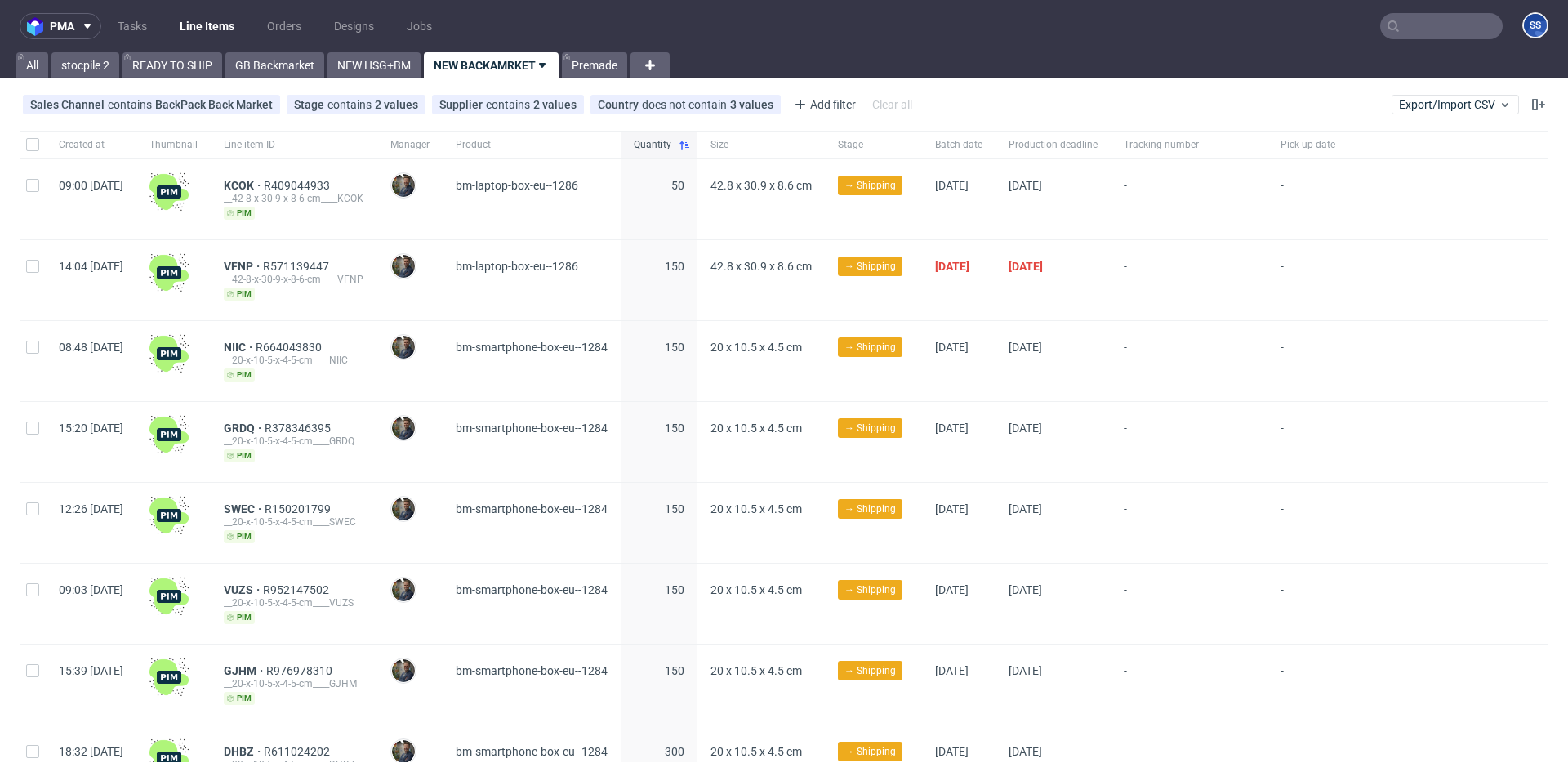
scroll to position [496, 0]
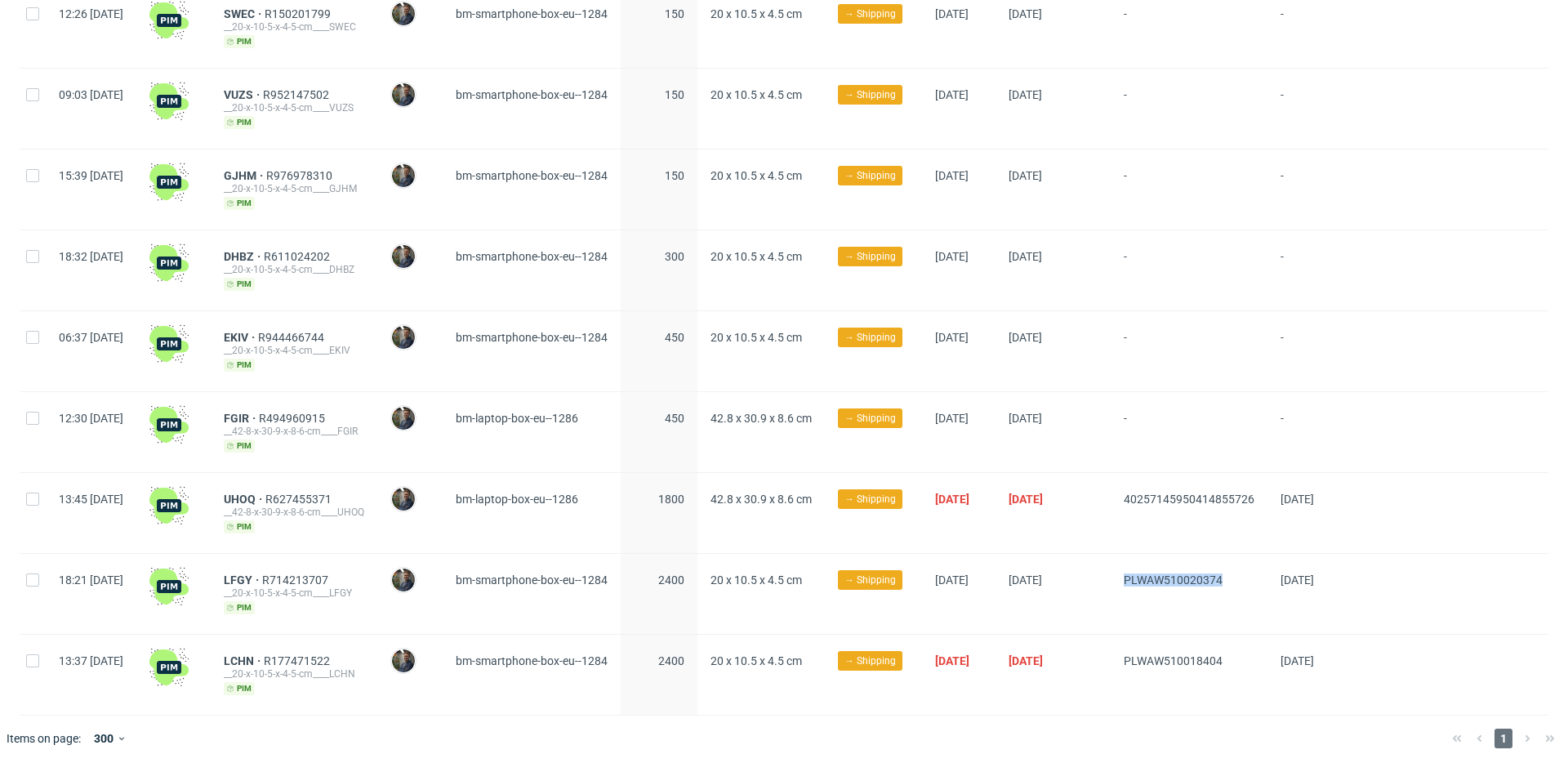
drag, startPoint x: 1292, startPoint y: 579, endPoint x: 1177, endPoint y: 580, distance: 115.0
click at [1177, 580] on div "PLWAW510020374" at bounding box center [1189, 594] width 157 height 80
copy span "PLWAW510020374"
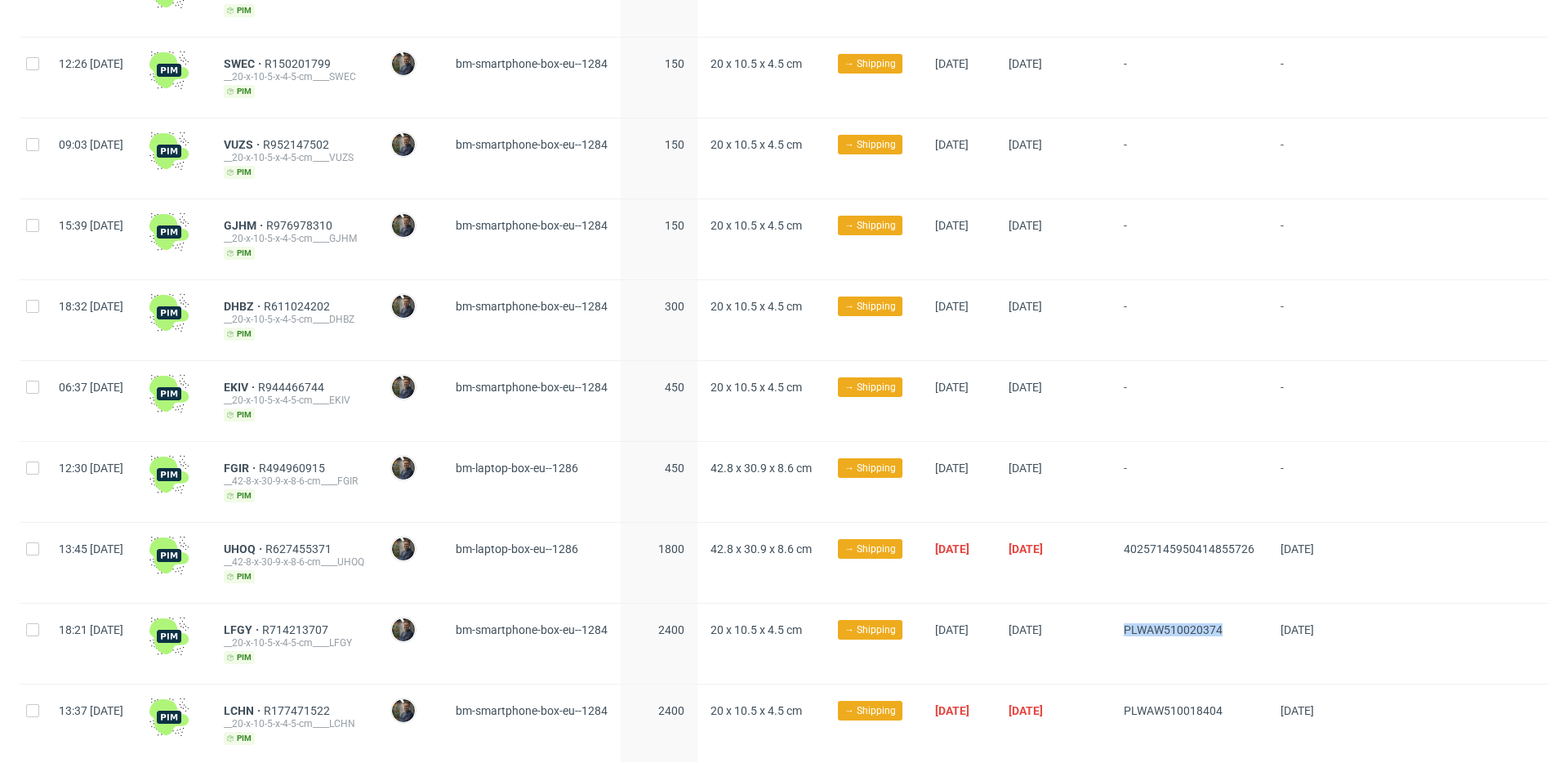
scroll to position [450, 0]
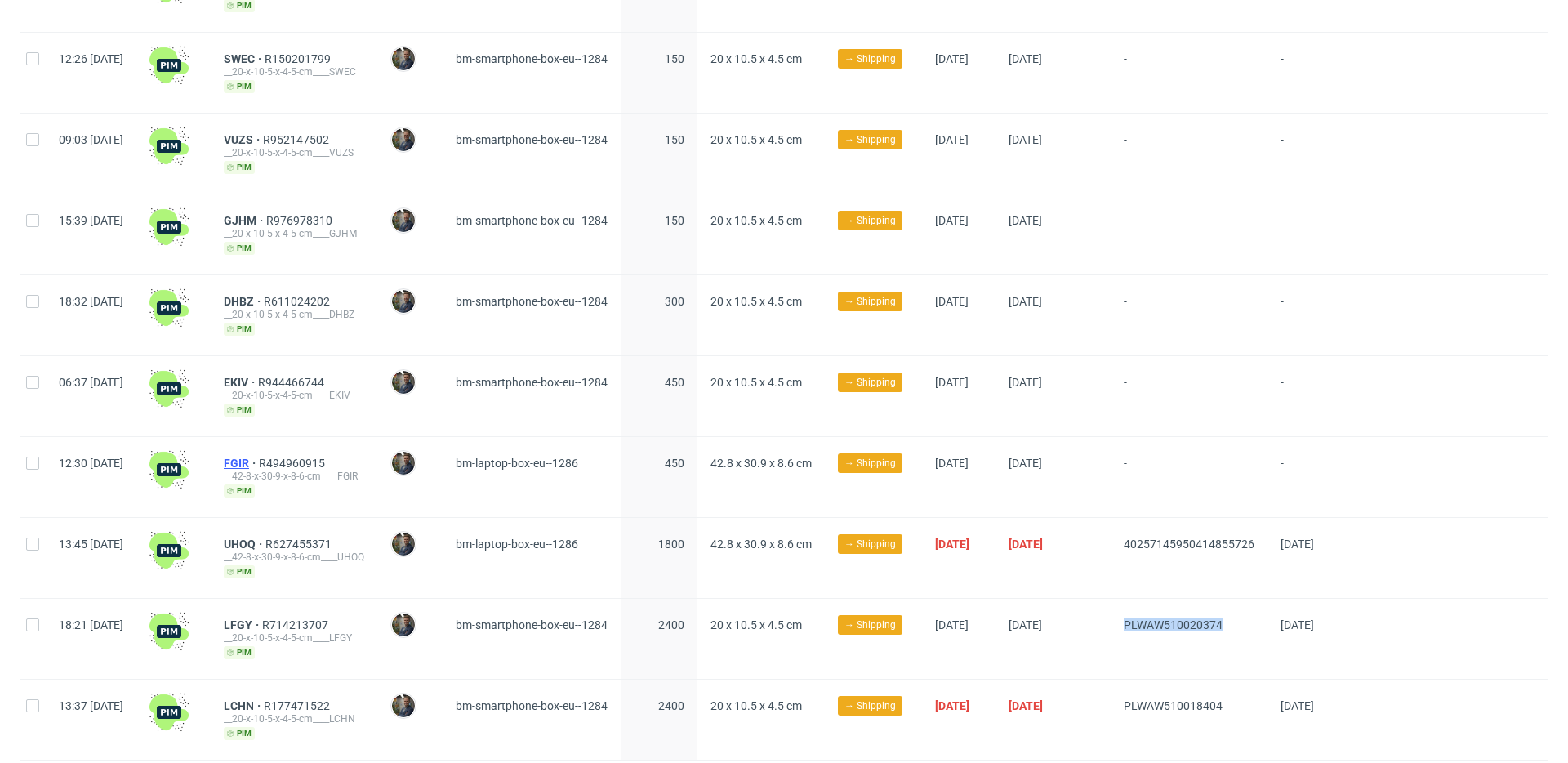
click at [259, 461] on span "FGIR" at bounding box center [241, 463] width 35 height 13
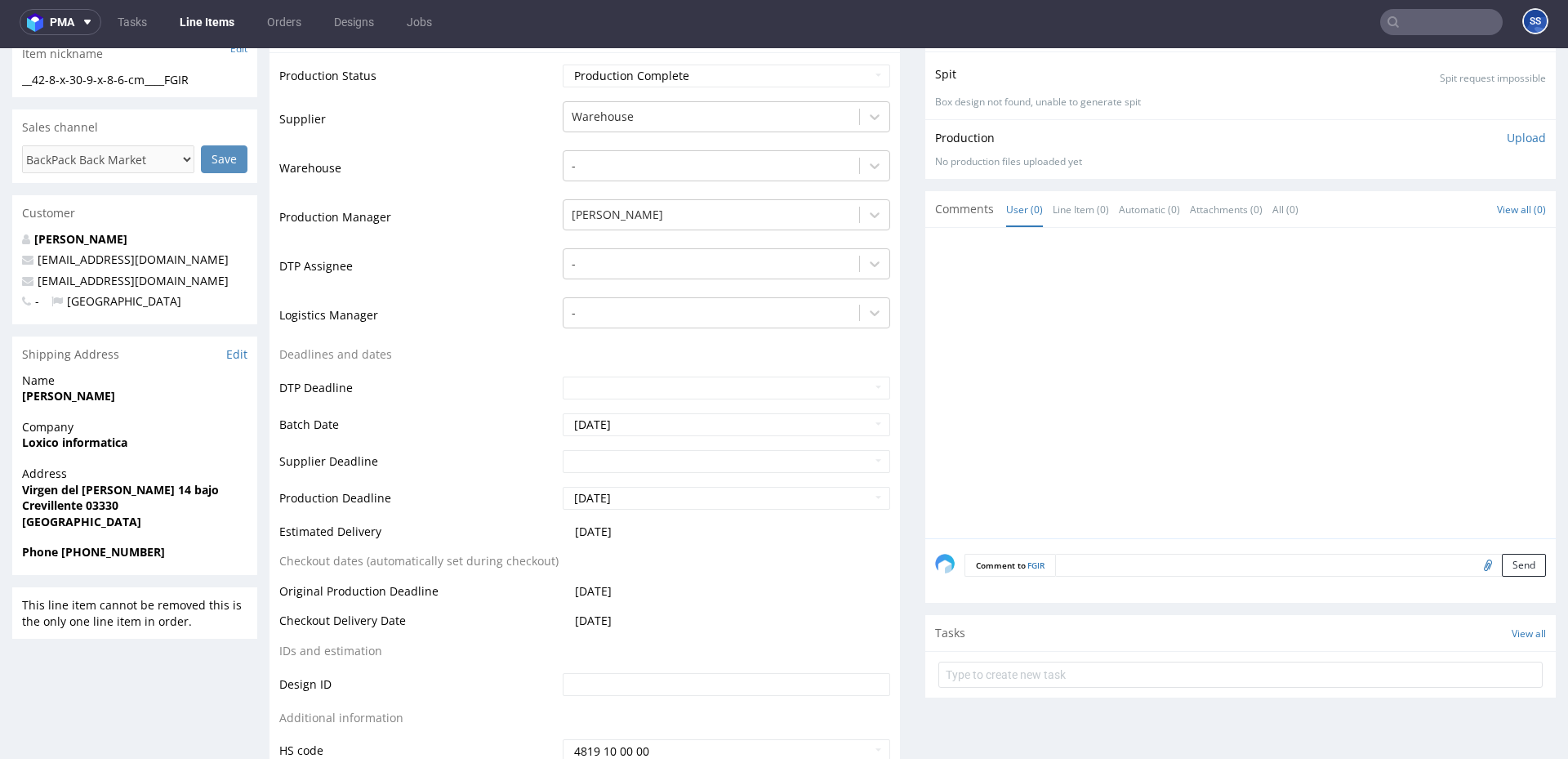
scroll to position [305, 0]
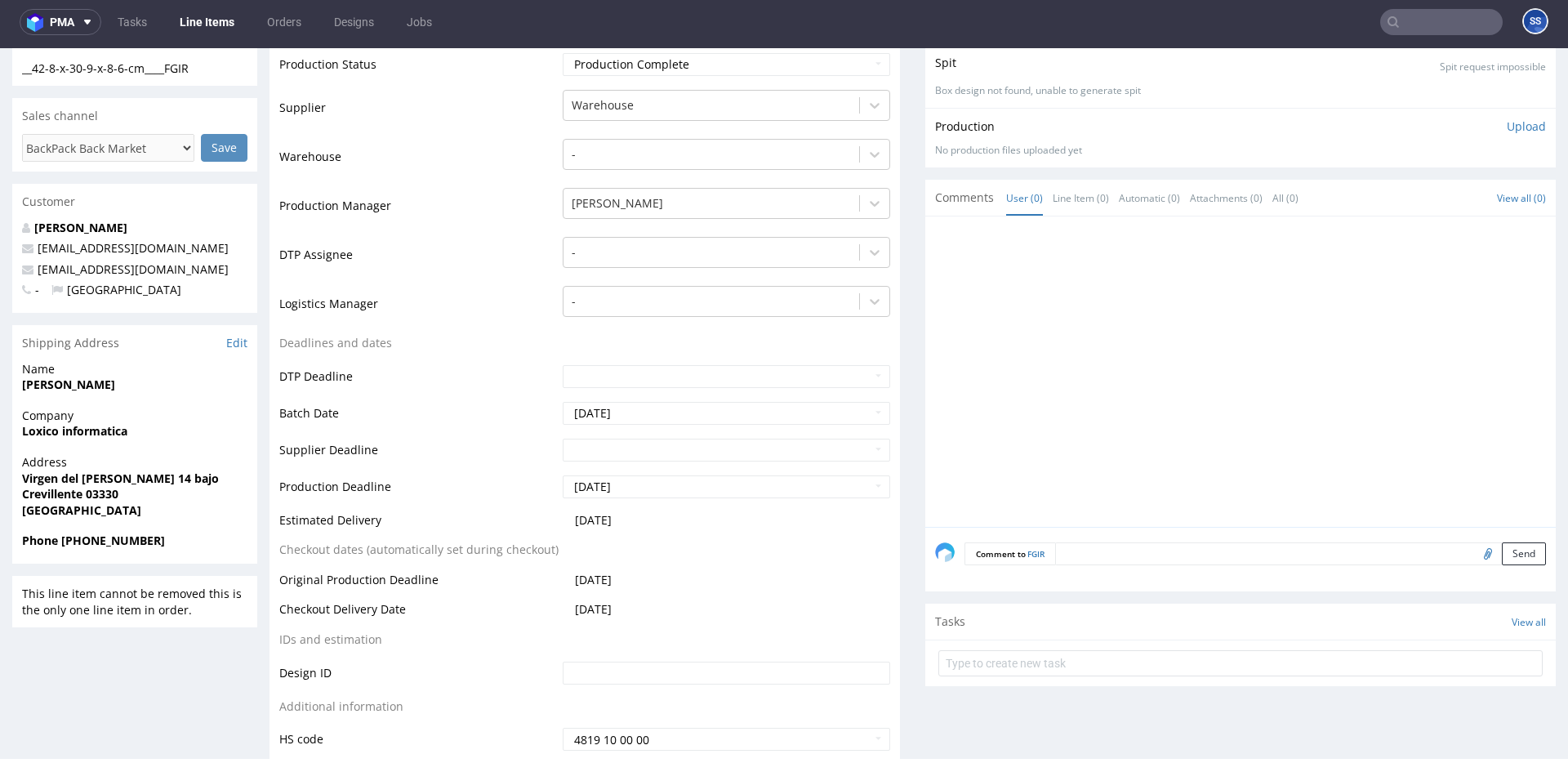
click at [87, 438] on span "Loxico informatica" at bounding box center [135, 431] width 225 height 16
click at [87, 432] on strong "Loxico informatica" at bounding box center [75, 430] width 105 height 15
copy strong "Loxico informatica"
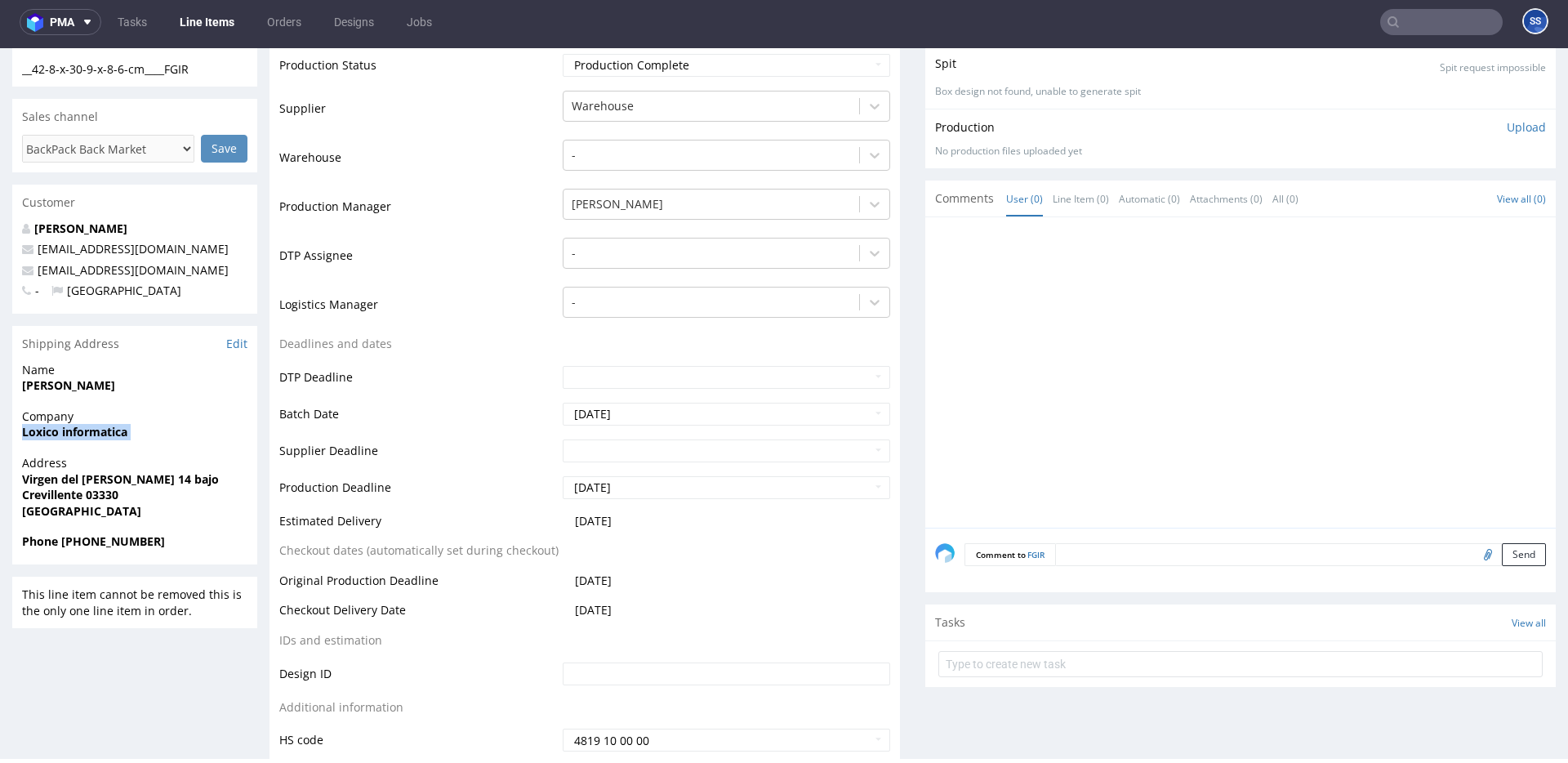
scroll to position [0, 0]
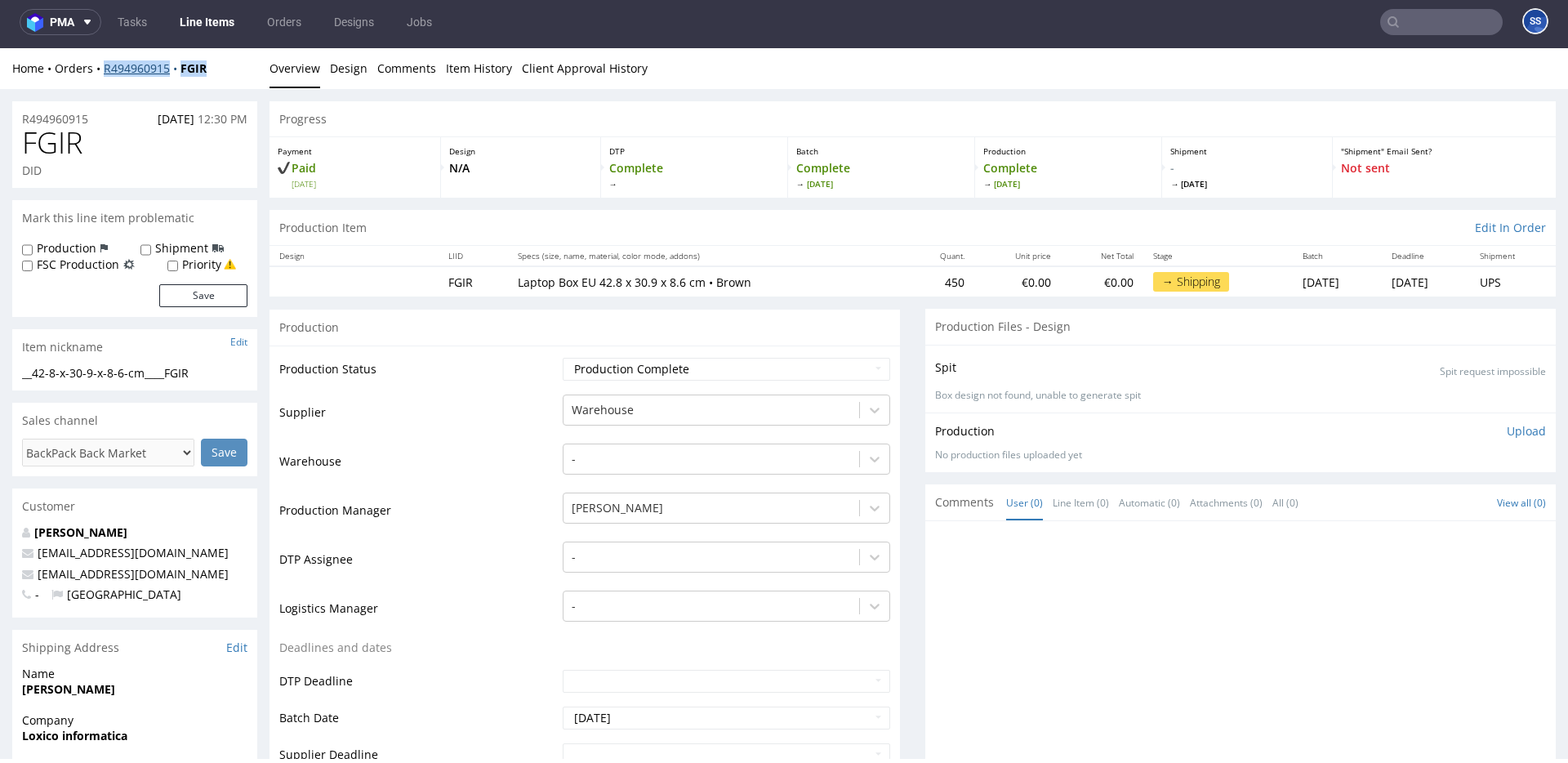
drag, startPoint x: 181, startPoint y: 70, endPoint x: 105, endPoint y: 68, distance: 76.0
click at [106, 63] on div "Home Orders R494960915 FGIR" at bounding box center [135, 68] width 245 height 16
copy div "R494960915 FGIR"
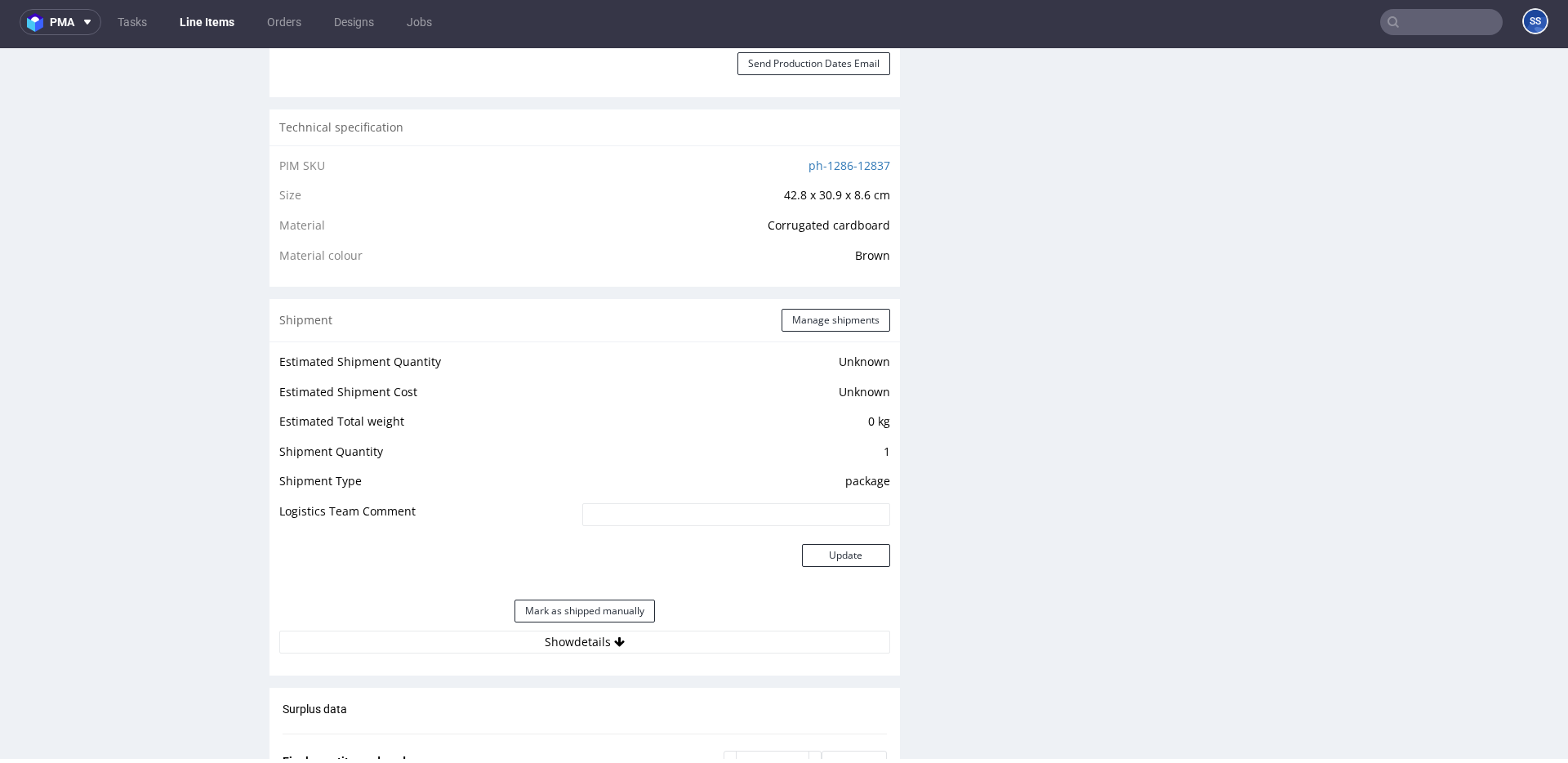
scroll to position [1084, 0]
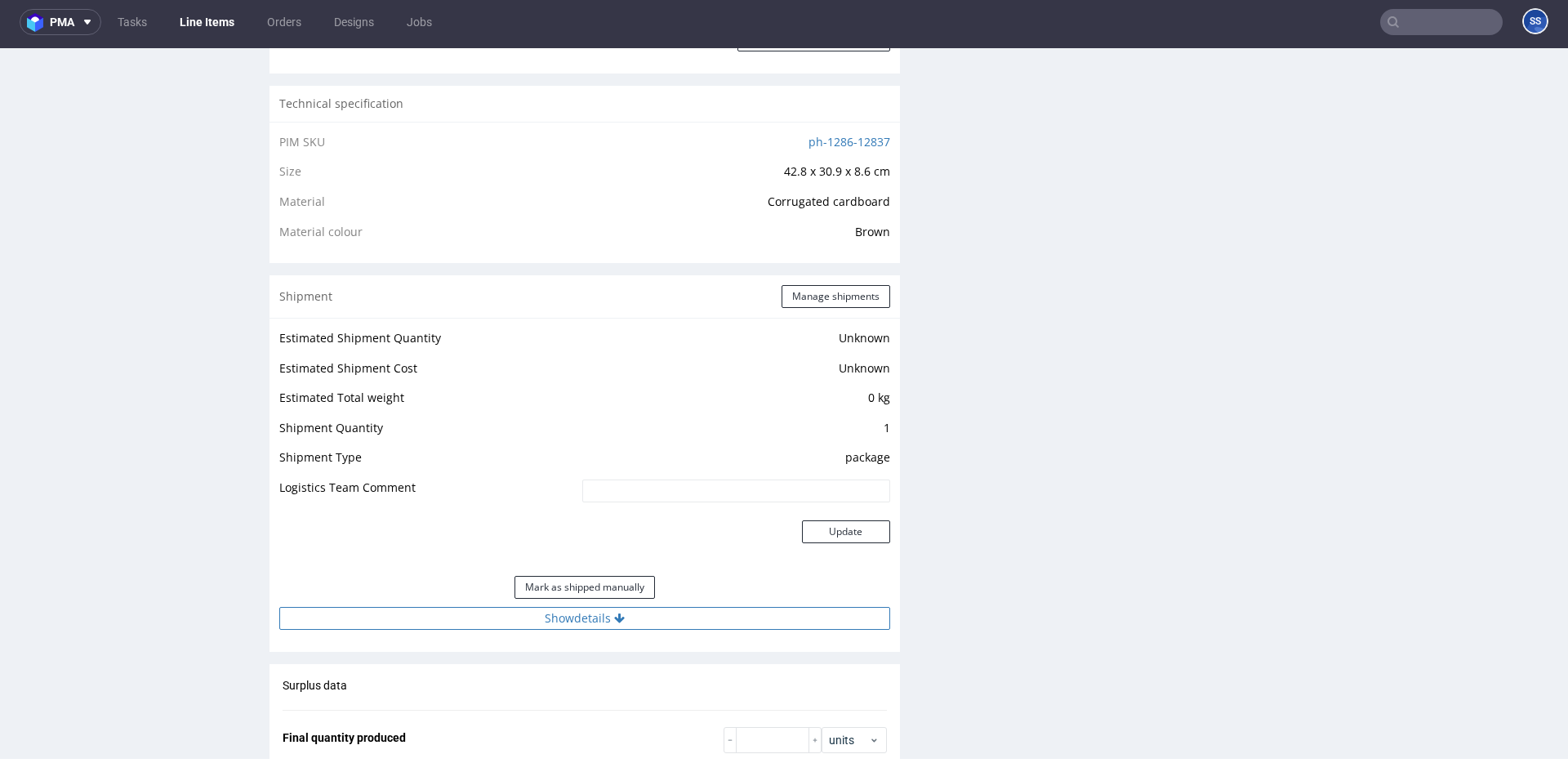
click at [688, 607] on button "Show details" at bounding box center [584, 618] width 611 height 23
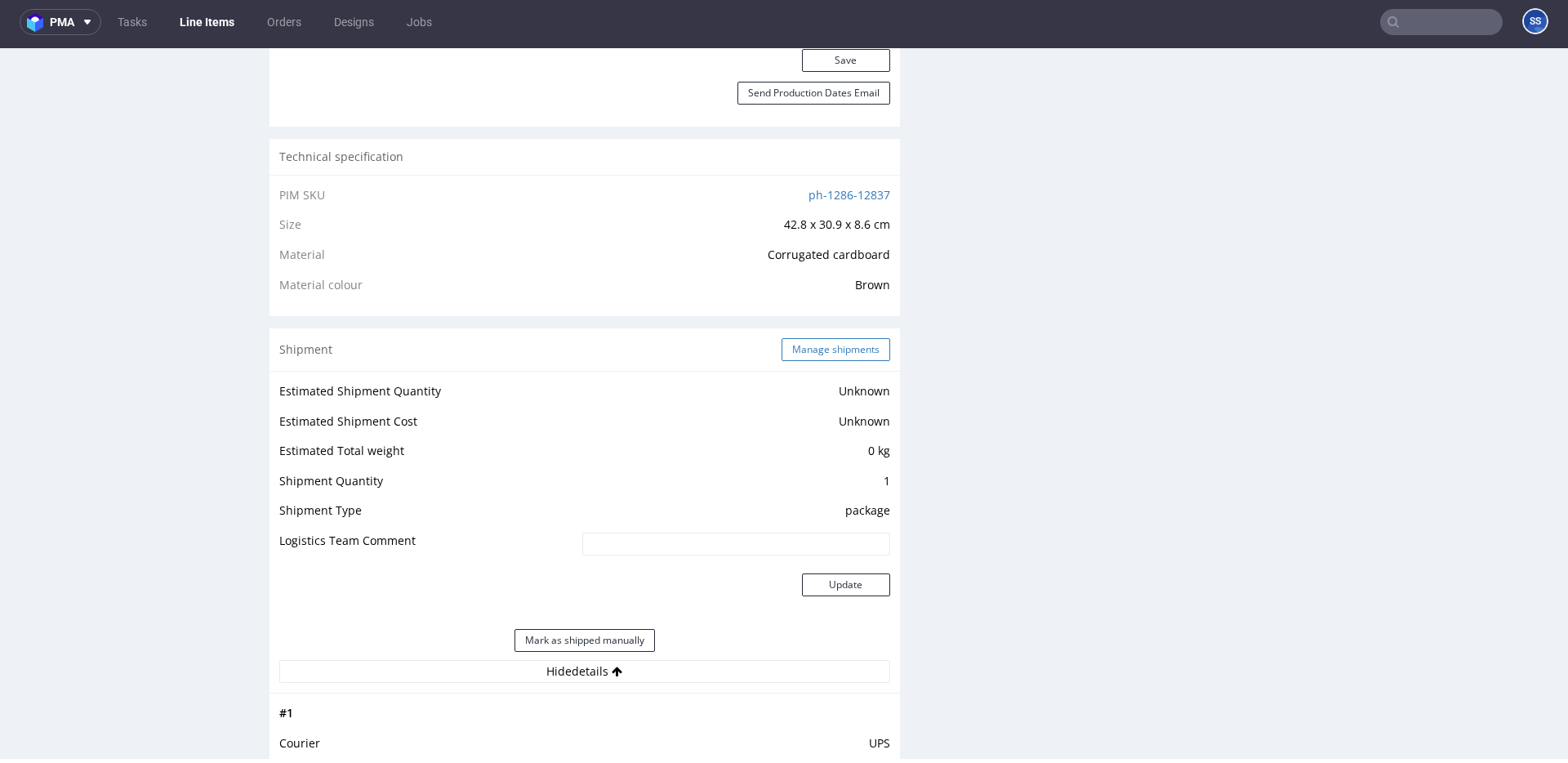
click at [788, 348] on button "Manage shipments" at bounding box center [836, 349] width 109 height 23
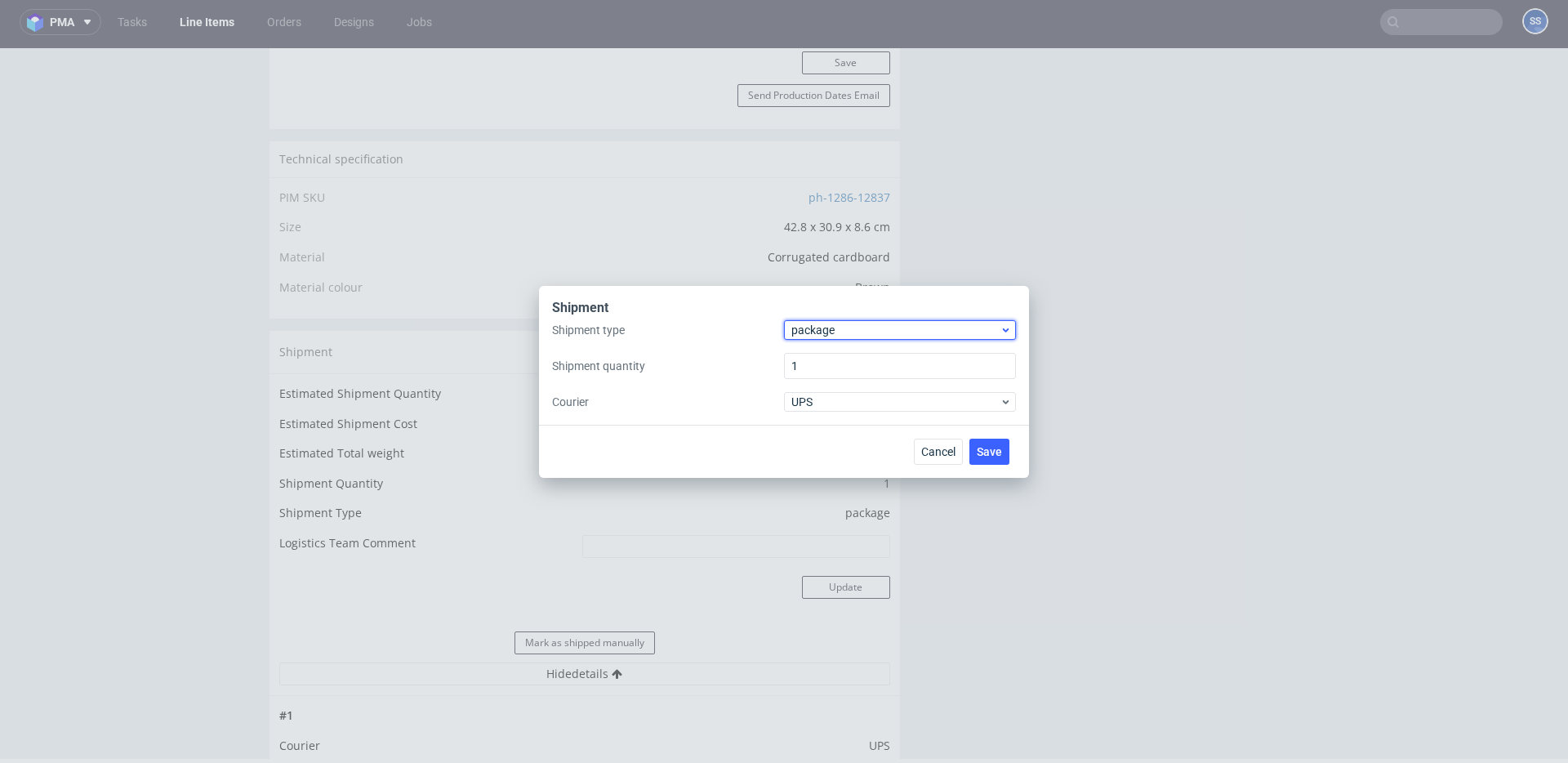
click at [842, 326] on span "package" at bounding box center [895, 330] width 208 height 16
click at [839, 358] on div "pallet" at bounding box center [900, 365] width 219 height 29
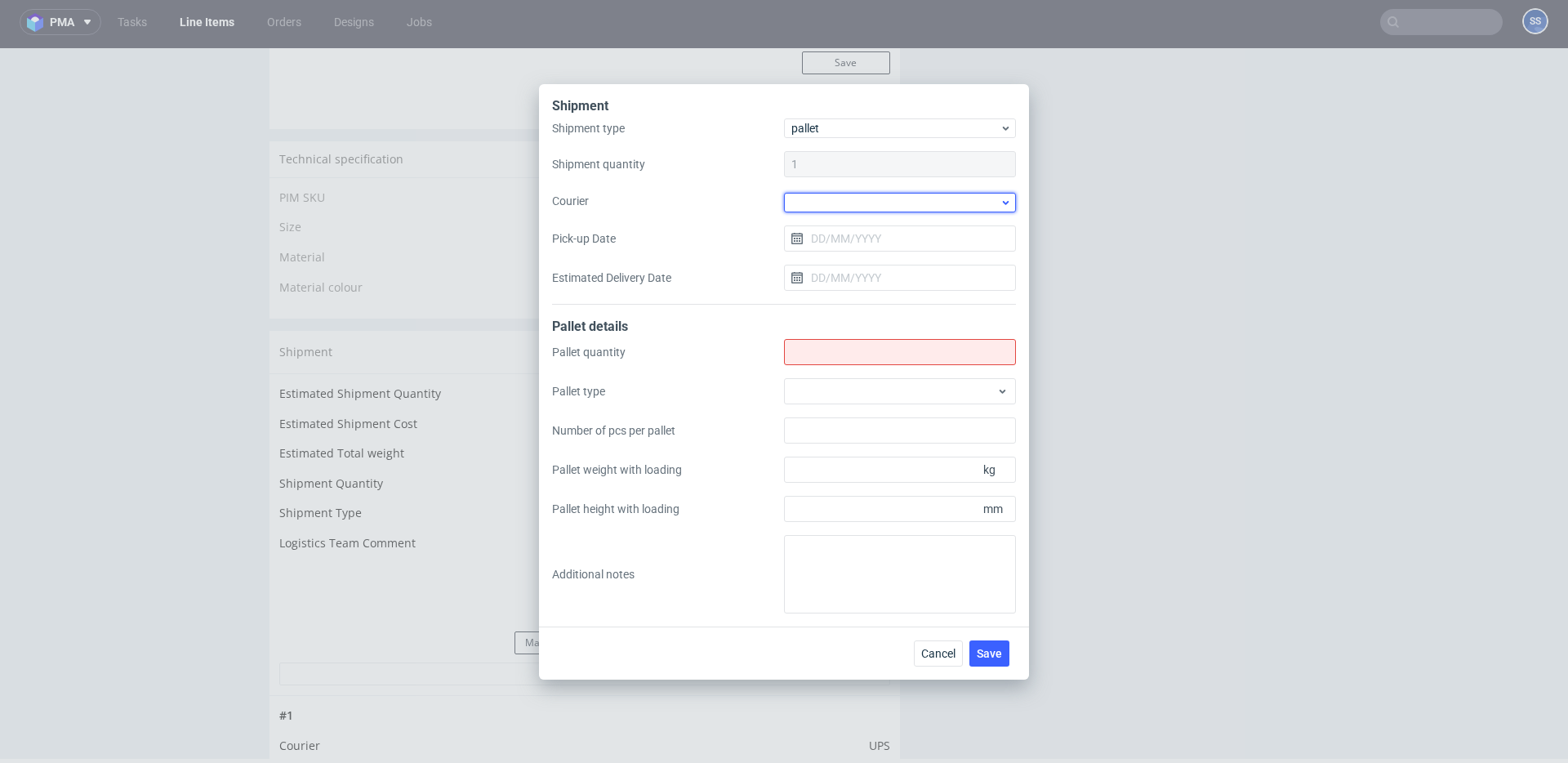
click at [814, 194] on div at bounding box center [900, 203] width 232 height 20
click at [848, 294] on div "DSV" at bounding box center [900, 297] width 219 height 29
click at [830, 242] on input "Pick-up Date" at bounding box center [900, 236] width 232 height 26
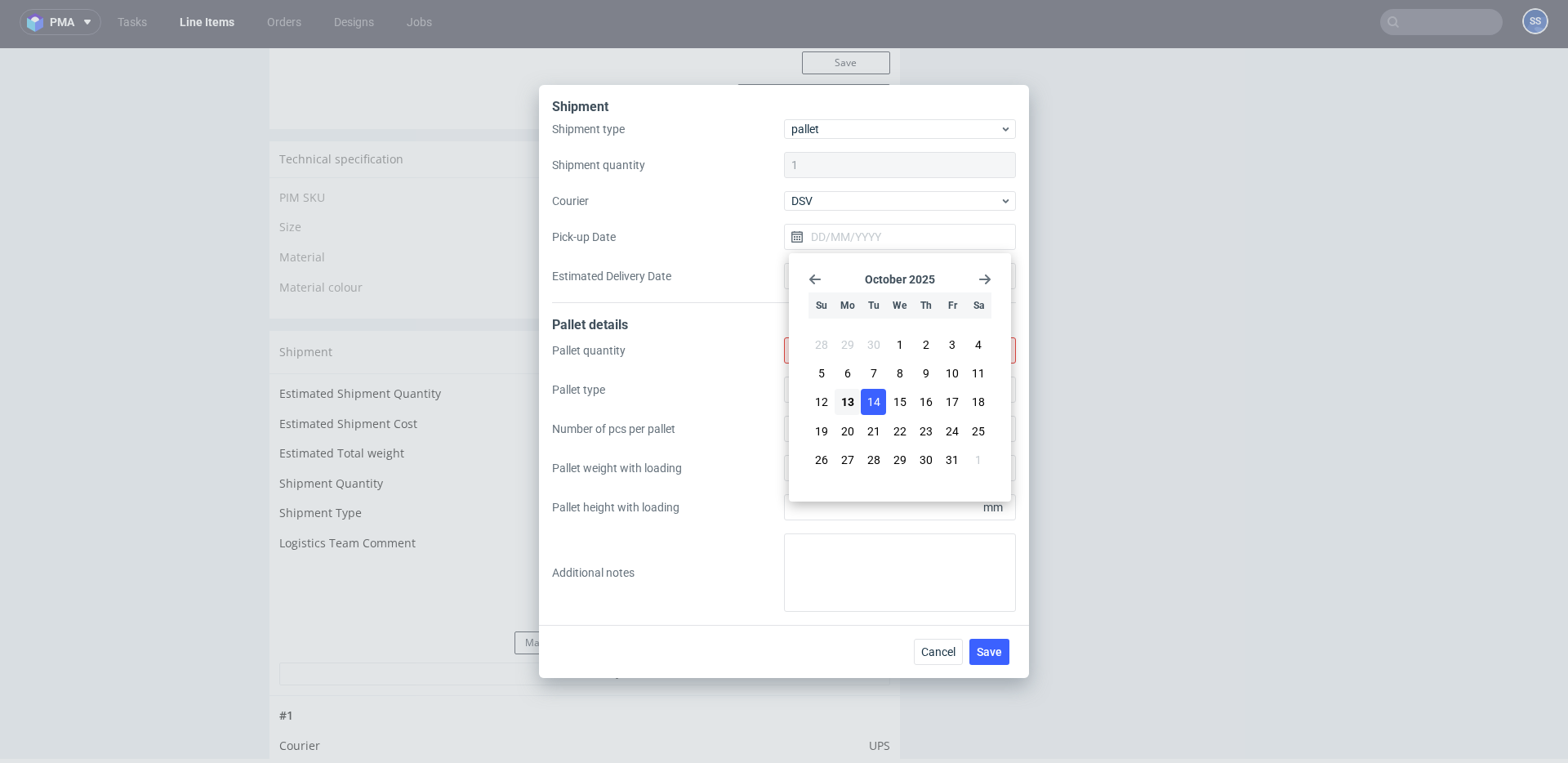
click at [872, 406] on span "14" at bounding box center [874, 402] width 13 height 16
type input "14/10/2025"
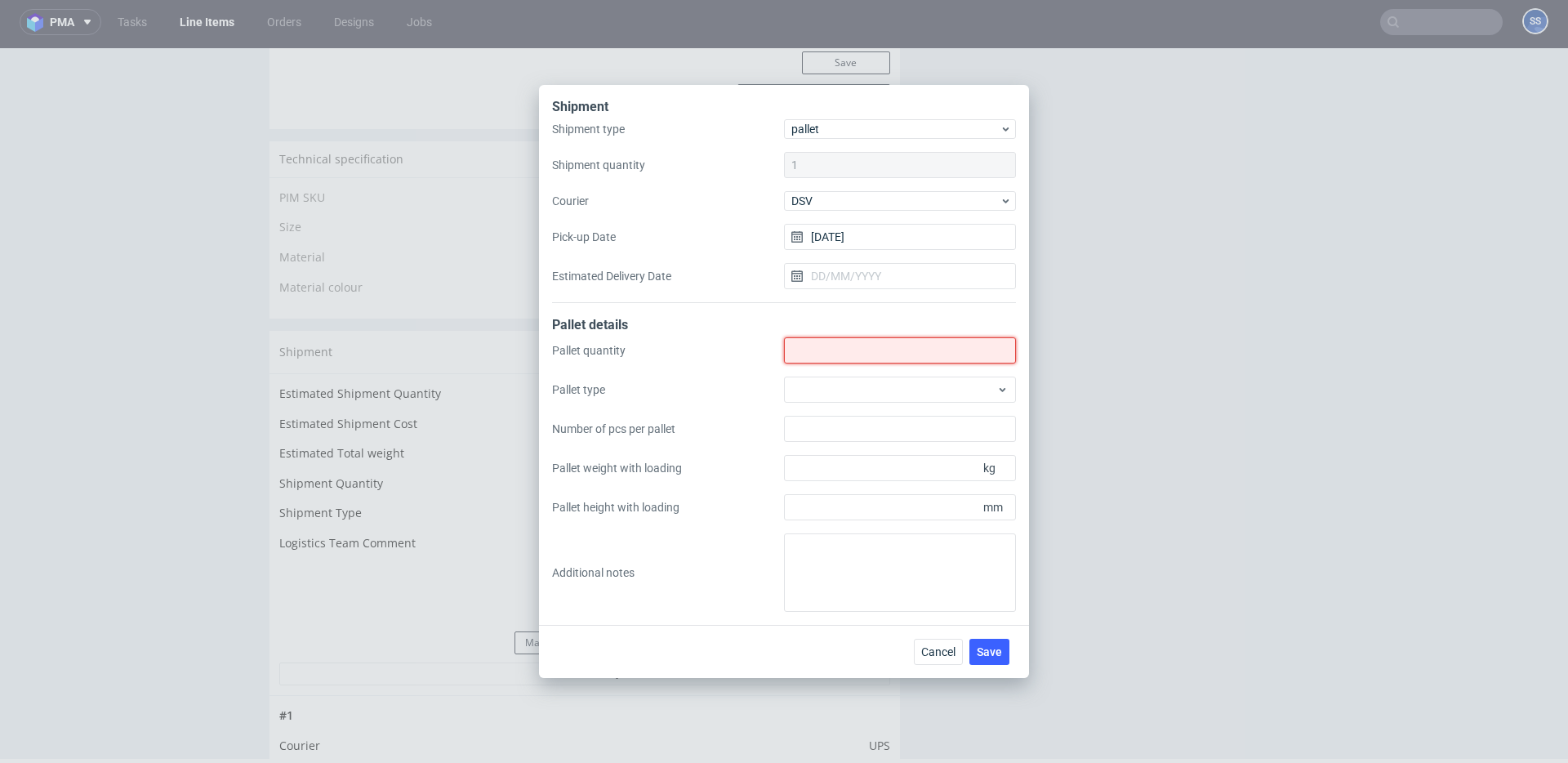
click at [834, 349] on input "Shipment type" at bounding box center [900, 350] width 232 height 26
type input "1"
click at [991, 648] on span "Save" at bounding box center [990, 652] width 25 height 12
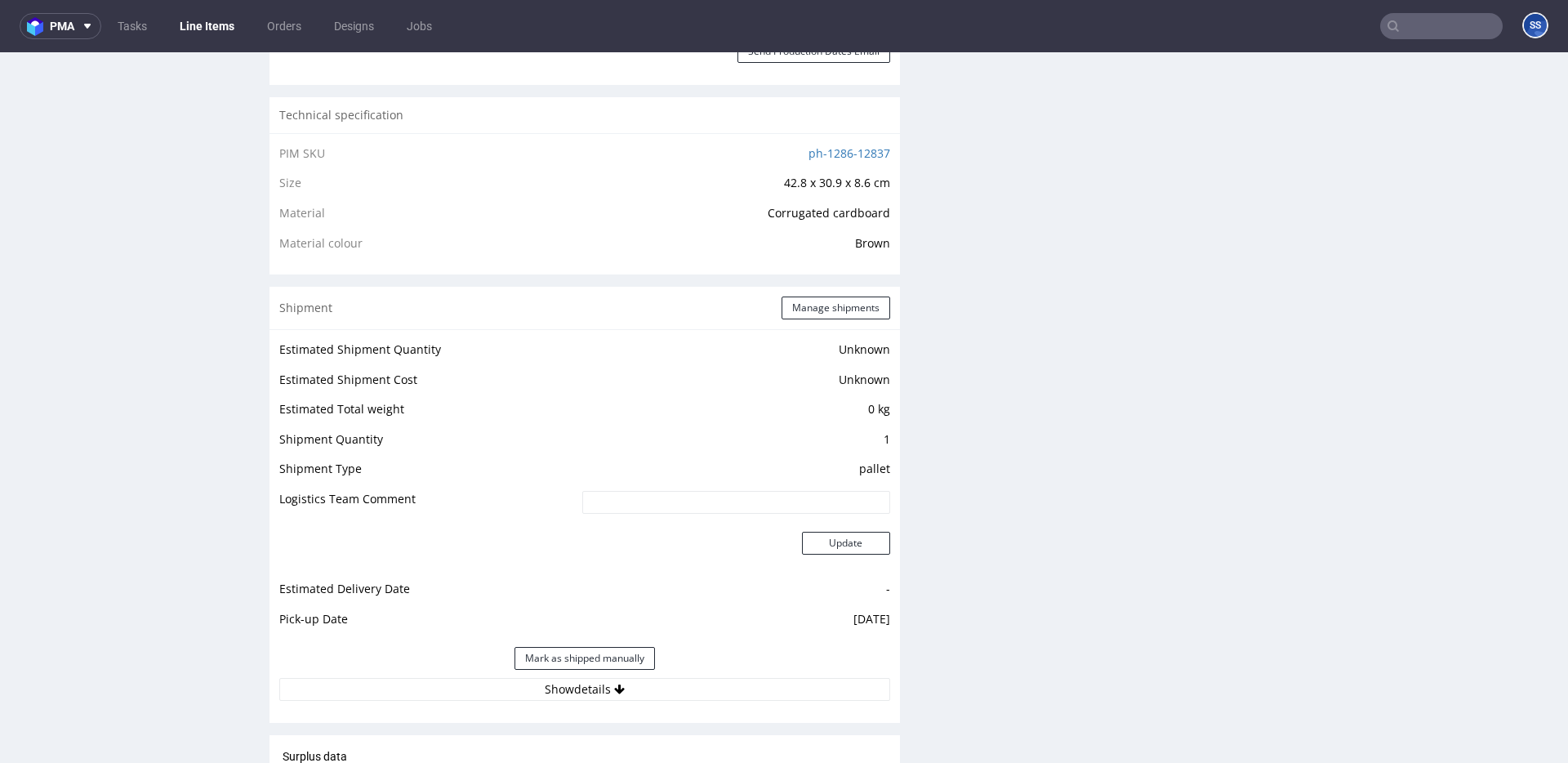
scroll to position [1136, 0]
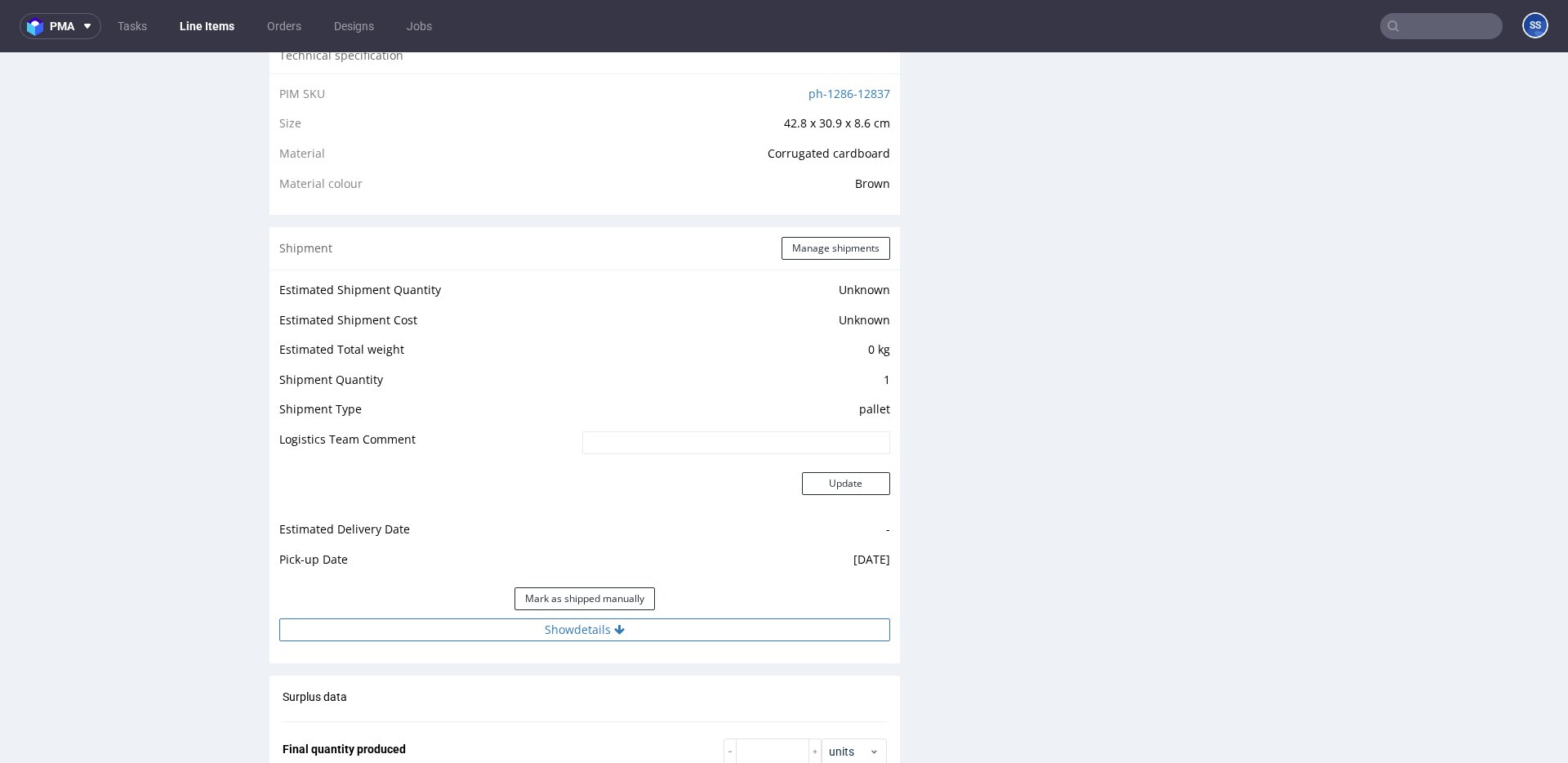
click at [600, 632] on button "Show details" at bounding box center [584, 629] width 611 height 23
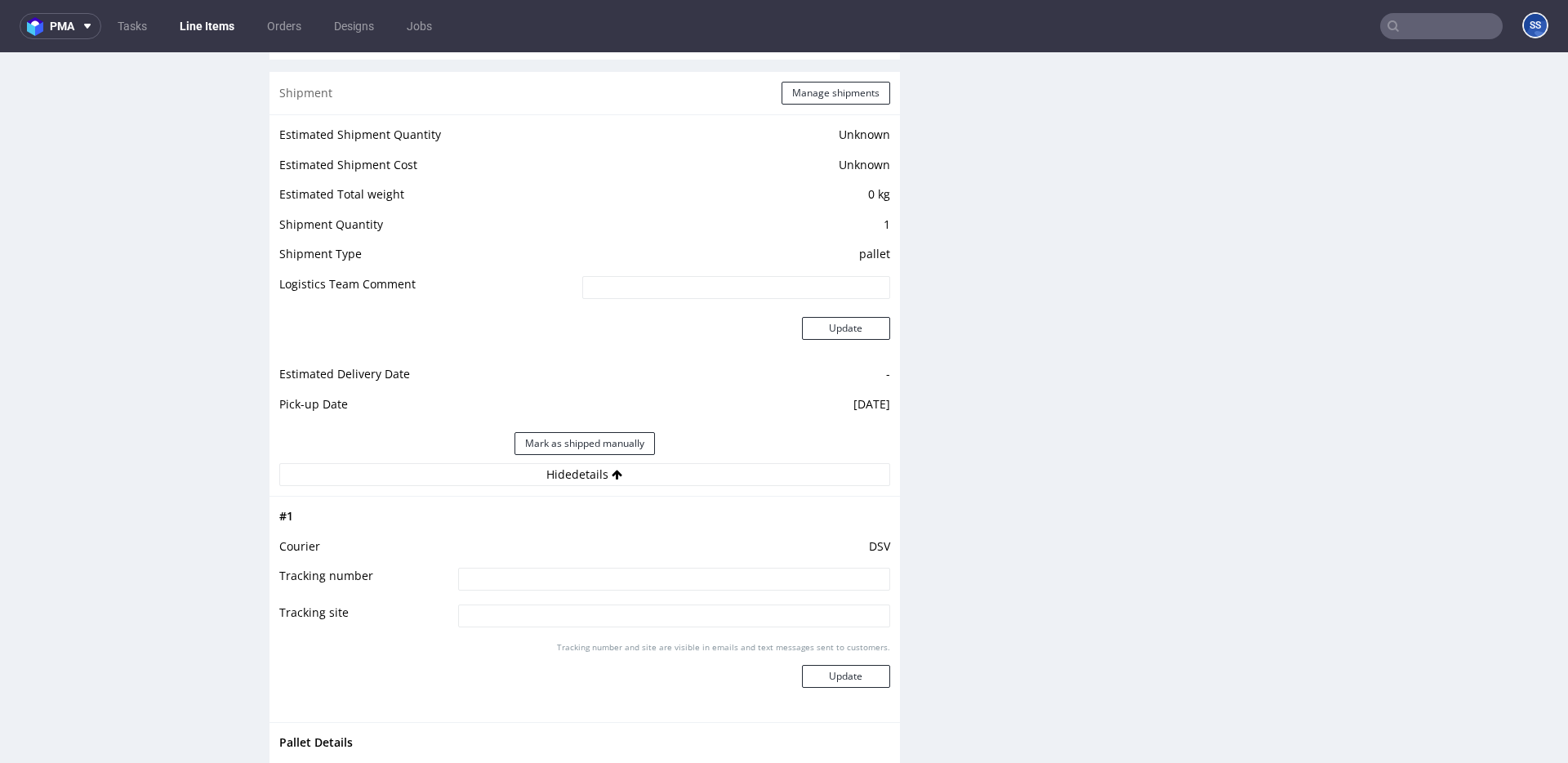
scroll to position [1308, 0]
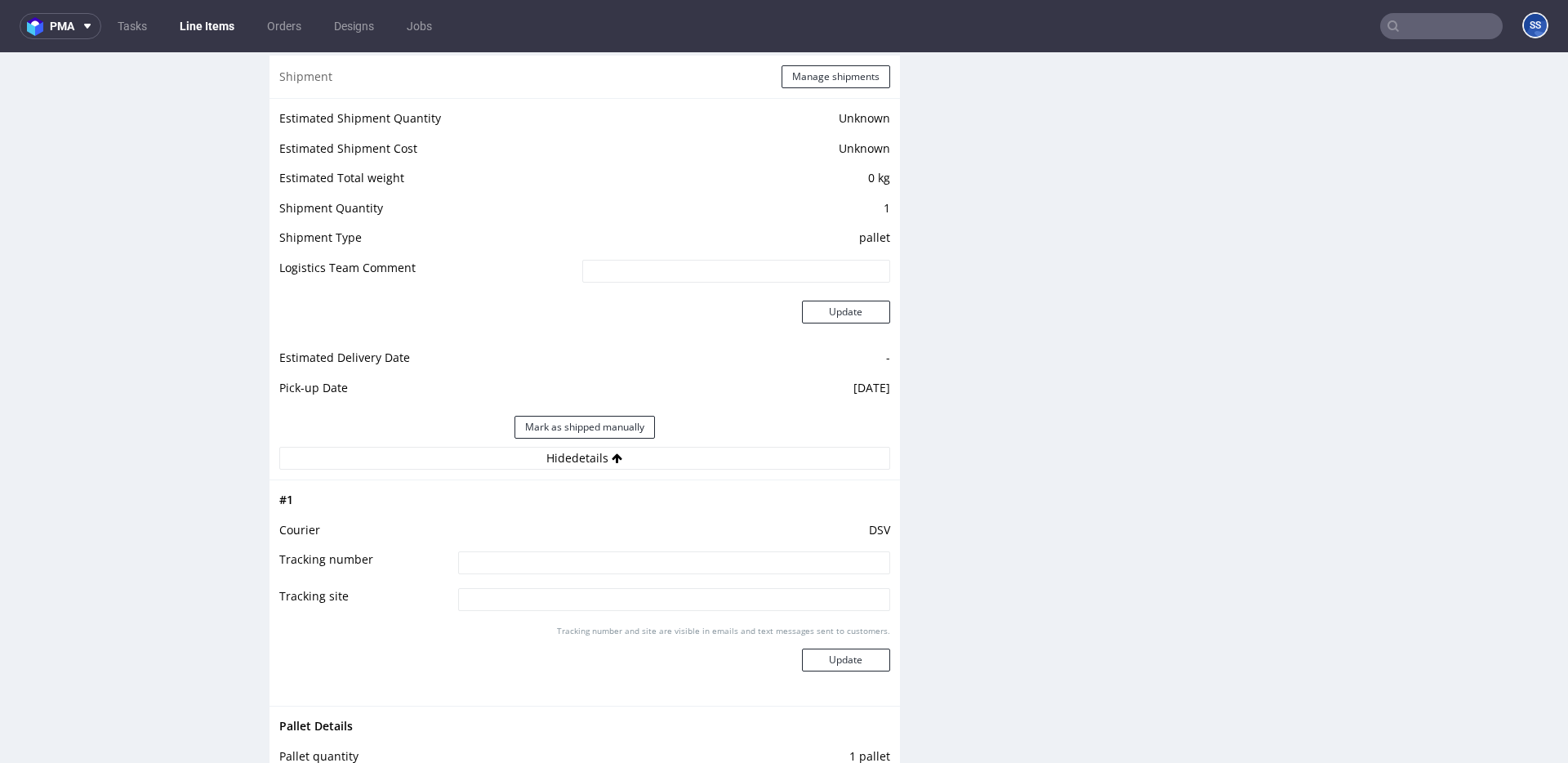
click at [610, 560] on input at bounding box center [674, 563] width 432 height 23
paste input "40257145950415089908"
type input "40257145950415089908"
click at [815, 653] on button "Update" at bounding box center [845, 659] width 88 height 23
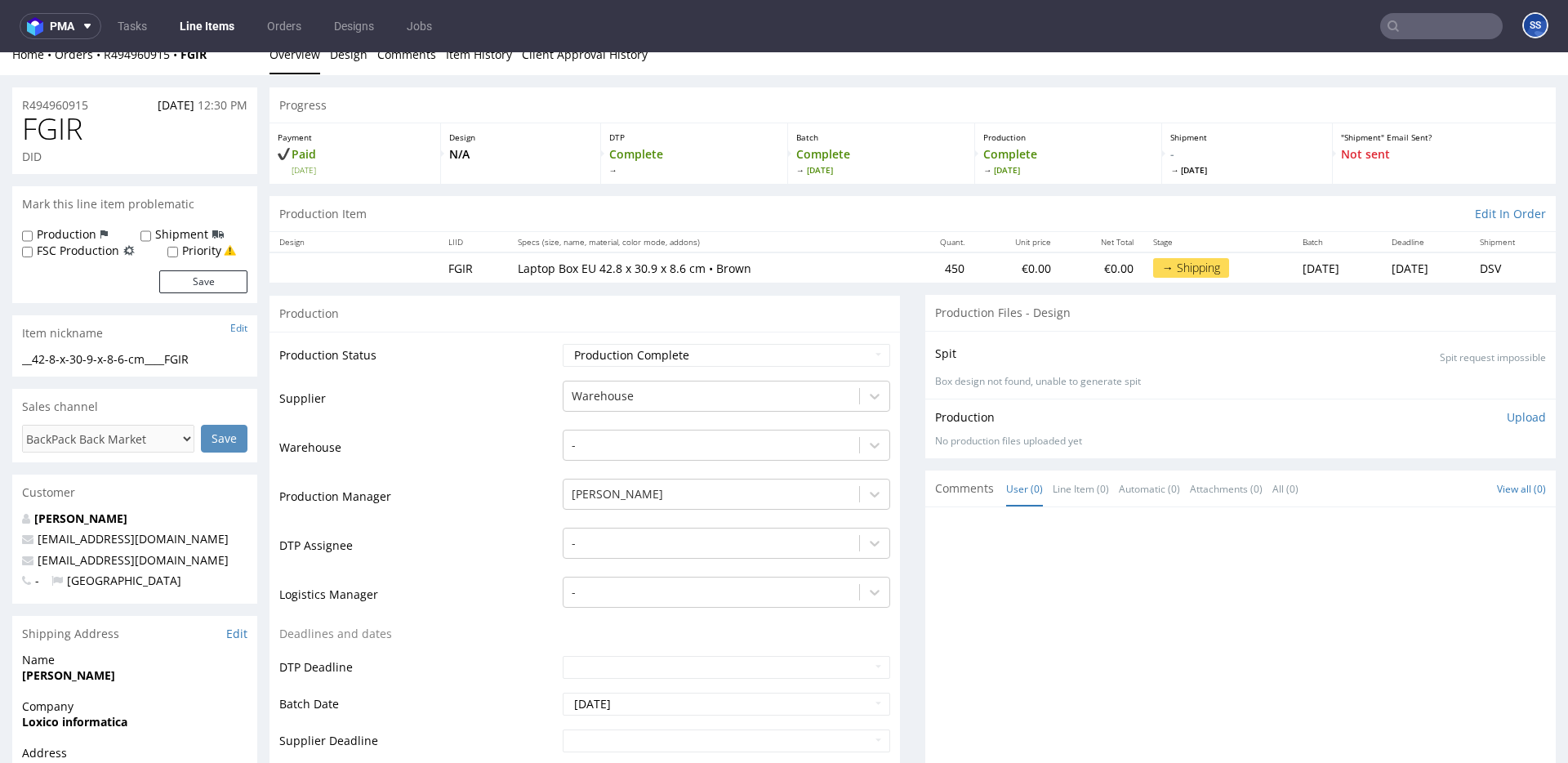
scroll to position [25, 0]
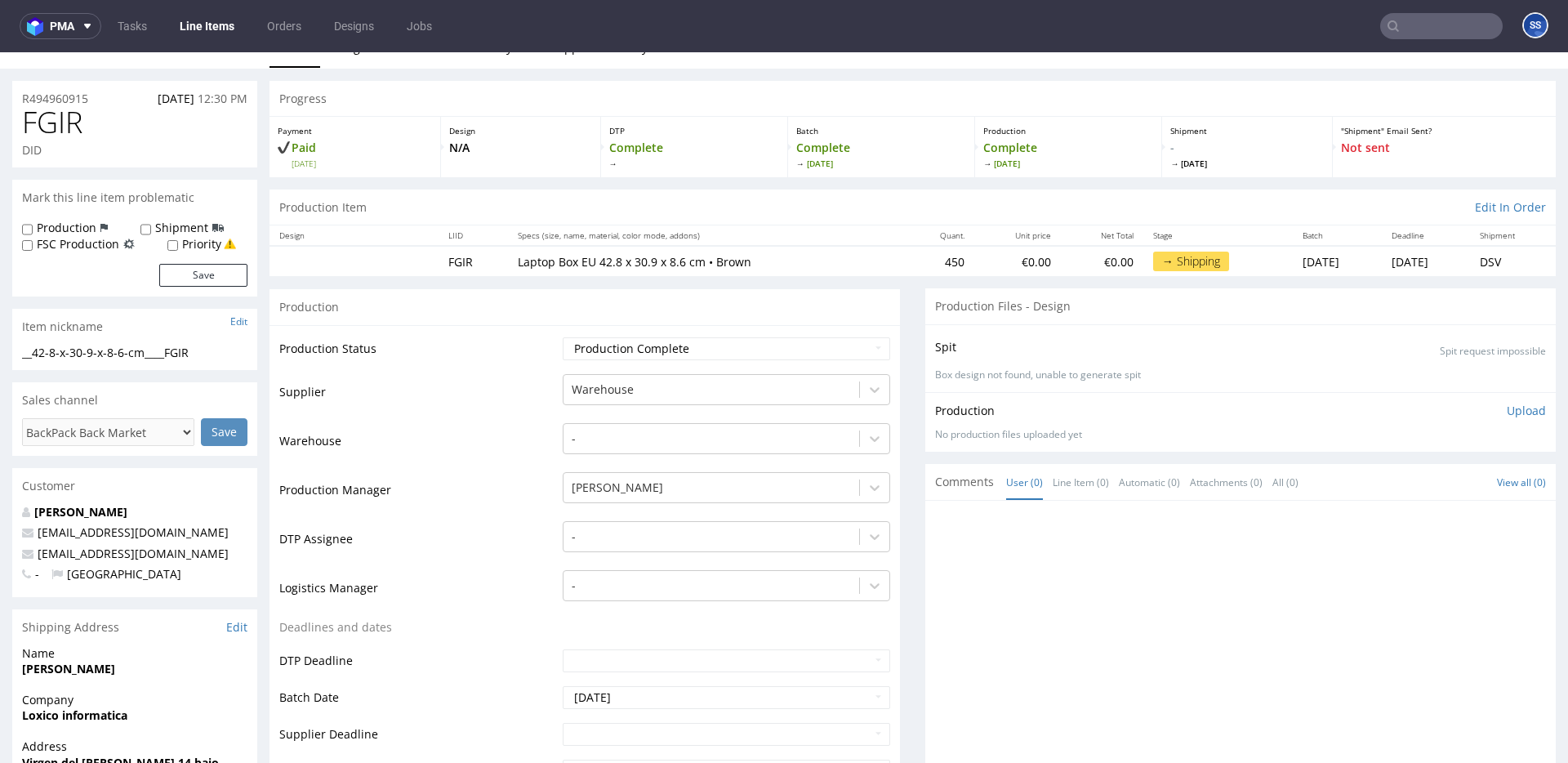
click at [207, 25] on link "Line Items" at bounding box center [207, 25] width 75 height 26
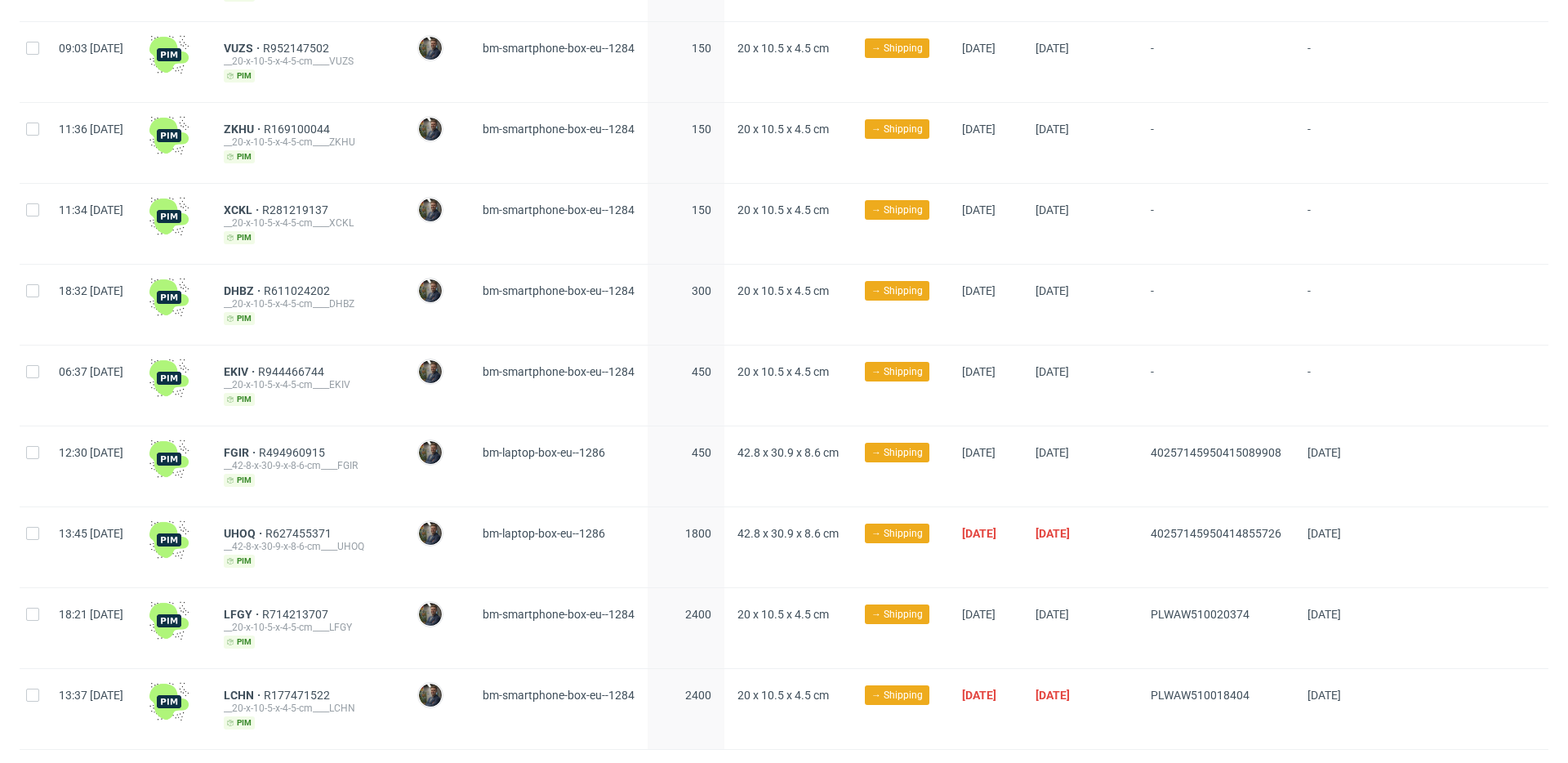
scroll to position [738, 0]
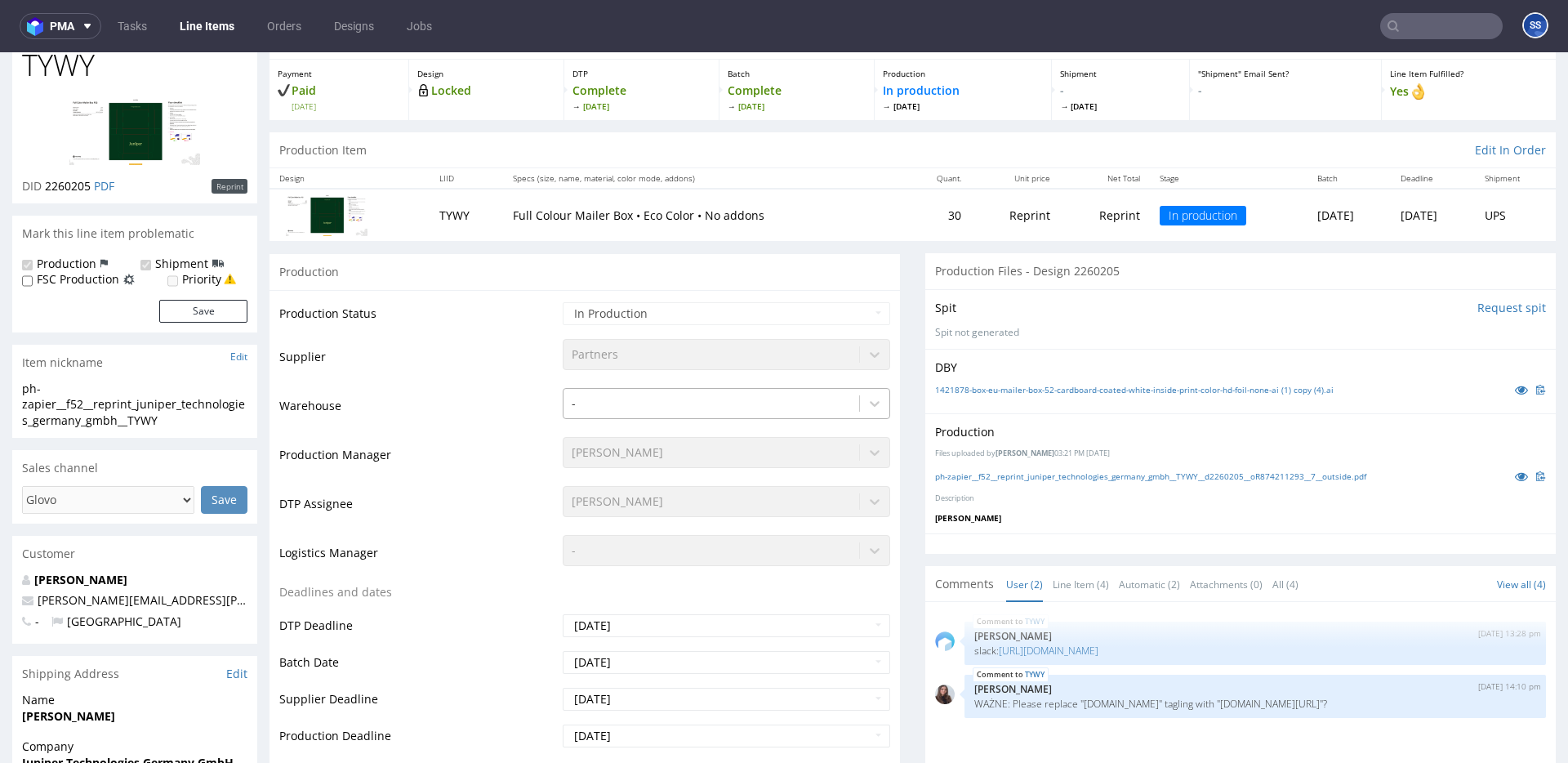
scroll to position [125, 0]
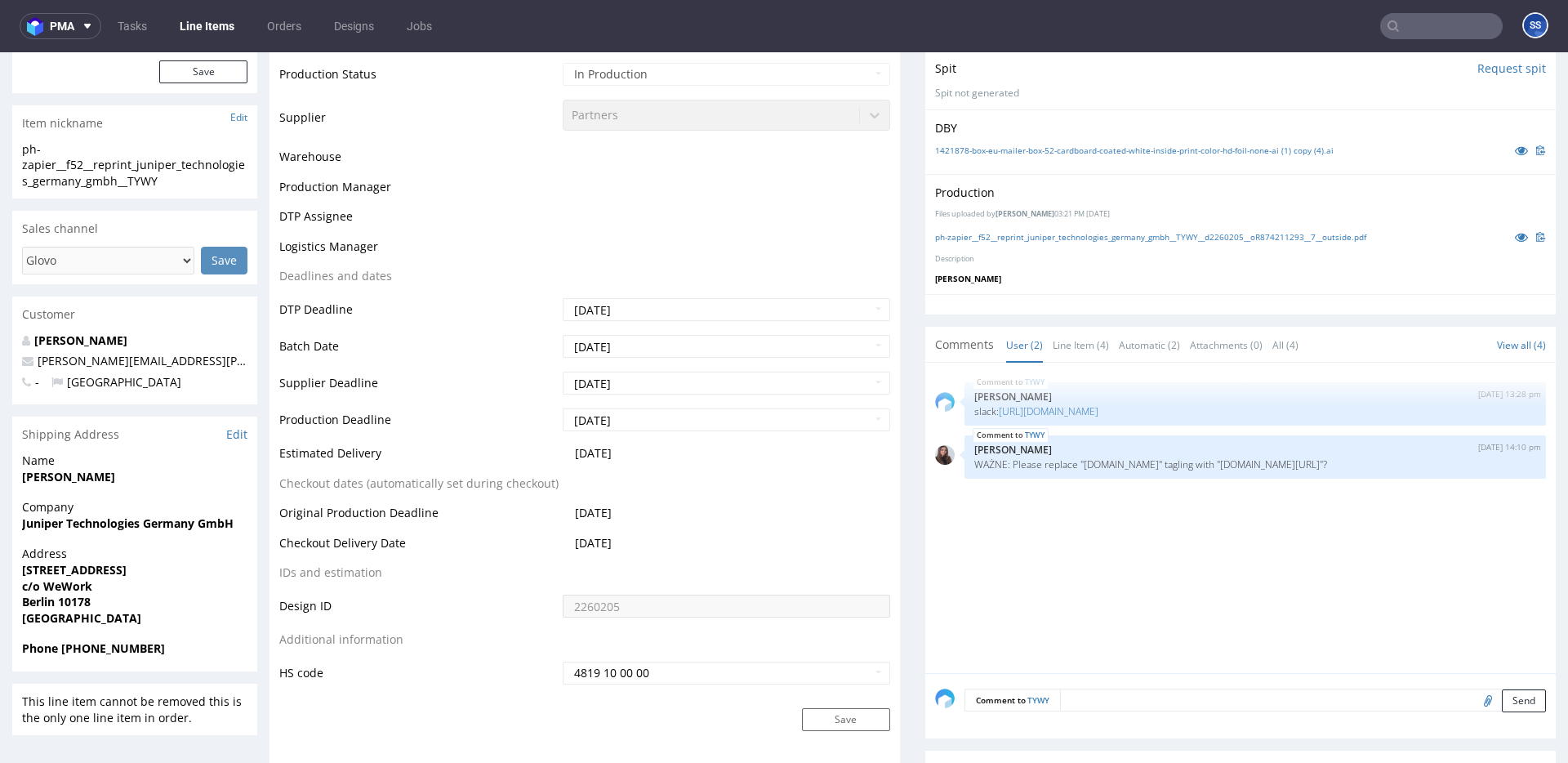
scroll to position [366, 0]
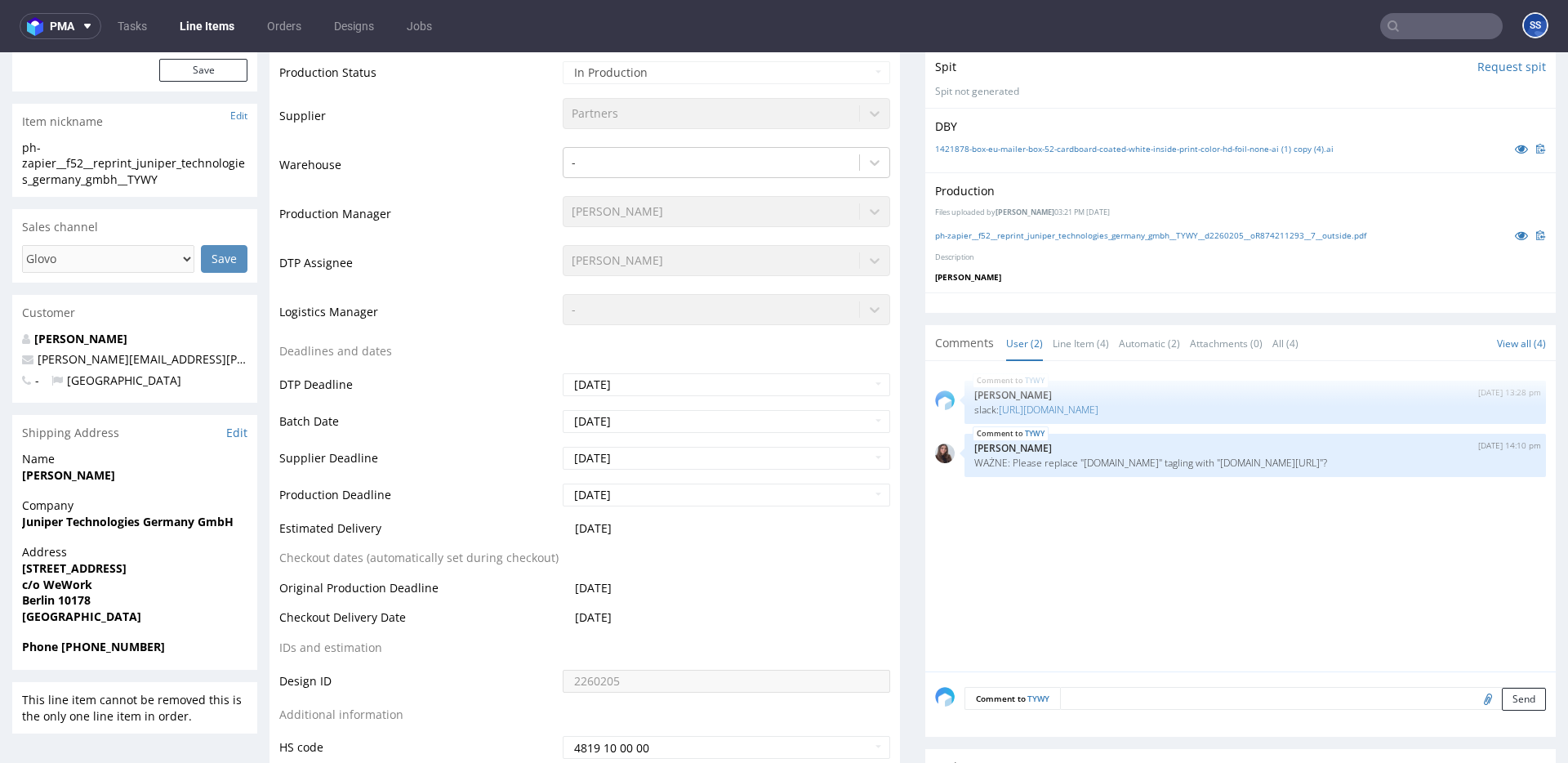
click at [45, 527] on strong "Juniper Technologies Germany GmbH" at bounding box center [127, 521] width 212 height 15
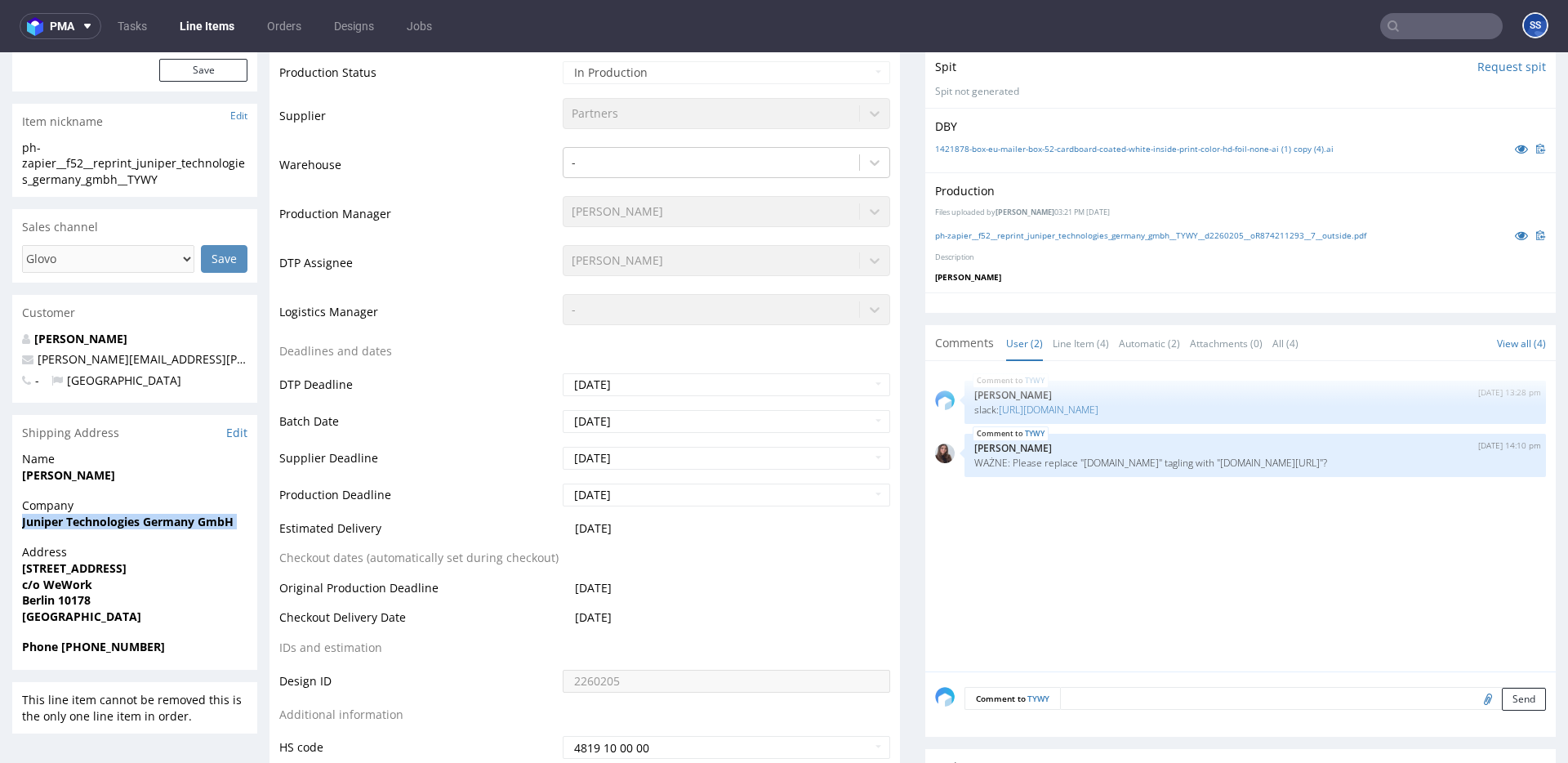
click at [45, 527] on strong "Juniper Technologies Germany GmbH" at bounding box center [127, 521] width 212 height 15
click at [30, 476] on strong "[PERSON_NAME]" at bounding box center [68, 475] width 93 height 15
copy strong "[PERSON_NAME]"
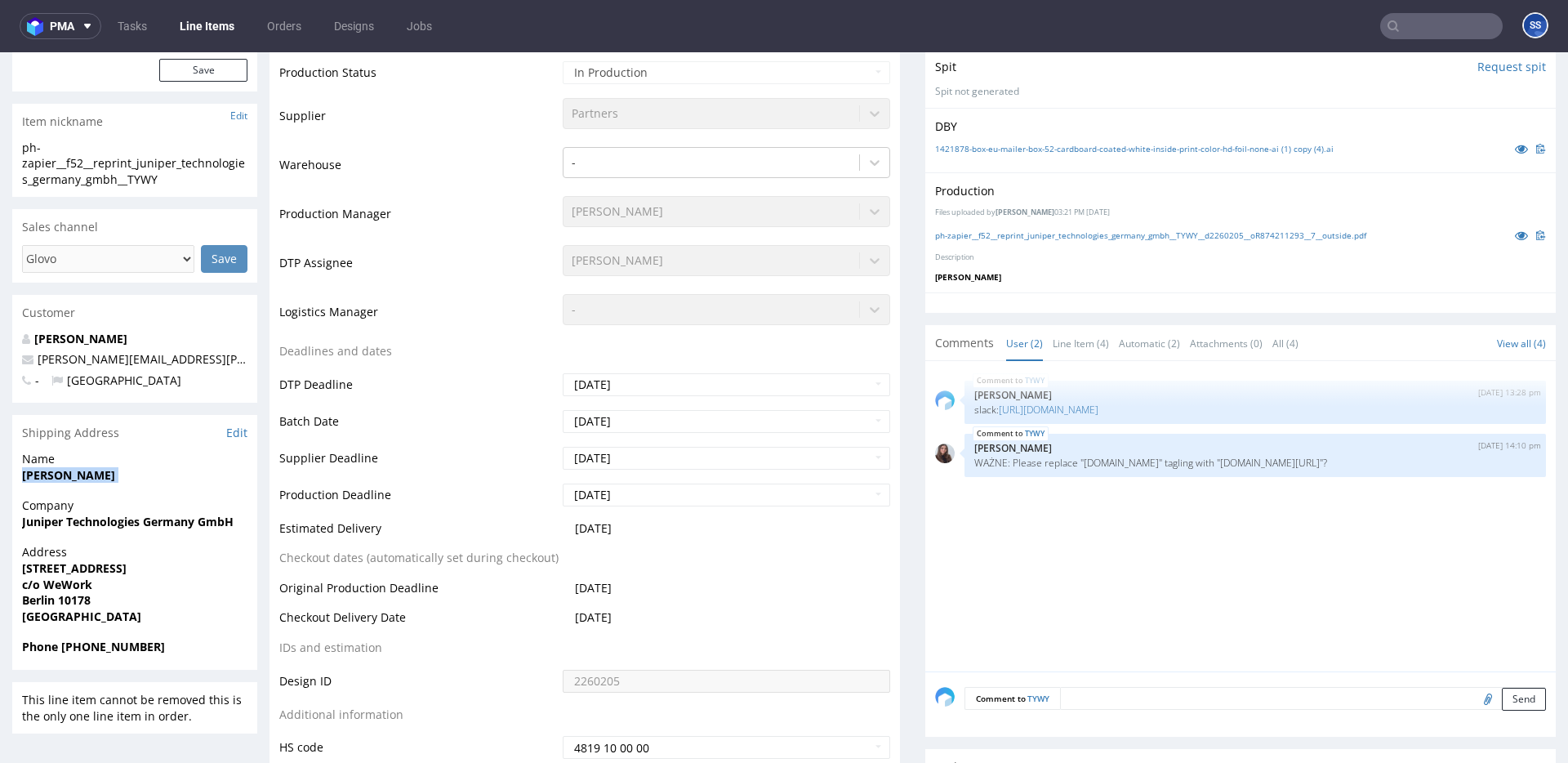
click at [126, 527] on strong "Juniper Technologies Germany GmbH" at bounding box center [127, 521] width 212 height 15
click at [104, 573] on strong "[STREET_ADDRESS]" at bounding box center [74, 567] width 105 height 15
copy strong "[STREET_ADDRESS]"
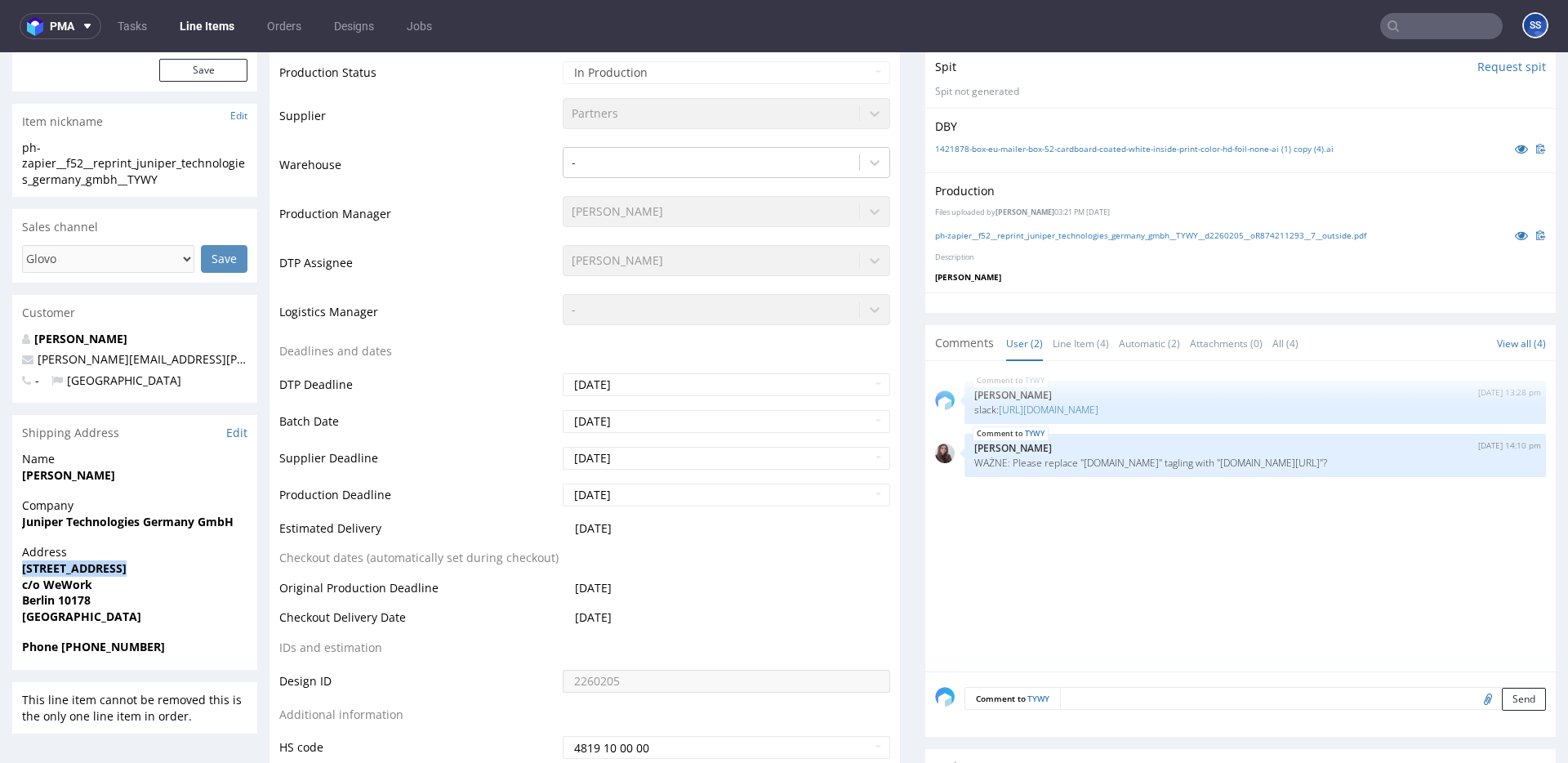
click at [52, 575] on strong "[STREET_ADDRESS]" at bounding box center [74, 567] width 105 height 15
click at [52, 587] on strong "c/o WeWork" at bounding box center [56, 584] width 70 height 15
copy strong "c/o WeWork"
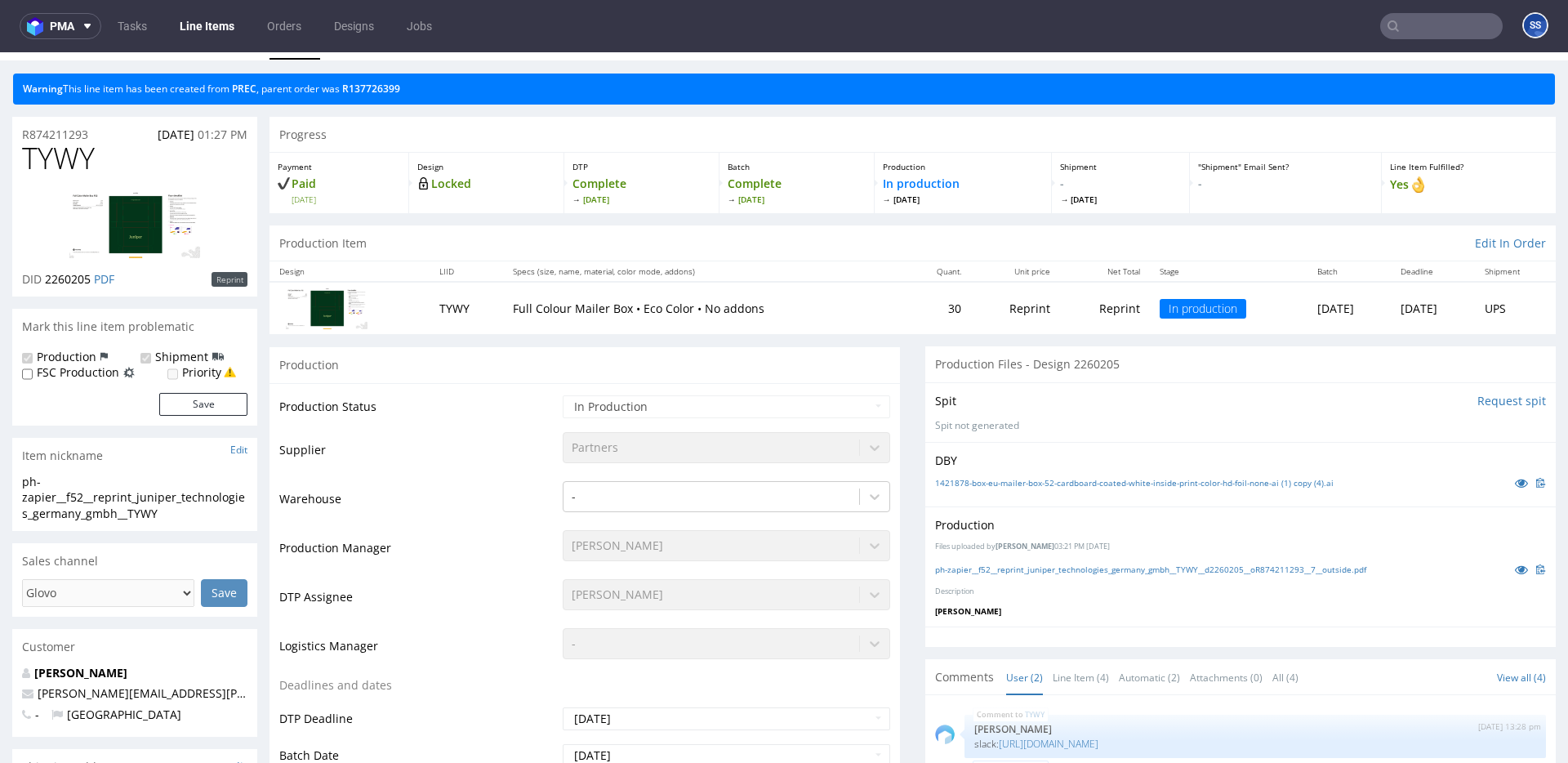
scroll to position [0, 0]
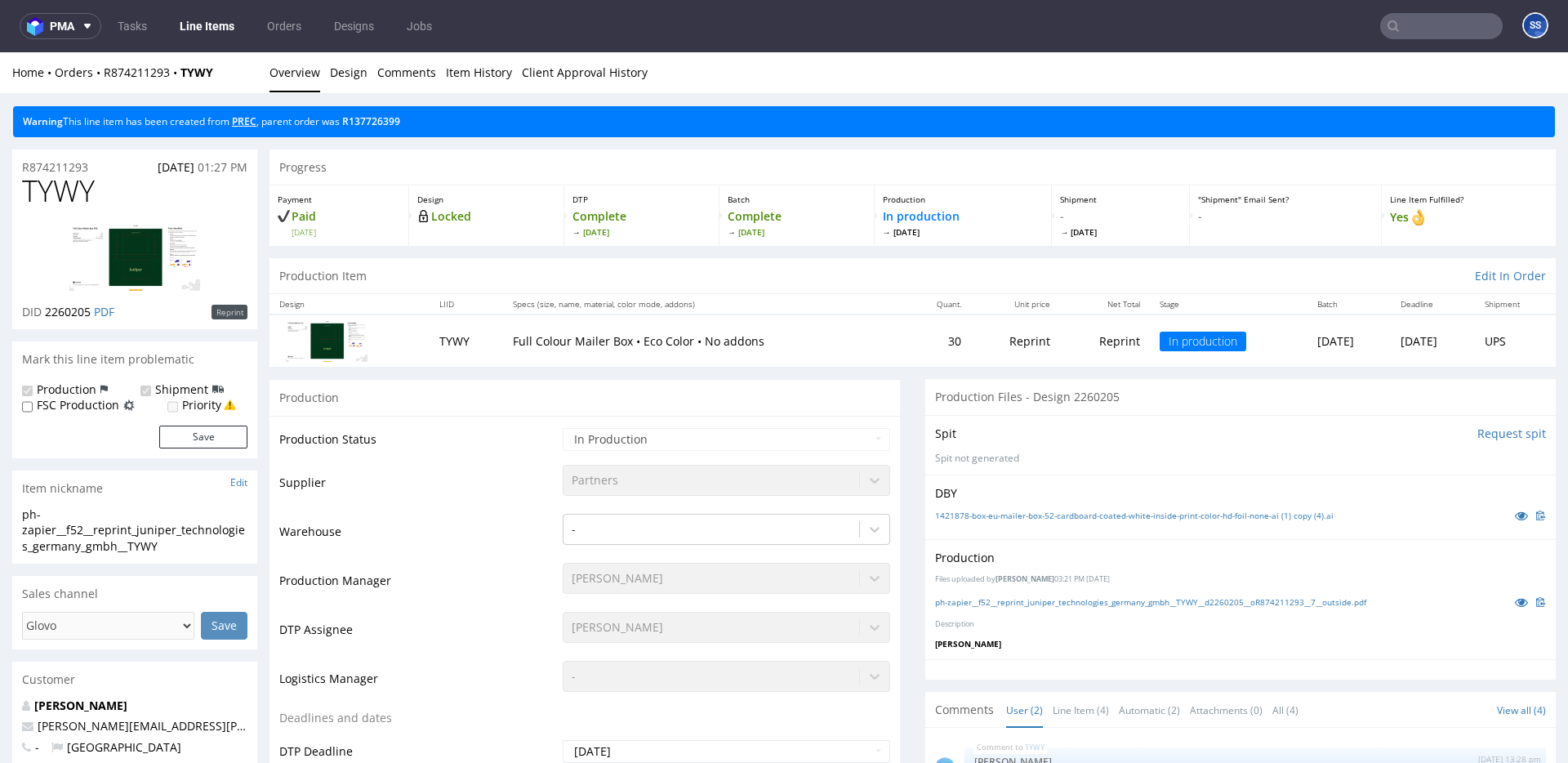
click at [248, 118] on link "PREC" at bounding box center [244, 121] width 25 height 14
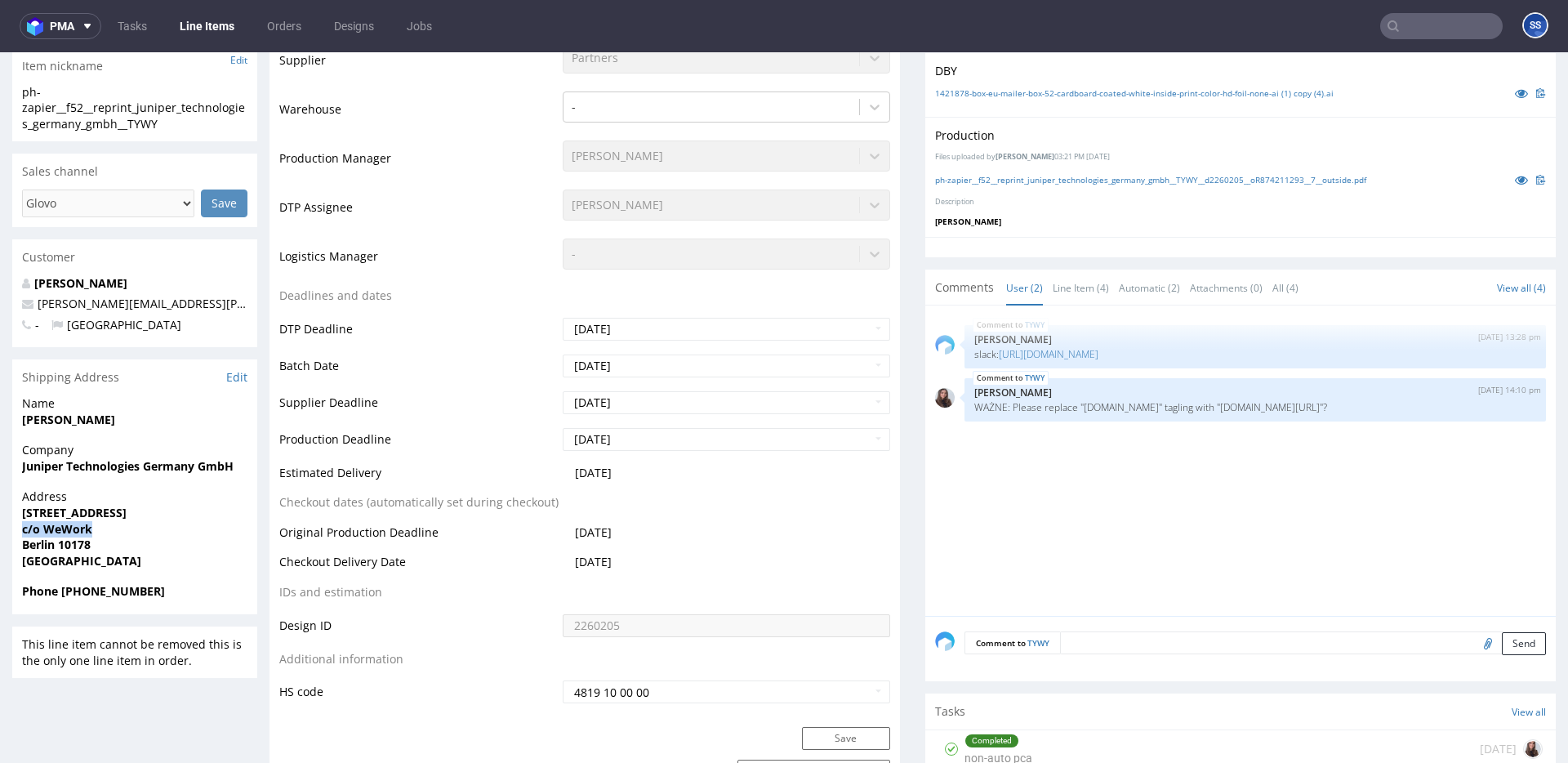
scroll to position [426, 0]
click at [109, 592] on strong "Phone [PHONE_NUMBER]" at bounding box center [93, 587] width 143 height 15
copy strong "491733132939"
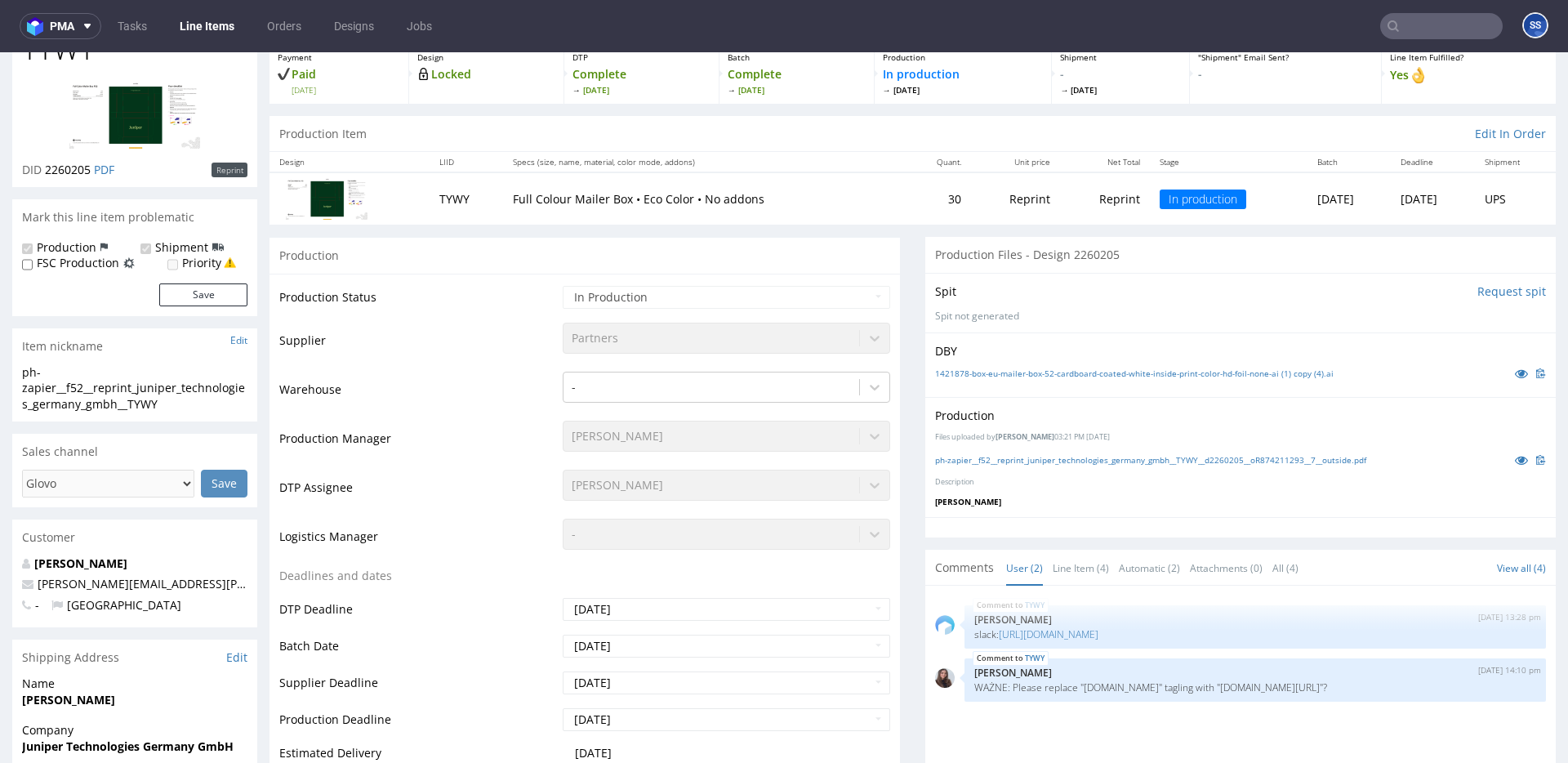
scroll to position [0, 0]
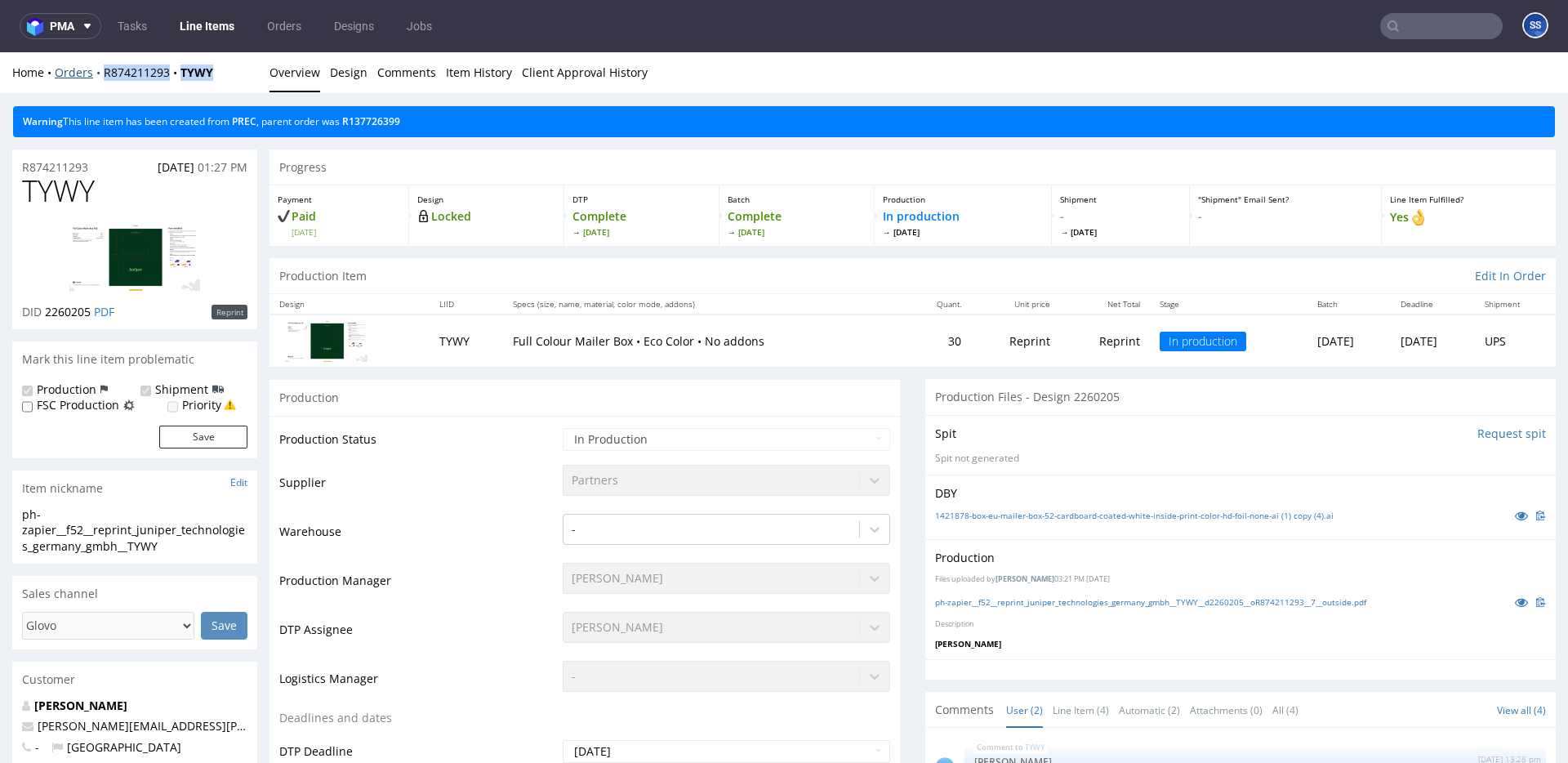
drag, startPoint x: 229, startPoint y: 73, endPoint x: 99, endPoint y: 67, distance: 130.1
click at [99, 67] on div "Home Orders R874211293 TYWY" at bounding box center [135, 73] width 245 height 16
copy div "R874211293 TYWY"
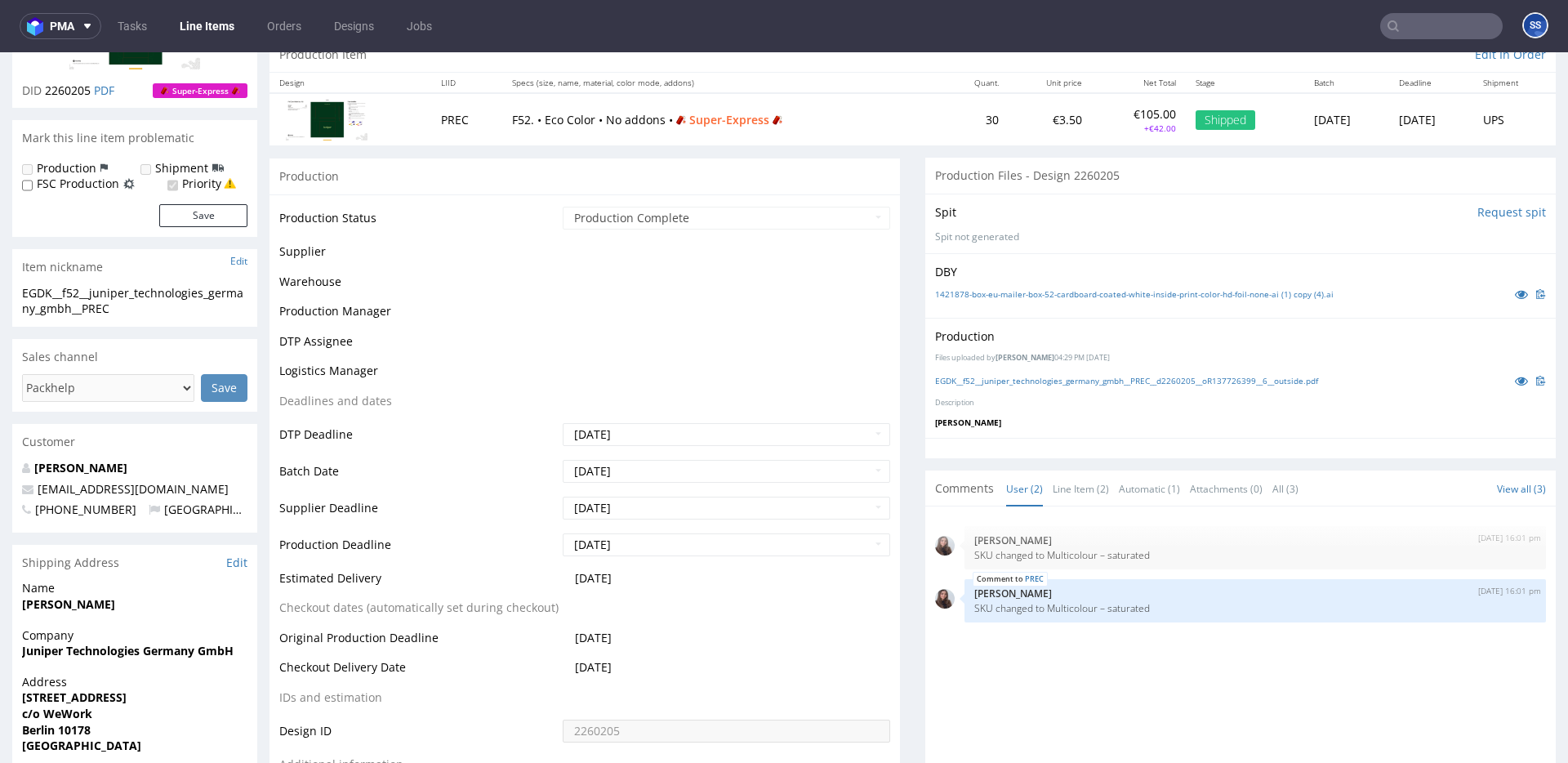
scroll to position [225, 0]
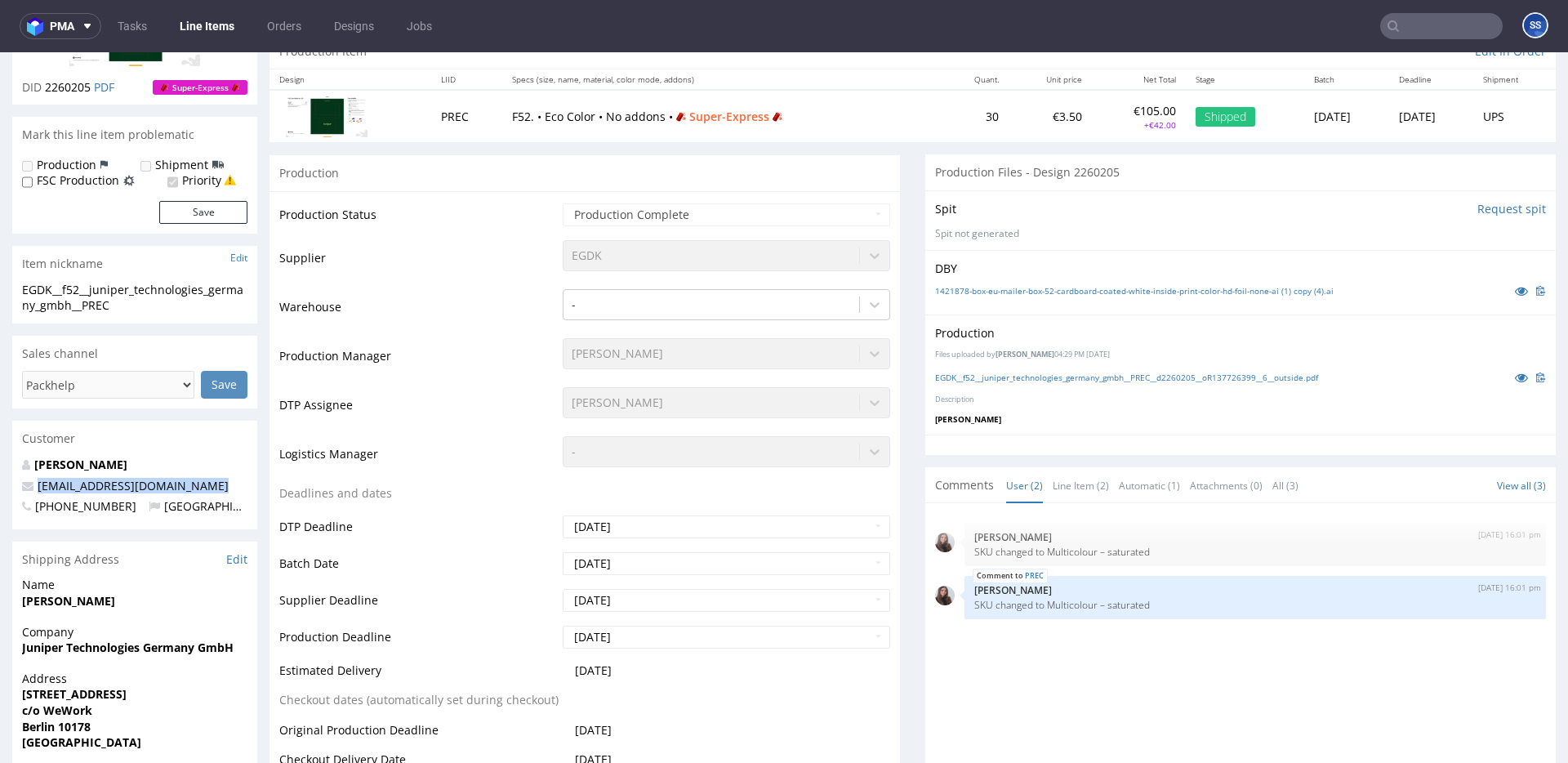
drag, startPoint x: 224, startPoint y: 485, endPoint x: 36, endPoint y: 491, distance: 188.1
click at [36, 491] on p "nenad.dzinovic@eucalyptus.vc" at bounding box center [135, 487] width 225 height 16
copy link "nenad.dzinovic@eucalyptus.vc"
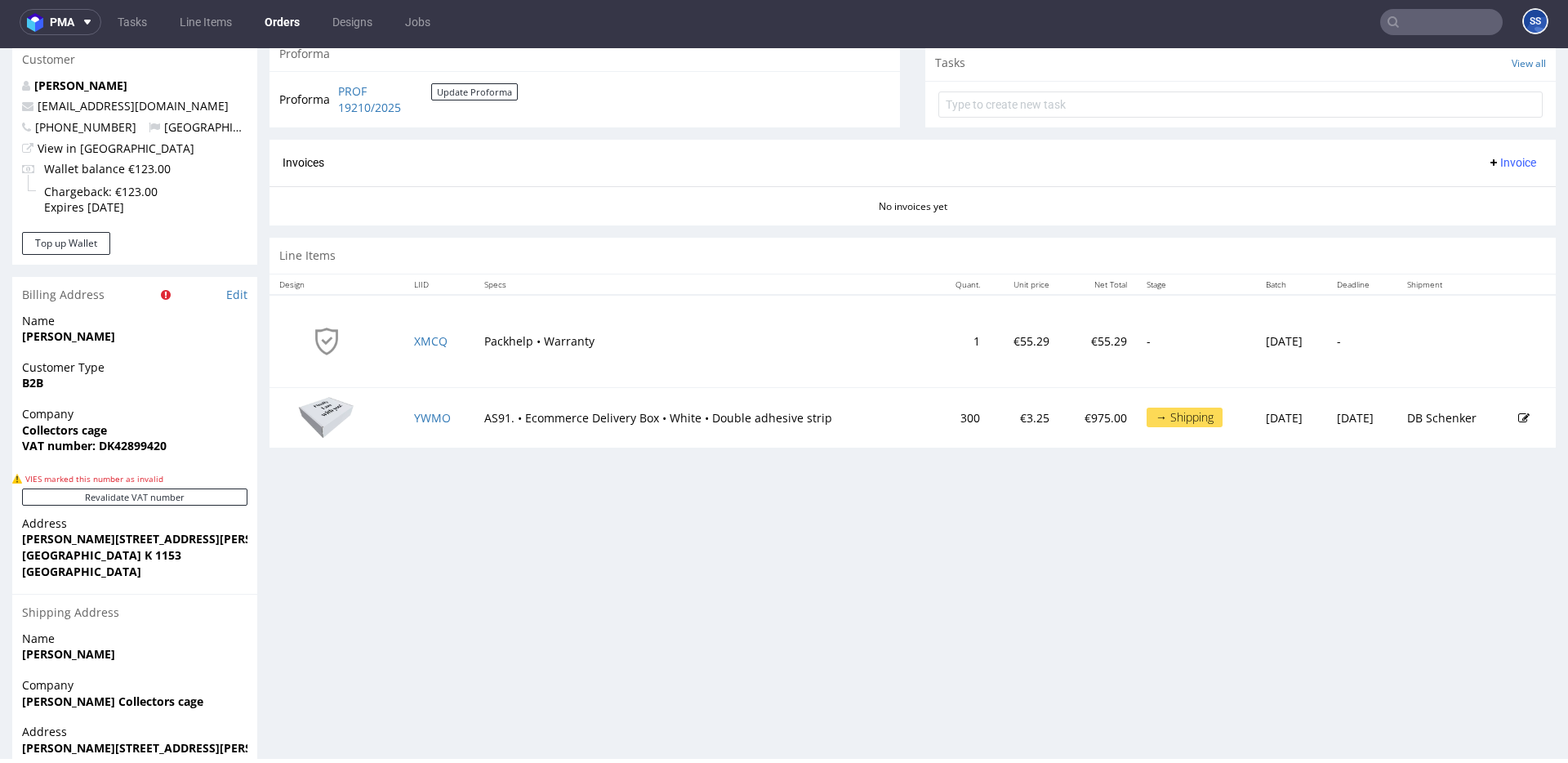
scroll to position [601, 0]
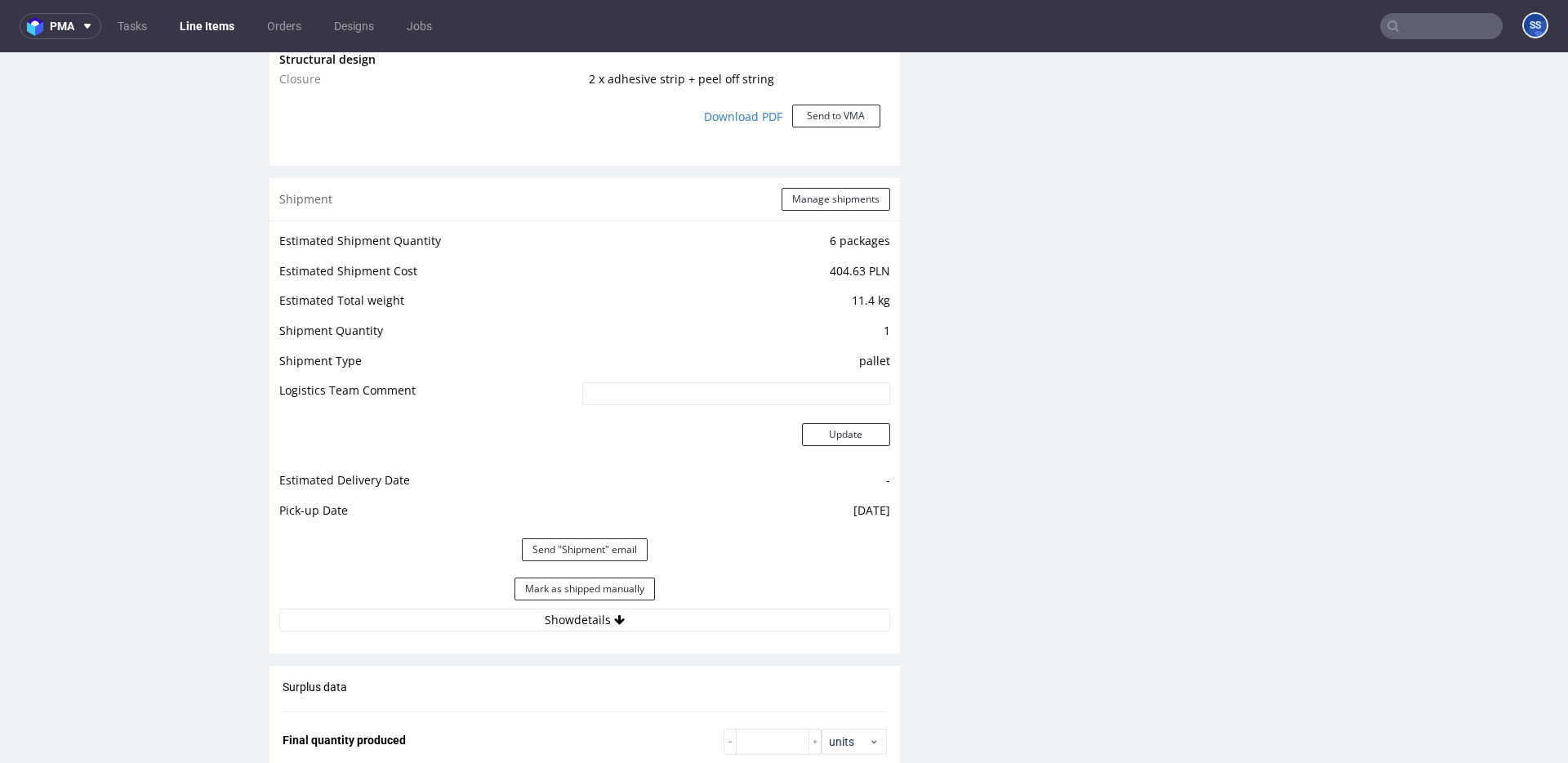
scroll to position [1513, 0]
click at [539, 626] on button "Show details" at bounding box center [584, 620] width 611 height 23
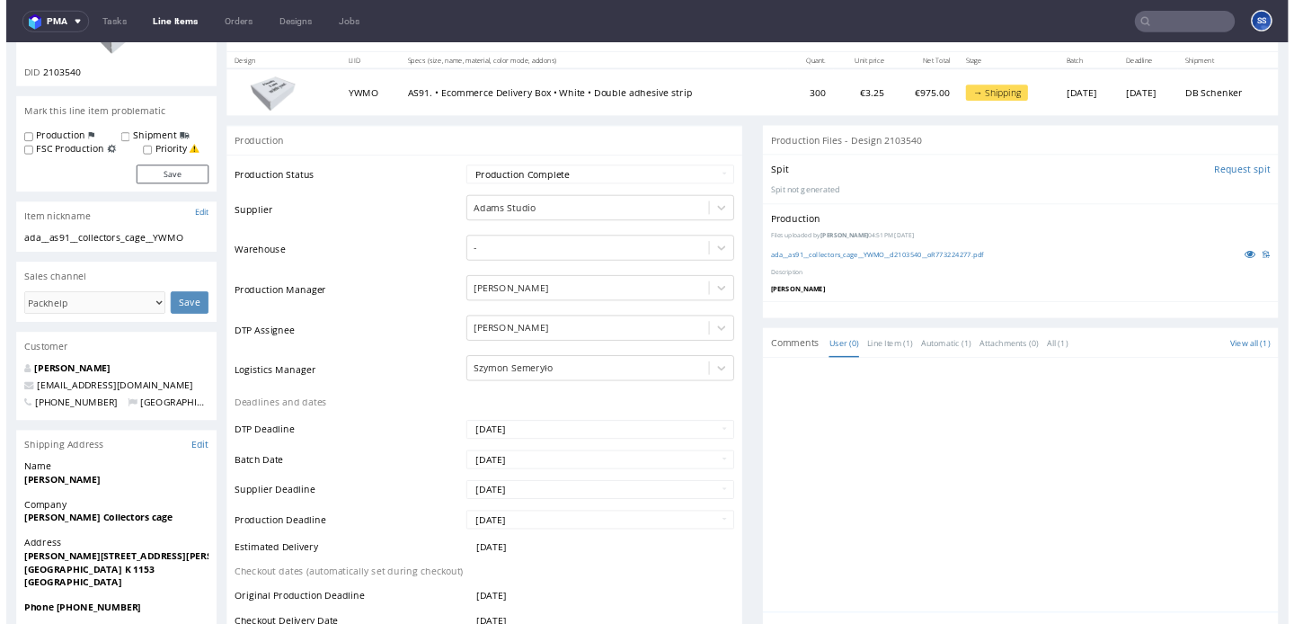
scroll to position [0, 0]
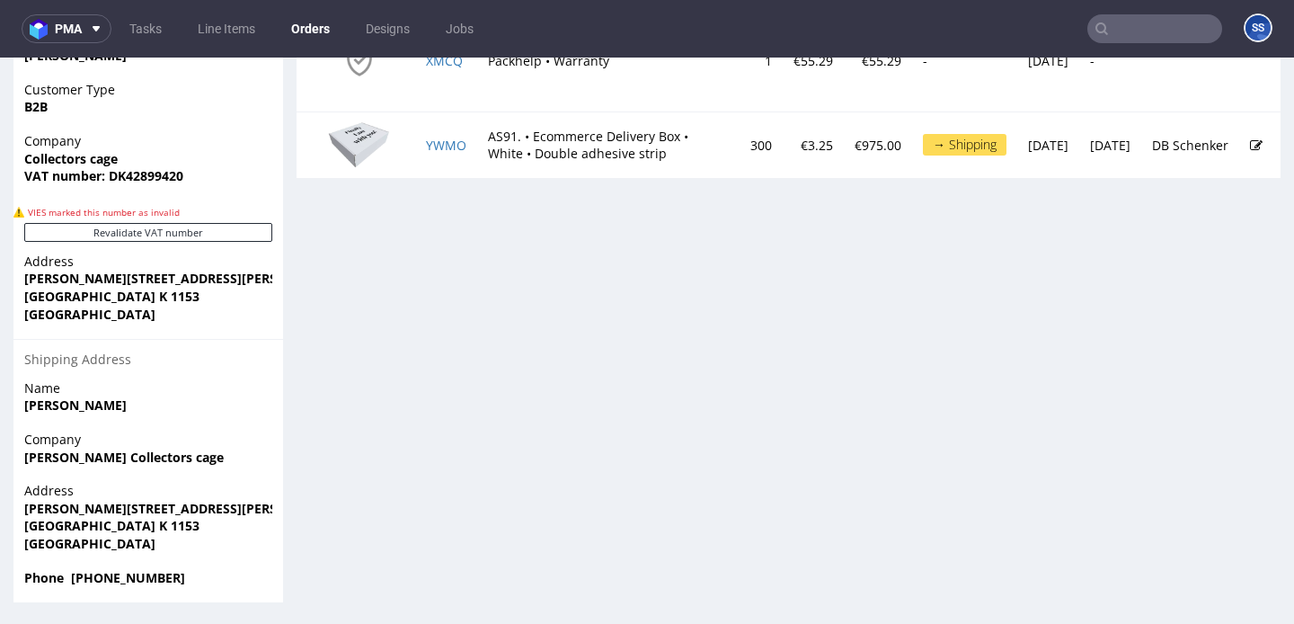
scroll to position [1018, 0]
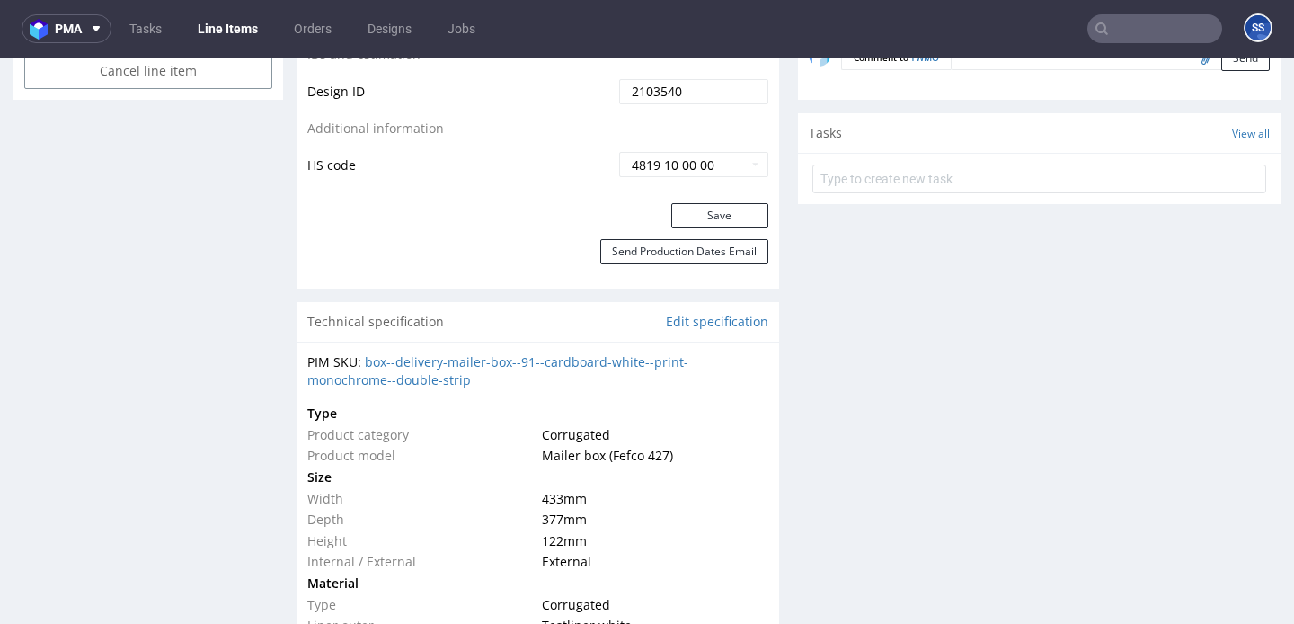
scroll to position [1220, 0]
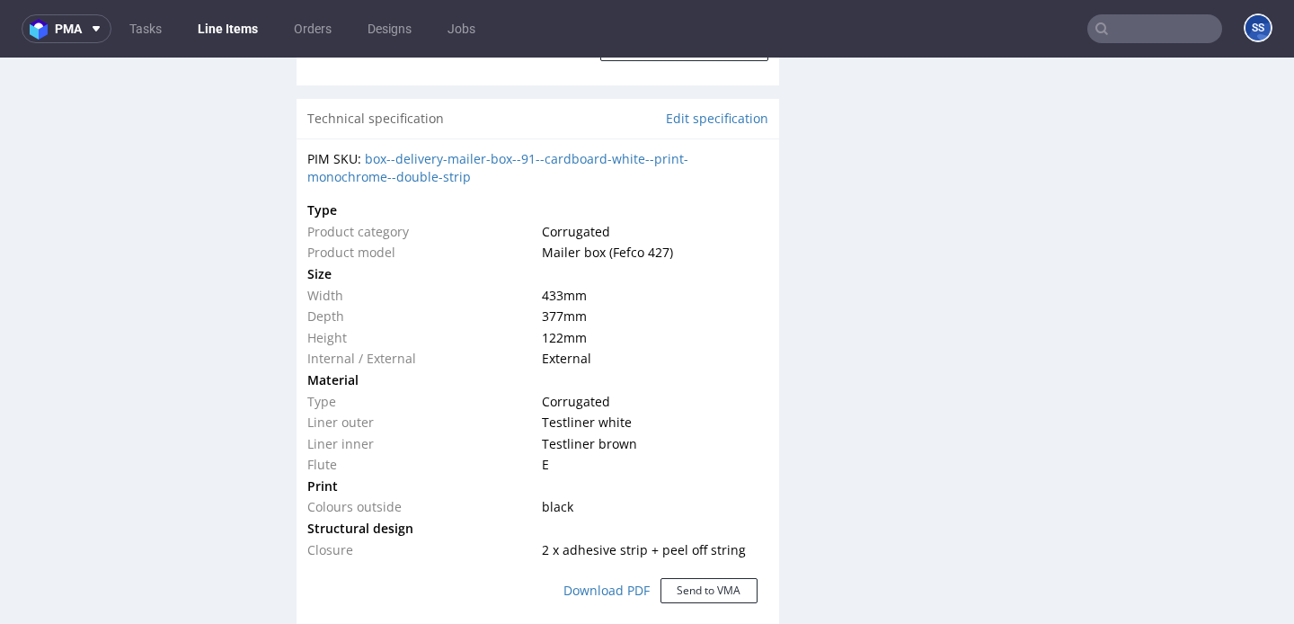
click at [239, 27] on link "Line Items" at bounding box center [228, 28] width 82 height 29
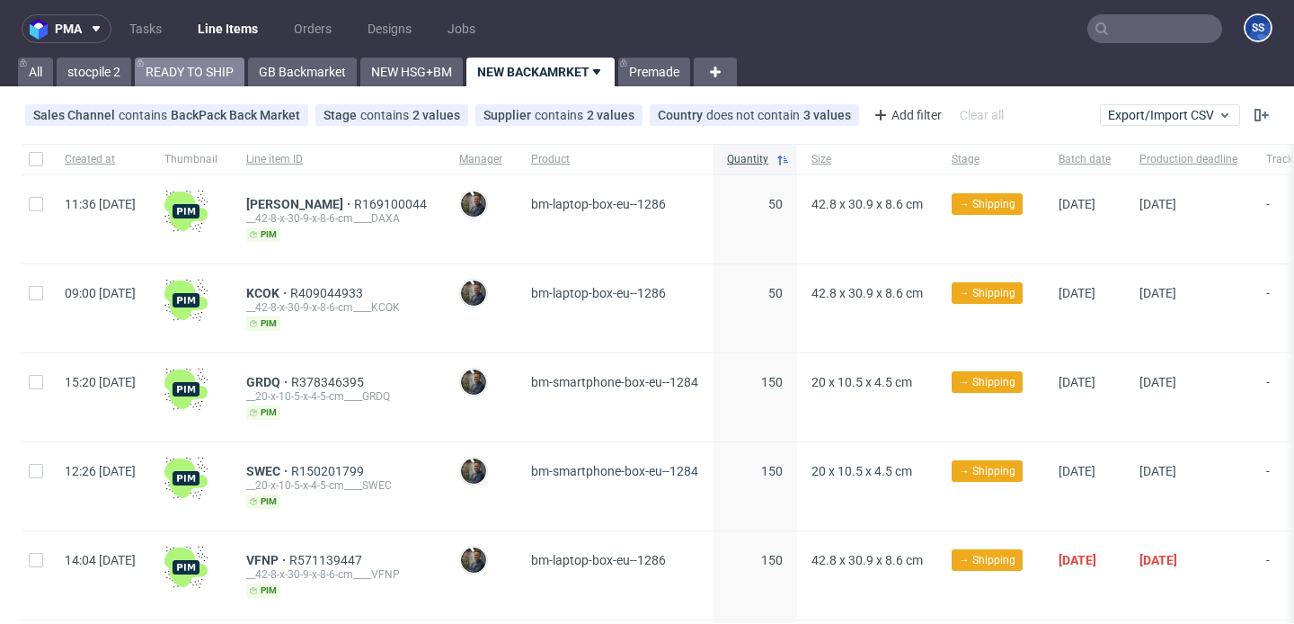
click at [207, 75] on link "READY TO SHIP" at bounding box center [190, 72] width 110 height 29
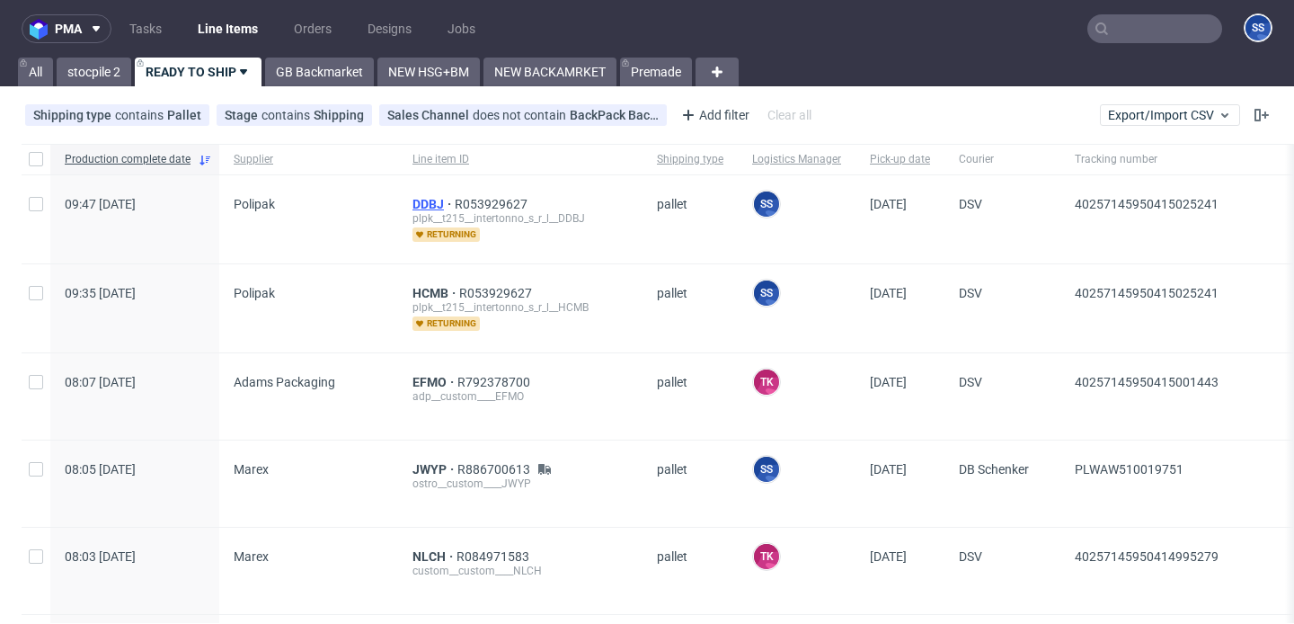
click at [415, 203] on span "DDBJ" at bounding box center [433, 204] width 42 height 14
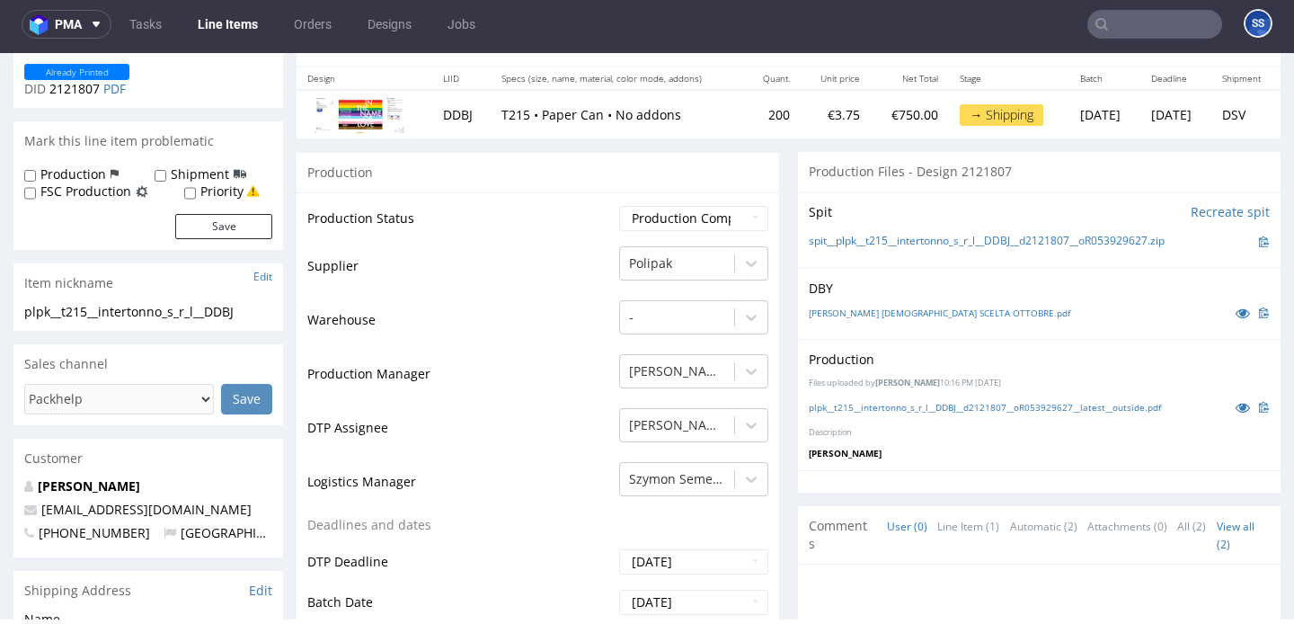
scroll to position [206, 0]
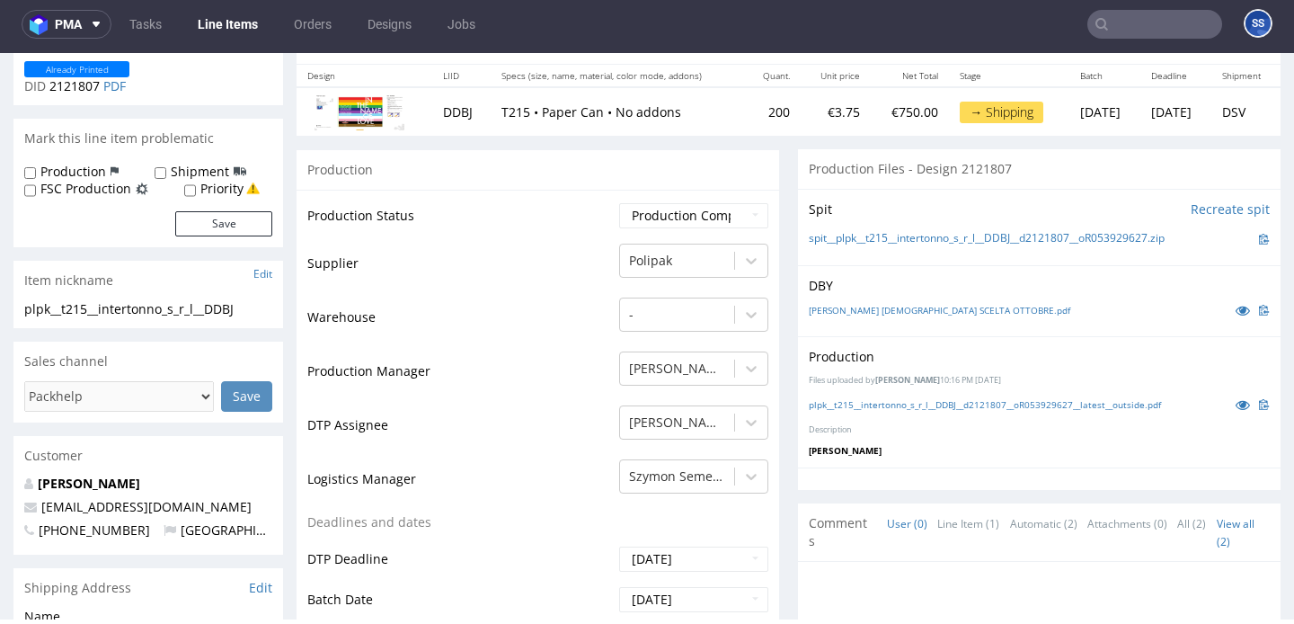
click at [222, 22] on link "Line Items" at bounding box center [228, 24] width 82 height 29
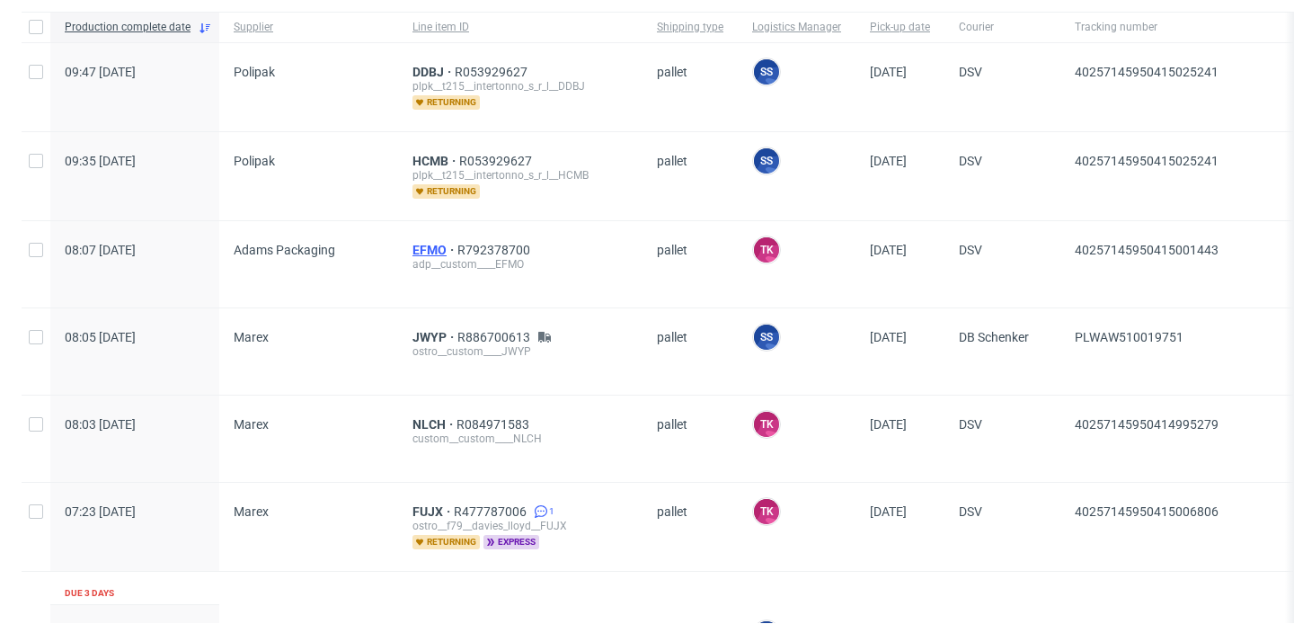
click at [412, 245] on span "EFMO" at bounding box center [434, 250] width 45 height 14
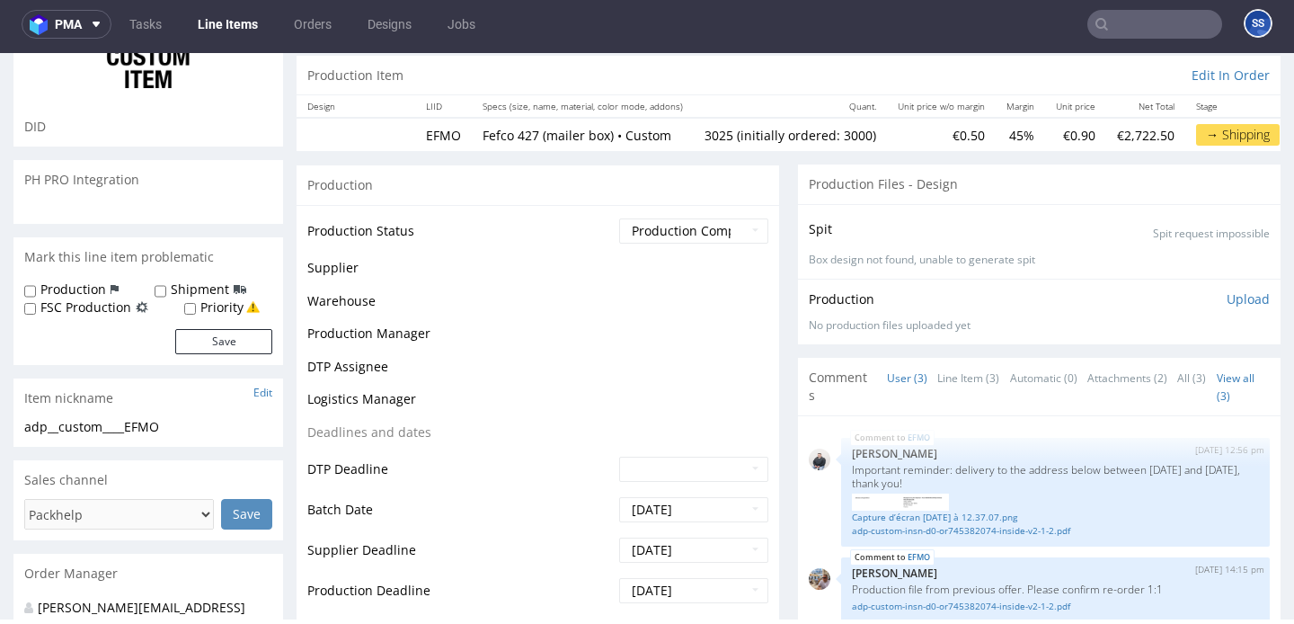
scroll to position [294, 0]
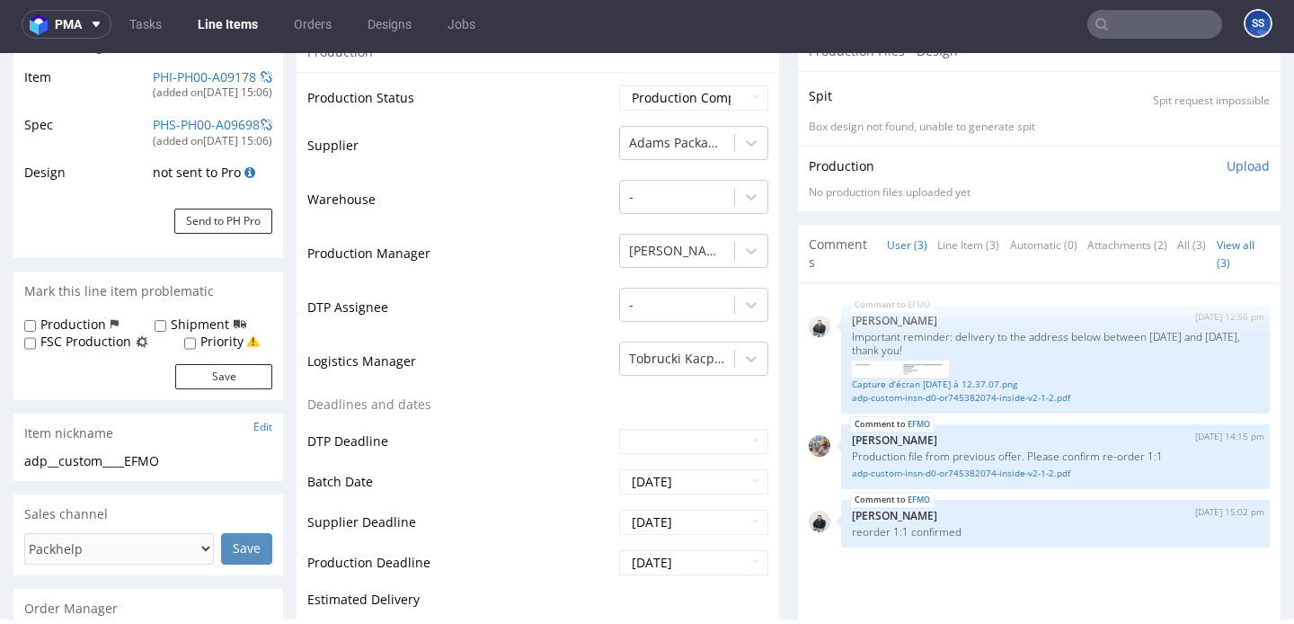
click at [212, 22] on link "Line Items" at bounding box center [228, 24] width 82 height 29
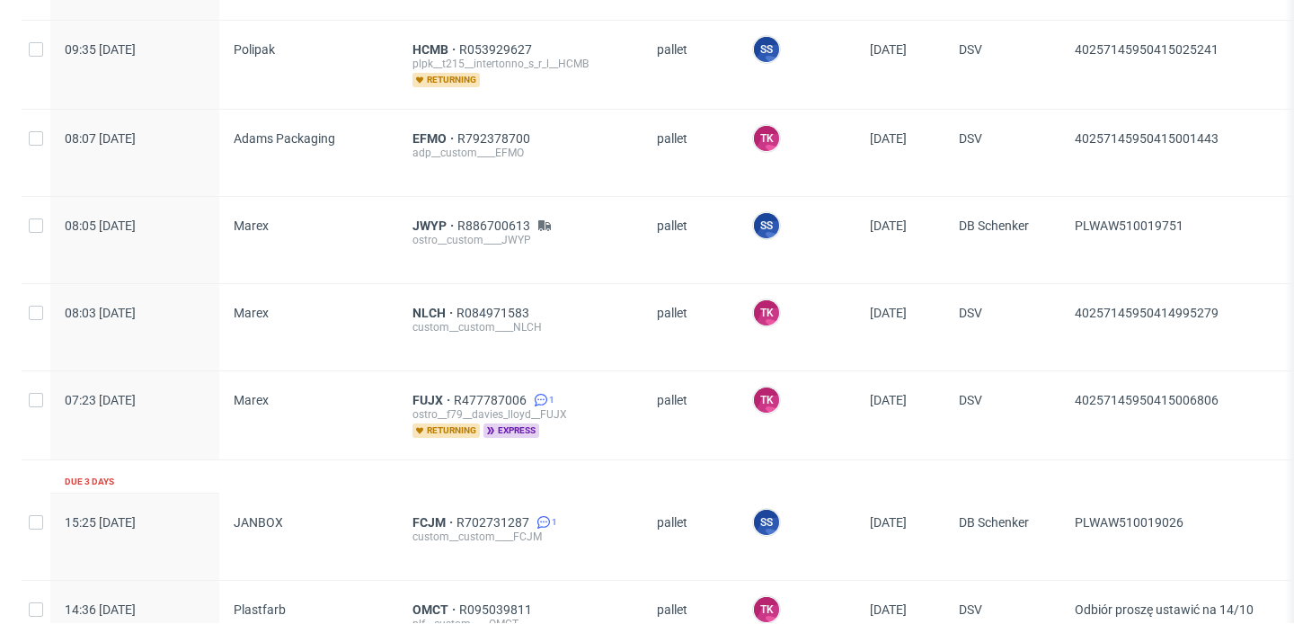
scroll to position [252, 0]
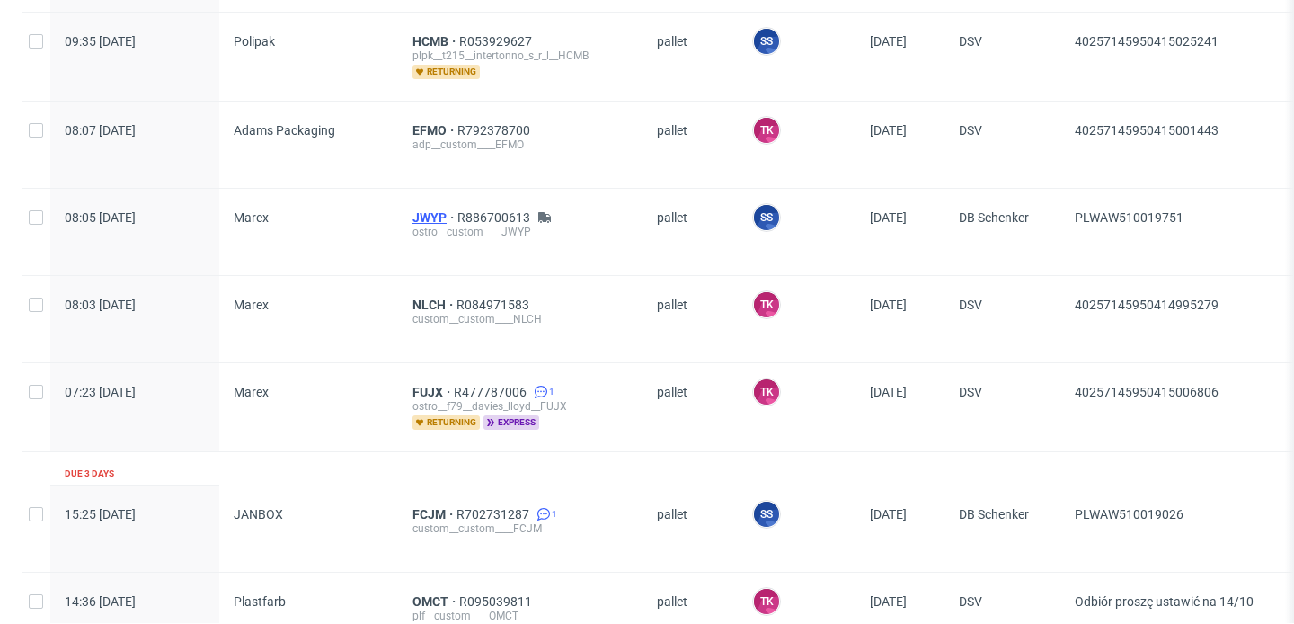
click at [427, 215] on span "JWYP" at bounding box center [434, 217] width 45 height 14
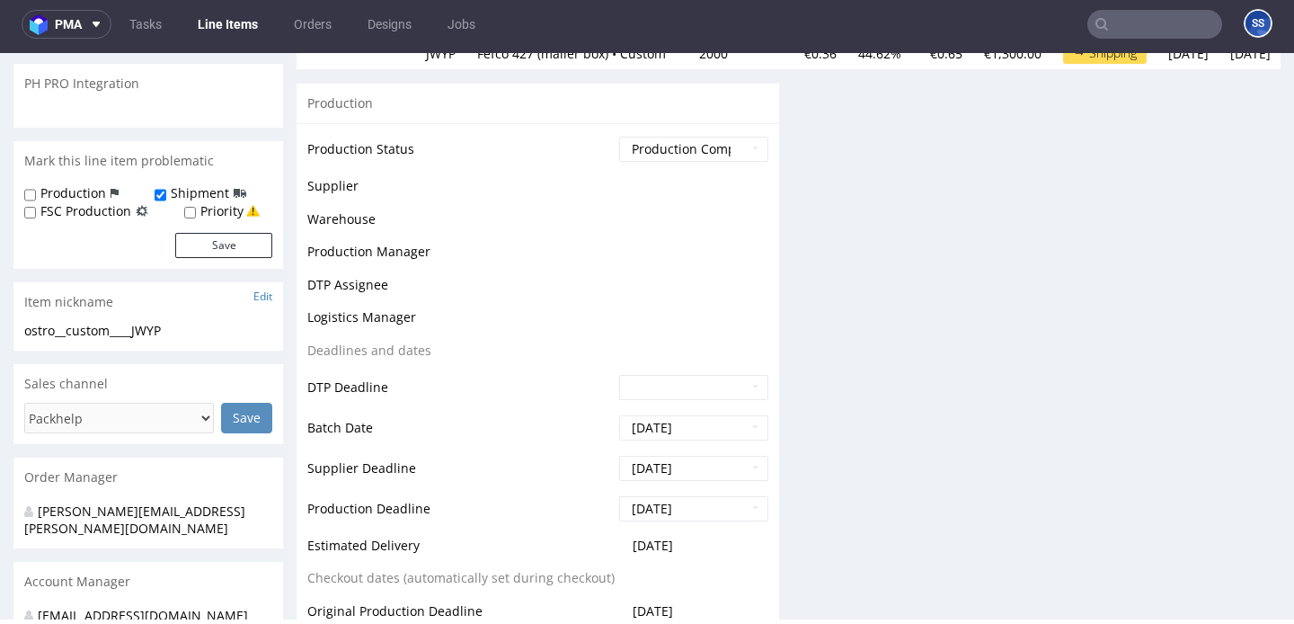
scroll to position [258, 0]
click at [235, 16] on link "Line Items" at bounding box center [228, 24] width 82 height 29
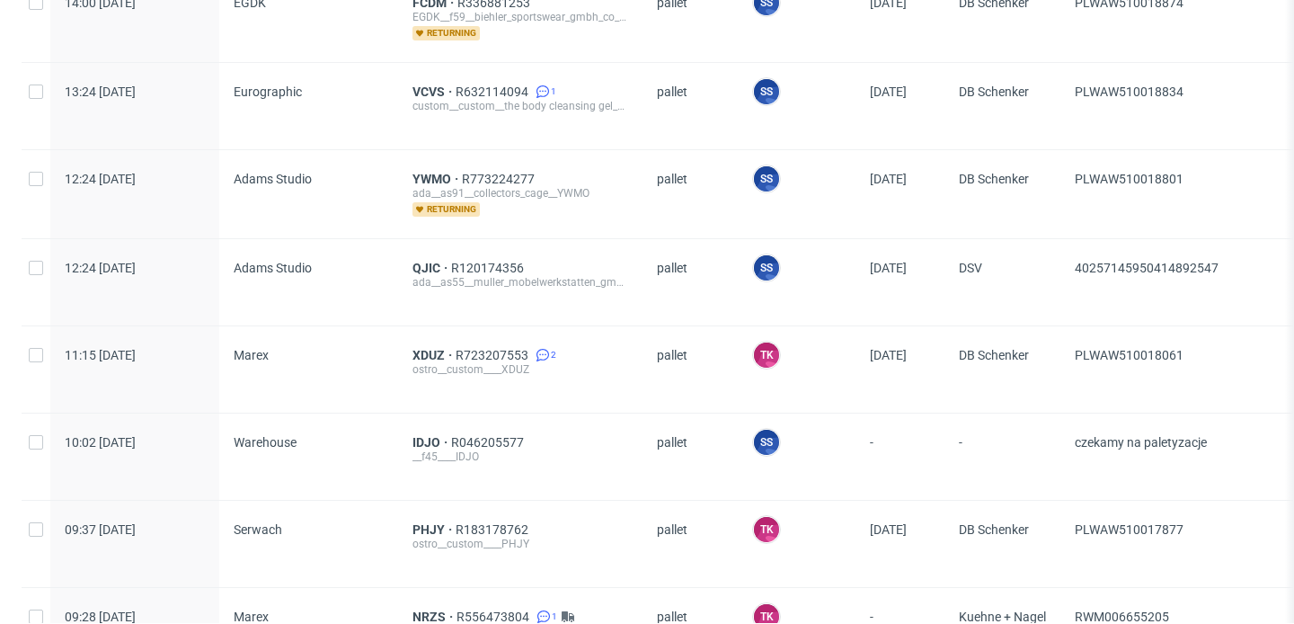
scroll to position [1027, 0]
click at [412, 255] on div "QJIC R120174356 ada__as55__muller_mobelwerkstatten_gmbh__QJIC" at bounding box center [520, 281] width 244 height 86
click at [414, 264] on span "QJIC" at bounding box center [431, 267] width 39 height 14
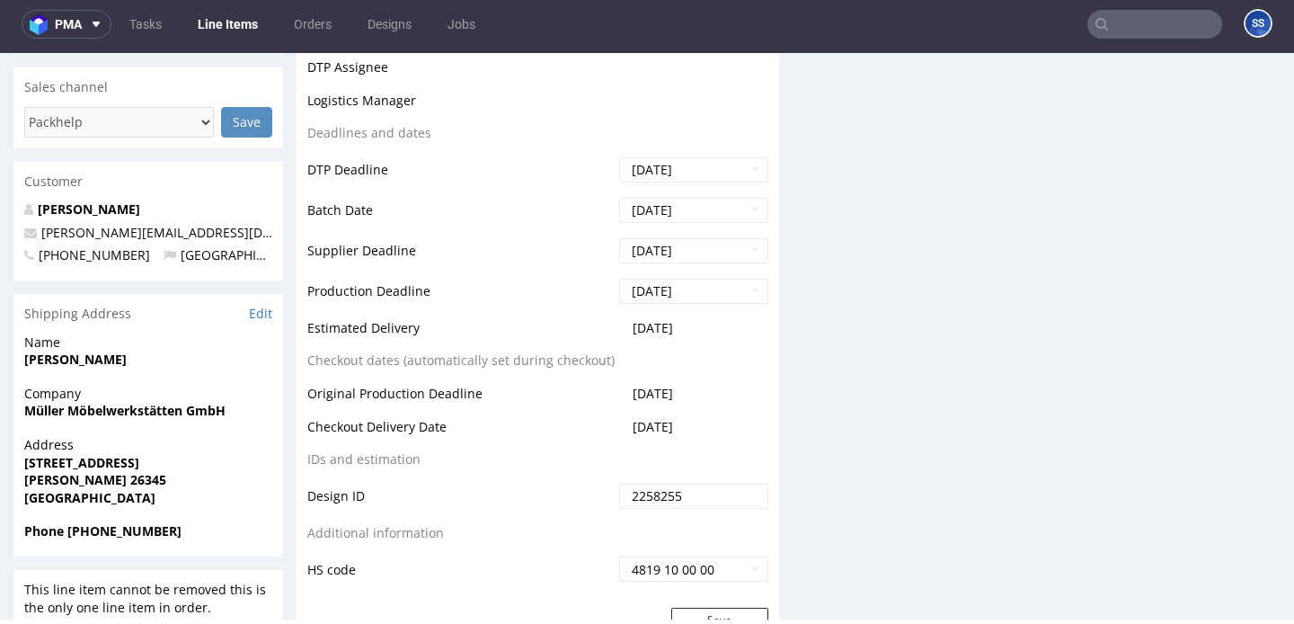
scroll to position [515, 0]
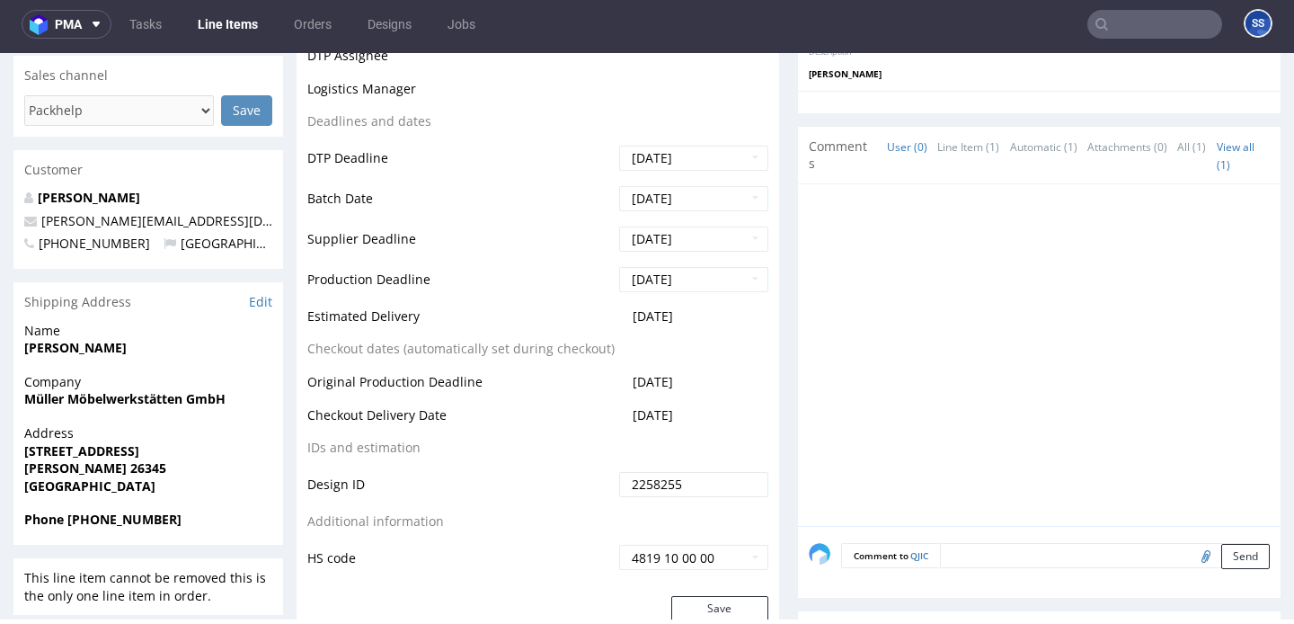
click at [241, 20] on link "Line Items" at bounding box center [228, 24] width 82 height 29
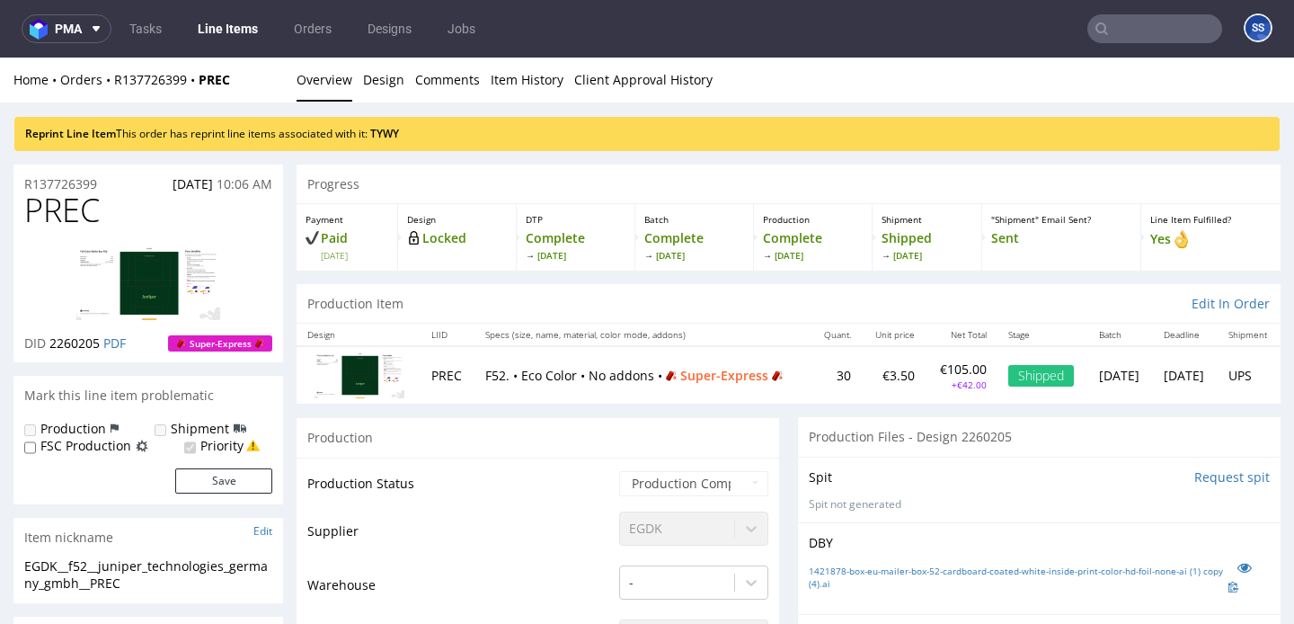
click at [1124, 31] on input "text" at bounding box center [1154, 28] width 135 height 29
paste input "RWM006658852"
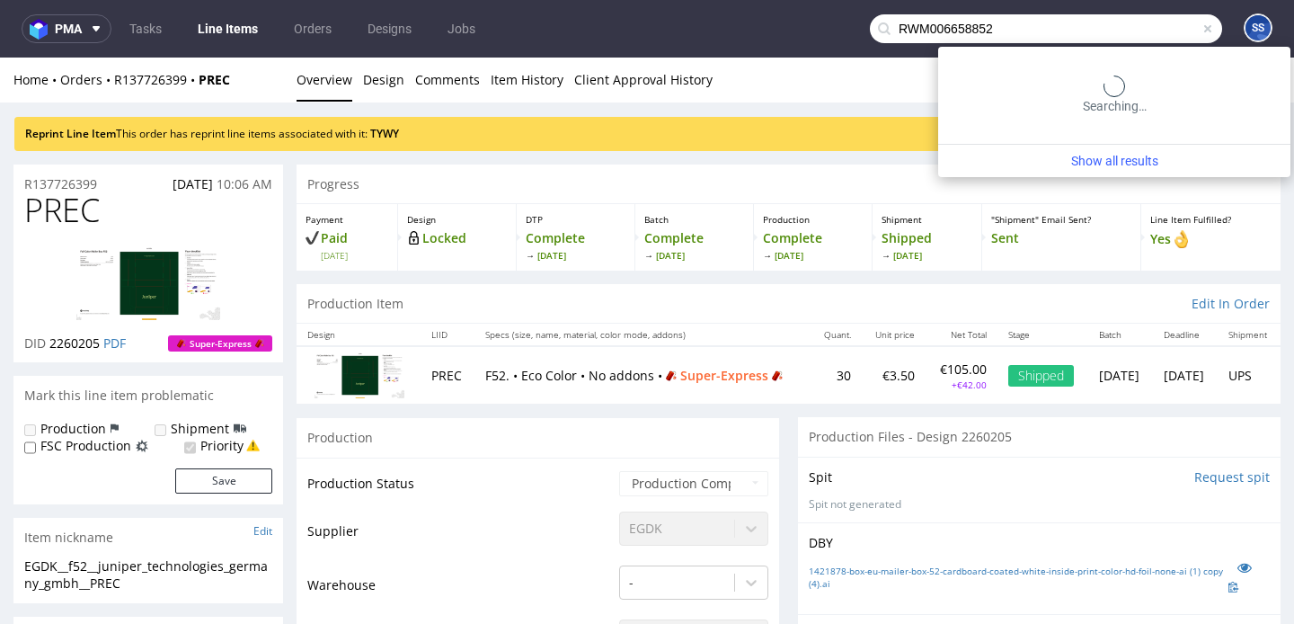
type input "RWM006658852"
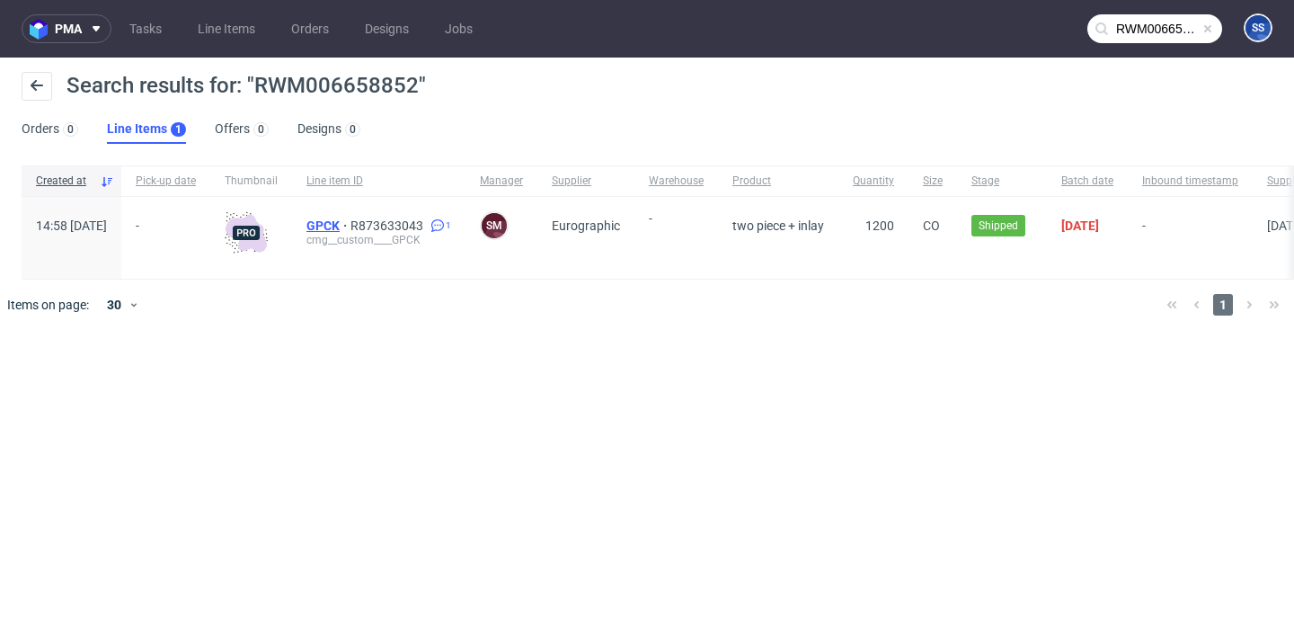
click at [350, 227] on span "GPCK" at bounding box center [328, 225] width 44 height 14
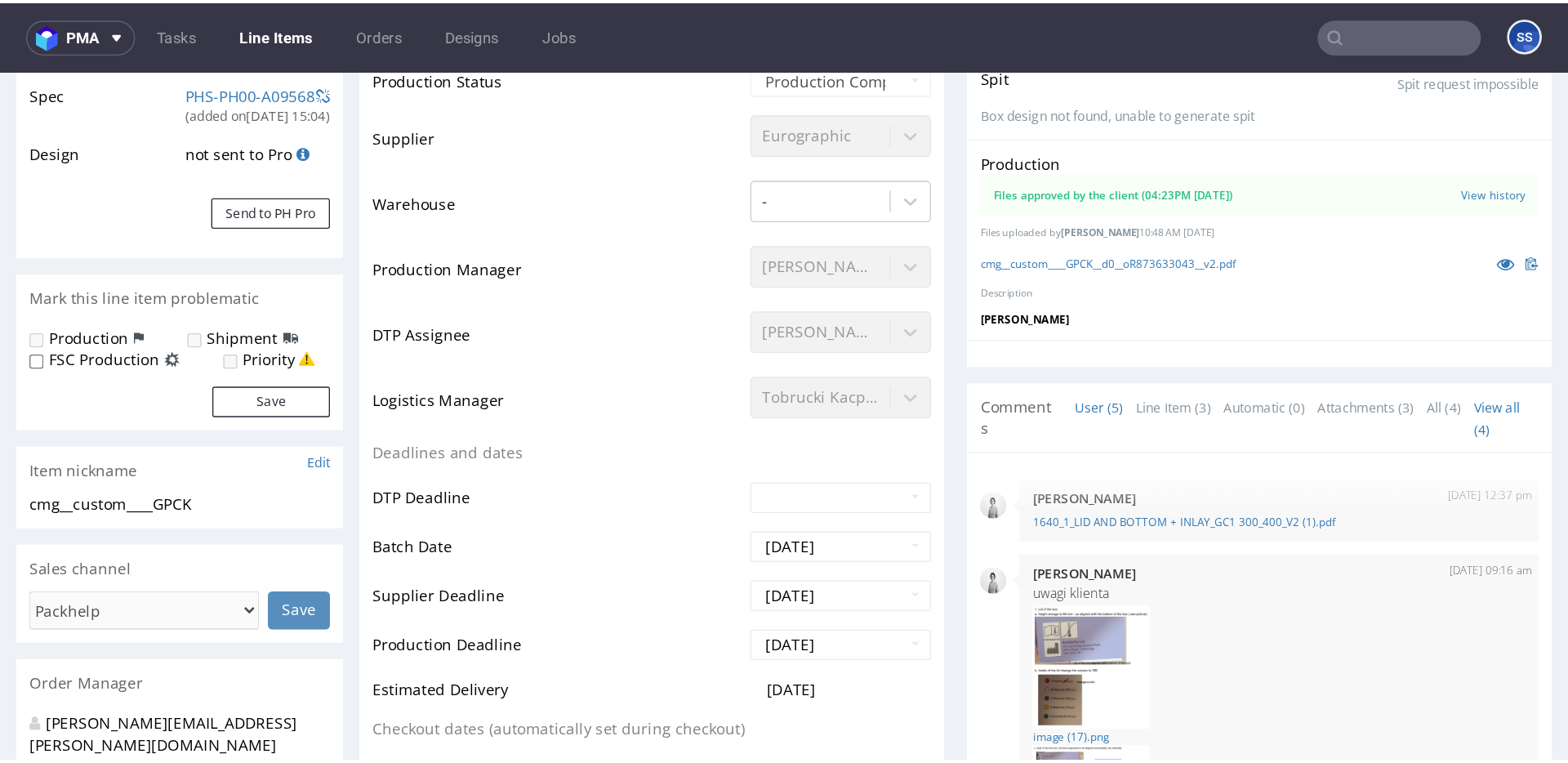
scroll to position [306, 0]
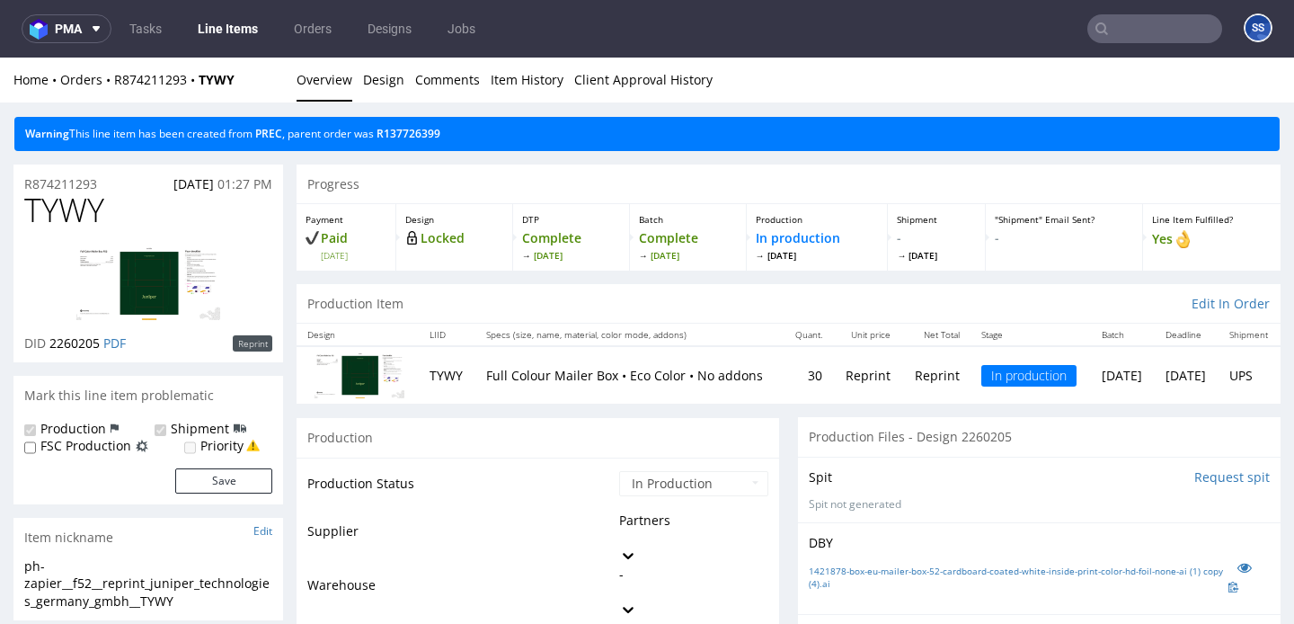
click at [226, 29] on link "Line Items" at bounding box center [228, 28] width 82 height 29
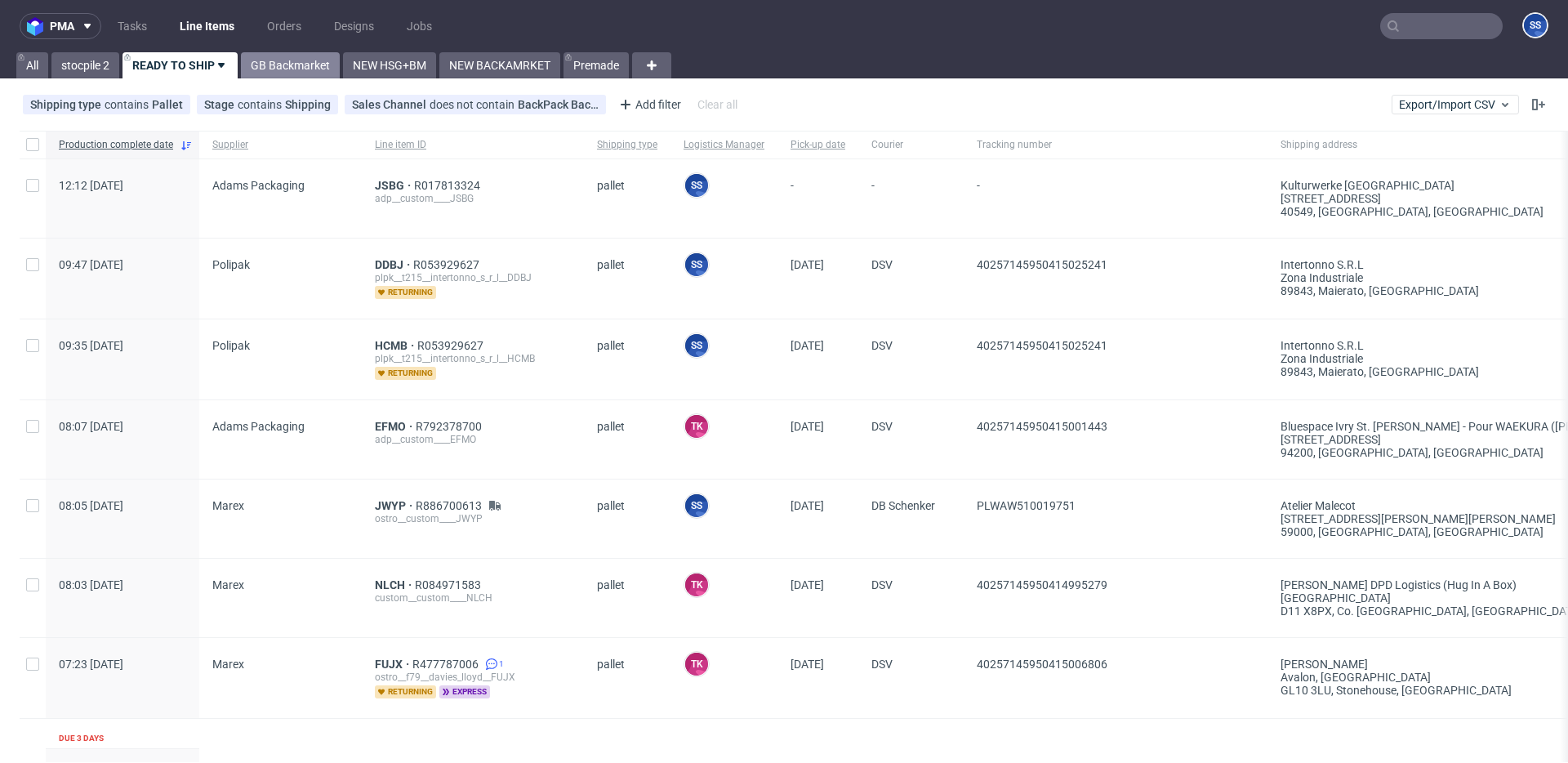
click at [278, 74] on link "GB Backmarket" at bounding box center [290, 65] width 99 height 26
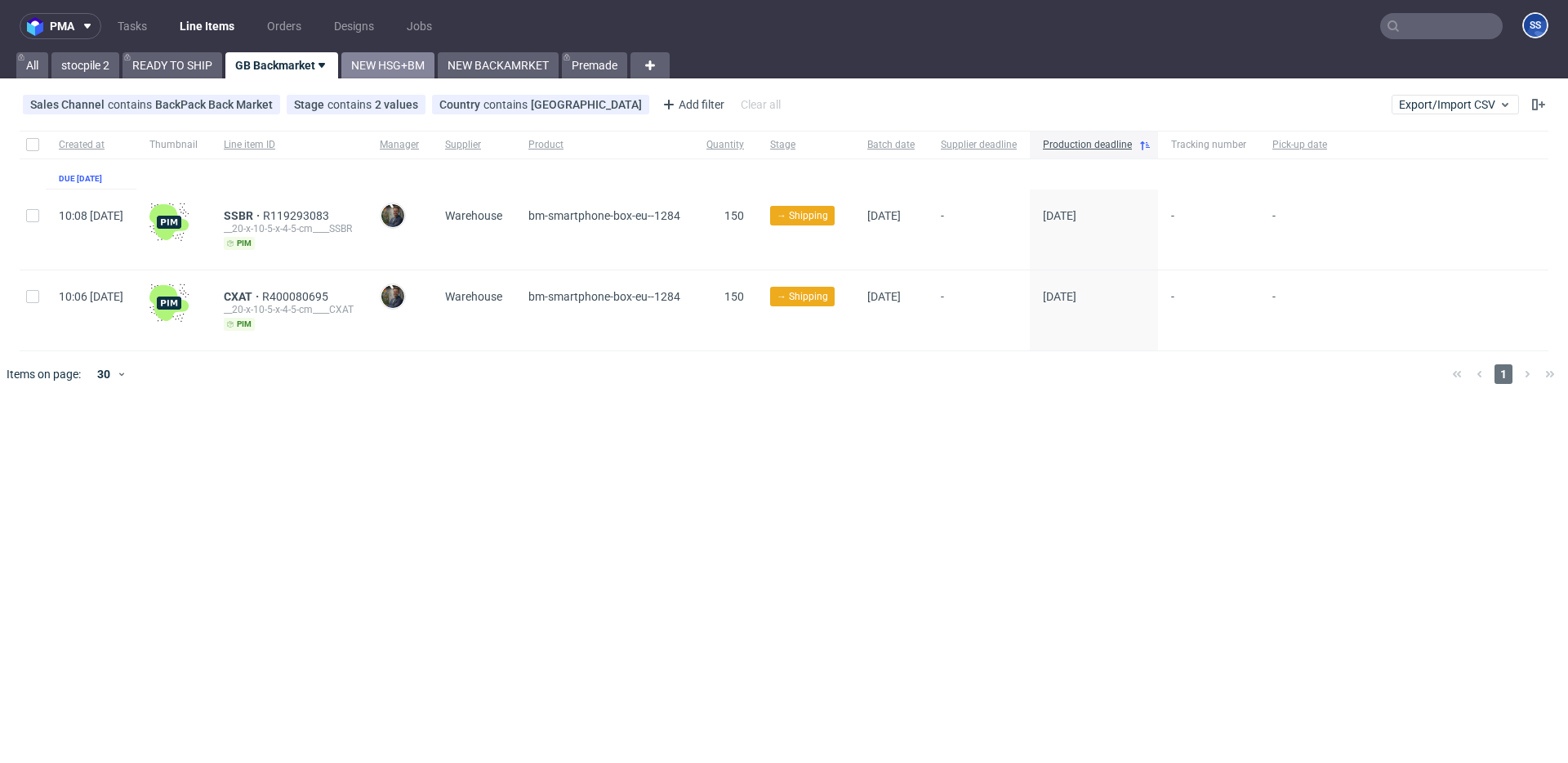
click at [401, 72] on link "NEW HSG+BM" at bounding box center [388, 65] width 93 height 26
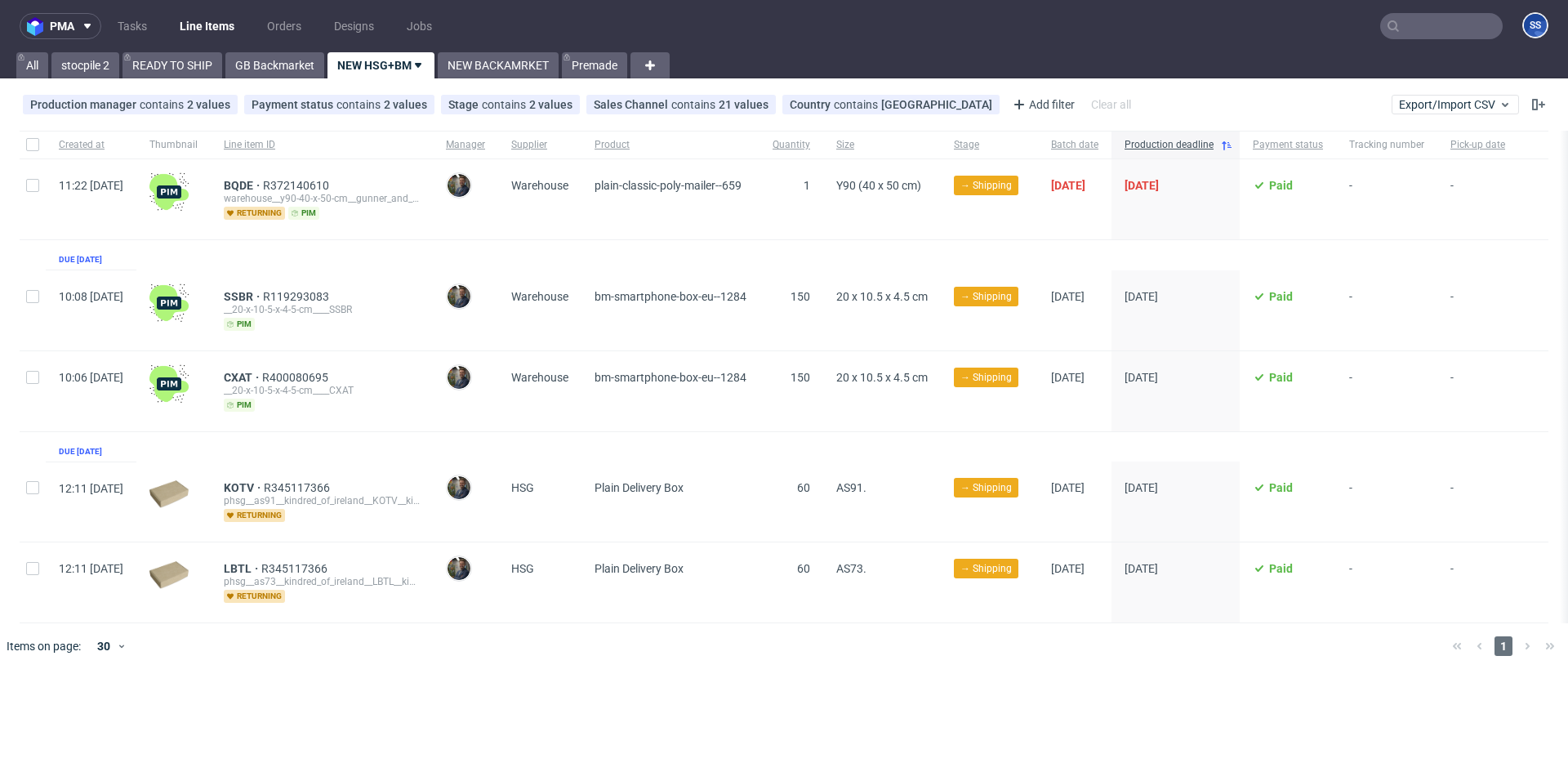
click at [29, 478] on div at bounding box center [33, 502] width 26 height 80
checkbox input "true"
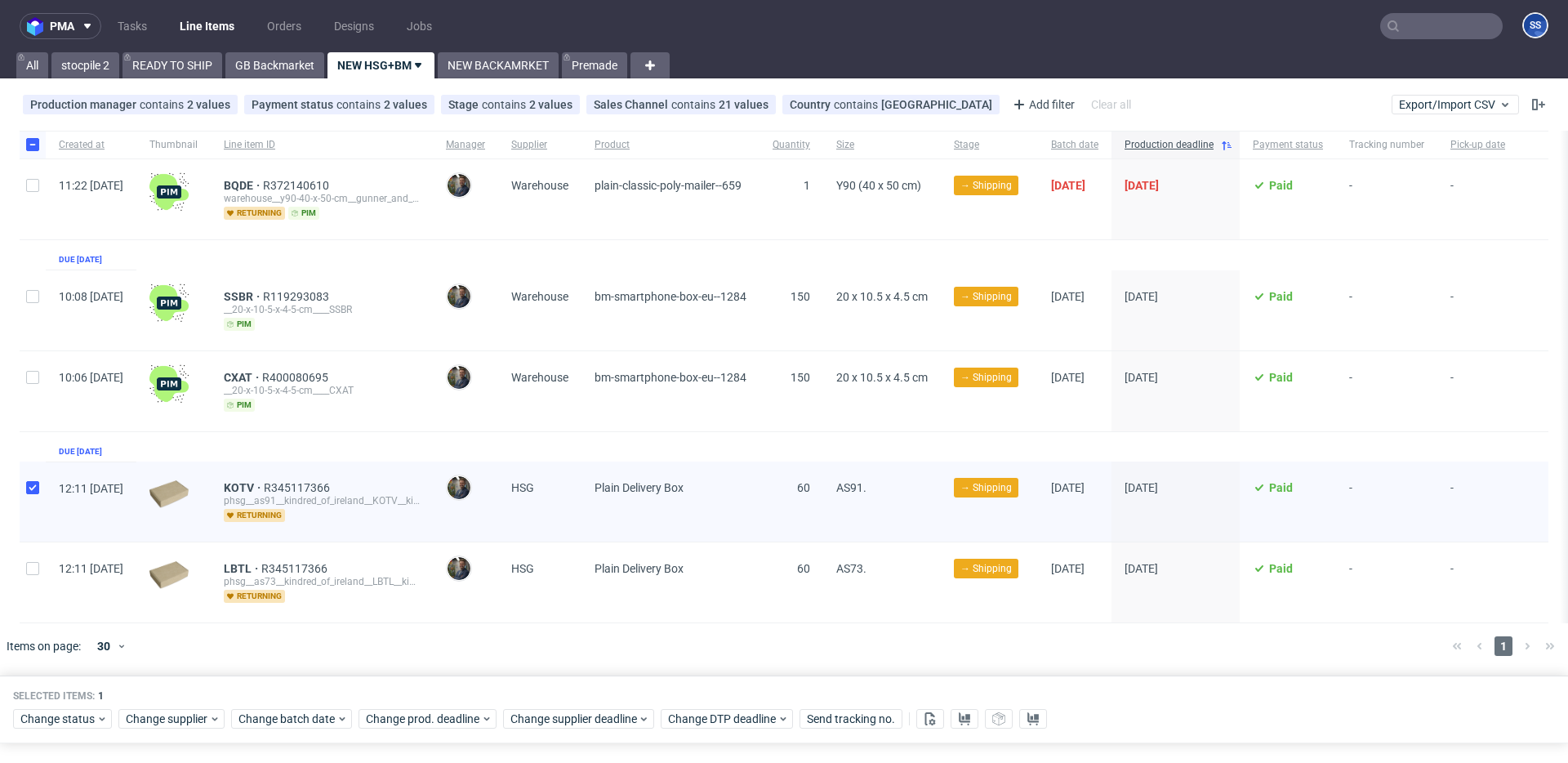
click at [39, 567] on div at bounding box center [33, 583] width 26 height 80
checkbox input "true"
click at [189, 567] on div "Change supplier" at bounding box center [171, 719] width 106 height 20
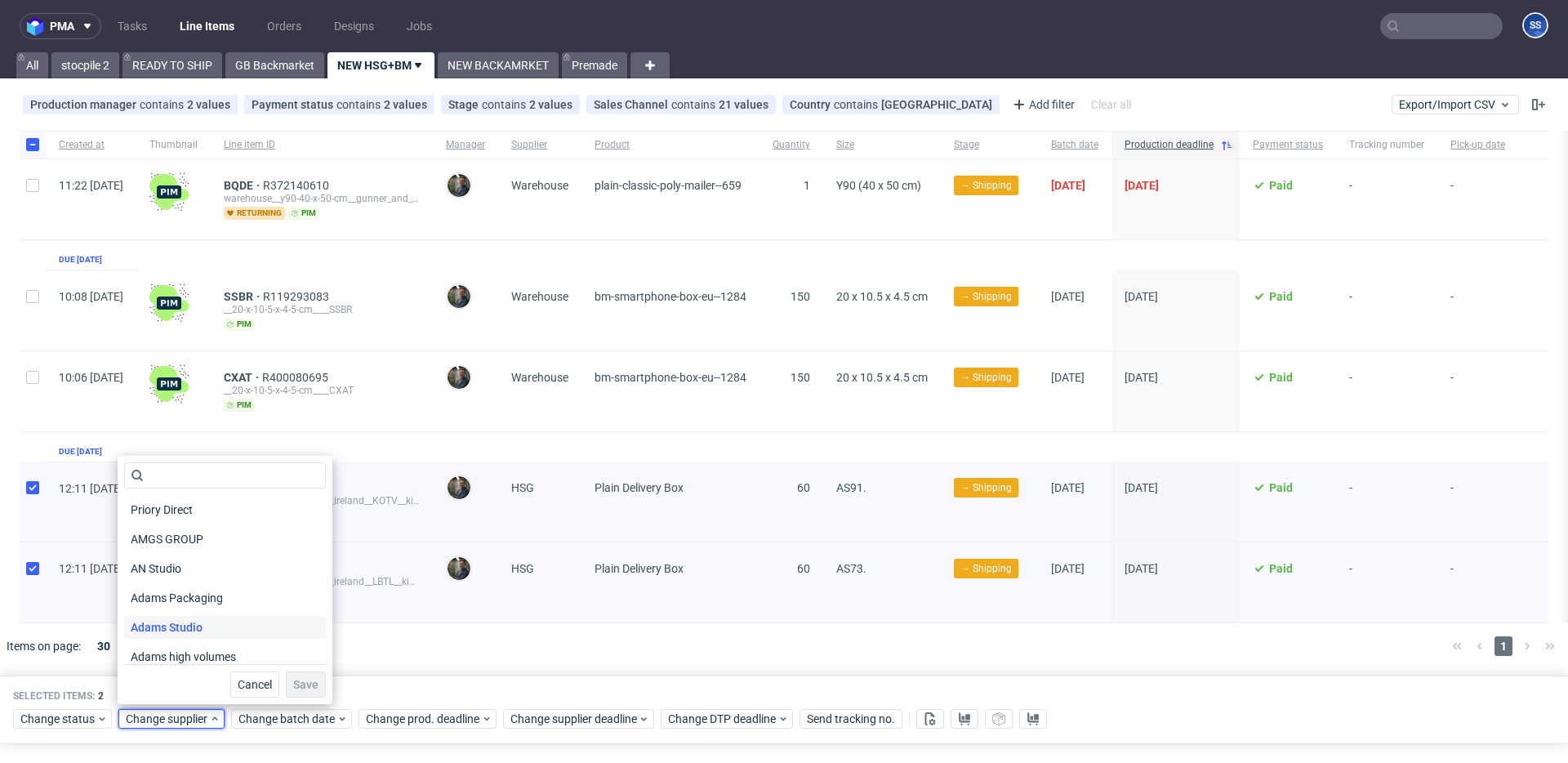
scroll to position [14, 0]
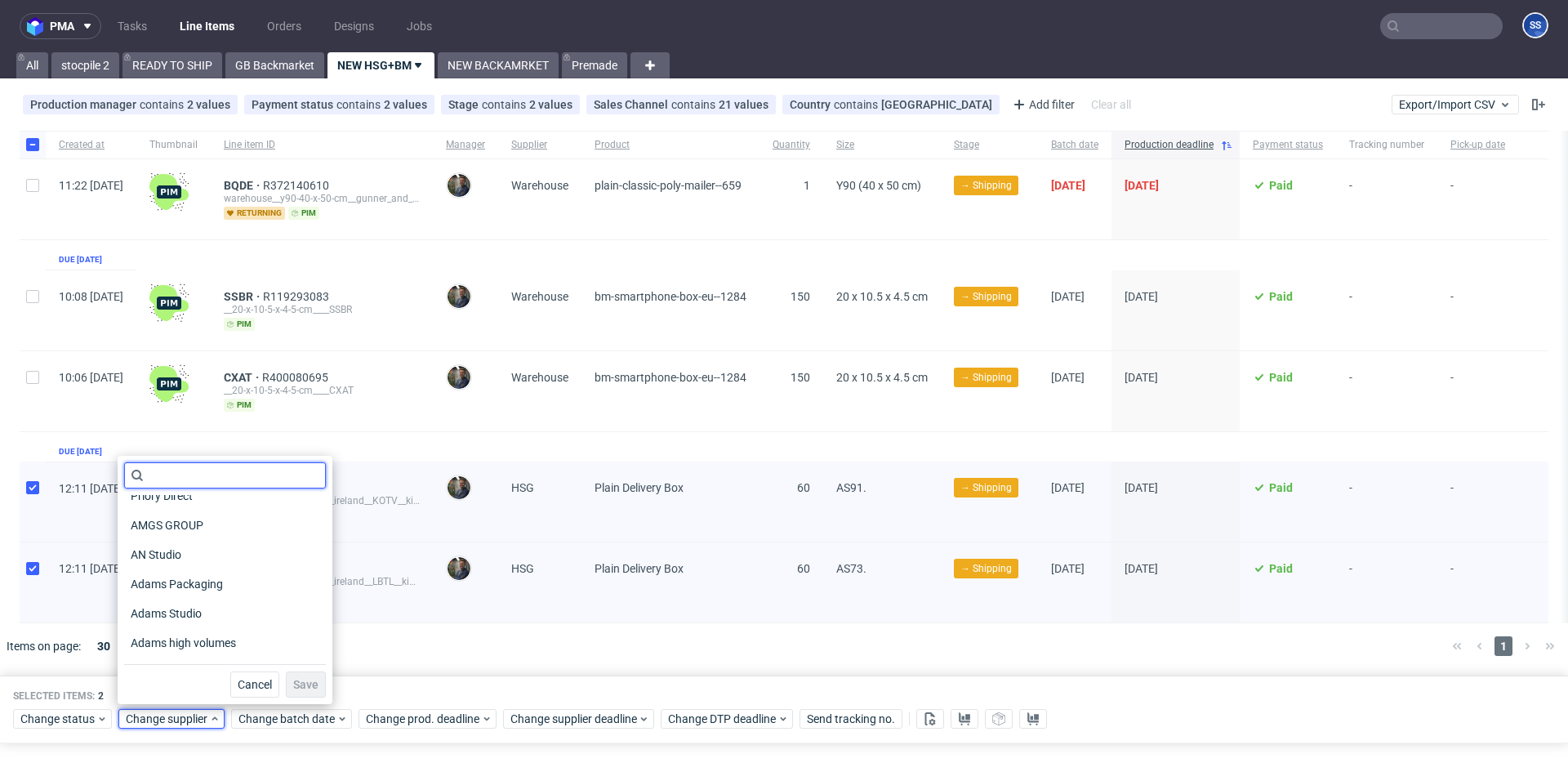
click at [211, 477] on input "text" at bounding box center [225, 476] width 202 height 26
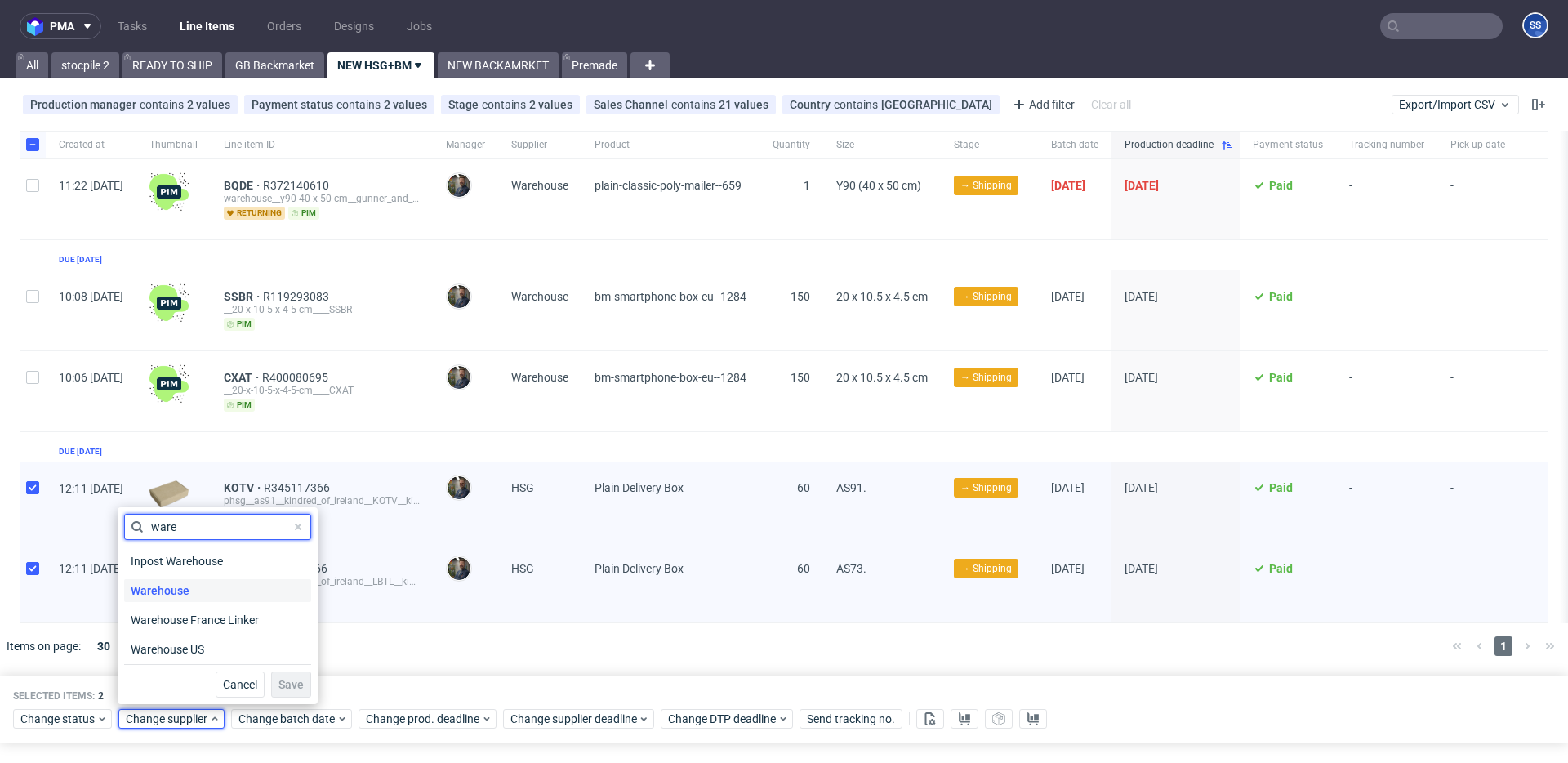
type input "ware"
click at [194, 567] on span "Warehouse" at bounding box center [160, 590] width 72 height 23
click at [296, 567] on button "Save" at bounding box center [291, 685] width 40 height 26
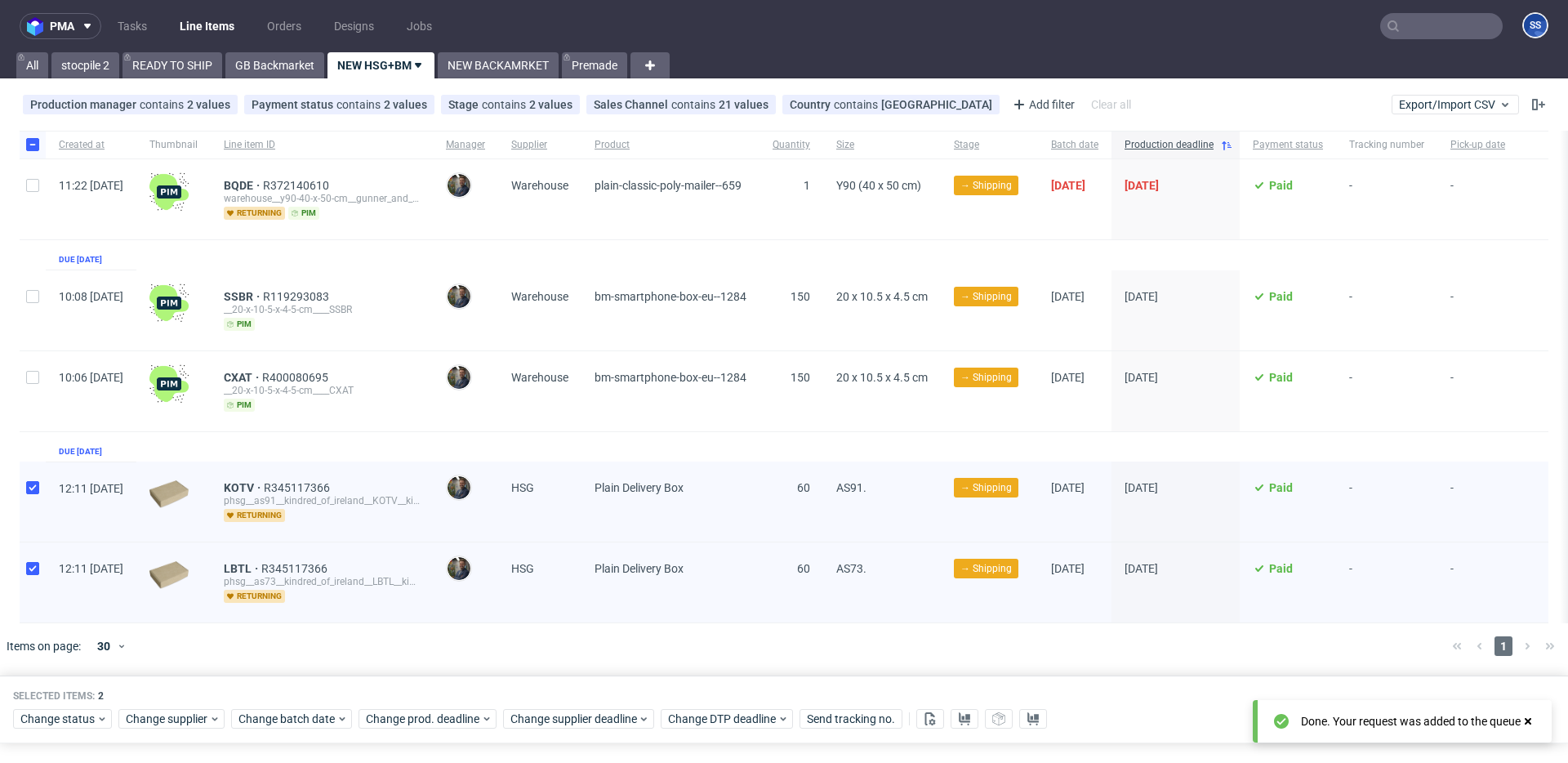
click at [338, 567] on div "Selected items: 2 Change status Change supplier Change batch date Change prod. …" at bounding box center [784, 709] width 1568 height 68
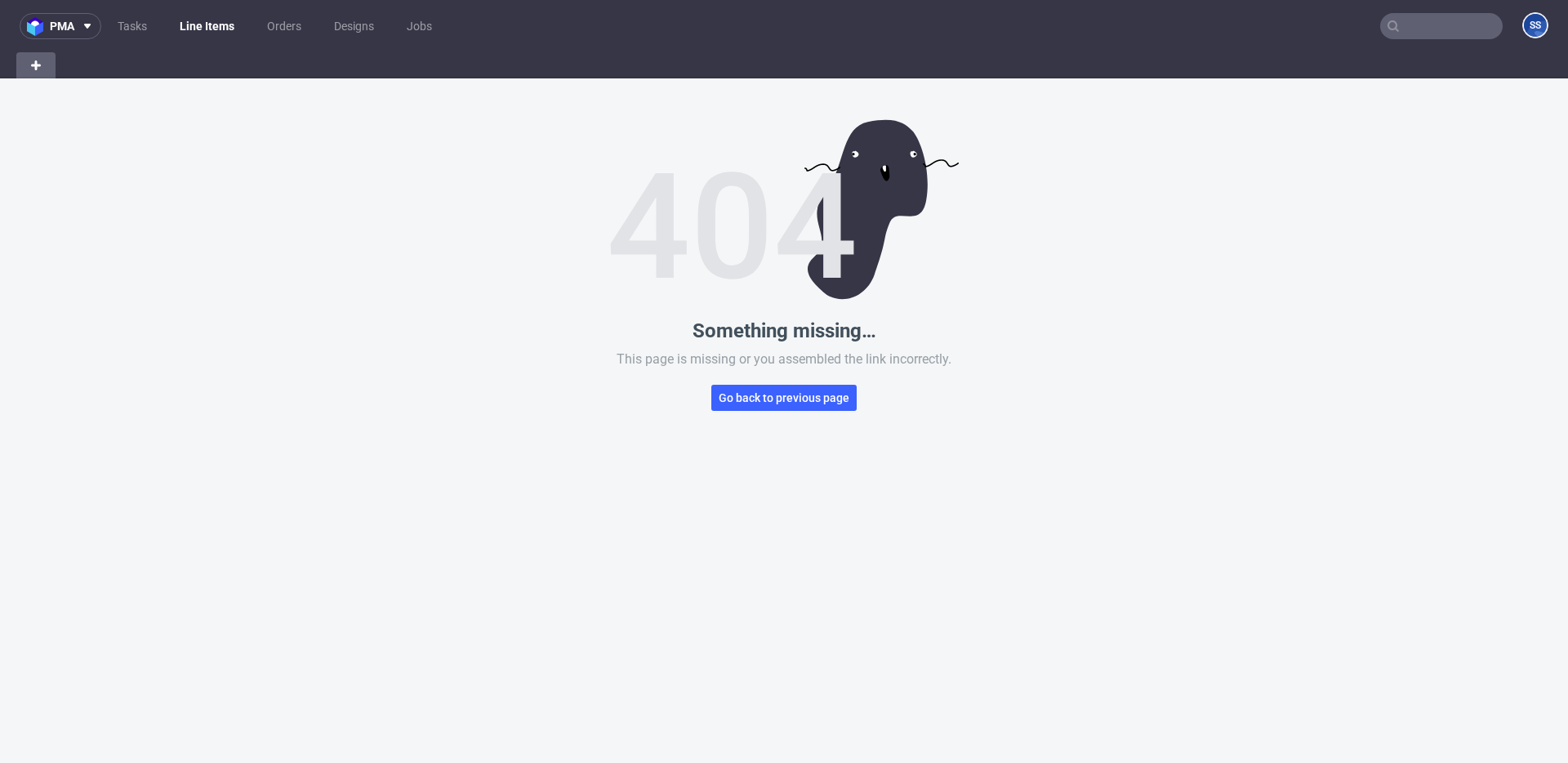
click at [193, 23] on link "Line Items" at bounding box center [207, 25] width 75 height 26
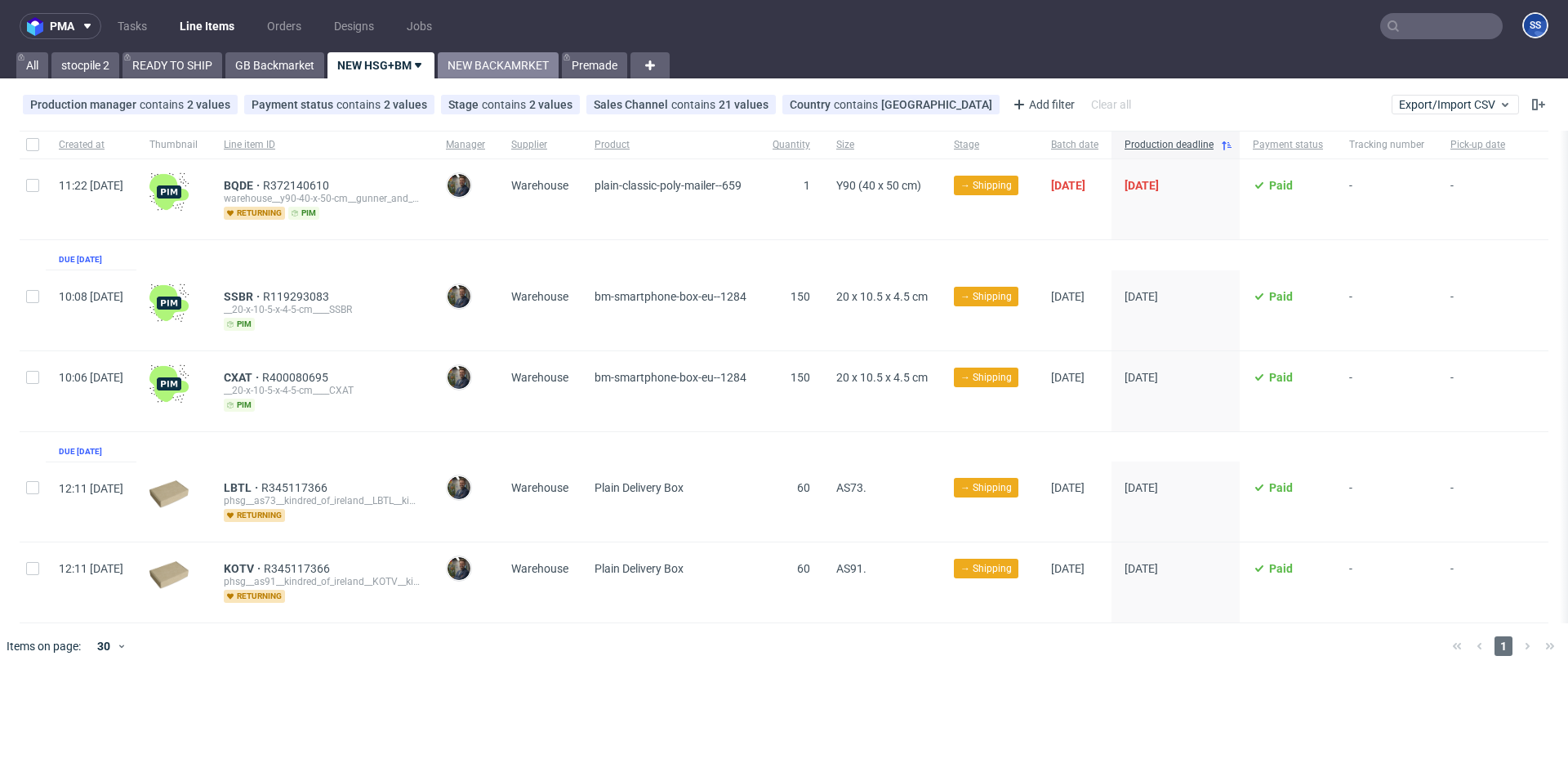
click at [464, 71] on link "NEW BACKAMRKET" at bounding box center [498, 65] width 121 height 26
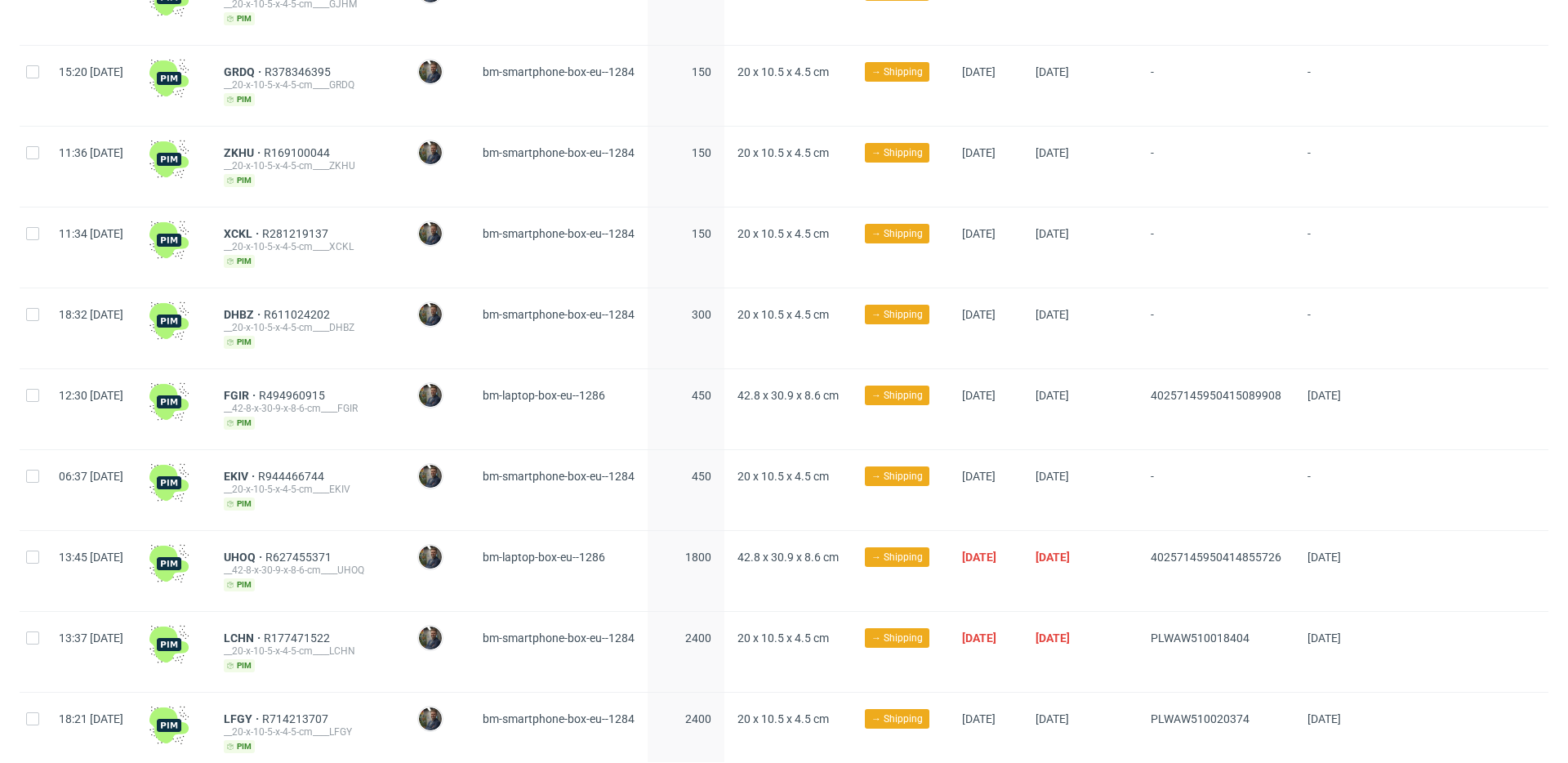
scroll to position [818, 0]
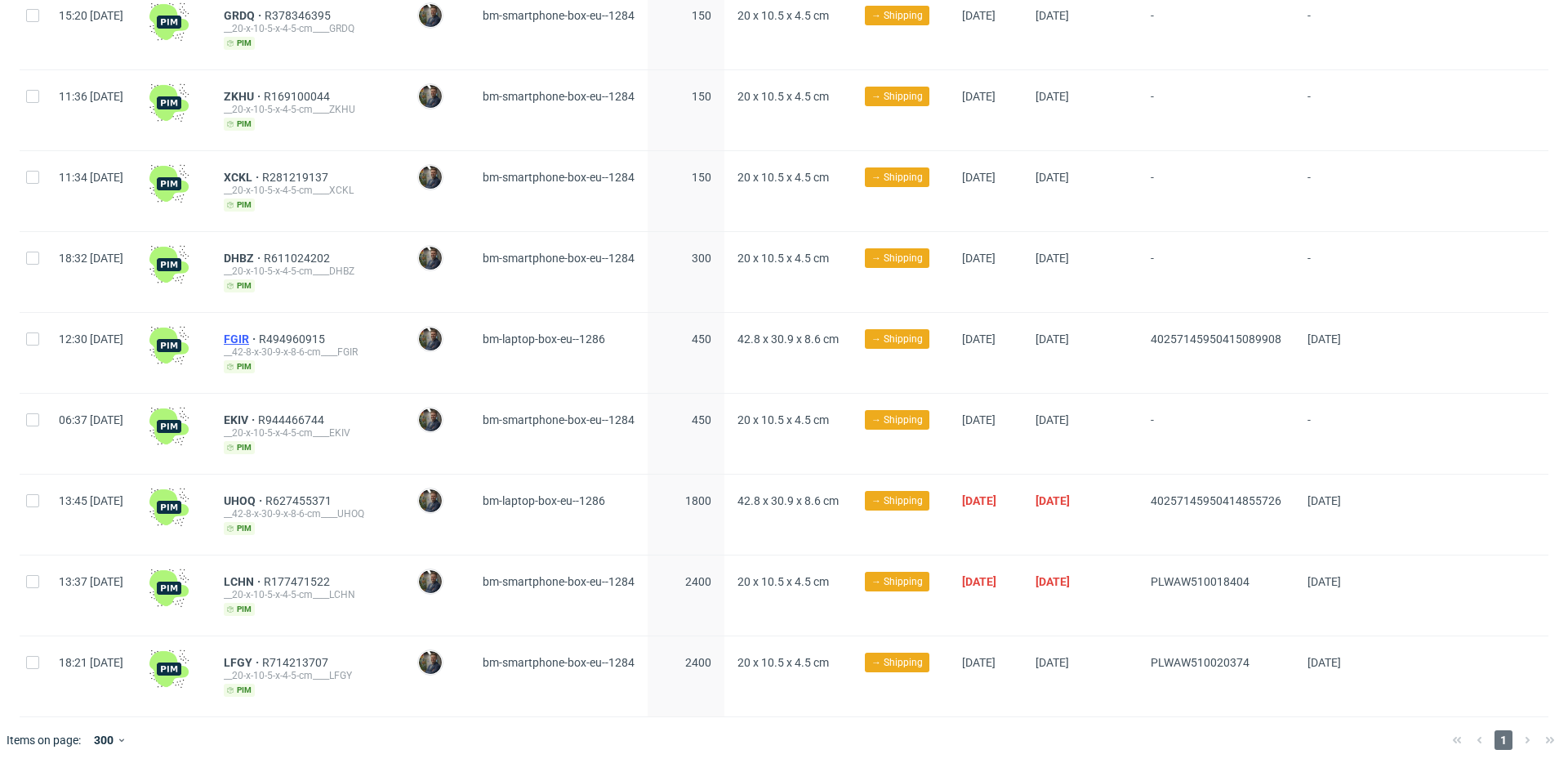
click at [259, 333] on span "FGIR" at bounding box center [241, 339] width 35 height 13
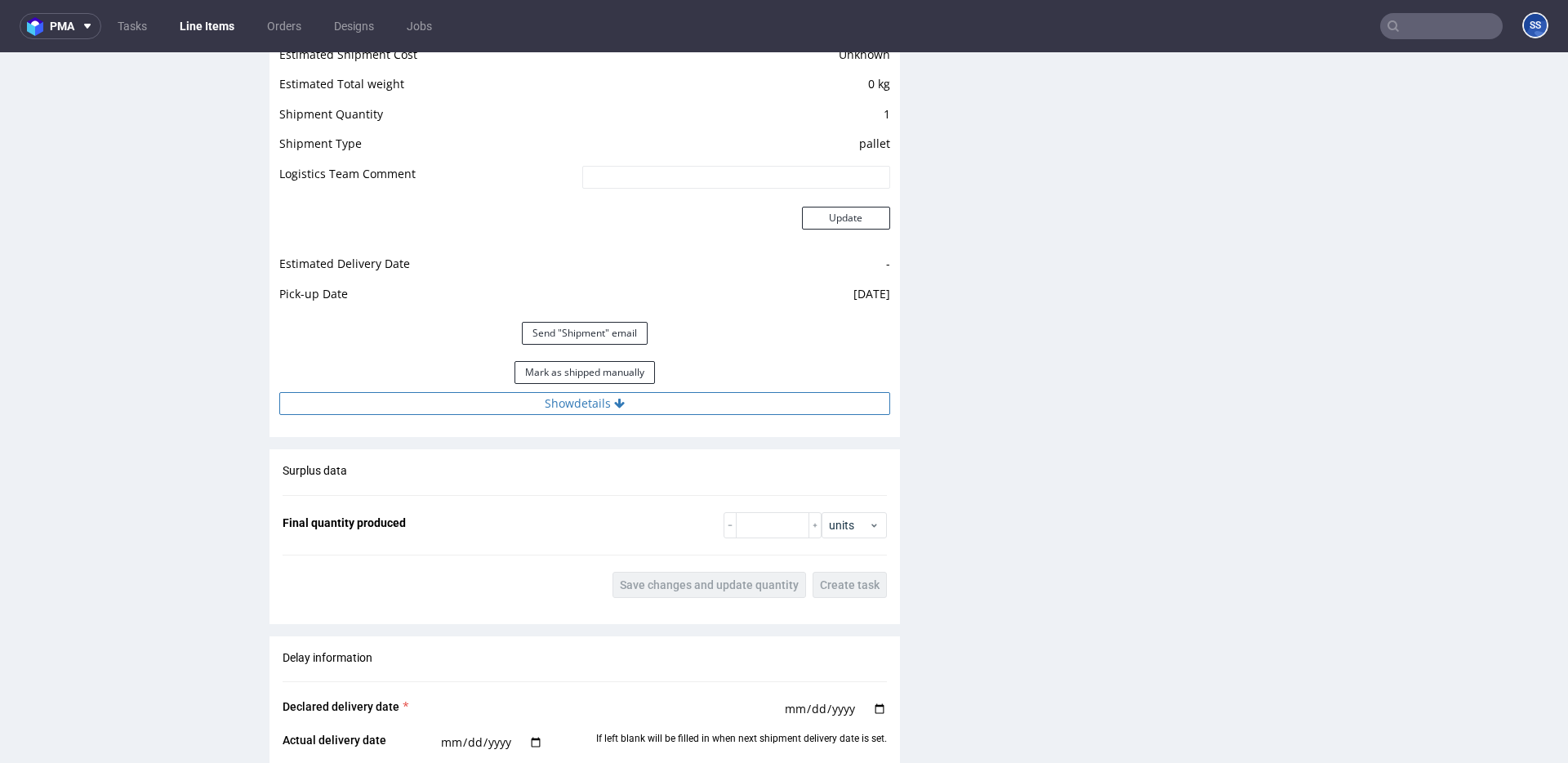
scroll to position [1416, 0]
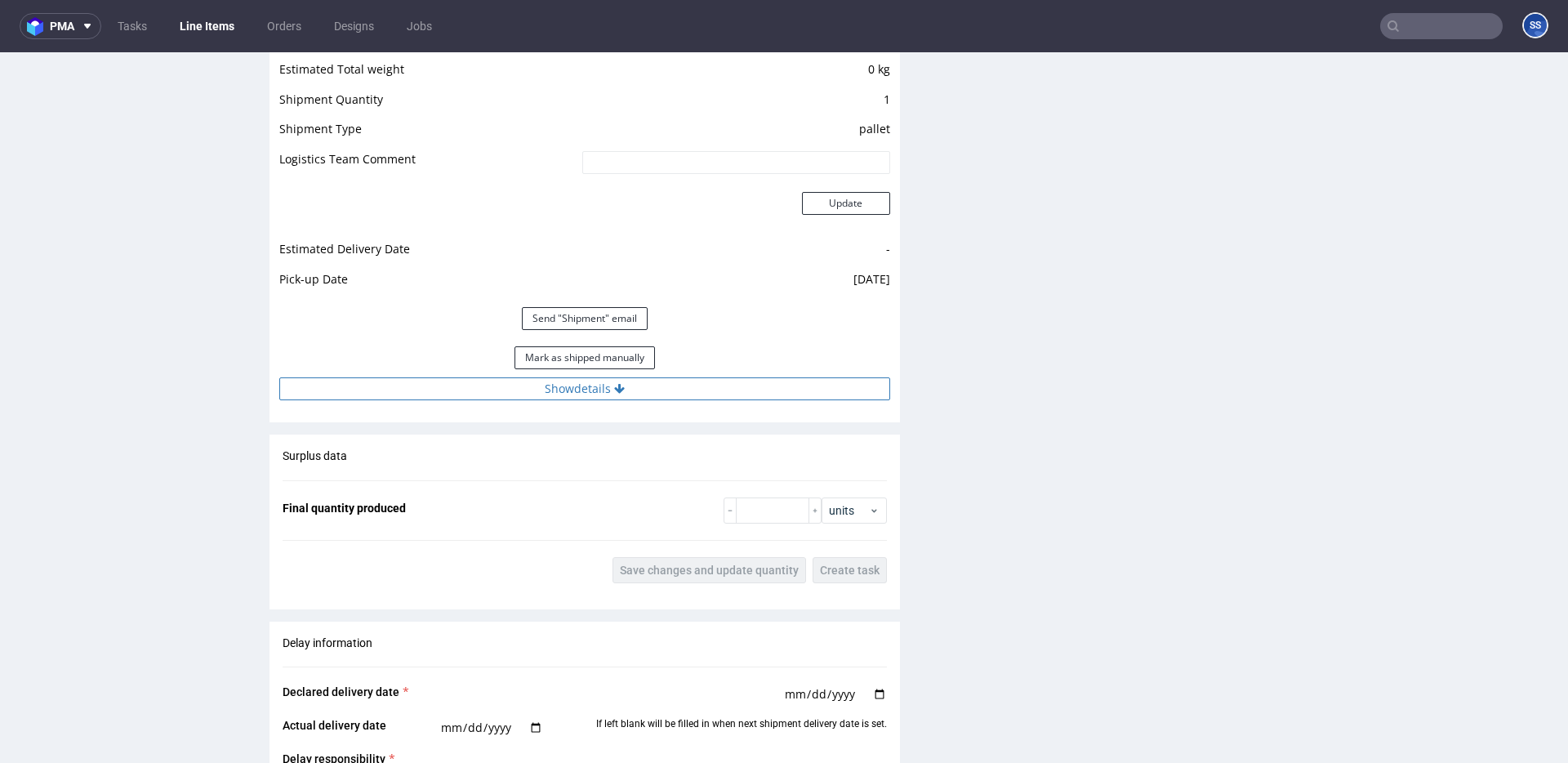
click at [595, 399] on button "Show details" at bounding box center [584, 388] width 611 height 23
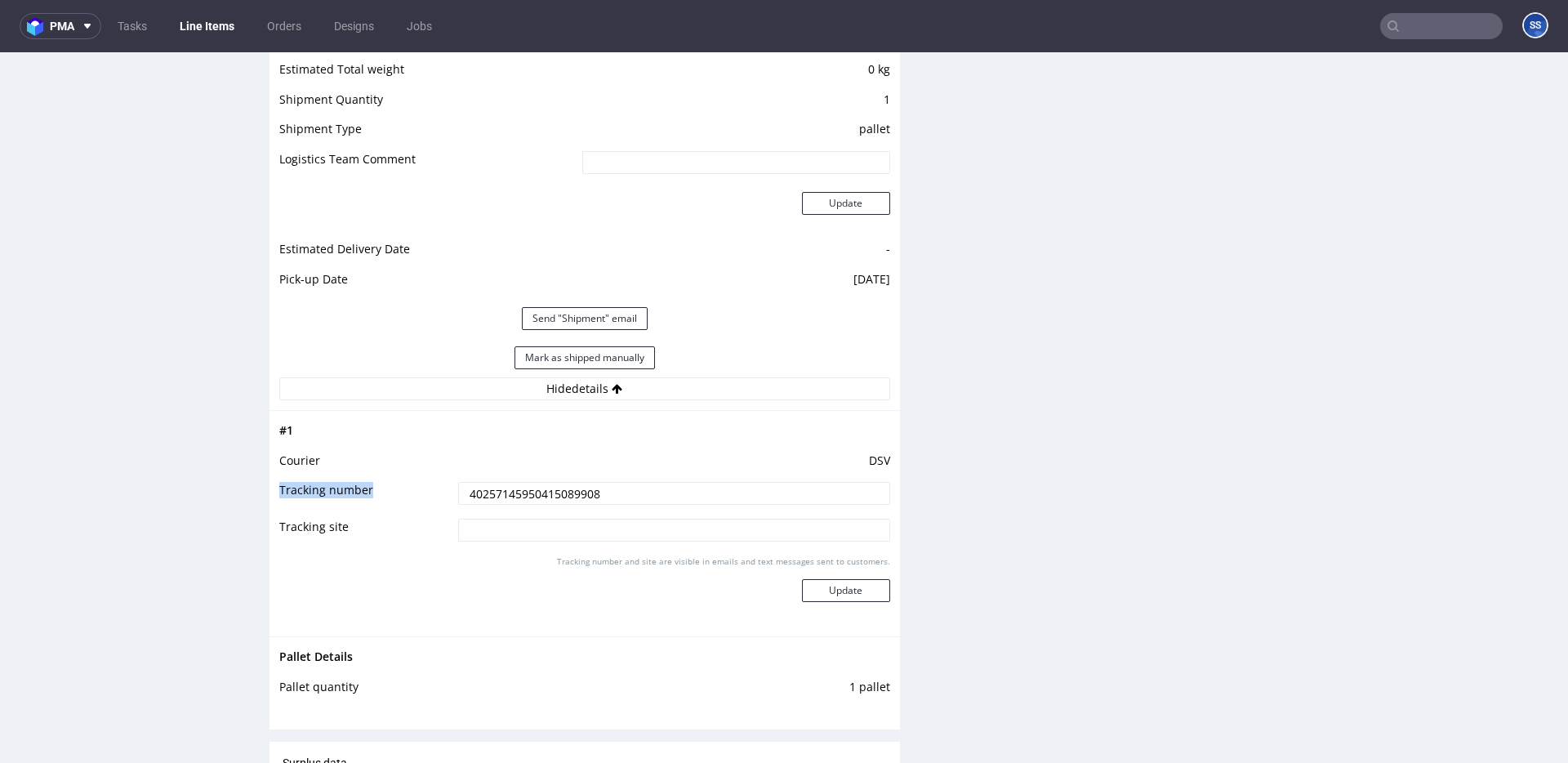
click at [558, 482] on tbody "# 1 Courier DSV Tracking number 40257145950415089908 Tracking site Tracking num…" at bounding box center [584, 524] width 611 height 206
click at [552, 487] on input "40257145950415089908" at bounding box center [674, 493] width 432 height 23
click at [231, 22] on link "Line Items" at bounding box center [207, 25] width 75 height 26
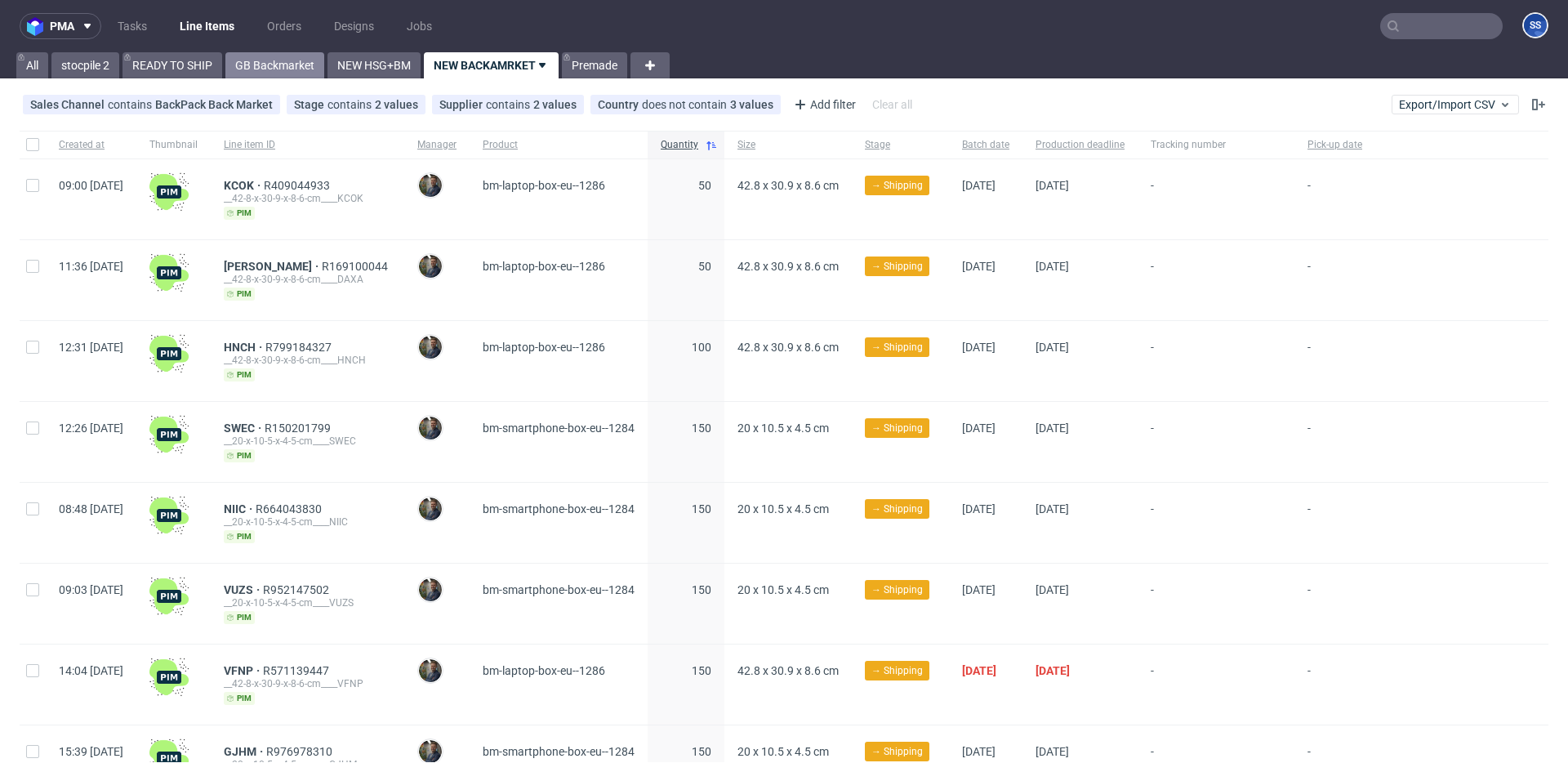
click at [274, 54] on link "GB Backmarket" at bounding box center [275, 65] width 99 height 26
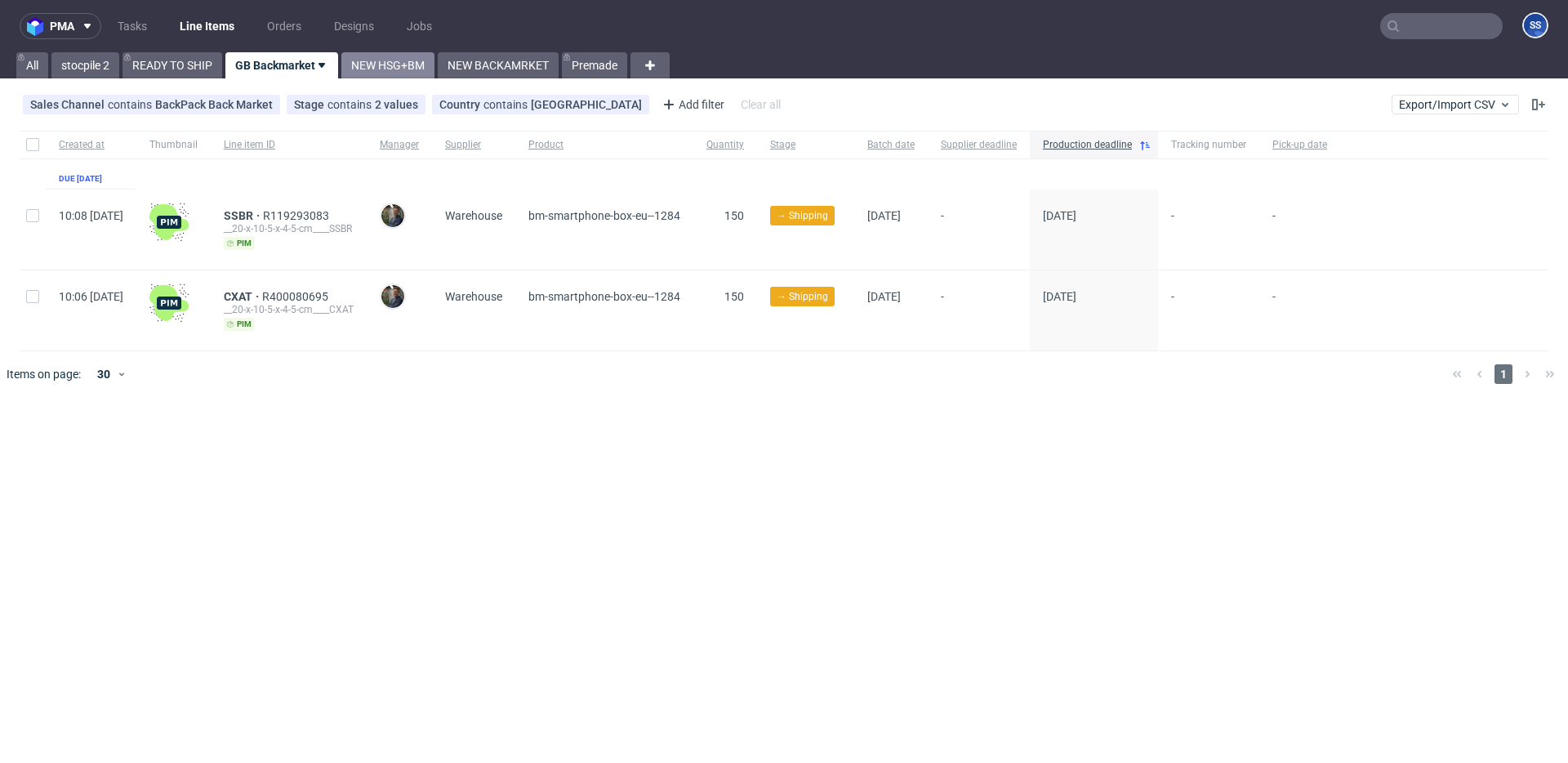
click at [412, 71] on link "NEW HSG+BM" at bounding box center [388, 65] width 93 height 26
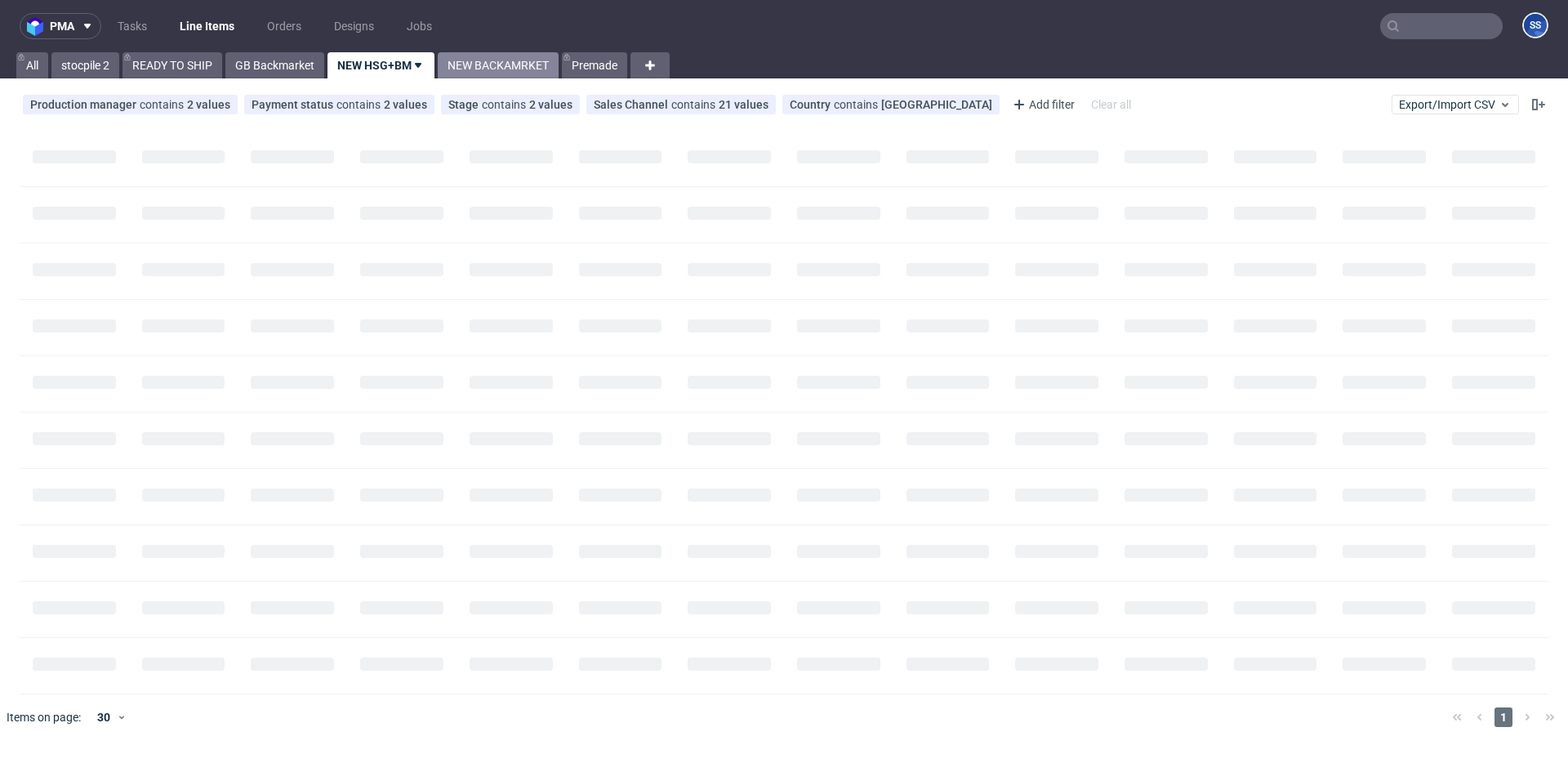
click at [473, 69] on link "NEW BACKAMRKET" at bounding box center [498, 65] width 121 height 26
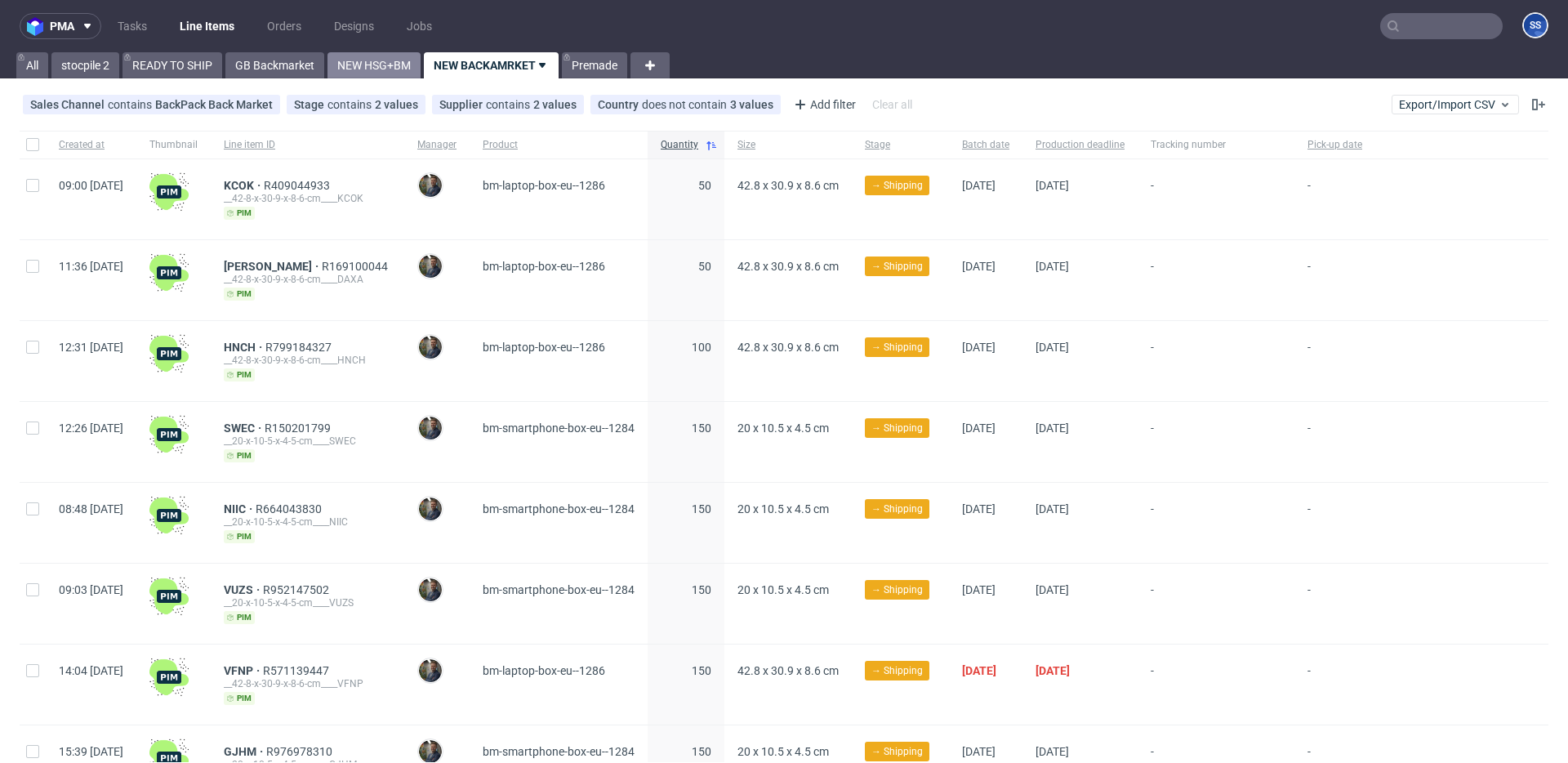
click at [346, 68] on link "NEW HSG+BM" at bounding box center [374, 65] width 93 height 26
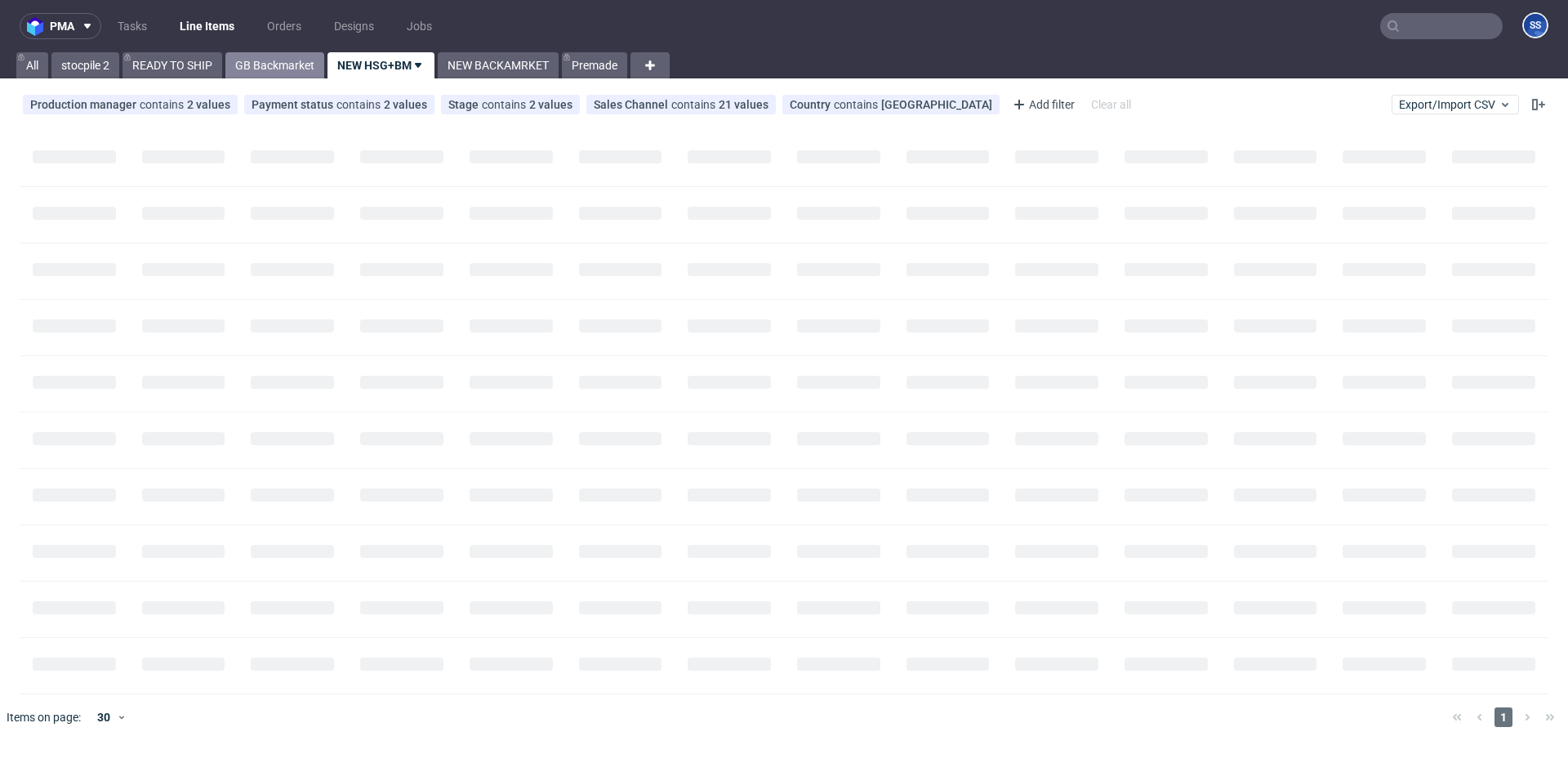
click at [302, 68] on link "GB Backmarket" at bounding box center [275, 65] width 99 height 26
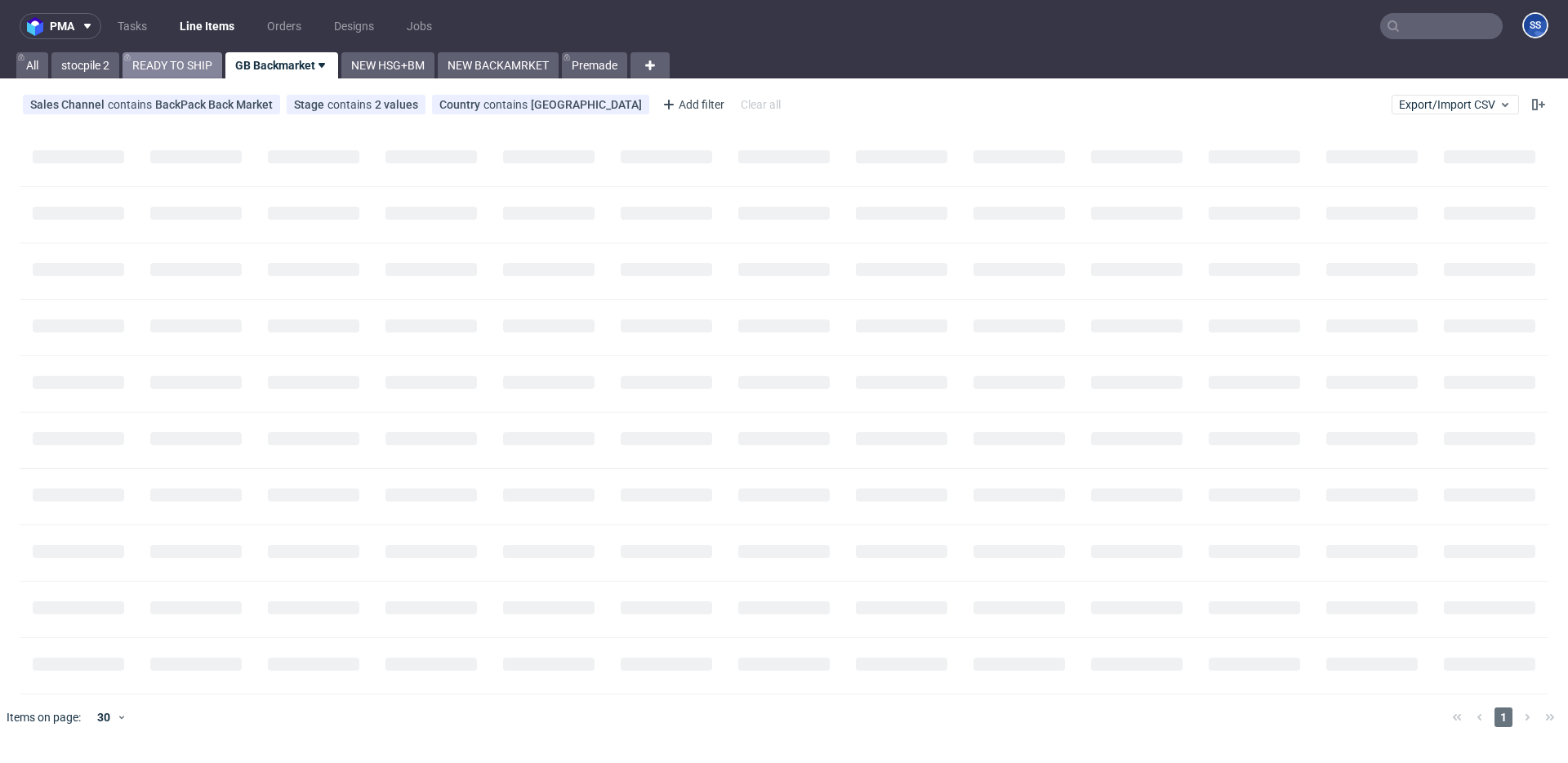
click at [173, 72] on link "READY TO SHIP" at bounding box center [173, 65] width 100 height 26
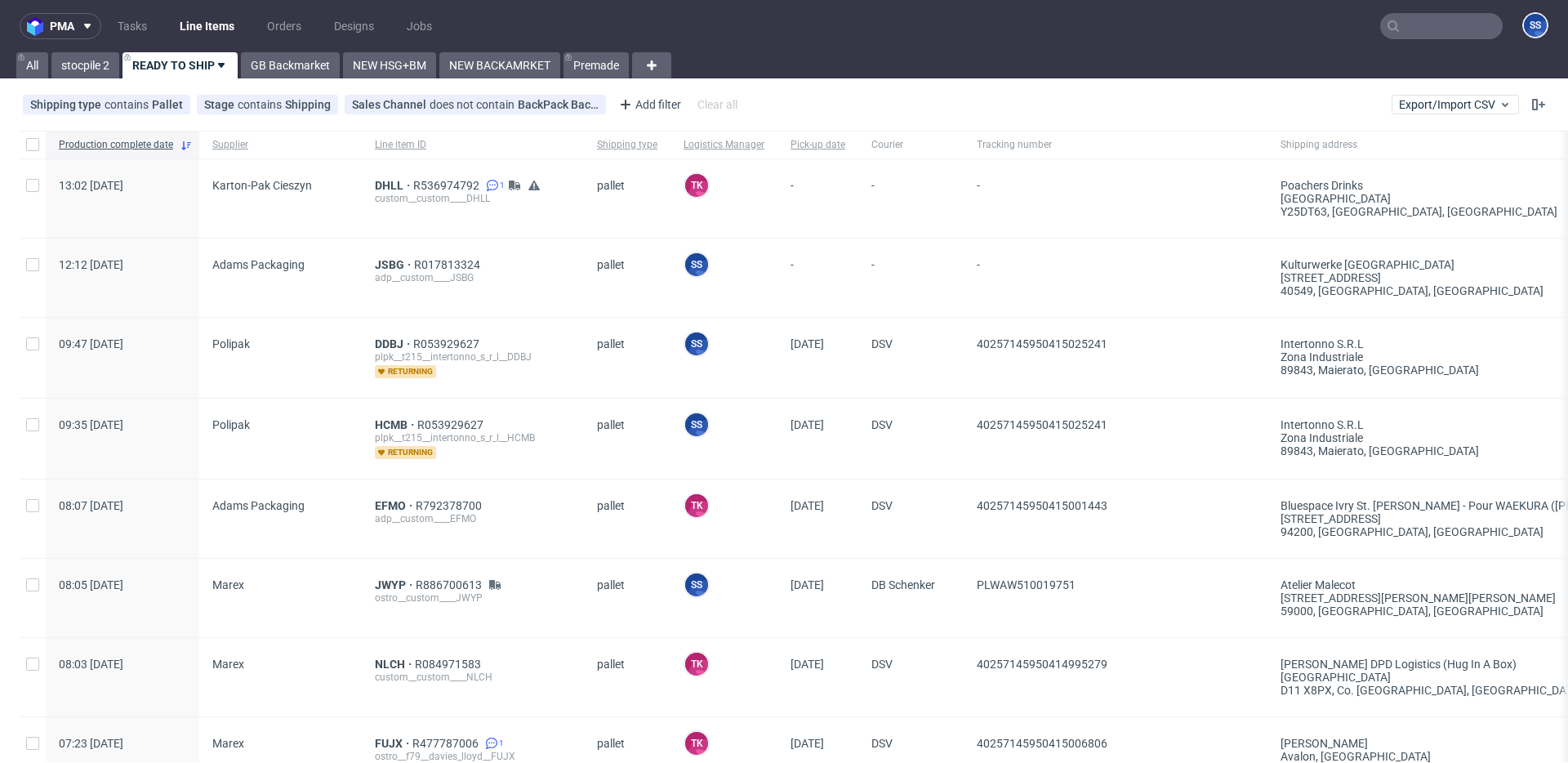
scroll to position [1, 0]
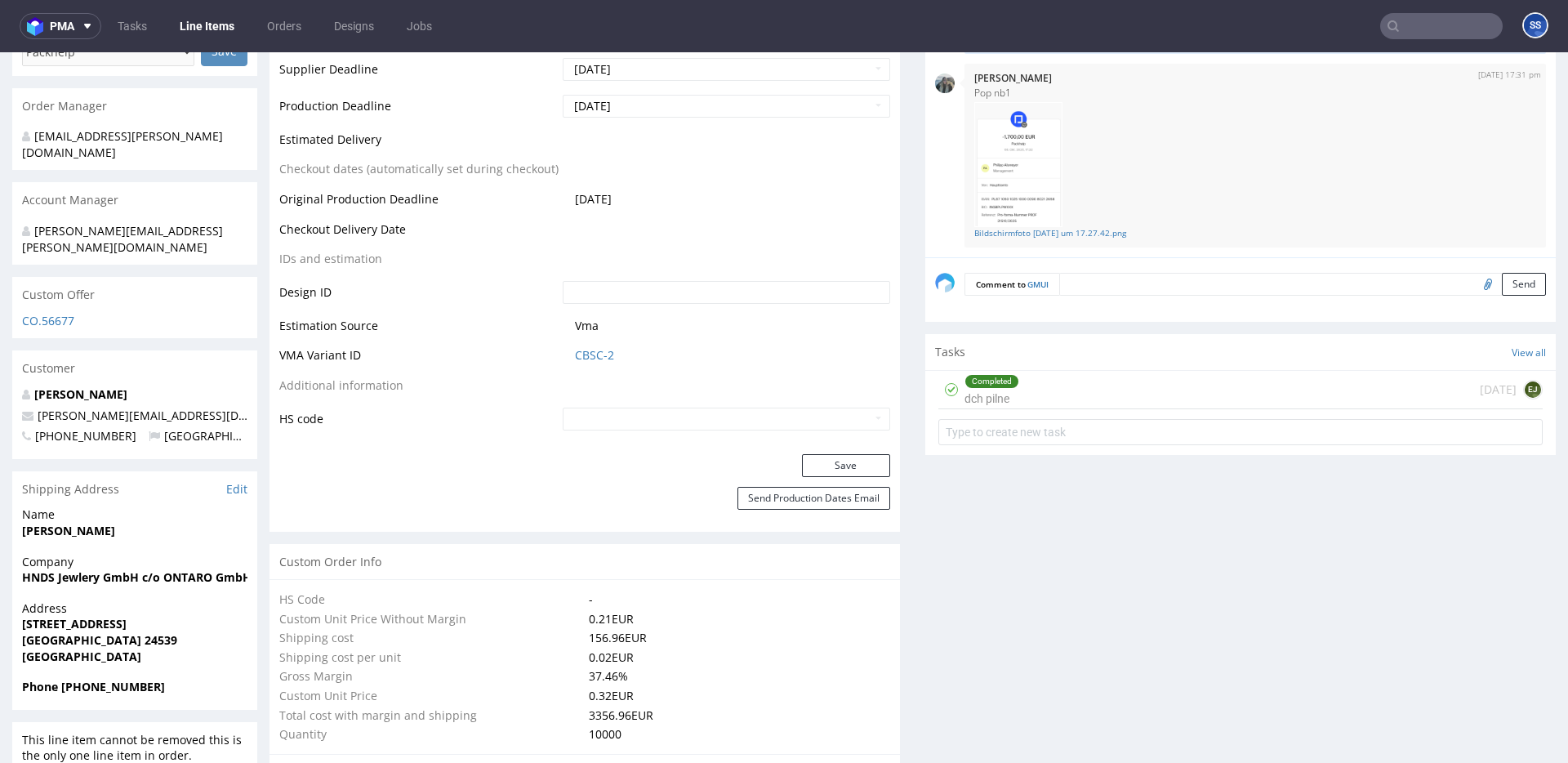
scroll to position [718, 0]
click at [1025, 166] on img at bounding box center [1018, 165] width 88 height 125
click at [1018, 205] on img at bounding box center [1018, 174] width 88 height 125
click at [1029, 242] on link "Bildschirmfoto 2025-10-08 um 17.27.42.png" at bounding box center [1255, 243] width 562 height 12
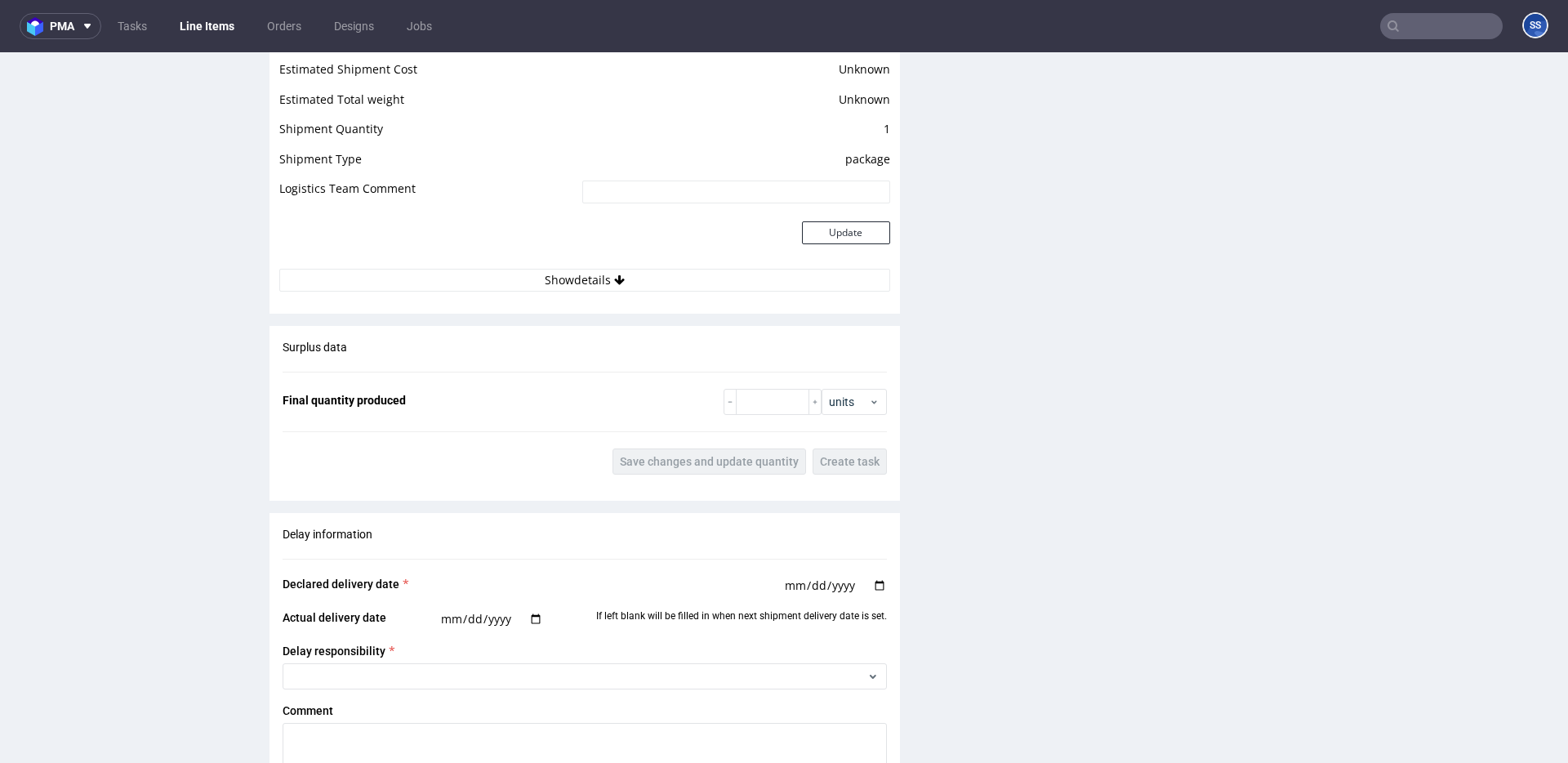
scroll to position [2274, 0]
click at [576, 283] on button "Show details" at bounding box center [584, 277] width 611 height 23
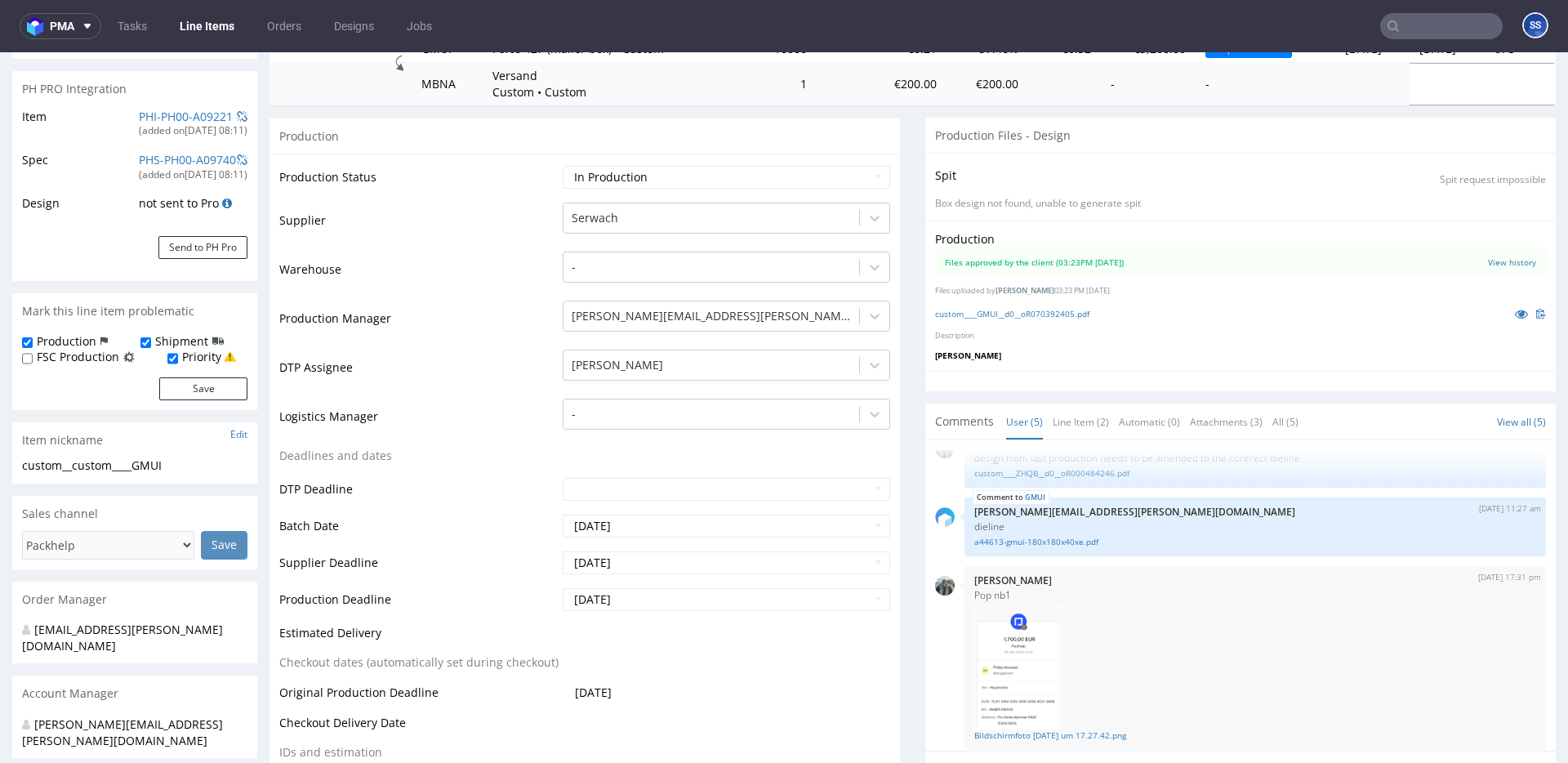
scroll to position [0, 0]
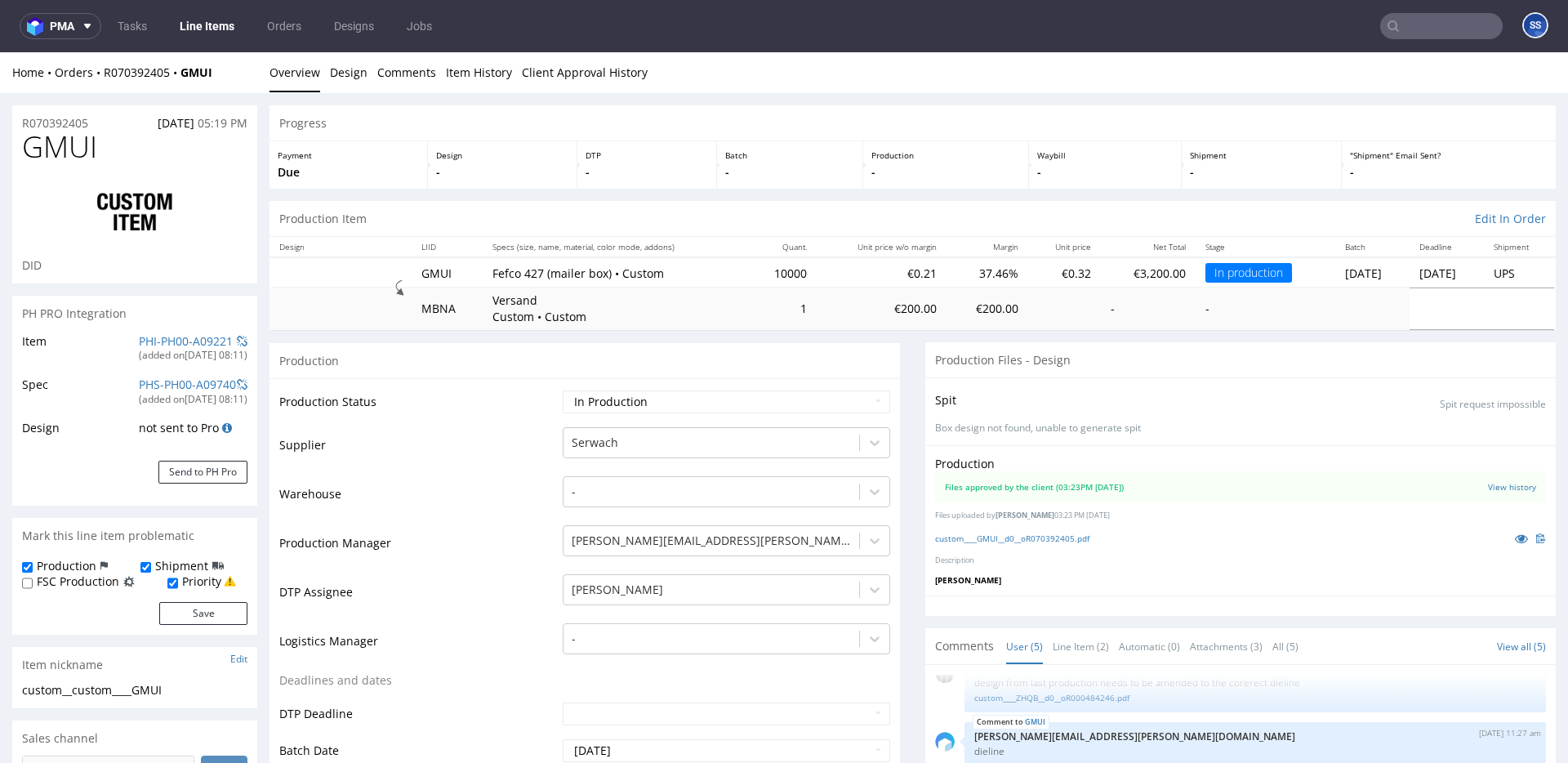
click at [218, 15] on link "Line Items" at bounding box center [207, 25] width 75 height 26
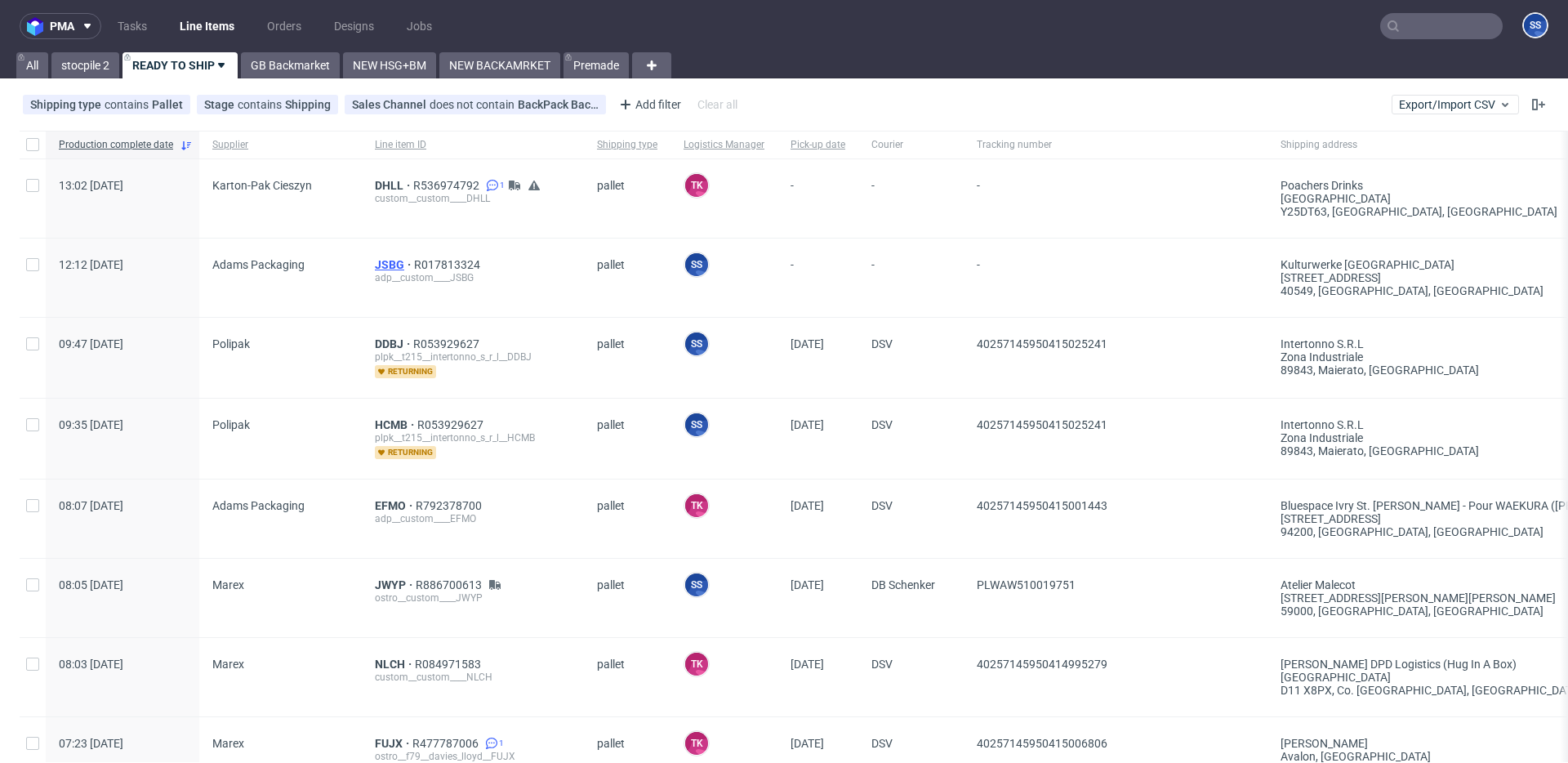
click at [385, 266] on span "JSBG" at bounding box center [394, 265] width 39 height 13
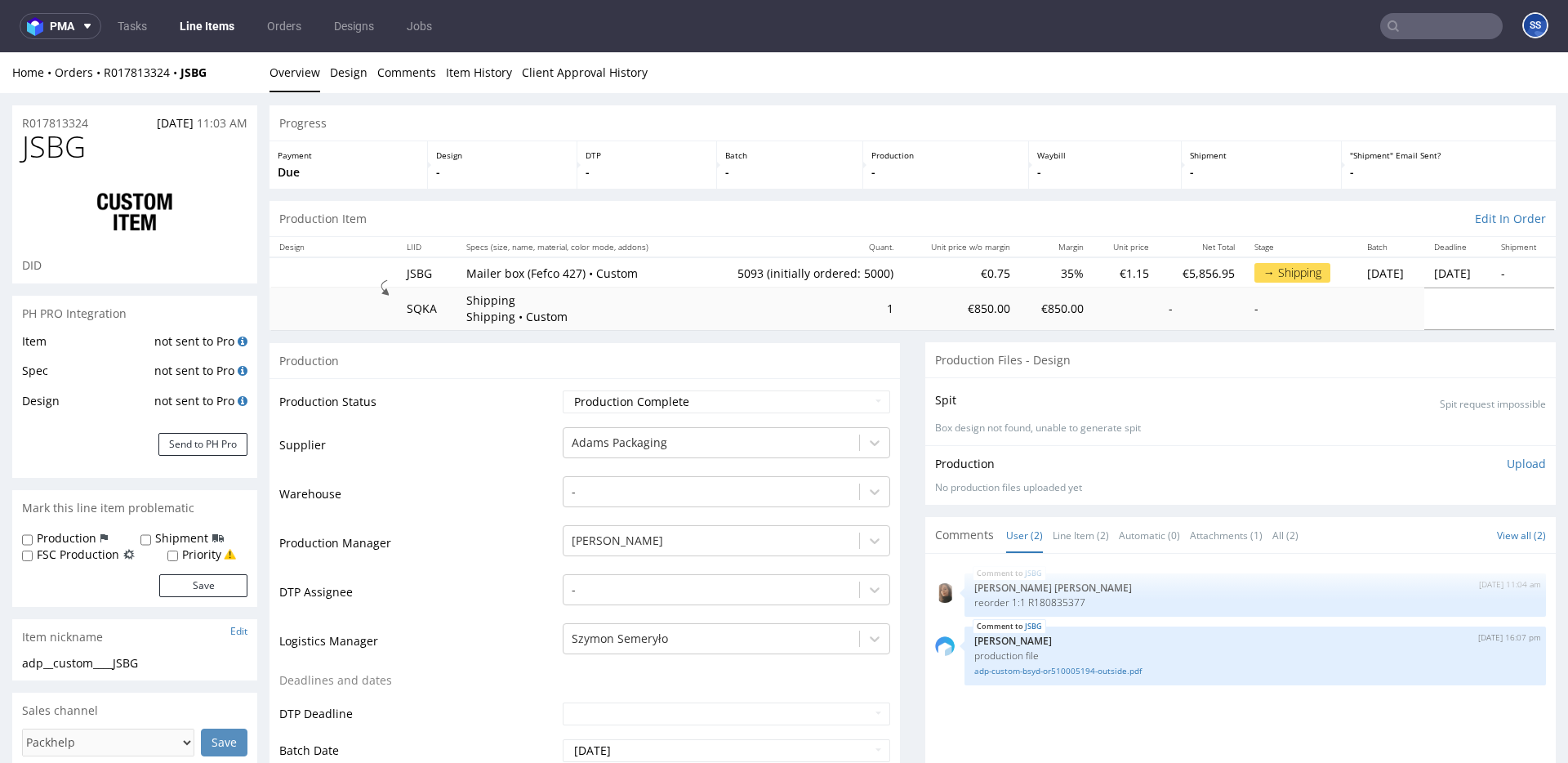
type input "5093"
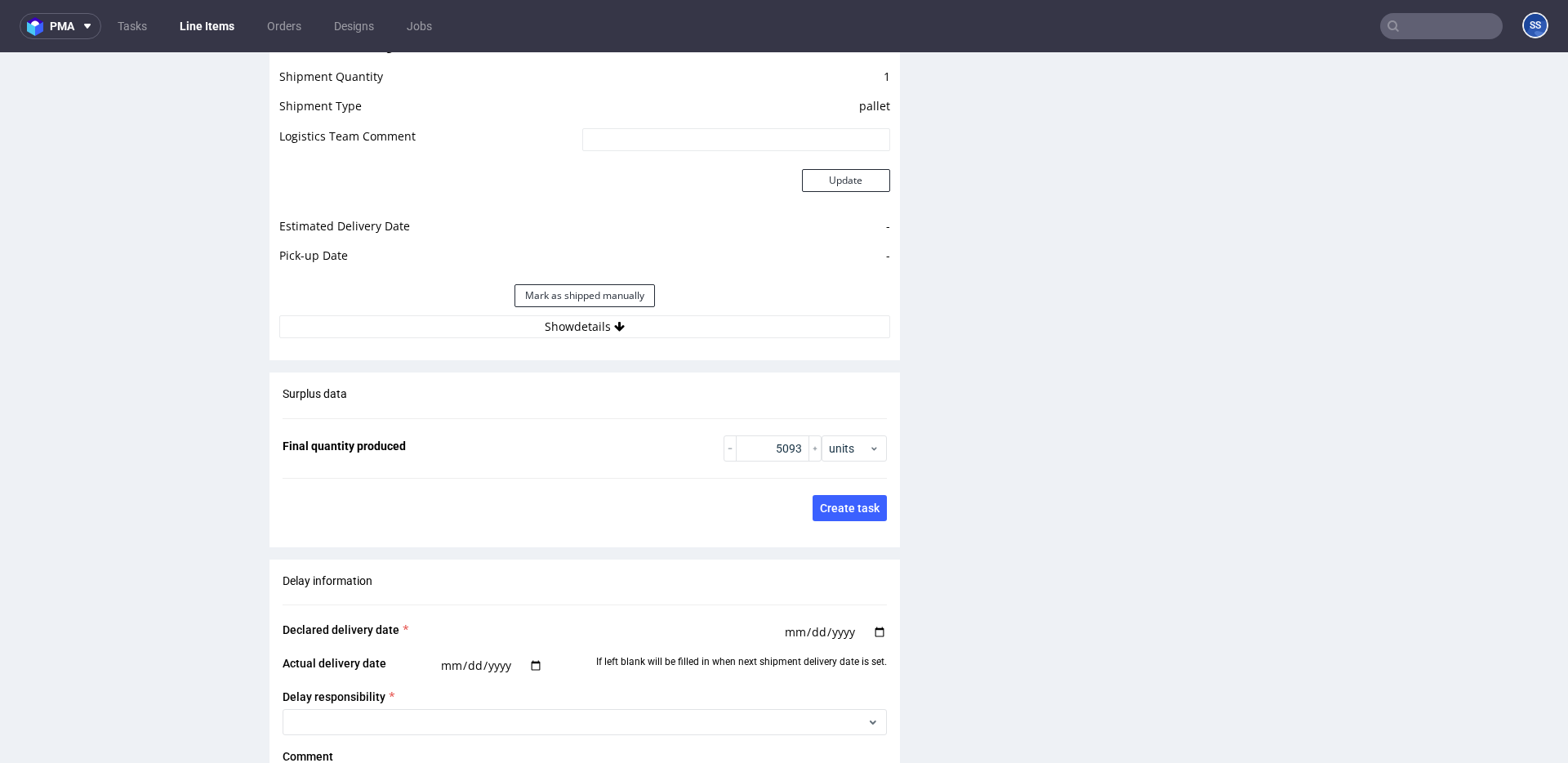
scroll to position [2336, 0]
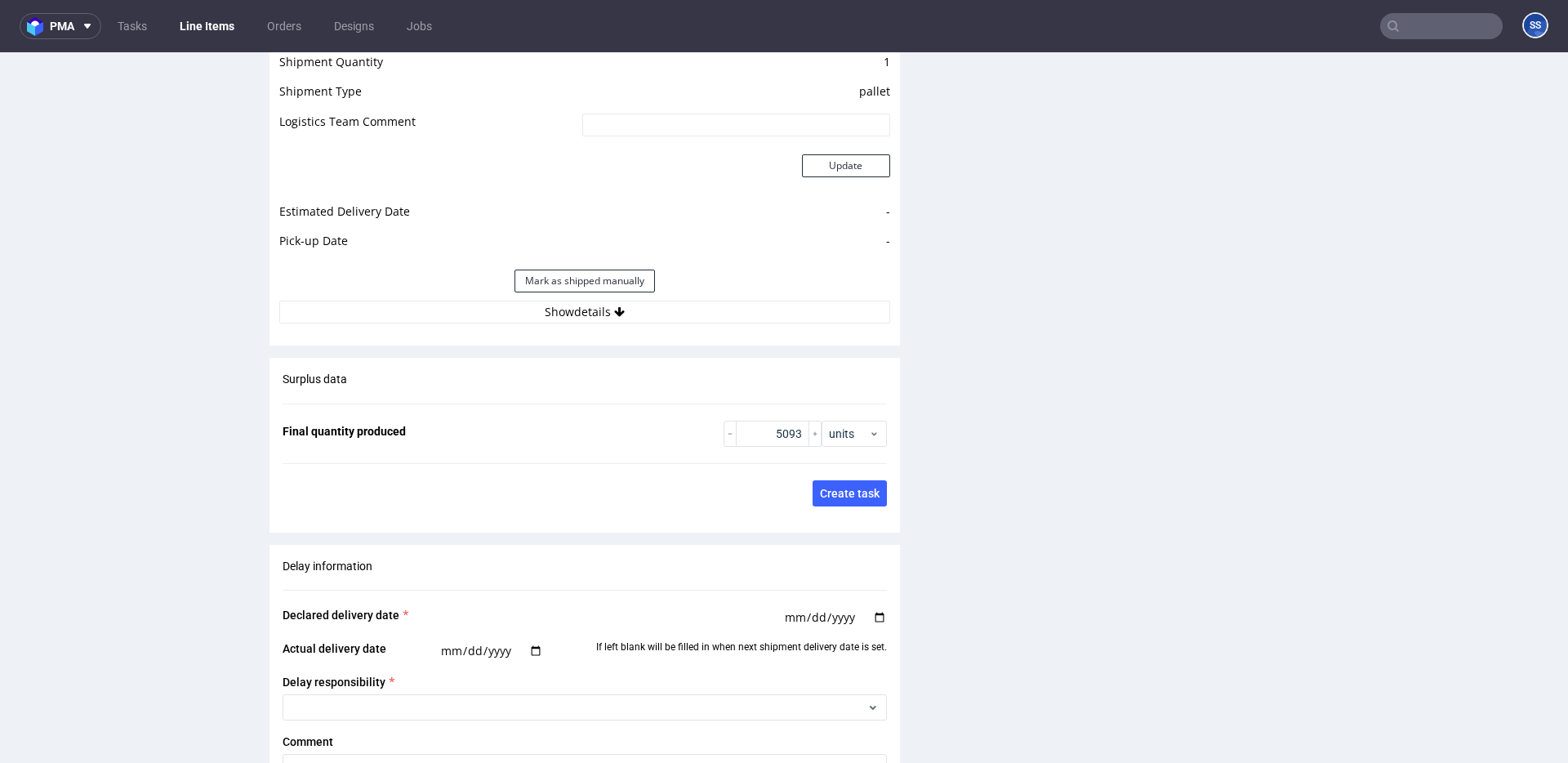
click at [603, 326] on div "Estimated Shipment Quantity Unknown Estimated Shipment Cost Unknown Estimated T…" at bounding box center [585, 143] width 631 height 382
click at [607, 321] on button "Show details" at bounding box center [584, 312] width 611 height 23
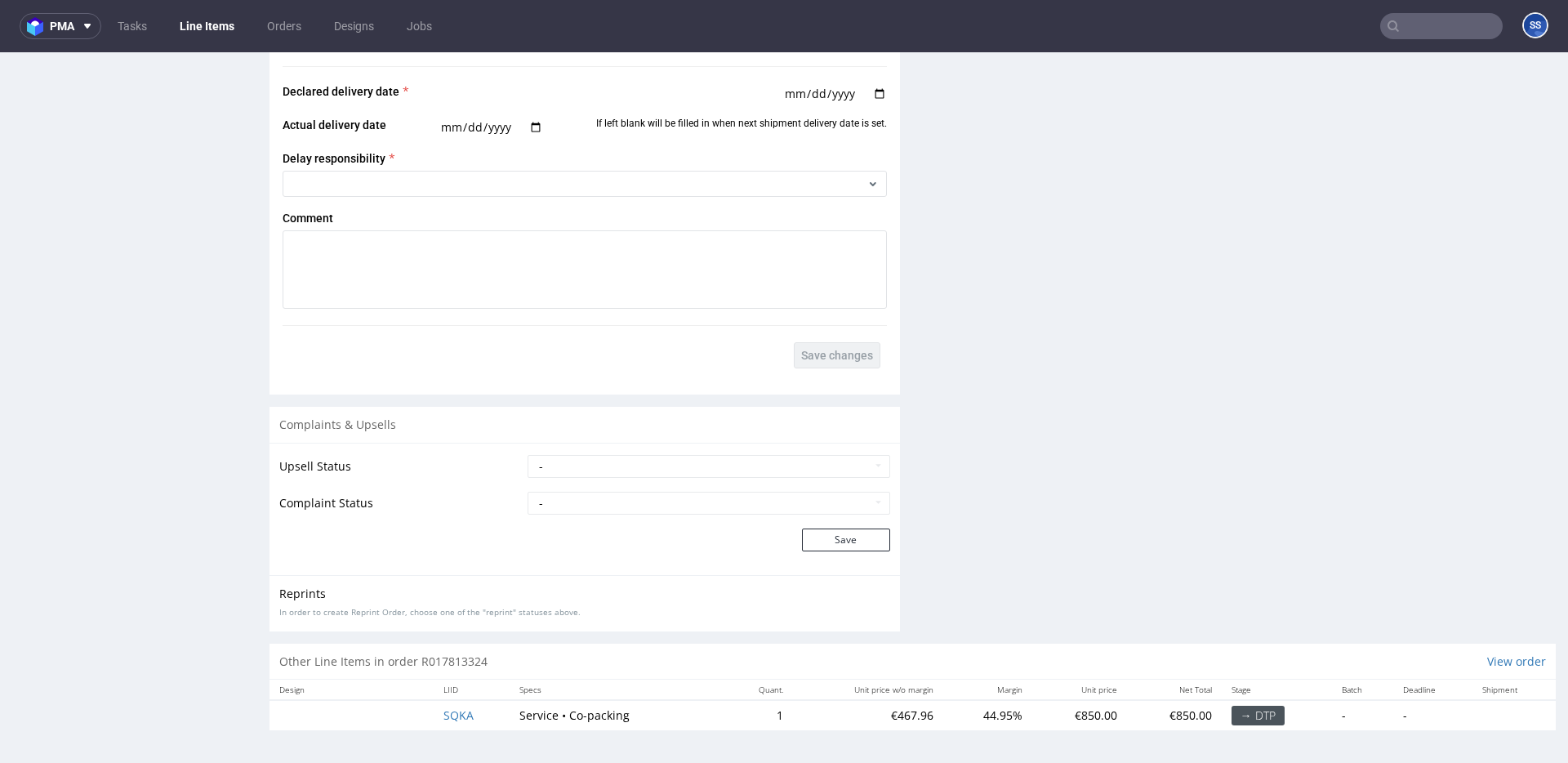
scroll to position [4, 0]
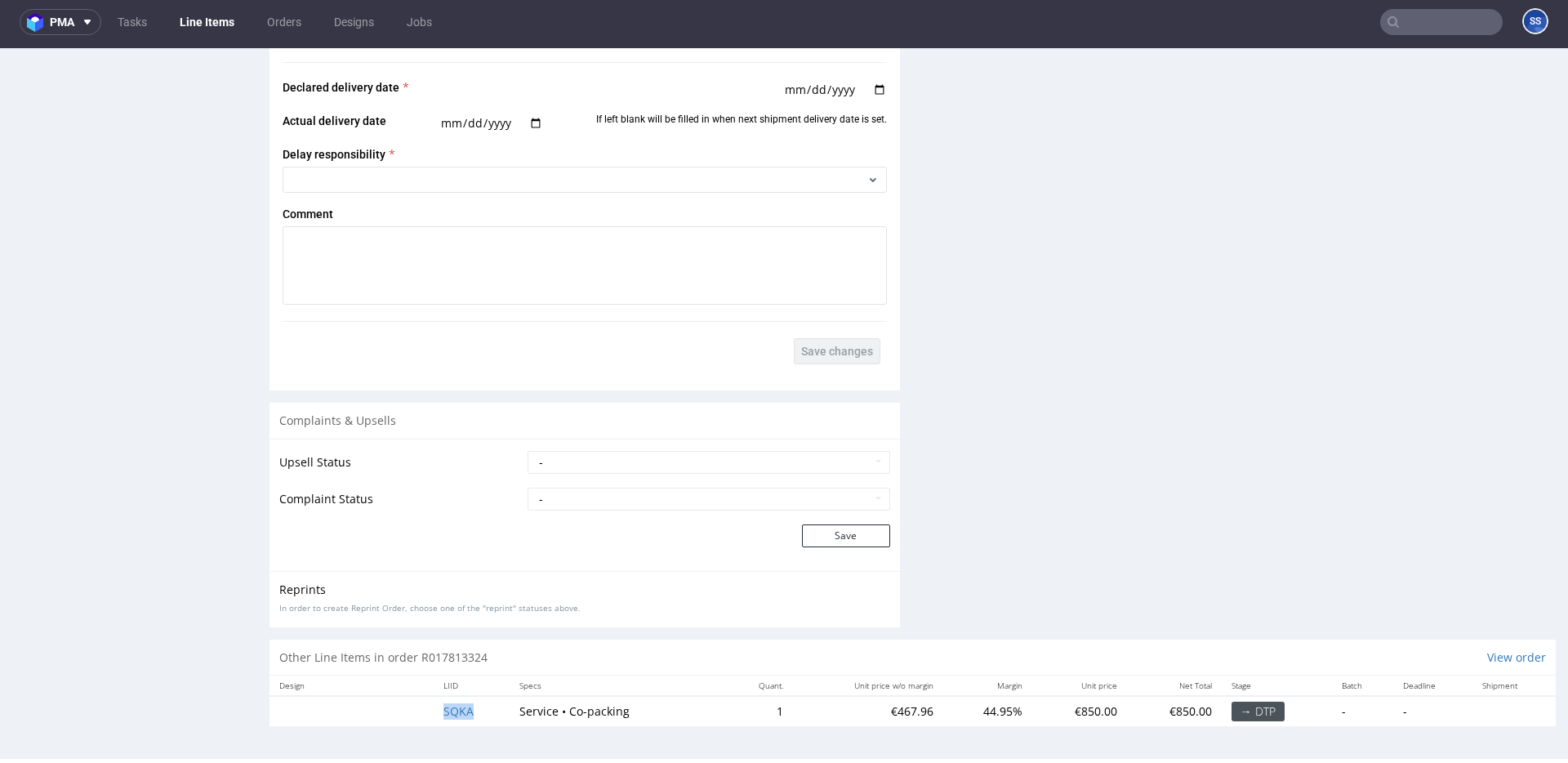
drag, startPoint x: 485, startPoint y: 713, endPoint x: 427, endPoint y: 716, distance: 58.1
click at [427, 716] on tr "SQKA Service • Co-packing 1 €467.96 44.95% €850.00 €850.00 → DTP - -" at bounding box center [913, 711] width 1286 height 30
drag, startPoint x: 653, startPoint y: 710, endPoint x: 729, endPoint y: 527, distance: 198.2
click at [548, 712] on td "Service • Co-packing" at bounding box center [618, 711] width 216 height 30
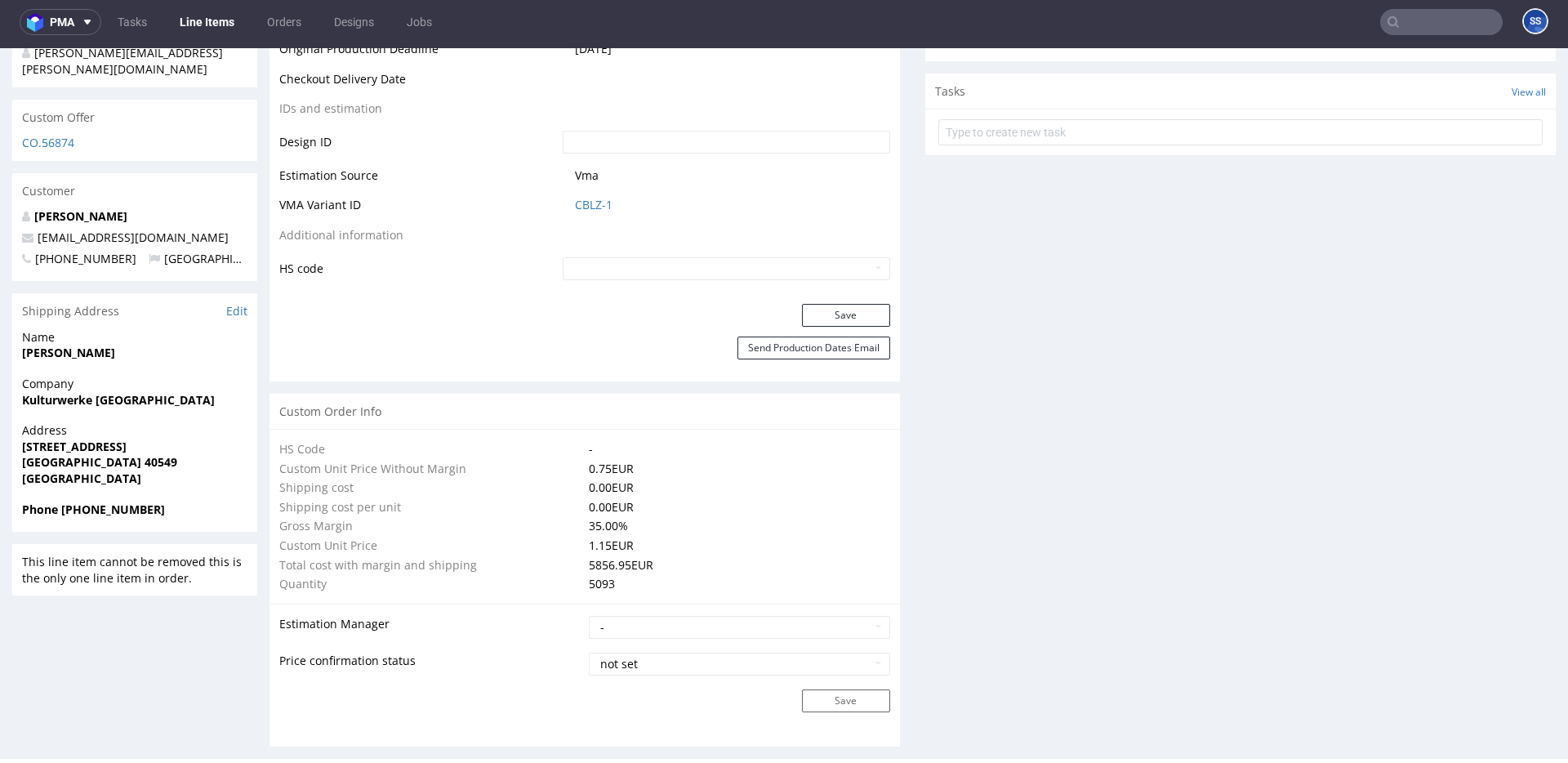
scroll to position [860, 0]
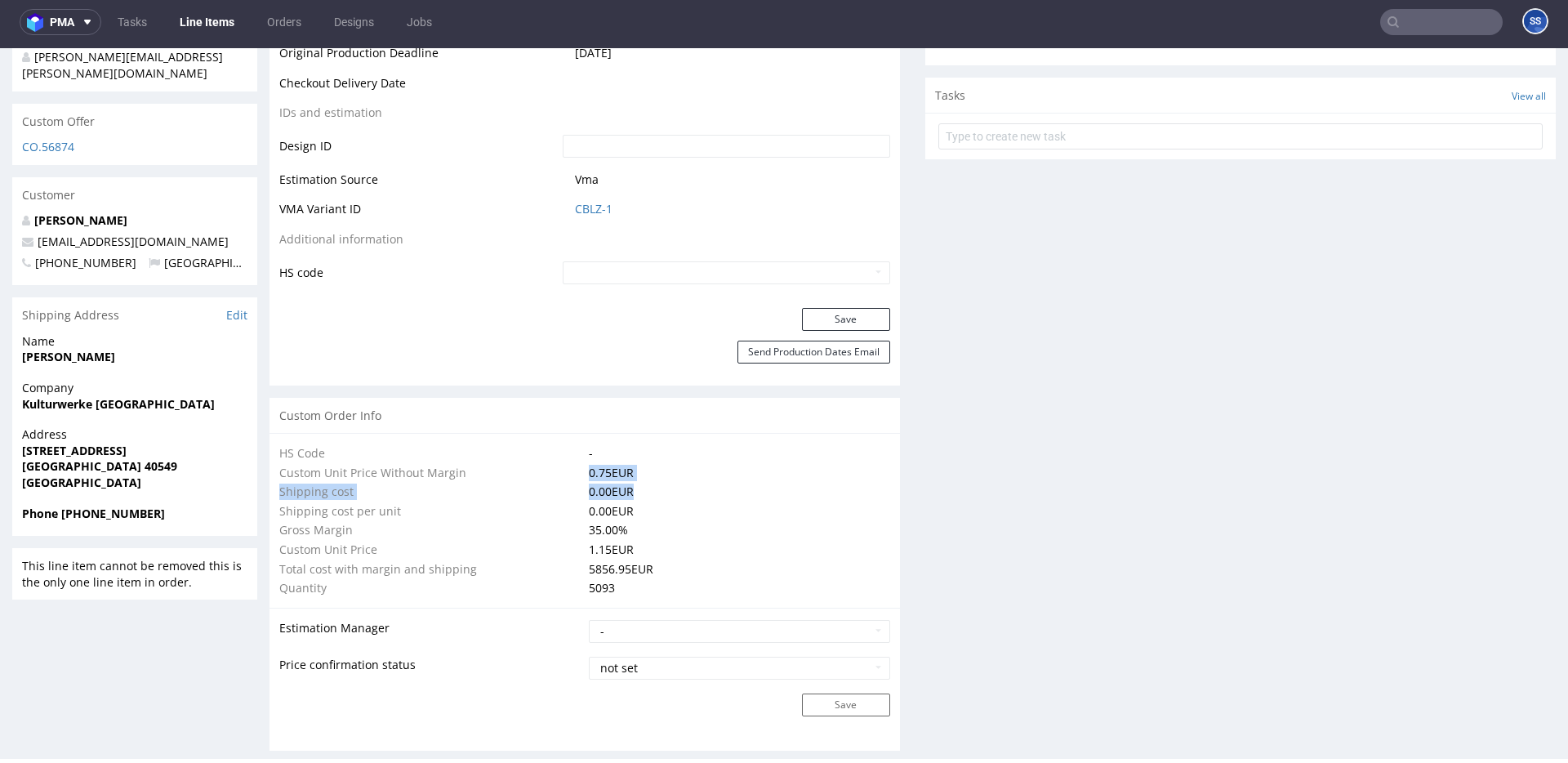
drag, startPoint x: 681, startPoint y: 485, endPoint x: 547, endPoint y: 478, distance: 134.2
click at [544, 478] on tbody "HS Code - Custom Unit Price Without Margin 0.75 EUR Shipping cost 0.00 EUR Ship…" at bounding box center [584, 521] width 611 height 155
drag, startPoint x: 712, startPoint y: 480, endPoint x: 719, endPoint y: 485, distance: 8.6
click at [712, 480] on td "0.75 EUR" at bounding box center [737, 474] width 305 height 20
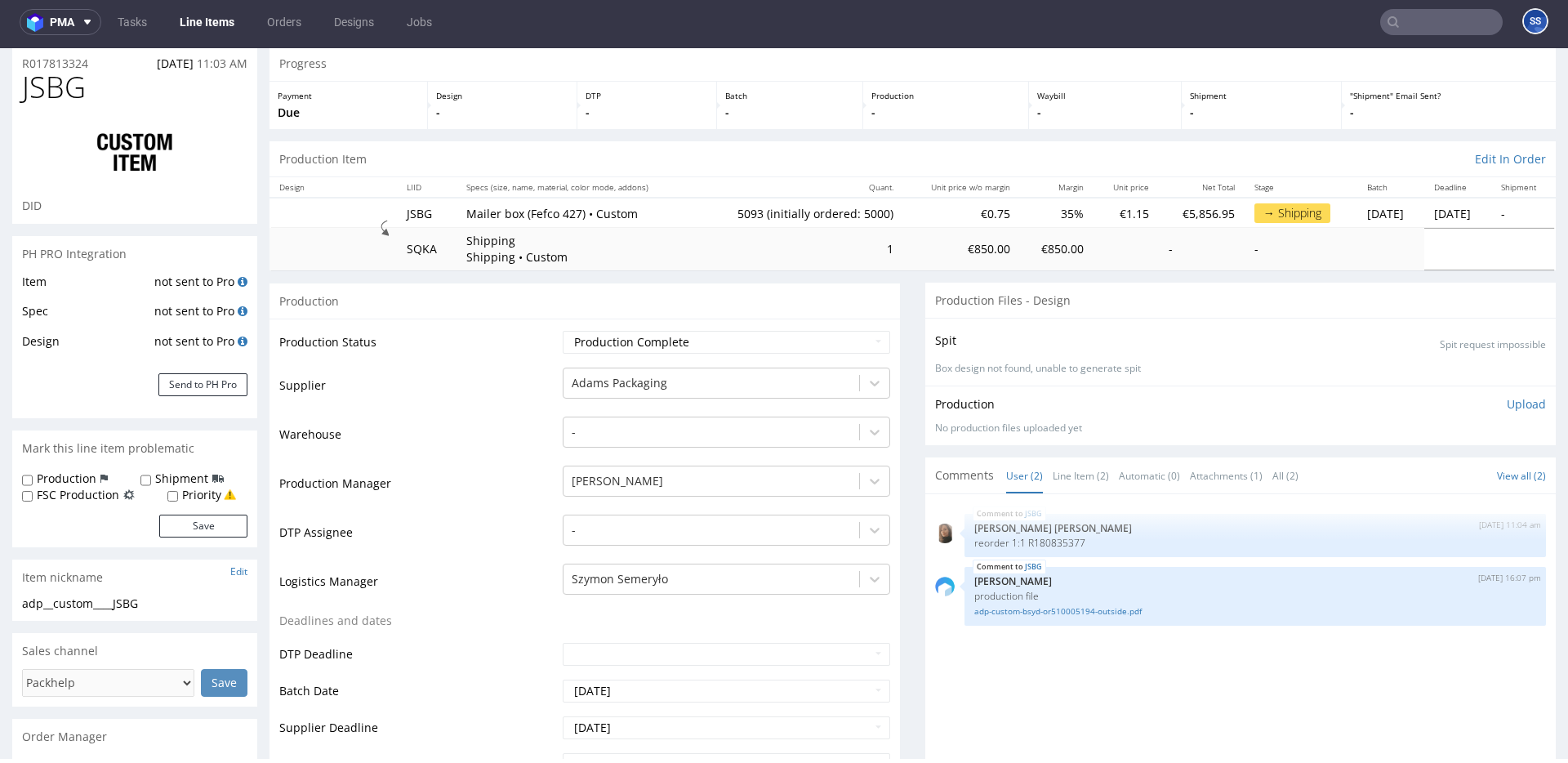
scroll to position [0, 0]
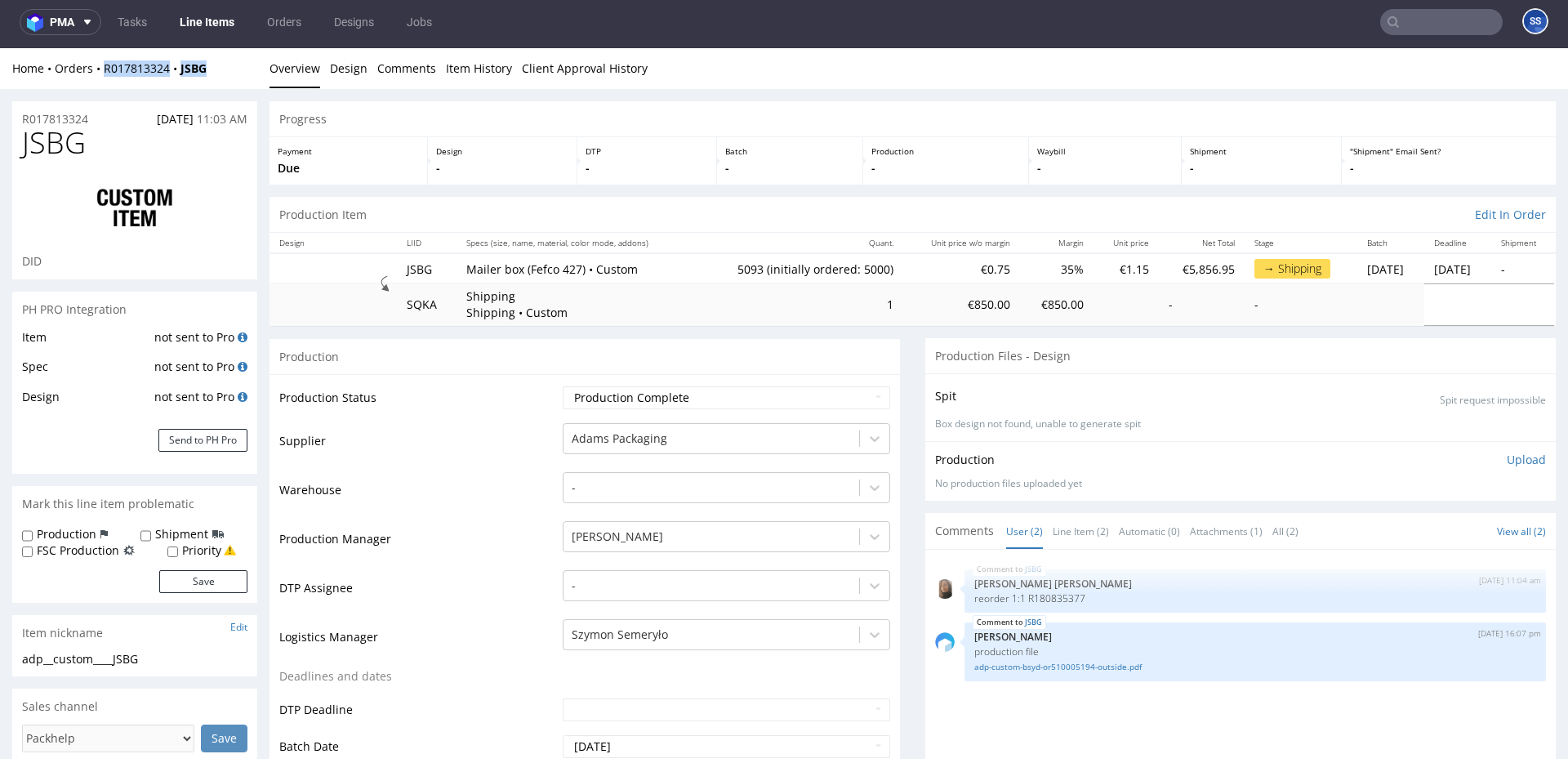
drag, startPoint x: 209, startPoint y: 66, endPoint x: 198, endPoint y: 141, distance: 75.8
click at [100, 67] on div "Home Orders R017813324 JSBG" at bounding box center [135, 68] width 245 height 16
copy div "R017813324 JSBG"
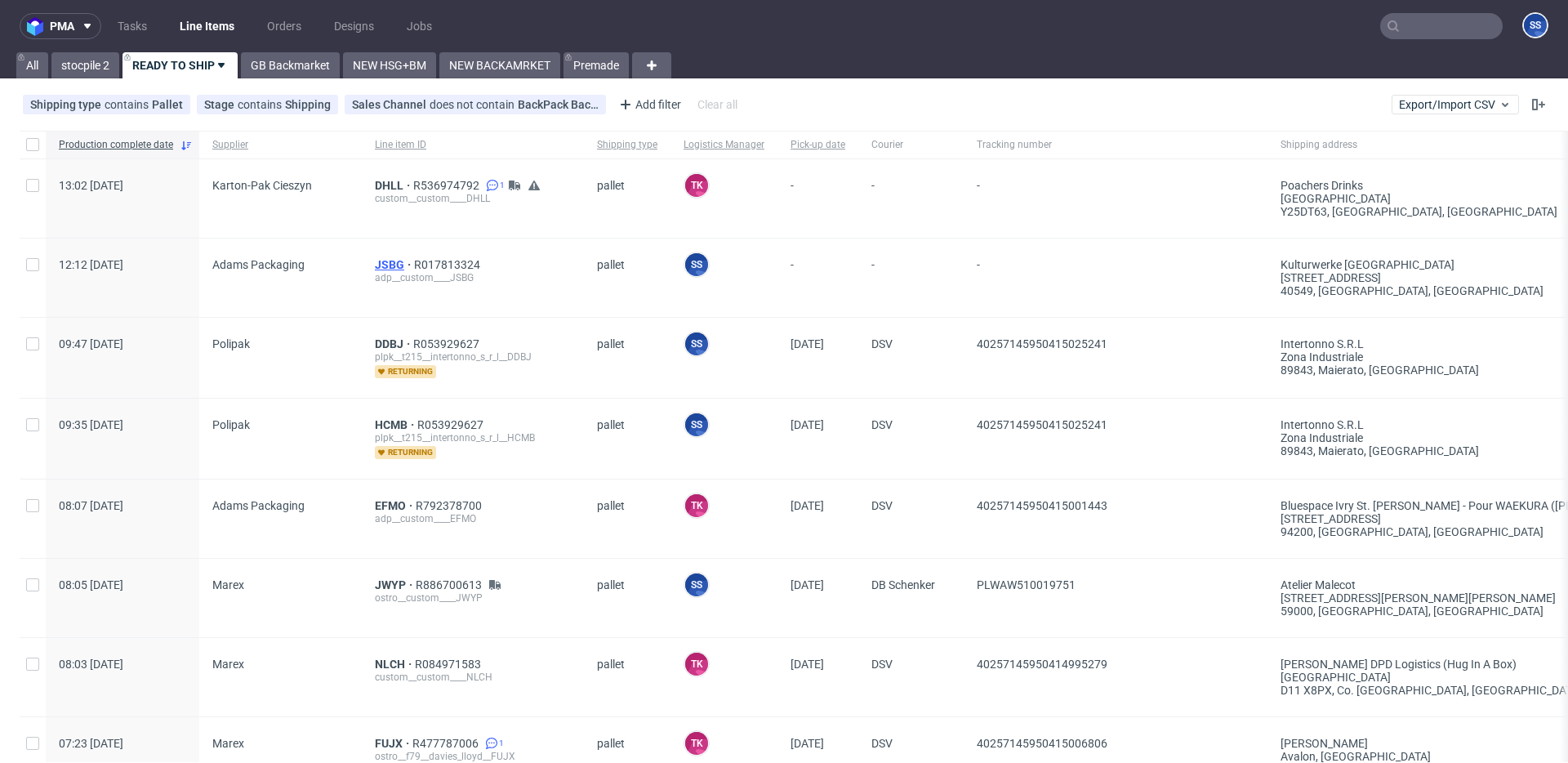
click at [385, 261] on span "JSBG" at bounding box center [394, 265] width 39 height 13
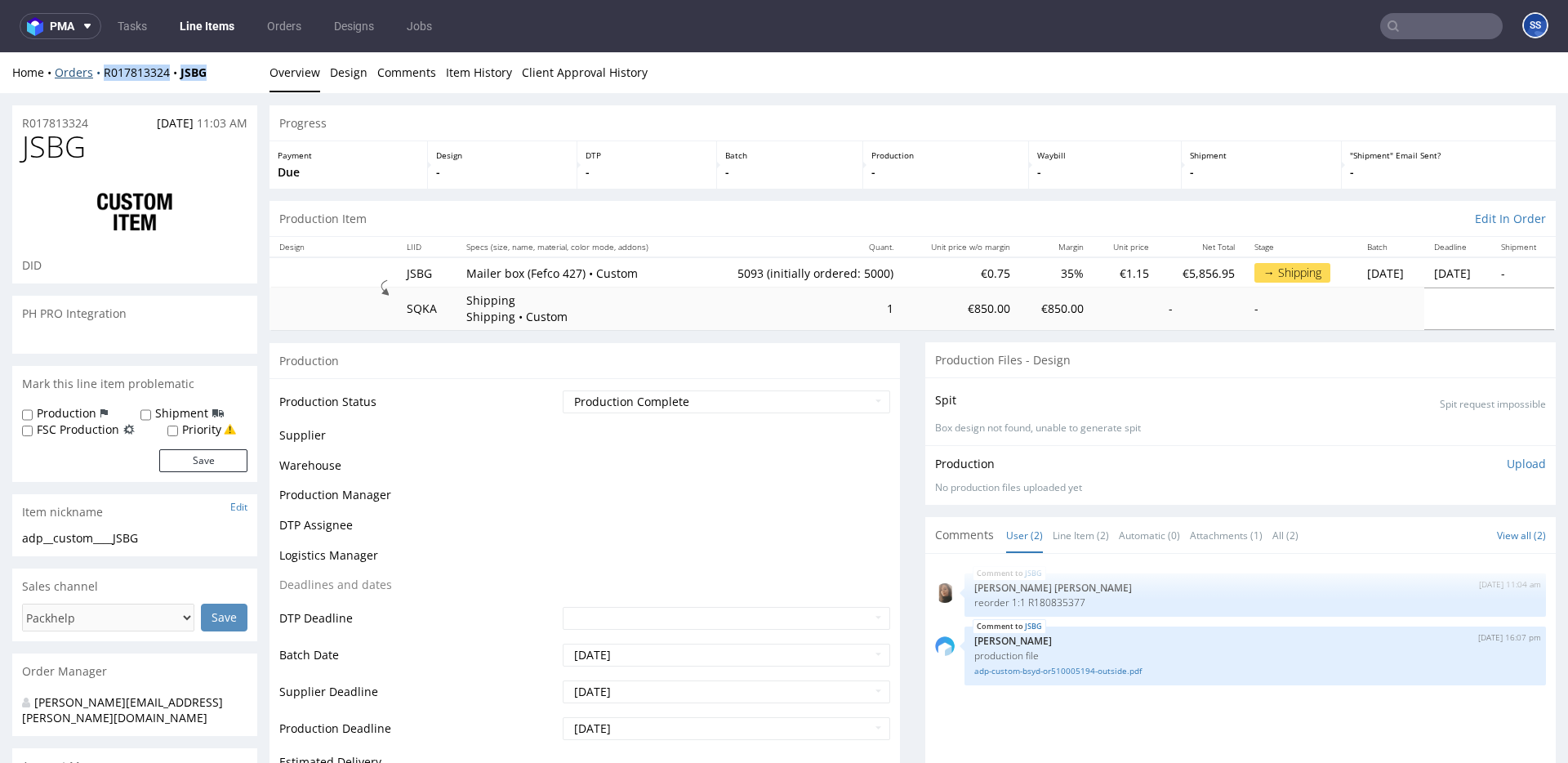
drag, startPoint x: 197, startPoint y: 75, endPoint x: 98, endPoint y: 73, distance: 99.0
click at [98, 73] on div "Home Orders R017813324 JSBG" at bounding box center [135, 73] width 245 height 16
copy div "R017813324 JSBG"
drag, startPoint x: 223, startPoint y: 75, endPoint x: 104, endPoint y: 76, distance: 119.0
click at [104, 76] on div "Home Orders R017813324 JSBG" at bounding box center [135, 73] width 245 height 16
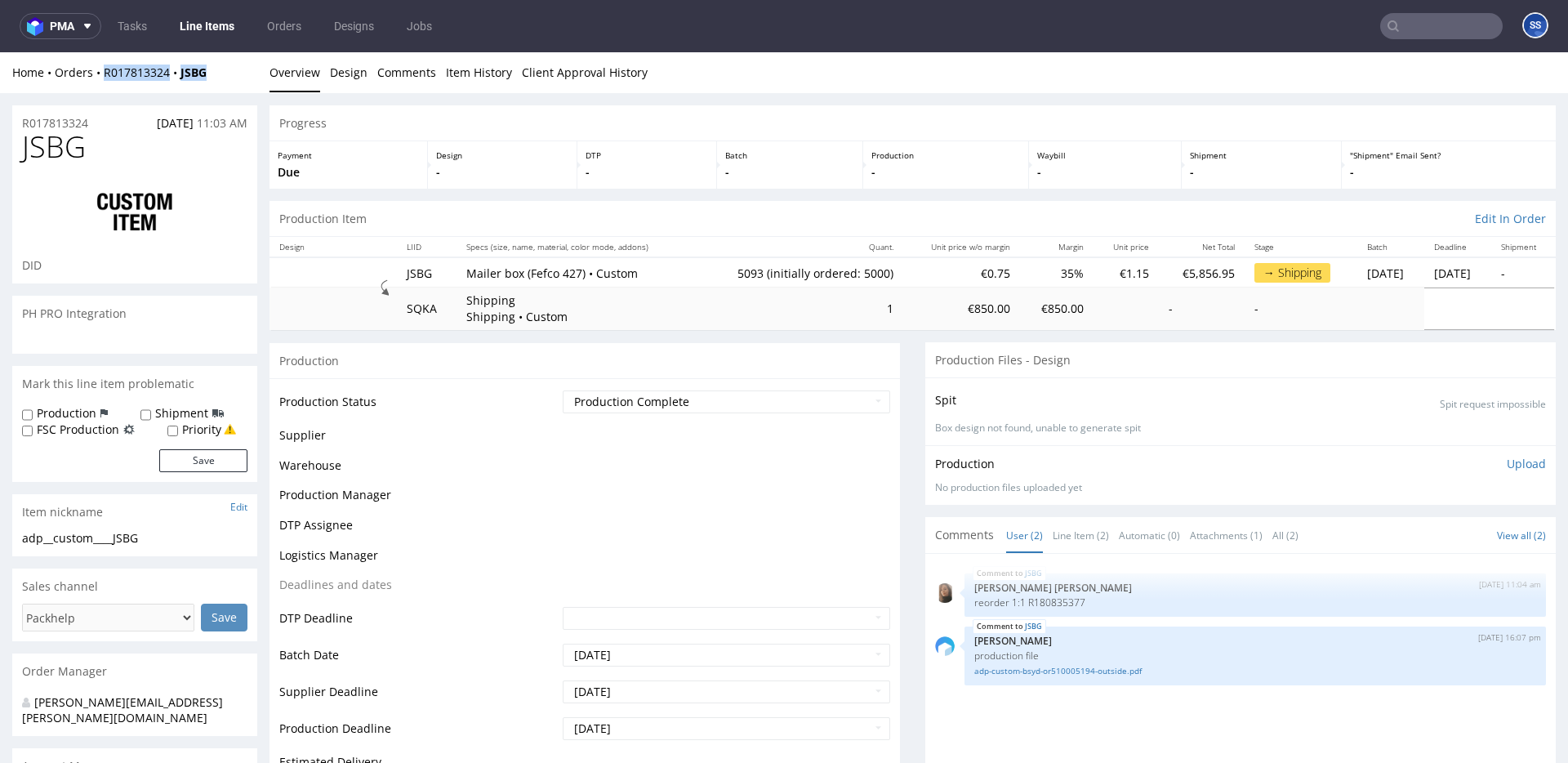
copy div "R017813324 JSBG"
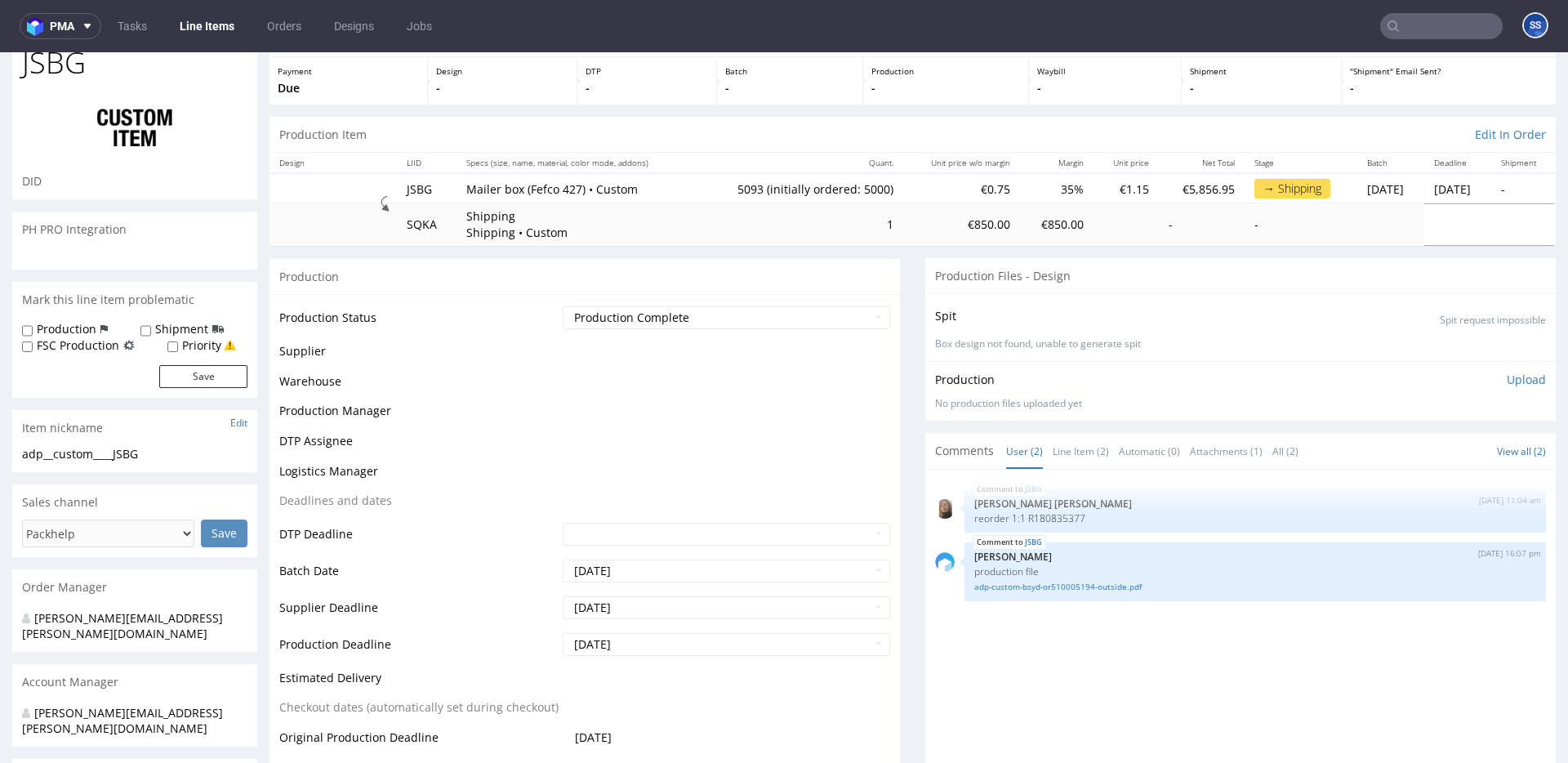
scroll to position [79, 0]
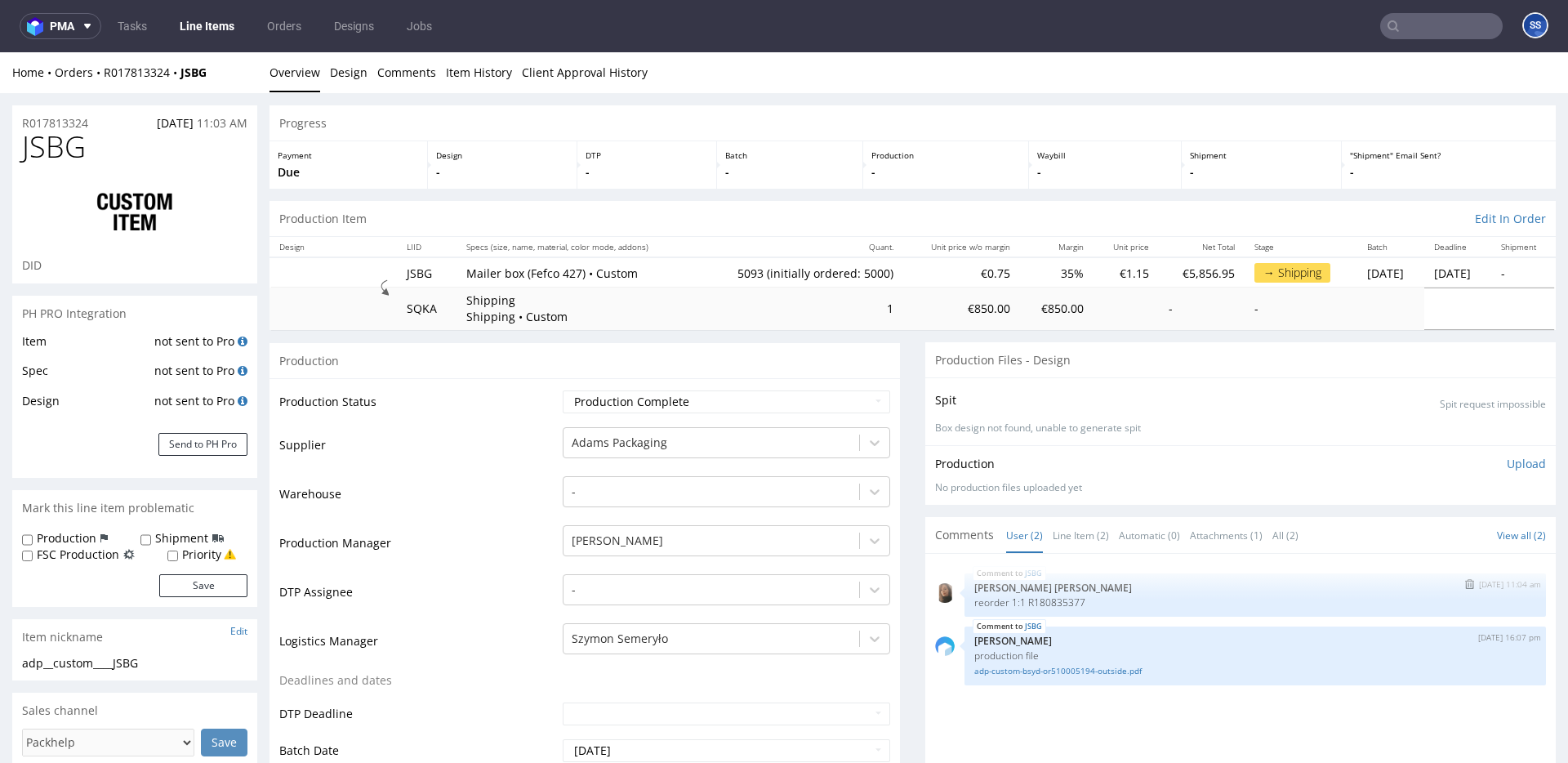
click at [1051, 602] on p "reorder 1:1 R180835377" at bounding box center [1255, 602] width 562 height 12
click at [165, 76] on link "R017813324" at bounding box center [142, 72] width 76 height 15
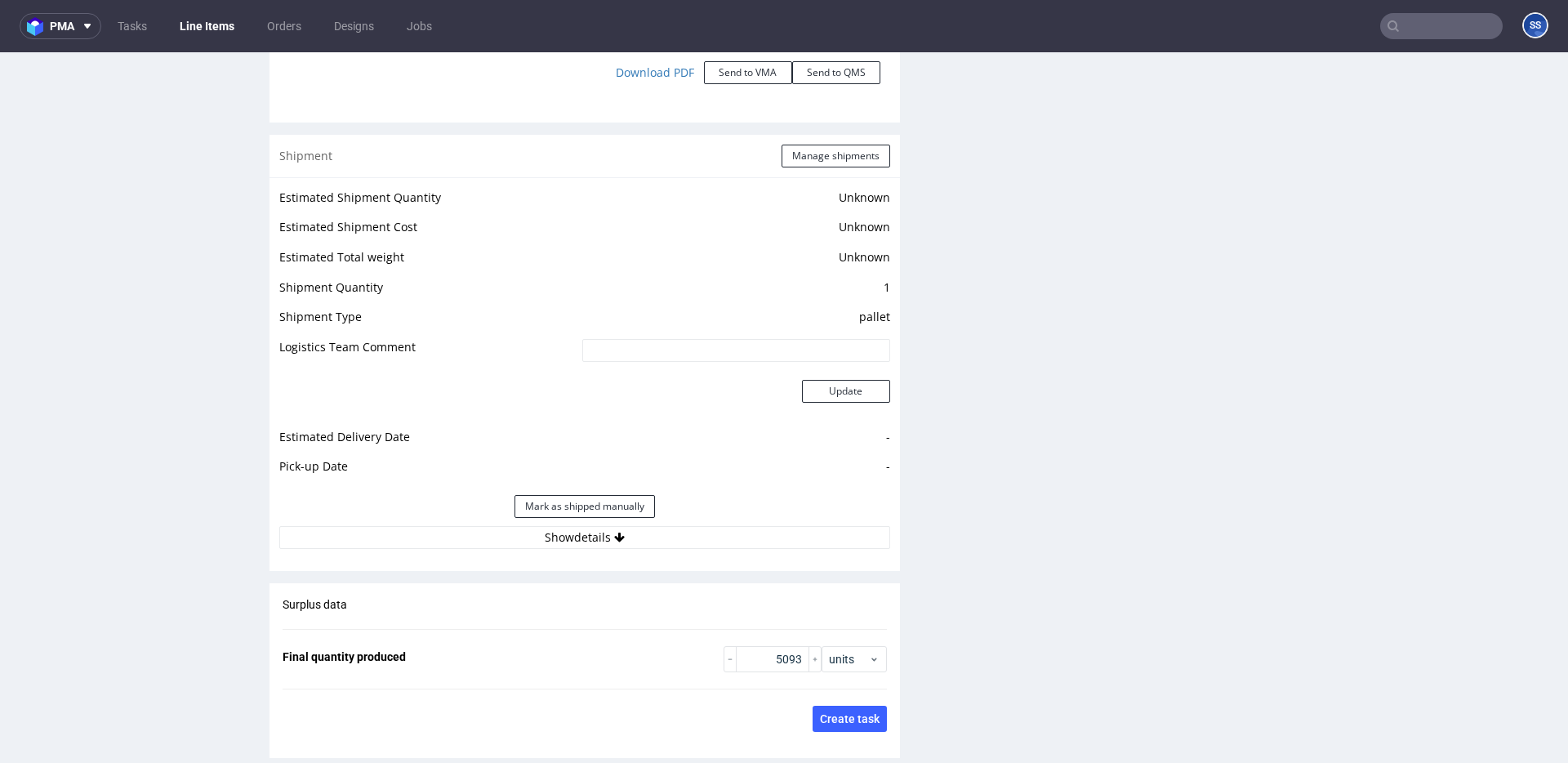
scroll to position [2133, 0]
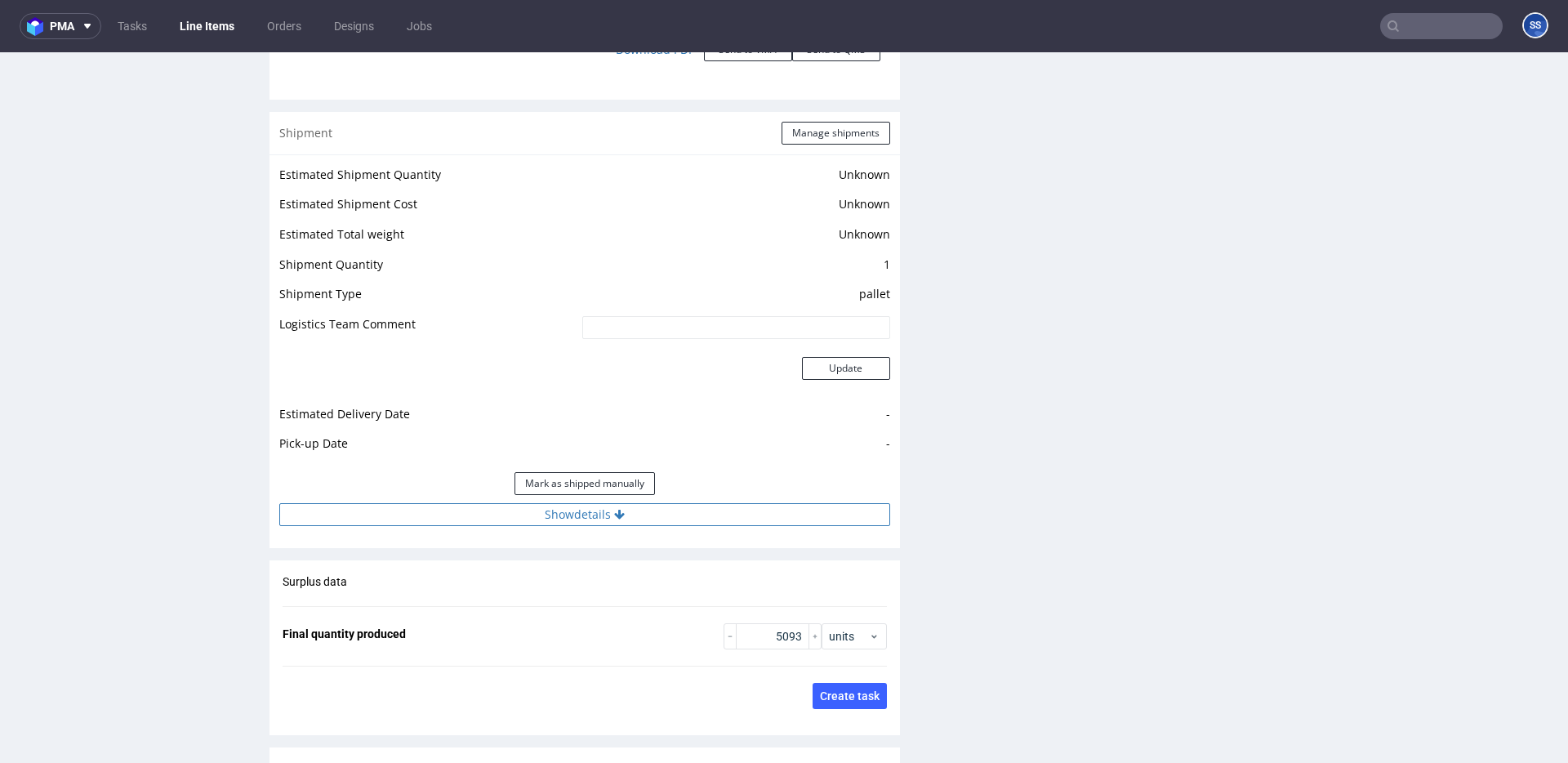
drag, startPoint x: 577, startPoint y: 526, endPoint x: 575, endPoint y: 517, distance: 9.2
click at [577, 524] on button "Show details" at bounding box center [584, 515] width 611 height 23
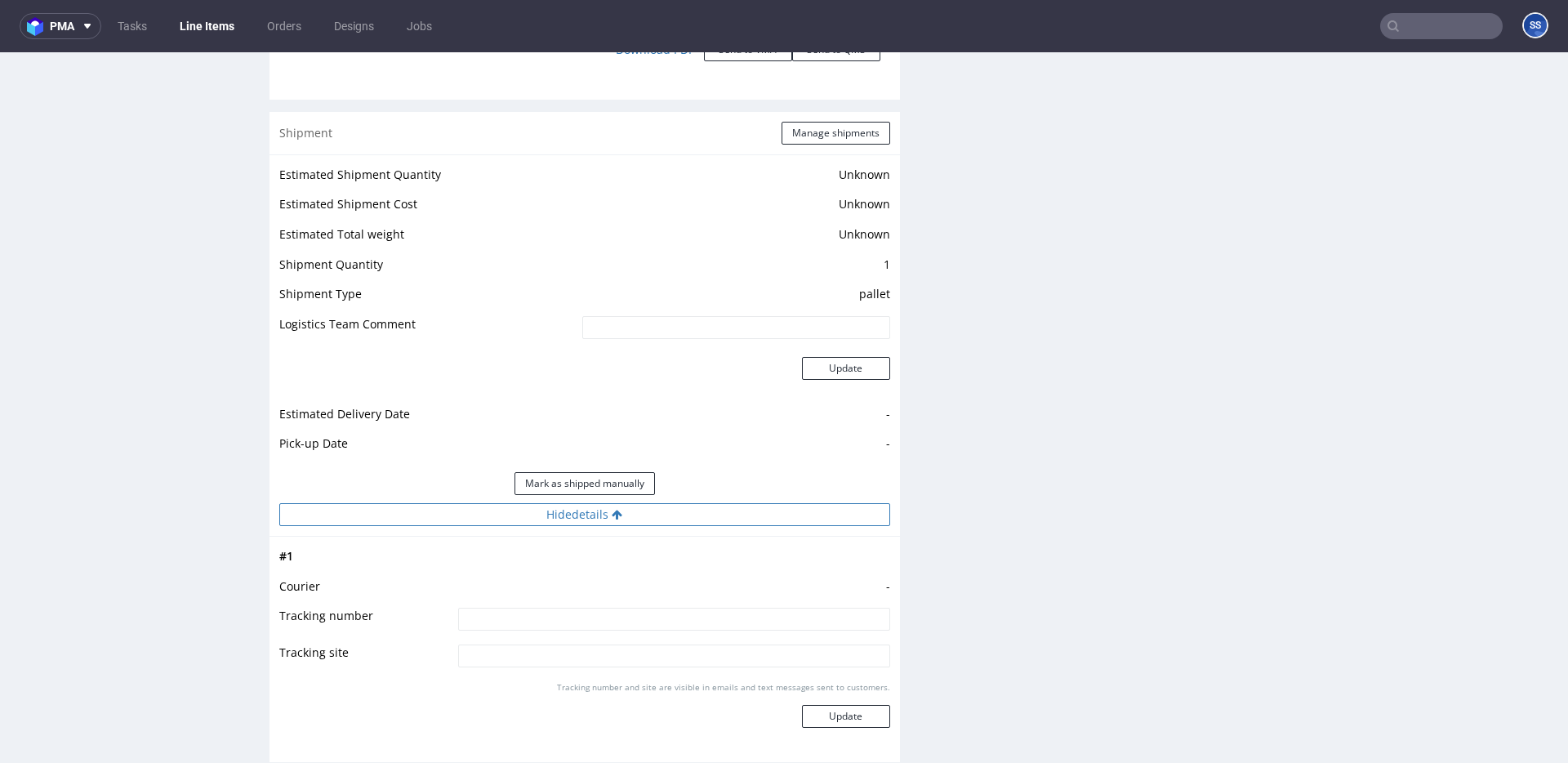
click at [575, 517] on button "Hide details" at bounding box center [584, 515] width 611 height 23
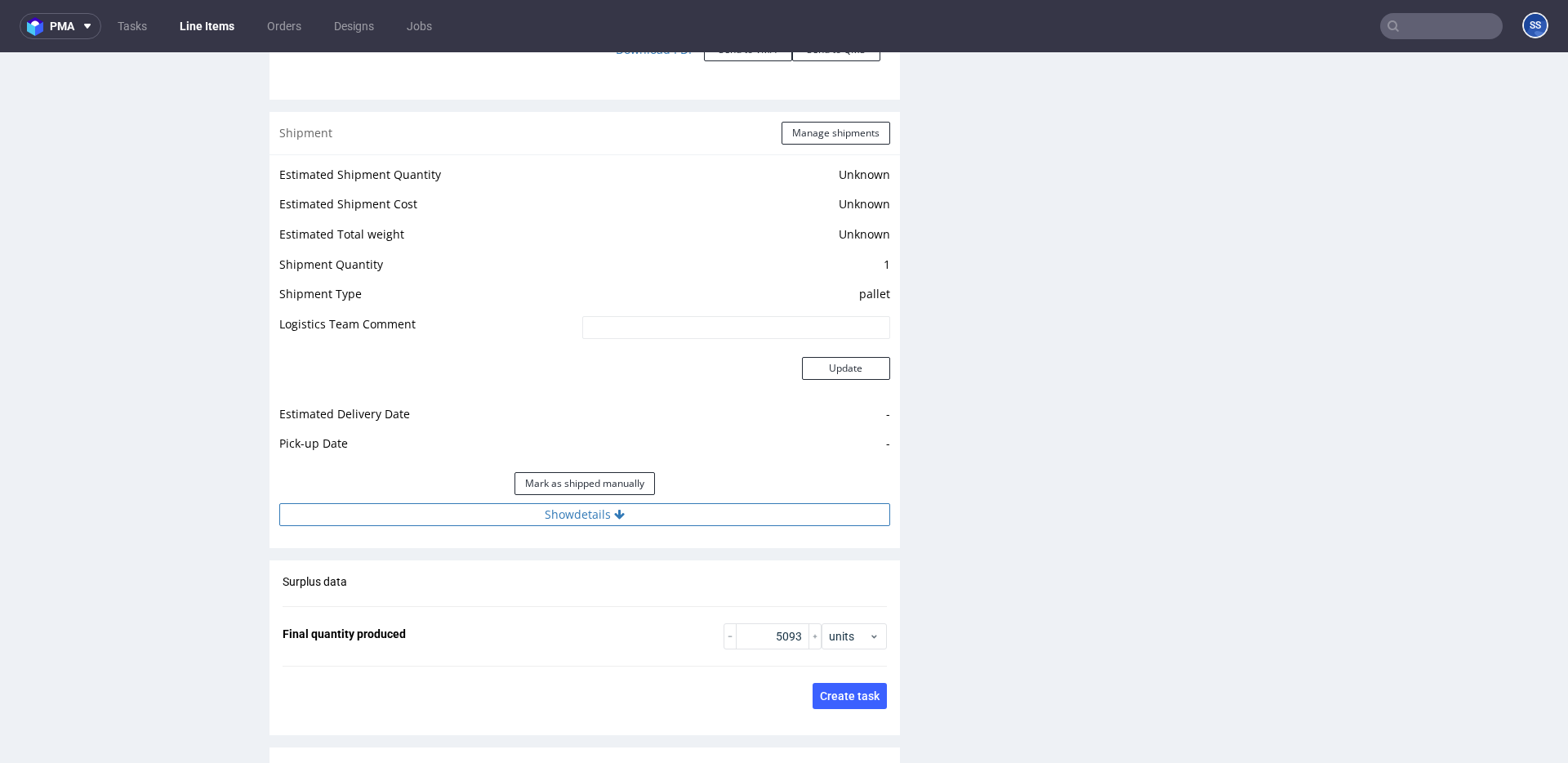
click at [575, 517] on button "Show details" at bounding box center [584, 515] width 611 height 23
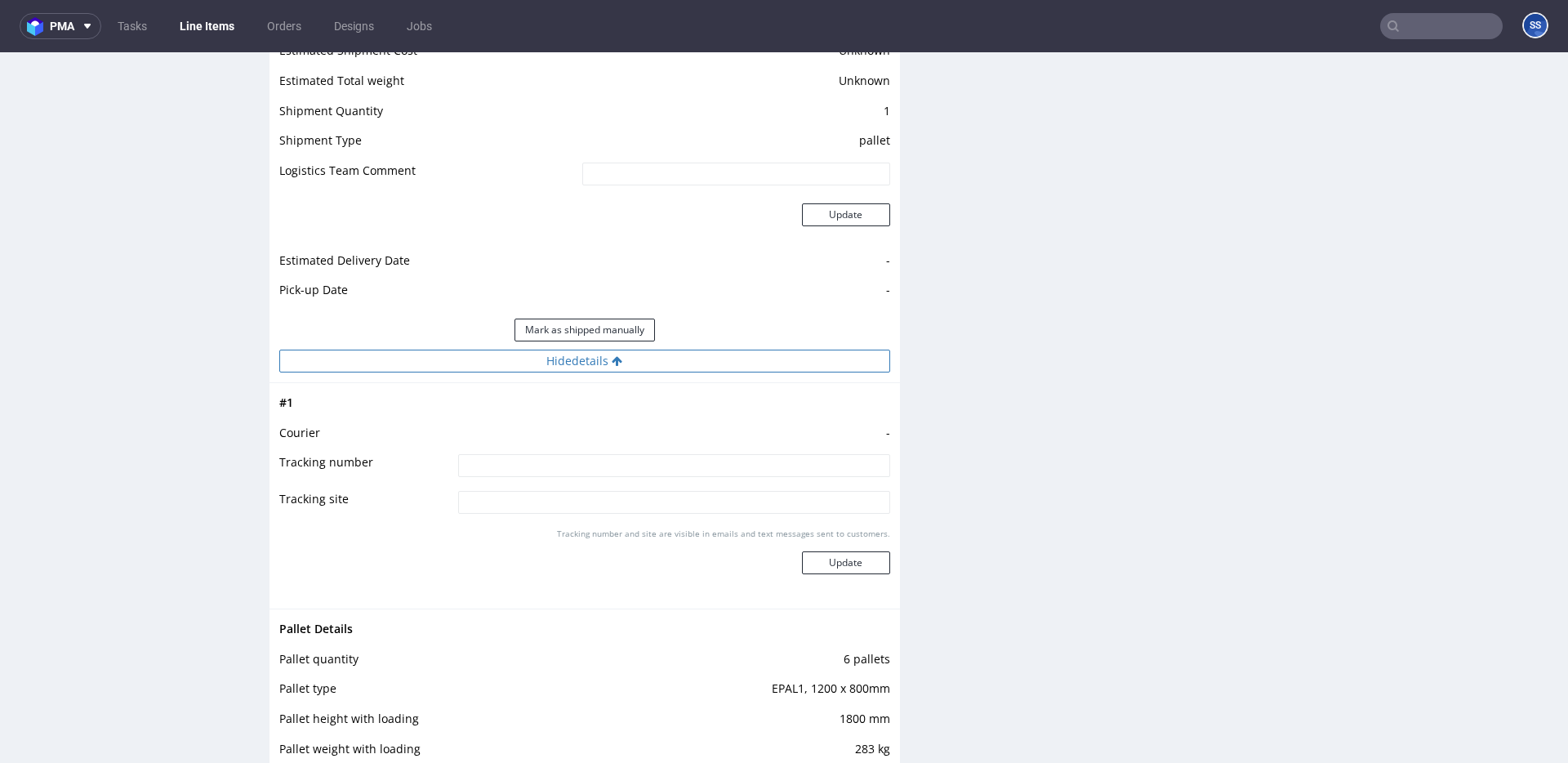
scroll to position [2288, 0]
click at [570, 455] on input at bounding box center [674, 465] width 432 height 23
type input "czekamy na budzet :("
click at [847, 564] on button "Update" at bounding box center [845, 562] width 88 height 23
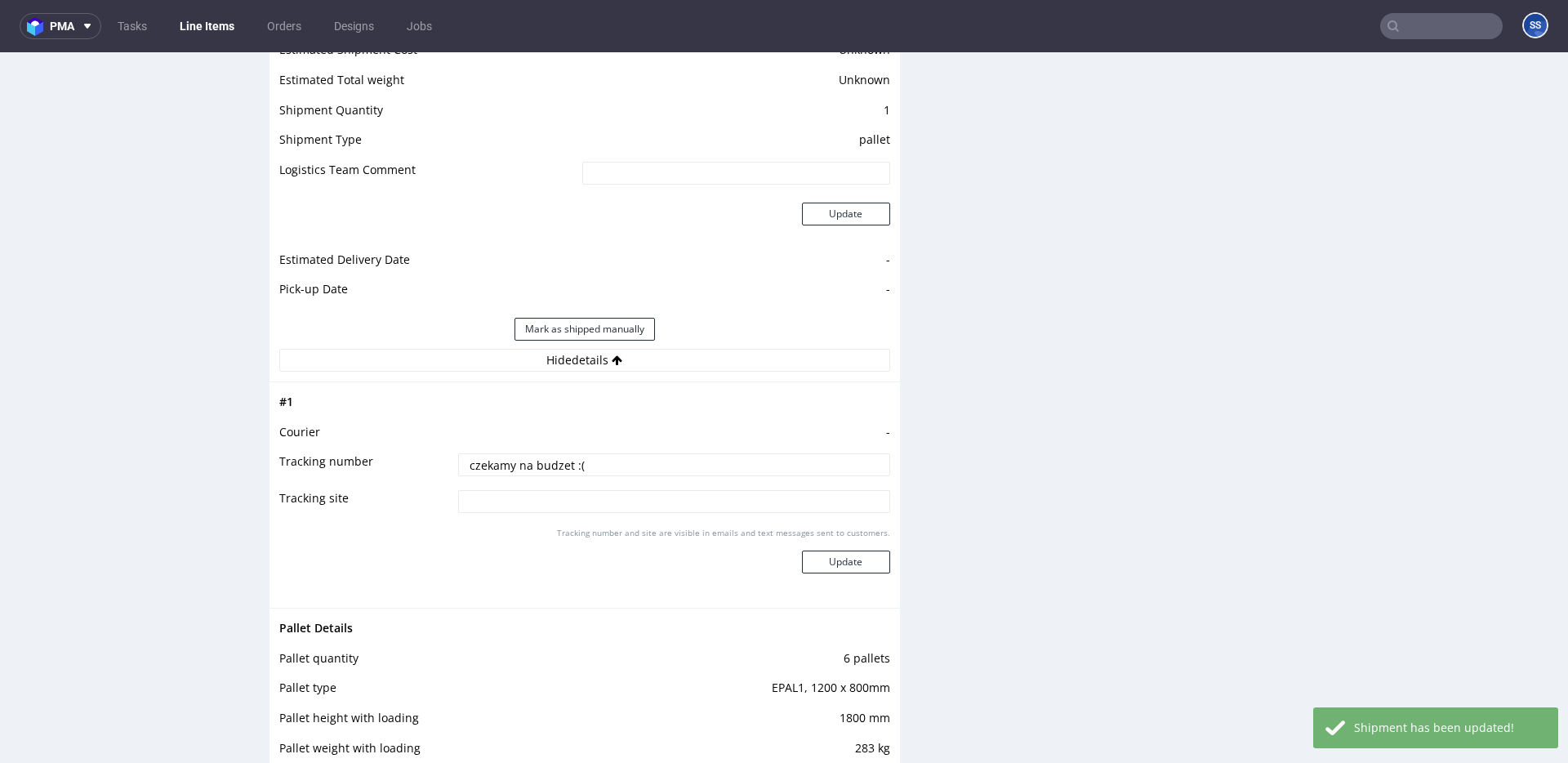
click at [201, 28] on link "Line Items" at bounding box center [207, 25] width 75 height 26
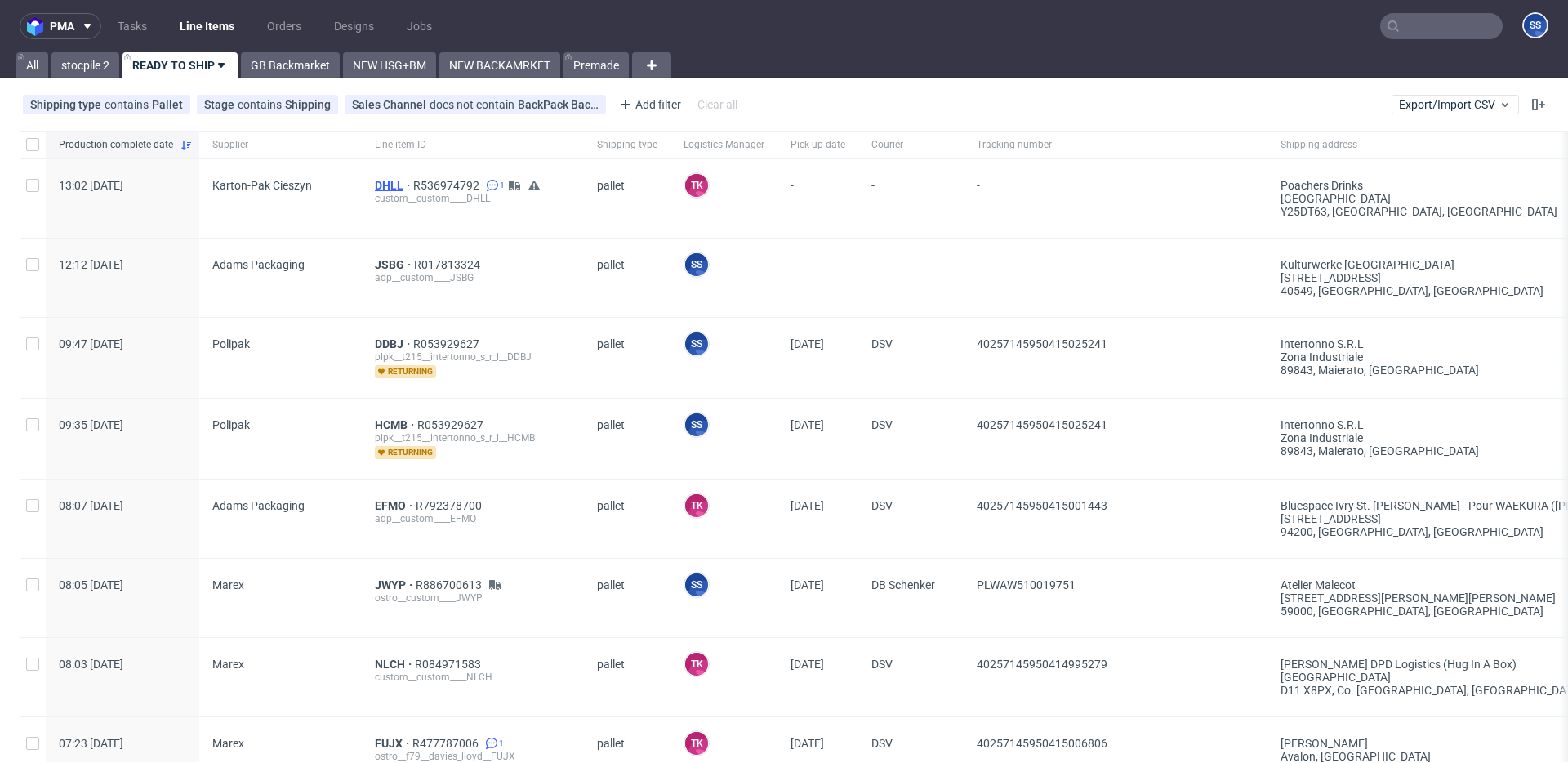
click at [375, 180] on span "DHLL" at bounding box center [394, 186] width 38 height 13
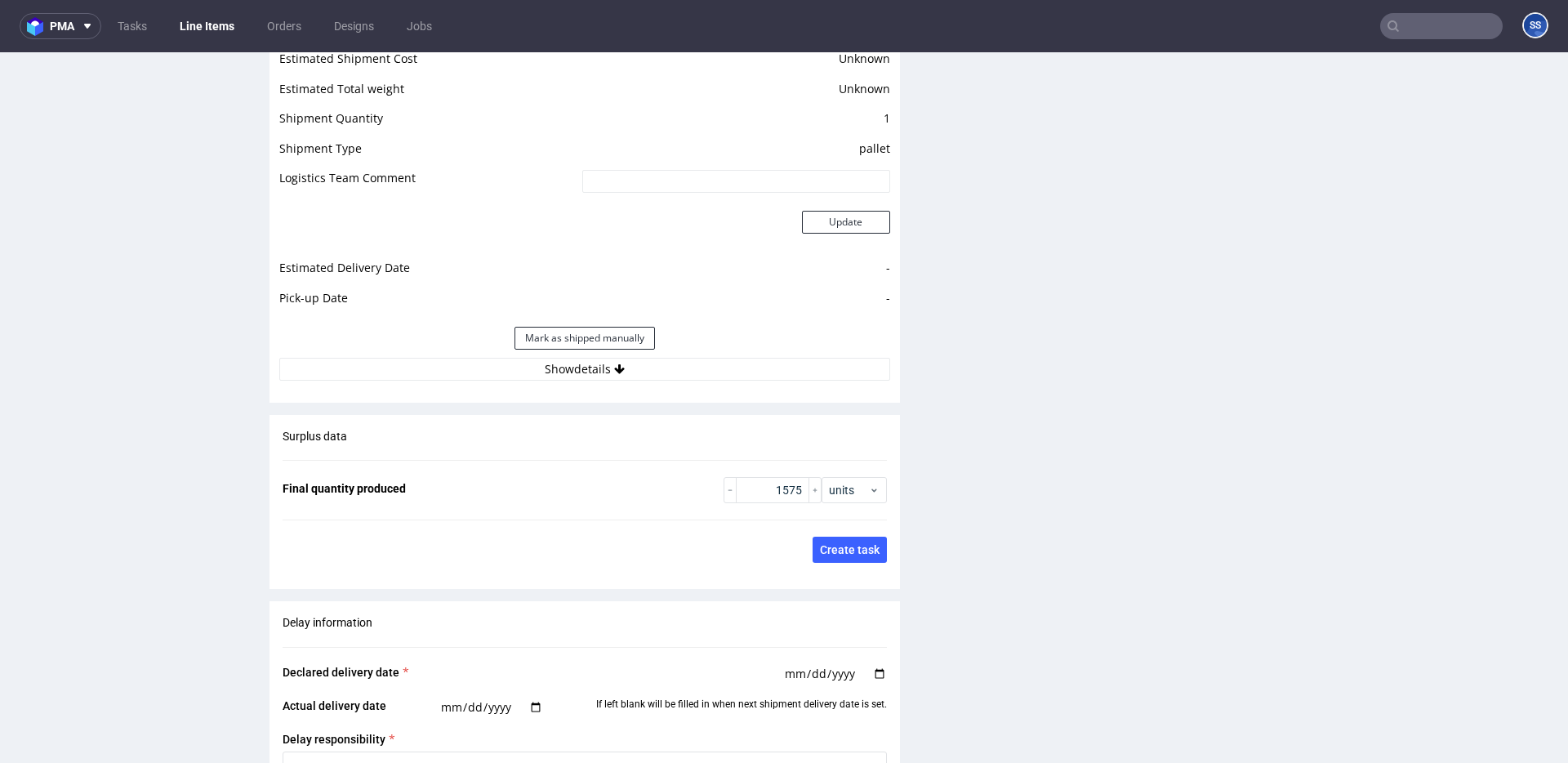
scroll to position [2407, 0]
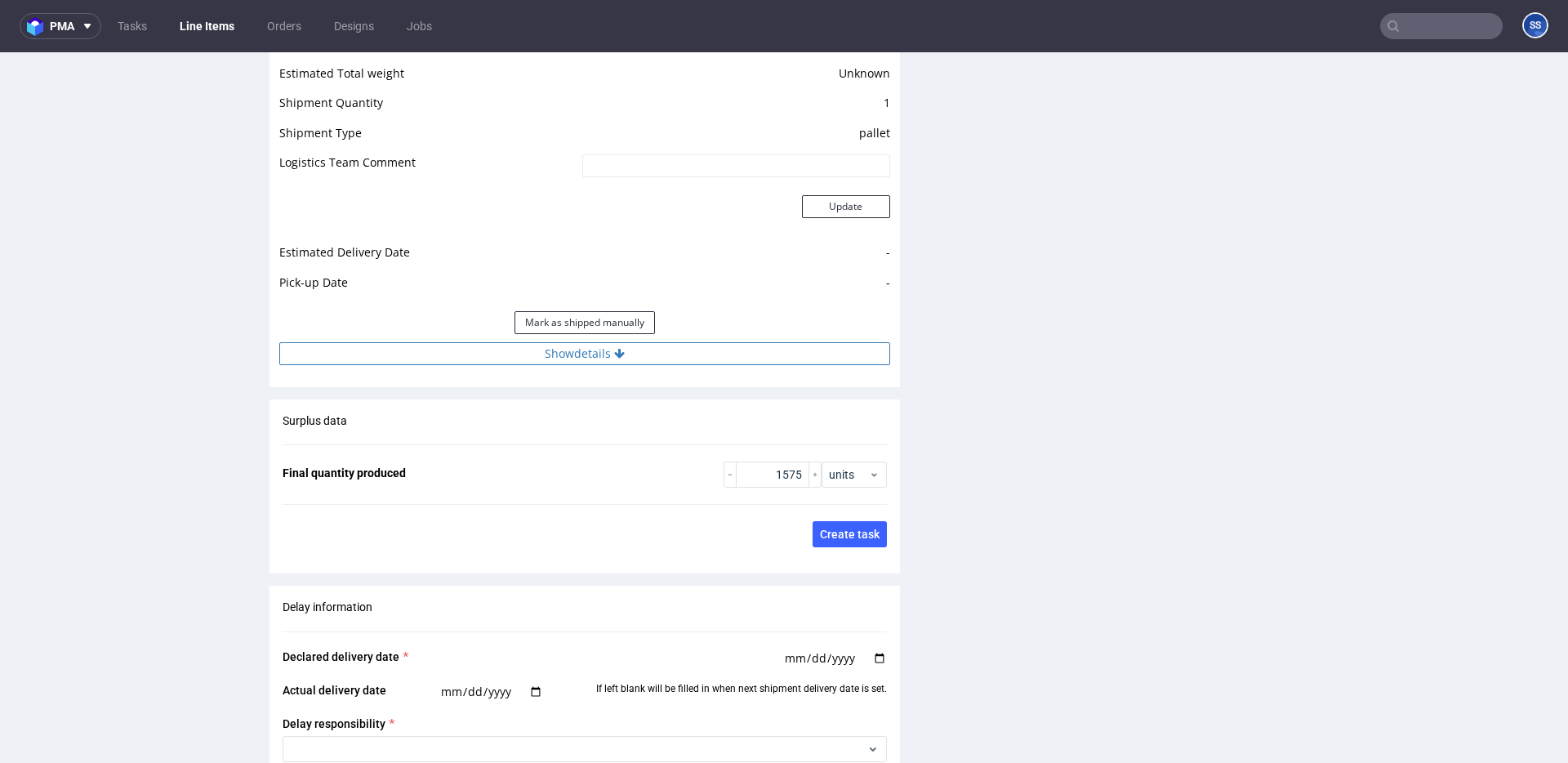
click at [543, 365] on button "Show details" at bounding box center [584, 354] width 611 height 23
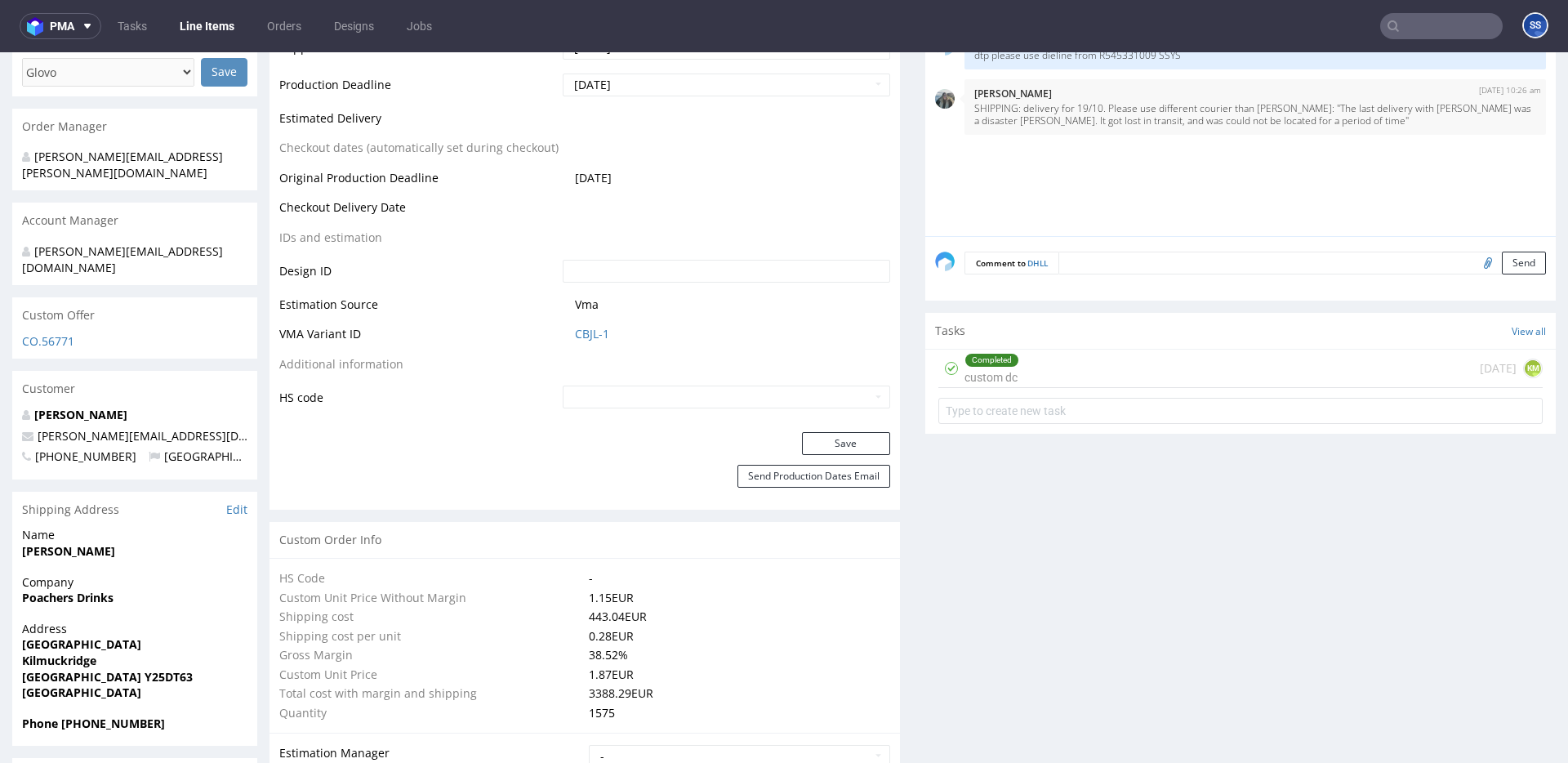
scroll to position [0, 0]
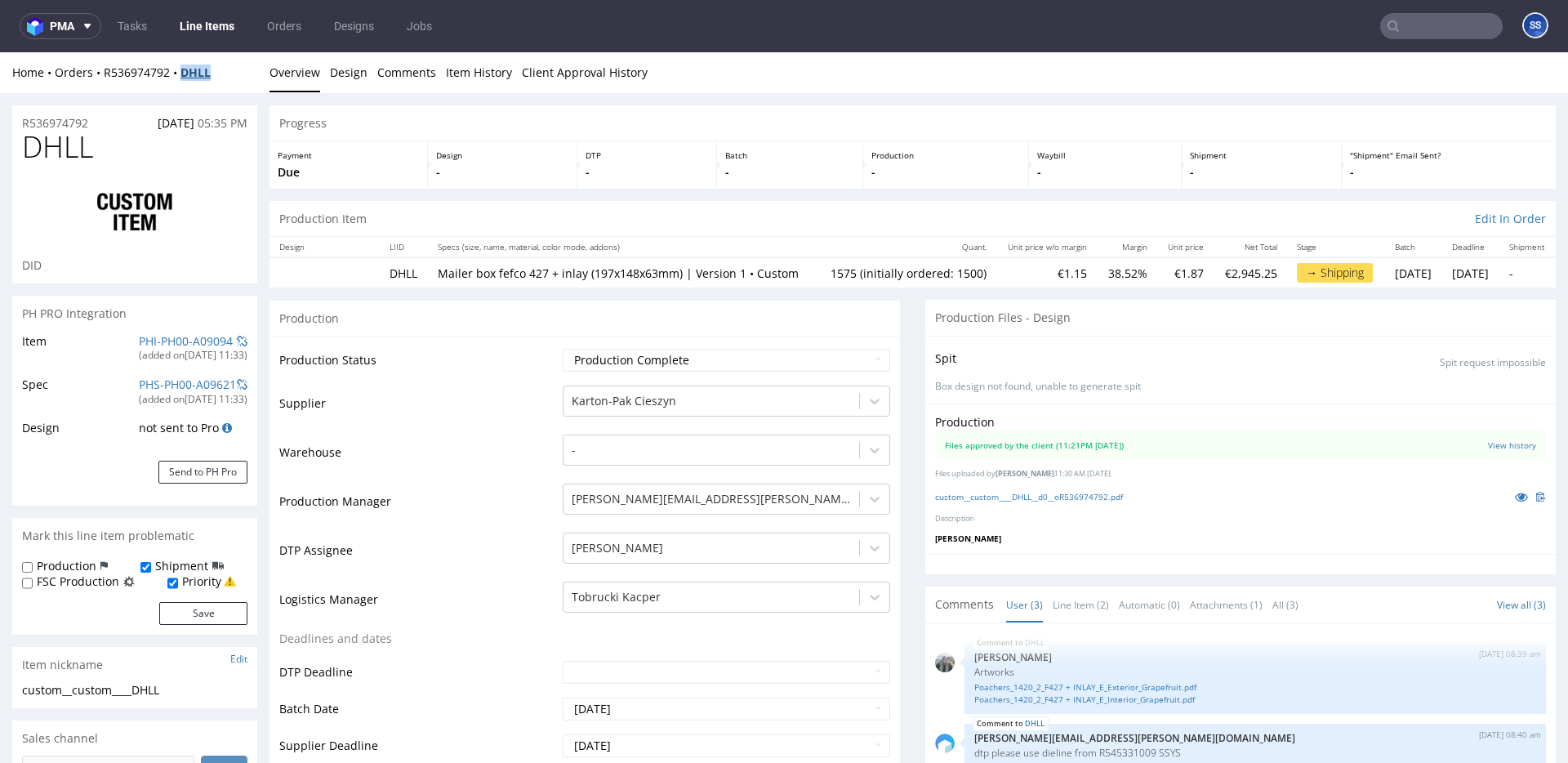
drag, startPoint x: 223, startPoint y: 75, endPoint x: 184, endPoint y: 75, distance: 39.0
click at [184, 75] on div "Home Orders R536974792 DHLL" at bounding box center [135, 73] width 245 height 16
copy strong "DHLL"
click at [216, 34] on link "Line Items" at bounding box center [207, 25] width 75 height 26
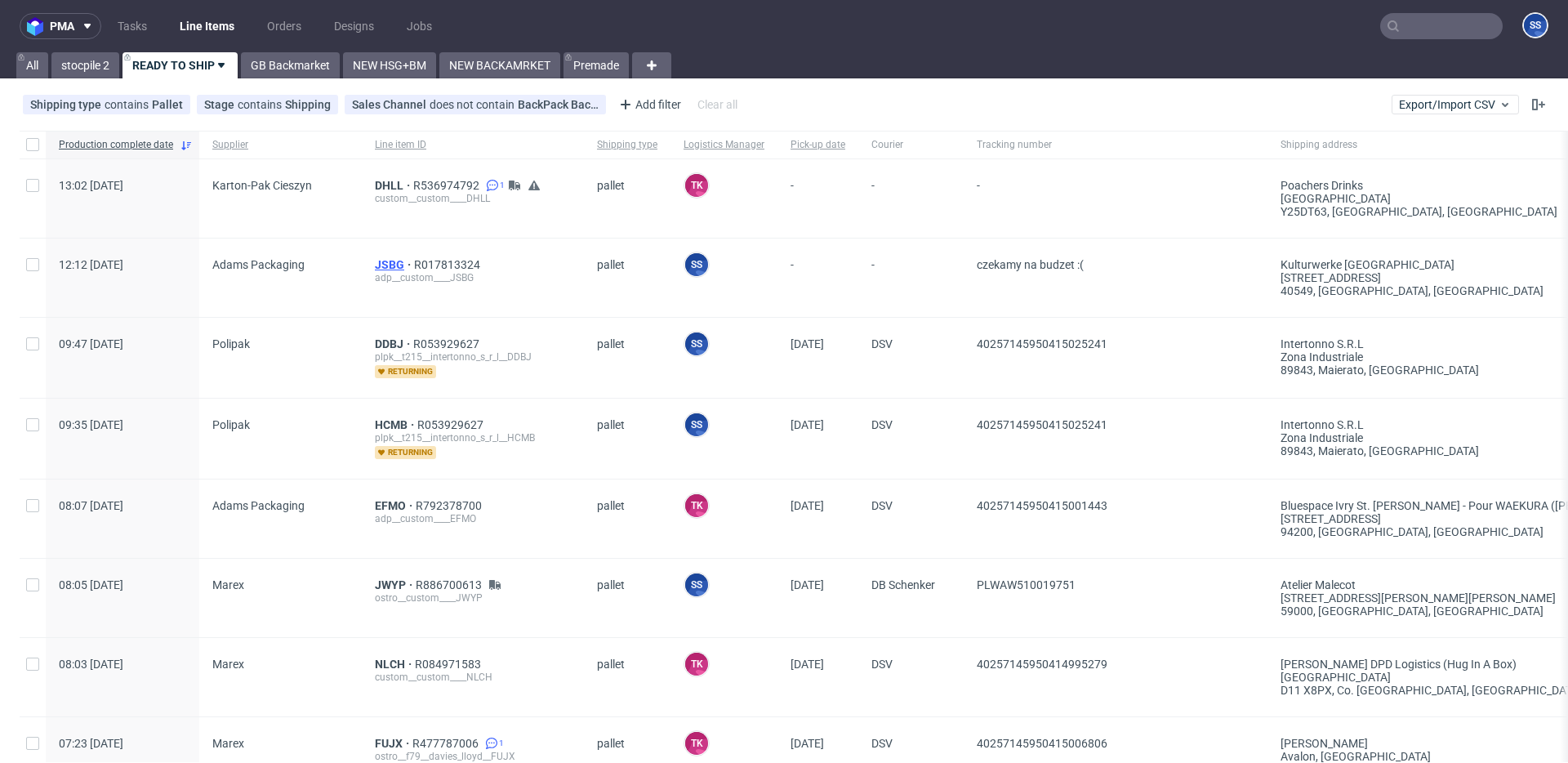
click at [379, 262] on span "JSBG" at bounding box center [394, 265] width 39 height 13
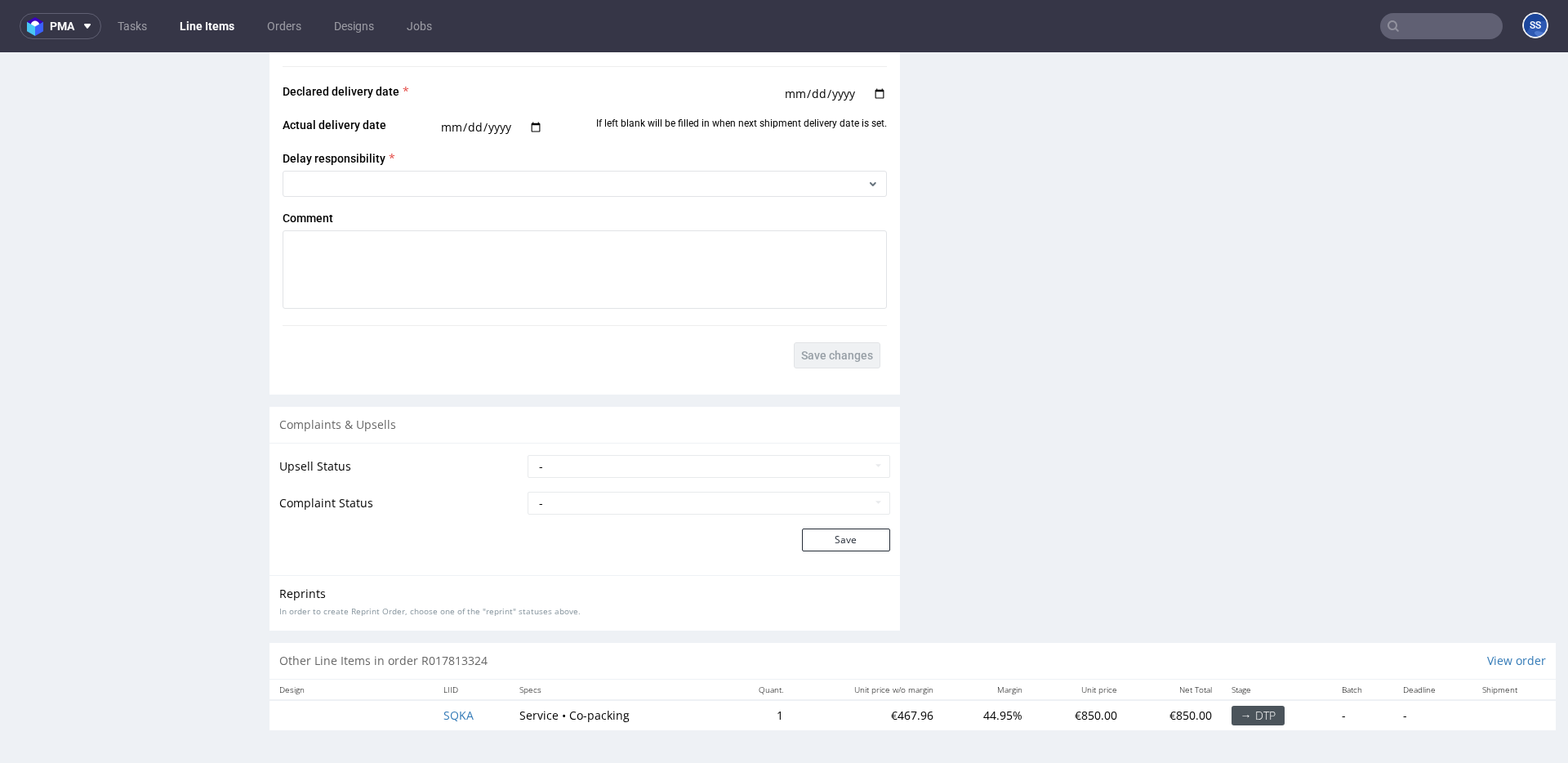
scroll to position [4, 0]
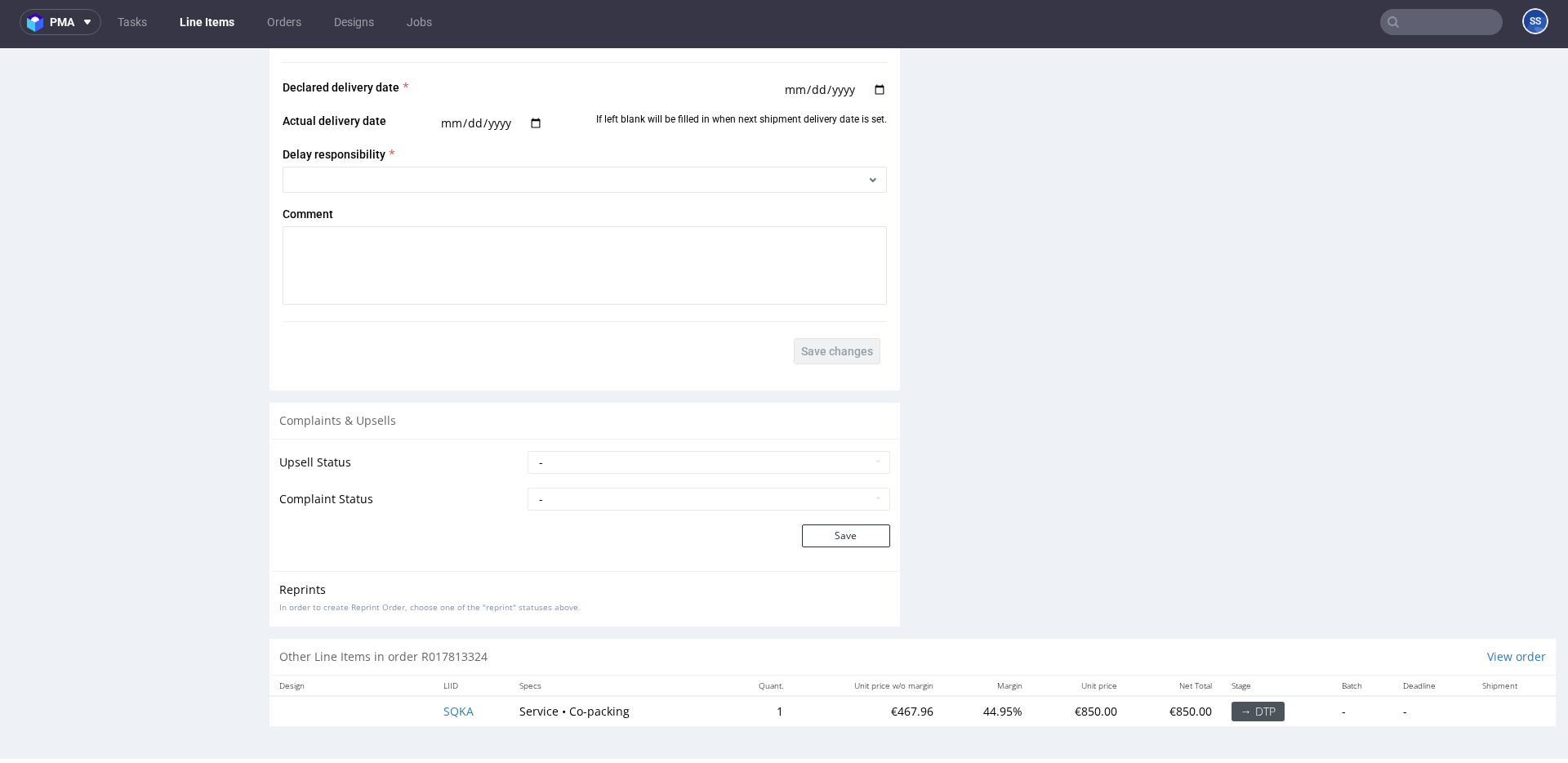
click at [454, 713] on span "SQKA" at bounding box center [458, 711] width 30 height 15
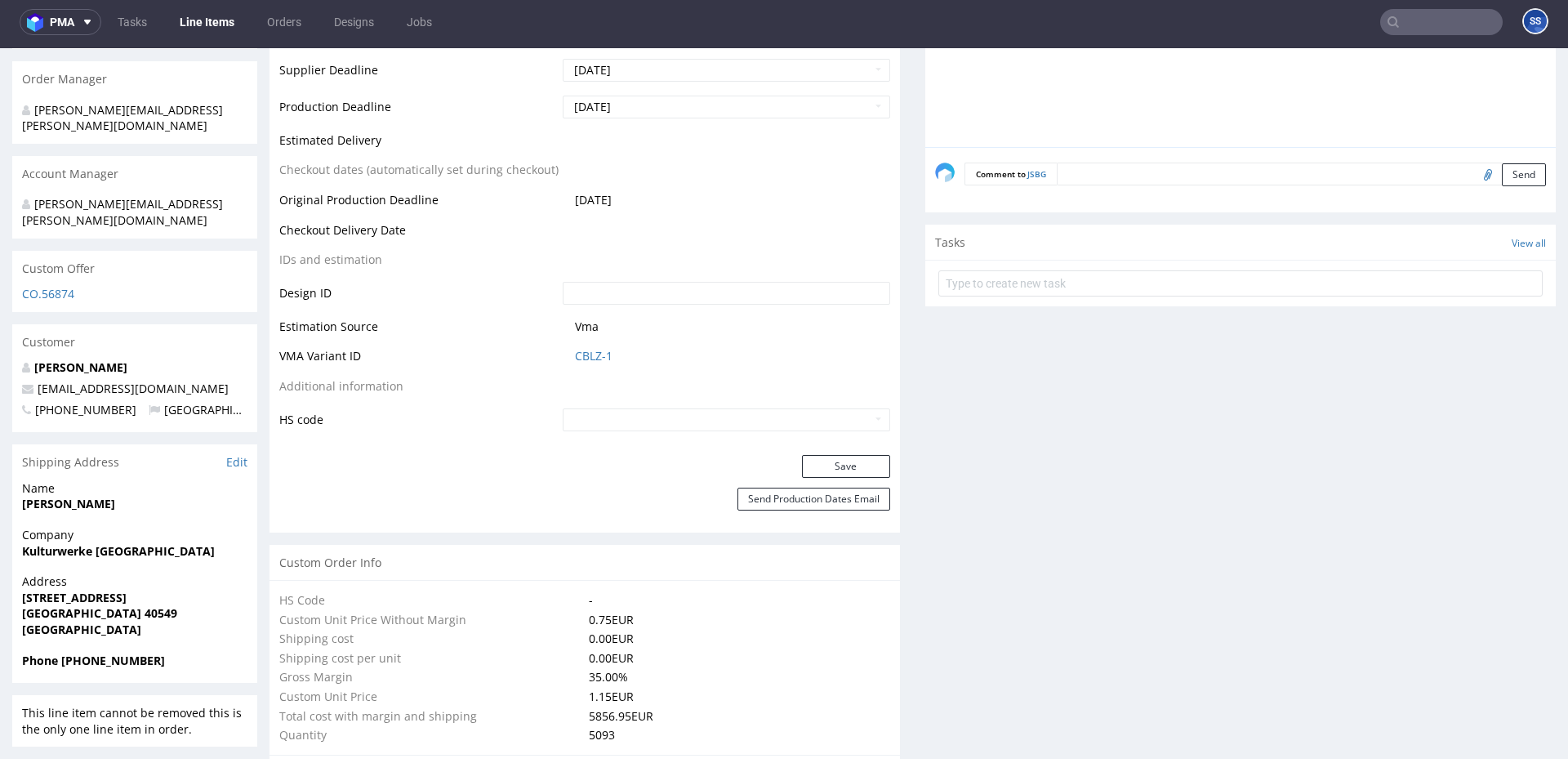
scroll to position [713, 0]
click at [85, 544] on strong "Kulturwerke Deutschland" at bounding box center [118, 551] width 193 height 15
copy strong "Kulturwerke Deutschland"
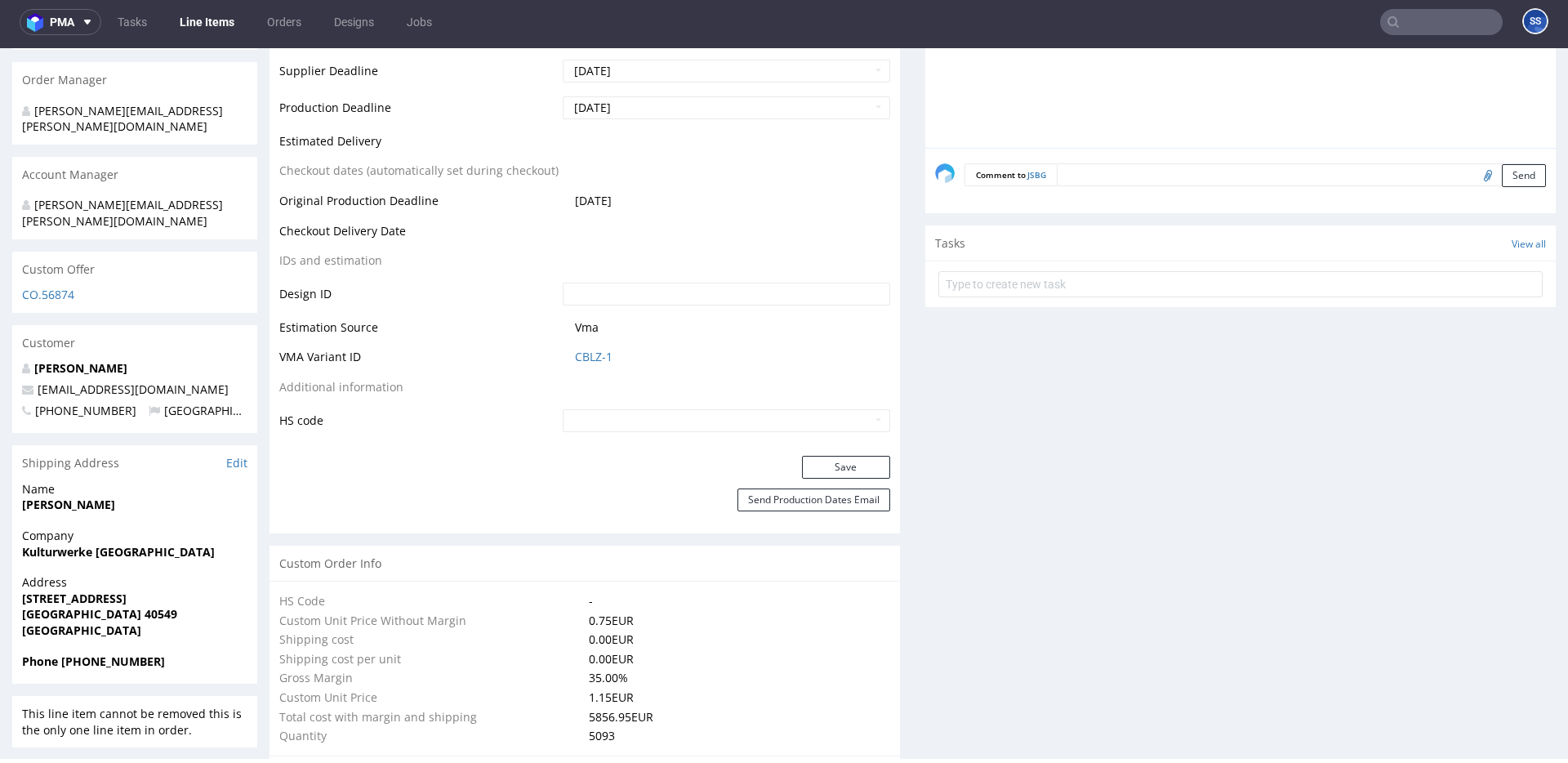
click at [85, 497] on strong "Matthias Dumbeck" at bounding box center [68, 504] width 93 height 15
copy strong "Matthias Dumbeck"
drag, startPoint x: 108, startPoint y: 642, endPoint x: 109, endPoint y: 632, distance: 10.0
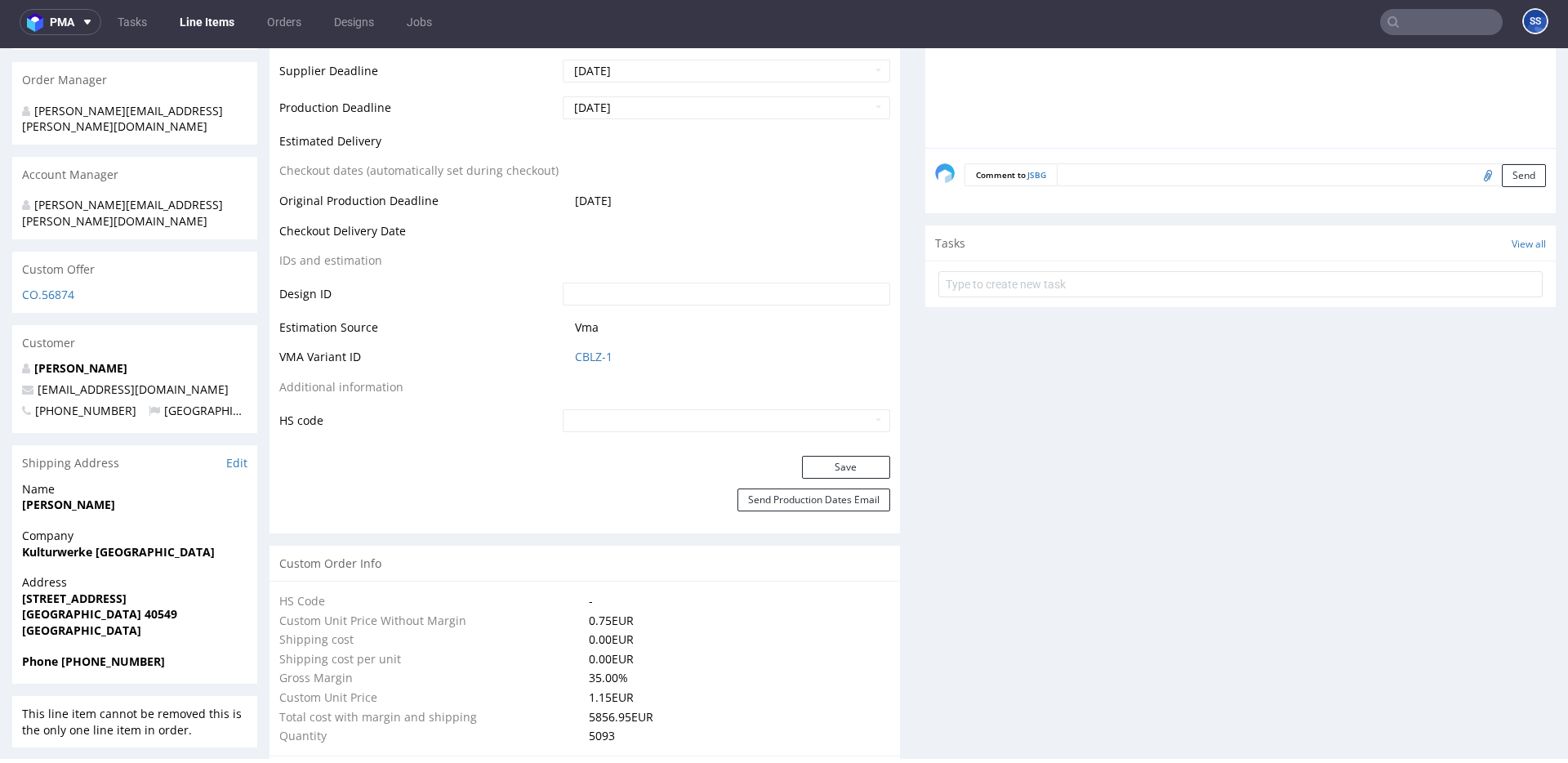
click at [108, 654] on div "Phone +4993147087879" at bounding box center [135, 669] width 245 height 31
click at [109, 654] on strong "Phone +4993147087879" at bounding box center [93, 661] width 143 height 15
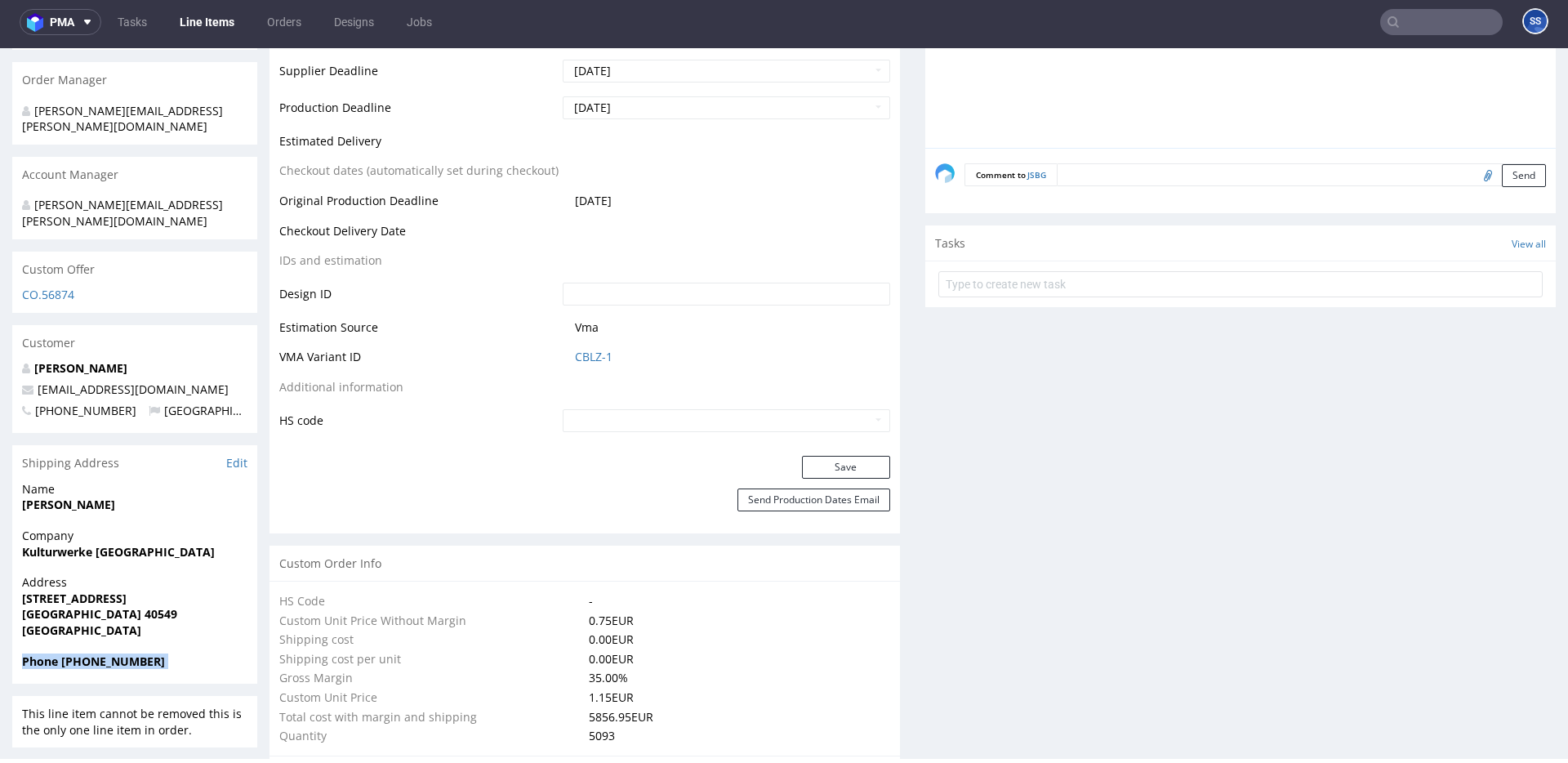
click at [119, 654] on strong "Phone +4993147087879" at bounding box center [93, 661] width 143 height 15
drag, startPoint x: 225, startPoint y: 361, endPoint x: 180, endPoint y: 294, distance: 80.7
click at [36, 382] on p "info@kulturwerke-deutschland.de" at bounding box center [135, 390] width 225 height 16
copy link "info@kulturwerke-deutschland.de"
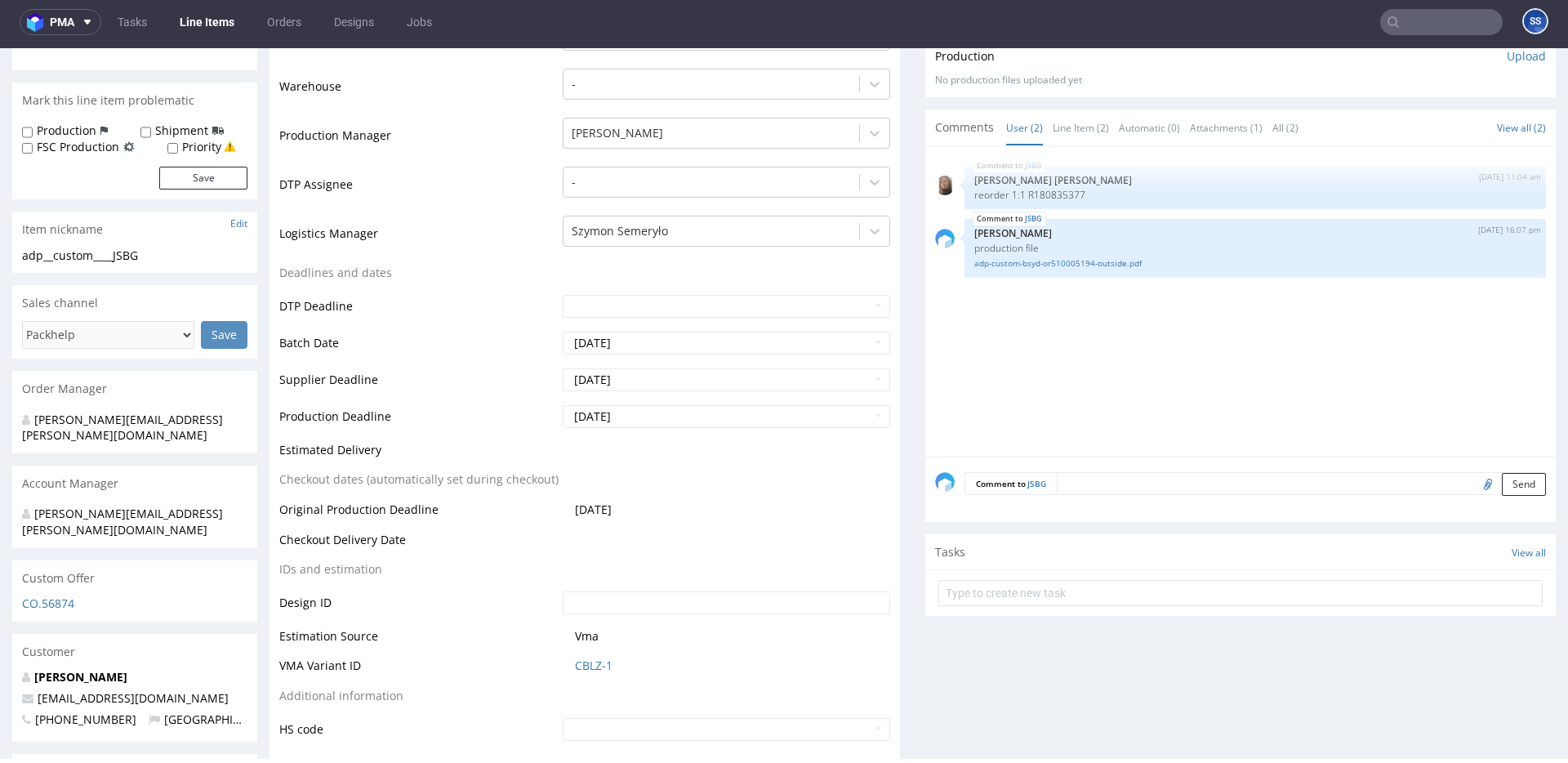
scroll to position [0, 0]
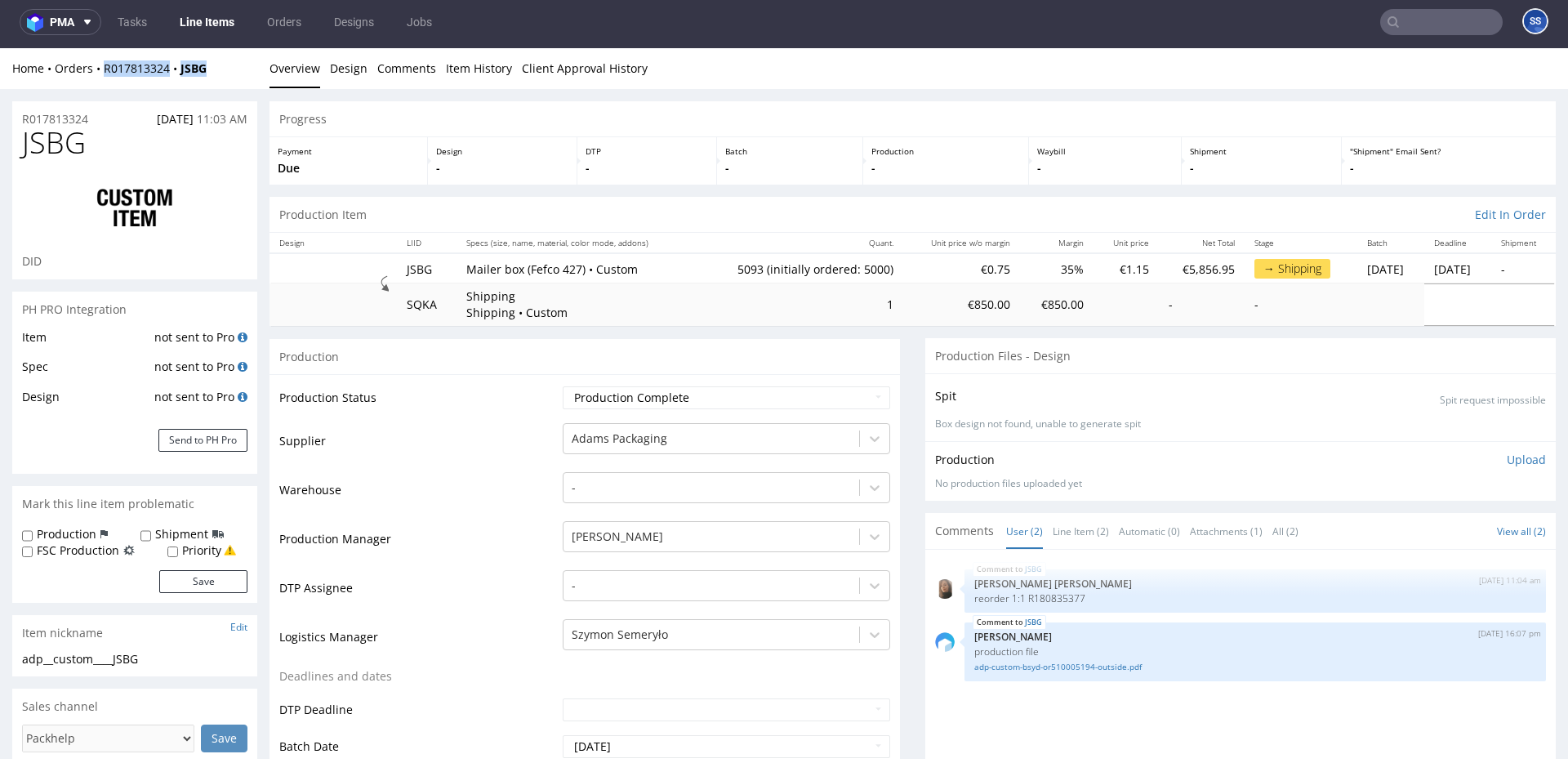
drag, startPoint x: 217, startPoint y: 73, endPoint x: 133, endPoint y: 60, distance: 85.0
click at [105, 74] on div "Home Orders R017813324 JSBG" at bounding box center [135, 68] width 245 height 16
copy div "R017813324 JSBG"
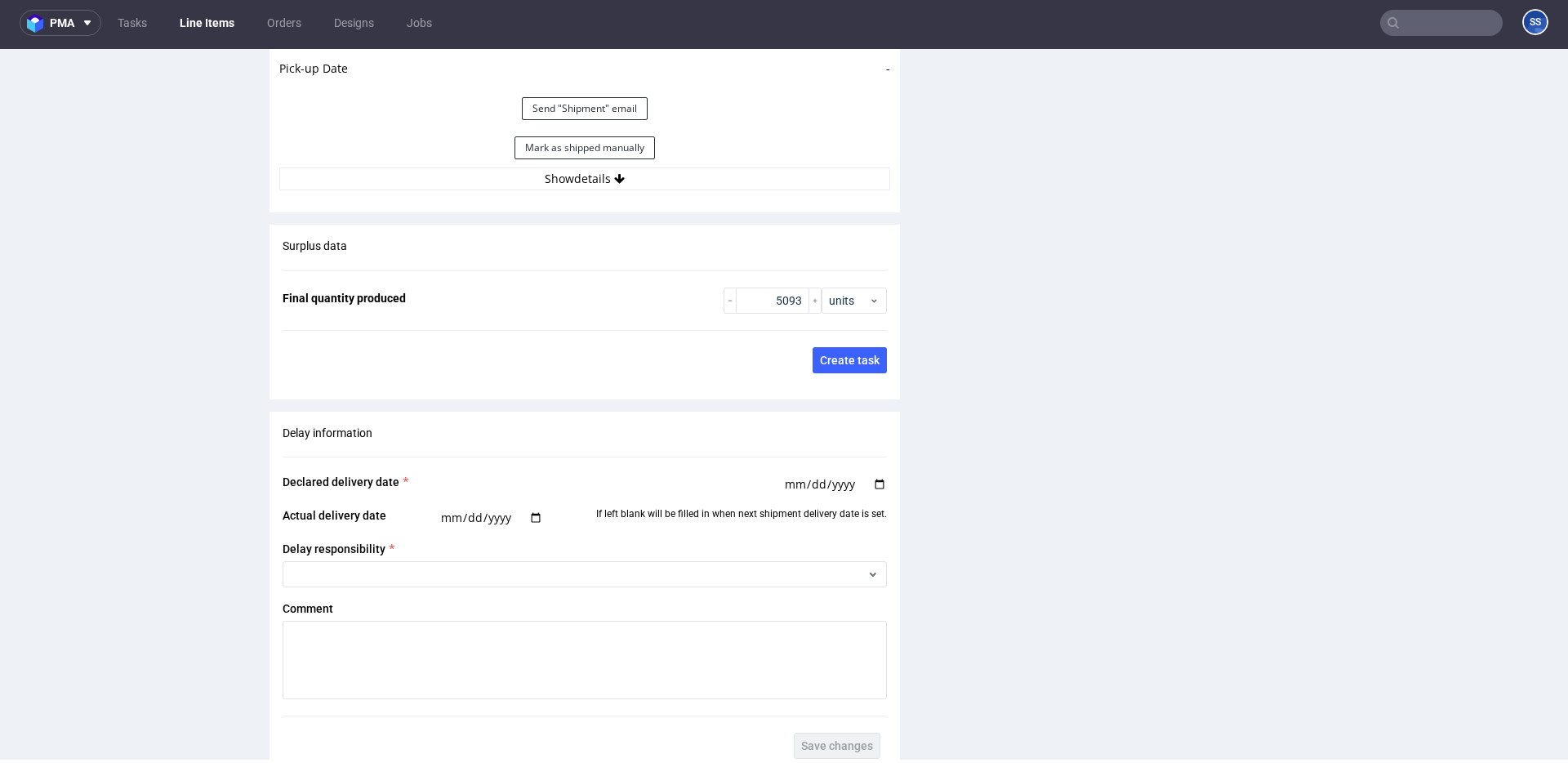
scroll to position [2517, 0]
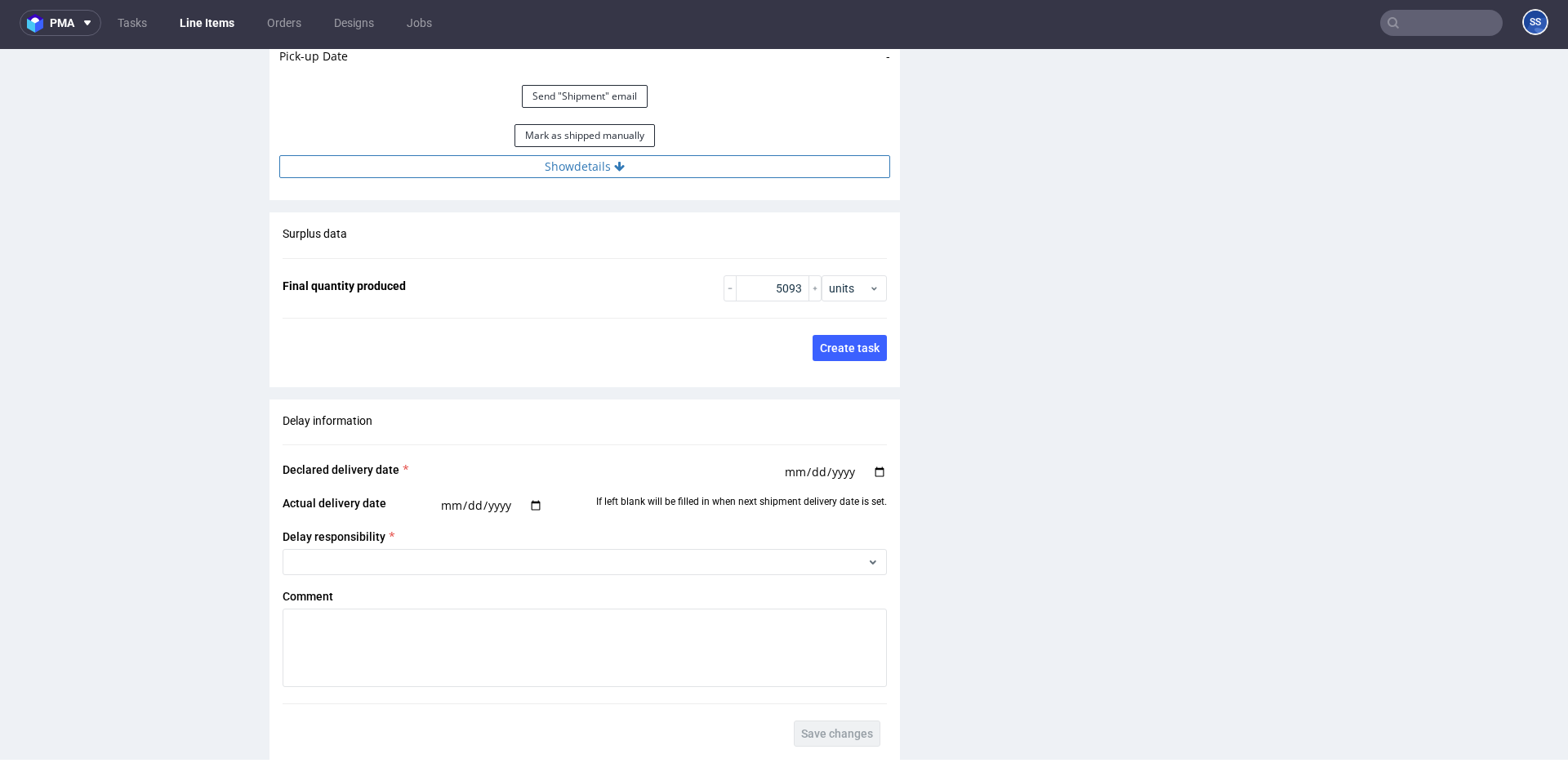
click at [574, 161] on button "Show details" at bounding box center [584, 166] width 611 height 23
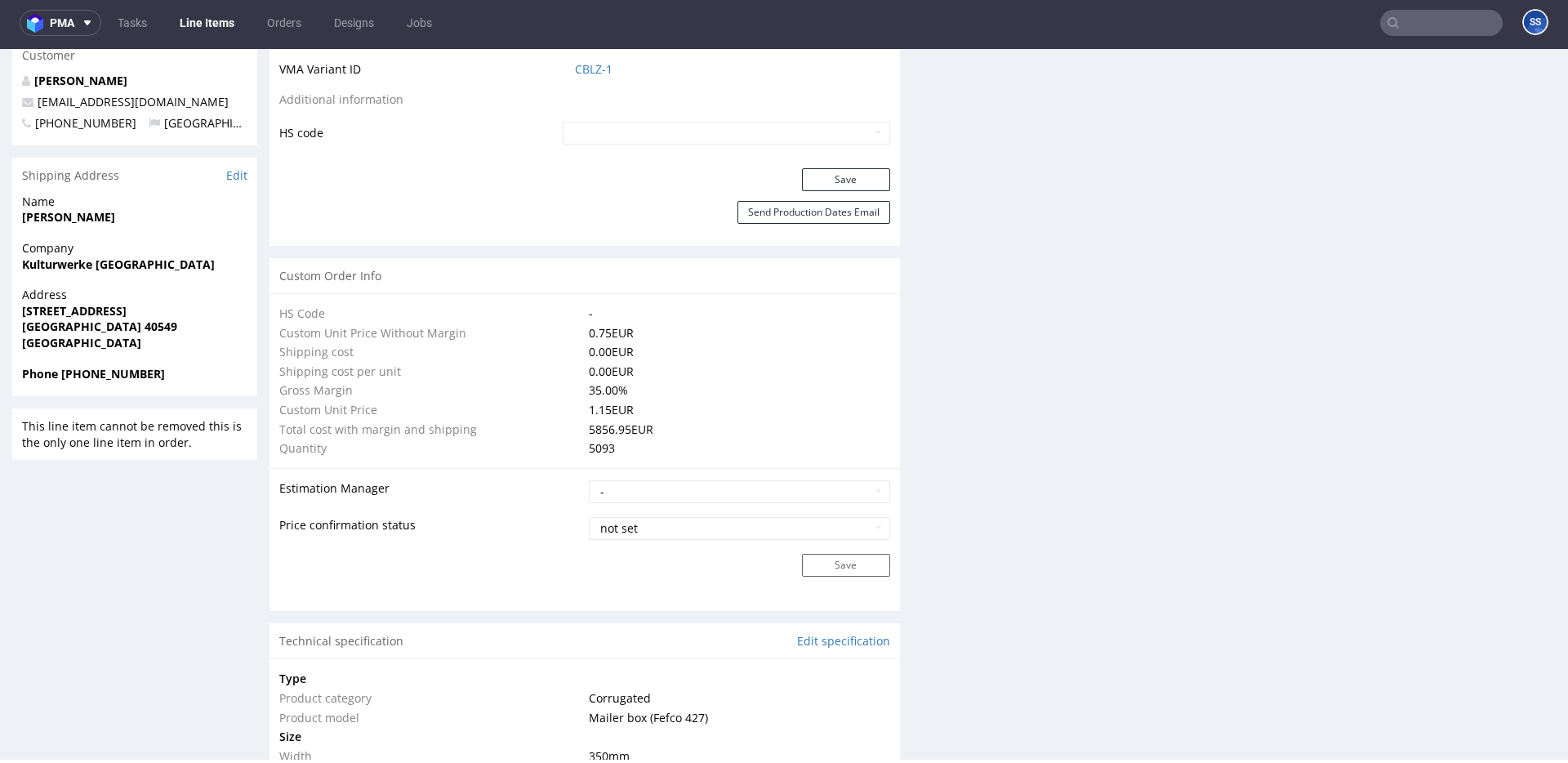
scroll to position [0, 0]
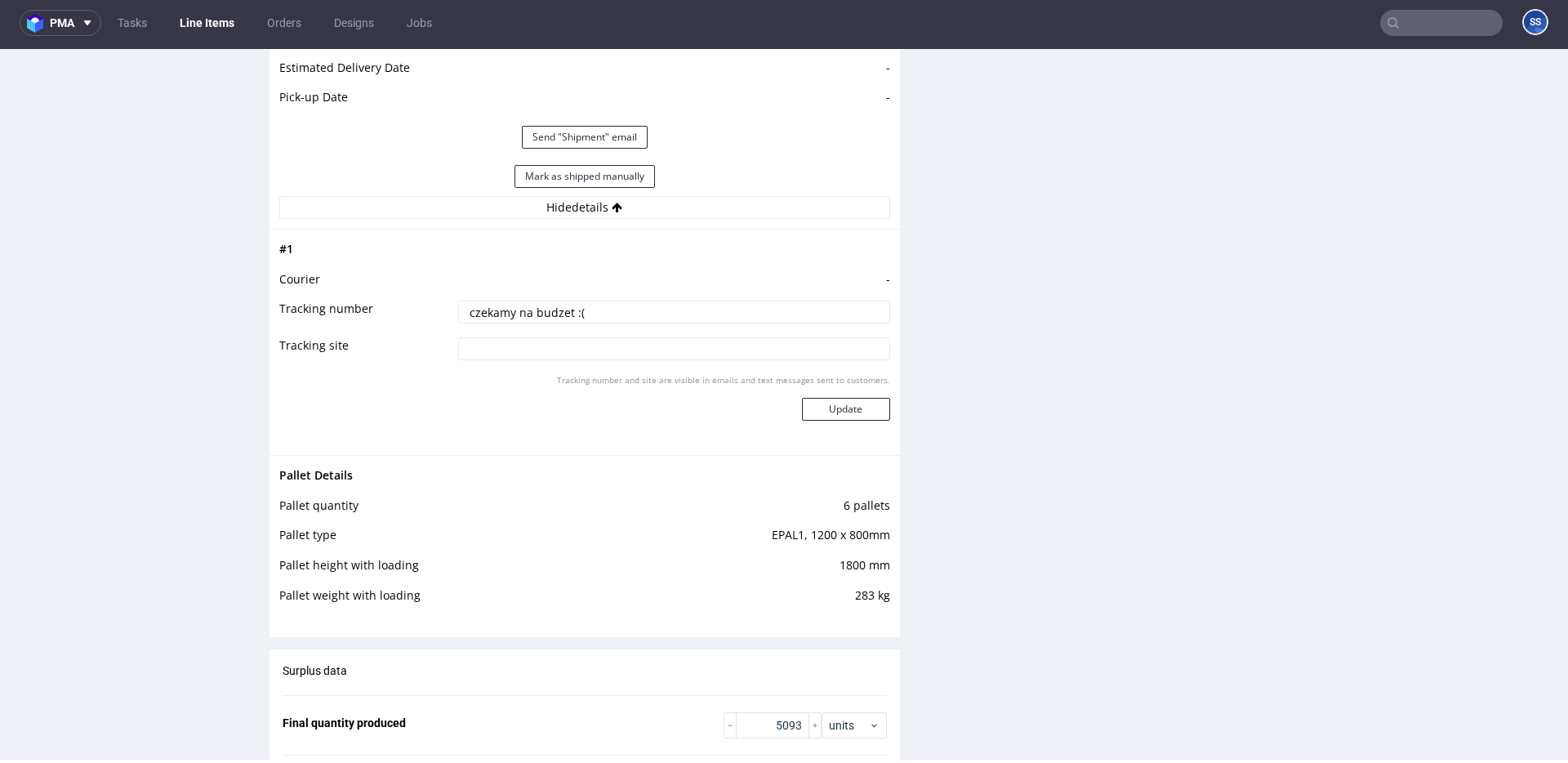
drag, startPoint x: 598, startPoint y: 315, endPoint x: 419, endPoint y: 302, distance: 179.5
click at [379, 307] on tr "Tracking number czekamy na budzet :(" at bounding box center [584, 317] width 611 height 36
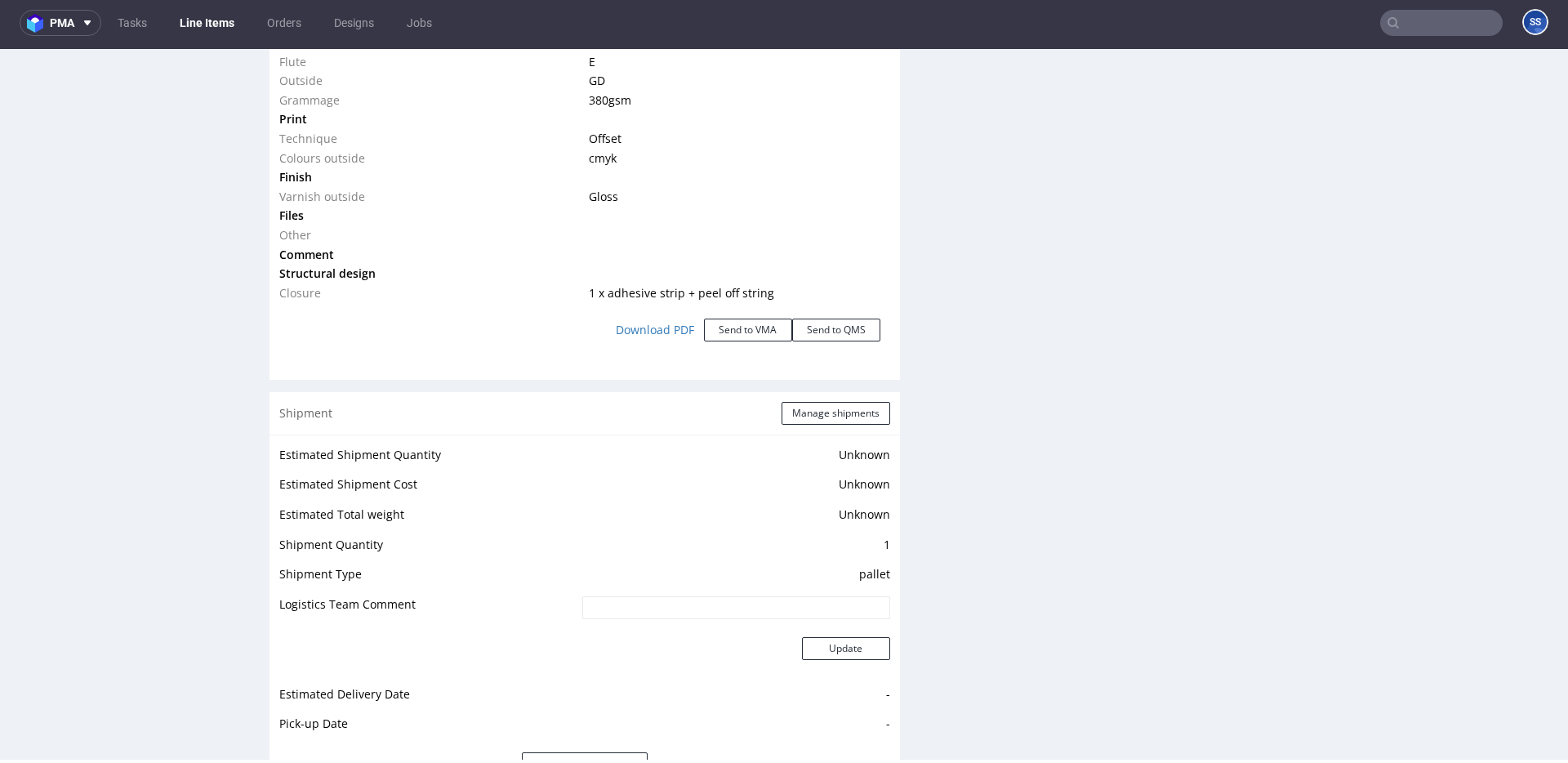
scroll to position [1851, 0]
click at [803, 400] on div "Shipment Manage shipments" at bounding box center [585, 412] width 631 height 43
click at [806, 411] on button "Manage shipments" at bounding box center [836, 412] width 109 height 23
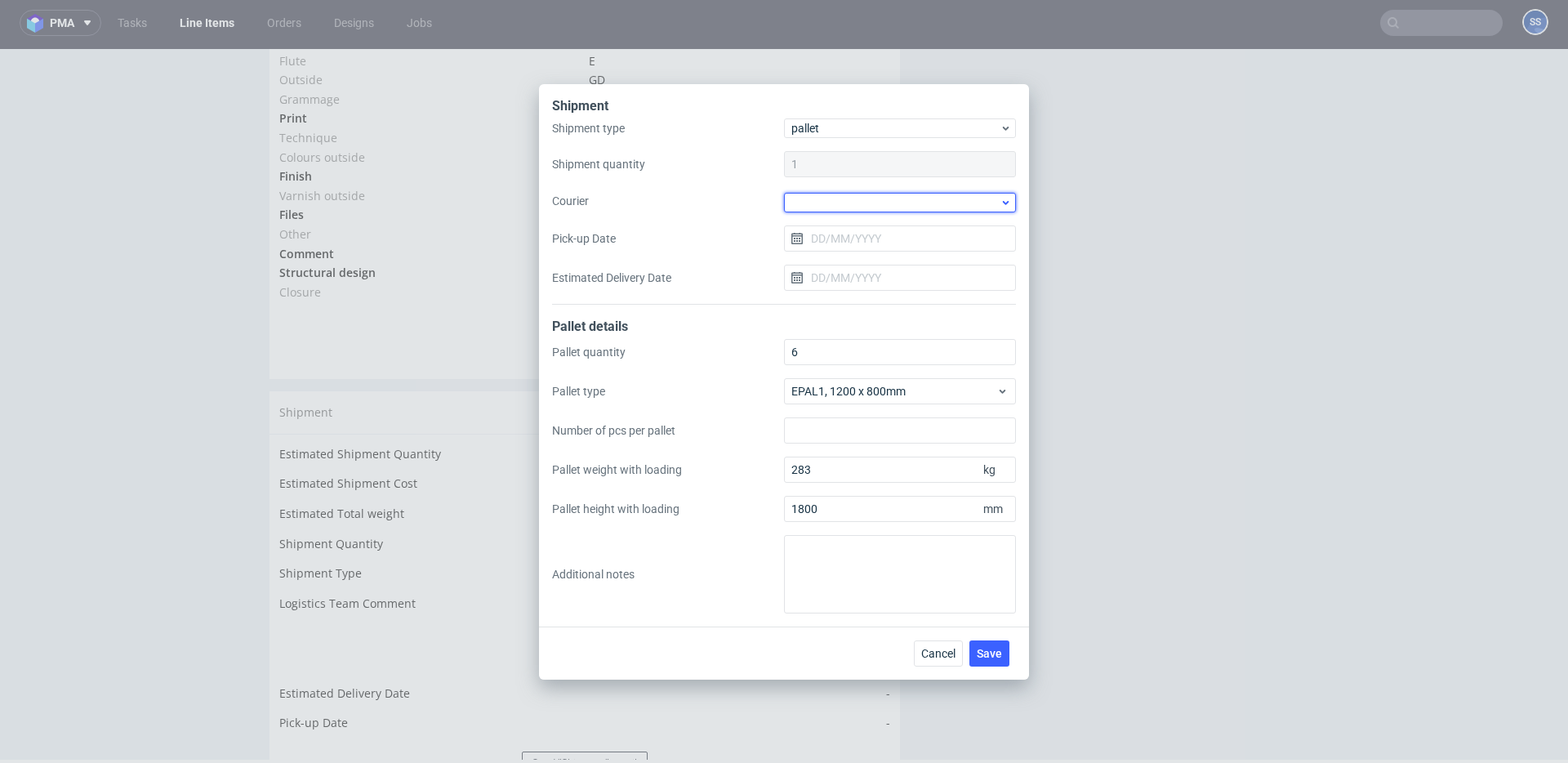
click at [815, 198] on div at bounding box center [900, 203] width 232 height 20
click at [860, 286] on div "DB Schenker" at bounding box center [900, 296] width 219 height 29
click at [842, 236] on input "Pick-up Date" at bounding box center [900, 236] width 232 height 26
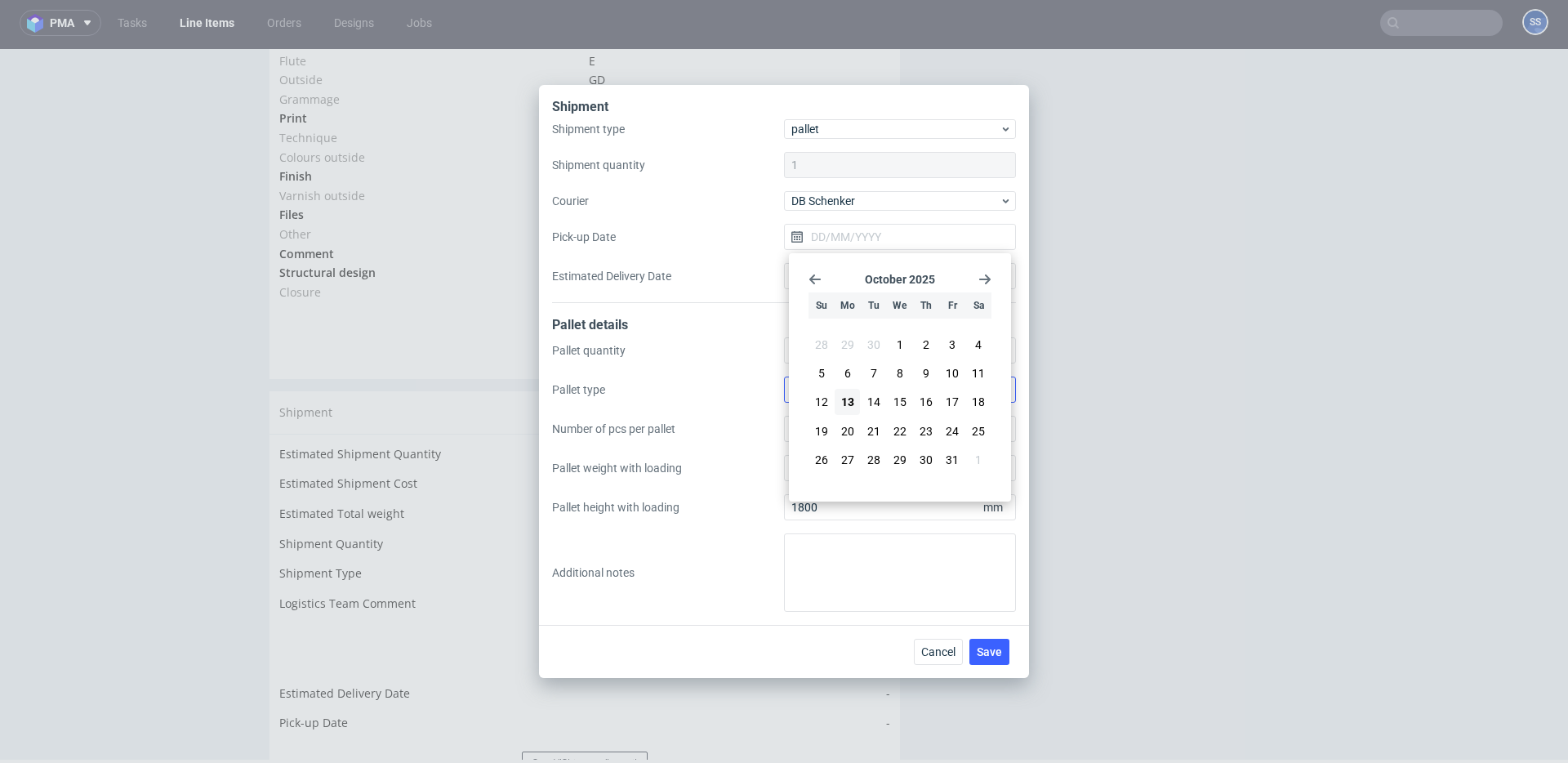
click at [874, 397] on span "14" at bounding box center [874, 402] width 13 height 16
type input "14/10/2025"
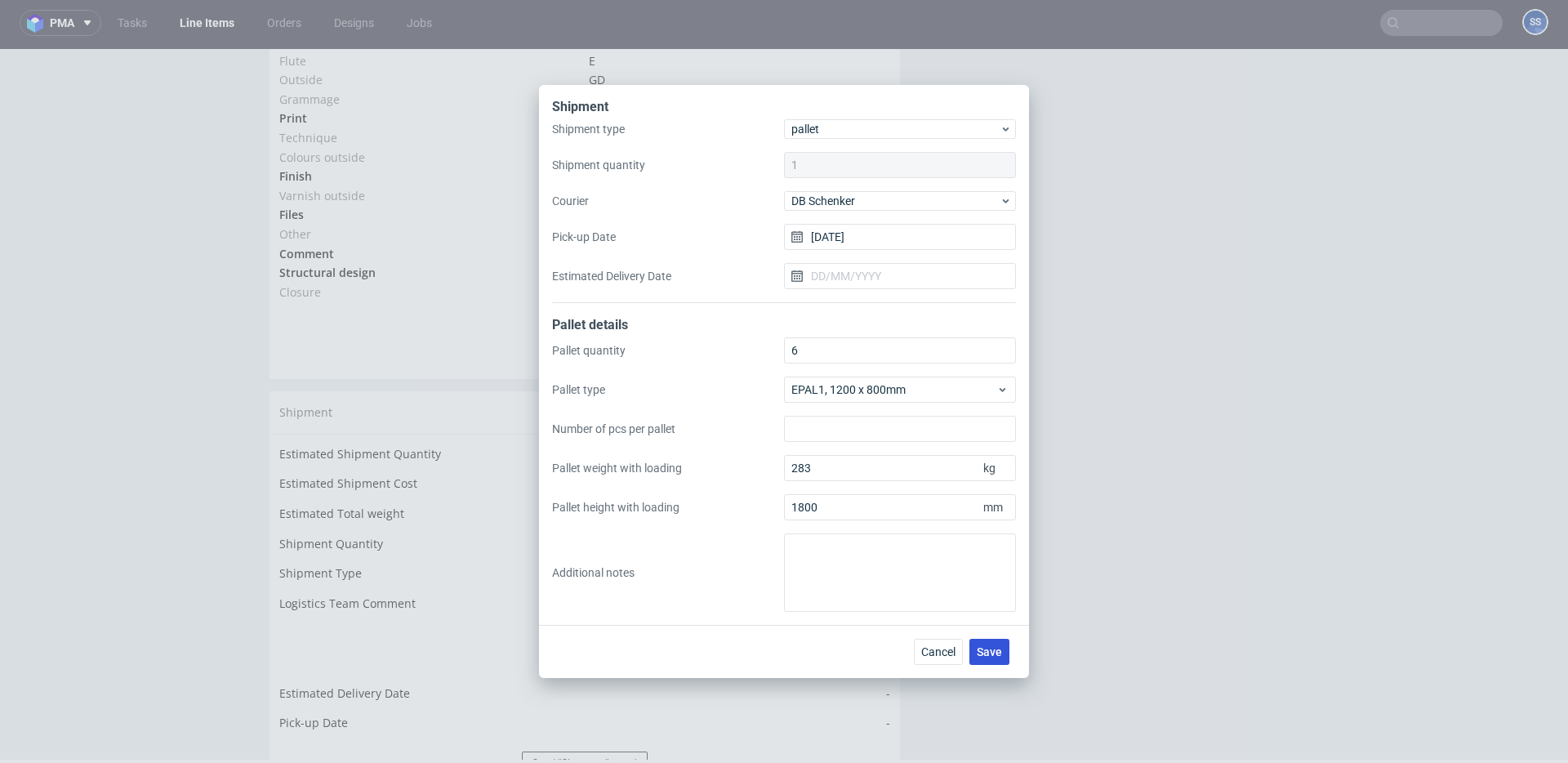
click at [994, 651] on span "Save" at bounding box center [990, 652] width 25 height 12
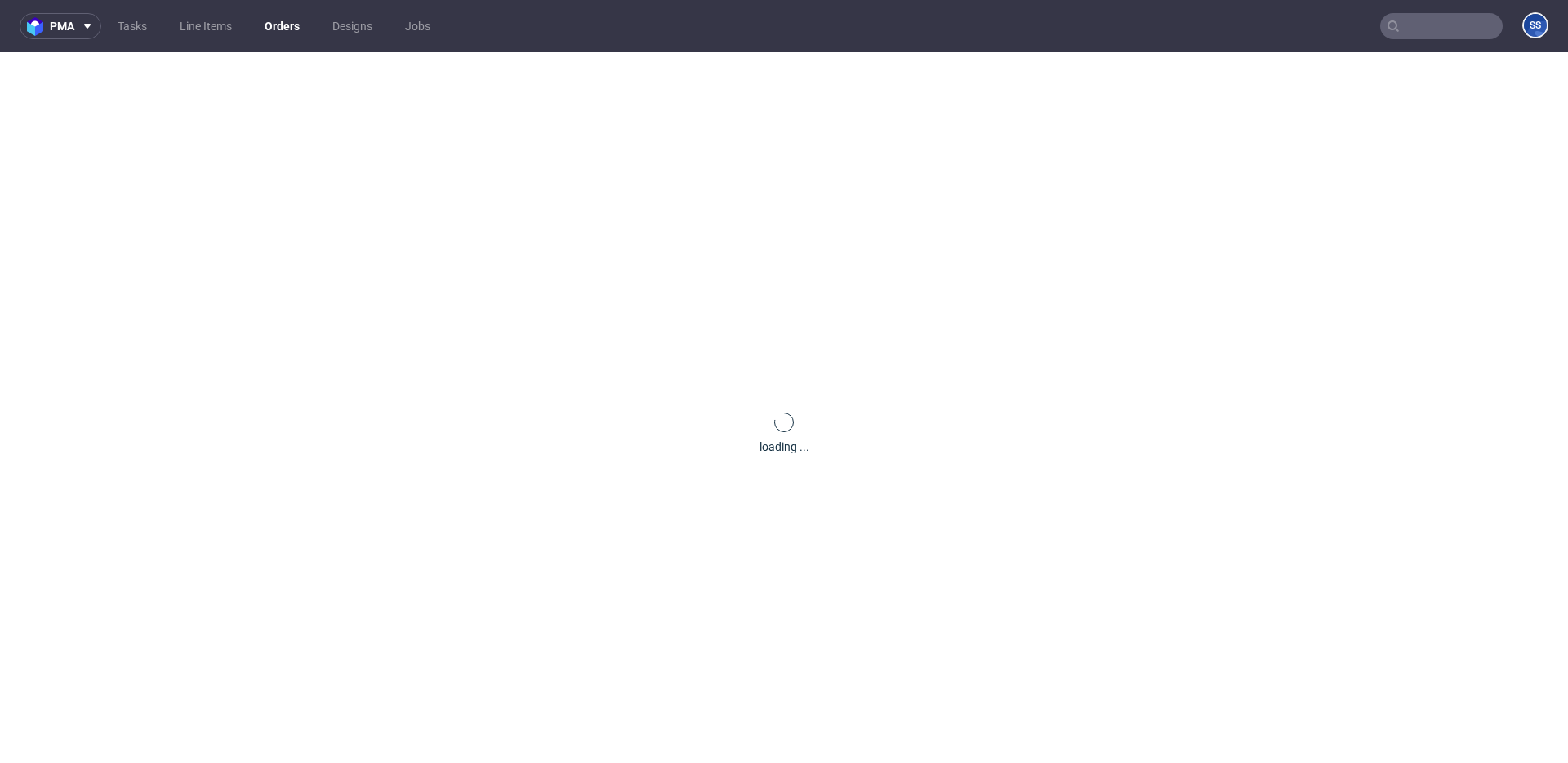
click at [1425, 28] on input "text" at bounding box center [1442, 25] width 123 height 26
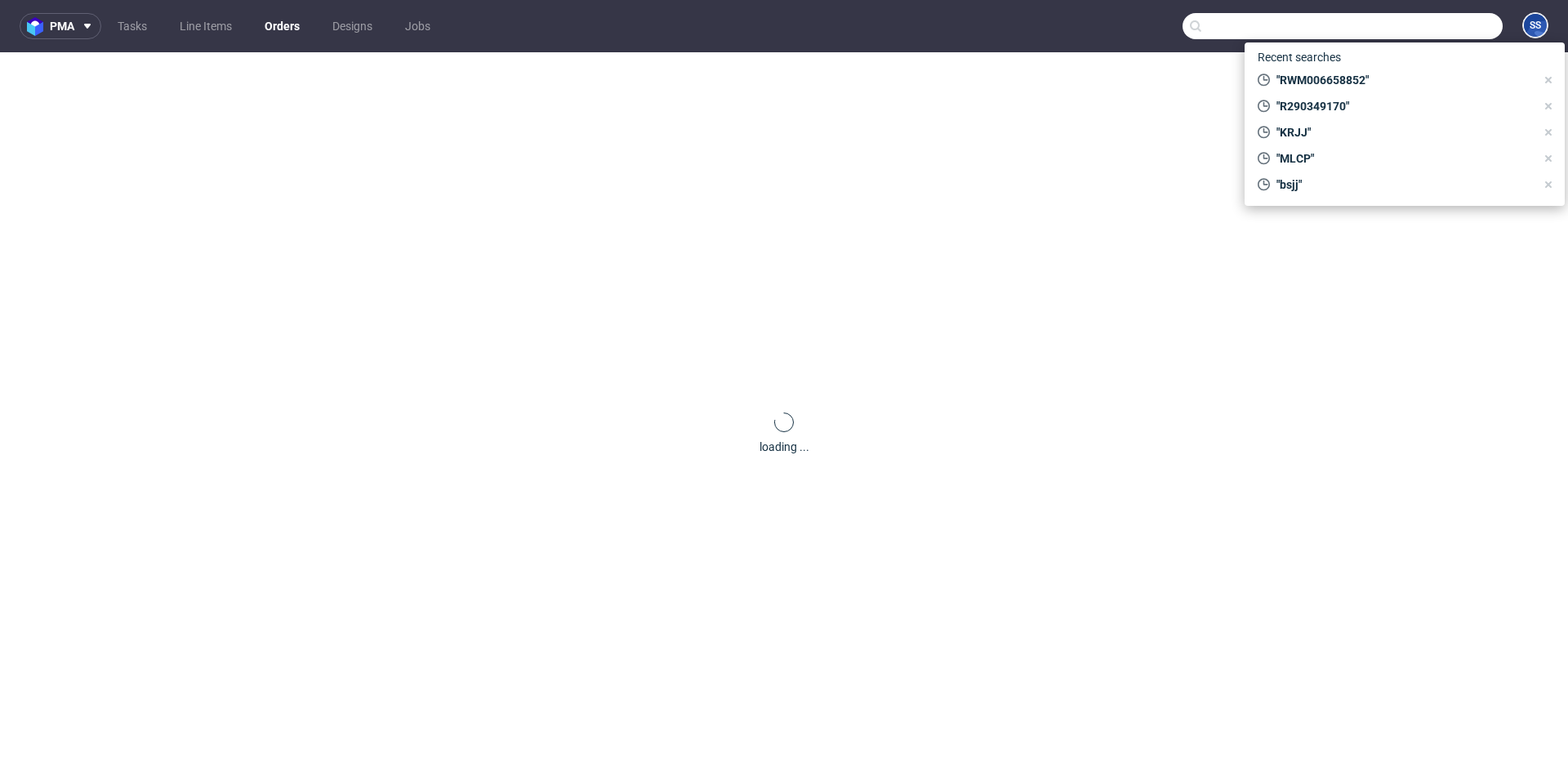
paste input "R180835377"
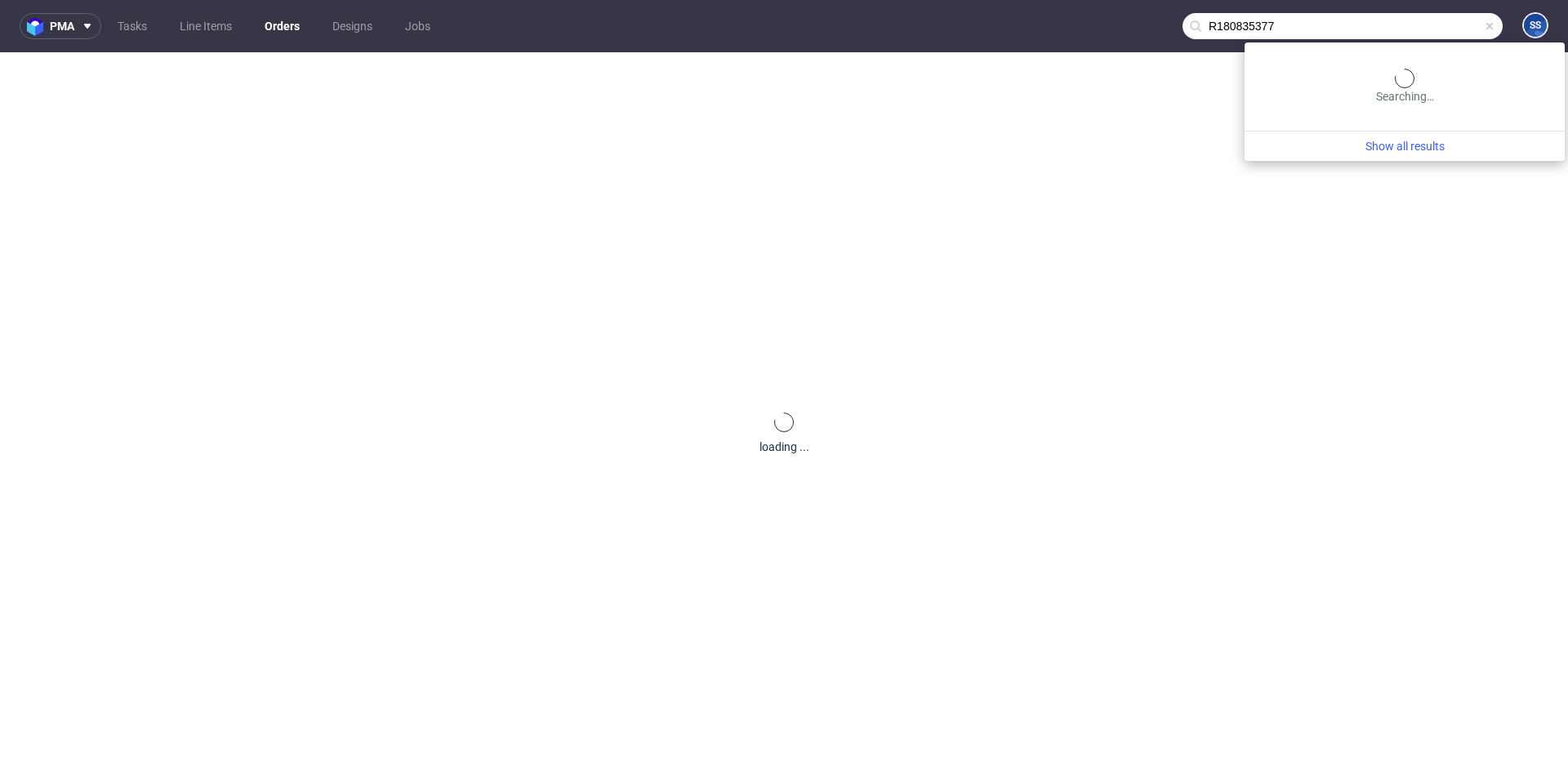
type input "R180835377"
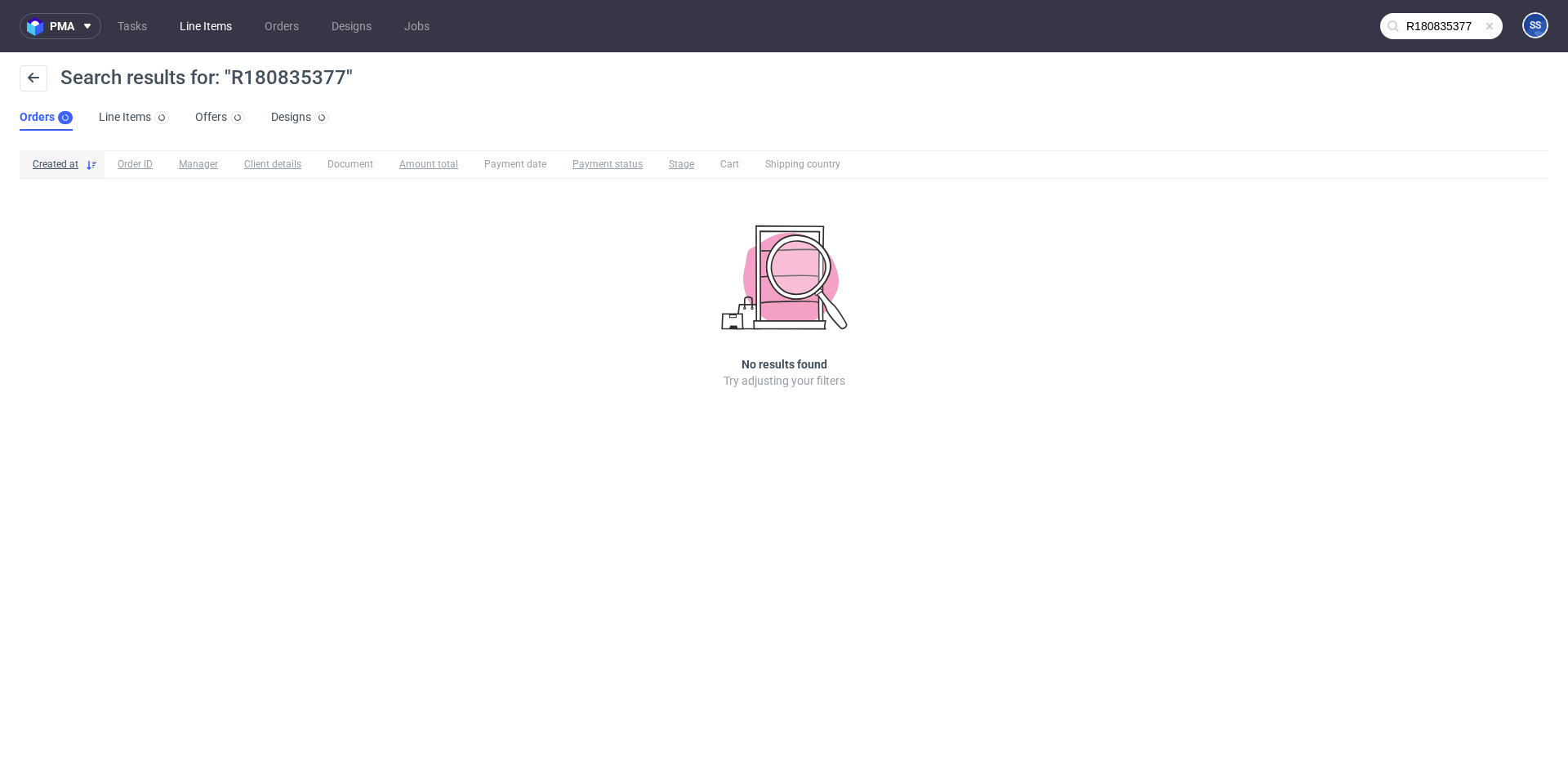
click at [208, 37] on nav "pma Tasks Line Items Orders Designs Jobs R180835377 SS" at bounding box center [784, 26] width 1568 height 53
click at [208, 32] on link "Line Items" at bounding box center [205, 25] width 72 height 26
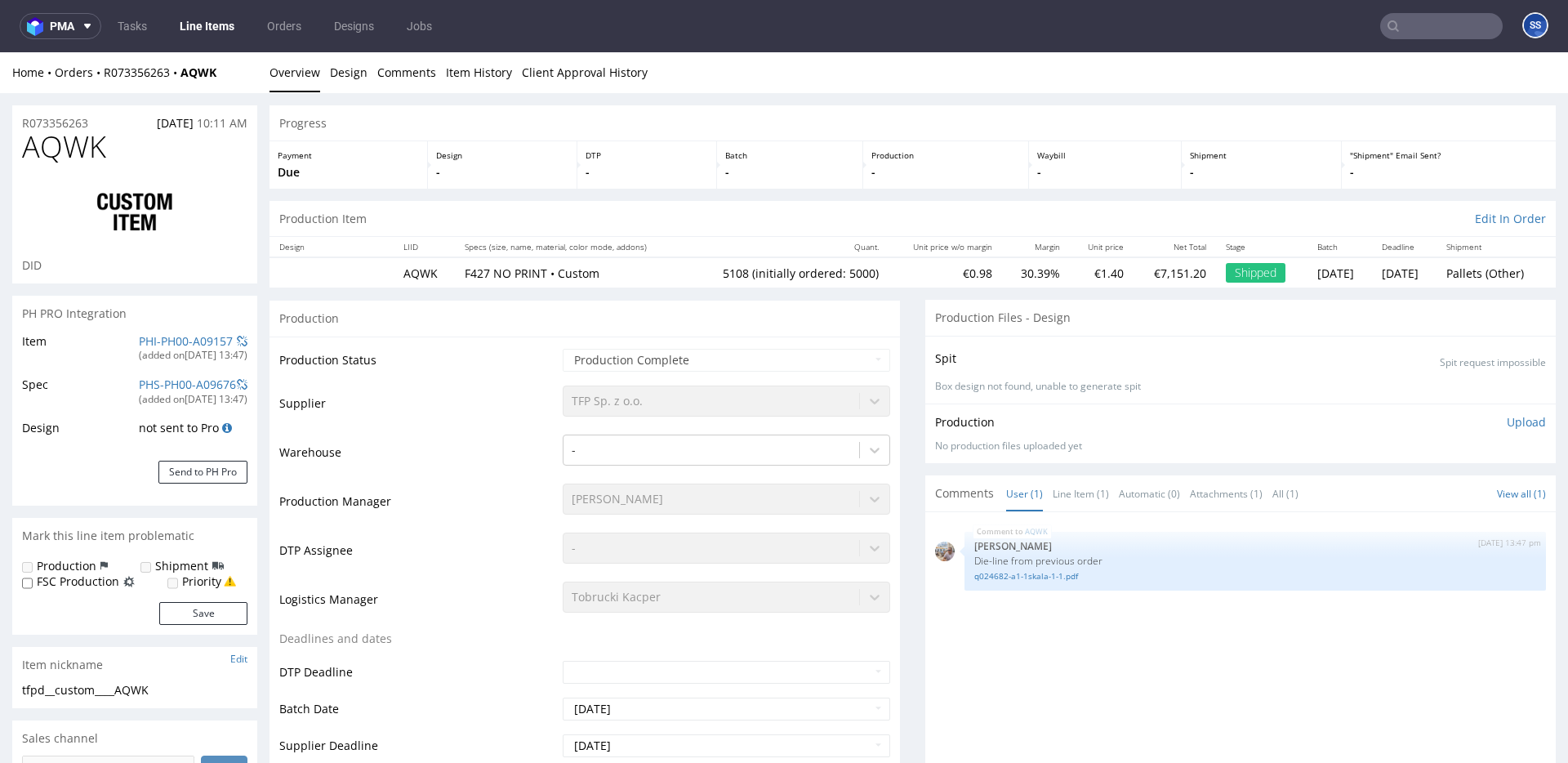
select select "in_progress"
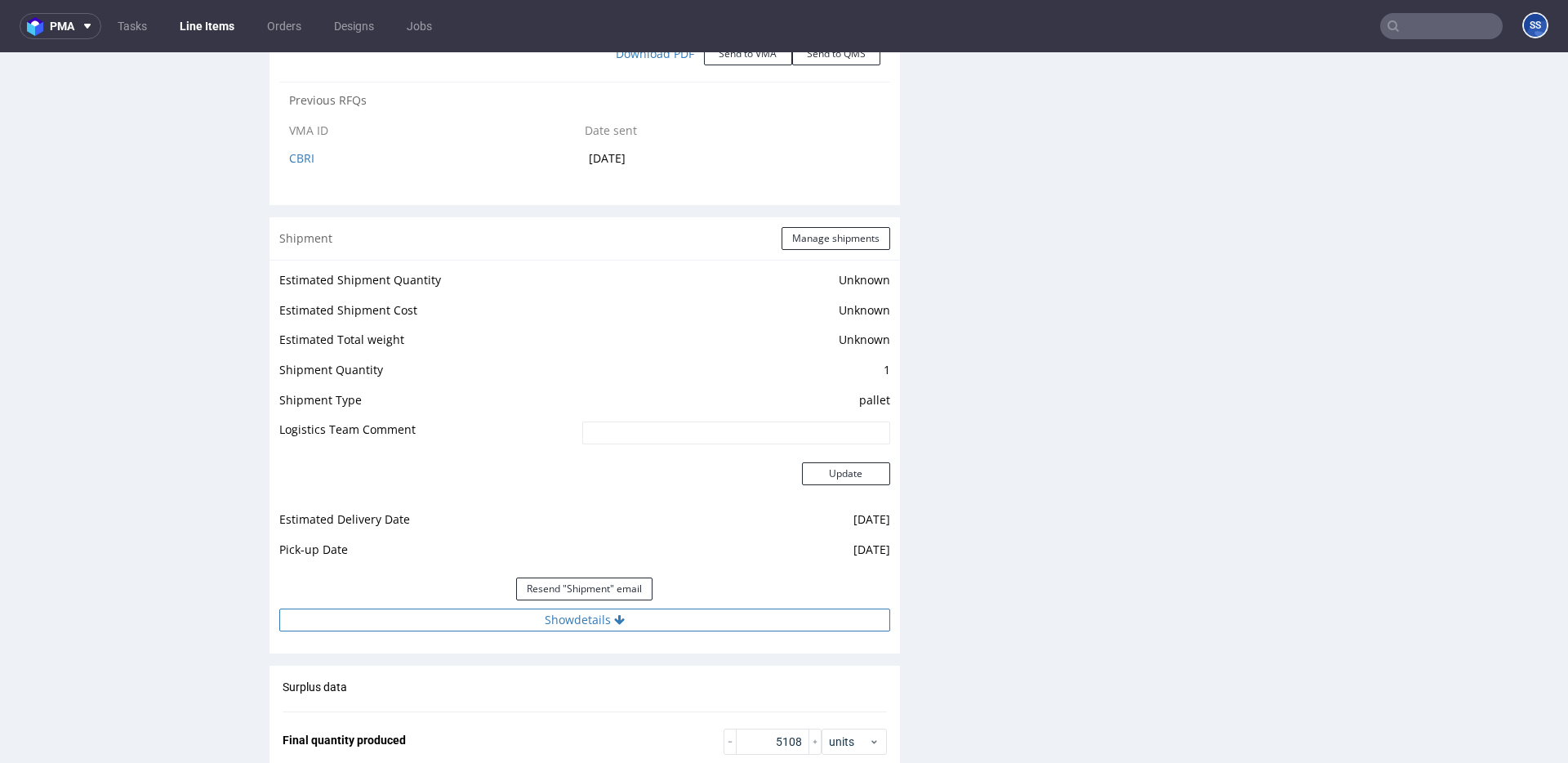
click at [616, 622] on icon at bounding box center [620, 620] width 11 height 12
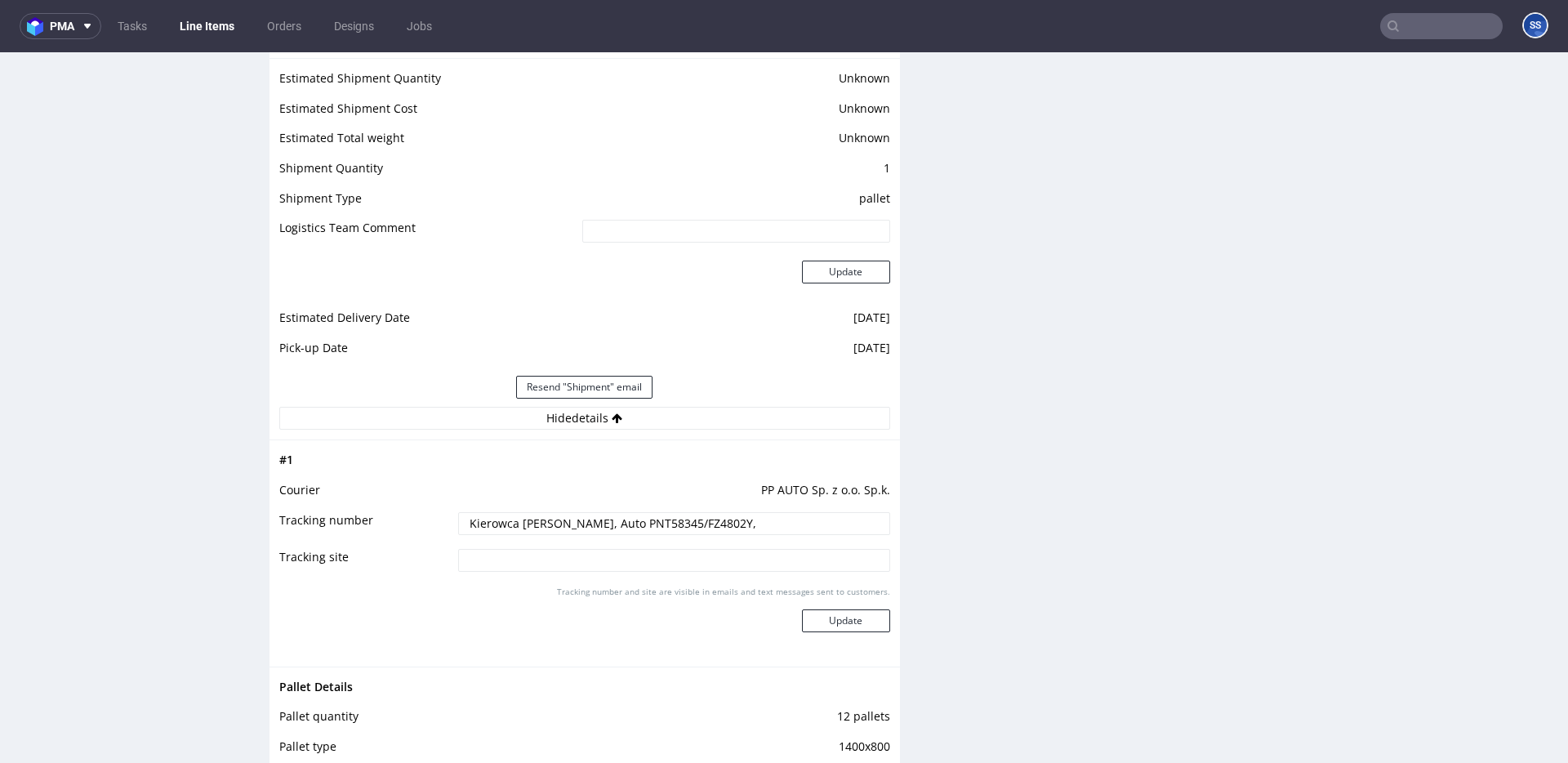
scroll to position [2323, 0]
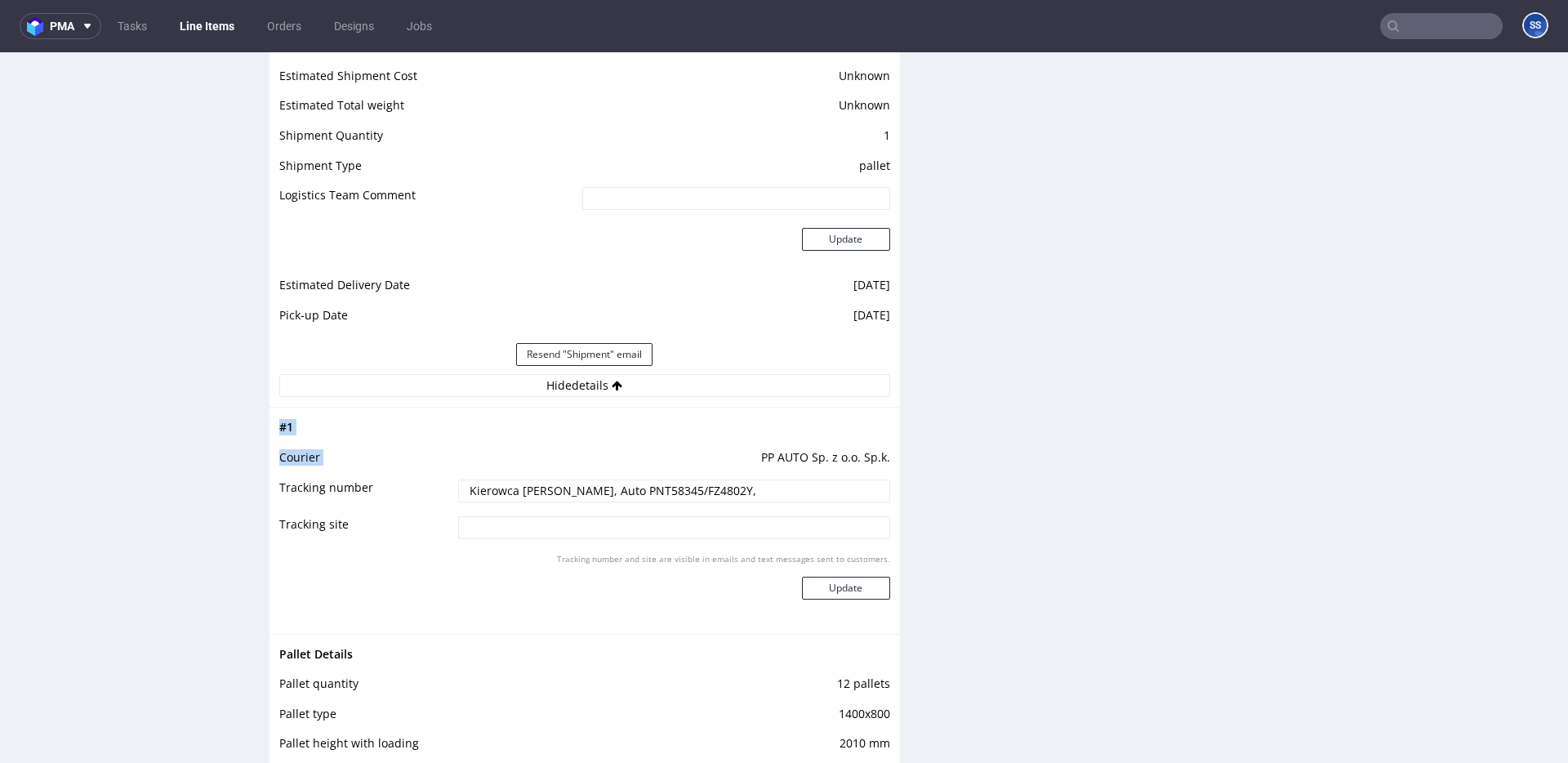
drag, startPoint x: 744, startPoint y: 456, endPoint x: 880, endPoint y: 457, distance: 136.0
click at [880, 457] on td "PP AUTO Sp. z o.o. Sp.k." at bounding box center [673, 462] width 436 height 30
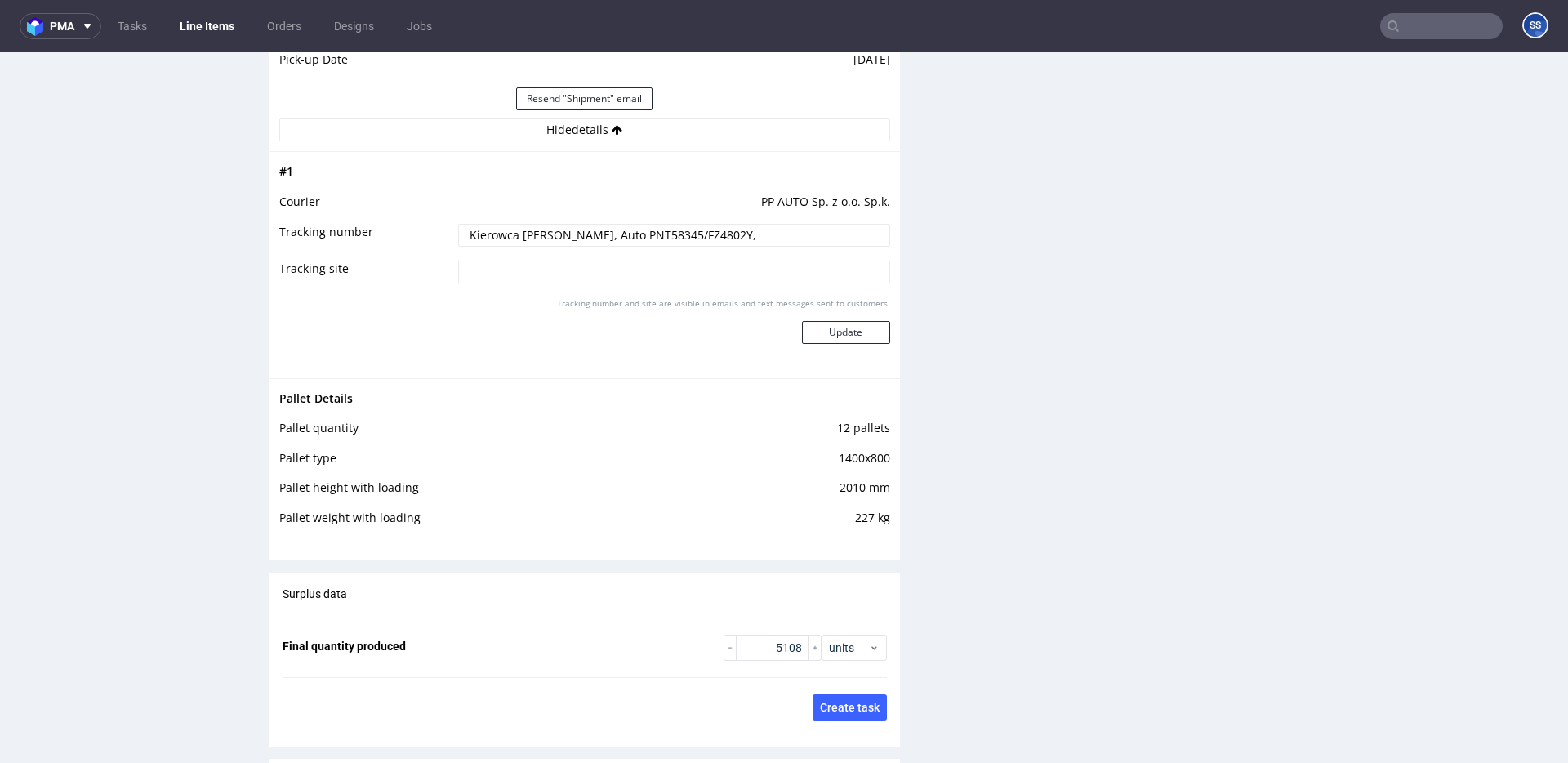
scroll to position [2567, 0]
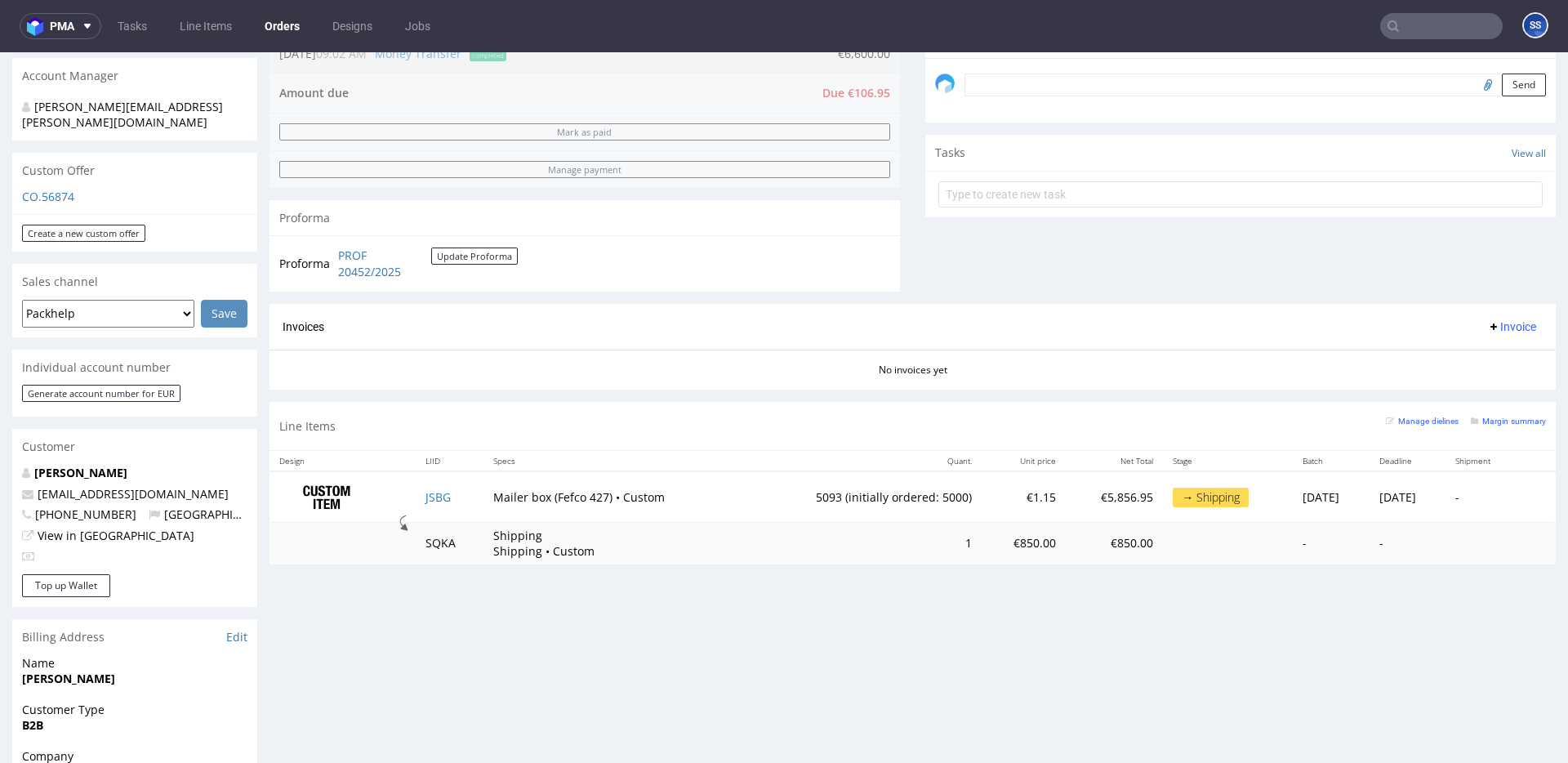
scroll to position [491, 0]
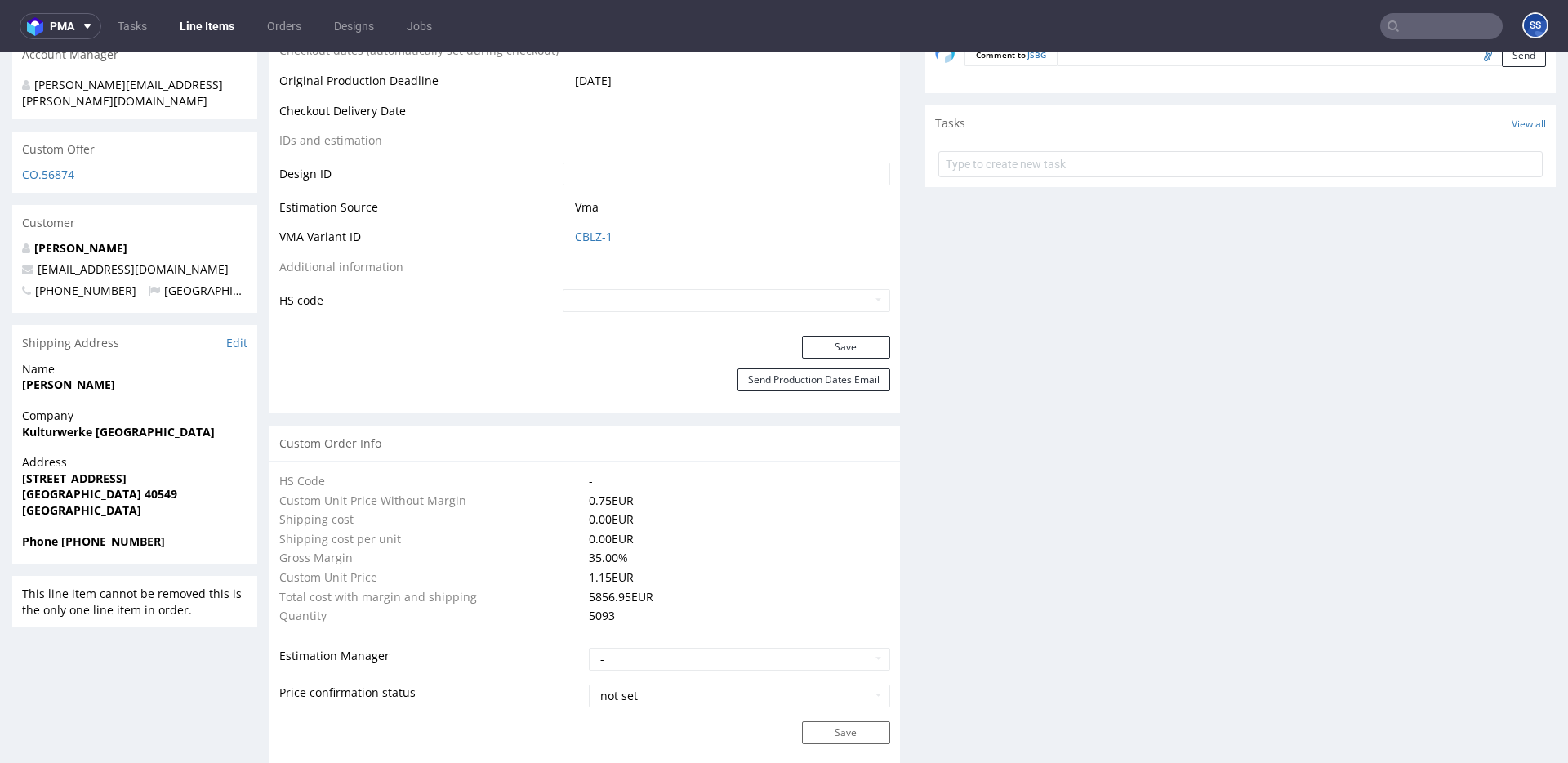
scroll to position [838, 0]
click at [641, 507] on td "0.75 EUR" at bounding box center [737, 500] width 305 height 20
click at [644, 514] on td "0.00 EUR" at bounding box center [737, 519] width 305 height 20
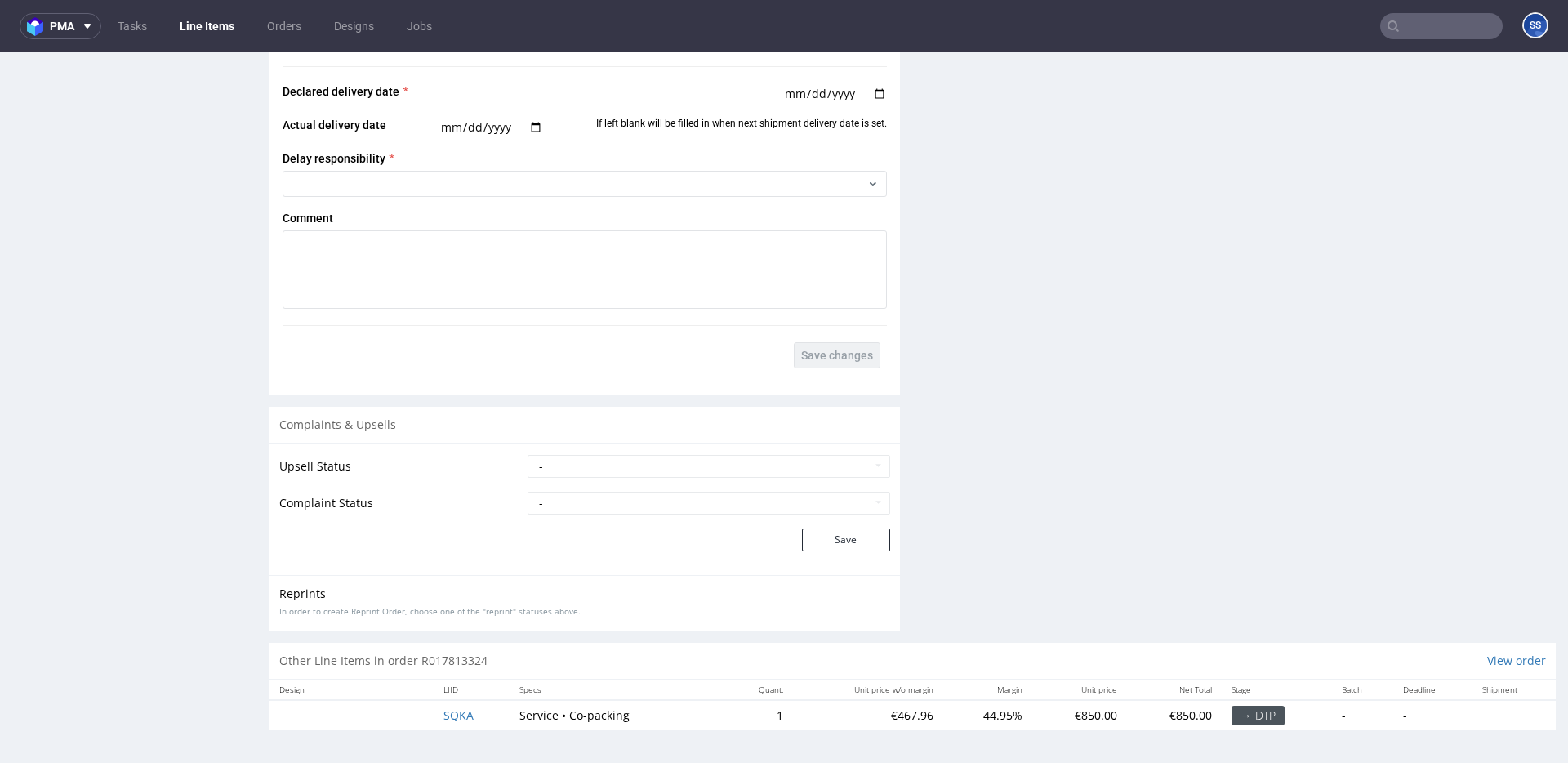
scroll to position [4, 0]
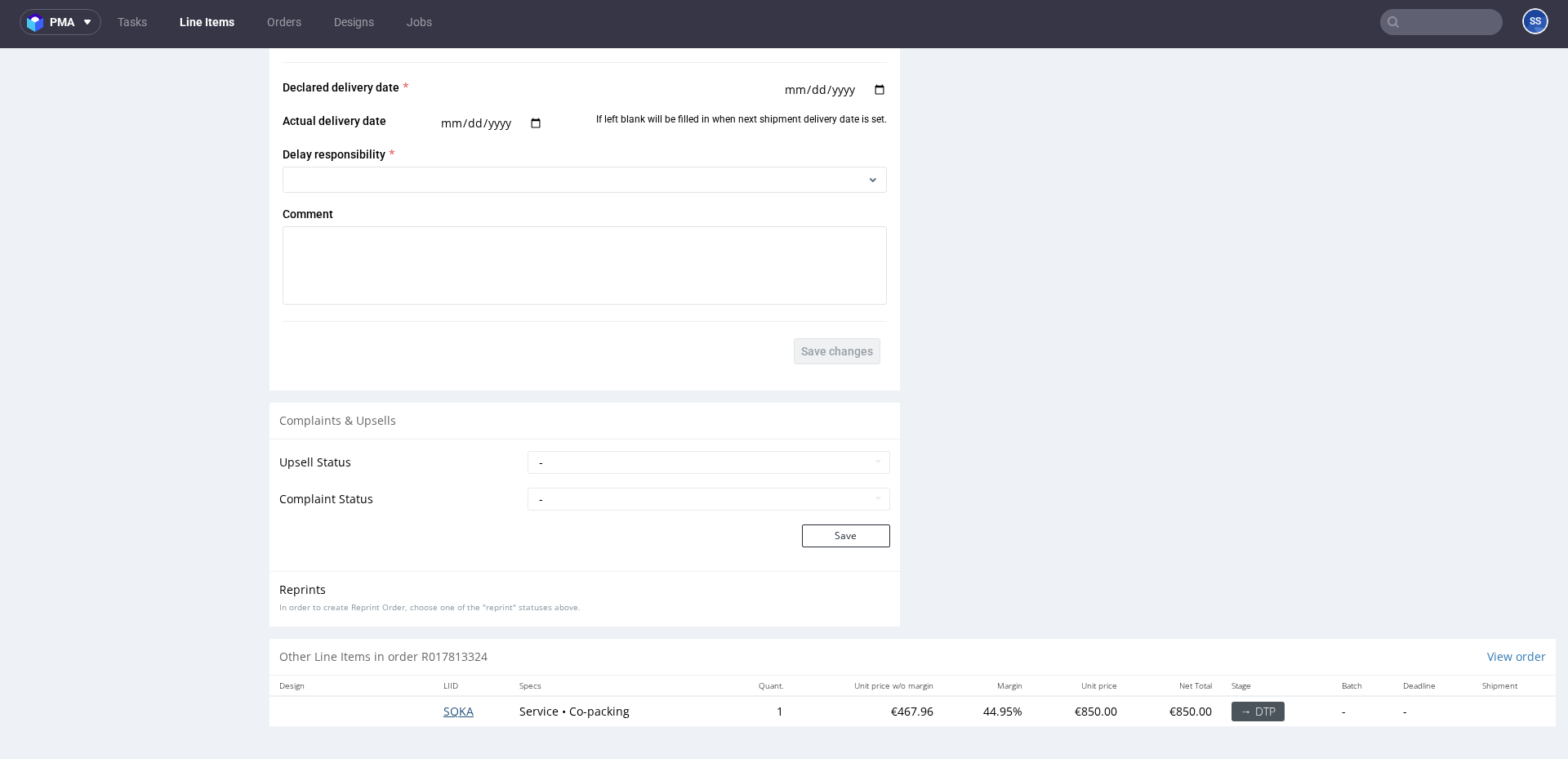
click at [456, 713] on span "SQKA" at bounding box center [458, 711] width 30 height 15
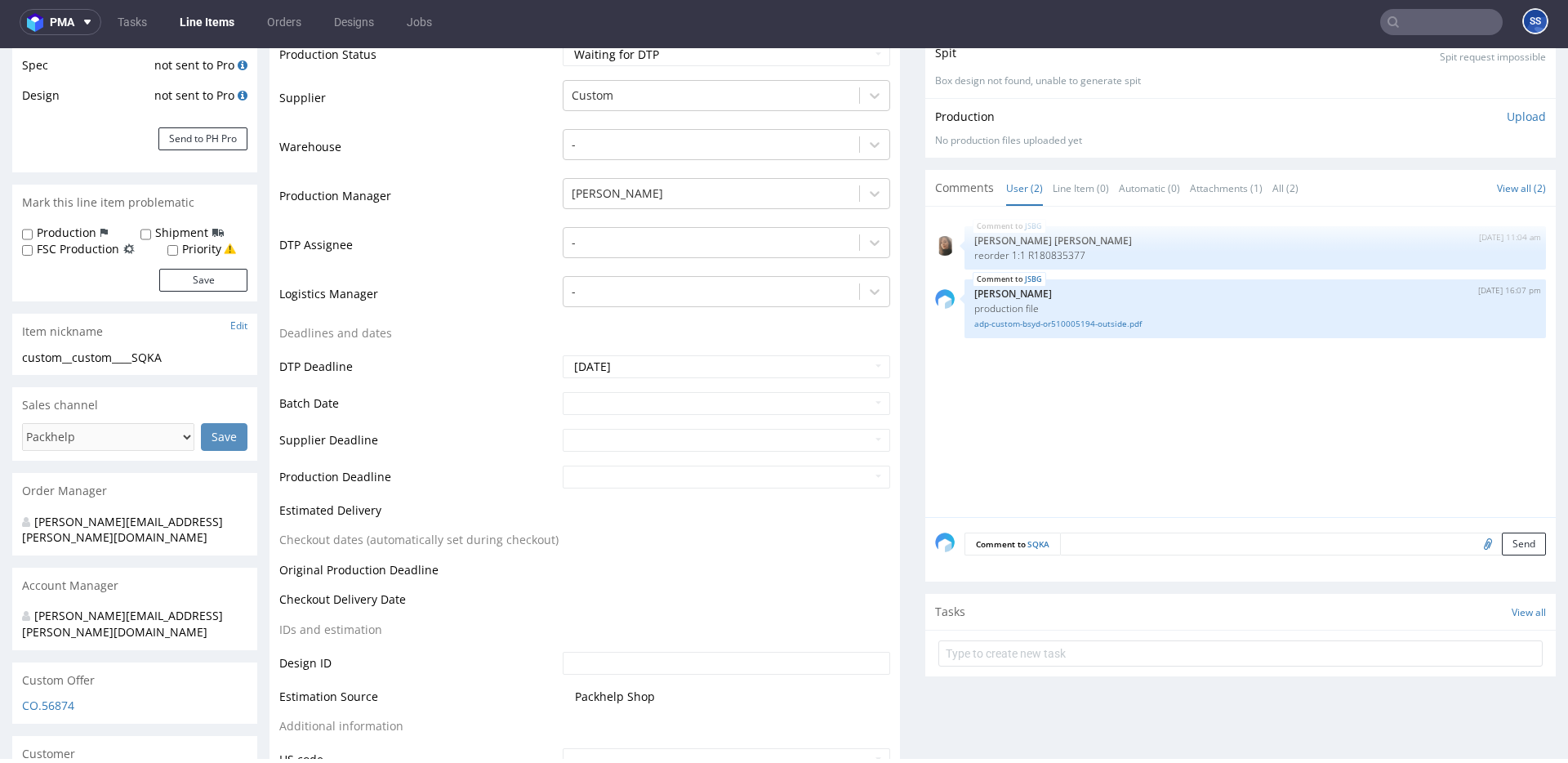
scroll to position [303, 0]
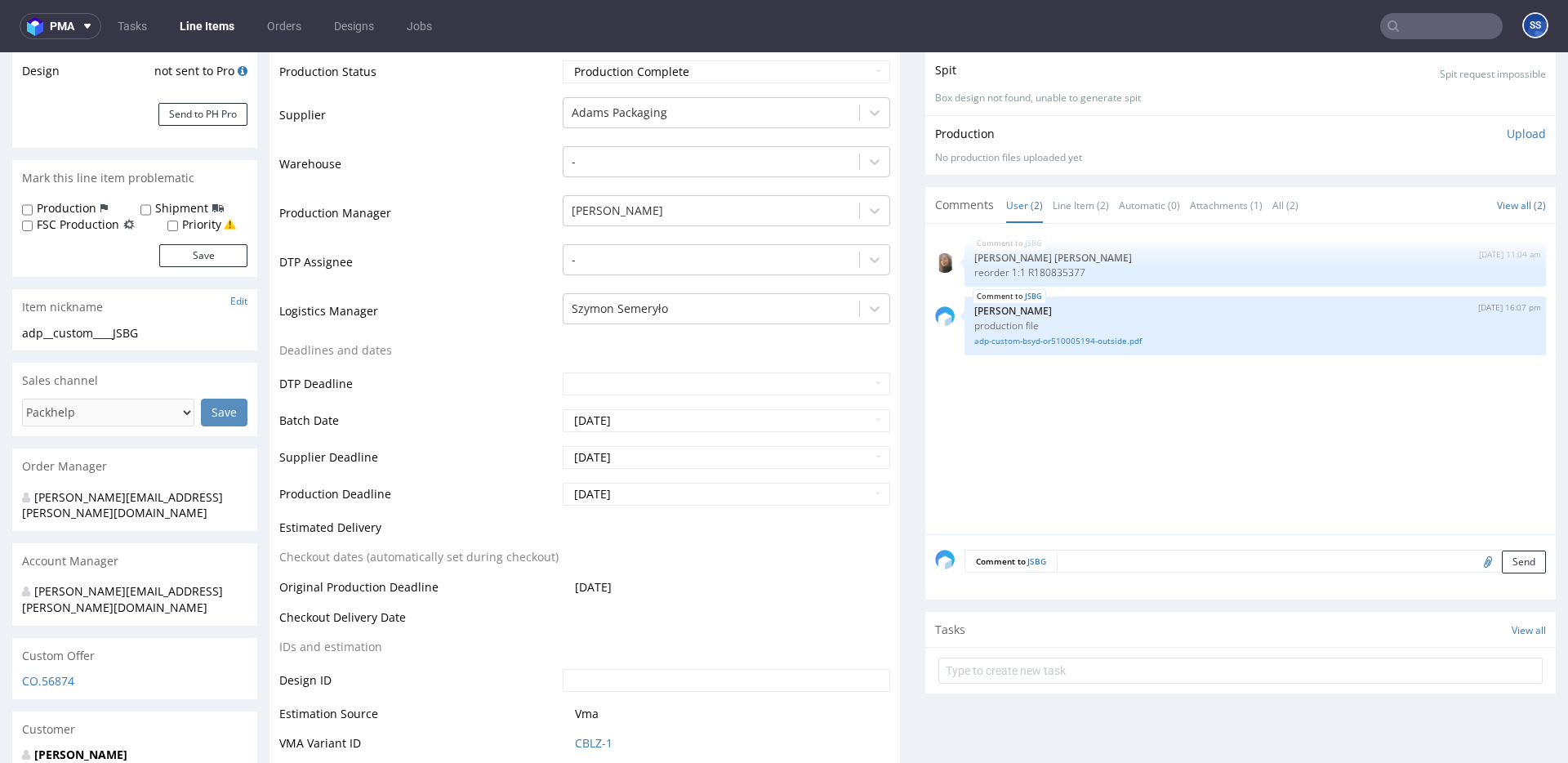
type input "5093"
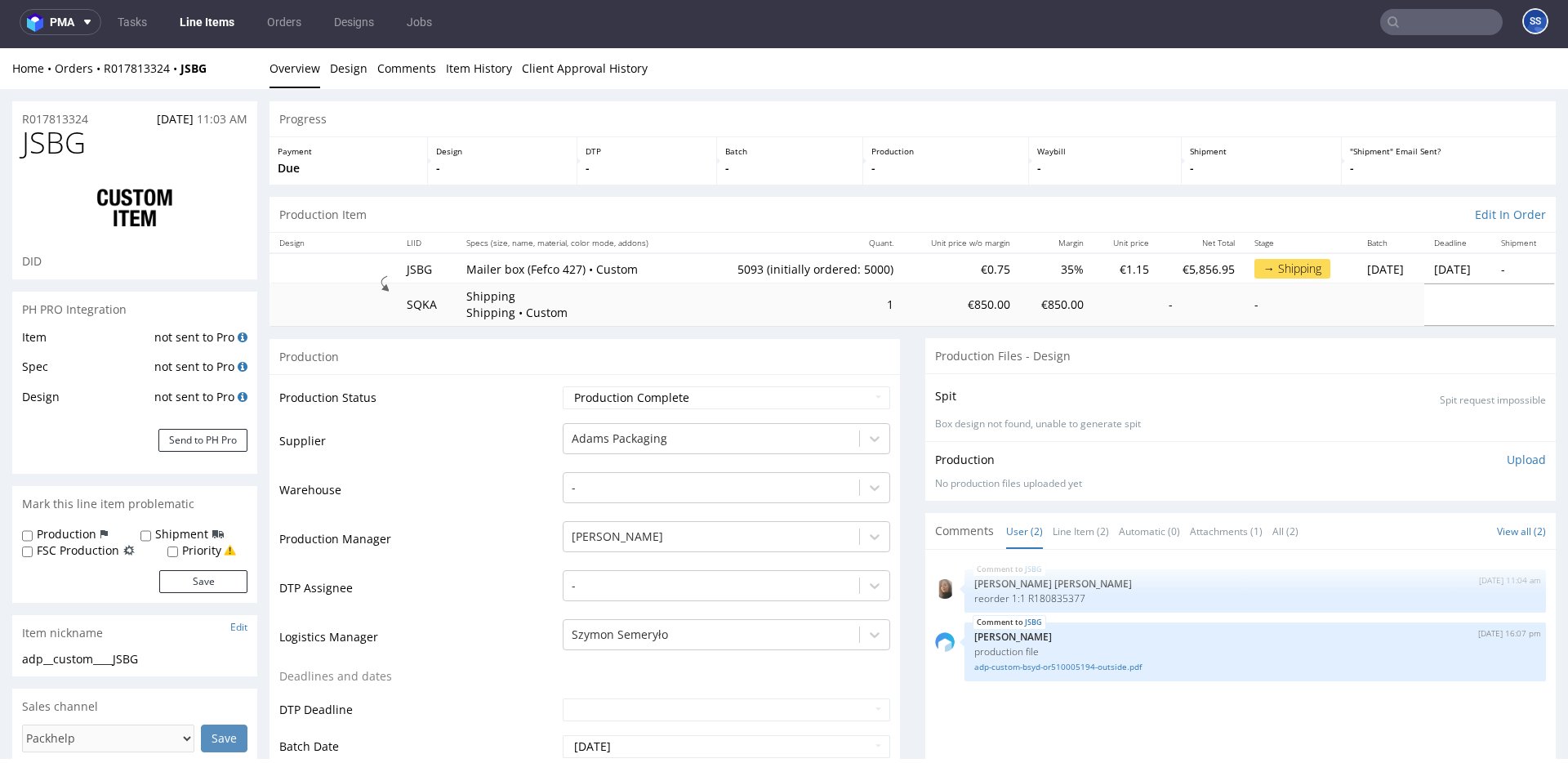
click at [181, 15] on link "Line Items" at bounding box center [207, 22] width 75 height 26
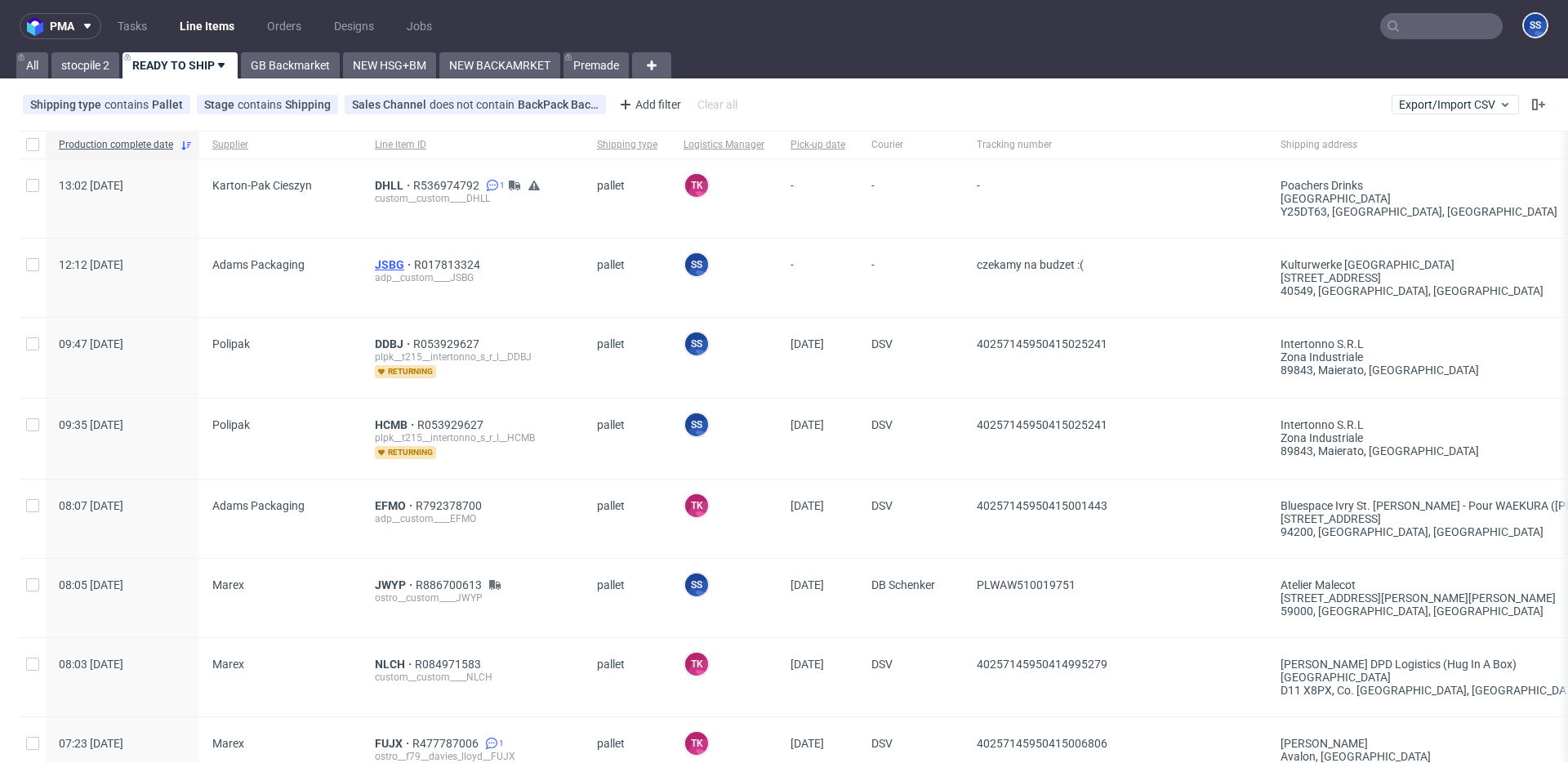
click at [388, 260] on span "JSBG" at bounding box center [394, 265] width 39 height 13
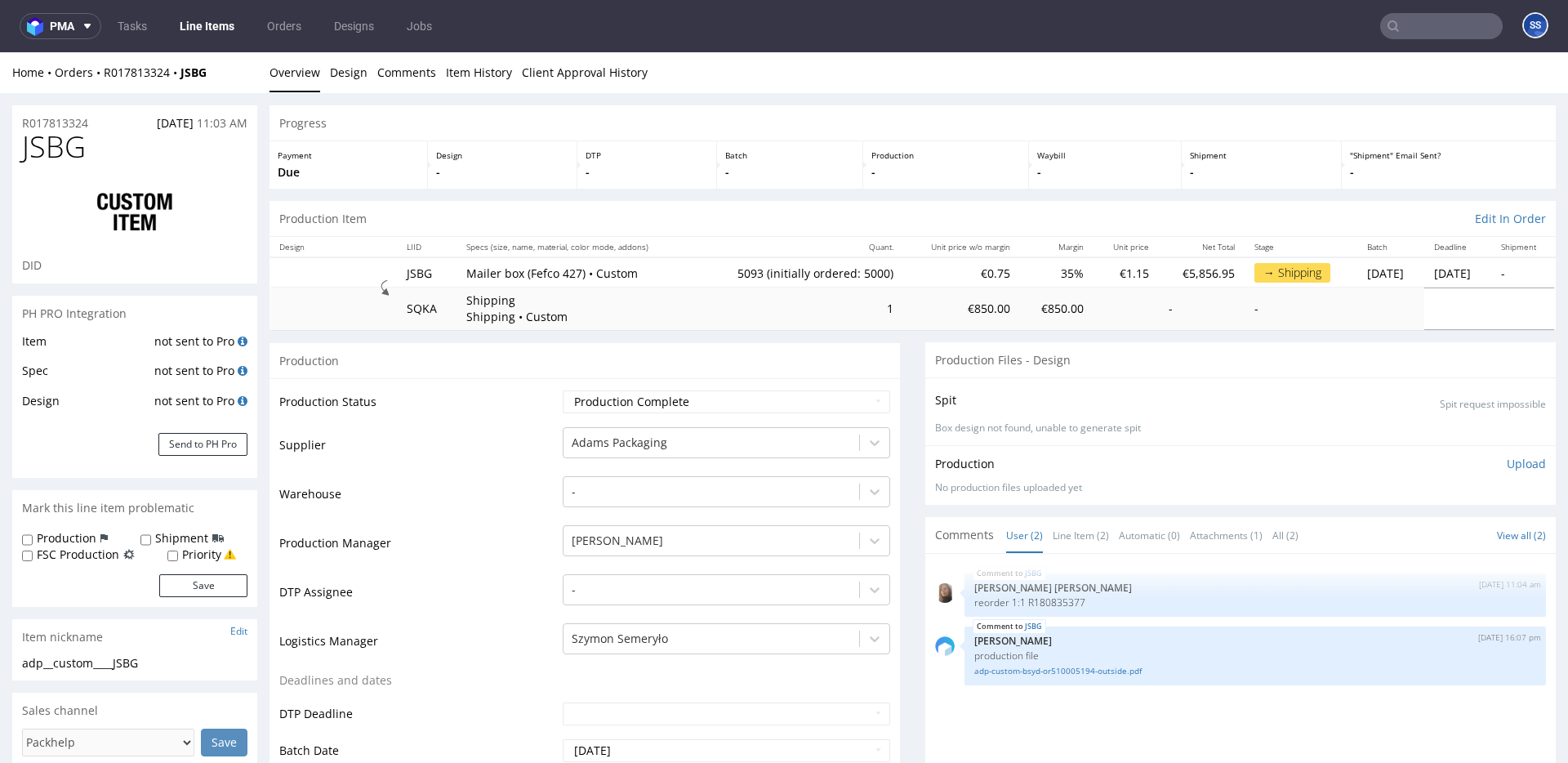
type input "5093"
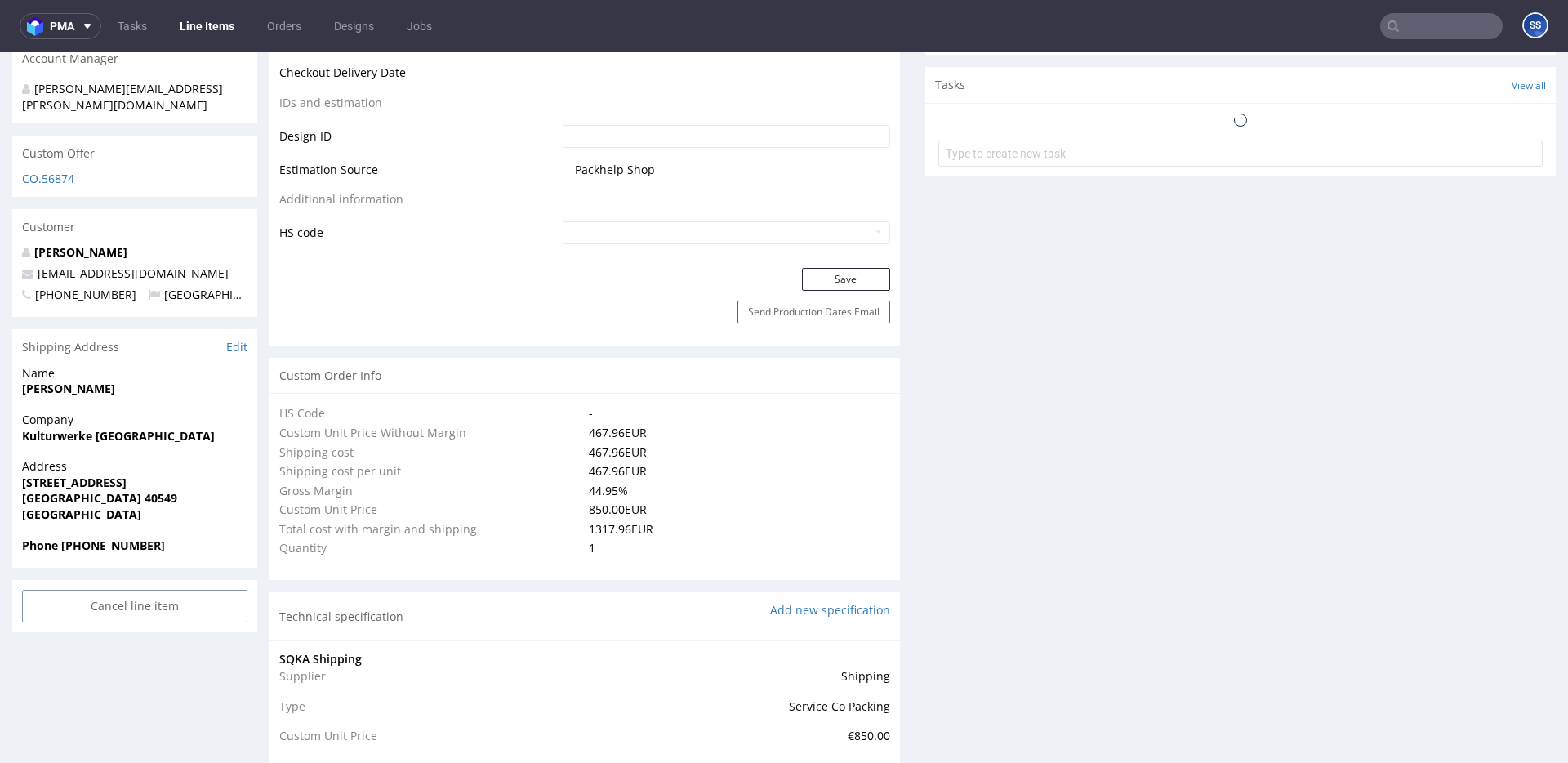
scroll to position [874, 0]
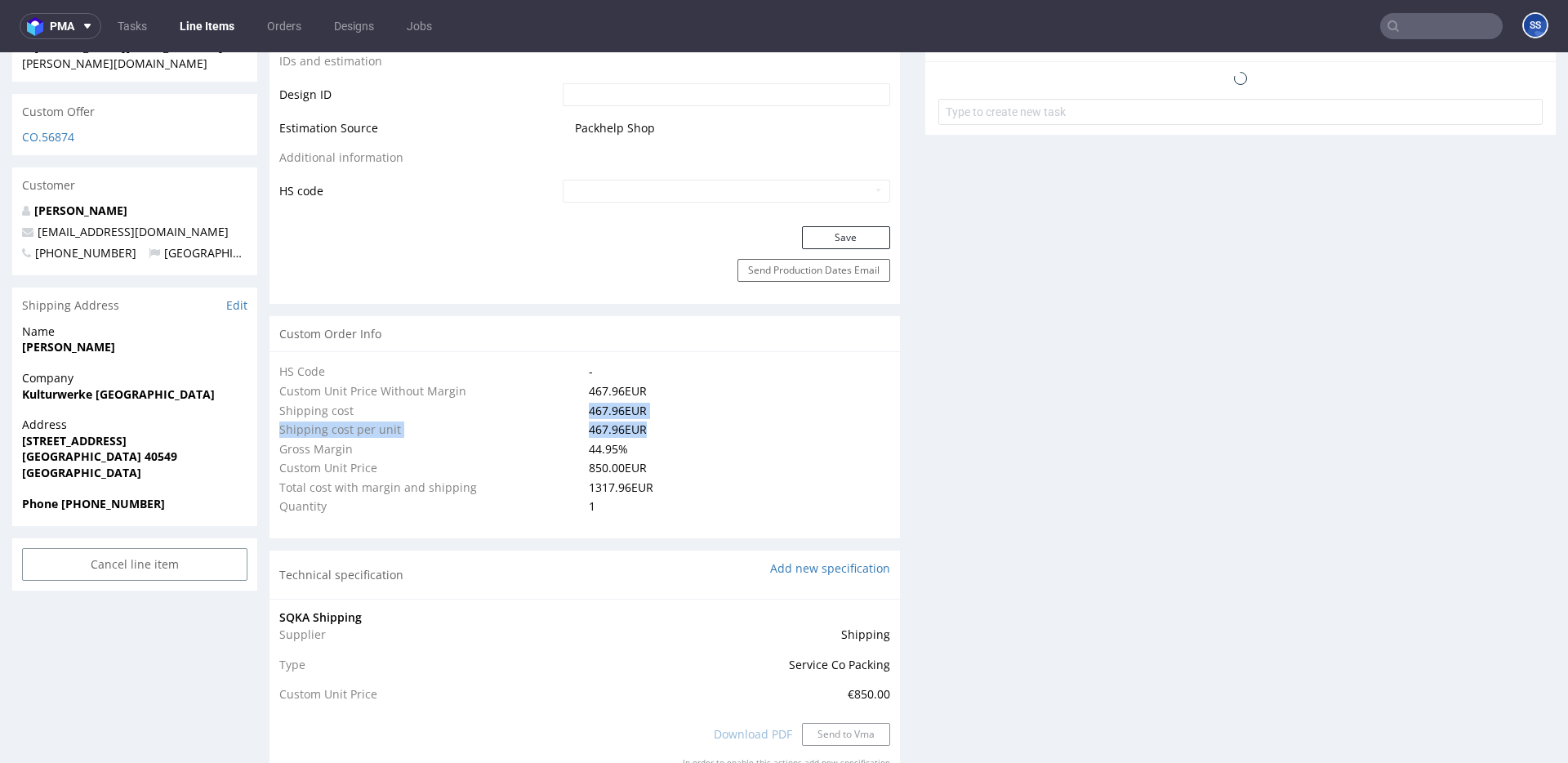
drag, startPoint x: 620, startPoint y: 427, endPoint x: 690, endPoint y: 443, distance: 71.8
click at [576, 411] on tbody "HS Code - Custom Unit Price Without Margin 467.96 EUR Shipping cost 467.96 EUR …" at bounding box center [584, 439] width 611 height 155
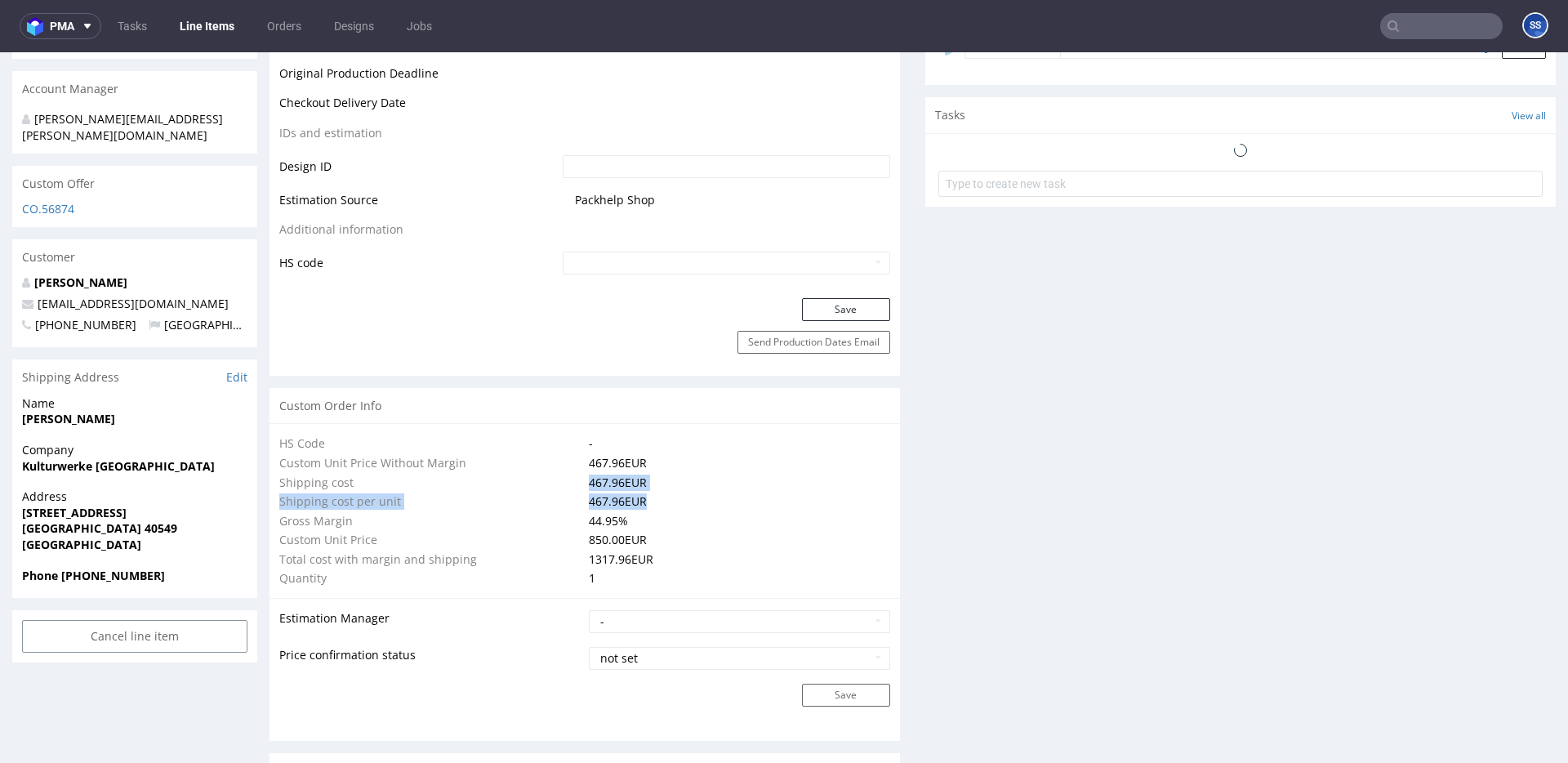
scroll to position [806, 0]
click at [596, 470] on td "467.96 EUR" at bounding box center [737, 480] width 305 height 20
click at [590, 477] on td "467.96 EUR" at bounding box center [737, 480] width 305 height 20
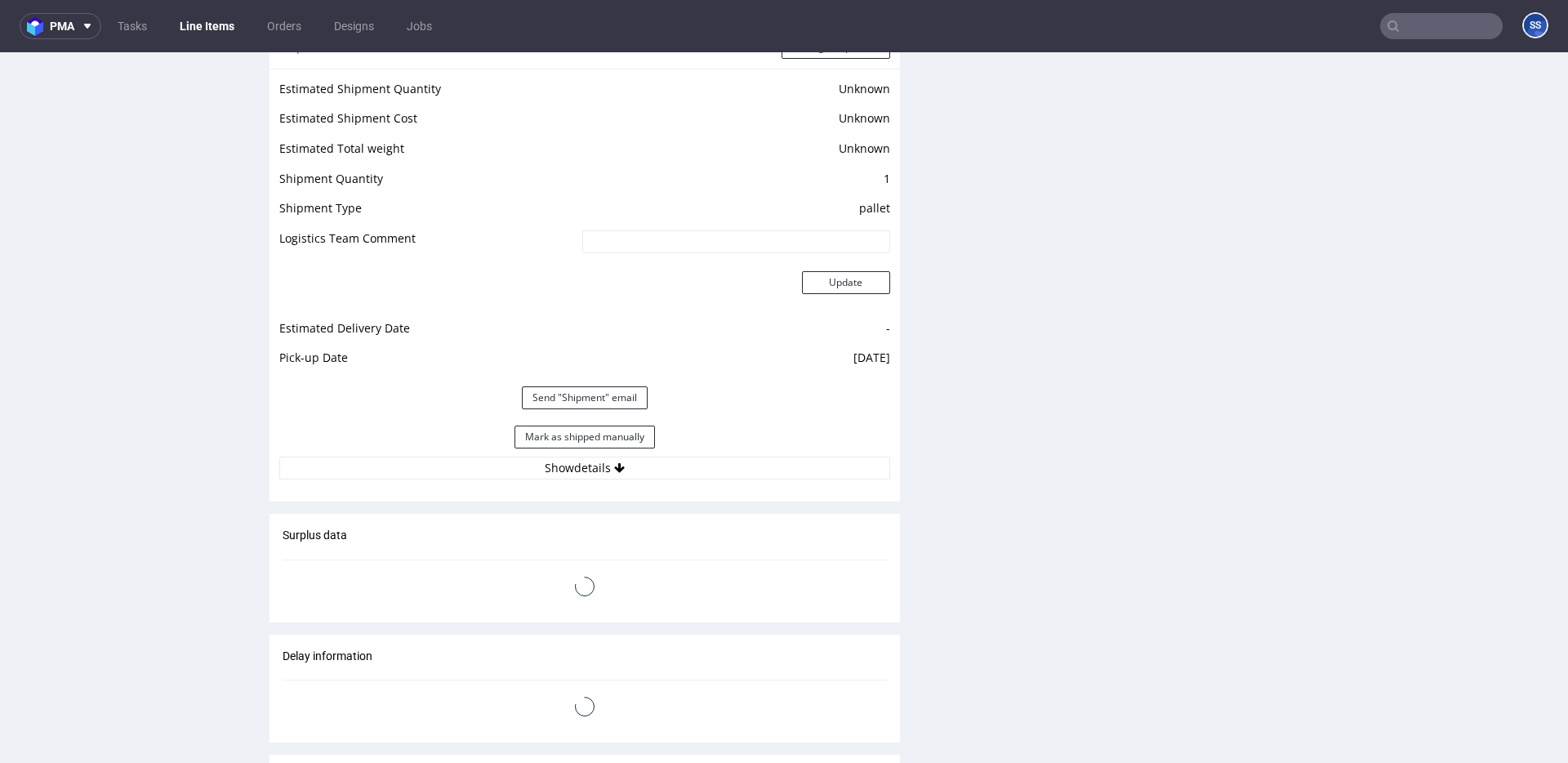
scroll to position [2155, 0]
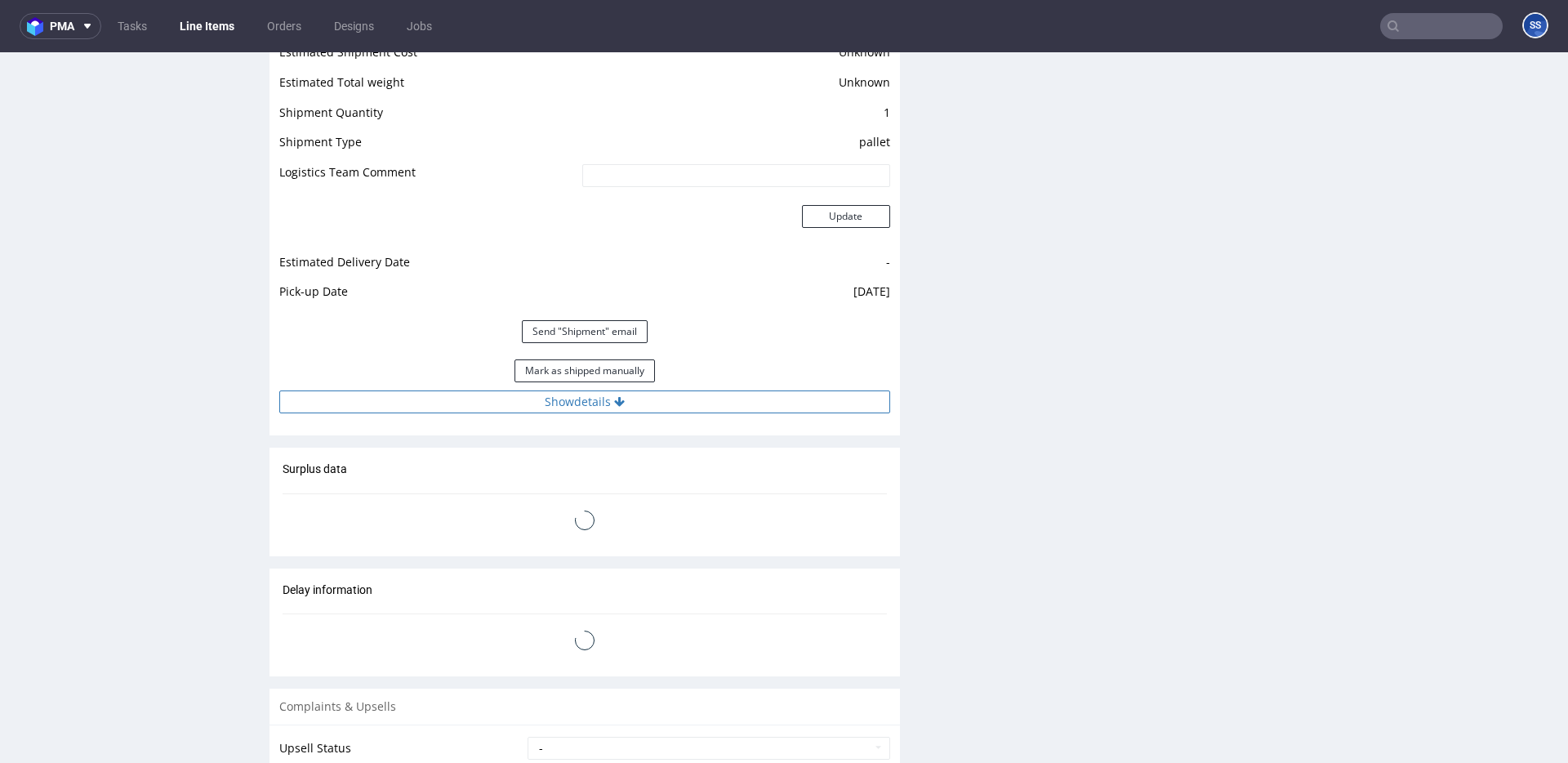
click at [589, 399] on button "Show details" at bounding box center [584, 402] width 611 height 23
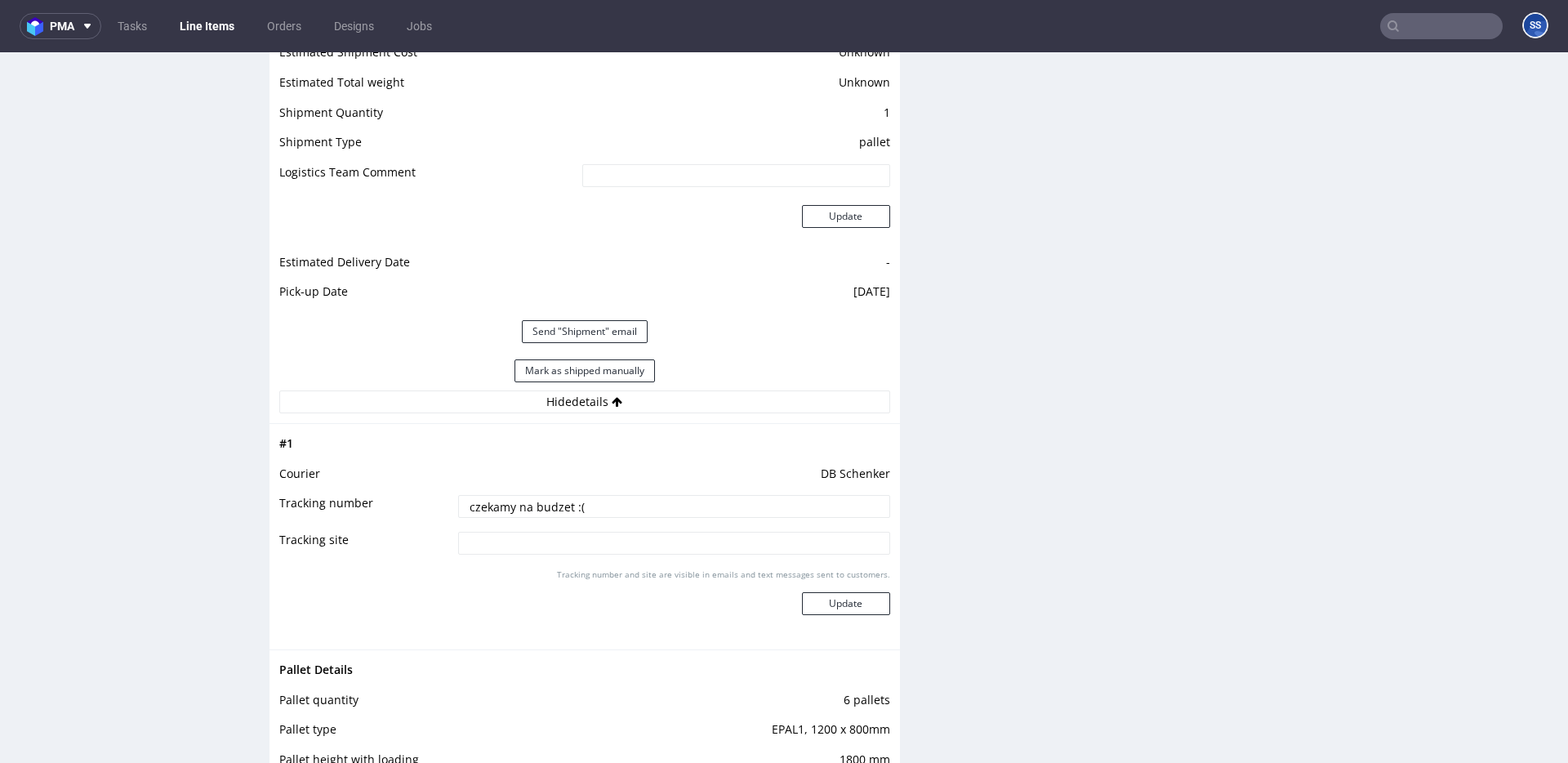
drag, startPoint x: 364, startPoint y: 481, endPoint x: 380, endPoint y: 487, distance: 17.1
click at [322, 479] on tbody "# 1 Courier [PERSON_NAME] Tracking number czekamy na budzet :( Tracking site Tr…" at bounding box center [584, 537] width 611 height 206
paste input "PLWAW510020924"
type input "PLWAW510020924"
click at [870, 615] on button "Update" at bounding box center [845, 603] width 88 height 23
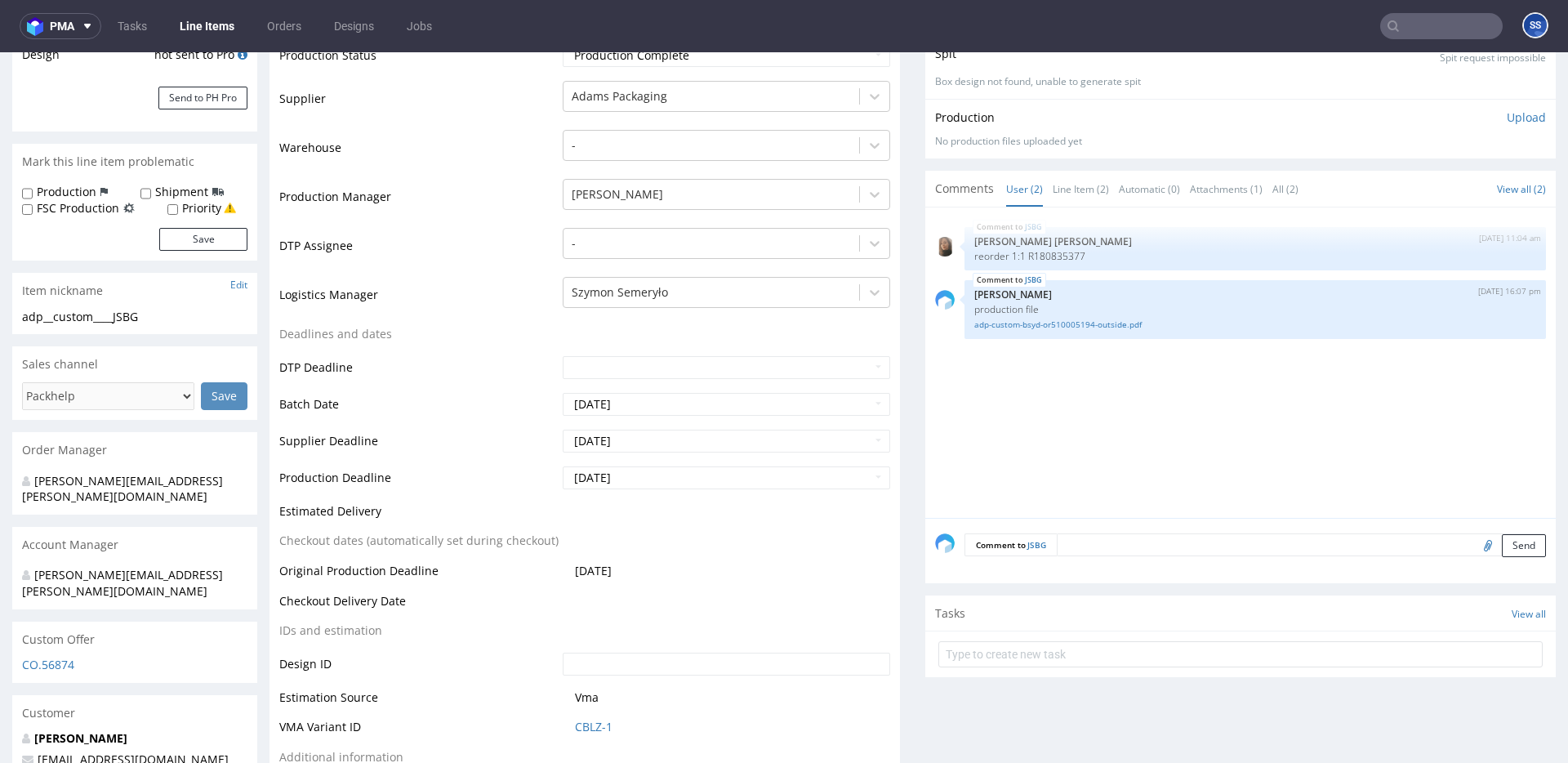
scroll to position [0, 0]
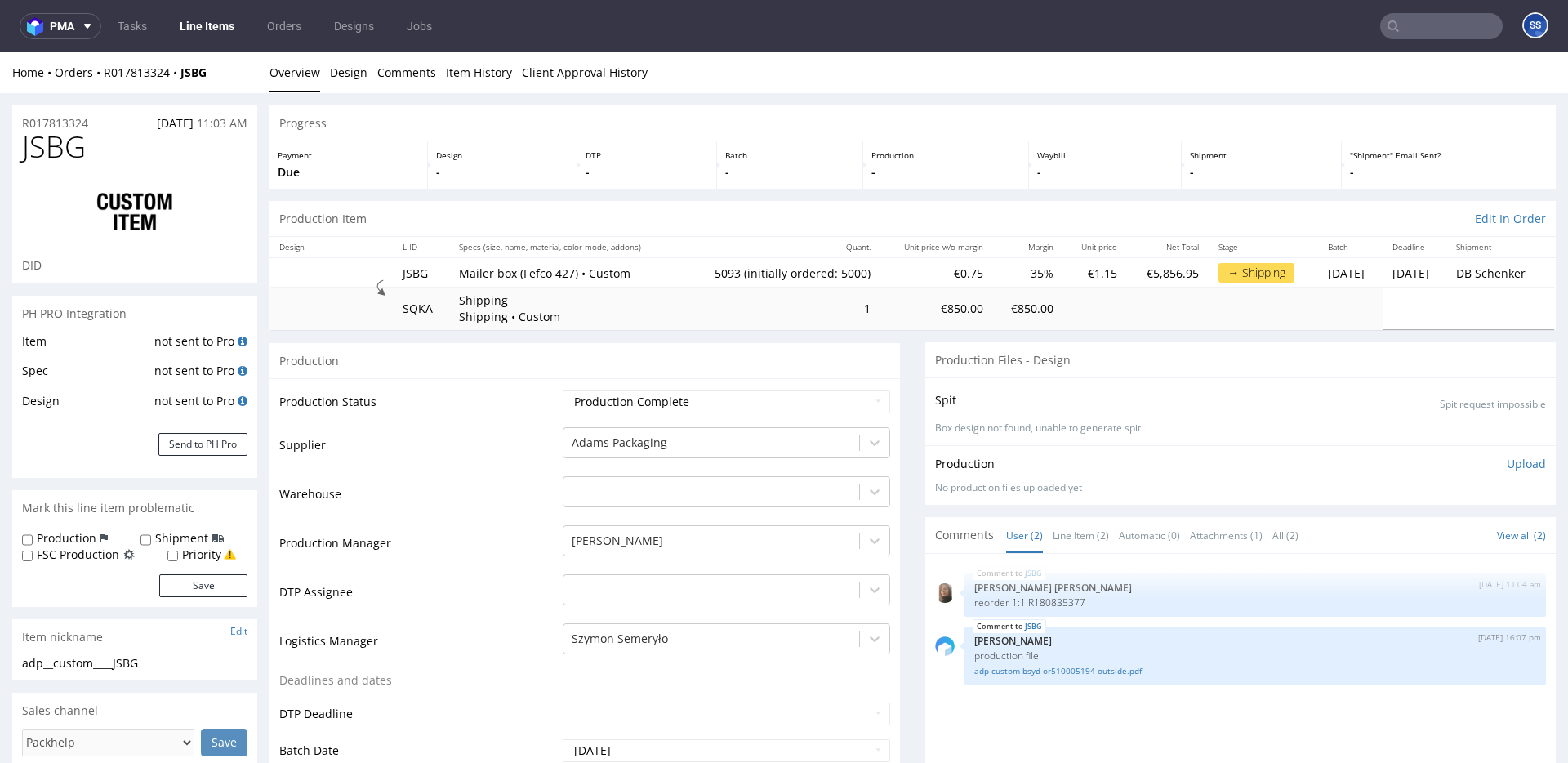
click at [209, 36] on link "Line Items" at bounding box center [207, 25] width 75 height 26
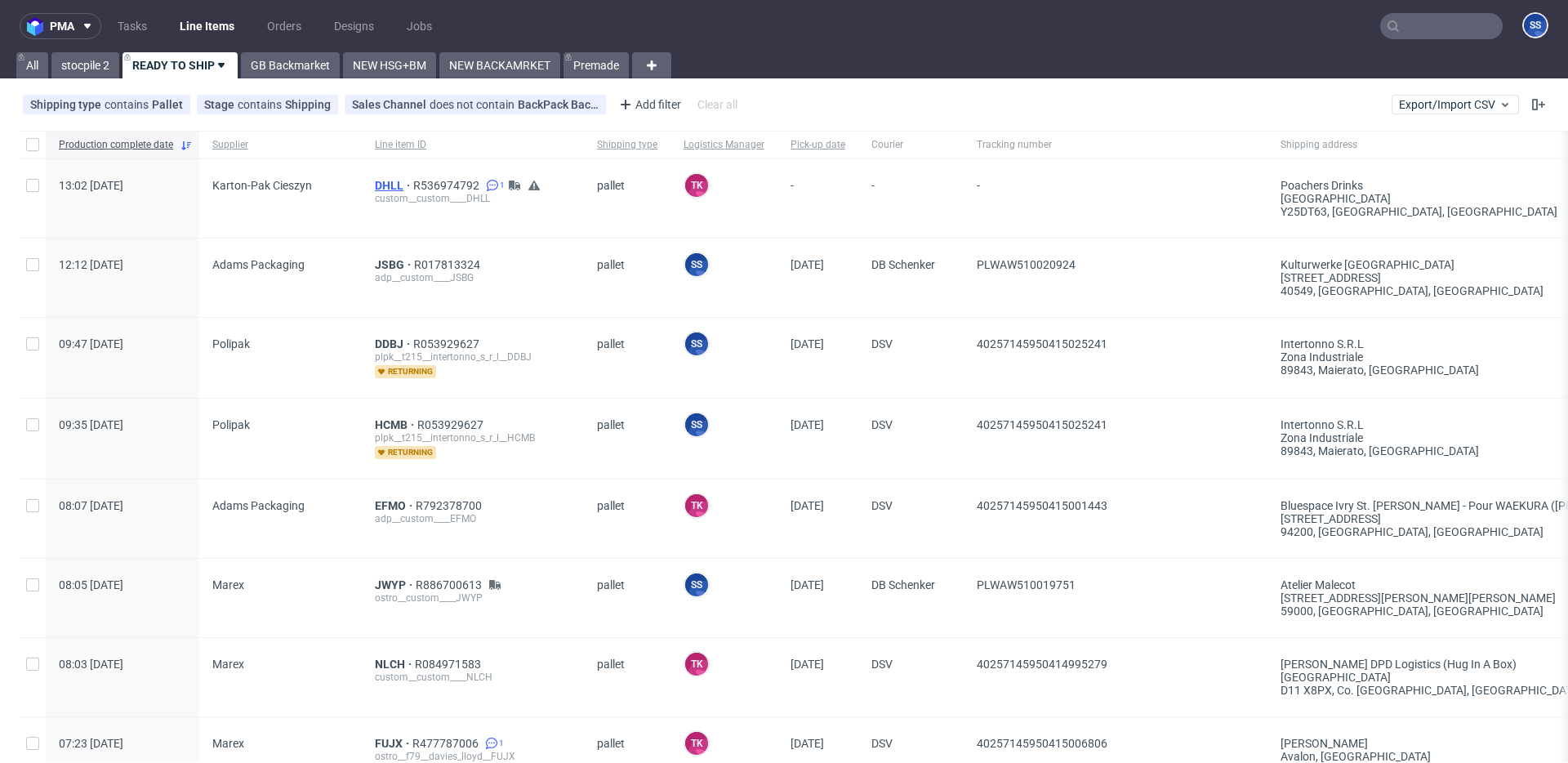
click at [388, 183] on span "DHLL" at bounding box center [394, 186] width 38 height 13
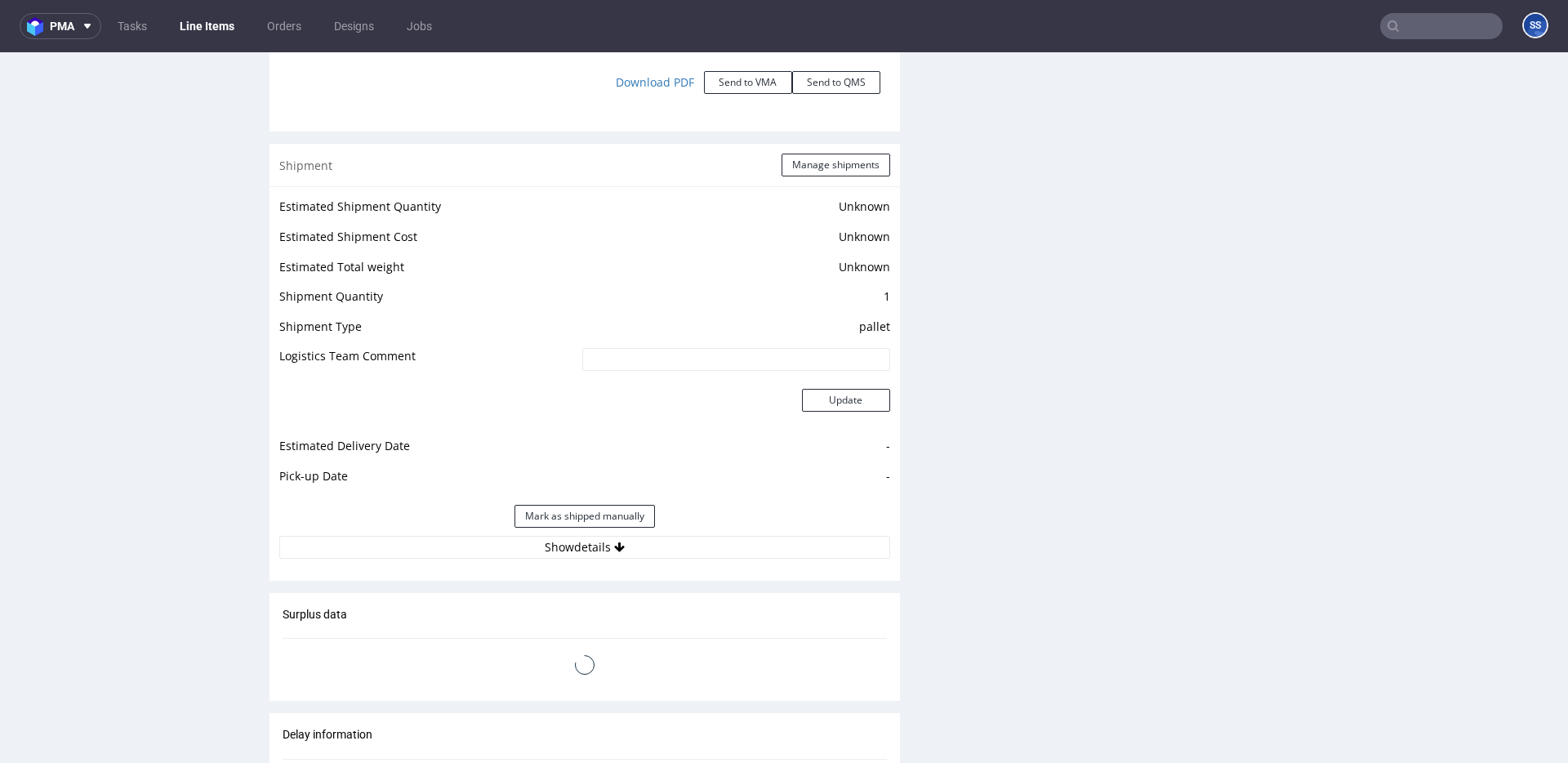
scroll to position [2131, 0]
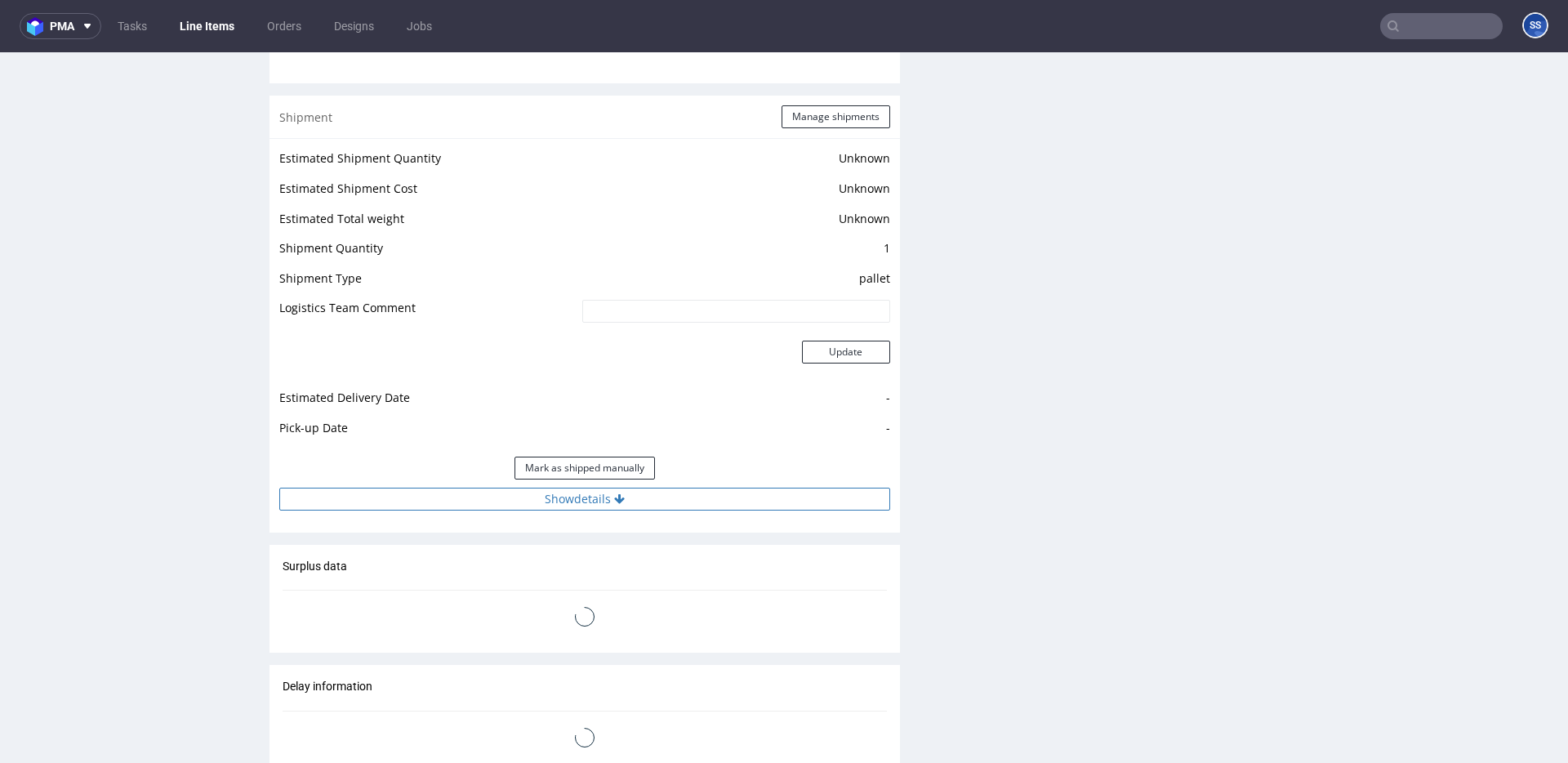
click at [624, 511] on button "Show details" at bounding box center [584, 498] width 611 height 23
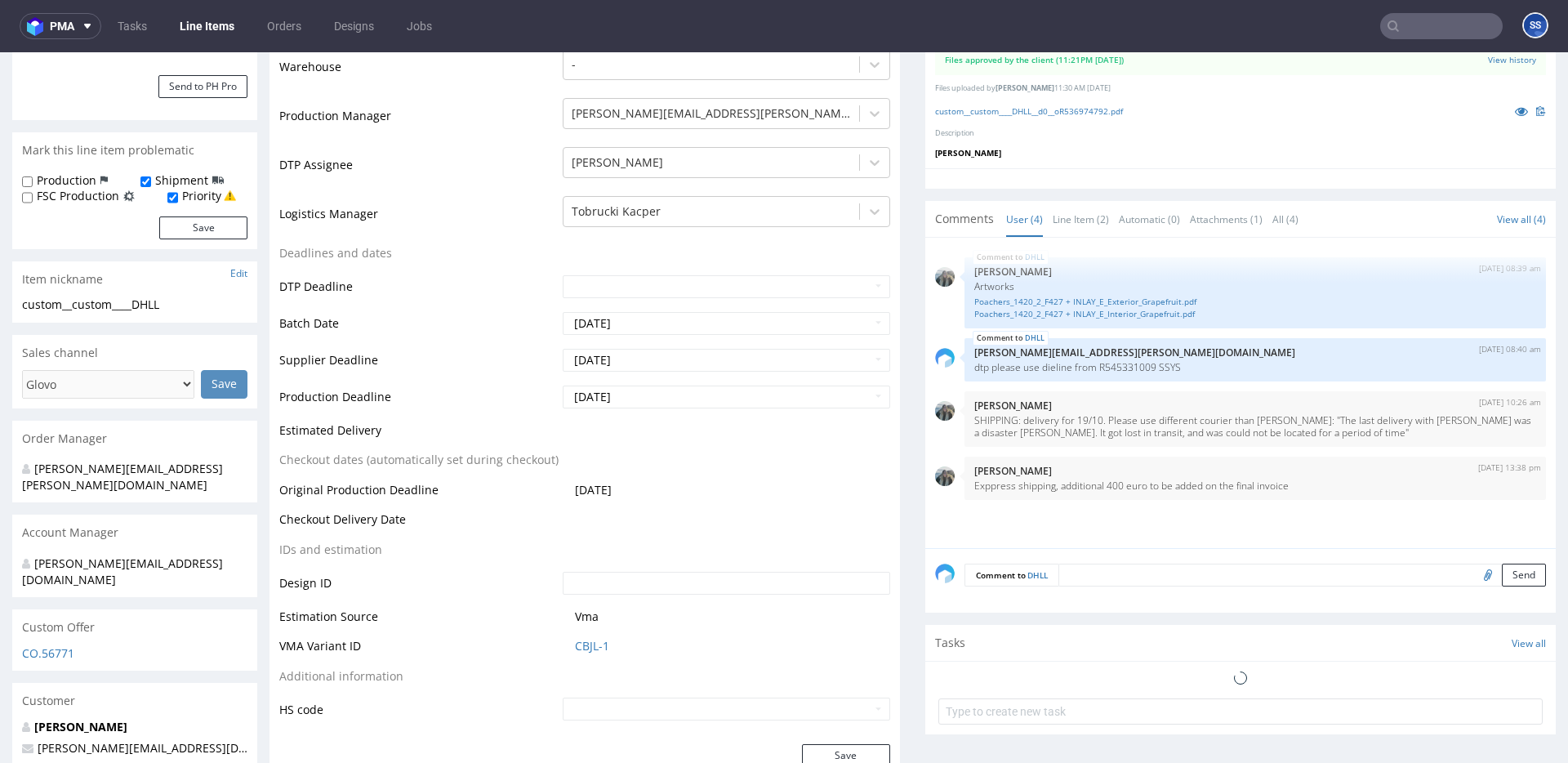
scroll to position [0, 0]
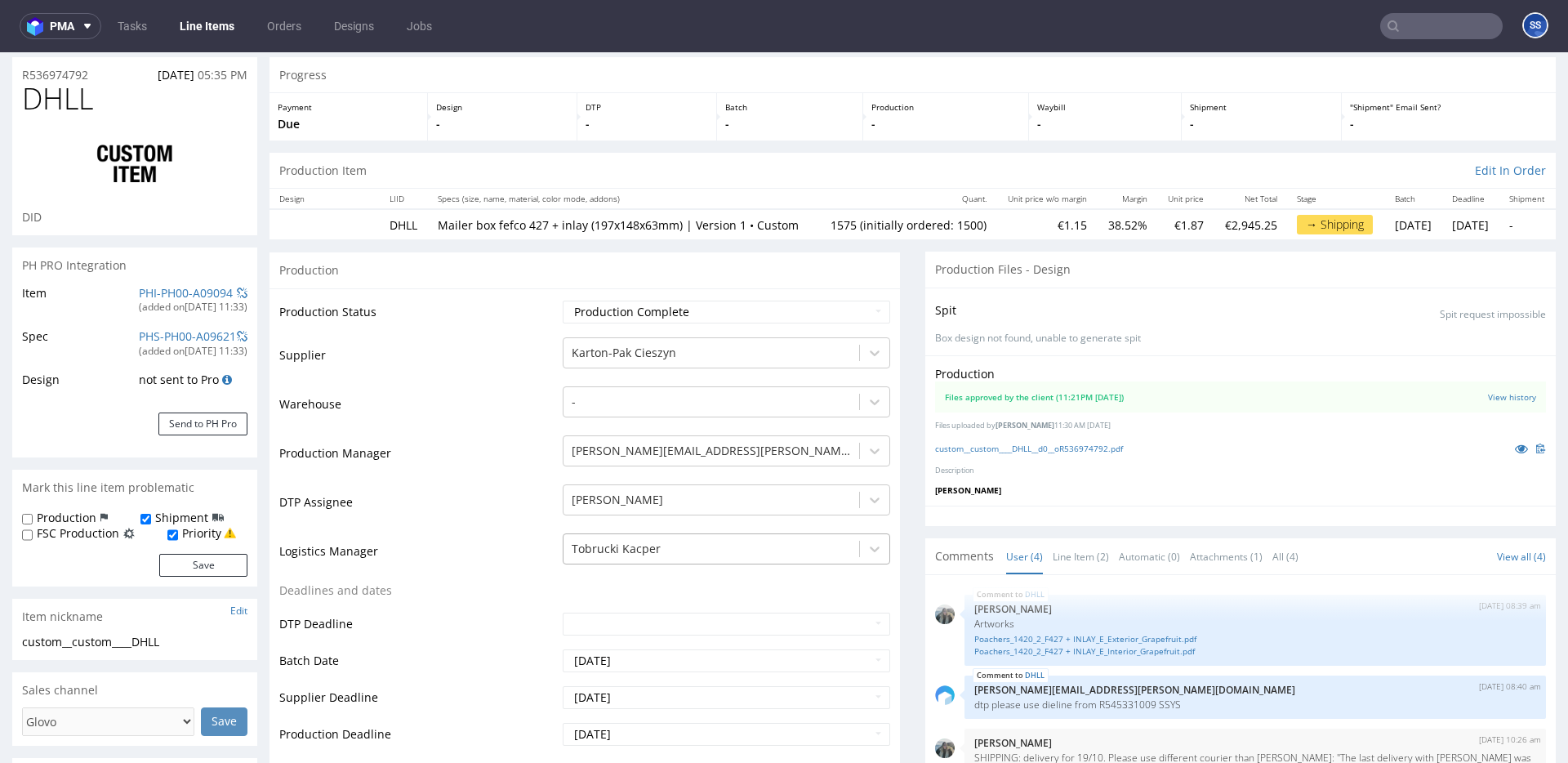
click at [799, 557] on div "Tobrucki Kacper" at bounding box center [726, 545] width 327 height 23
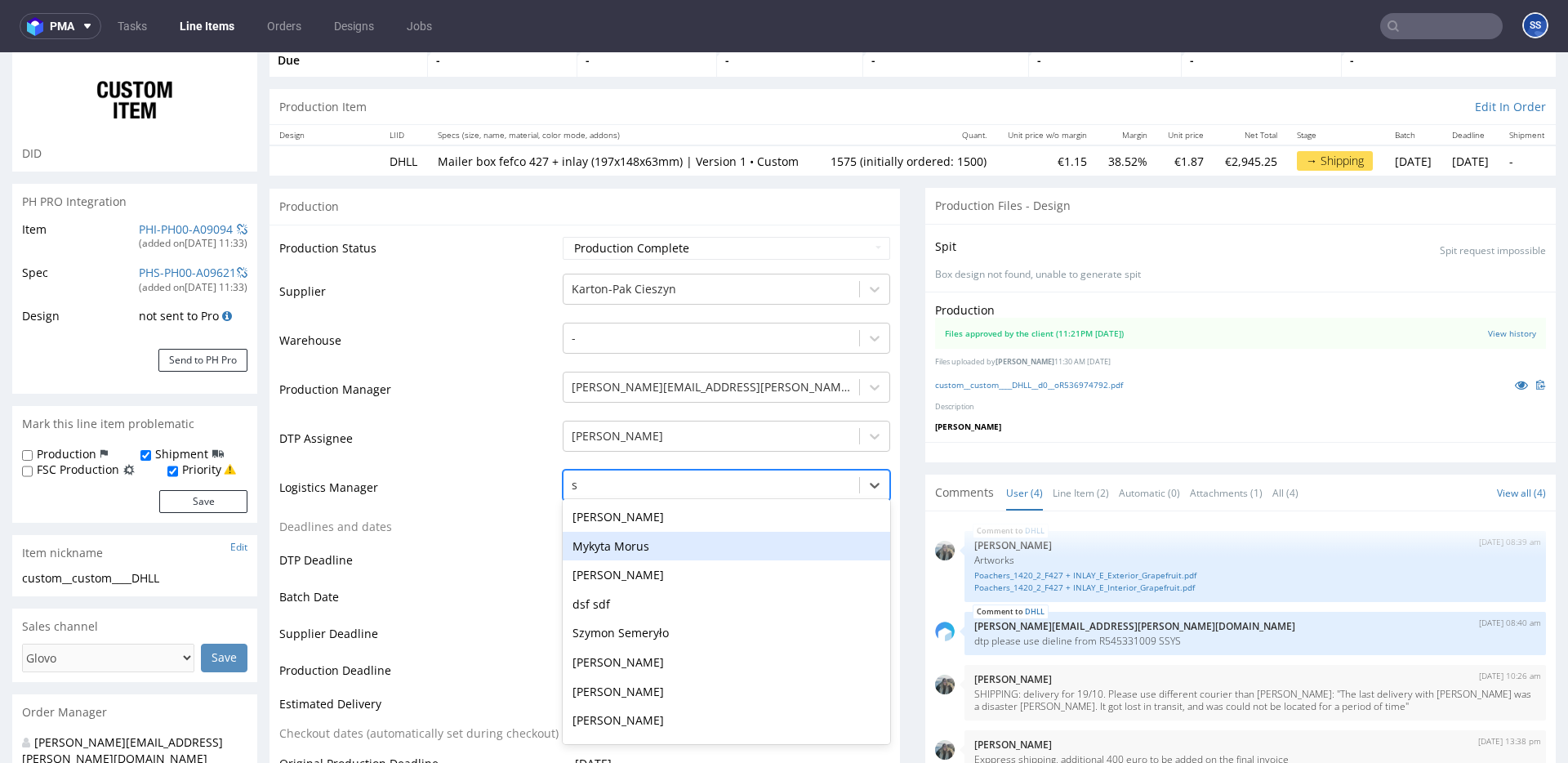
type input "sz"
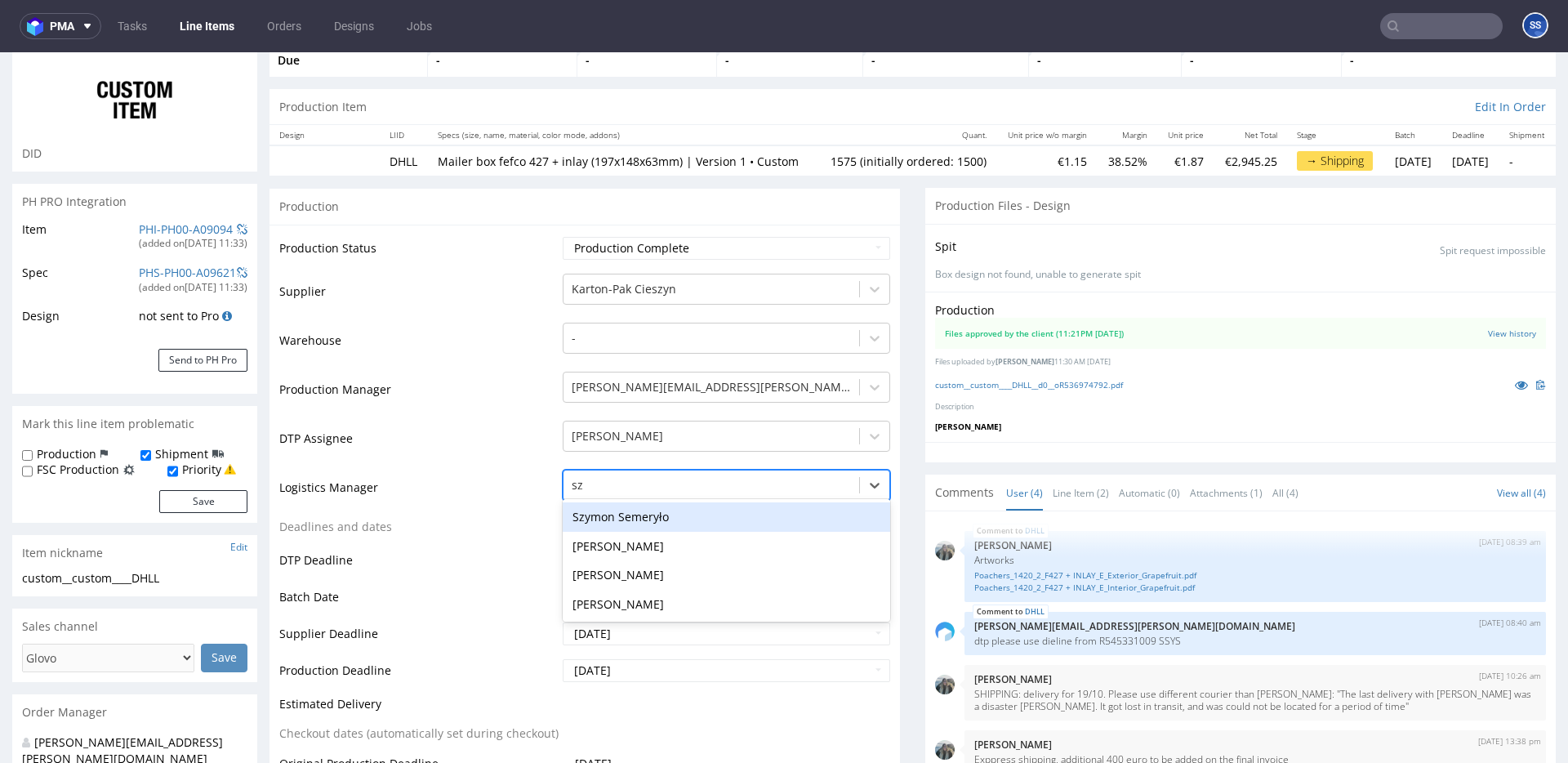
click at [682, 532] on div "Szymon Semeryło" at bounding box center [726, 517] width 327 height 29
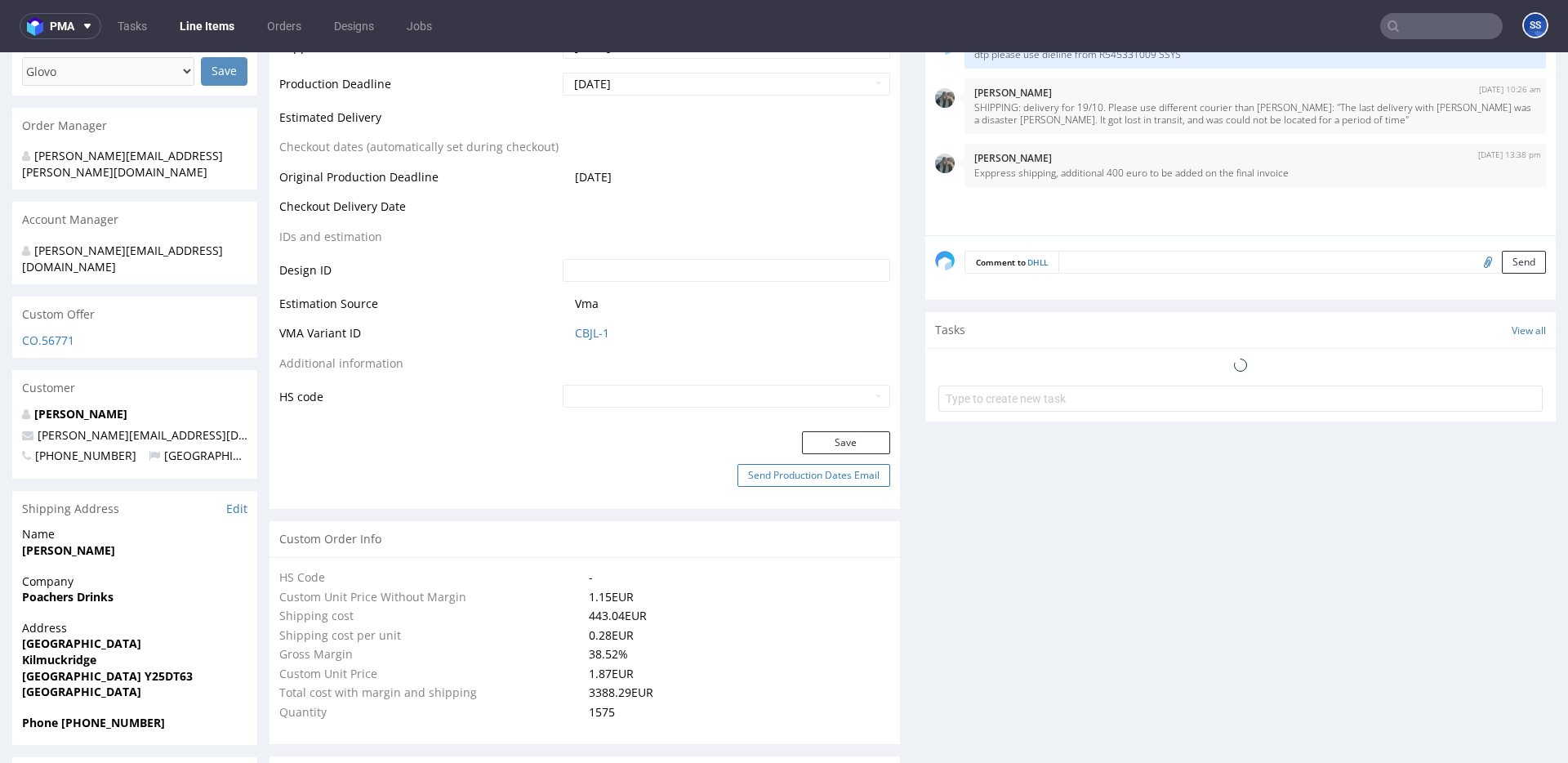
scroll to position [712, 0]
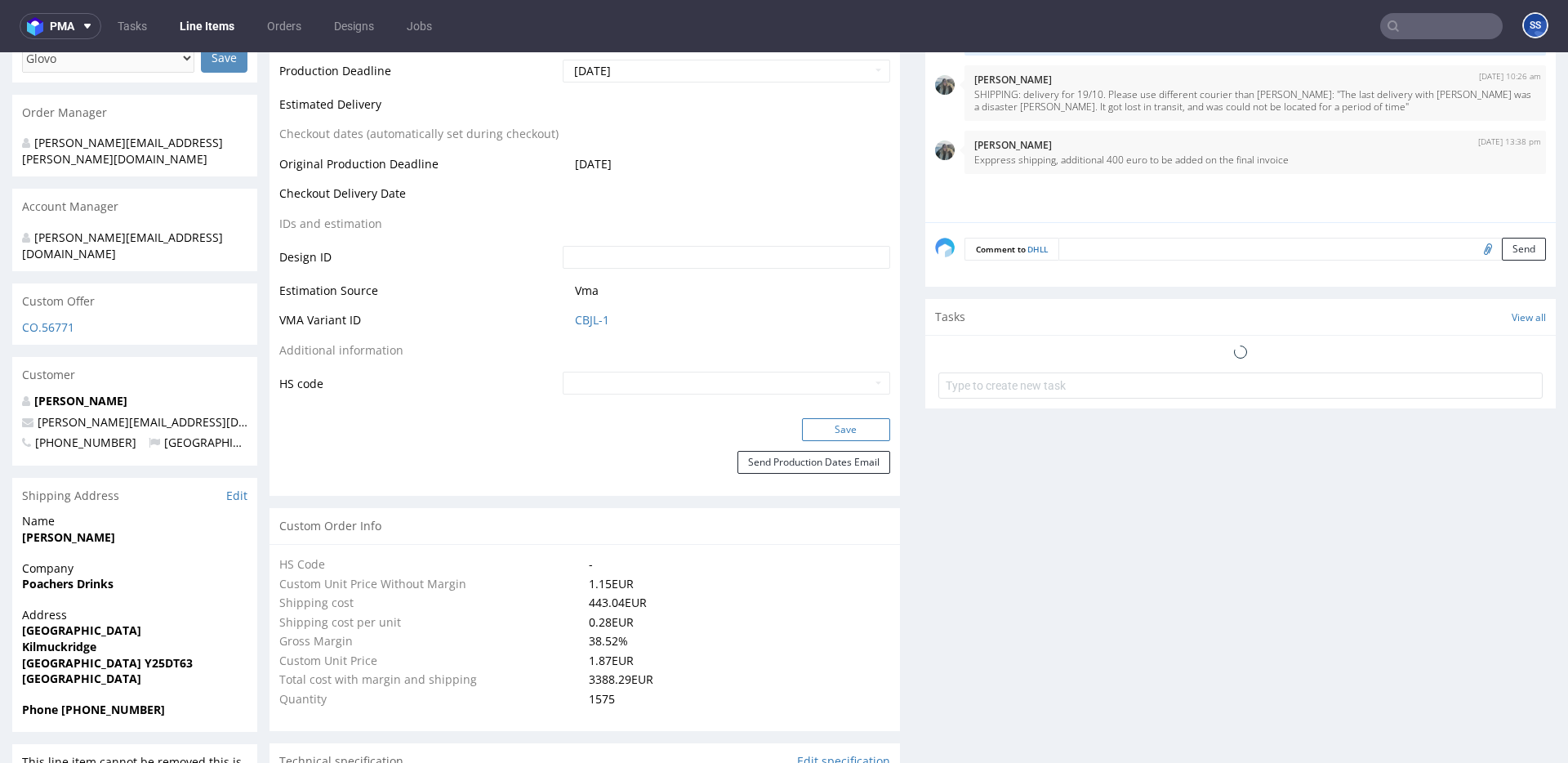
click at [824, 441] on button "Save" at bounding box center [845, 429] width 88 height 23
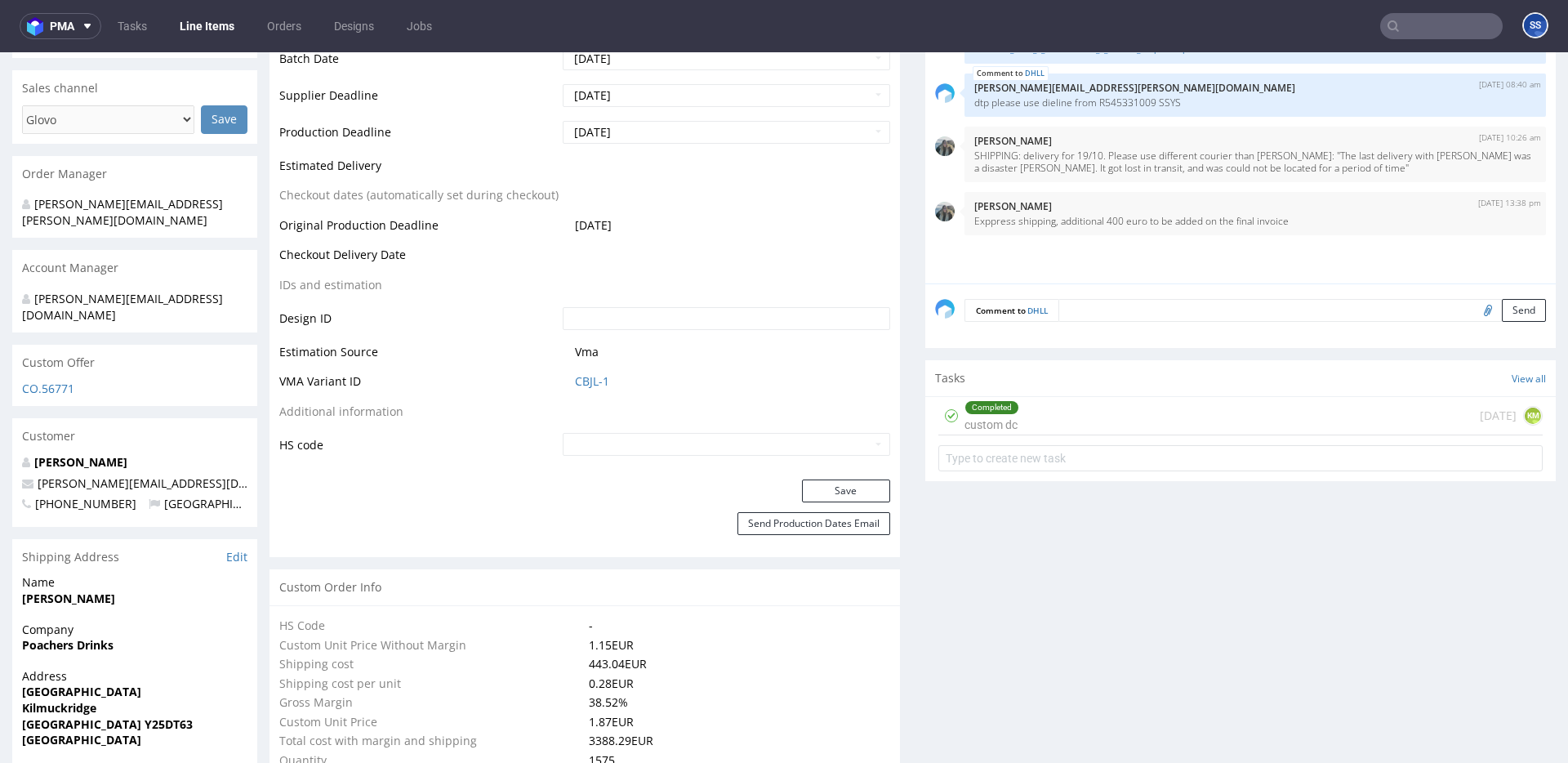
scroll to position [653, 0]
click at [57, 635] on strong "Poachers Drinks" at bounding box center [67, 642] width 92 height 15
copy strong "Poachers Drinks"
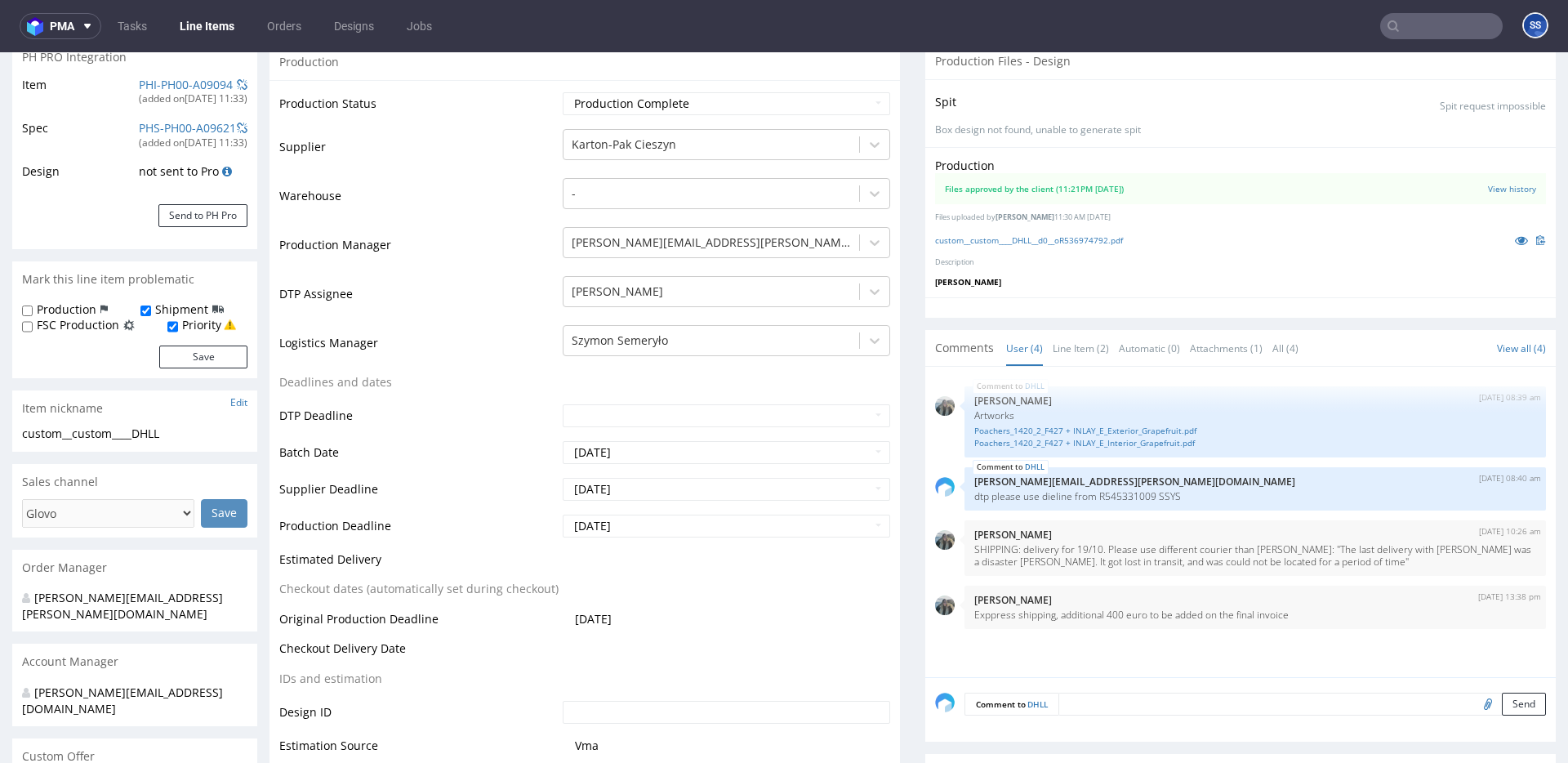
scroll to position [0, 0]
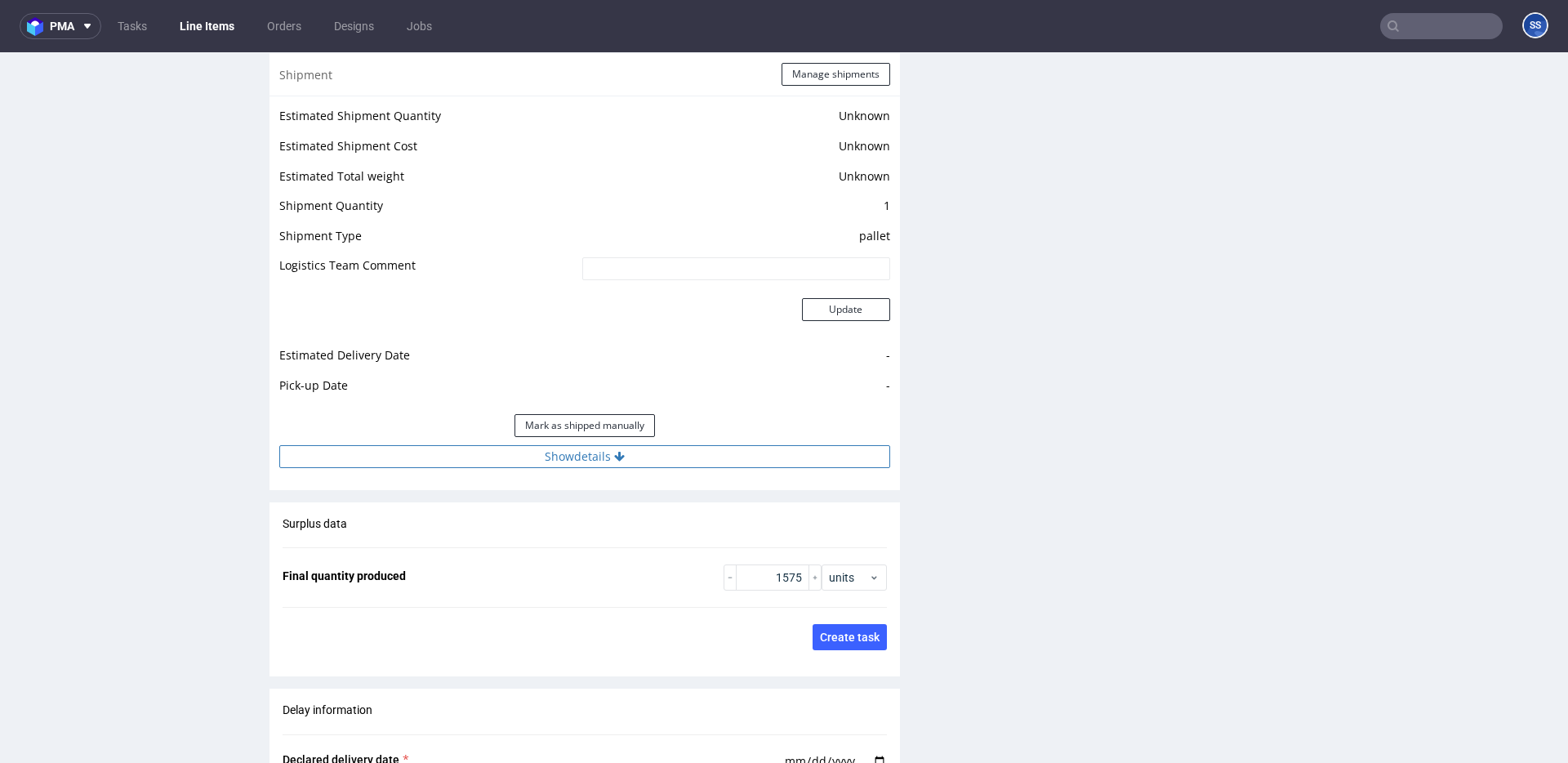
click at [626, 468] on button "Show details" at bounding box center [584, 457] width 611 height 23
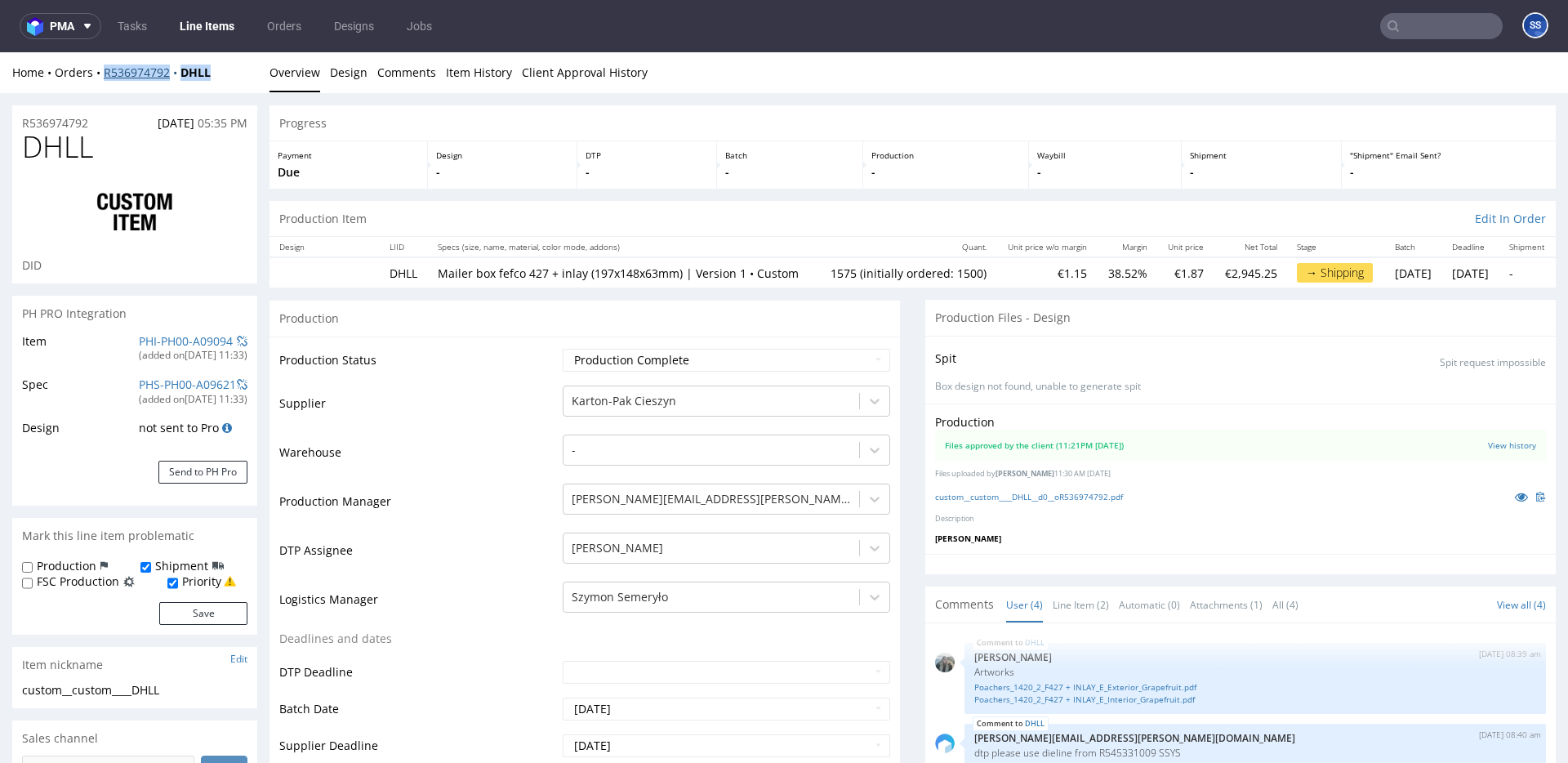
drag, startPoint x: 221, startPoint y: 72, endPoint x: 141, endPoint y: 71, distance: 80.0
click at [103, 68] on div "Home Orders R536974792 DHLL" at bounding box center [135, 73] width 245 height 16
copy div "R536974792 DHLL"
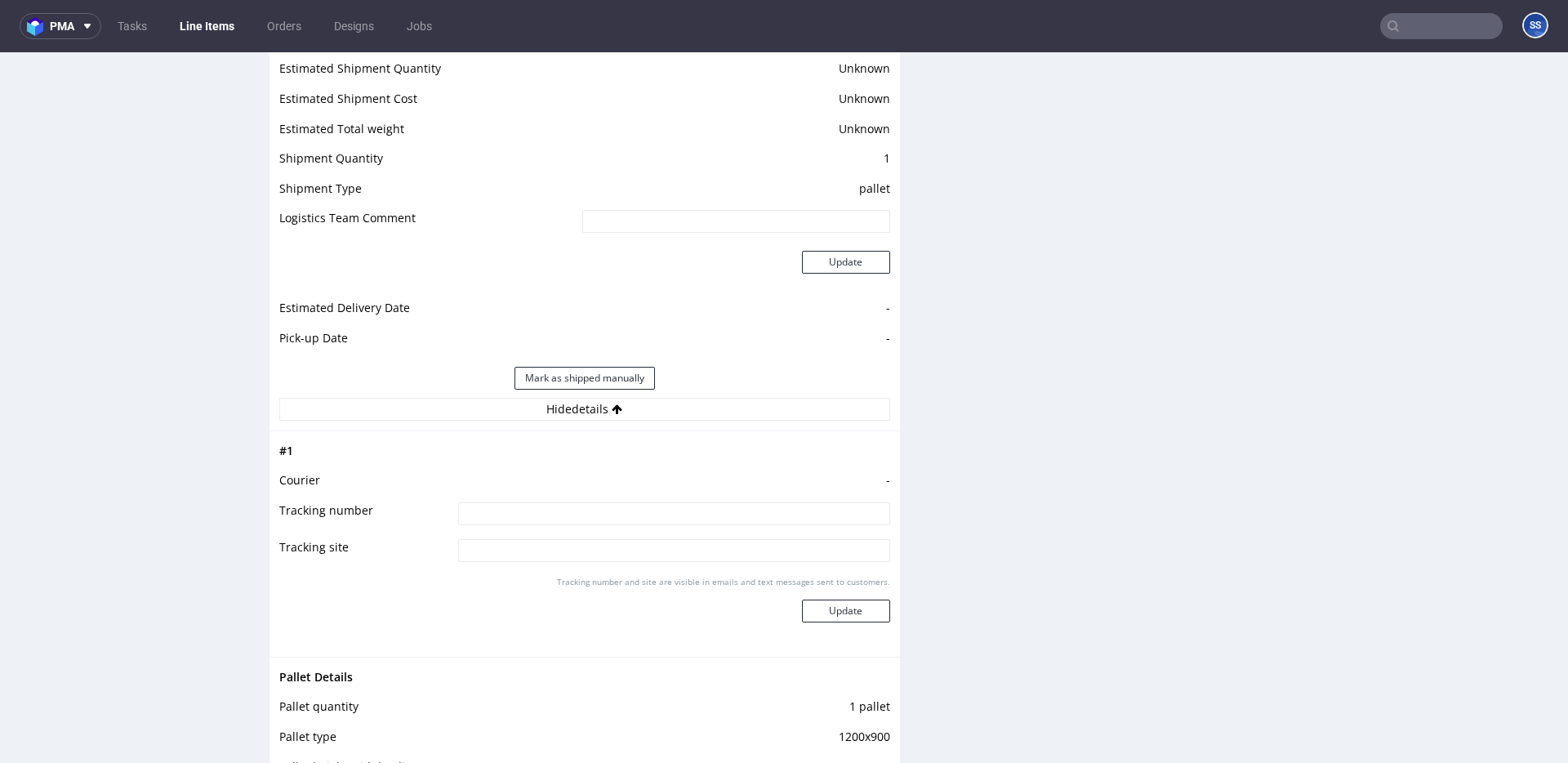
click at [579, 519] on input at bounding box center [674, 514] width 432 height 23
paste input "PLWAW510020933"
type input "PLWAW510020933"
click at [846, 618] on button "Update" at bounding box center [845, 607] width 88 height 23
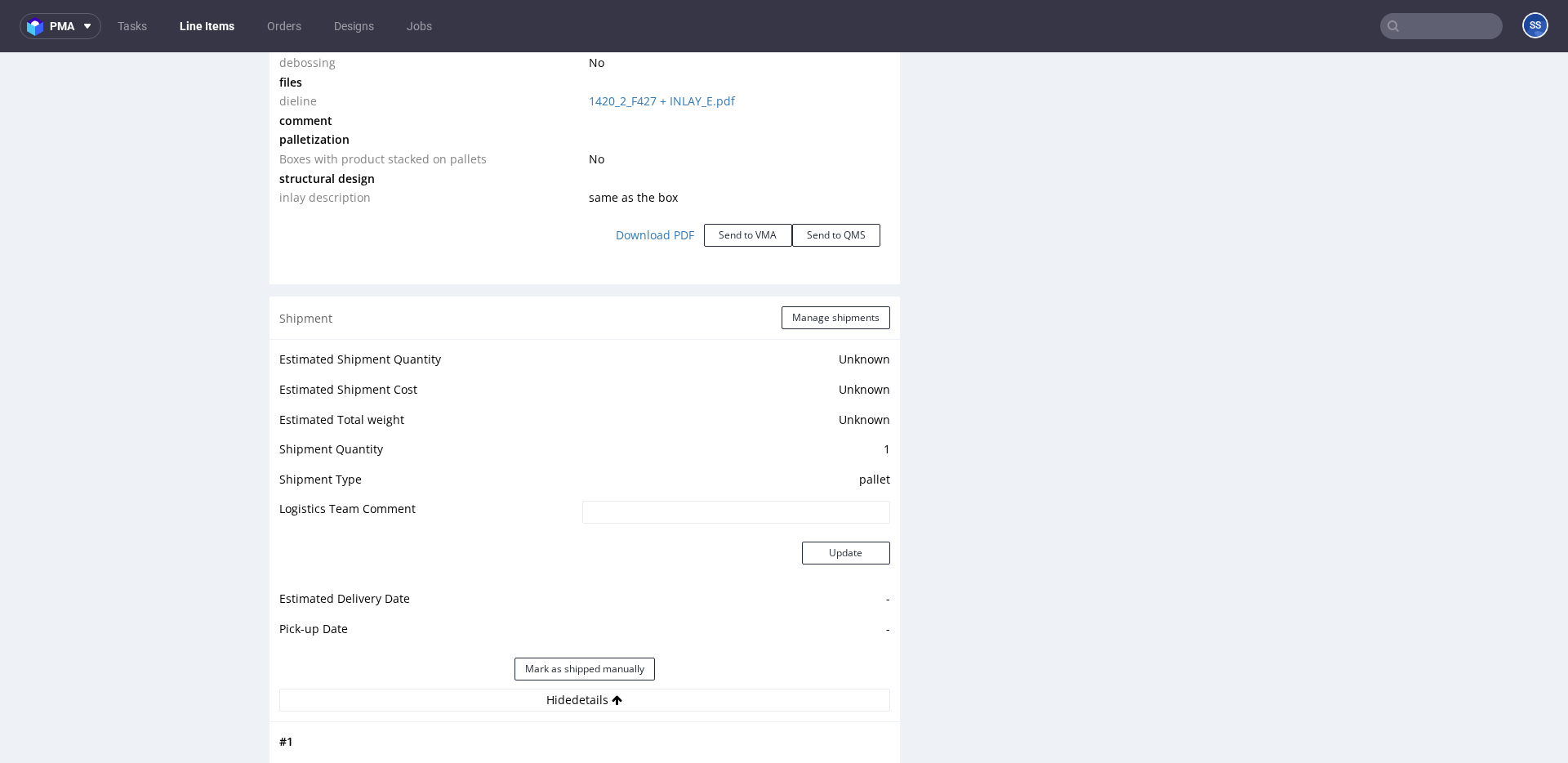
scroll to position [2039, 0]
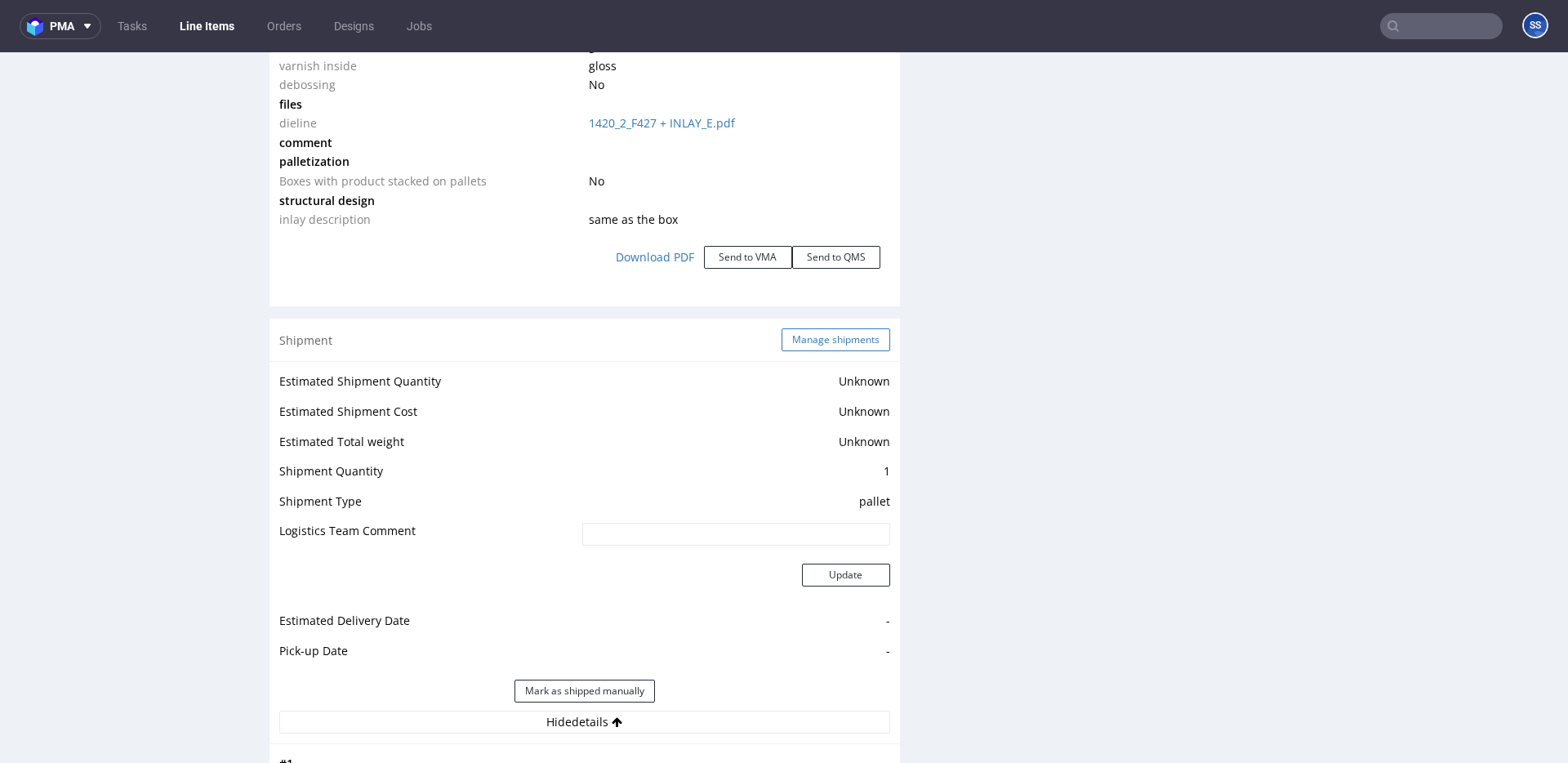
drag, startPoint x: 807, startPoint y: 333, endPoint x: 809, endPoint y: 345, distance: 12.2
click at [807, 335] on div "Shipment Manage shipments" at bounding box center [585, 339] width 631 height 43
click at [809, 345] on button "Manage shipments" at bounding box center [836, 339] width 109 height 23
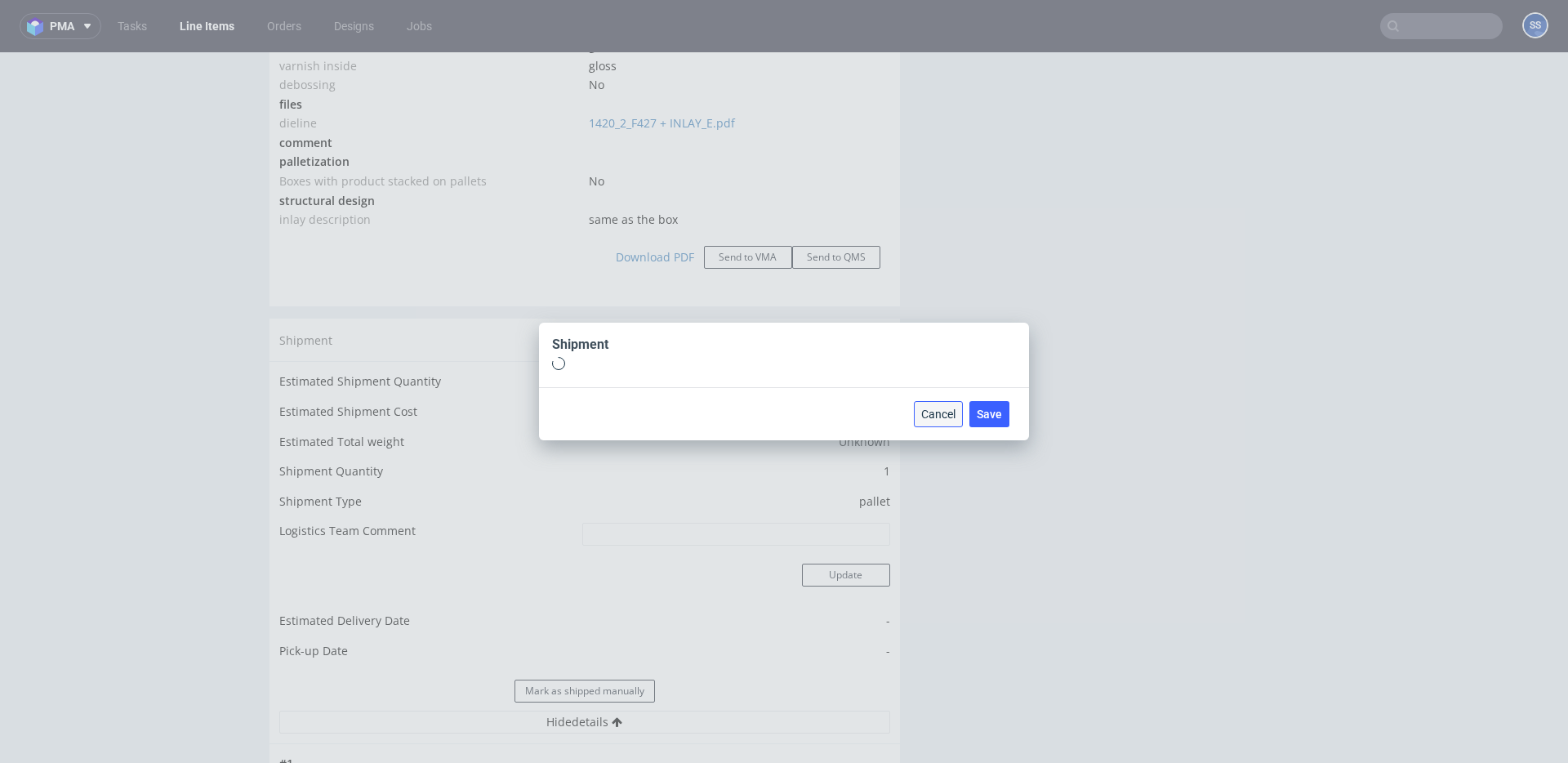
click at [922, 409] on span "Cancel" at bounding box center [939, 414] width 35 height 12
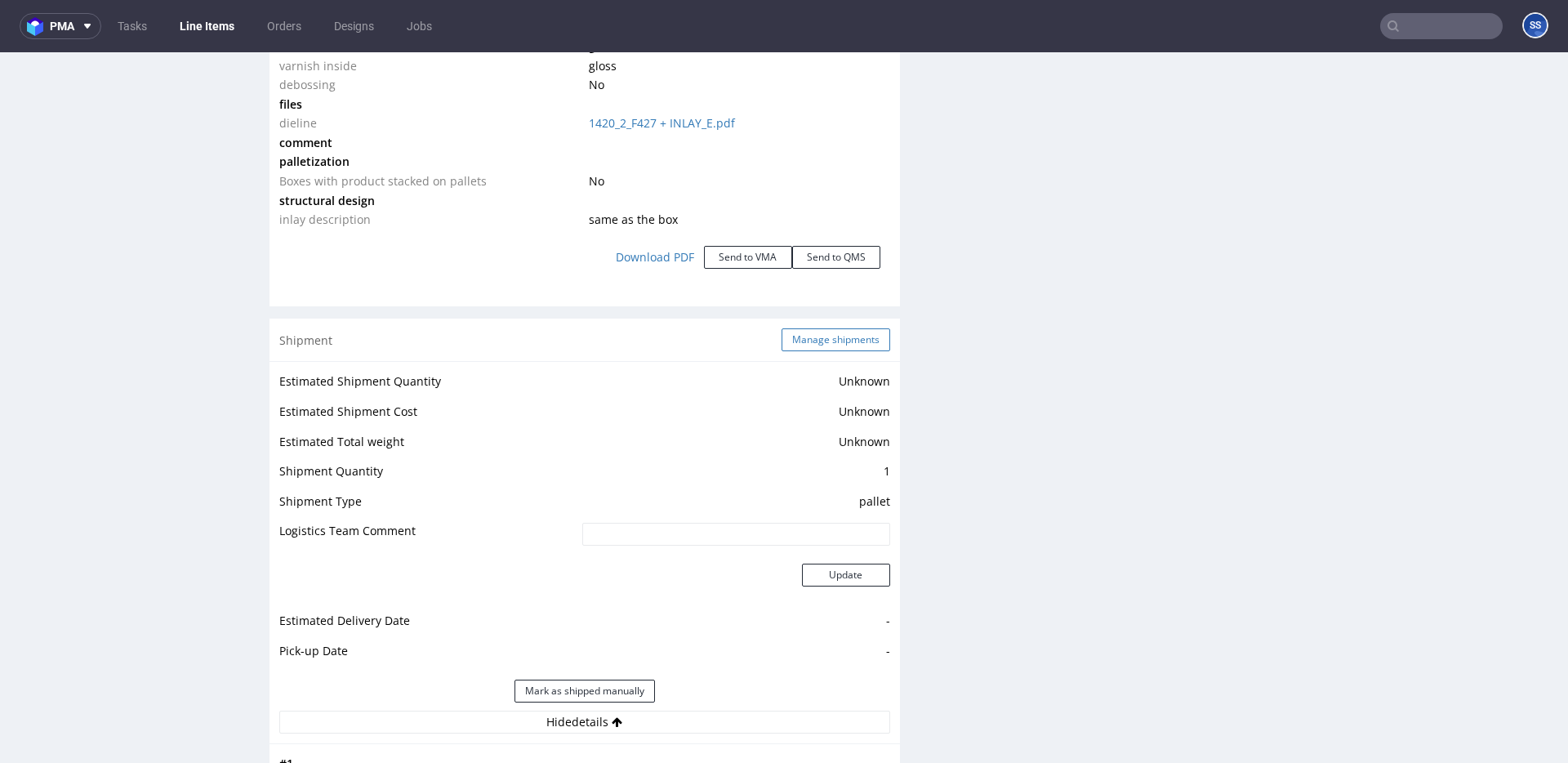
click at [811, 361] on div "Shipment Manage shipments" at bounding box center [585, 339] width 631 height 43
click at [812, 351] on button "Manage shipments" at bounding box center [836, 339] width 109 height 23
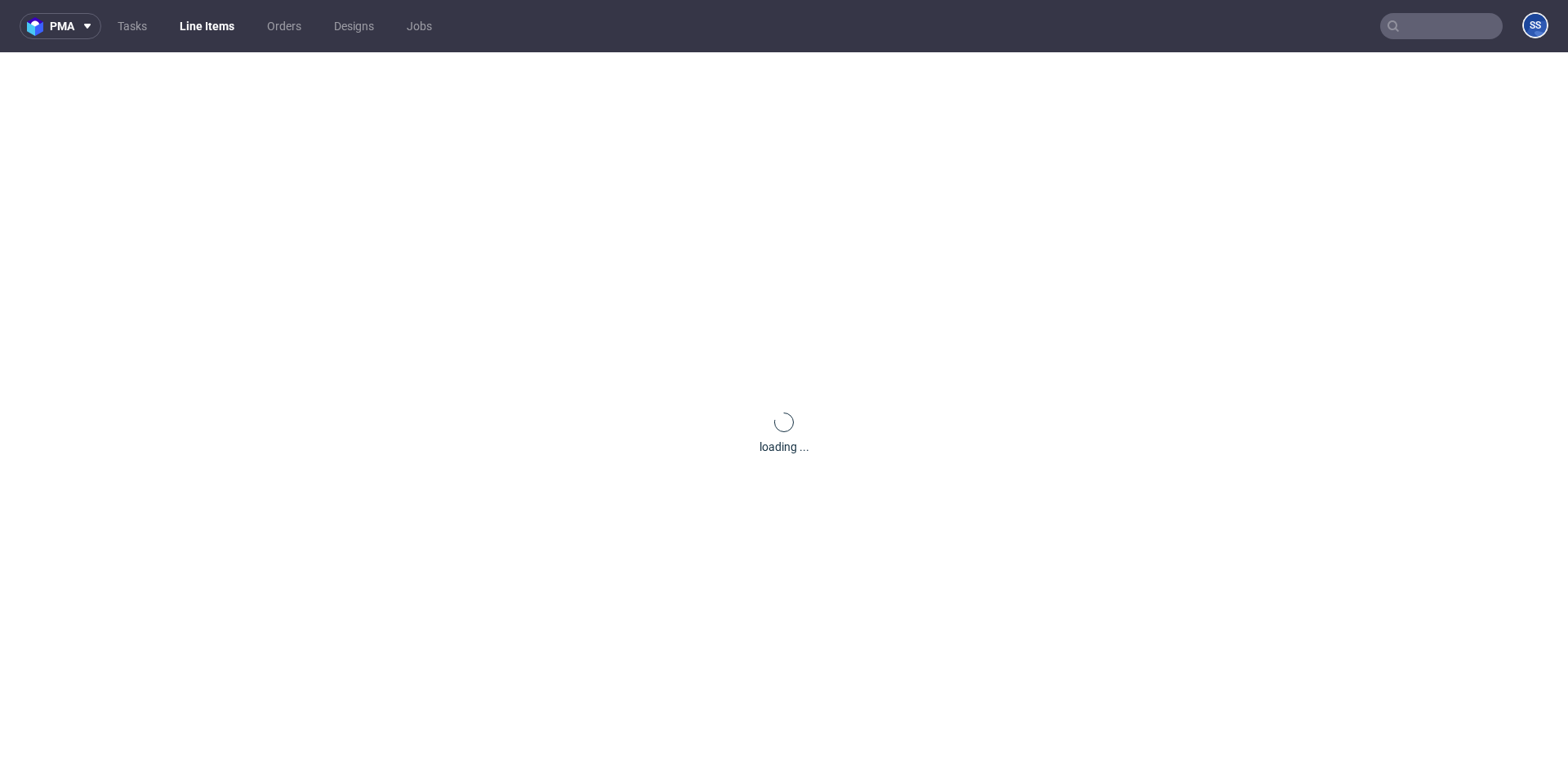
click at [231, 25] on link "Line Items" at bounding box center [207, 25] width 75 height 26
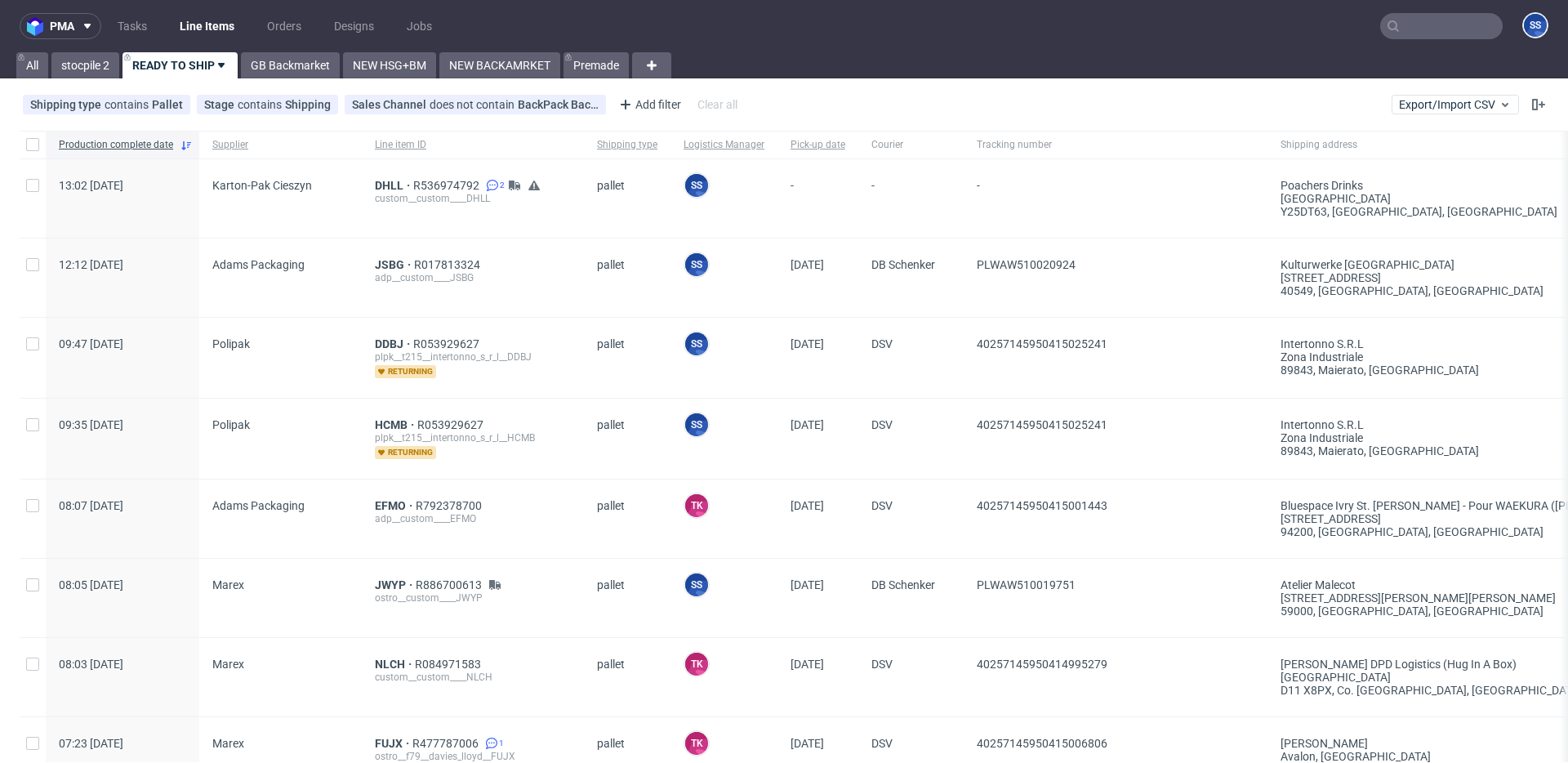
click at [372, 176] on div "DHLL R536974792 2 custom__custom____DHLL" at bounding box center [473, 198] width 222 height 78
click at [375, 182] on span "DHLL" at bounding box center [394, 186] width 38 height 13
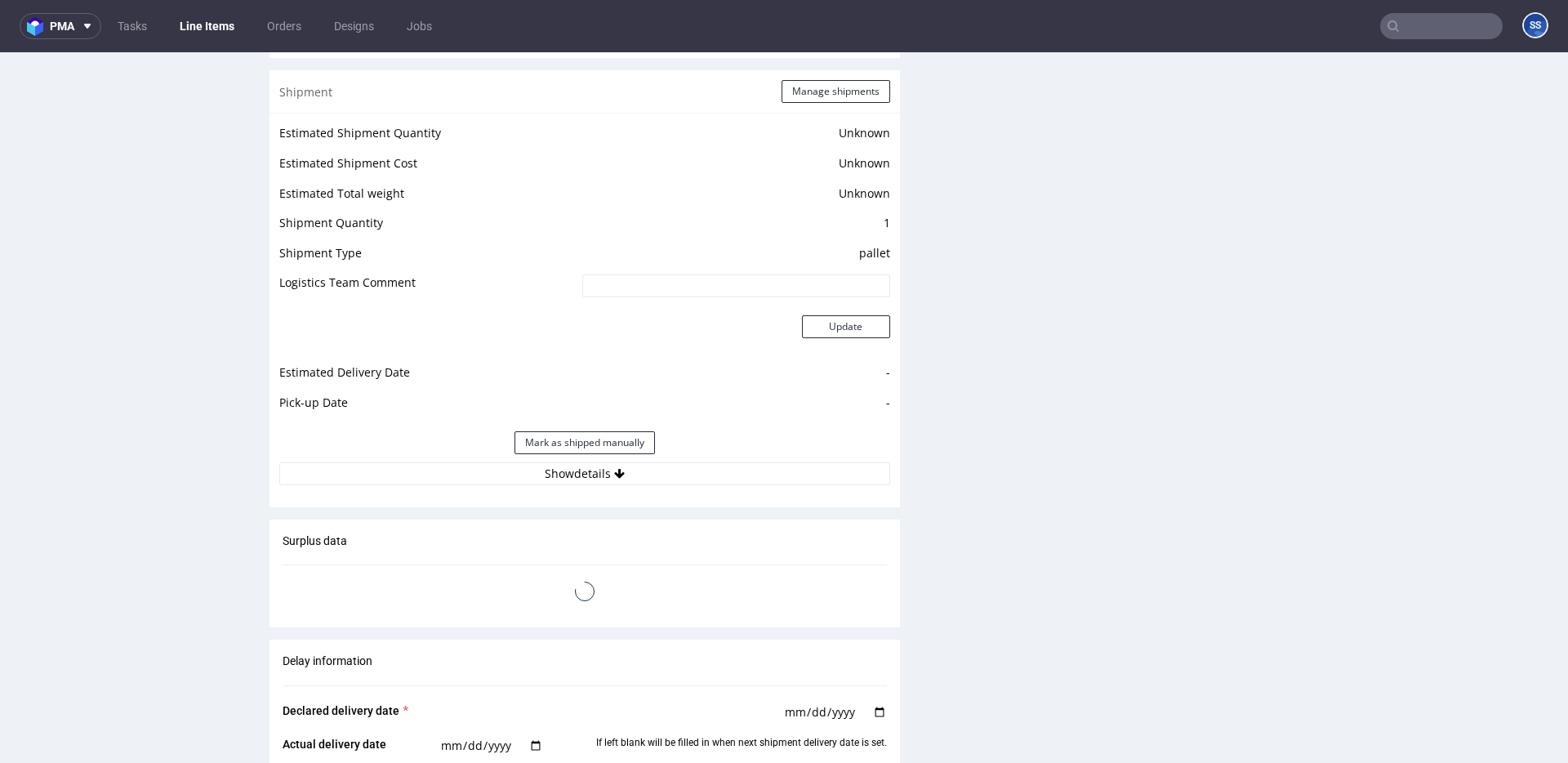
scroll to position [2161, 0]
click at [611, 481] on button "Show details" at bounding box center [584, 469] width 611 height 23
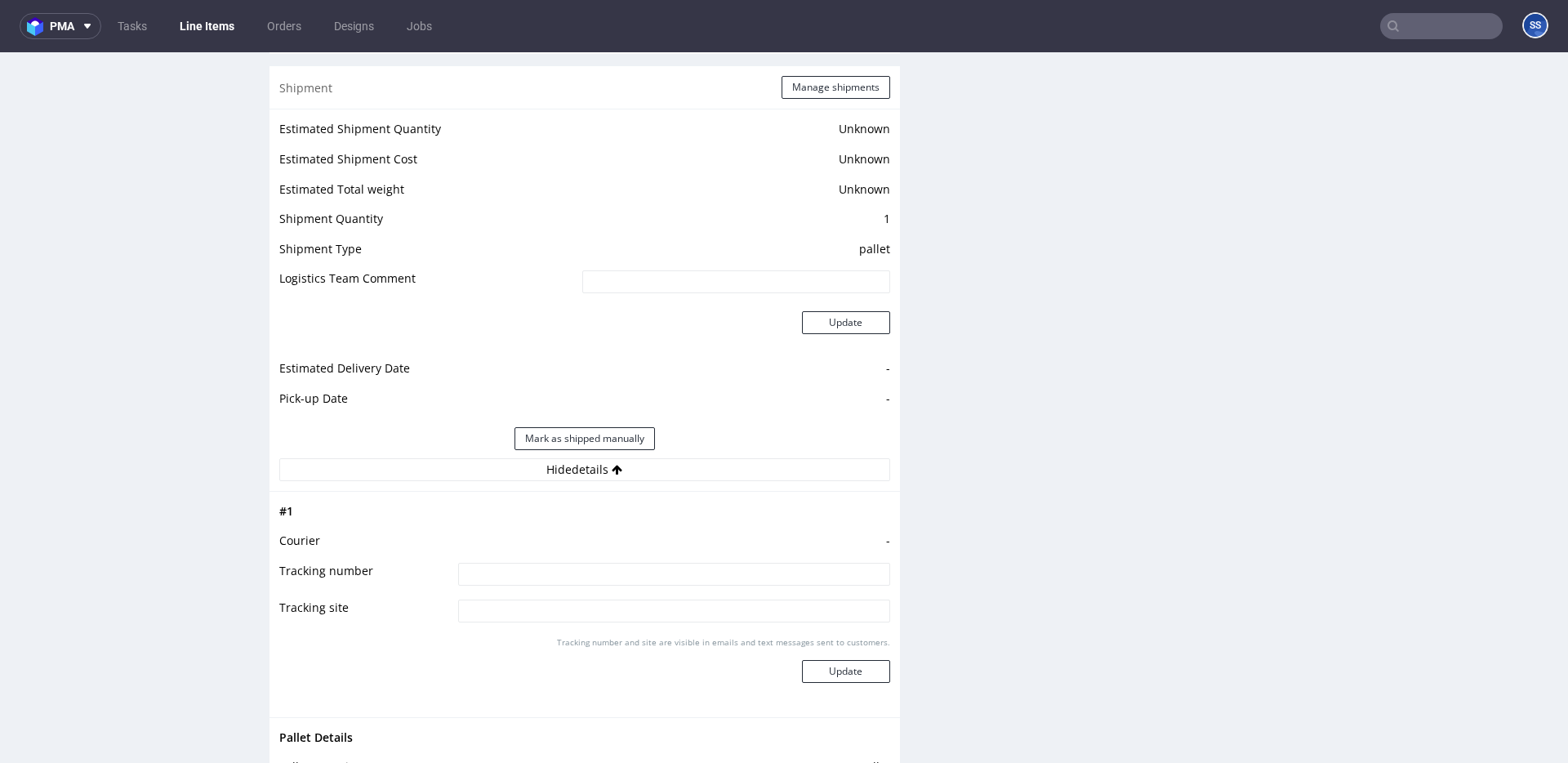
click at [592, 585] on input at bounding box center [674, 574] width 432 height 23
paste input "PLWAW510020933"
type input "PLWAW510020933"
click at [808, 95] on button "Manage shipments" at bounding box center [836, 87] width 109 height 23
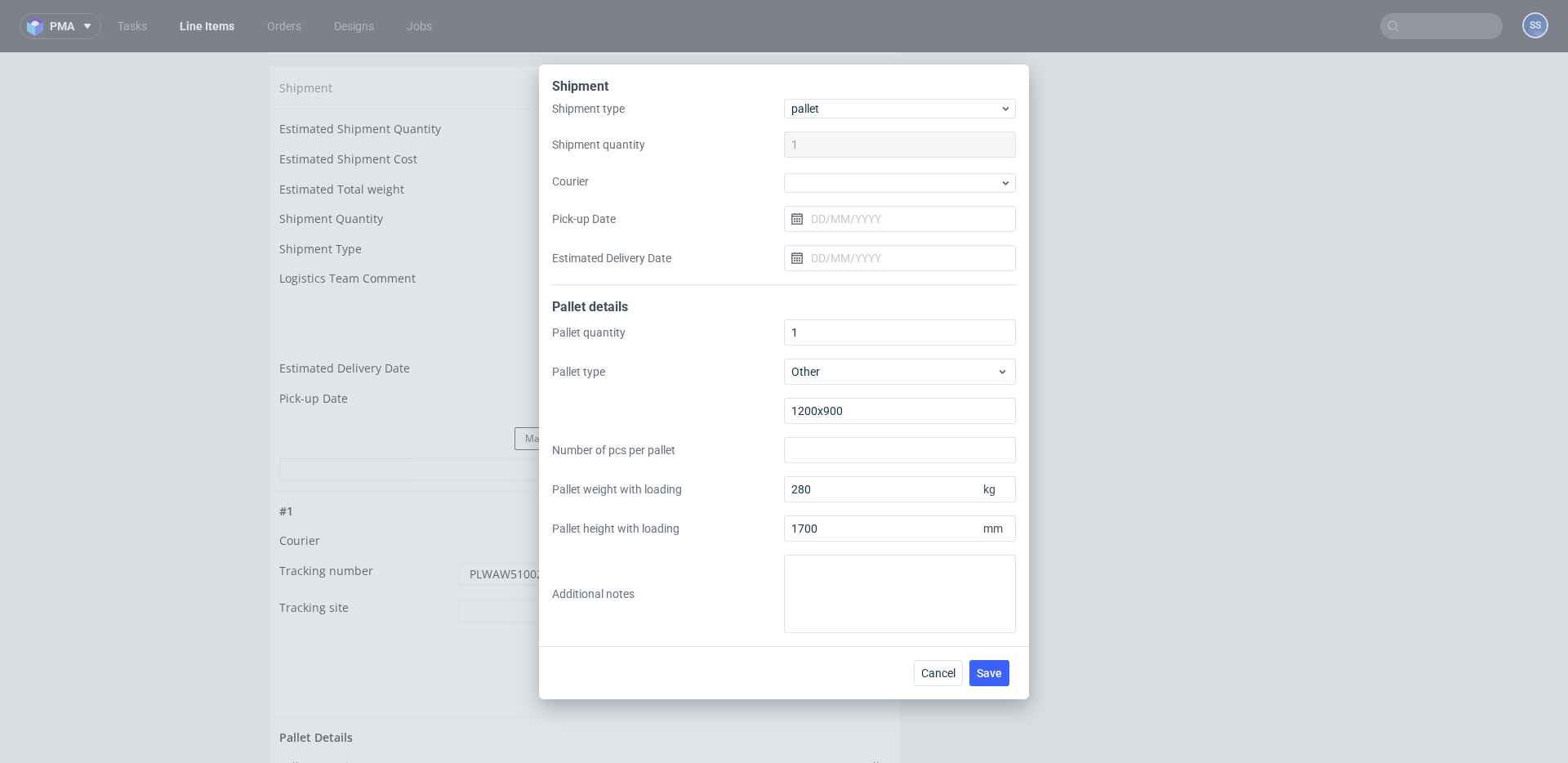
click at [833, 171] on div at bounding box center [900, 182] width 232 height 22
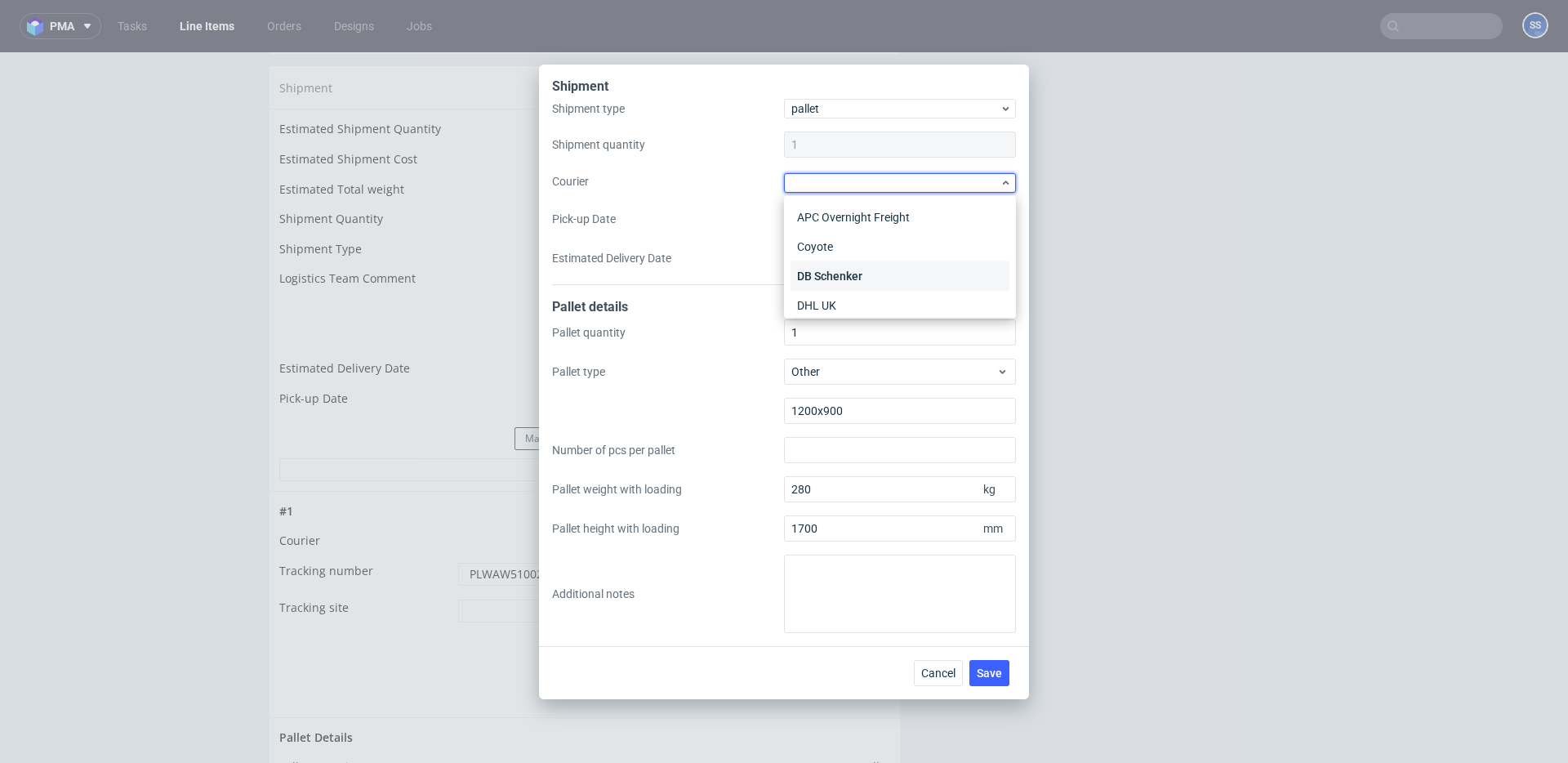
click at [870, 273] on div "DB Schenker" at bounding box center [900, 276] width 219 height 29
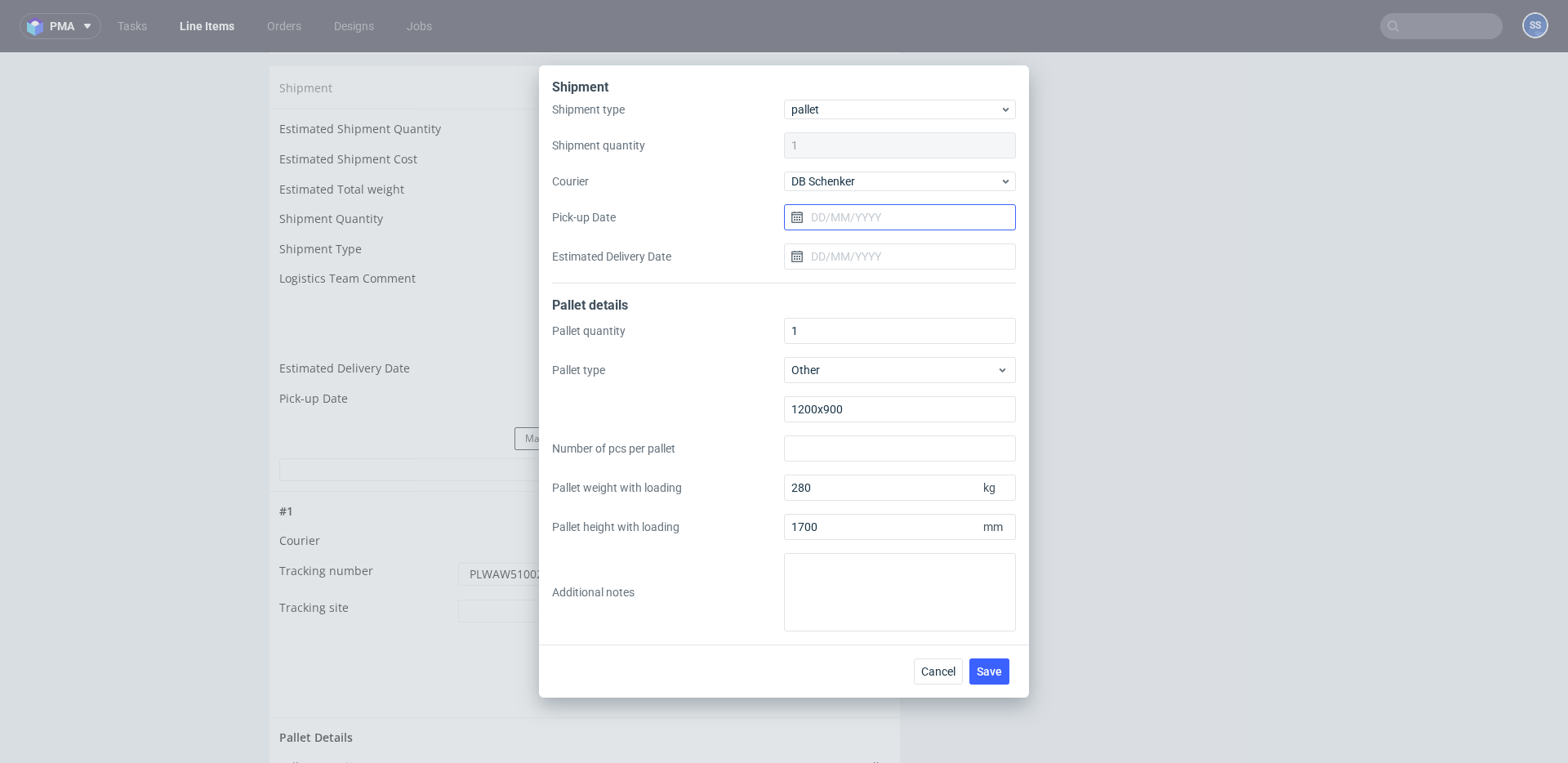
click at [847, 206] on input "Pick-up Date" at bounding box center [900, 217] width 232 height 26
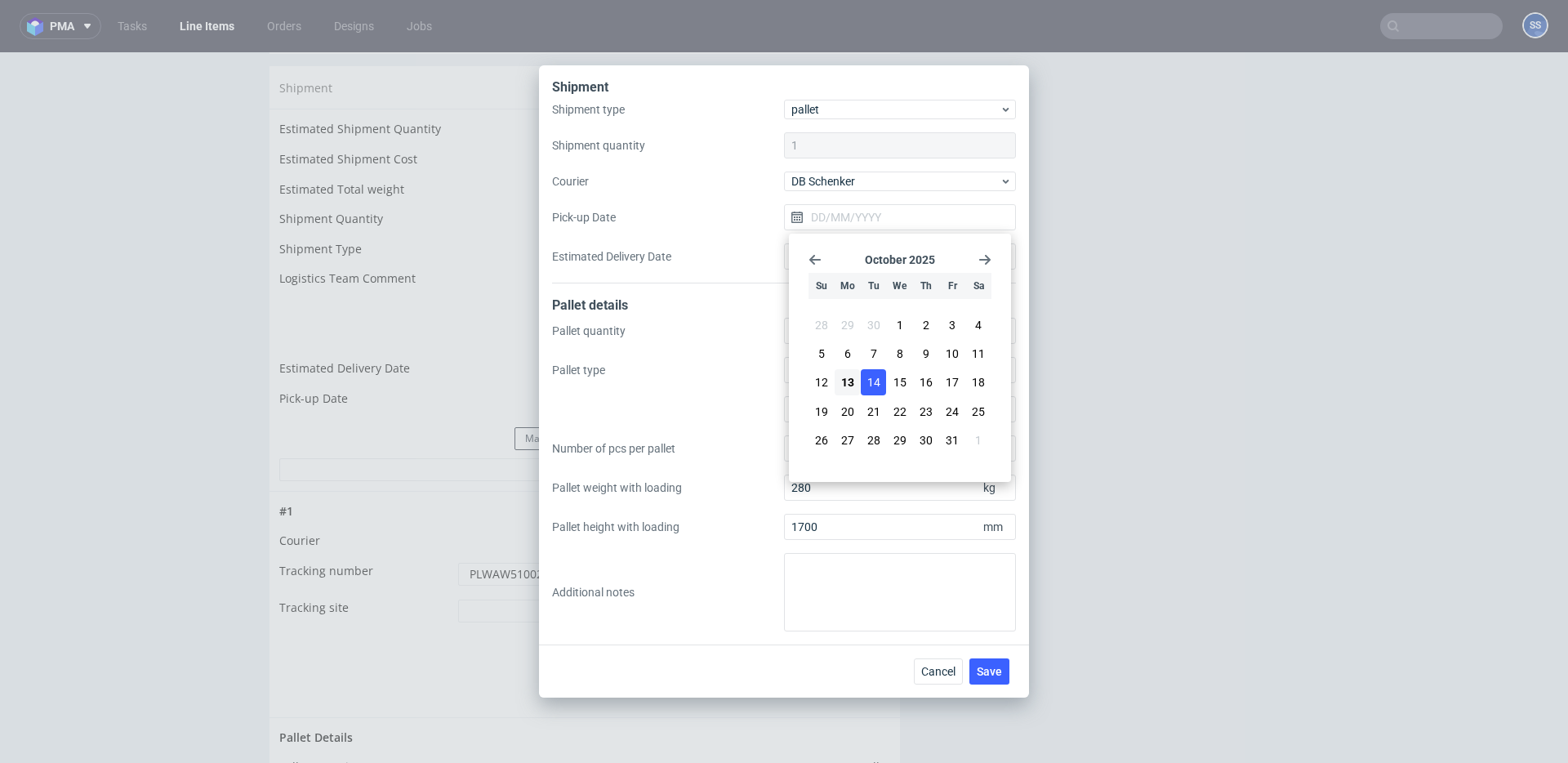
click at [874, 375] on span "14" at bounding box center [874, 383] width 13 height 16
type input "14/10/2025"
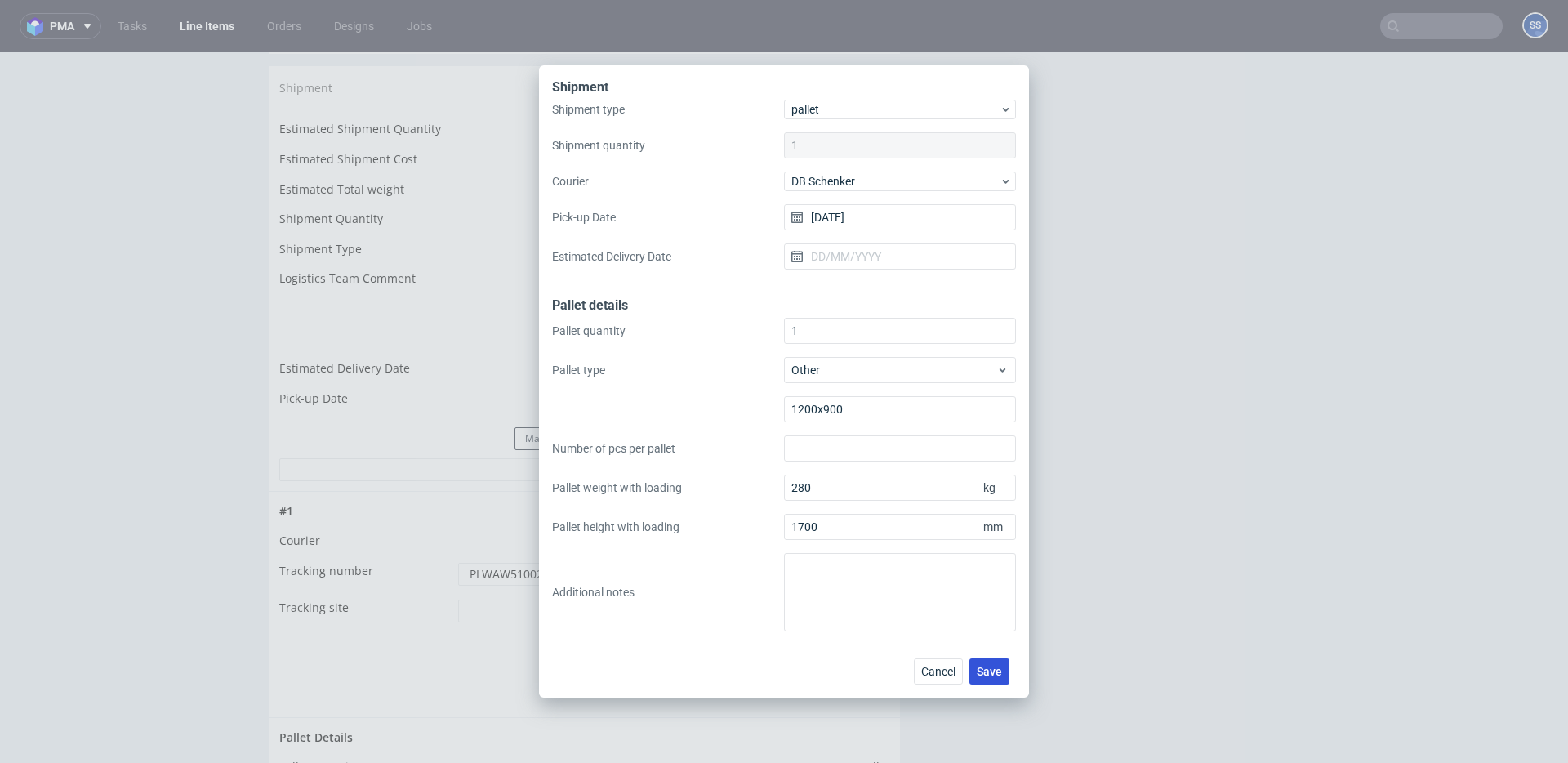
click at [990, 662] on button "Save" at bounding box center [990, 671] width 40 height 26
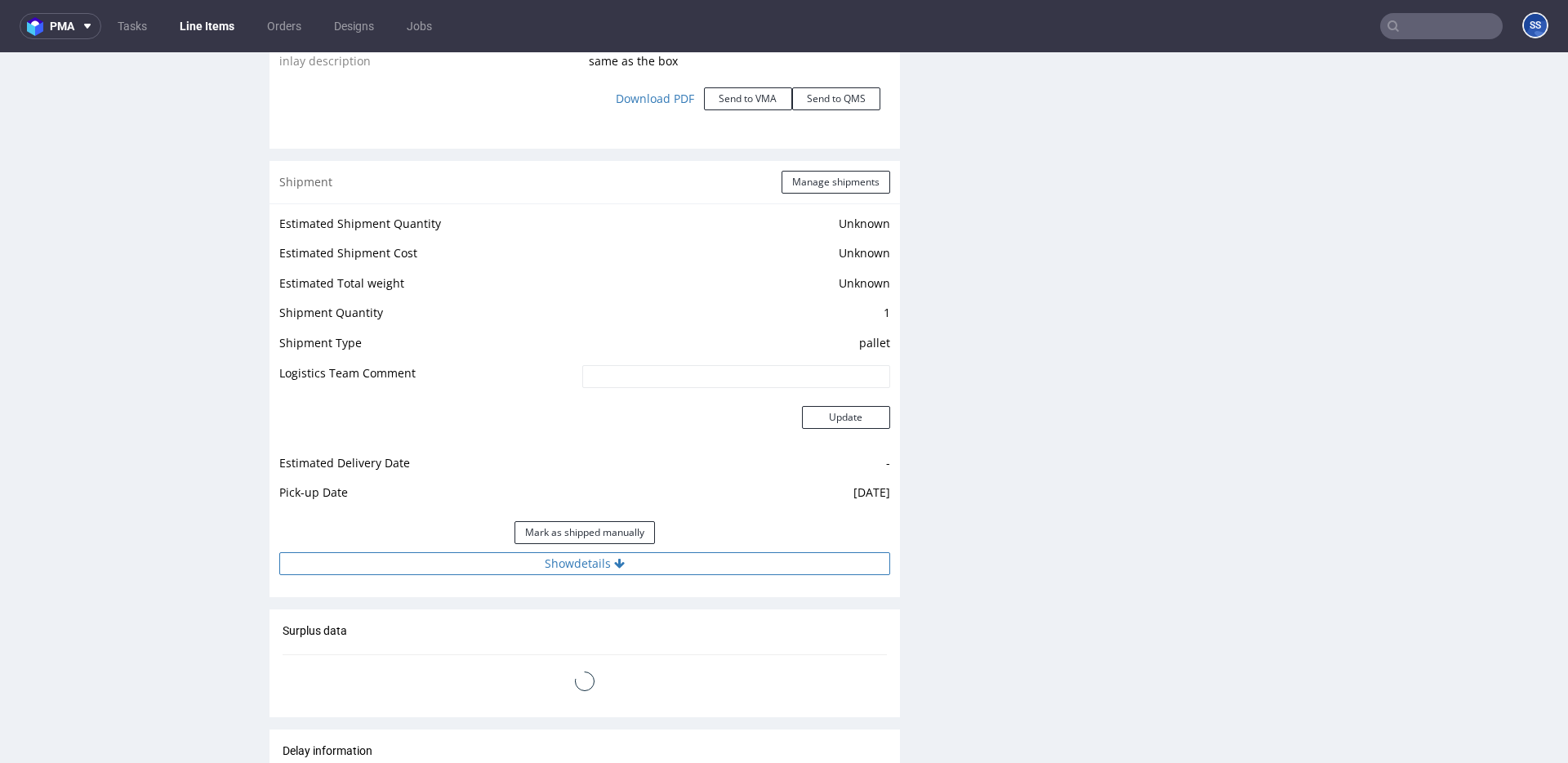
click at [703, 554] on button "Show details" at bounding box center [584, 563] width 611 height 23
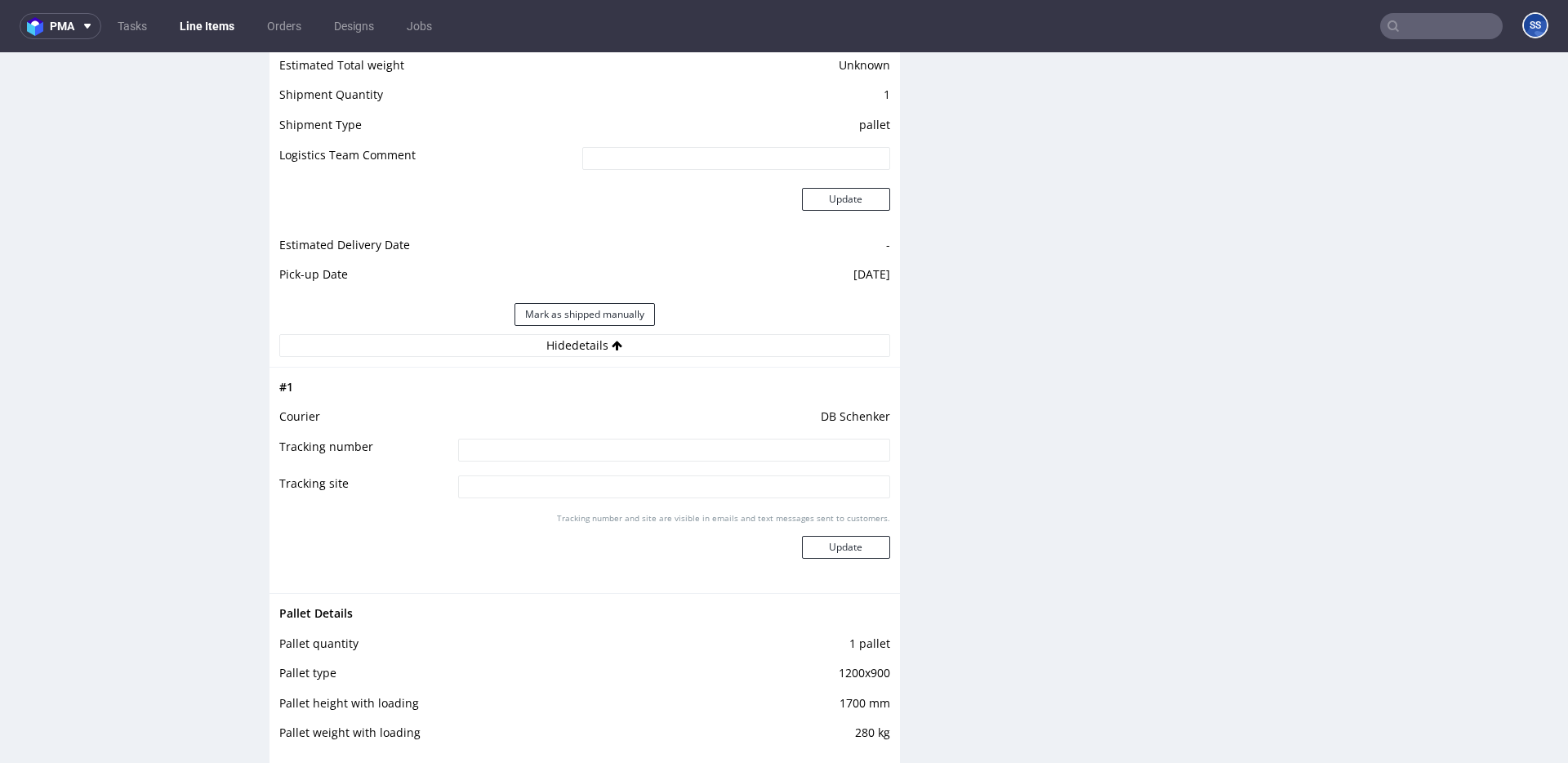
scroll to position [2302, 0]
click at [627, 454] on input at bounding box center [674, 445] width 432 height 23
click at [632, 443] on input at bounding box center [674, 445] width 432 height 23
paste input "PLWAW510020933"
type input "PLWAW510020933"
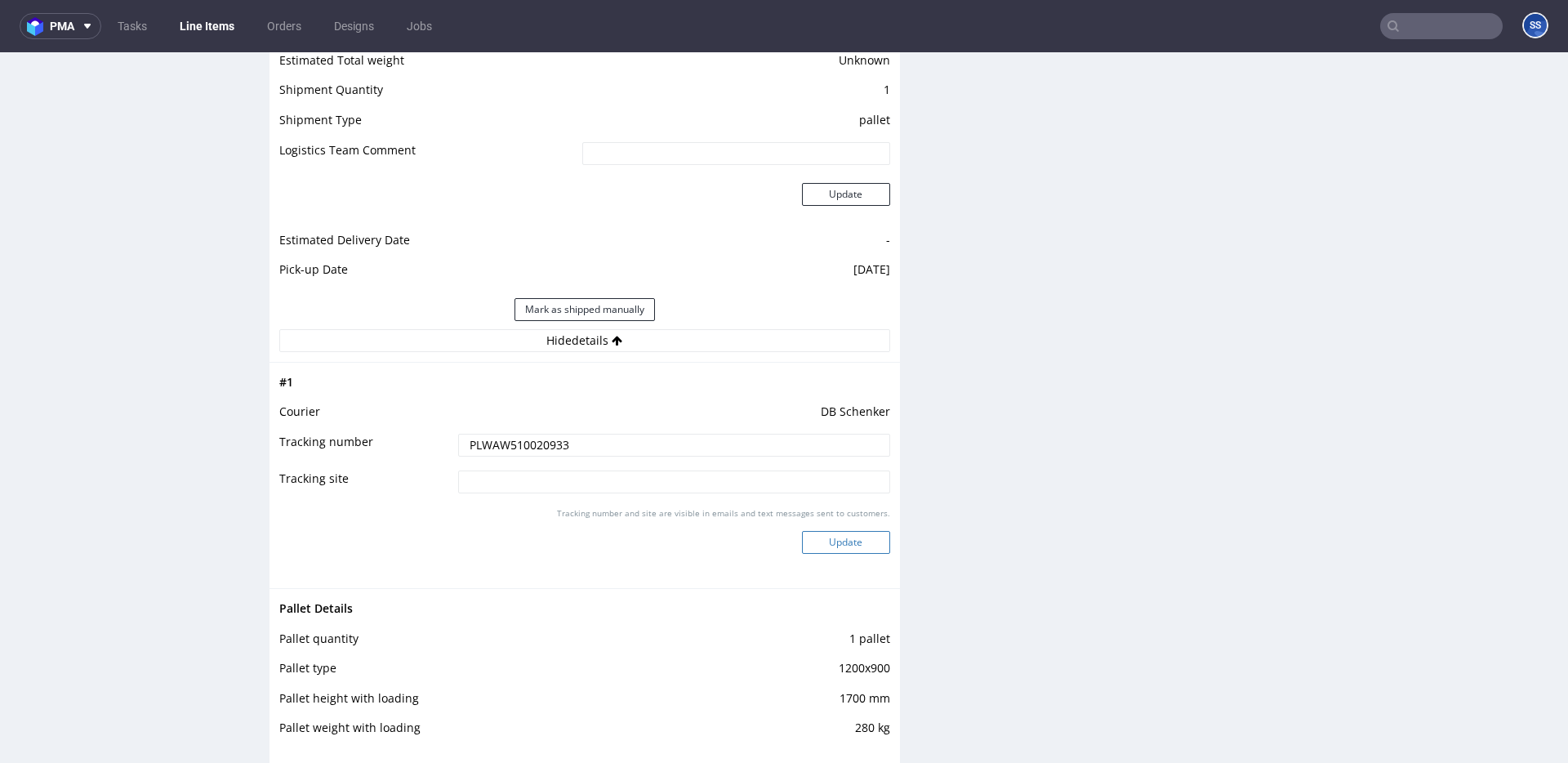
click at [842, 543] on button "Update" at bounding box center [845, 542] width 88 height 23
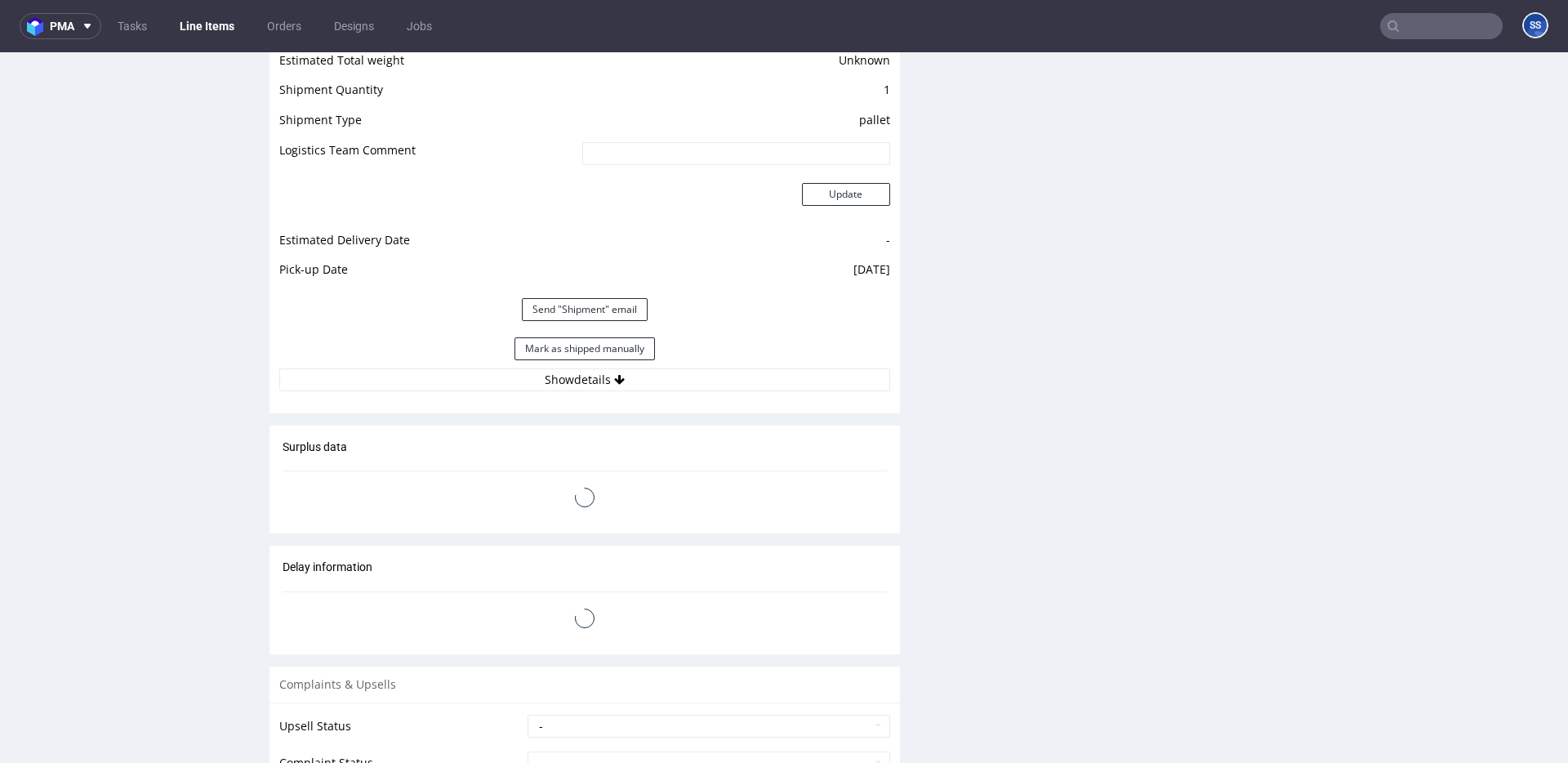
click at [197, 29] on link "Line Items" at bounding box center [207, 25] width 75 height 26
